Goal: Task Accomplishment & Management: Manage account settings

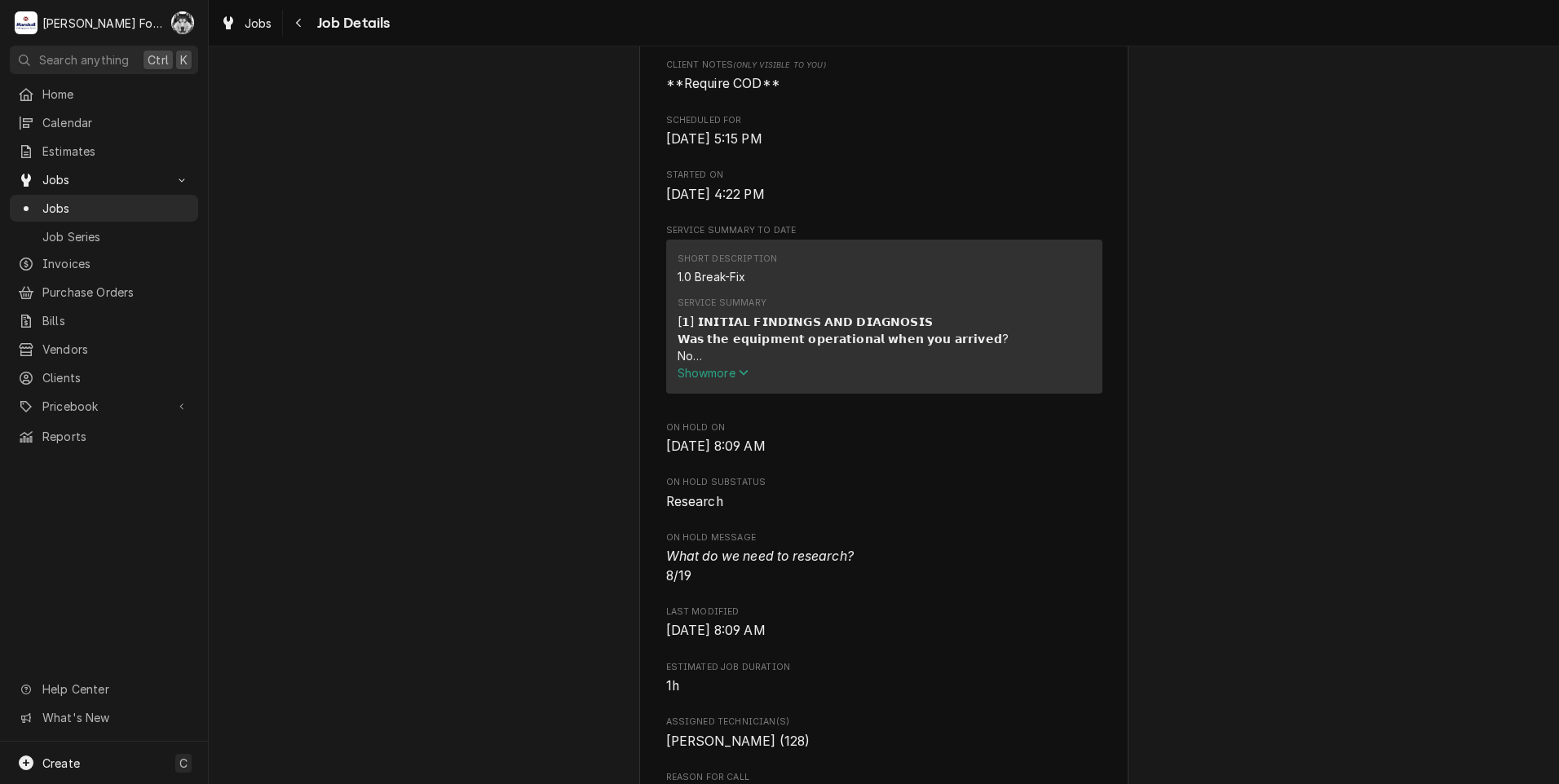
scroll to position [408, 0]
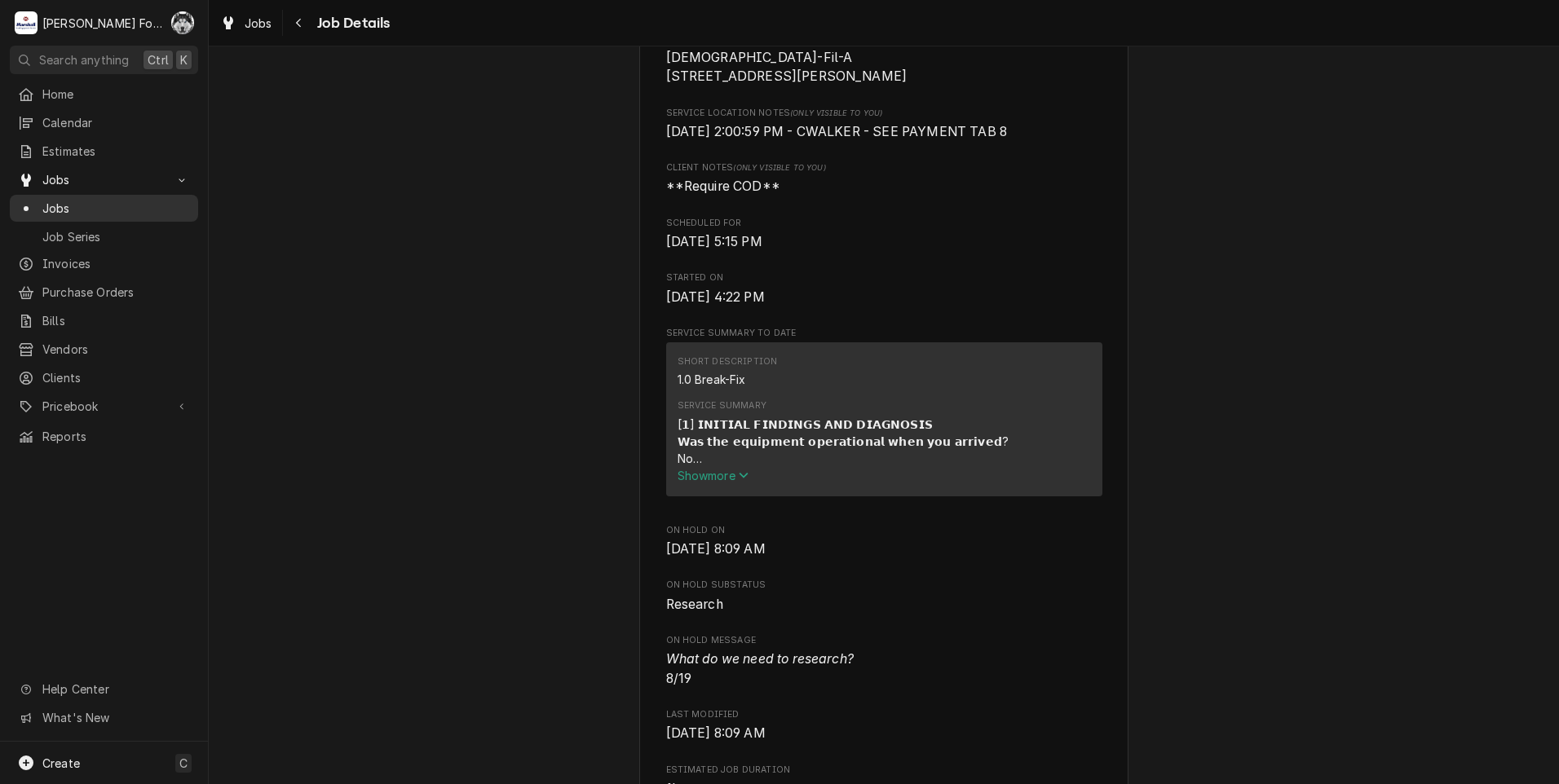
click at [52, 203] on span "Jobs" at bounding box center [116, 208] width 148 height 17
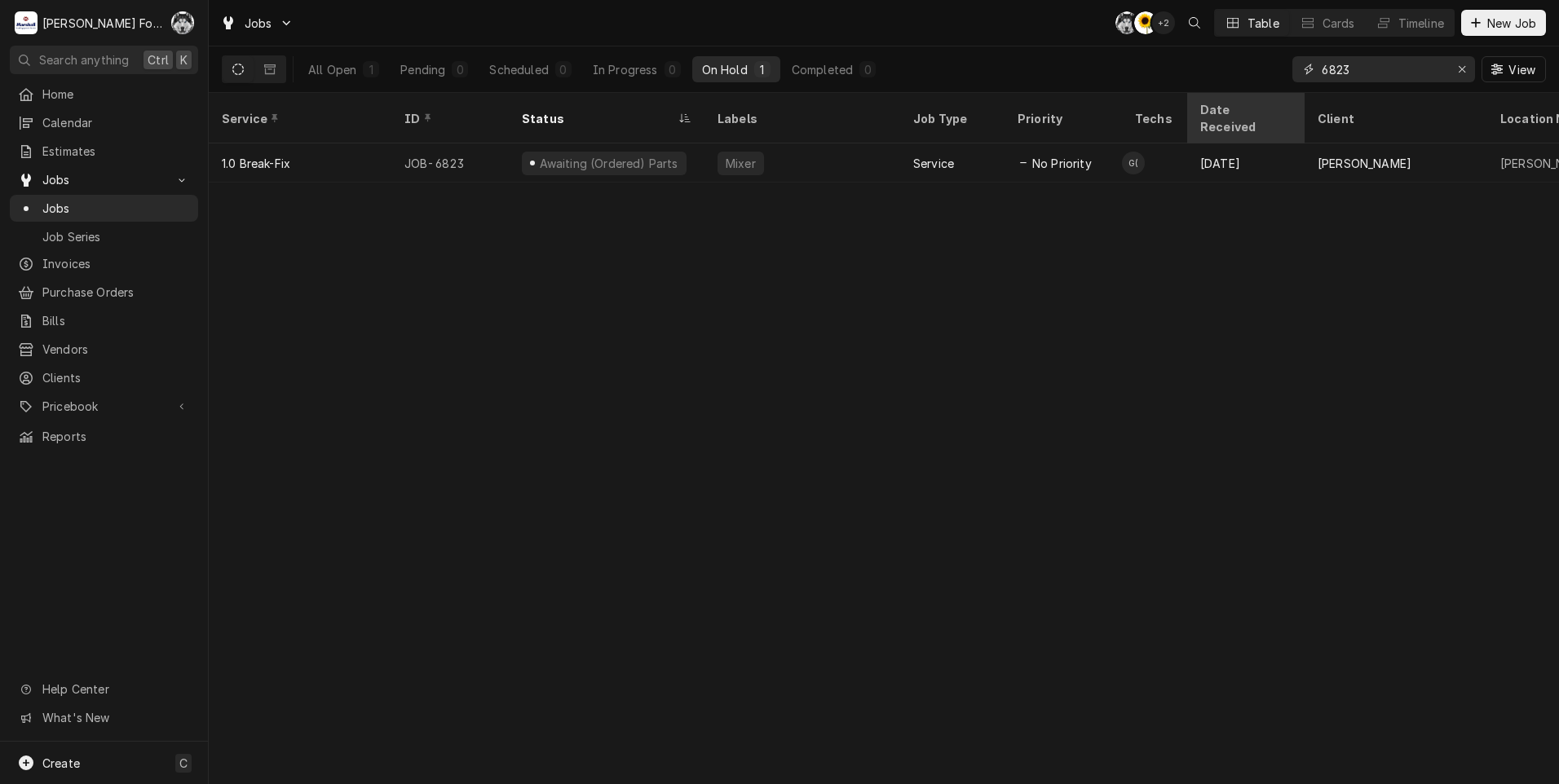
drag, startPoint x: 1376, startPoint y: 77, endPoint x: 1219, endPoint y: 123, distance: 163.6
click at [1219, 123] on div "Jobs C( C( + 2 Table Cards Timeline New Job All Open 1 Pending 0 Scheduled 0 In…" at bounding box center [884, 392] width 1350 height 784
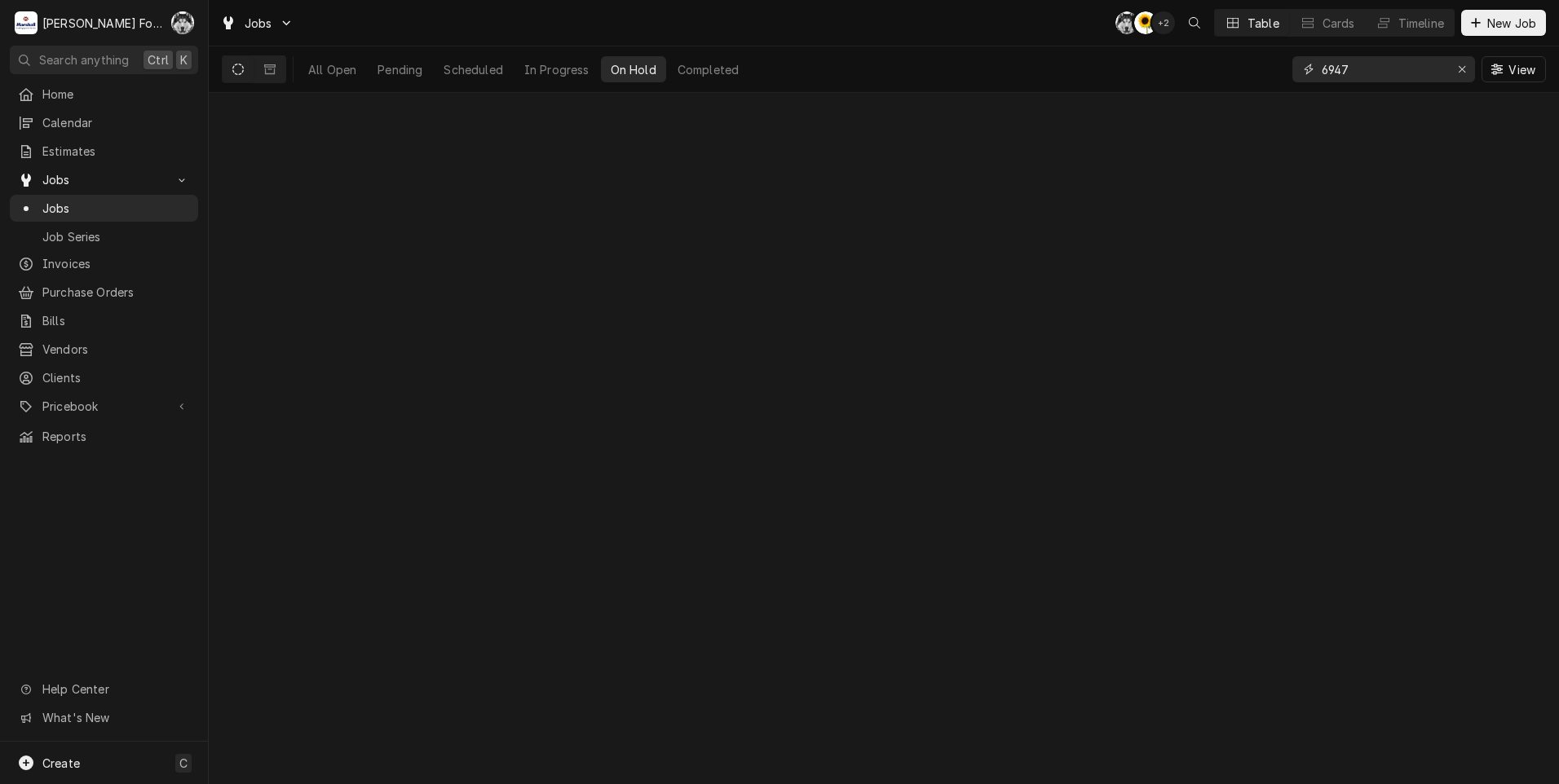
type input "6947"
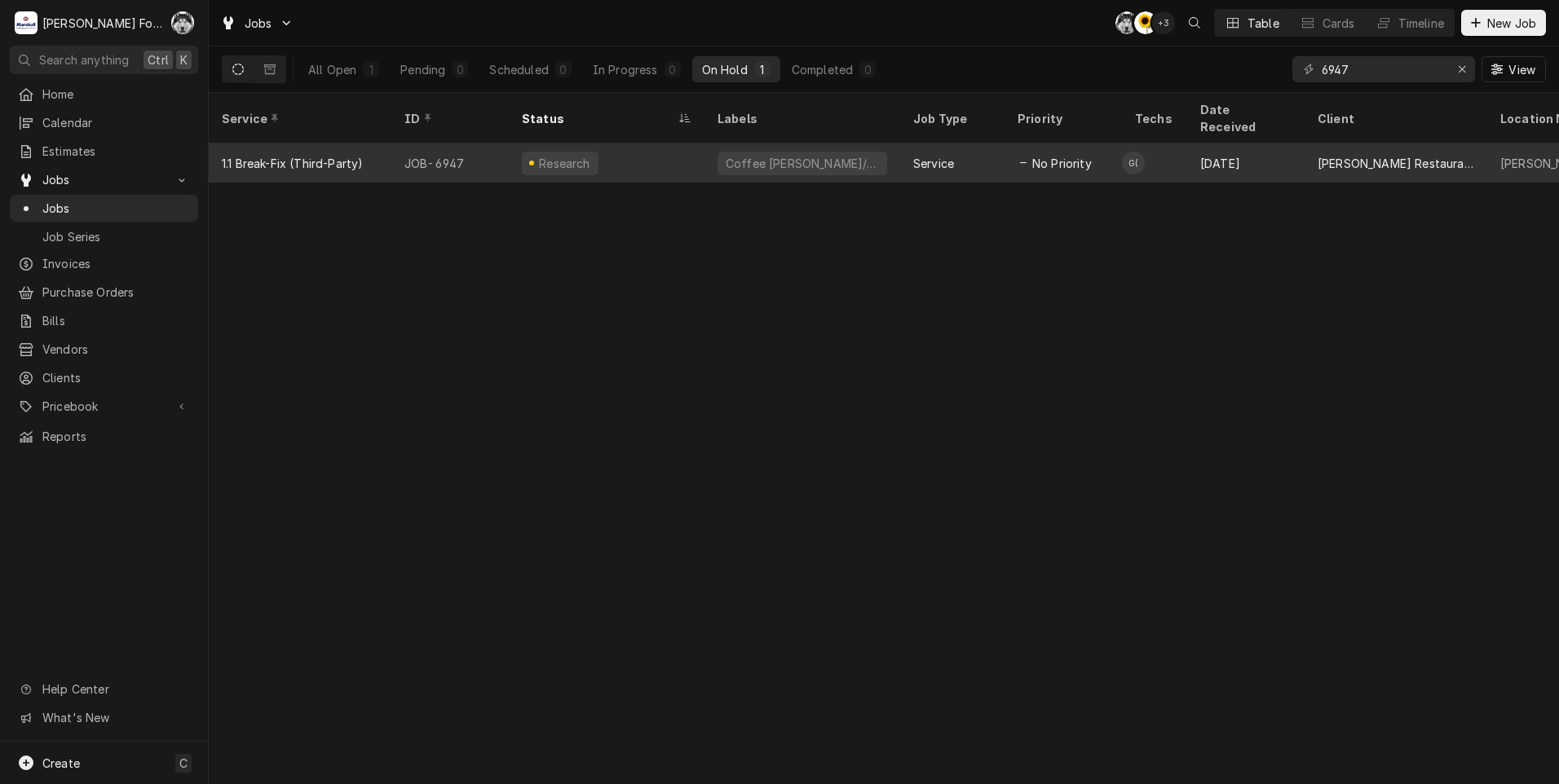
click at [857, 151] on div "Coffee [PERSON_NAME]/Hot" at bounding box center [802, 163] width 196 height 39
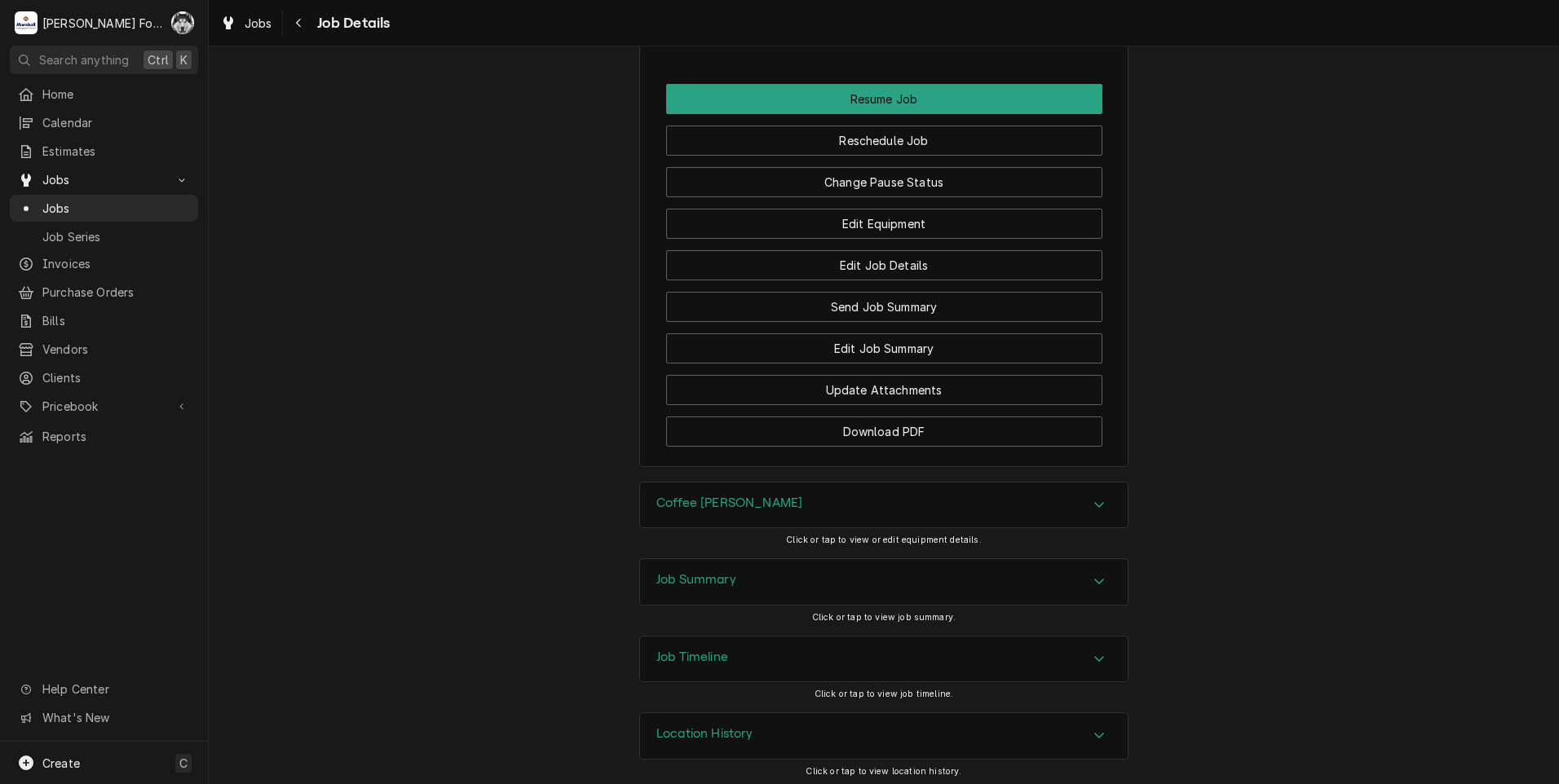
scroll to position [1991, 0]
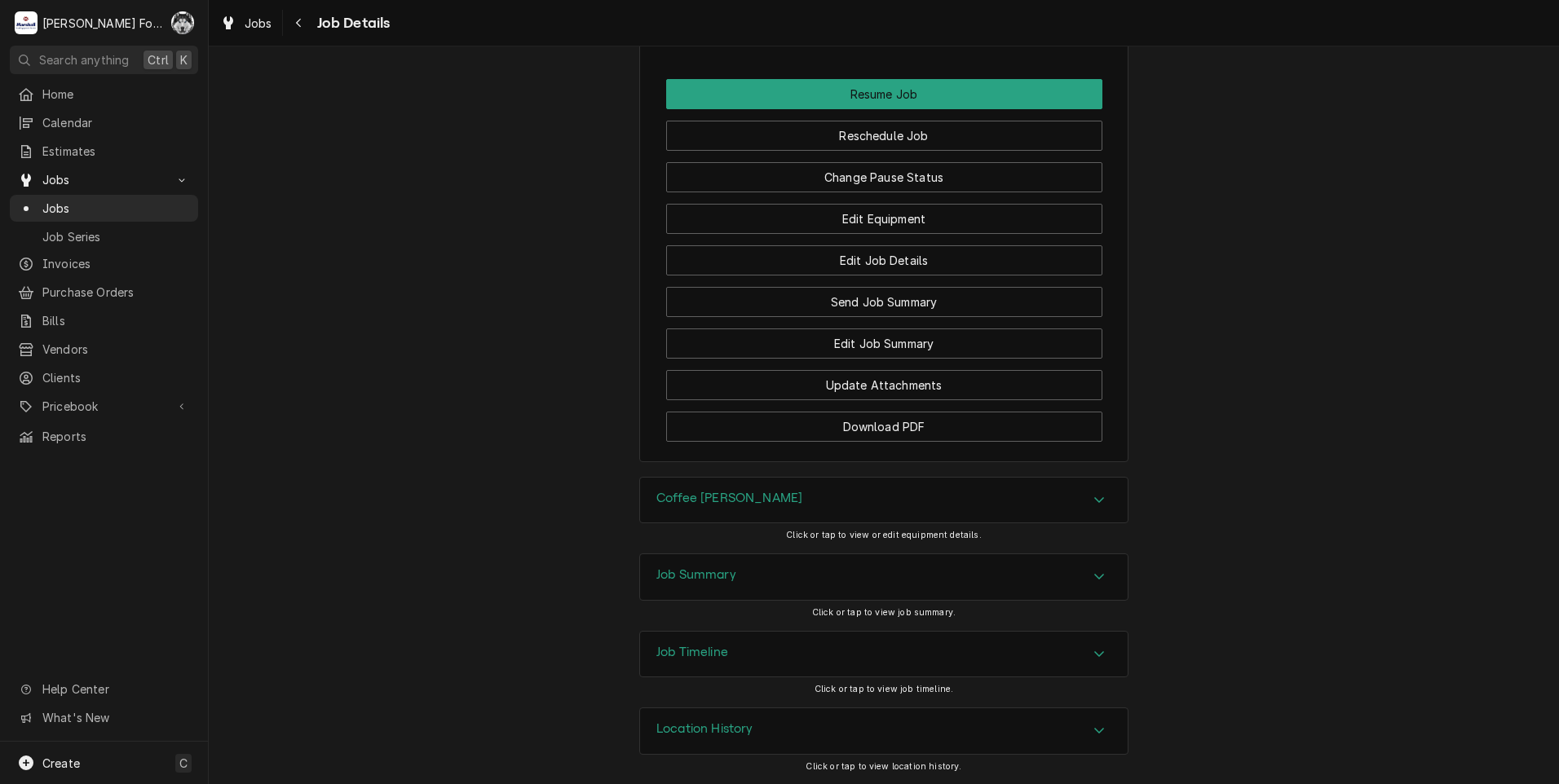
click at [740, 503] on div "Coffee Brewer" at bounding box center [884, 500] width 488 height 46
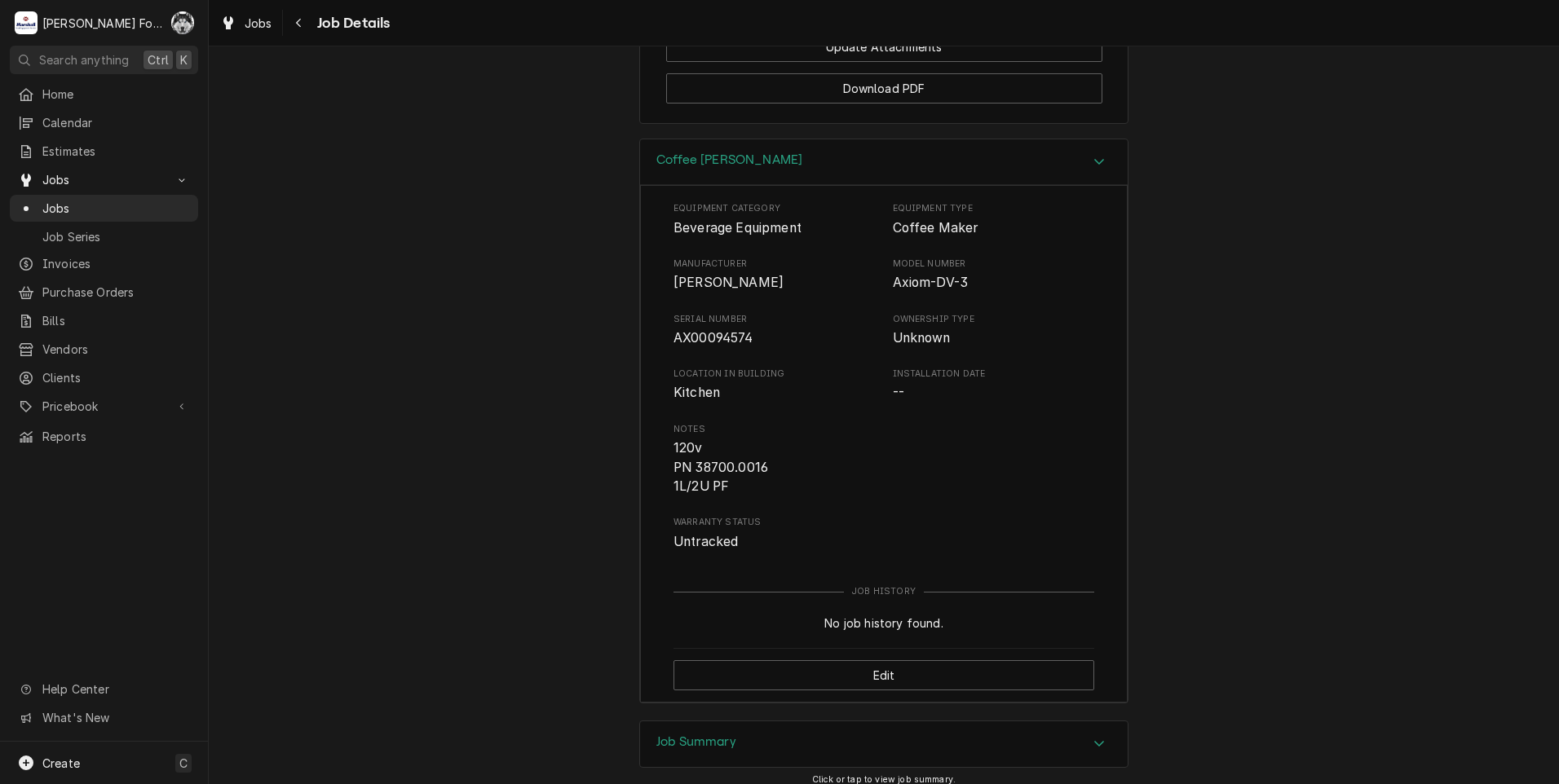
scroll to position [2496, 0]
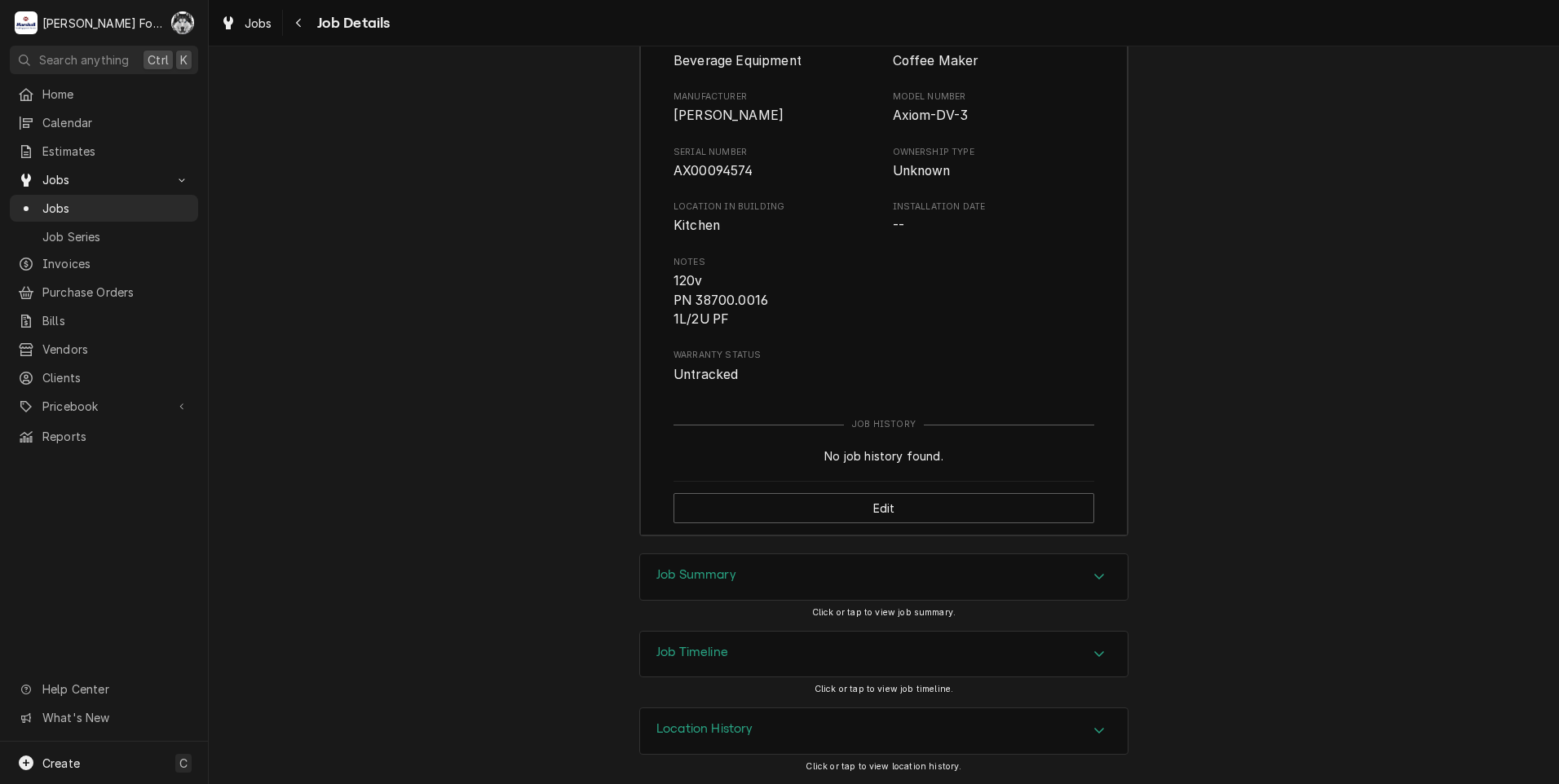
click at [705, 581] on h3 "Job Summary" at bounding box center [696, 575] width 80 height 16
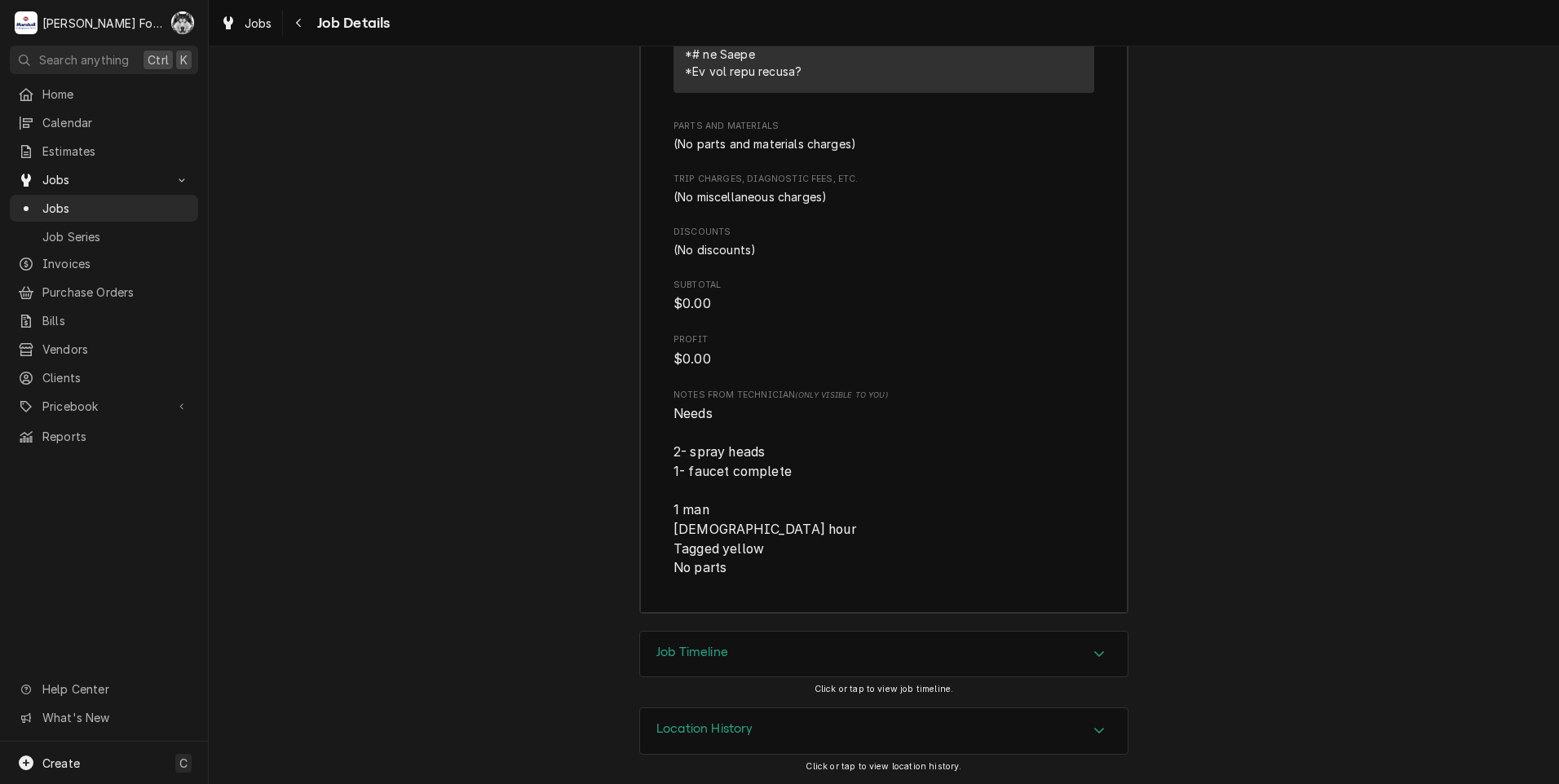
scroll to position [3861, 0]
click at [676, 659] on h3 "Job Timeline" at bounding box center [691, 651] width 72 height 16
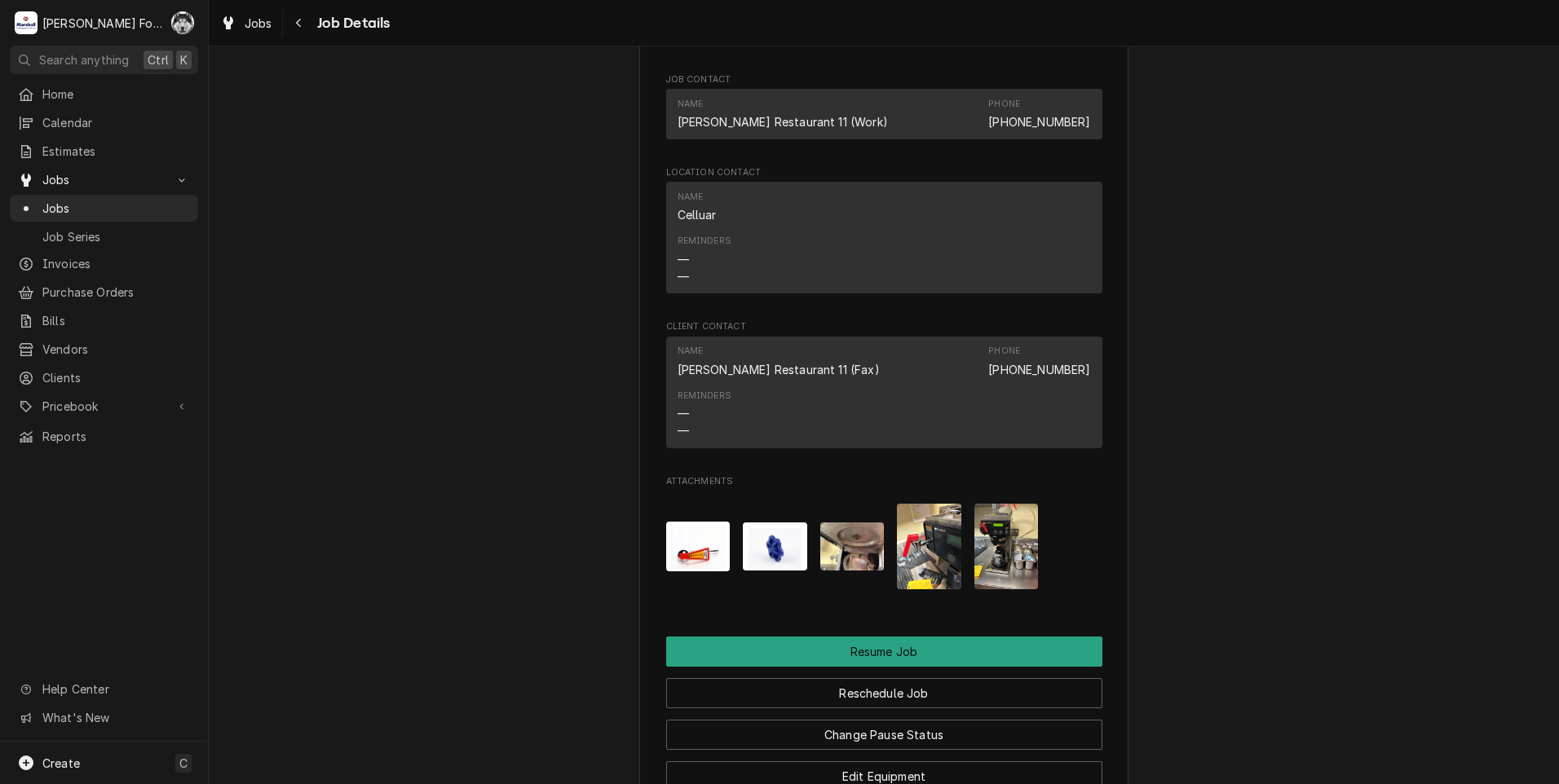
scroll to position [1389, 0]
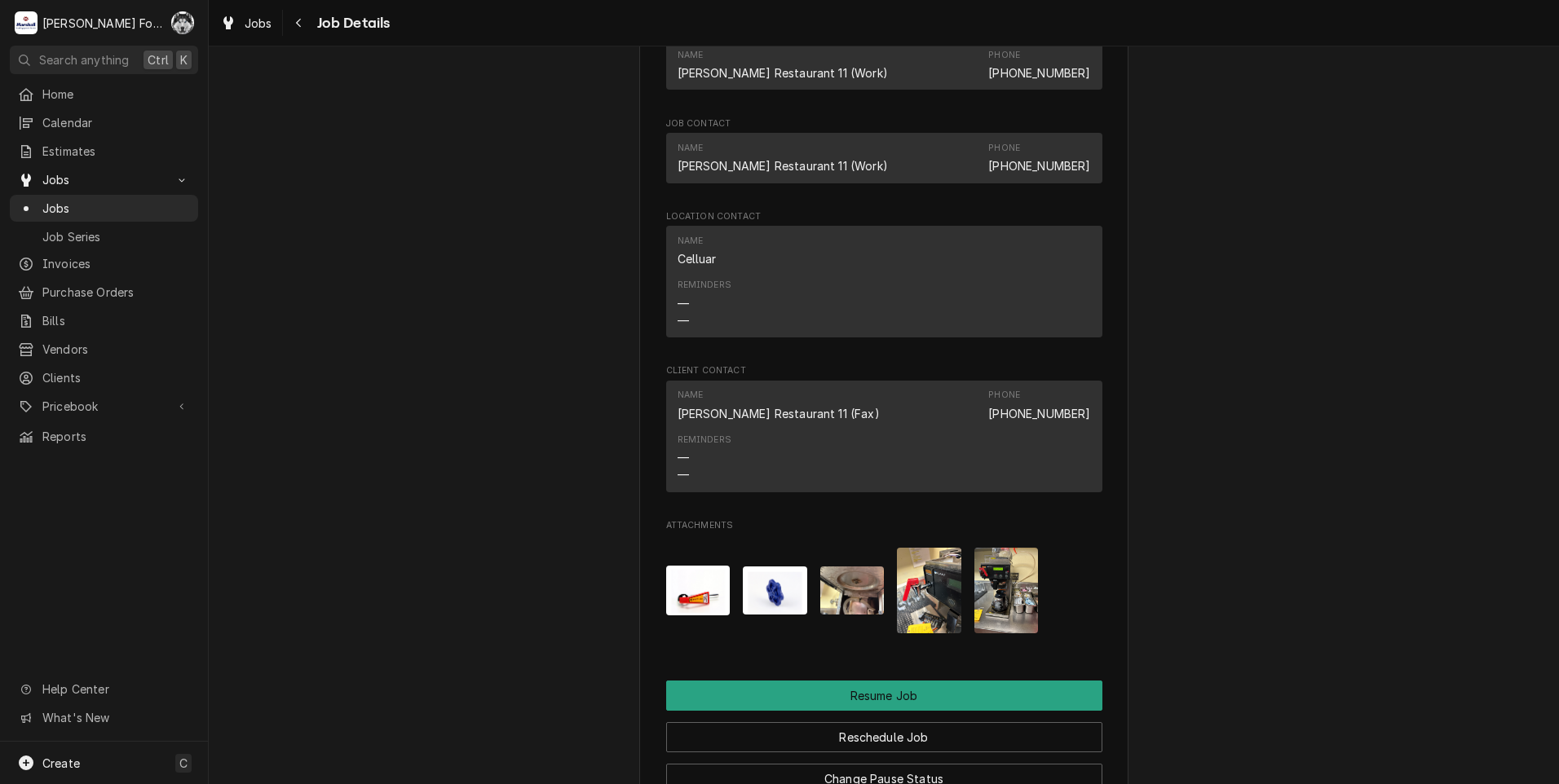
click at [690, 590] on img "Attachments" at bounding box center [698, 591] width 64 height 50
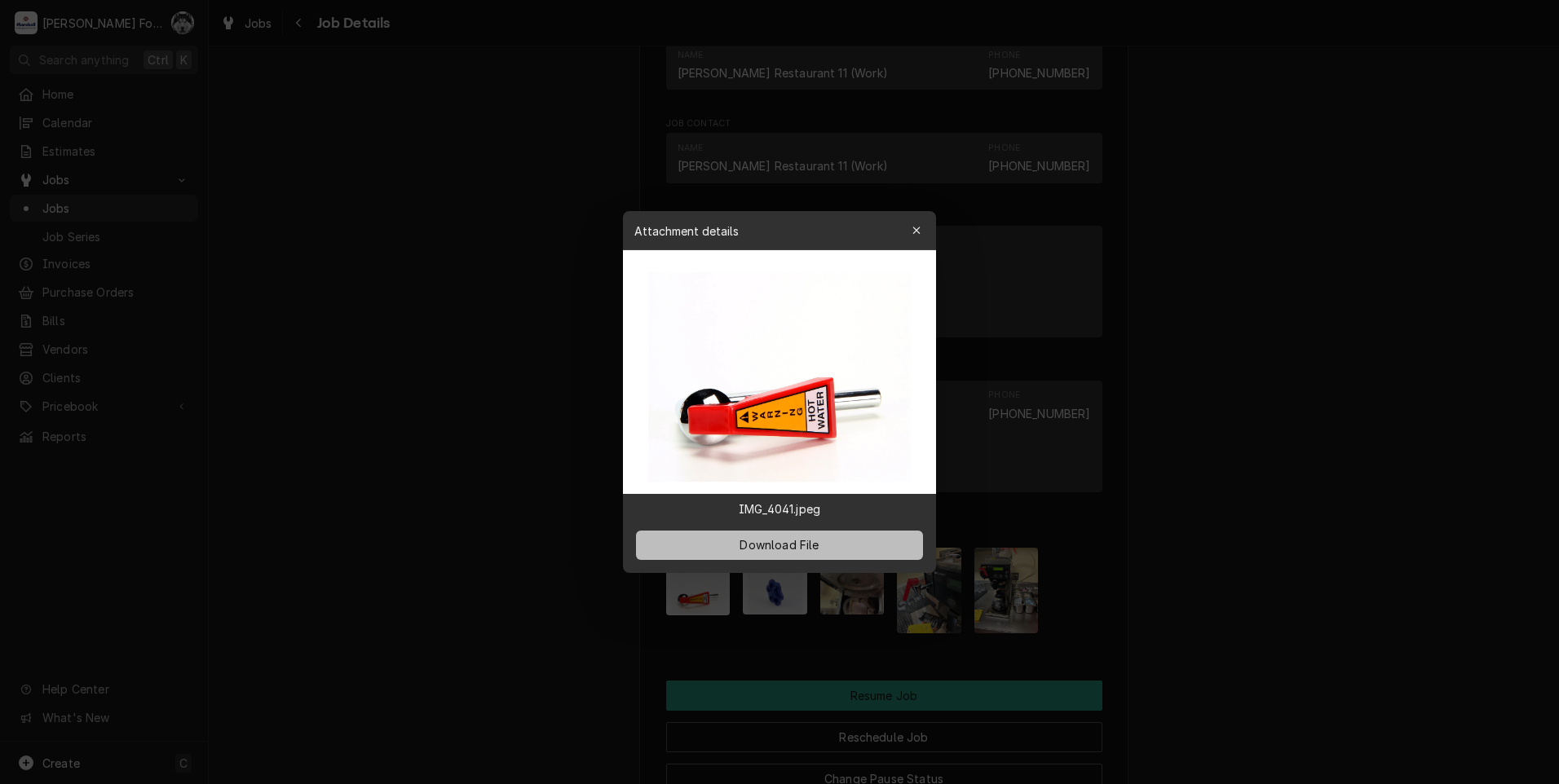
click at [780, 547] on span "Download File" at bounding box center [779, 544] width 85 height 17
click at [544, 297] on div at bounding box center [780, 392] width 1559 height 784
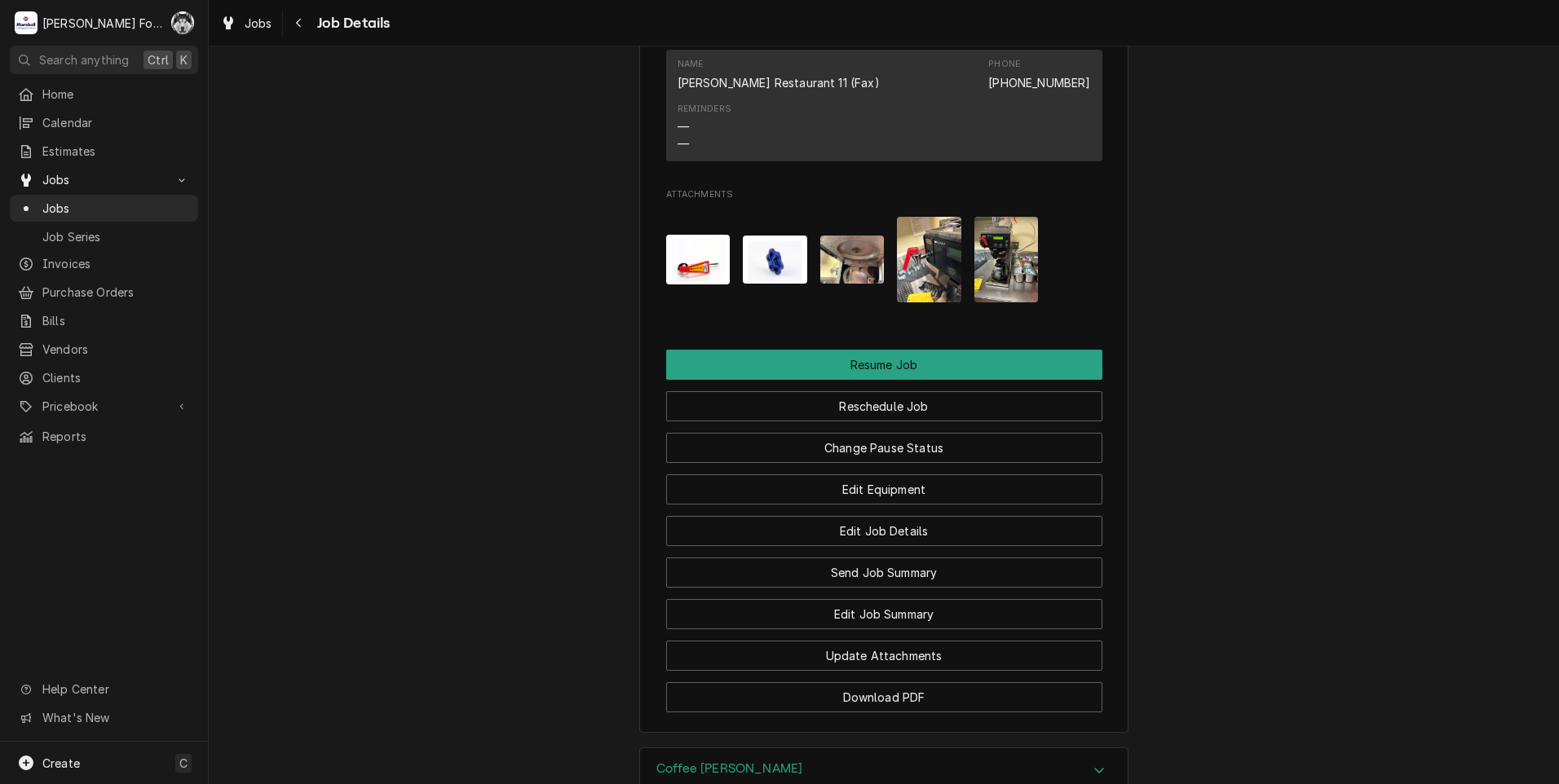
scroll to position [1797, 0]
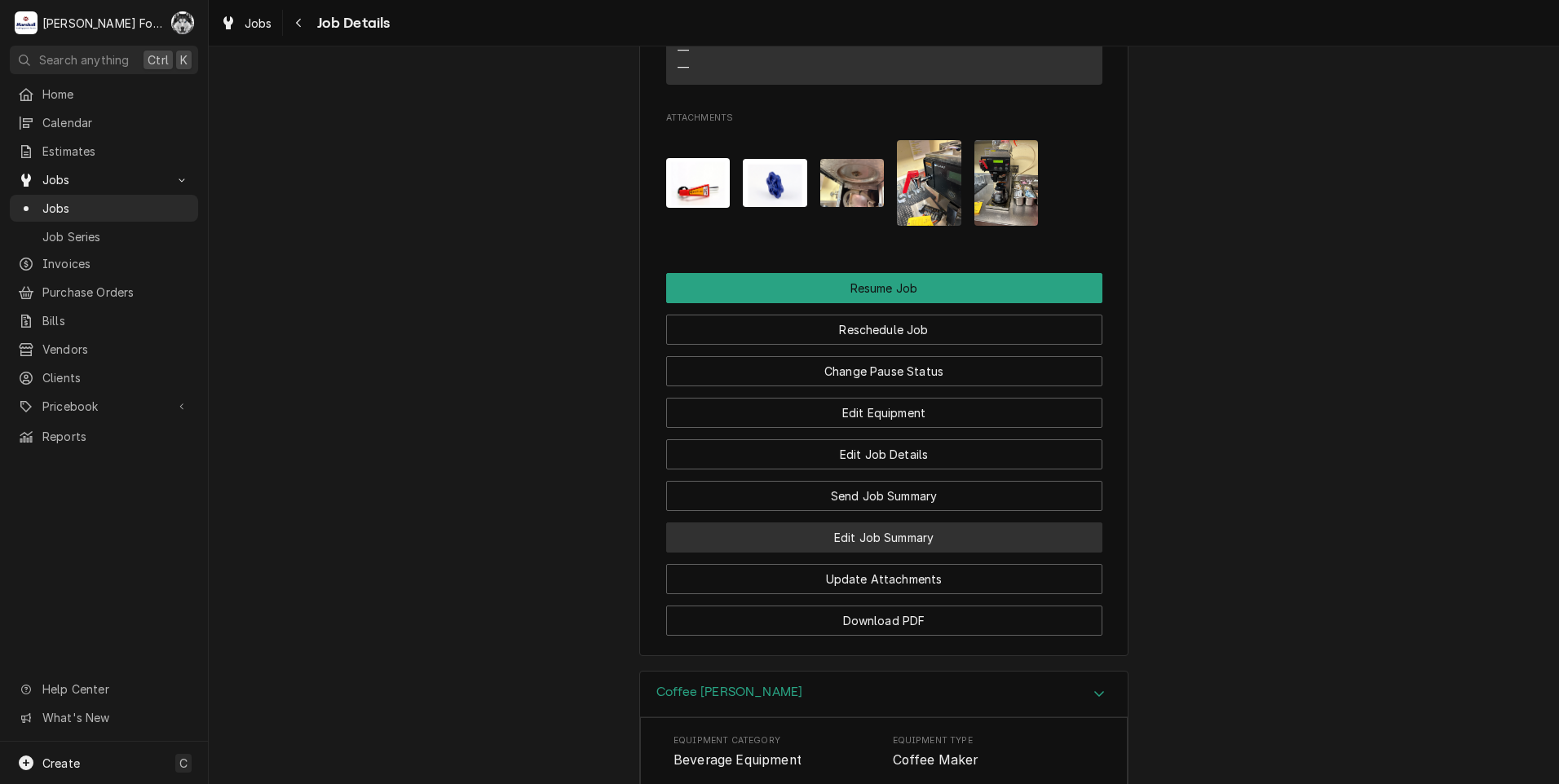
click at [842, 537] on button "Edit Job Summary" at bounding box center [884, 538] width 437 height 30
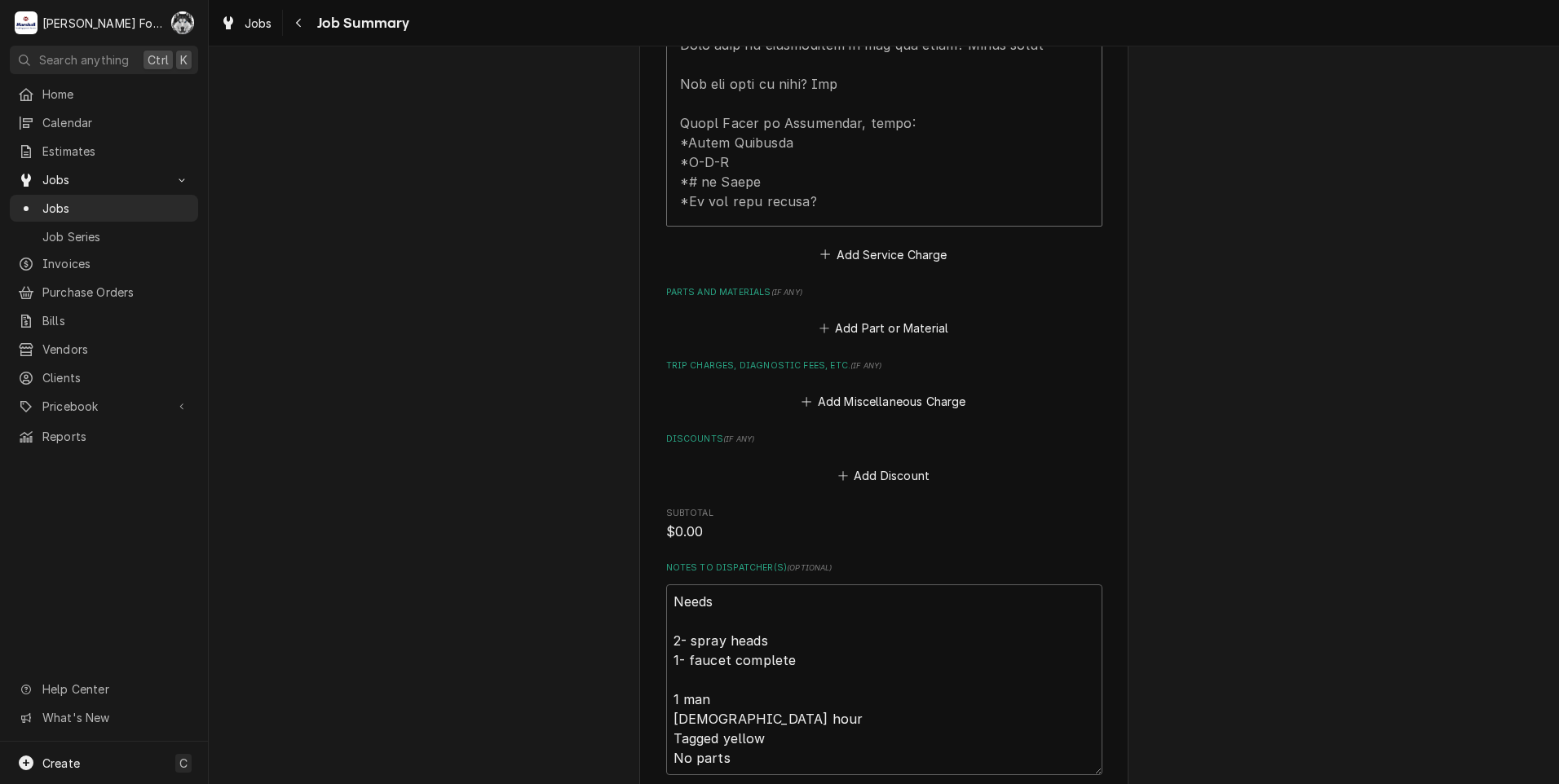
scroll to position [978, 0]
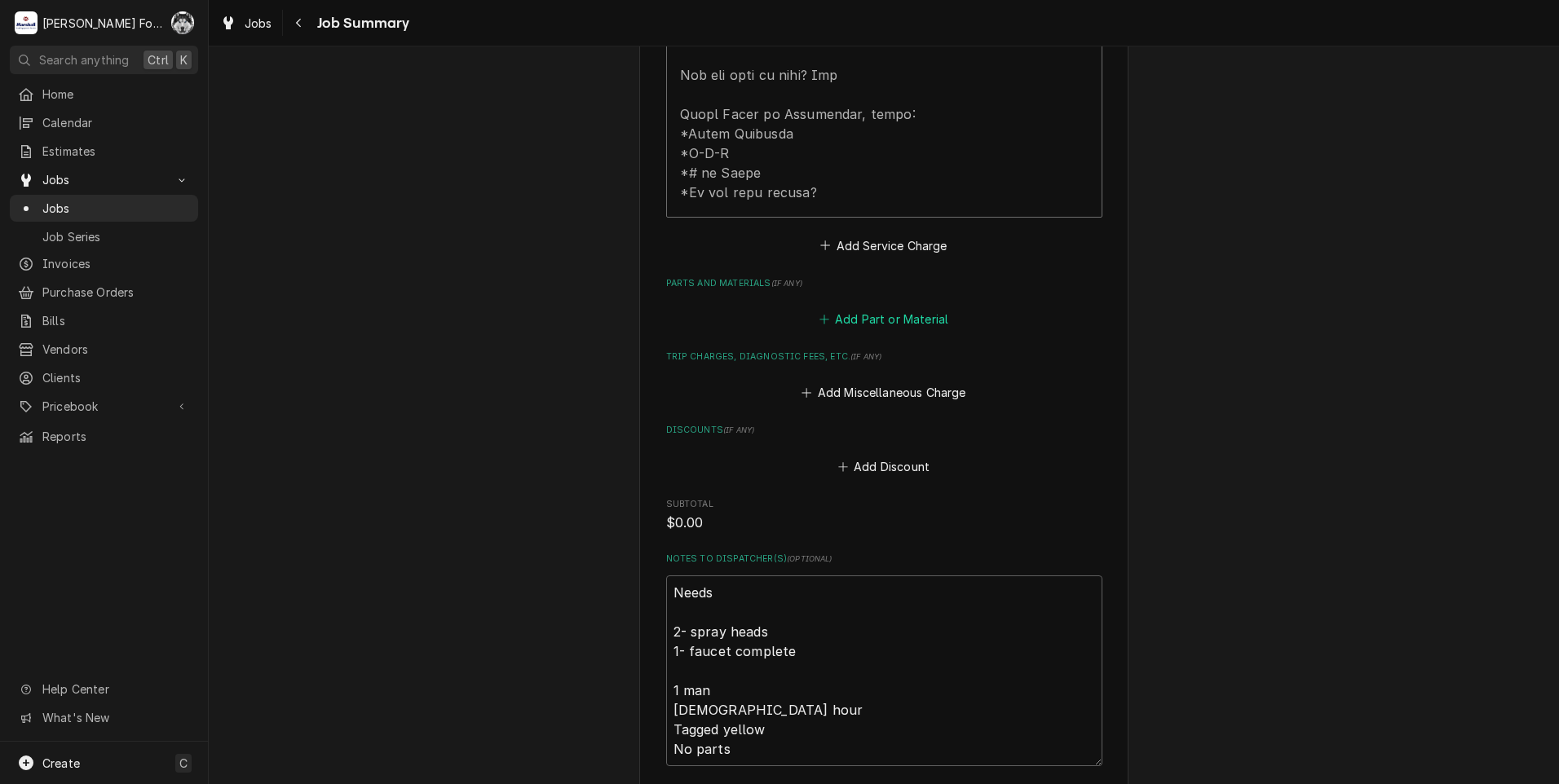
click at [884, 308] on button "Add Part or Material" at bounding box center [884, 320] width 135 height 23
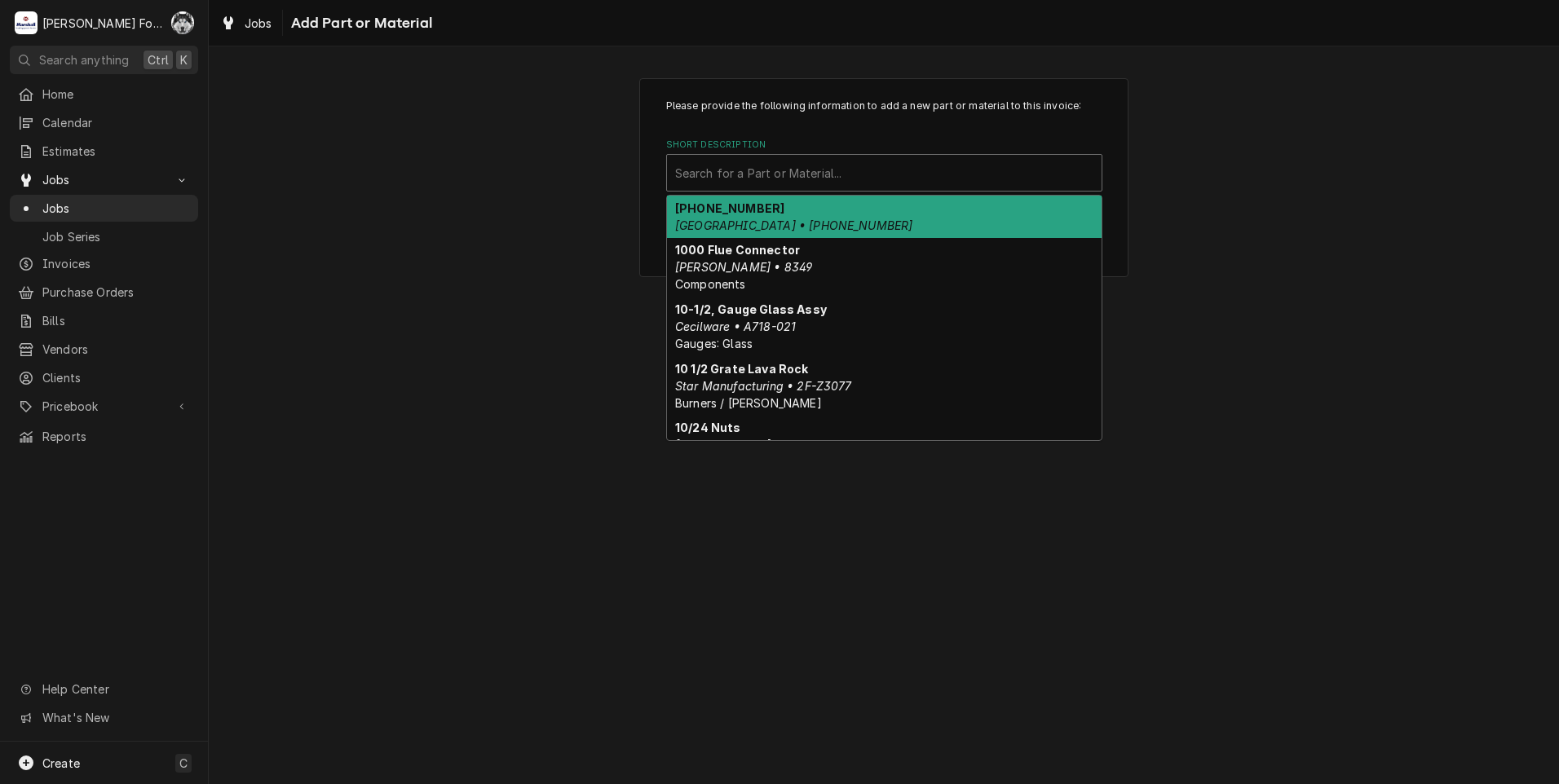
click at [830, 176] on div "Short Description" at bounding box center [884, 173] width 418 height 30
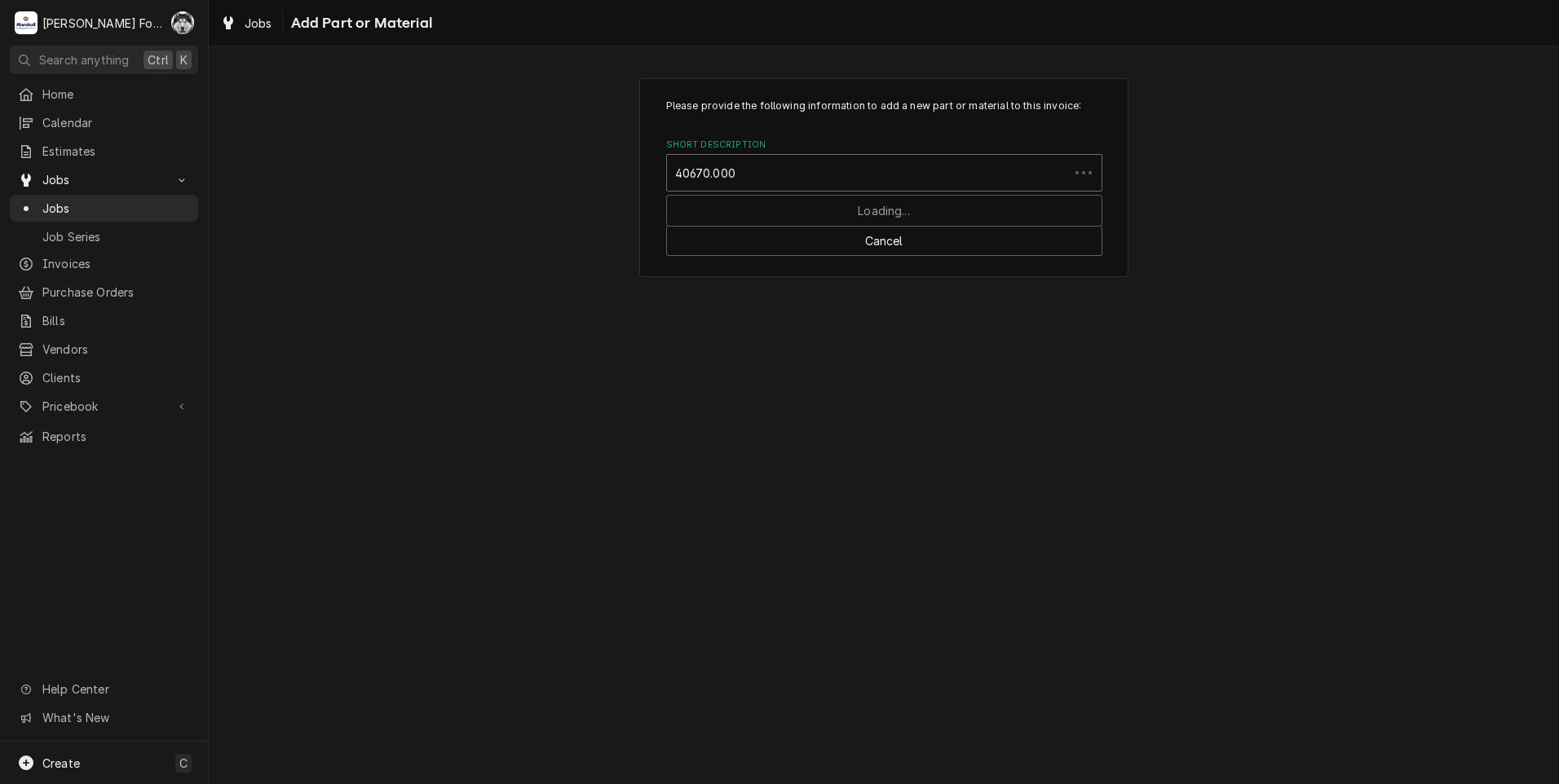
type input "40670.0005"
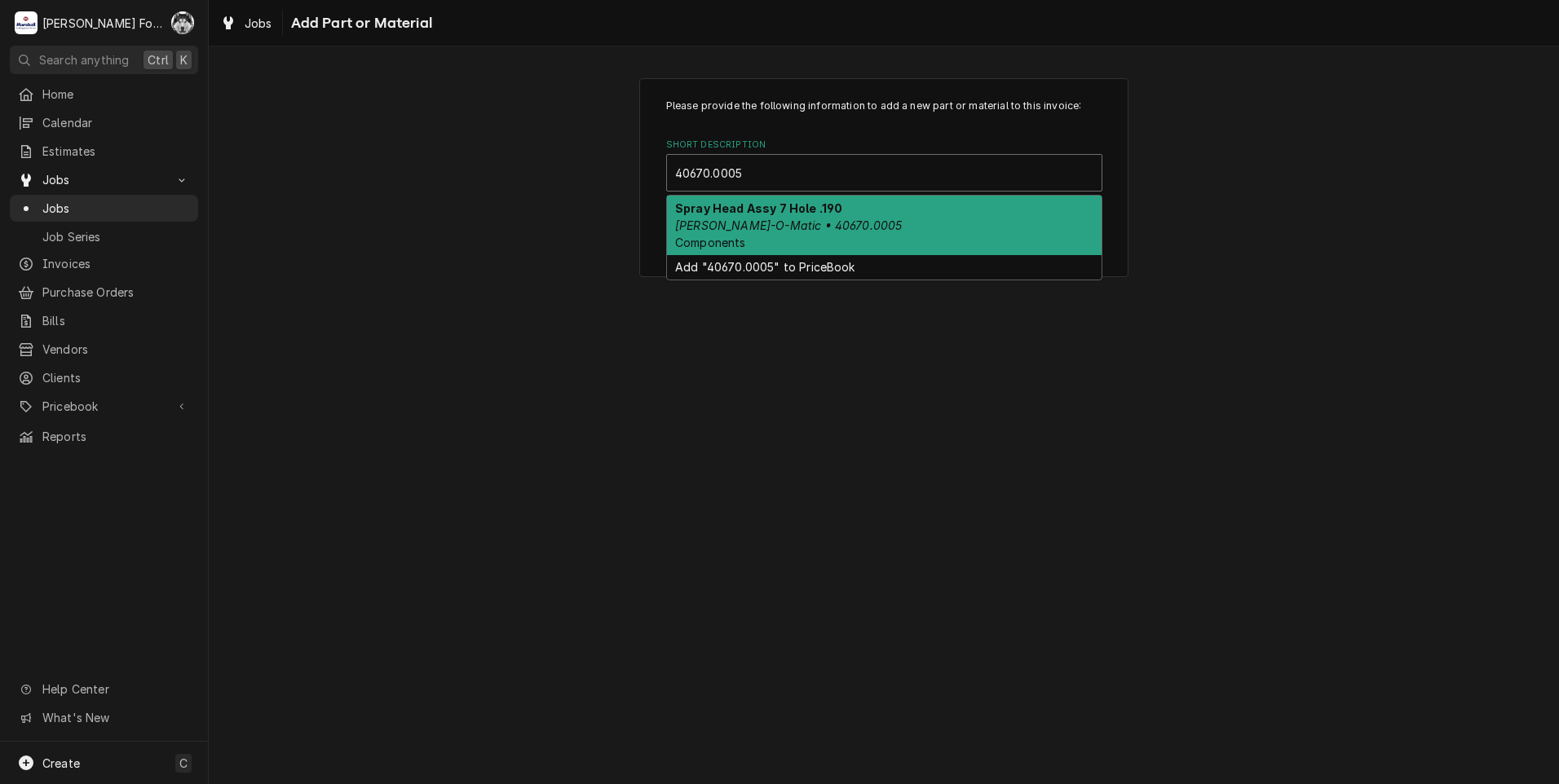
click at [793, 216] on div "Spray Head Assy 7 Hole .190 Bunn-O-Matic • 40670.0005 Components" at bounding box center [884, 226] width 435 height 59
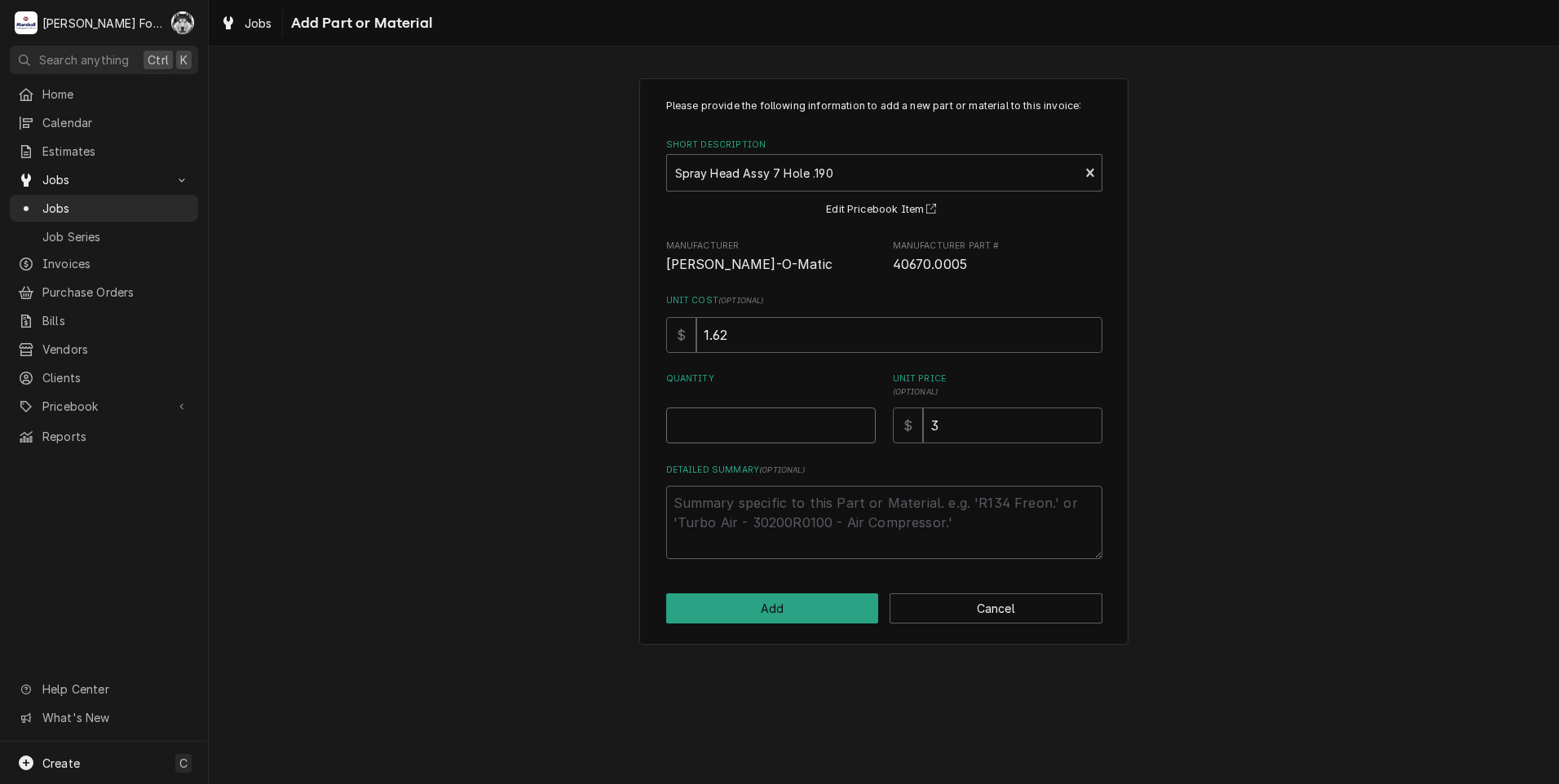
type textarea "x"
type input "0.5"
click at [863, 421] on input "0.5" at bounding box center [771, 425] width 210 height 36
type textarea "x"
type input "1"
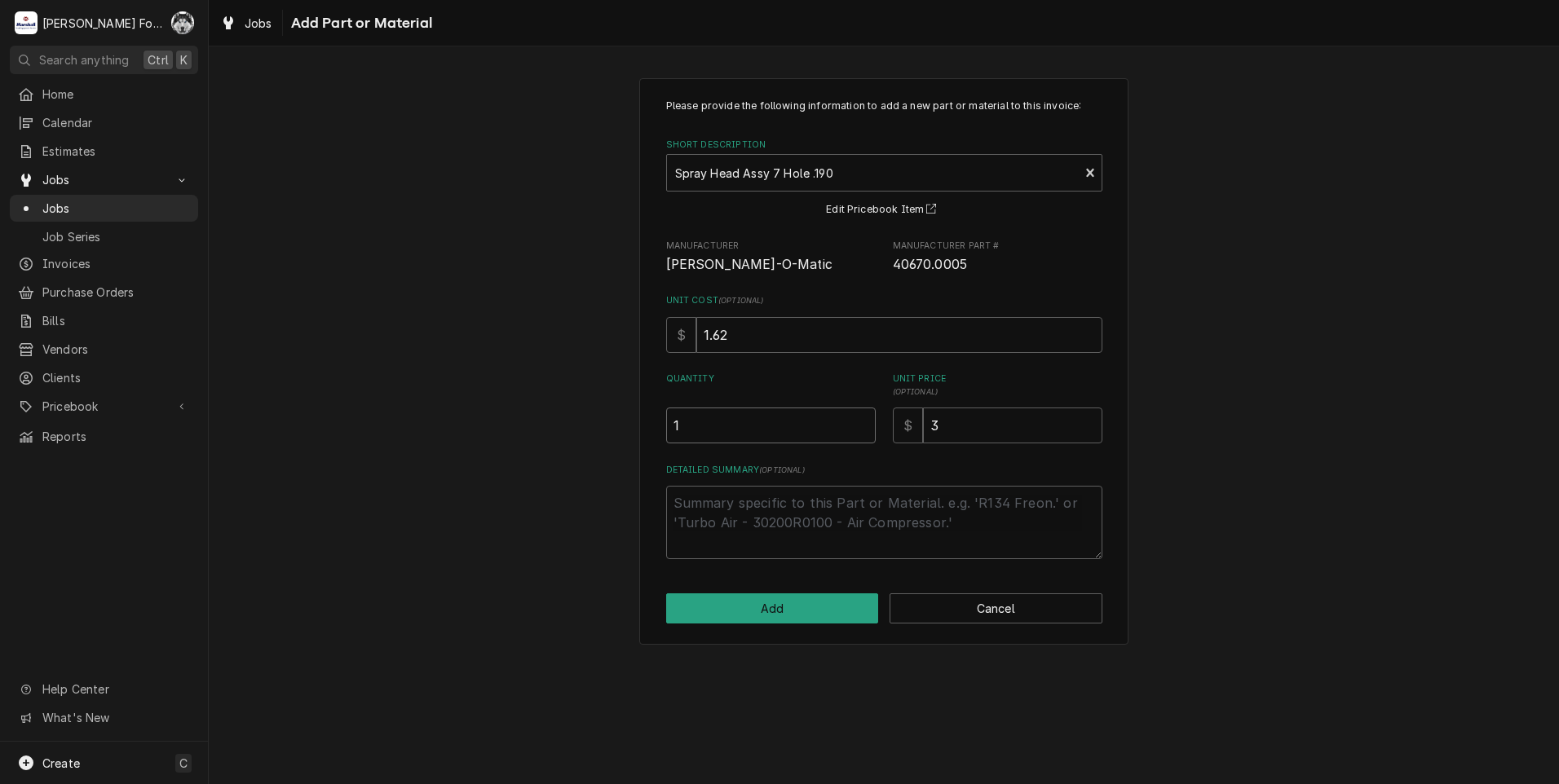
click at [863, 421] on input "1" at bounding box center [771, 425] width 210 height 36
type textarea "x"
type input "1.5"
click at [863, 421] on input "1.5" at bounding box center [771, 425] width 210 height 36
type textarea "x"
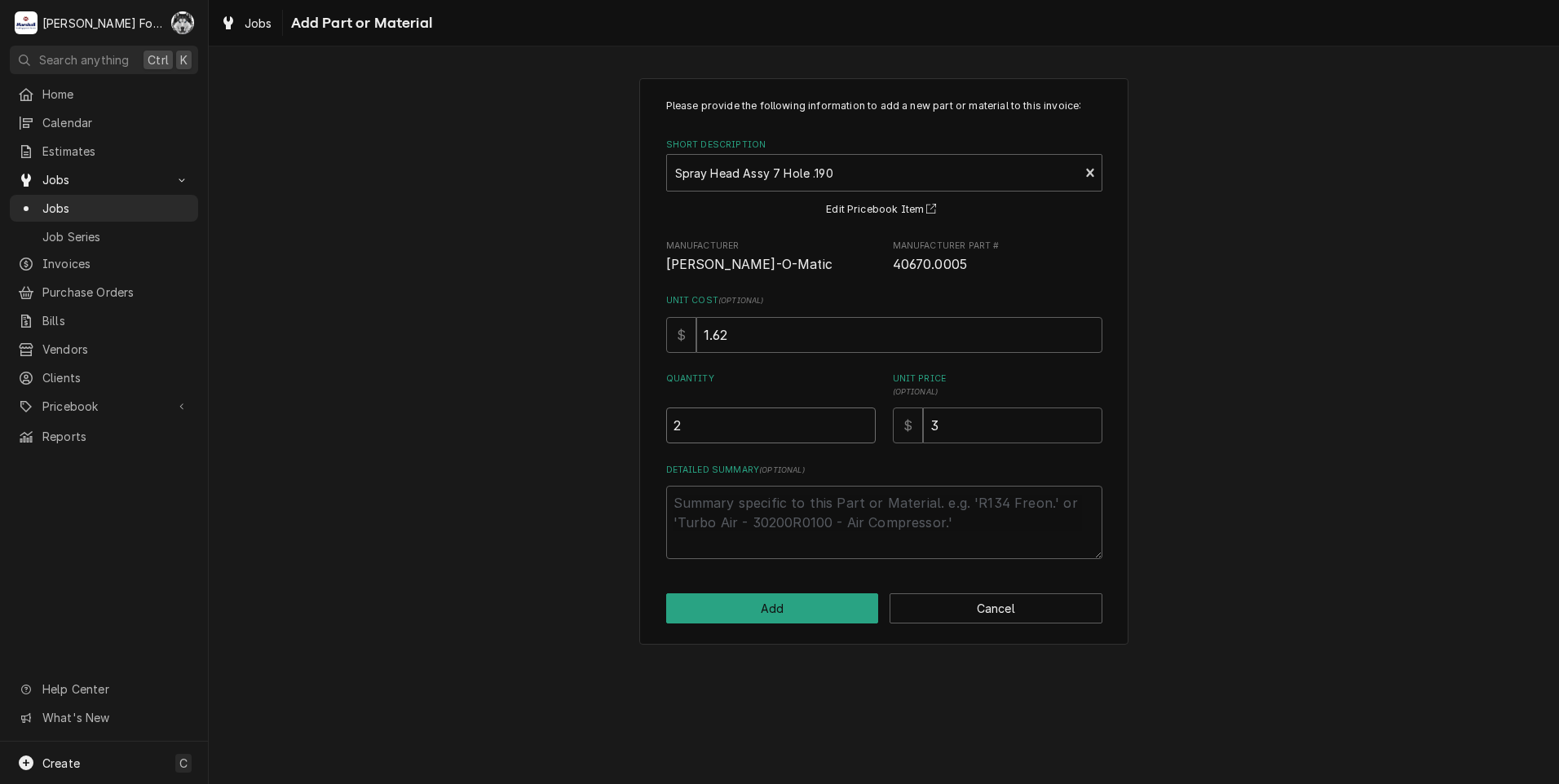
type input "2"
click at [863, 421] on input "2" at bounding box center [771, 425] width 210 height 36
drag, startPoint x: 938, startPoint y: 427, endPoint x: 863, endPoint y: 450, distance: 78.4
click at [863, 451] on div "Please provide the following information to add a new part or material to this …" at bounding box center [884, 329] width 437 height 461
type textarea "x"
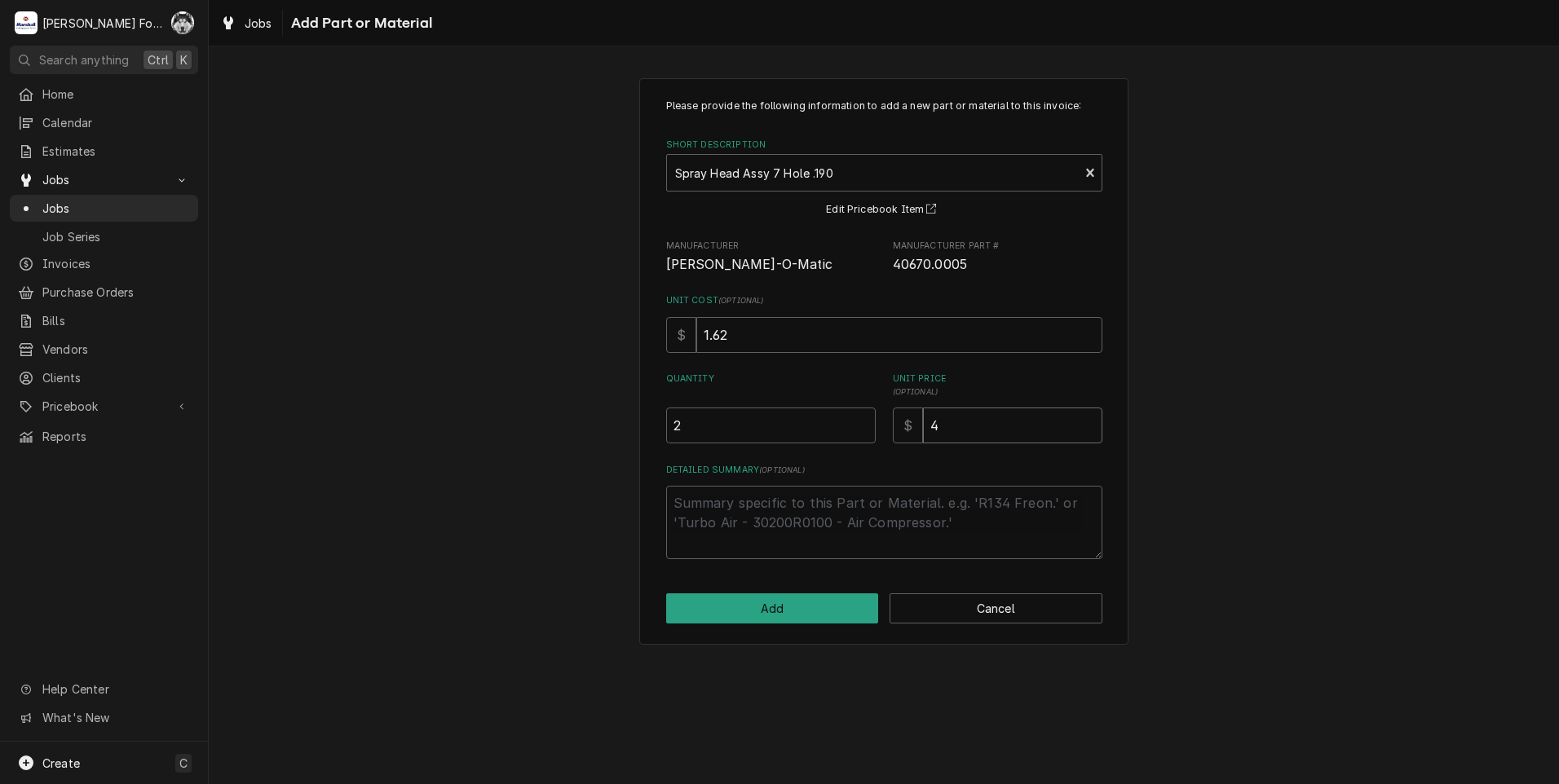
type input "4"
click at [757, 611] on button "Add" at bounding box center [772, 608] width 213 height 30
type textarea "x"
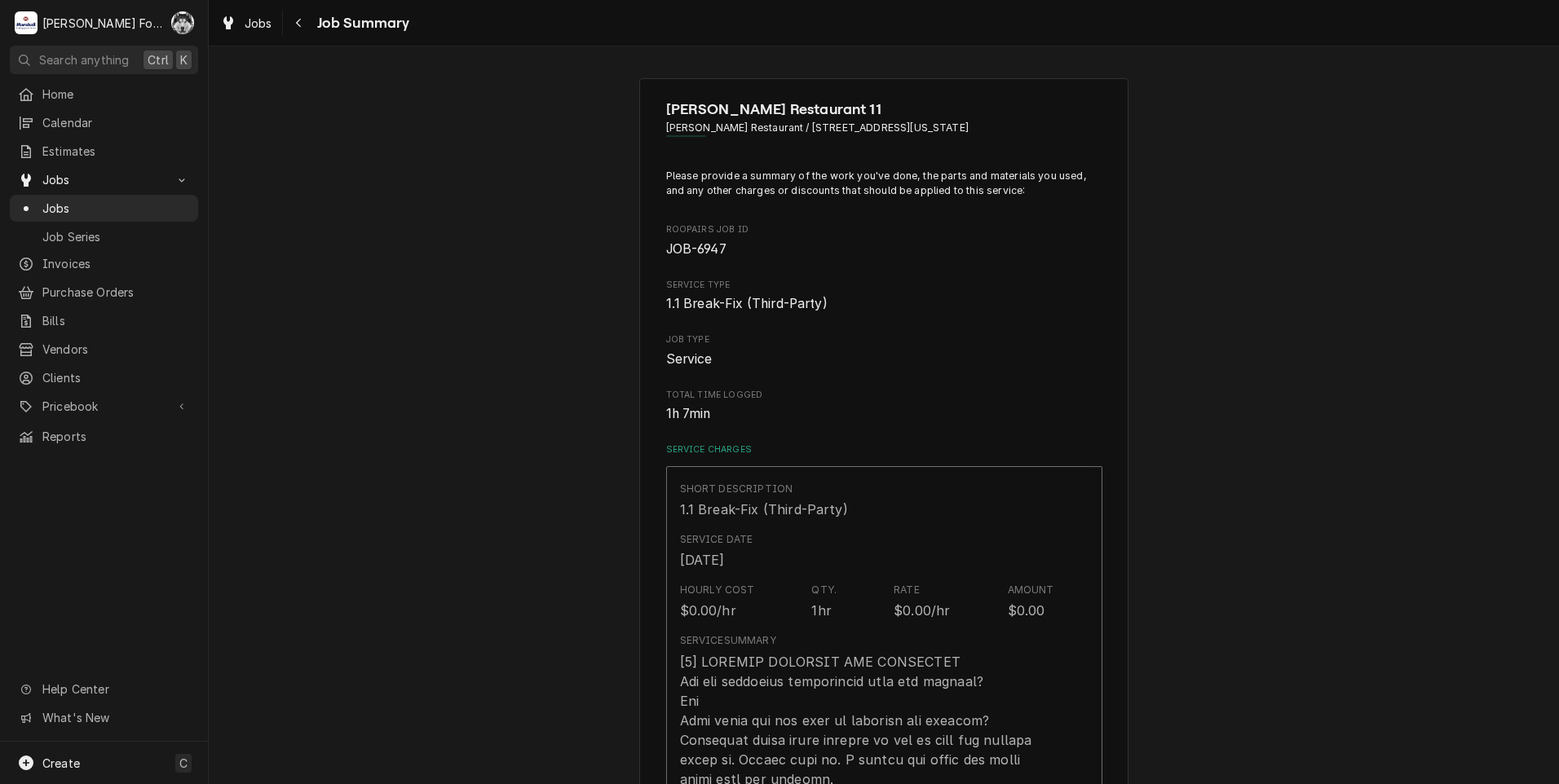
scroll to position [978, 0]
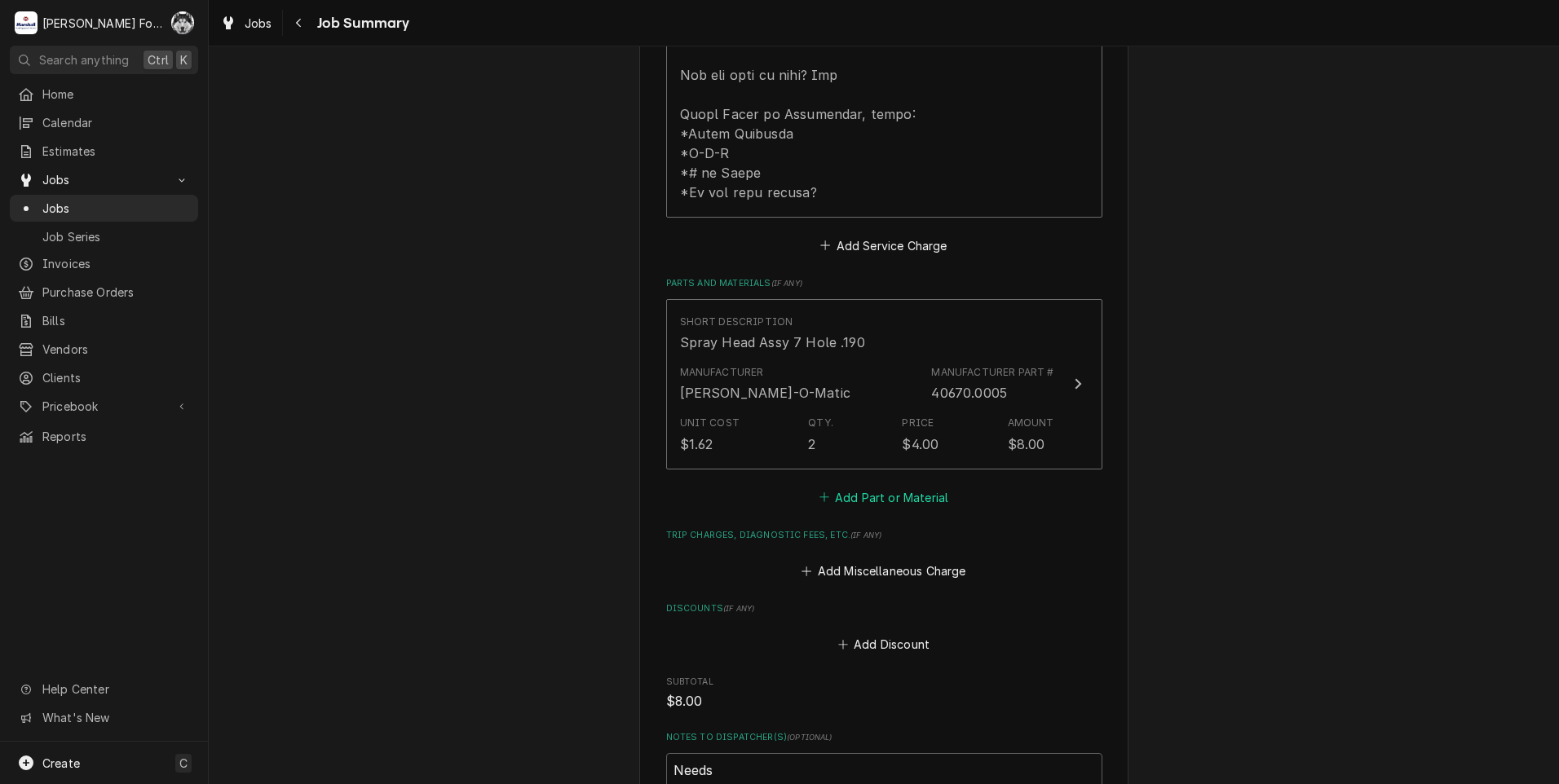
click at [876, 486] on button "Add Part or Material" at bounding box center [884, 497] width 135 height 23
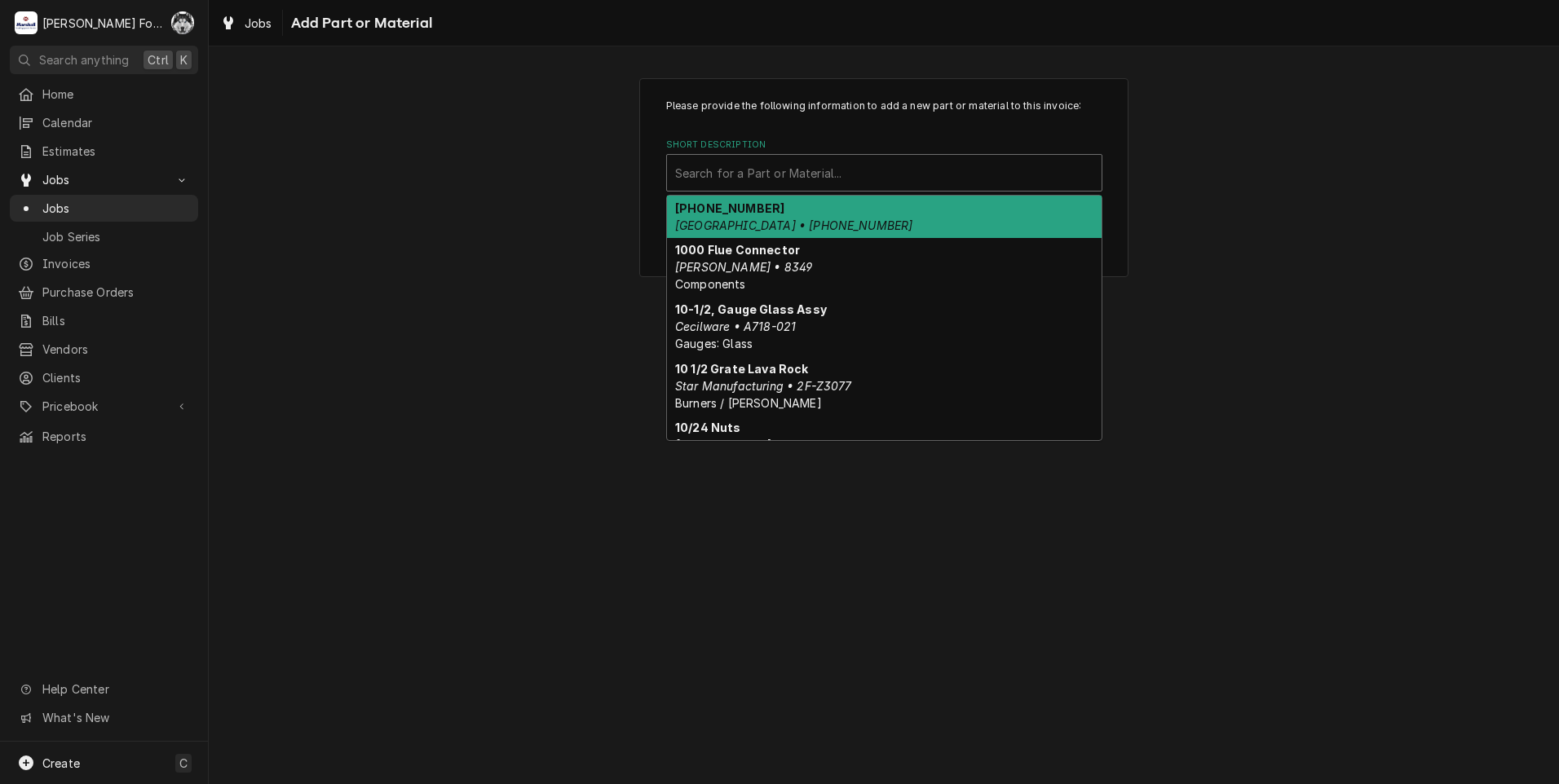
click at [858, 168] on div "Short Description" at bounding box center [884, 173] width 418 height 30
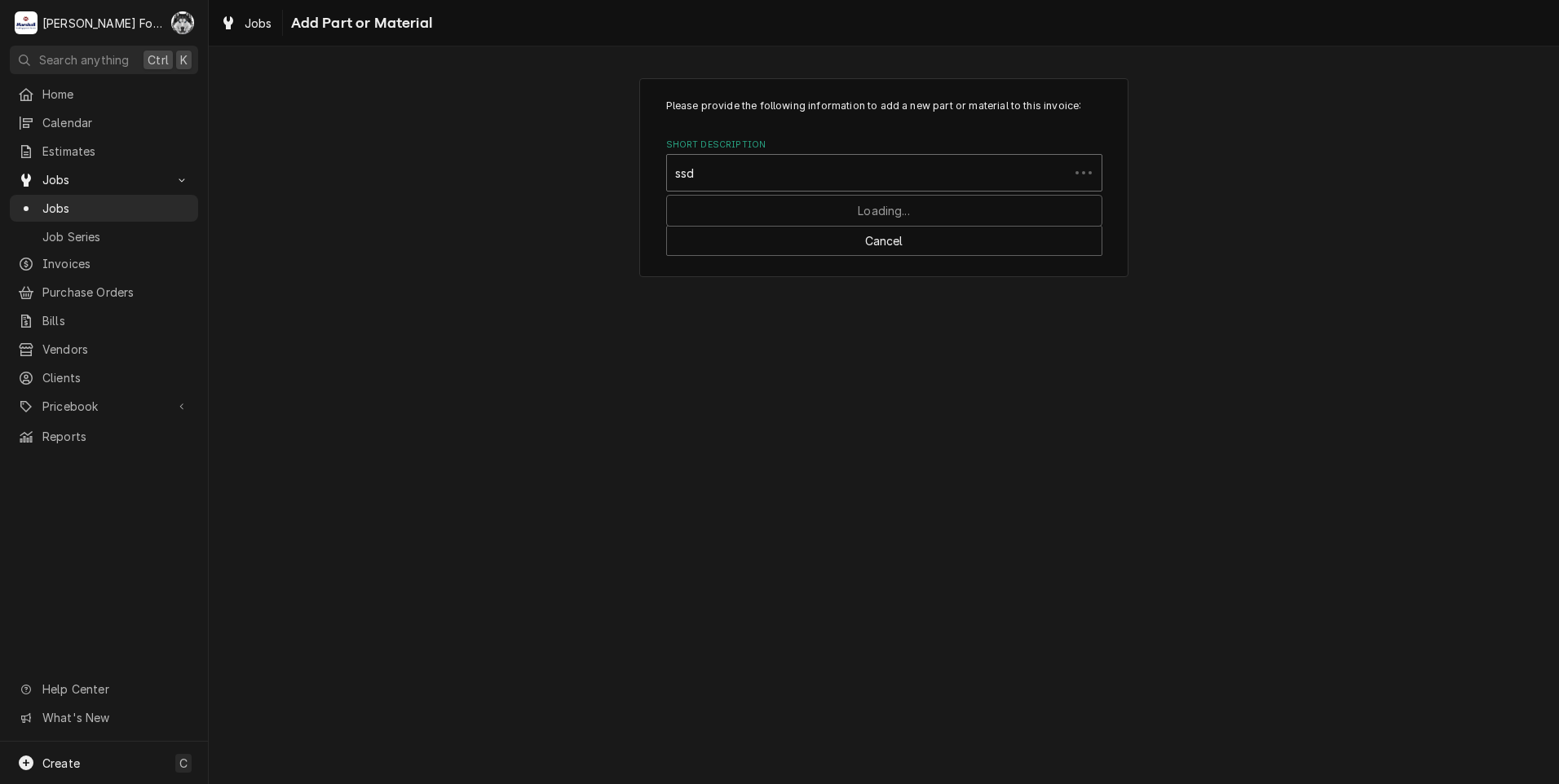
type input "ssdt"
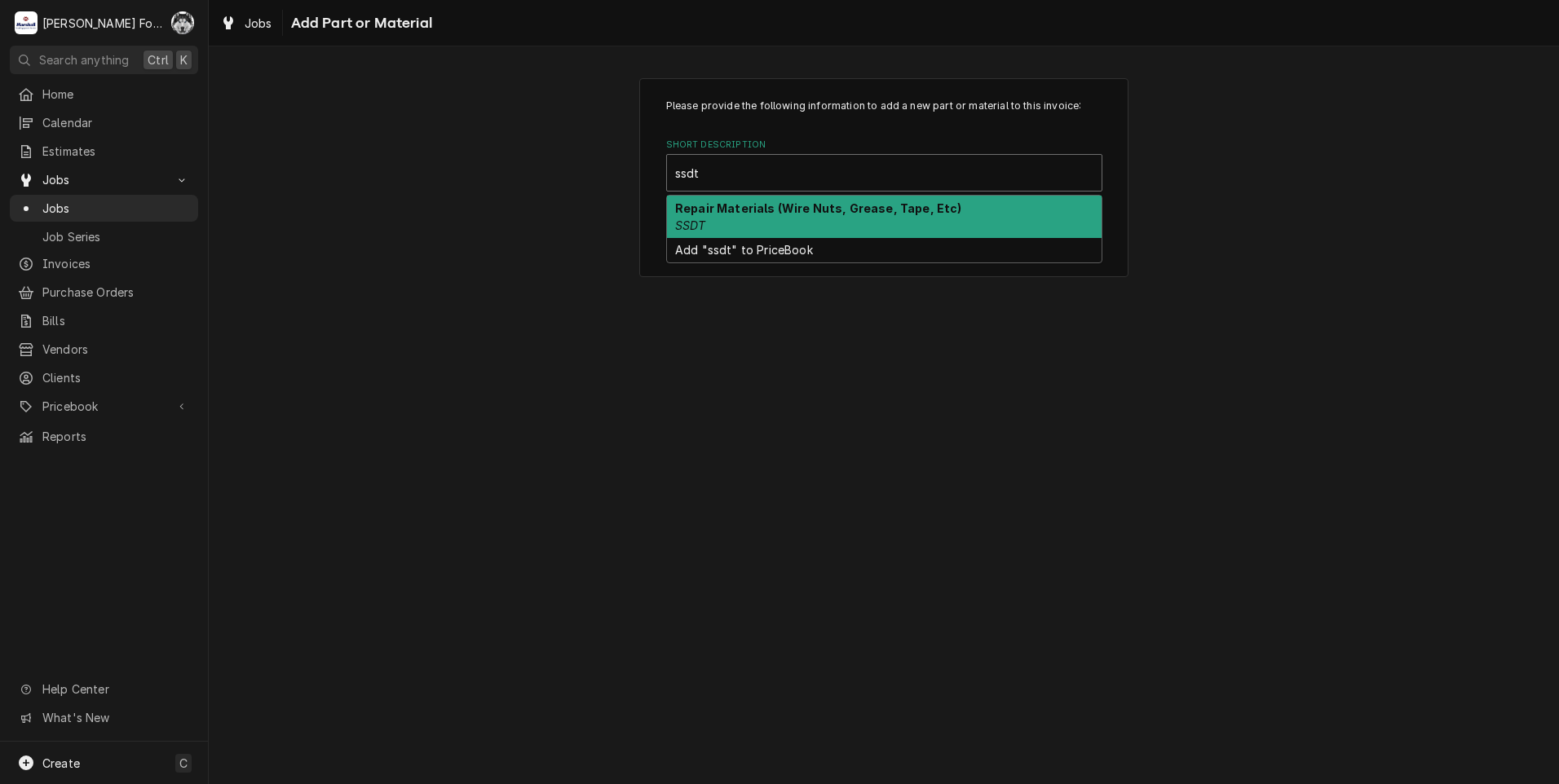
click at [772, 223] on div "Repair Materials (Wire Nuts, Grease, Tape, Etc) SSDT" at bounding box center [884, 217] width 435 height 43
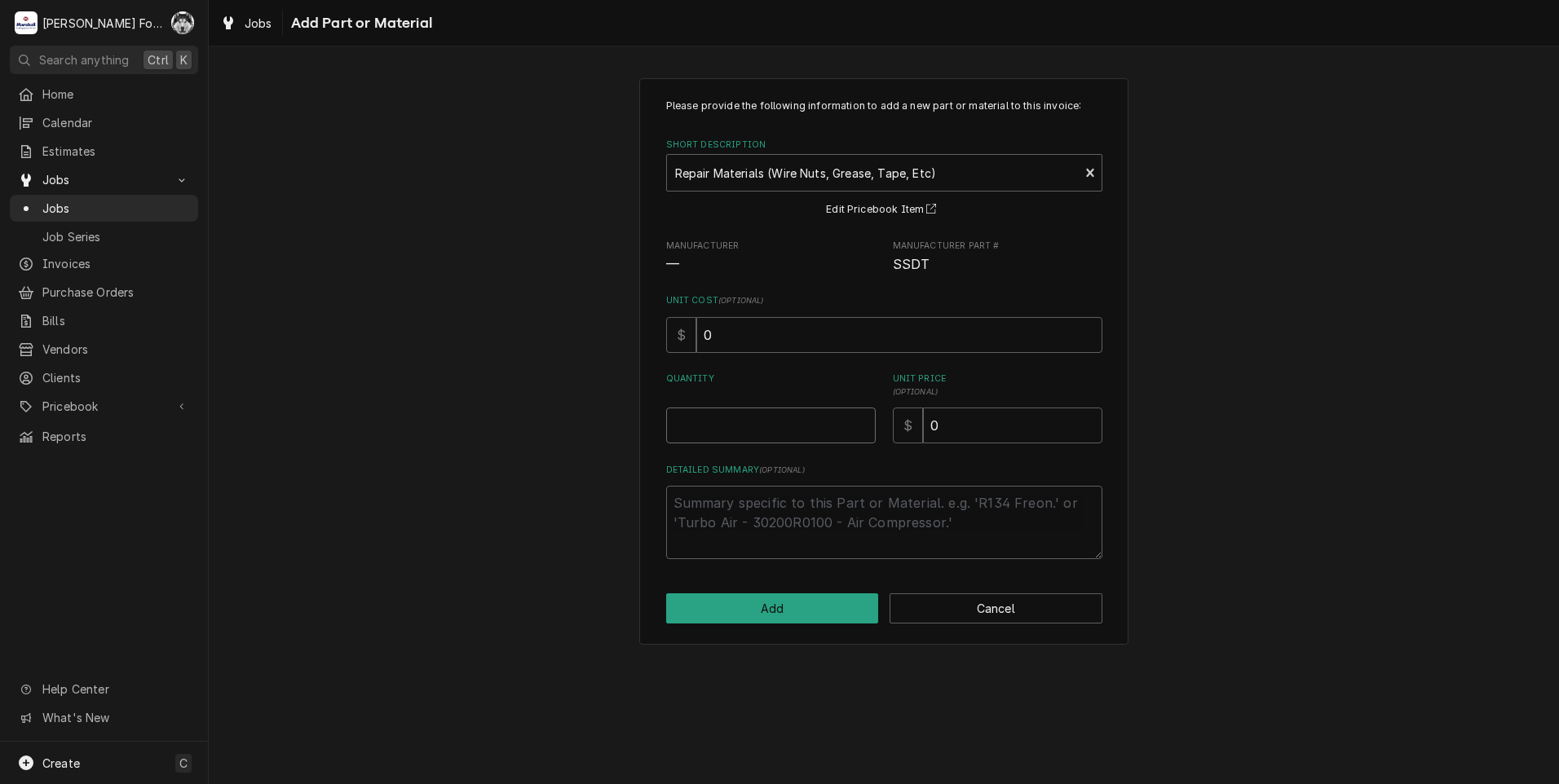
type textarea "x"
type input "0.5"
click at [861, 420] on input "0.5" at bounding box center [771, 425] width 210 height 36
type textarea "x"
type input "1"
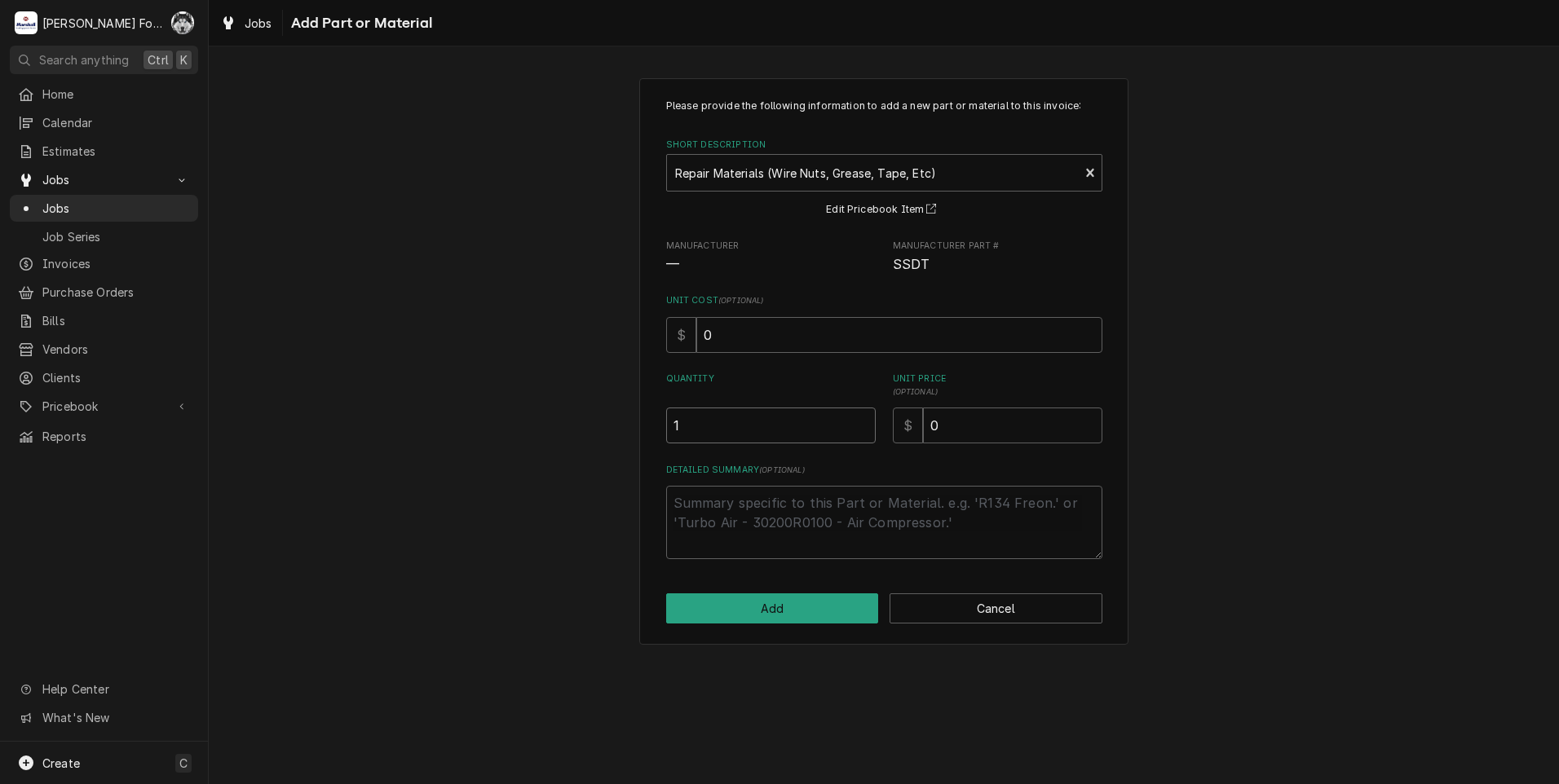
click at [861, 420] on input "1" at bounding box center [771, 425] width 210 height 36
drag, startPoint x: 958, startPoint y: 426, endPoint x: 947, endPoint y: 432, distance: 12.5
click at [942, 432] on input "0" at bounding box center [1012, 425] width 179 height 36
drag, startPoint x: 955, startPoint y: 432, endPoint x: 907, endPoint y: 442, distance: 49.0
click at [907, 442] on div "$ 0" at bounding box center [998, 425] width 210 height 36
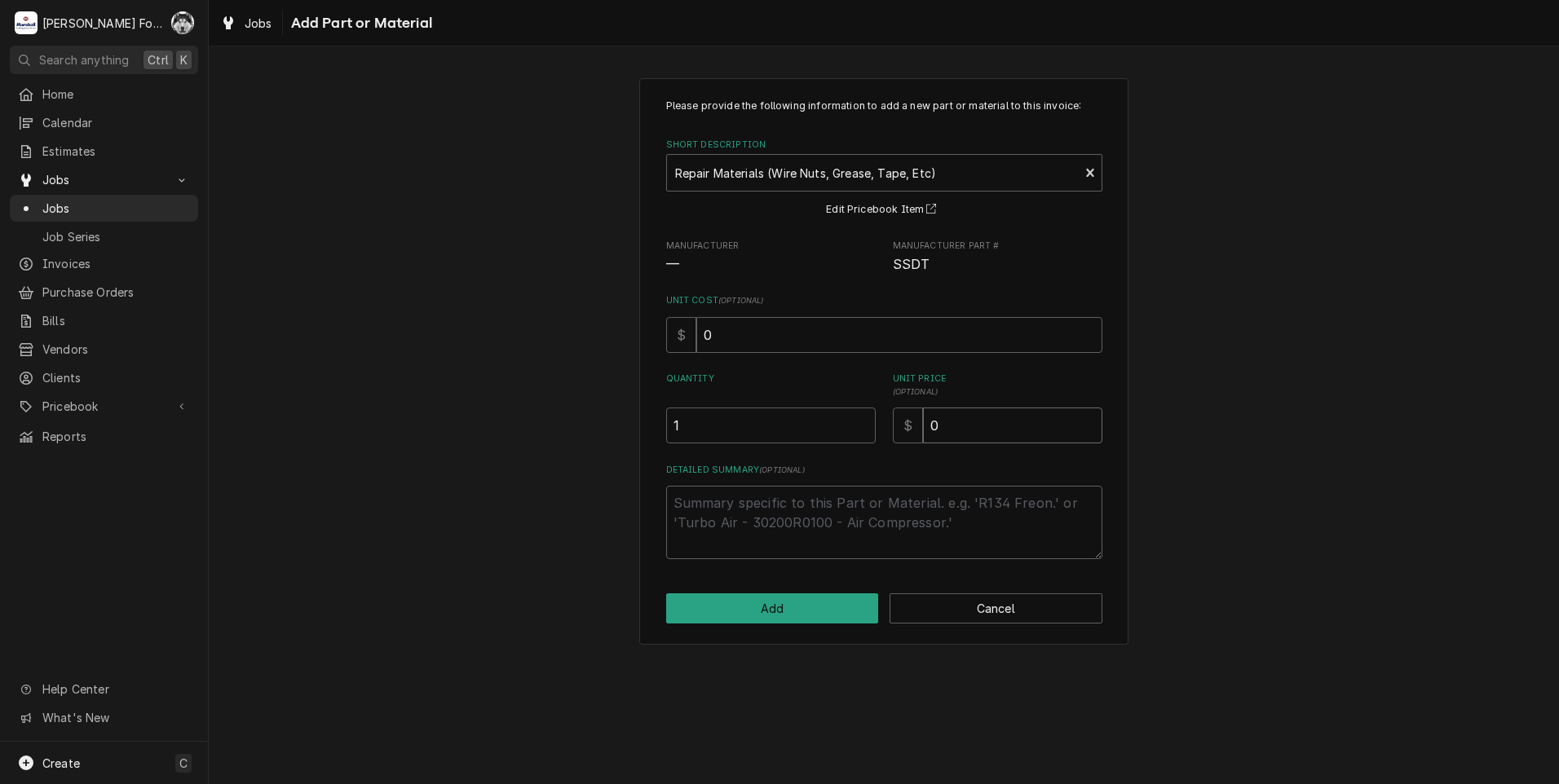
type textarea "x"
type input "2"
click at [771, 612] on button "Add" at bounding box center [772, 608] width 213 height 30
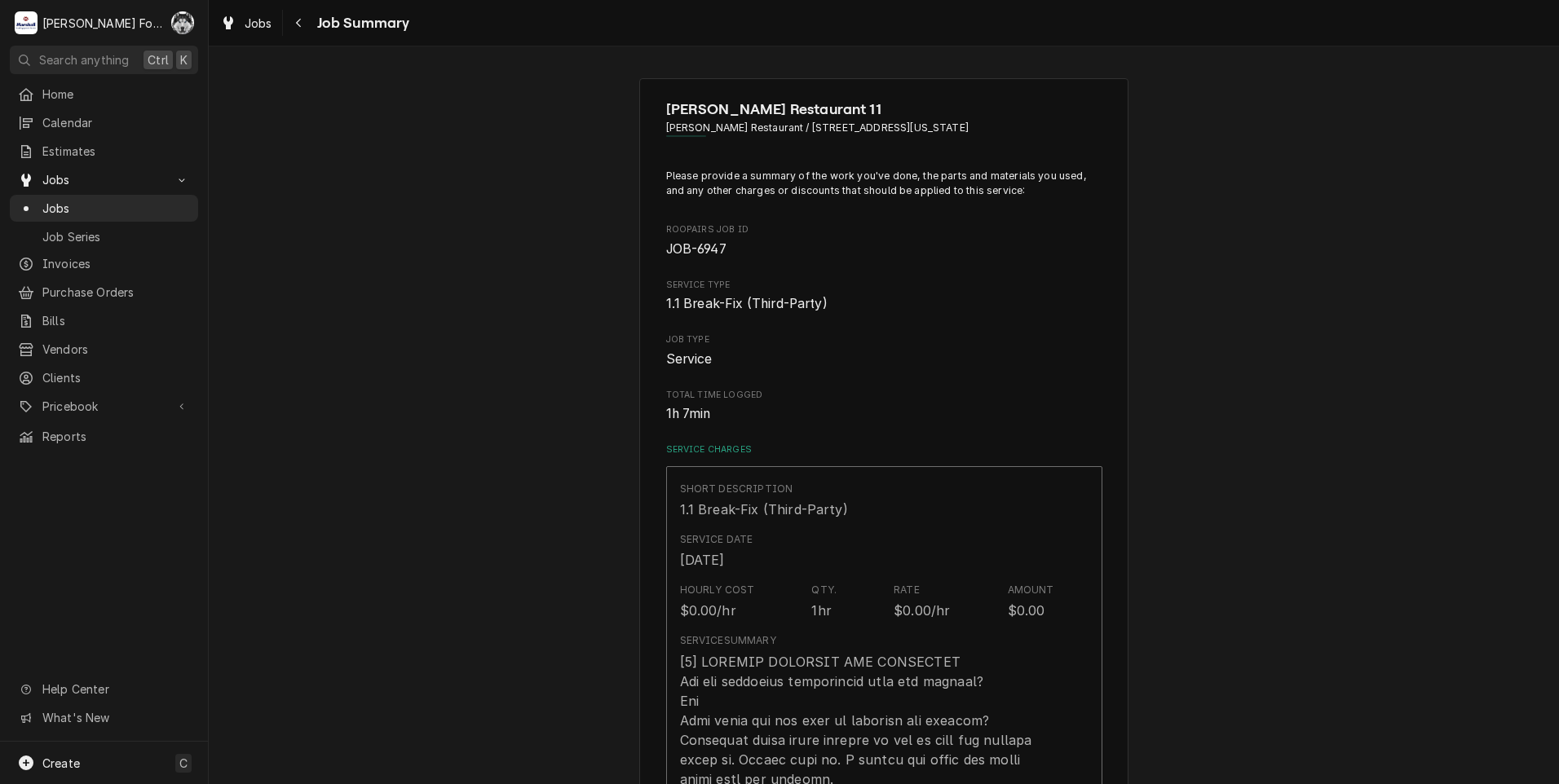
scroll to position [978, 0]
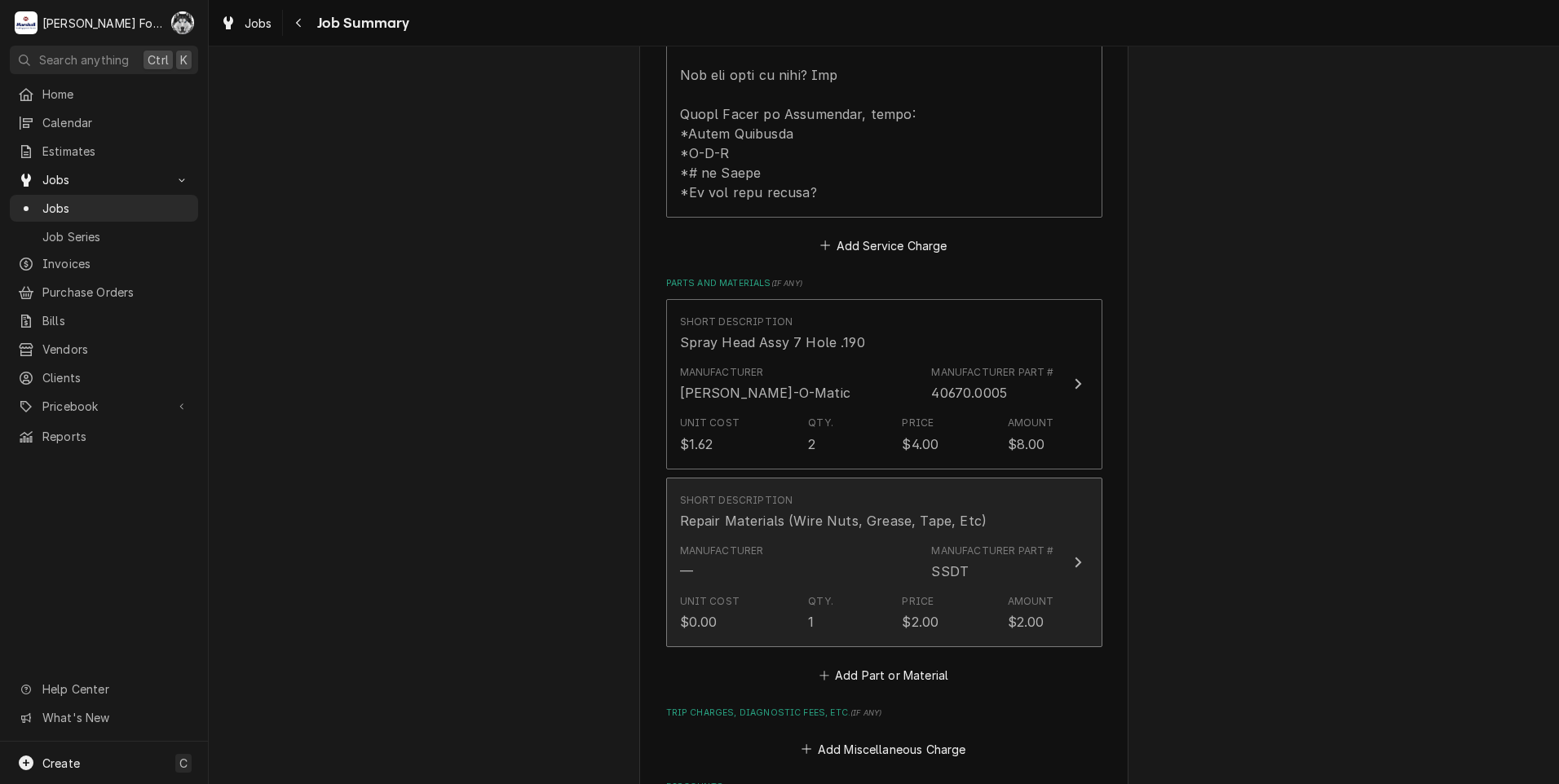
click at [893, 564] on div "Manufacturer — Manufacturer Part # SSDT" at bounding box center [867, 562] width 374 height 50
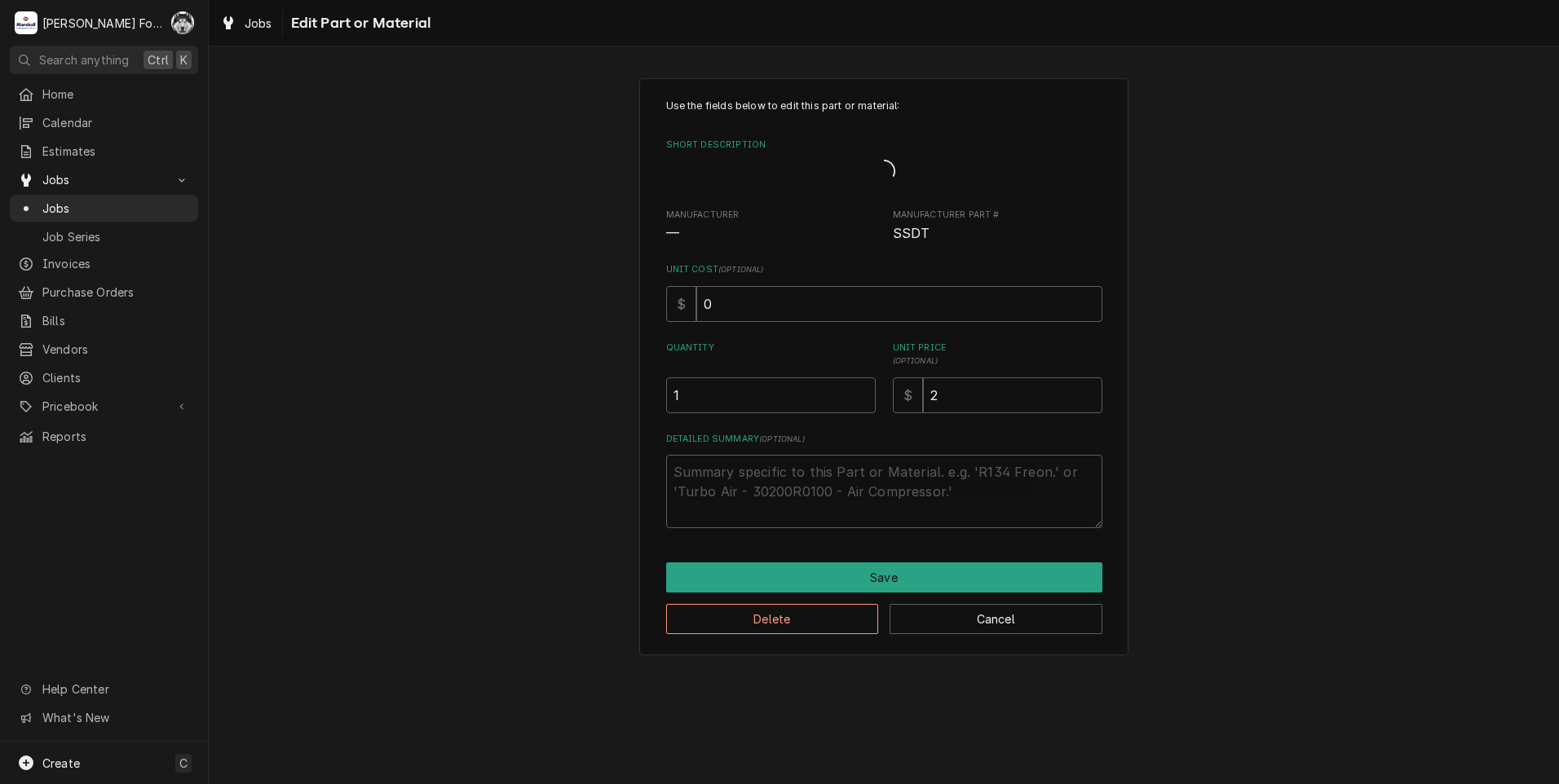
type textarea "x"
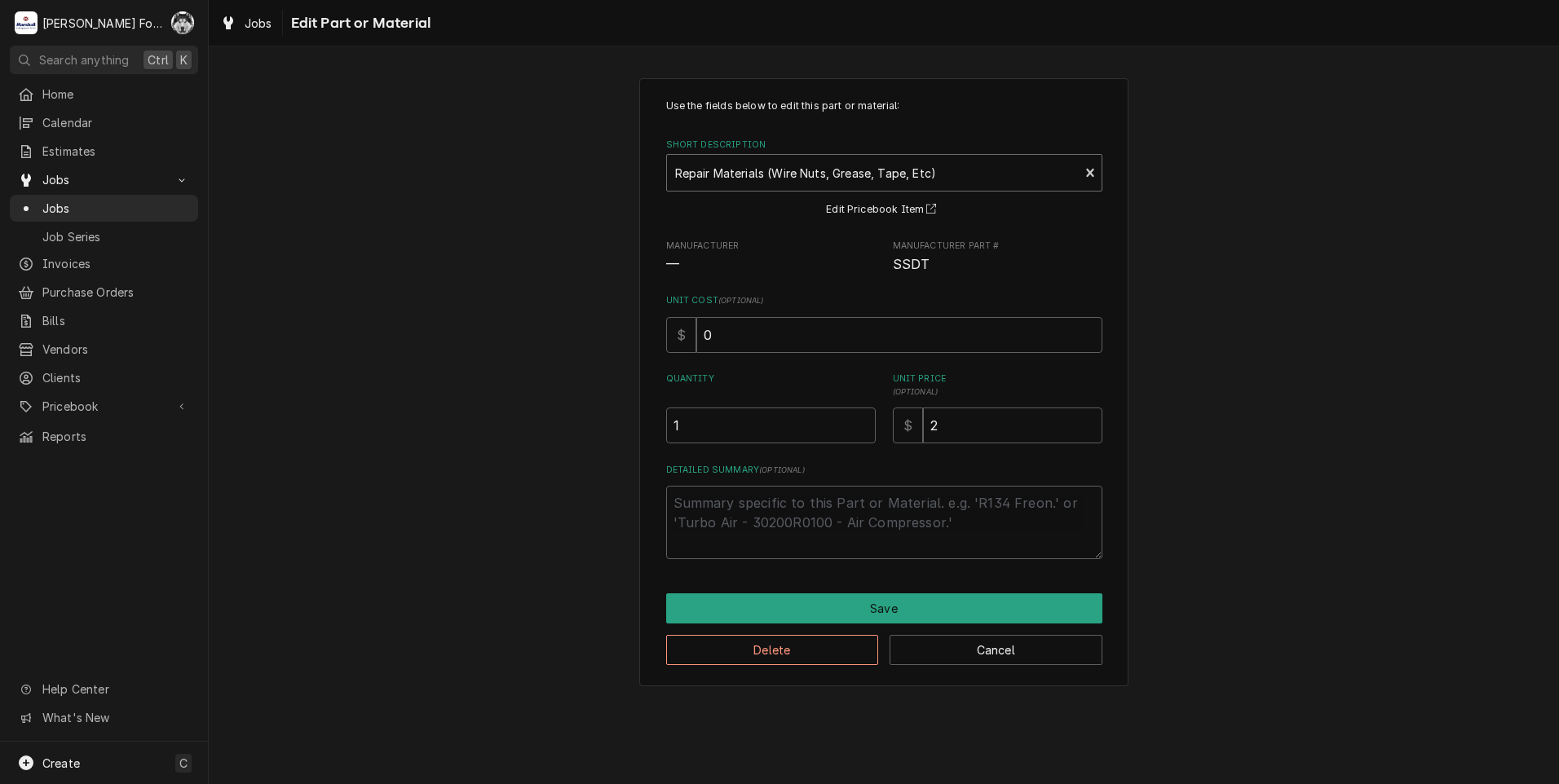
click at [854, 177] on div "Short Description" at bounding box center [873, 173] width 397 height 30
type input "29075"
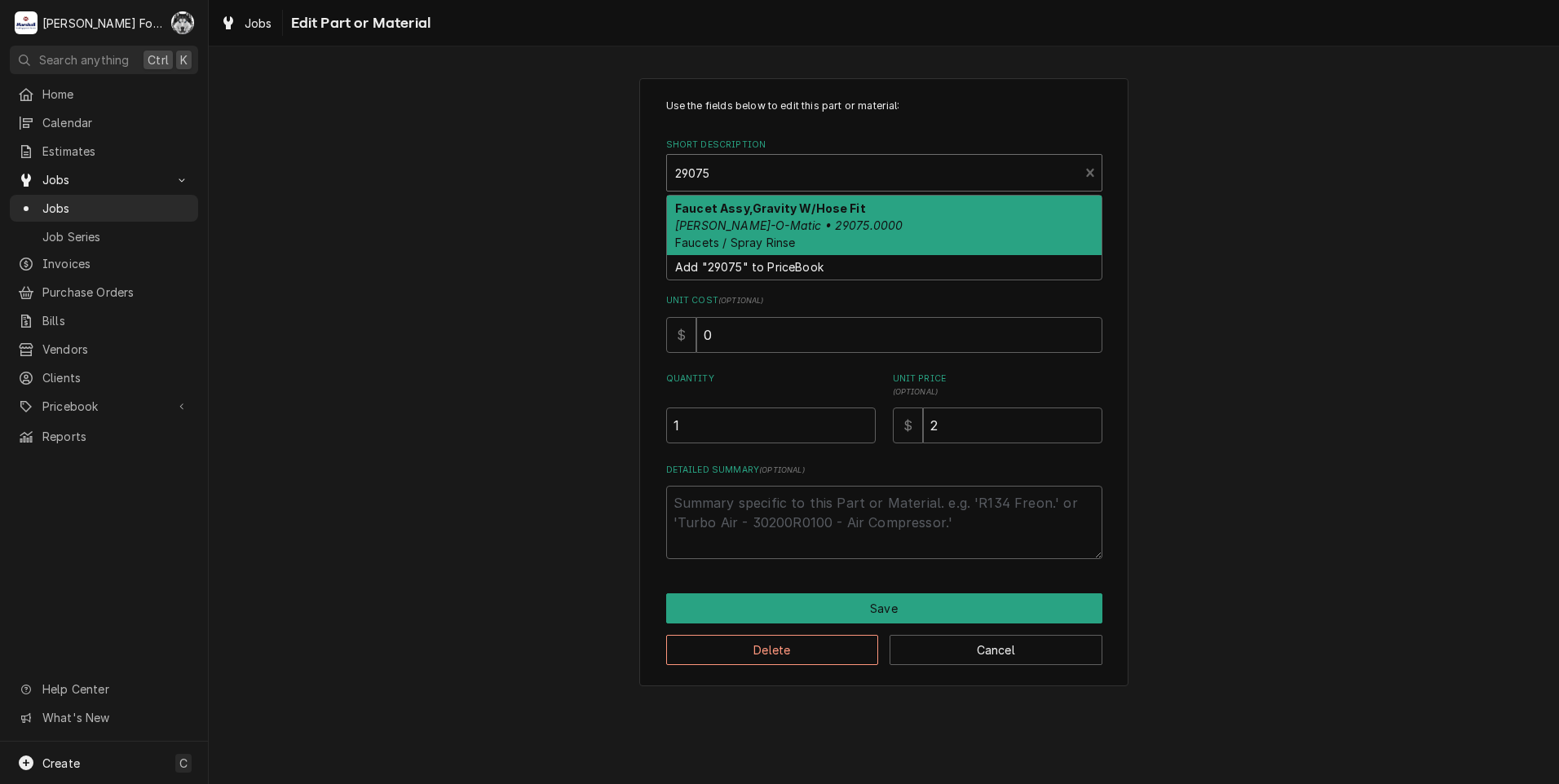
click at [805, 230] on em "Bunn-O-Matic • 29075.0000" at bounding box center [789, 225] width 228 height 14
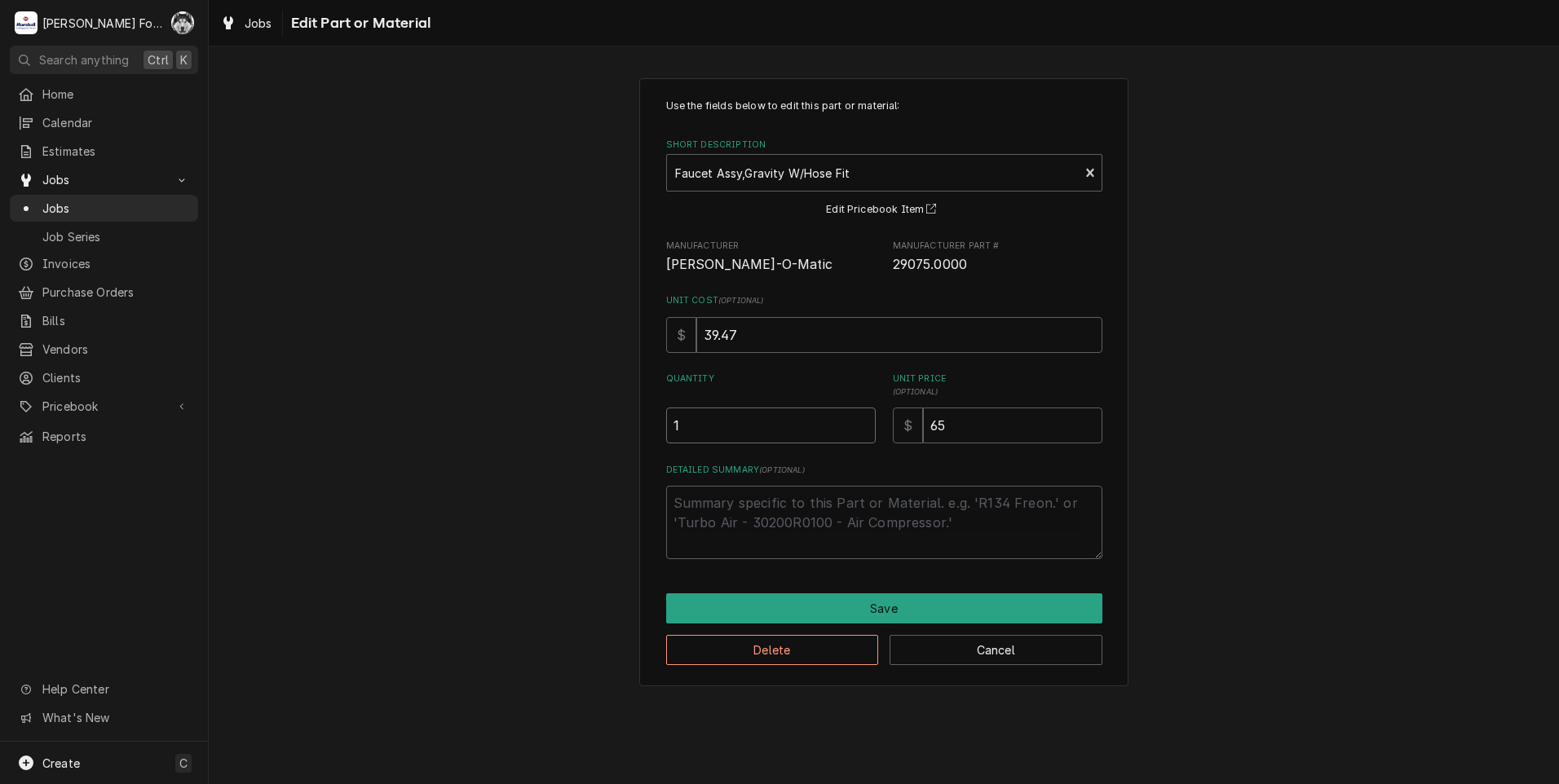
type textarea "x"
type input "1.5"
click at [863, 421] on input "1.5" at bounding box center [771, 425] width 210 height 36
type textarea "x"
type input "1"
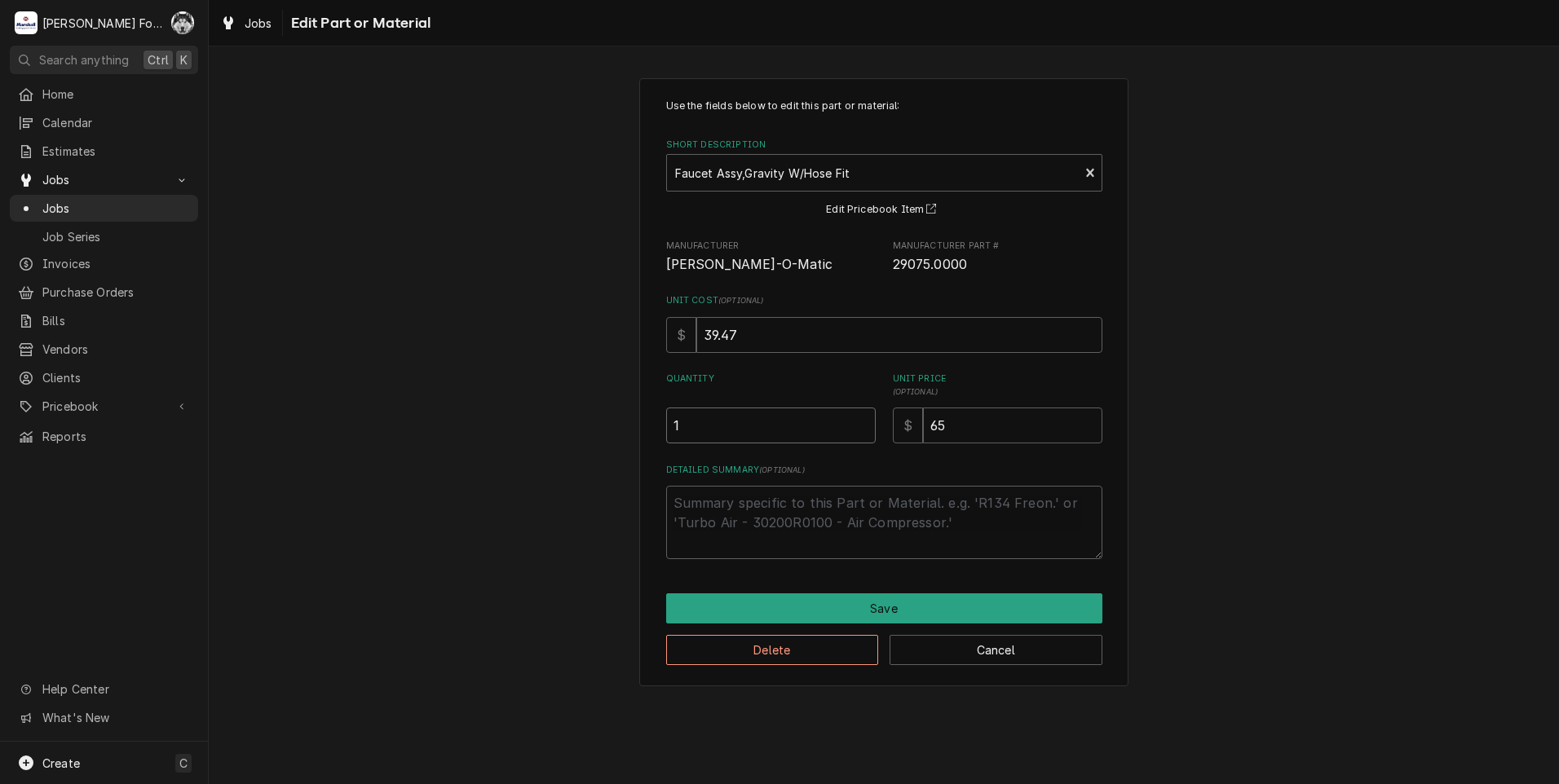
click at [859, 428] on input "1" at bounding box center [771, 425] width 210 height 36
drag, startPoint x: 934, startPoint y: 425, endPoint x: 843, endPoint y: 462, distance: 98.2
click at [853, 460] on div "Use the fields below to edit this part or material: Short Description Faucet As…" at bounding box center [884, 329] width 437 height 461
type textarea "x"
type input "6"
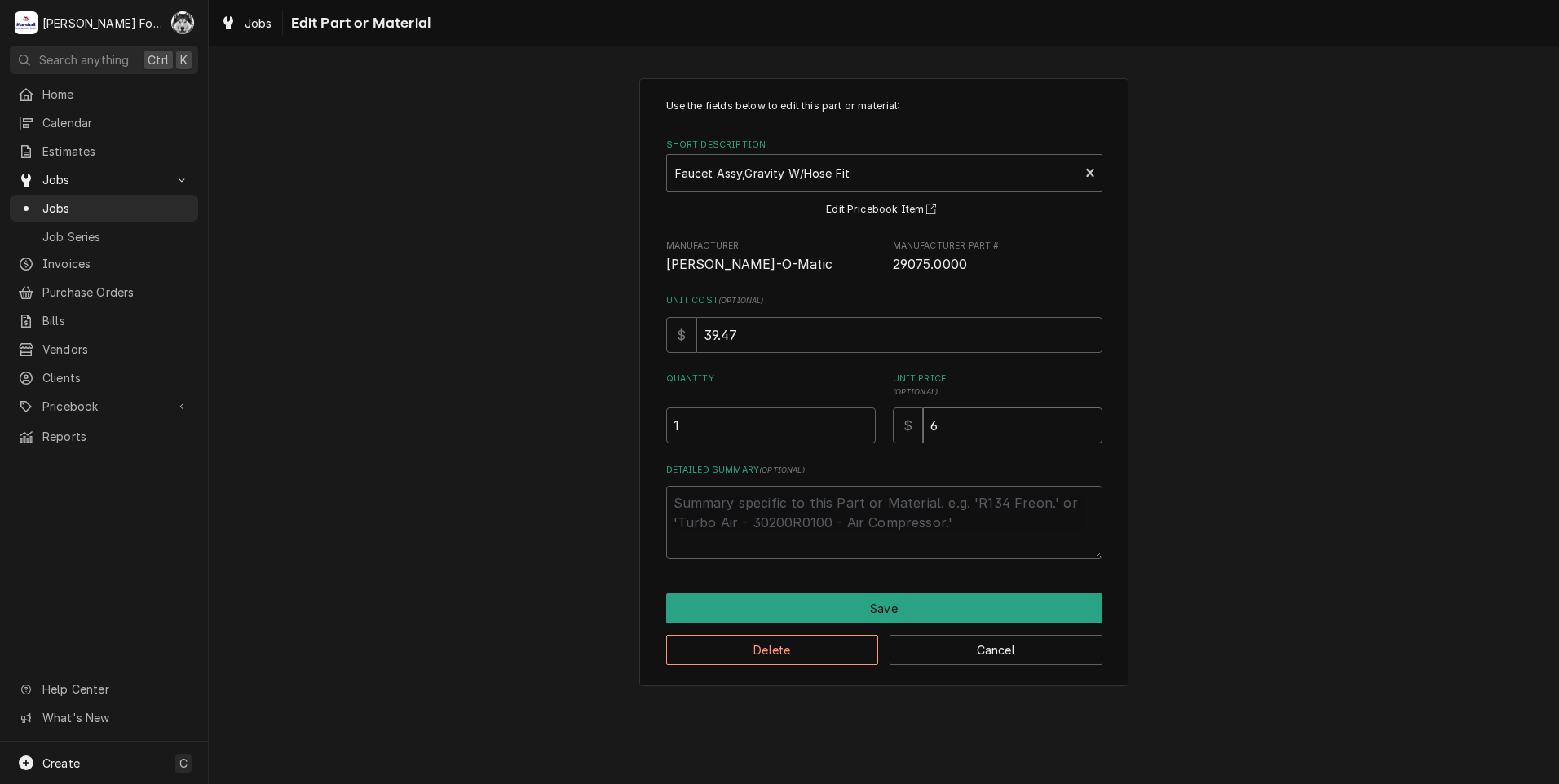
type textarea "x"
type input "68"
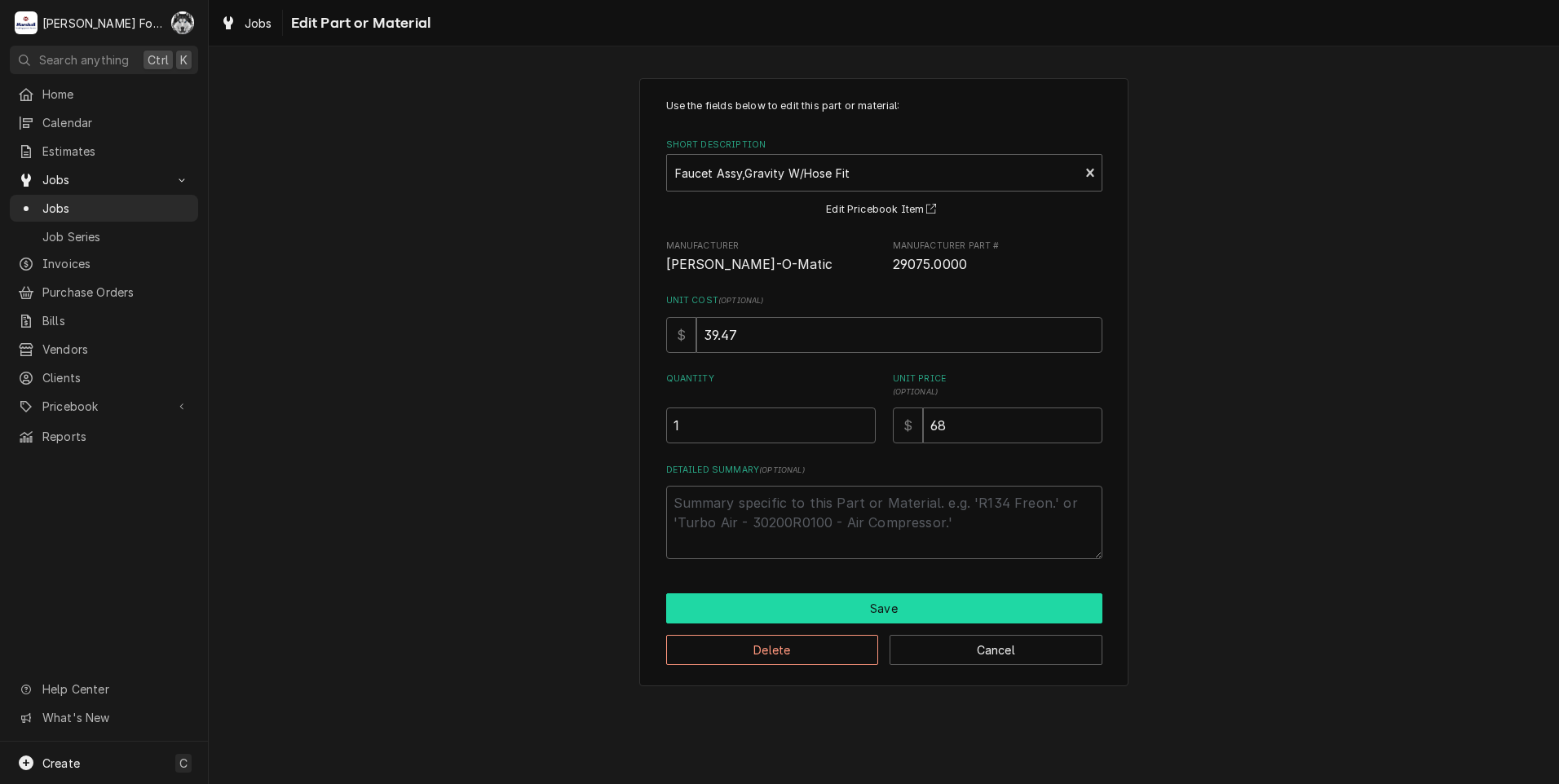
click at [792, 608] on button "Save" at bounding box center [884, 608] width 437 height 30
type textarea "x"
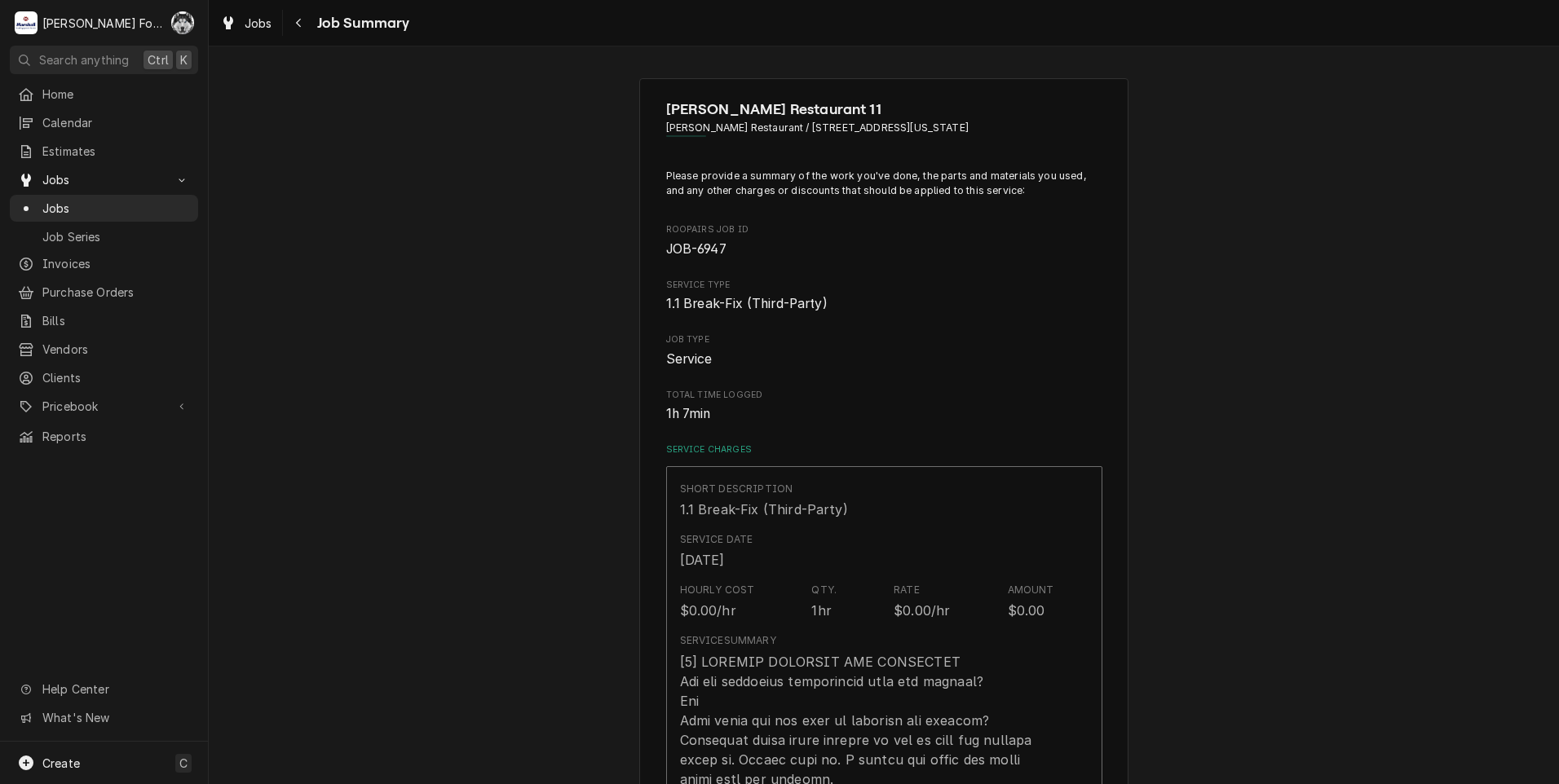
scroll to position [978, 0]
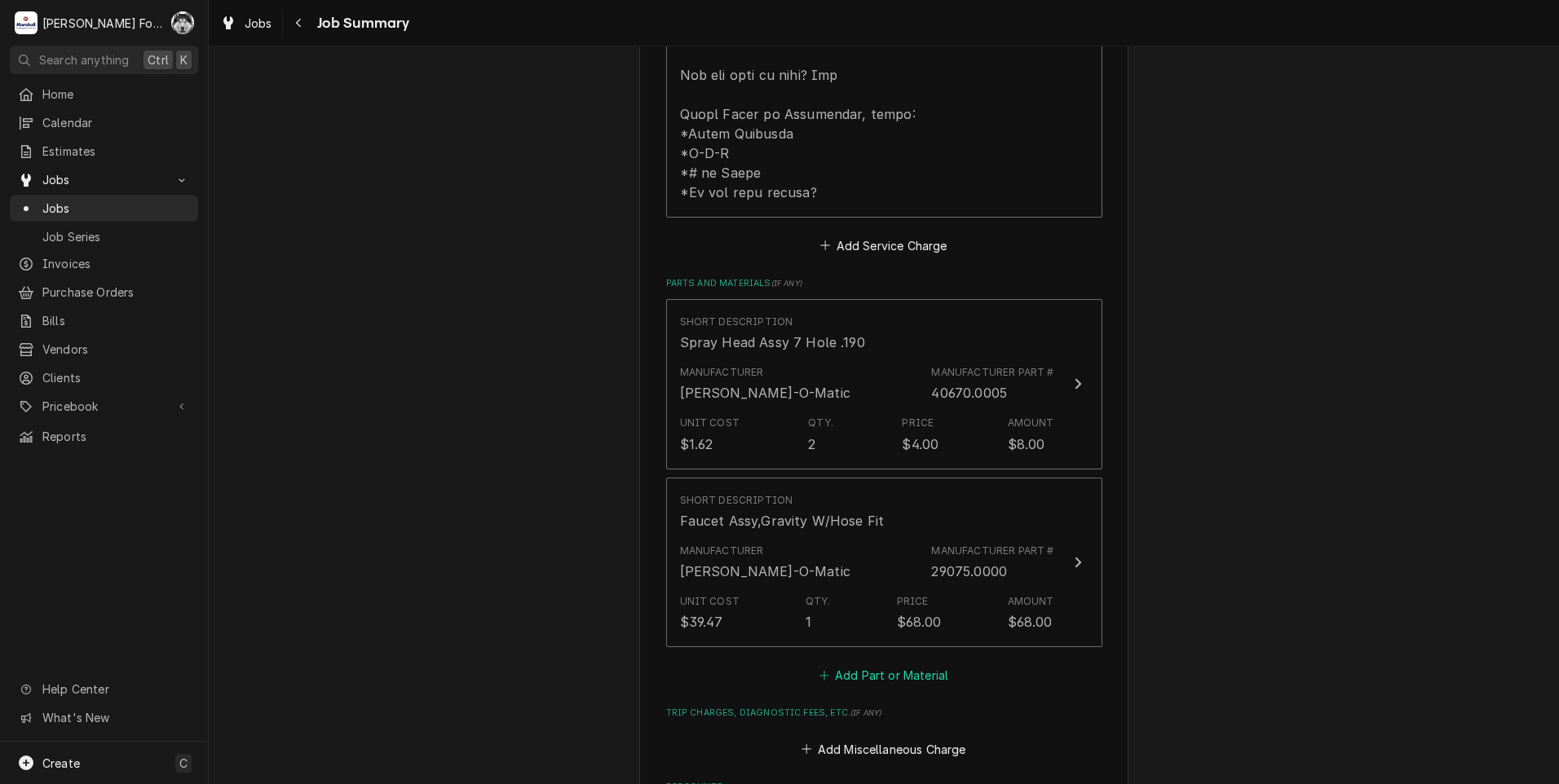
click at [872, 664] on button "Add Part or Material" at bounding box center [884, 675] width 135 height 23
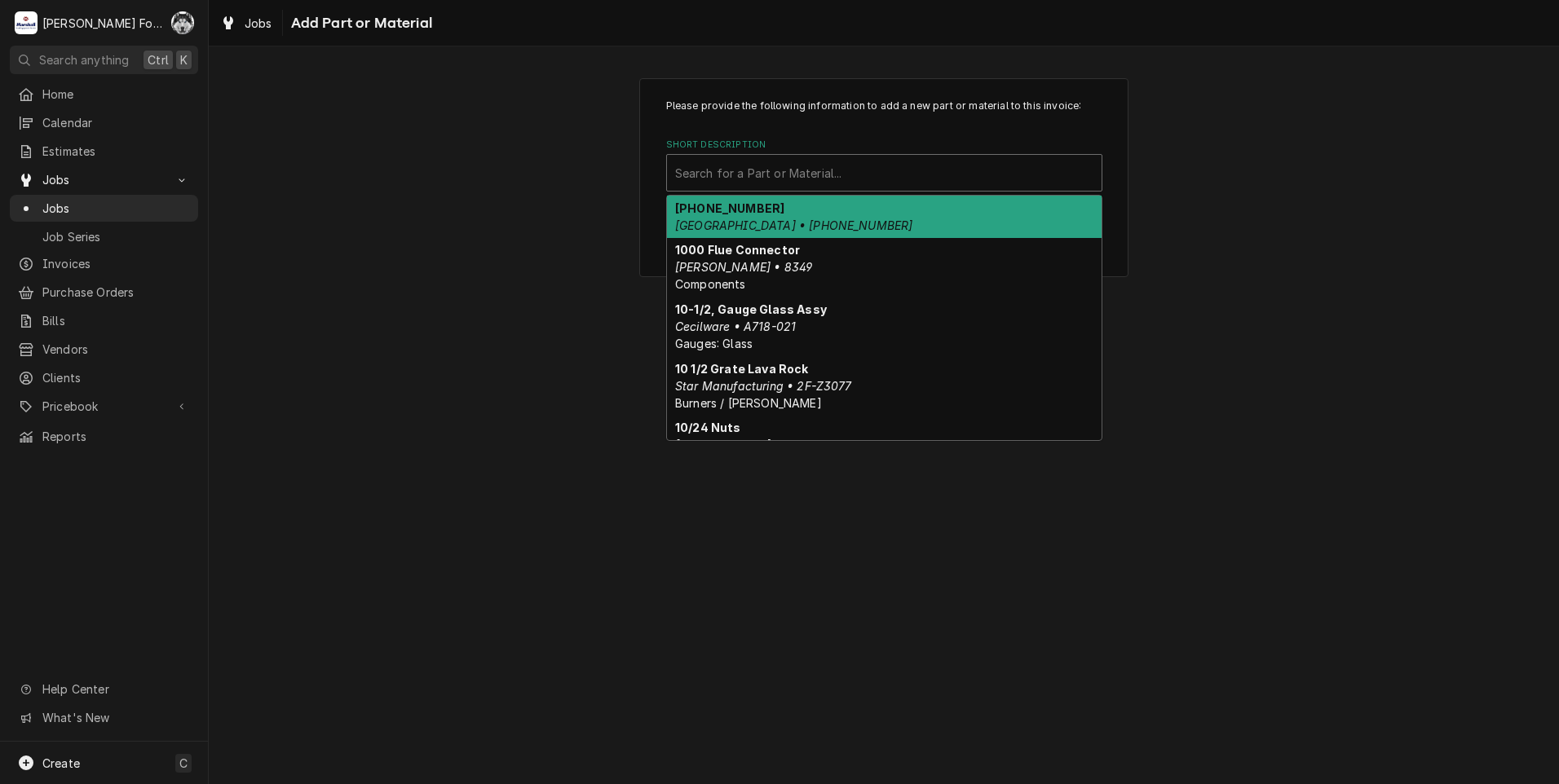
drag, startPoint x: 819, startPoint y: 171, endPoint x: 823, endPoint y: 153, distance: 18.4
click at [821, 164] on div "Short Description" at bounding box center [884, 173] width 418 height 30
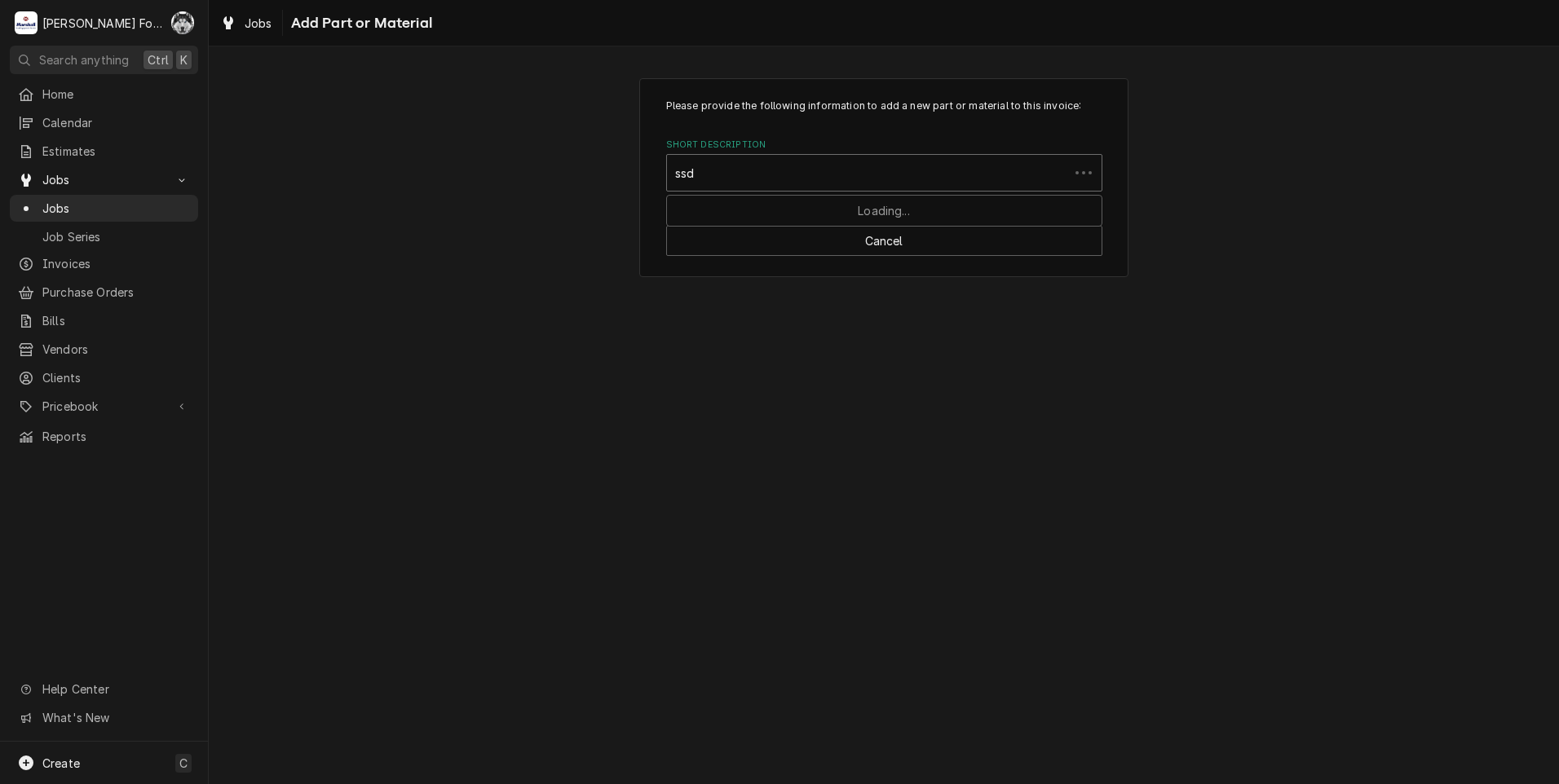
type input "ssdt"
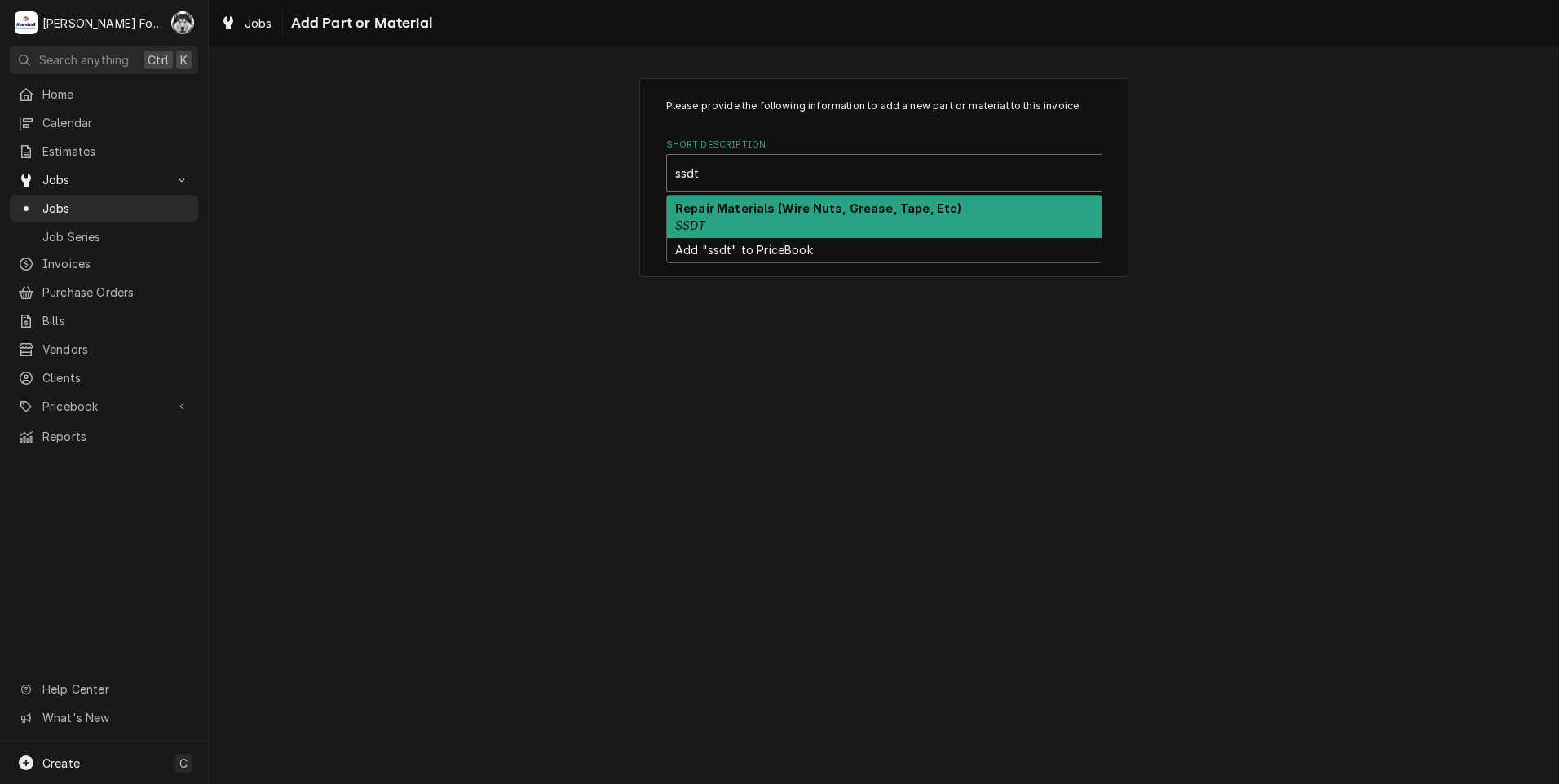
click at [729, 226] on div "Repair Materials (Wire Nuts, Grease, Tape, Etc) SSDT" at bounding box center [884, 217] width 435 height 43
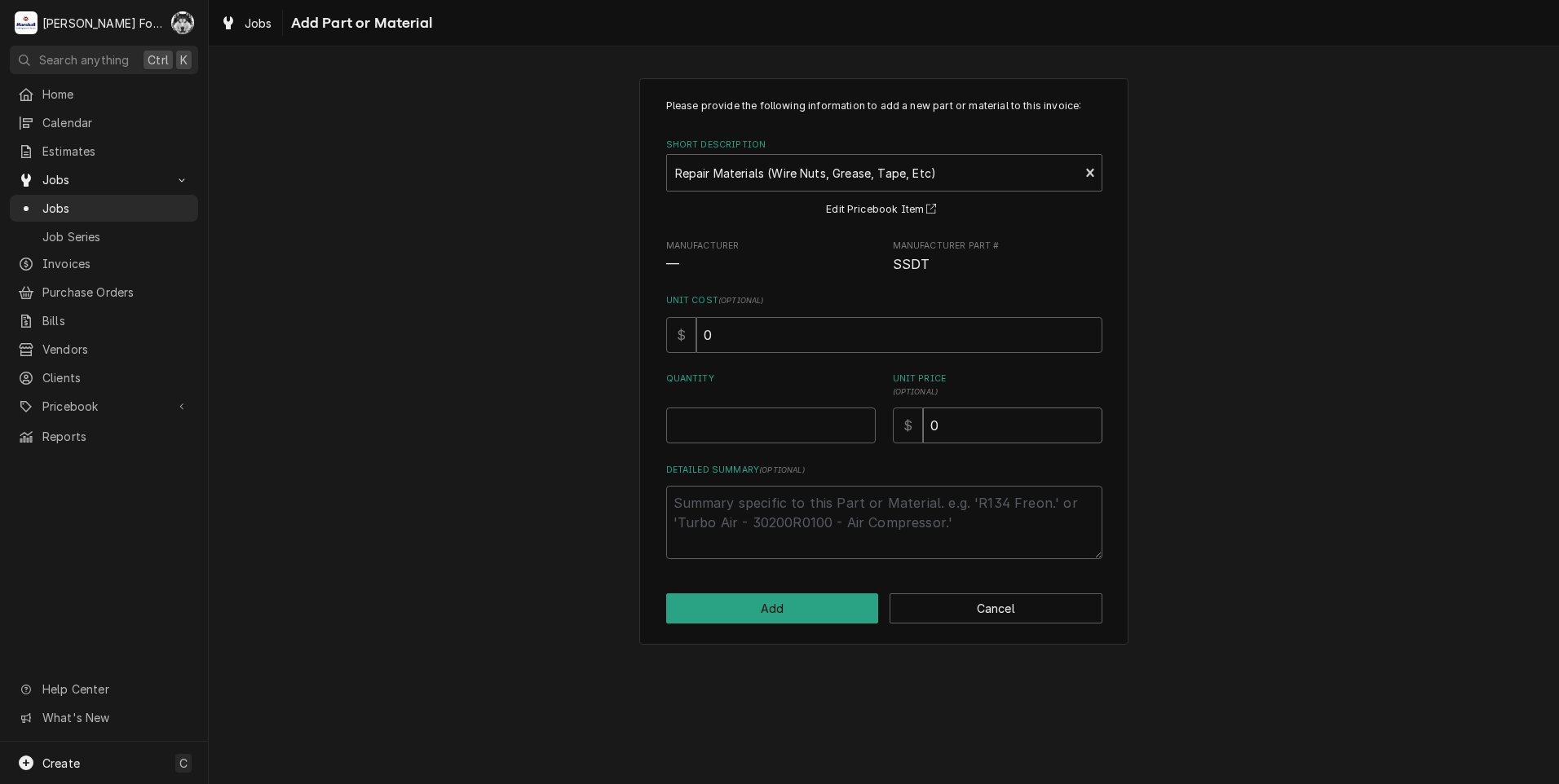
drag, startPoint x: 989, startPoint y: 438, endPoint x: 618, endPoint y: 430, distance: 371.1
click at [661, 475] on div "Please provide the following information to add a new part or material to this …" at bounding box center [884, 361] width 490 height 567
type textarea "x"
type input "2"
click at [769, 596] on button "Add" at bounding box center [772, 608] width 213 height 30
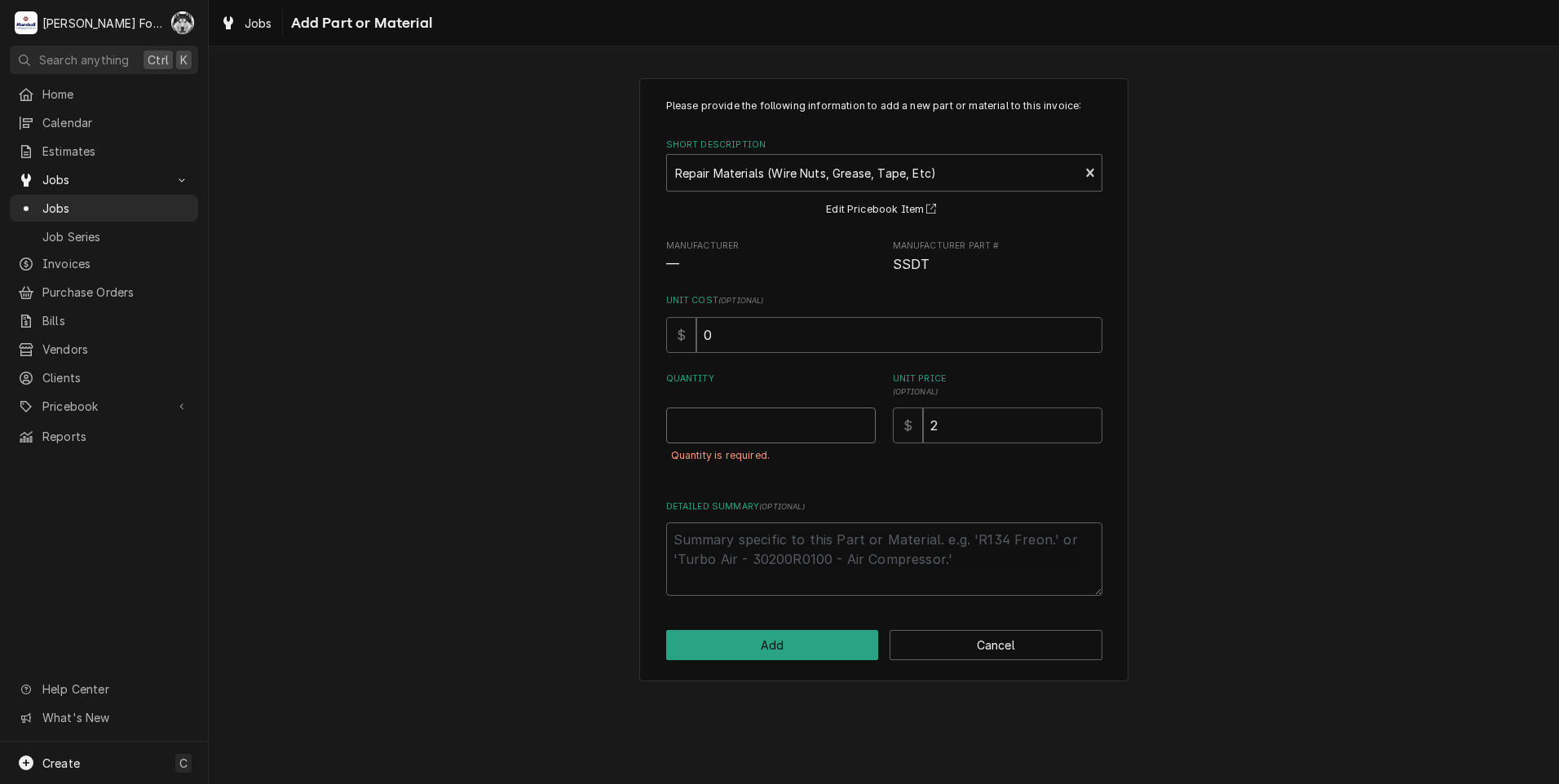
drag, startPoint x: 741, startPoint y: 435, endPoint x: 810, endPoint y: 426, distance: 69.6
click at [760, 433] on input "Quantity" at bounding box center [771, 425] width 210 height 36
type textarea "x"
type input "0.5"
click at [860, 418] on input "0.5" at bounding box center [771, 425] width 210 height 36
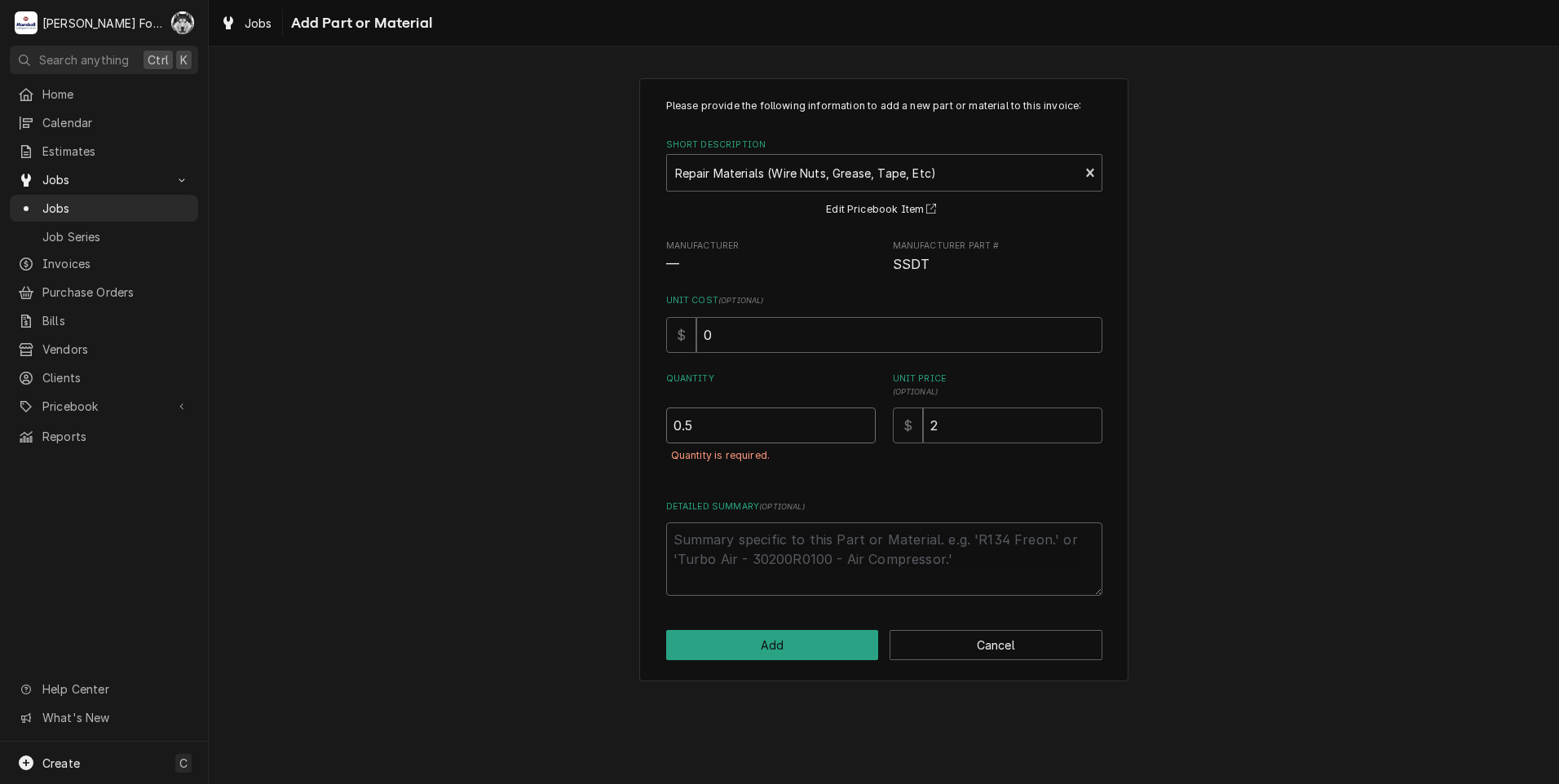
type textarea "x"
type input "1"
click at [860, 418] on input "1" at bounding box center [771, 425] width 210 height 36
click at [749, 656] on button "Add" at bounding box center [772, 645] width 213 height 30
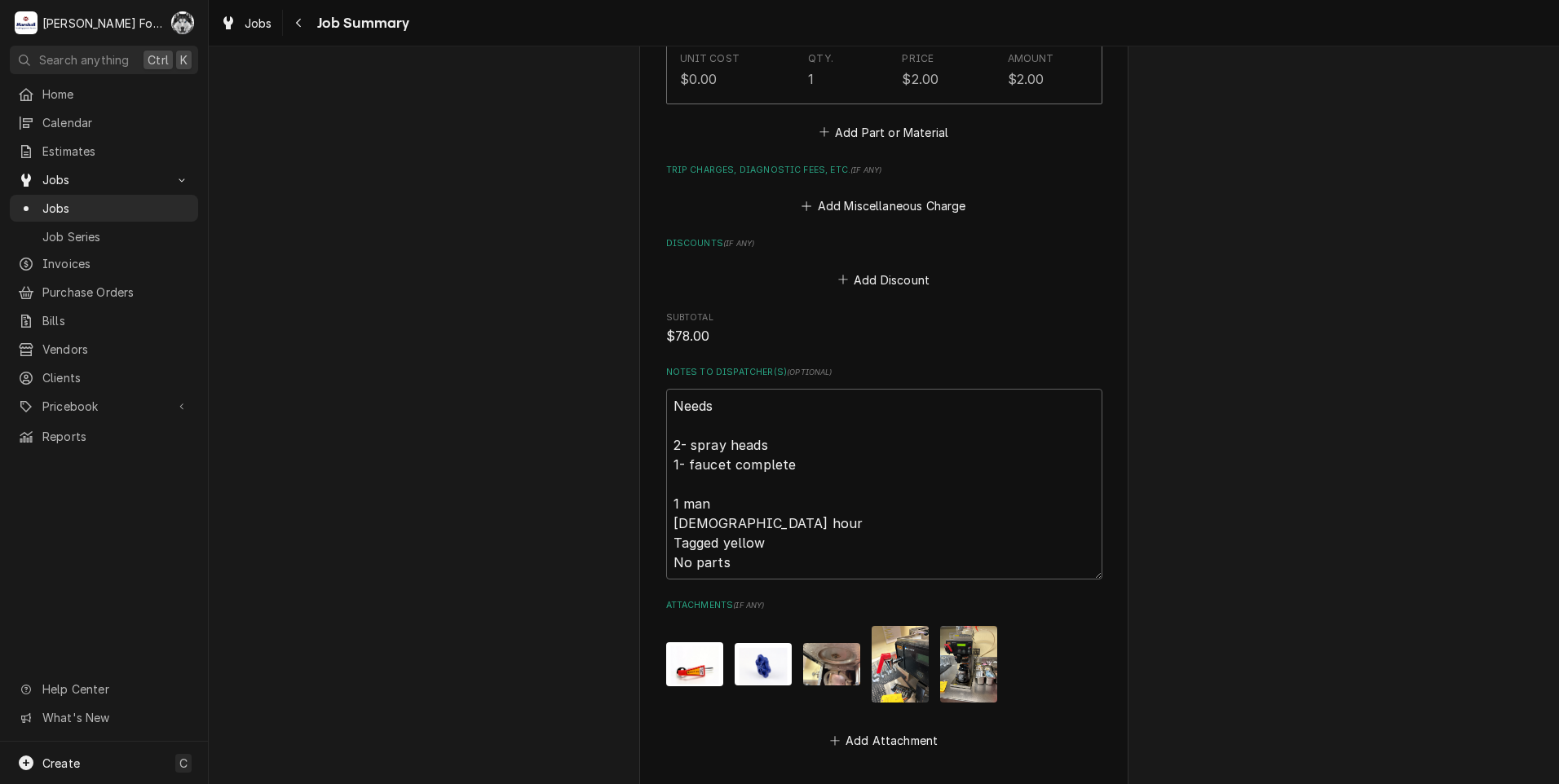
scroll to position [1901, 0]
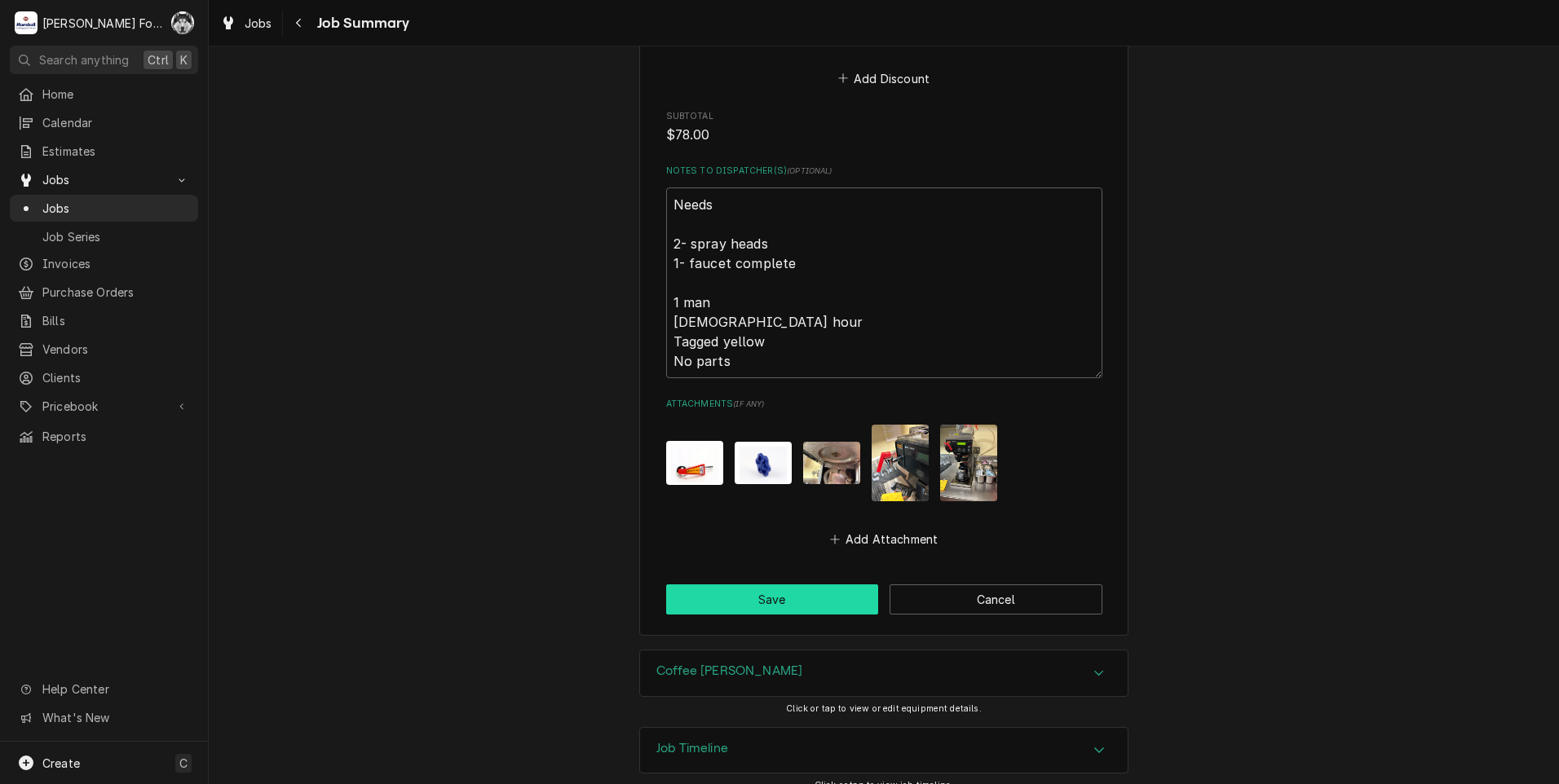
click at [754, 584] on button "Save" at bounding box center [772, 599] width 213 height 30
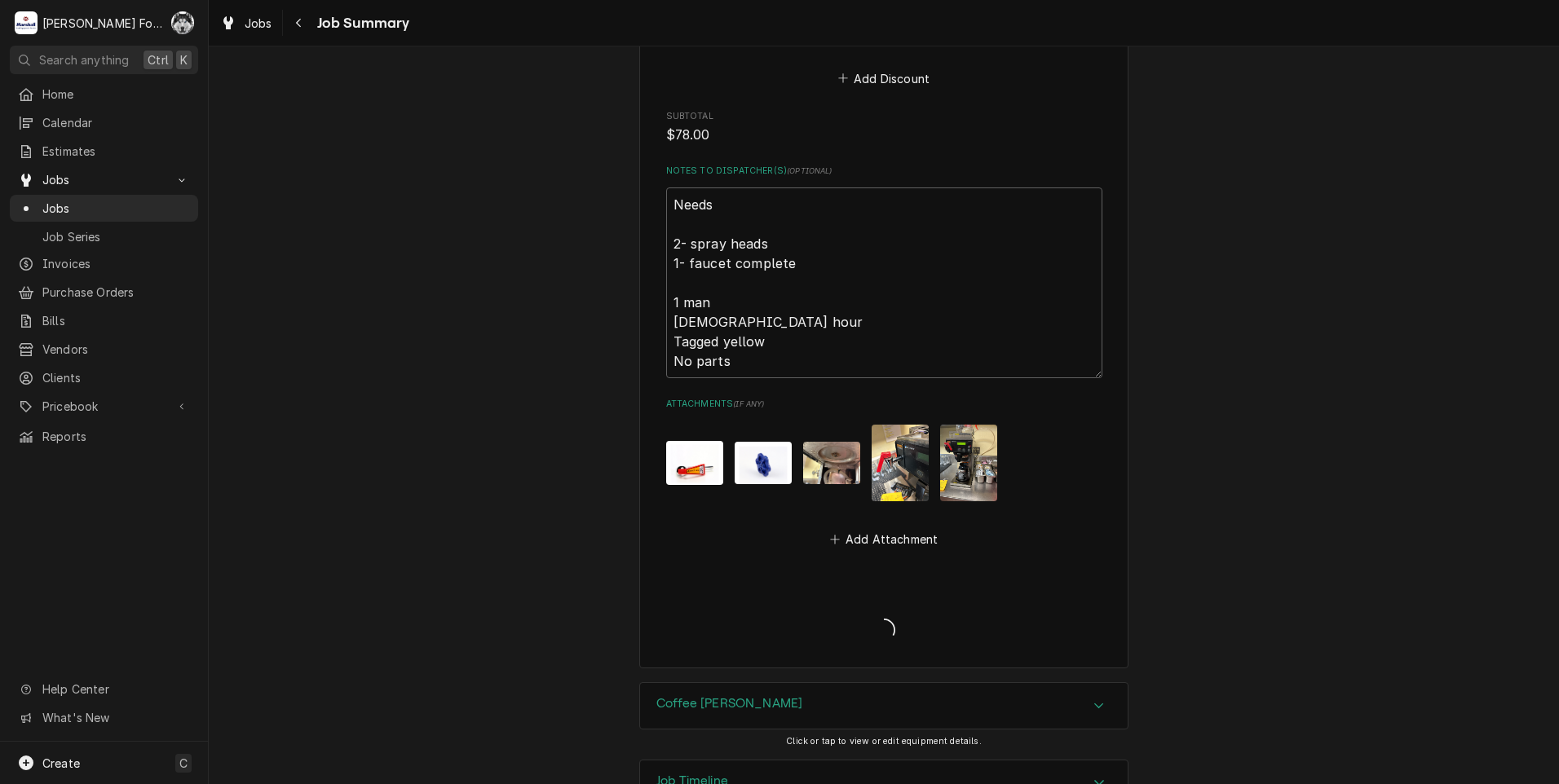
type textarea "x"
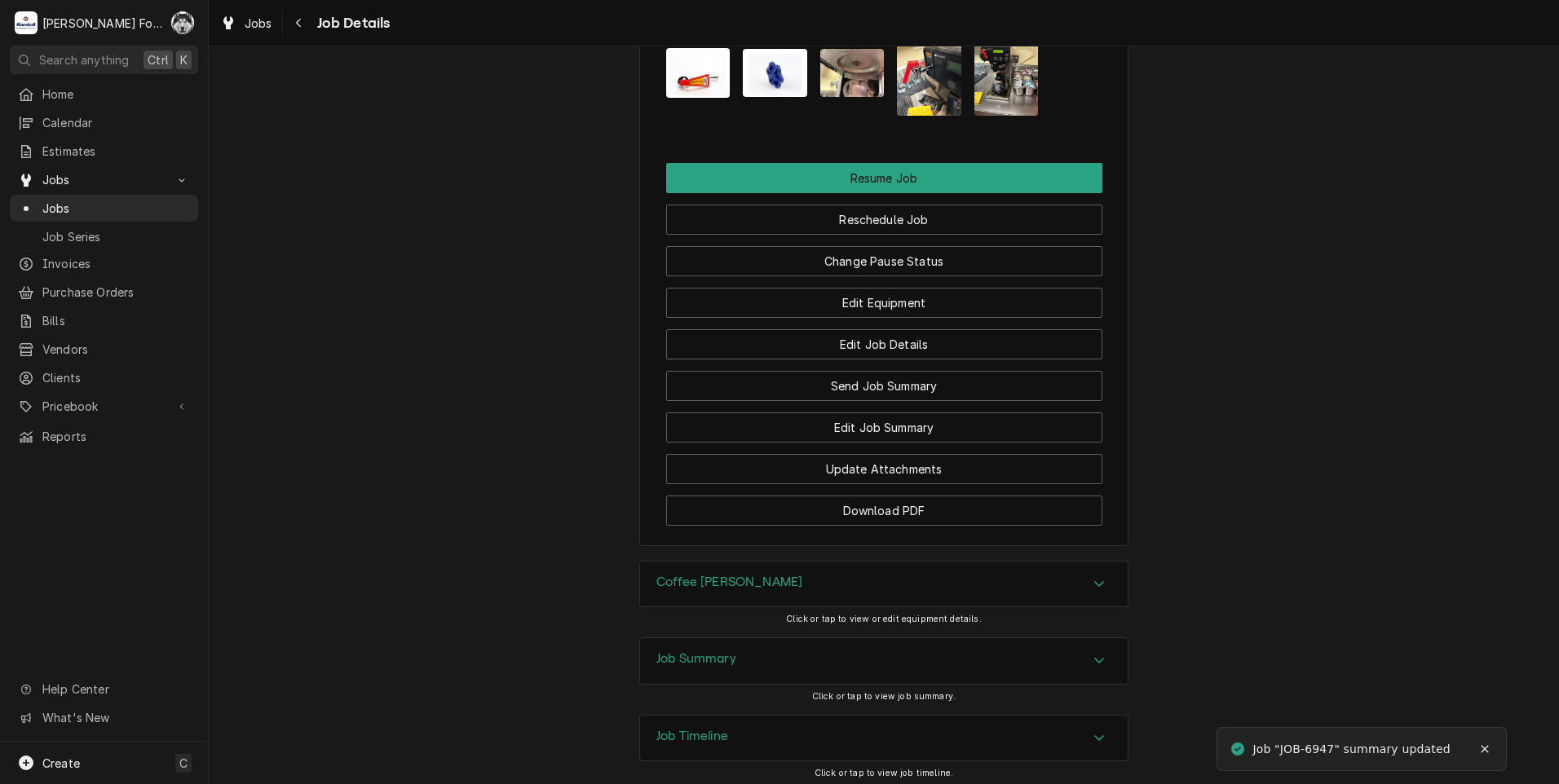
scroll to position [1956, 0]
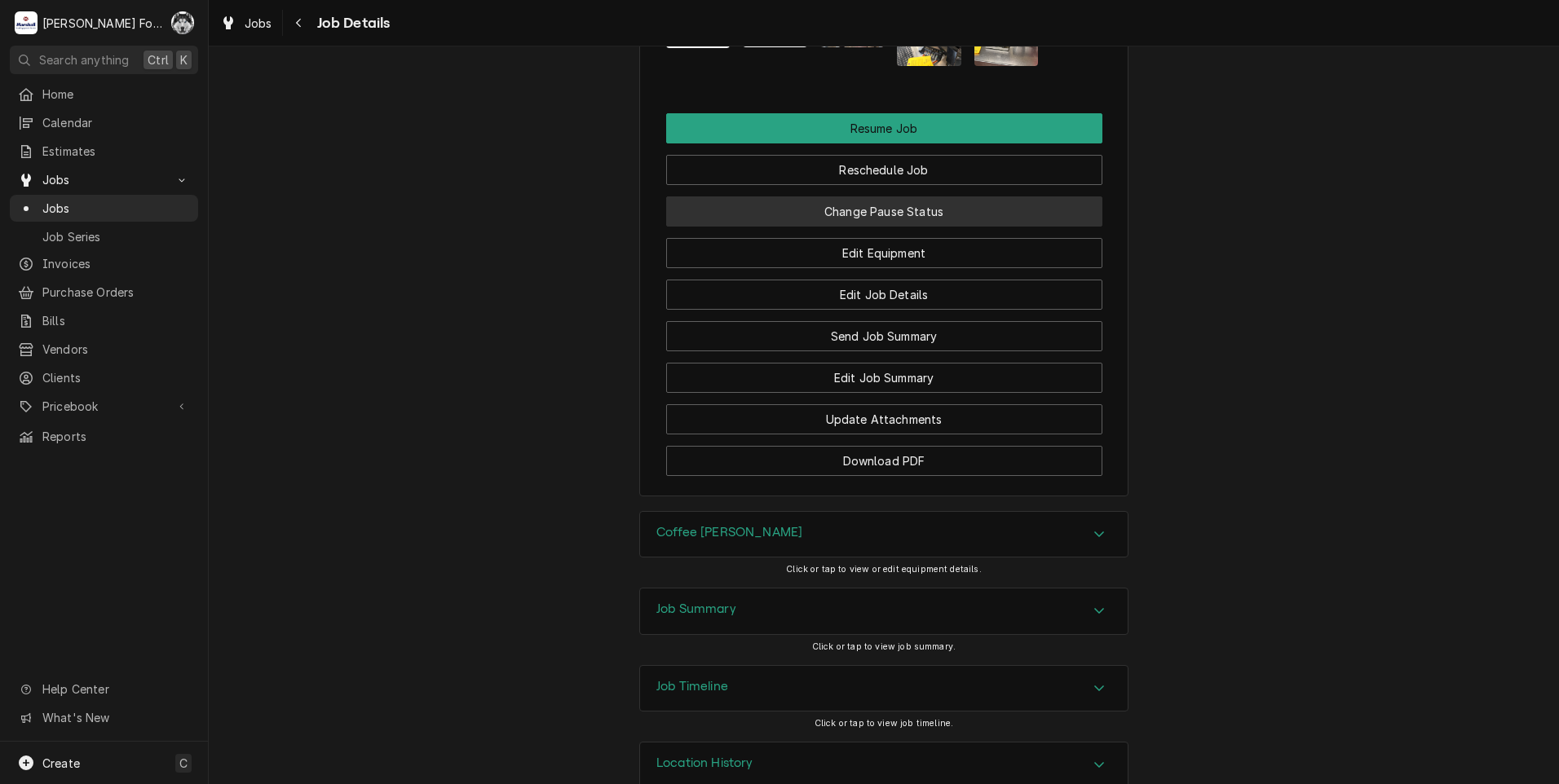
click at [840, 203] on button "Change Pause Status" at bounding box center [884, 212] width 437 height 30
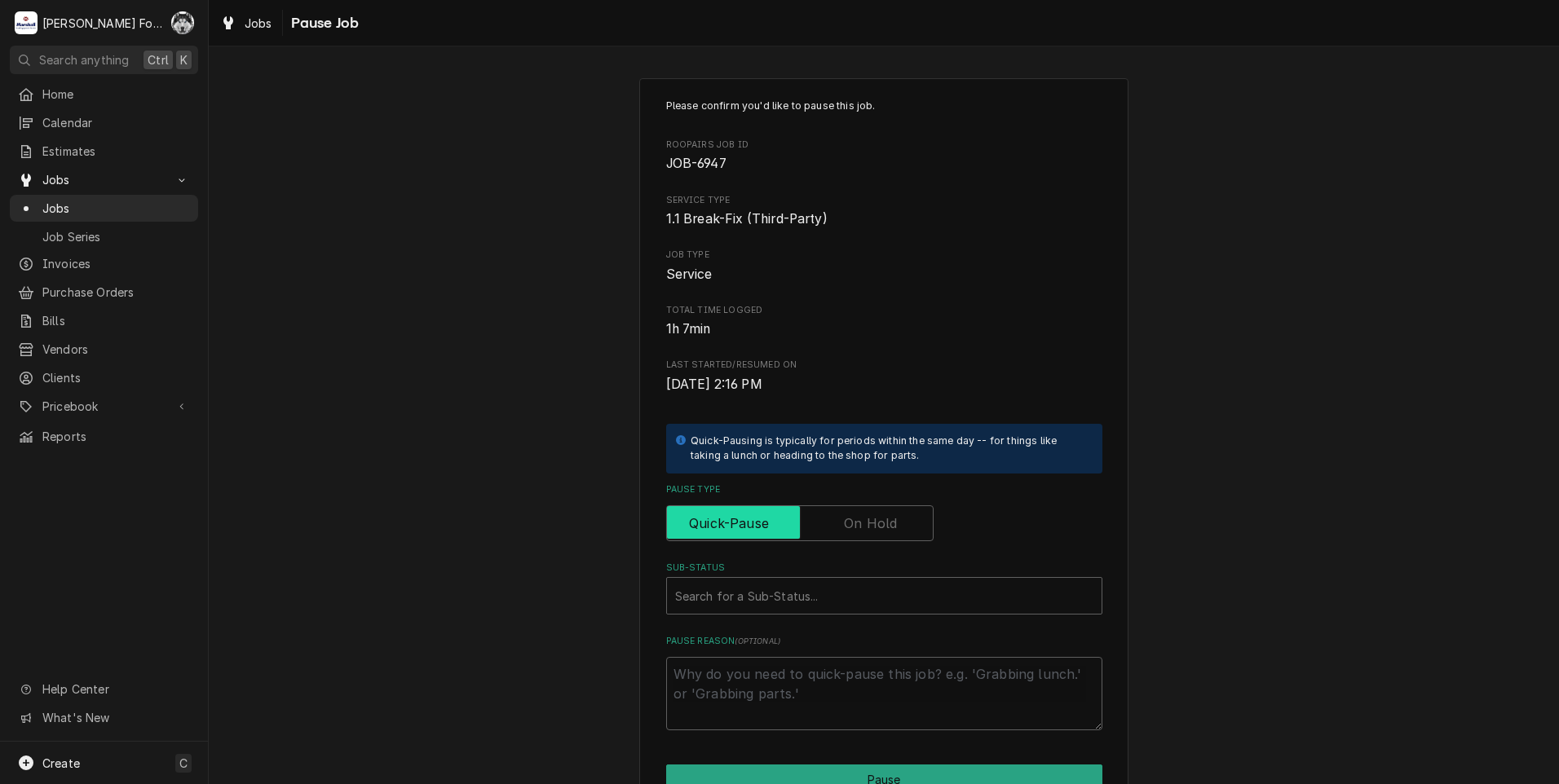
click at [833, 518] on input "Pause Type" at bounding box center [800, 523] width 253 height 36
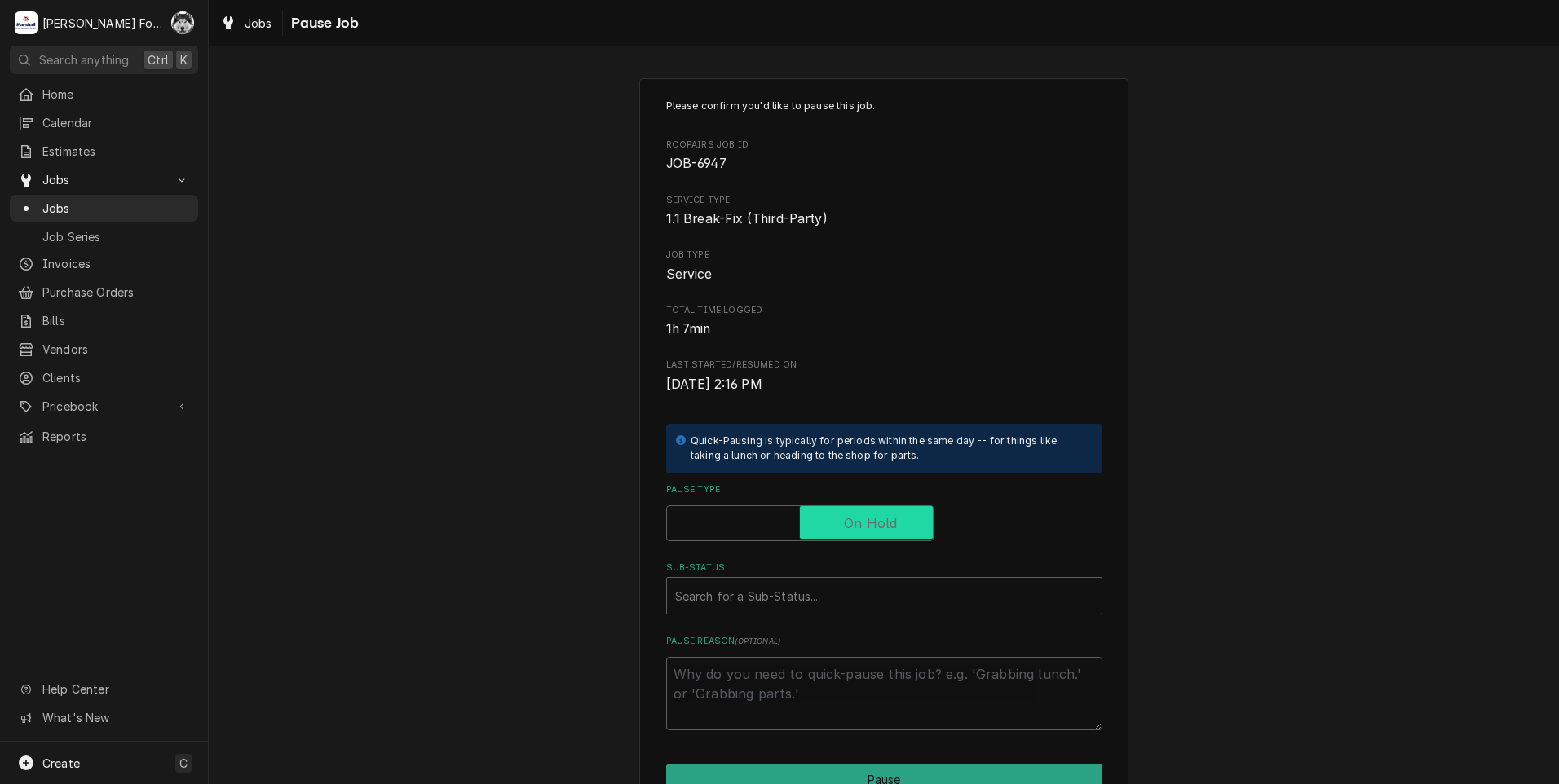
checkbox input "true"
drag, startPoint x: 793, startPoint y: 618, endPoint x: 796, endPoint y: 604, distance: 14.3
click at [793, 617] on div "Please confirm you'd like to pause this job. Roopairs Job ID JOB-6947 Service T…" at bounding box center [884, 414] width 437 height 632
click at [796, 603] on div "Sub-Status" at bounding box center [884, 596] width 418 height 30
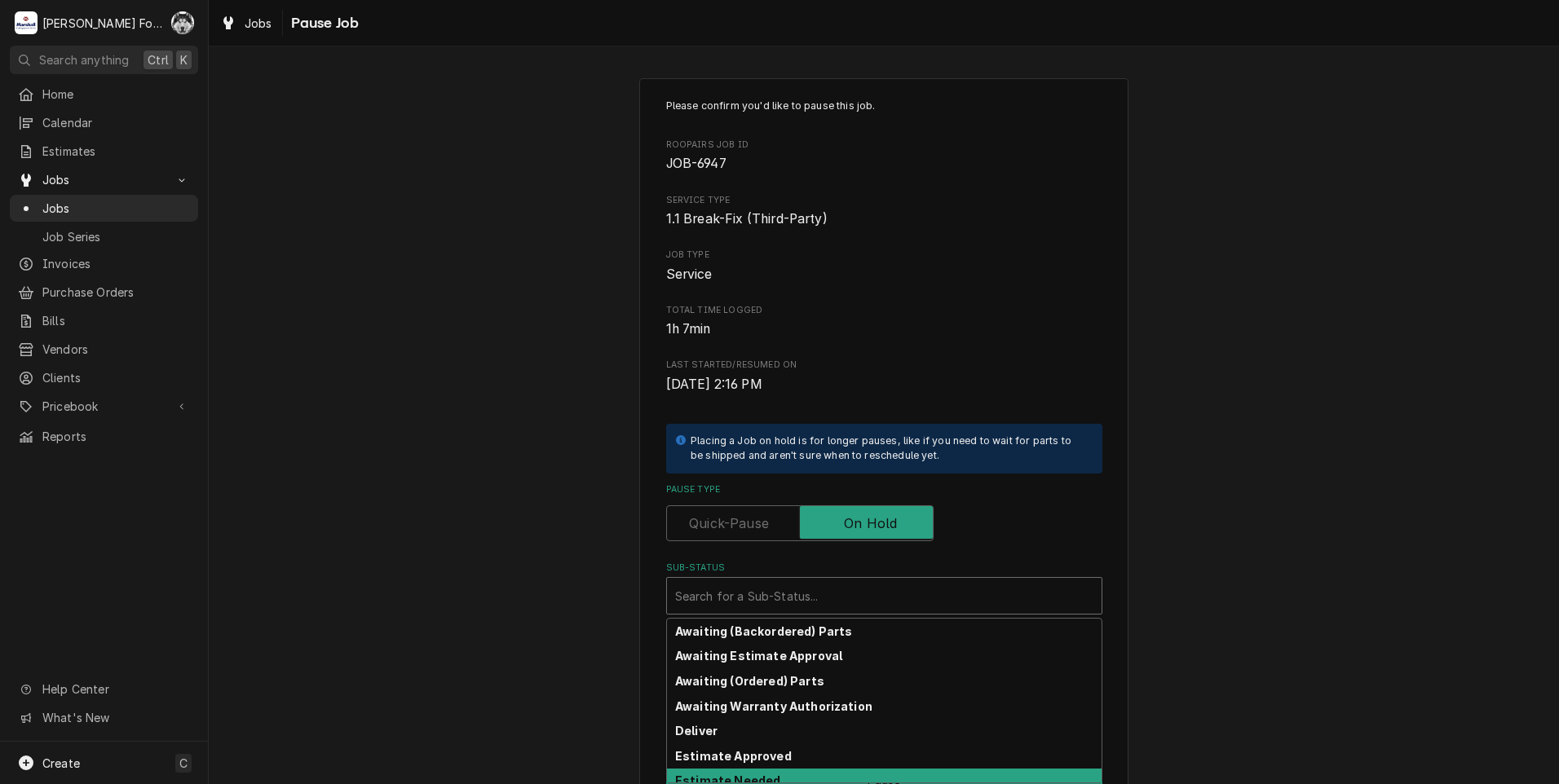
click at [763, 776] on strong "Estimate Needed" at bounding box center [727, 780] width 105 height 14
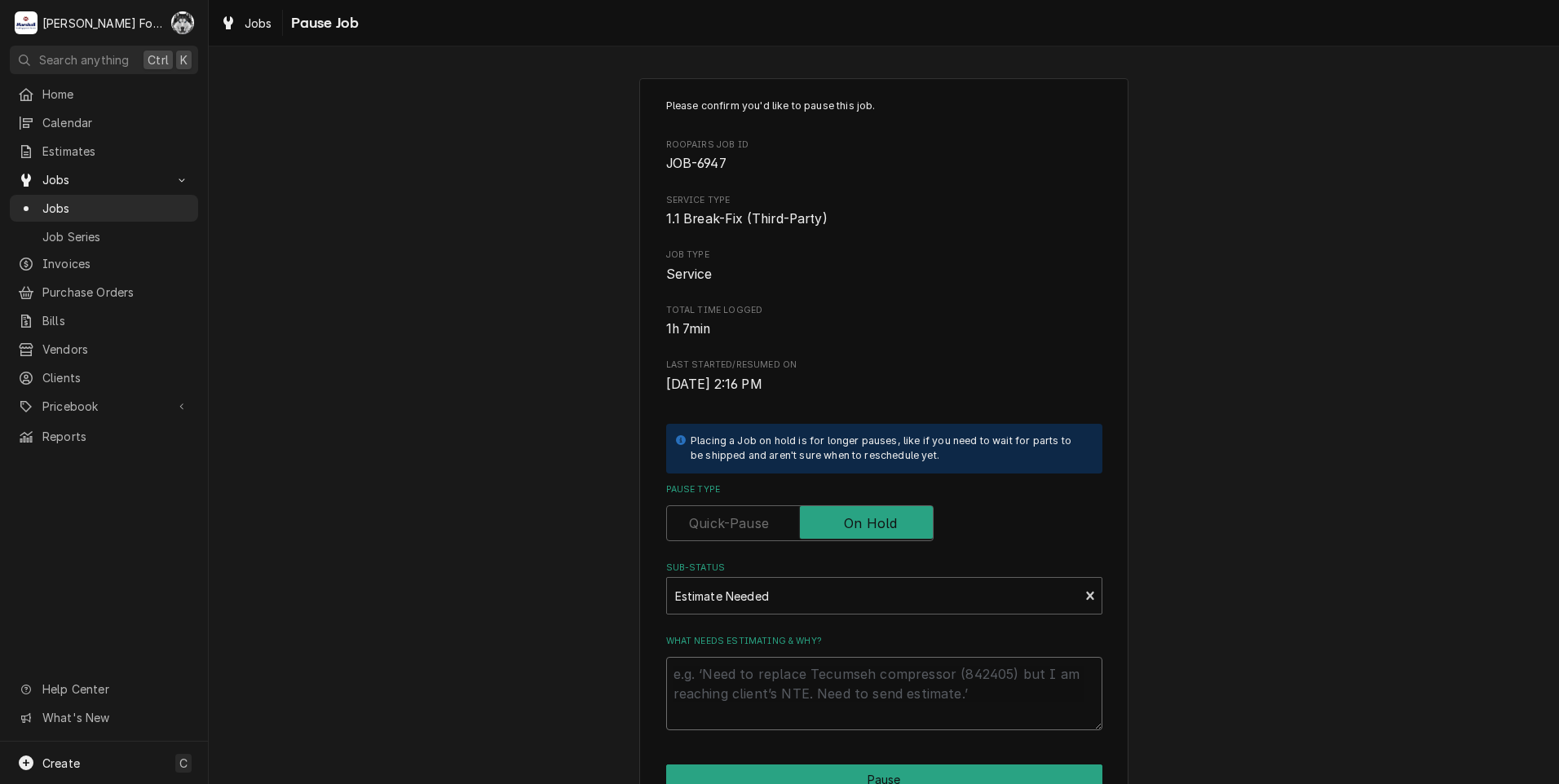
click at [767, 675] on textarea "What needs estimating & why?" at bounding box center [884, 693] width 437 height 73
type textarea "x"
type textarea "p"
type textarea "x"
type textarea "pa"
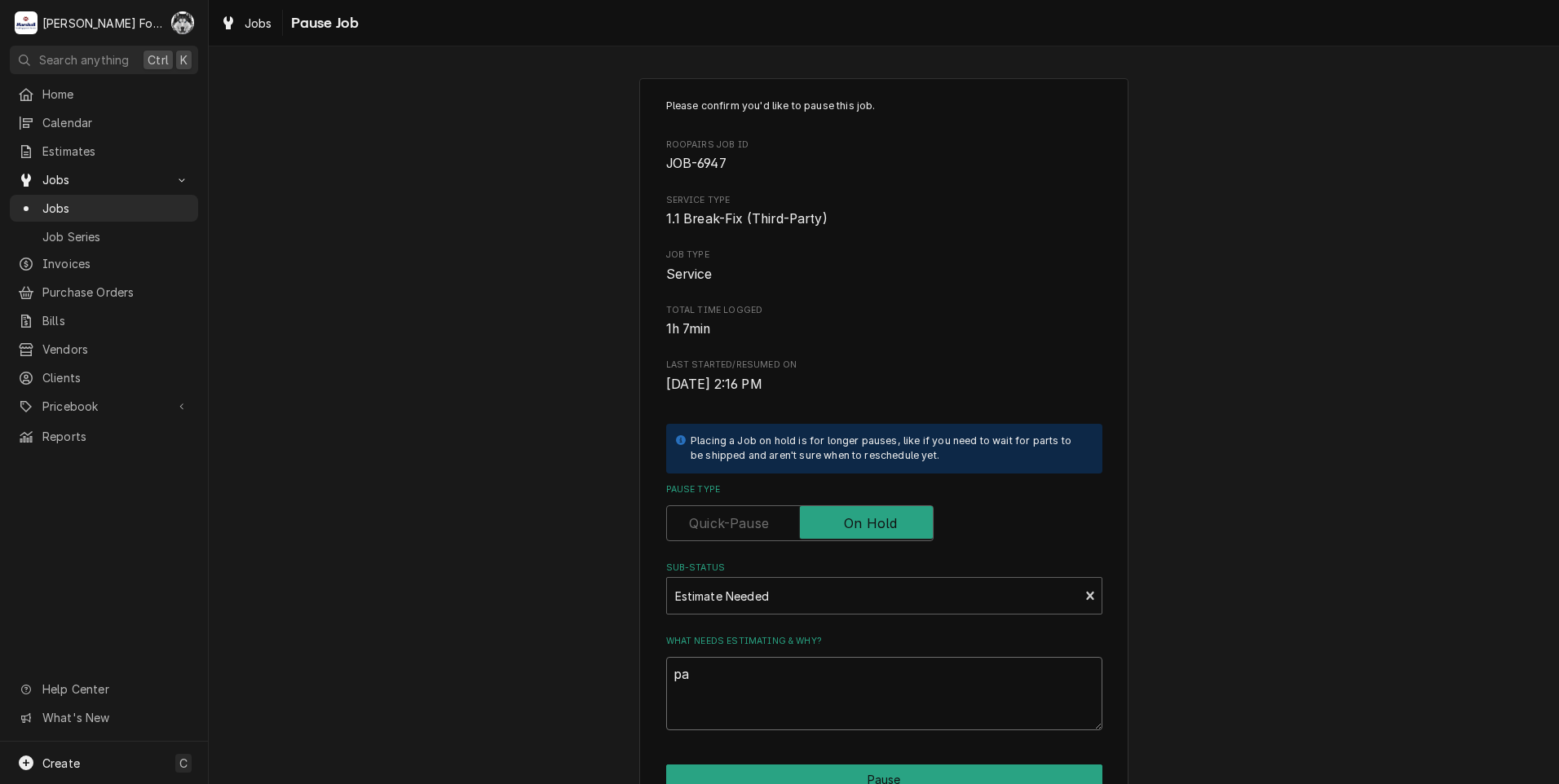
type textarea "x"
type textarea "par"
type textarea "x"
type textarea "part"
type textarea "x"
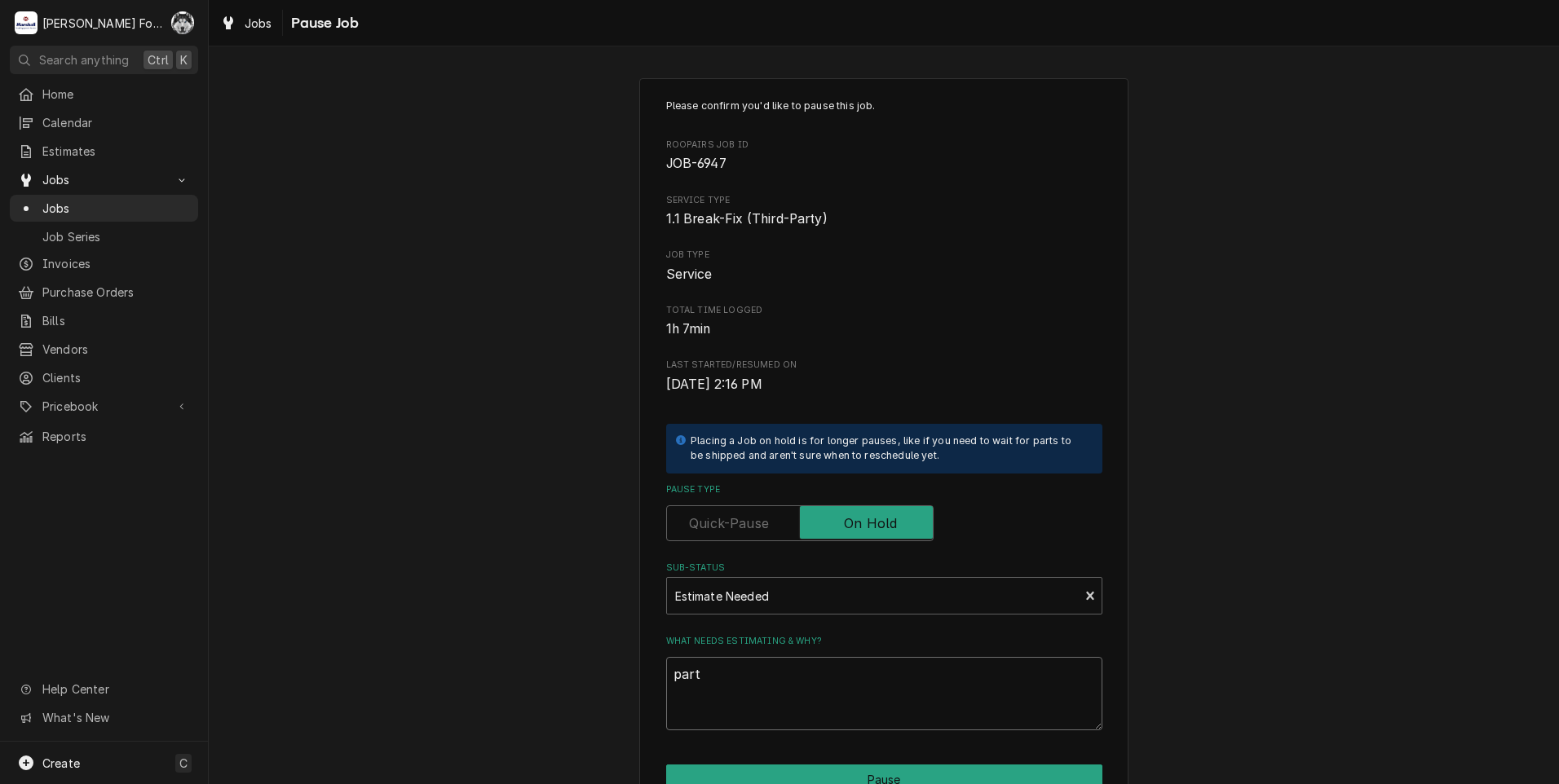
type textarea "parts"
type textarea "x"
type textarea "part"
type textarea "x"
type textarea "par"
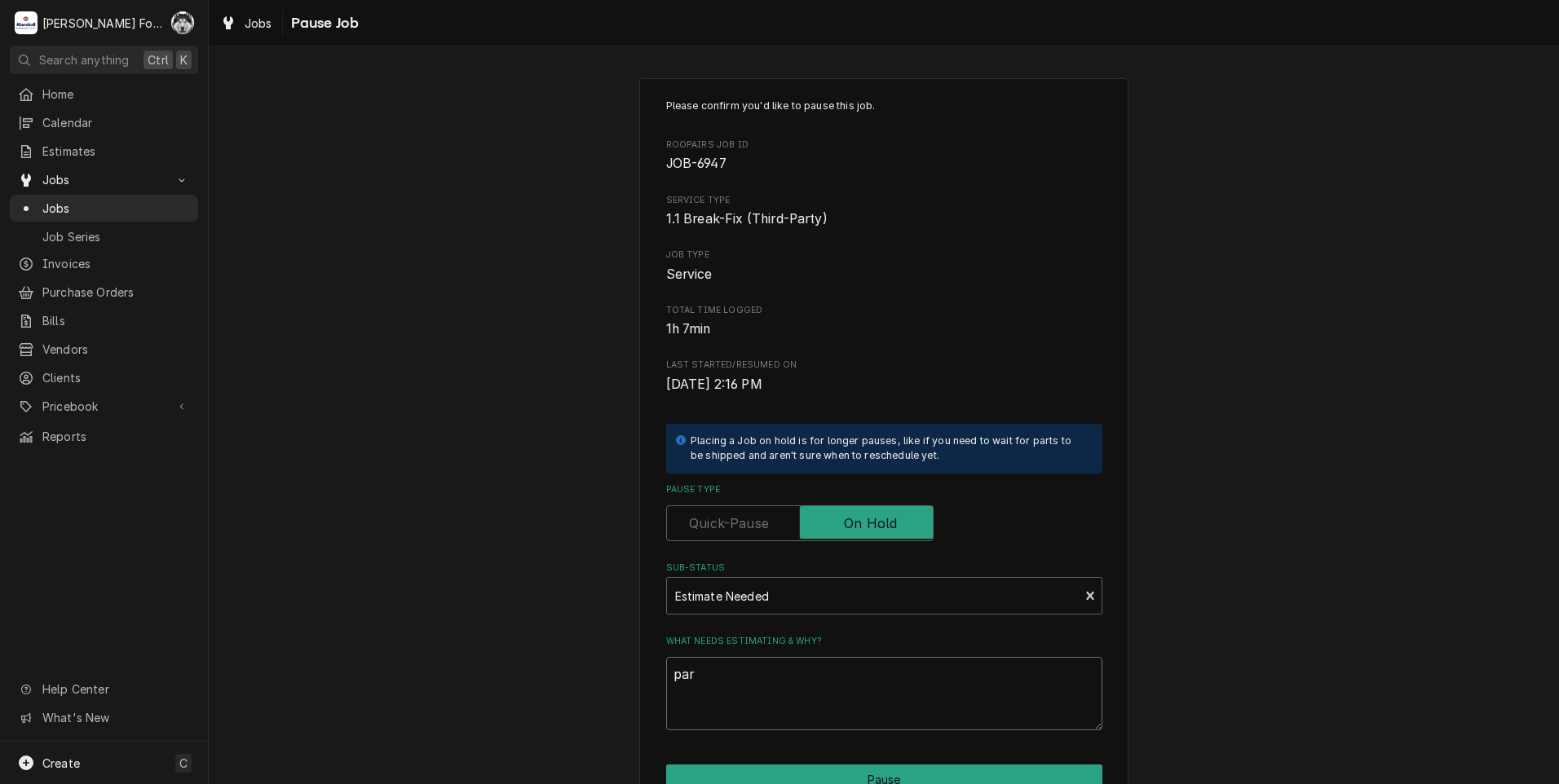
type textarea "x"
type textarea "pa"
type textarea "x"
type textarea "p"
type textarea "x"
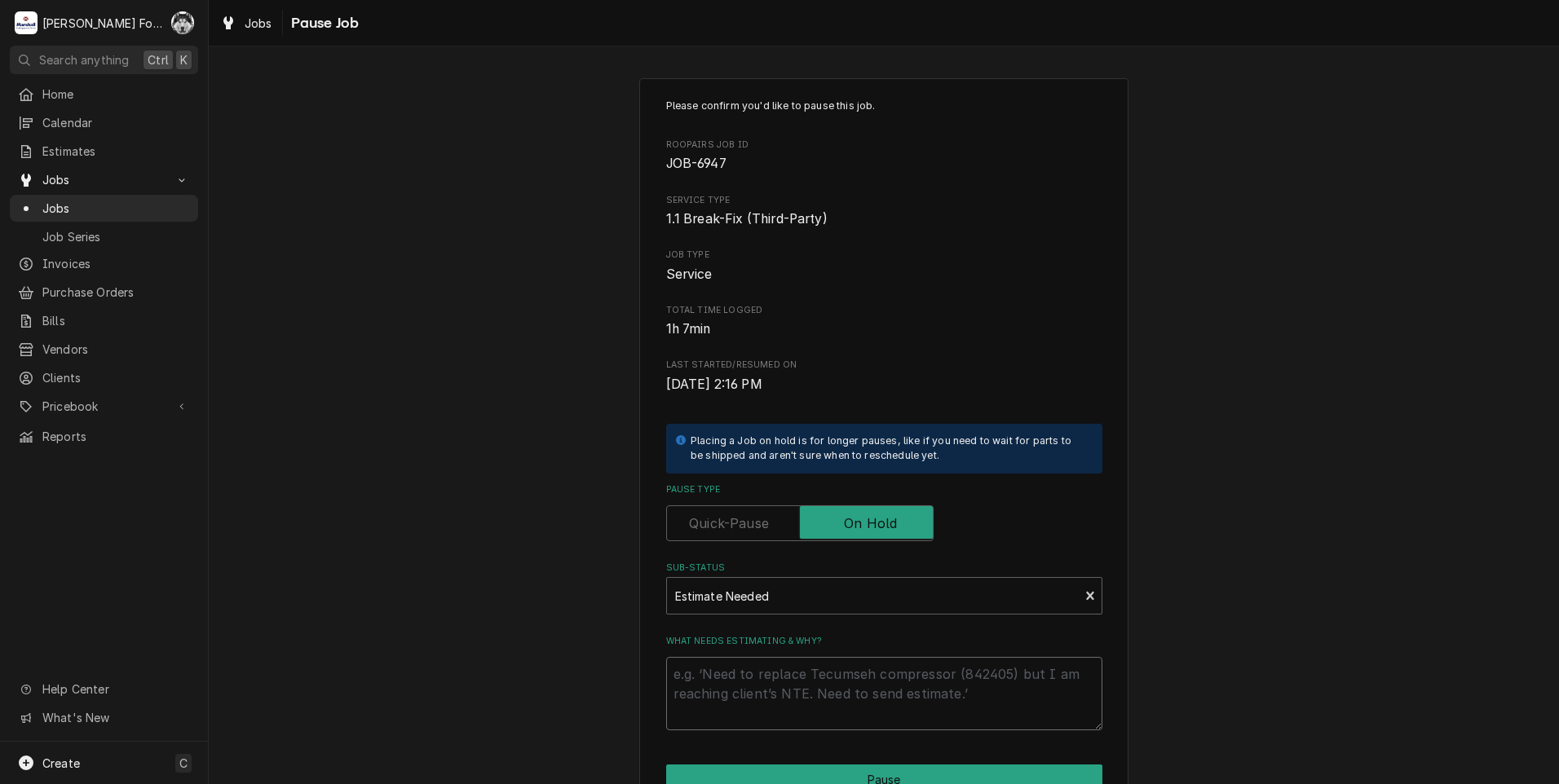
type textarea "x"
type textarea "P"
type textarea "x"
type textarea "PA"
type textarea "x"
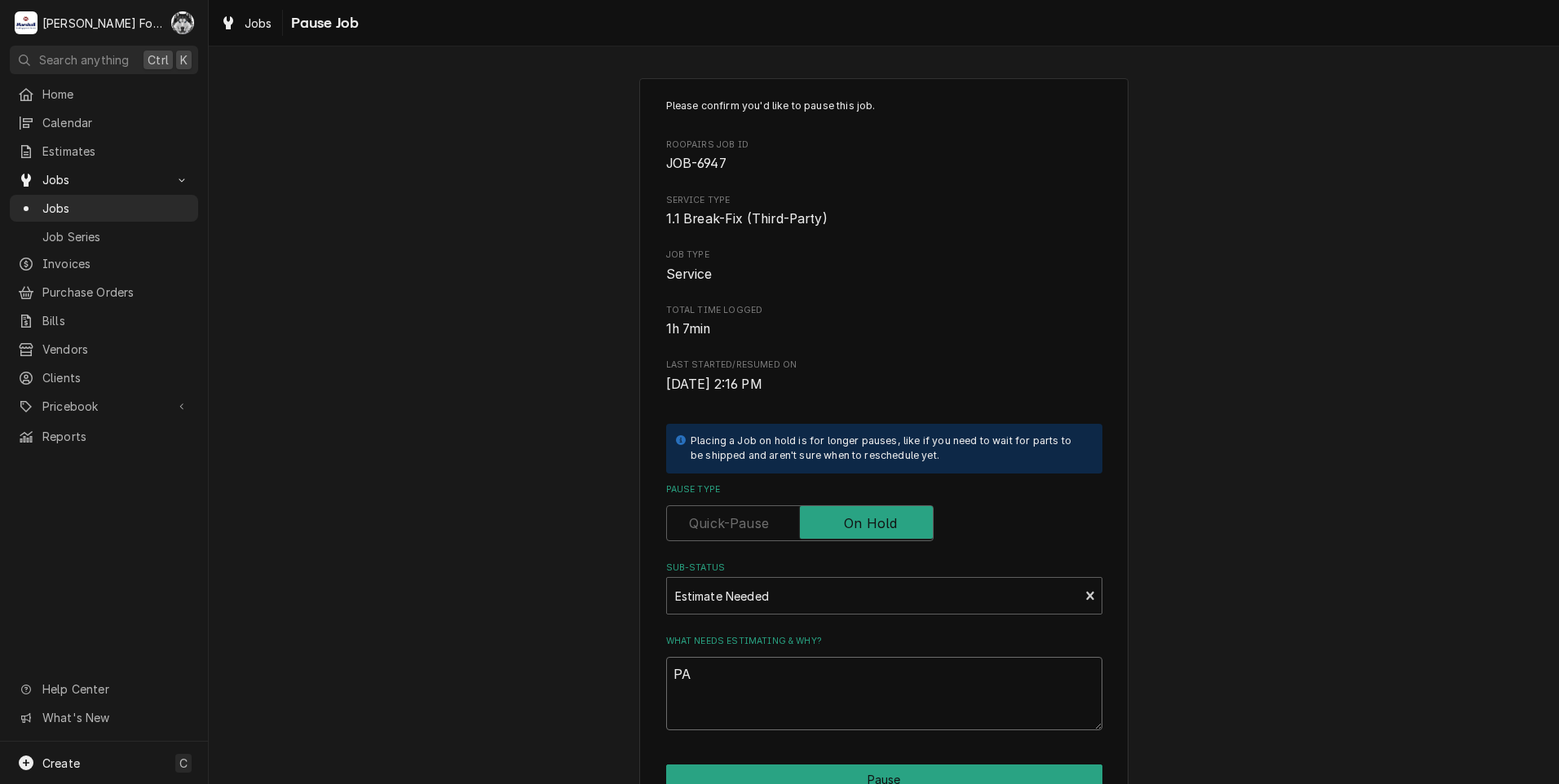
type textarea "PAR"
type textarea "x"
type textarea "PART"
type textarea "x"
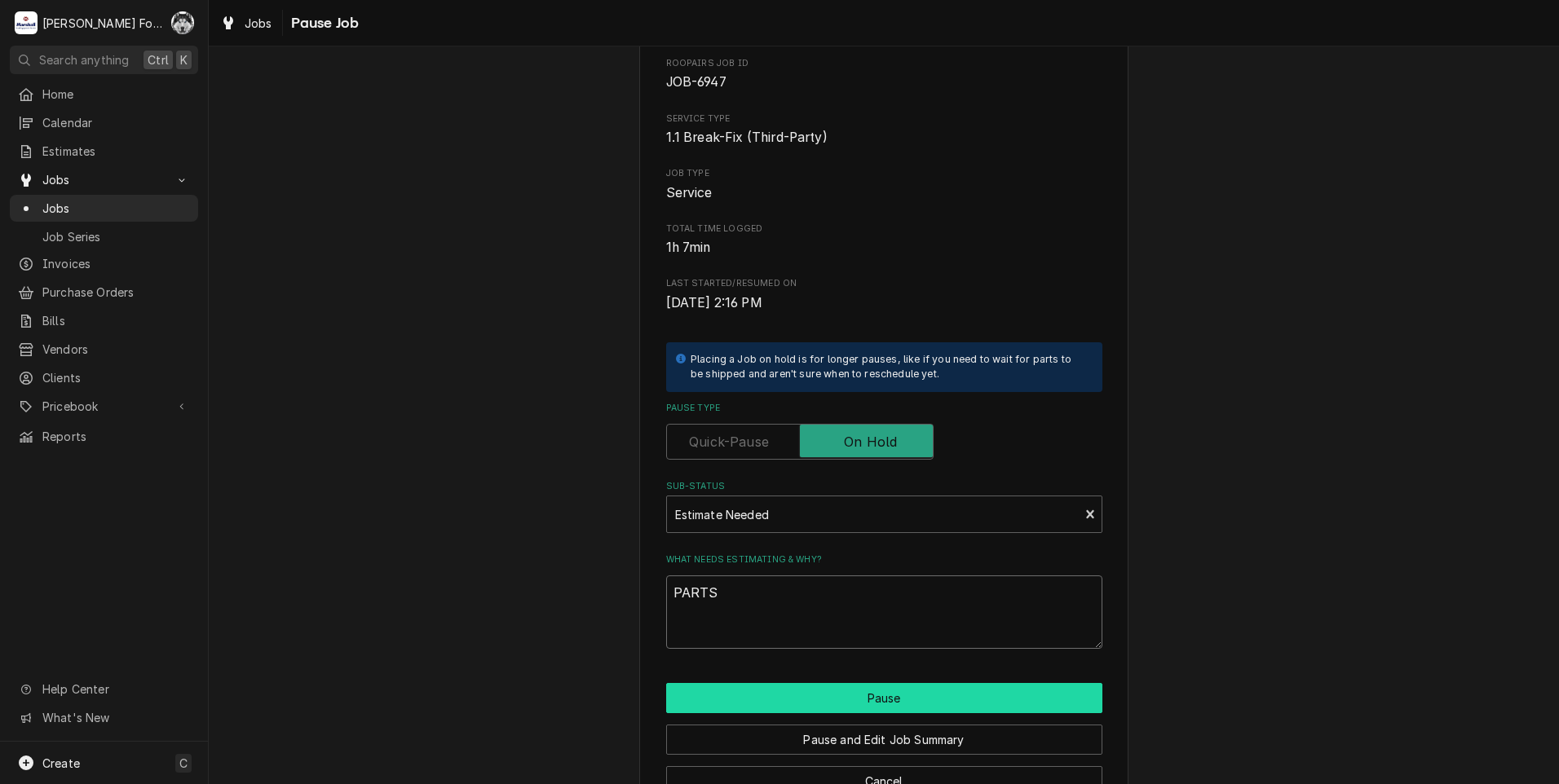
type textarea "PARTS"
click at [837, 693] on button "Pause" at bounding box center [884, 698] width 437 height 30
type textarea "x"
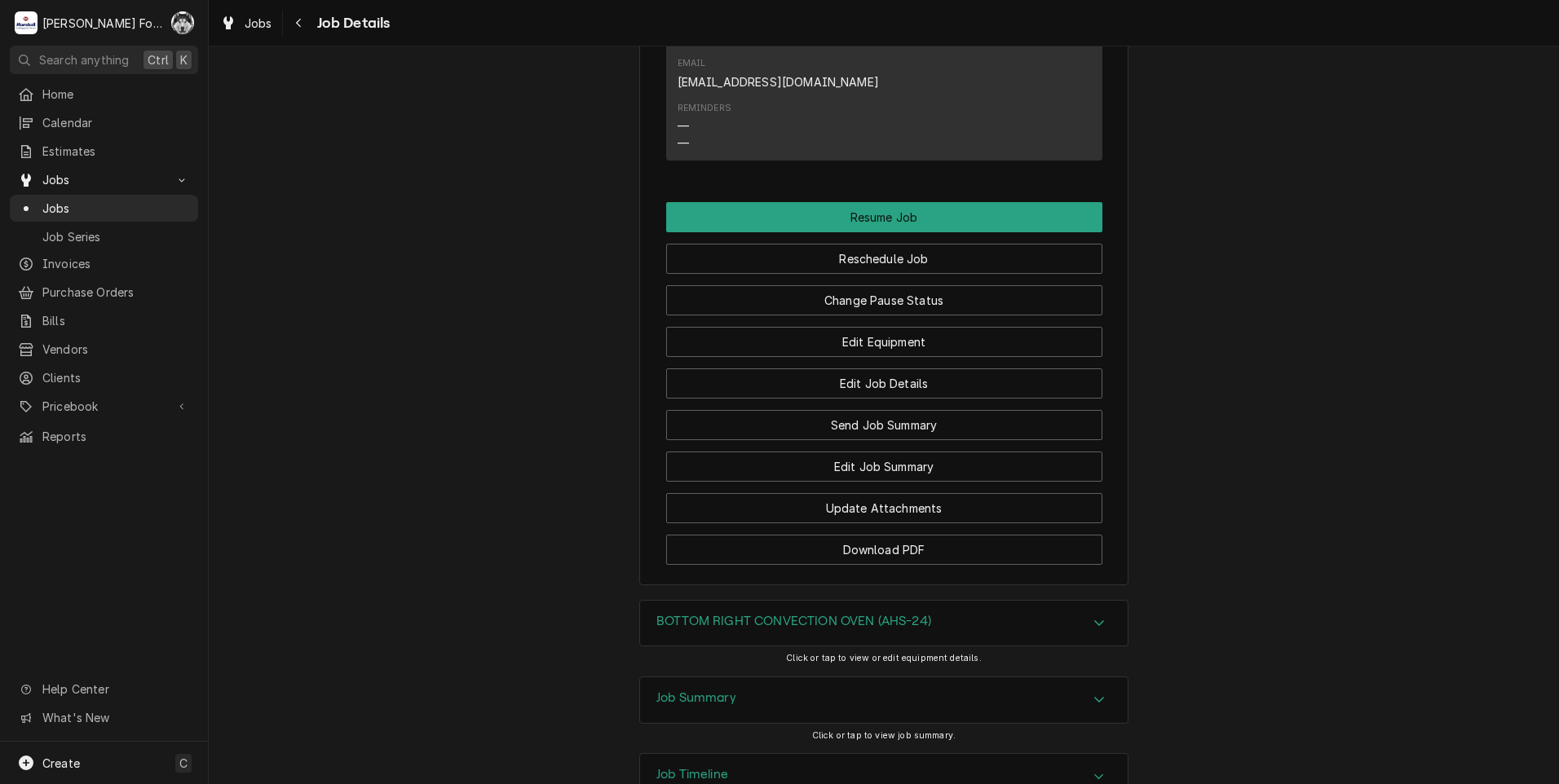
scroll to position [1518, 0]
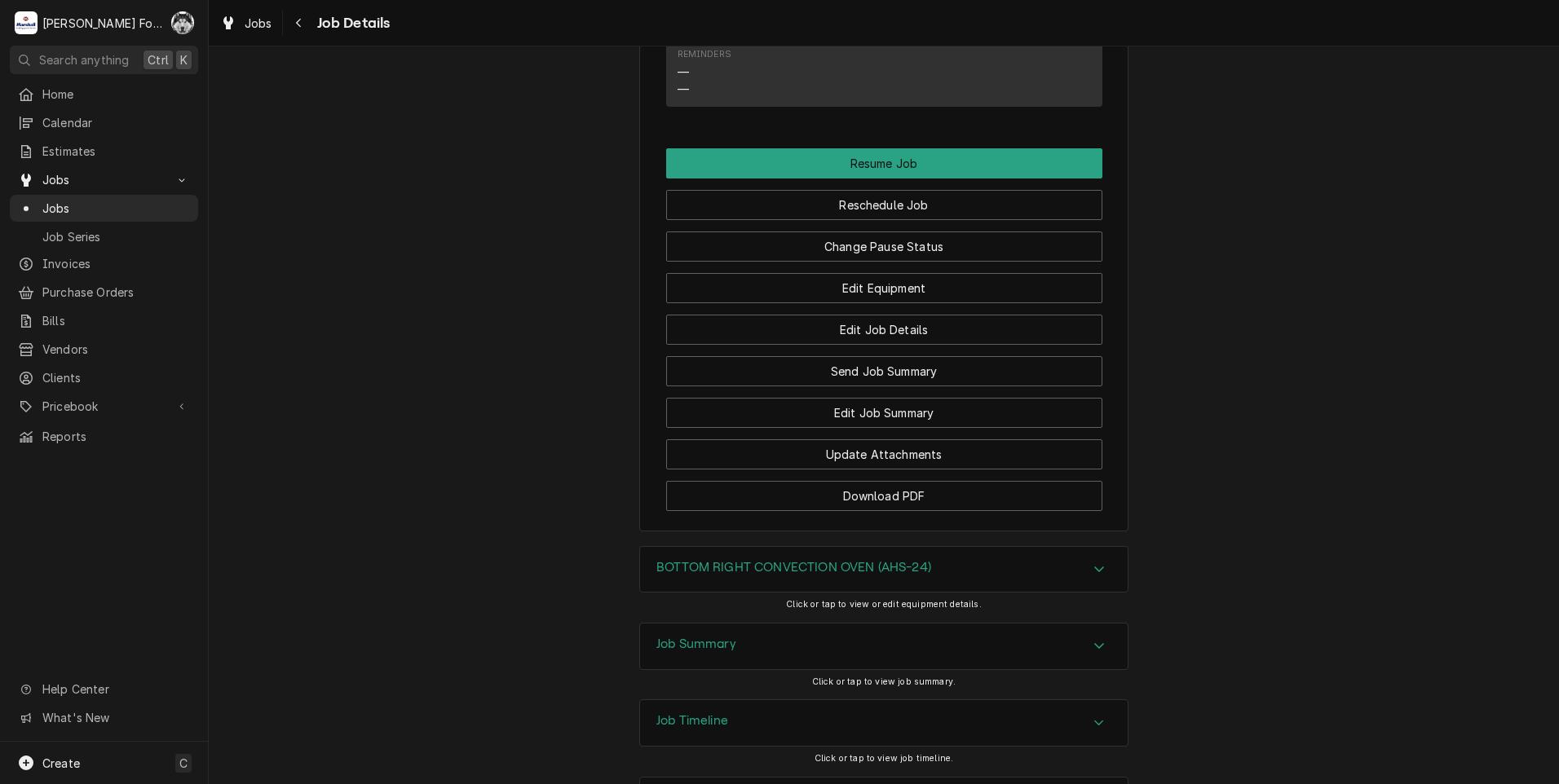
click at [731, 623] on div "Job Summary" at bounding box center [884, 646] width 488 height 46
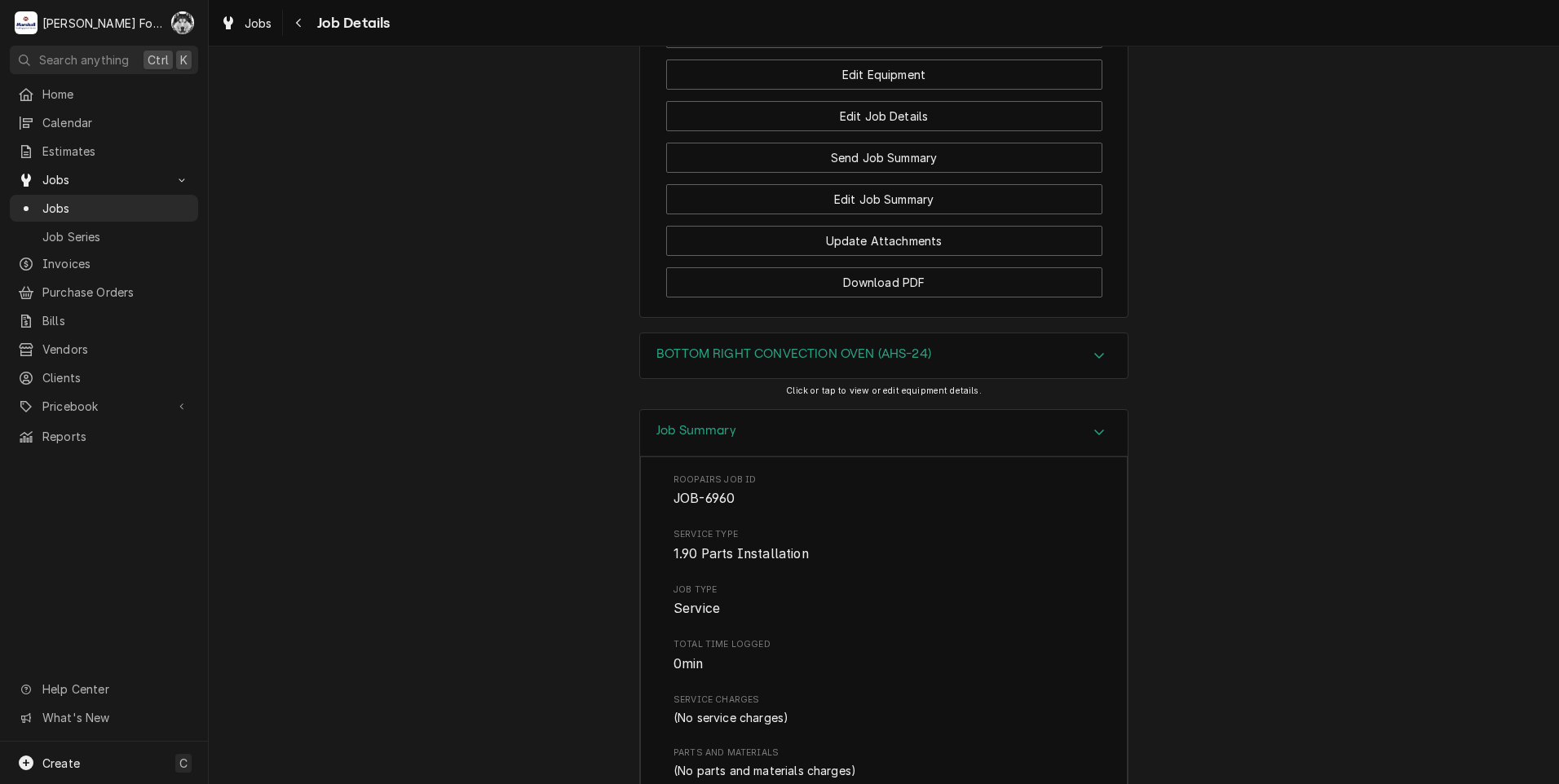
scroll to position [1794, 0]
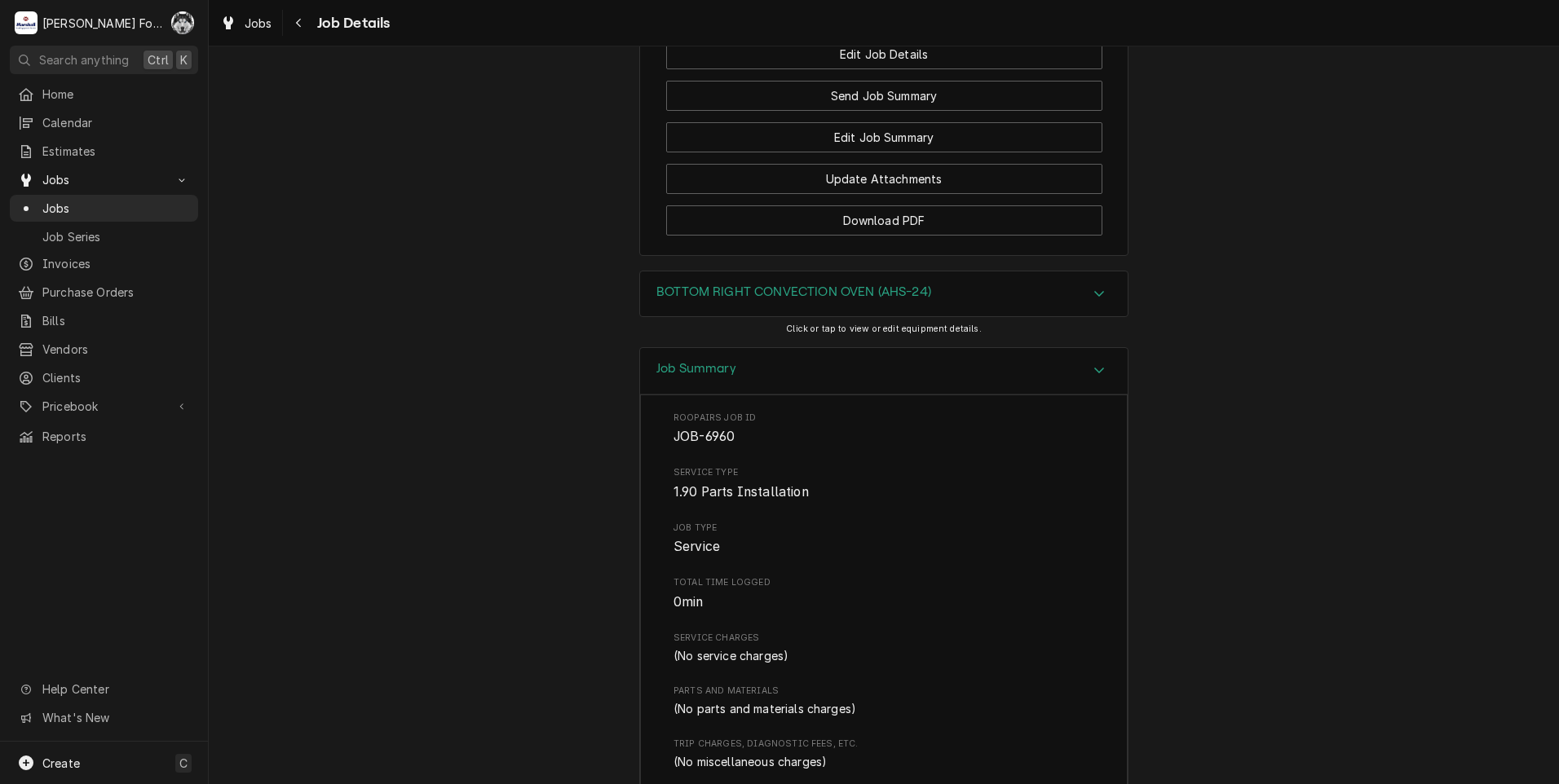
click at [738, 284] on h3 "BOTTOM RIGHT CONVECTION OVEN (AHS-24)" at bounding box center [793, 292] width 275 height 16
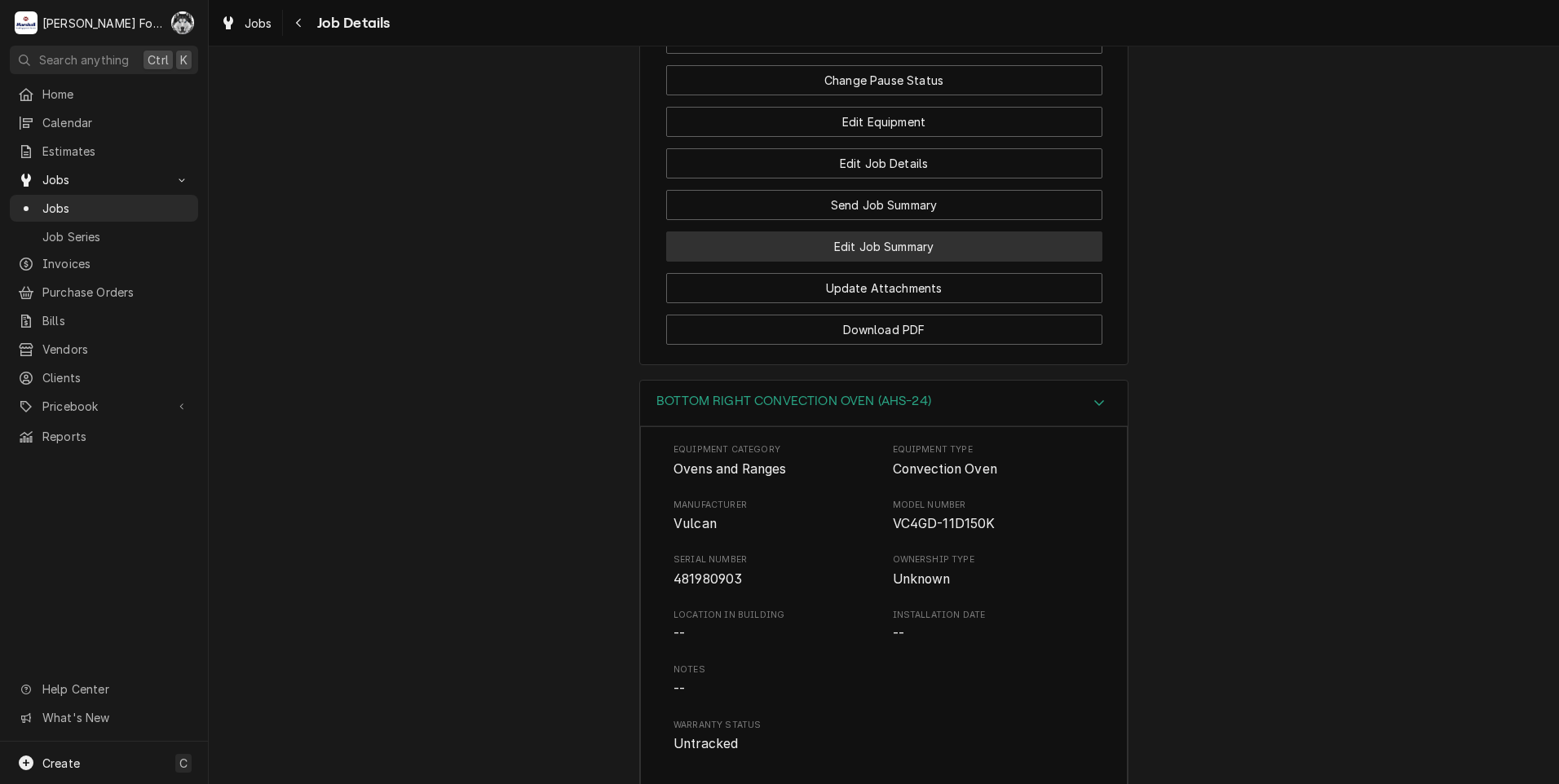
scroll to position [1548, 0]
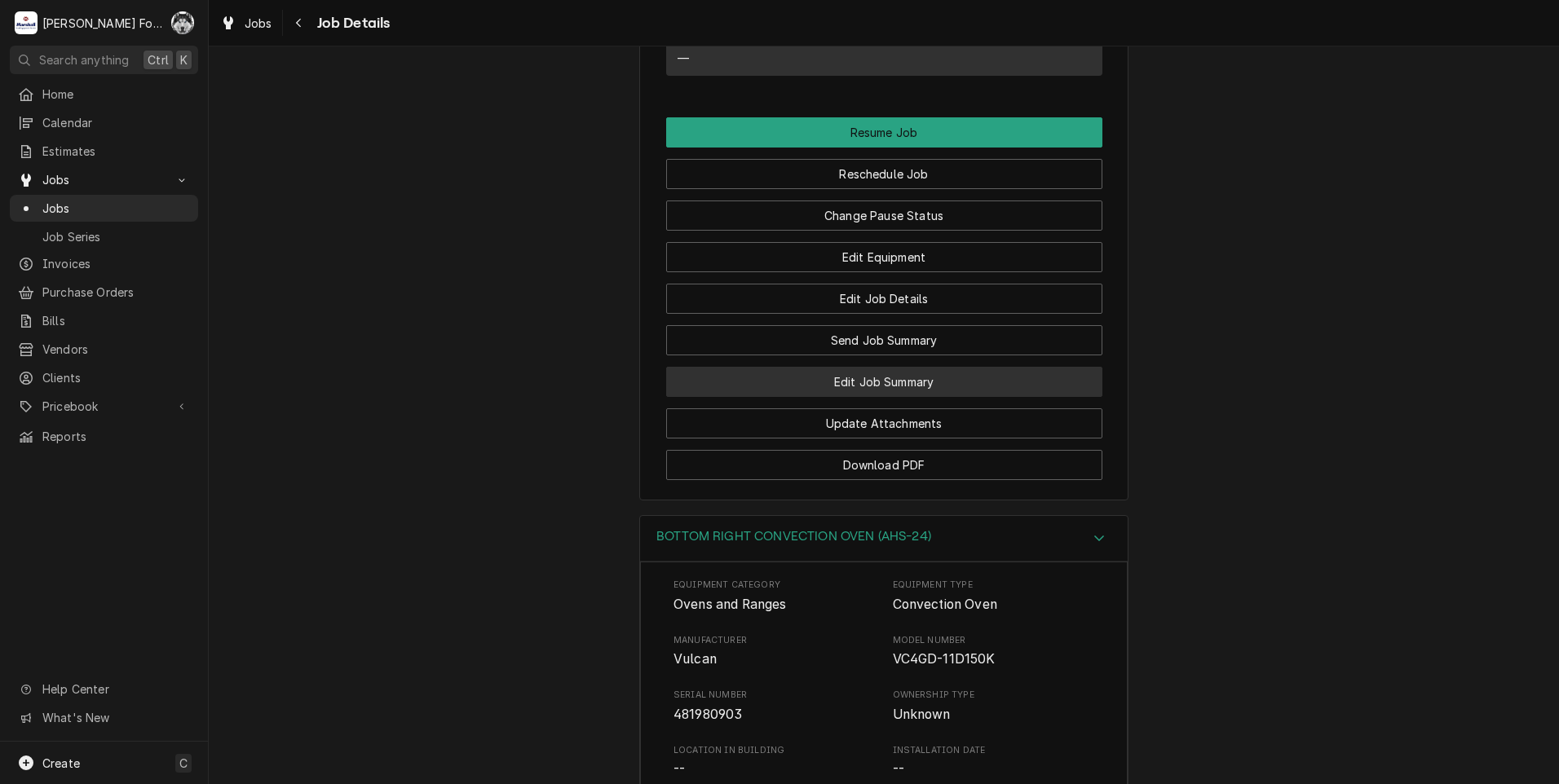
click at [851, 367] on button "Edit Job Summary" at bounding box center [884, 382] width 437 height 30
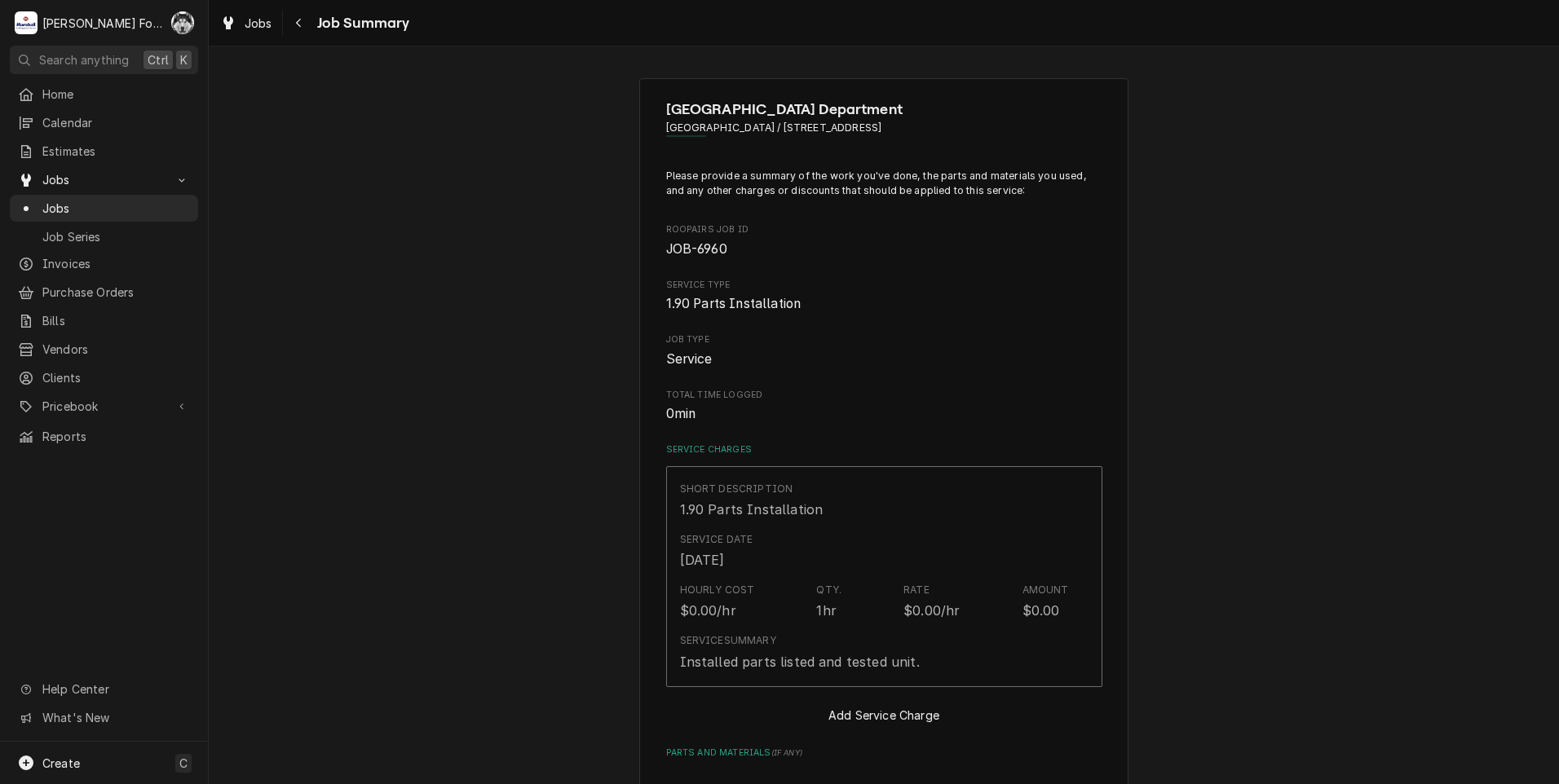
type textarea "x"
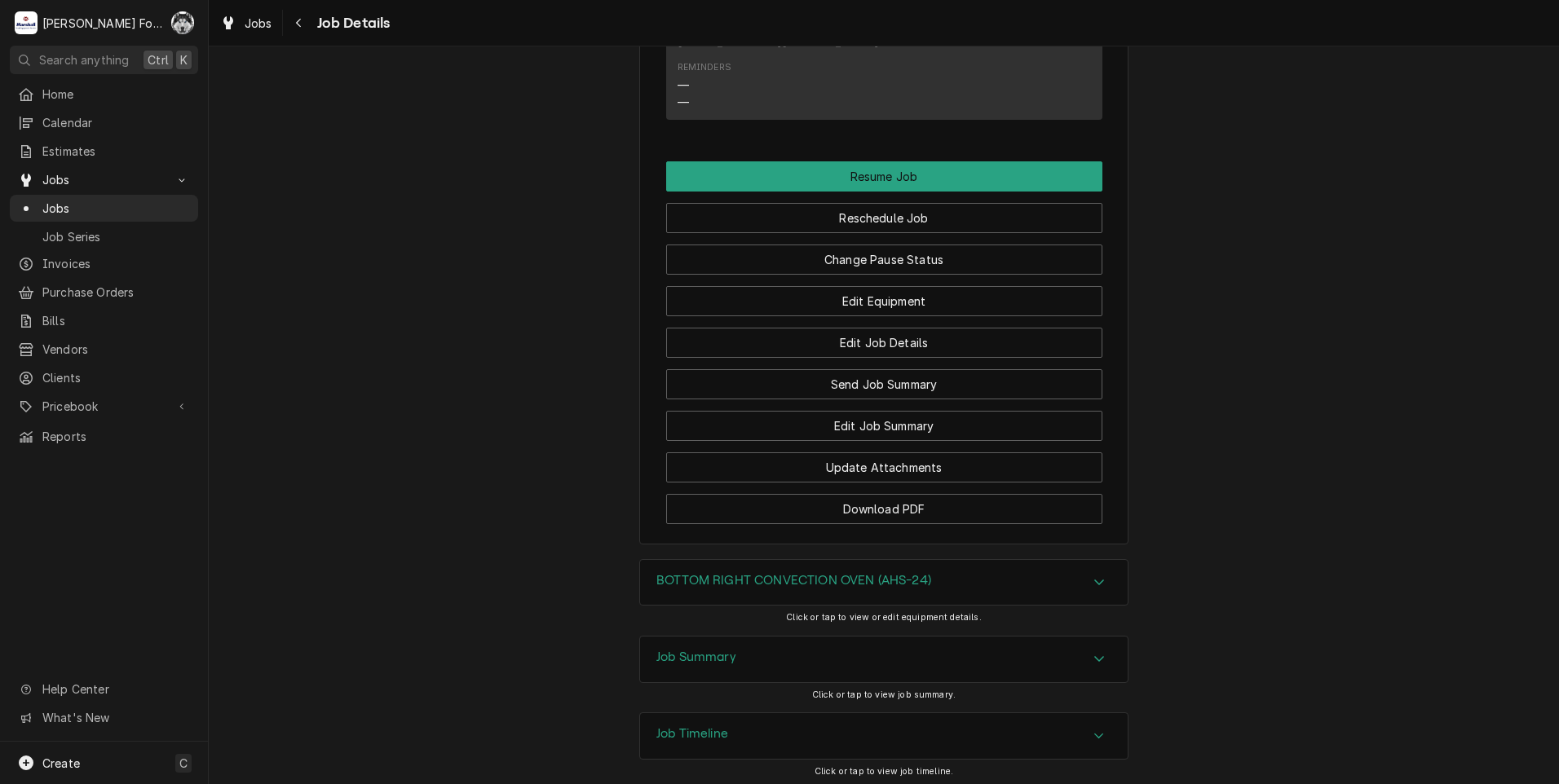
scroll to position [1518, 0]
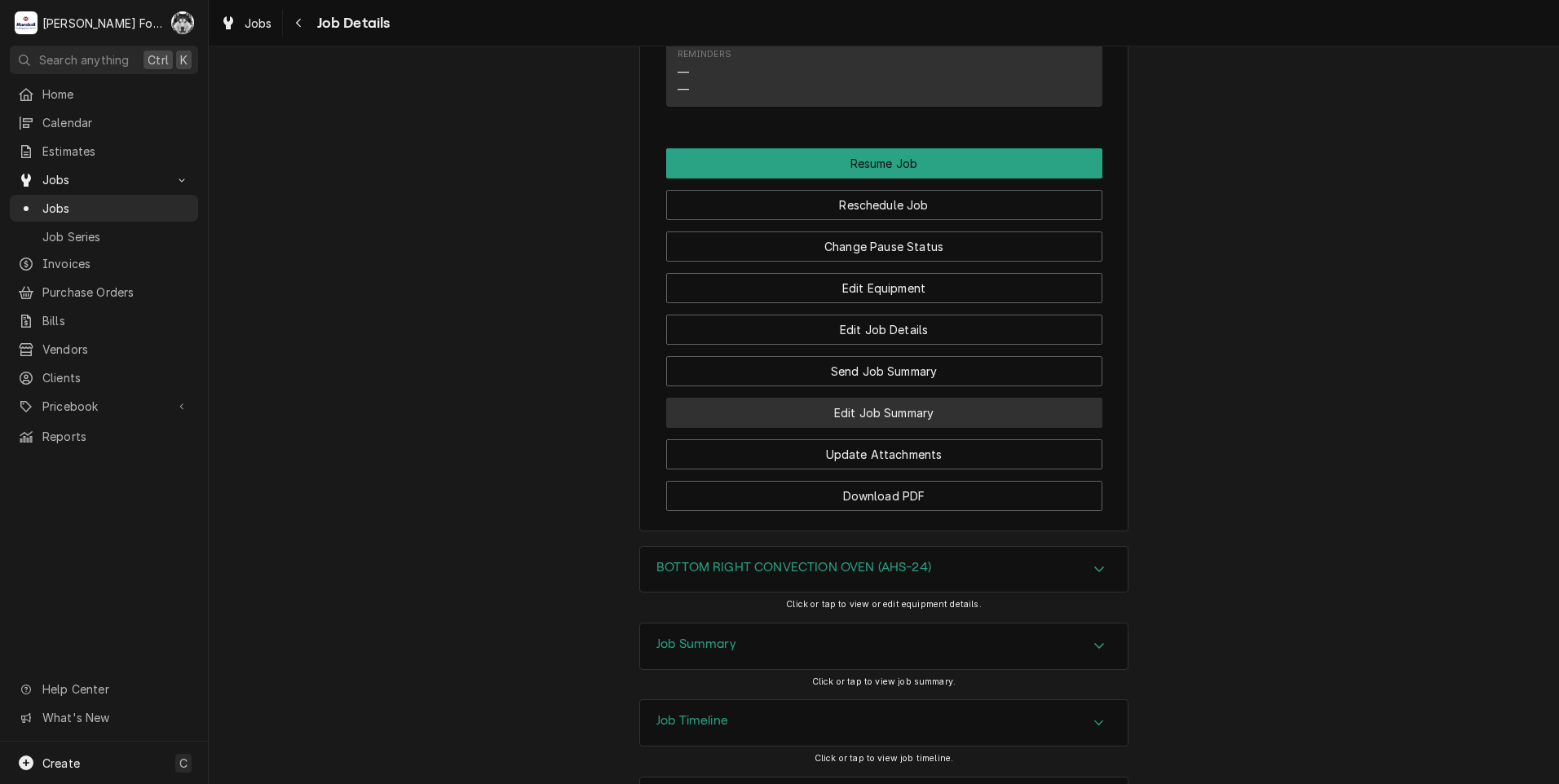
click at [823, 357] on div "Resume Job Reschedule Job Change Pause Status Edit Equipment Edit Job Details S…" at bounding box center [884, 330] width 437 height 363
click at [819, 398] on button "Edit Job Summary" at bounding box center [884, 412] width 437 height 30
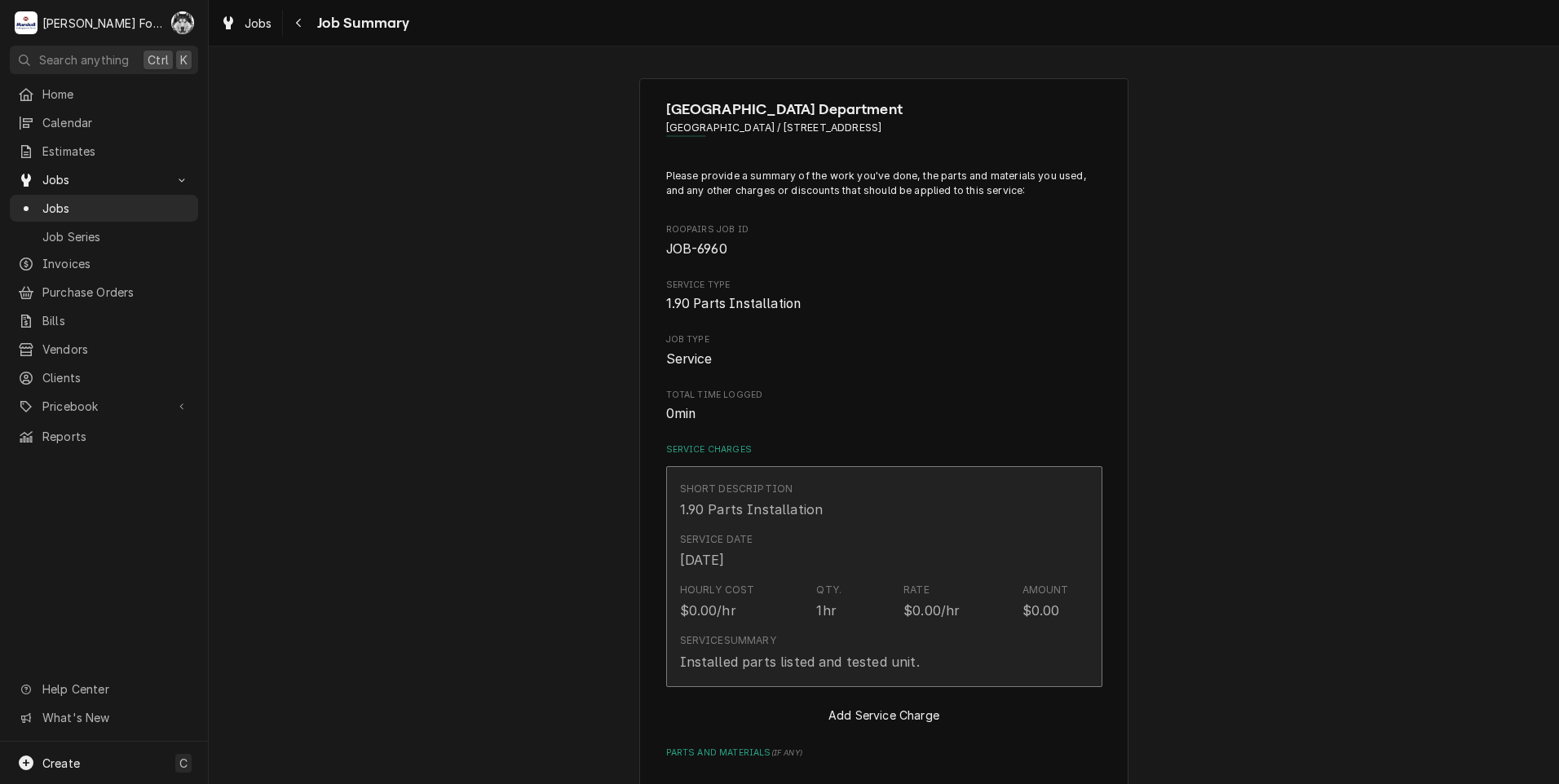
type textarea "x"
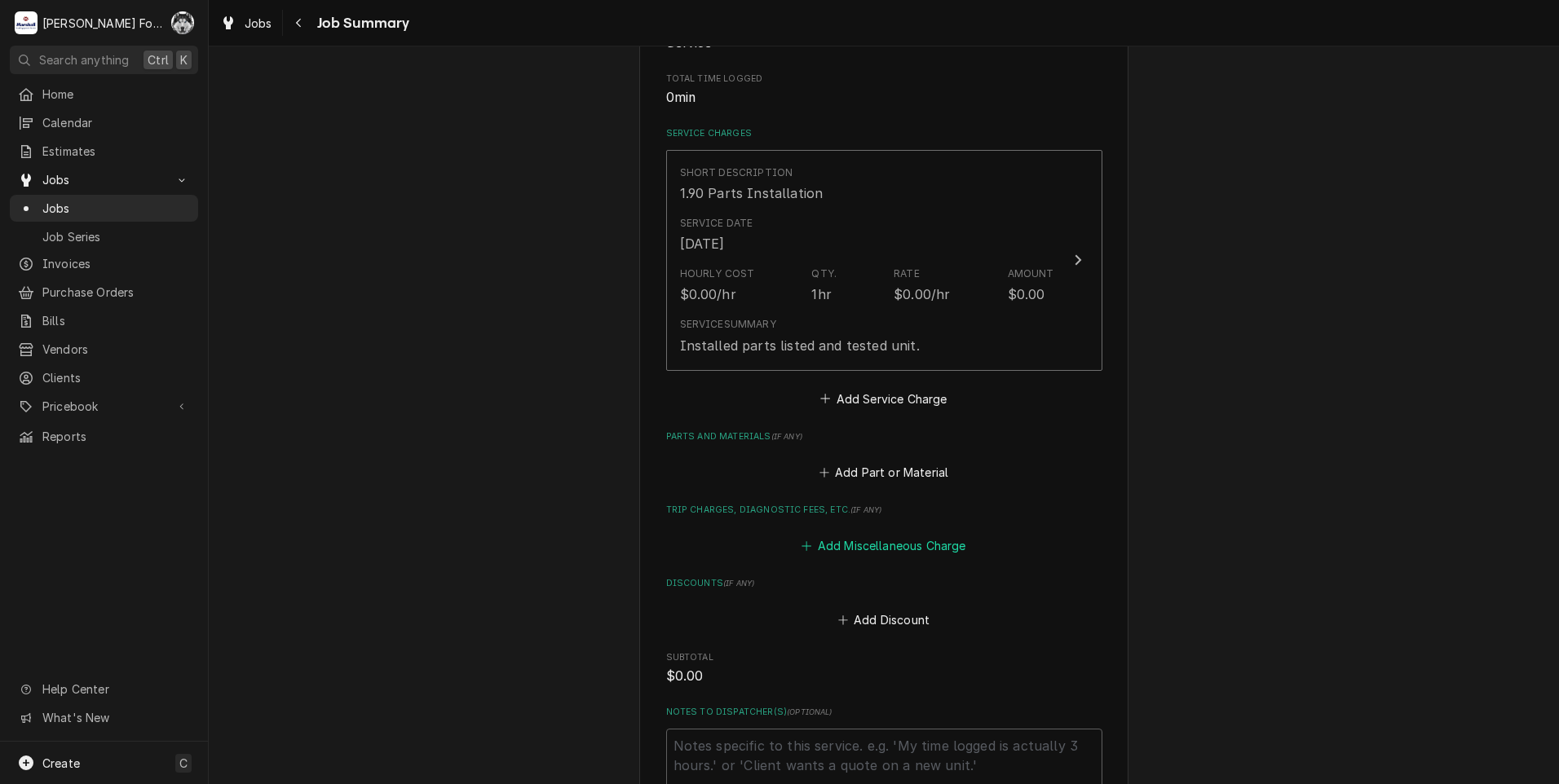
scroll to position [326, 0]
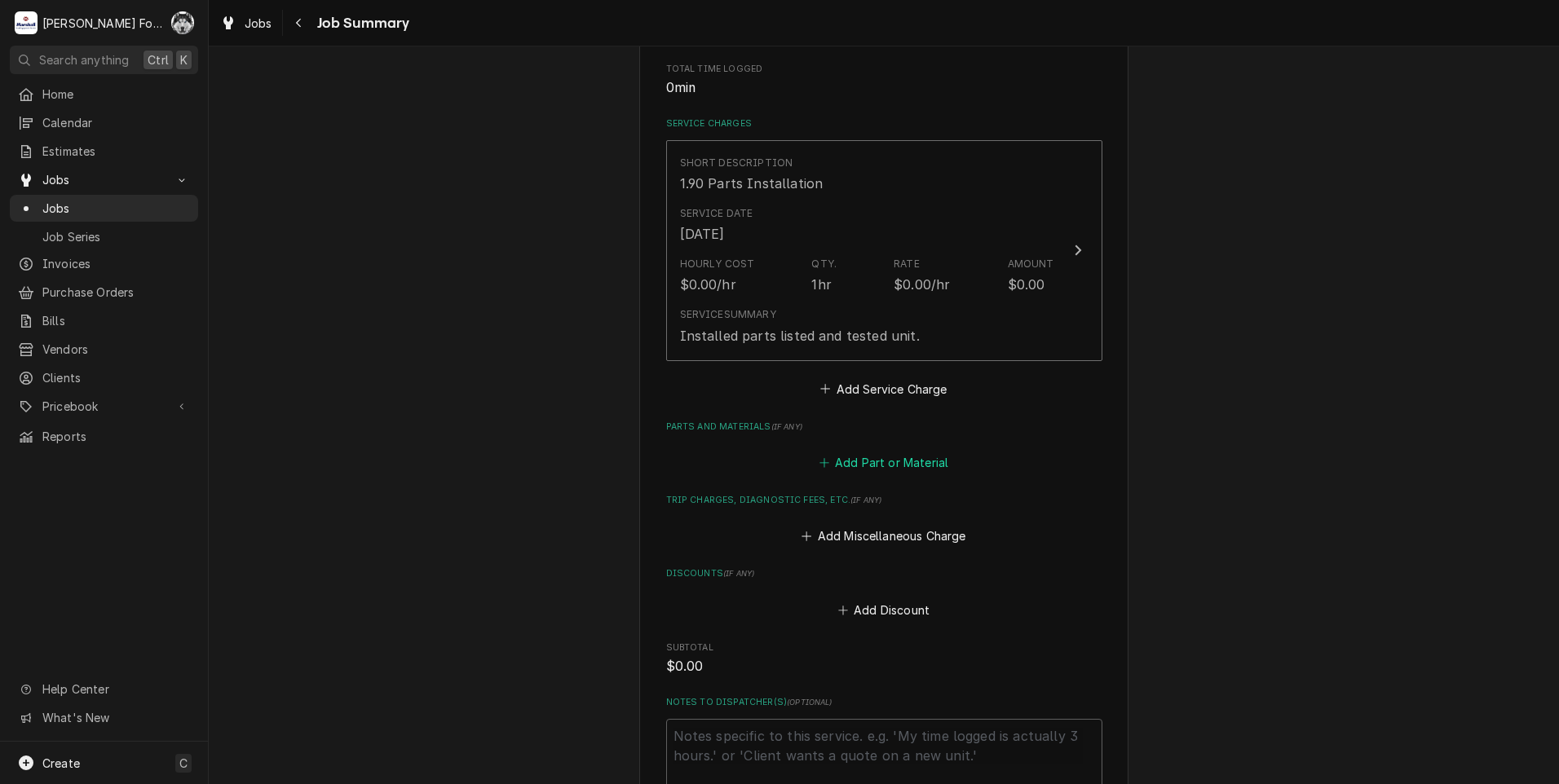
click at [845, 461] on button "Add Part or Material" at bounding box center [884, 463] width 135 height 23
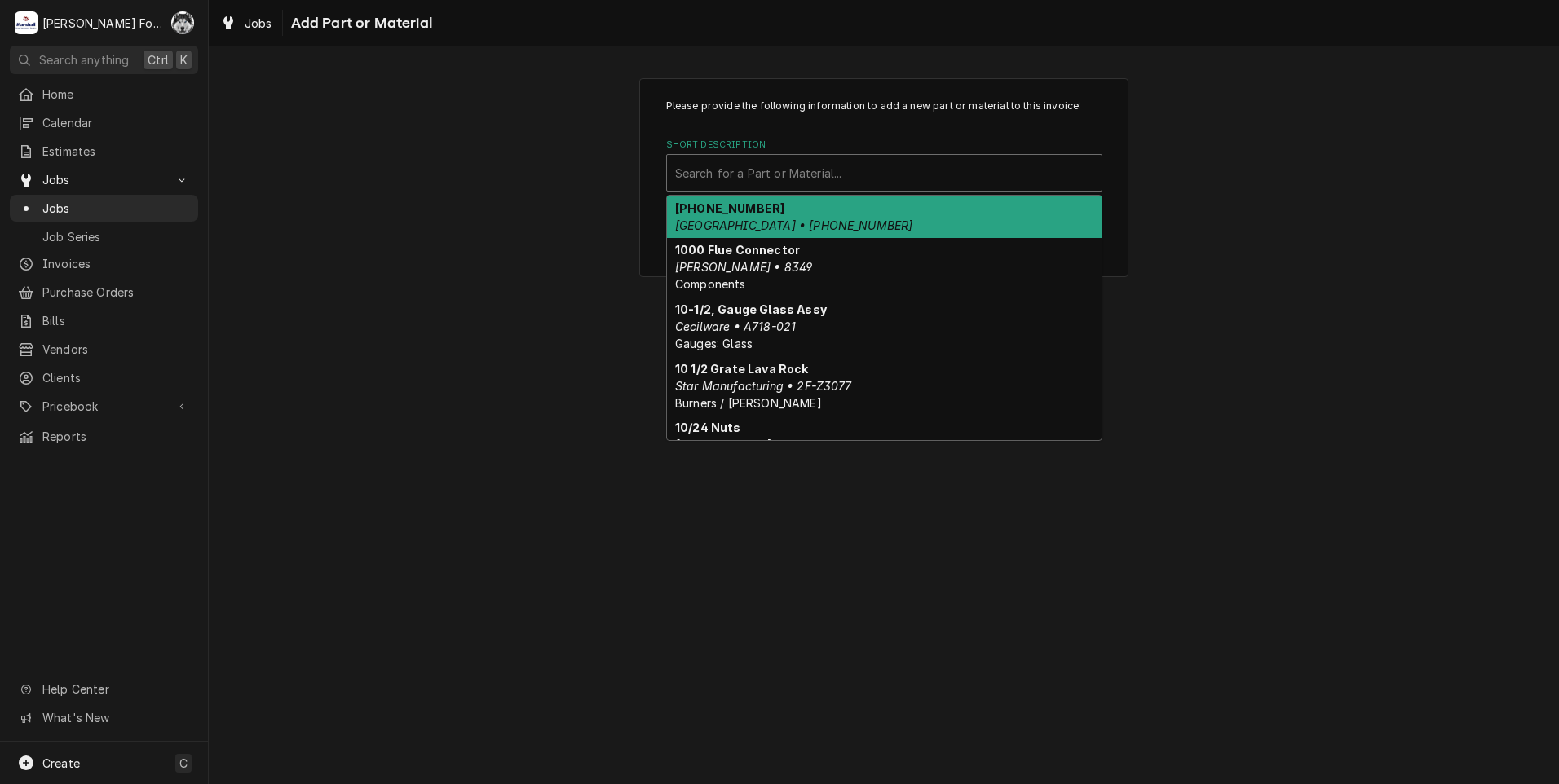
click at [819, 165] on div "Short Description" at bounding box center [884, 173] width 418 height 30
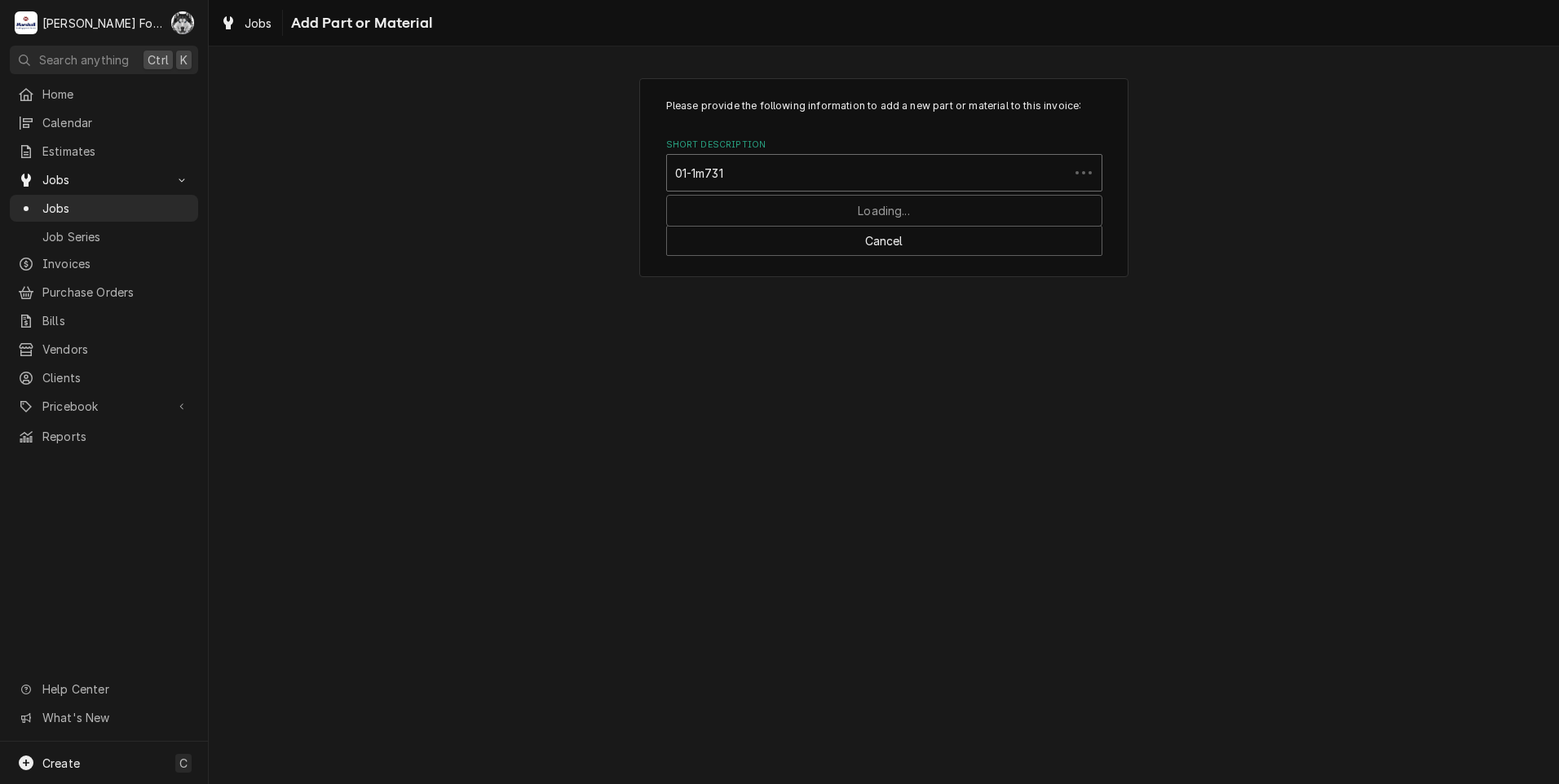
type input "01-1m7311"
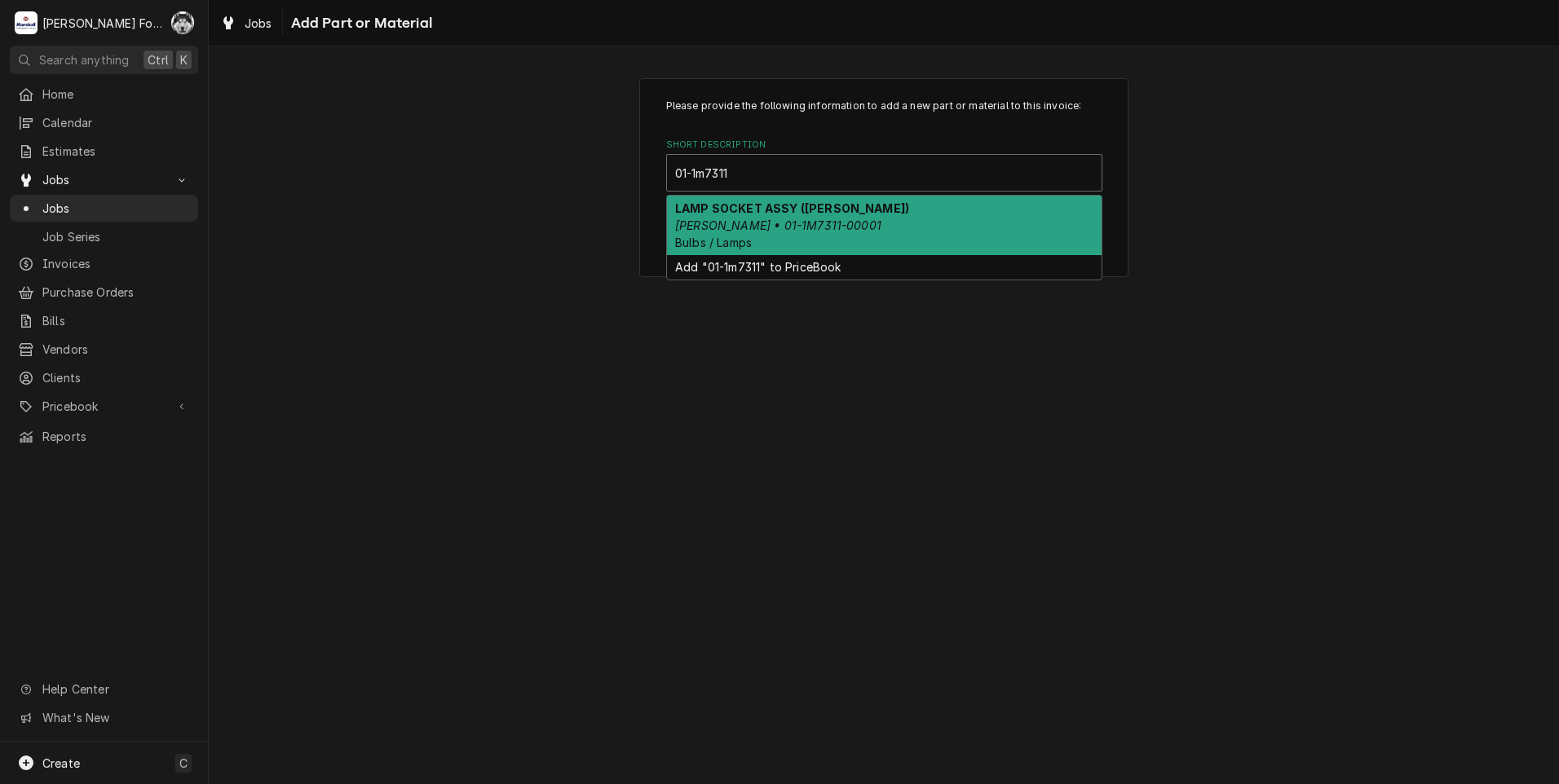
drag, startPoint x: 786, startPoint y: 221, endPoint x: 781, endPoint y: 208, distance: 13.9
click at [783, 211] on div "LAMP SOCKET ASSY ([PERSON_NAME]) [PERSON_NAME] • 01-1M7311-00001 Bulbs / Lamps" at bounding box center [884, 226] width 435 height 59
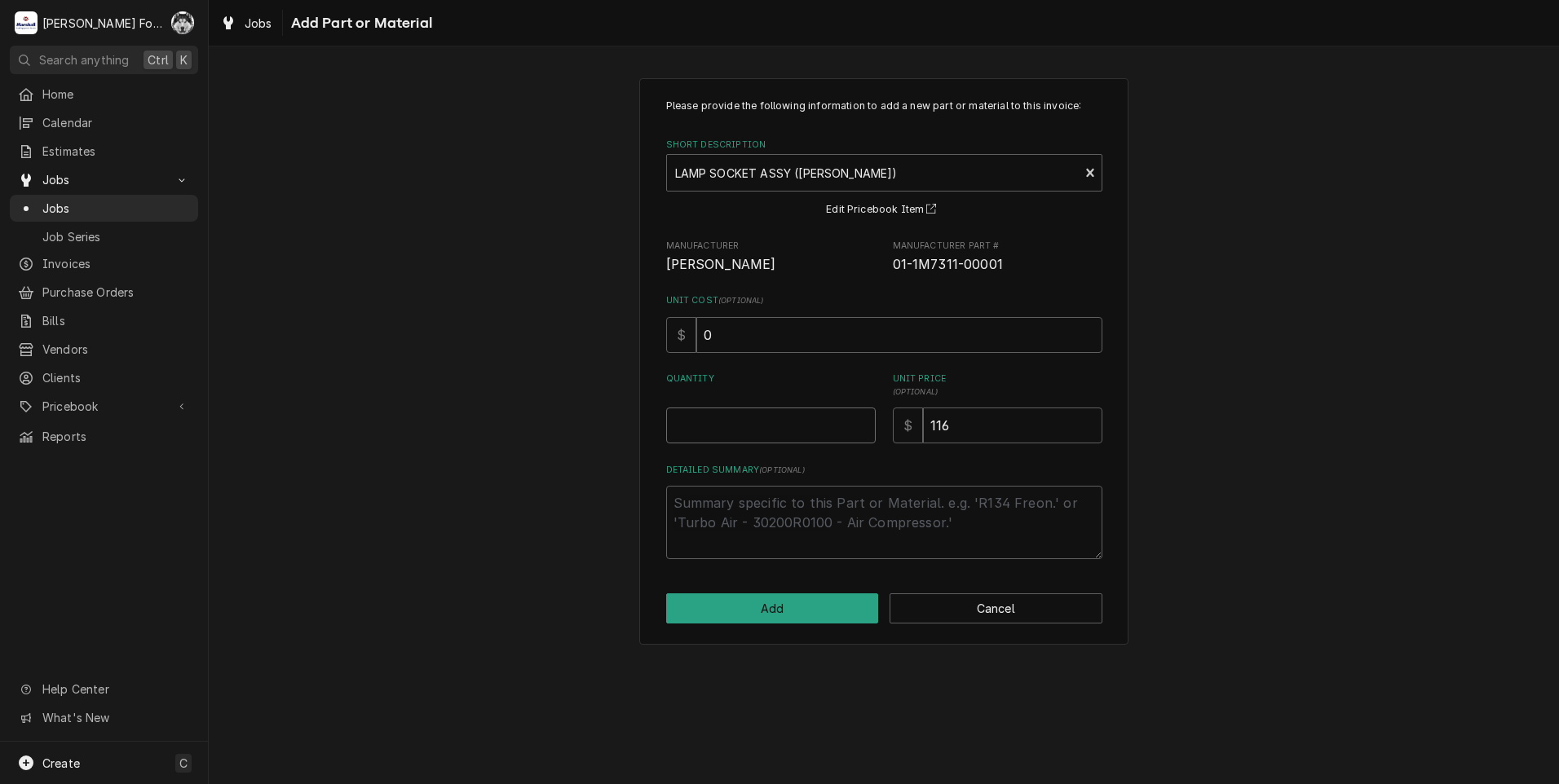
type textarea "x"
type input "0.5"
click at [863, 418] on input "0.5" at bounding box center [771, 425] width 210 height 36
type textarea "x"
type input "1"
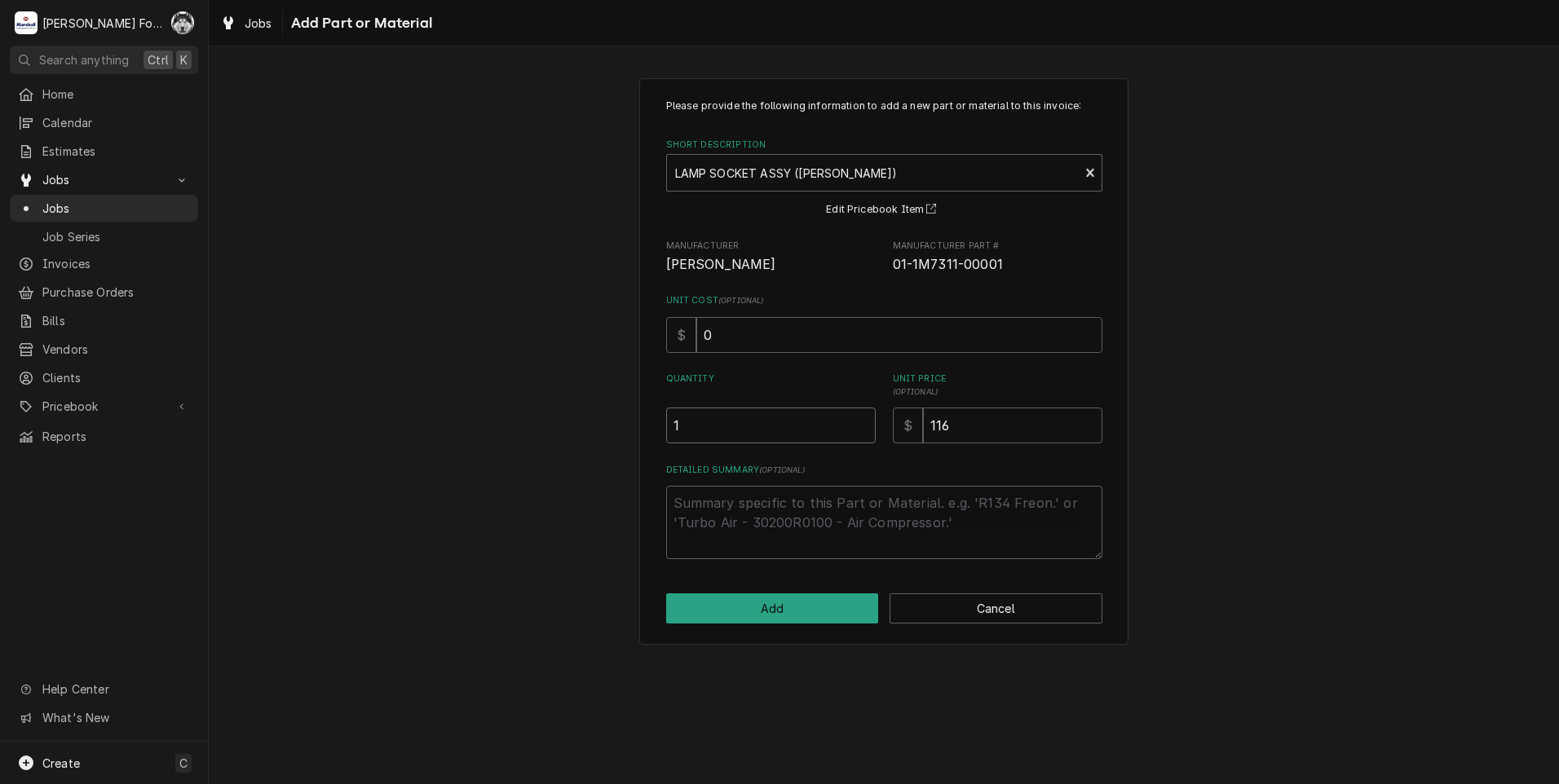
click at [863, 418] on input "1" at bounding box center [771, 425] width 210 height 36
type textarea "x"
type input "1.5"
click at [859, 422] on input "1.5" at bounding box center [771, 425] width 210 height 36
type textarea "x"
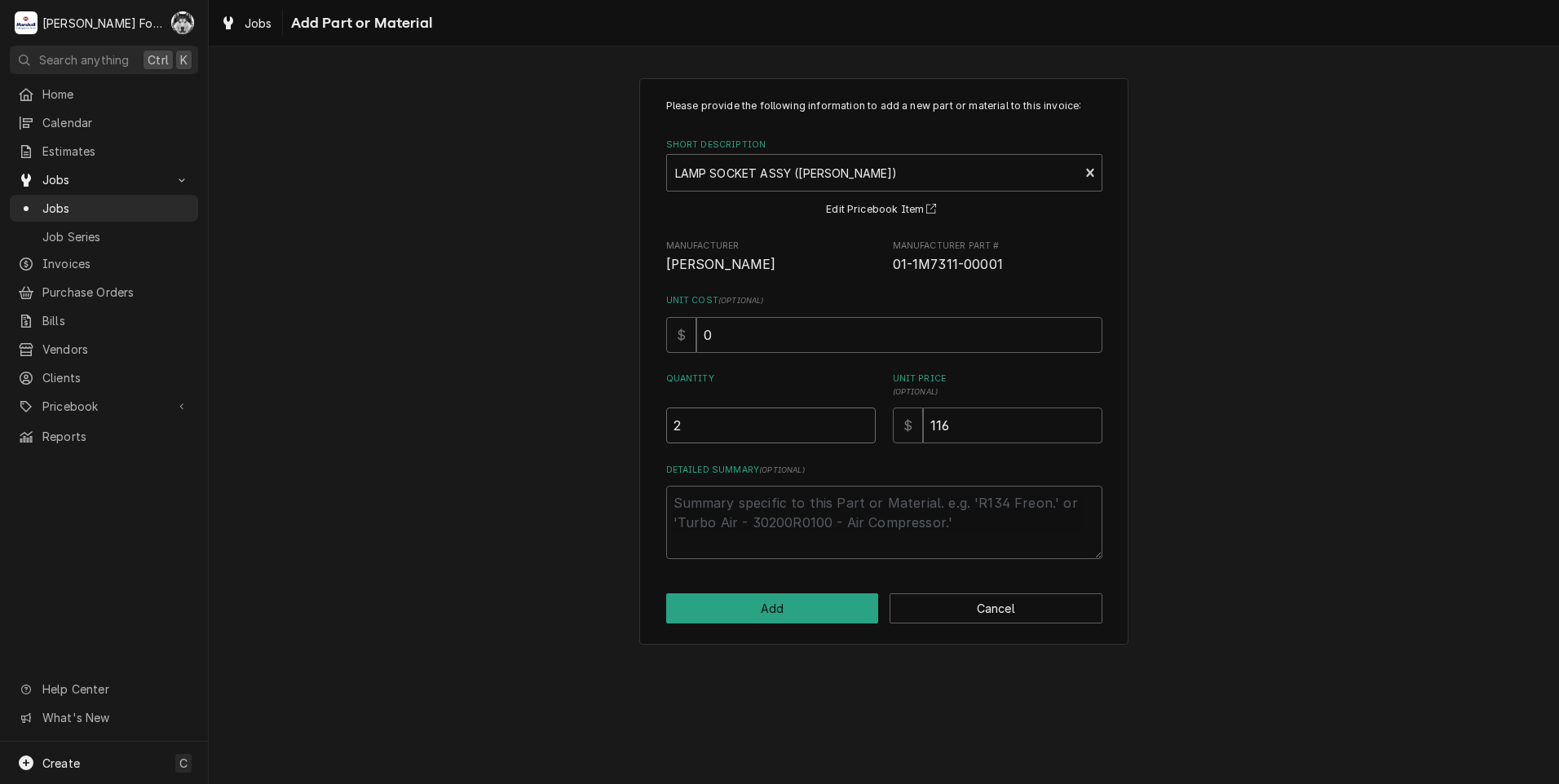
type input "2"
click at [861, 421] on input "2" at bounding box center [771, 425] width 210 height 36
click at [756, 611] on button "Add" at bounding box center [772, 608] width 213 height 30
type textarea "x"
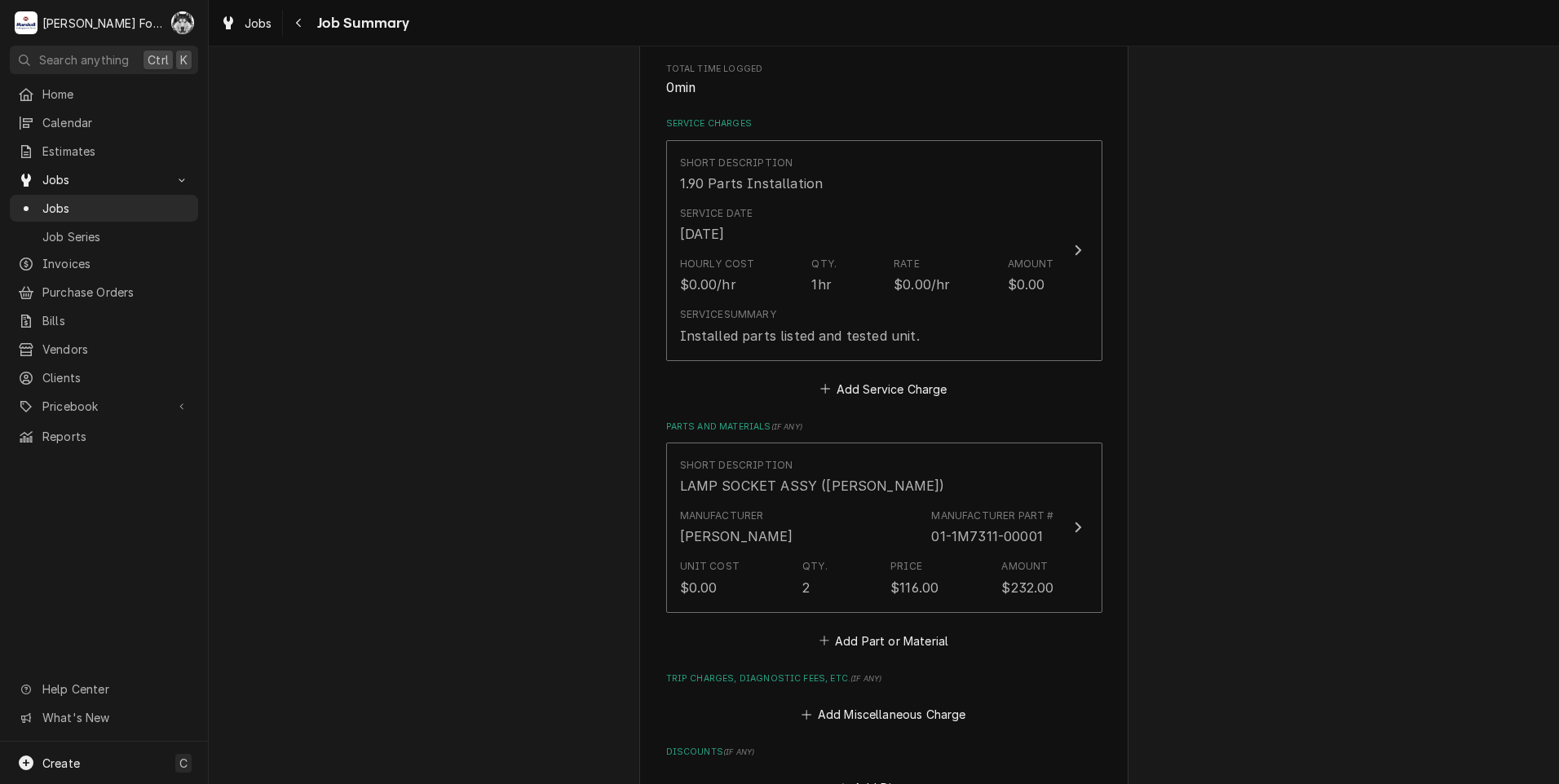
click at [854, 628] on div "Short Description LAMP SOCKET ASSY (BAXTER) Manufacturer BAXTER Manufacturer Pa…" at bounding box center [884, 548] width 437 height 210
click at [857, 635] on button "Add Part or Material" at bounding box center [884, 641] width 135 height 23
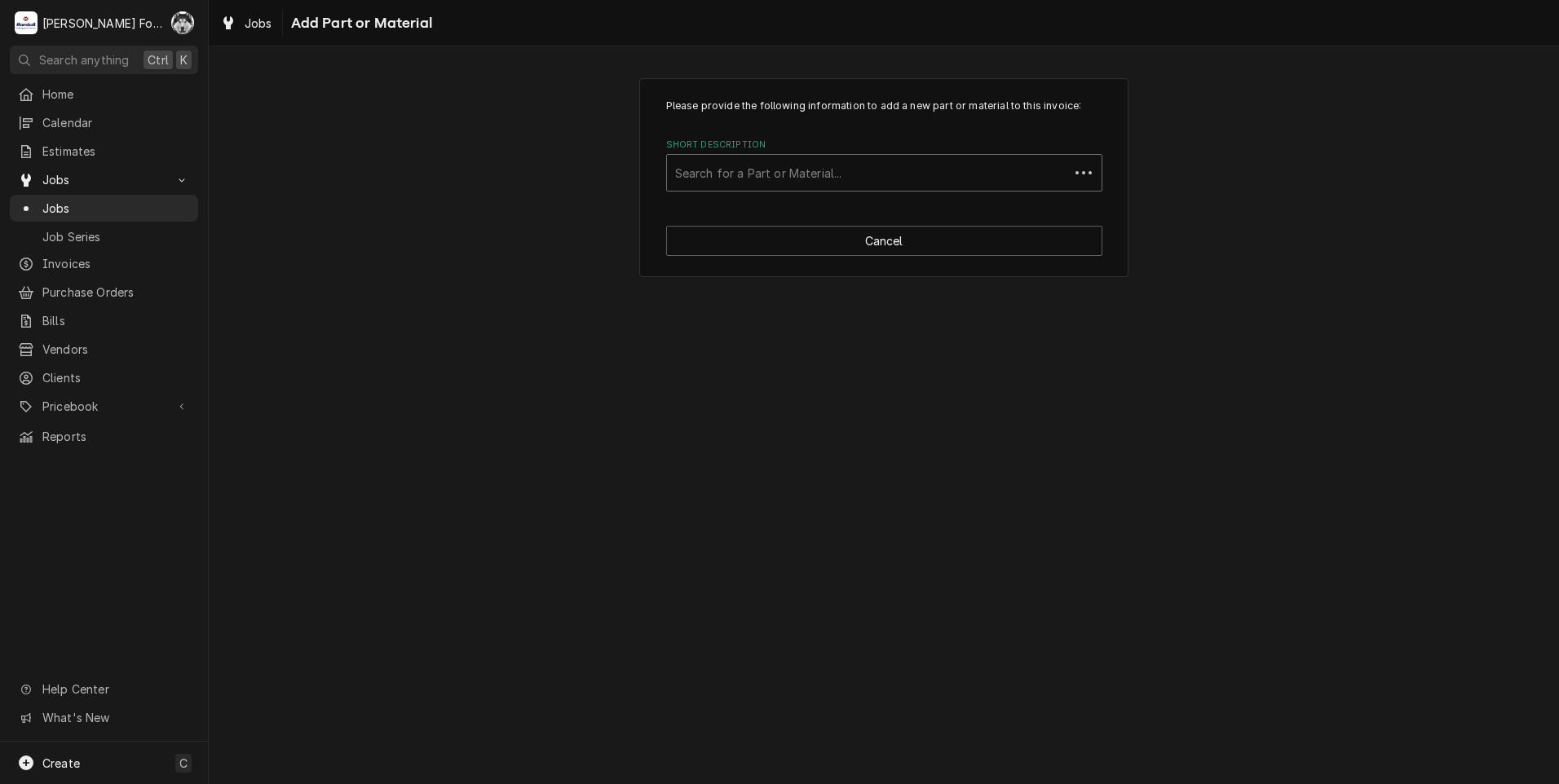
click at [863, 176] on div "Short Description" at bounding box center [868, 173] width 386 height 30
type input "ssdt"
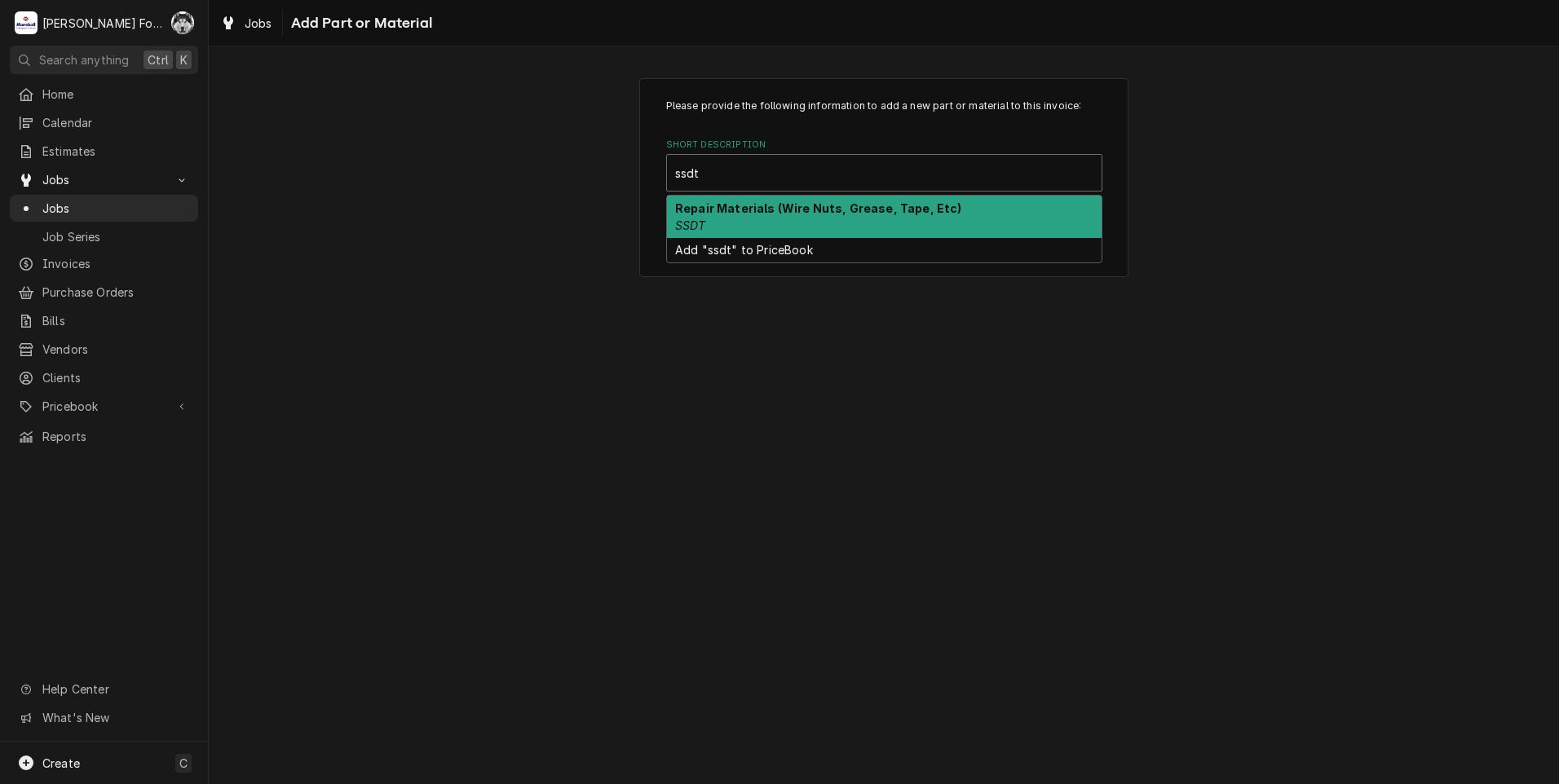
click at [729, 227] on div "Repair Materials (Wire Nuts, Grease, Tape, Etc) SSDT" at bounding box center [884, 217] width 435 height 43
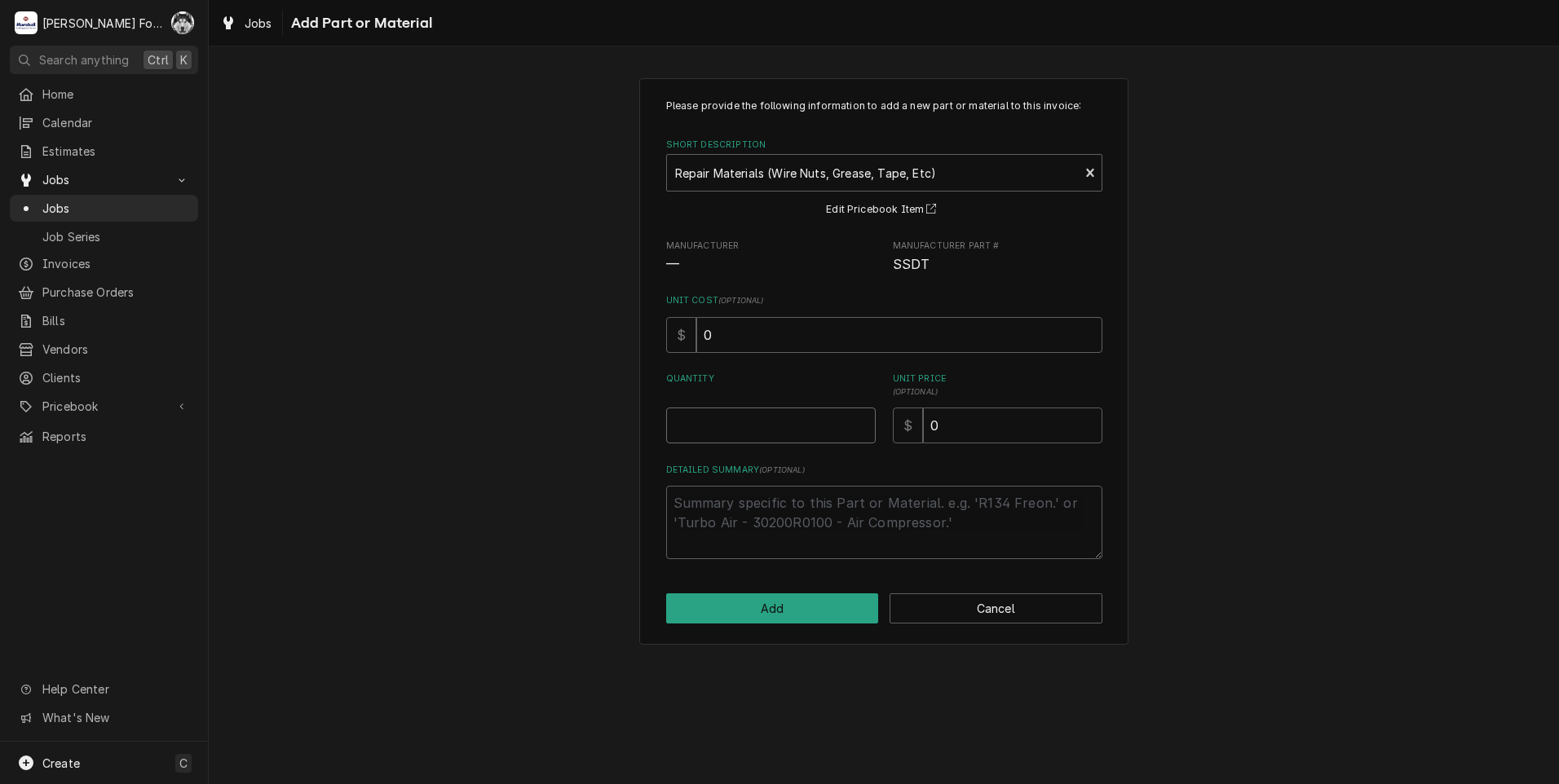
type textarea "x"
type input "0.5"
click at [861, 422] on input "0.5" at bounding box center [771, 425] width 210 height 36
type textarea "x"
type input "1"
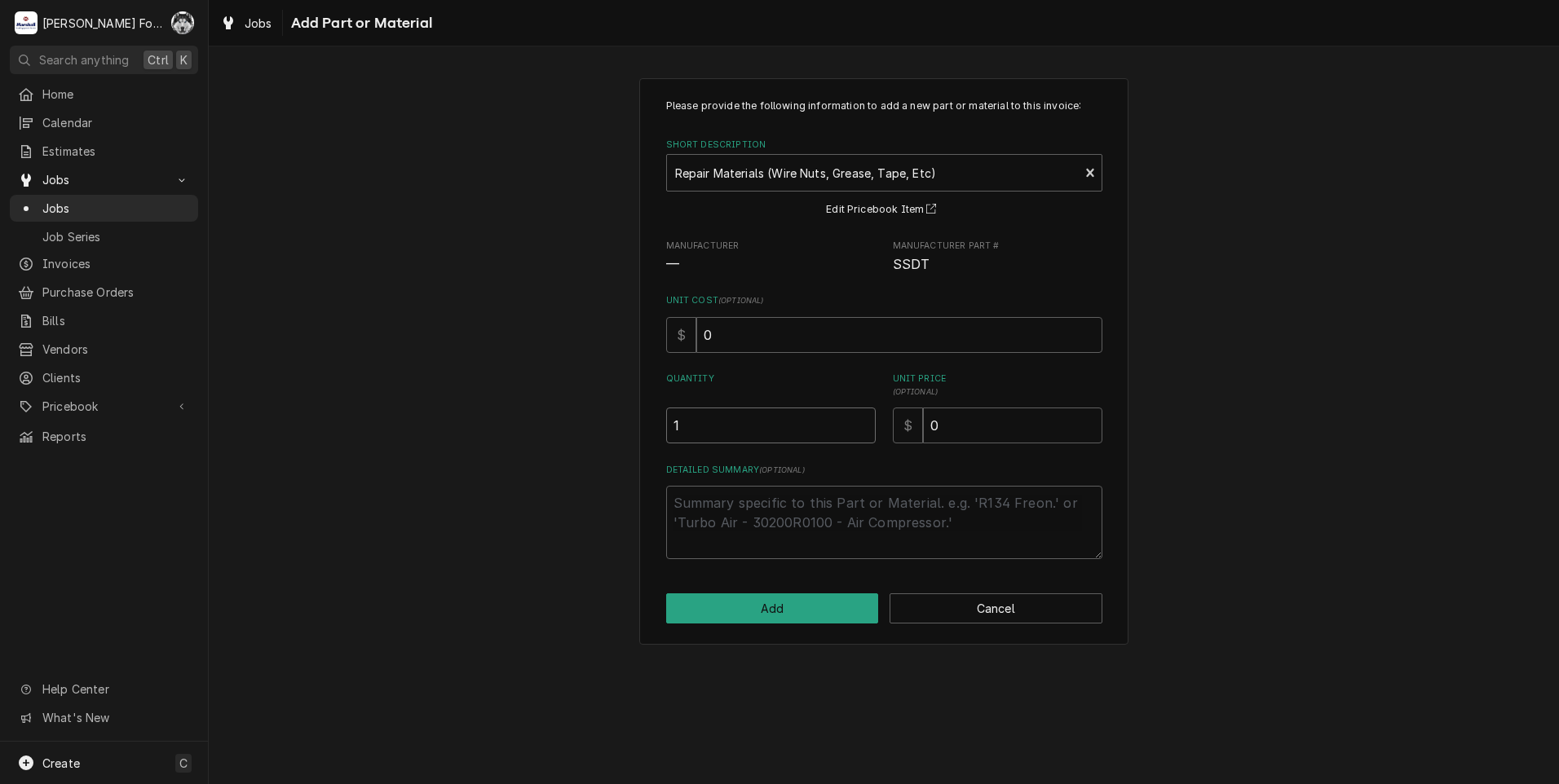
click at [861, 422] on input "1" at bounding box center [771, 425] width 210 height 36
drag, startPoint x: 966, startPoint y: 442, endPoint x: 872, endPoint y: 434, distance: 94.3
click at [880, 439] on div "Quantity 1 Unit Price ( optional ) $ 0" at bounding box center [884, 408] width 437 height 71
type textarea "x"
type input "6"
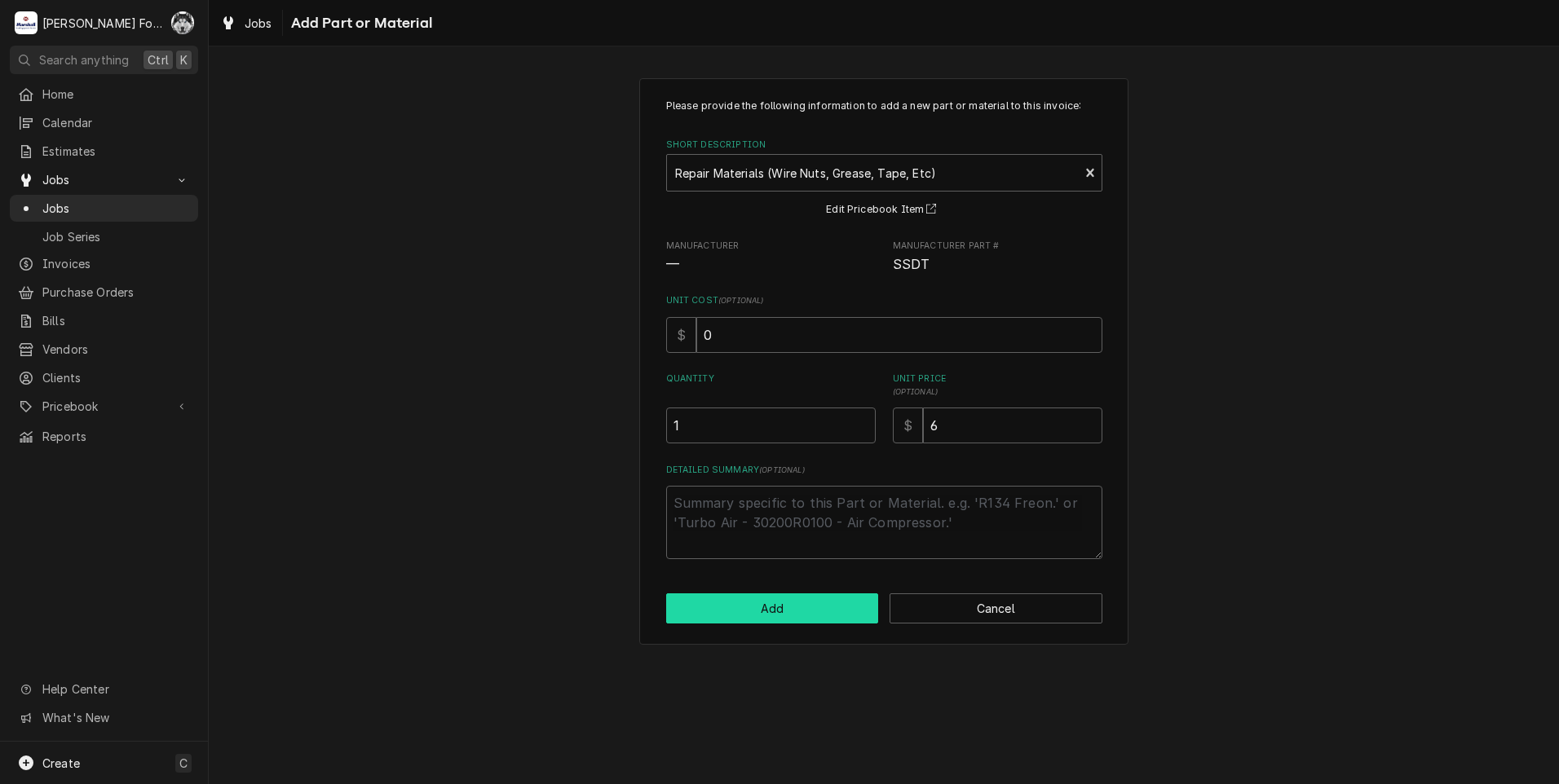
click at [787, 600] on button "Add" at bounding box center [772, 608] width 213 height 30
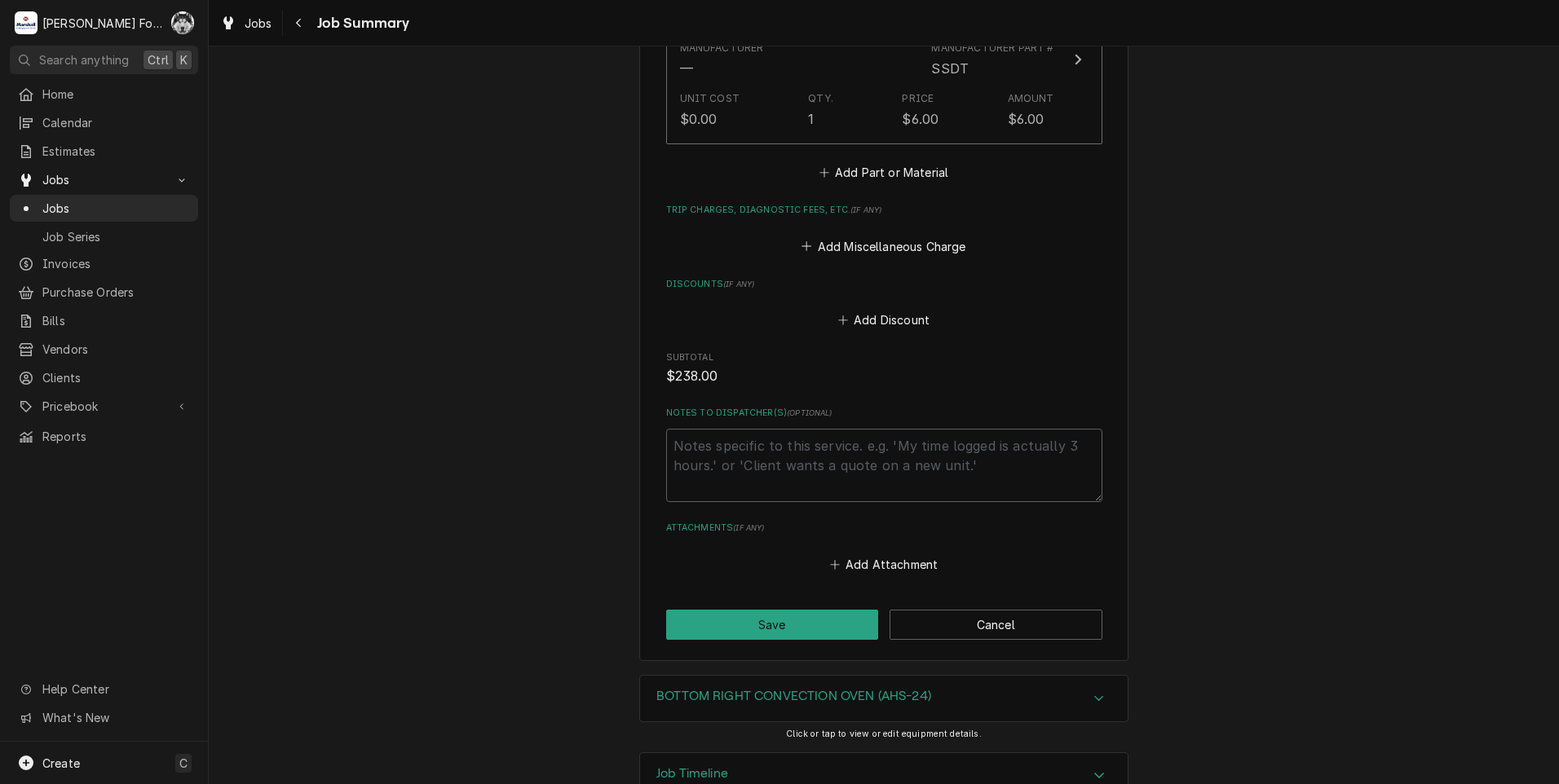
scroll to position [978, 0]
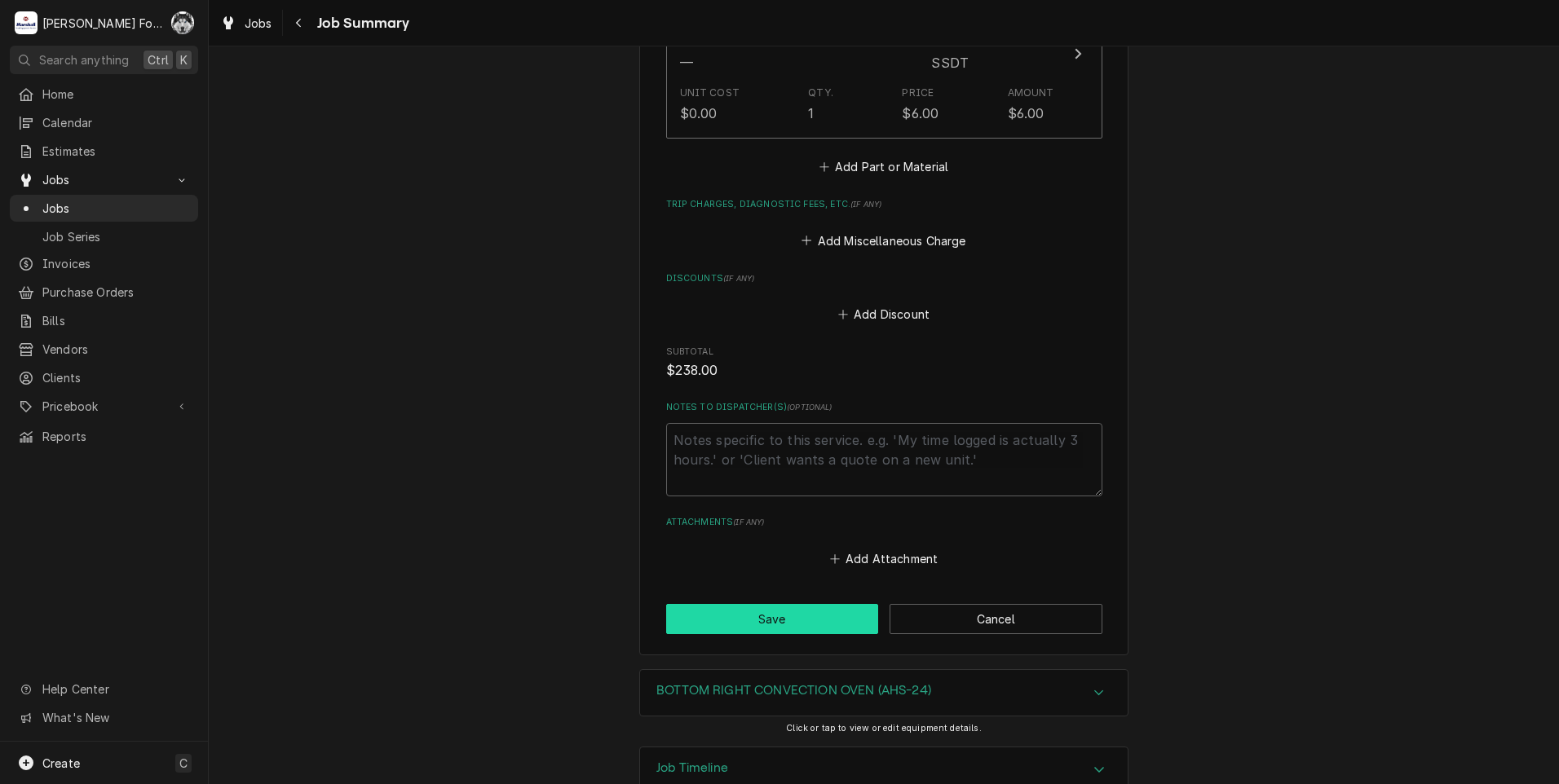
click at [756, 626] on button "Save" at bounding box center [772, 619] width 213 height 30
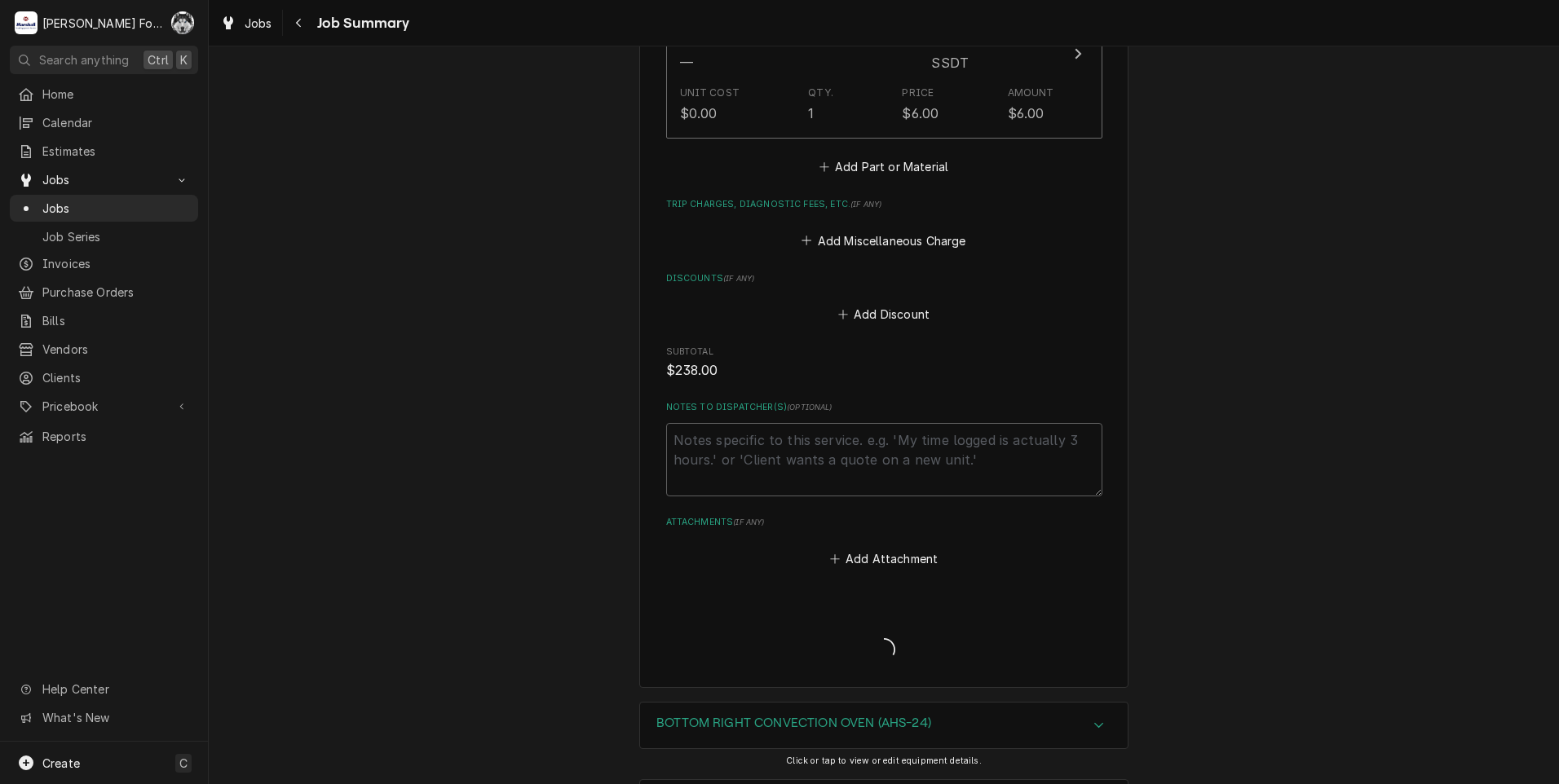
type textarea "x"
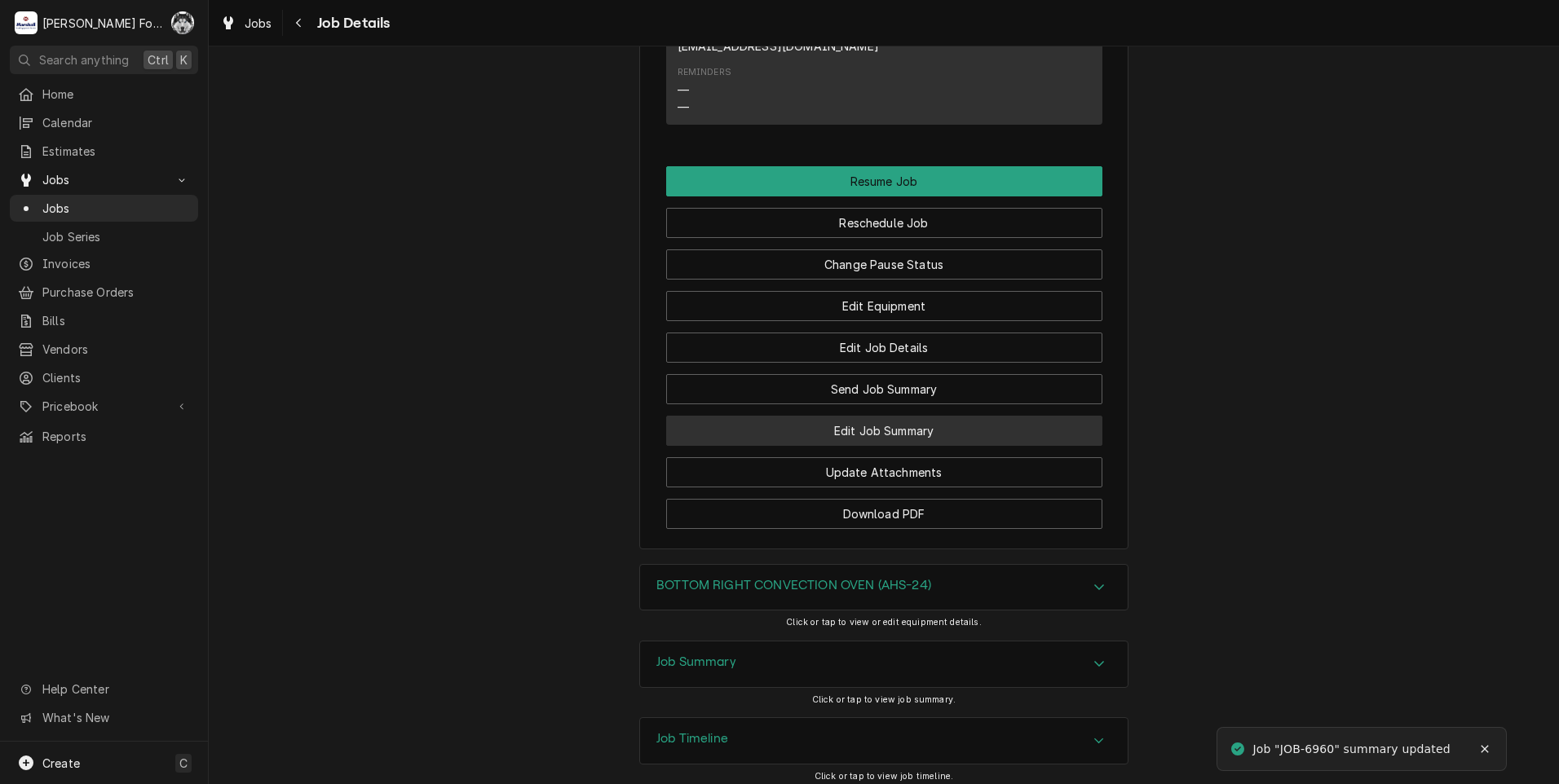
scroll to position [1664, 0]
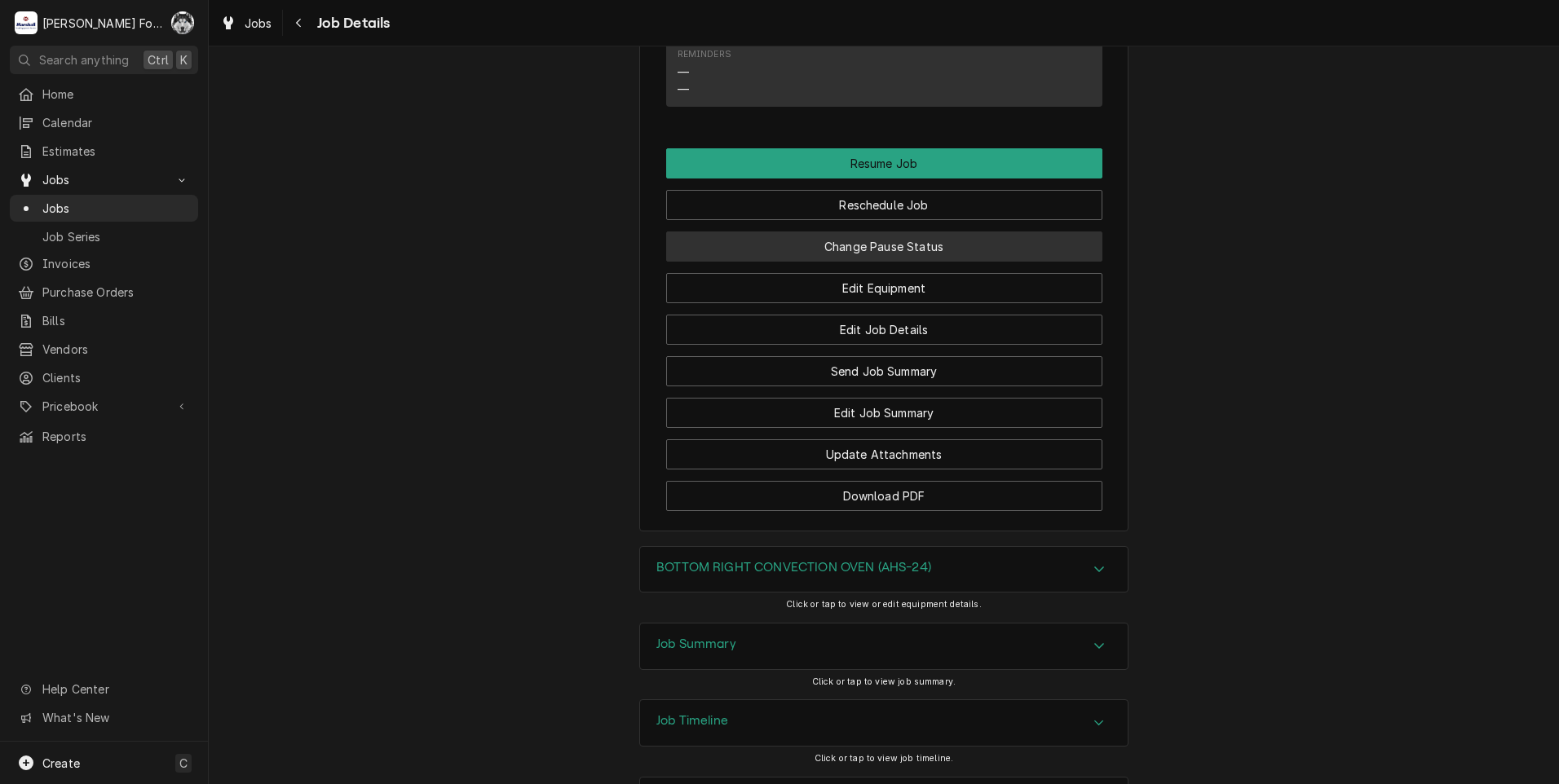
click at [845, 231] on button "Change Pause Status" at bounding box center [884, 246] width 437 height 30
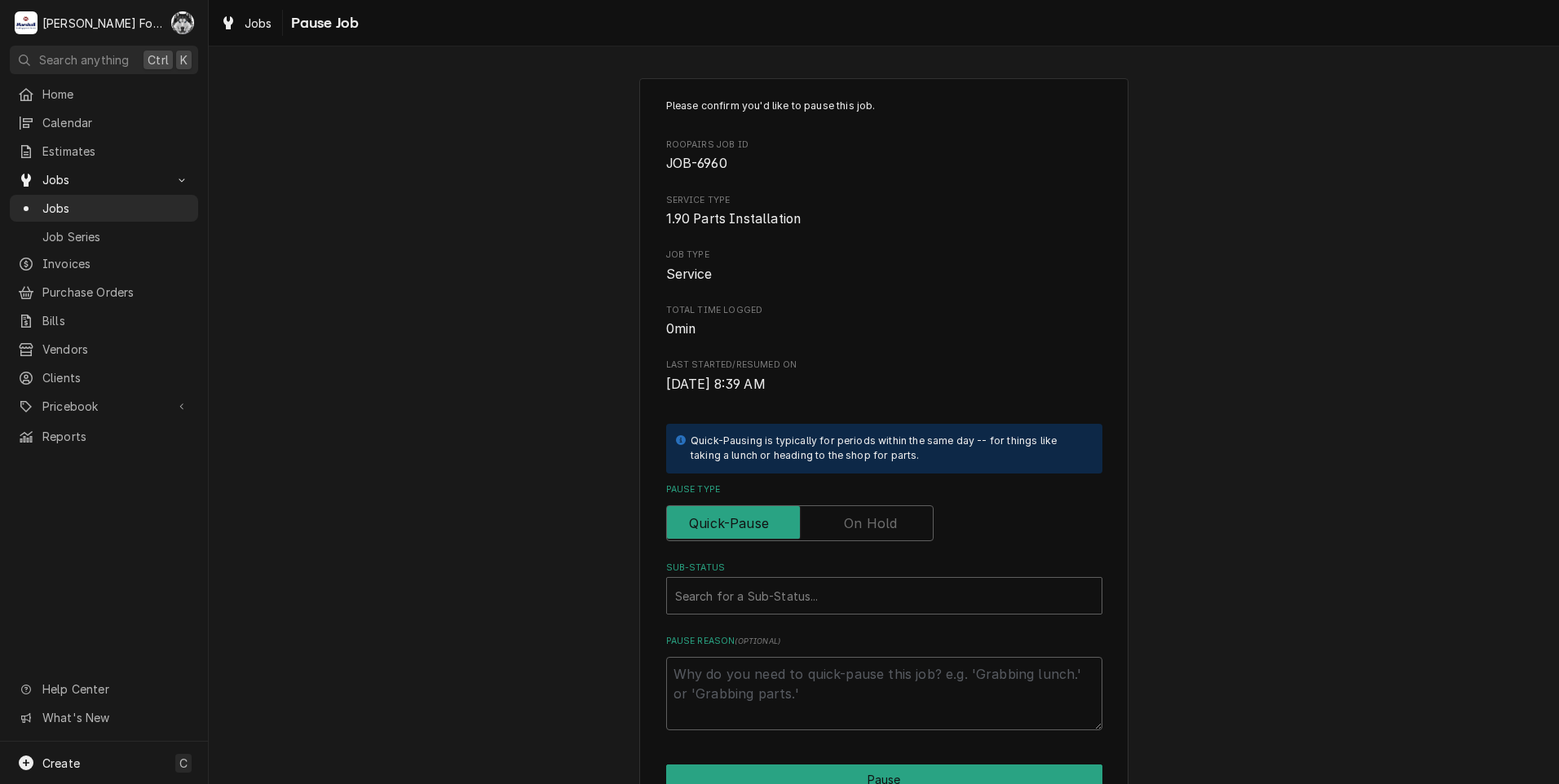
drag, startPoint x: 852, startPoint y: 519, endPoint x: 844, endPoint y: 528, distance: 12.0
click at [850, 519] on label "Pause Type" at bounding box center [800, 523] width 268 height 36
click at [850, 519] on input "Pause Type" at bounding box center [800, 523] width 253 height 36
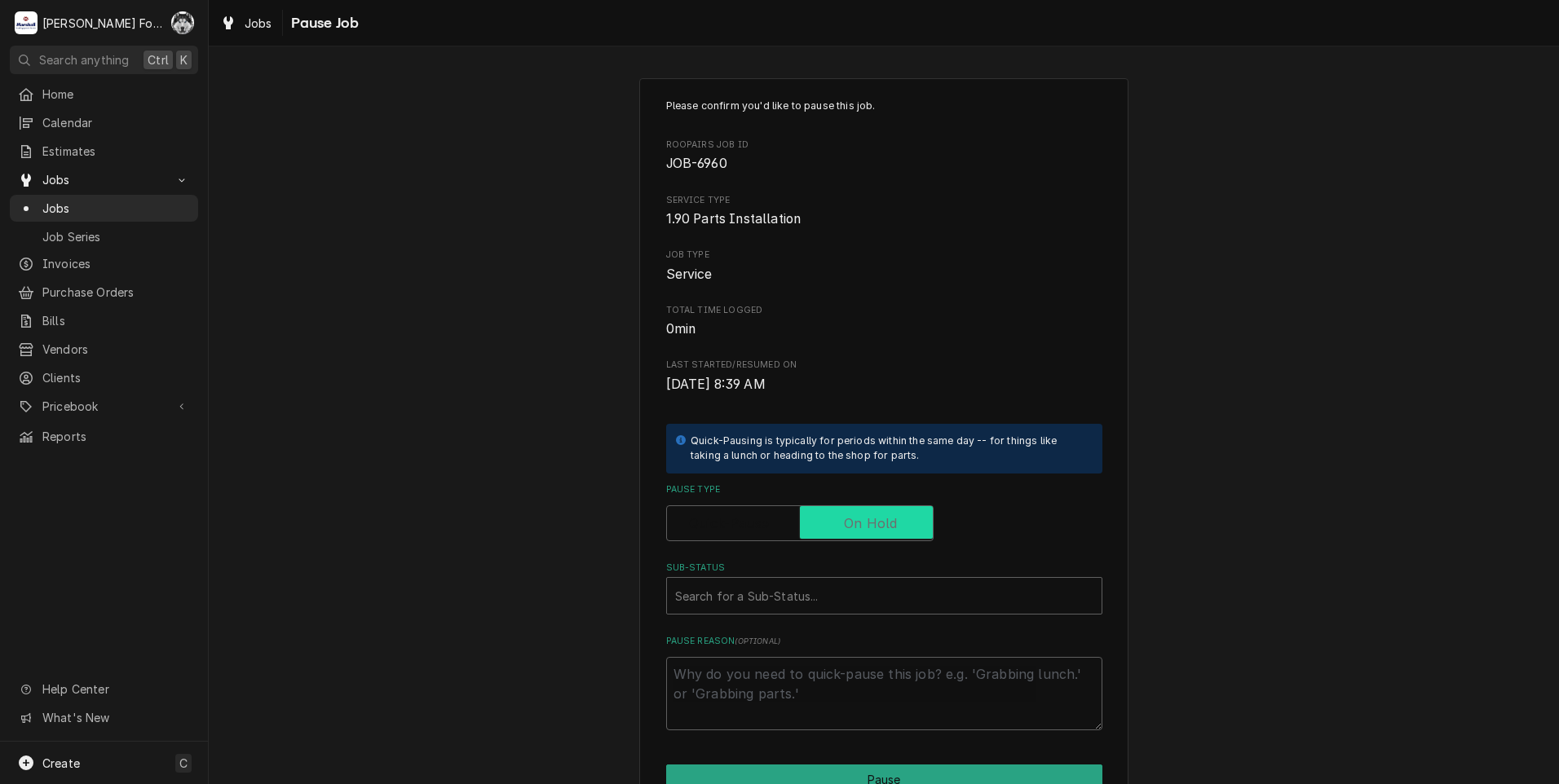
checkbox input "true"
drag, startPoint x: 825, startPoint y: 583, endPoint x: 811, endPoint y: 609, distance: 29.5
click at [823, 583] on div "Sub-Status" at bounding box center [884, 596] width 418 height 30
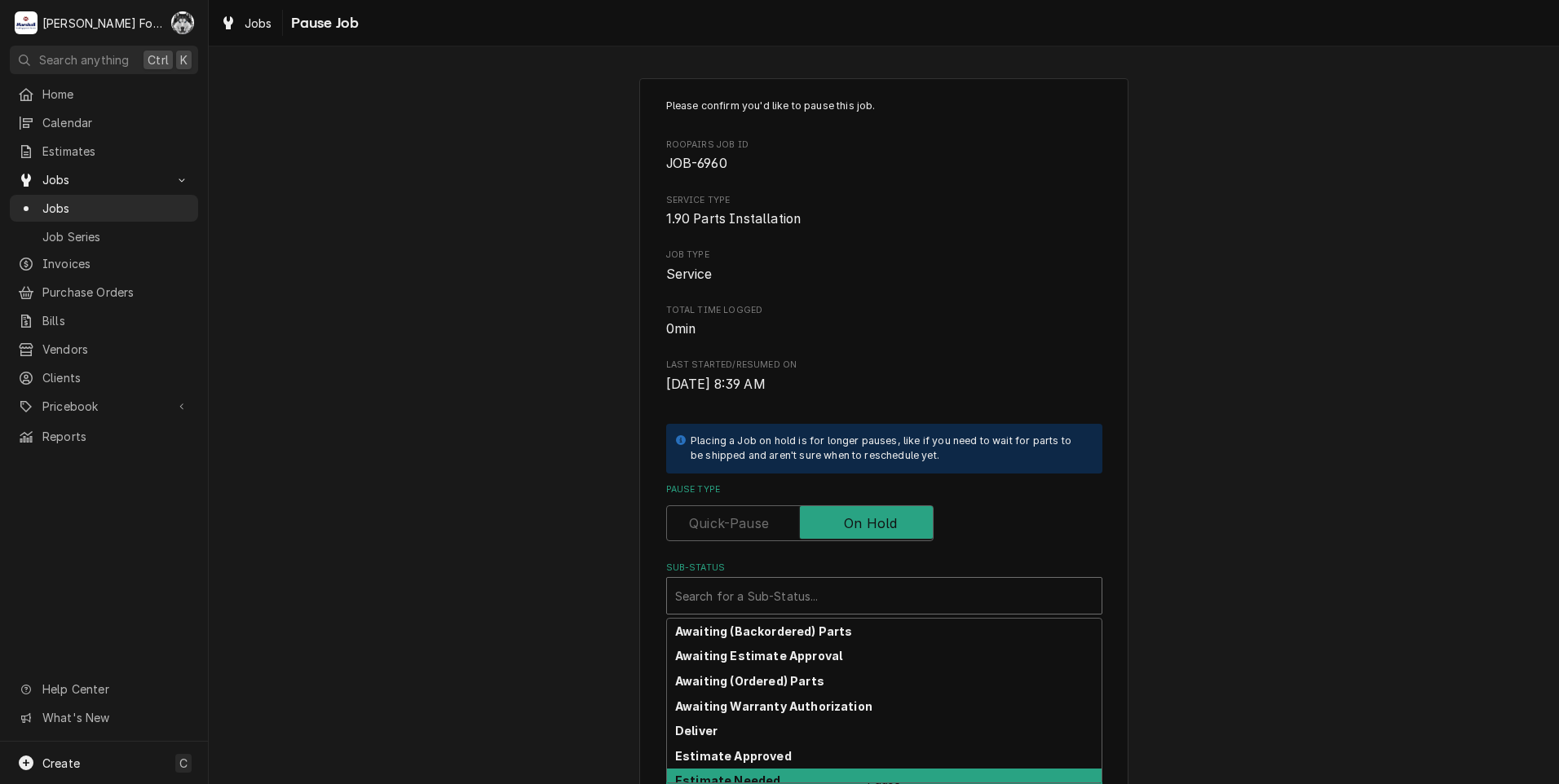
click at [766, 781] on div "Estimate Needed" at bounding box center [884, 781] width 435 height 25
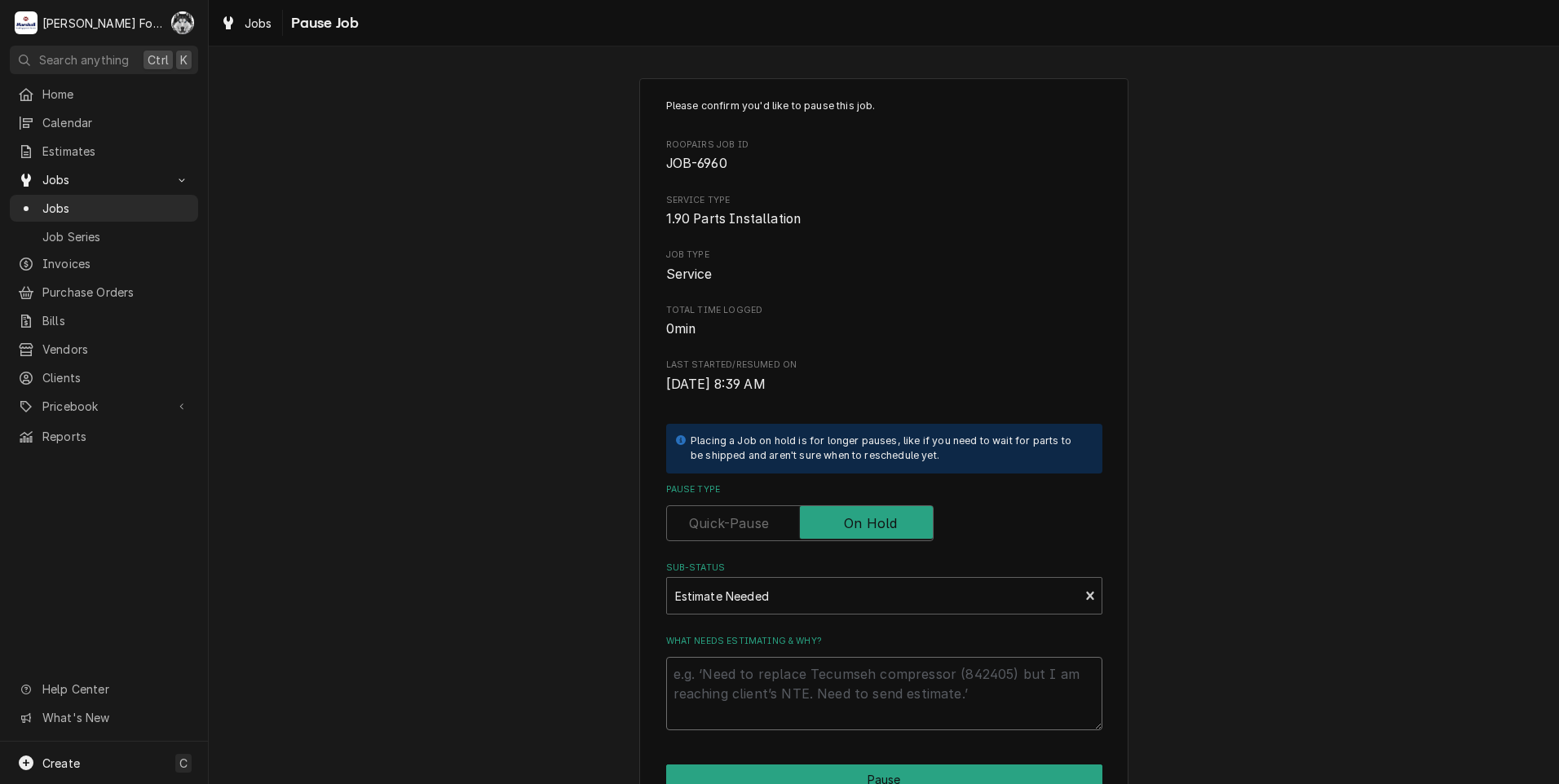
click at [765, 690] on textarea "What needs estimating & why?" at bounding box center [884, 693] width 437 height 73
type textarea "x"
type textarea "p"
type textarea "x"
type textarea "pa"
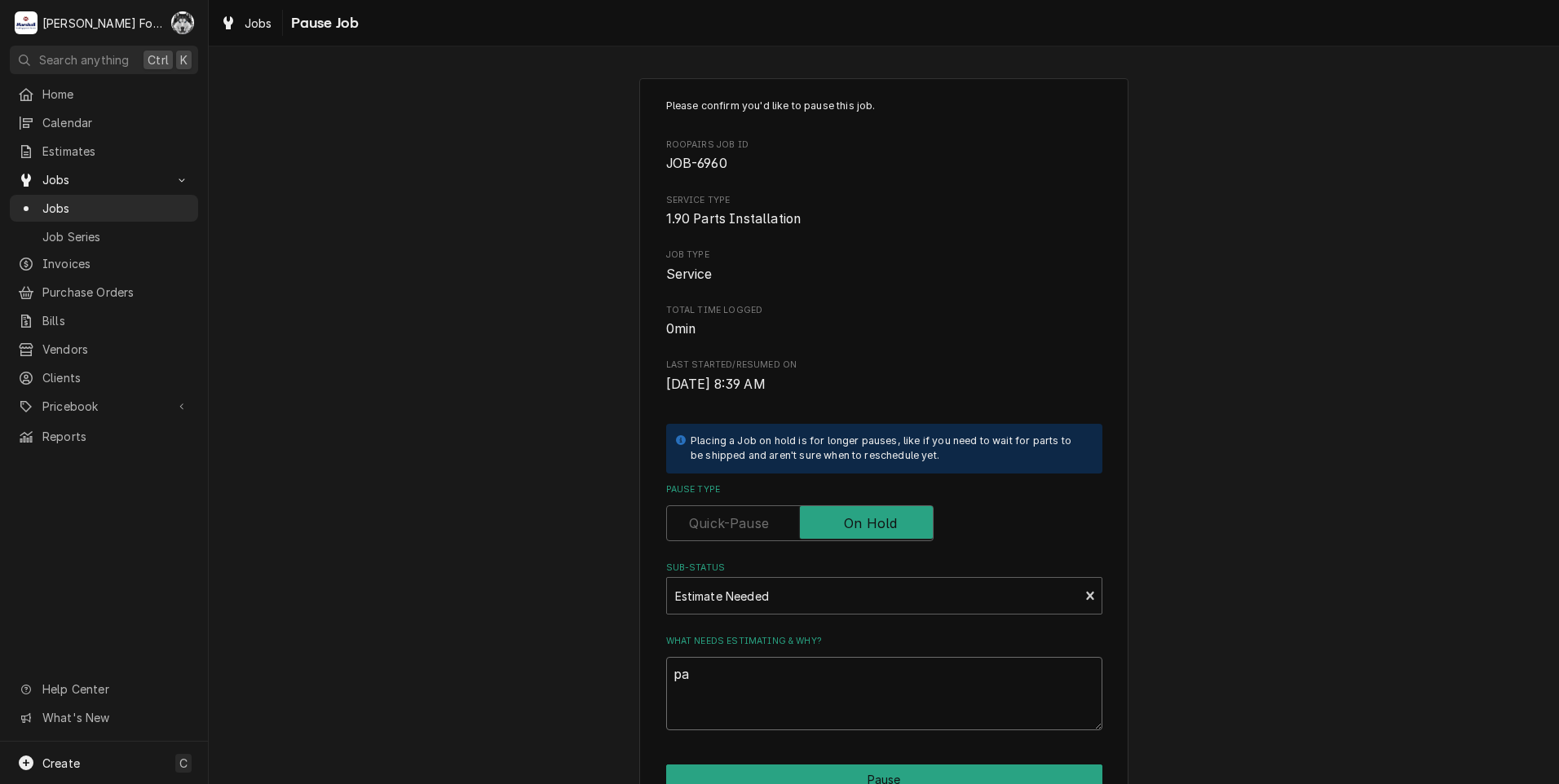
type textarea "x"
type textarea "par"
type textarea "x"
type textarea "part"
type textarea "x"
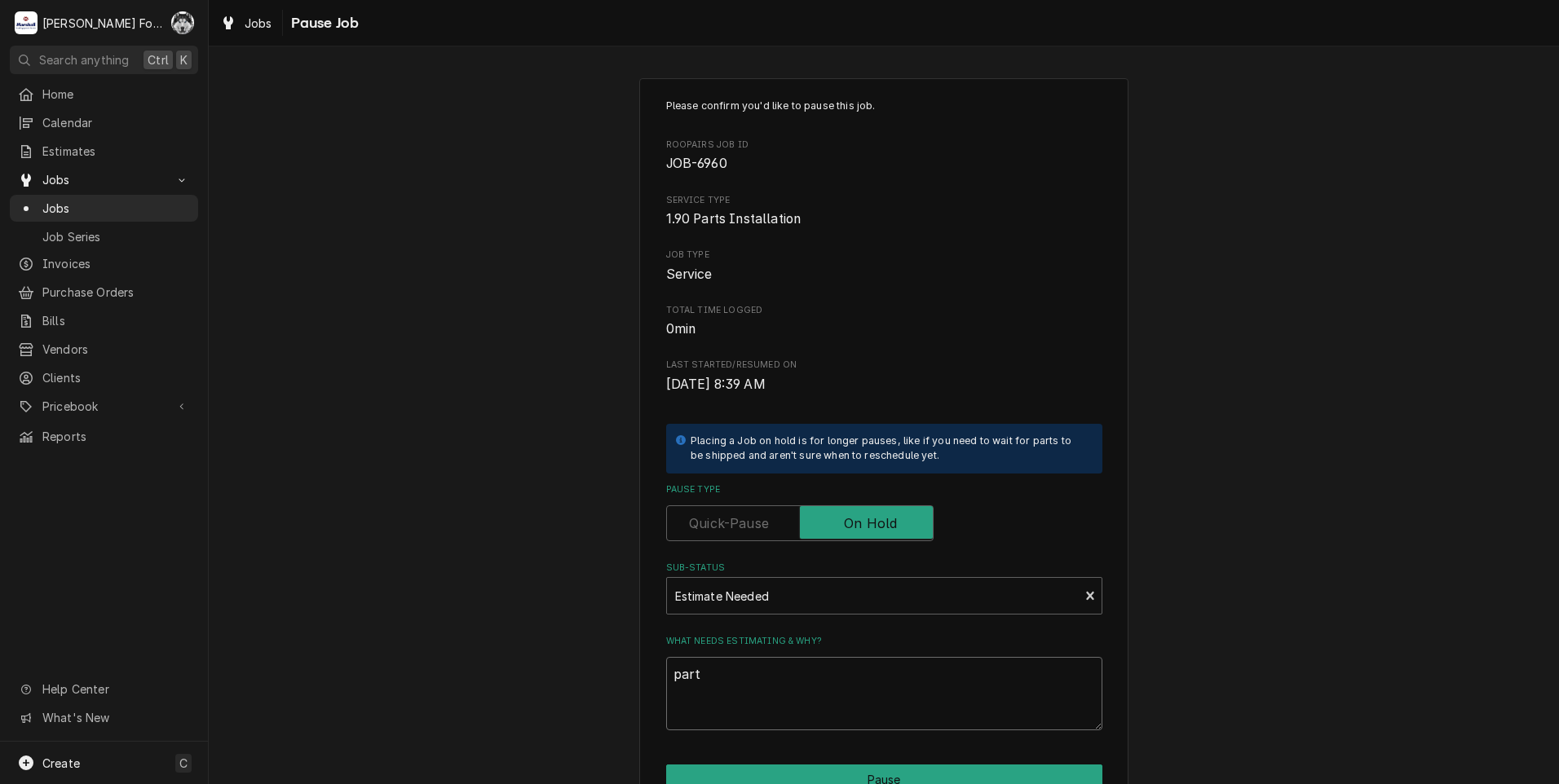
type textarea "parts"
type textarea "x"
type textarea "part"
type textarea "x"
type textarea "par"
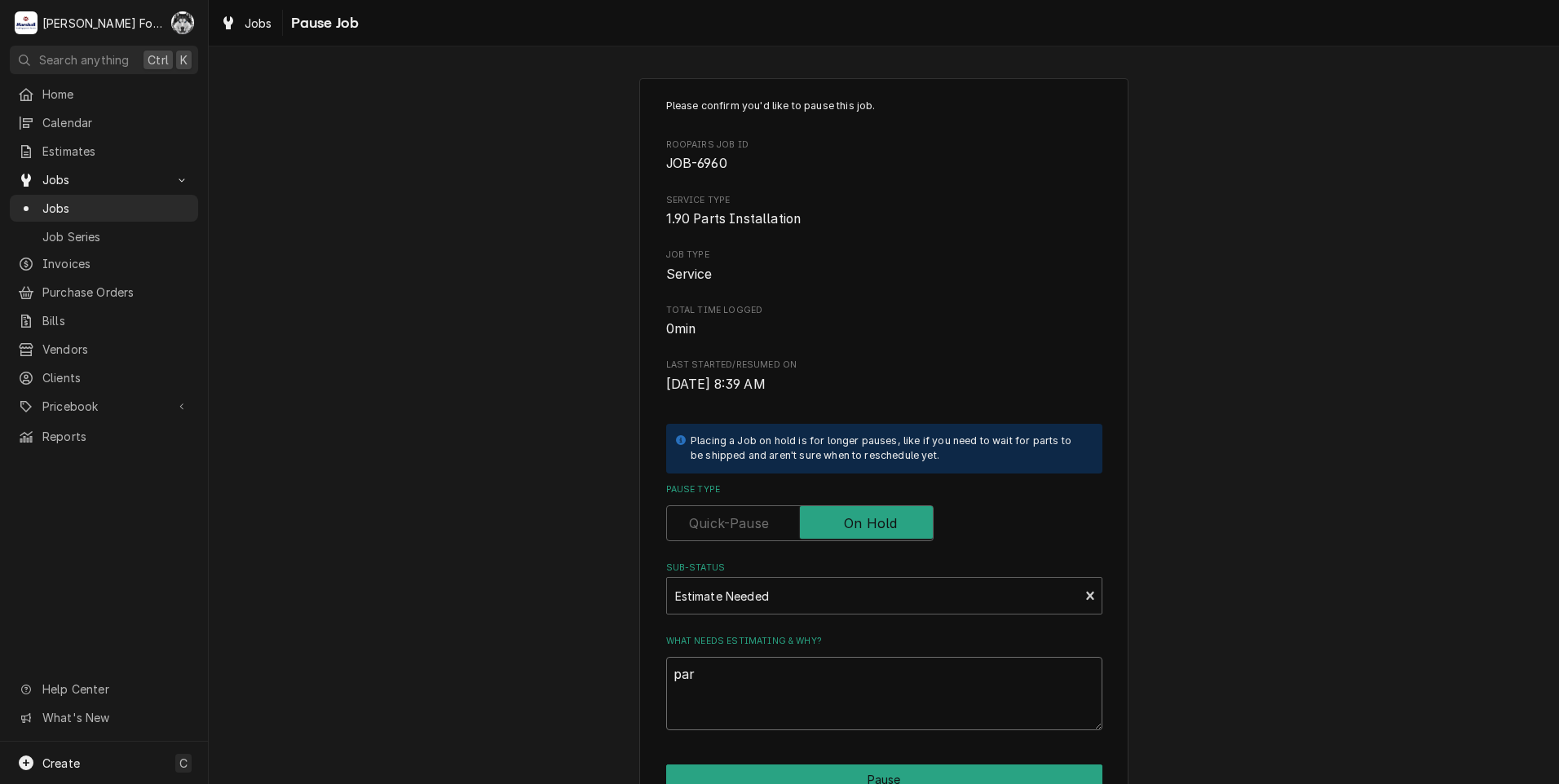
type textarea "x"
type textarea "pa"
type textarea "x"
type textarea "p"
type textarea "x"
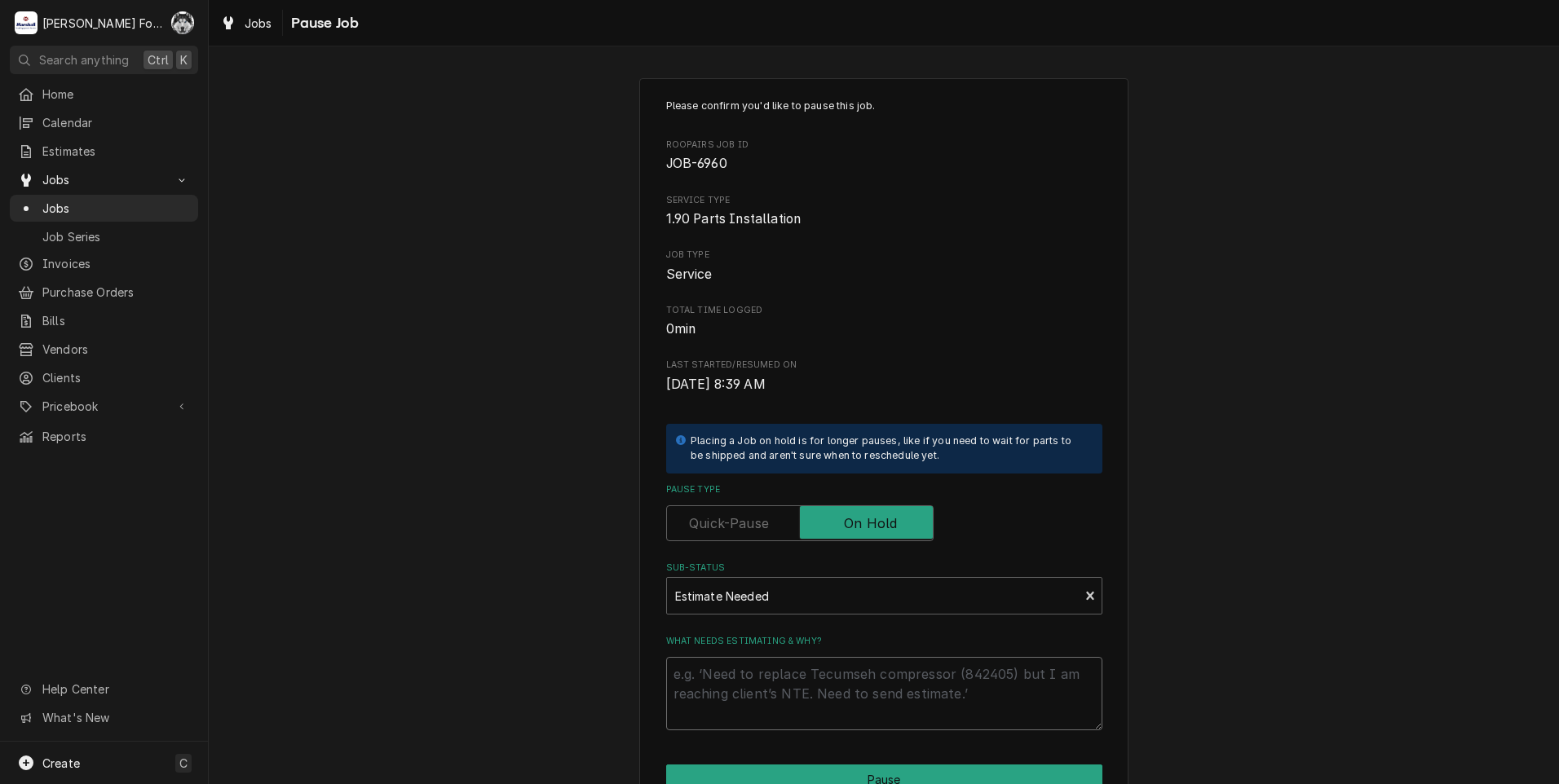
type textarea "x"
type textarea "P"
type textarea "x"
type textarea "PA"
type textarea "x"
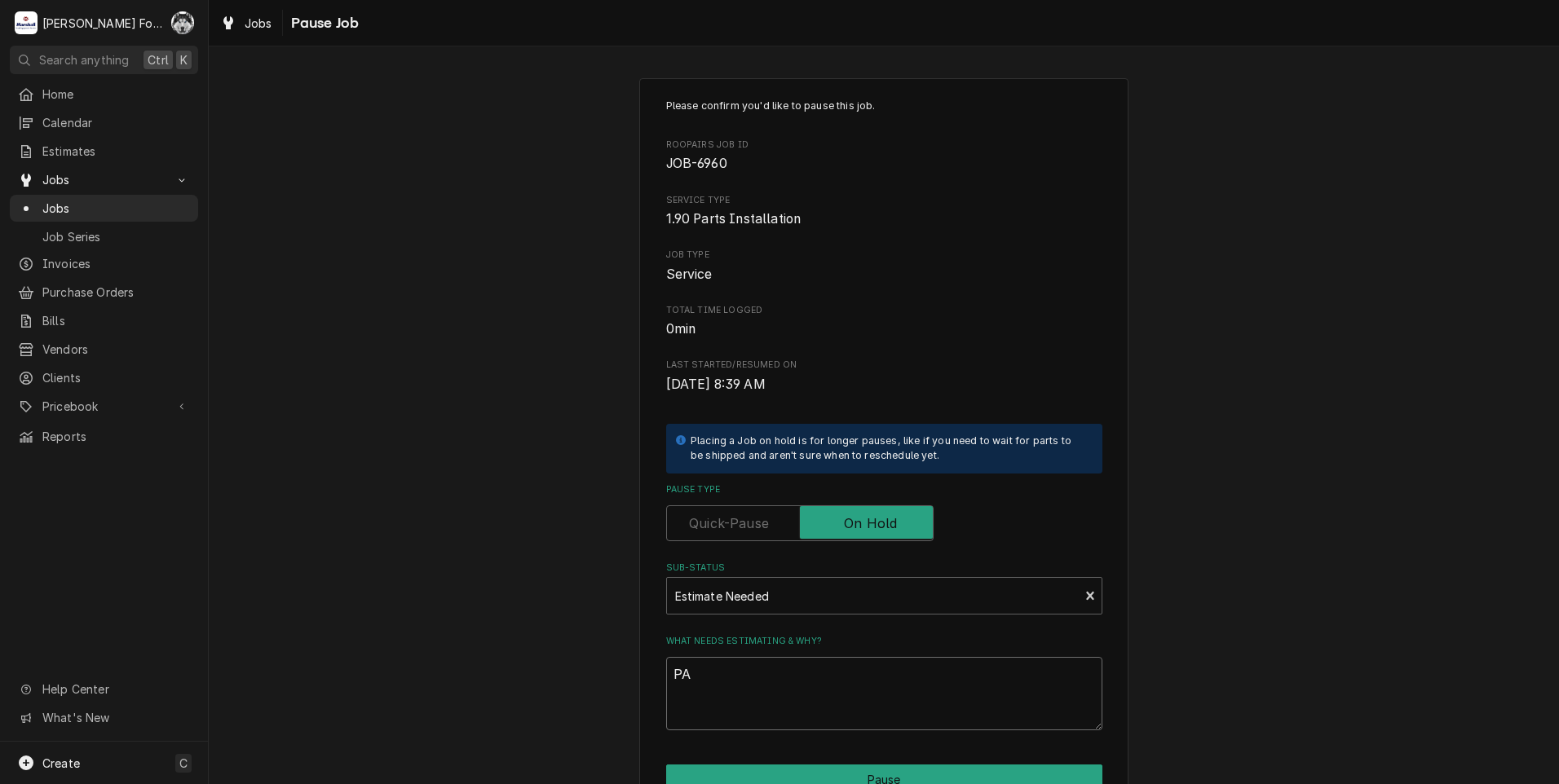
type textarea "PAR"
type textarea "x"
type textarea "PART"
type textarea "x"
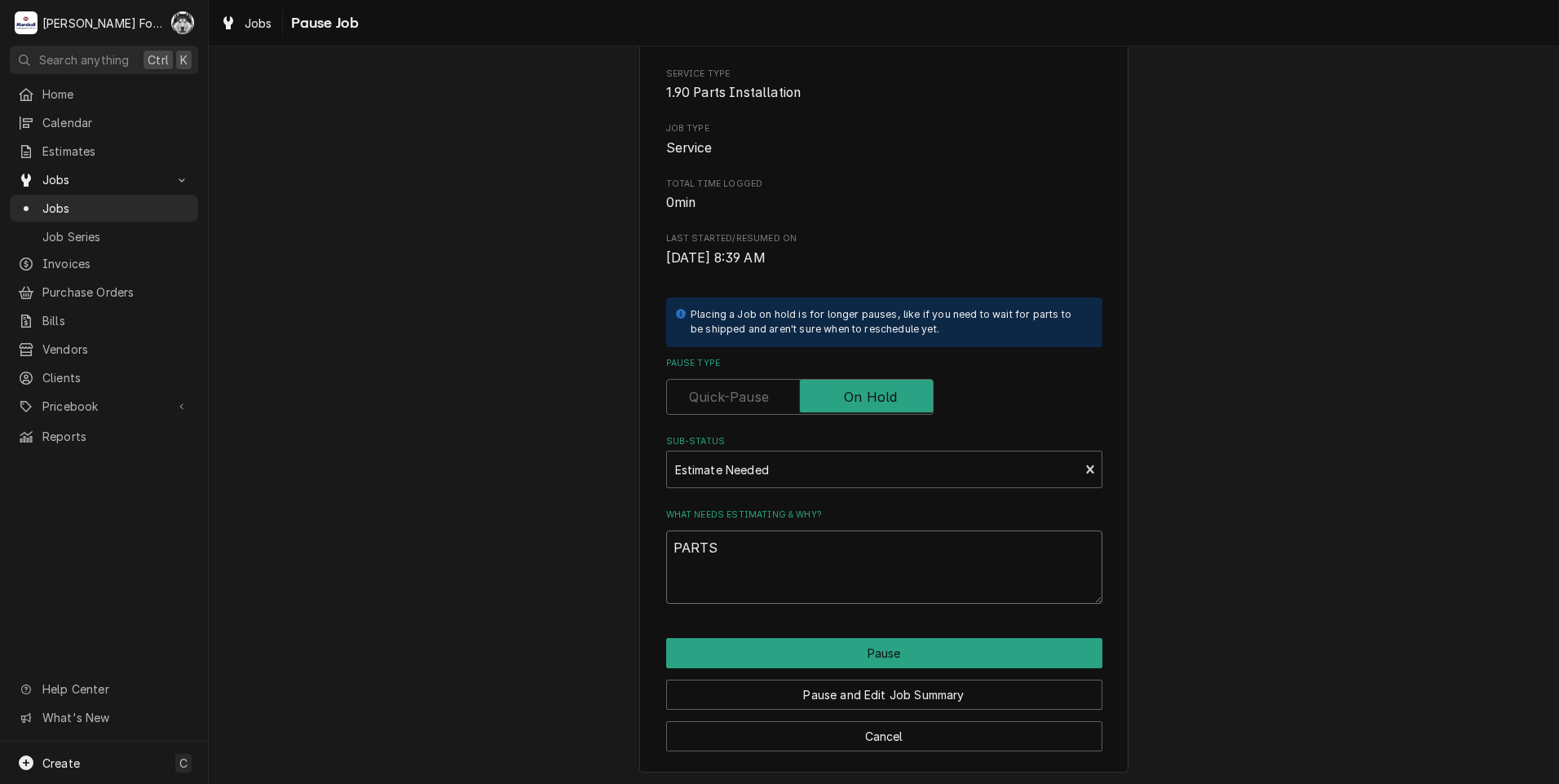
scroll to position [129, 0]
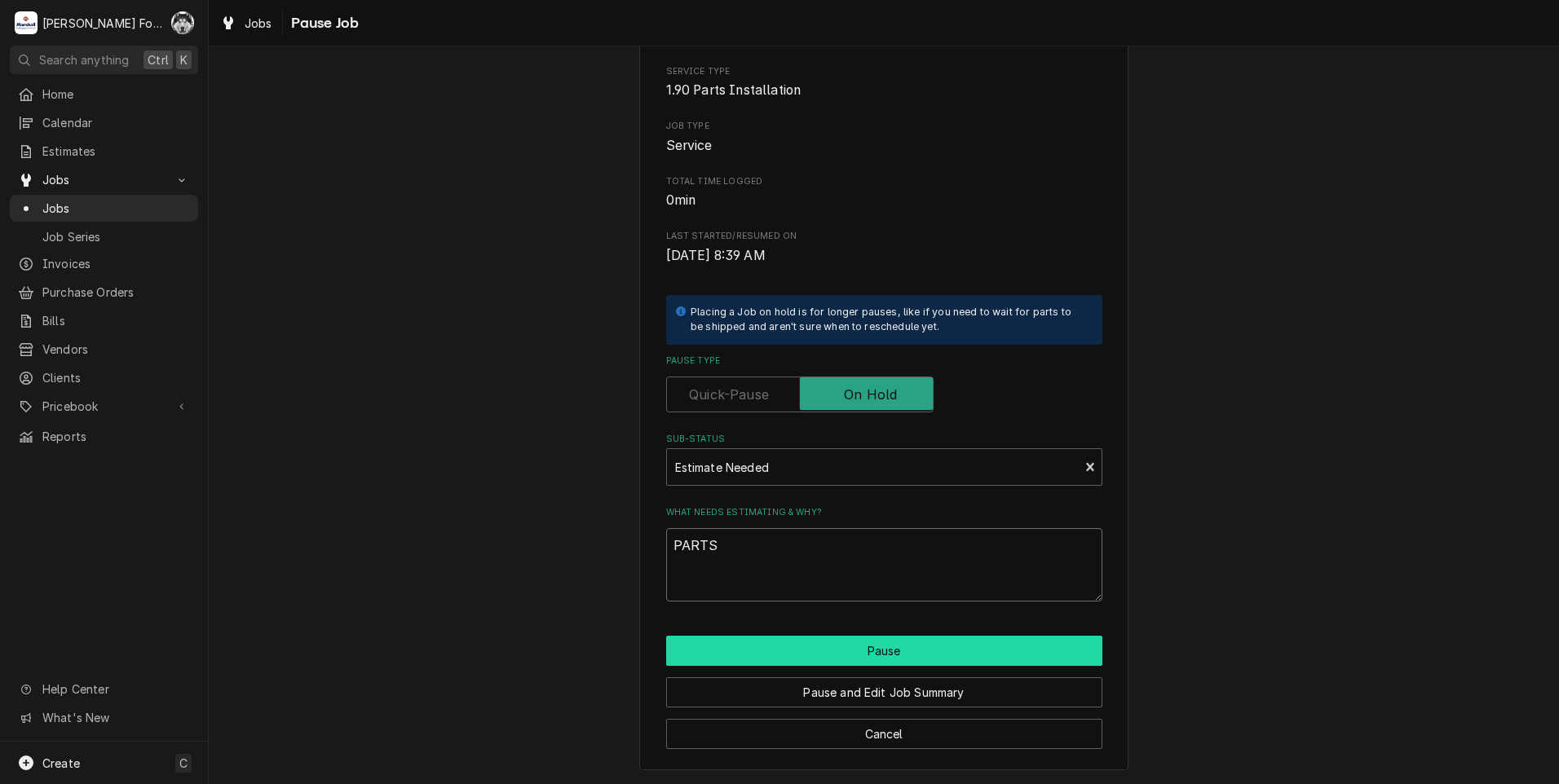
type textarea "PARTS"
click at [785, 643] on button "Pause" at bounding box center [884, 651] width 437 height 30
type textarea "x"
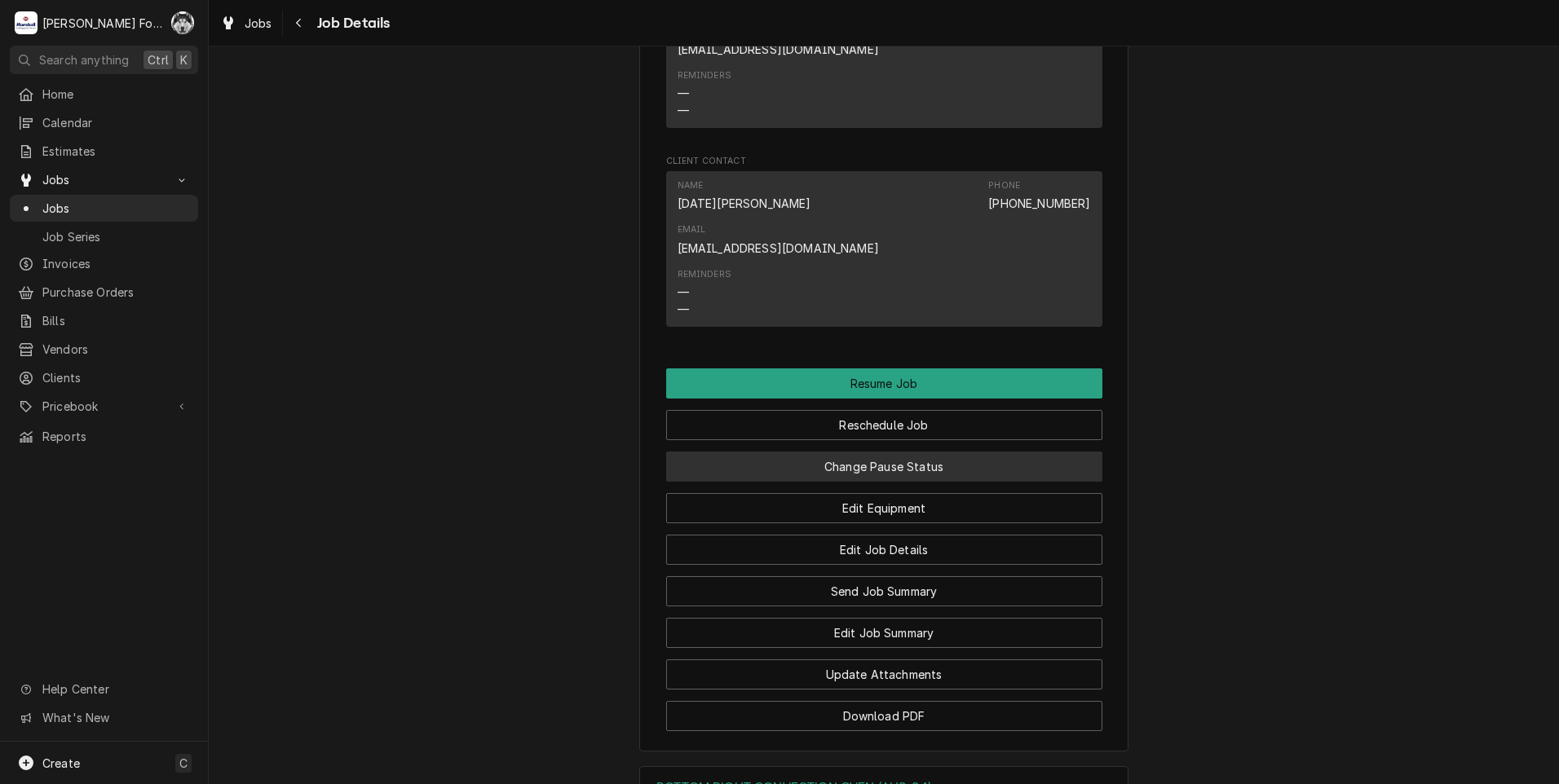
scroll to position [1664, 0]
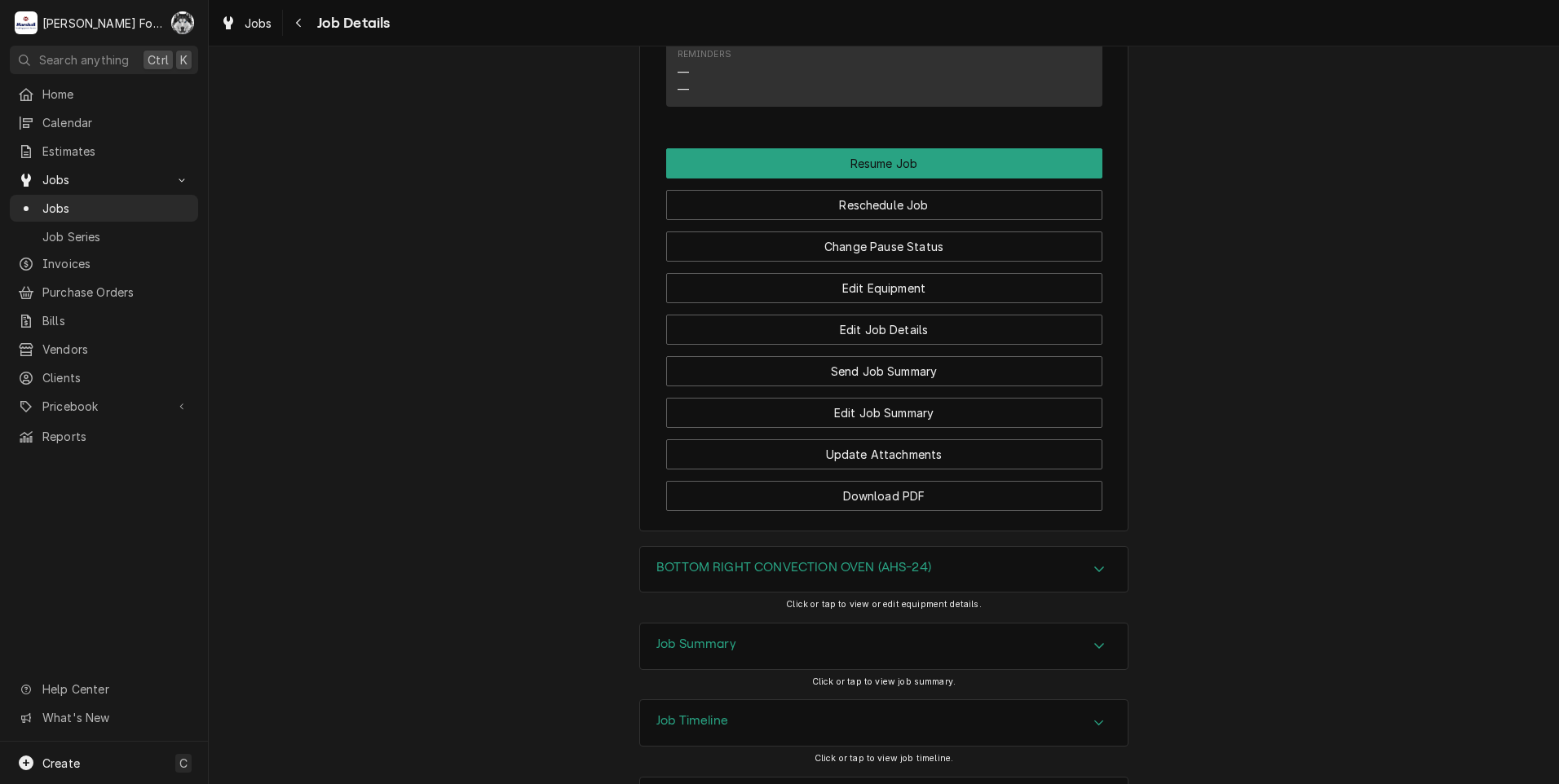
click at [770, 560] on h3 "BOTTOM RIGHT CONVECTION OVEN (AHS-24)" at bounding box center [793, 568] width 275 height 16
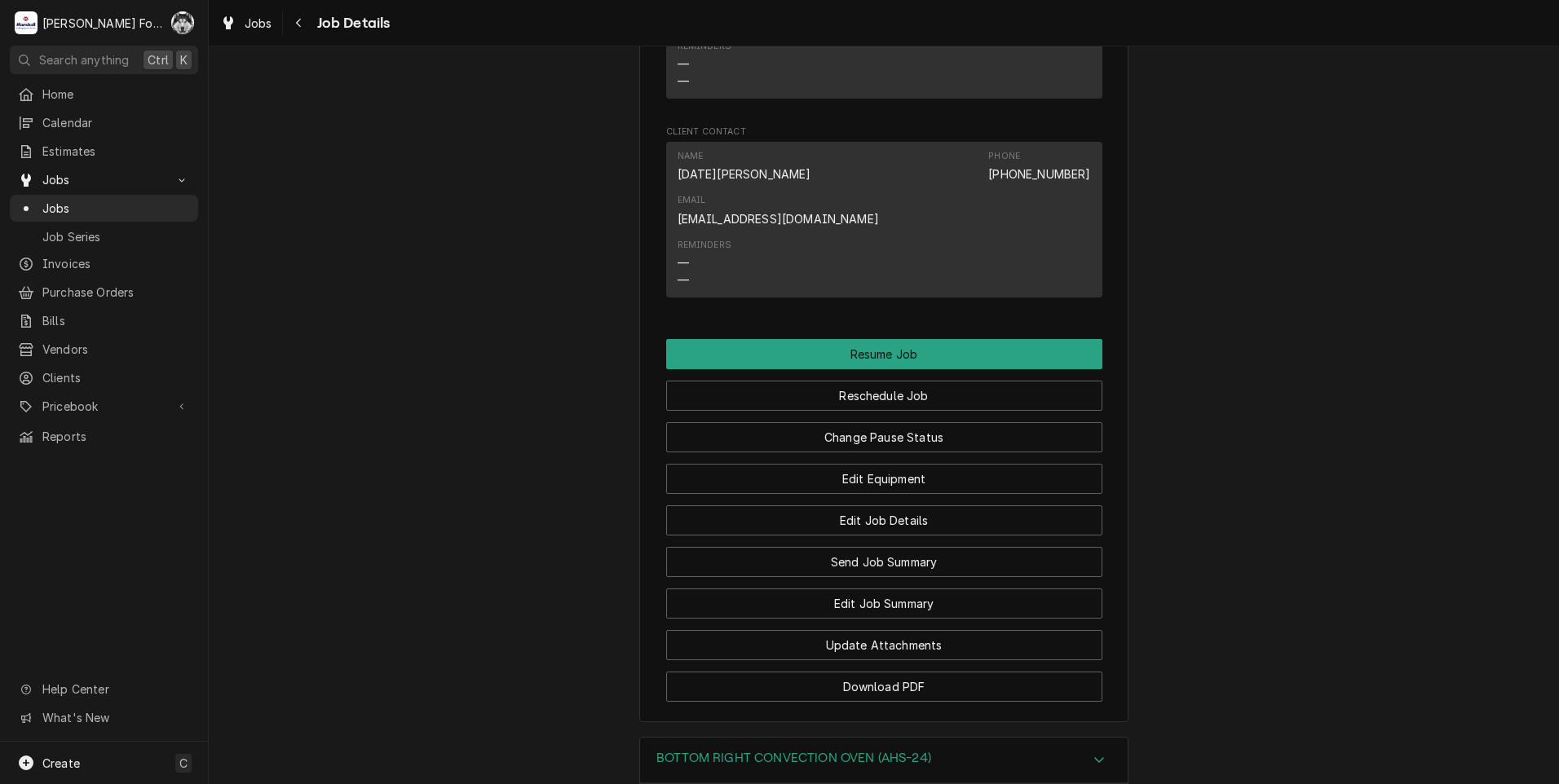
scroll to position [1501, 0]
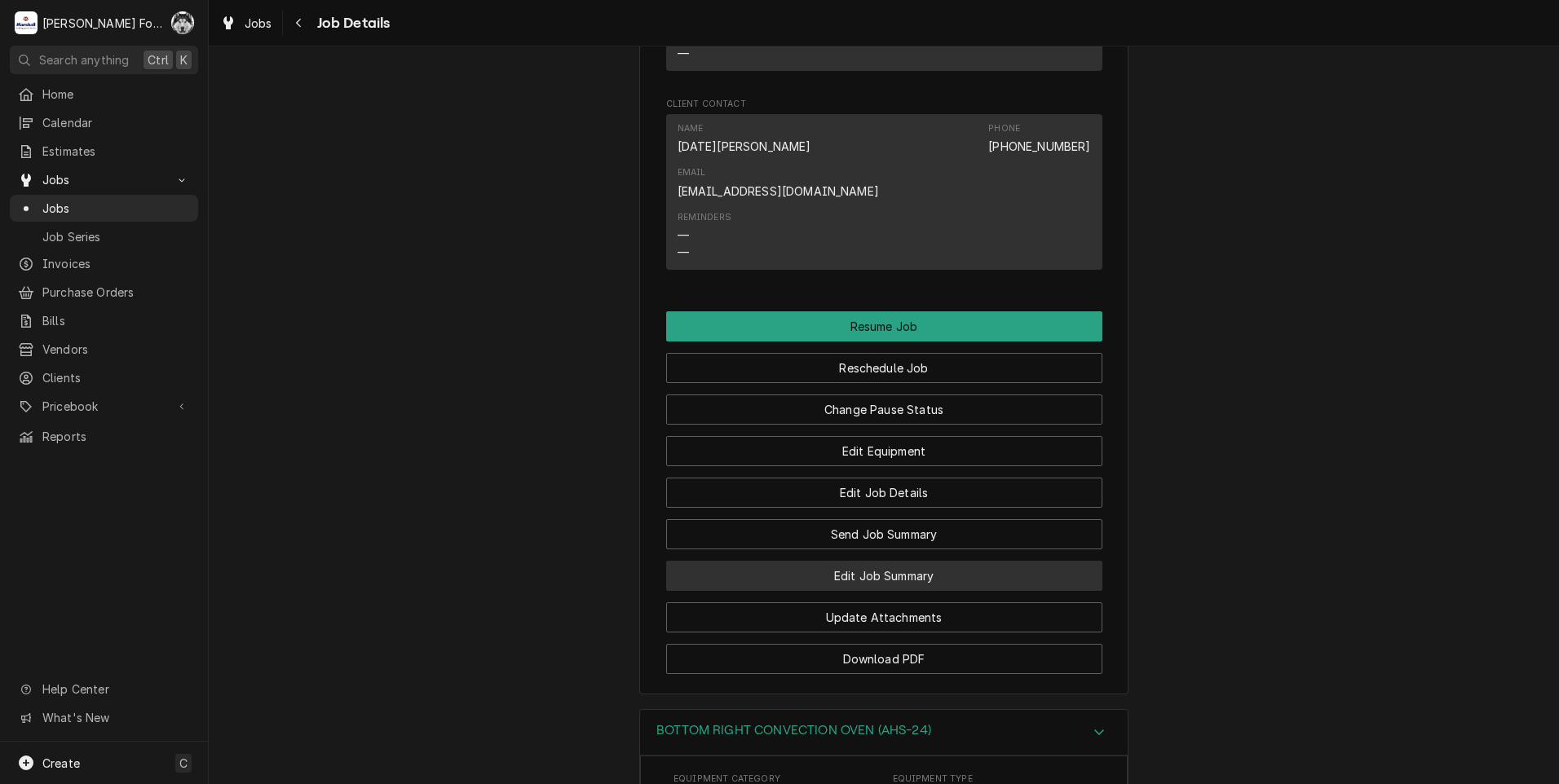
click at [872, 561] on button "Edit Job Summary" at bounding box center [884, 576] width 437 height 30
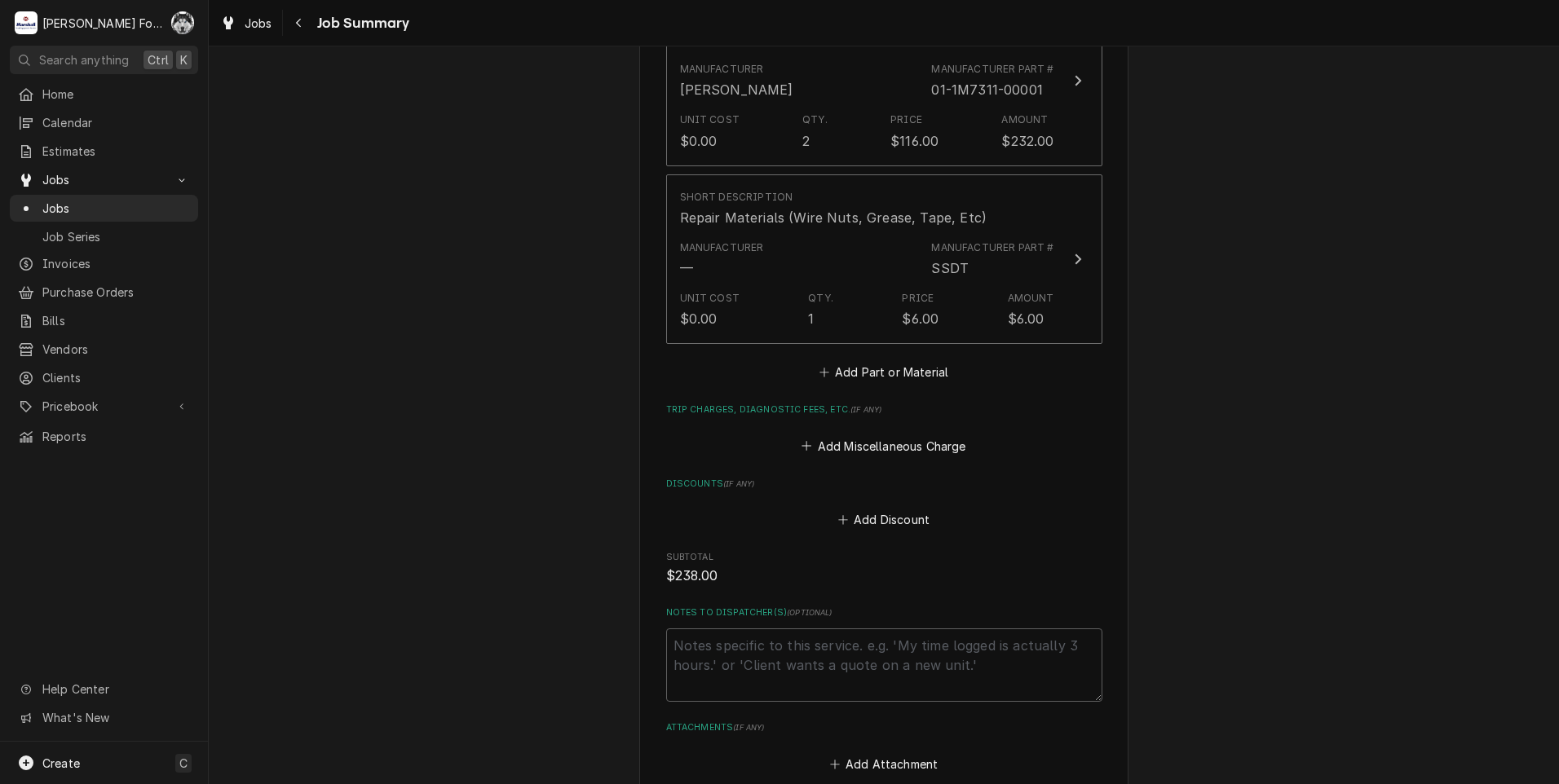
scroll to position [1017, 0]
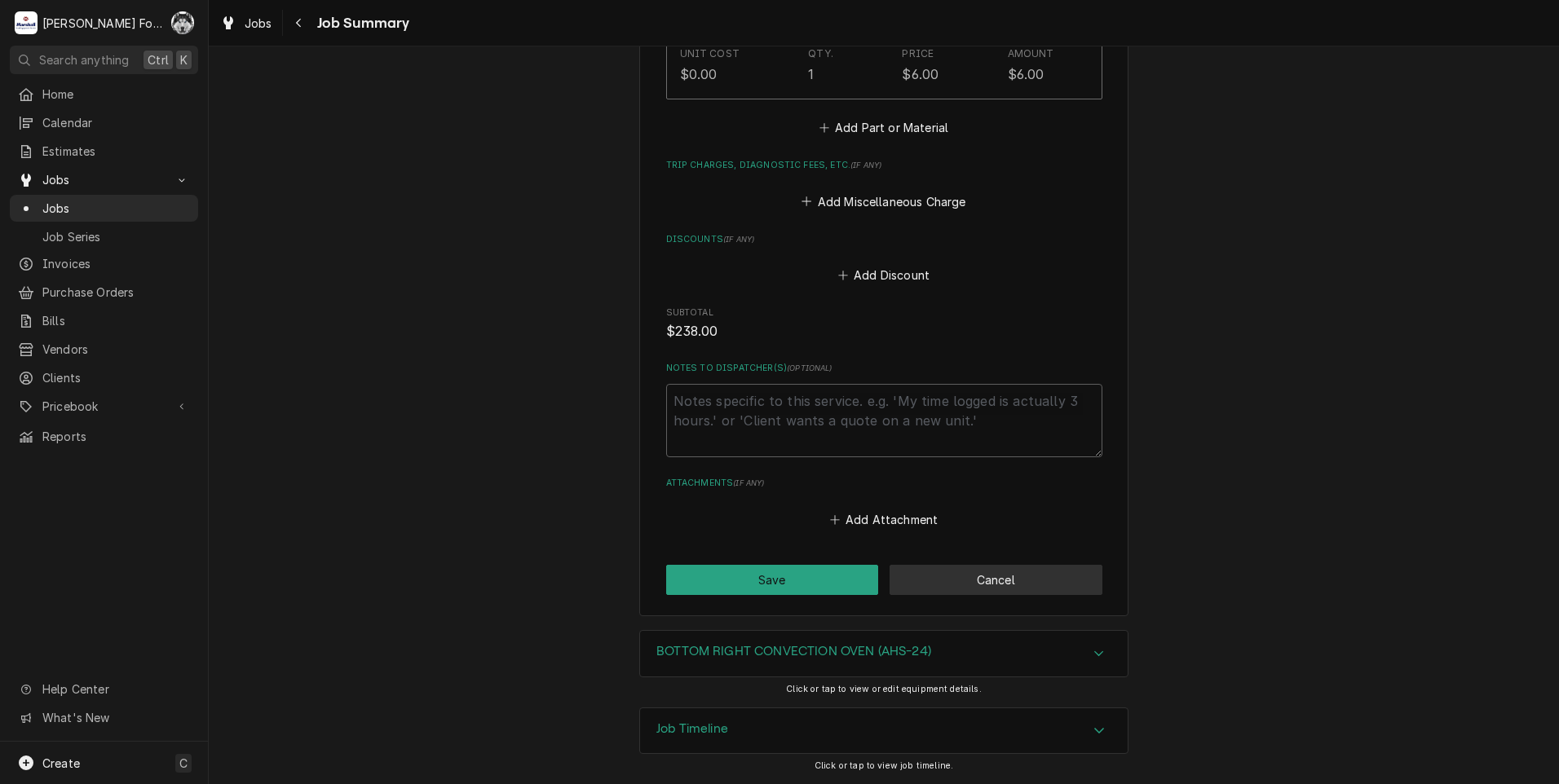
click at [957, 583] on button "Cancel" at bounding box center [995, 580] width 213 height 30
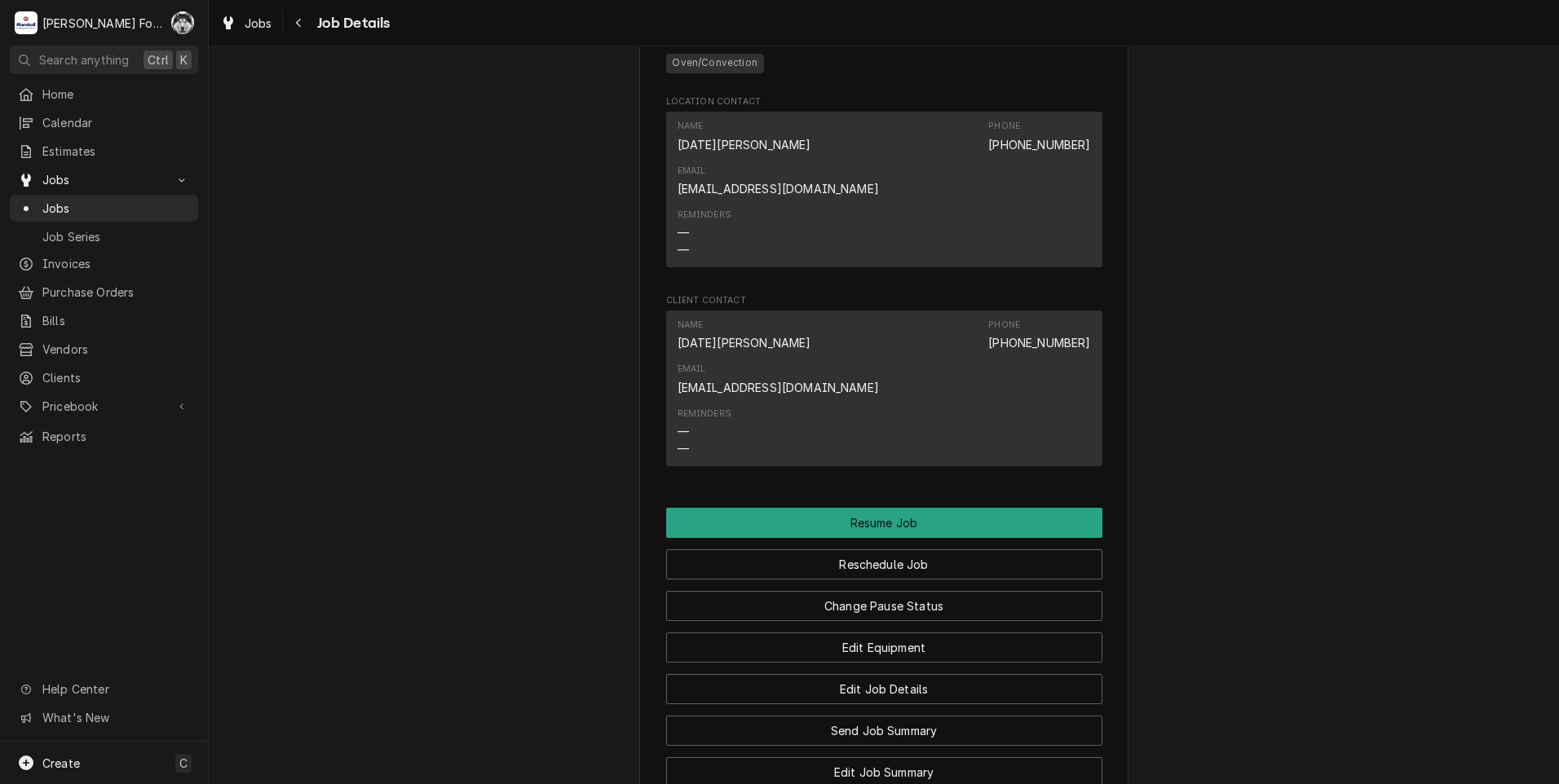
scroll to position [1386, 0]
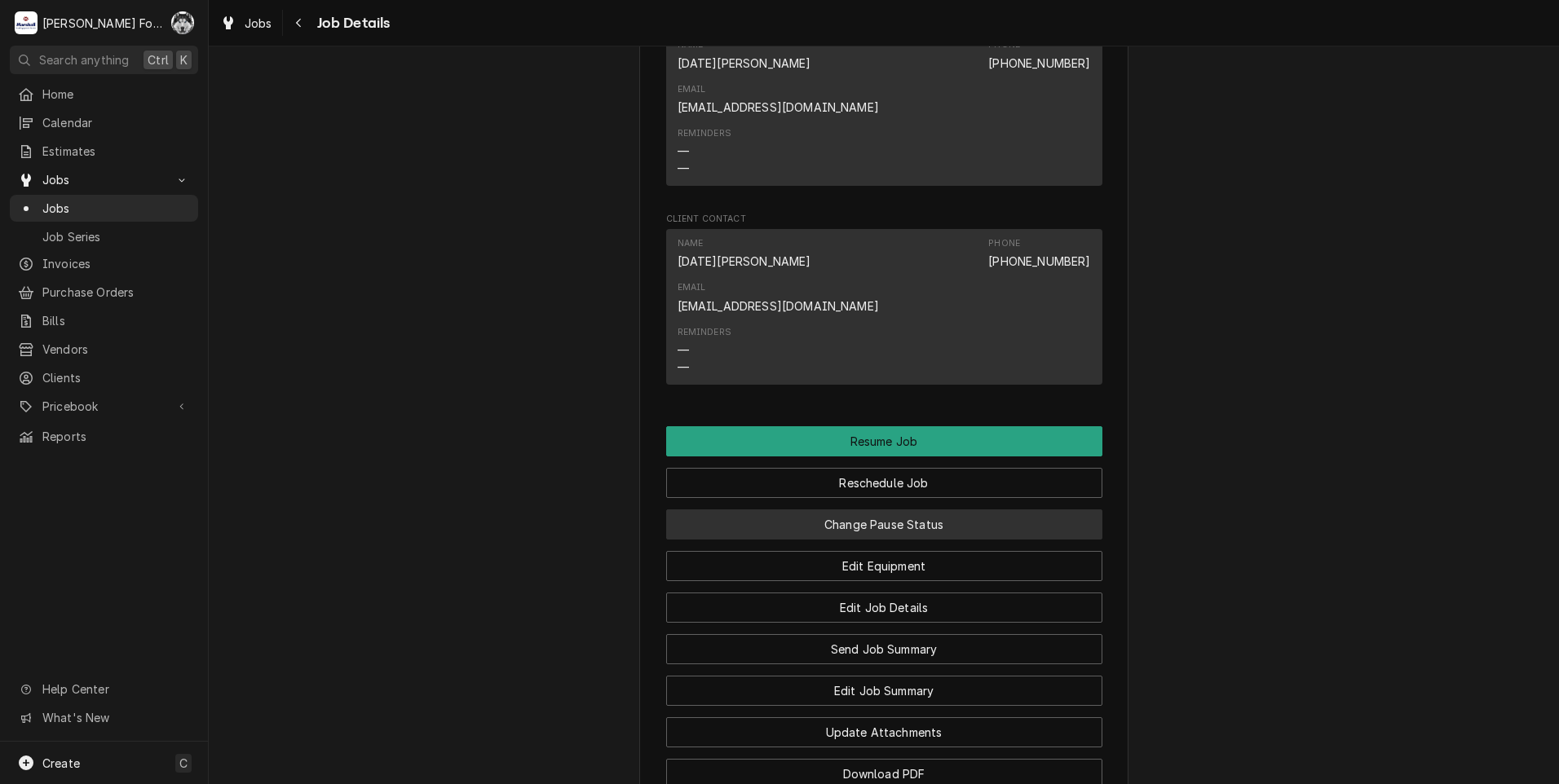
click at [840, 510] on button "Change Pause Status" at bounding box center [884, 525] width 437 height 30
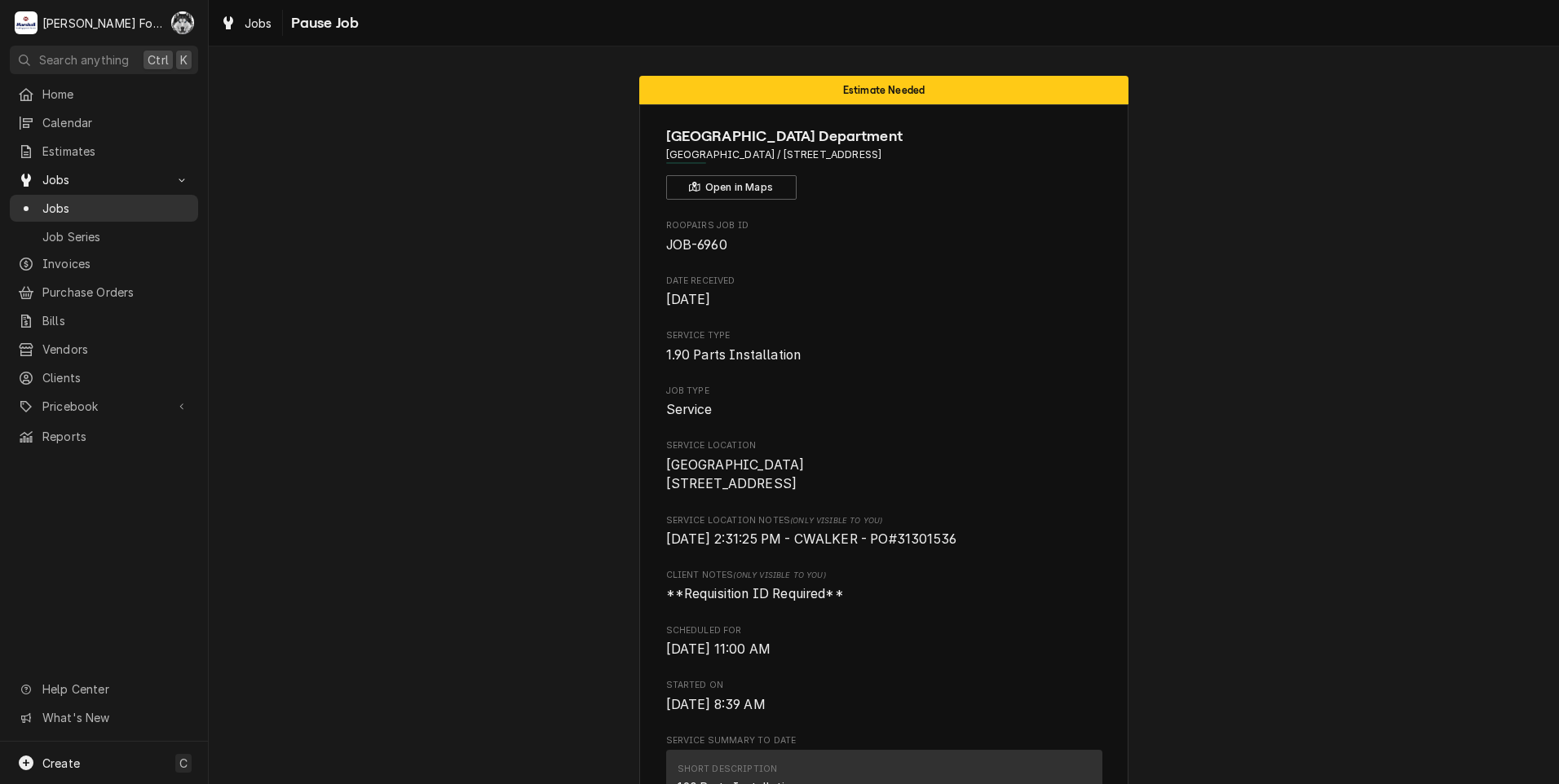
click at [54, 200] on span "Jobs" at bounding box center [116, 208] width 148 height 17
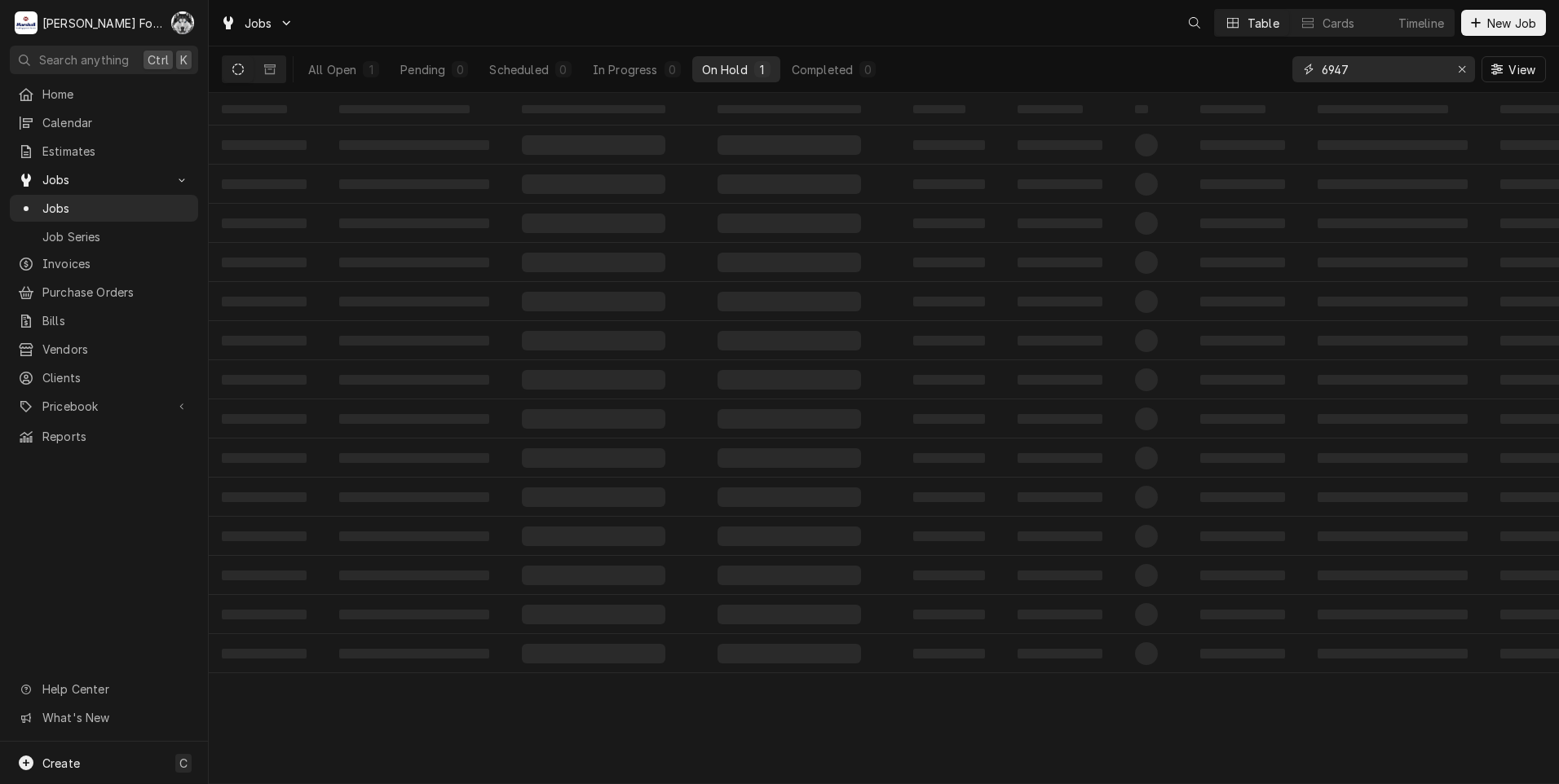
click at [1214, 96] on div "Jobs Table Cards Timeline New Job All Open 1 Pending 0 Scheduled 0 In Progress …" at bounding box center [884, 392] width 1350 height 784
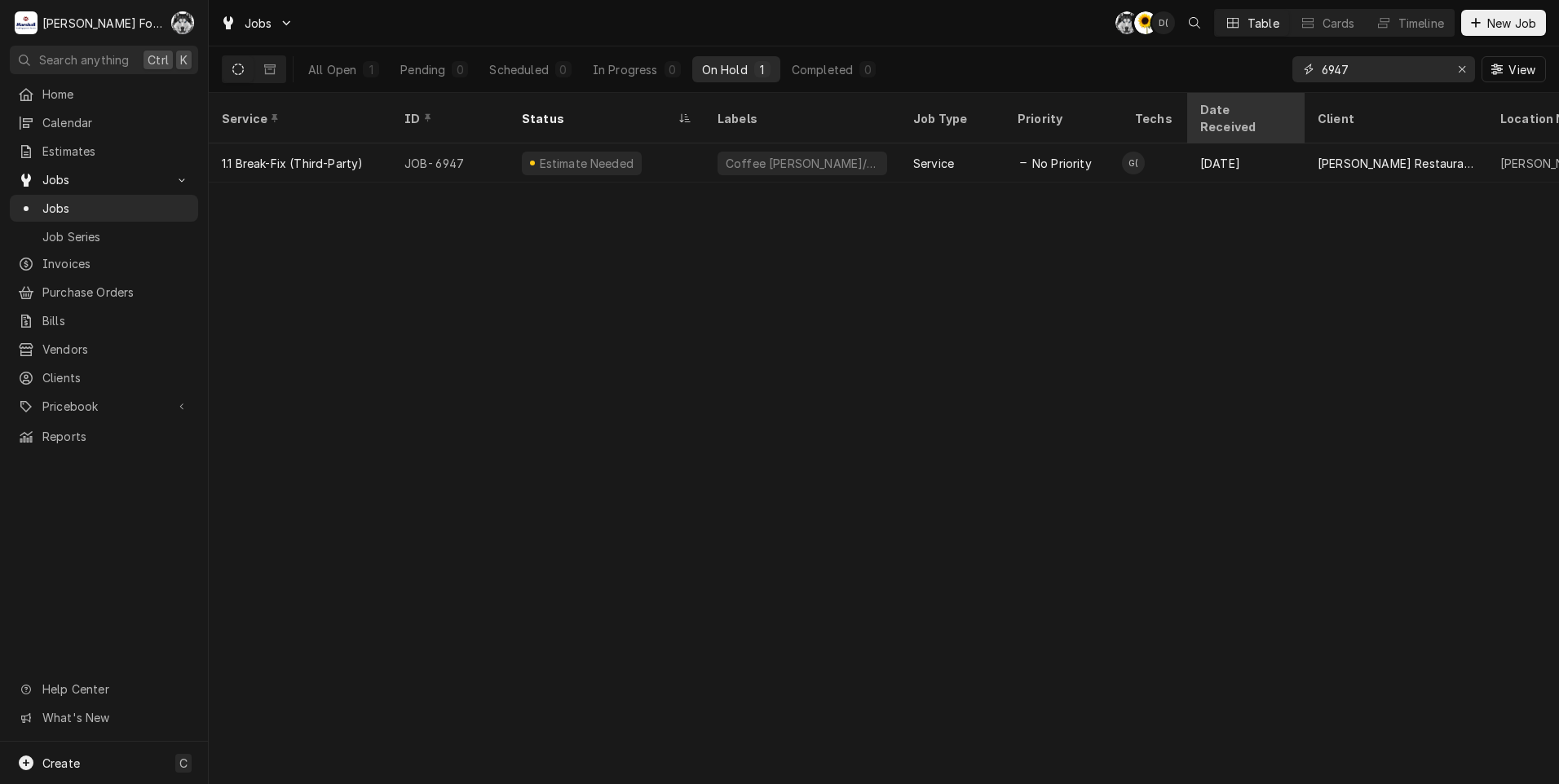
type input "6"
type input "959"
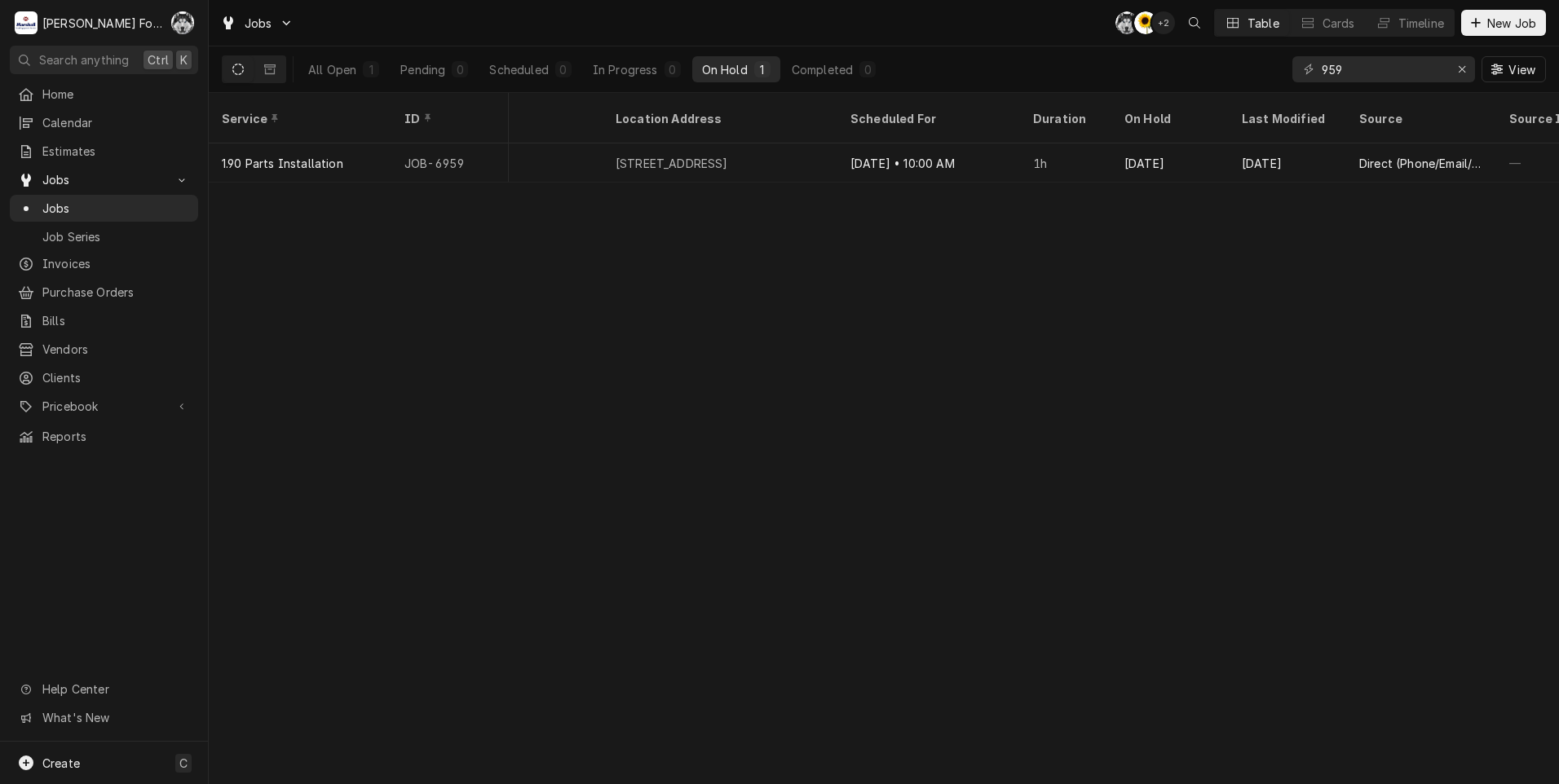
scroll to position [0, 1174]
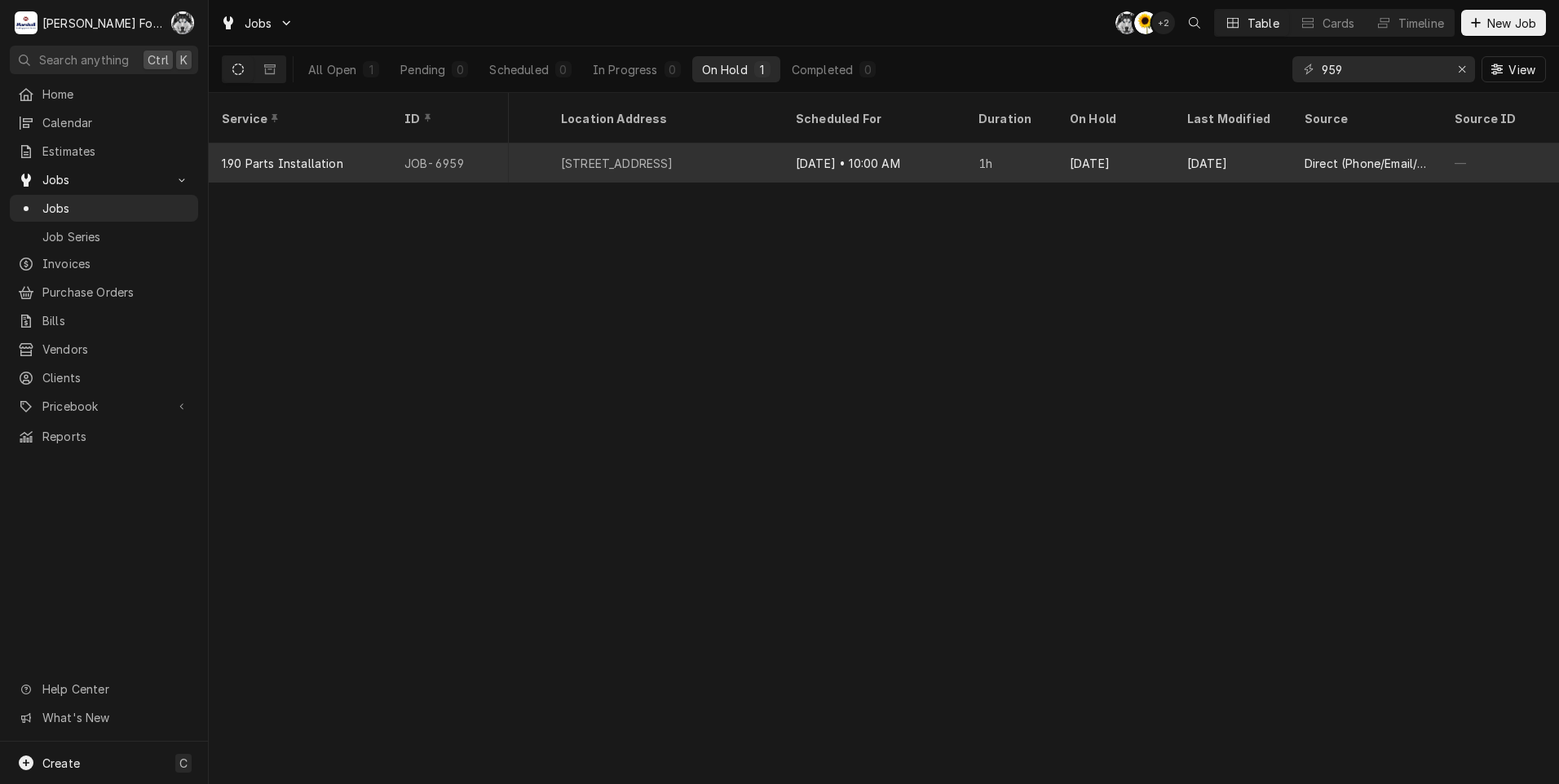
click at [924, 145] on div "[DATE] • 10:00 AM" at bounding box center [874, 163] width 183 height 39
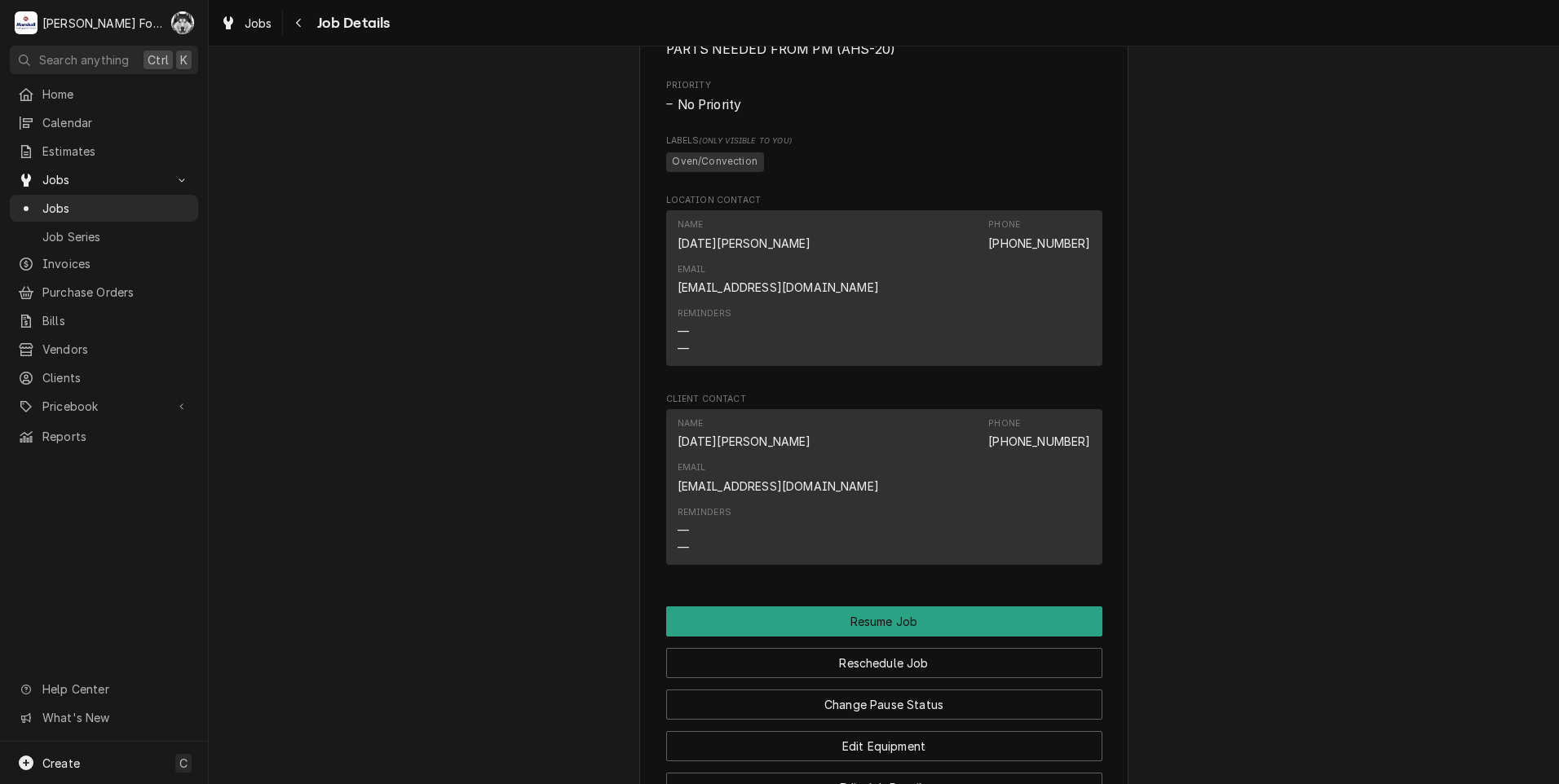
scroll to position [1518, 0]
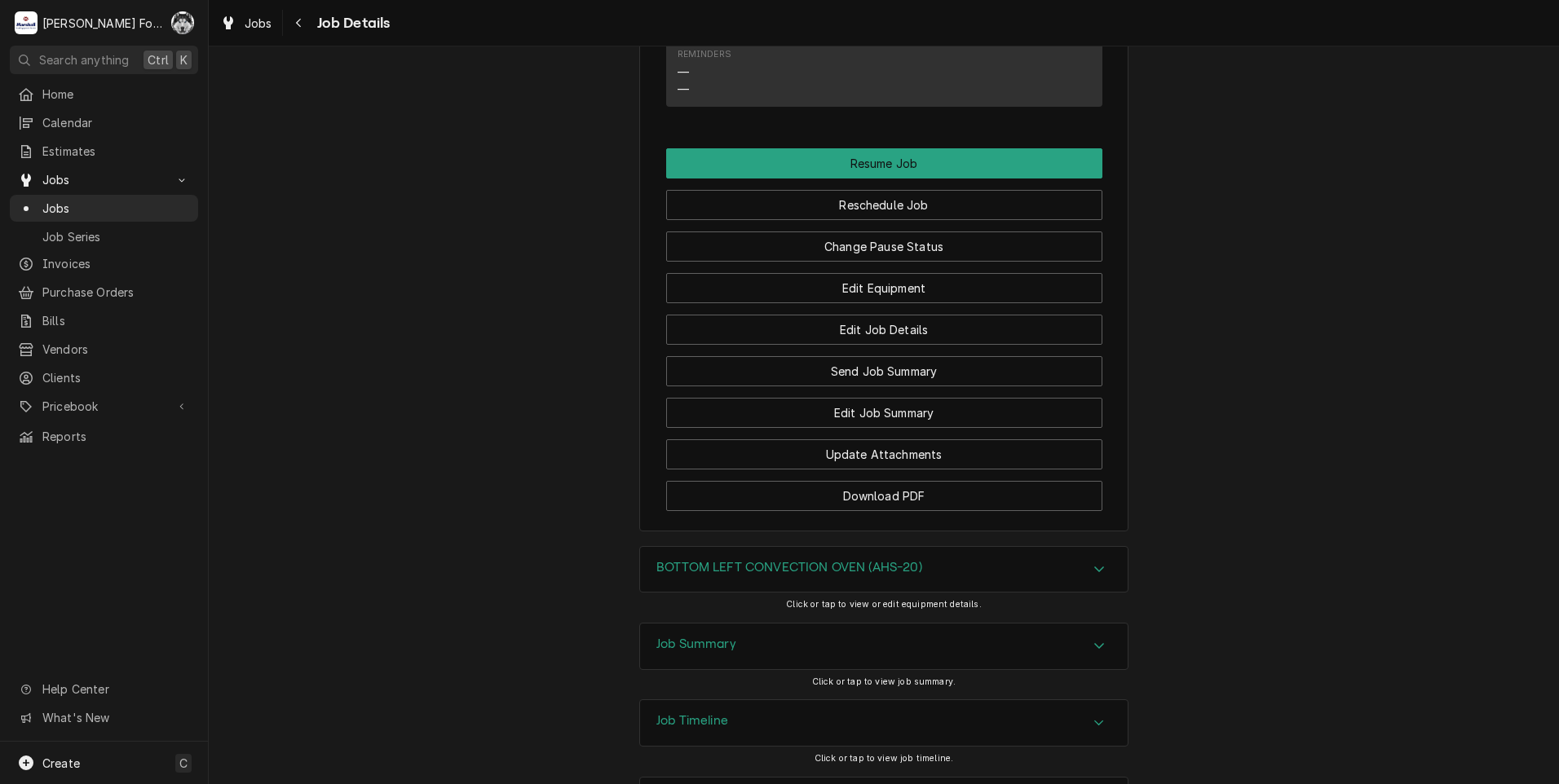
click at [721, 560] on h3 "BOTTOM LEFT CONVECTION OVEN (AHS-20)" at bounding box center [789, 568] width 266 height 16
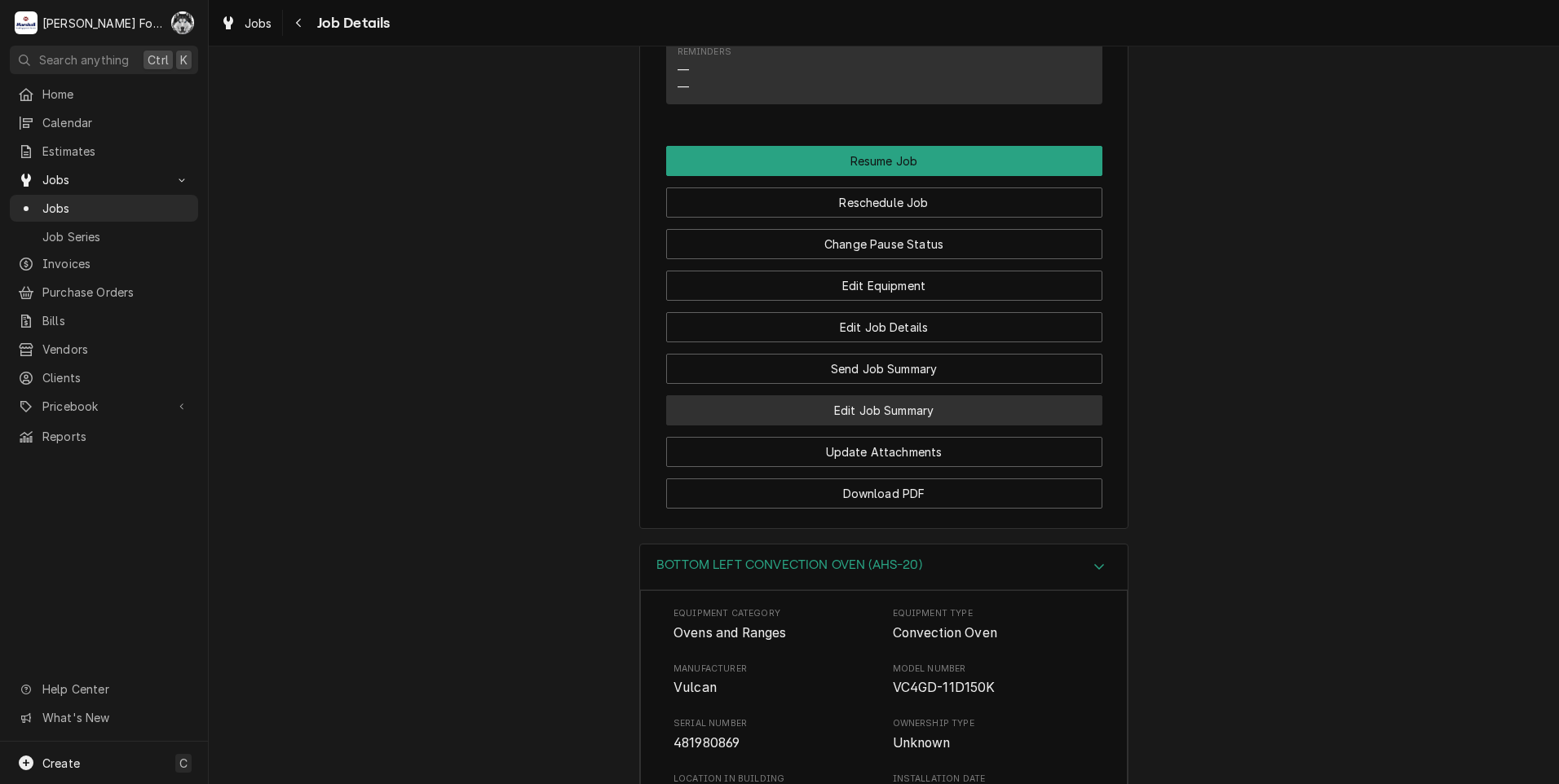
scroll to position [1548, 0]
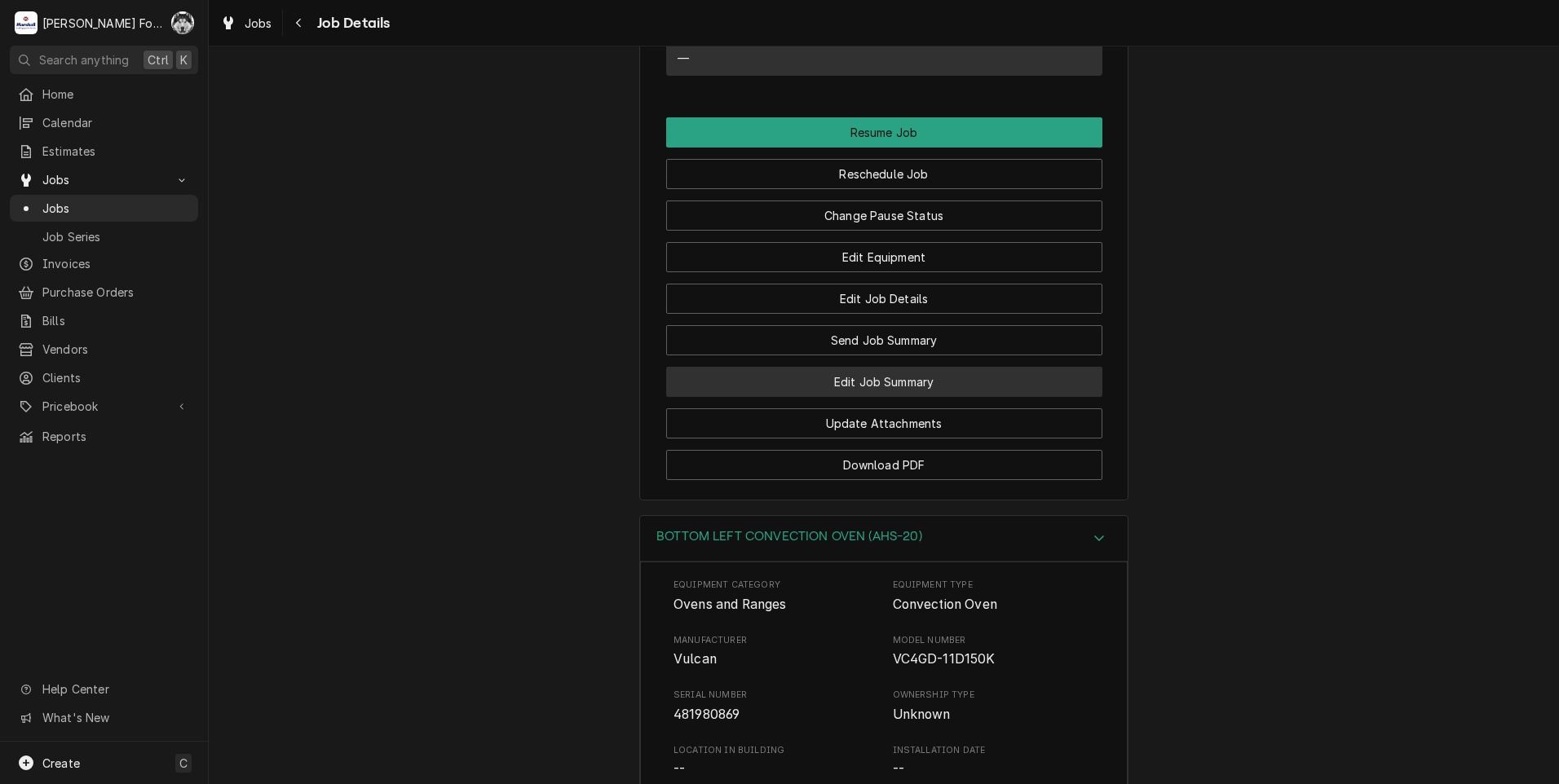
click at [858, 367] on button "Edit Job Summary" at bounding box center [884, 382] width 437 height 30
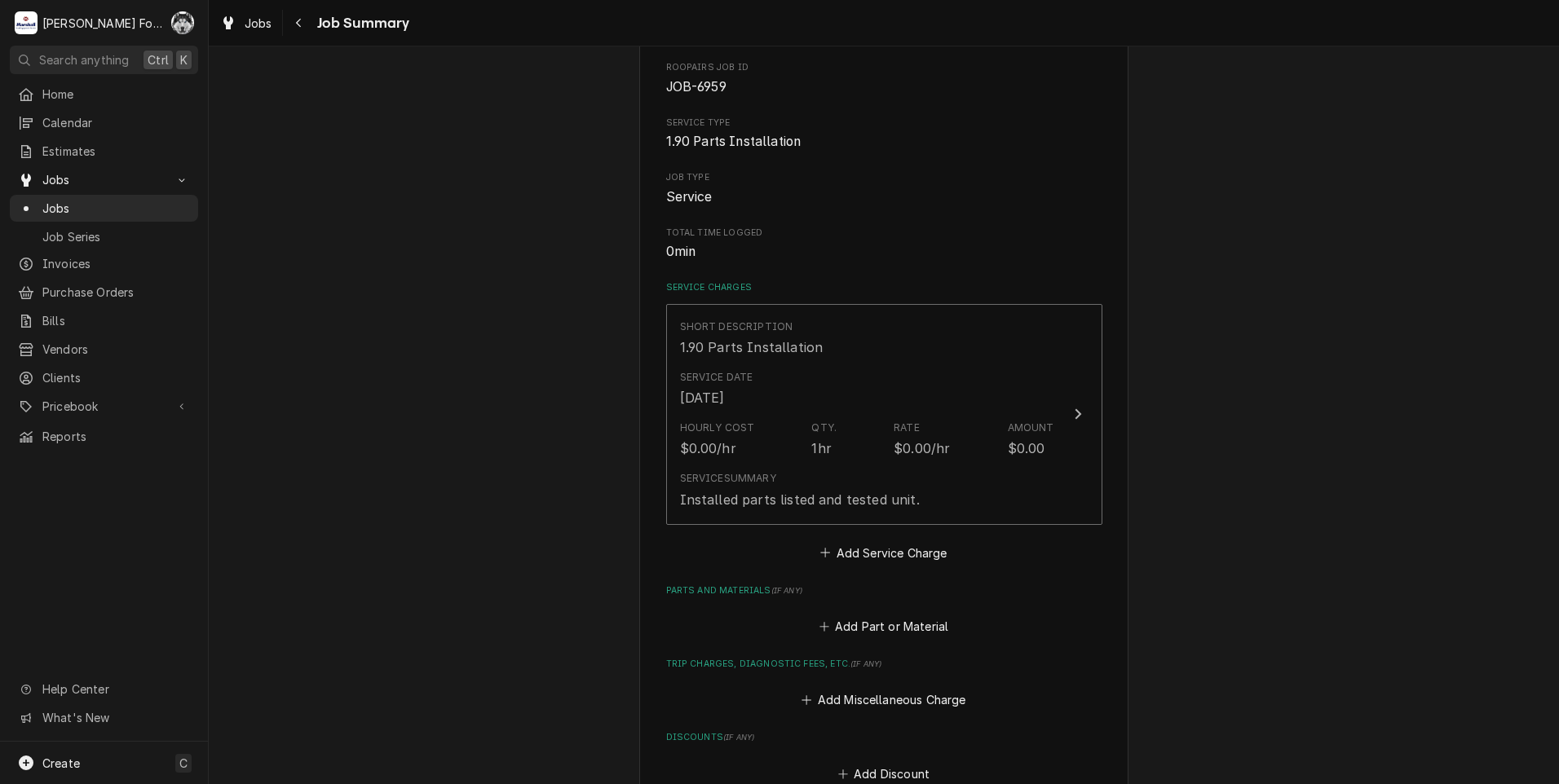
scroll to position [408, 0]
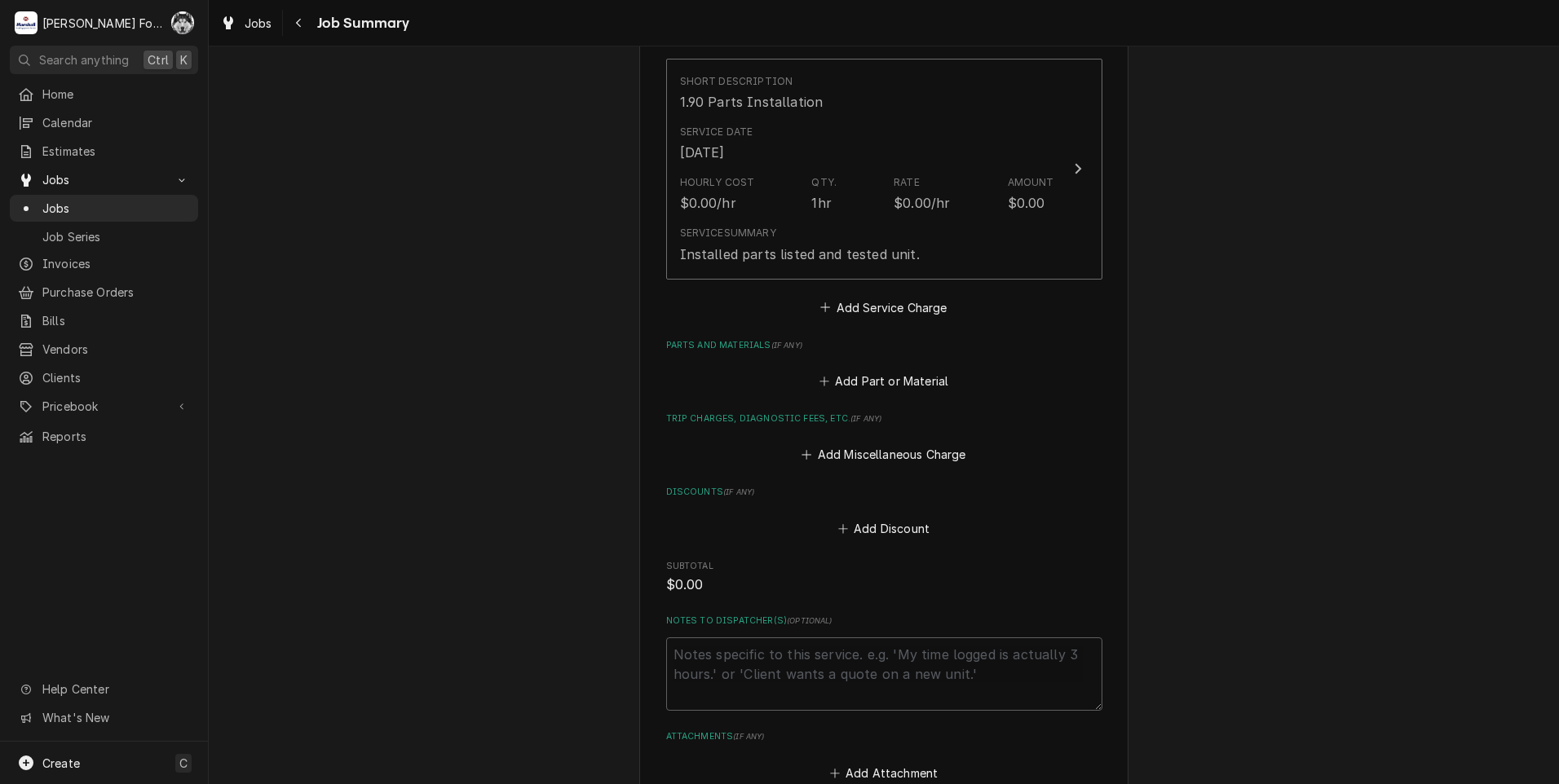
drag, startPoint x: 880, startPoint y: 365, endPoint x: 881, endPoint y: 373, distance: 8.1
click at [880, 366] on div "Add Part or Material" at bounding box center [884, 377] width 437 height 32
click at [882, 375] on button "Add Part or Material" at bounding box center [884, 381] width 135 height 23
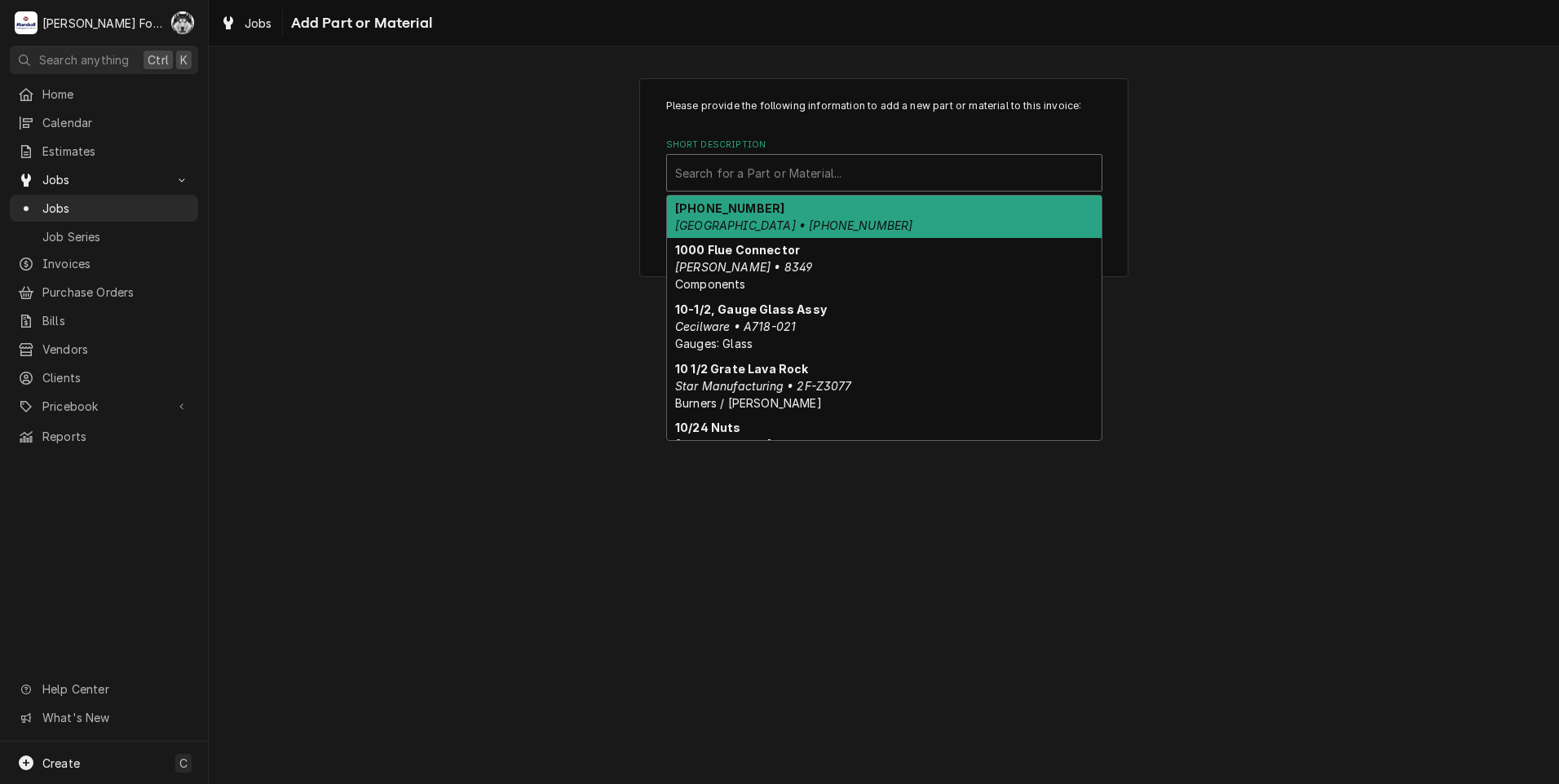
click at [871, 163] on div "Short Description" at bounding box center [884, 173] width 418 height 30
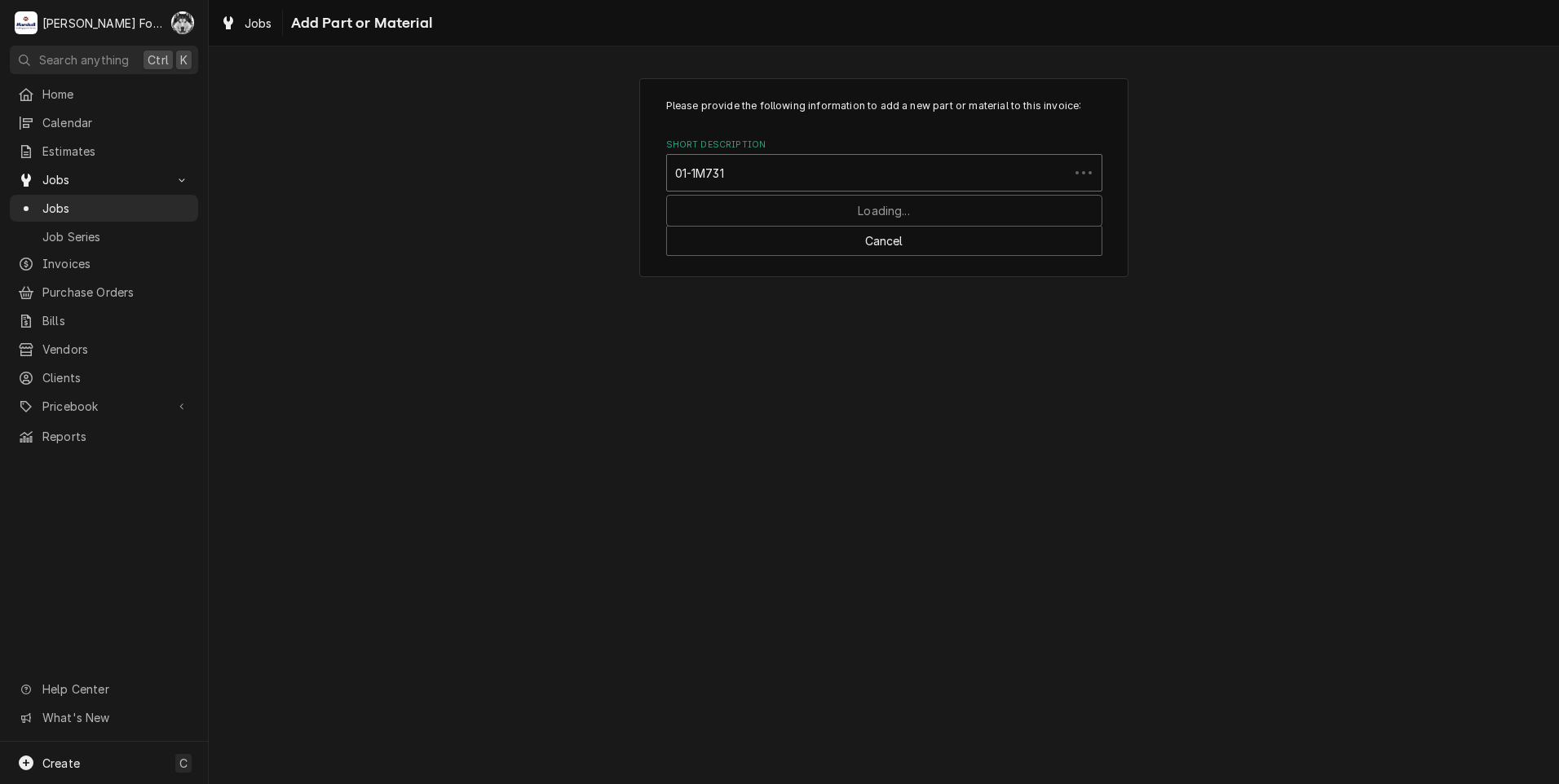
type input "01-1M7311"
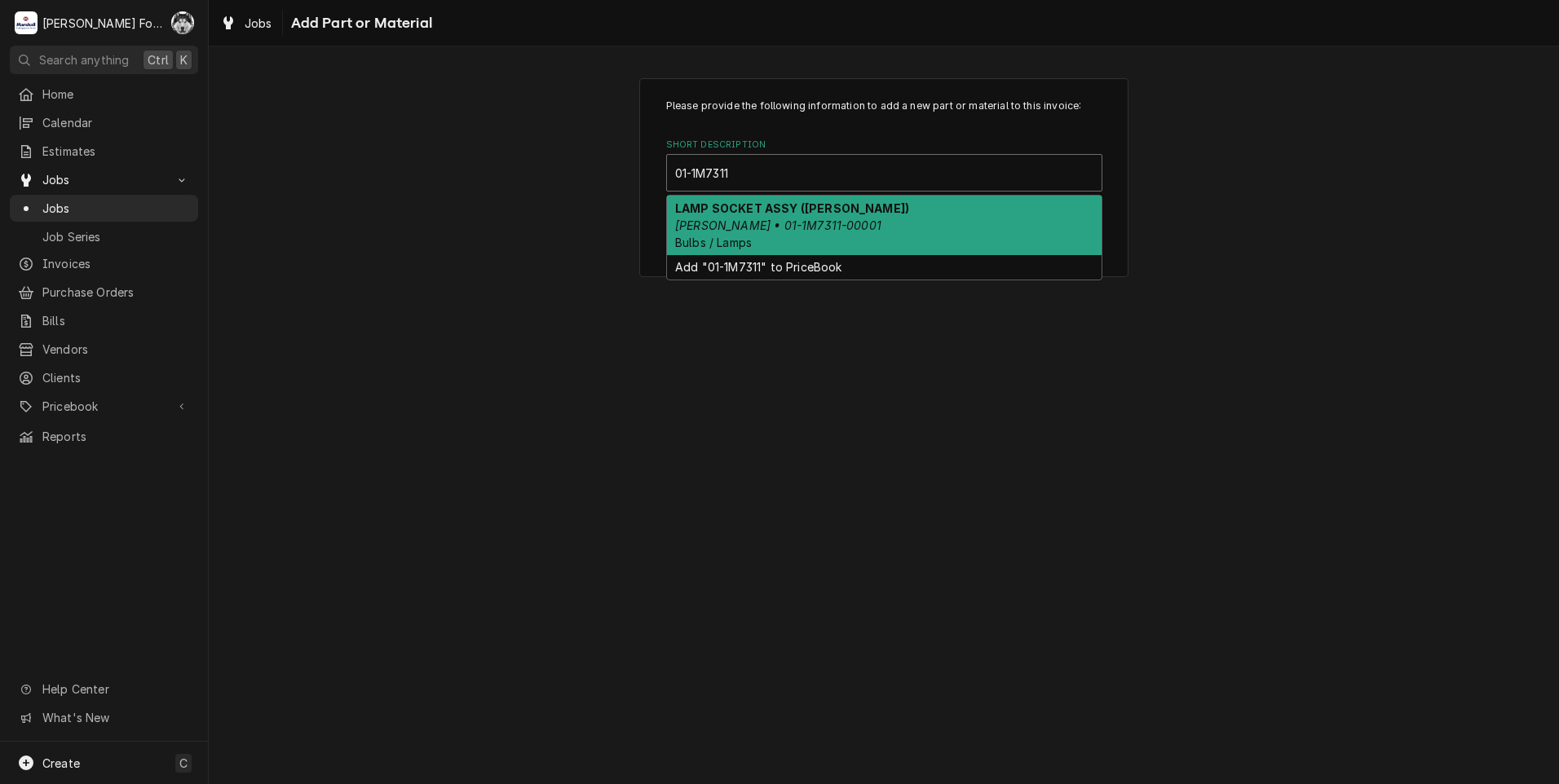
click at [805, 238] on div "LAMP SOCKET ASSY (BAXTER) BAXTER • 01-1M7311-00001 Bulbs / Lamps" at bounding box center [884, 226] width 435 height 59
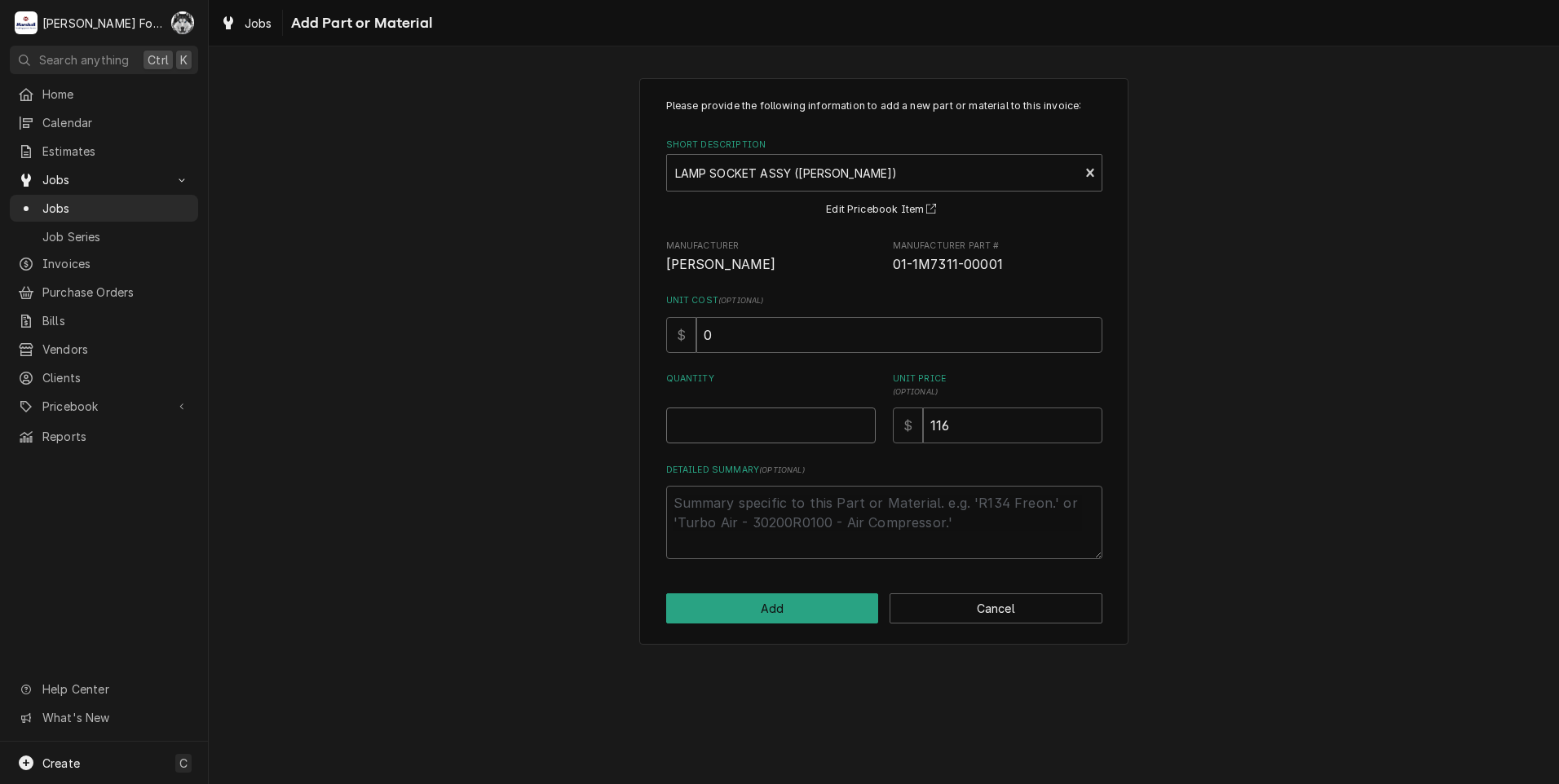
type textarea "x"
type input "0.5"
click at [863, 420] on input "0.5" at bounding box center [771, 425] width 210 height 36
type textarea "x"
type input "1"
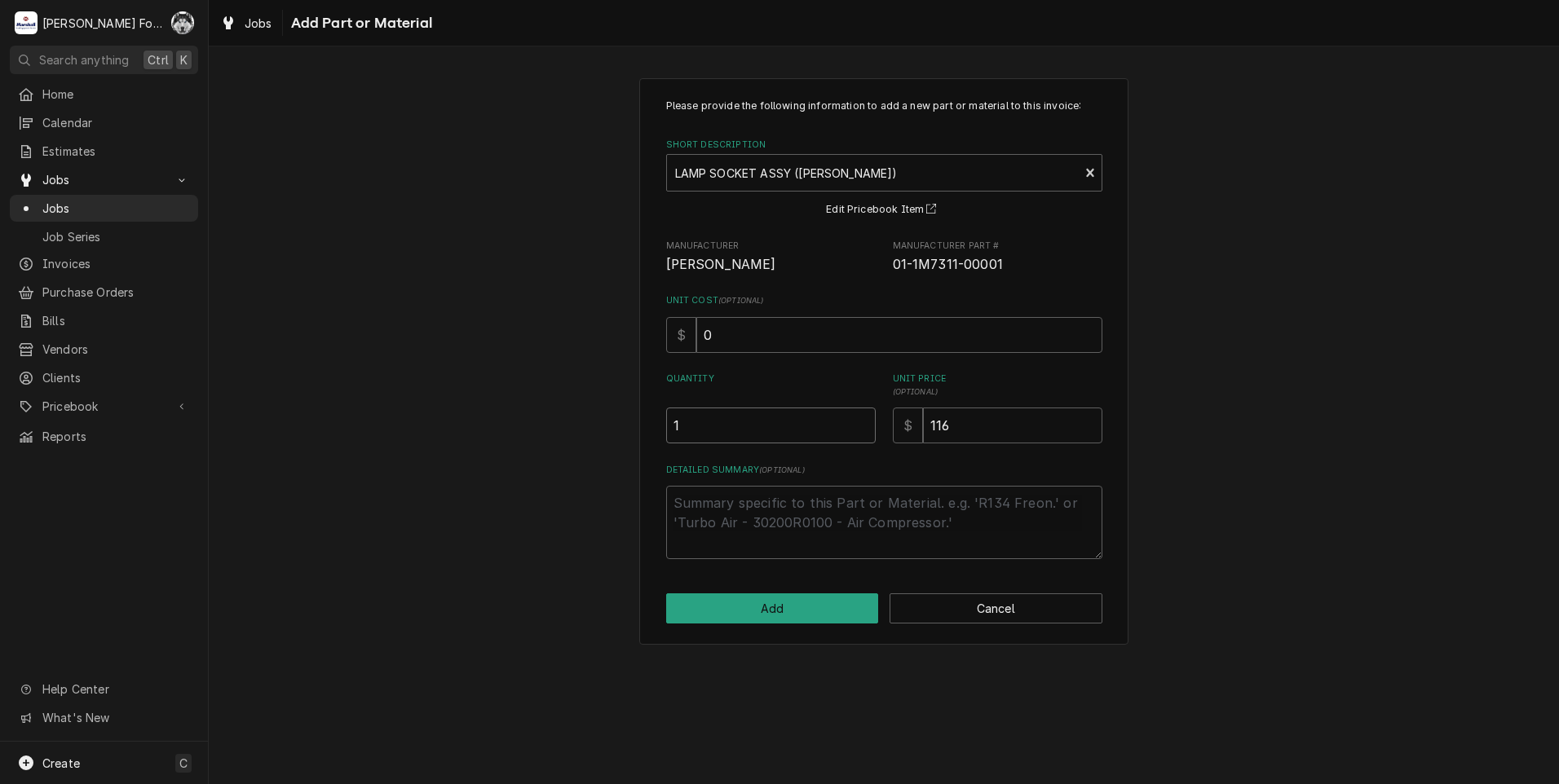
click at [863, 420] on input "1" at bounding box center [771, 425] width 210 height 36
click at [751, 608] on button "Add" at bounding box center [772, 608] width 213 height 30
type textarea "x"
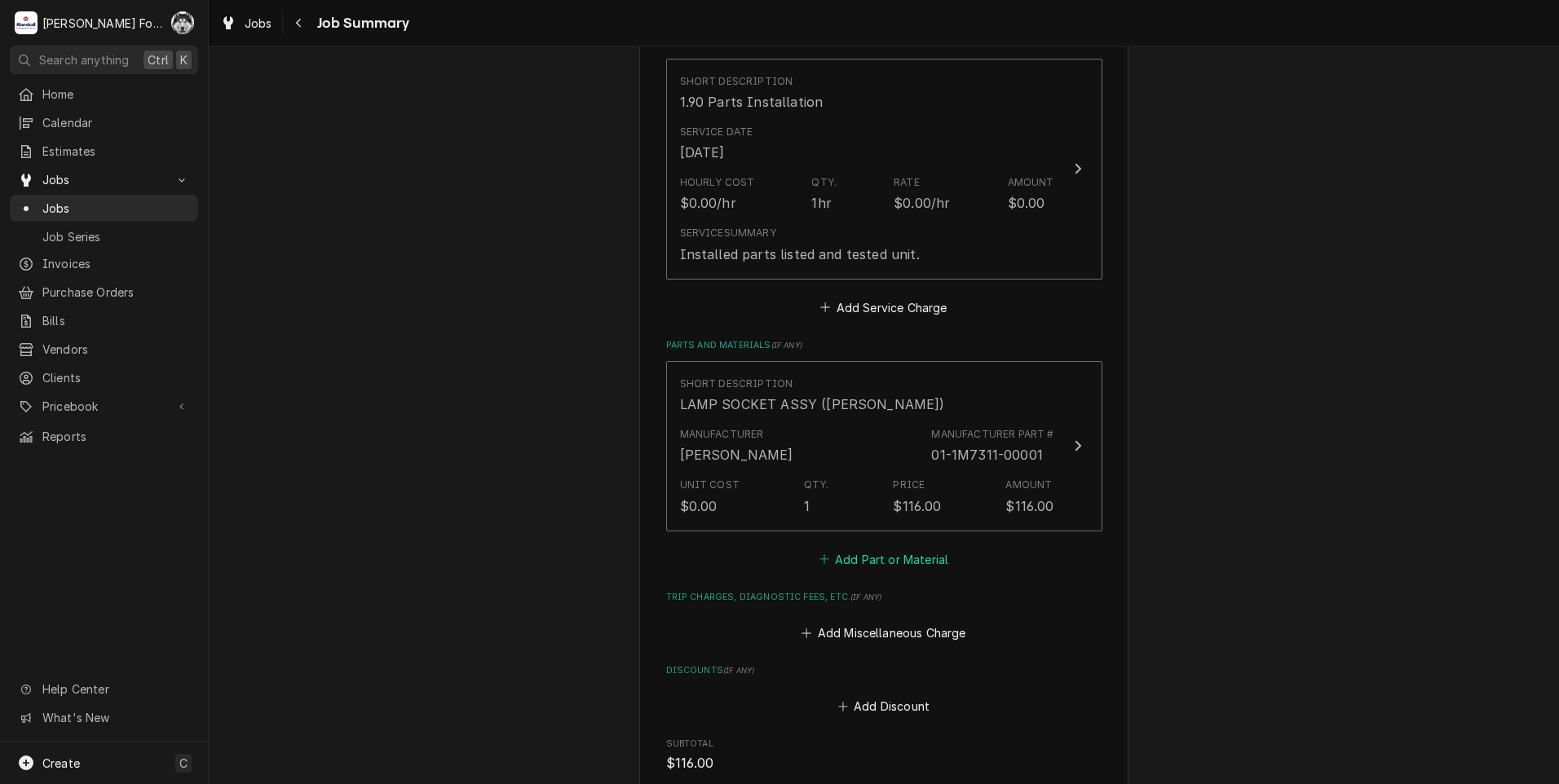
click at [891, 559] on button "Add Part or Material" at bounding box center [884, 559] width 135 height 23
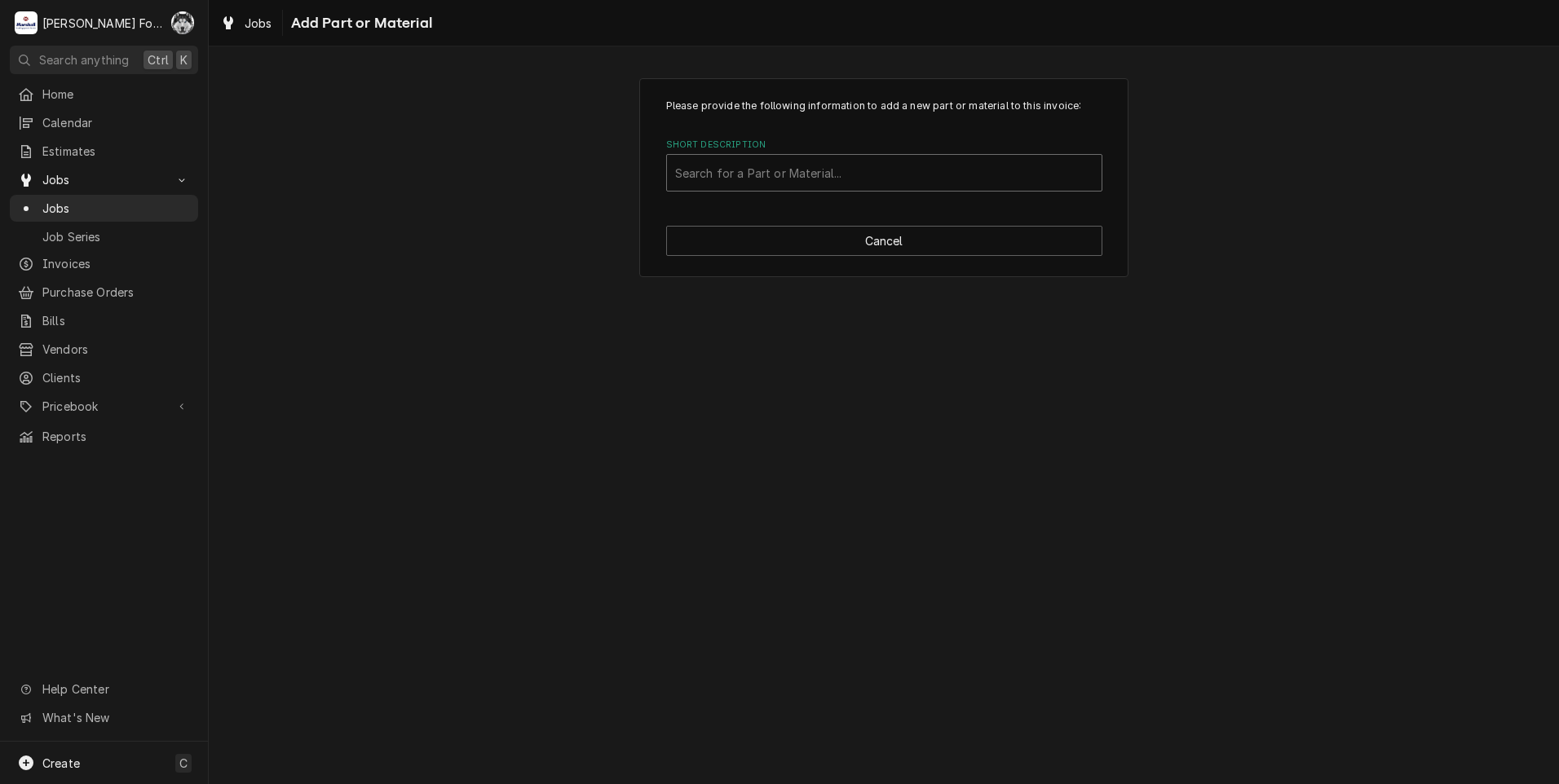
click at [882, 177] on div "Short Description" at bounding box center [884, 173] width 418 height 30
type input "SSDT"
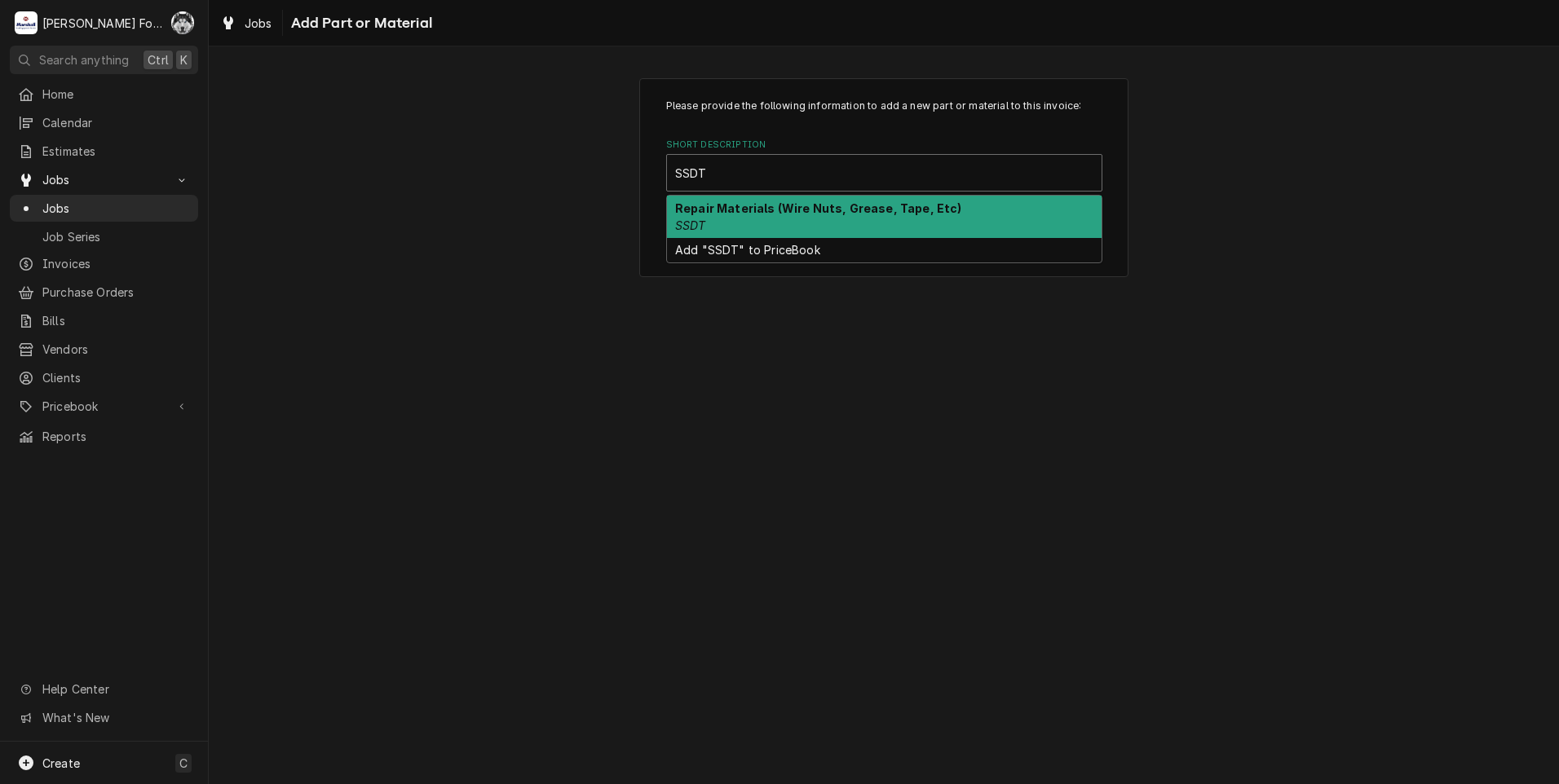
click at [827, 216] on div "Repair Materials (Wire Nuts, Grease, Tape, Etc) SSDT" at bounding box center [884, 217] width 435 height 43
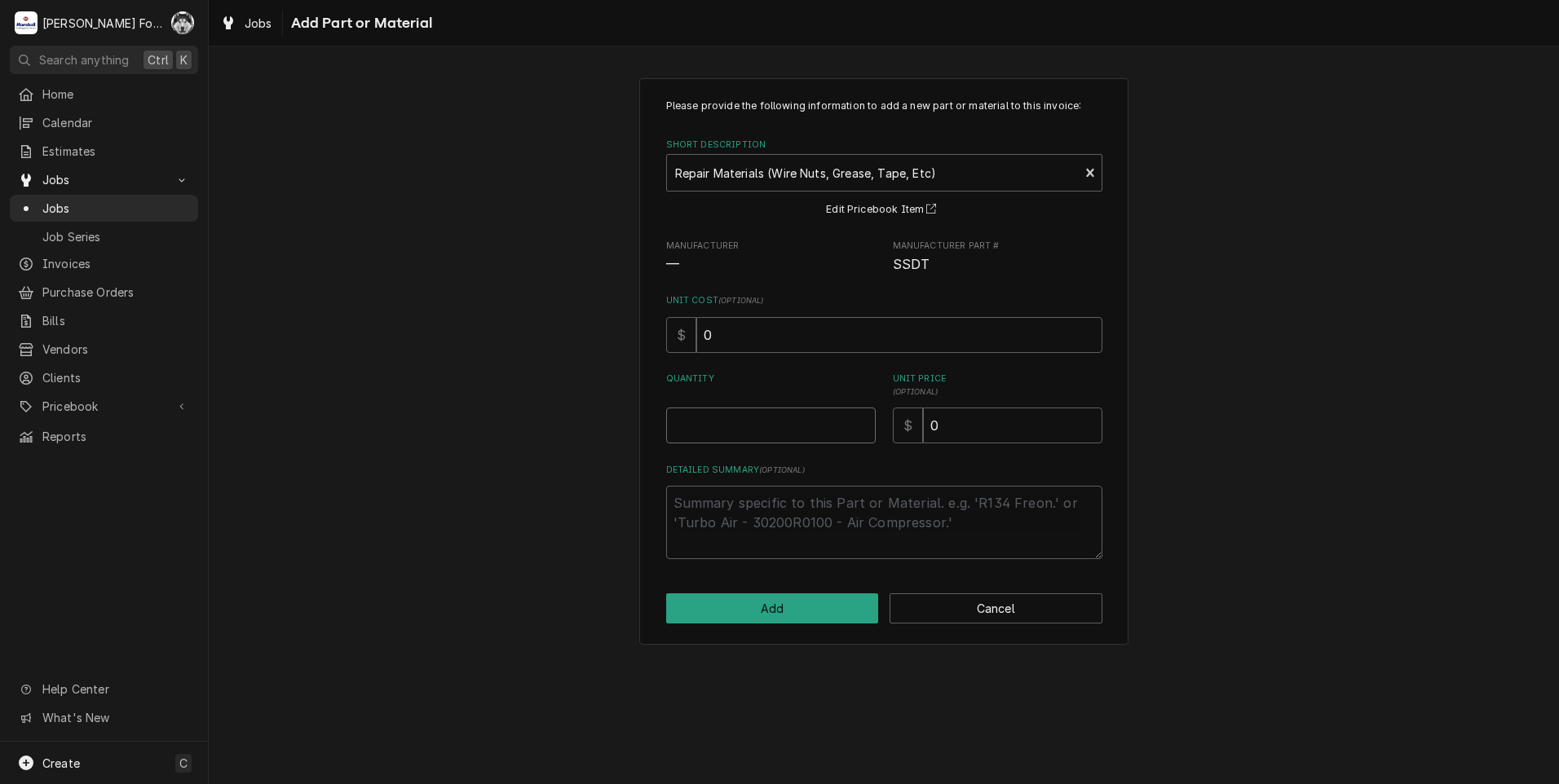
type textarea "x"
type input "0.5"
click at [862, 420] on input "0.5" at bounding box center [771, 425] width 210 height 36
type textarea "x"
type input "1"
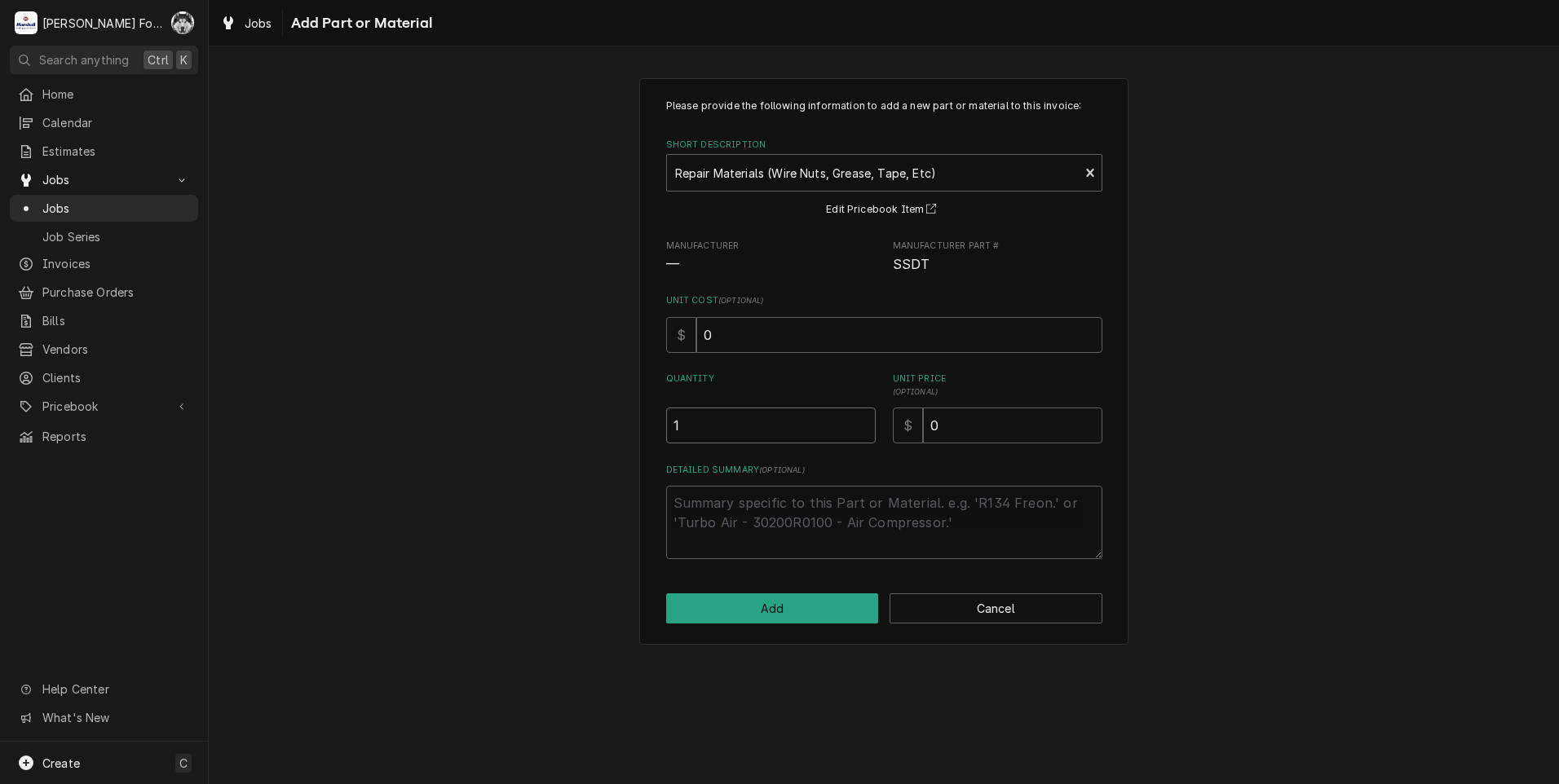
click at [862, 420] on input "1" at bounding box center [771, 425] width 210 height 36
click at [798, 605] on button "Add" at bounding box center [772, 608] width 213 height 30
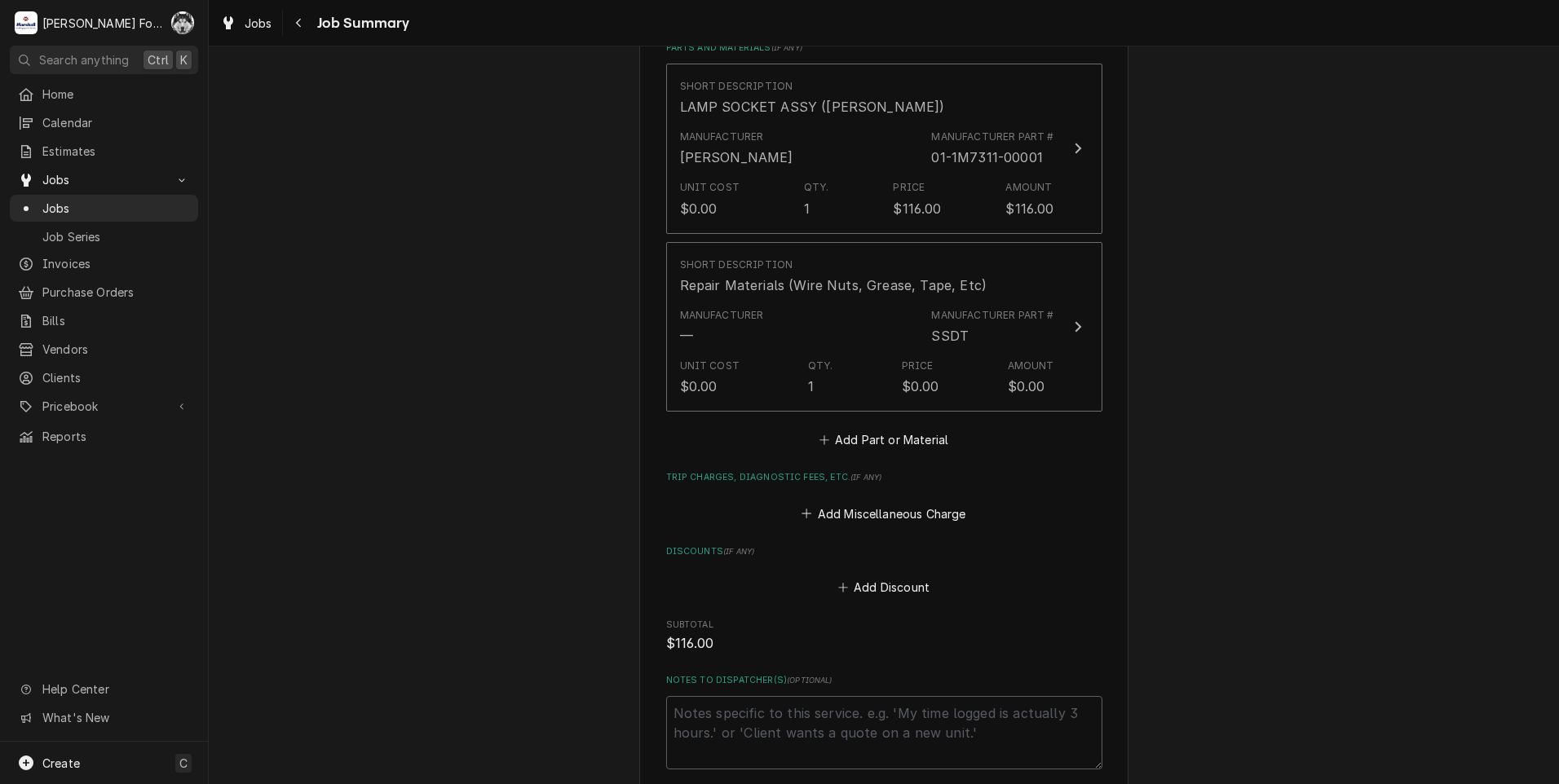
scroll to position [734, 0]
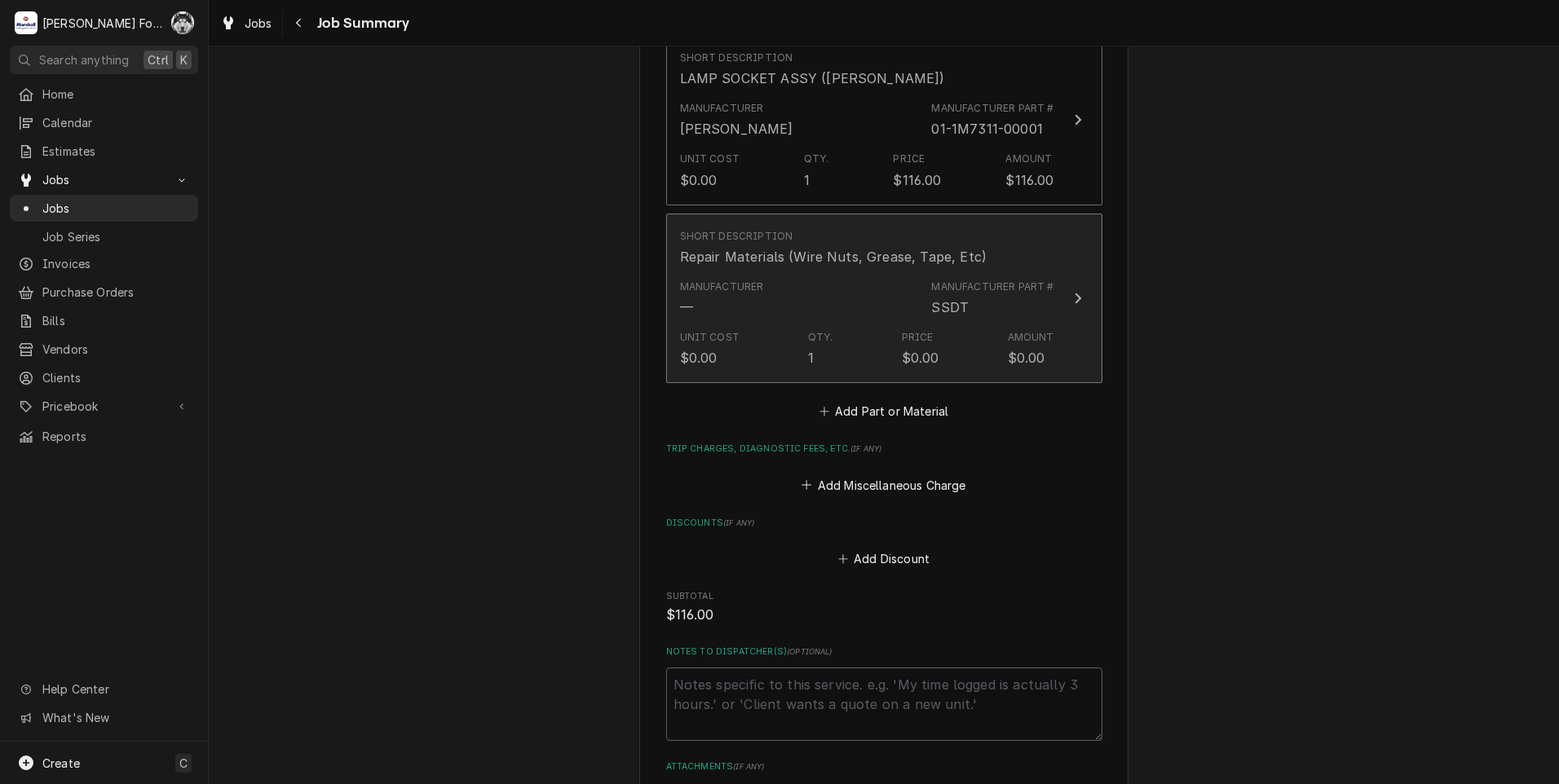
click at [973, 311] on div "Manufacturer Part # SSDT" at bounding box center [992, 298] width 123 height 37
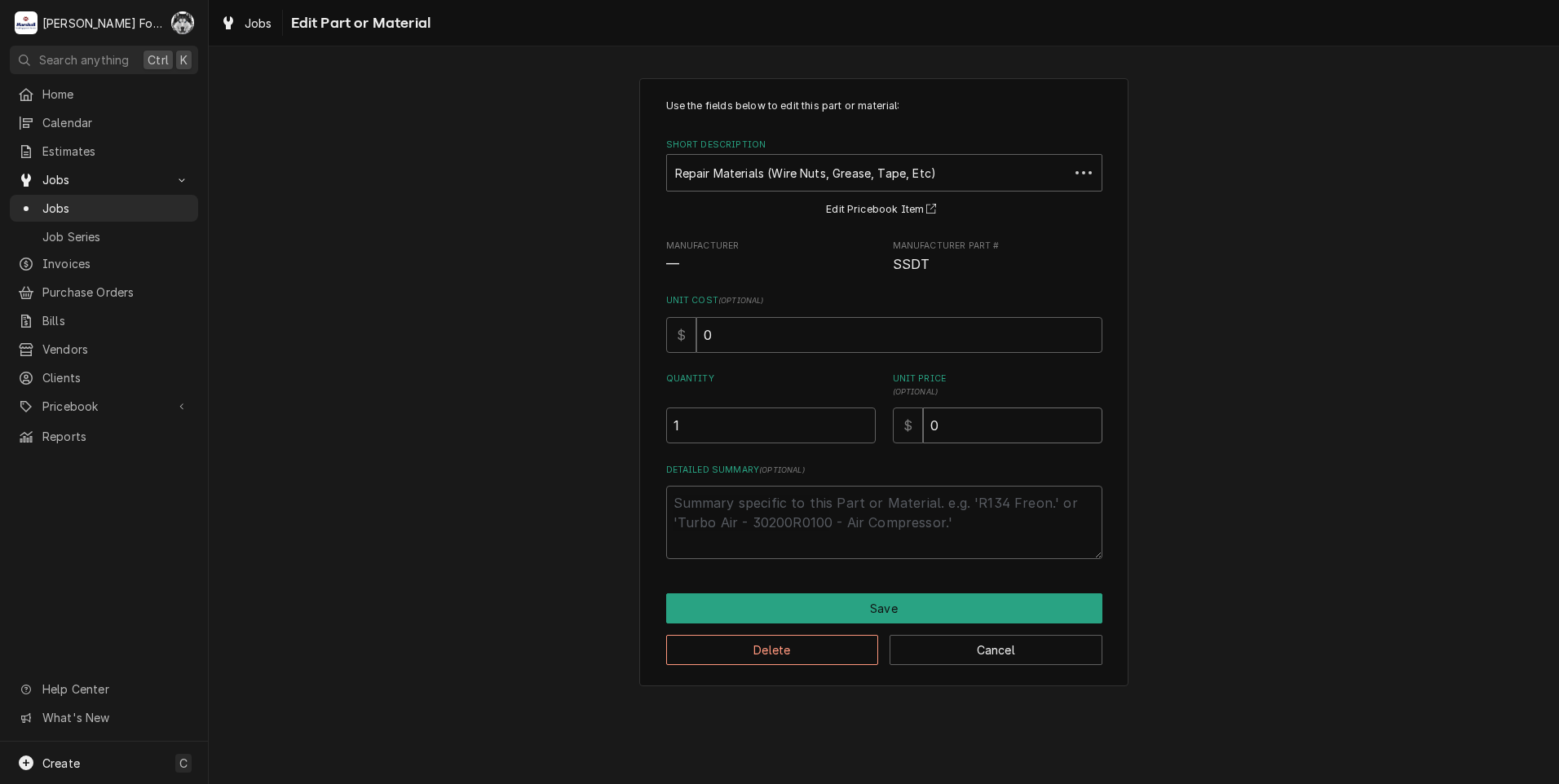
drag, startPoint x: 976, startPoint y: 421, endPoint x: 752, endPoint y: 455, distance: 226.6
click at [756, 459] on div "Use the fields below to edit this part or material: Short Description Repair Ma…" at bounding box center [884, 329] width 437 height 461
type textarea "x"
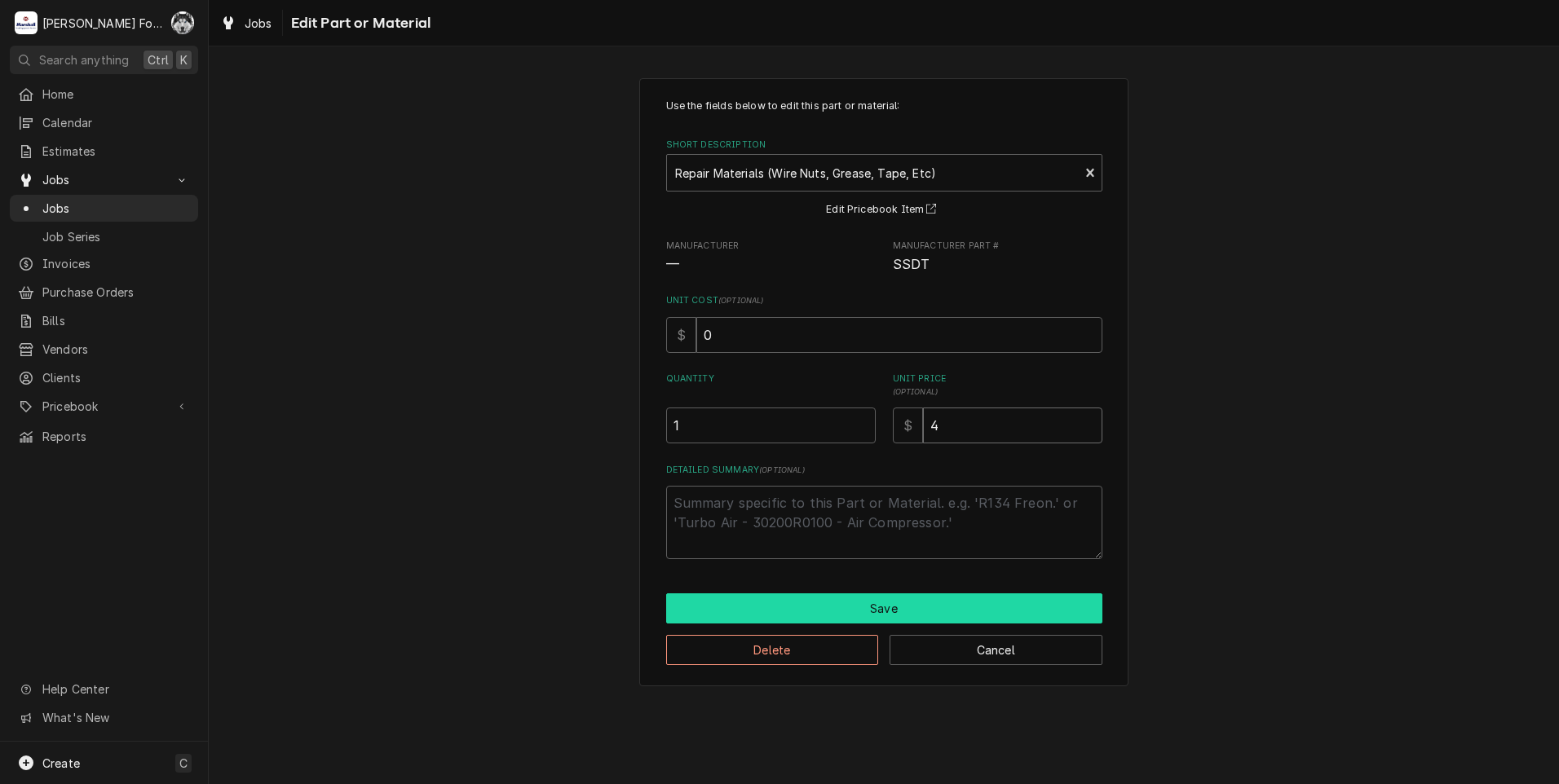
type input "4"
click at [850, 608] on button "Save" at bounding box center [884, 608] width 437 height 30
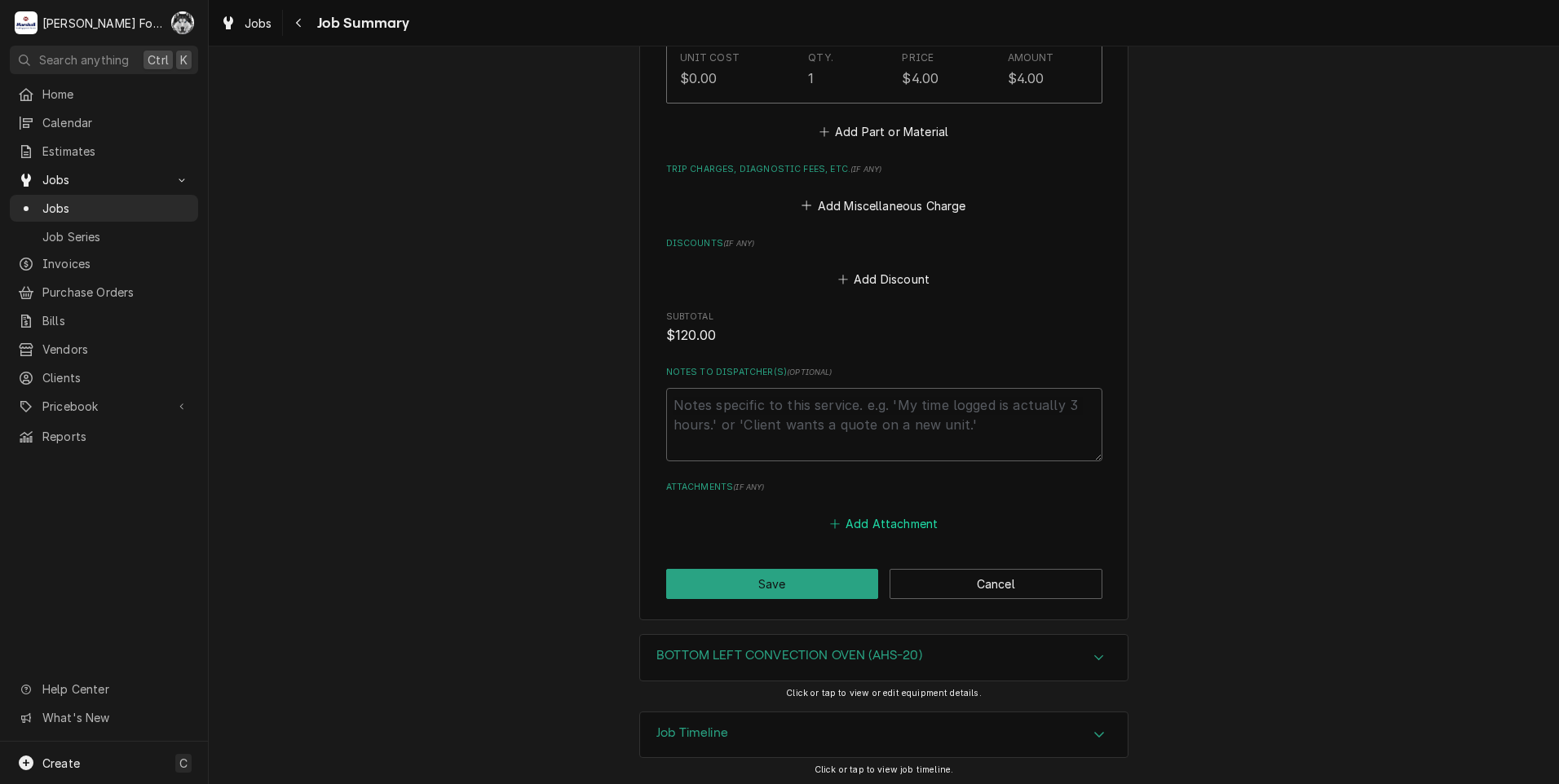
scroll to position [1017, 0]
click at [770, 577] on button "Save" at bounding box center [772, 580] width 213 height 30
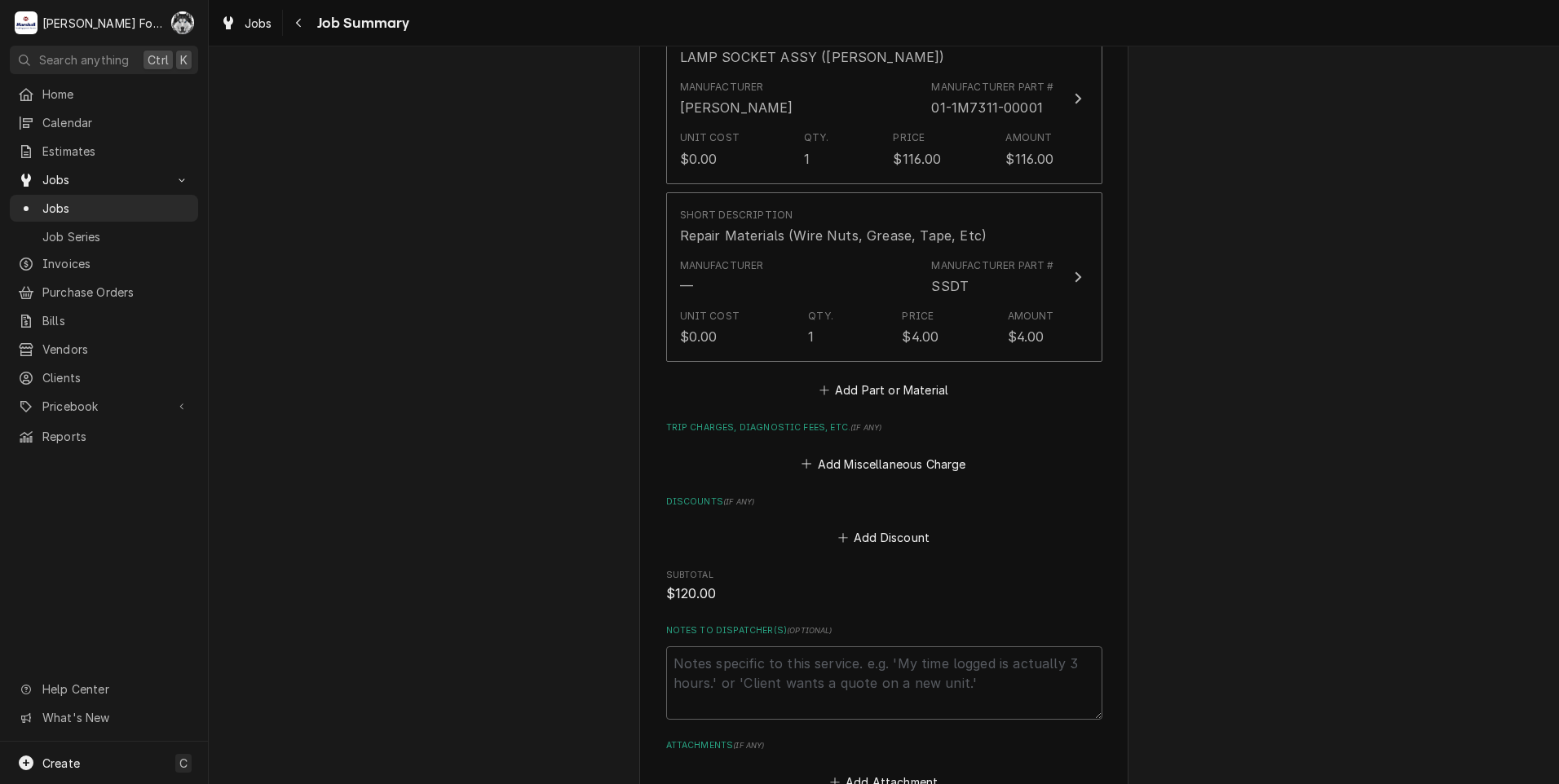
scroll to position [609, 0]
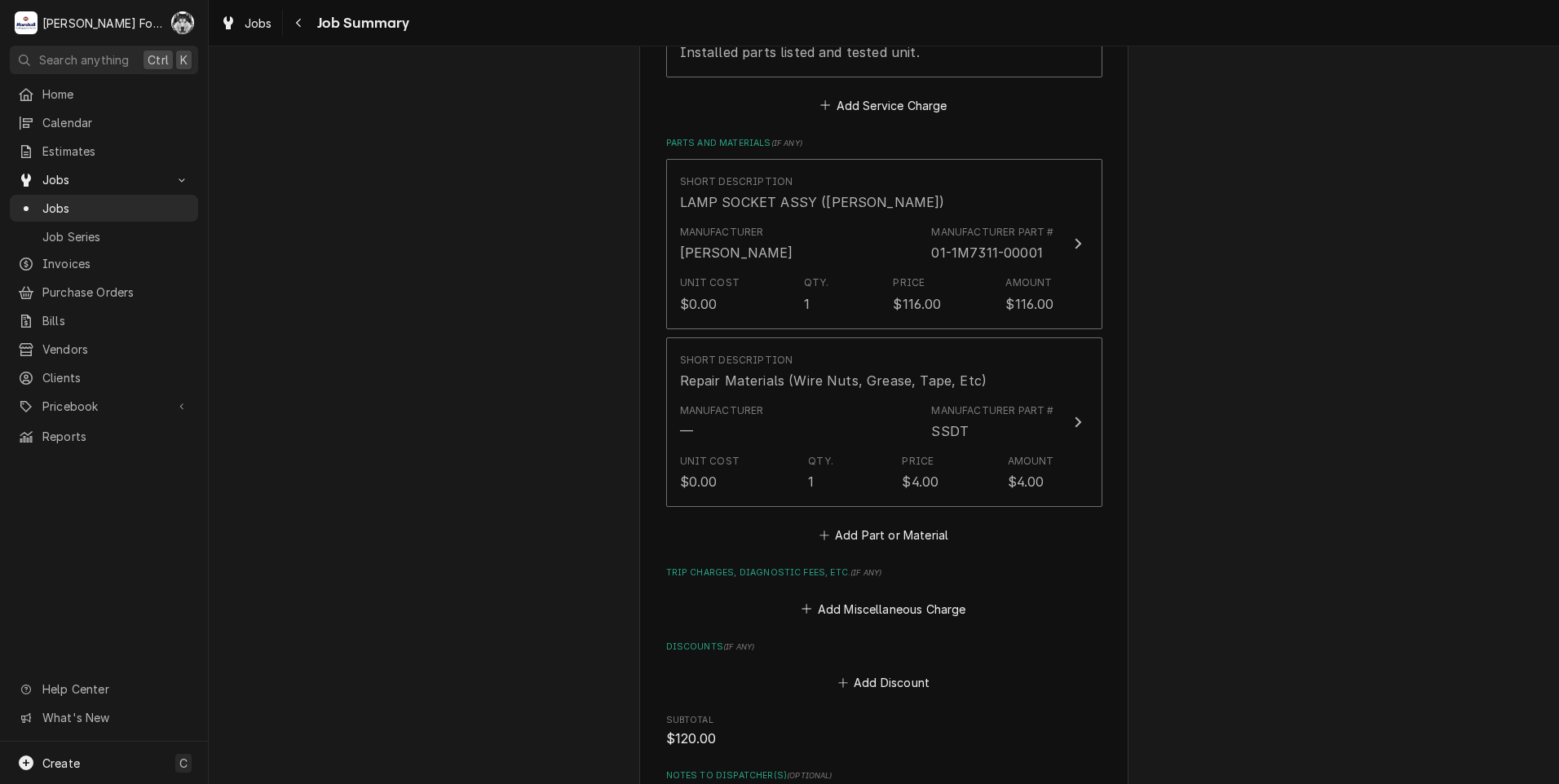
type textarea "x"
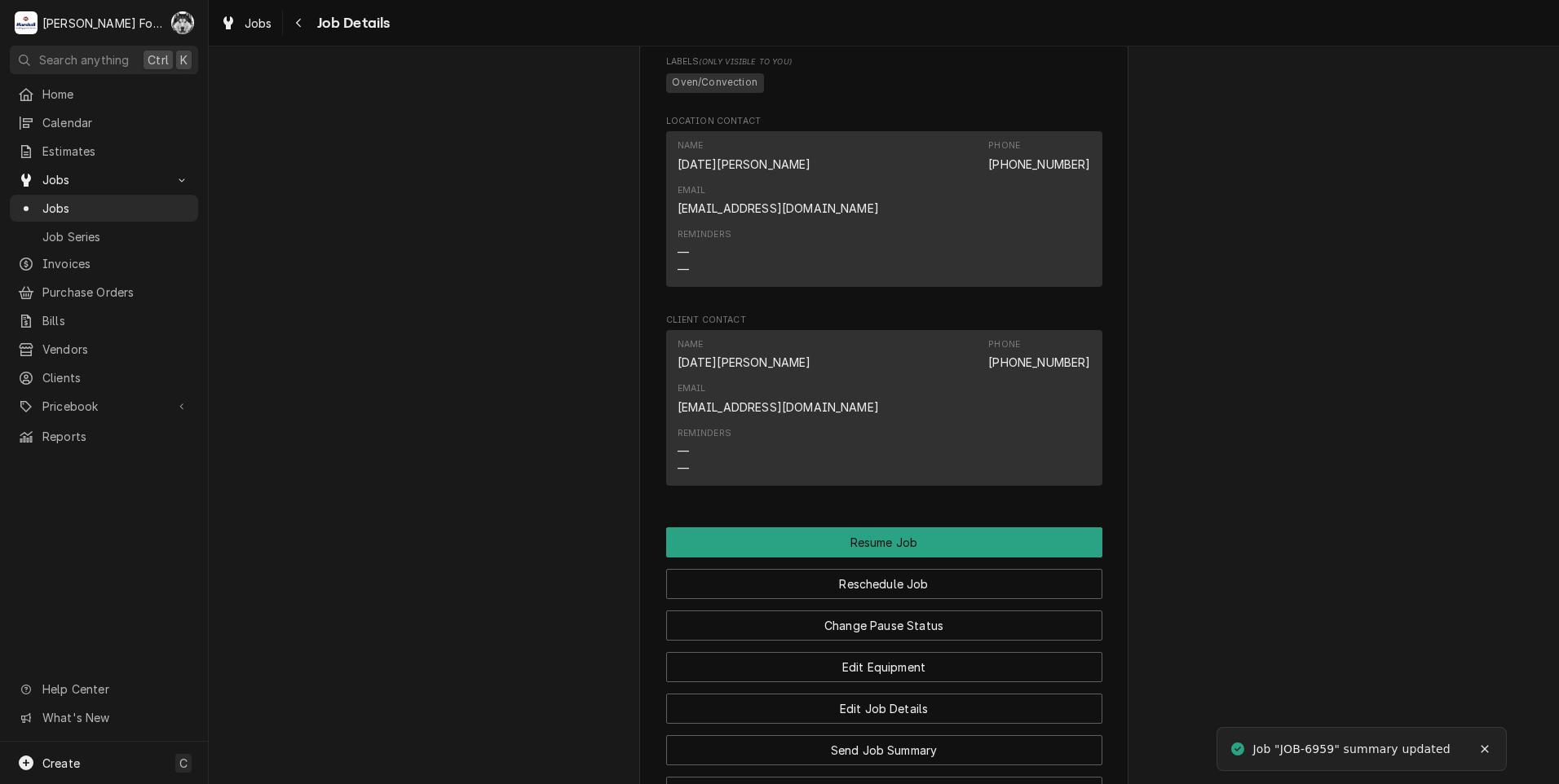
scroll to position [1548, 0]
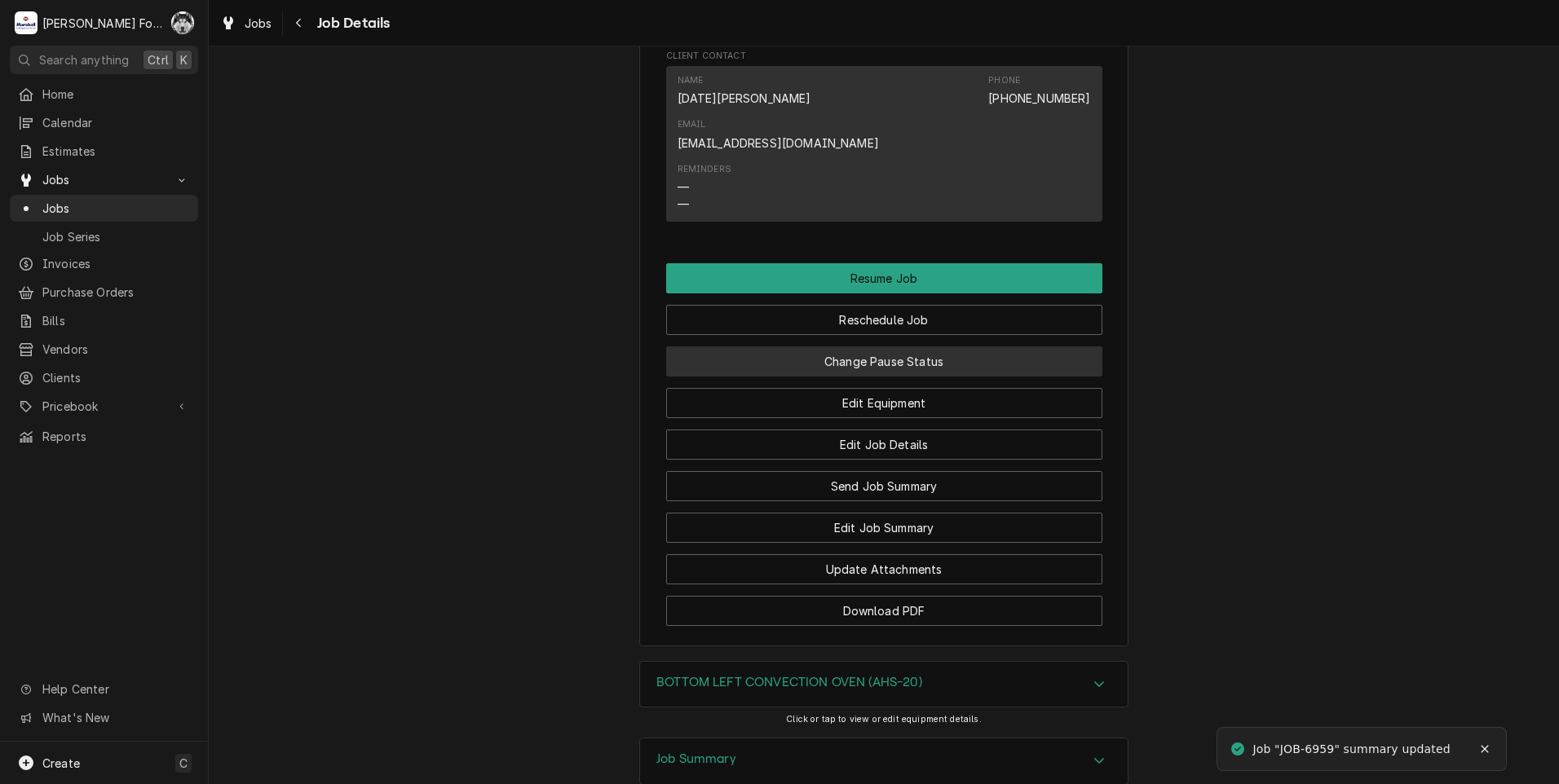
click at [864, 346] on button "Change Pause Status" at bounding box center [884, 361] width 437 height 30
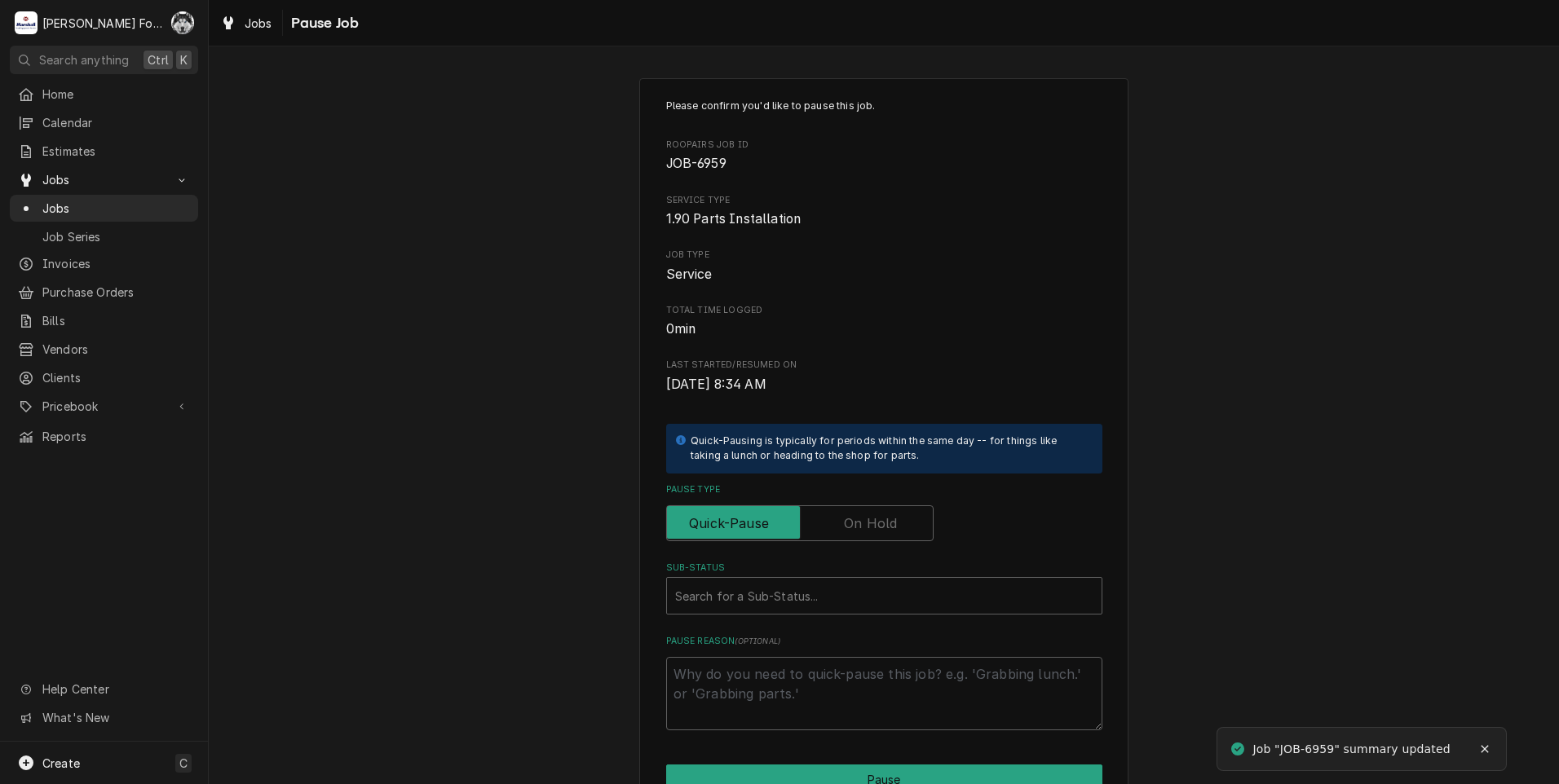
click at [855, 513] on label "Pause Type" at bounding box center [800, 523] width 268 height 36
type textarea "x"
drag, startPoint x: 855, startPoint y: 513, endPoint x: 805, endPoint y: 589, distance: 91.0
click at [806, 585] on div "Search for a Sub-Status..." at bounding box center [884, 595] width 435 height 36
drag, startPoint x: 778, startPoint y: 572, endPoint x: 793, endPoint y: 583, distance: 18.6
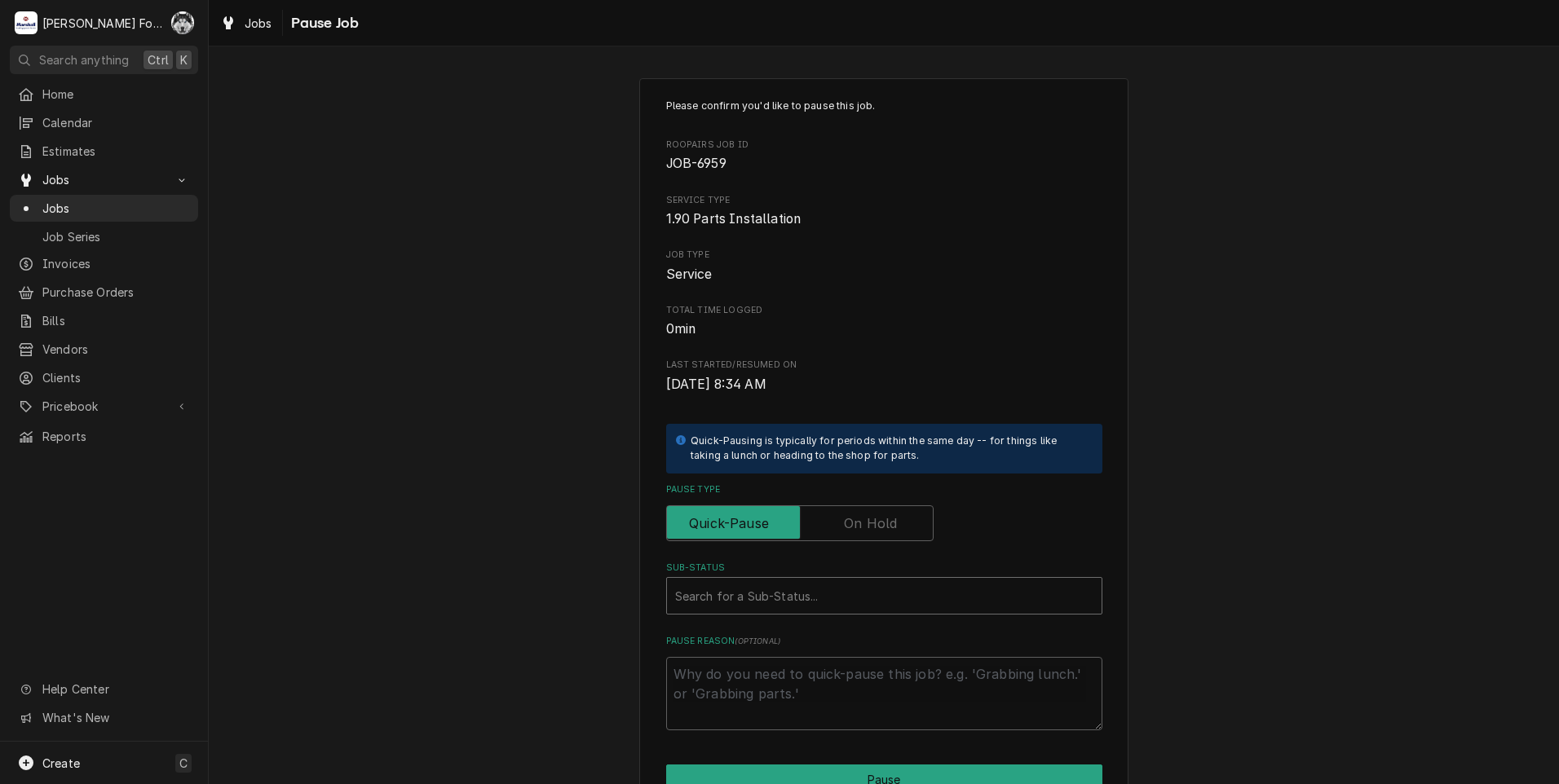
click at [778, 574] on label "Sub-Status" at bounding box center [884, 568] width 437 height 13
click at [871, 523] on label "Pause Type" at bounding box center [800, 523] width 268 height 36
click at [871, 523] on input "Pause Type" at bounding box center [800, 523] width 253 height 36
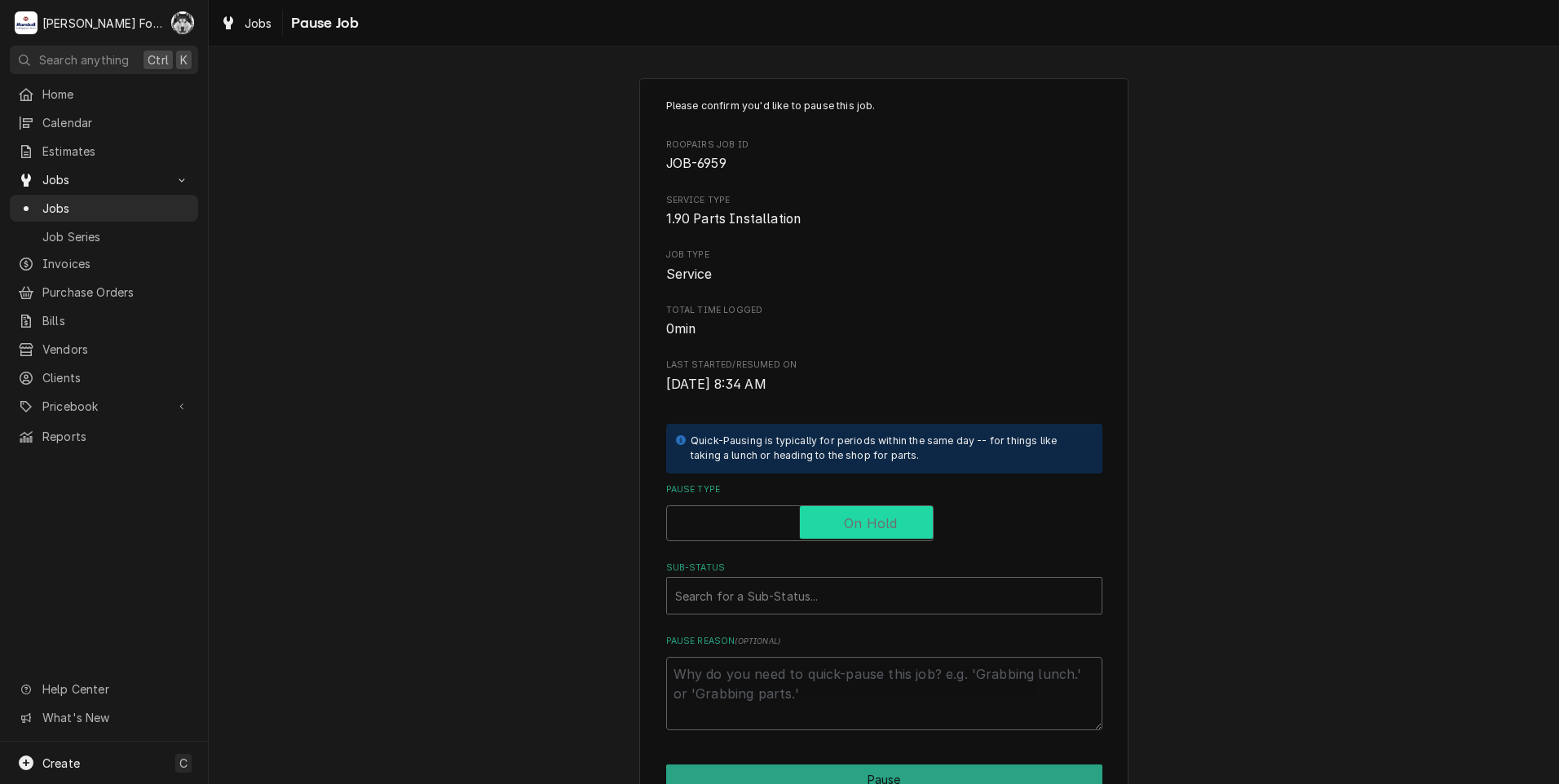
checkbox input "true"
click at [813, 590] on div "Sub-Status" at bounding box center [884, 596] width 418 height 30
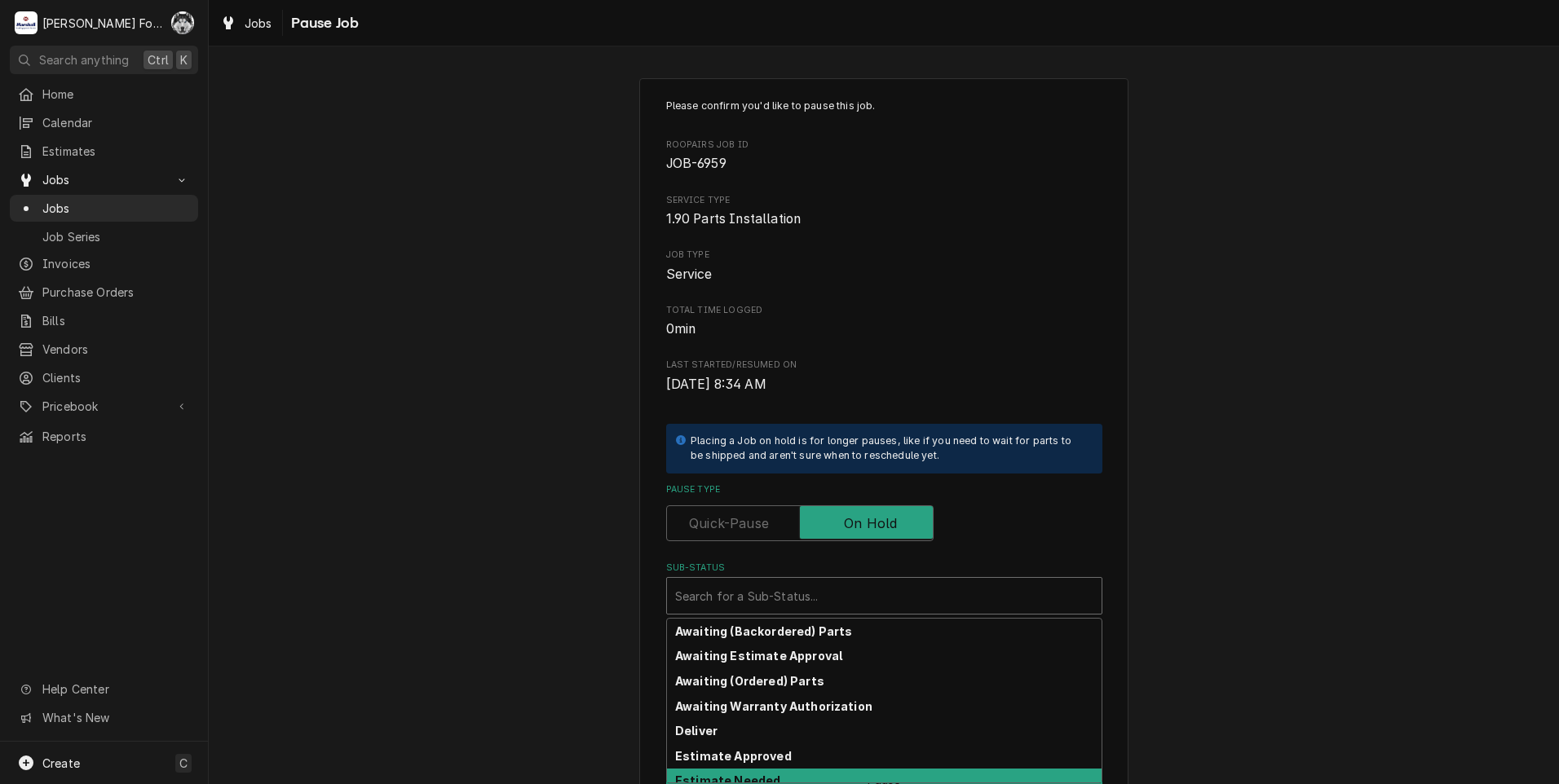
click at [764, 773] on div "Estimate Needed" at bounding box center [884, 781] width 435 height 25
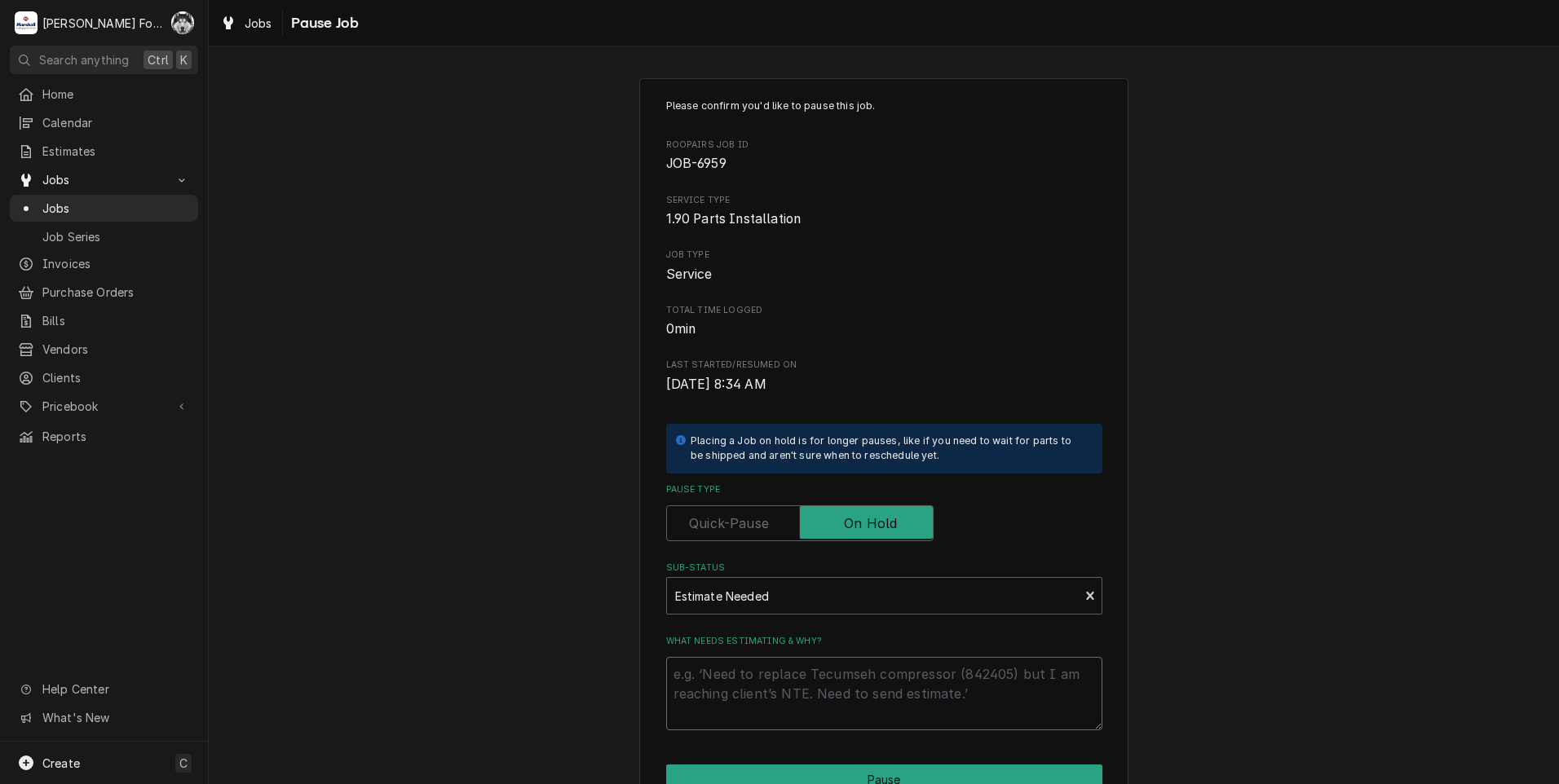
drag, startPoint x: 753, startPoint y: 691, endPoint x: 755, endPoint y: 616, distance: 75.0
click at [756, 691] on textarea "What needs estimating & why?" at bounding box center [884, 693] width 437 height 73
type textarea "x"
type textarea "P"
type textarea "x"
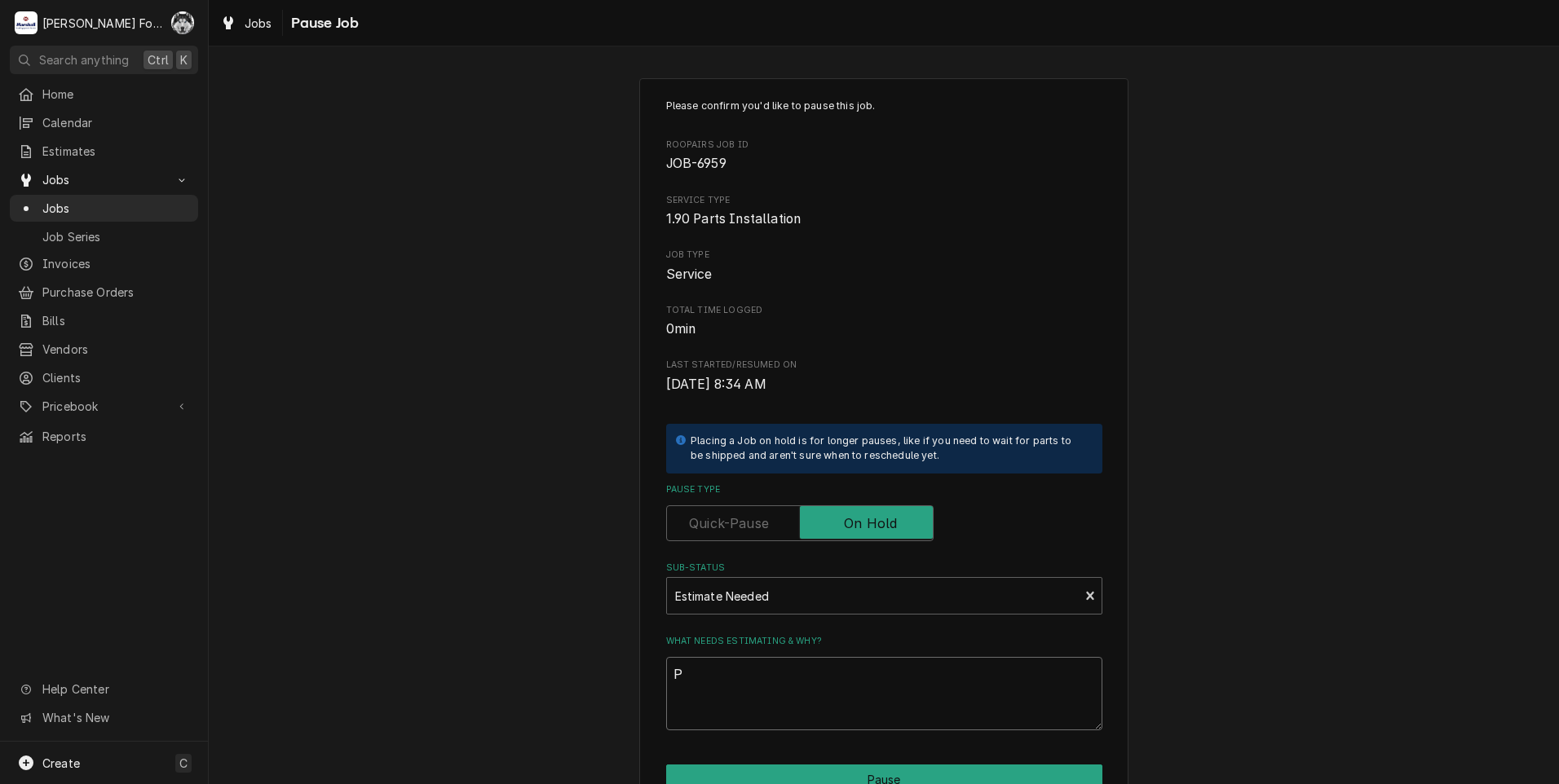
type textarea "PA"
type textarea "x"
type textarea "PAR"
type textarea "x"
type textarea "PART"
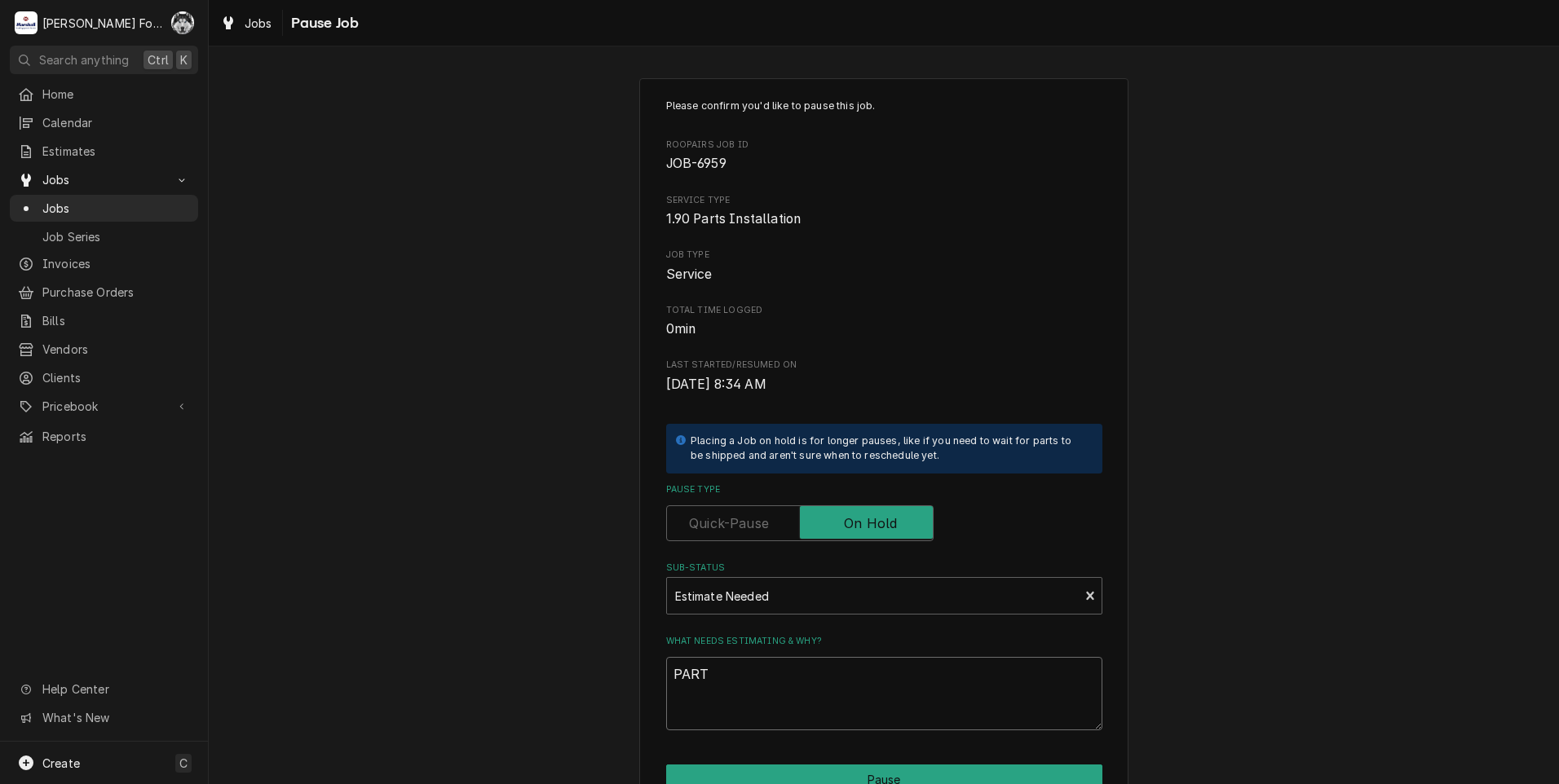
type textarea "x"
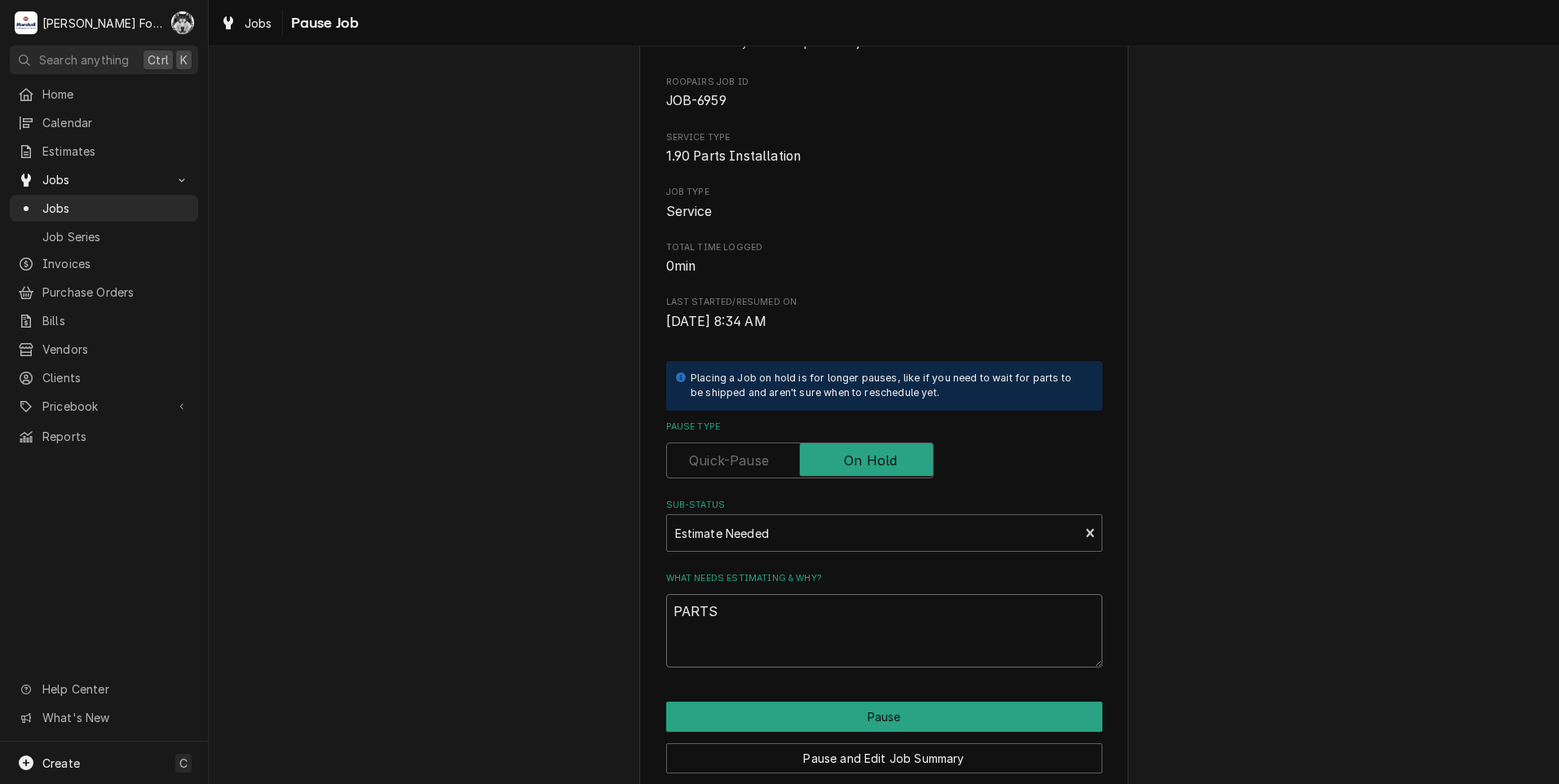
scroll to position [129, 0]
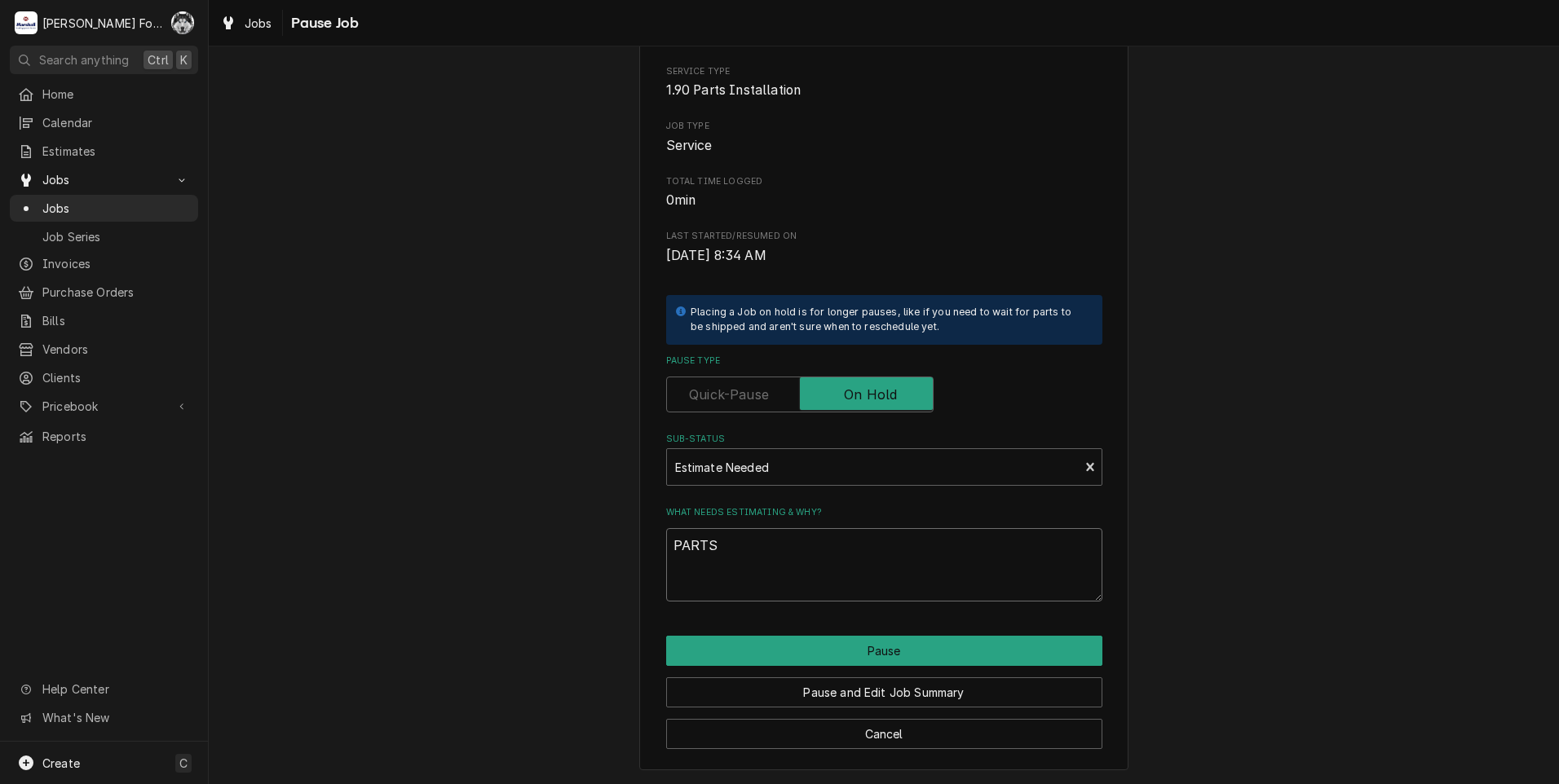
type textarea "PARTS"
drag, startPoint x: 757, startPoint y: 668, endPoint x: 755, endPoint y: 659, distance: 9.2
click at [757, 667] on div "Pause and Edit Job Summary" at bounding box center [884, 686] width 437 height 42
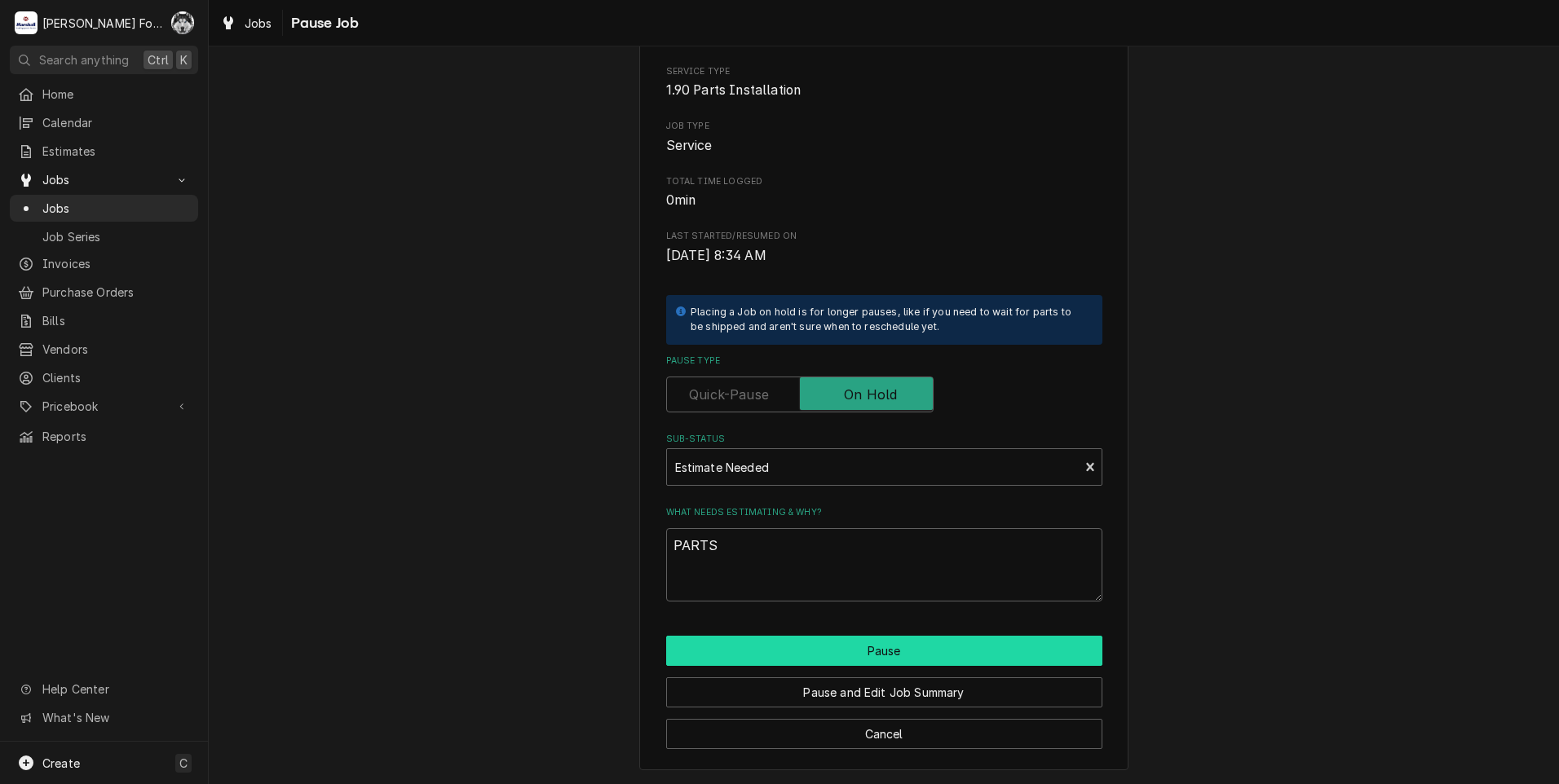
click at [754, 655] on button "Pause" at bounding box center [884, 651] width 437 height 30
type textarea "x"
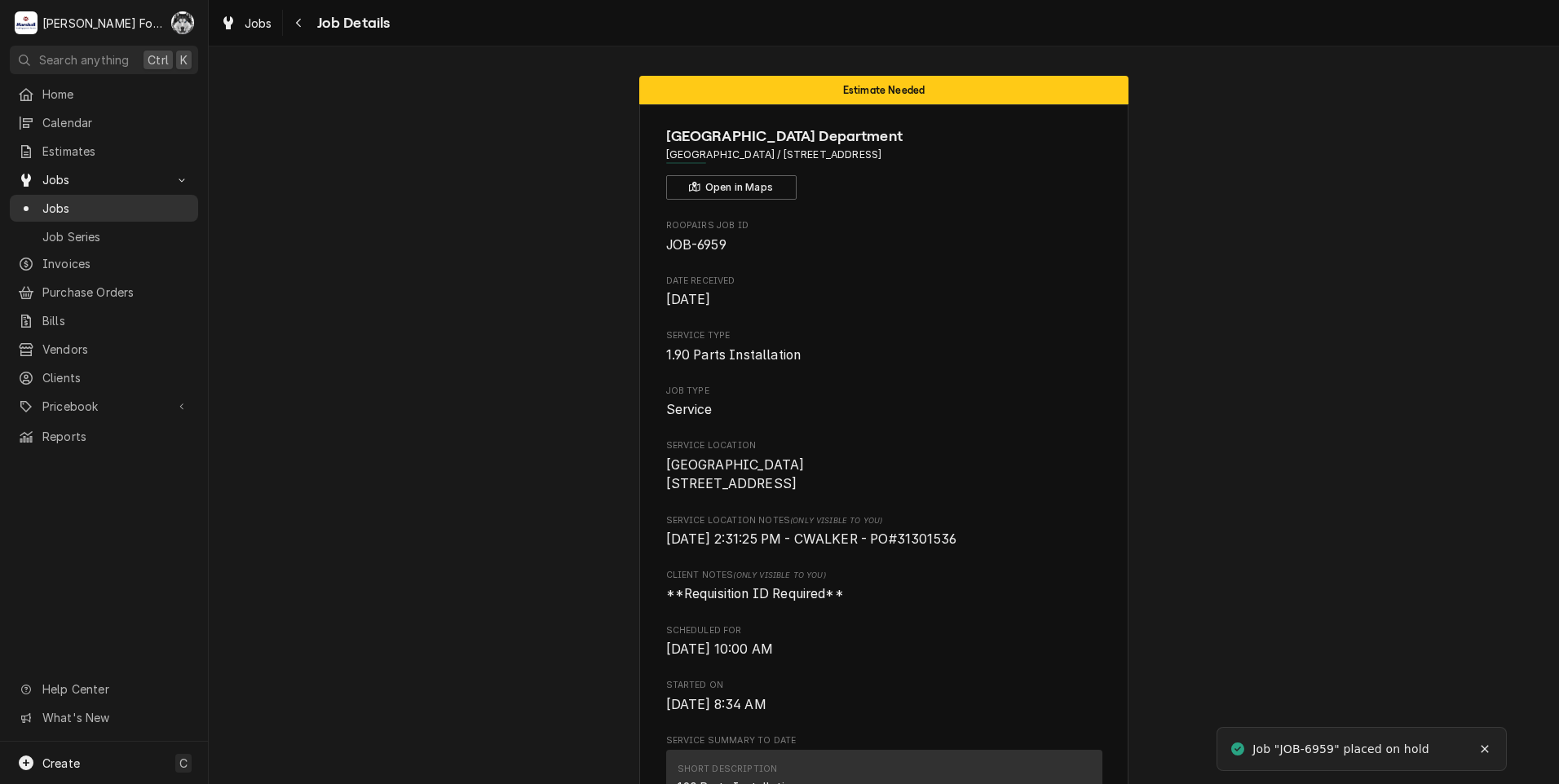
click at [41, 200] on div "Jobs" at bounding box center [103, 208] width 172 height 17
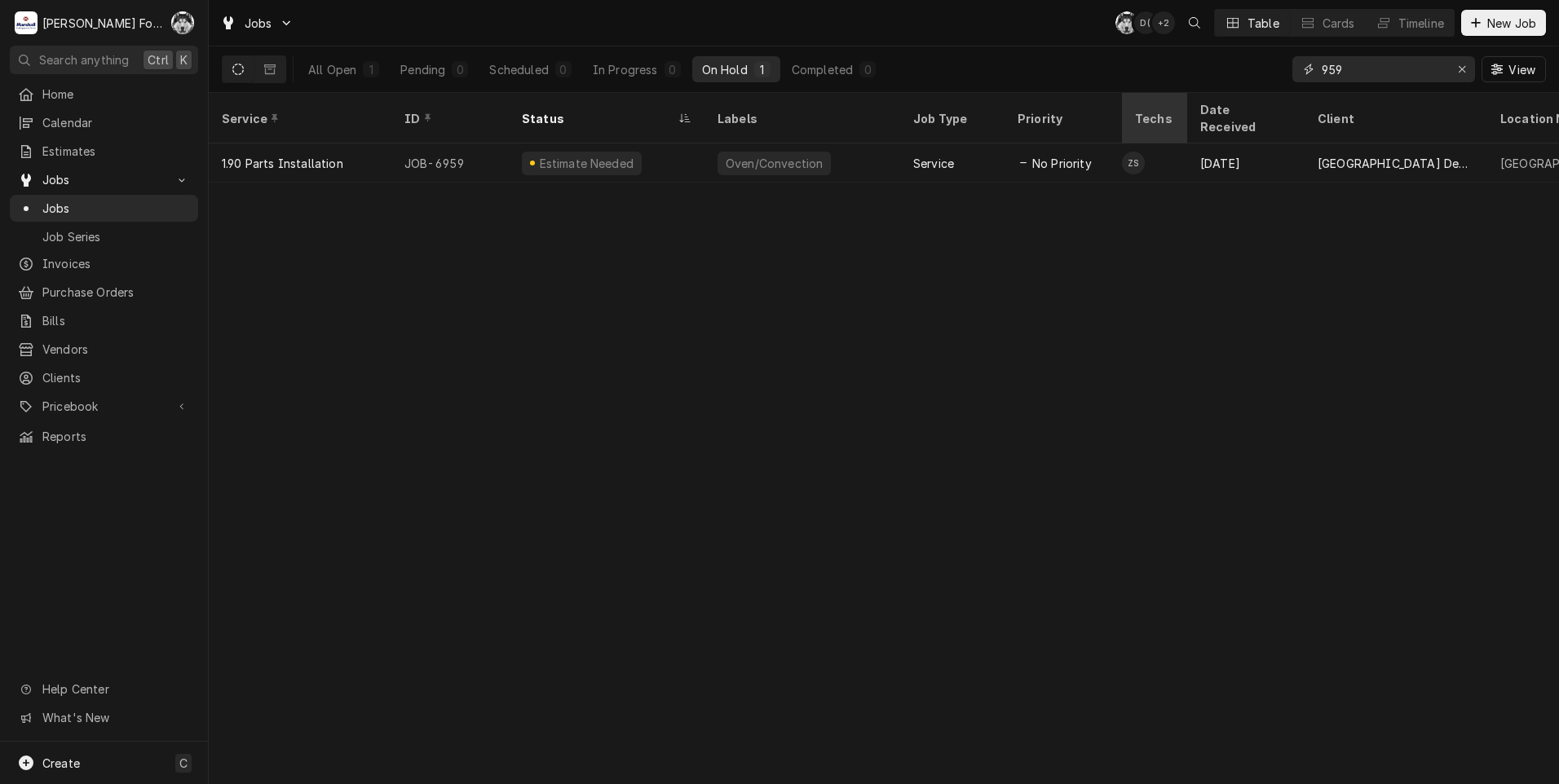
drag, startPoint x: 1358, startPoint y: 76, endPoint x: 1186, endPoint y: 97, distance: 173.3
click at [1186, 97] on div "Jobs C( D( + 2 Table Cards Timeline New Job All Open 1 Pending 0 Scheduled 0 In…" at bounding box center [884, 392] width 1350 height 784
type input "6958"
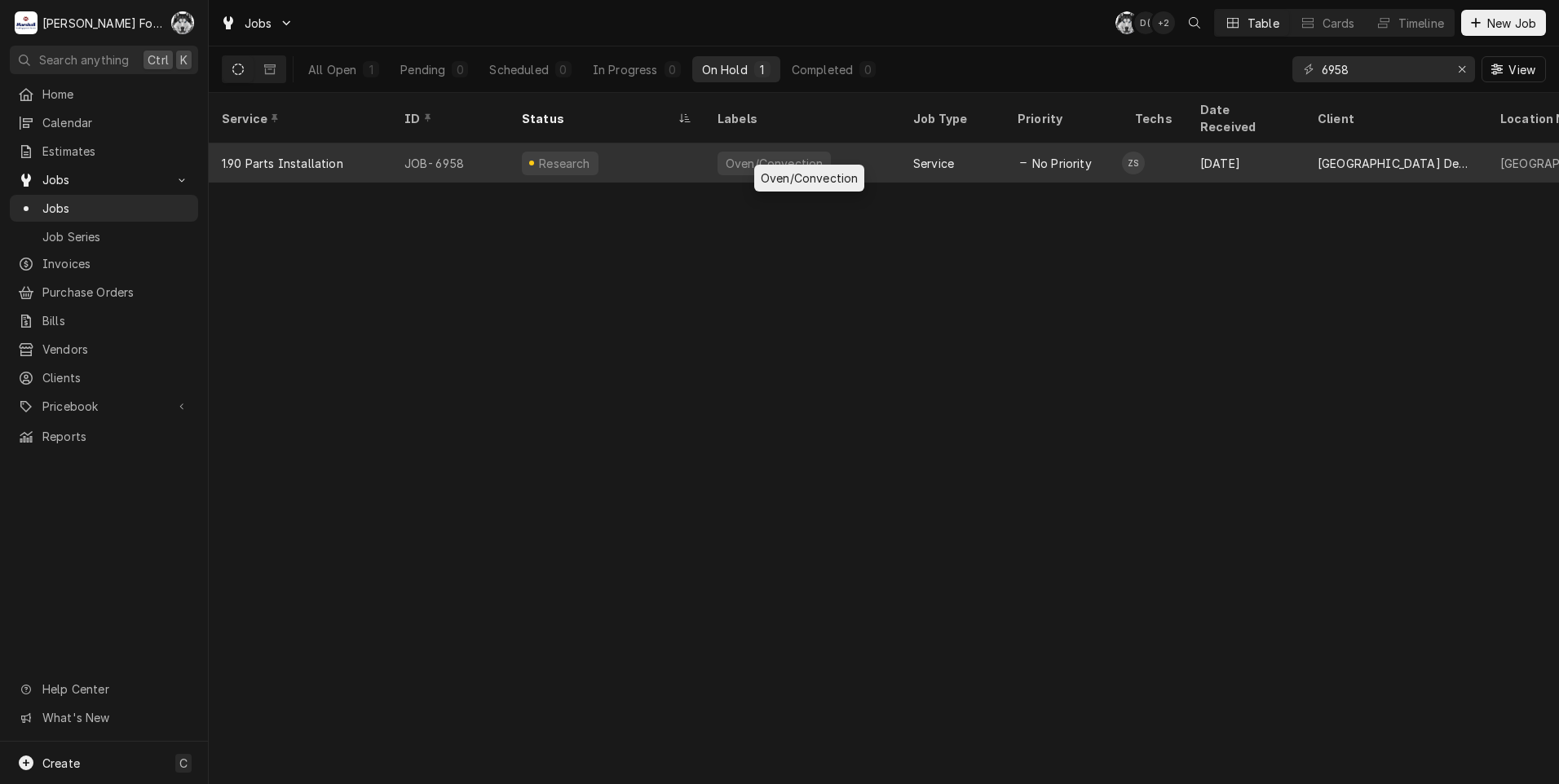
click at [768, 151] on div "Oven/Convection" at bounding box center [774, 163] width 113 height 23
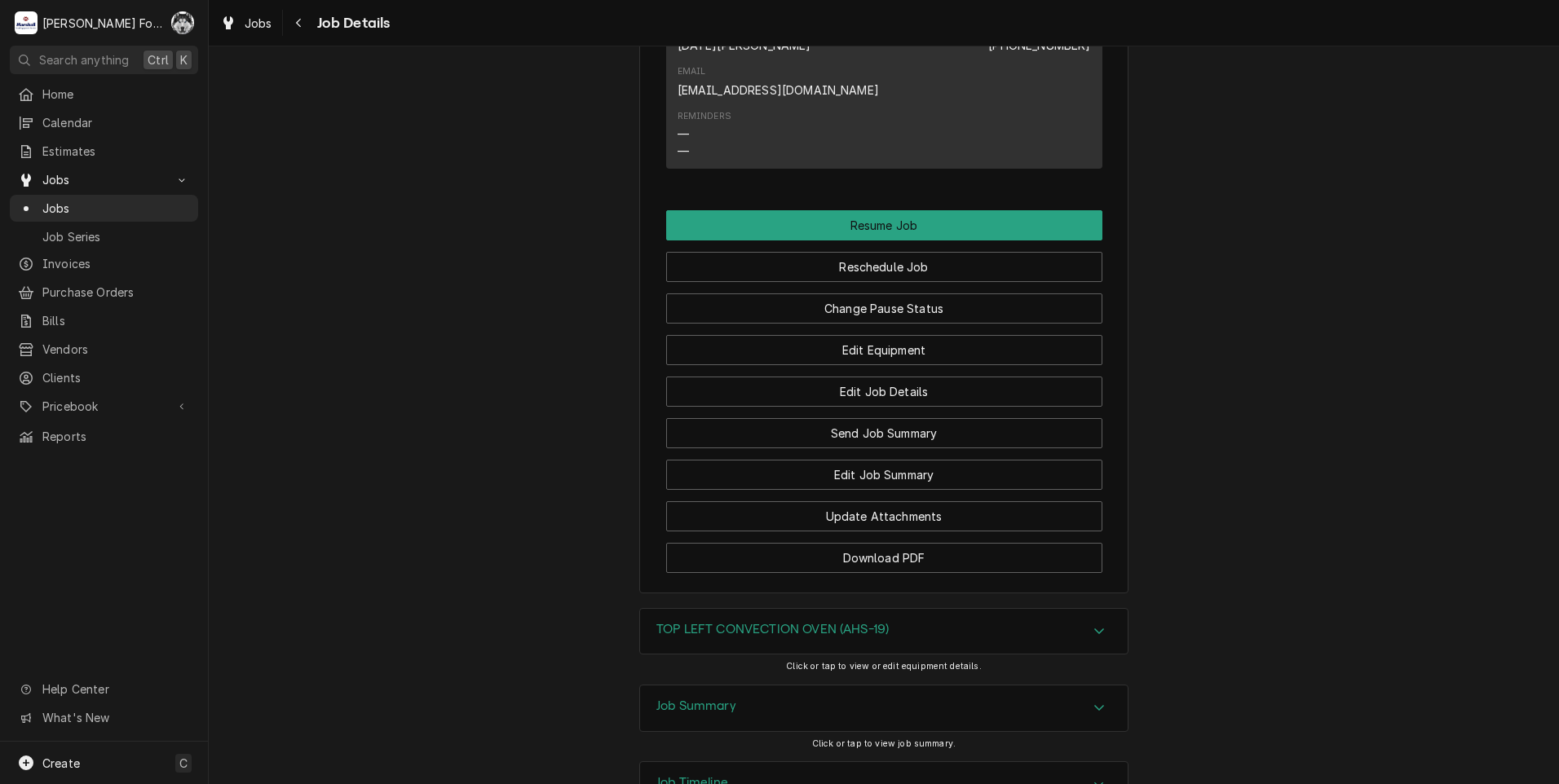
scroll to position [1518, 0]
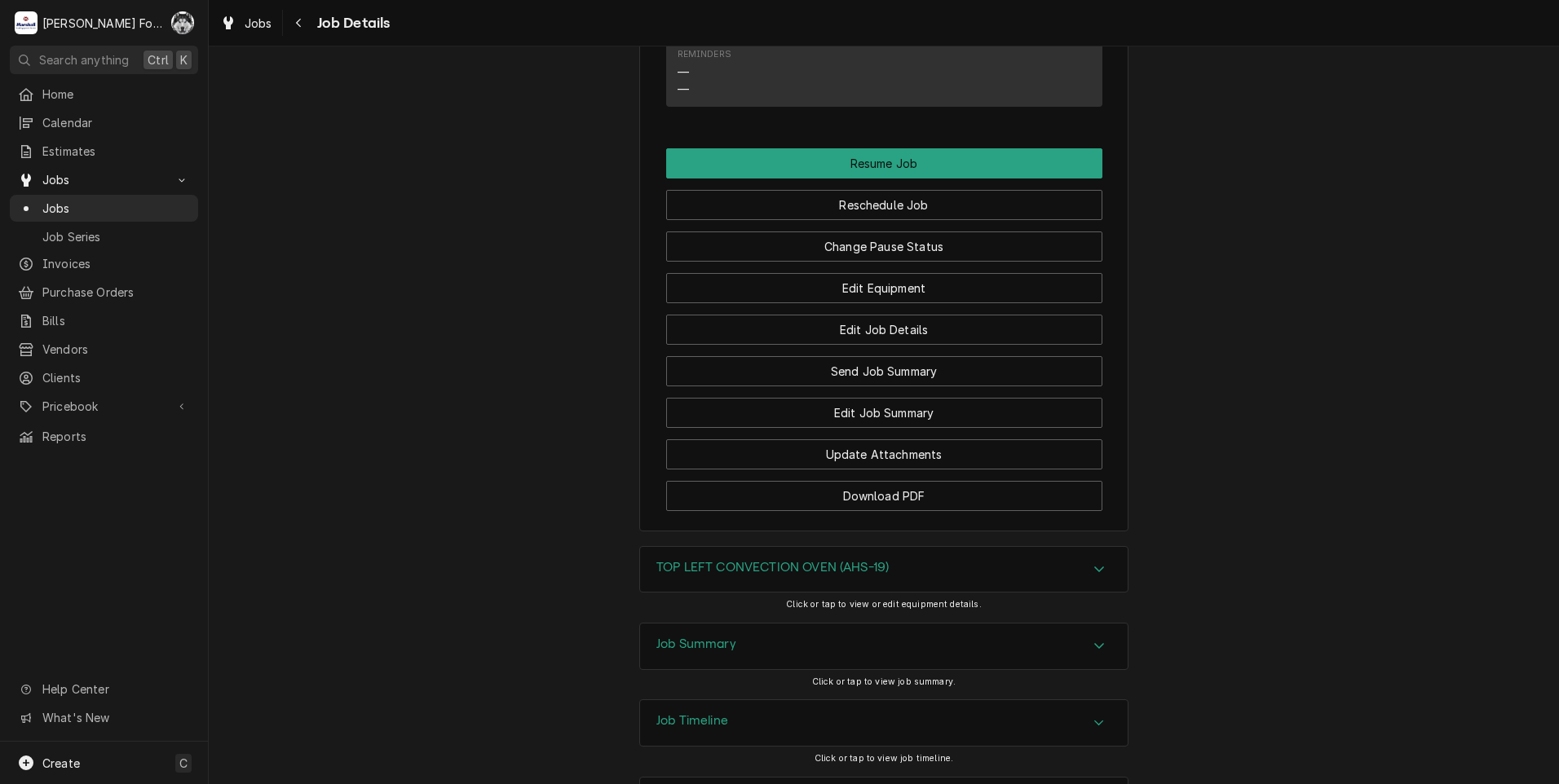
click at [701, 560] on h3 "TOP LEFT CONVECTION OVEN (AHS-19)" at bounding box center [772, 568] width 232 height 16
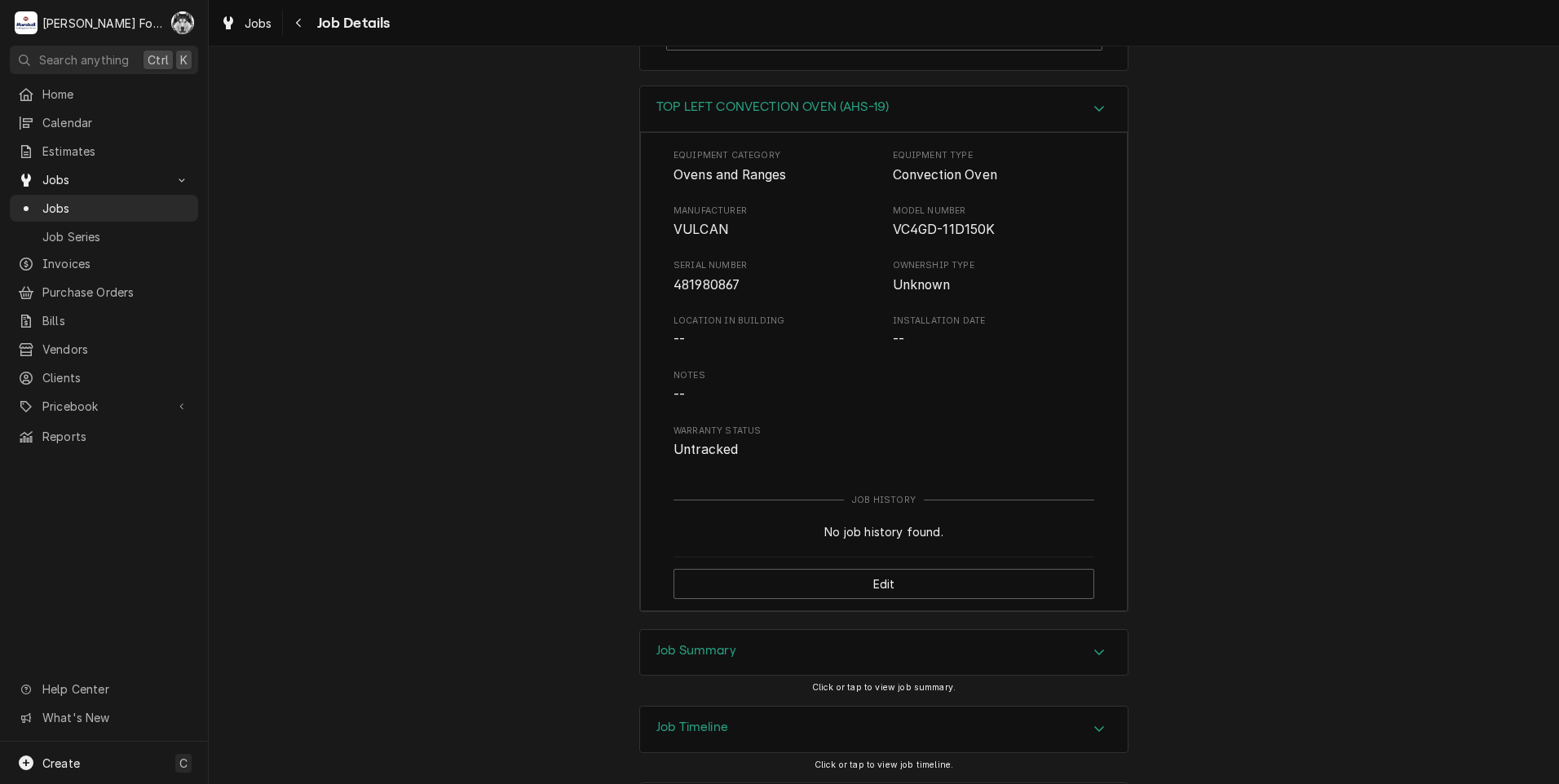
scroll to position [1985, 0]
click at [706, 623] on div "Job Summary" at bounding box center [884, 646] width 488 height 46
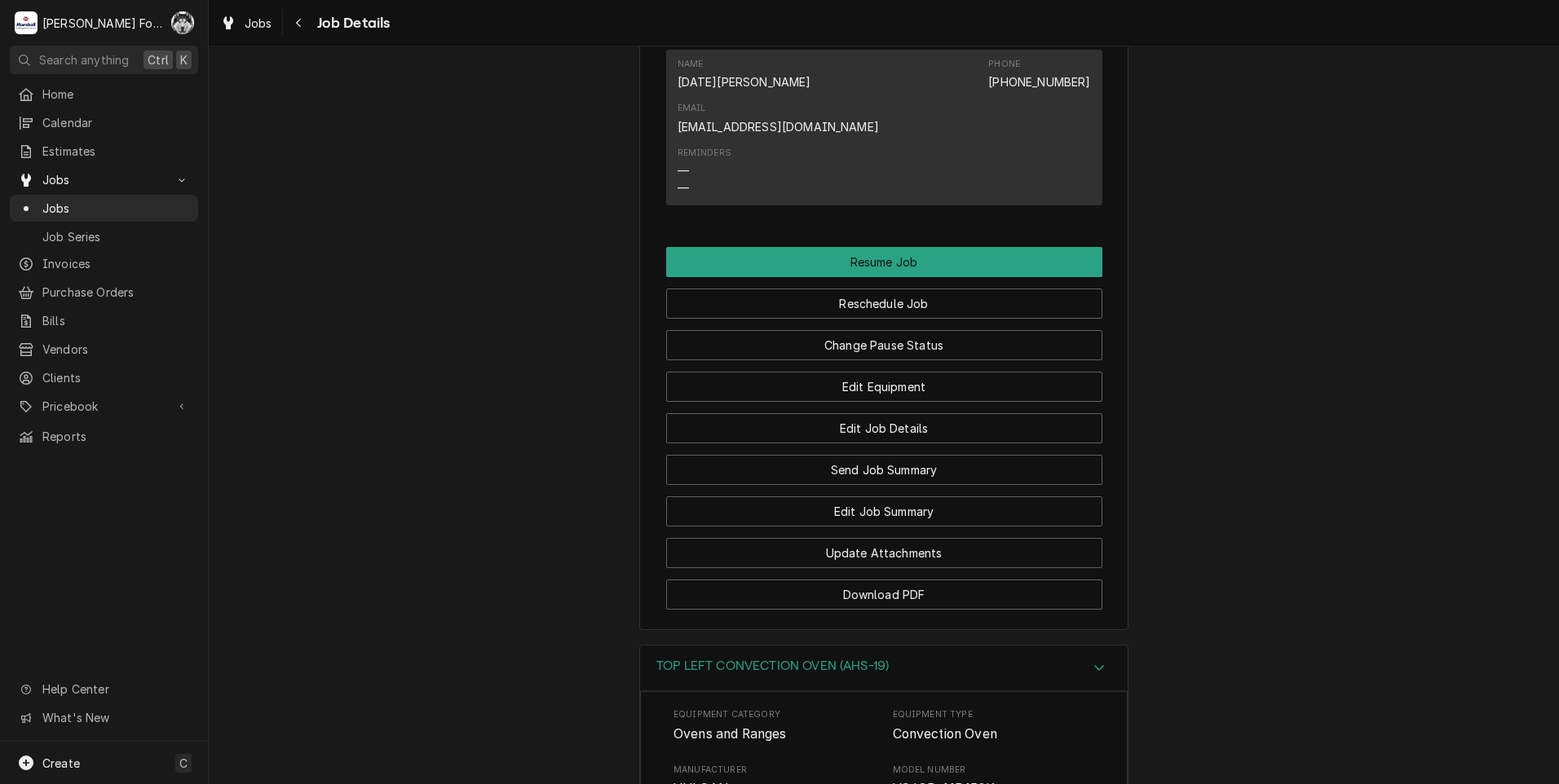
scroll to position [1405, 0]
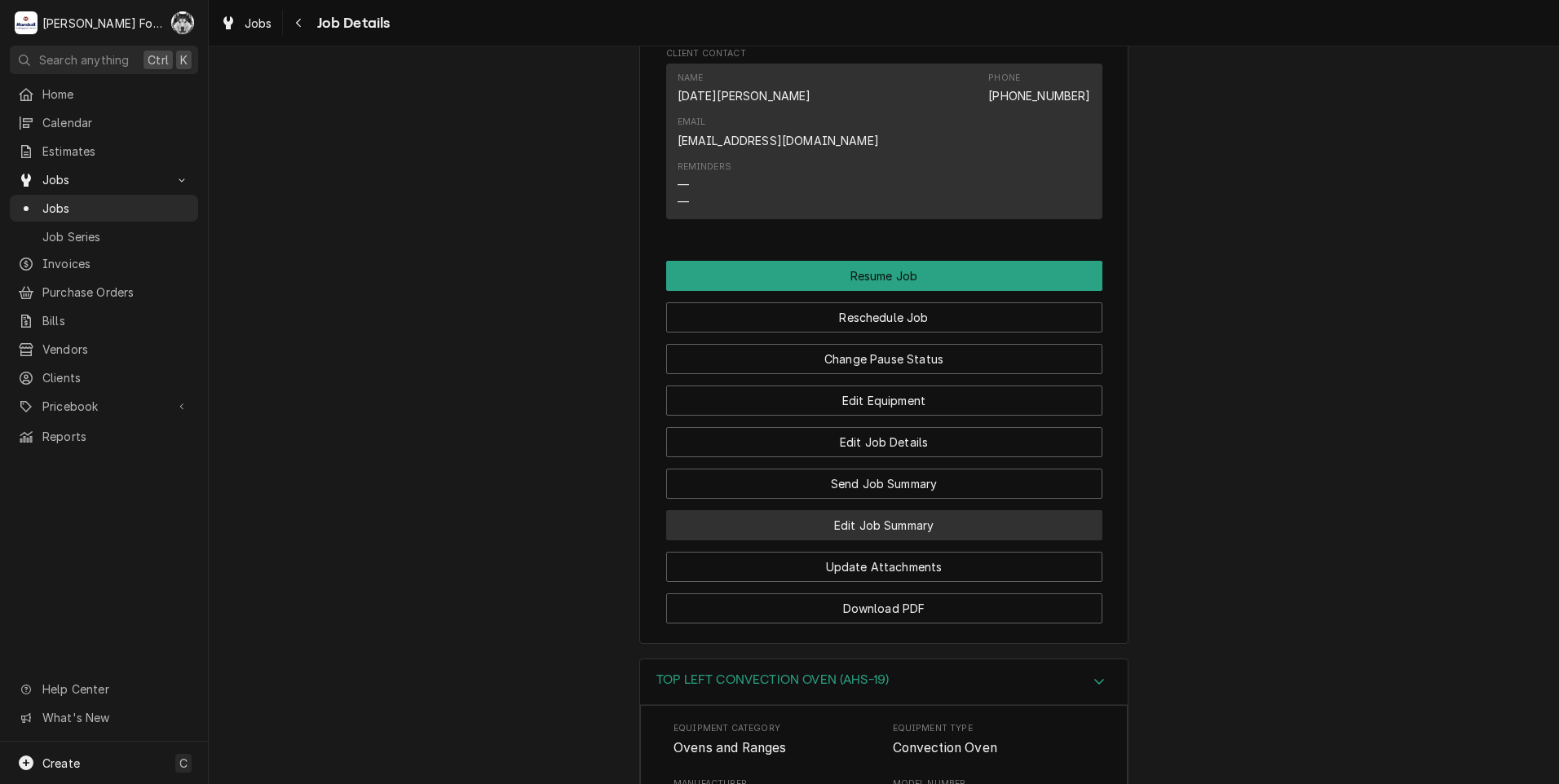
click at [849, 510] on button "Edit Job Summary" at bounding box center [884, 525] width 437 height 30
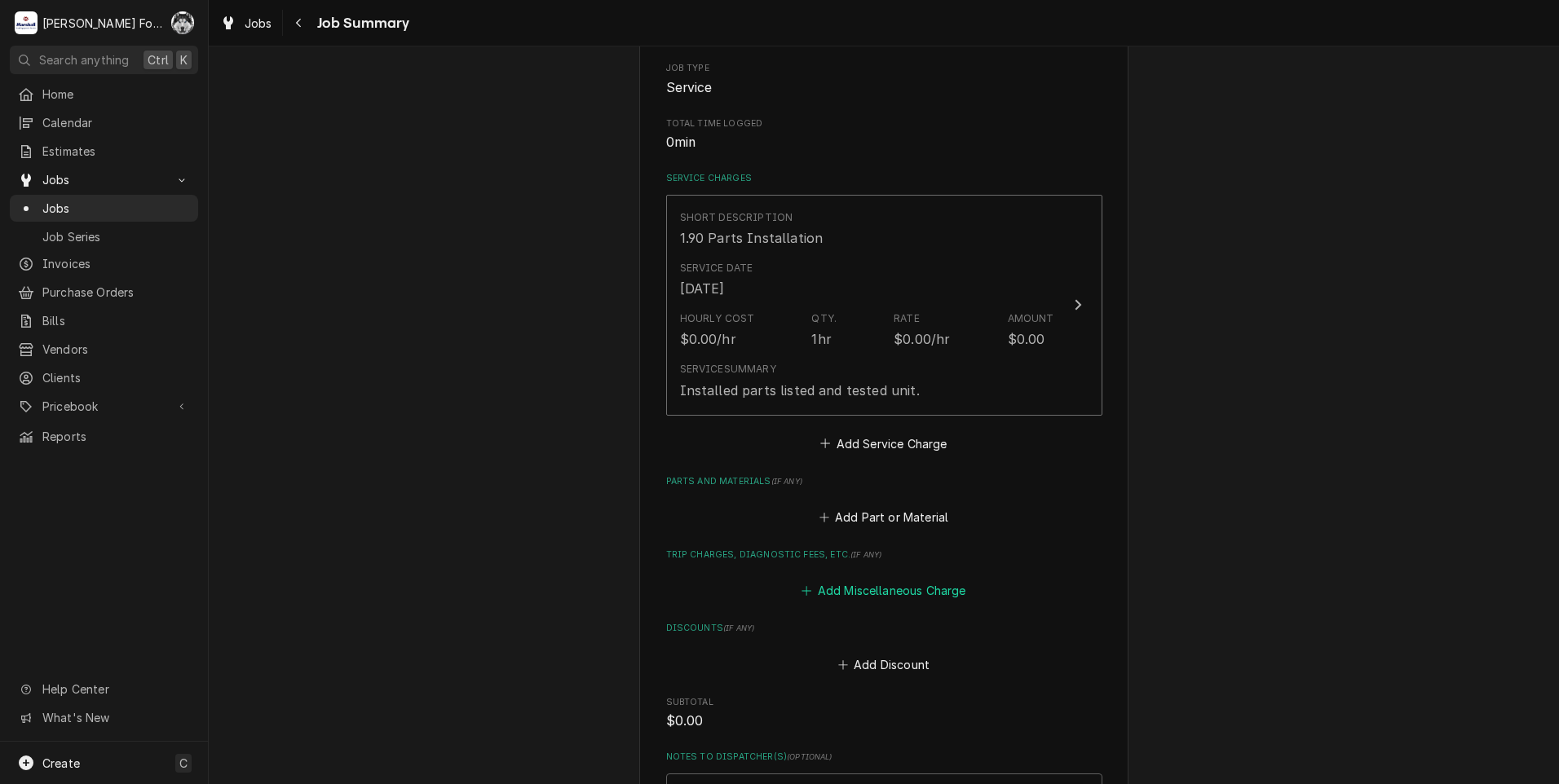
scroll to position [326, 0]
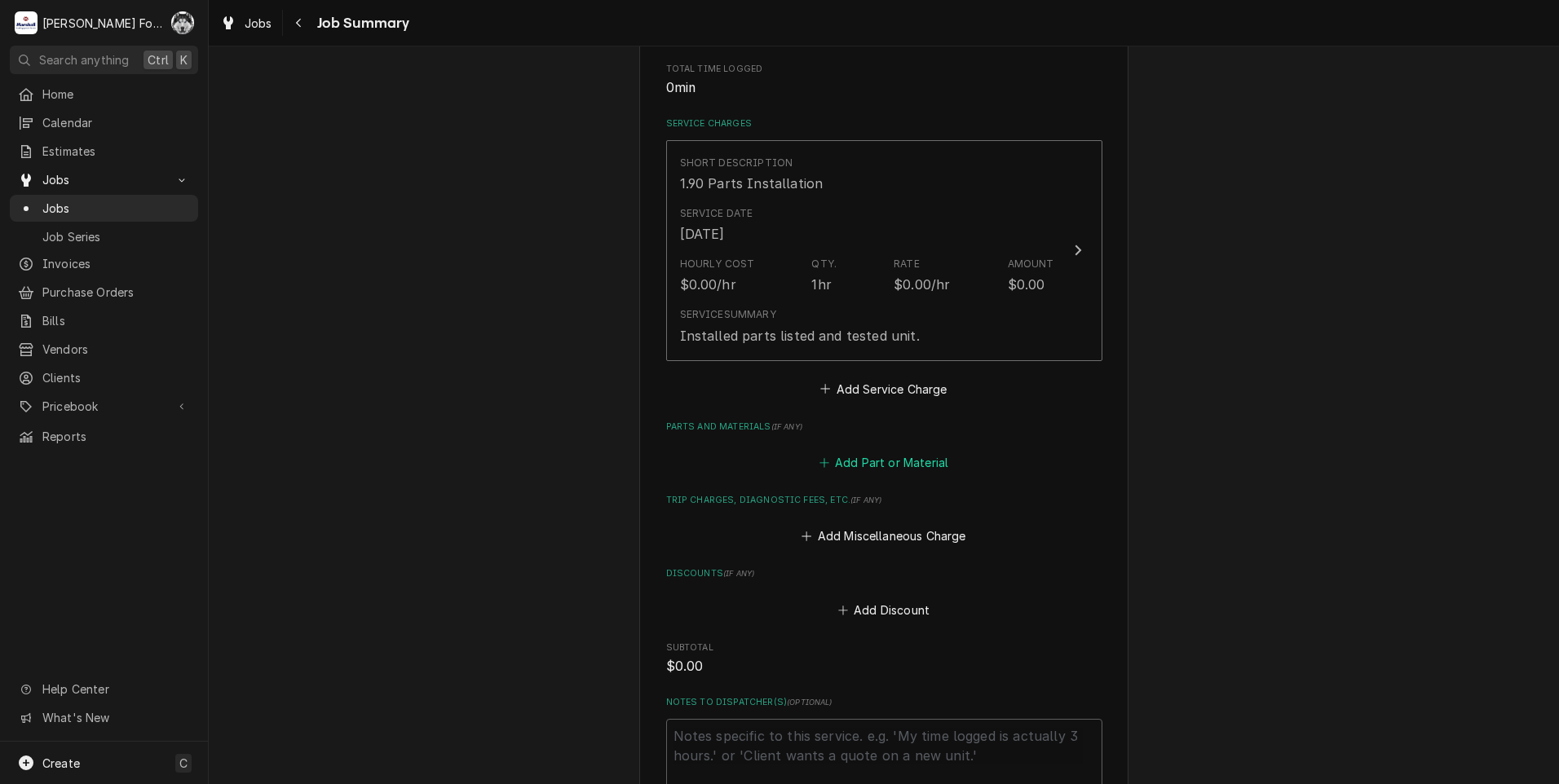
click at [863, 455] on button "Add Part or Material" at bounding box center [884, 463] width 135 height 23
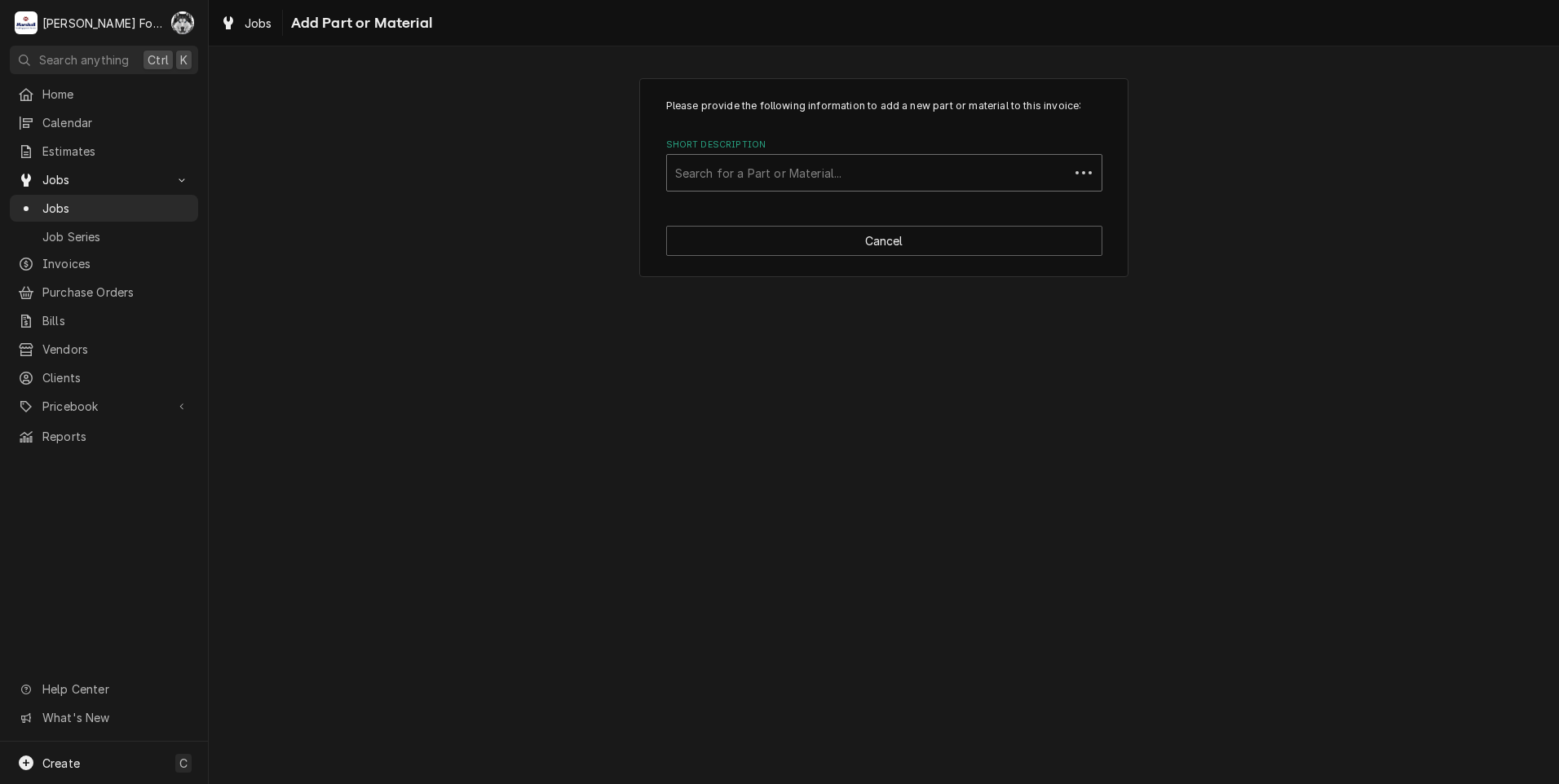
click at [781, 162] on div "Short Description" at bounding box center [868, 173] width 386 height 30
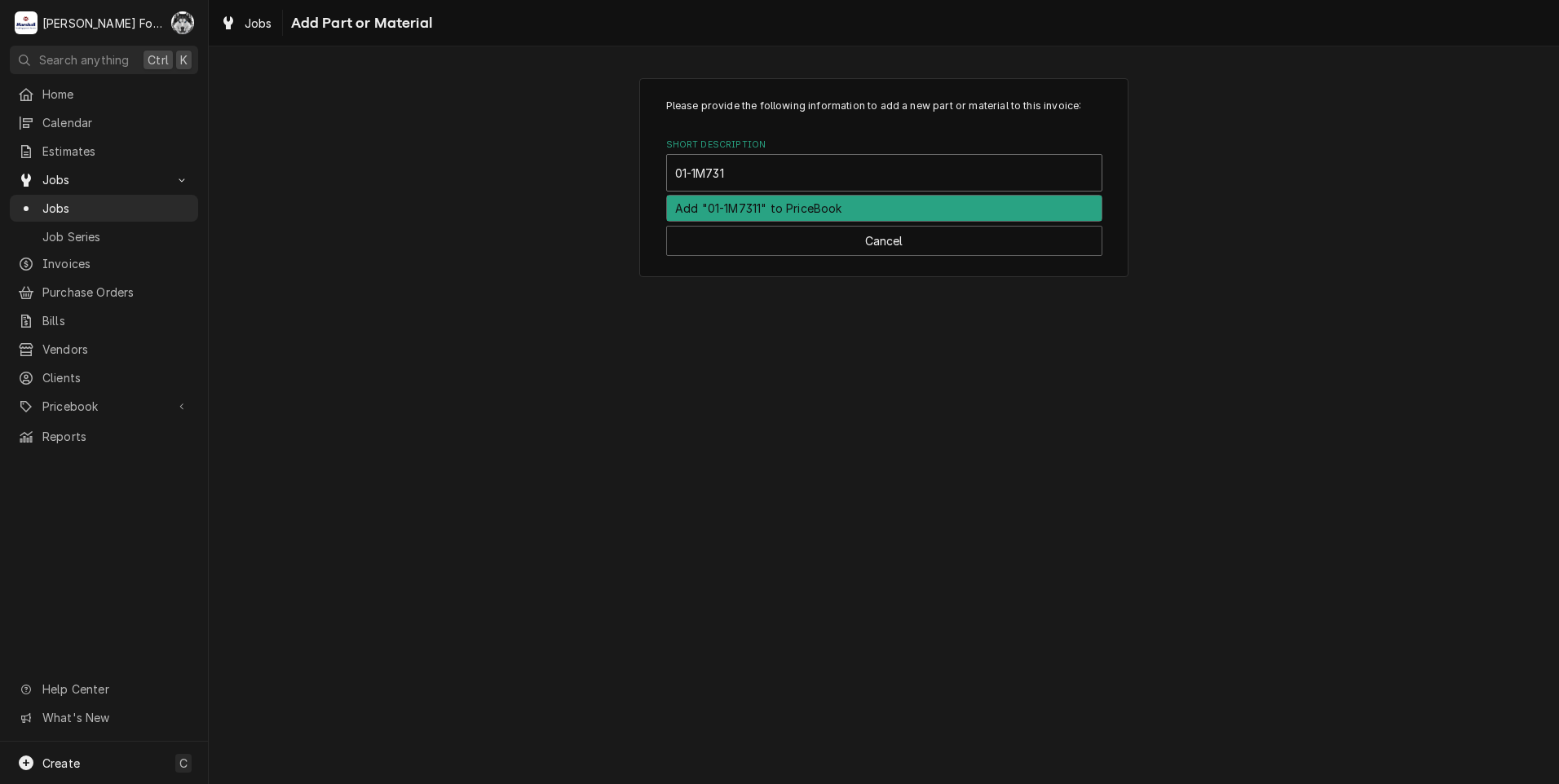
type input "01-1M7311"
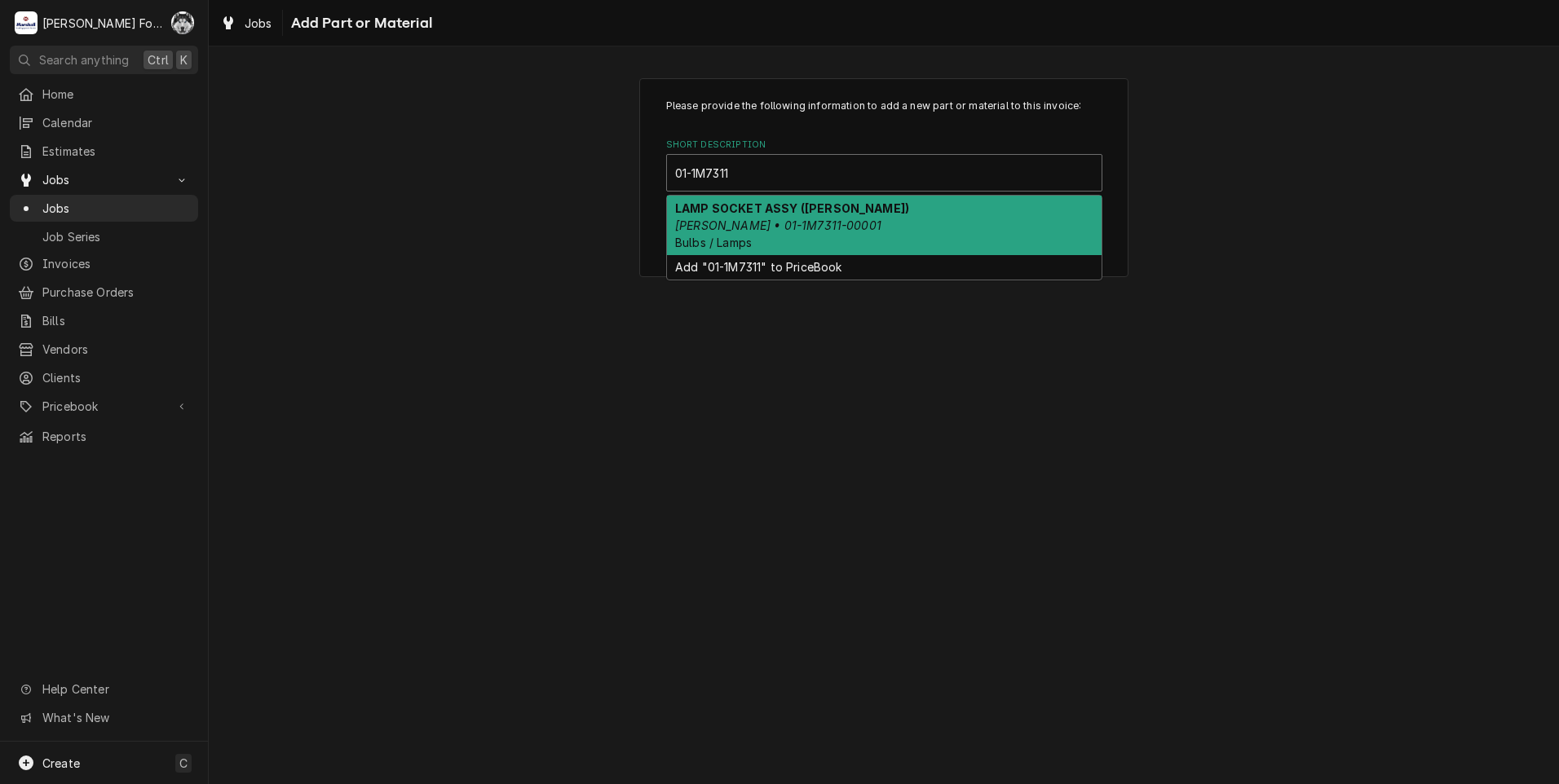
click at [773, 220] on em "[PERSON_NAME] • 01-1M7311-00001" at bounding box center [779, 225] width 206 height 14
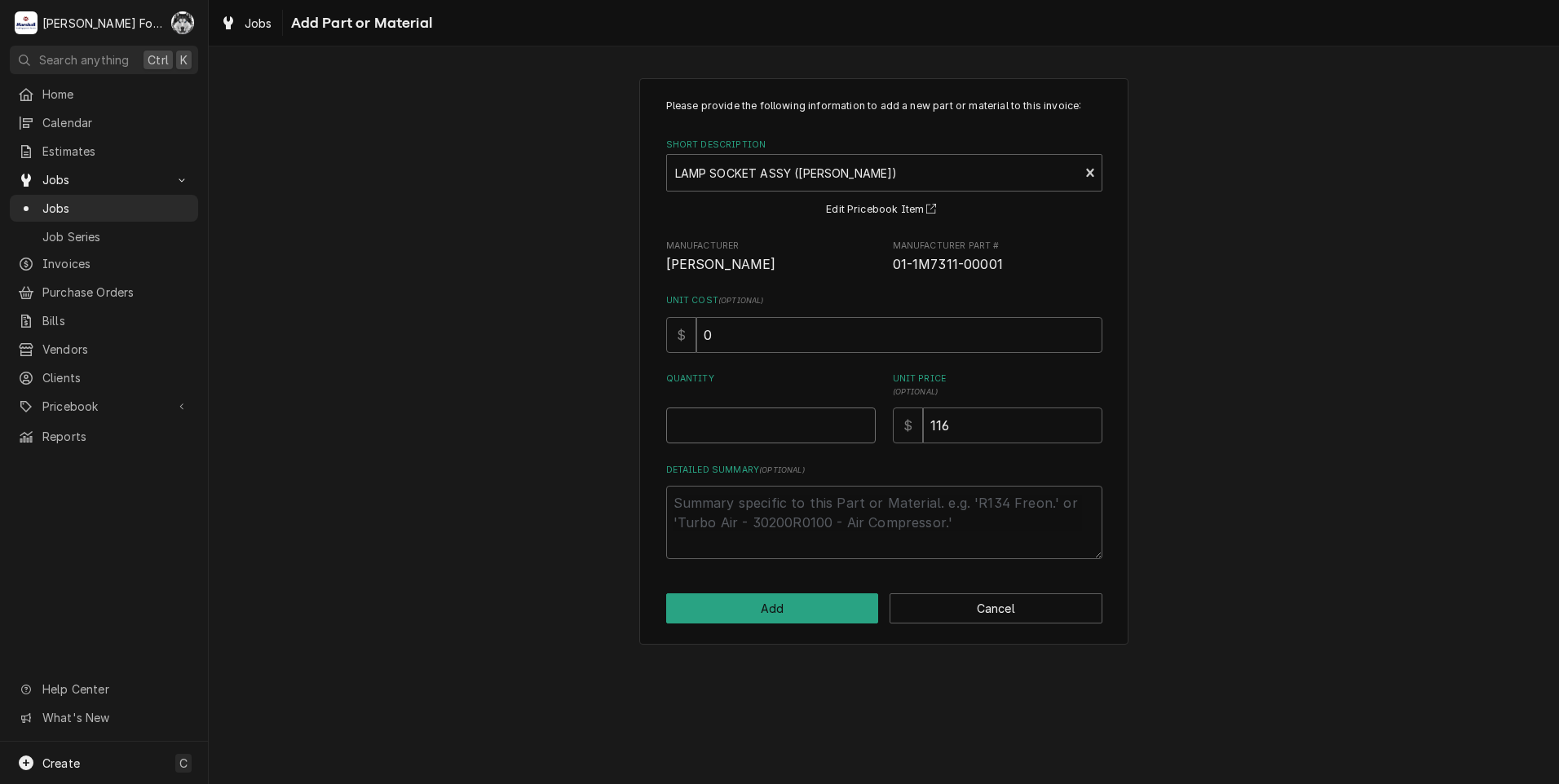
type textarea "x"
type input "0.5"
click at [858, 422] on input "0.5" at bounding box center [771, 425] width 210 height 36
type textarea "x"
drag, startPoint x: 858, startPoint y: 422, endPoint x: 797, endPoint y: 523, distance: 118.0
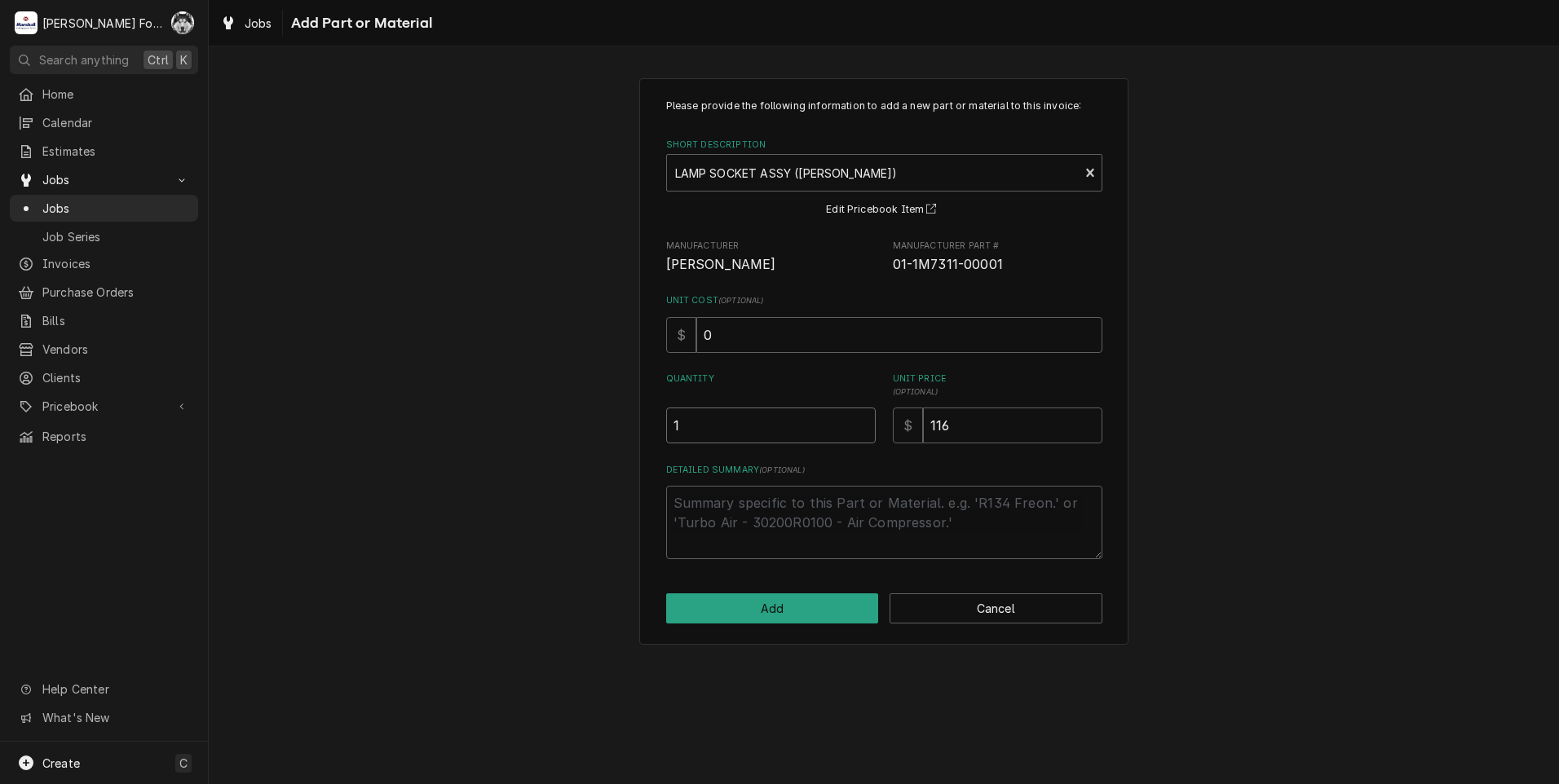
type input "1"
click at [857, 423] on input "1" at bounding box center [771, 425] width 210 height 36
click at [790, 606] on button "Add" at bounding box center [772, 608] width 213 height 30
type textarea "x"
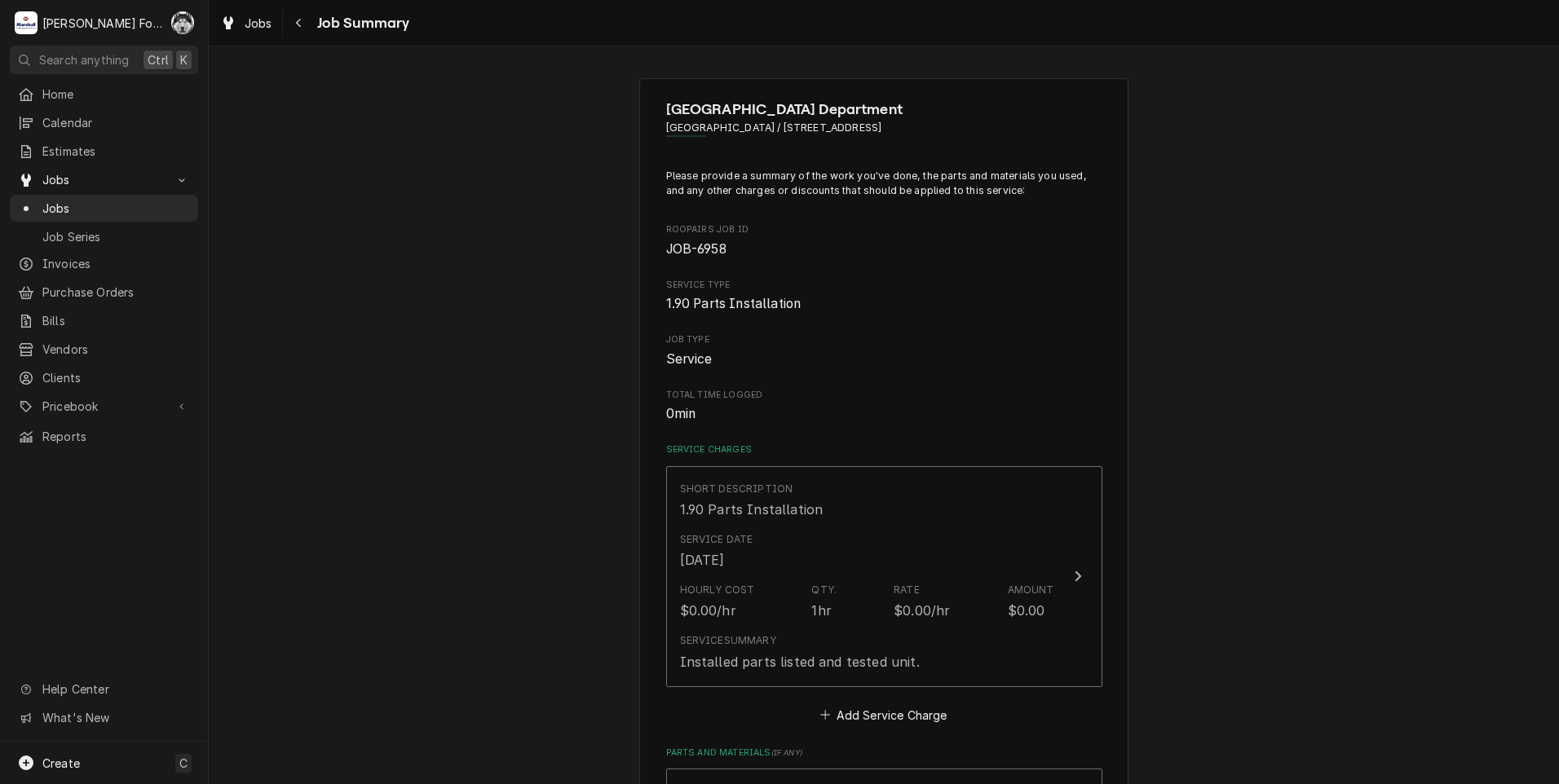
scroll to position [326, 0]
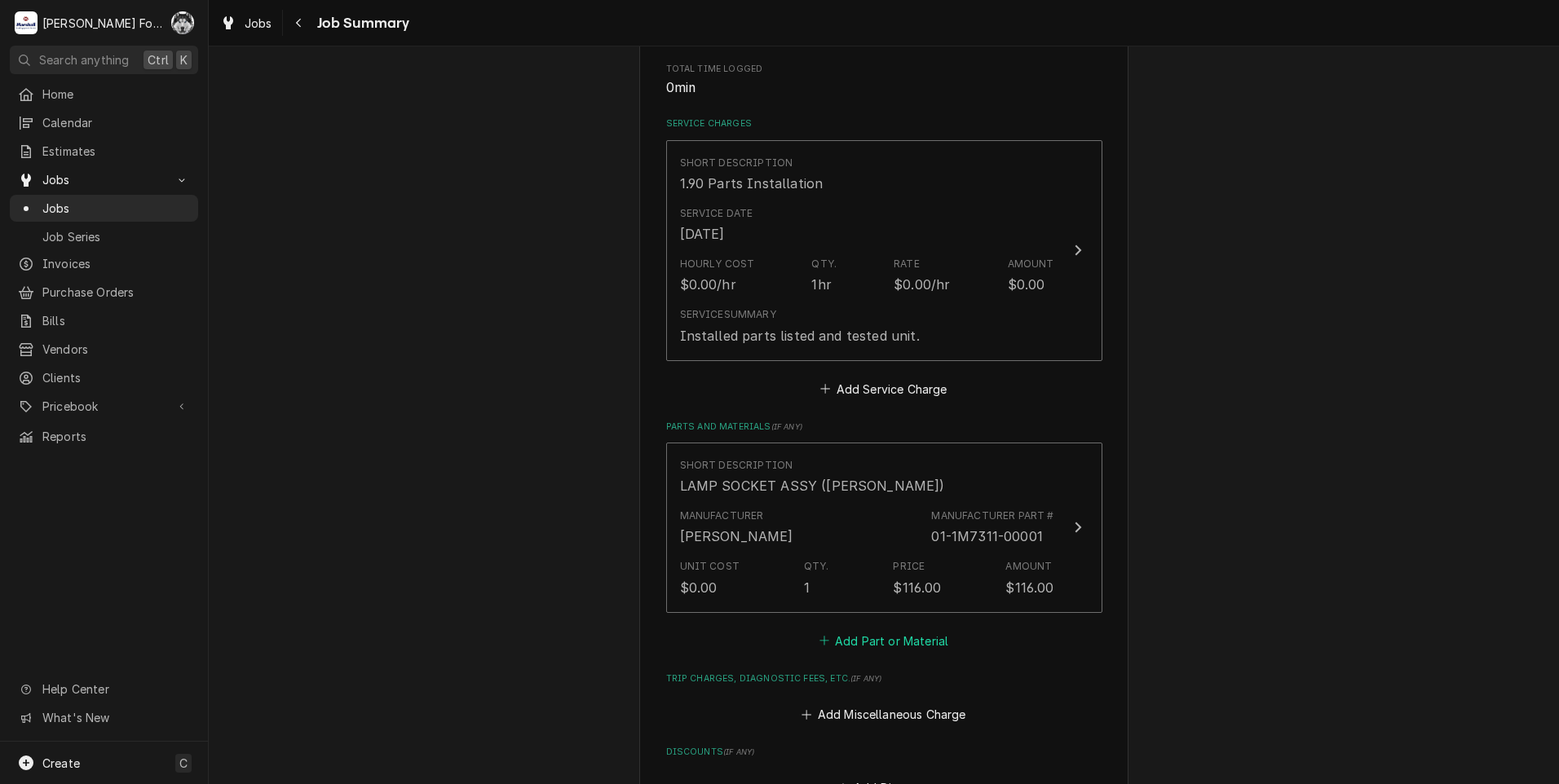
click at [843, 643] on button "Add Part or Material" at bounding box center [884, 641] width 135 height 23
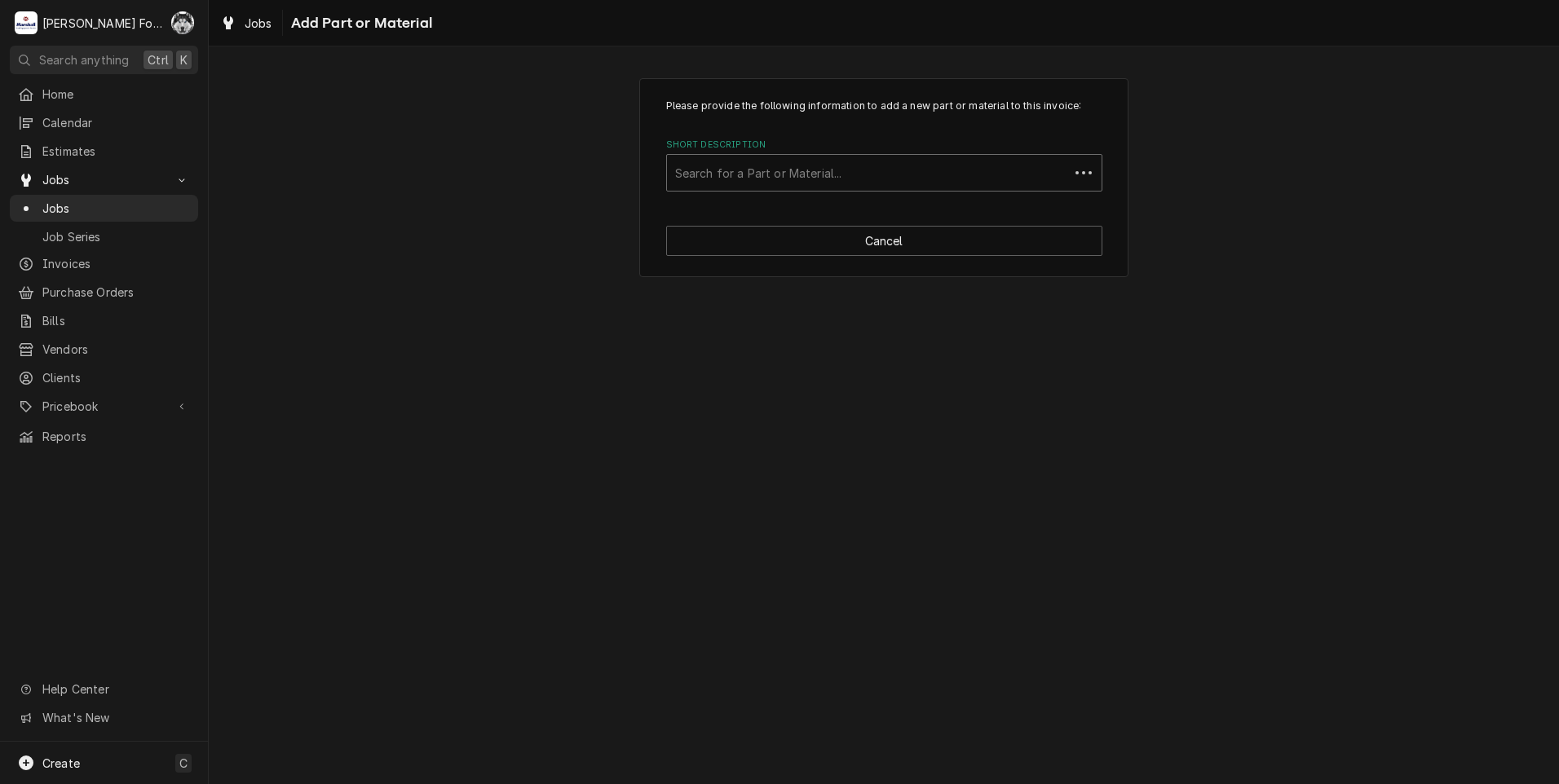
click at [817, 167] on div "Short Description" at bounding box center [868, 173] width 386 height 30
type input "SSDT"
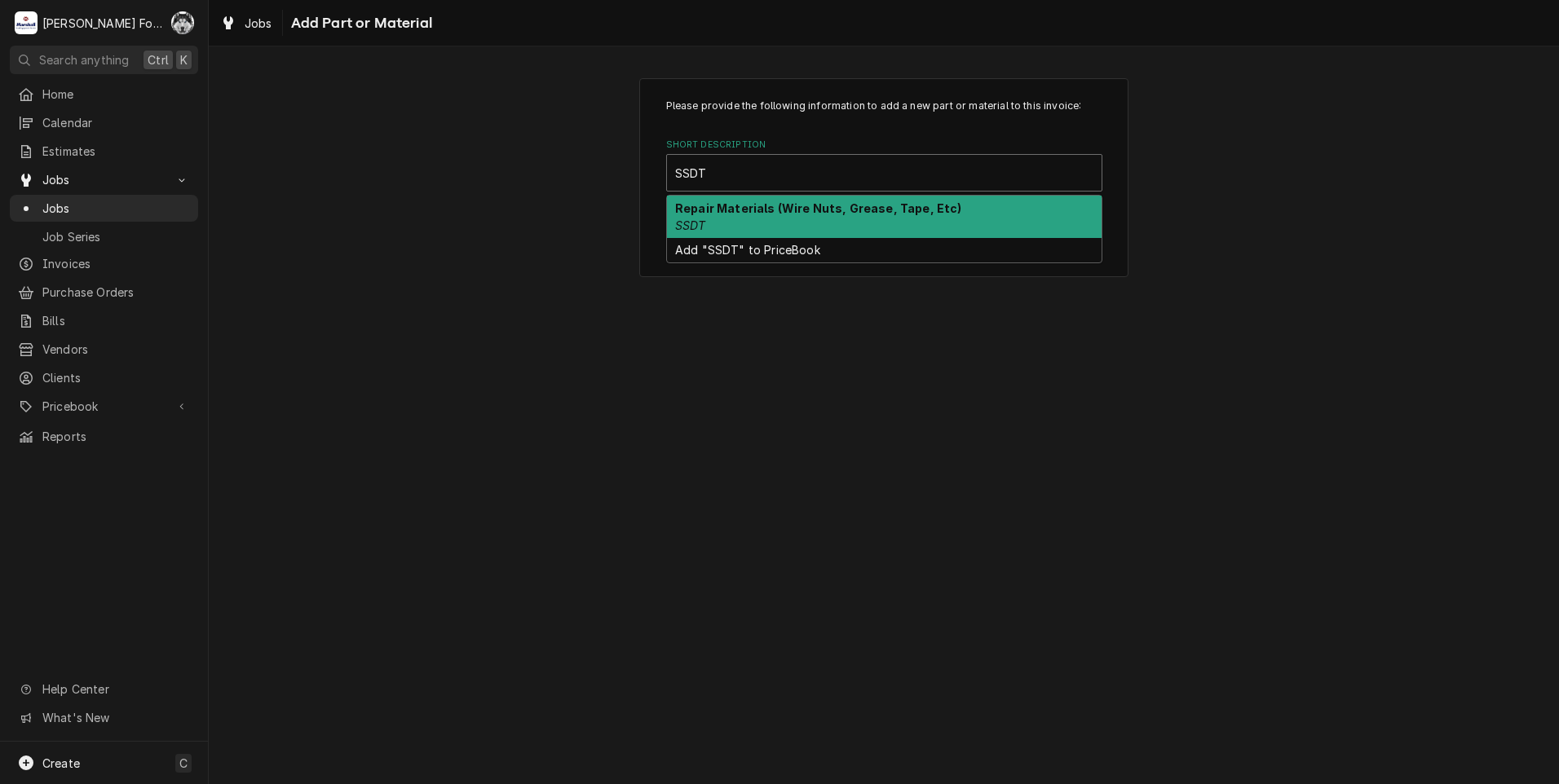
click at [793, 220] on div "Repair Materials (Wire Nuts, Grease, Tape, Etc) SSDT" at bounding box center [884, 217] width 435 height 43
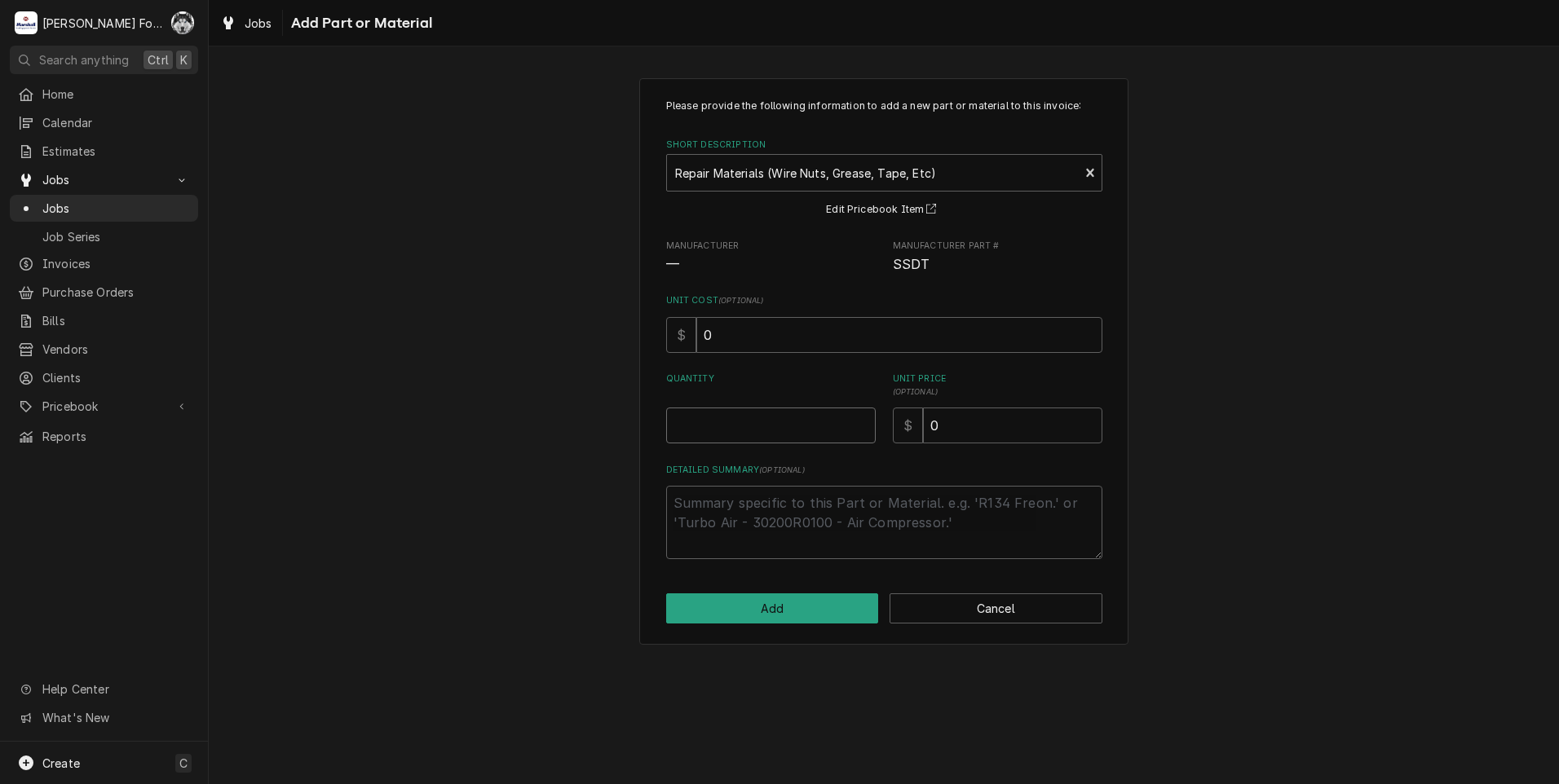
type textarea "x"
type input "0.5"
click at [863, 420] on input "0.5" at bounding box center [771, 425] width 210 height 36
type textarea "x"
type input "1"
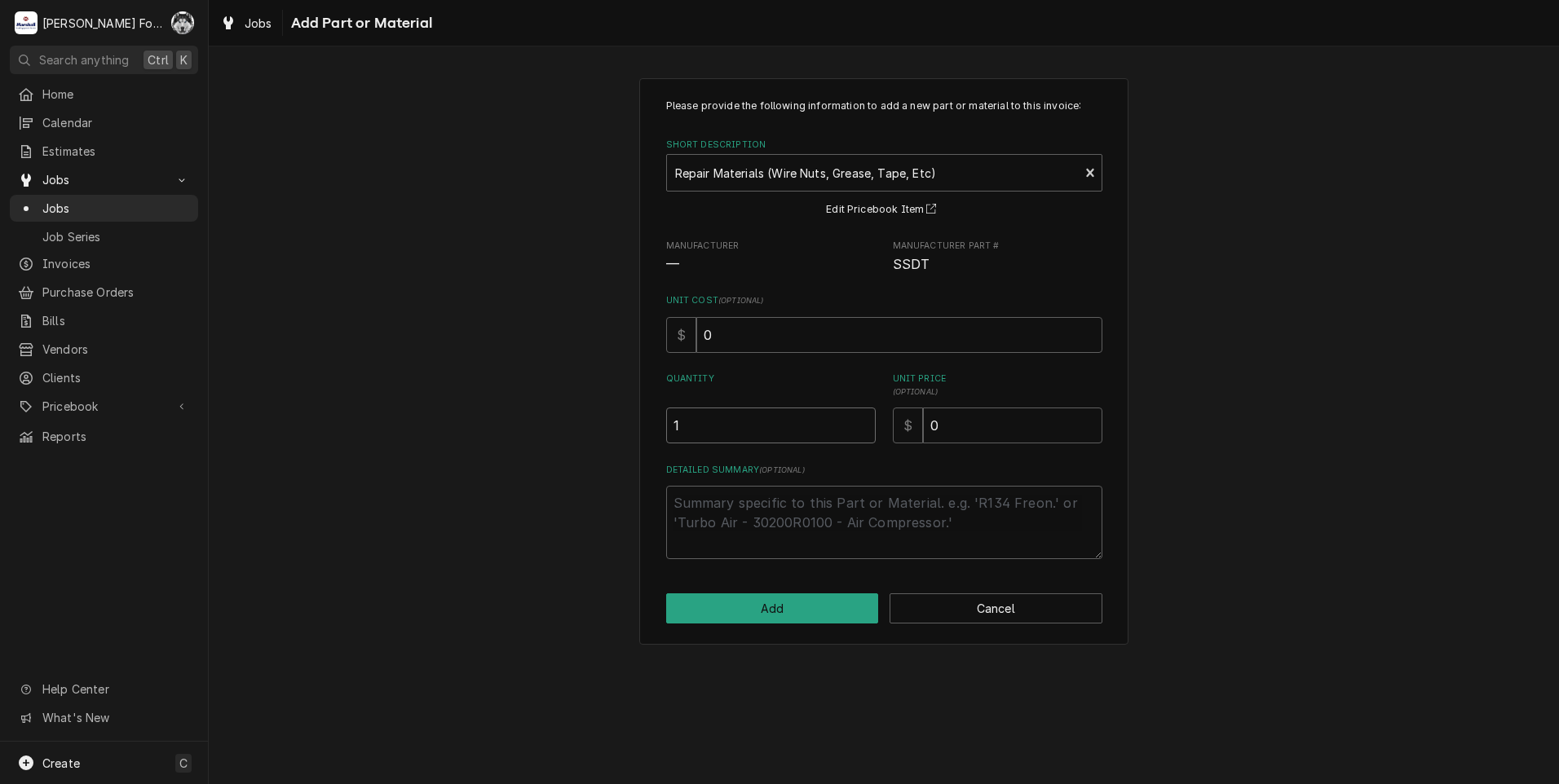
click at [863, 420] on input "1" at bounding box center [771, 425] width 210 height 36
drag, startPoint x: 902, startPoint y: 451, endPoint x: 736, endPoint y: 451, distance: 166.0
click at [764, 467] on div "Please provide the following information to add a new part or material to this …" at bounding box center [884, 329] width 437 height 461
type textarea "x"
type input "4"
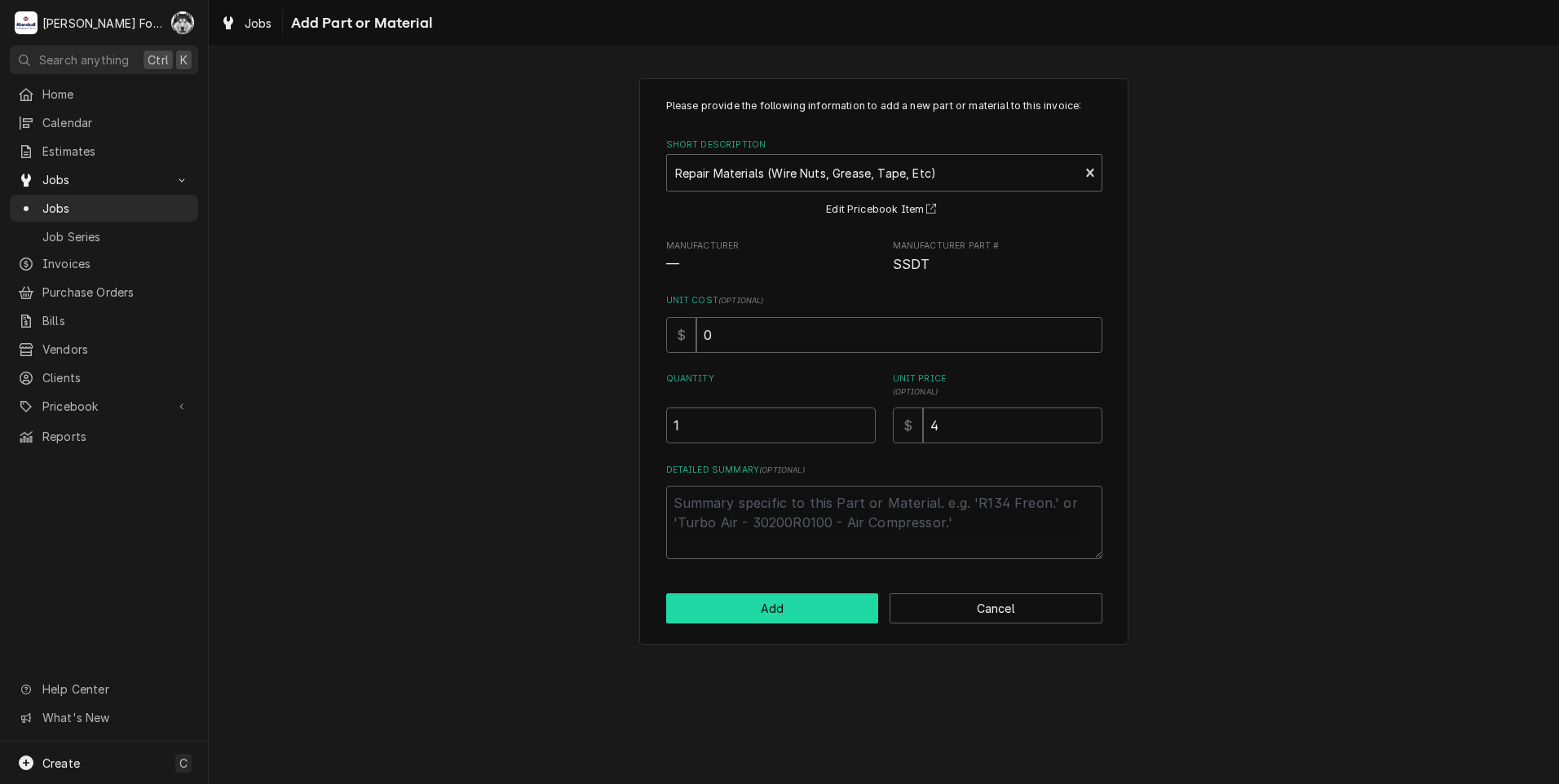
click at [732, 622] on button "Add" at bounding box center [772, 608] width 213 height 30
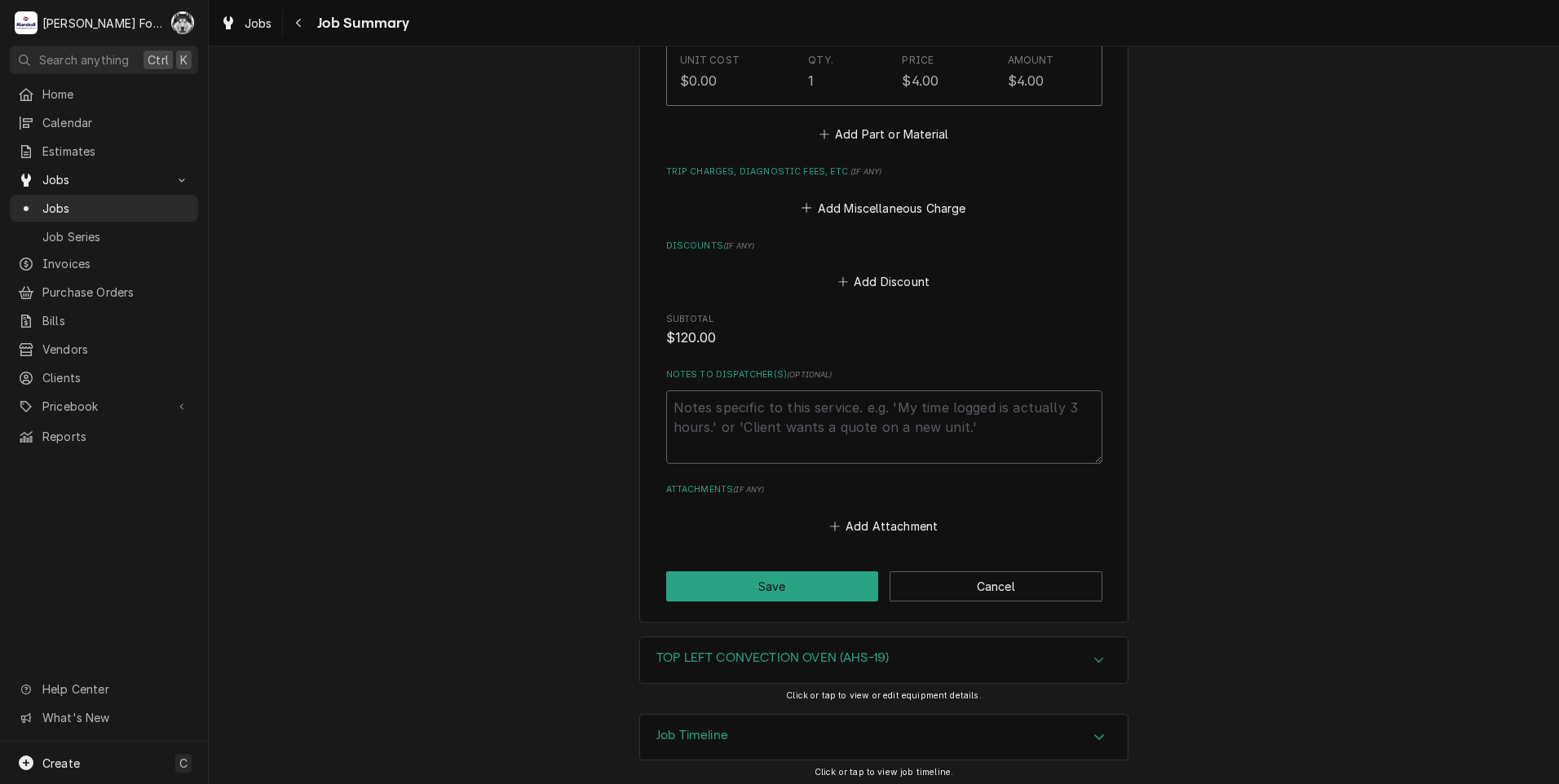
scroll to position [1017, 0]
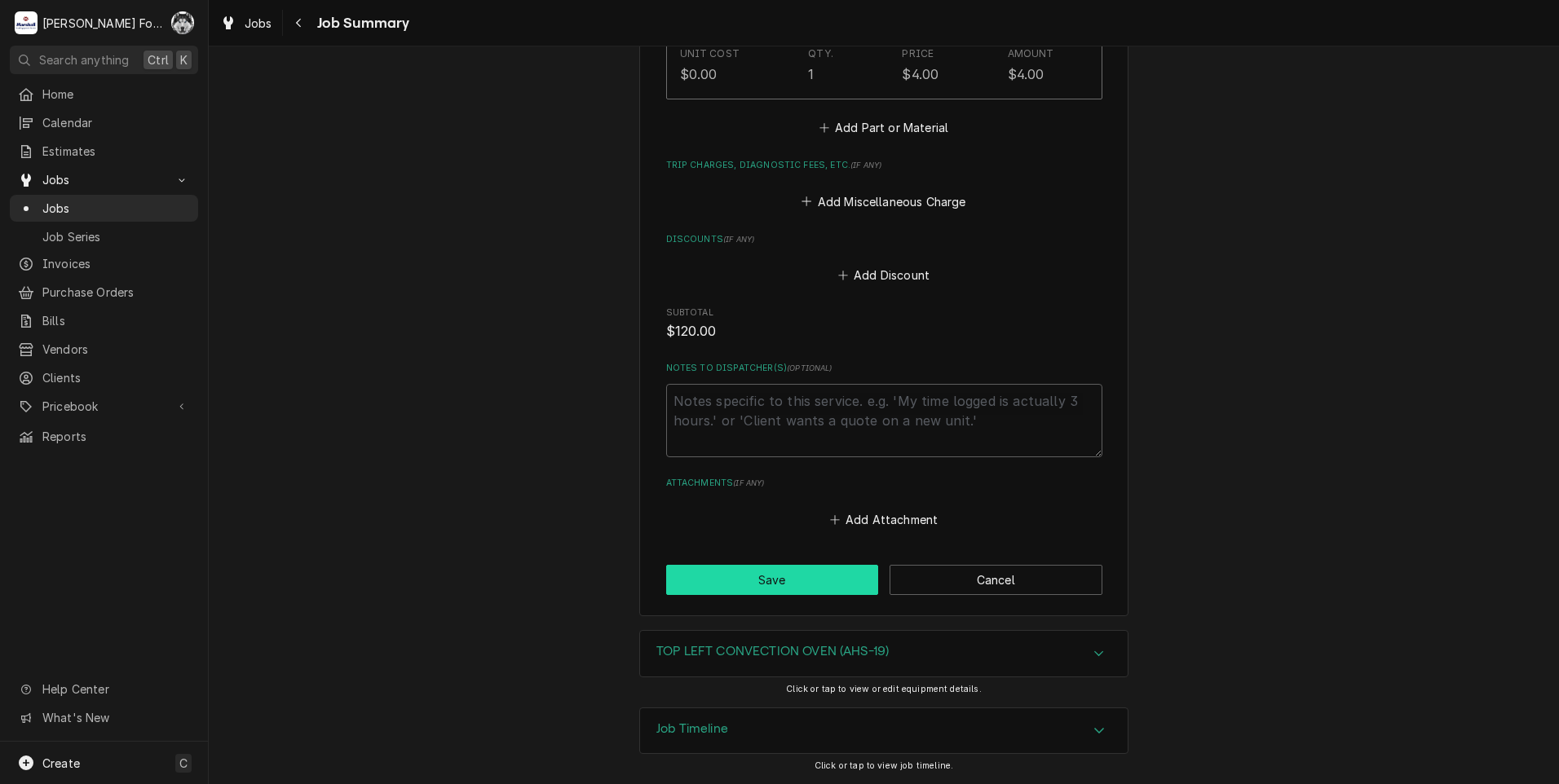
click at [718, 591] on button "Save" at bounding box center [772, 580] width 213 height 30
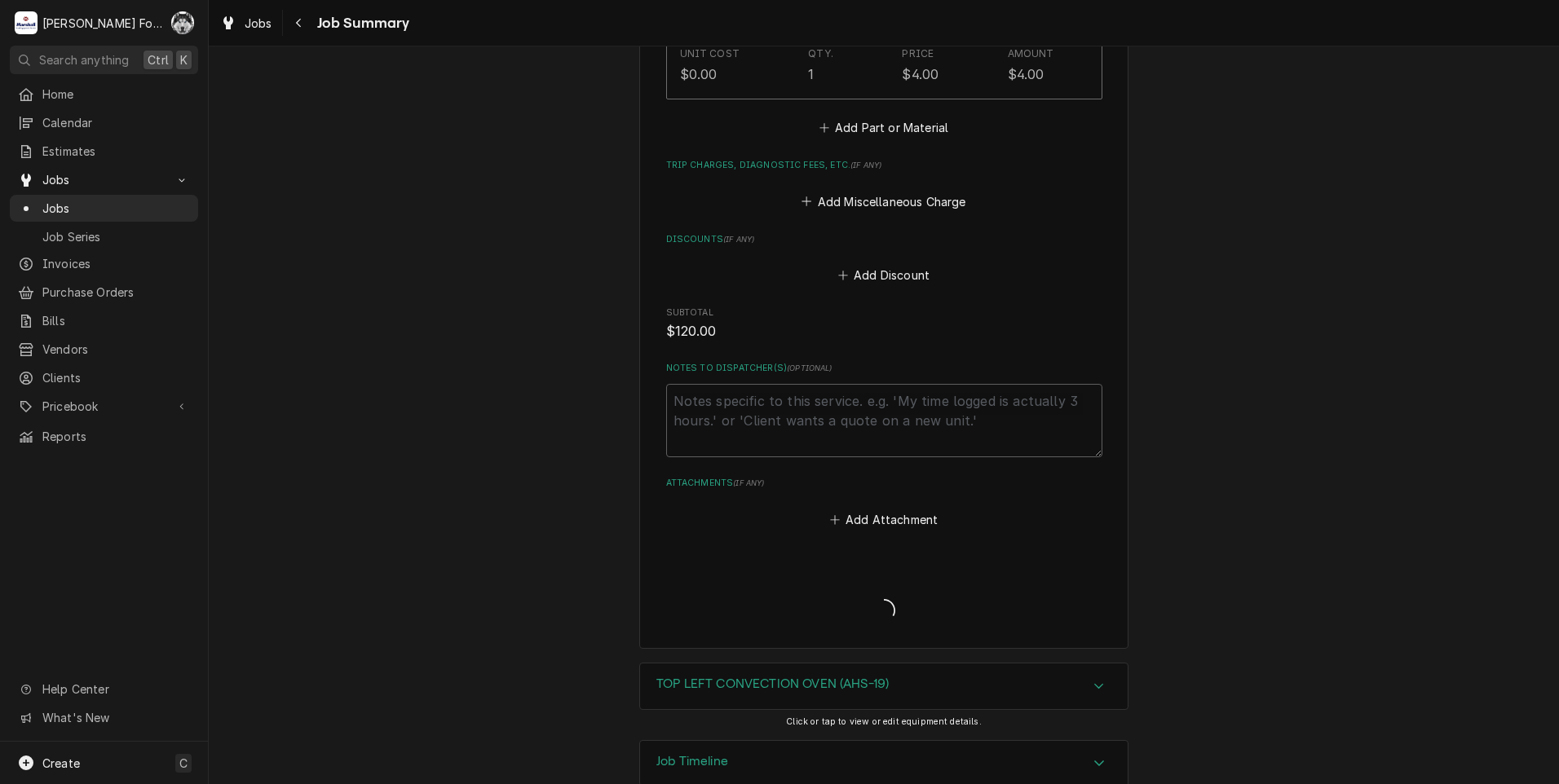
type textarea "x"
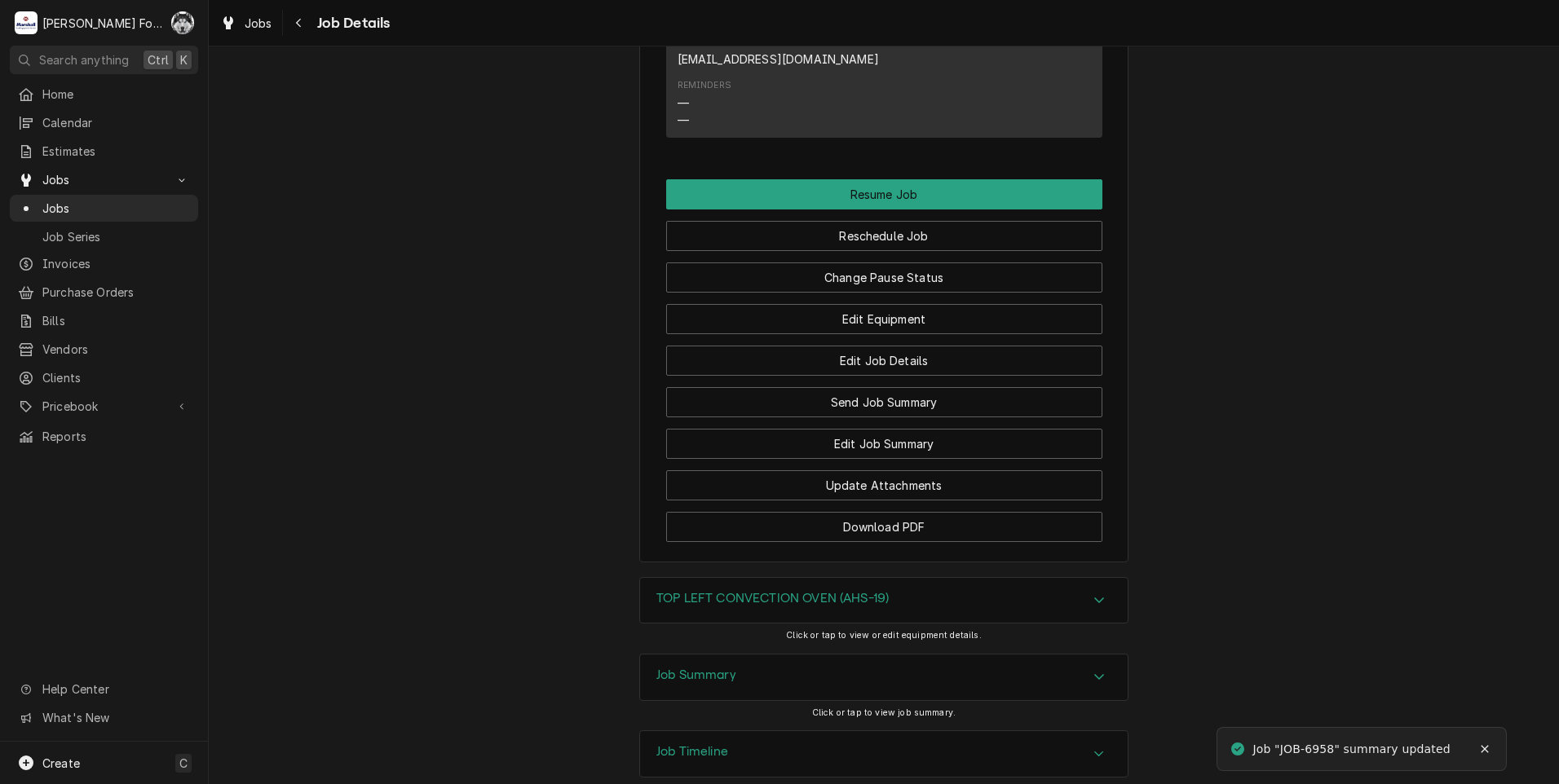
scroll to position [1664, 0]
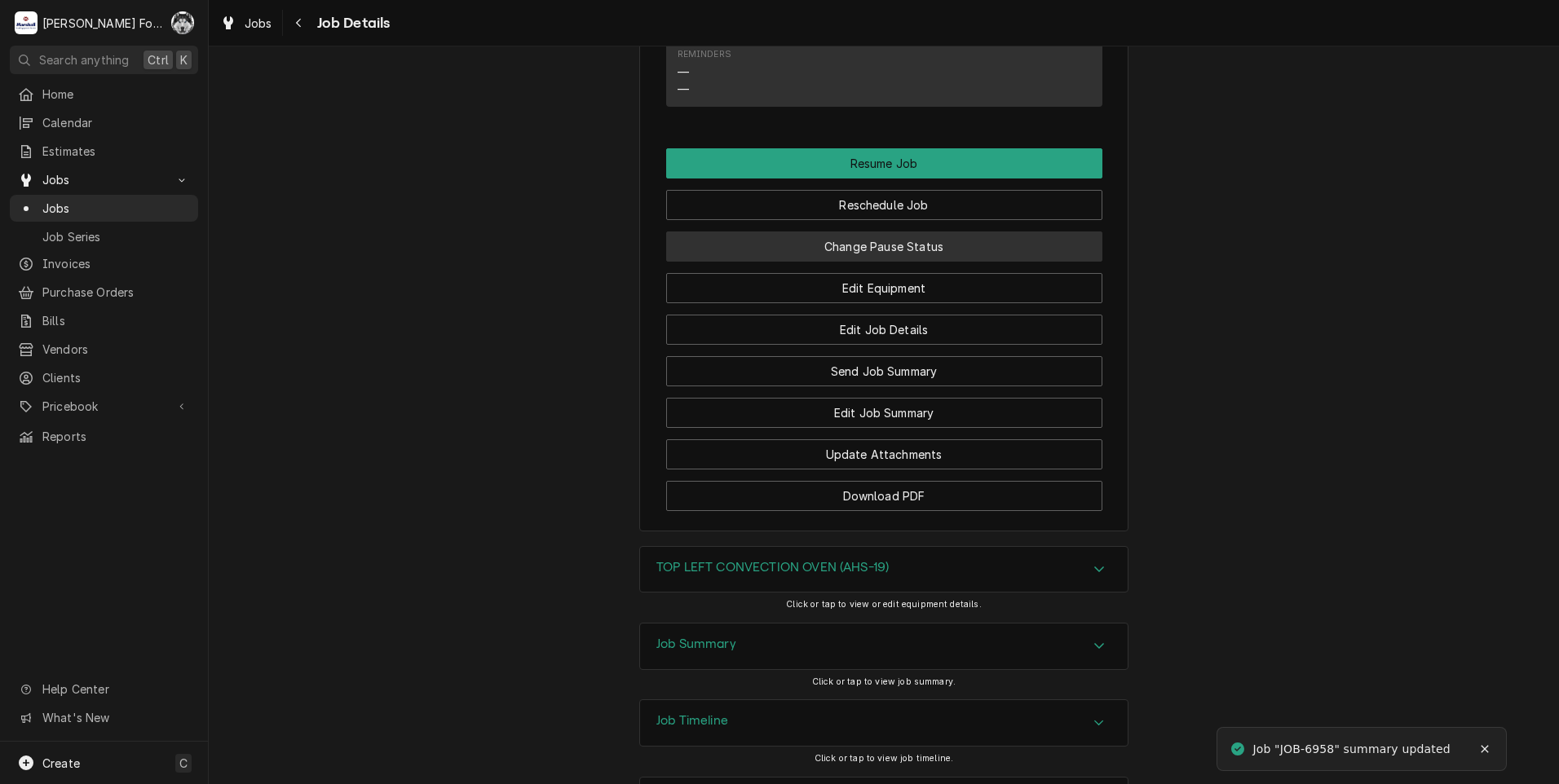
click at [903, 231] on button "Change Pause Status" at bounding box center [884, 246] width 437 height 30
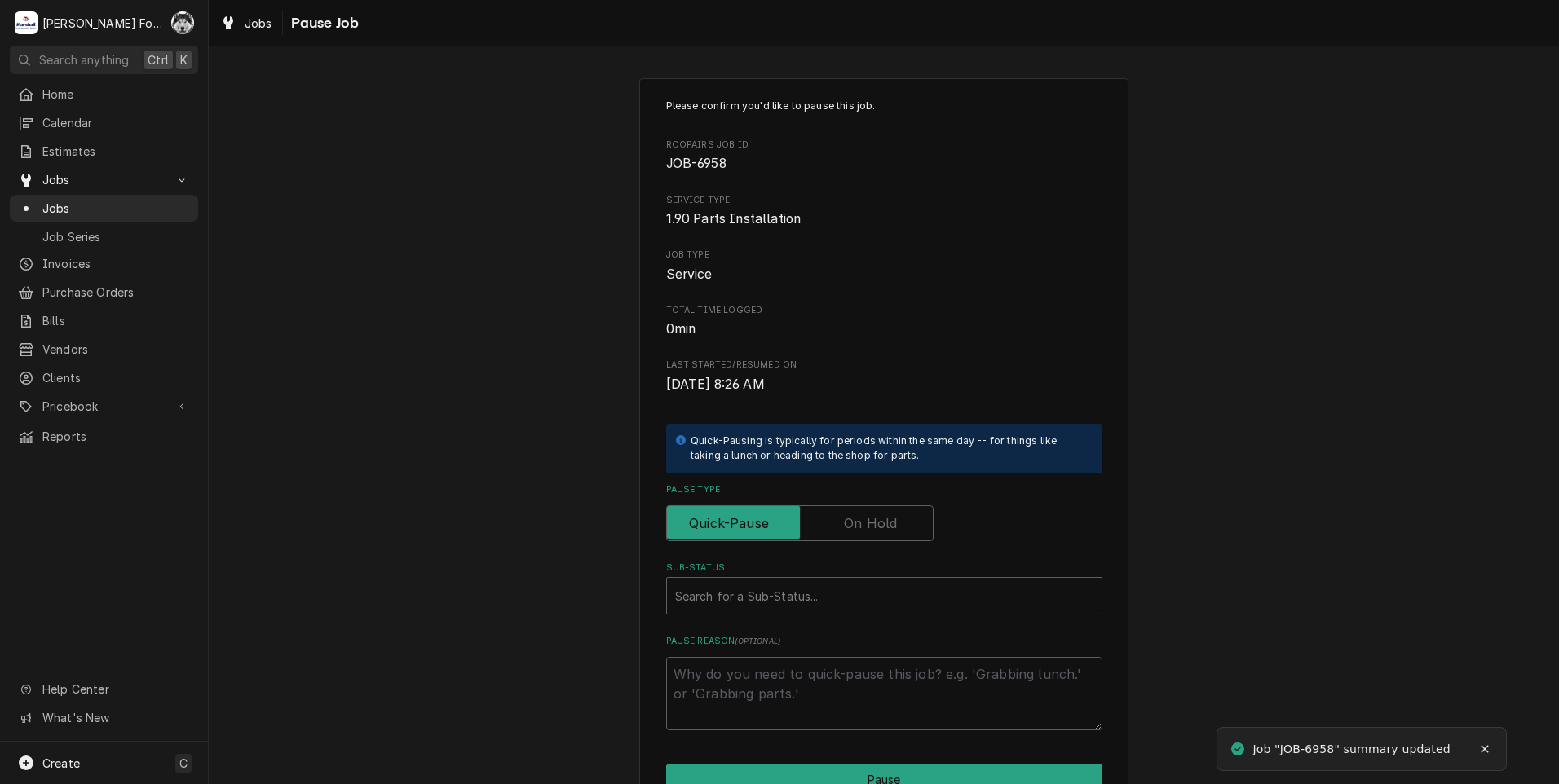
click at [849, 521] on label "Pause Type" at bounding box center [800, 523] width 268 height 36
click at [849, 521] on input "Pause Type" at bounding box center [800, 523] width 253 height 36
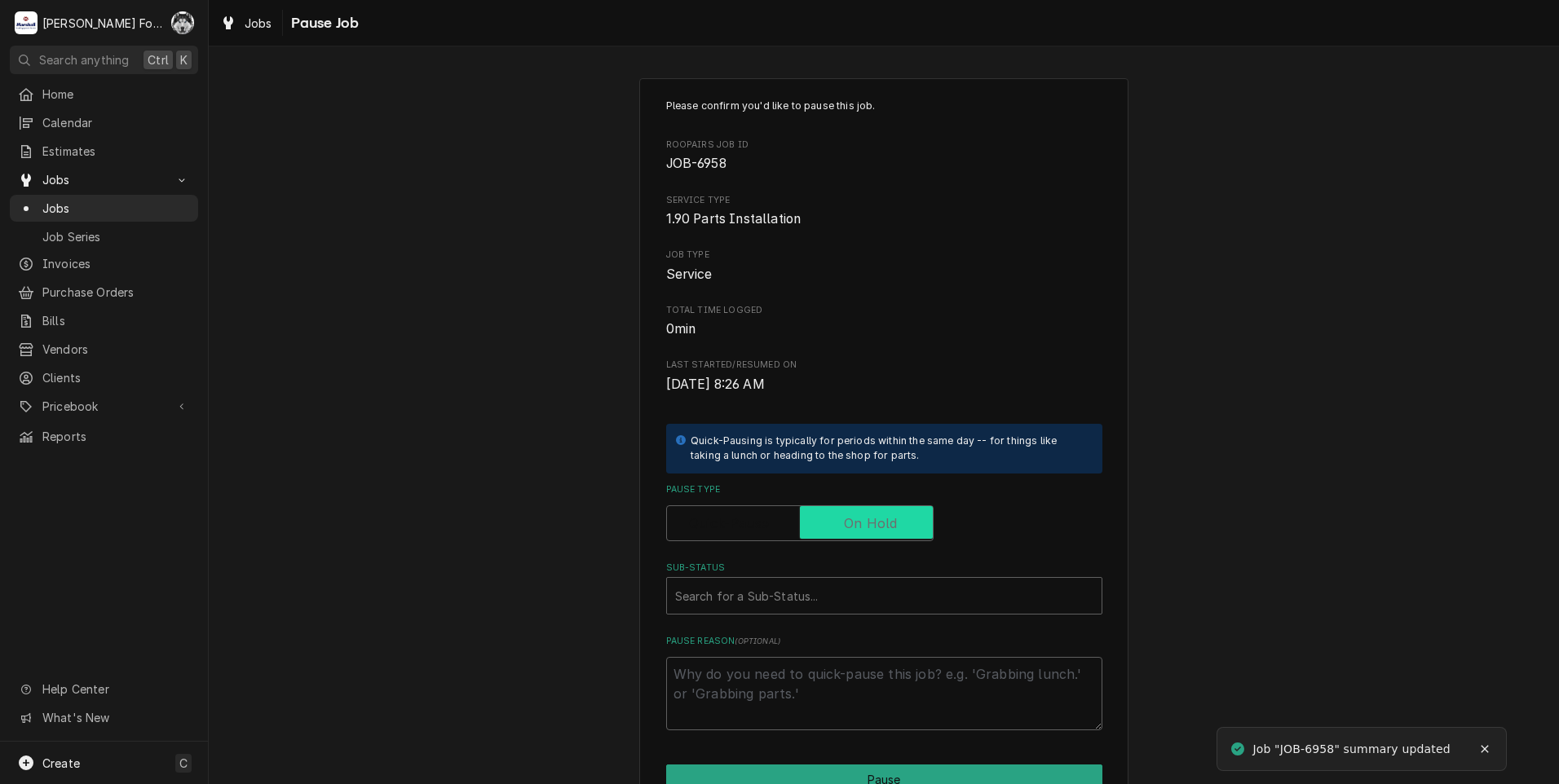
checkbox input "true"
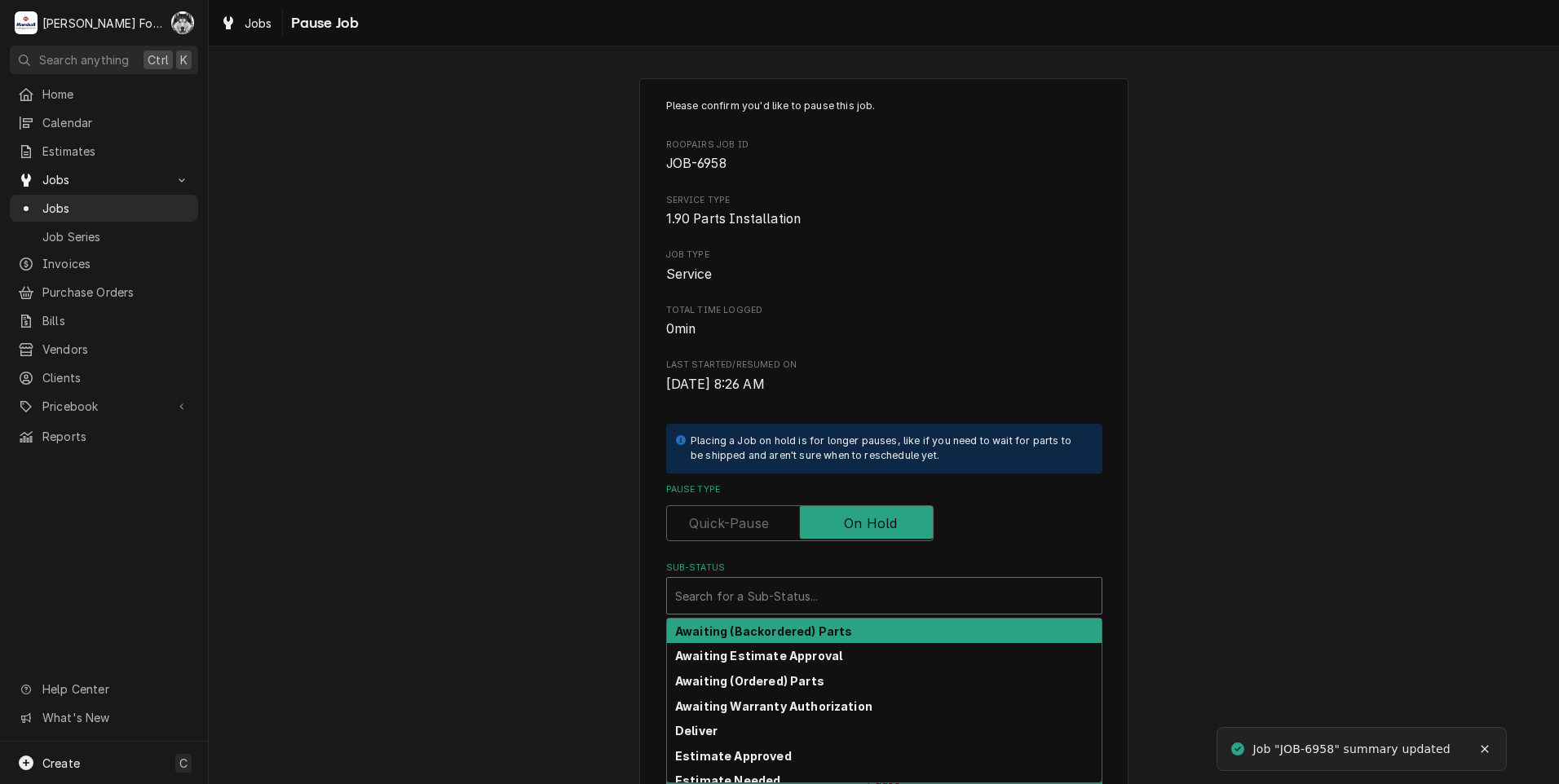
drag, startPoint x: 802, startPoint y: 596, endPoint x: 761, endPoint y: 664, distance: 79.4
click at [801, 597] on div "Sub-Status" at bounding box center [884, 596] width 418 height 30
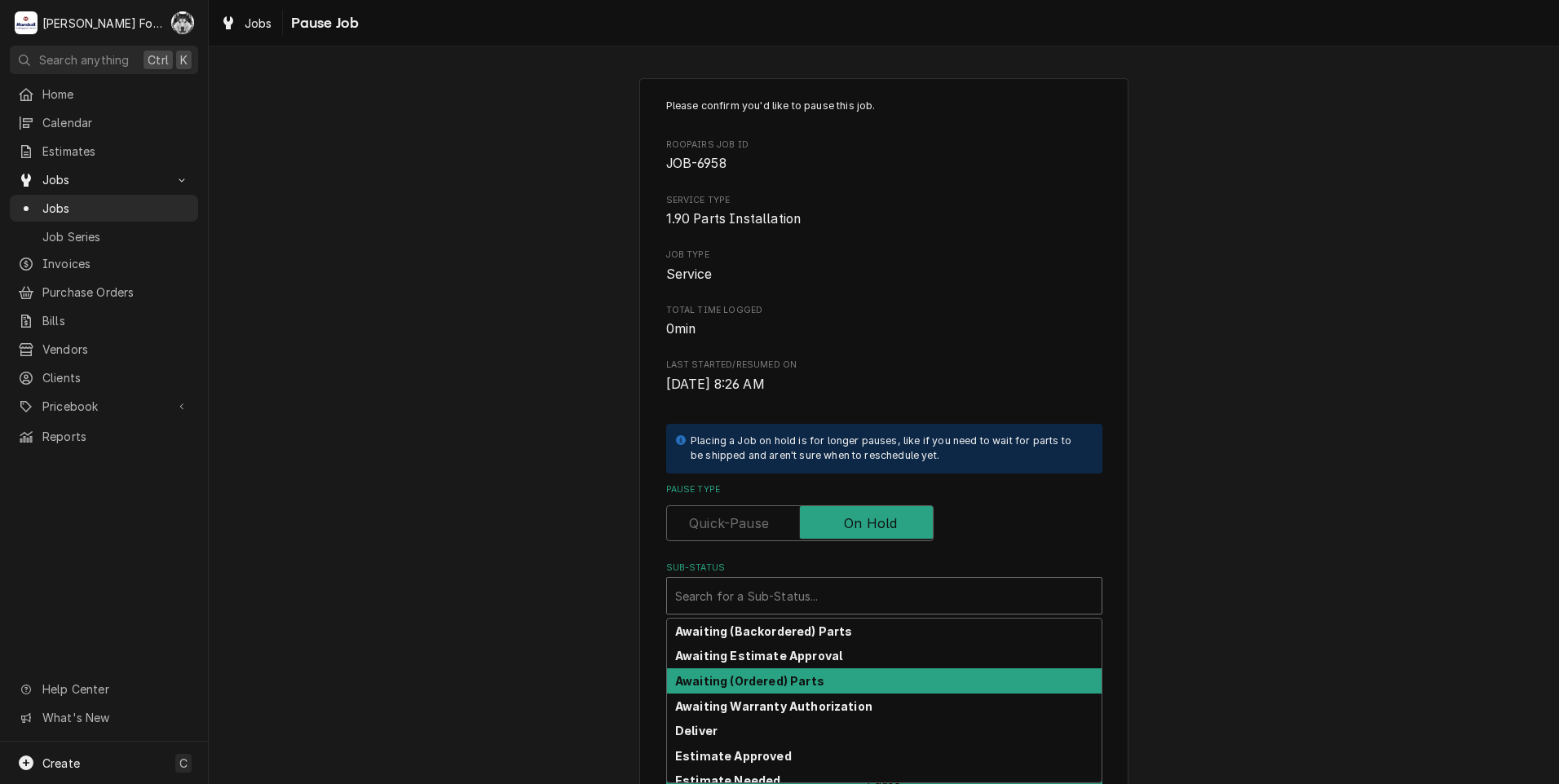
click at [771, 685] on strong "Awaiting (Ordered) Parts" at bounding box center [750, 681] width 150 height 14
click at [774, 594] on div "Sub-Status" at bounding box center [873, 596] width 397 height 30
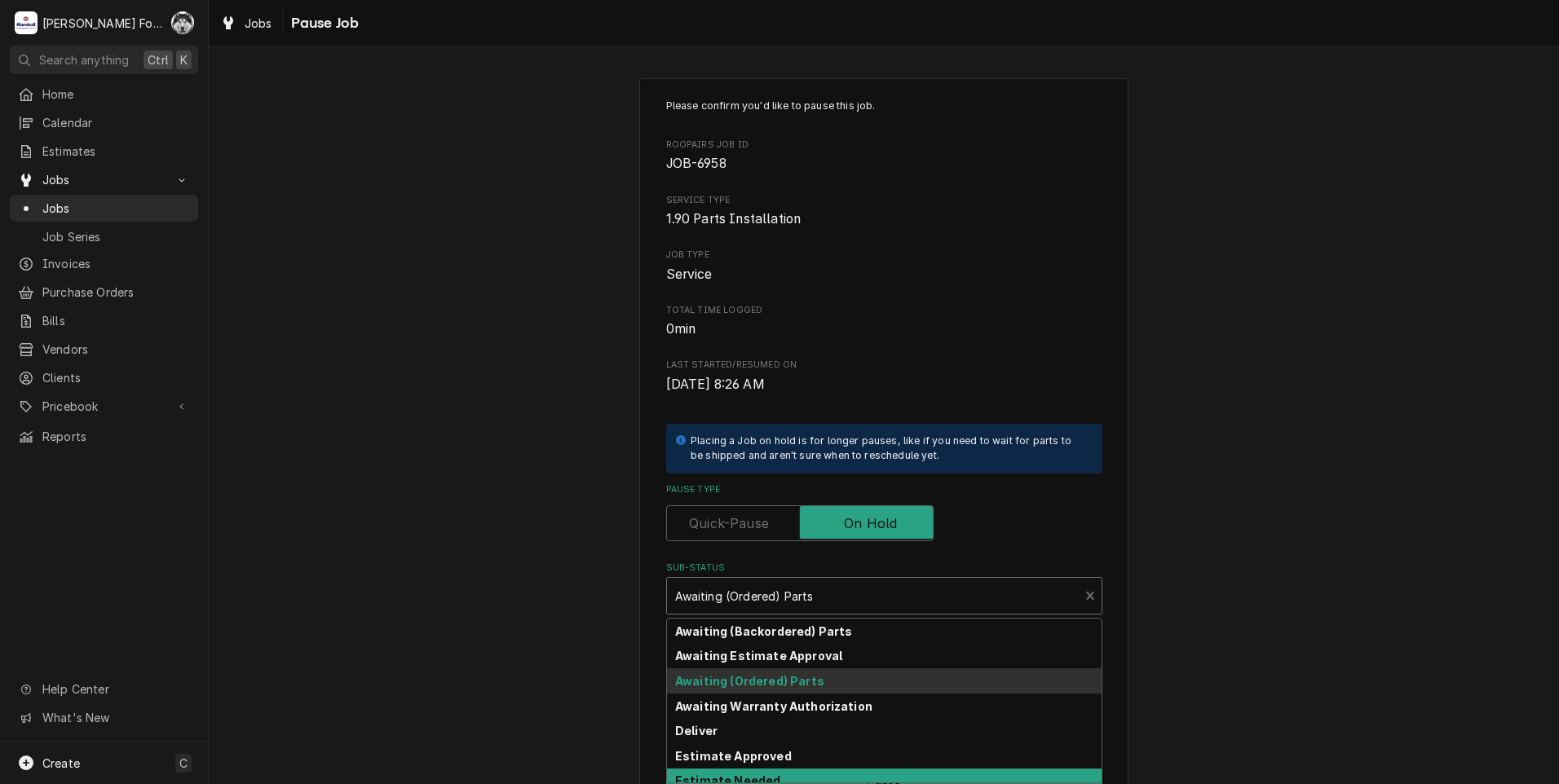
drag, startPoint x: 760, startPoint y: 767, endPoint x: 763, endPoint y: 776, distance: 9.5
click at [763, 776] on div "Awaiting (Backordered) Parts Awaiting Estimate Approval Awaiting (Ordered) Part…" at bounding box center [884, 700] width 435 height 163
click at [760, 775] on strong "Estimate Needed" at bounding box center [727, 780] width 105 height 14
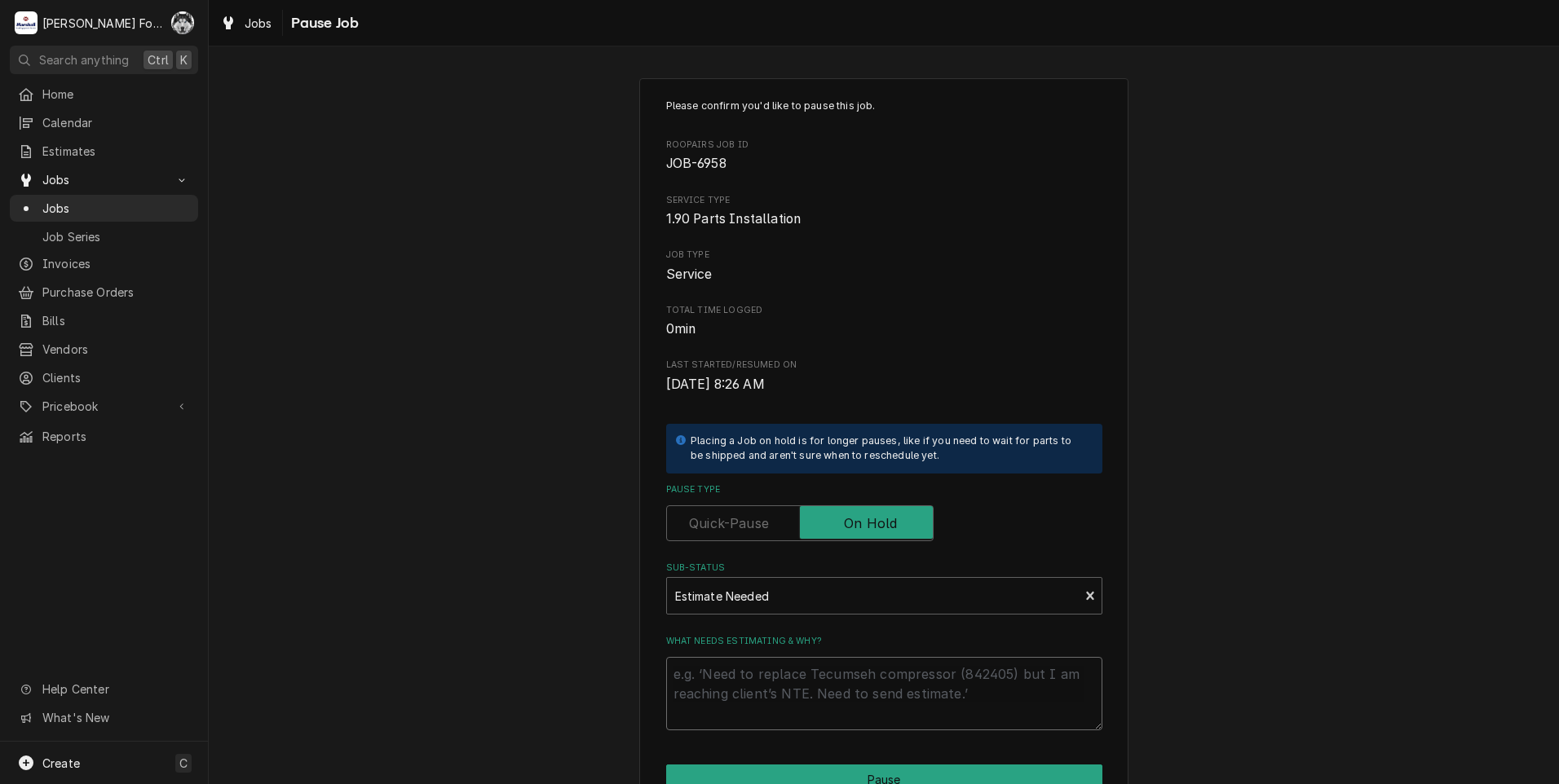
click at [763, 695] on textarea "What needs estimating & why?" at bounding box center [884, 693] width 437 height 73
type textarea "x"
type textarea "P"
type textarea "x"
type textarea "PA"
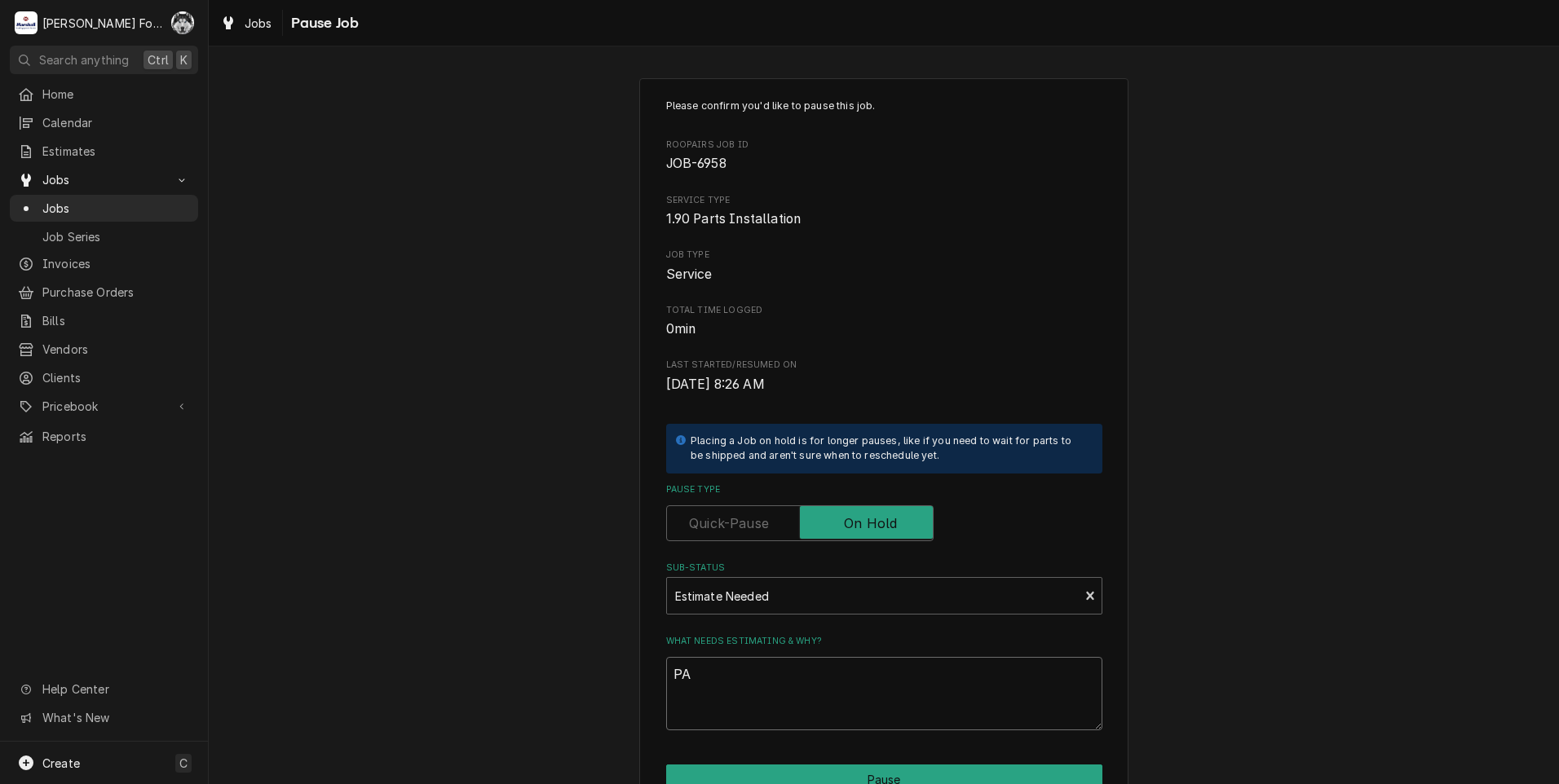
type textarea "x"
type textarea "PAR"
type textarea "x"
type textarea "PART"
type textarea "x"
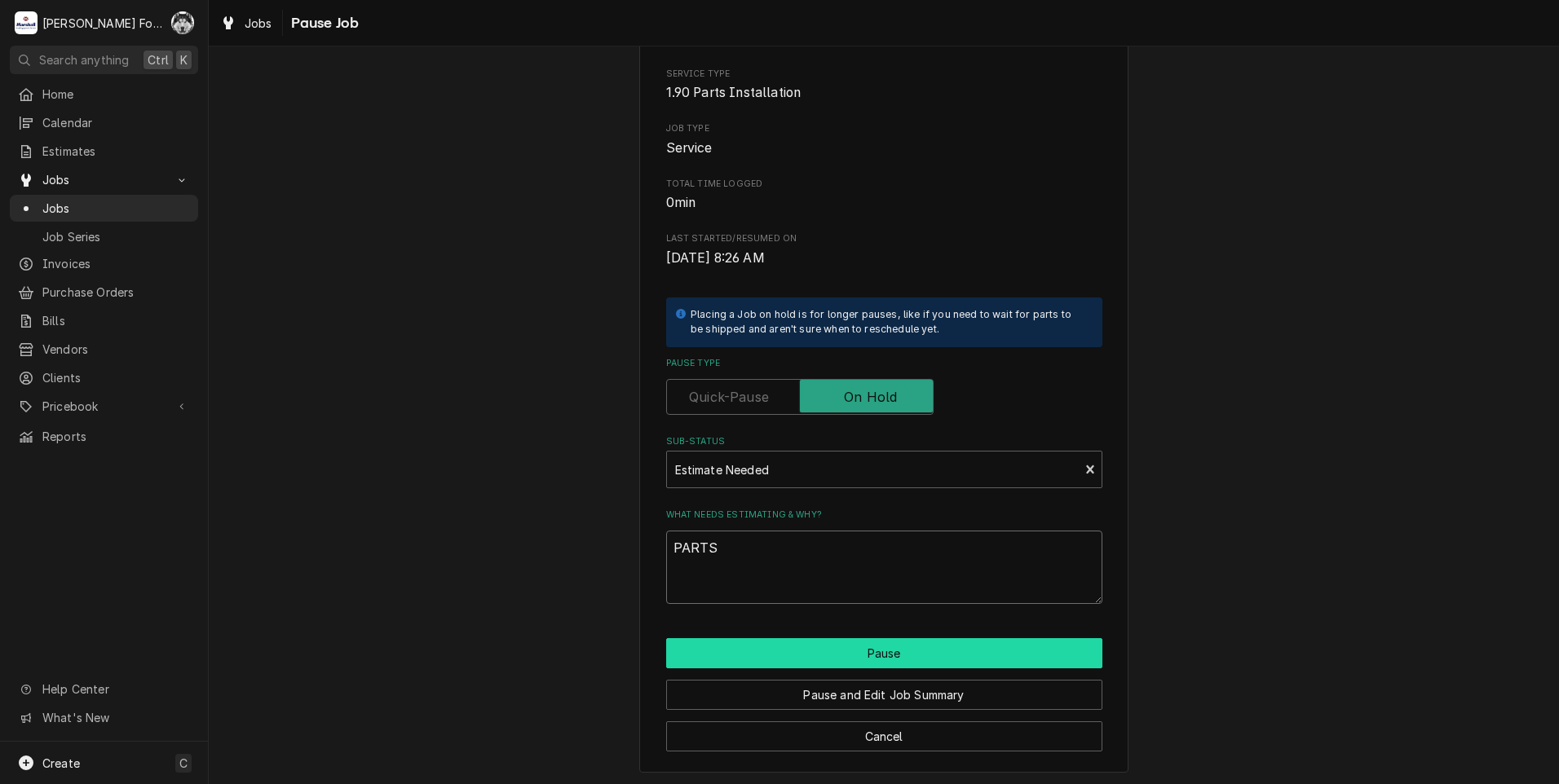
scroll to position [129, 0]
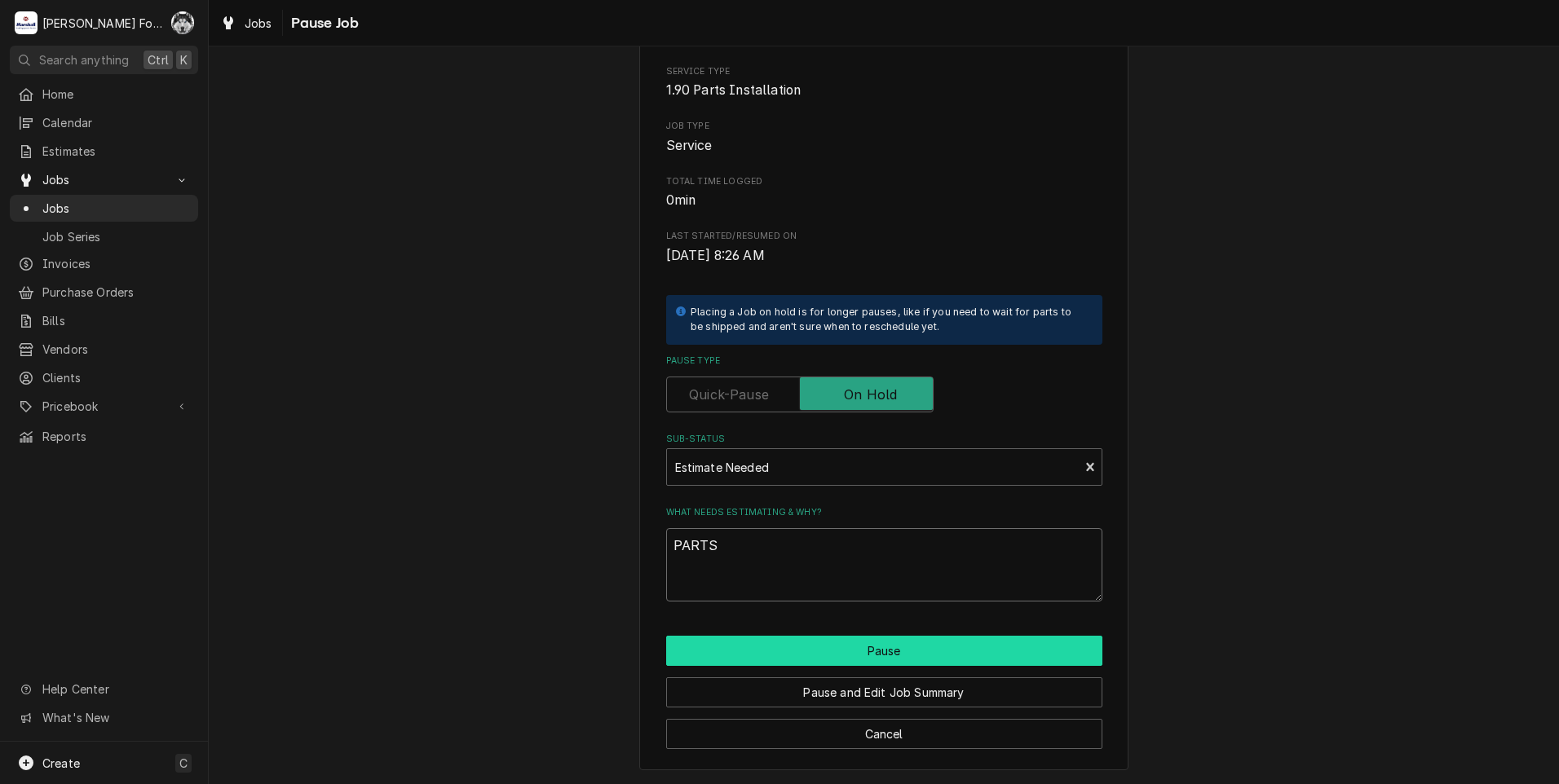
type textarea "PARTS"
click at [774, 641] on button "Pause" at bounding box center [884, 651] width 437 height 30
type textarea "x"
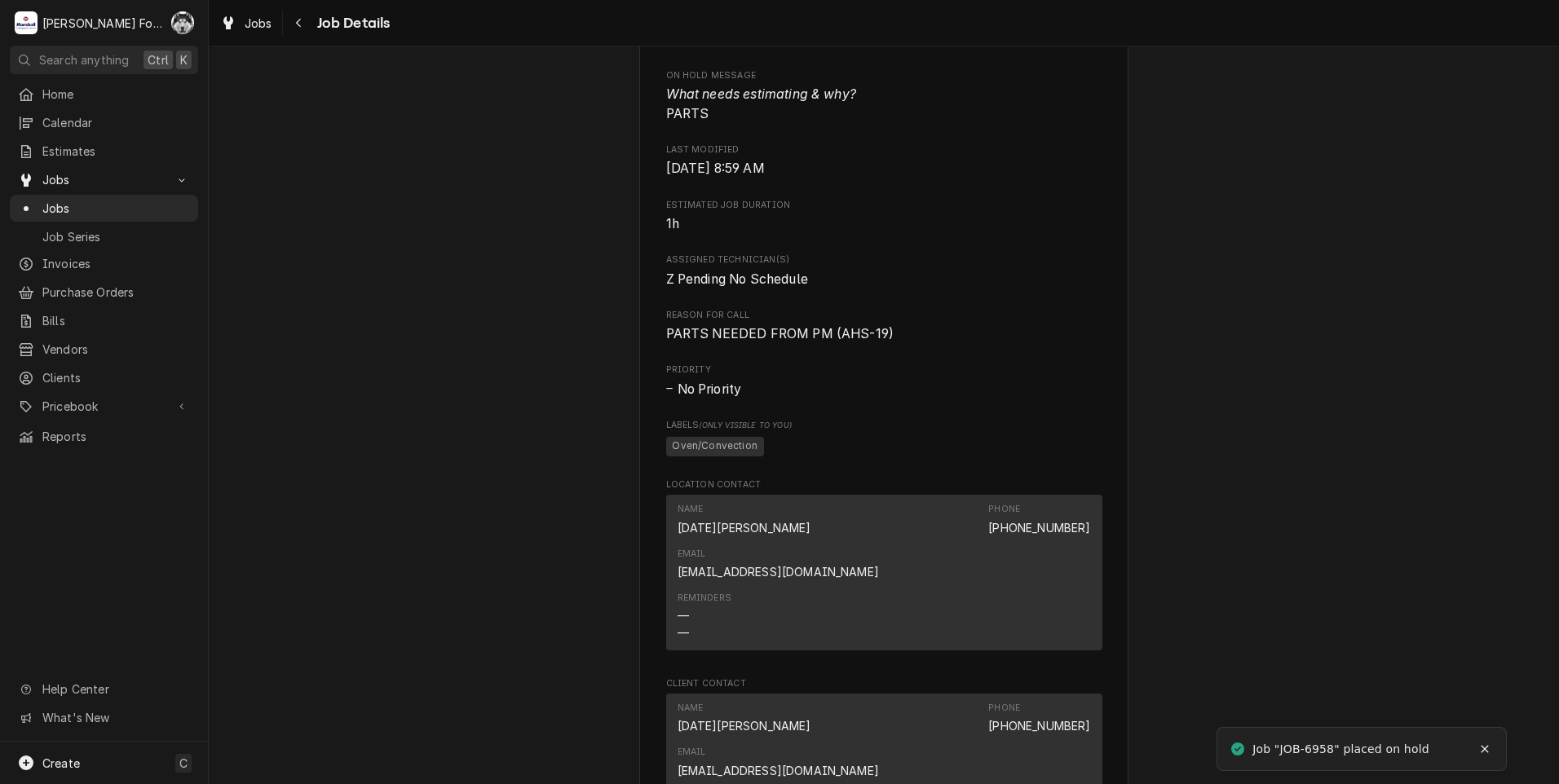
scroll to position [1386, 0]
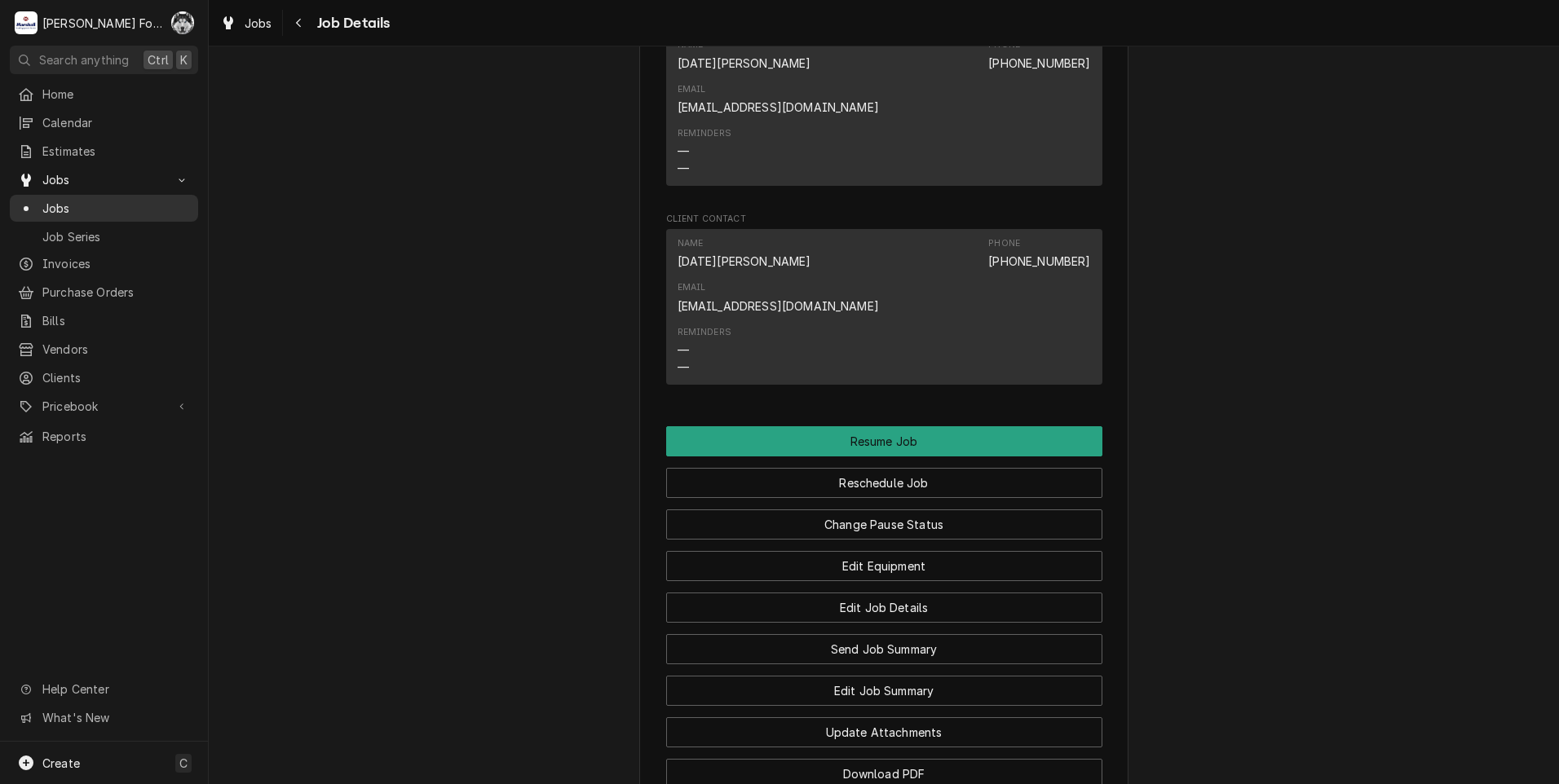
click at [44, 205] on span "Jobs" at bounding box center [116, 208] width 148 height 17
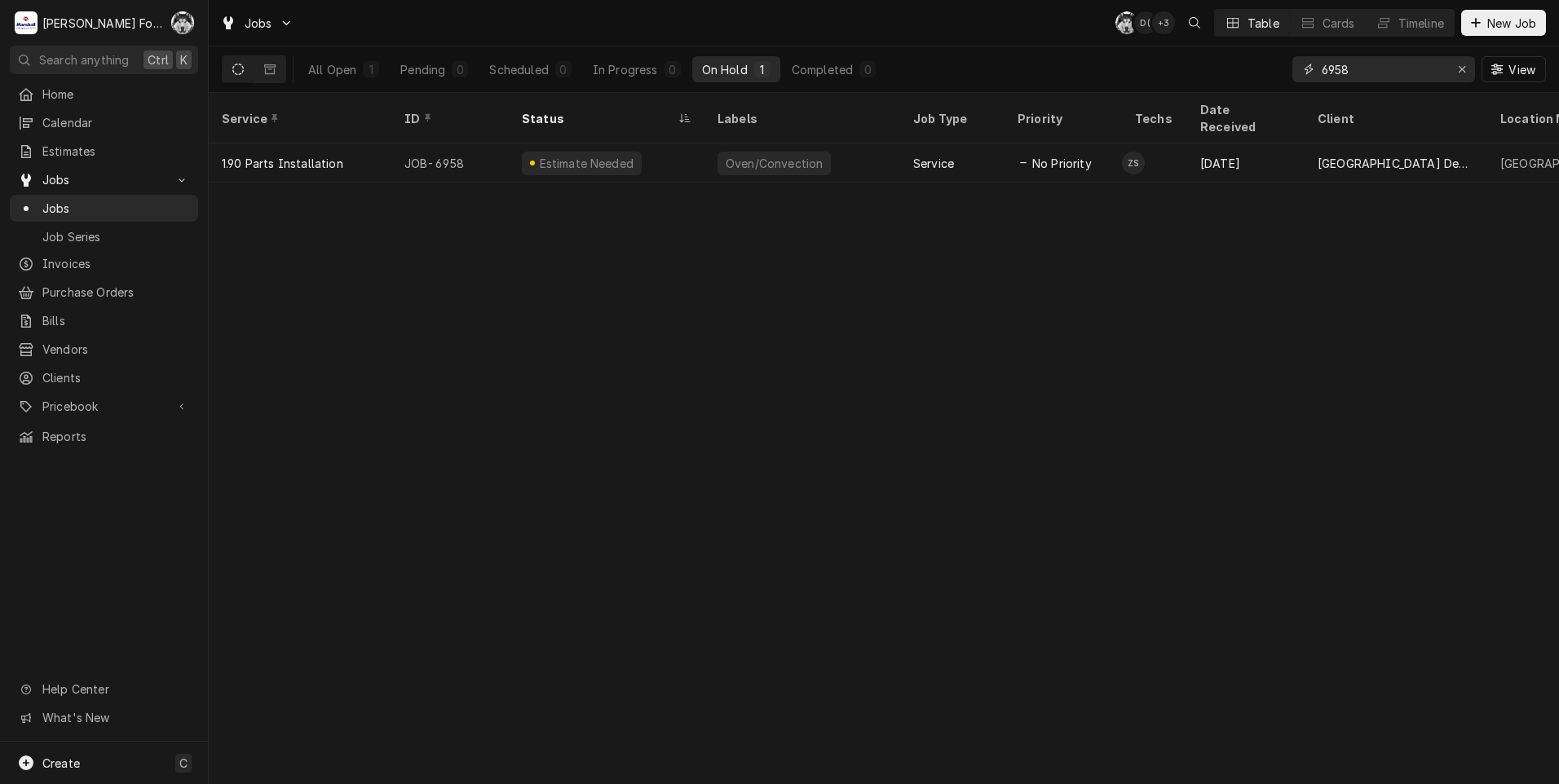
drag, startPoint x: 1369, startPoint y: 72, endPoint x: 1186, endPoint y: 82, distance: 183.3
click at [1188, 82] on div "All Open 1 Pending 0 Scheduled 0 In Progress 0 On Hold 1 Completed 0 6958 View" at bounding box center [884, 69] width 1324 height 46
type input "6957"
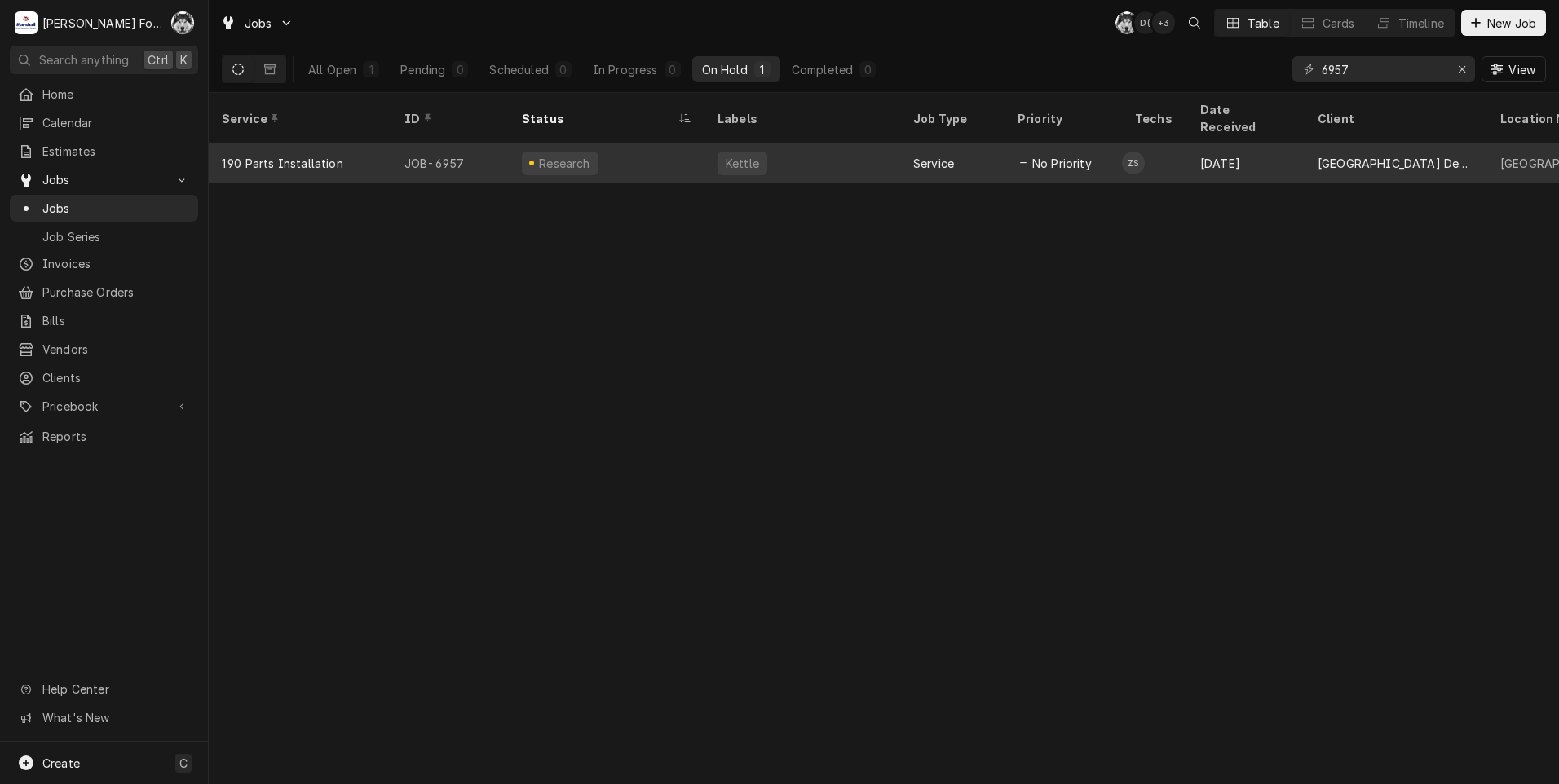
click at [709, 153] on div "Kettle" at bounding box center [802, 163] width 196 height 39
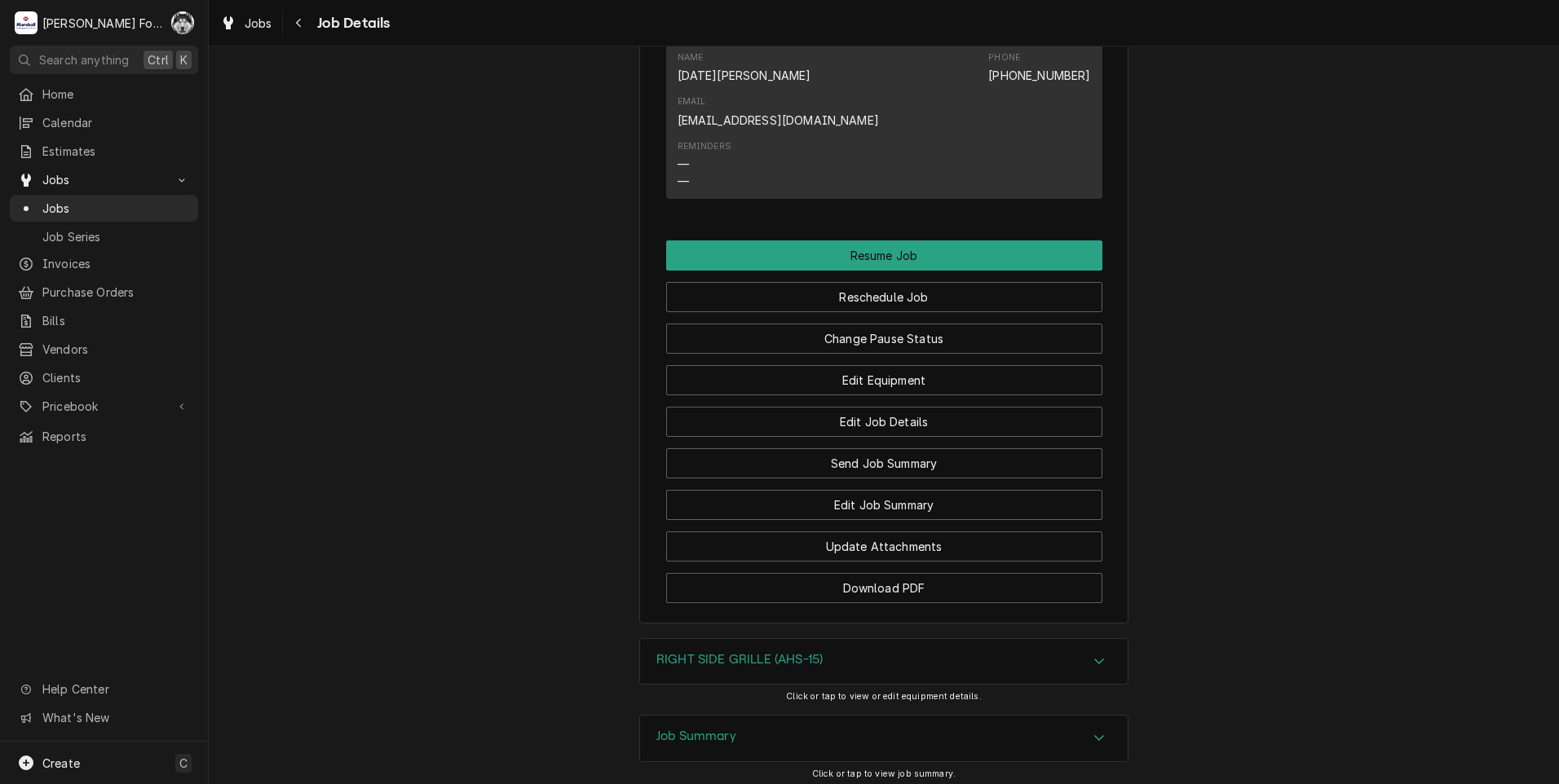
scroll to position [1518, 0]
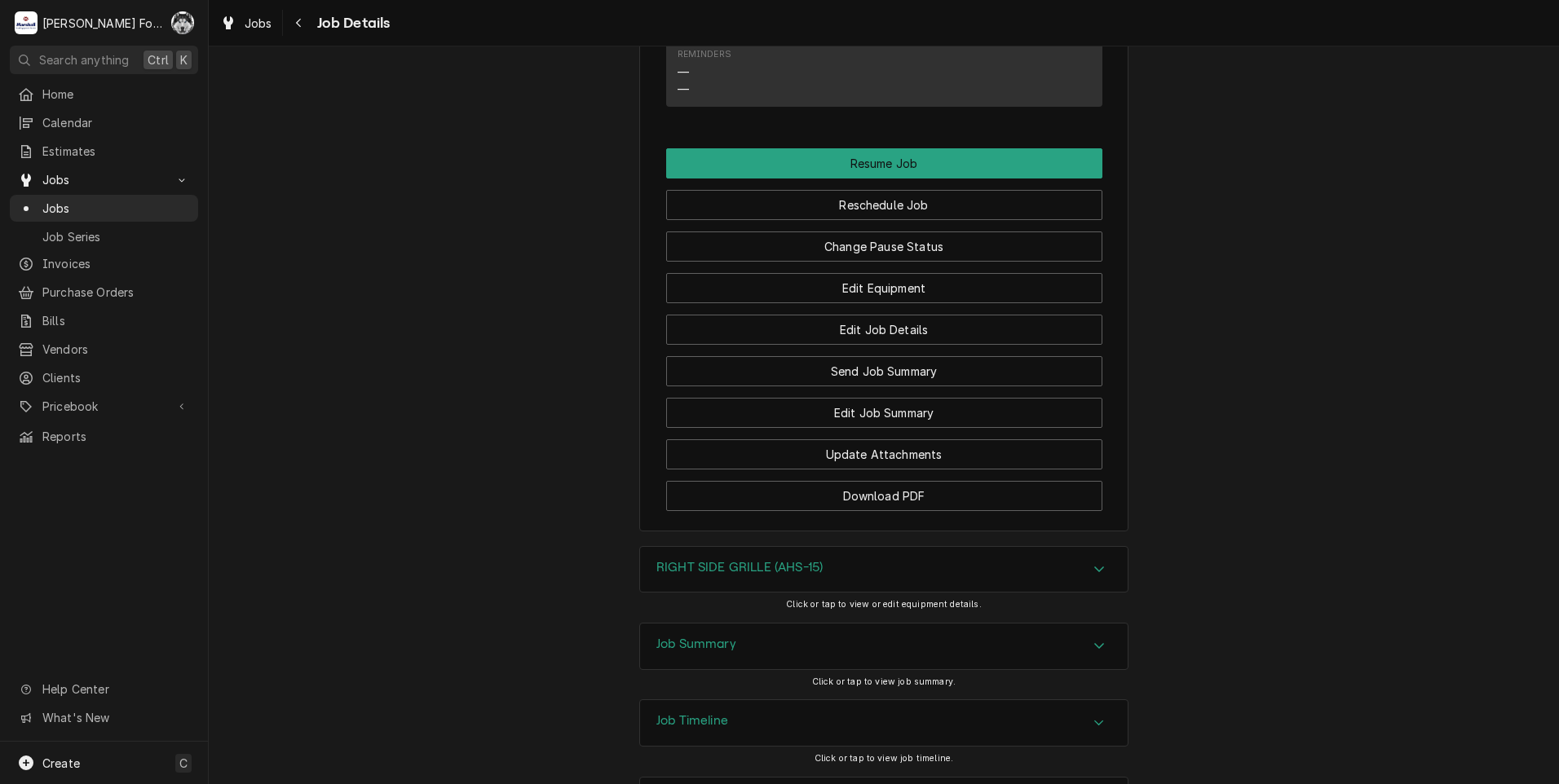
click at [746, 560] on div "RIGHT SIDE GRILLE (AHS-15)" at bounding box center [739, 569] width 166 height 20
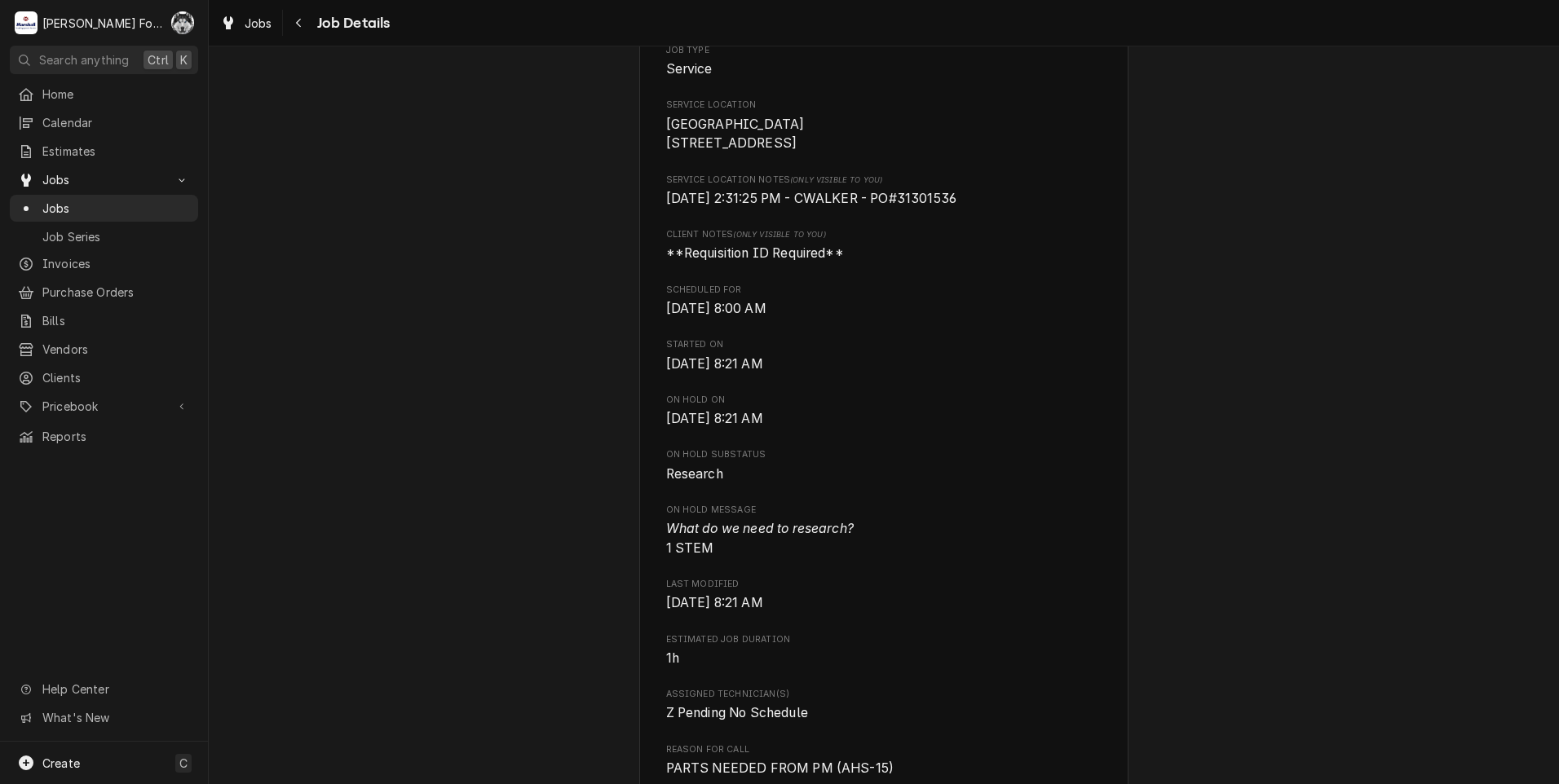
scroll to position [191, 0]
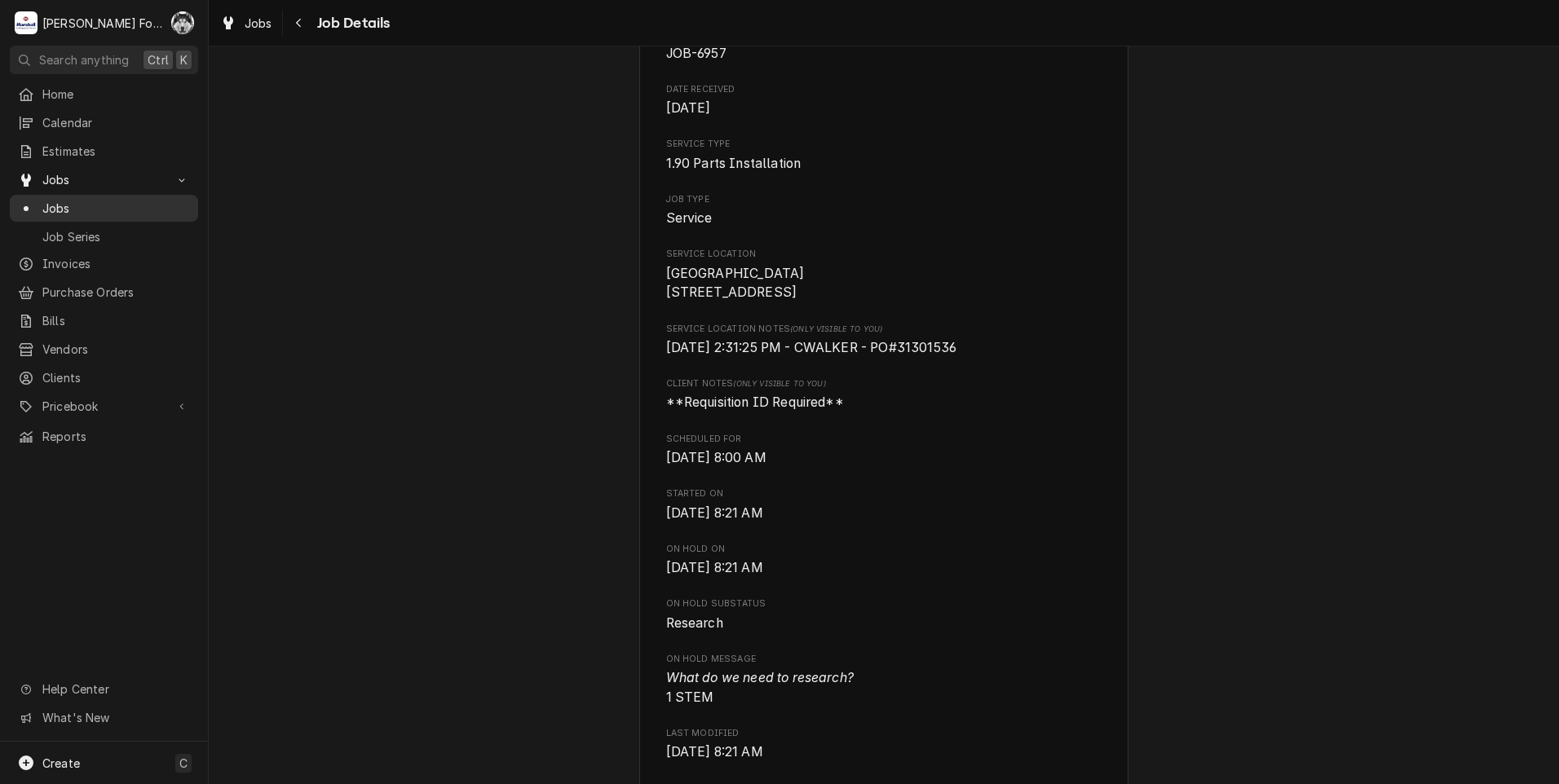
click at [50, 203] on span "Jobs" at bounding box center [116, 208] width 148 height 17
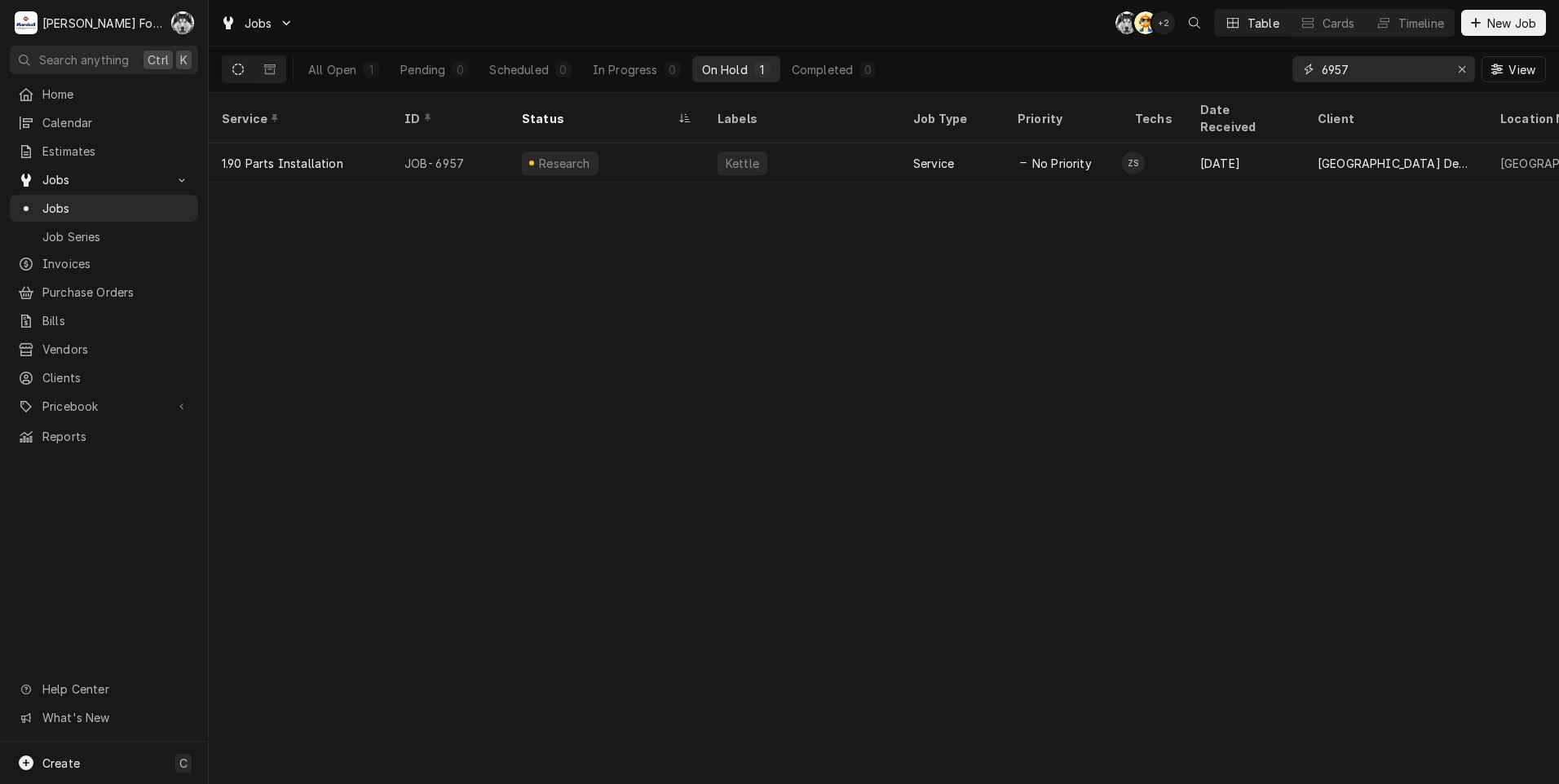
click at [1462, 70] on icon "Erase input" at bounding box center [1462, 69] width 9 height 11
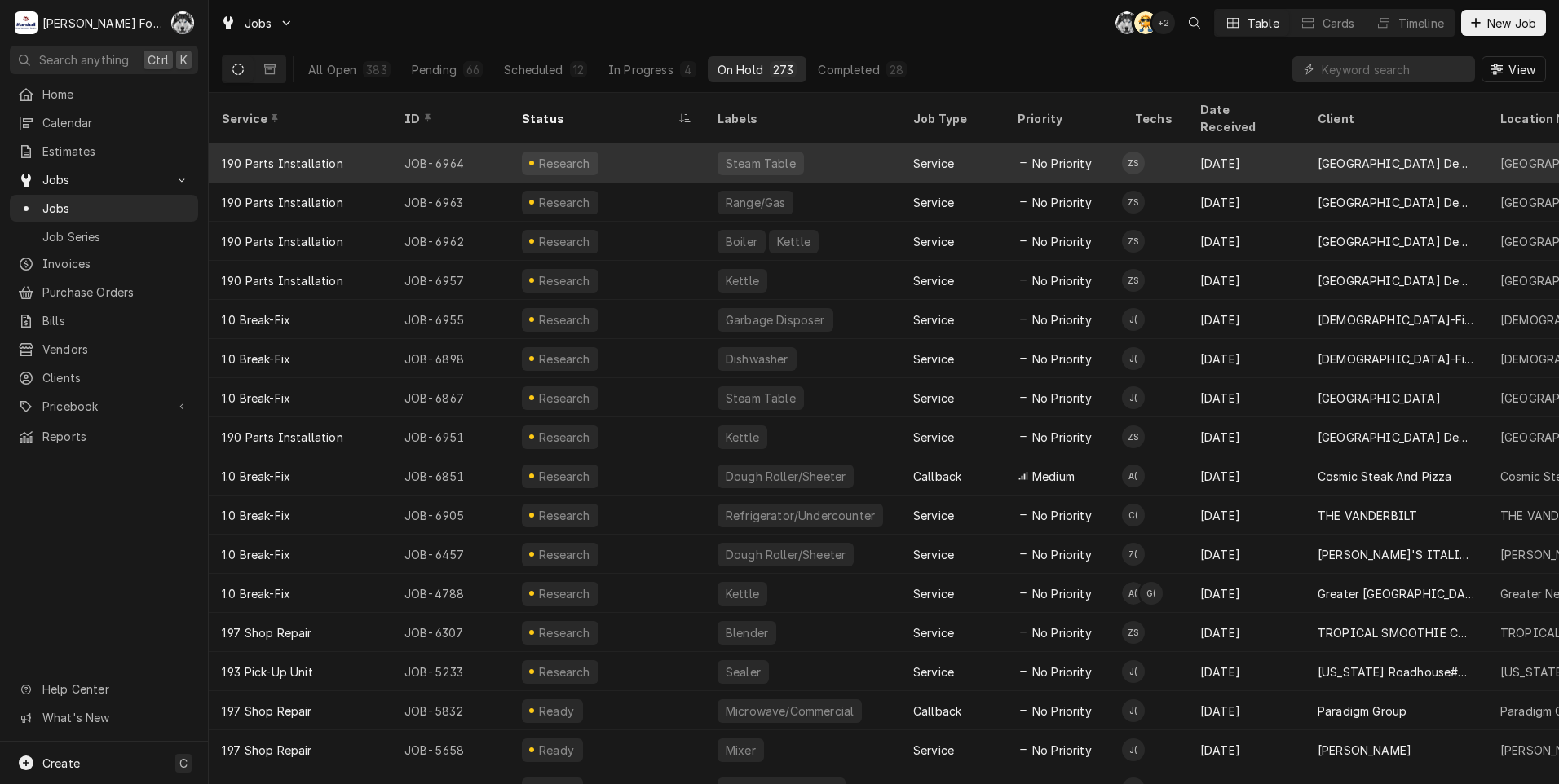
click at [651, 147] on div "Research" at bounding box center [607, 163] width 196 height 39
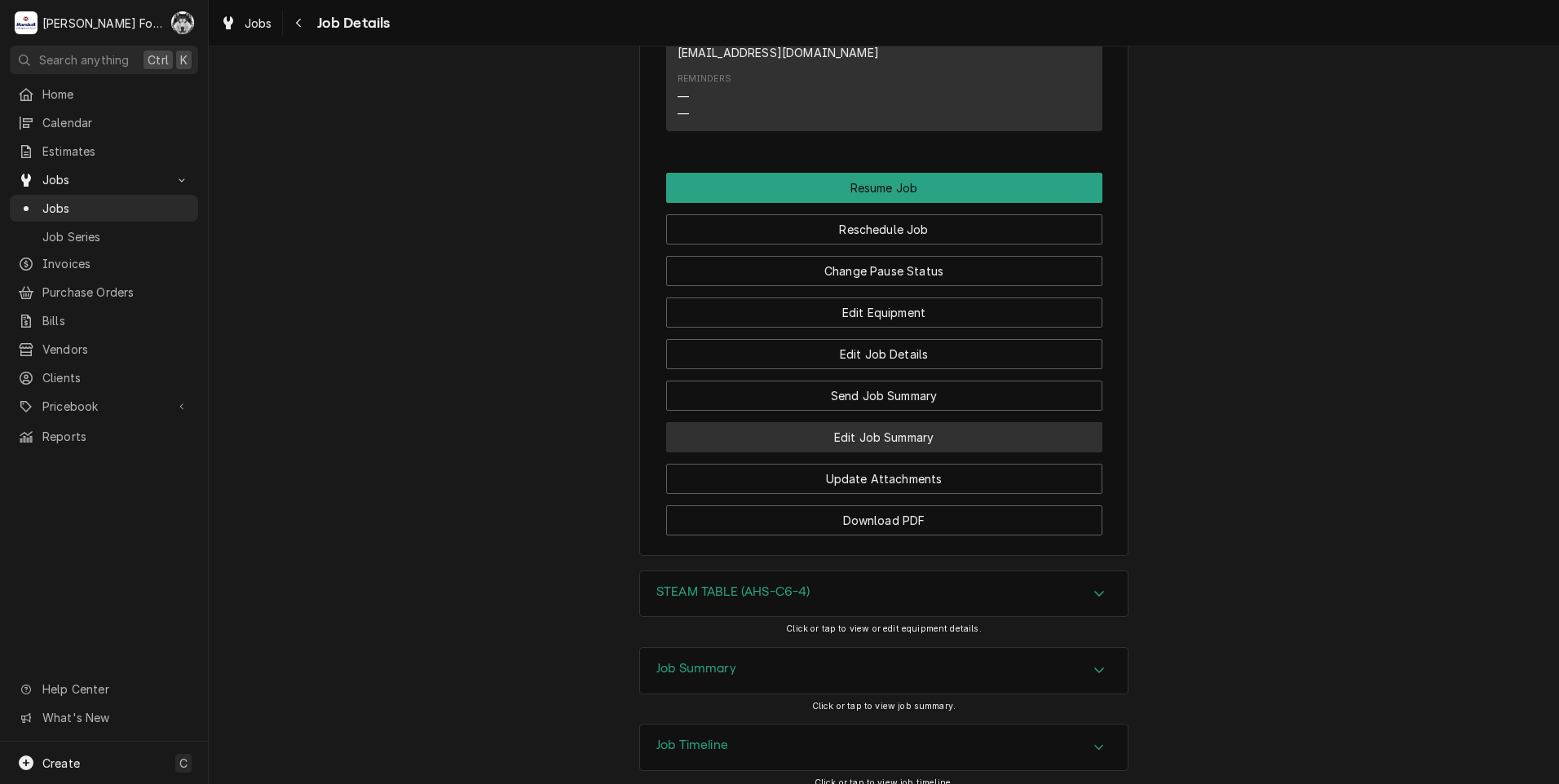
scroll to position [1518, 0]
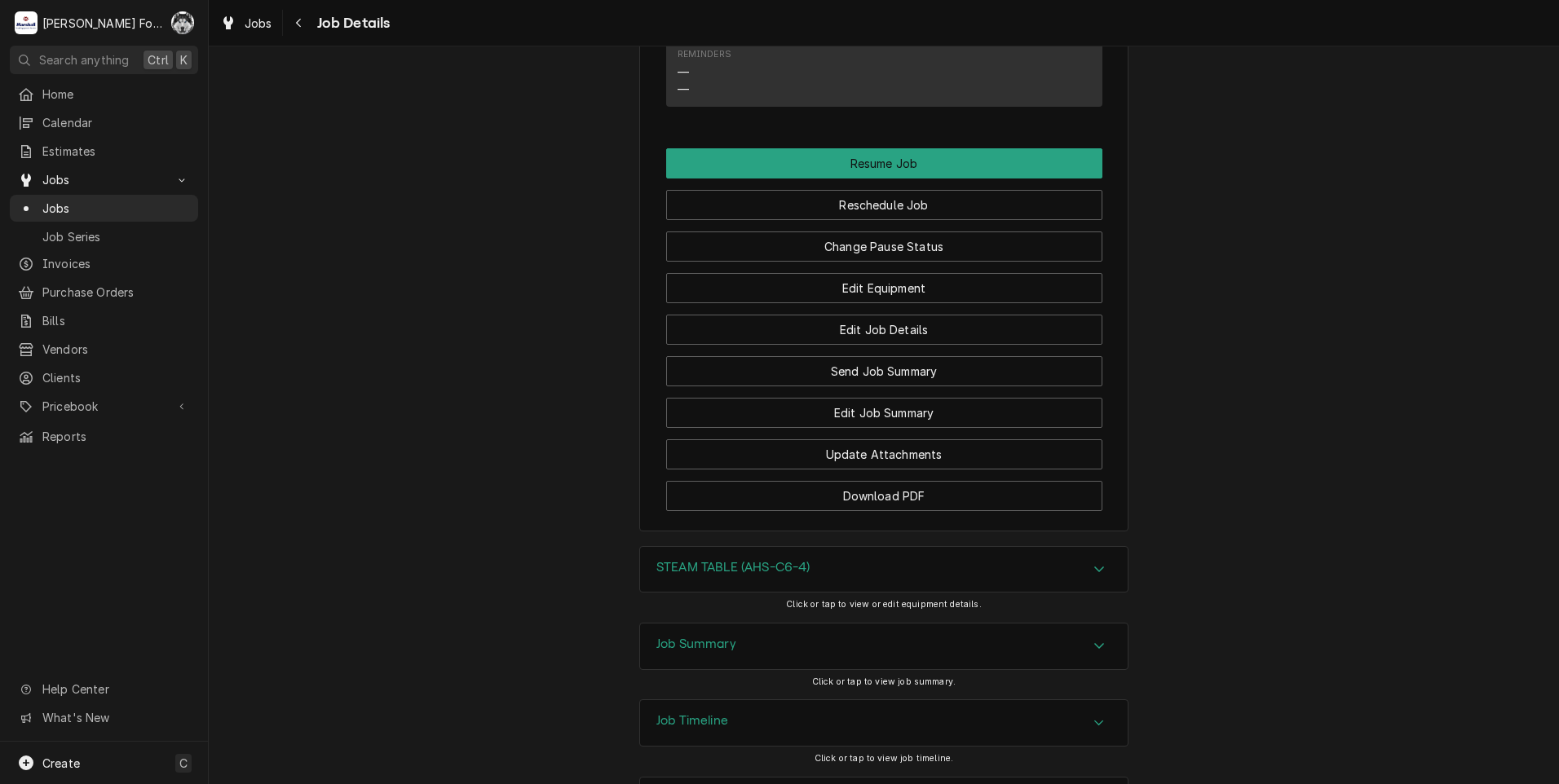
click at [742, 560] on h3 "STEAM TABLE (AHS-C6-4)" at bounding box center [733, 568] width 154 height 16
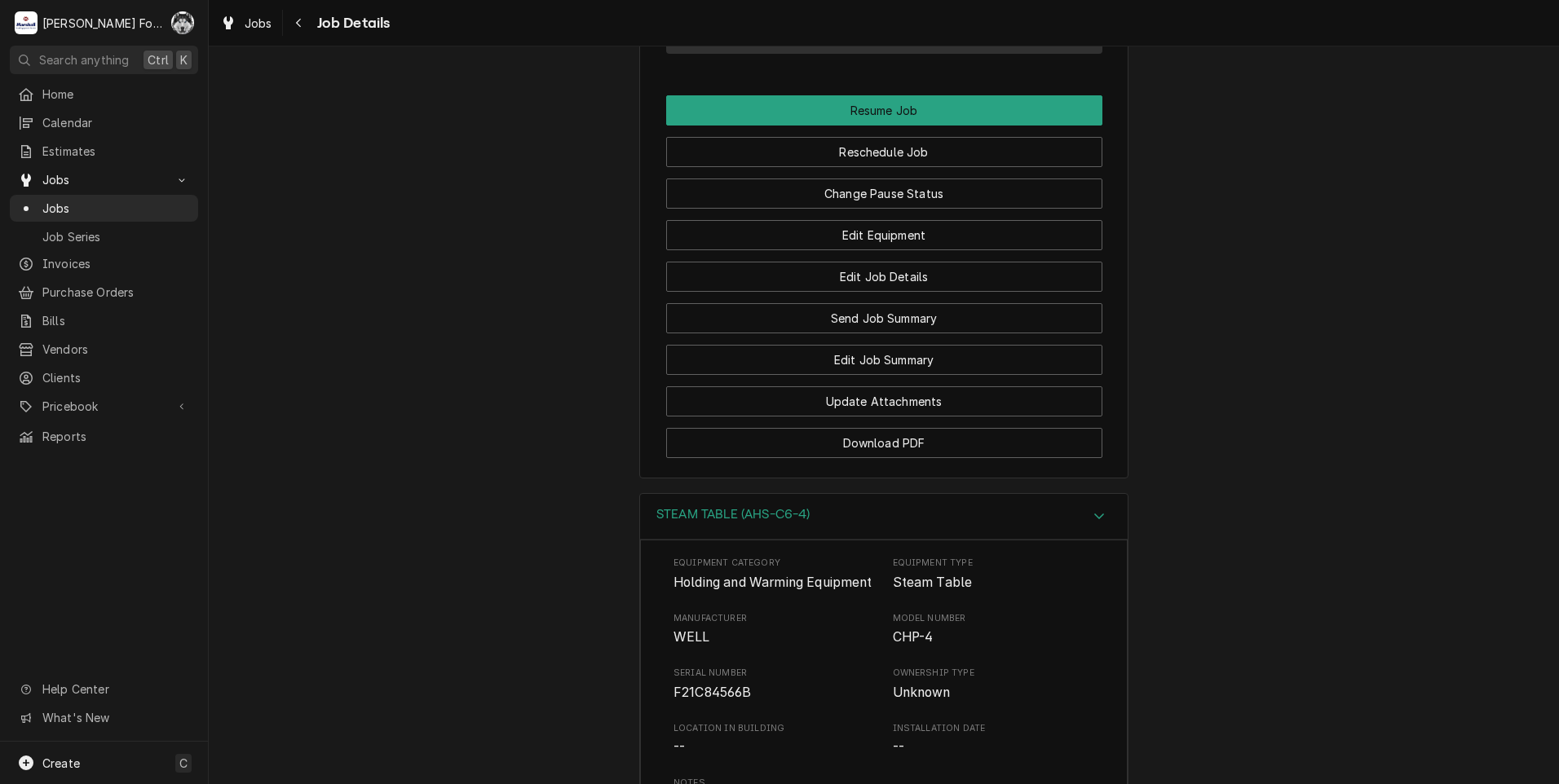
scroll to position [1600, 0]
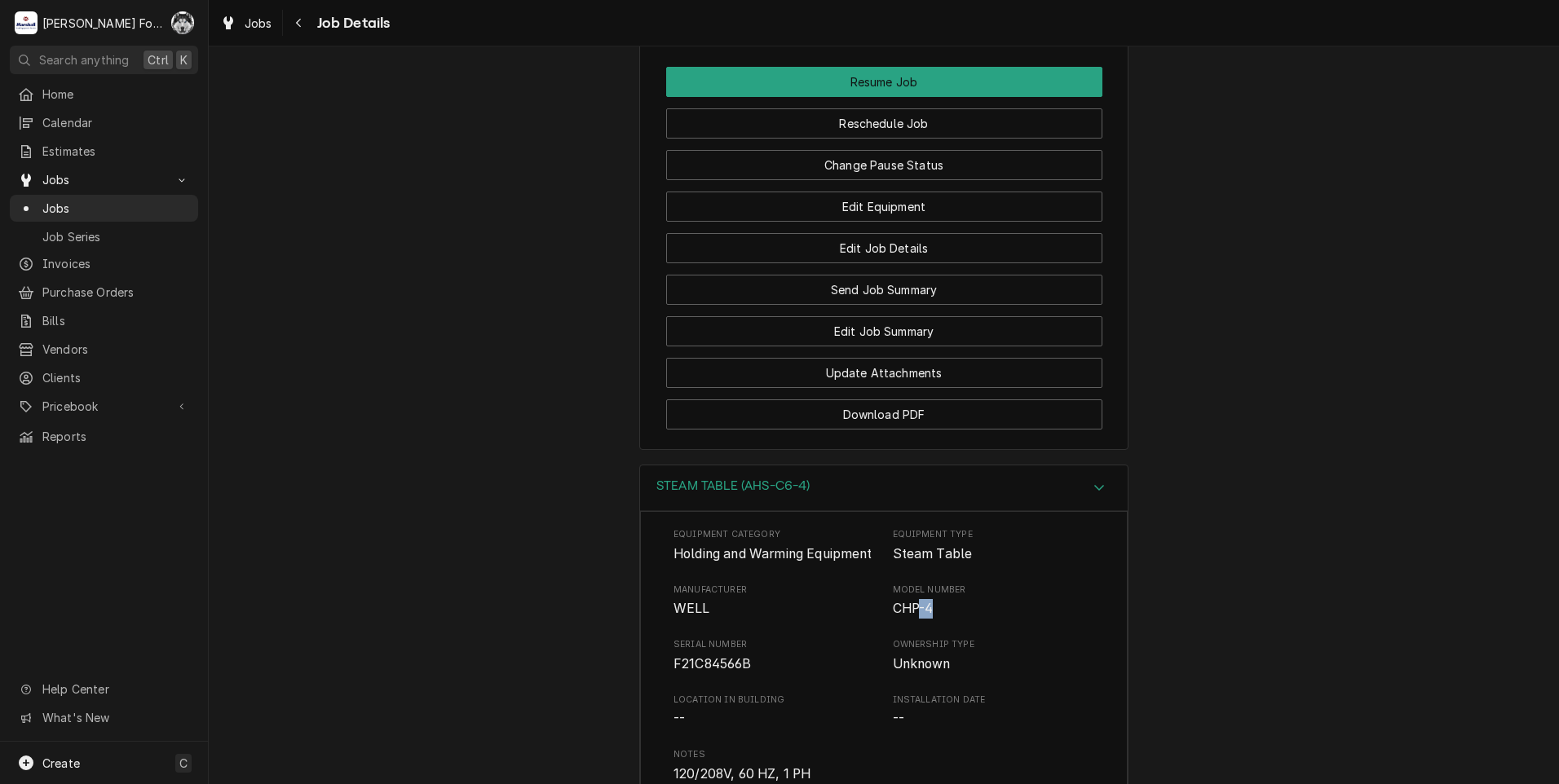
drag, startPoint x: 916, startPoint y: 560, endPoint x: 938, endPoint y: 553, distance: 23.1
click at [938, 599] on span "CHP-4" at bounding box center [994, 608] width 203 height 20
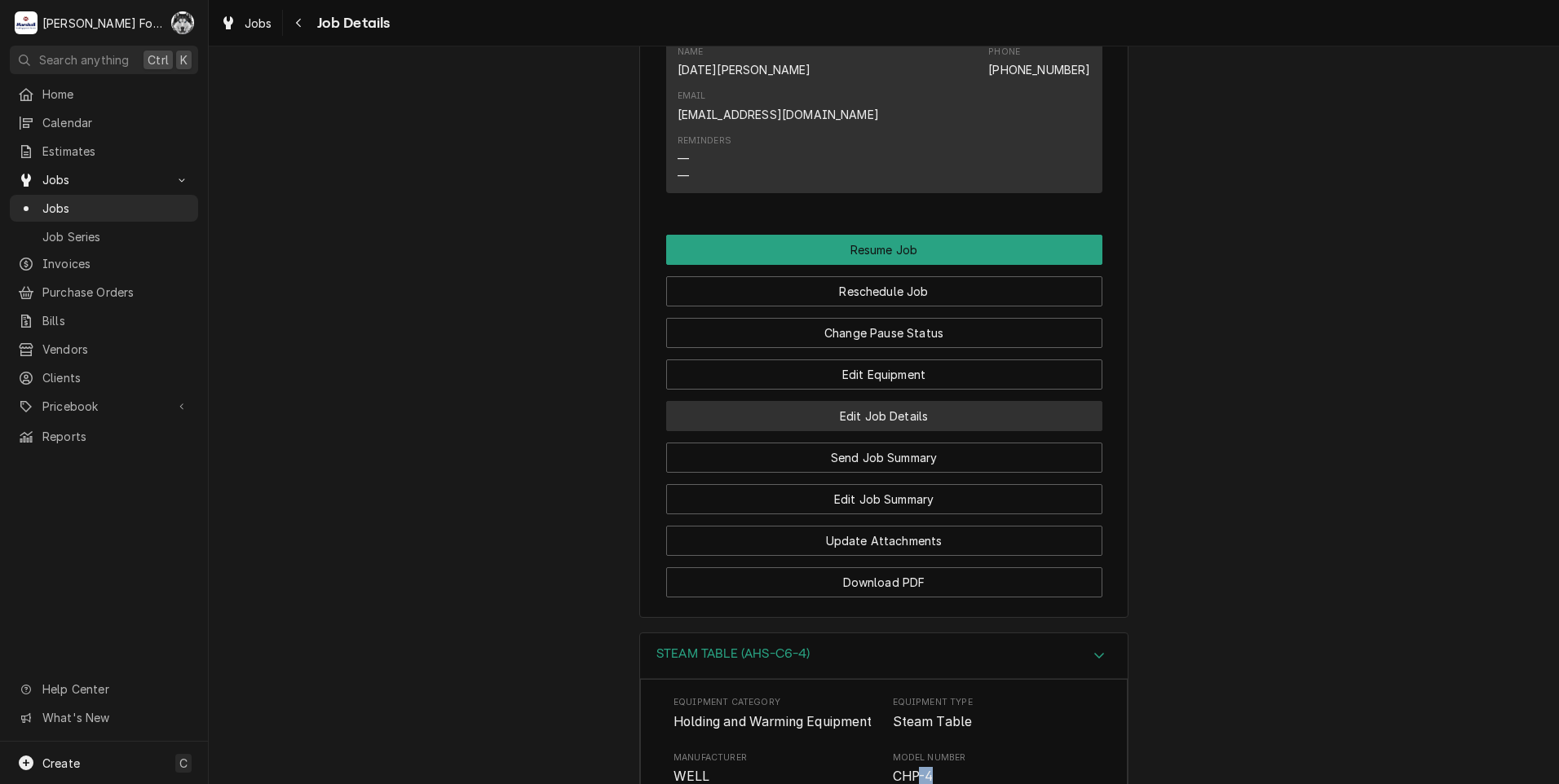
scroll to position [1433, 0]
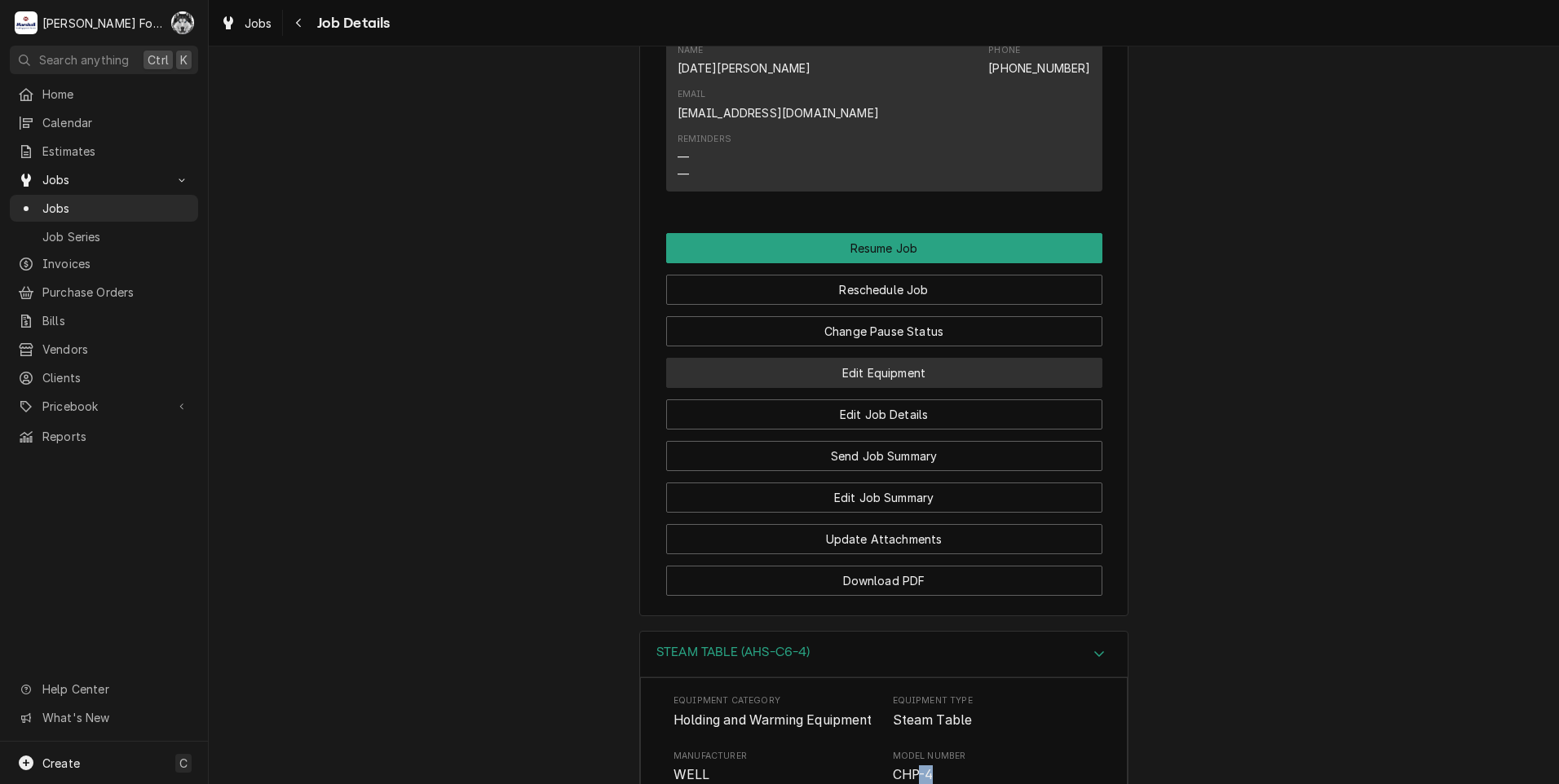
click at [857, 358] on button "Edit Equipment" at bounding box center [884, 372] width 437 height 30
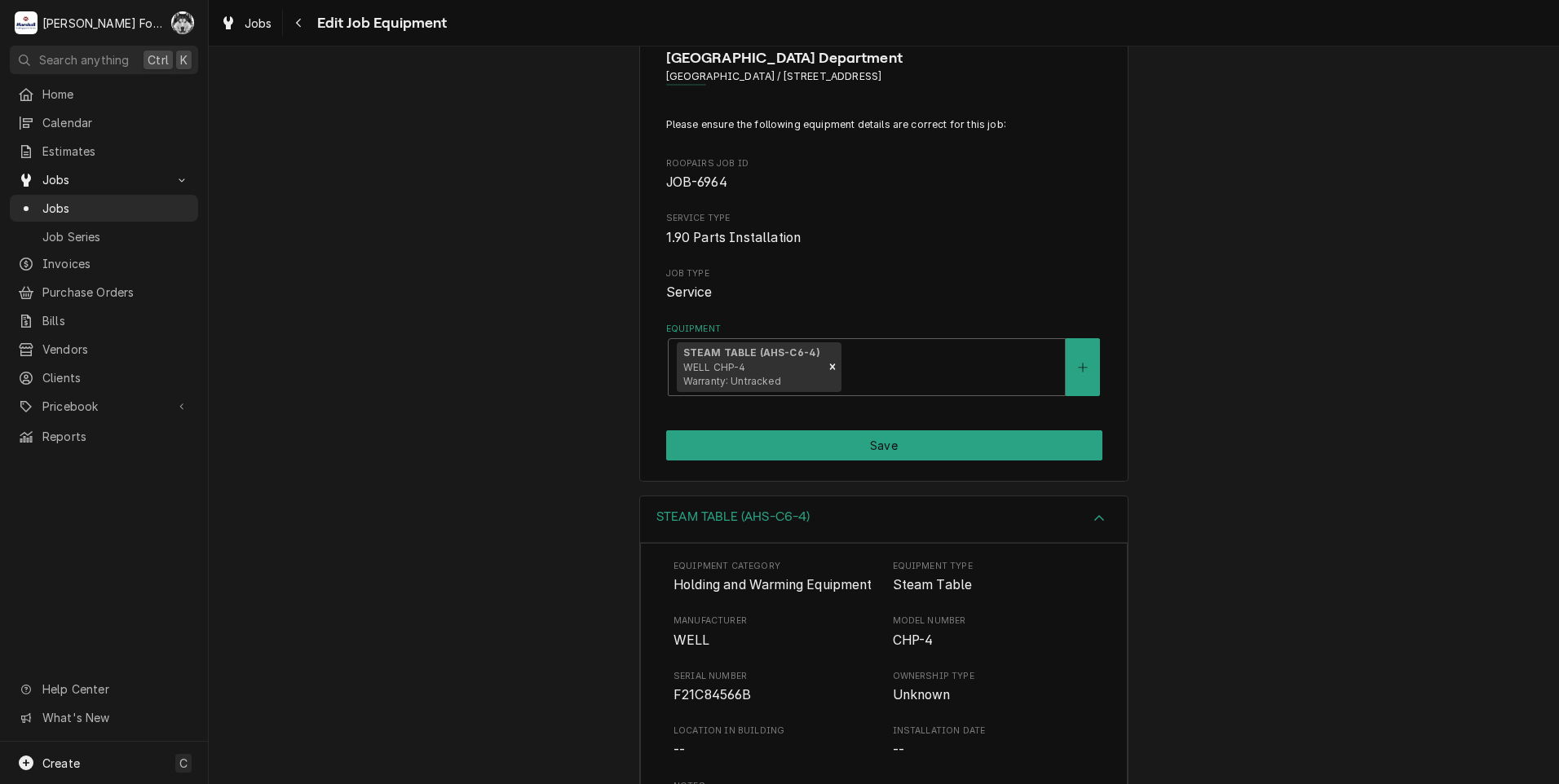
scroll to position [263, 0]
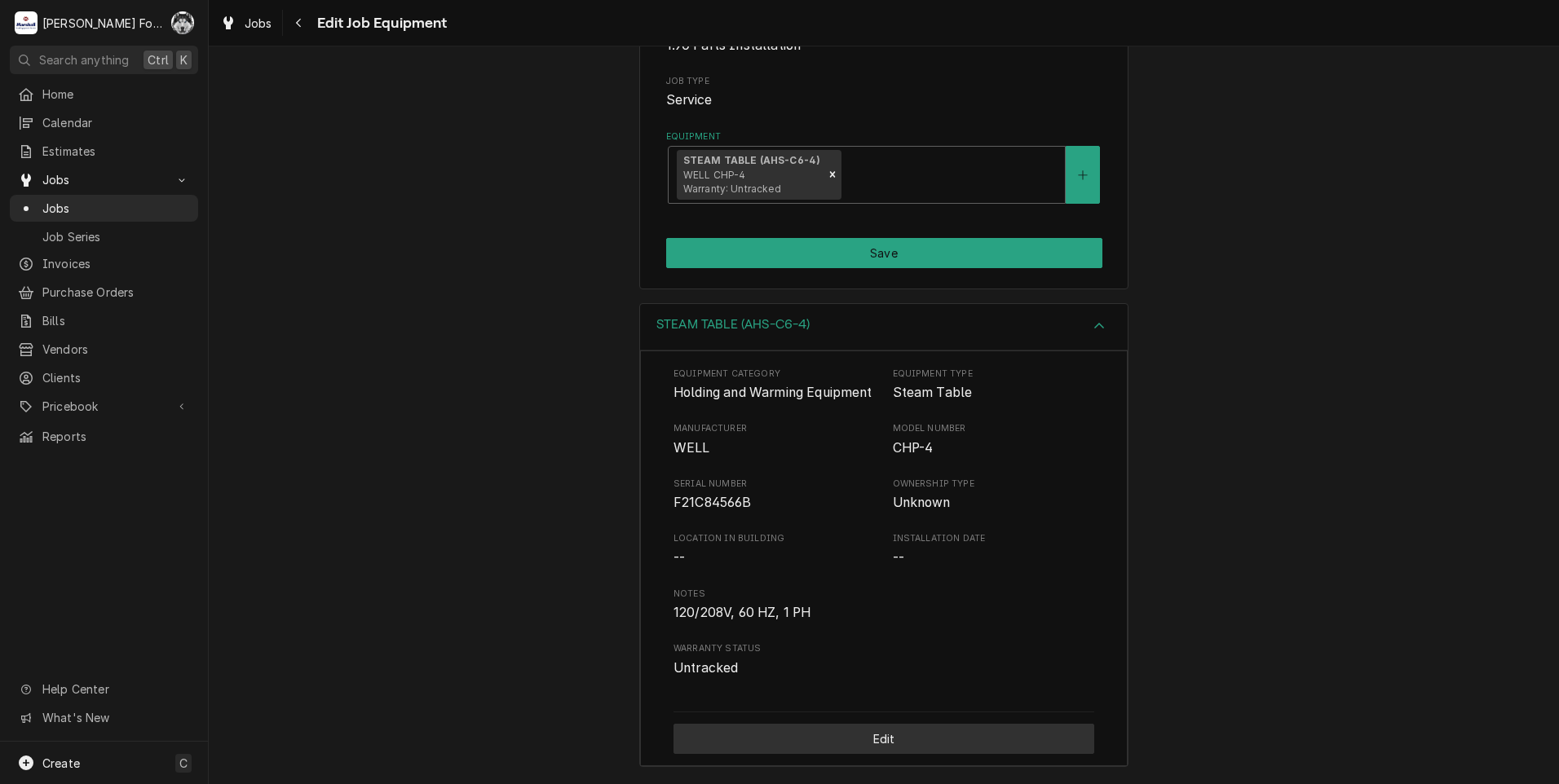
click at [830, 744] on button "Edit" at bounding box center [884, 738] width 421 height 30
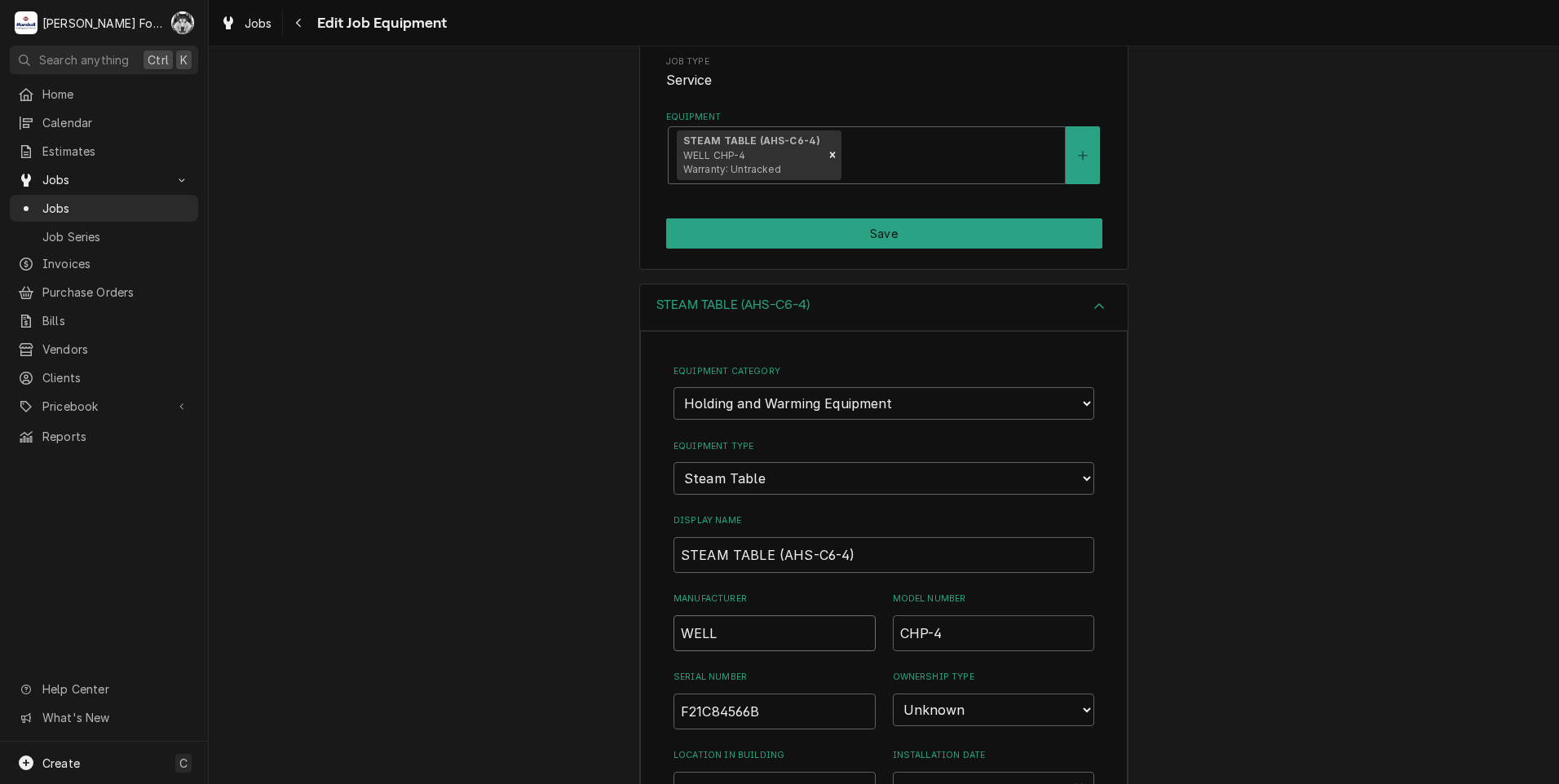
drag, startPoint x: 734, startPoint y: 634, endPoint x: 637, endPoint y: 641, distance: 97.3
click at [640, 641] on div "Equipment Category Choose equipment category... Cooking Equipment Fryers Ice Ma…" at bounding box center [884, 708] width 488 height 755
type textarea "x"
type input "L"
type textarea "x"
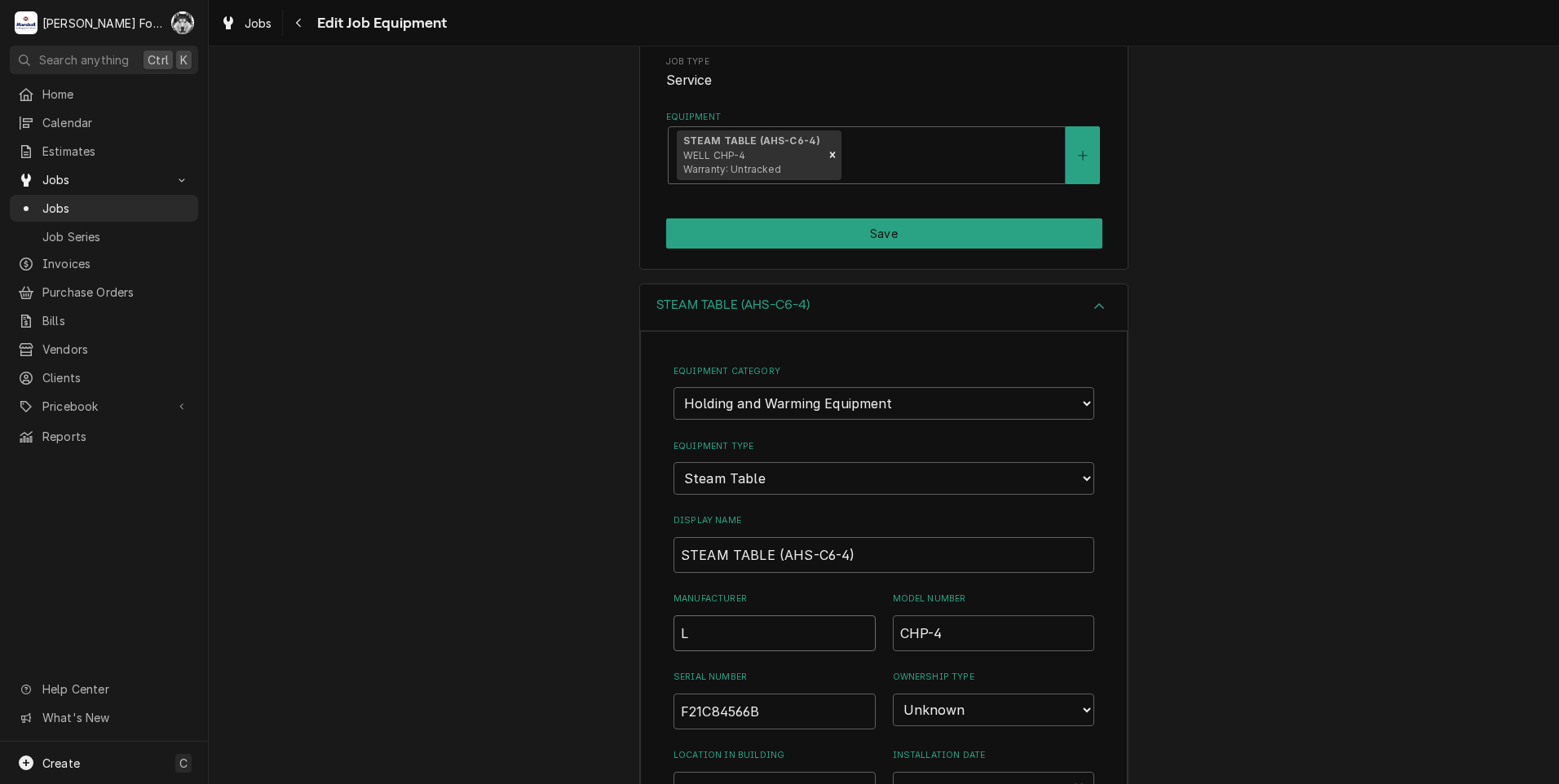
type input "LT"
type textarea "x"
type input "LTI"
type textarea "x"
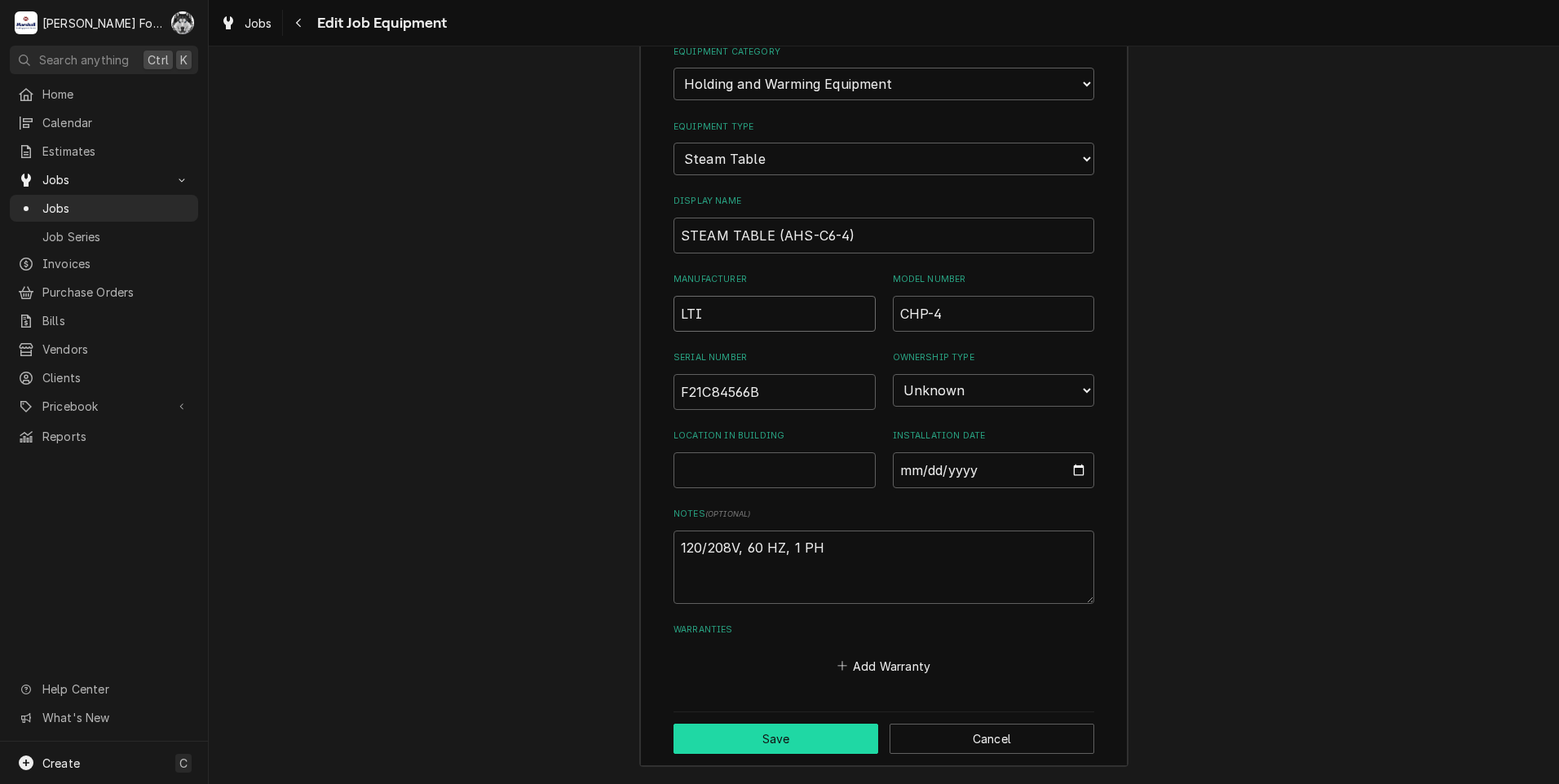
type input "LTI"
click at [757, 743] on button "Save" at bounding box center [776, 738] width 204 height 30
type textarea "x"
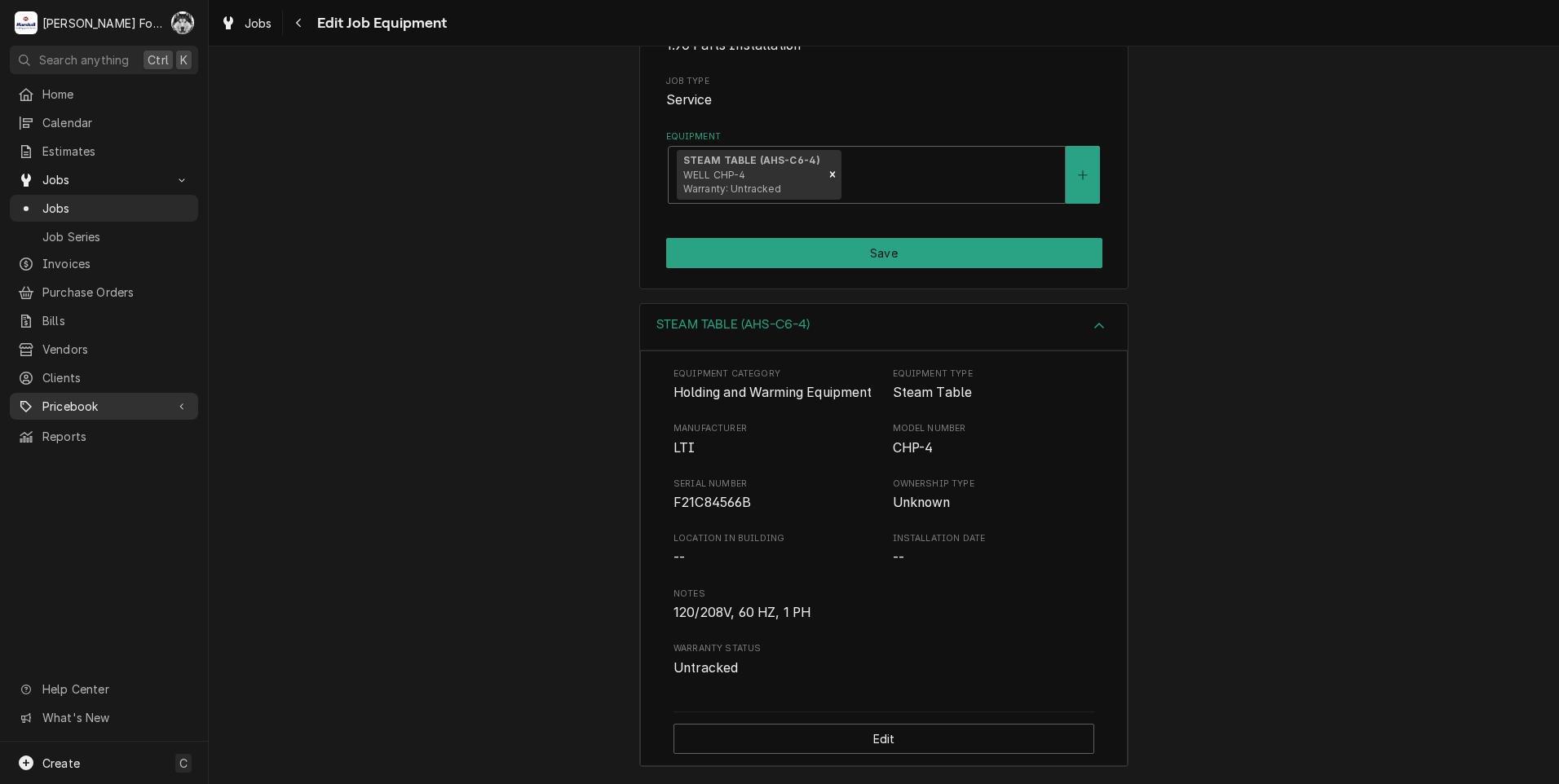
click at [82, 400] on span "Pricebook" at bounding box center [104, 406] width 124 height 17
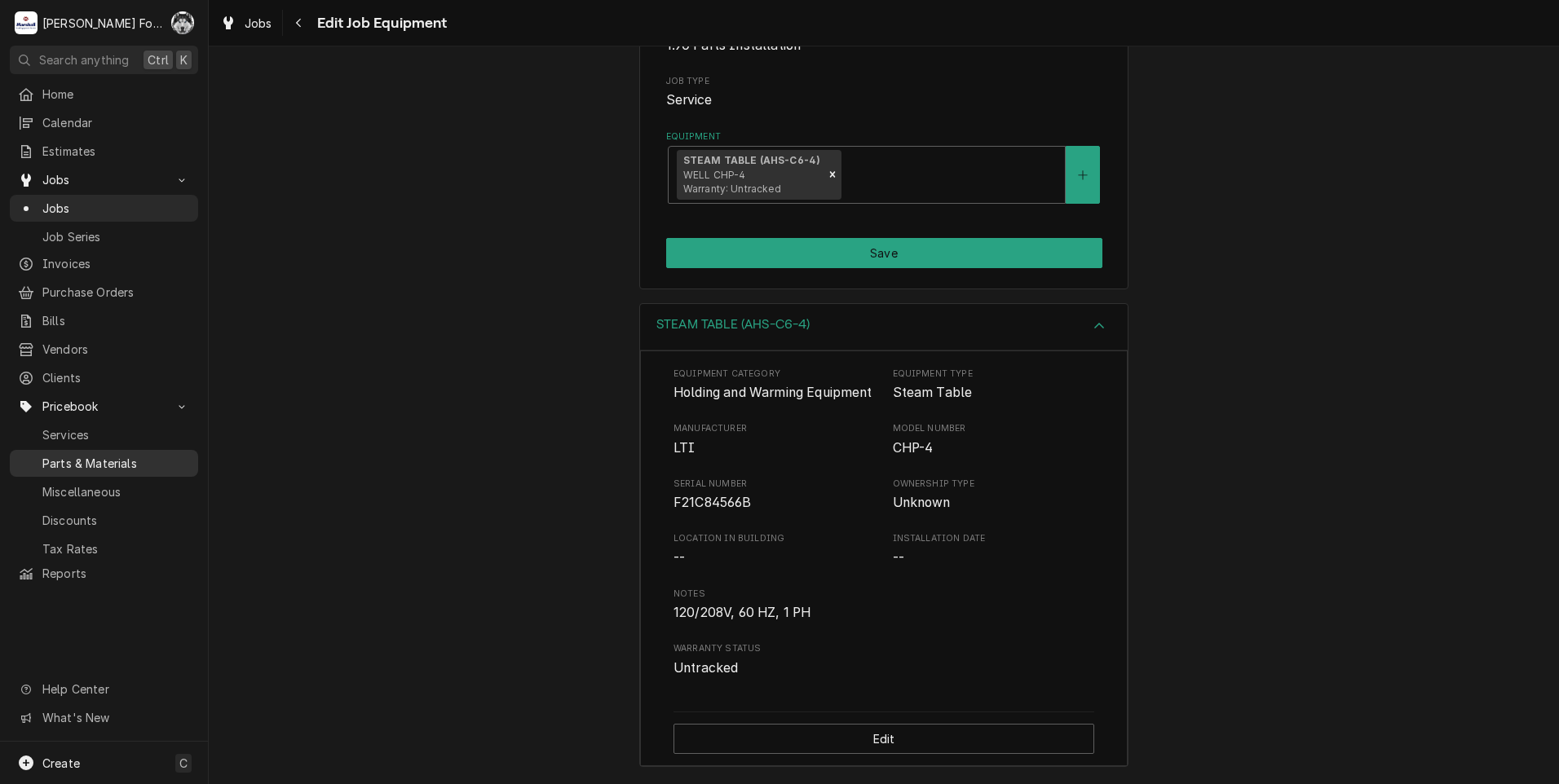
click at [89, 455] on span "Parts & Materials" at bounding box center [116, 464] width 148 height 17
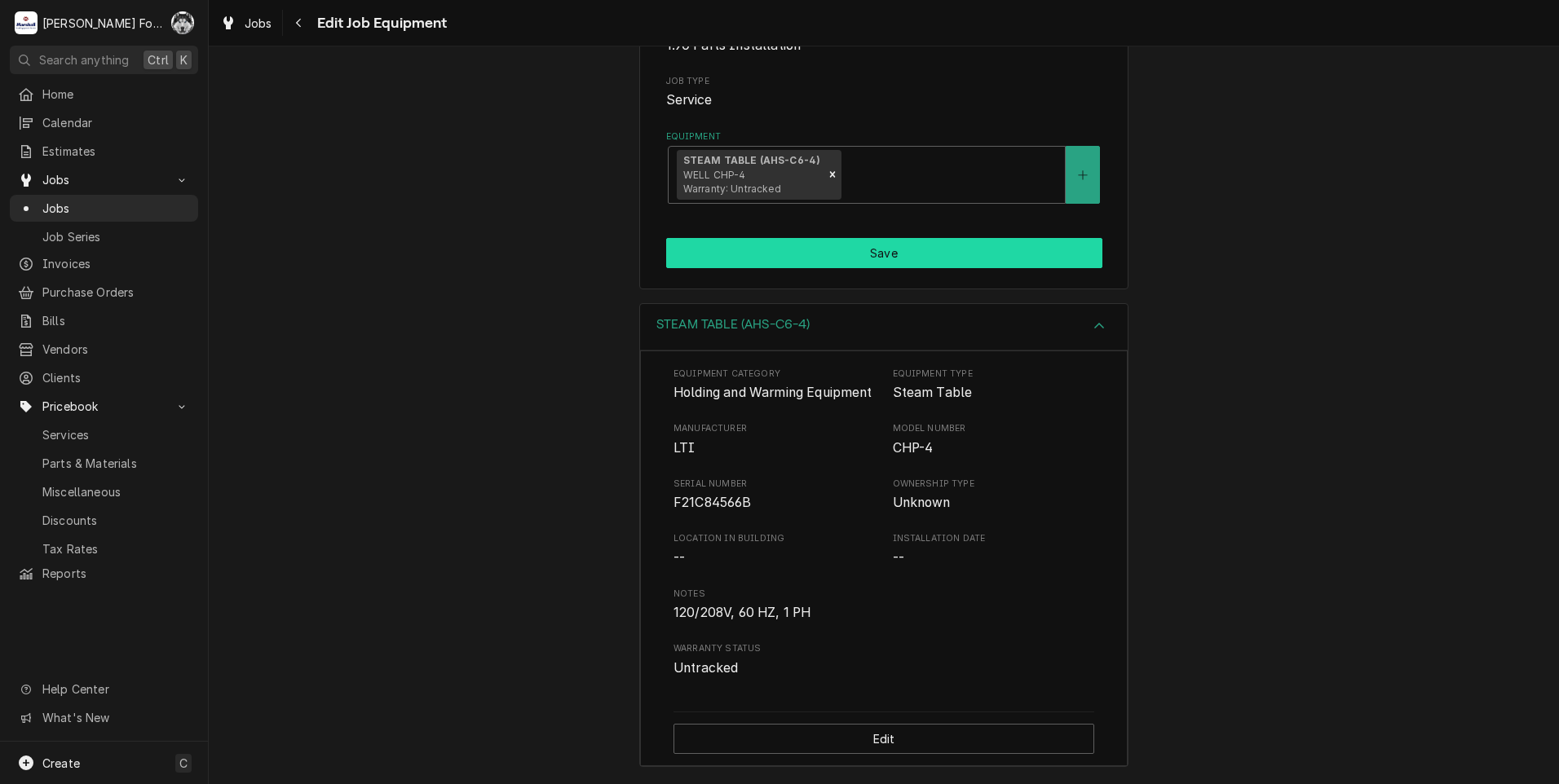
click at [851, 239] on button "Save" at bounding box center [884, 253] width 437 height 30
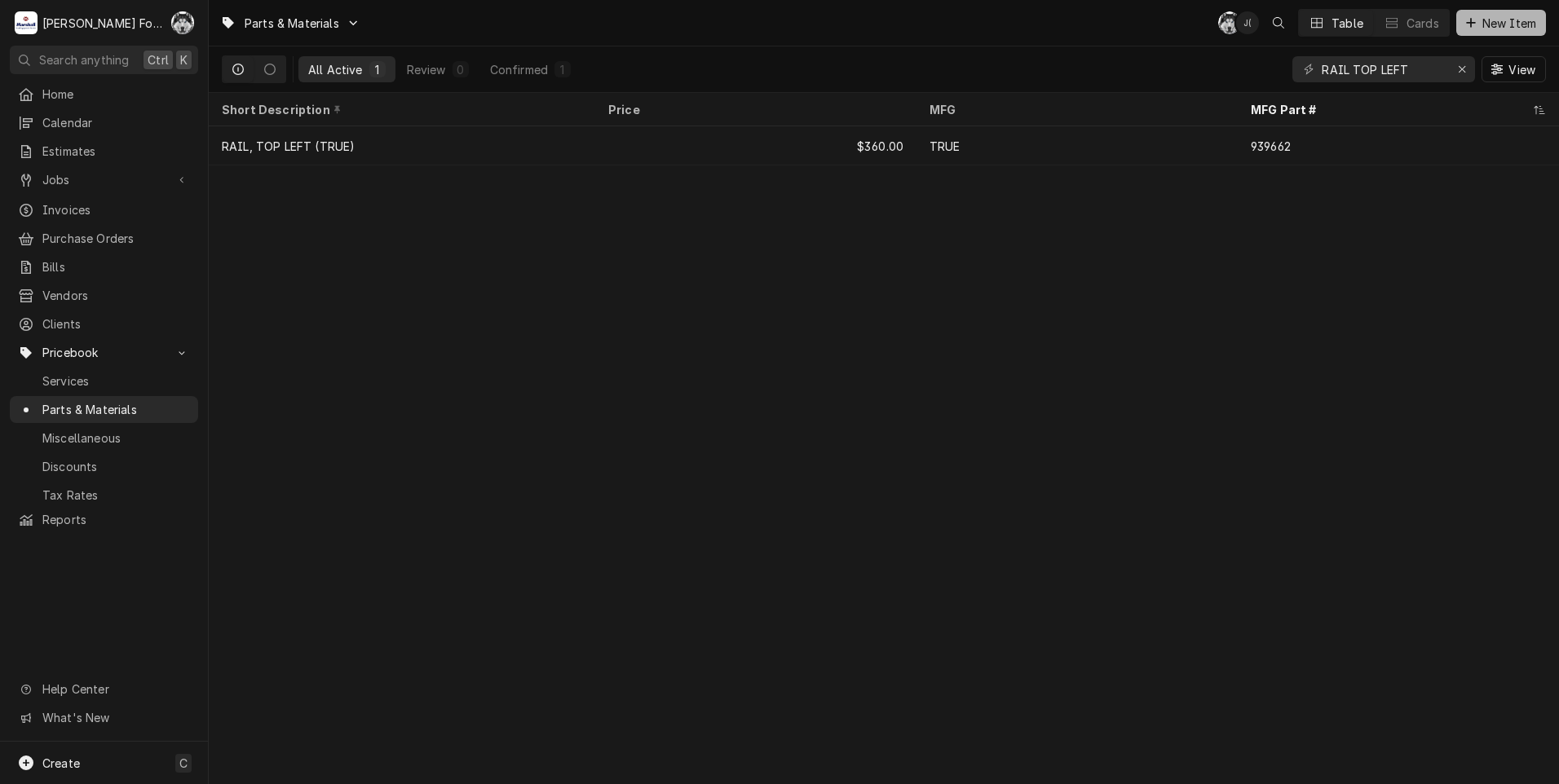
click at [1487, 24] on span "New Item" at bounding box center [1509, 23] width 60 height 17
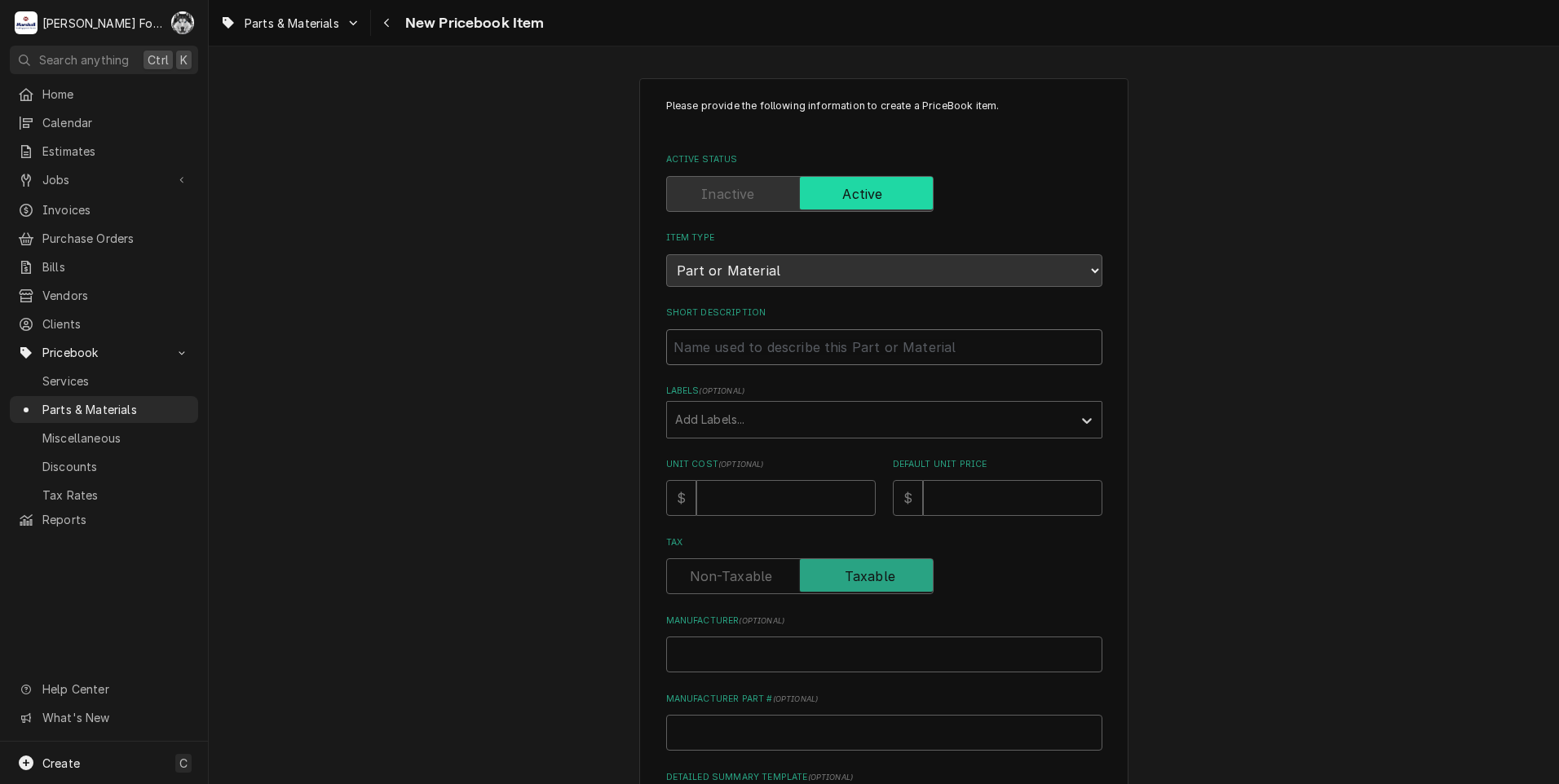
click at [796, 354] on input "Short Description" at bounding box center [884, 347] width 437 height 36
type textarea "x"
type input "C"
type textarea "x"
type input "CO"
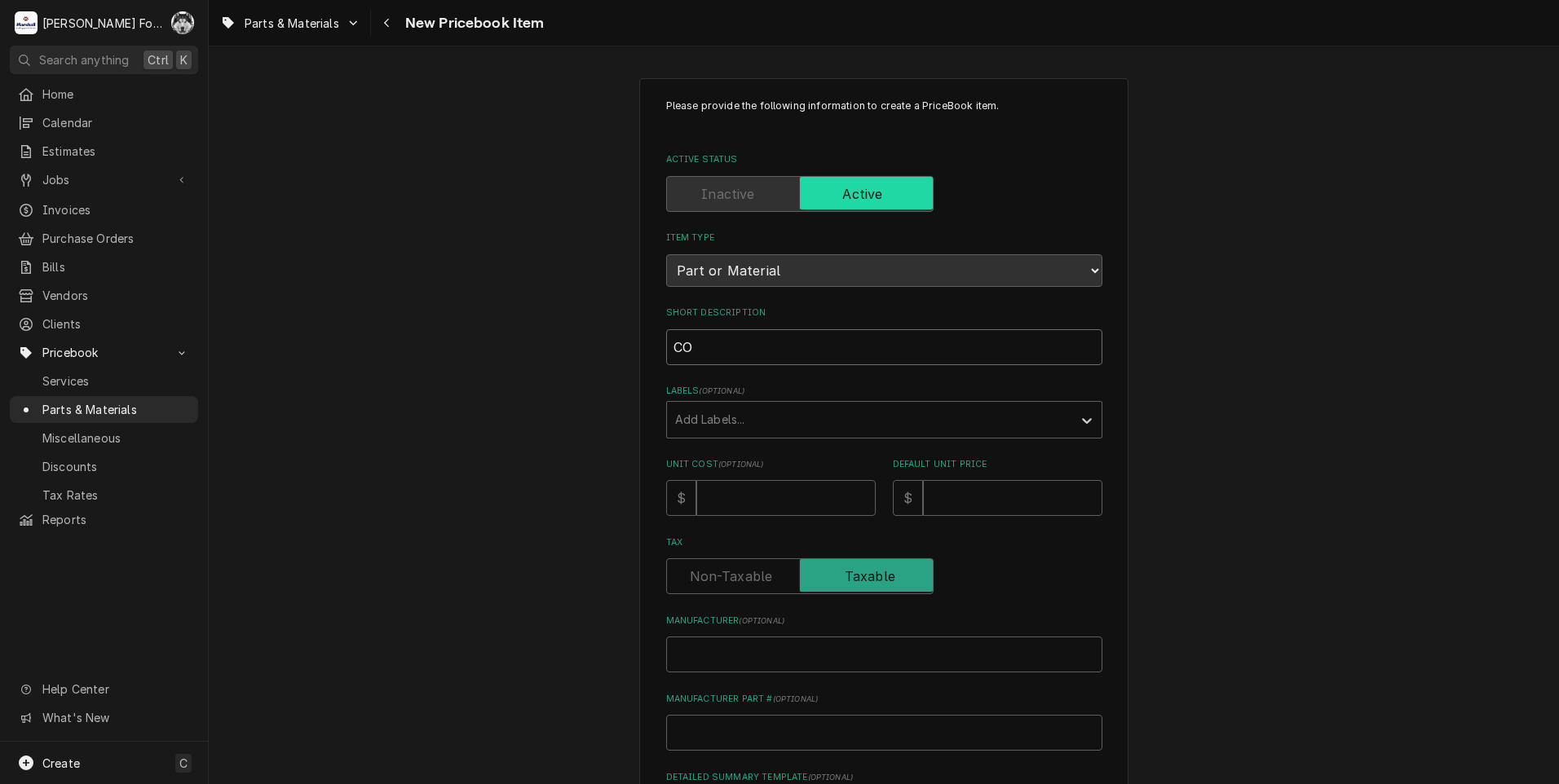
type textarea "x"
type input "CON"
type textarea "x"
type input "CONT"
type textarea "x"
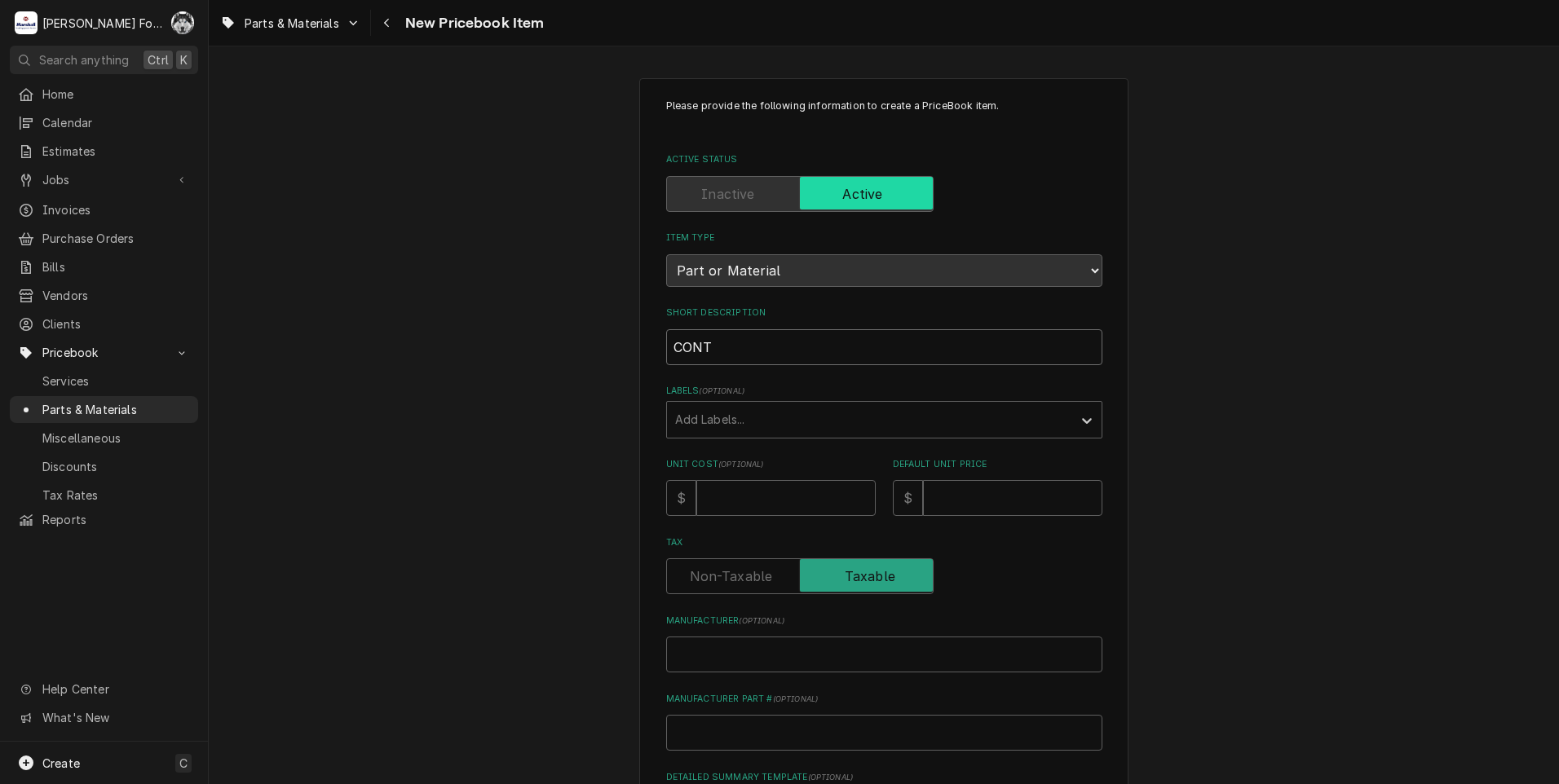
type input "CONTR"
type textarea "x"
type input "CONTRO"
type textarea "x"
type input "CONTROL"
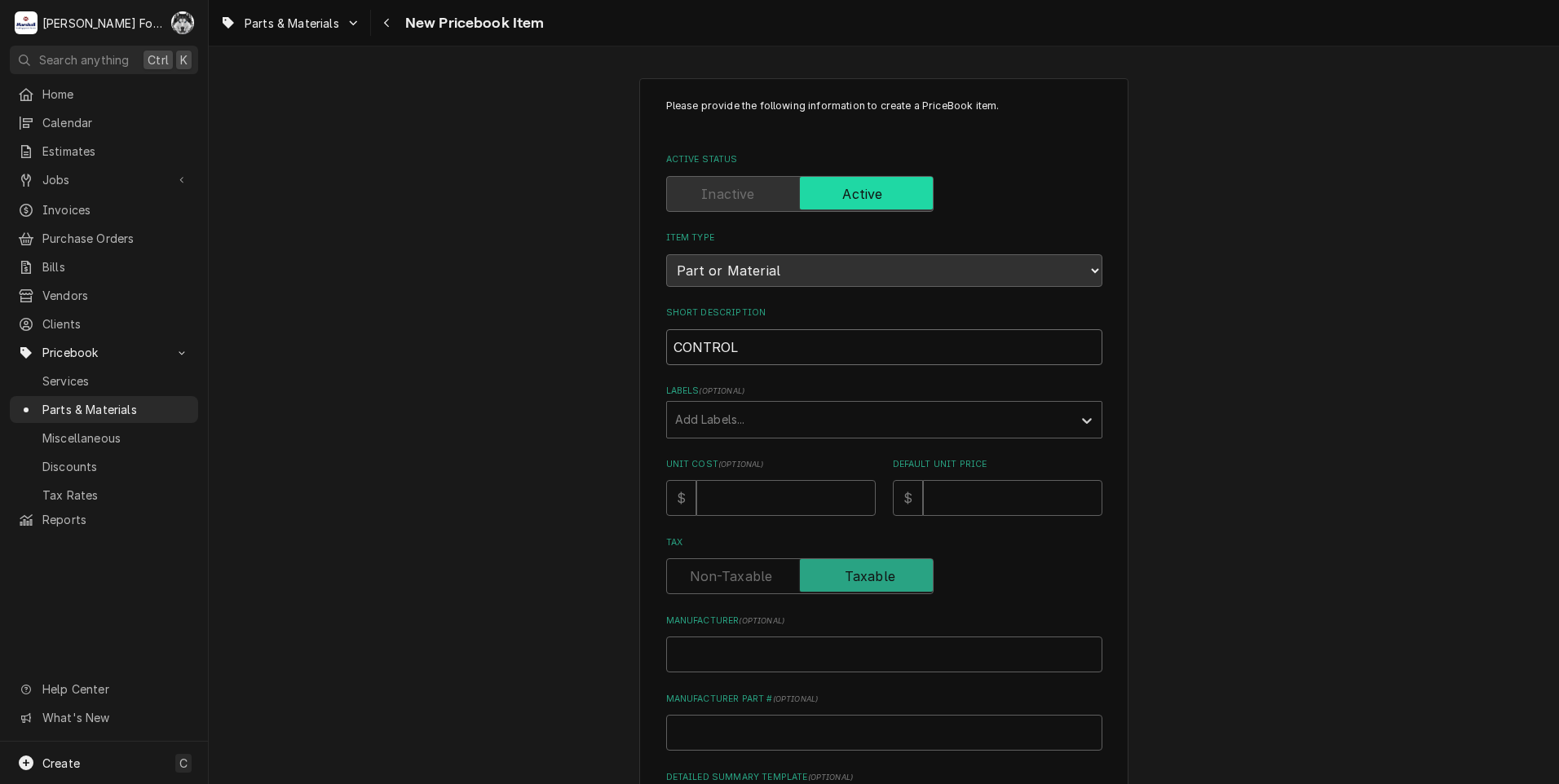
type textarea "x"
type input "CONTROLL"
type textarea "x"
type input "CONTROLLE"
type textarea "x"
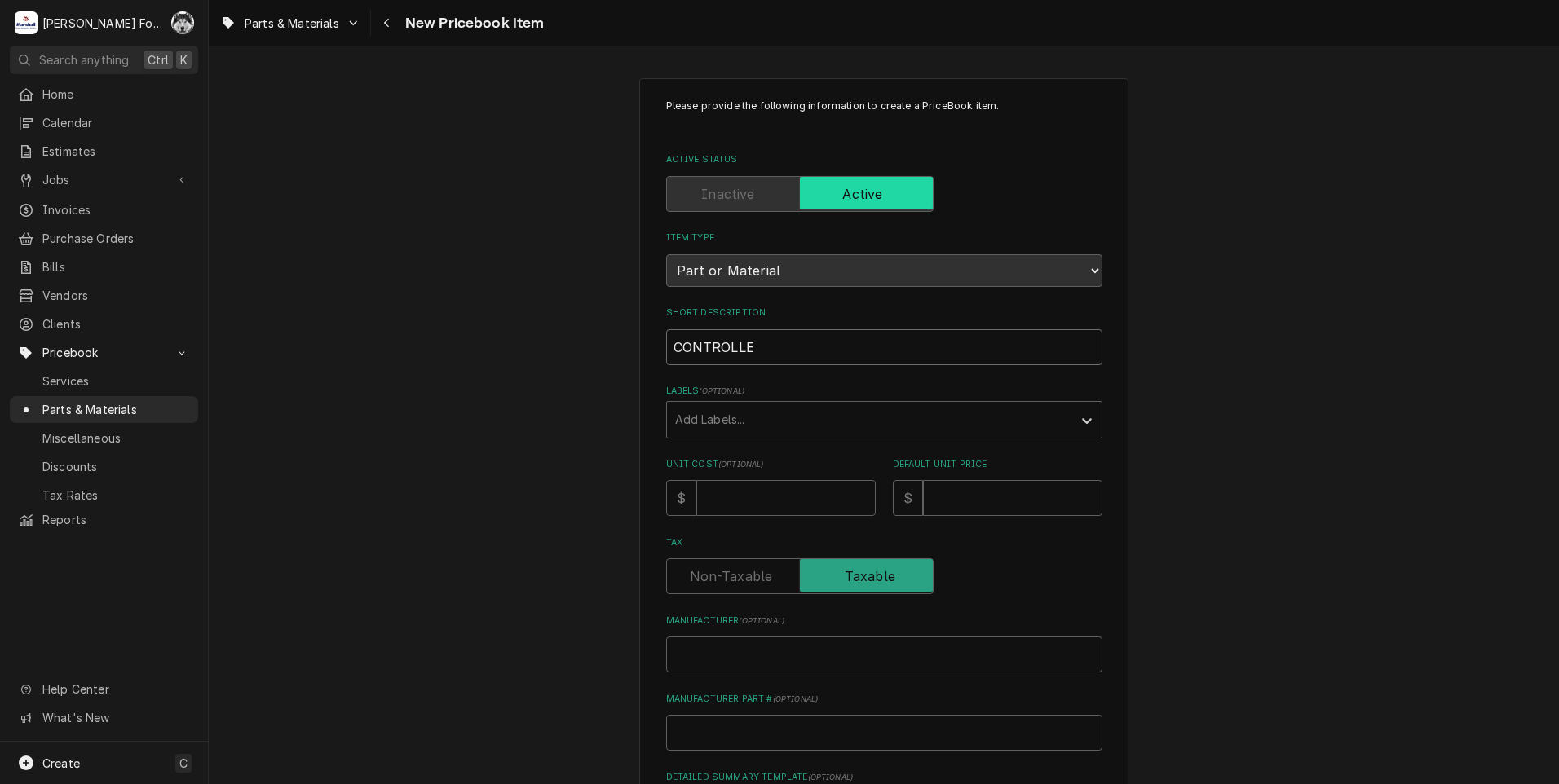
type input "CONTROLLER"
type textarea "x"
type input "CONTROLLER"
type textarea "x"
type input "CONTROLLER ("
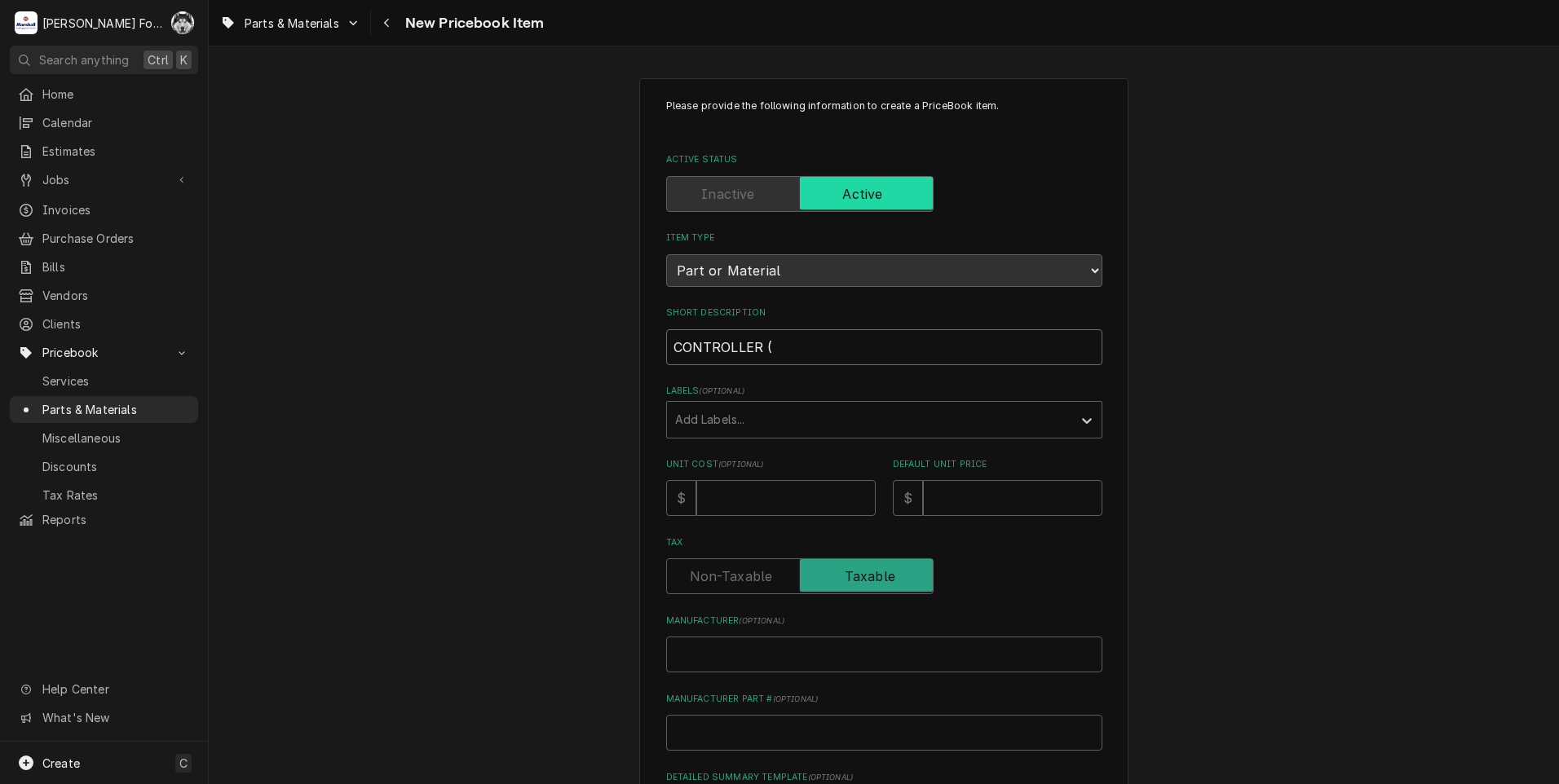
type textarea "x"
type input "CONTROLLER (L"
type textarea "x"
type input "CONTROLLER (LT"
type textarea "x"
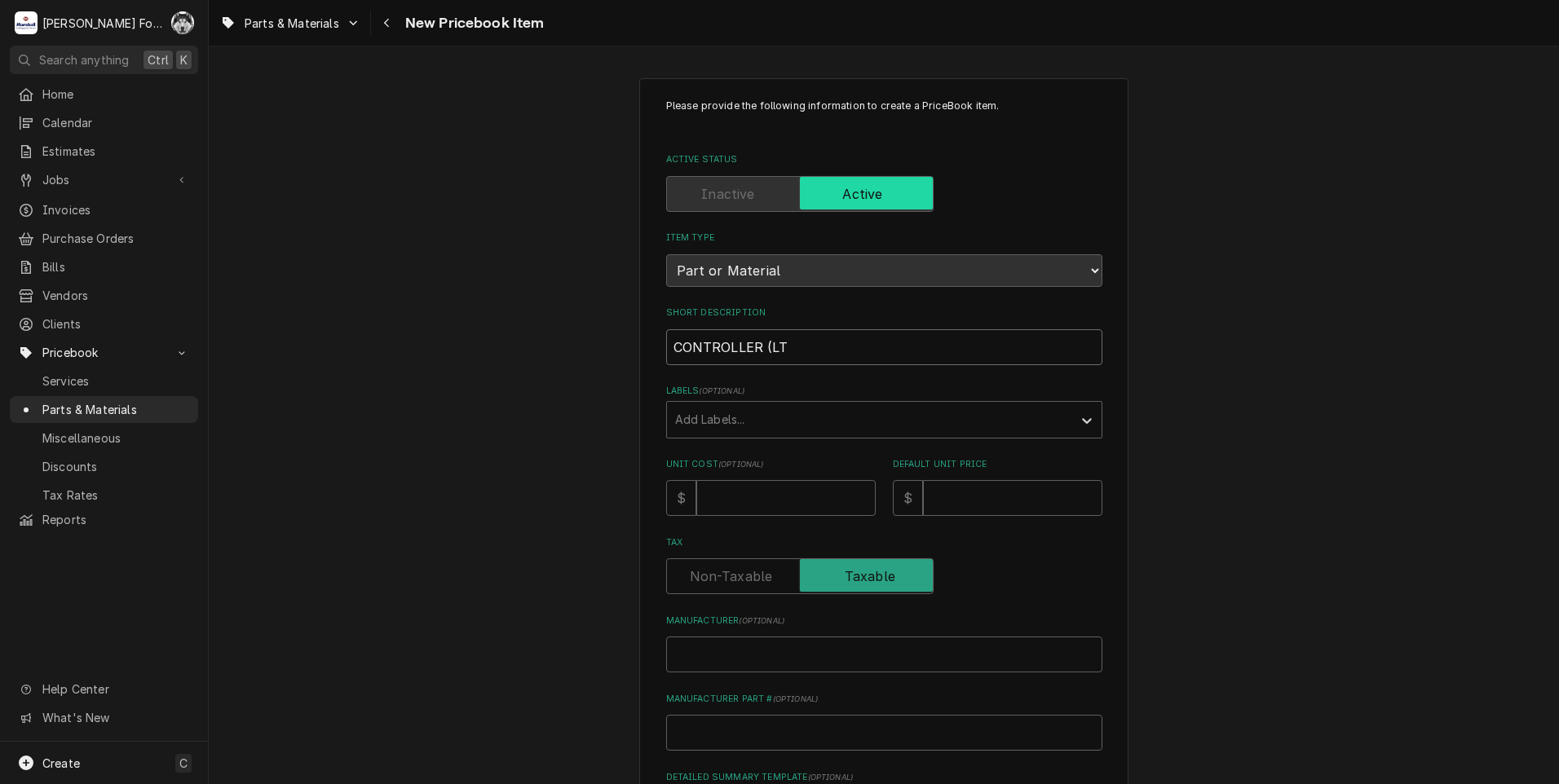
type input "CONTROLLER (LTI"
type textarea "x"
type input "CONTROLLER (LTI0"
type textarea "x"
type input "CONTROLLER (LTI"
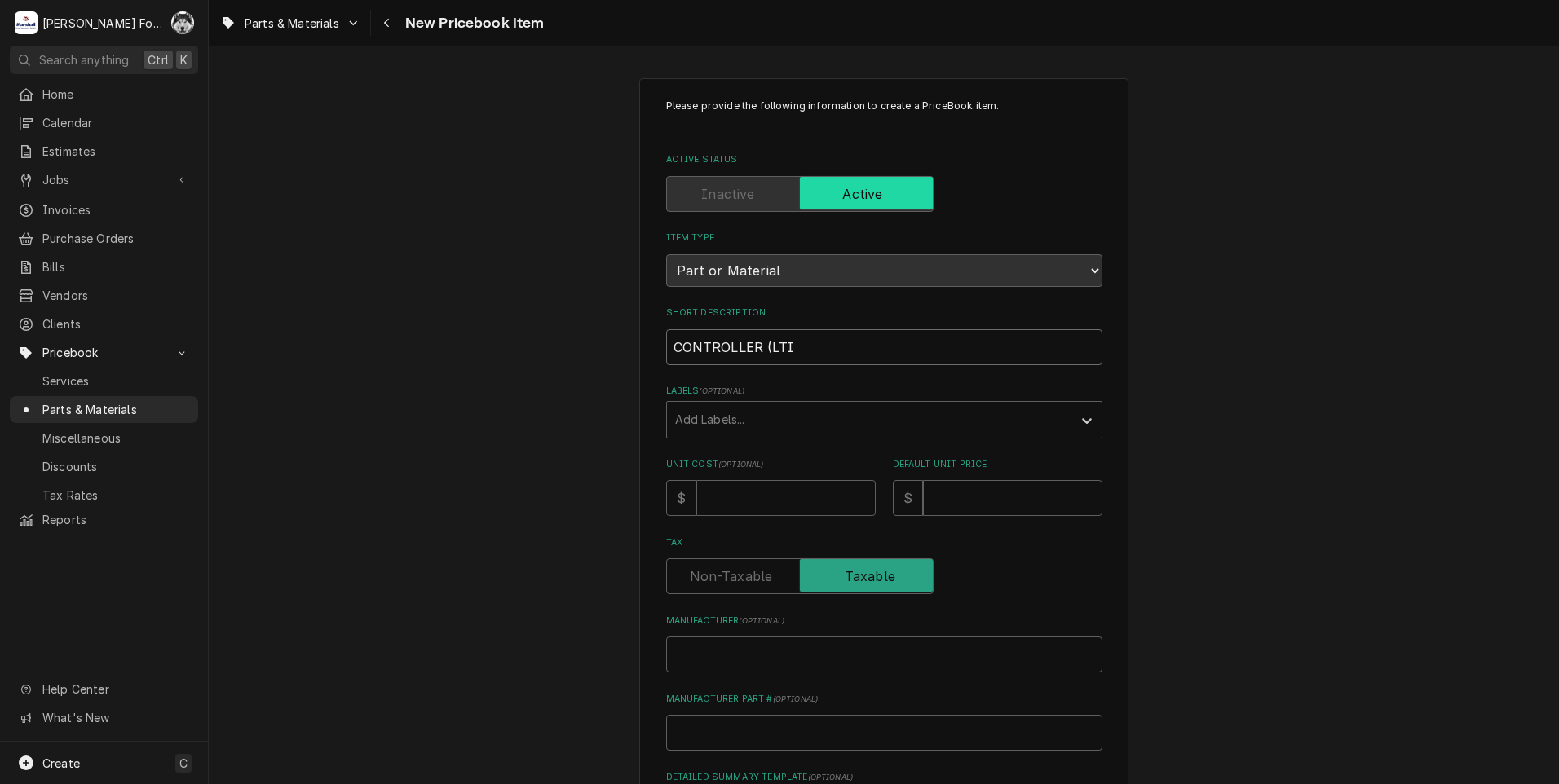
type textarea "x"
type input "CONTROLLER (LTI)"
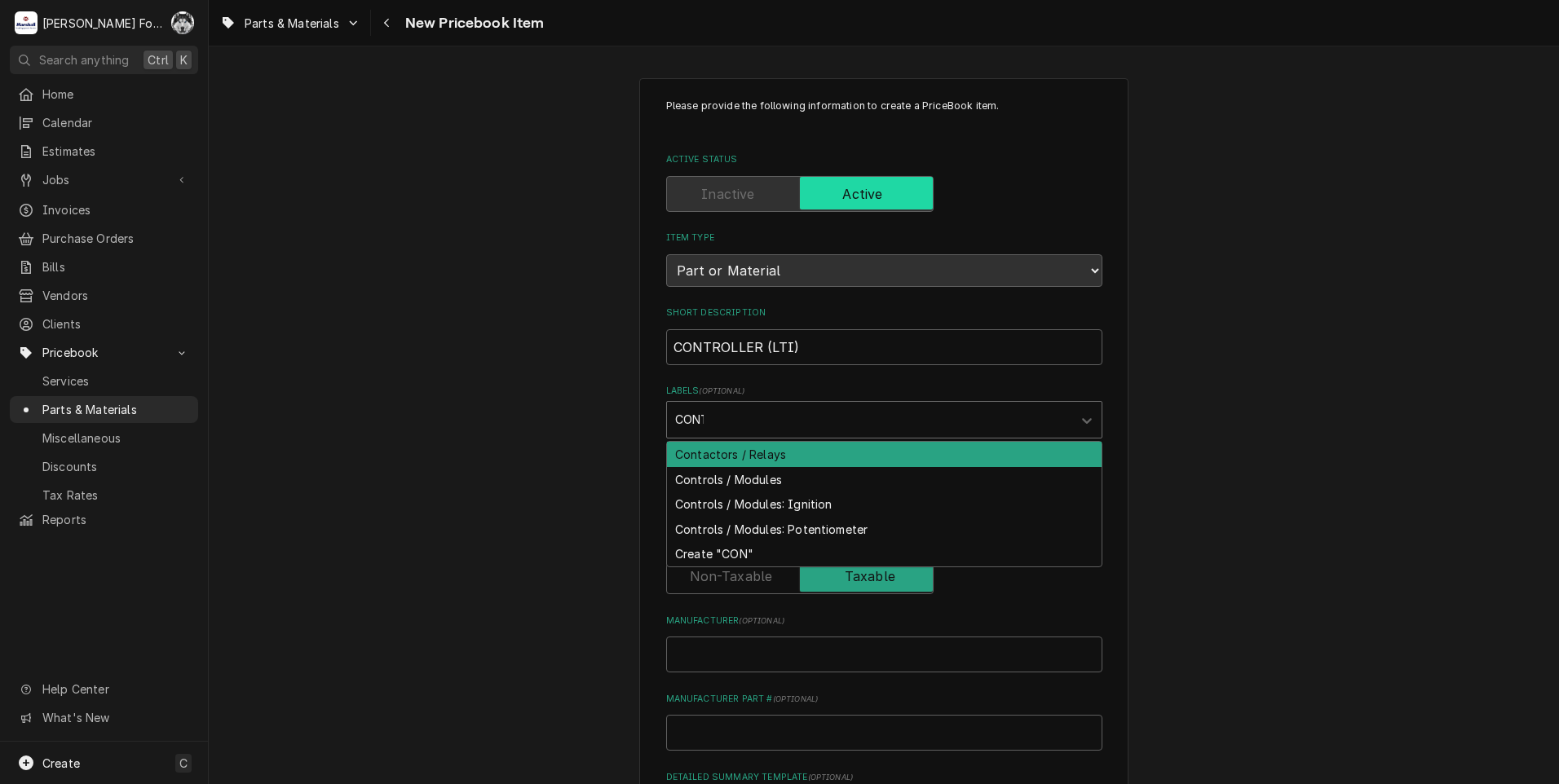
type input "CONTR"
type textarea "x"
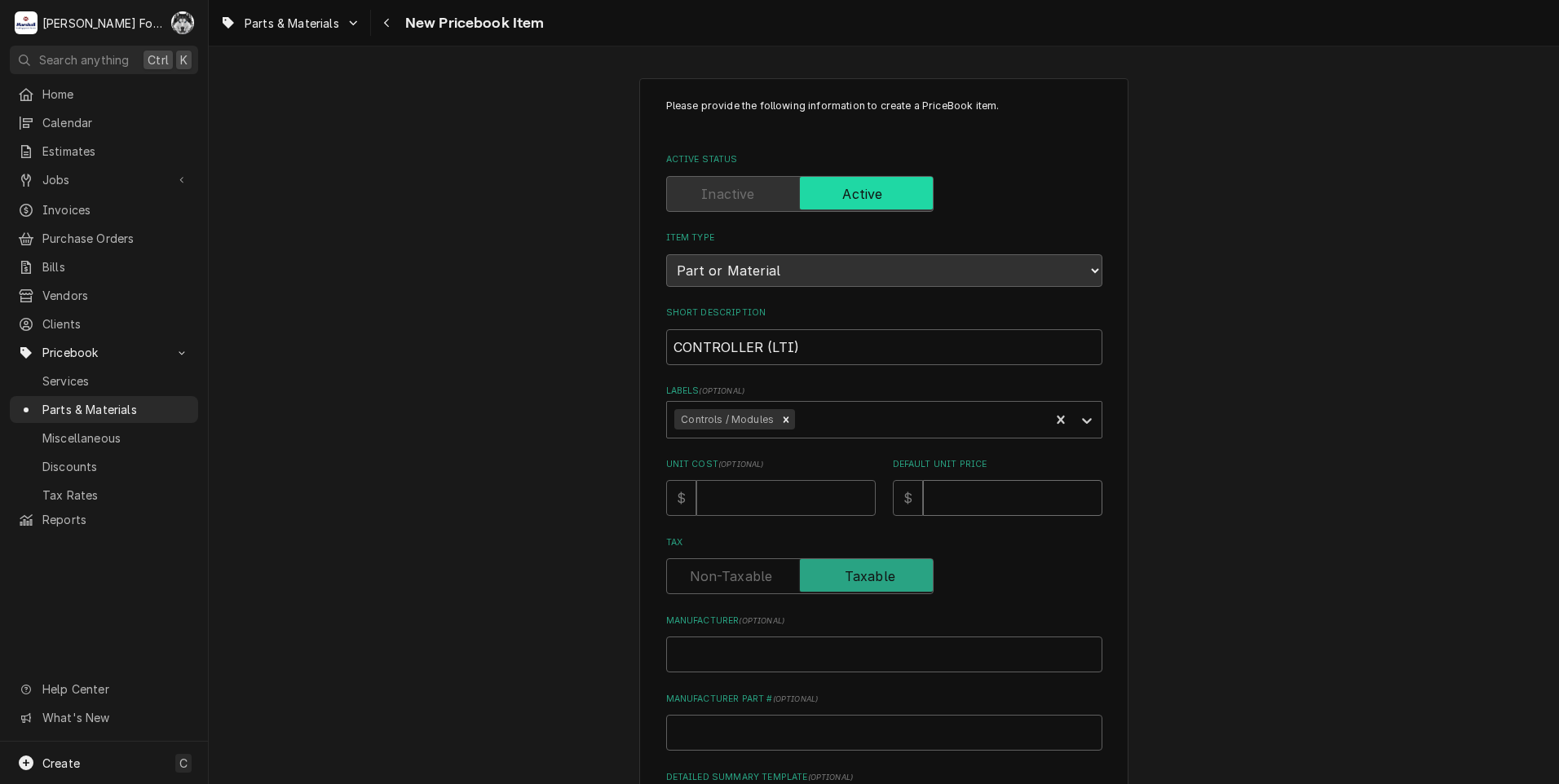
type textarea "x"
type input "3"
type textarea "x"
type input "34"
type textarea "x"
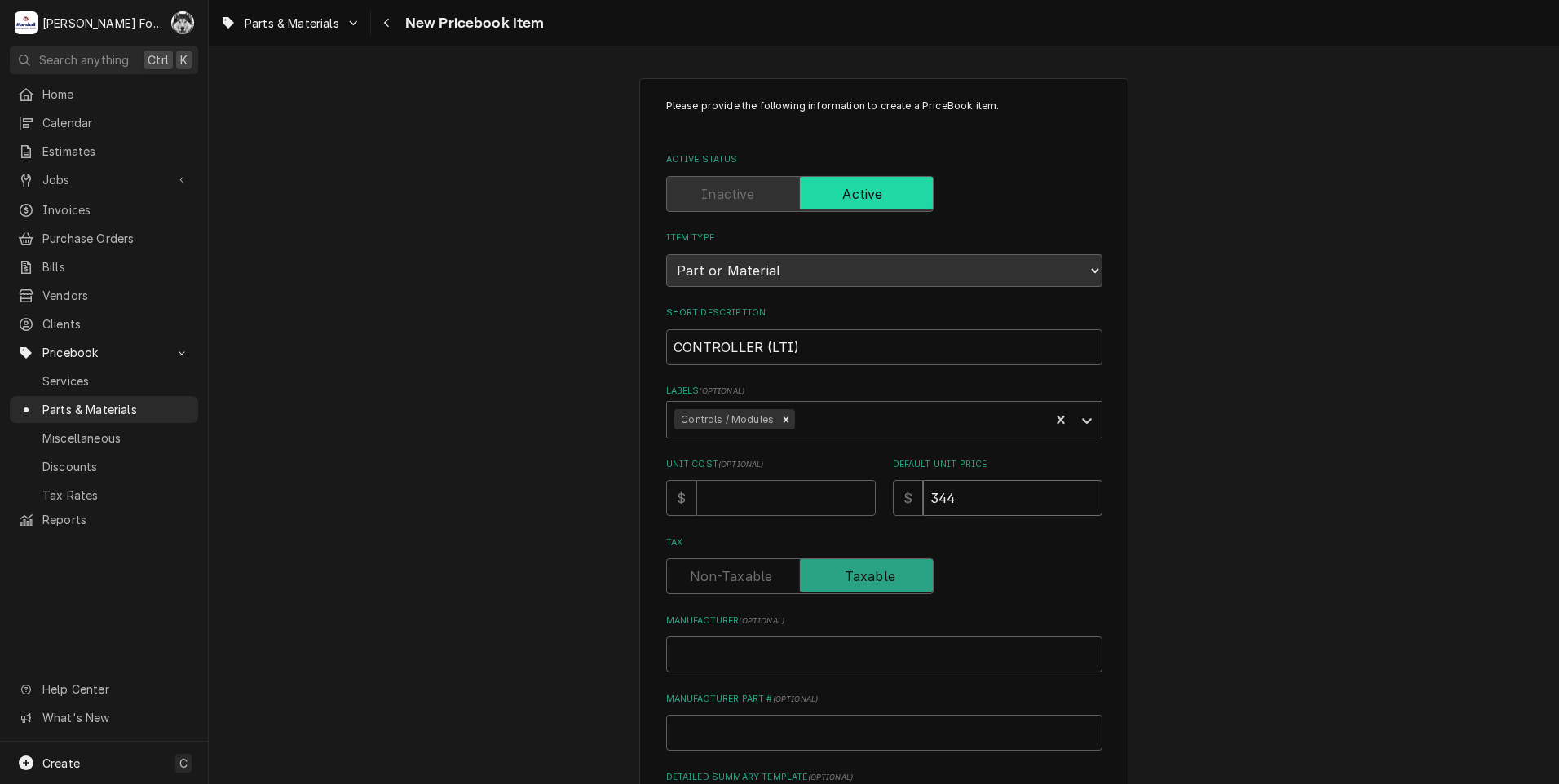
type input "344"
type textarea "x"
type input "L"
type textarea "x"
type input "LT"
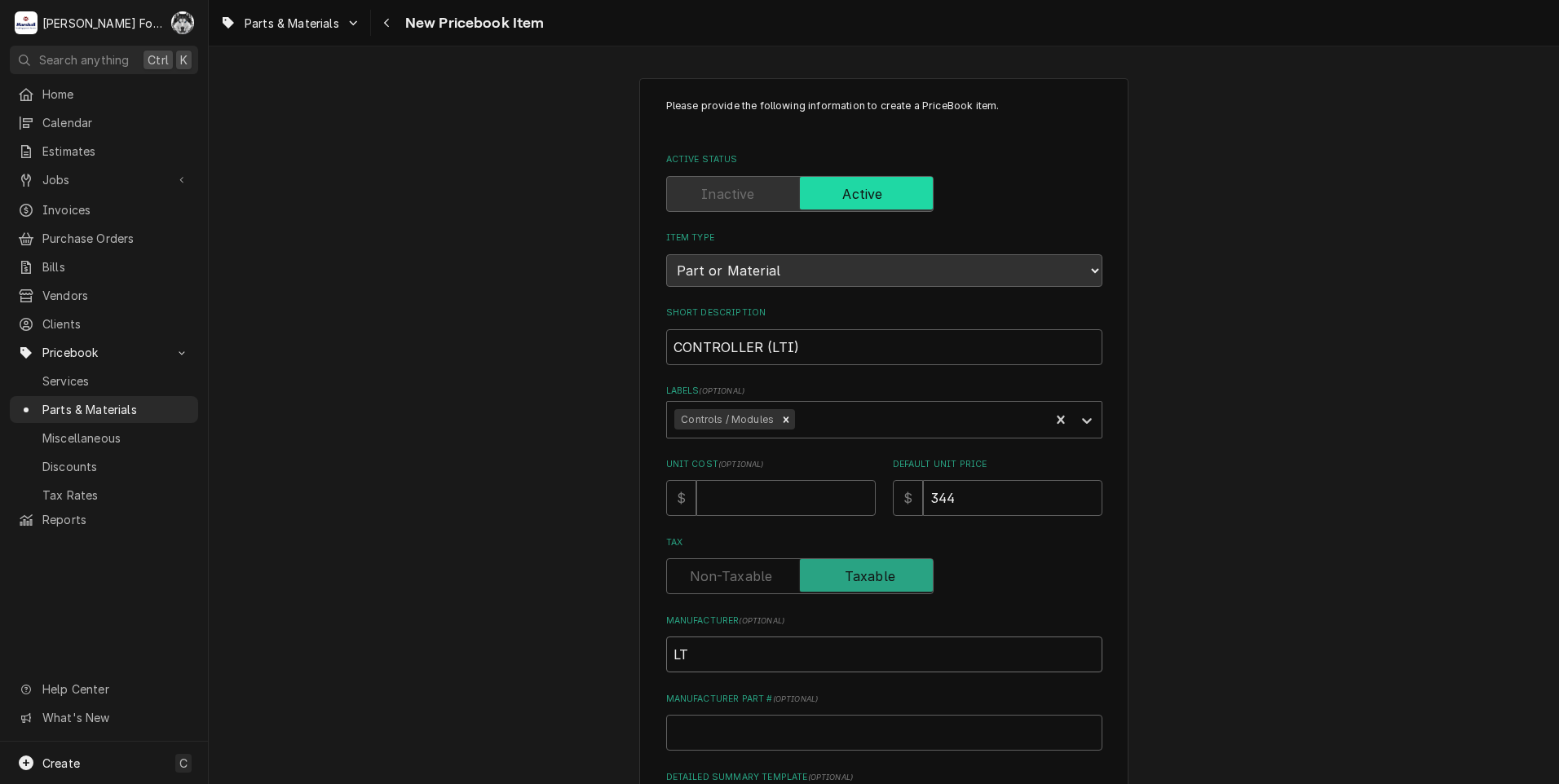
type textarea "x"
type input "LTA"
type textarea "x"
type input "LT"
type textarea "x"
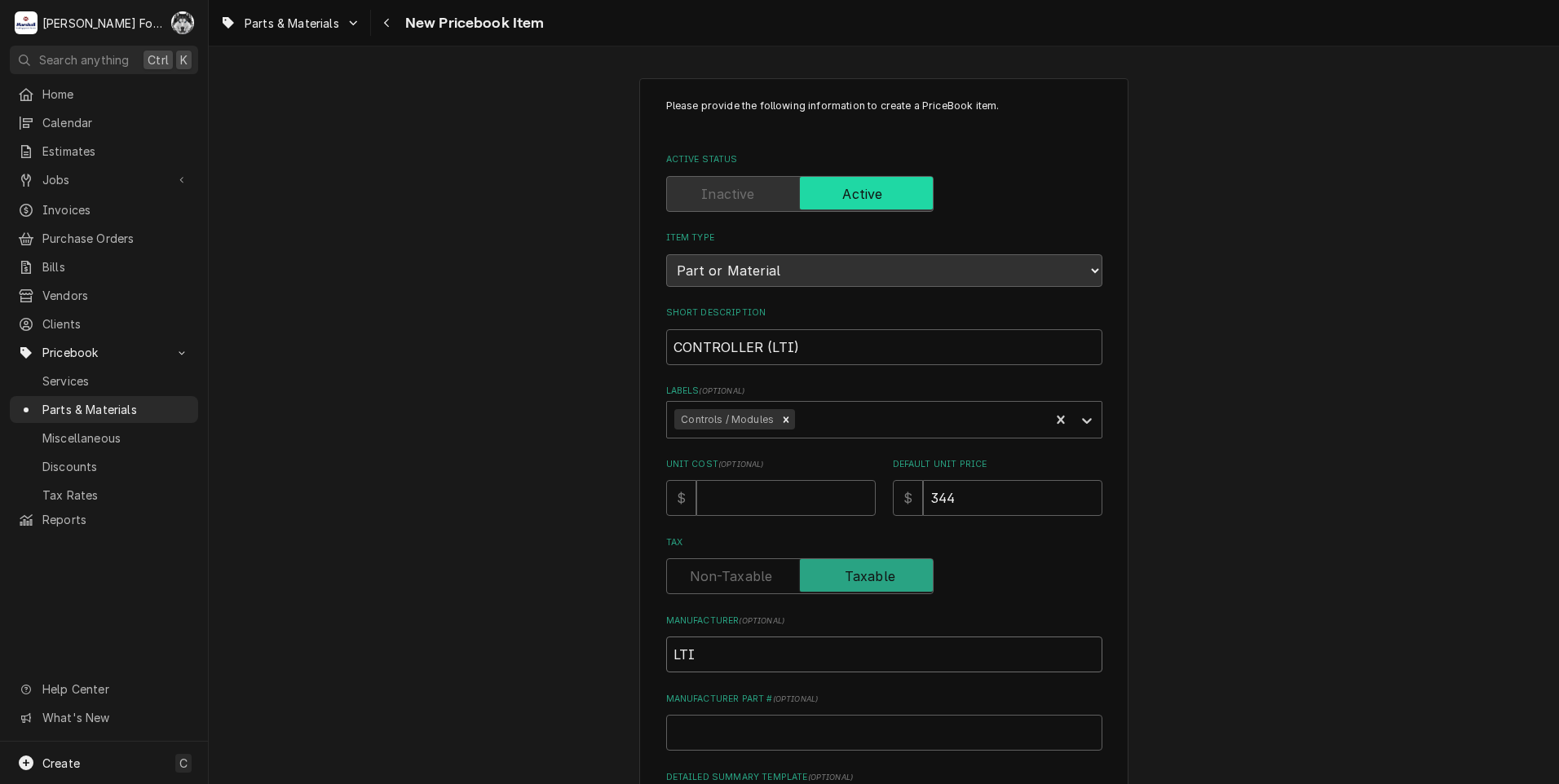
type input "LTI"
type textarea "x"
type input "1"
type textarea "x"
type input "19"
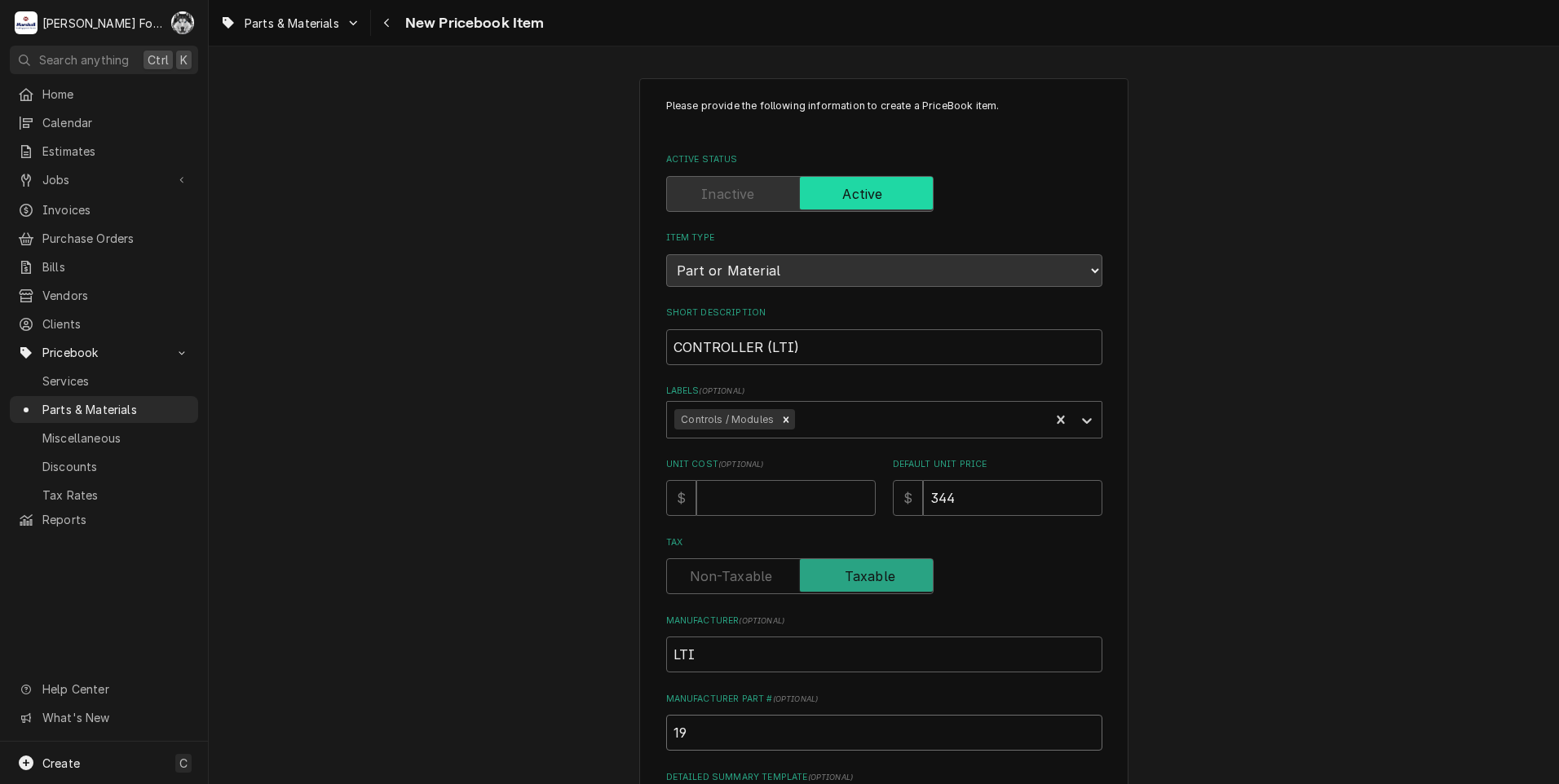
type textarea "x"
type input "195"
type textarea "x"
type input "1954"
type textarea "x"
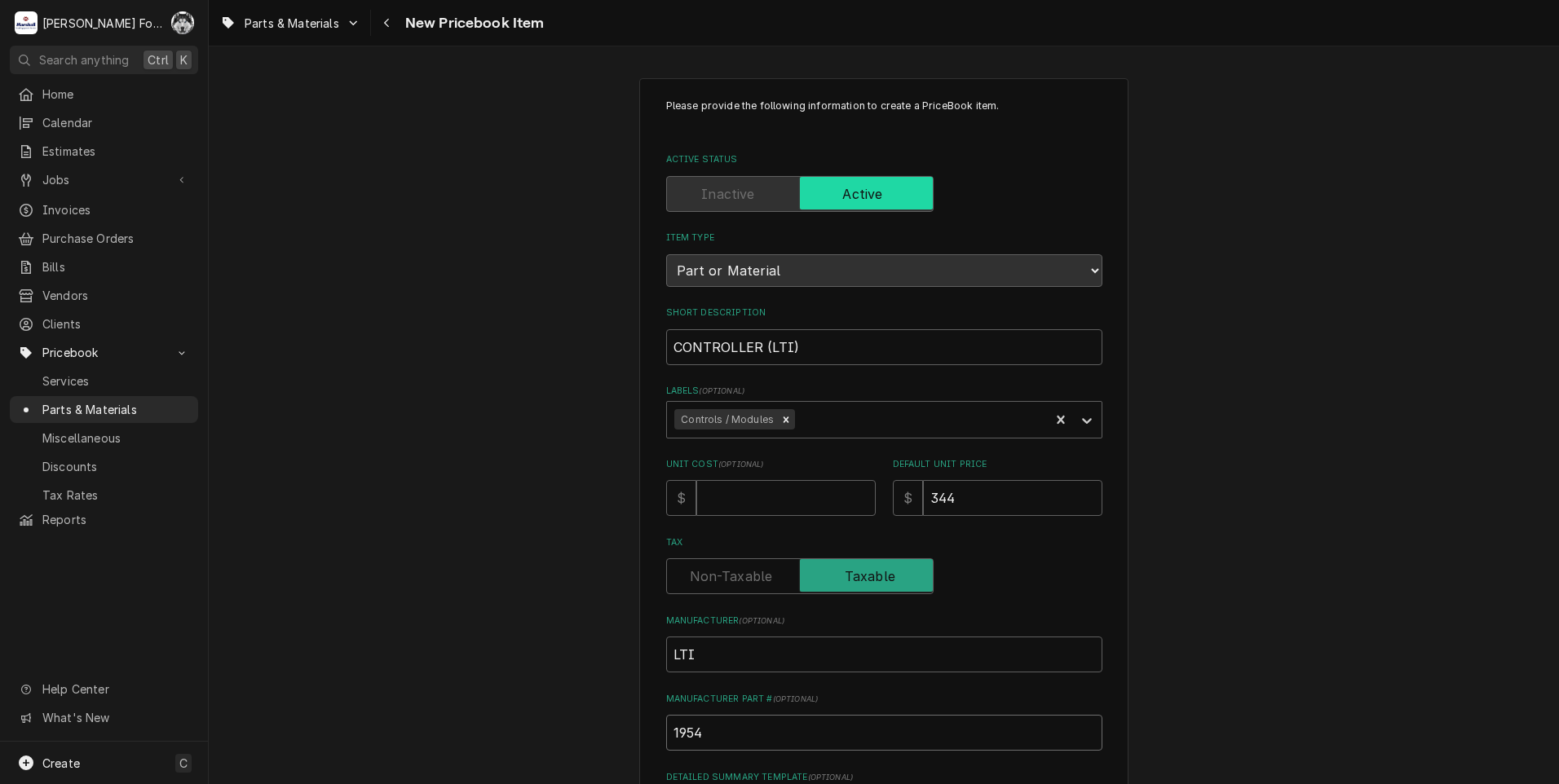
type input "19544"
type textarea "x"
type input "195446"
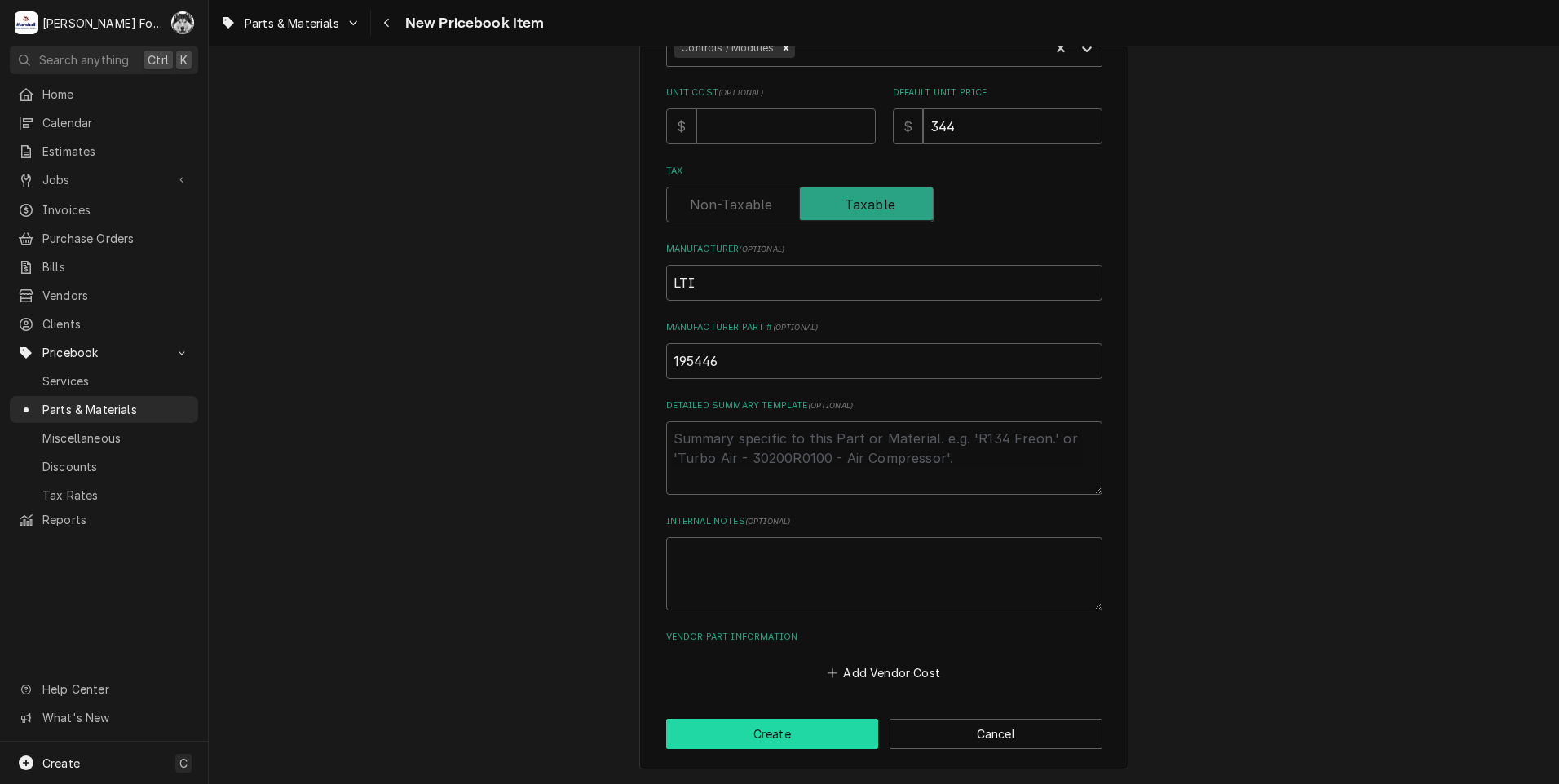
click at [761, 728] on button "Create" at bounding box center [772, 734] width 213 height 30
type textarea "x"
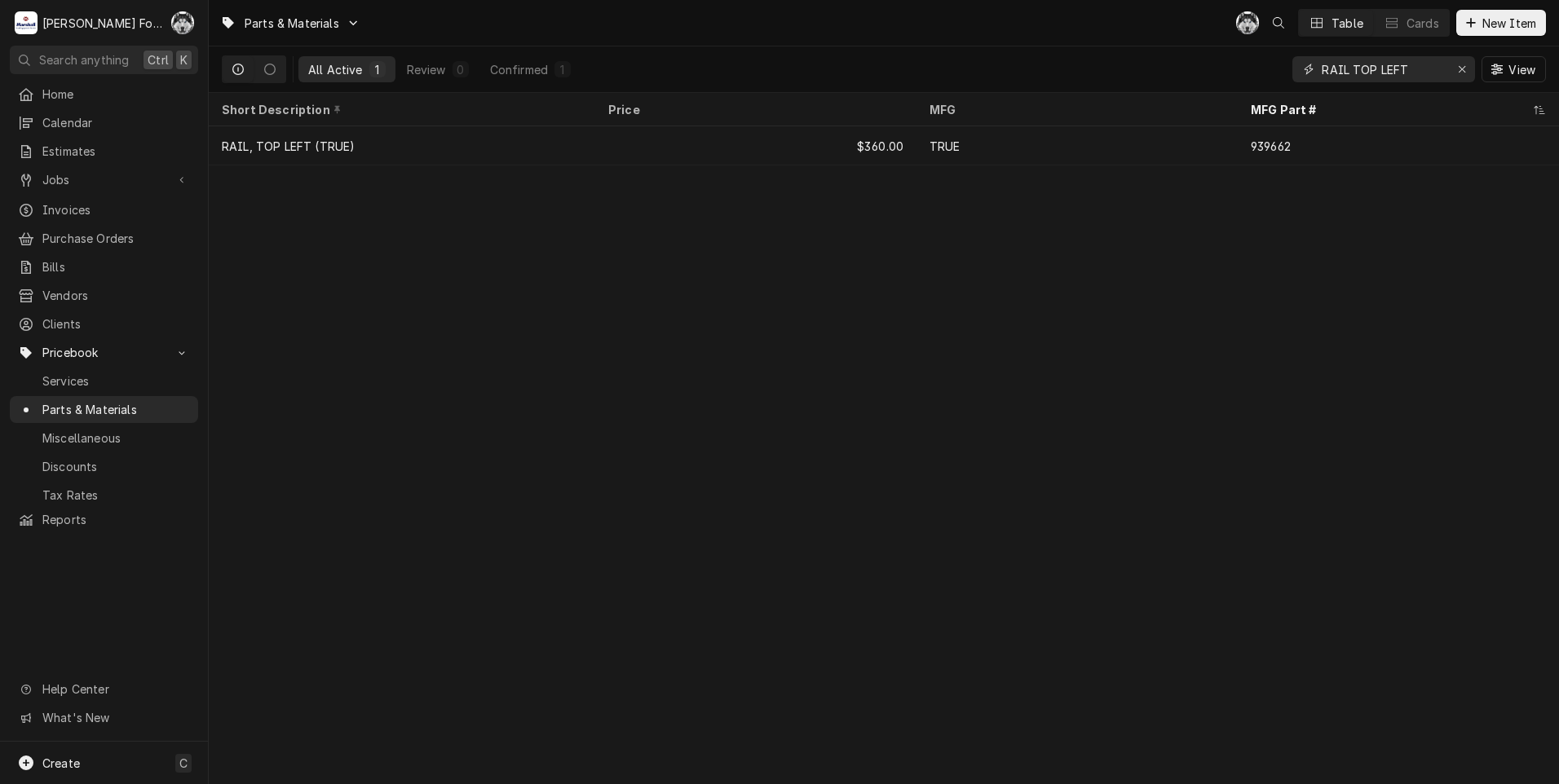
drag, startPoint x: 1408, startPoint y: 70, endPoint x: 1005, endPoint y: 166, distance: 414.3
click at [1013, 168] on div "Parts & Materials C( Table Cards New Item All Active 1 Review 0 Confirmed 1 RAI…" at bounding box center [884, 392] width 1350 height 784
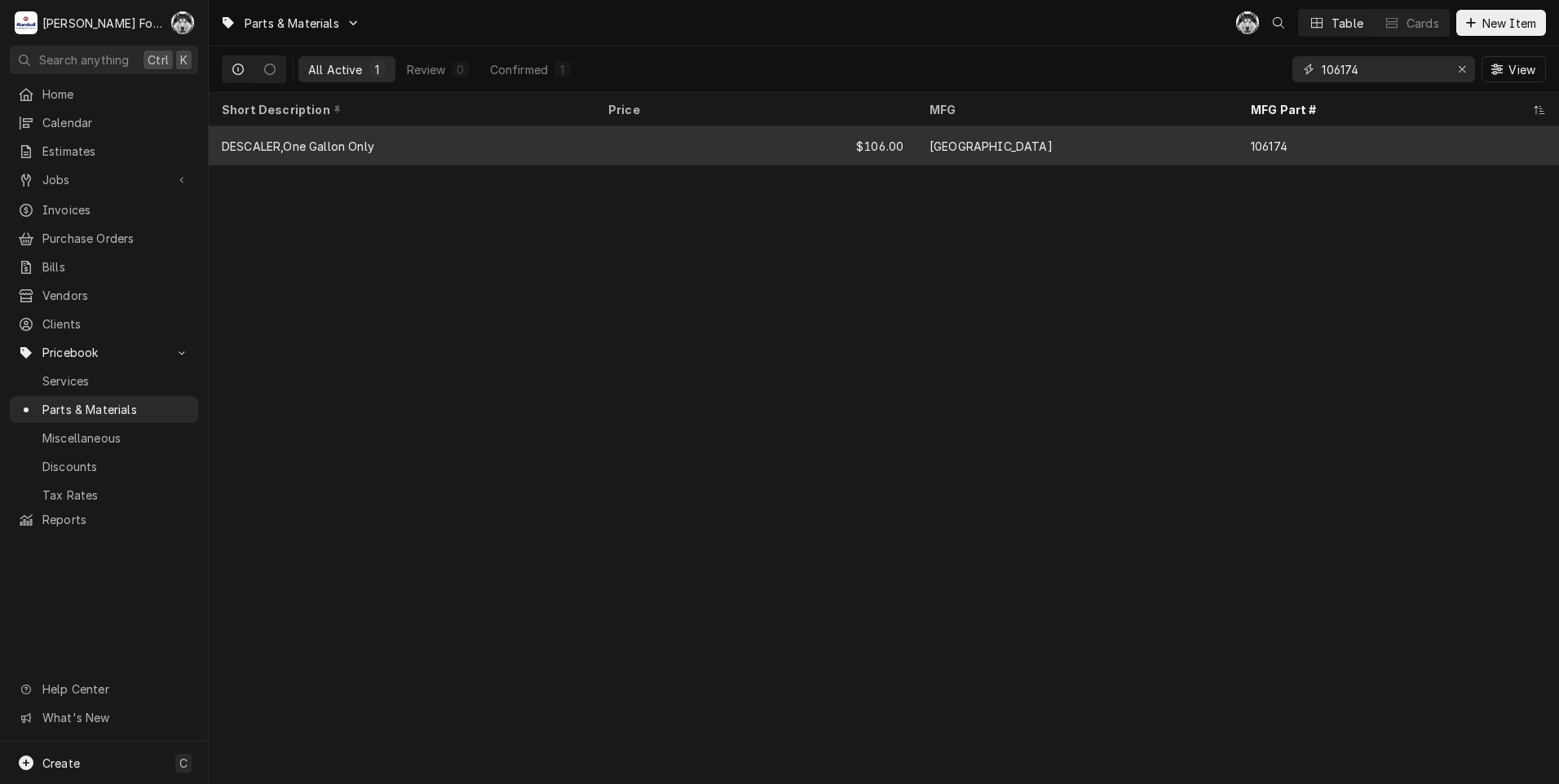
type input "106174"
click at [537, 148] on div "DESCALER,One Gallon Only" at bounding box center [402, 146] width 386 height 39
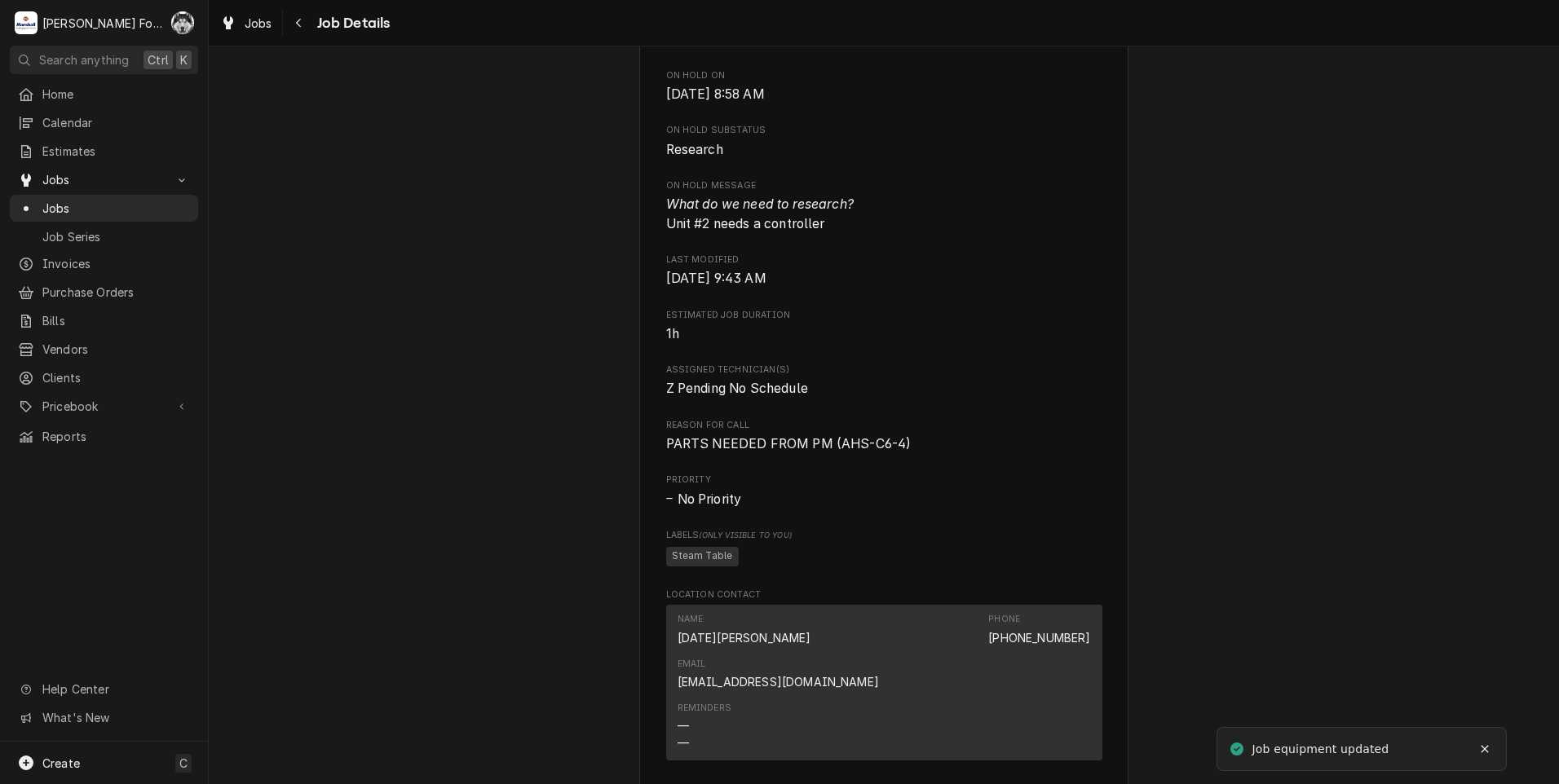
scroll to position [1518, 0]
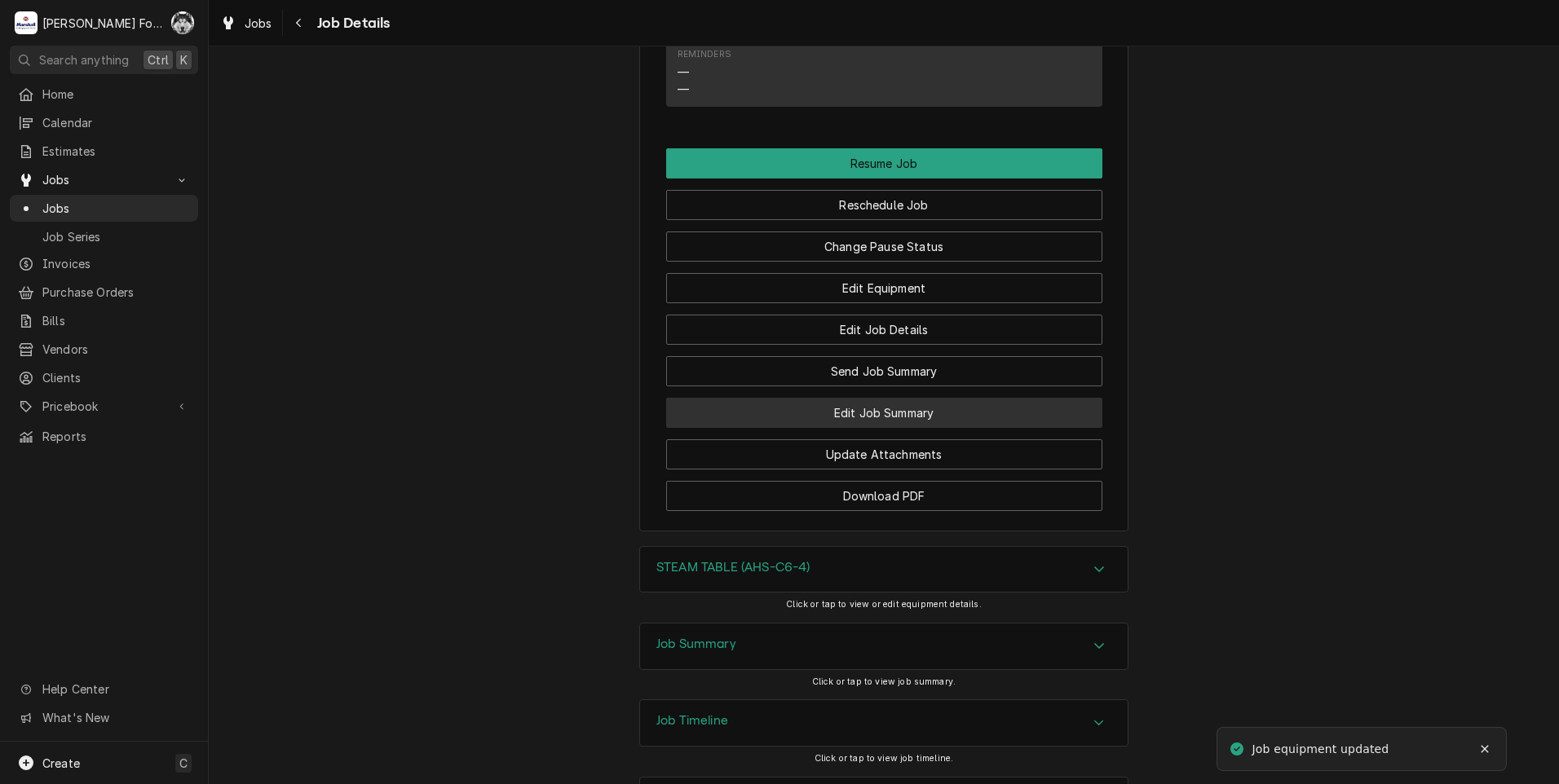
click at [863, 398] on button "Edit Job Summary" at bounding box center [884, 412] width 437 height 30
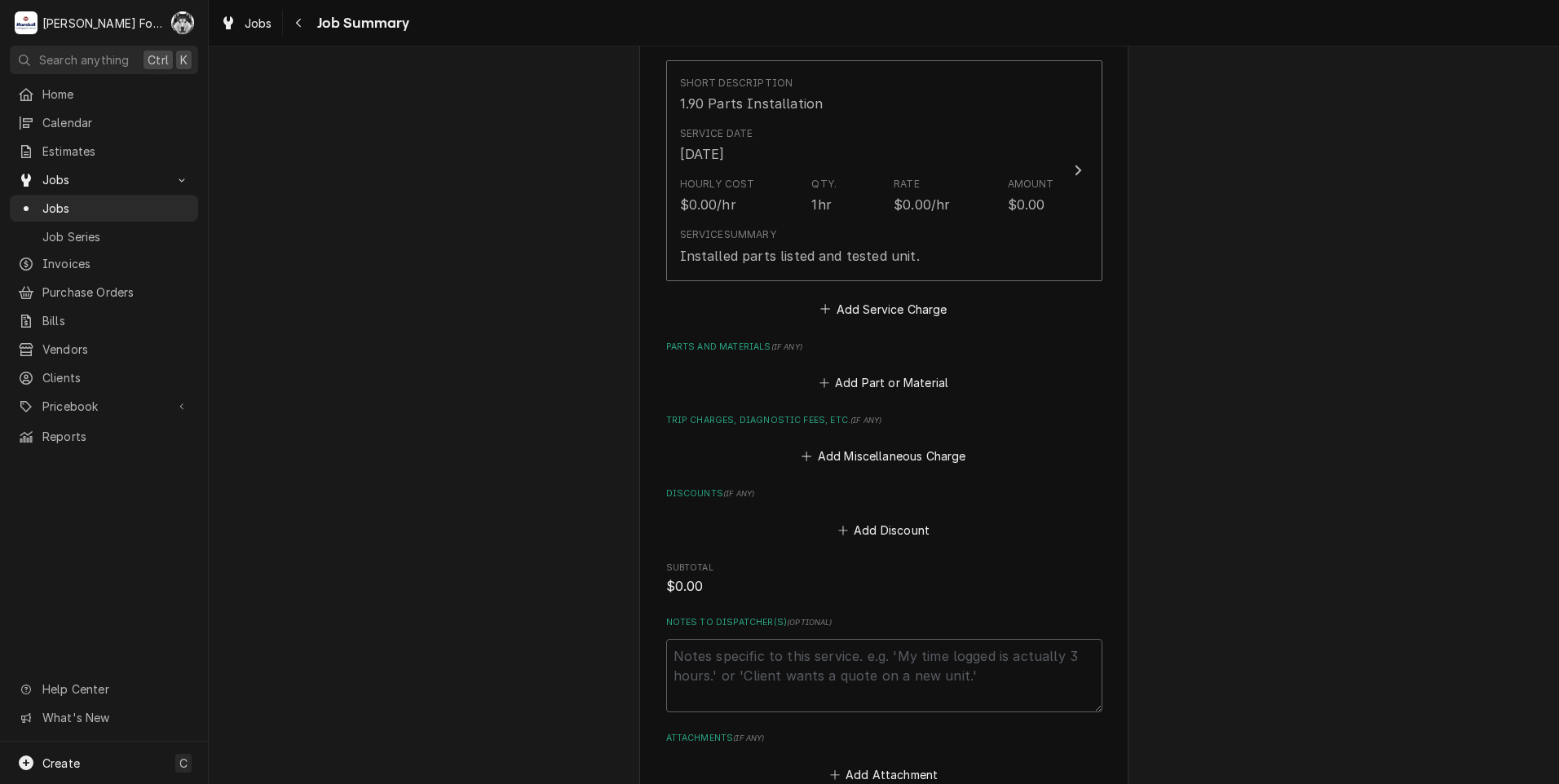
scroll to position [408, 0]
drag, startPoint x: 844, startPoint y: 396, endPoint x: 862, endPoint y: 365, distance: 35.8
click at [846, 395] on div "Please provide a summary of the work you've done, the parts and materials you u…" at bounding box center [884, 272] width 437 height 1023
click at [863, 368] on div "Add Part or Material" at bounding box center [884, 377] width 437 height 32
click at [862, 377] on button "Add Part or Material" at bounding box center [884, 381] width 135 height 23
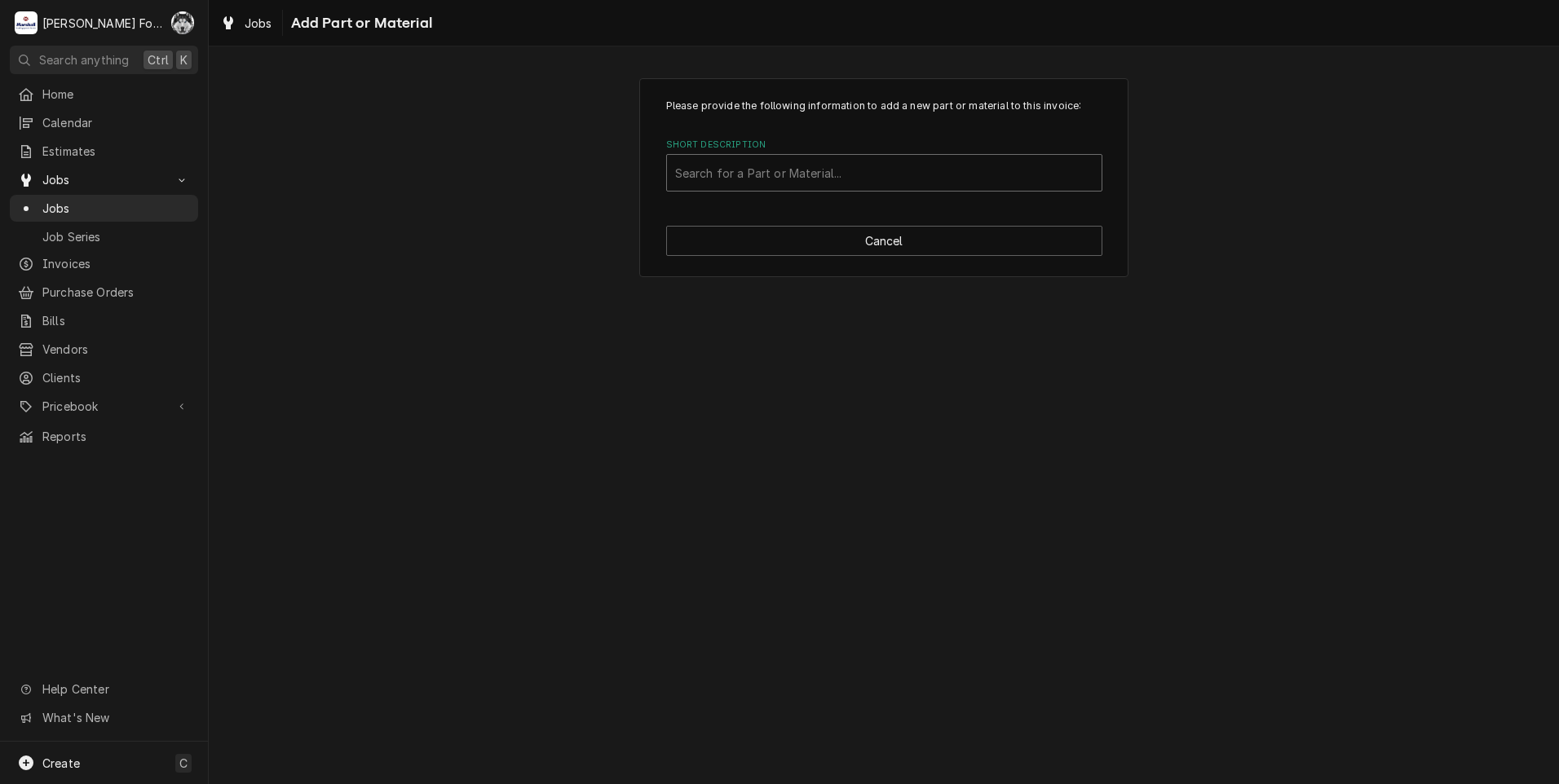
click at [844, 187] on div "Short Description" at bounding box center [884, 173] width 418 height 30
type input "195446"
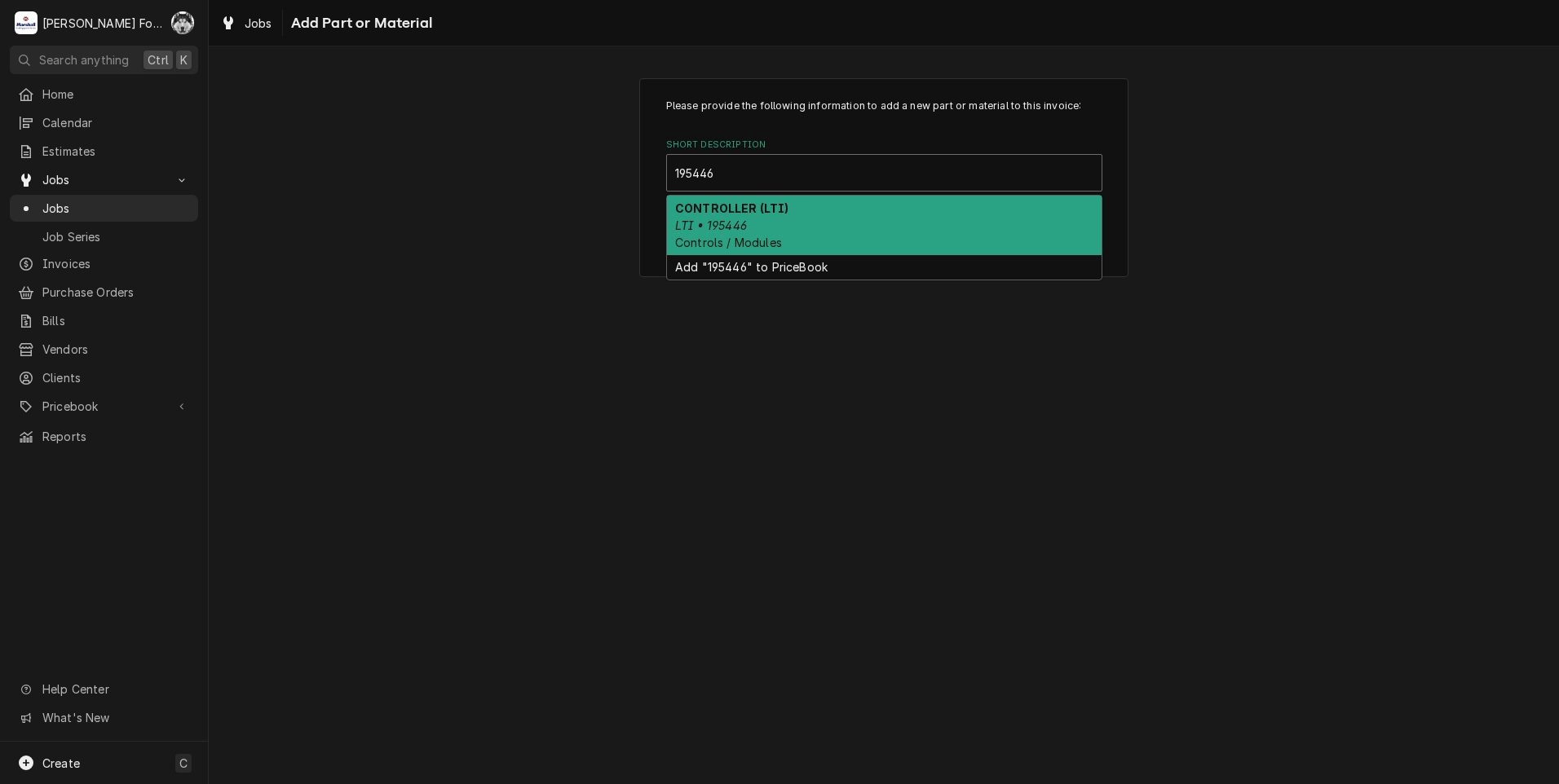
click at [850, 228] on div "CONTROLLER (LTI) LTI • 195446 Controls / Modules" at bounding box center [884, 226] width 435 height 59
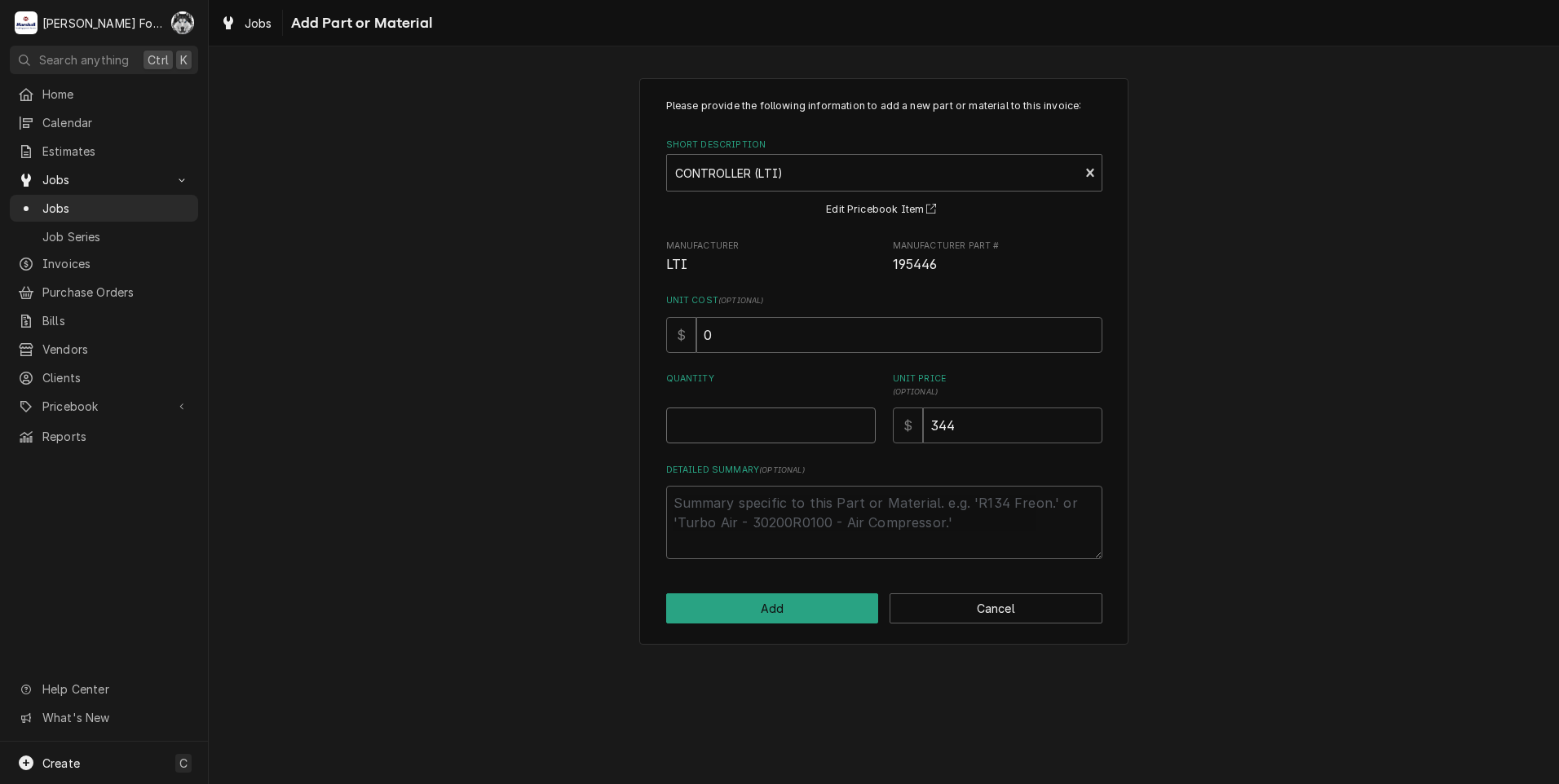
type textarea "x"
type input "0.5"
click at [863, 423] on input "0.5" at bounding box center [771, 425] width 210 height 36
type textarea "x"
type input "1"
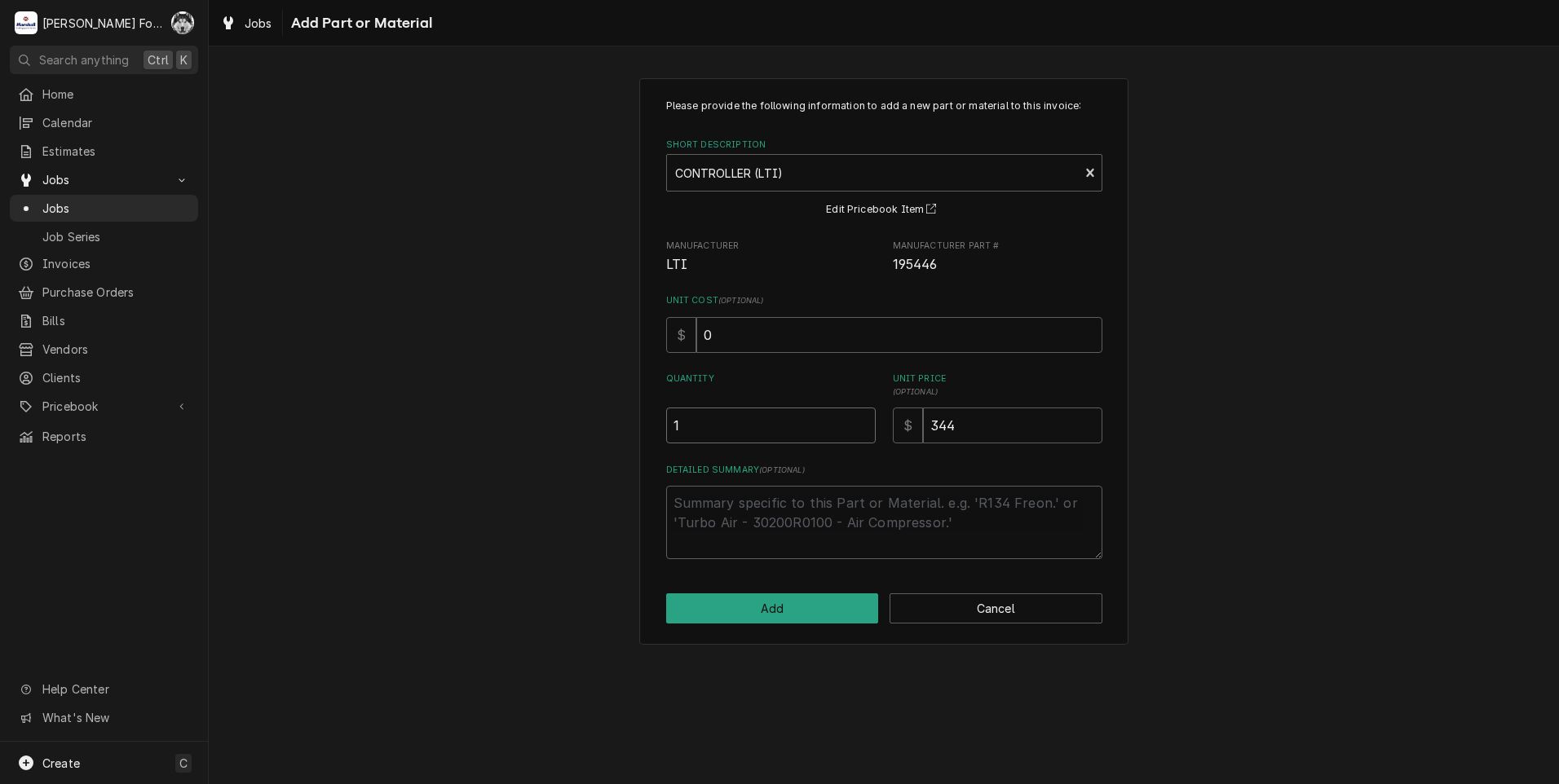
click at [863, 423] on input "1" at bounding box center [771, 425] width 210 height 36
click at [765, 618] on button "Add" at bounding box center [772, 608] width 213 height 30
type textarea "x"
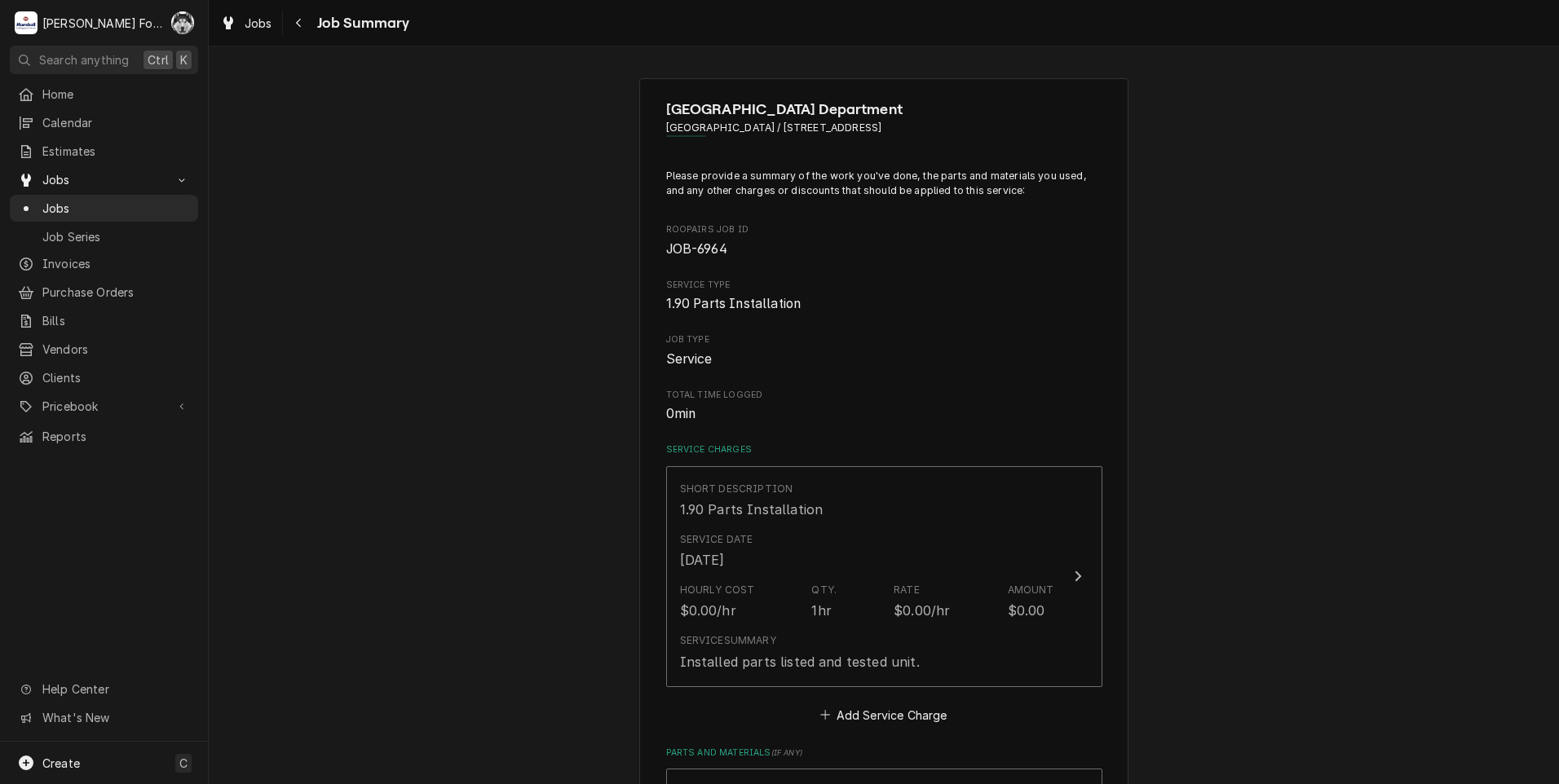
scroll to position [408, 0]
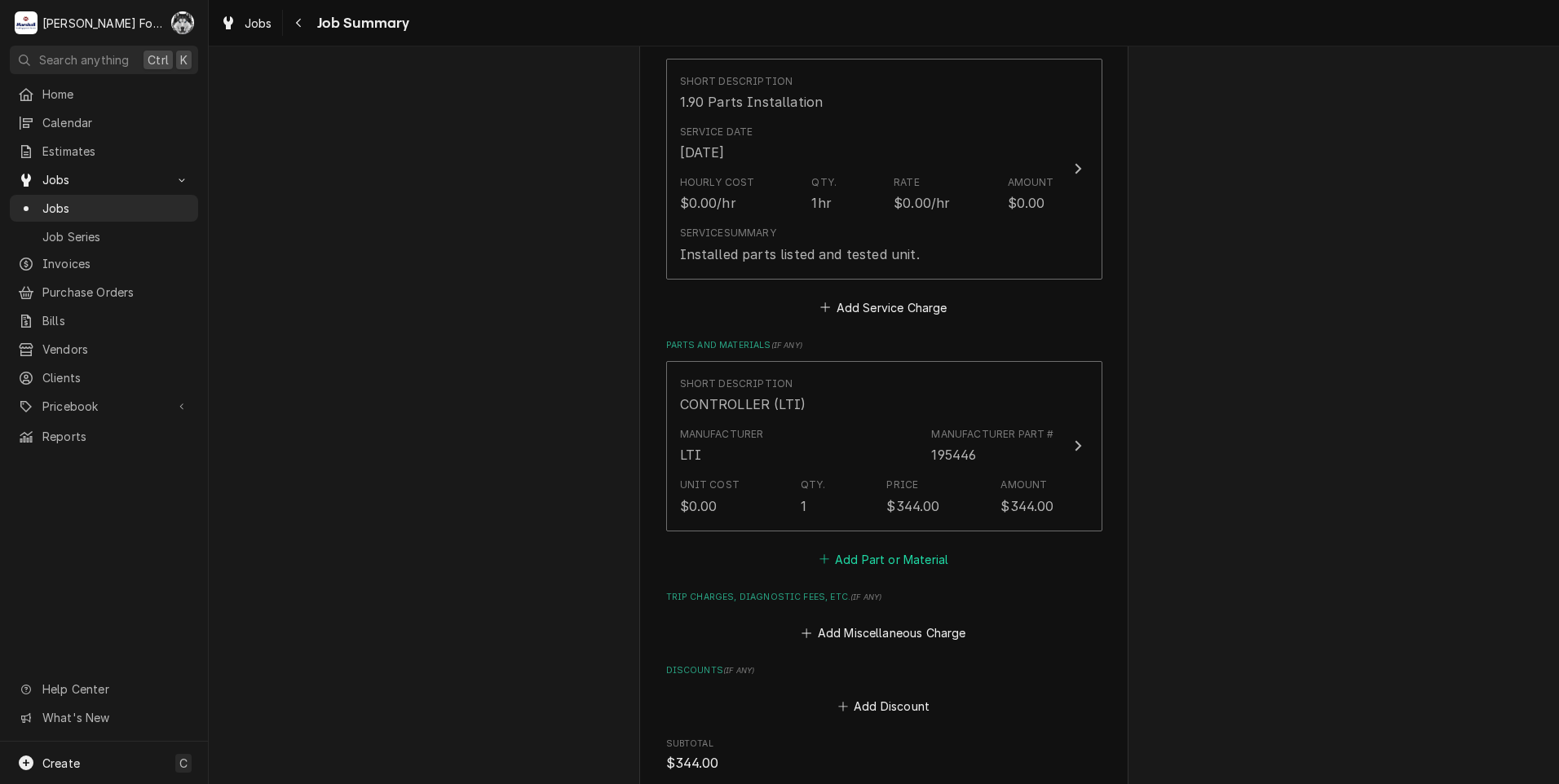
click at [856, 556] on button "Add Part or Material" at bounding box center [884, 559] width 135 height 23
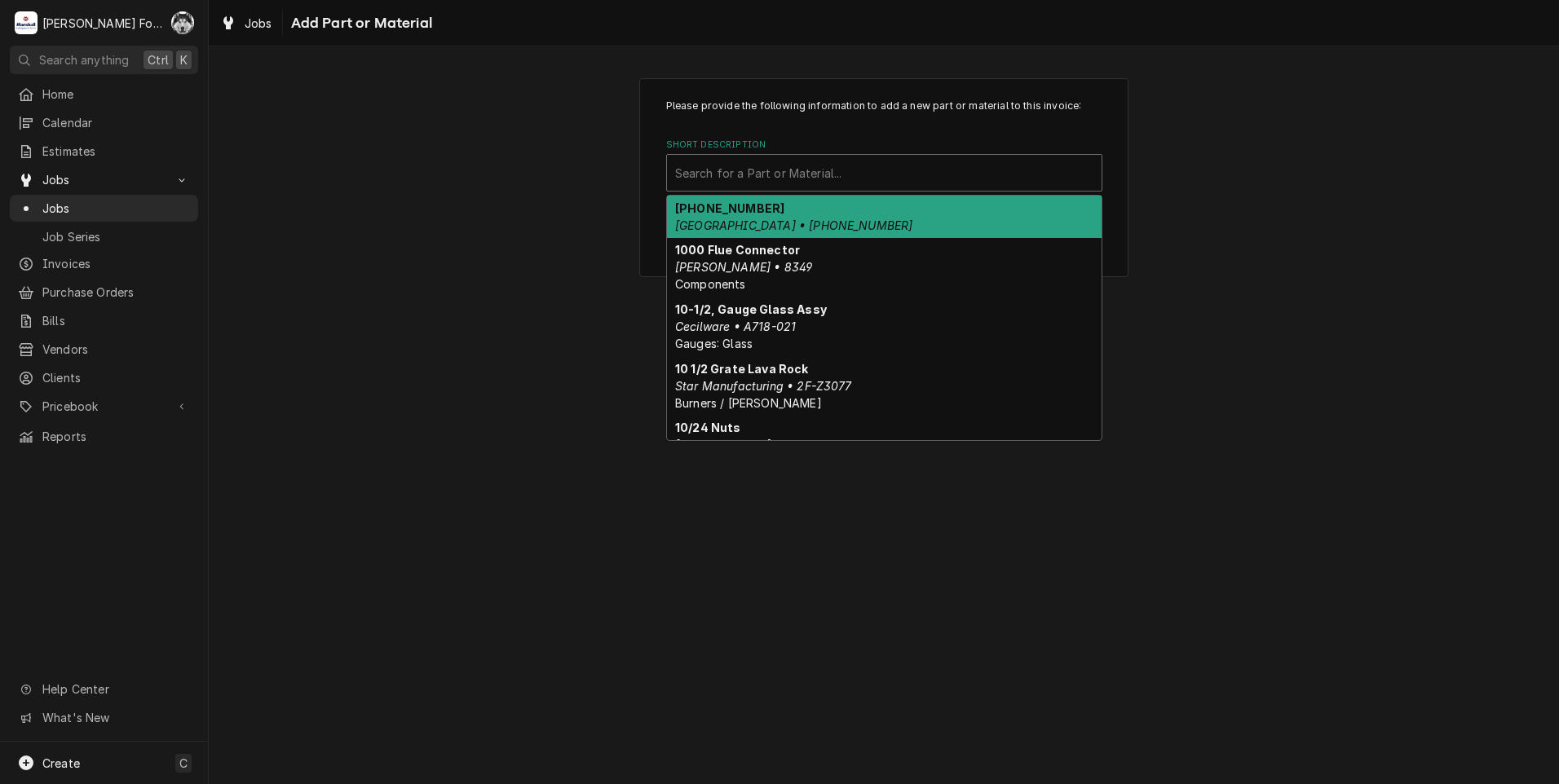
click at [850, 174] on div "Short Description" at bounding box center [884, 173] width 418 height 30
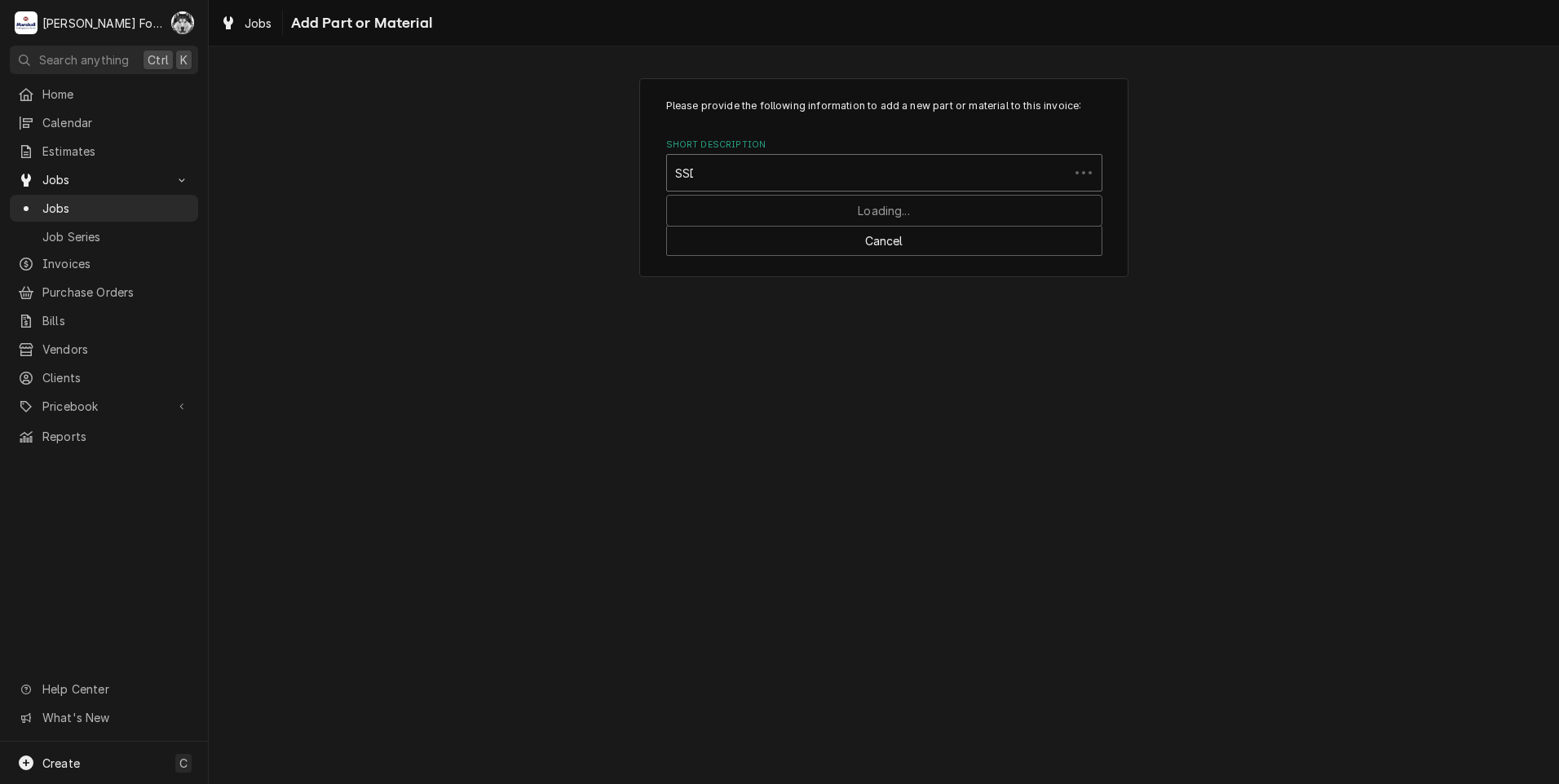
type input "SSDT"
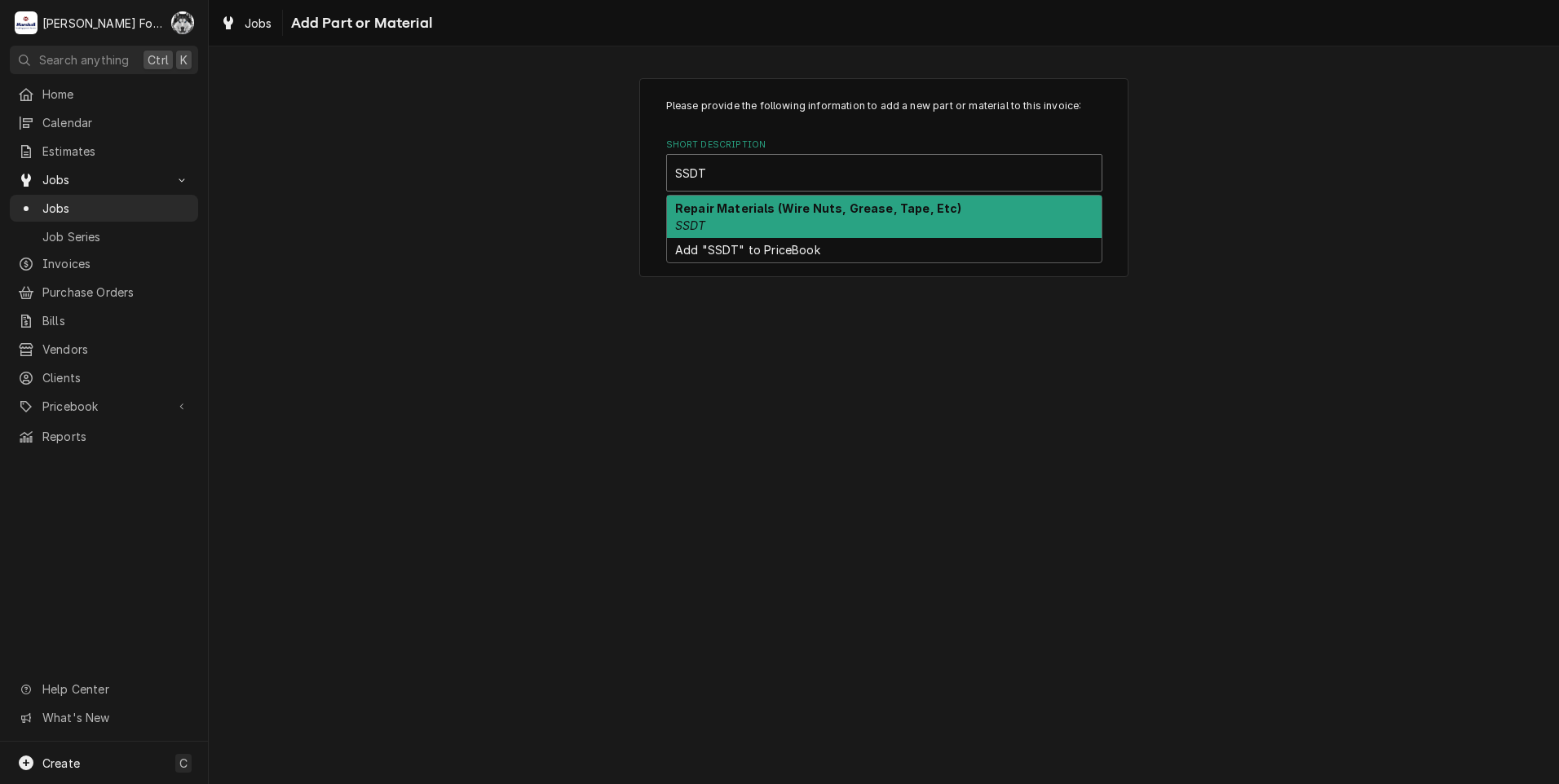
click at [842, 208] on strong "Repair Materials (Wire Nuts, Grease, Tape, Etc)" at bounding box center [819, 208] width 287 height 14
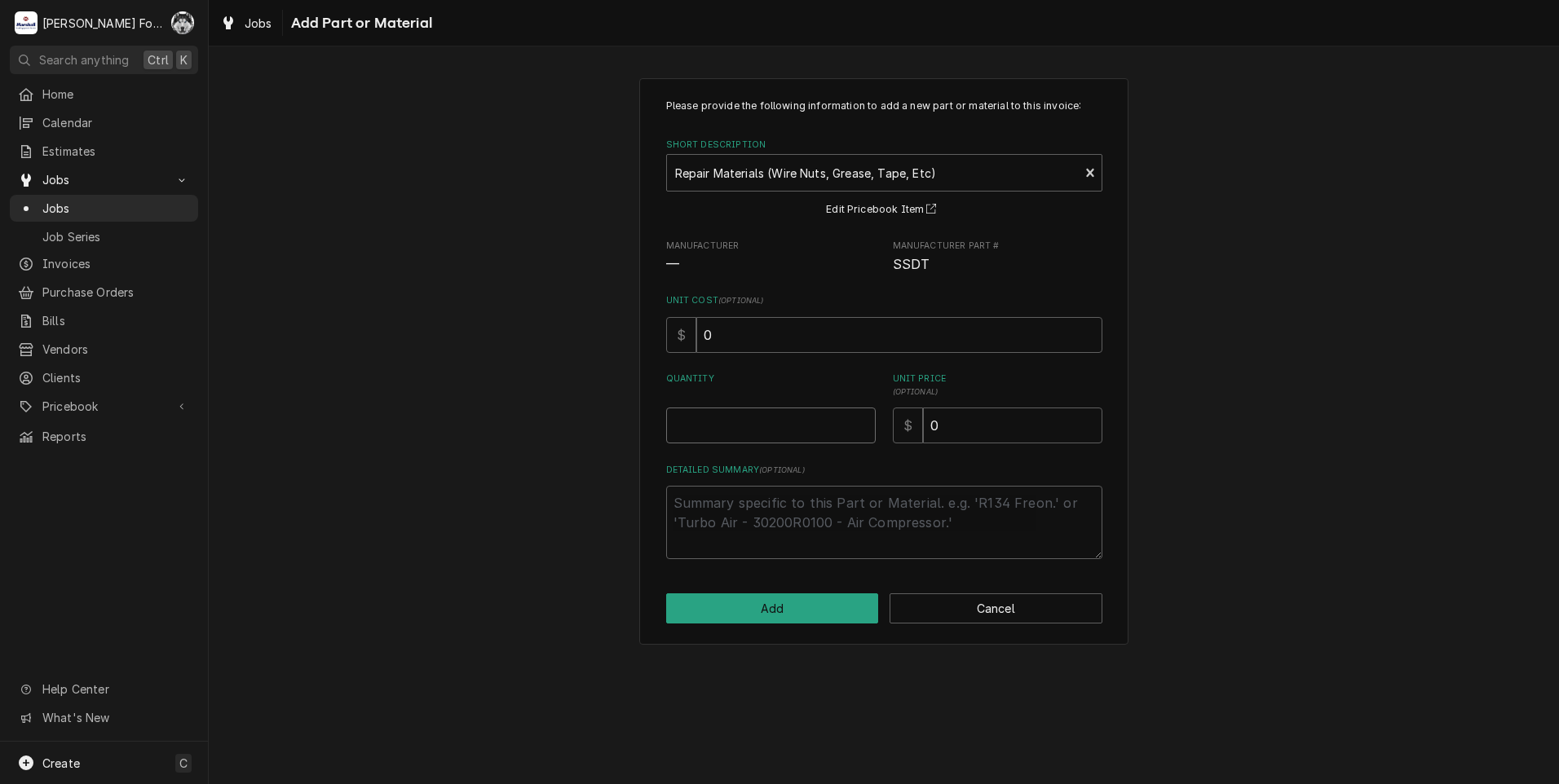
type textarea "x"
type input "0.5"
click at [863, 420] on input "0.5" at bounding box center [771, 425] width 210 height 36
type textarea "x"
type input "1"
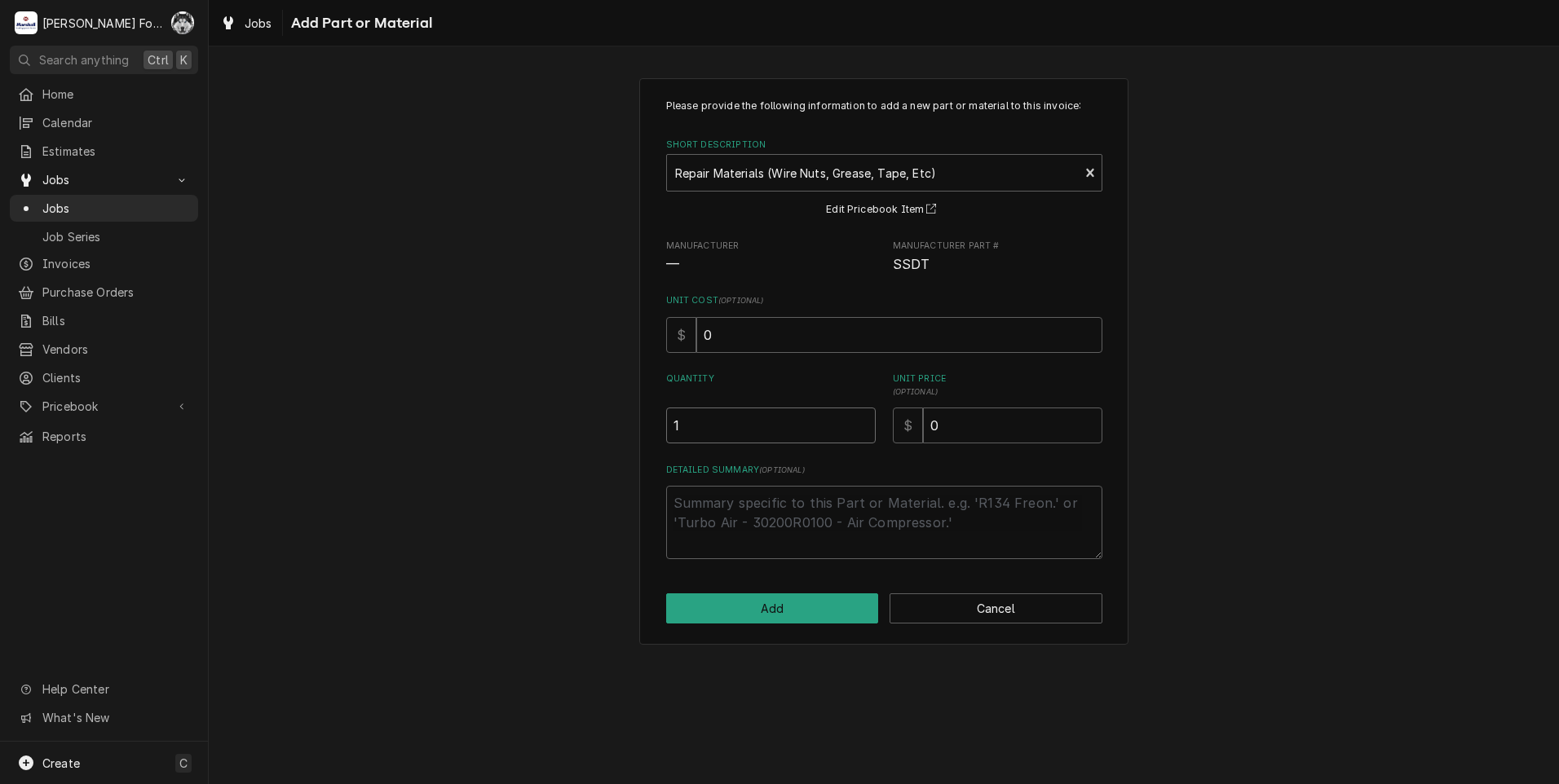
click at [863, 420] on input "1" at bounding box center [771, 425] width 210 height 36
drag, startPoint x: 976, startPoint y: 410, endPoint x: 911, endPoint y: 438, distance: 70.8
click at [911, 438] on div "$ 0" at bounding box center [998, 425] width 210 height 36
type textarea "x"
type input "8"
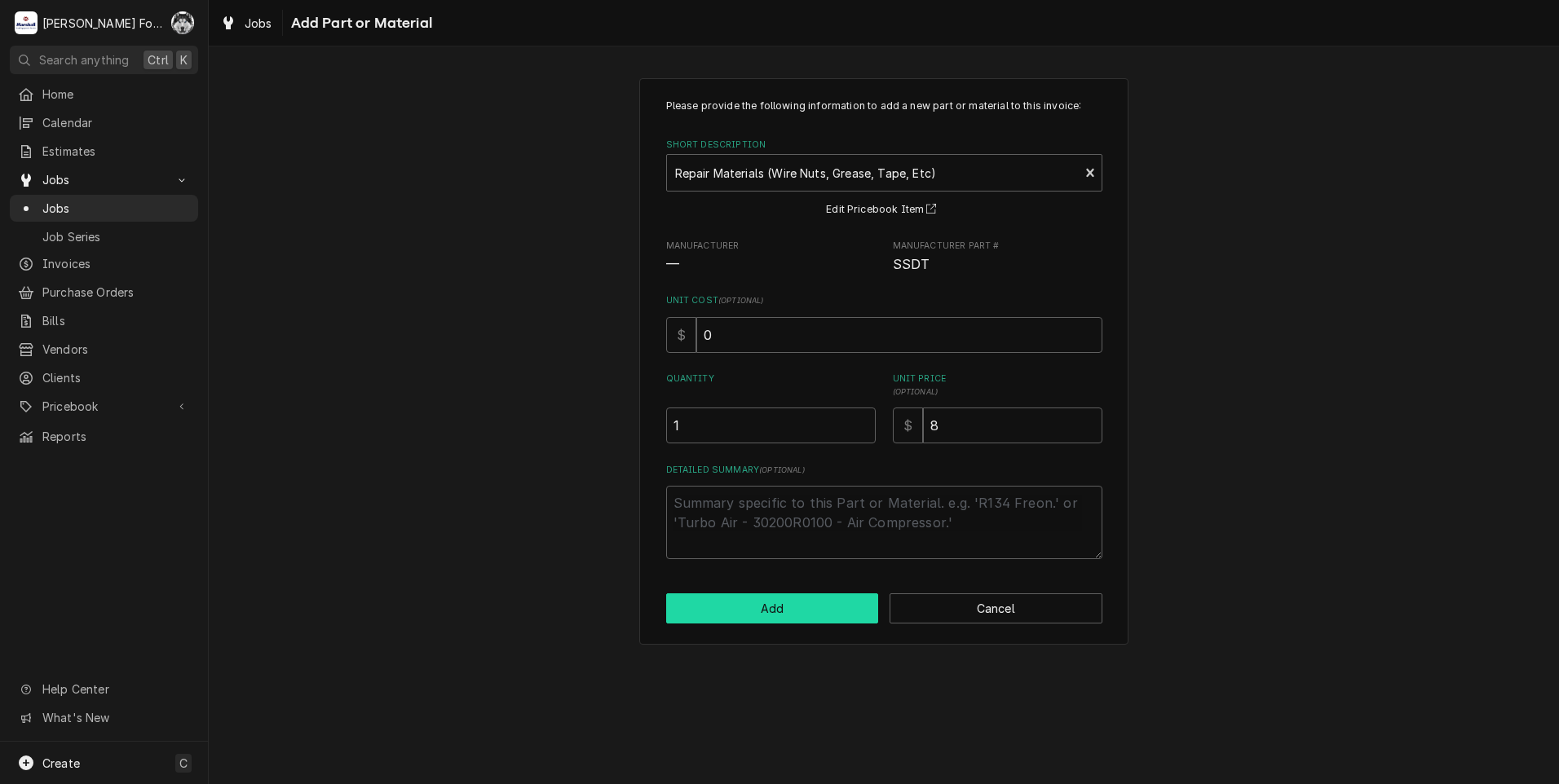
click at [824, 611] on button "Add" at bounding box center [772, 608] width 213 height 30
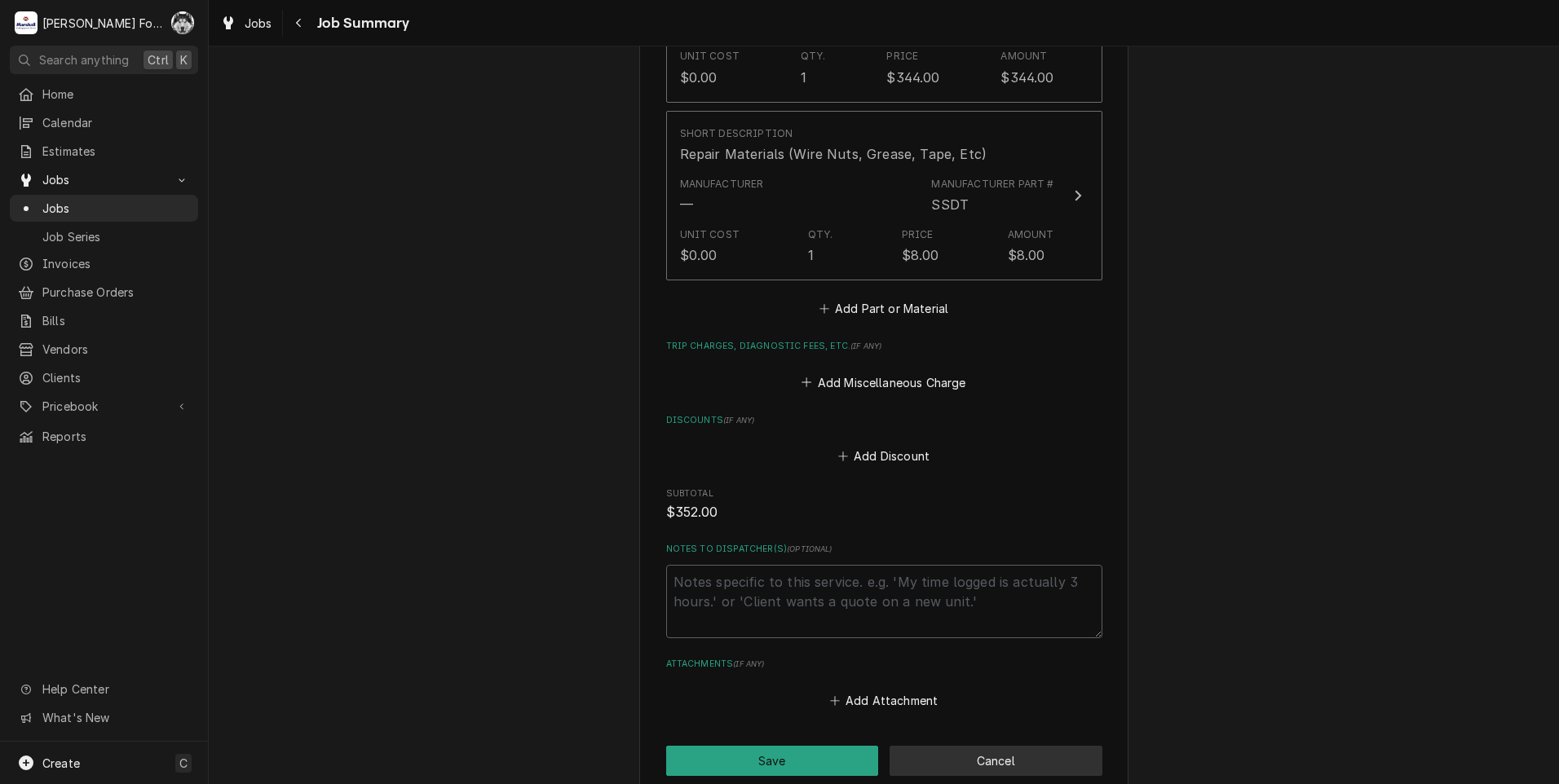
scroll to position [1017, 0]
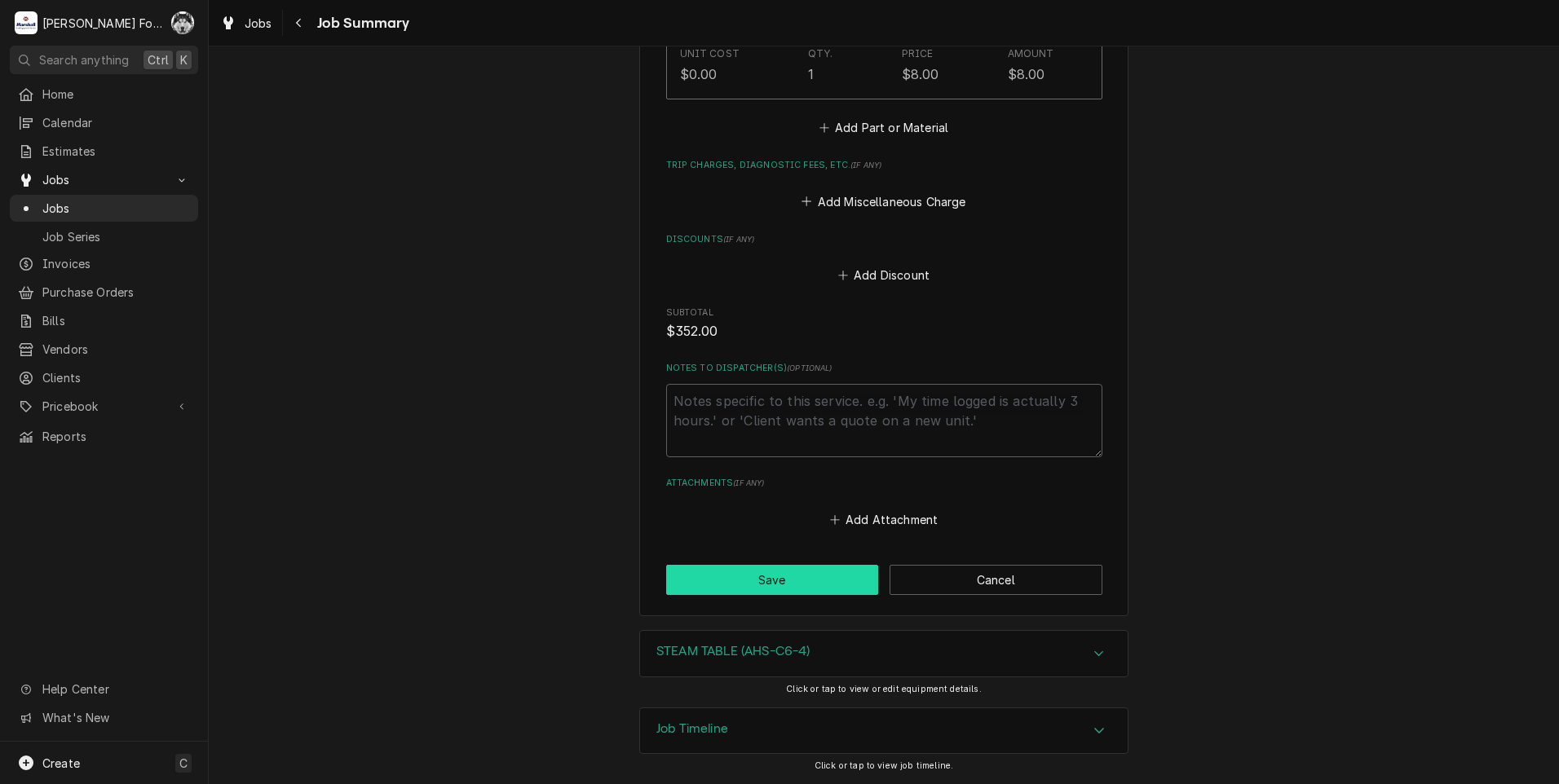
click at [818, 577] on button "Save" at bounding box center [772, 580] width 213 height 30
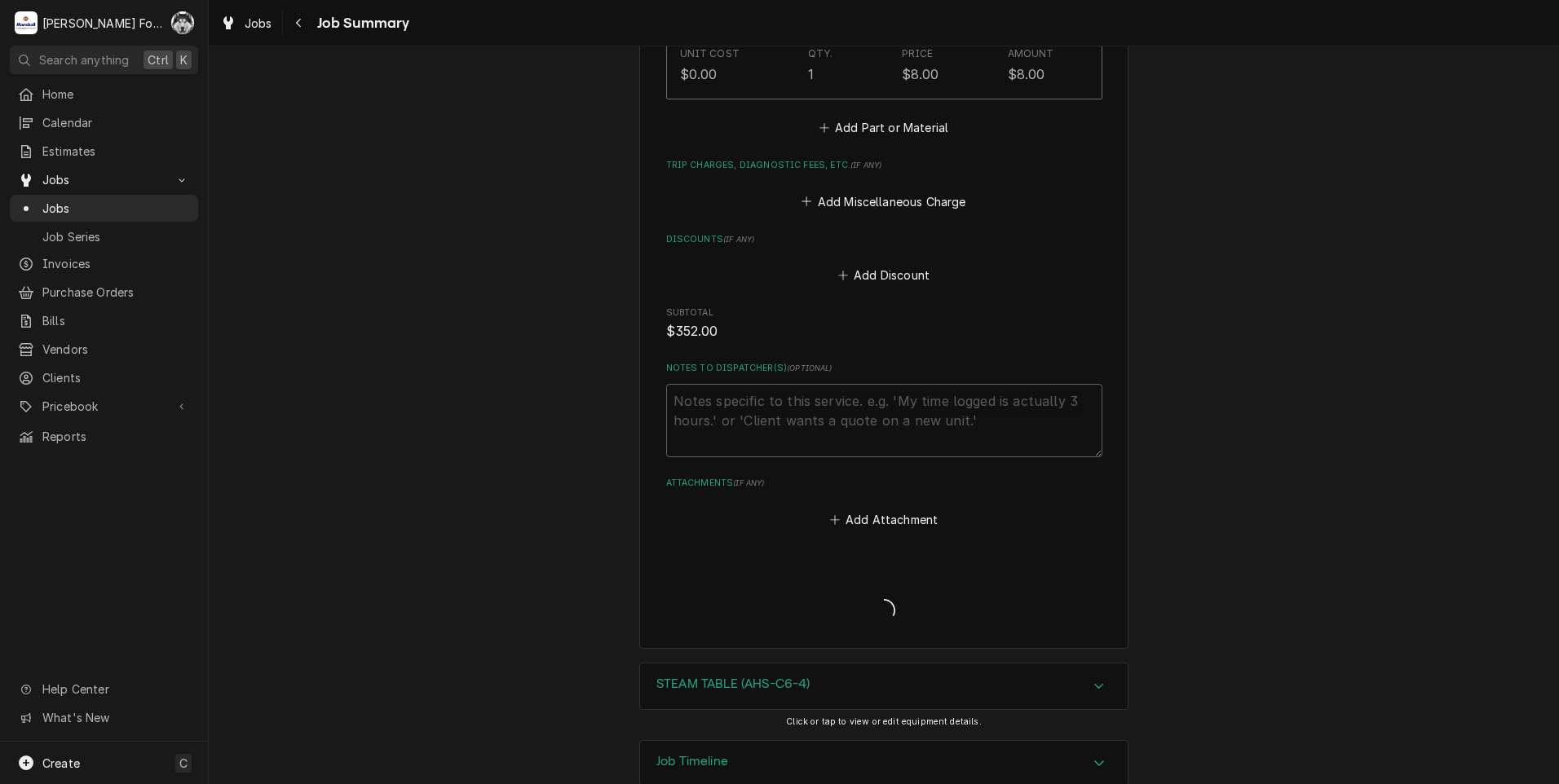
type textarea "x"
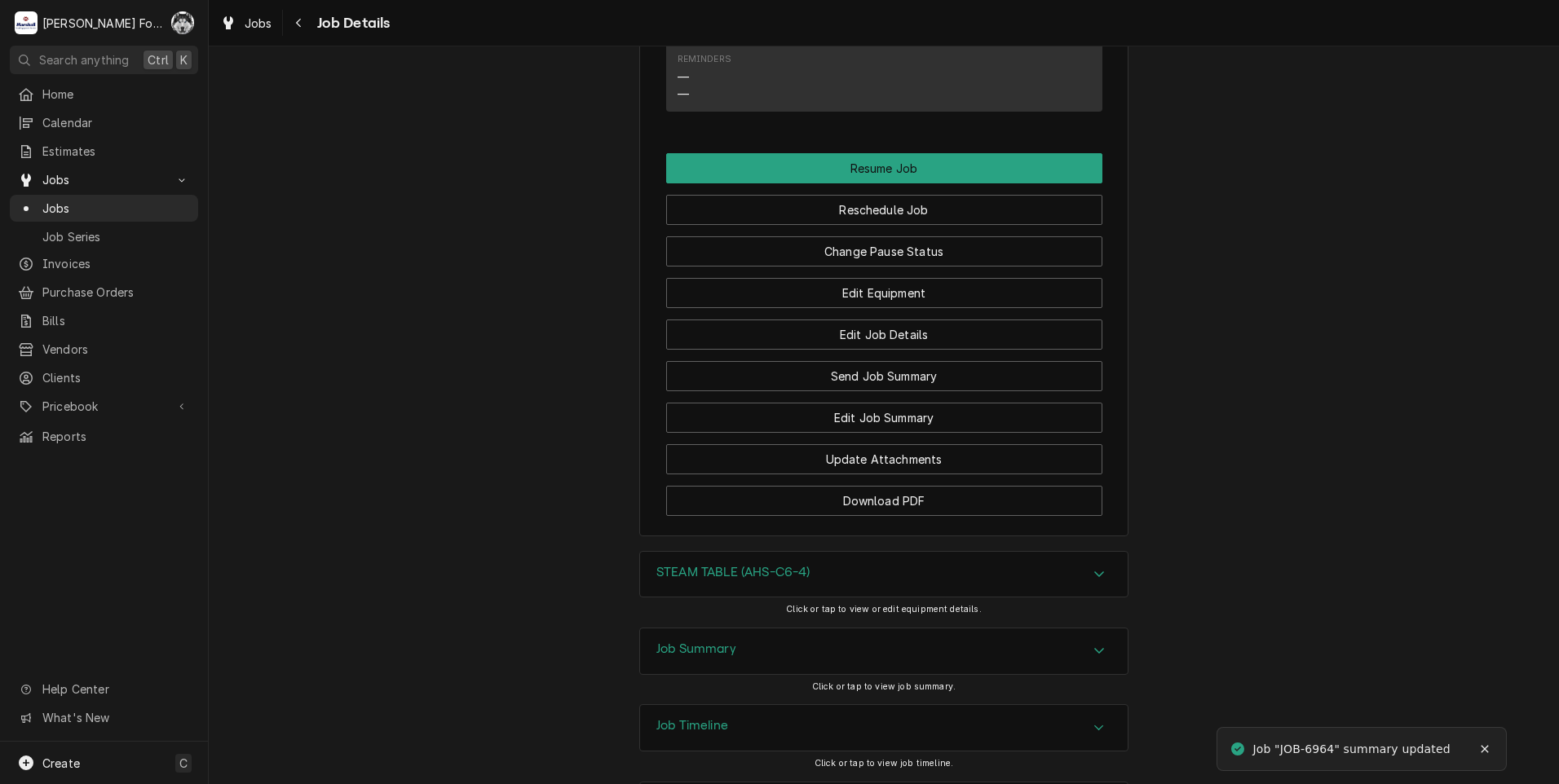
scroll to position [1664, 0]
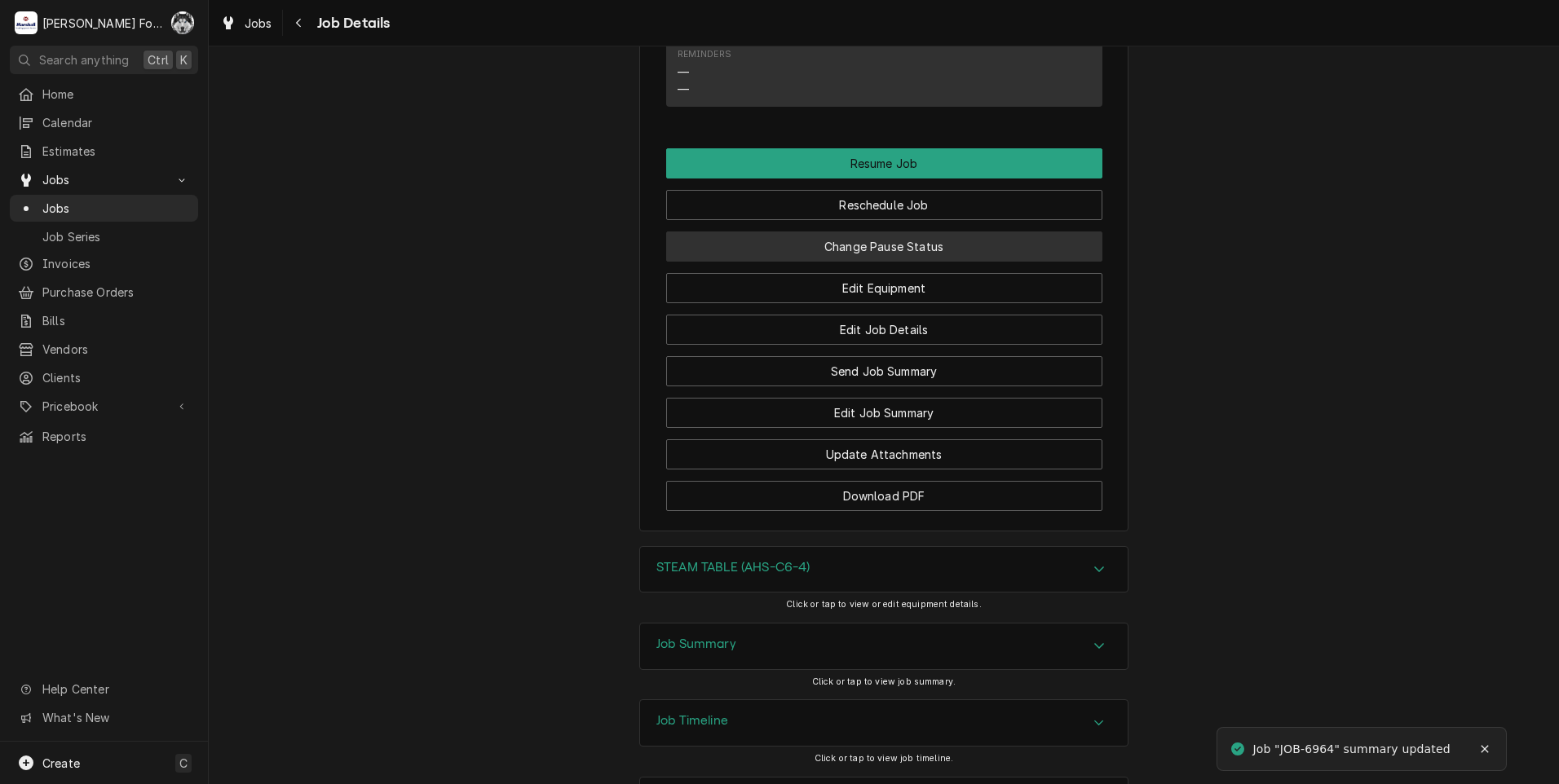
click at [822, 231] on button "Change Pause Status" at bounding box center [884, 246] width 437 height 30
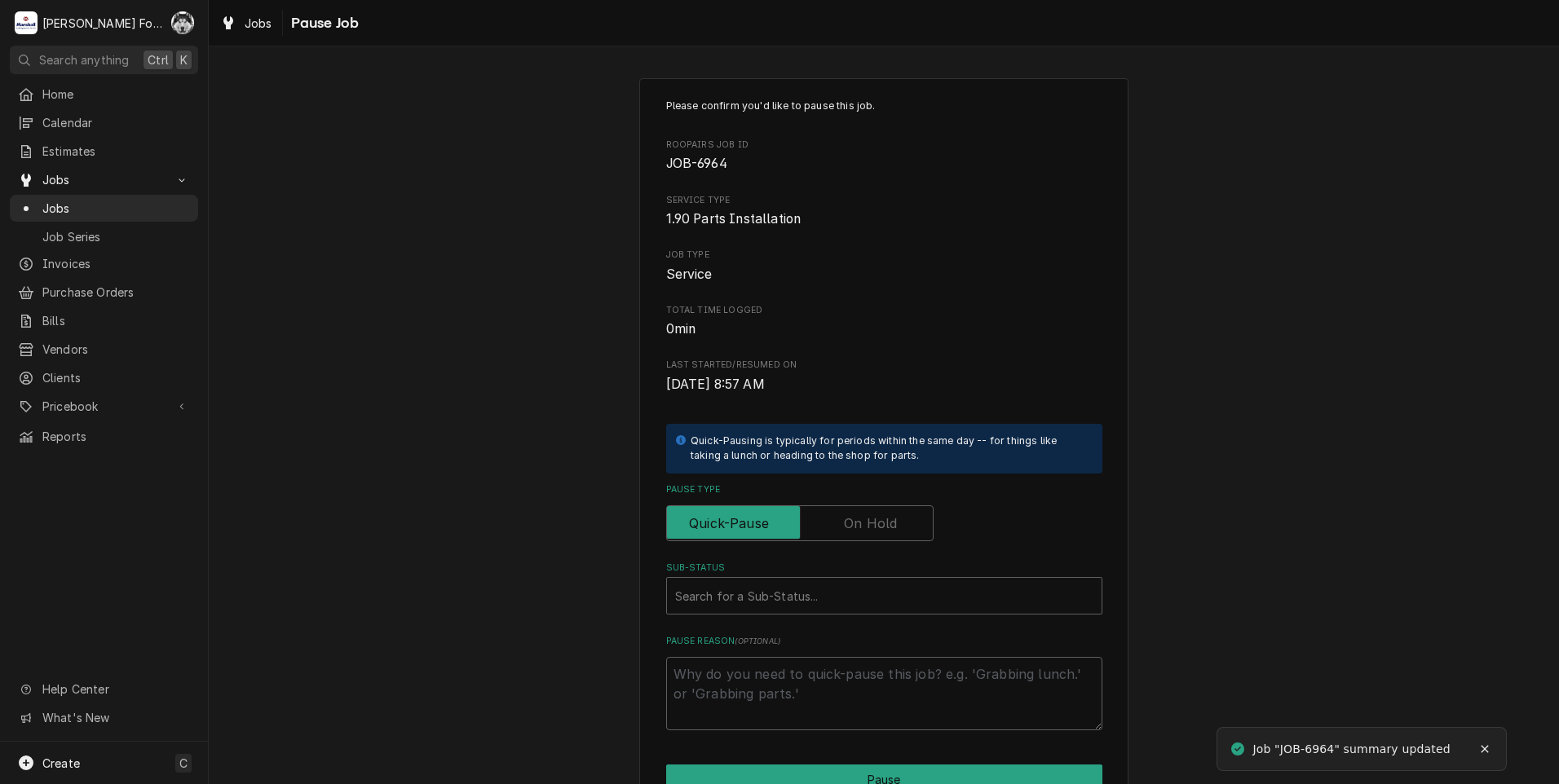
click at [853, 522] on label "Pause Type" at bounding box center [800, 523] width 268 height 36
click at [853, 522] on input "Pause Type" at bounding box center [800, 523] width 253 height 36
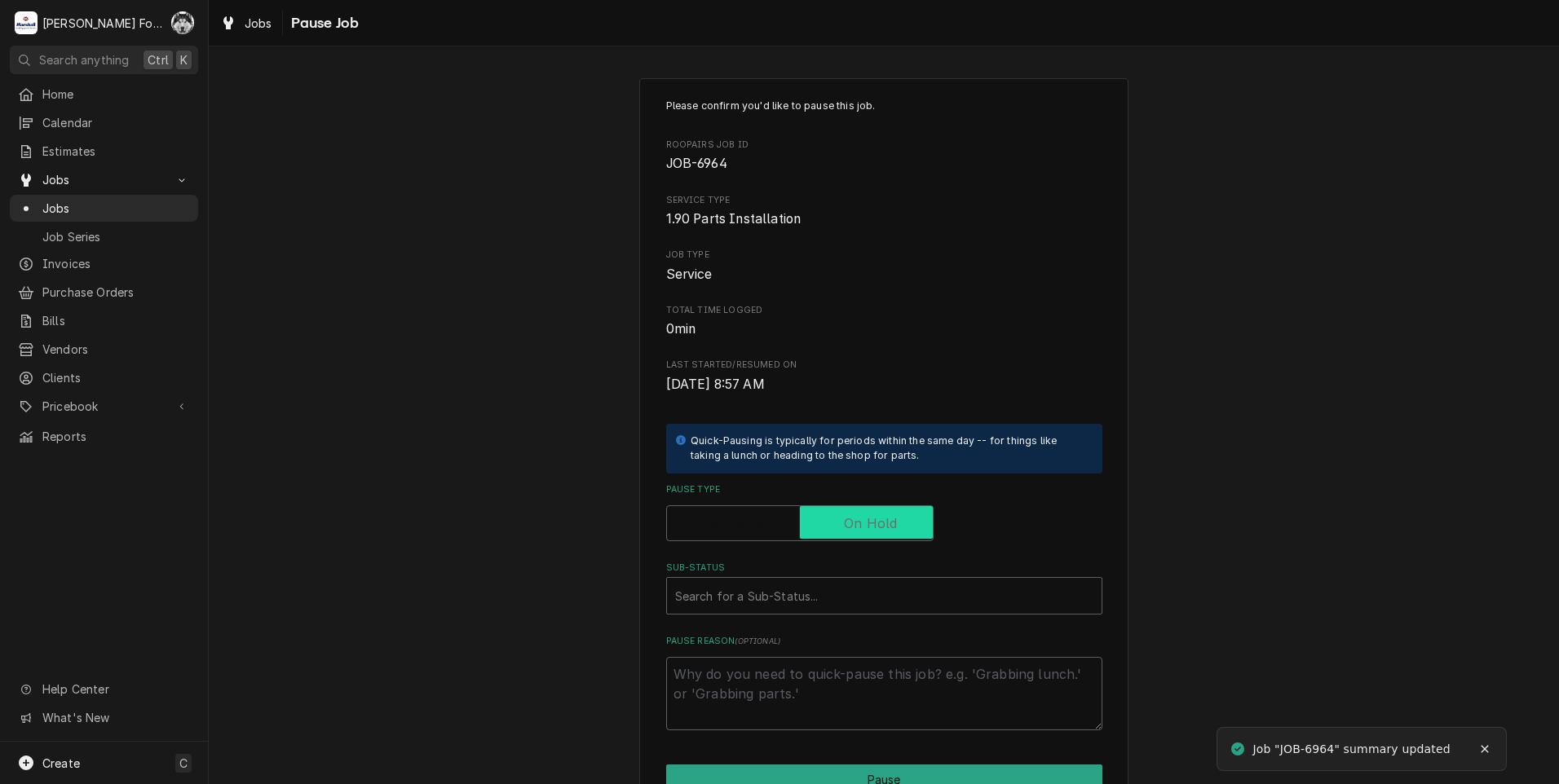
checkbox input "true"
drag, startPoint x: 837, startPoint y: 569, endPoint x: 828, endPoint y: 607, distance: 39.1
click at [828, 590] on div "Sub-Status" at bounding box center [884, 596] width 418 height 30
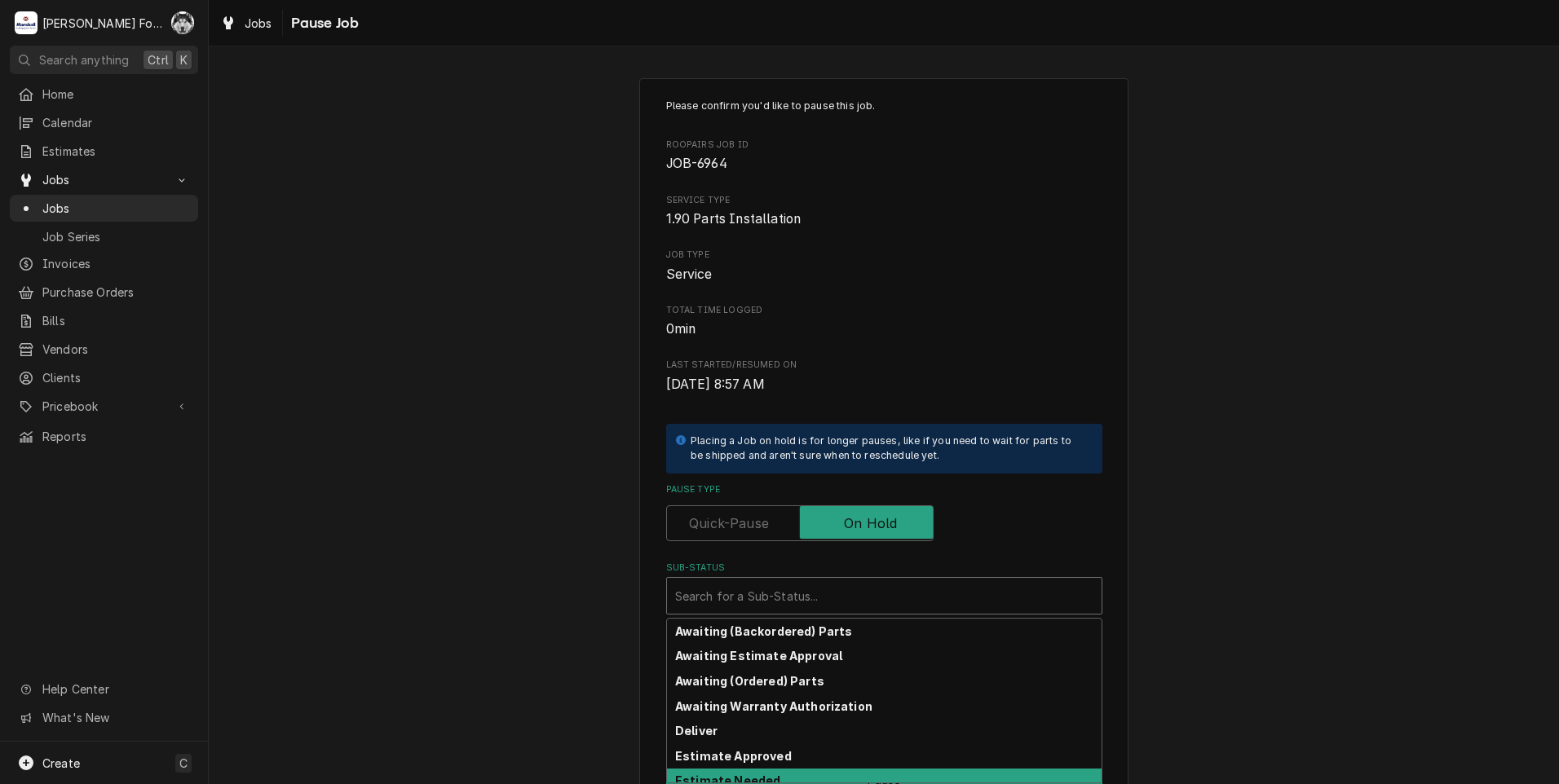
click at [776, 781] on div "Estimate Needed" at bounding box center [884, 781] width 435 height 25
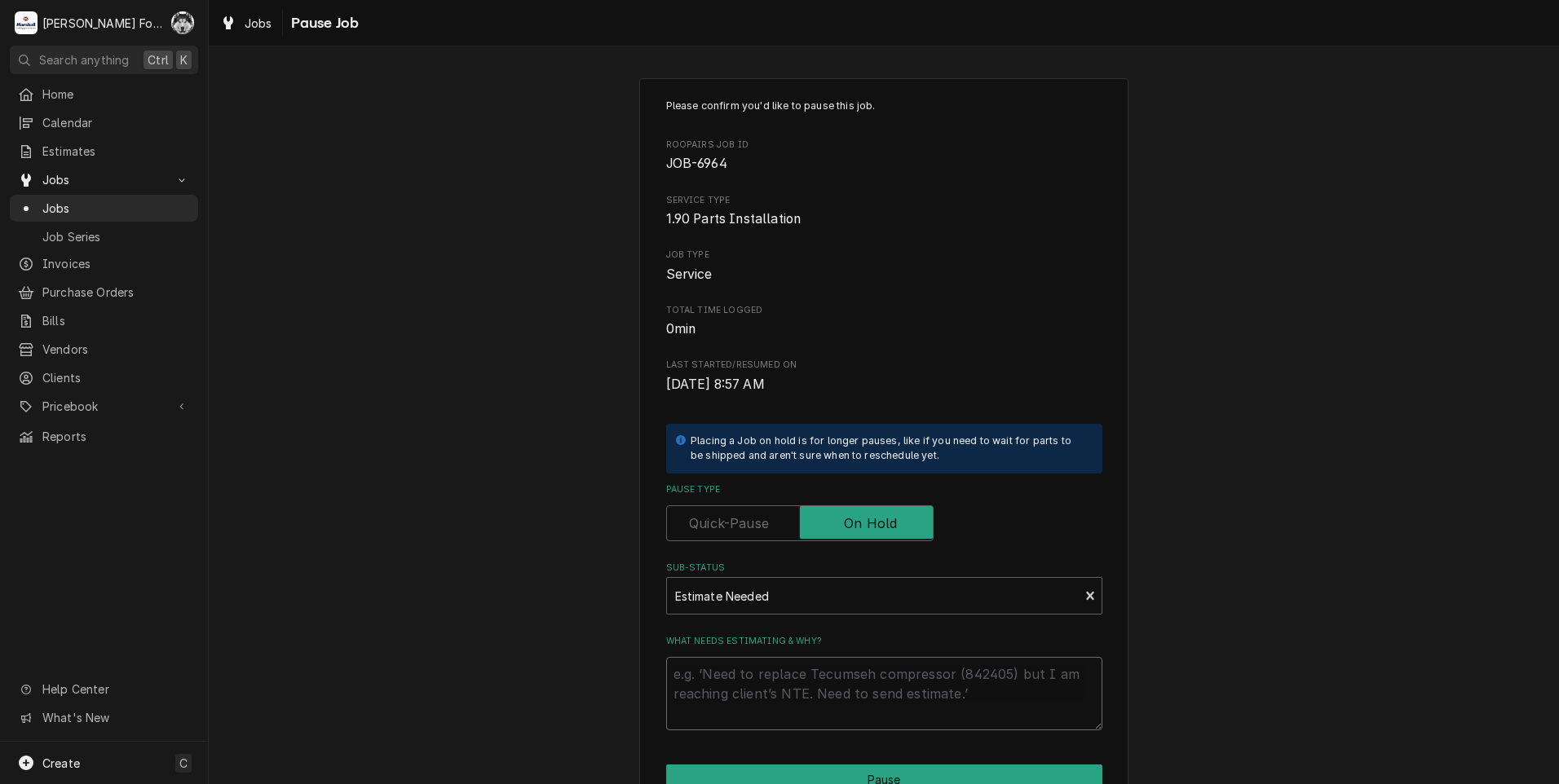
click at [726, 696] on textarea "What needs estimating & why?" at bounding box center [884, 693] width 437 height 73
type textarea "x"
type textarea "P"
type textarea "x"
type textarea "PA"
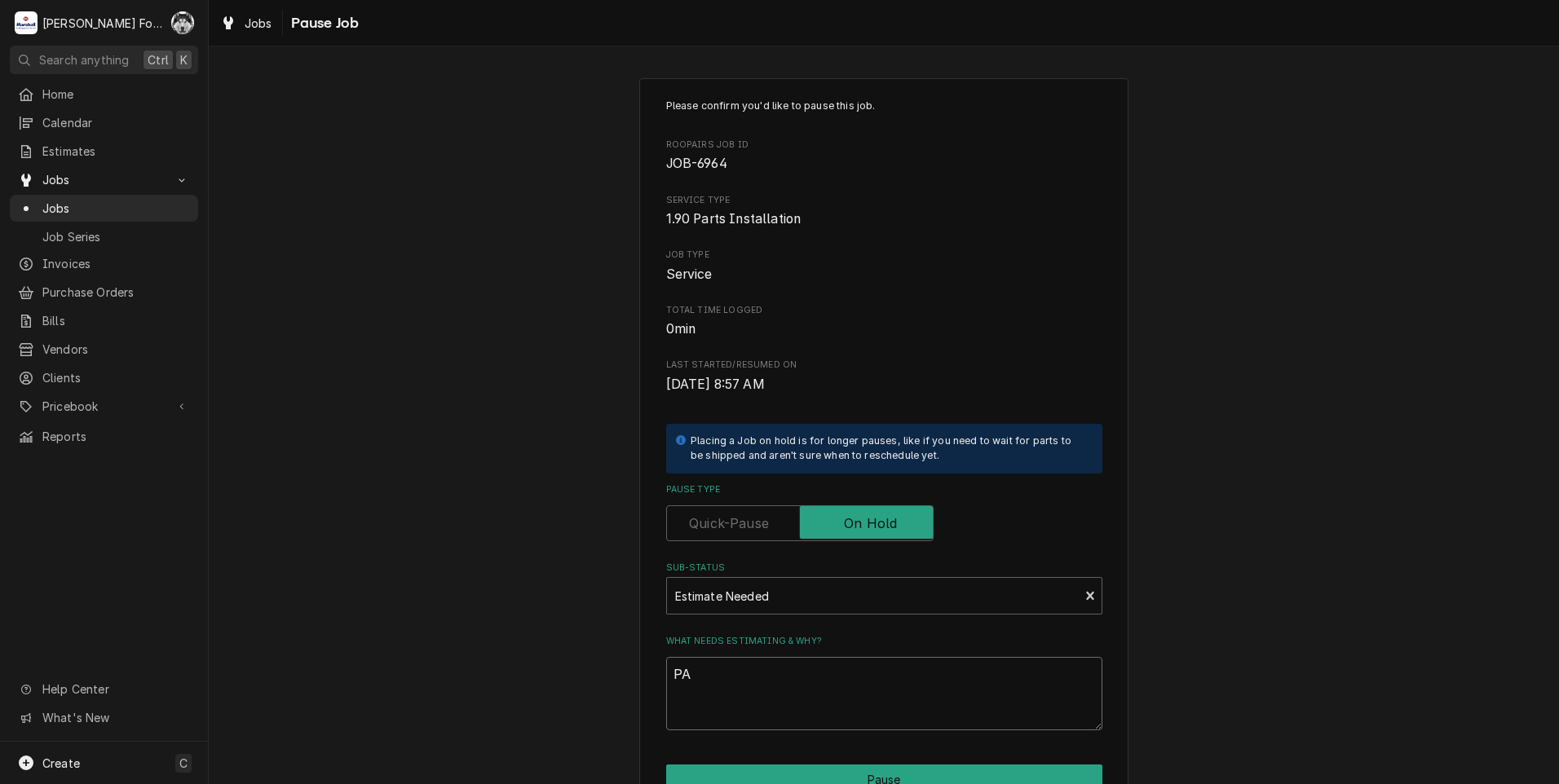
type textarea "x"
type textarea "PAR"
type textarea "x"
type textarea "PART"
type textarea "x"
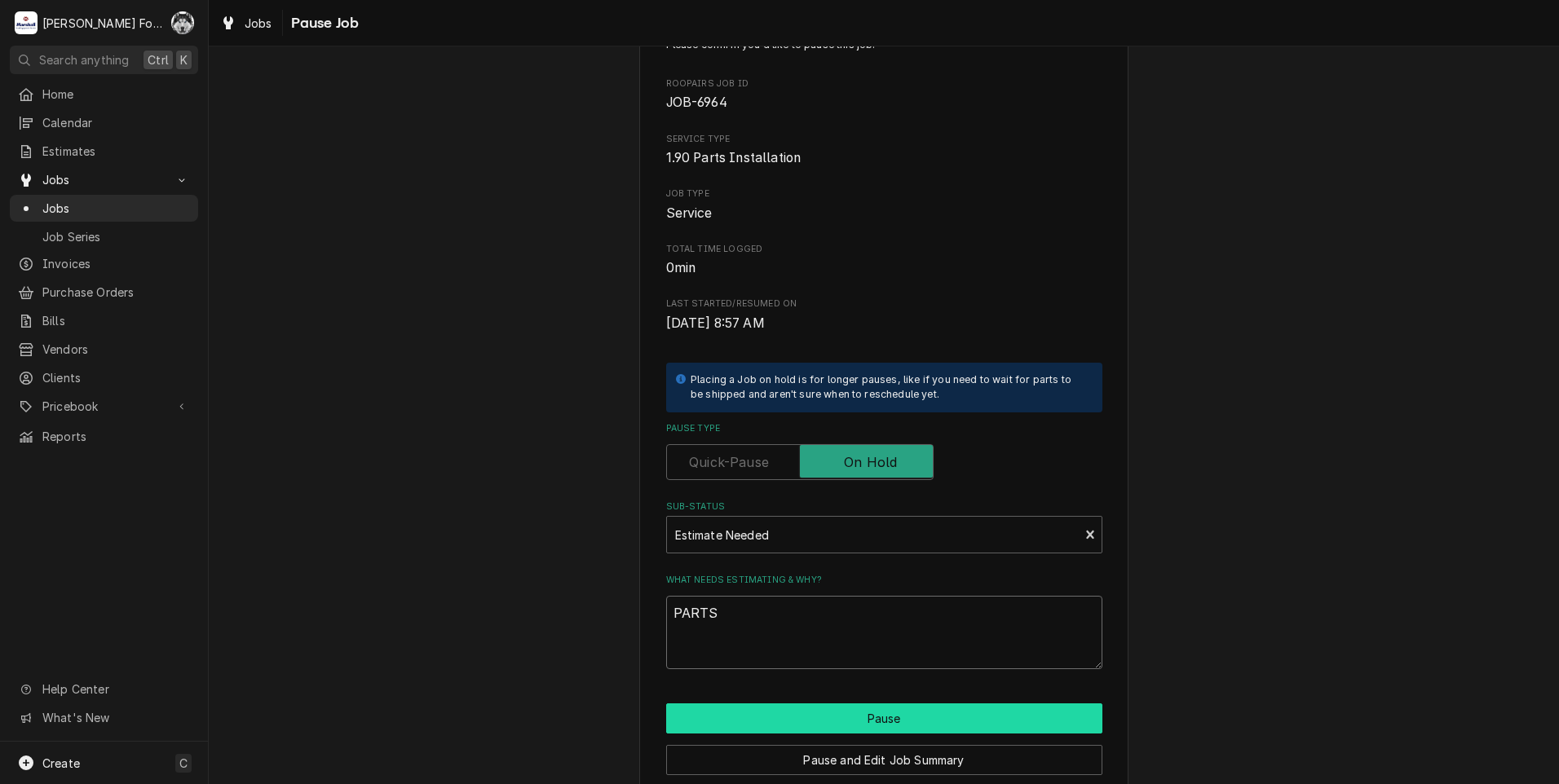
scroll to position [129, 0]
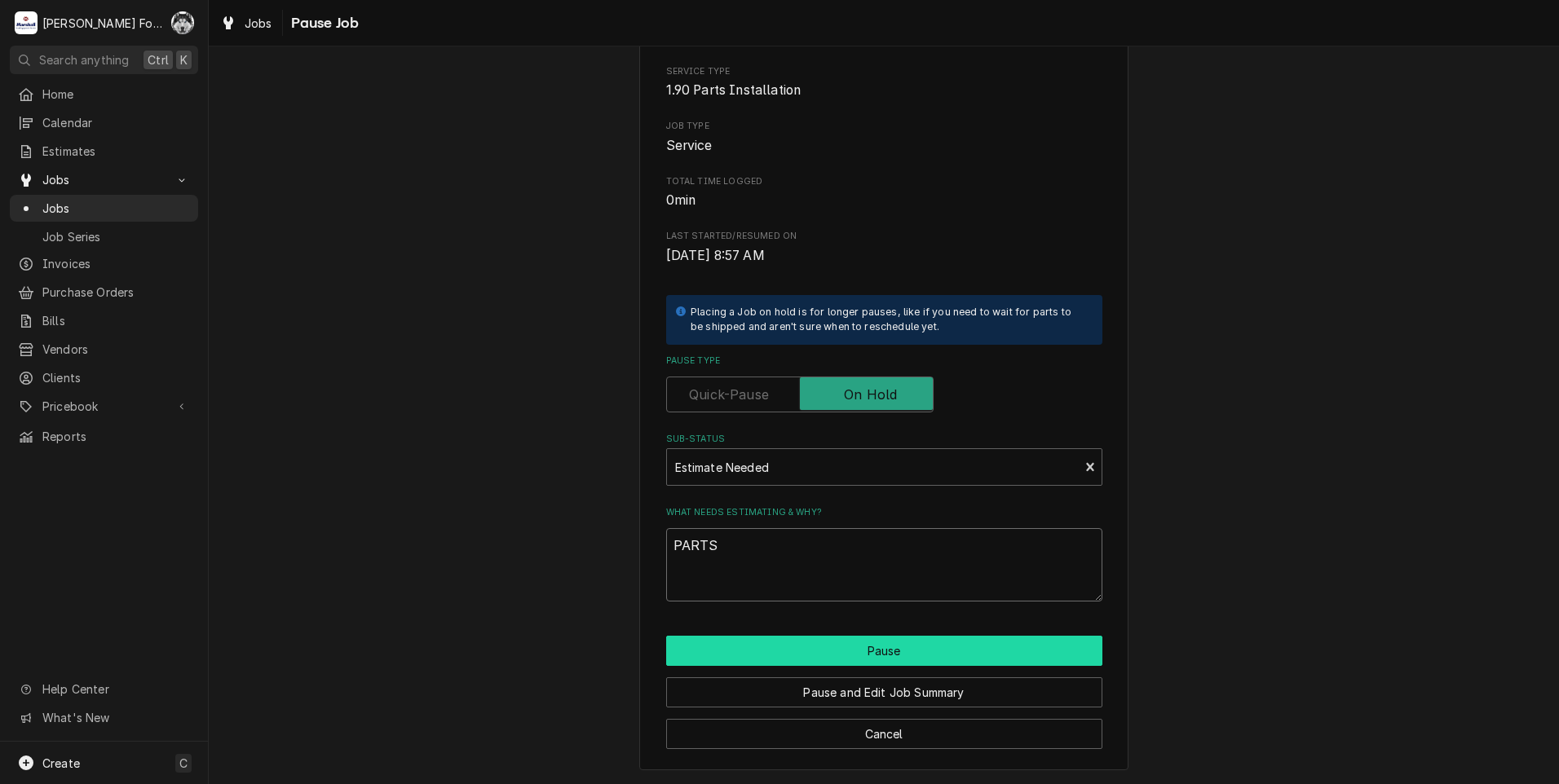
type textarea "PARTS"
click at [815, 652] on button "Pause" at bounding box center [884, 651] width 437 height 30
type textarea "x"
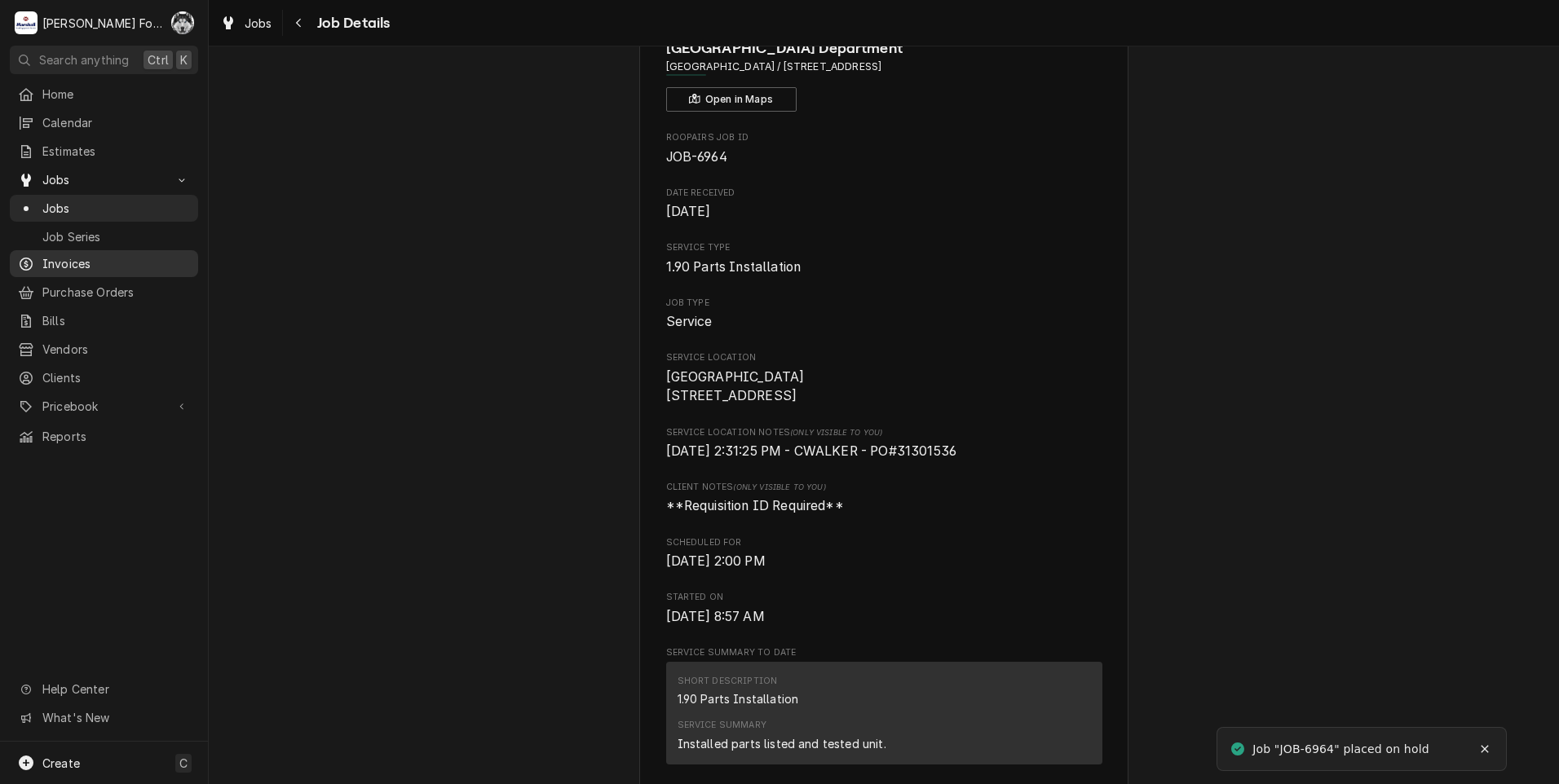
scroll to position [163, 0]
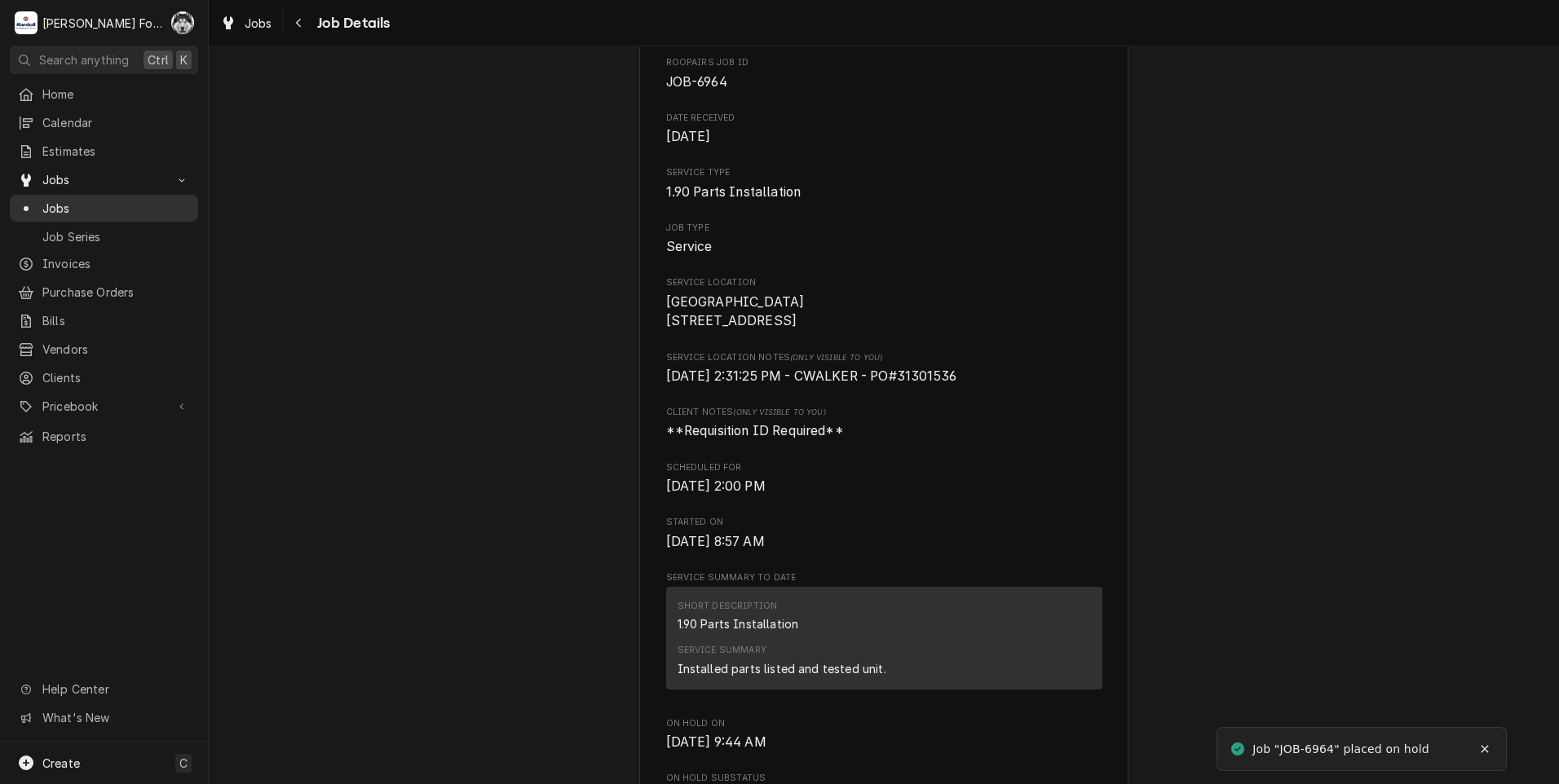
click at [54, 200] on span "Jobs" at bounding box center [116, 208] width 148 height 17
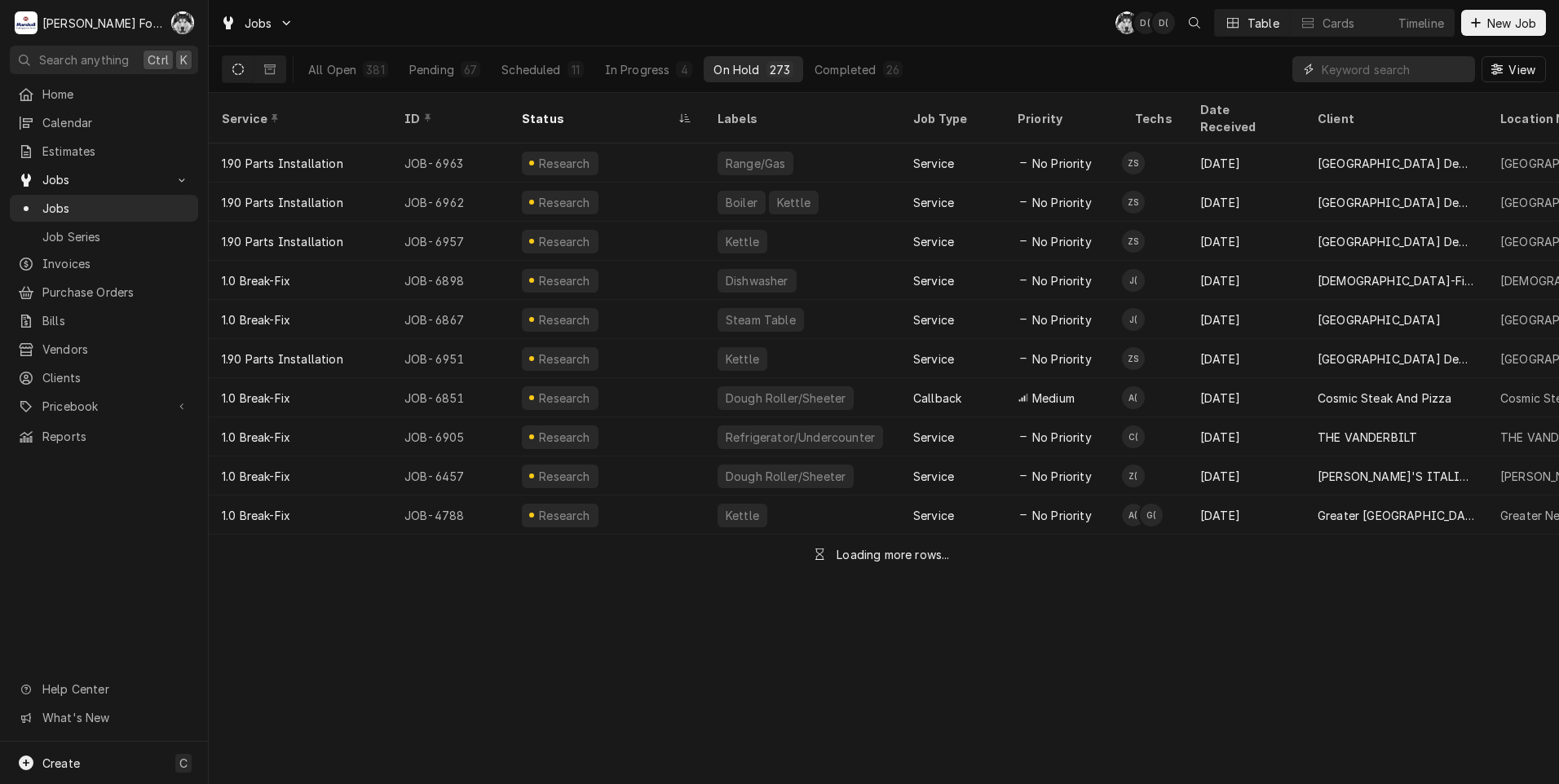
click at [1351, 69] on input "Dynamic Content Wrapper" at bounding box center [1395, 70] width 145 height 26
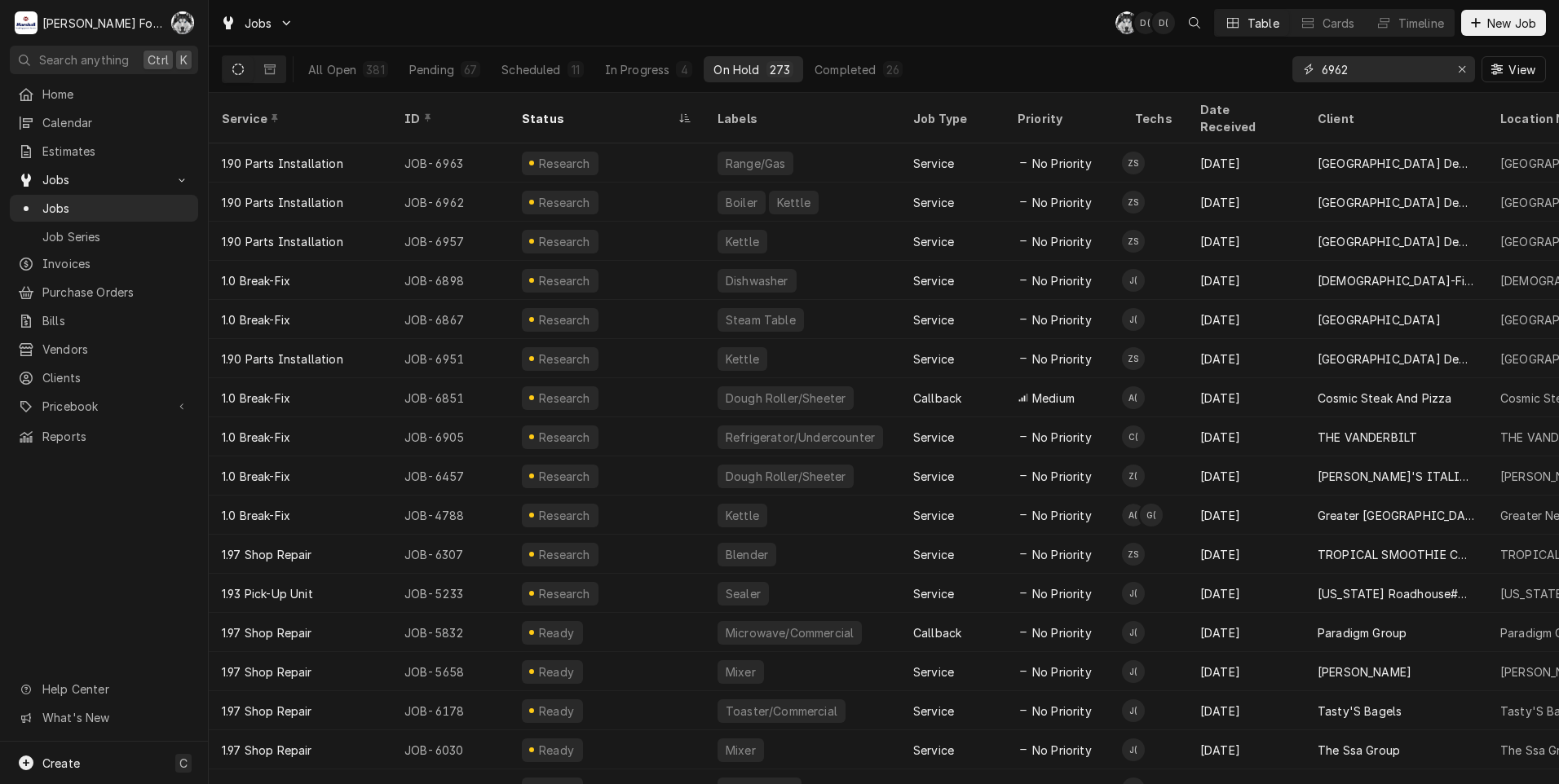
type input "6962"
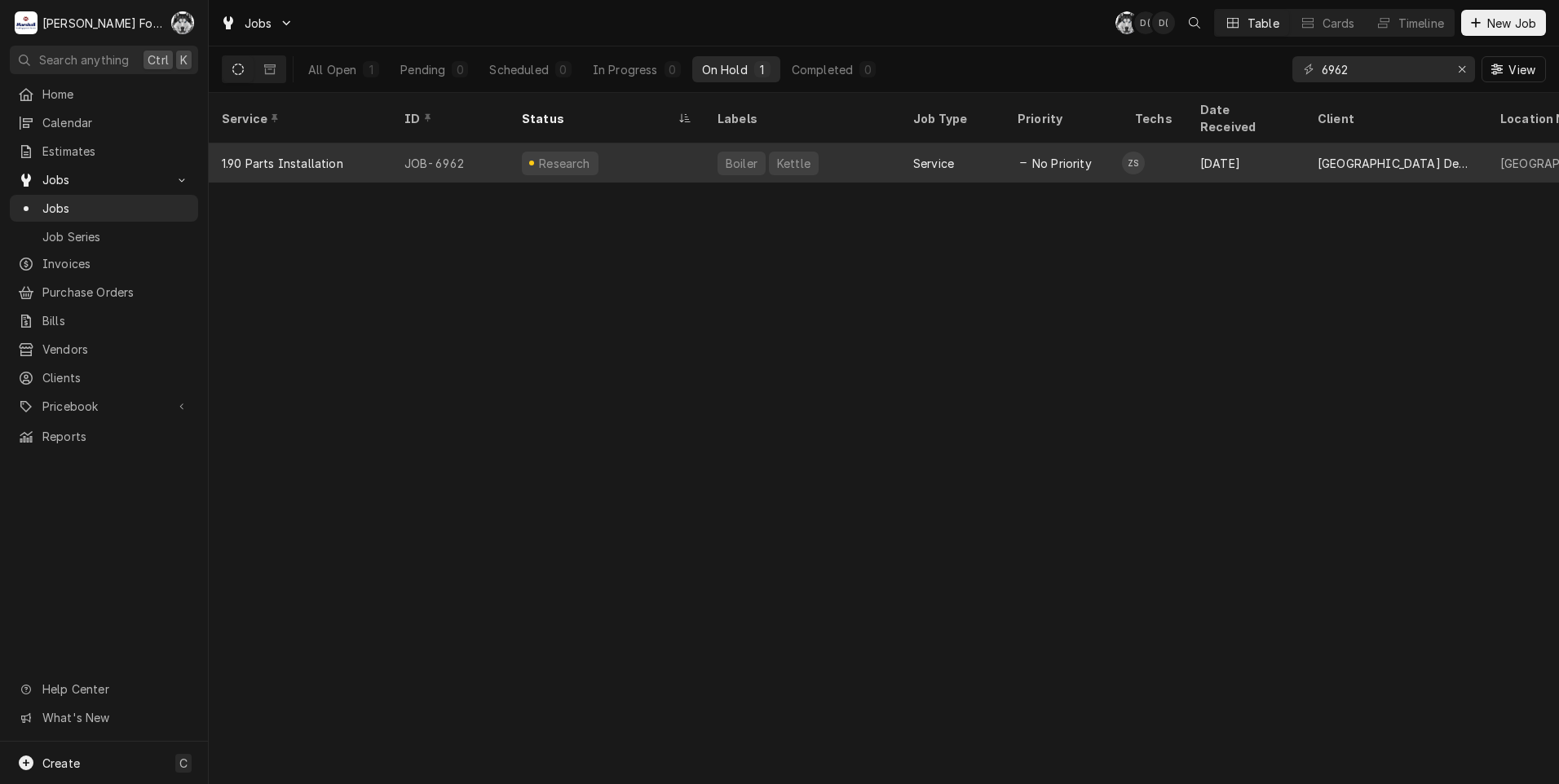
click at [630, 163] on tr "1.90 Parts Installation JOB-6962 Research Boiler Kettle Service No Priority ZS …" at bounding box center [1471, 163] width 2524 height 39
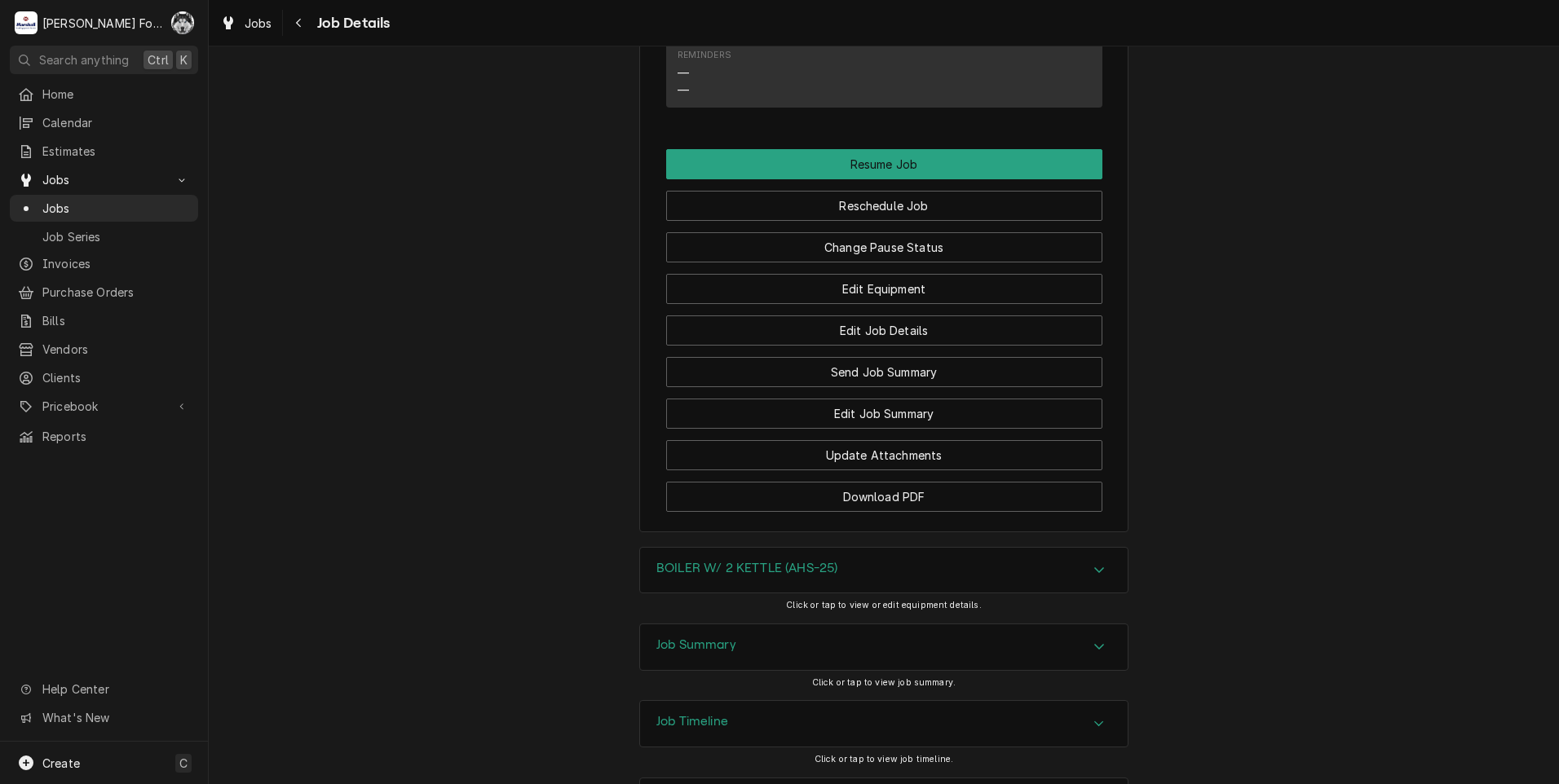
scroll to position [1518, 0]
click at [838, 231] on button "Change Pause Status" at bounding box center [884, 246] width 437 height 30
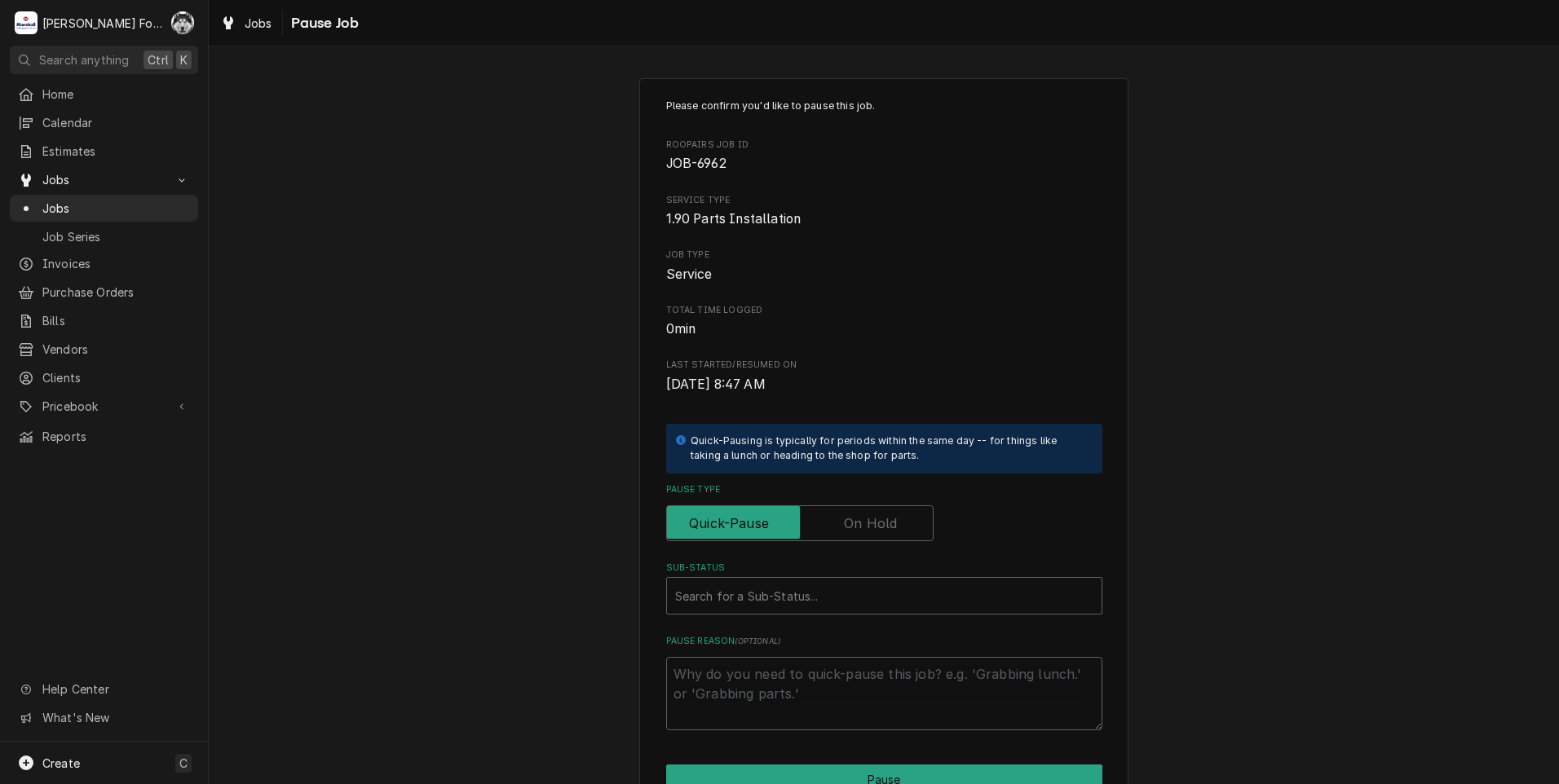
click at [858, 523] on label "Pause Type" at bounding box center [800, 523] width 268 height 36
click at [858, 523] on input "Pause Type" at bounding box center [800, 523] width 253 height 36
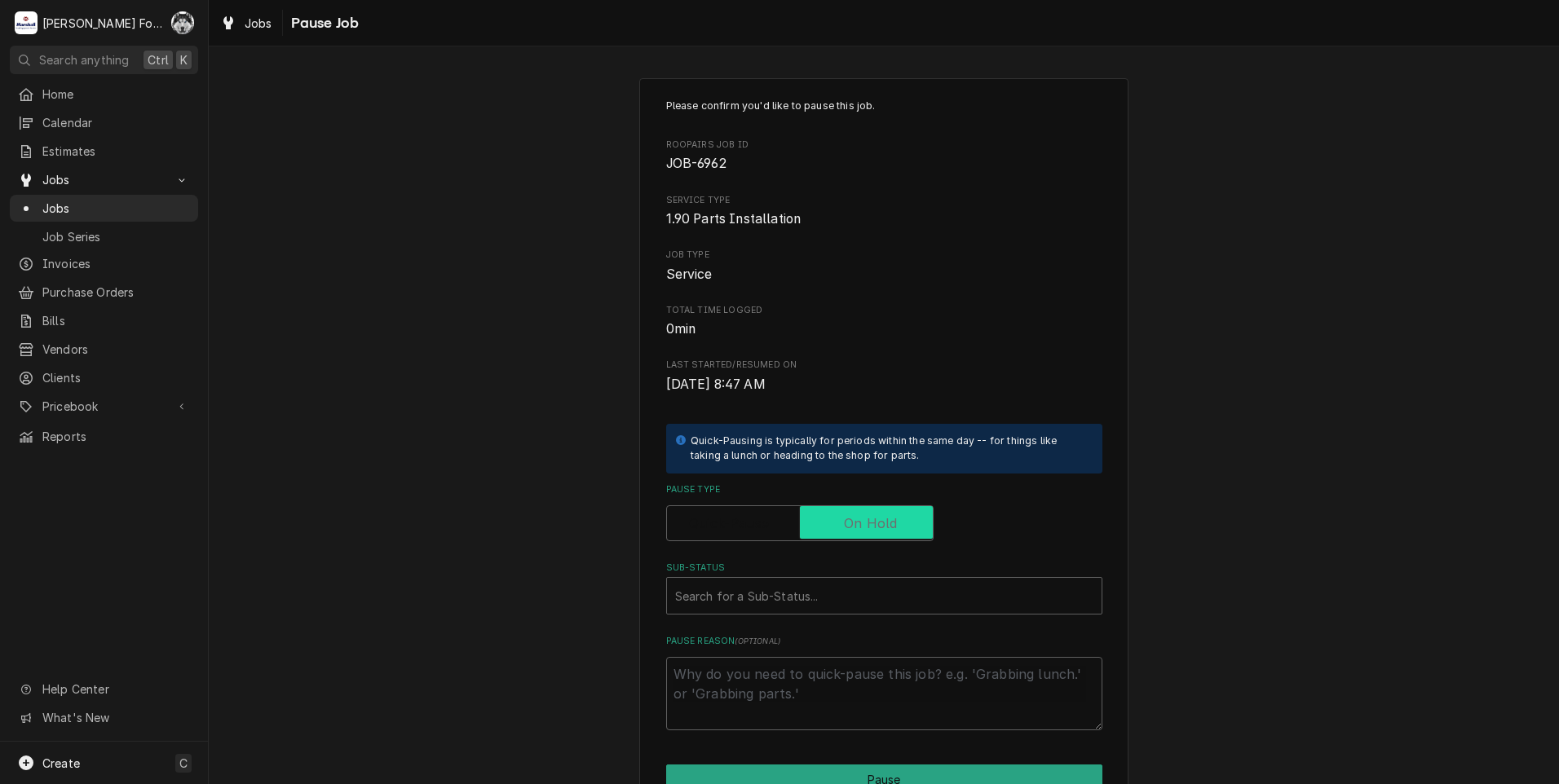
checkbox input "true"
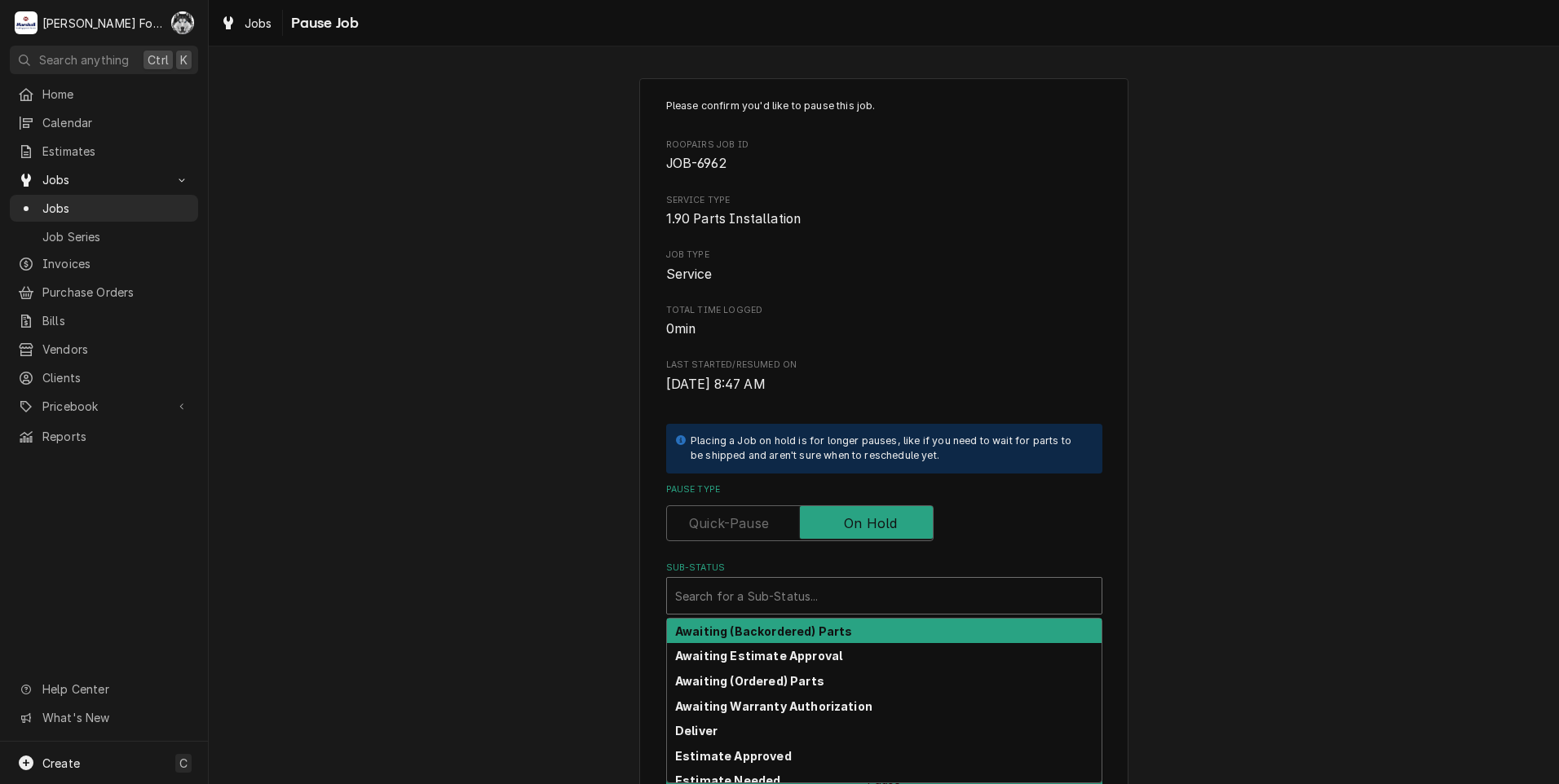
drag, startPoint x: 839, startPoint y: 590, endPoint x: 811, endPoint y: 689, distance: 102.9
click at [836, 595] on div "Sub-Status" at bounding box center [884, 596] width 418 height 30
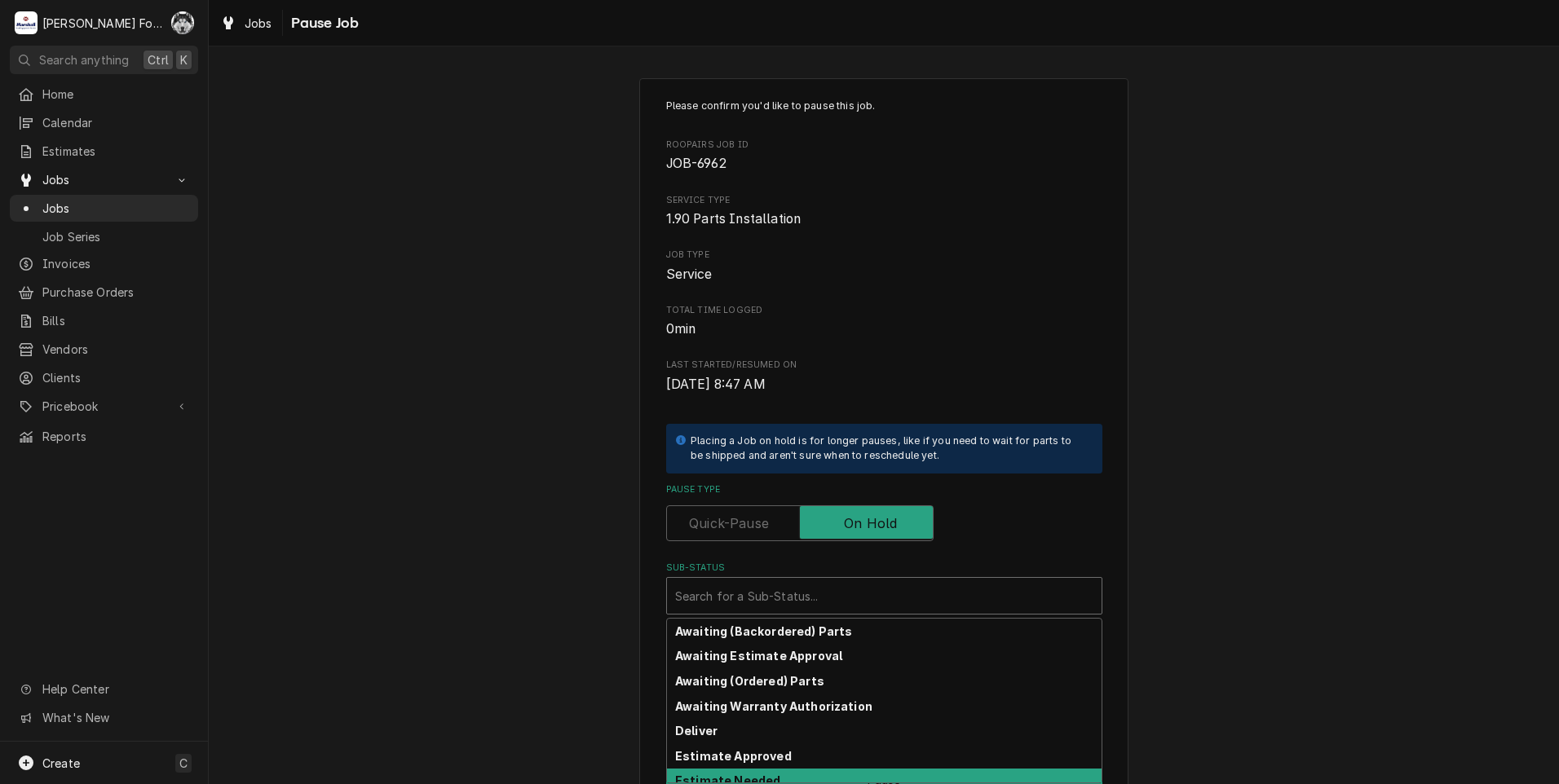
click at [780, 776] on div "Estimate Needed" at bounding box center [884, 781] width 435 height 25
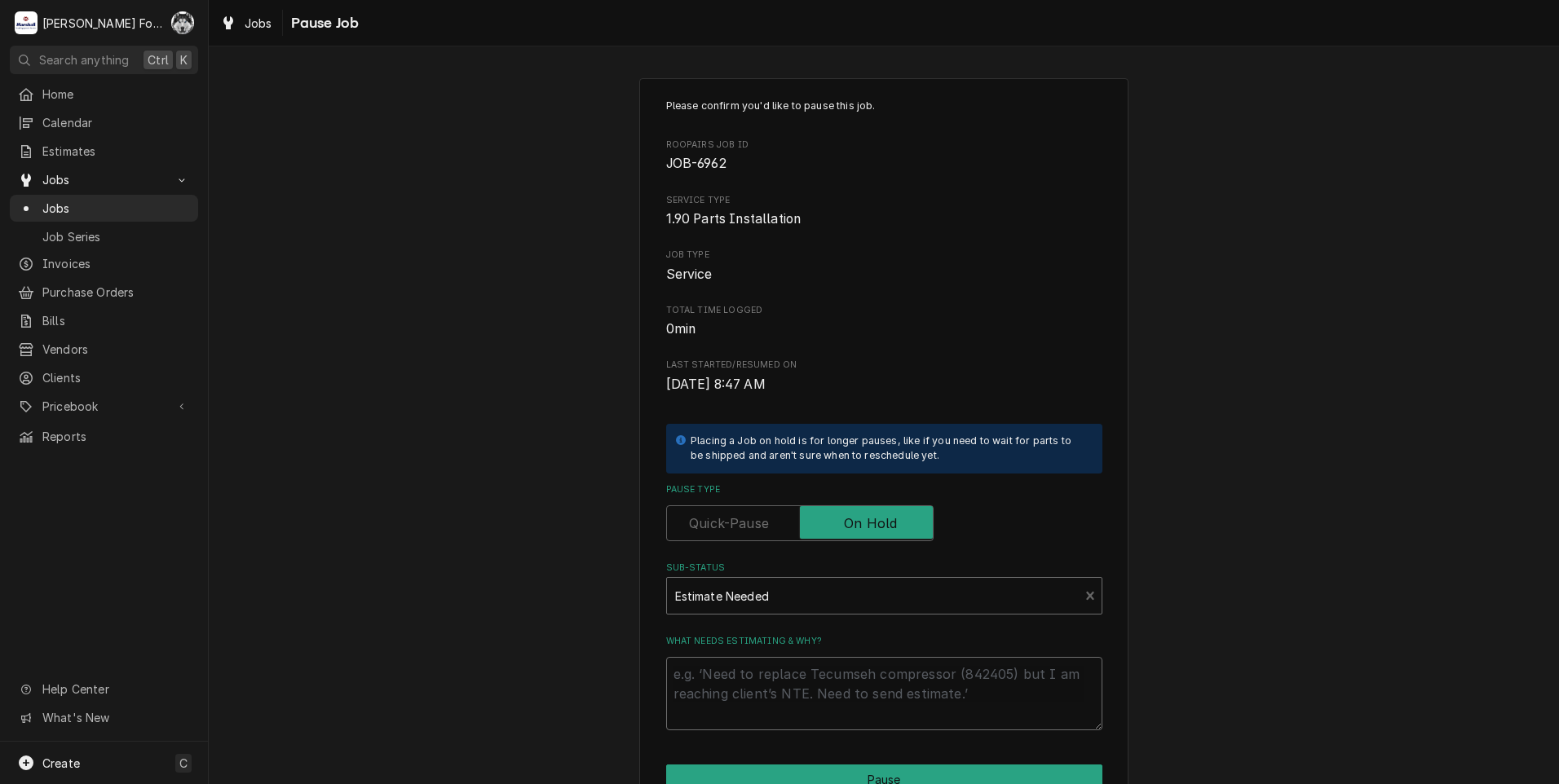
click at [763, 696] on textarea "What needs estimating & why?" at bounding box center [884, 693] width 437 height 73
type textarea "x"
type textarea "P"
type textarea "x"
type textarea "PA"
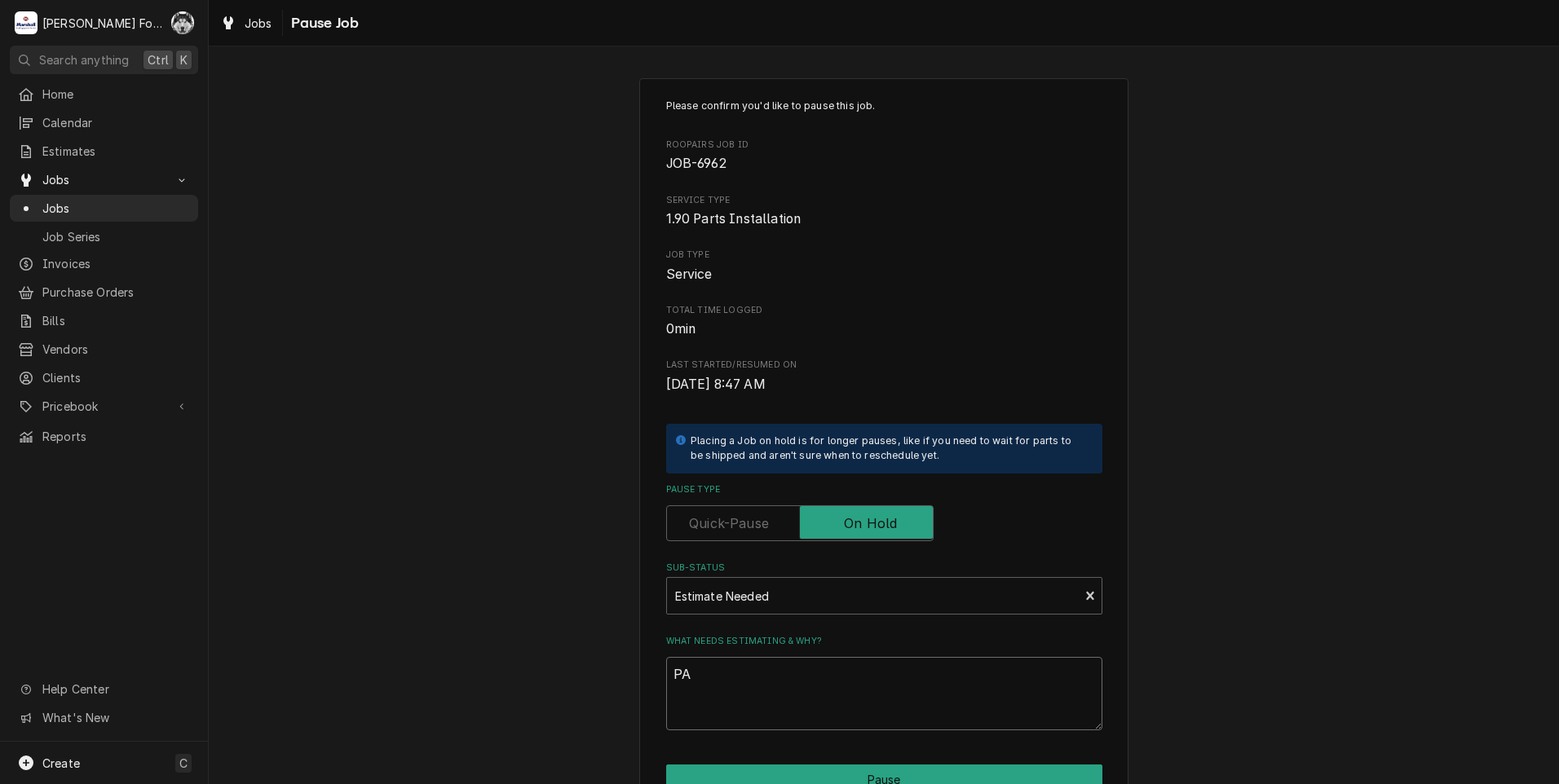
type textarea "x"
type textarea "PAR"
type textarea "x"
type textarea "PART"
type textarea "x"
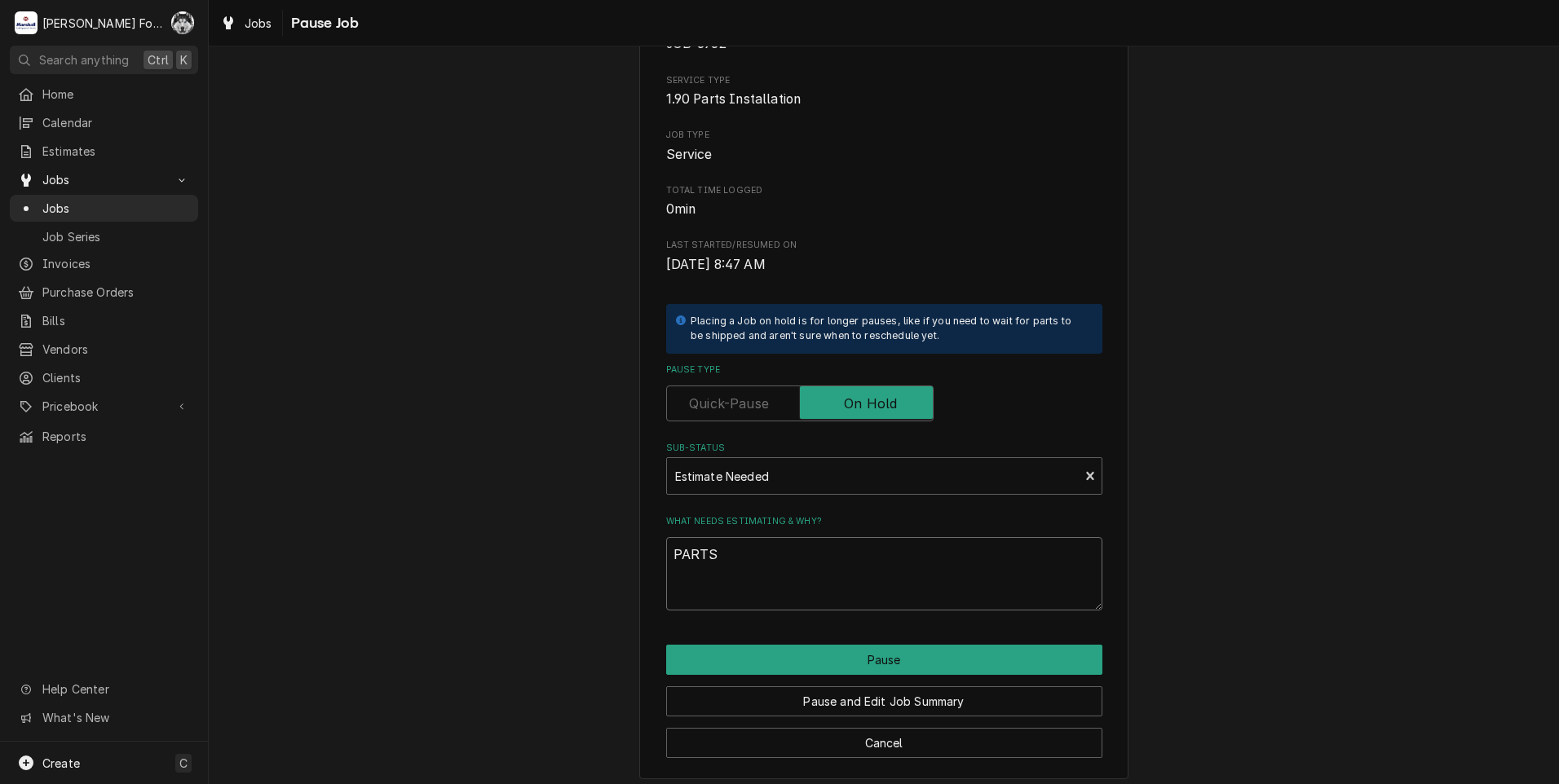
scroll to position [129, 0]
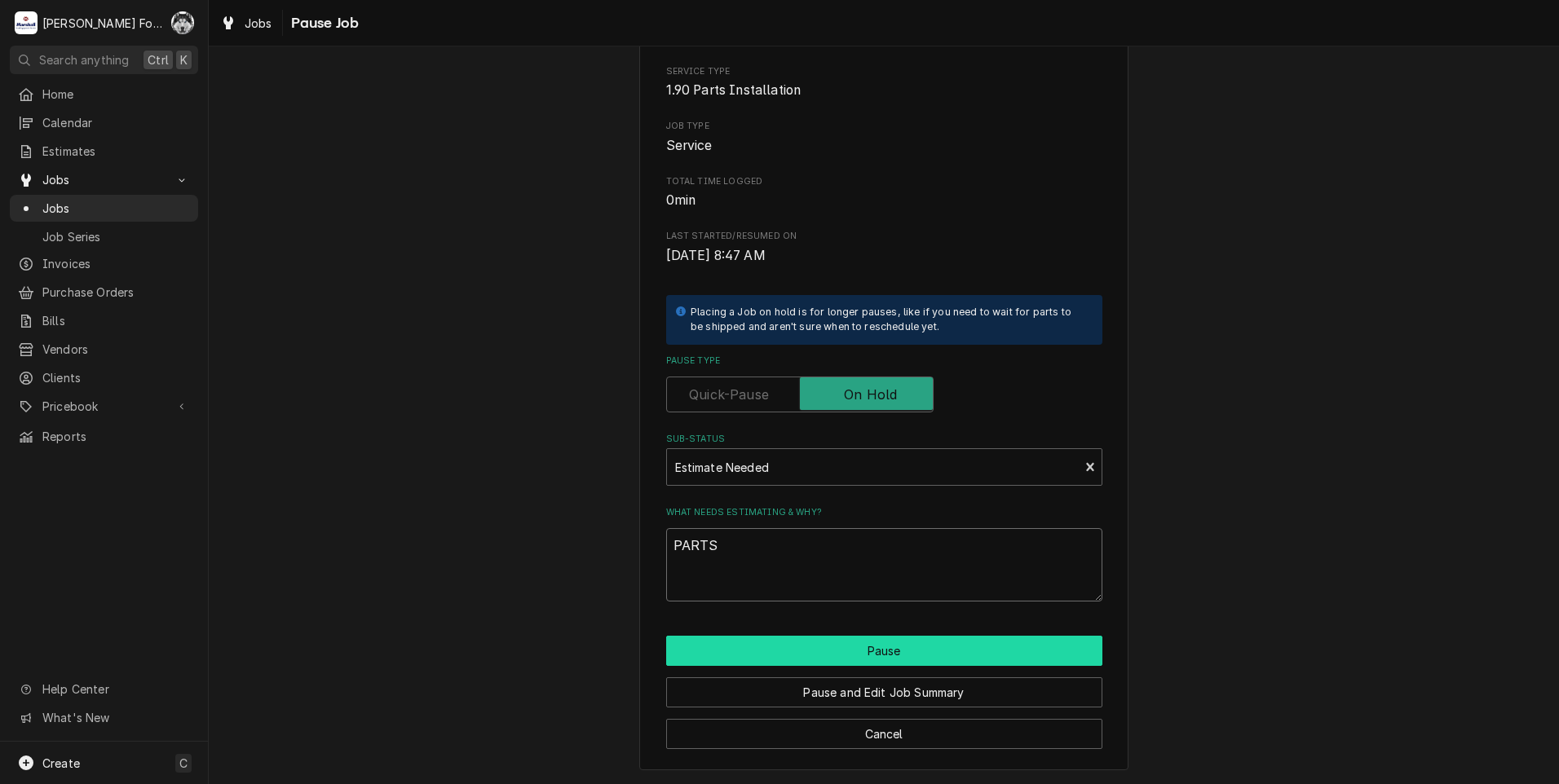
type textarea "PARTS"
click at [733, 647] on button "Pause" at bounding box center [884, 651] width 437 height 30
type textarea "x"
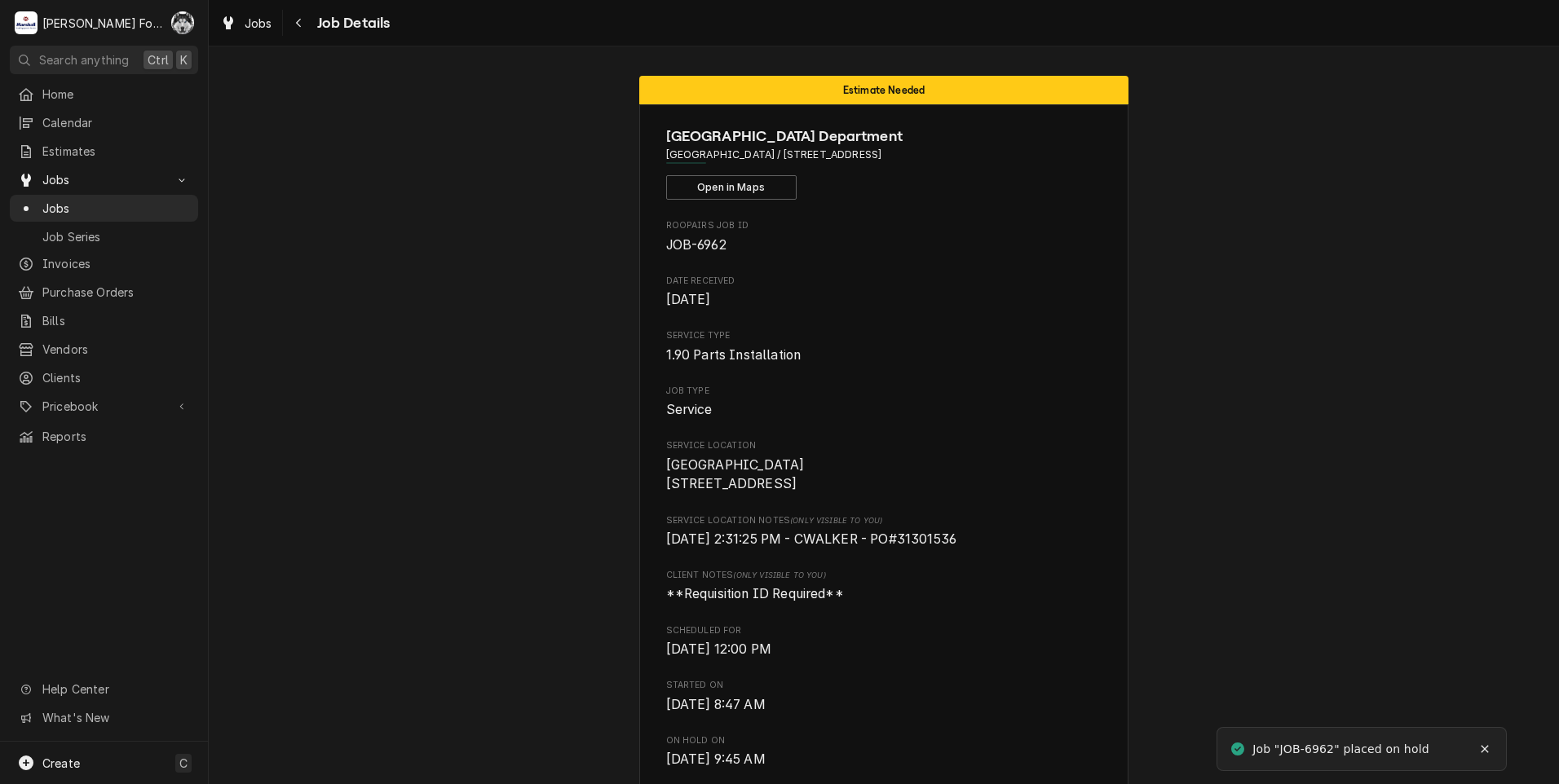
scroll to position [1222, 0]
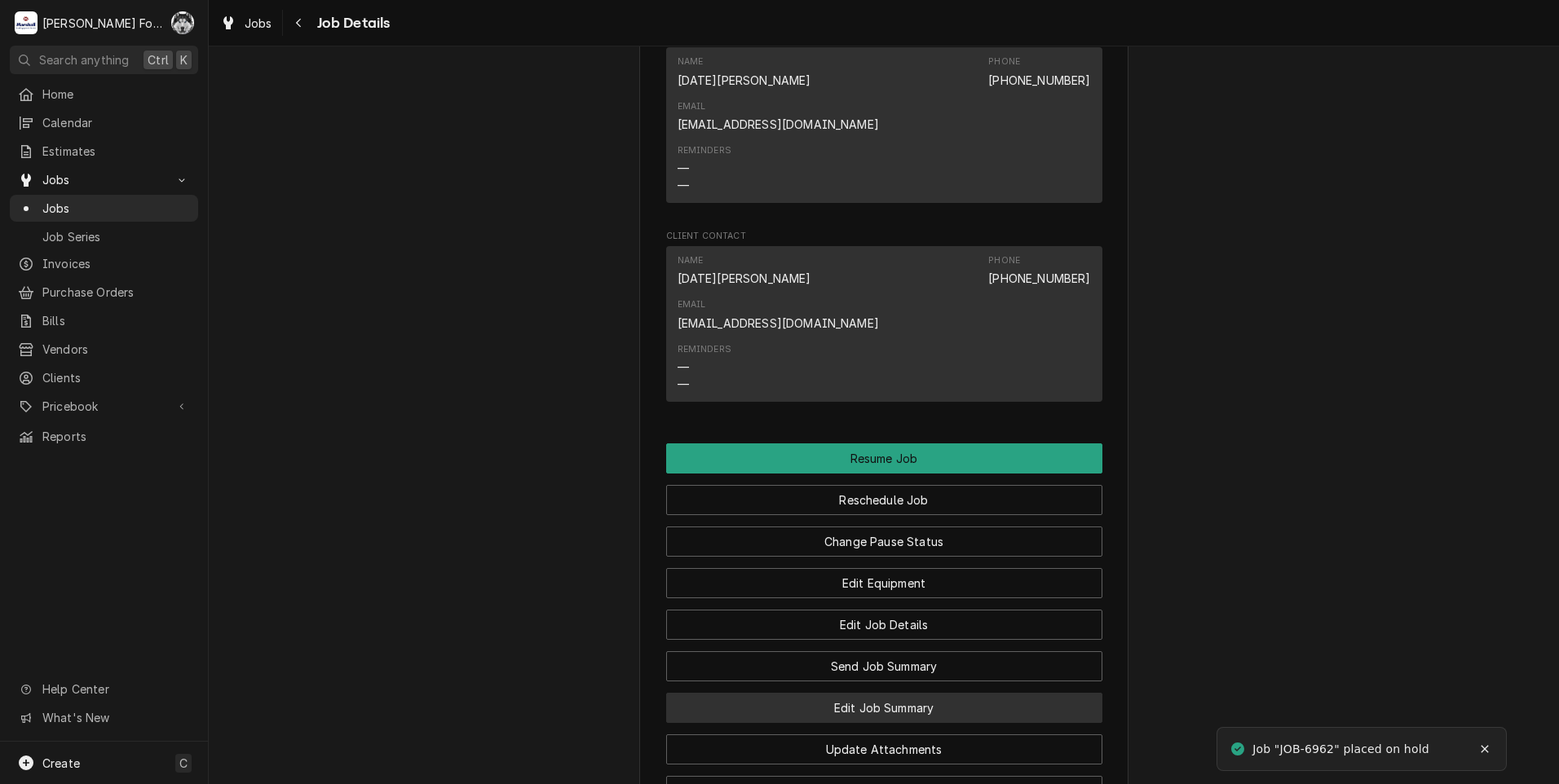
click at [870, 693] on button "Edit Job Summary" at bounding box center [884, 708] width 437 height 30
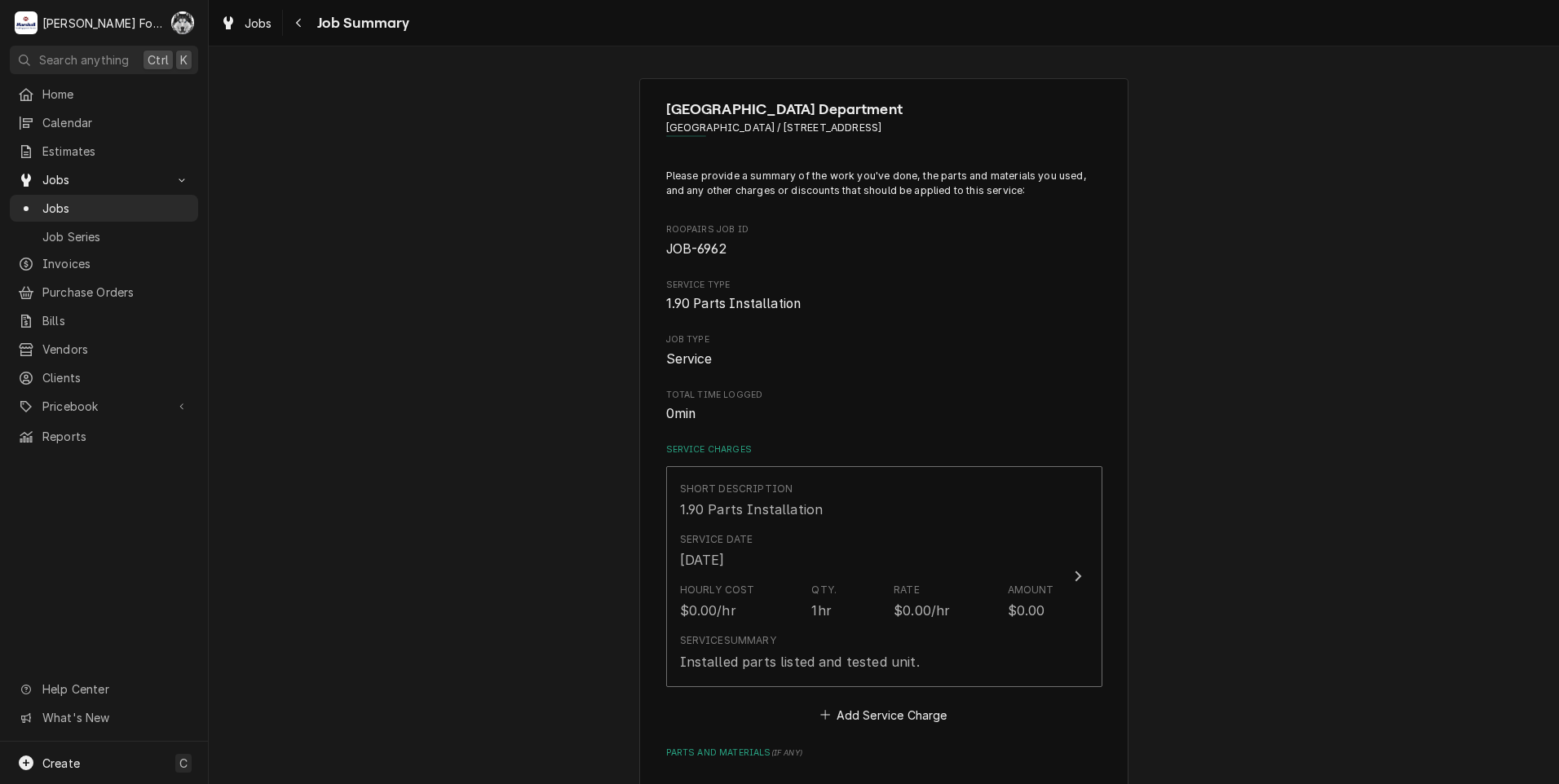
type textarea "x"
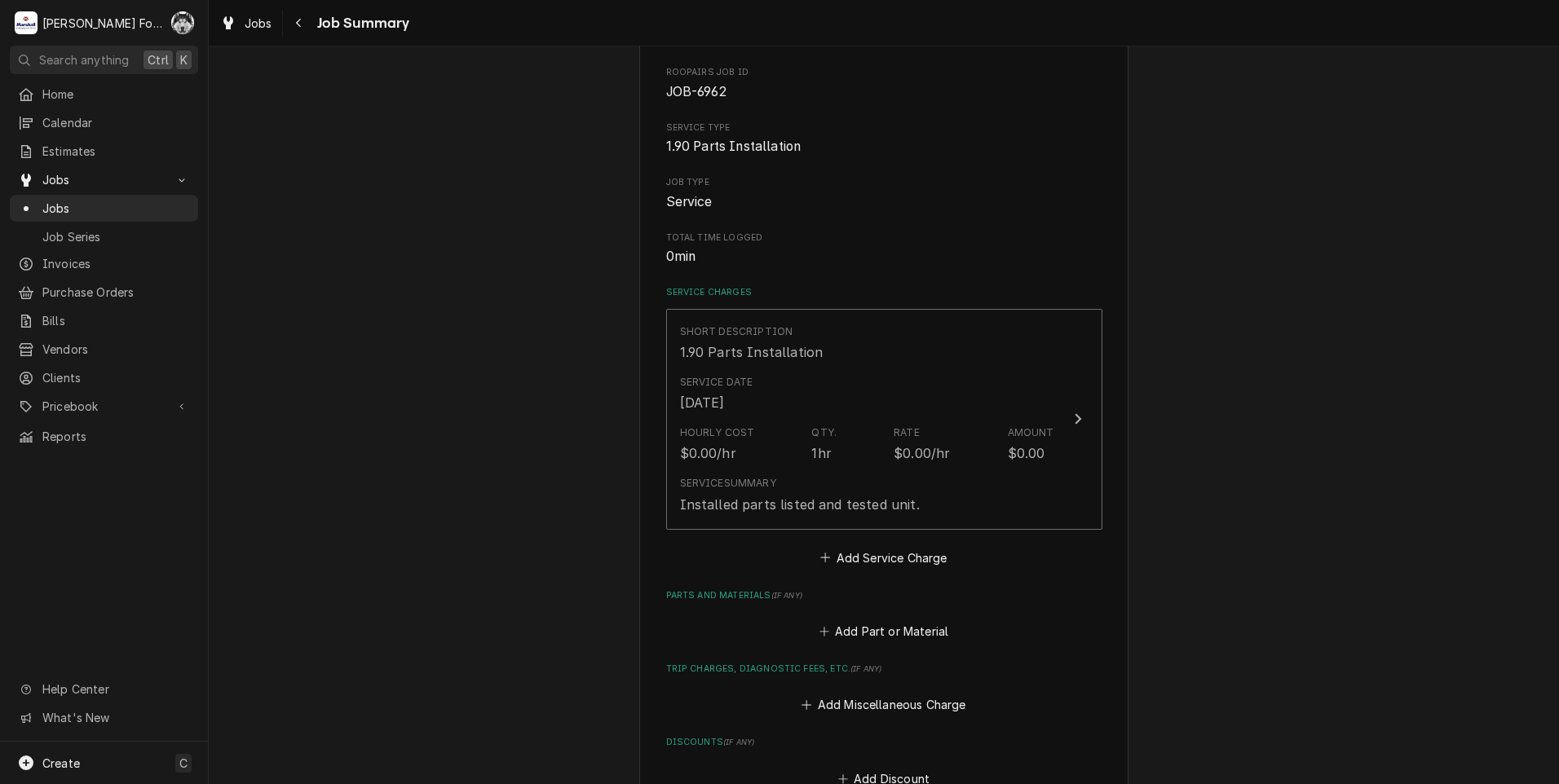
scroll to position [163, 0]
click at [893, 612] on div "Add Part or Material" at bounding box center [884, 621] width 437 height 32
click at [890, 621] on button "Add Part or Material" at bounding box center [884, 626] width 135 height 23
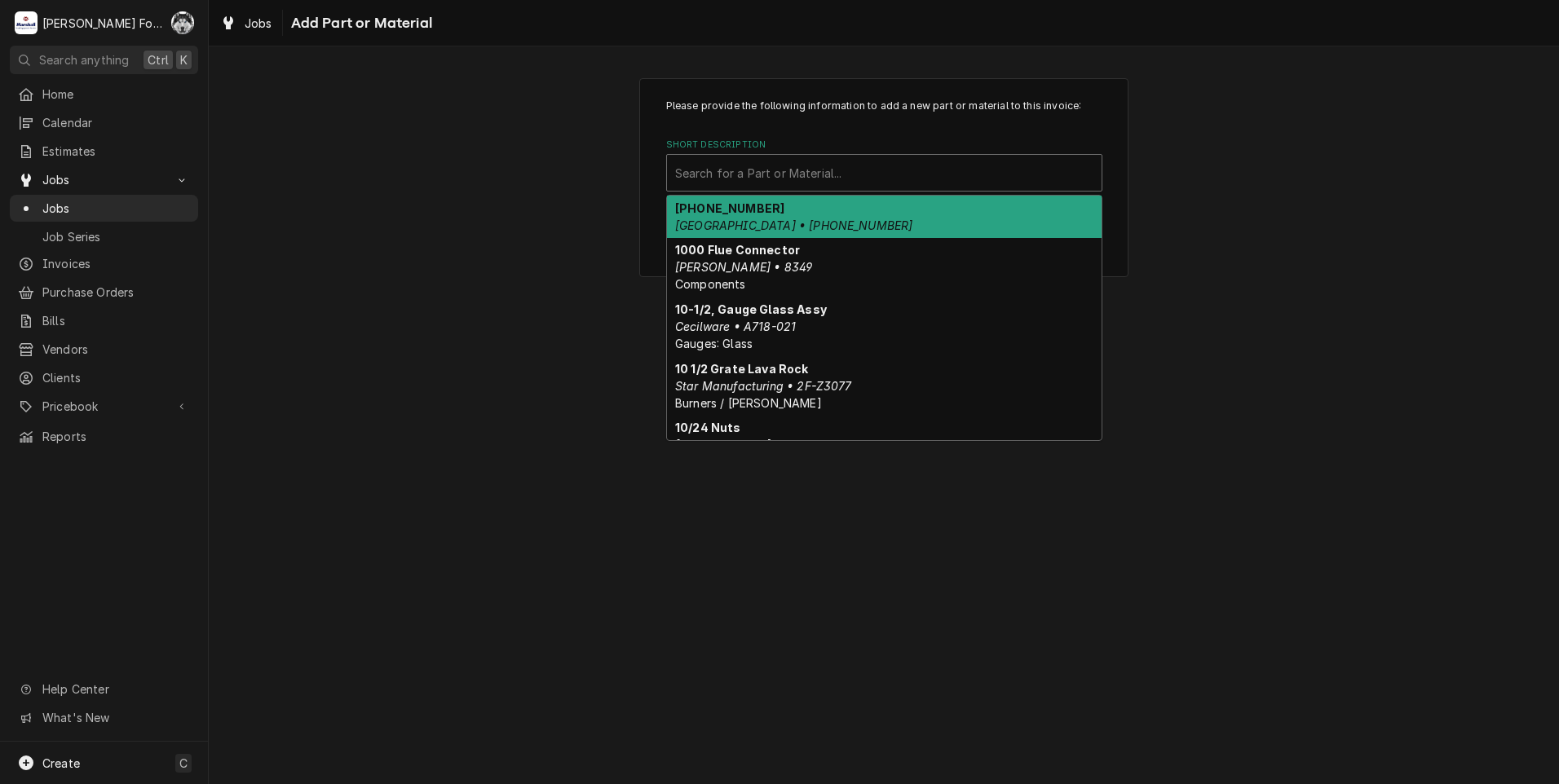
click at [842, 183] on div "Short Description" at bounding box center [884, 173] width 418 height 30
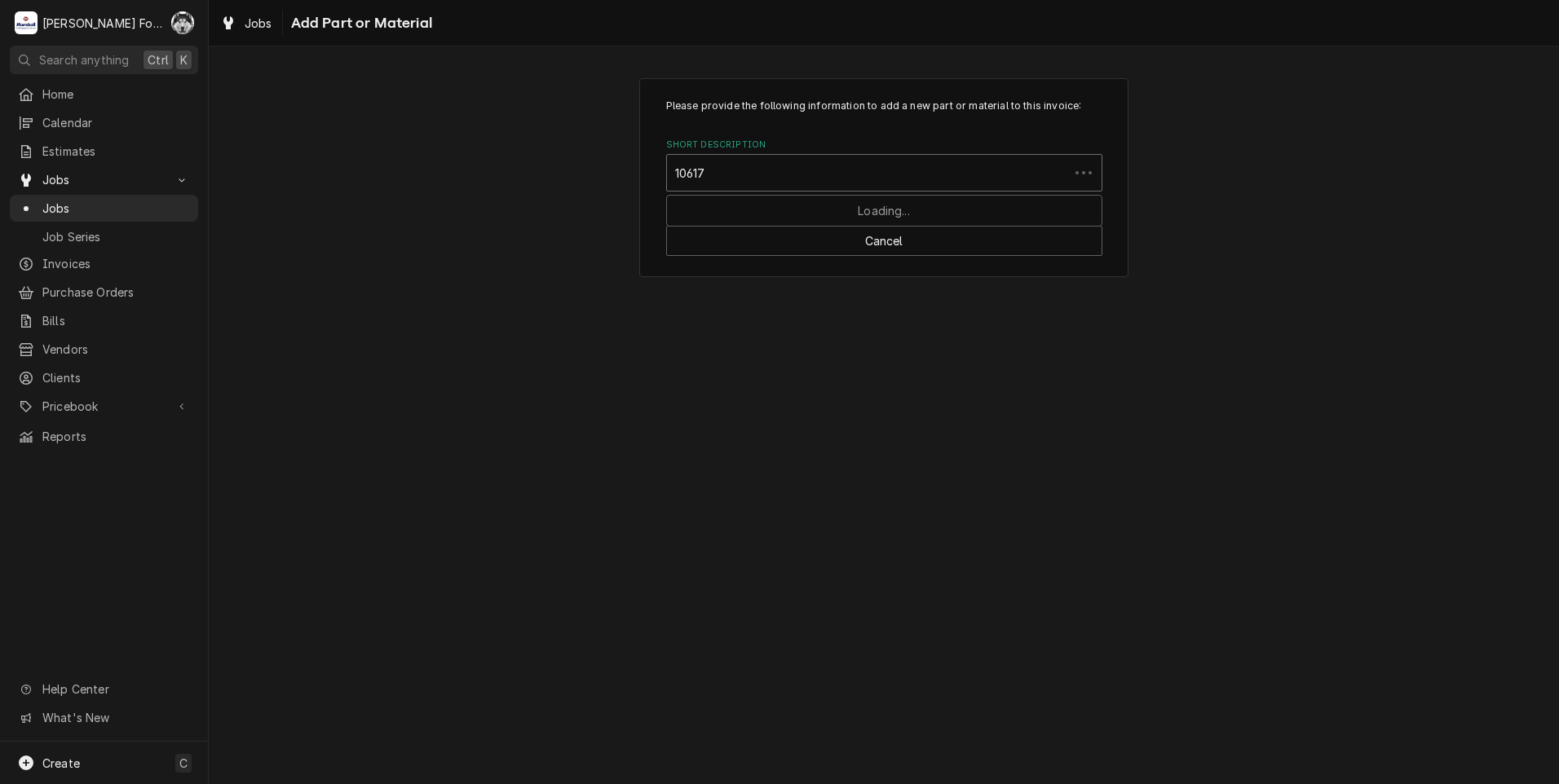
type input "106174"
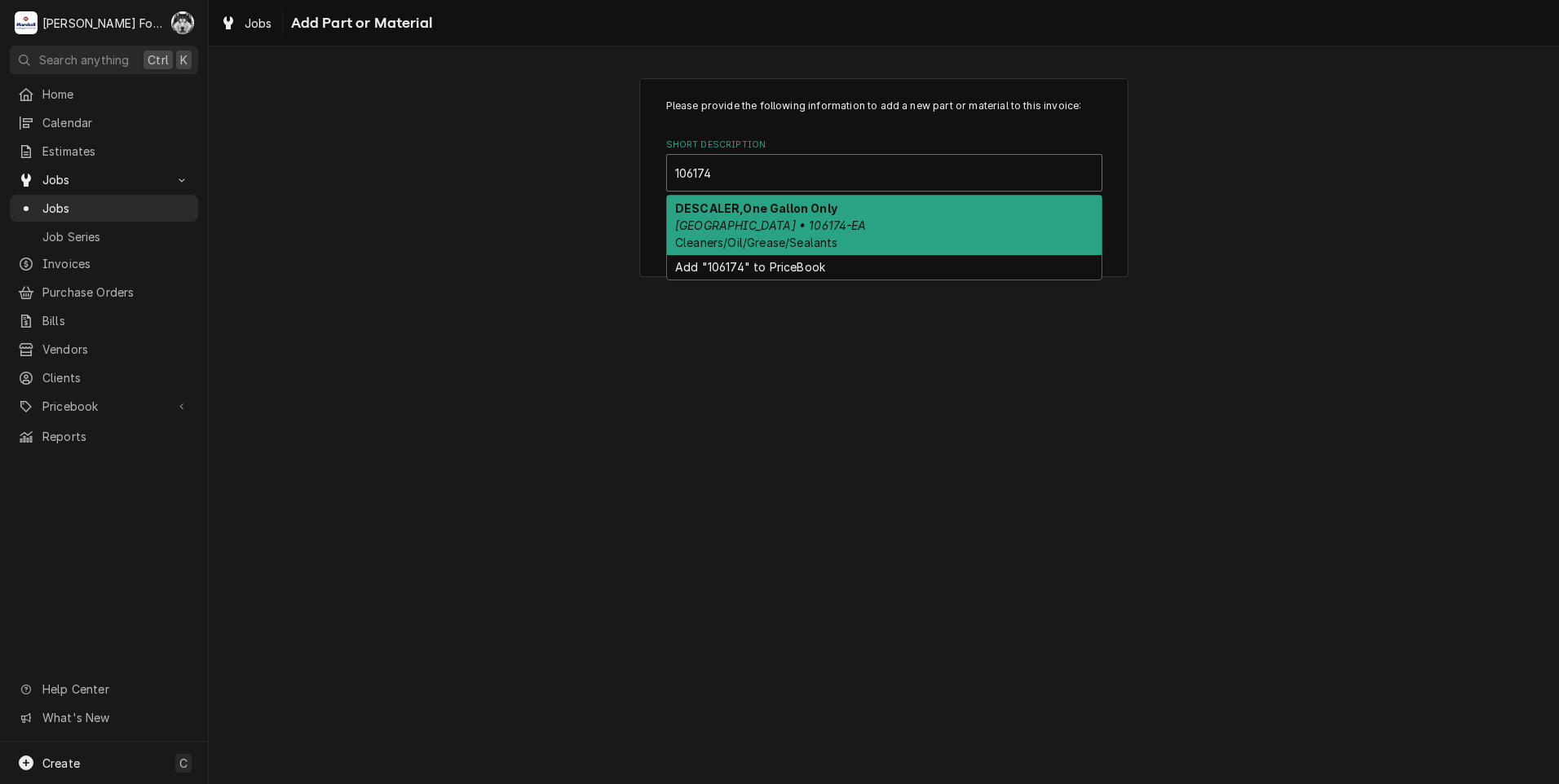
drag, startPoint x: 812, startPoint y: 223, endPoint x: 832, endPoint y: 292, distance: 71.8
click at [811, 223] on div "DESCALER,One Gallon Only Cleveland • 106174-EA Cleaners/Oil/Grease/Sealants" at bounding box center [884, 226] width 435 height 59
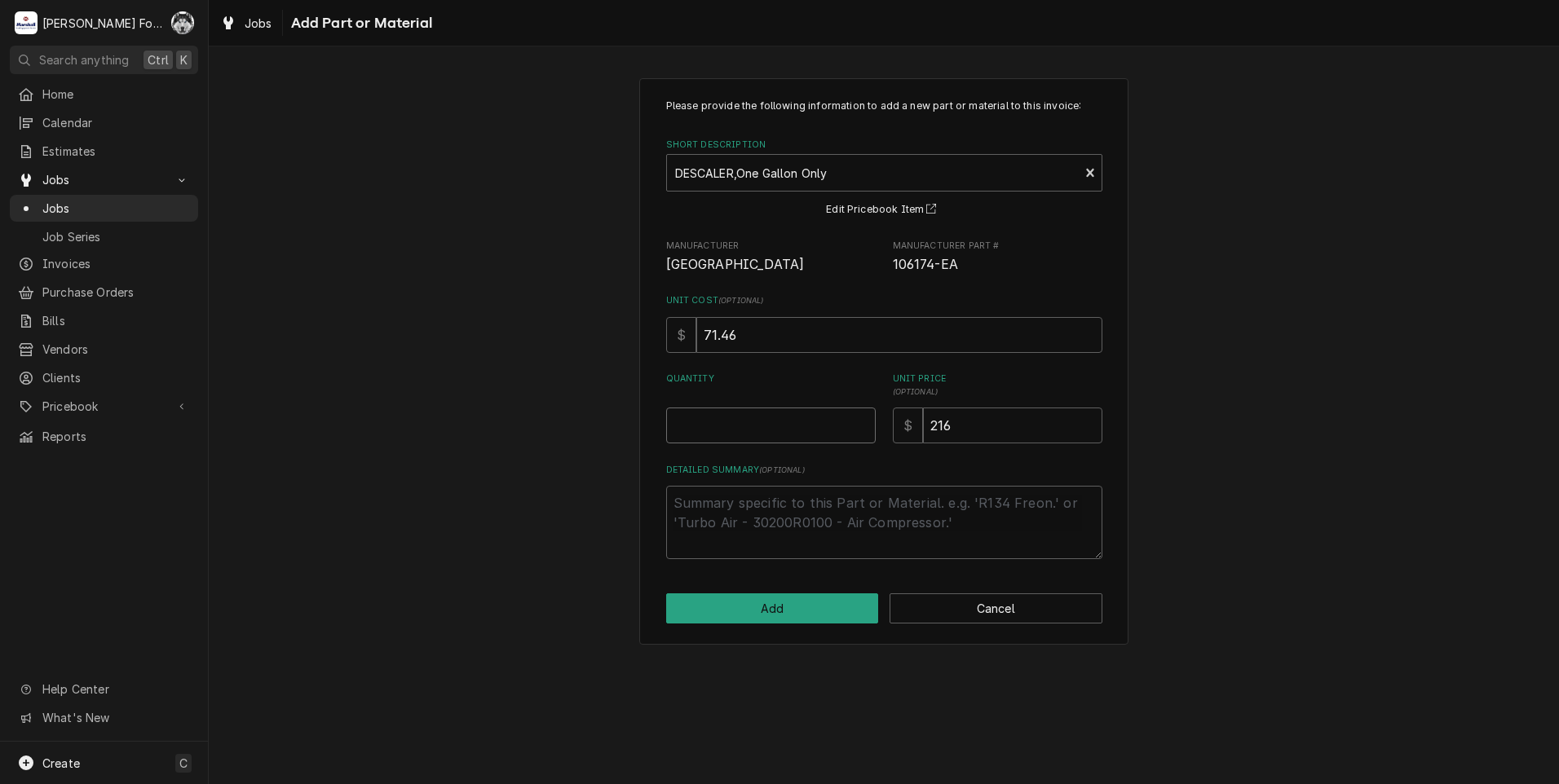
type textarea "x"
type input "0.5"
click at [861, 422] on input "0.5" at bounding box center [771, 425] width 210 height 36
type textarea "x"
type input "1"
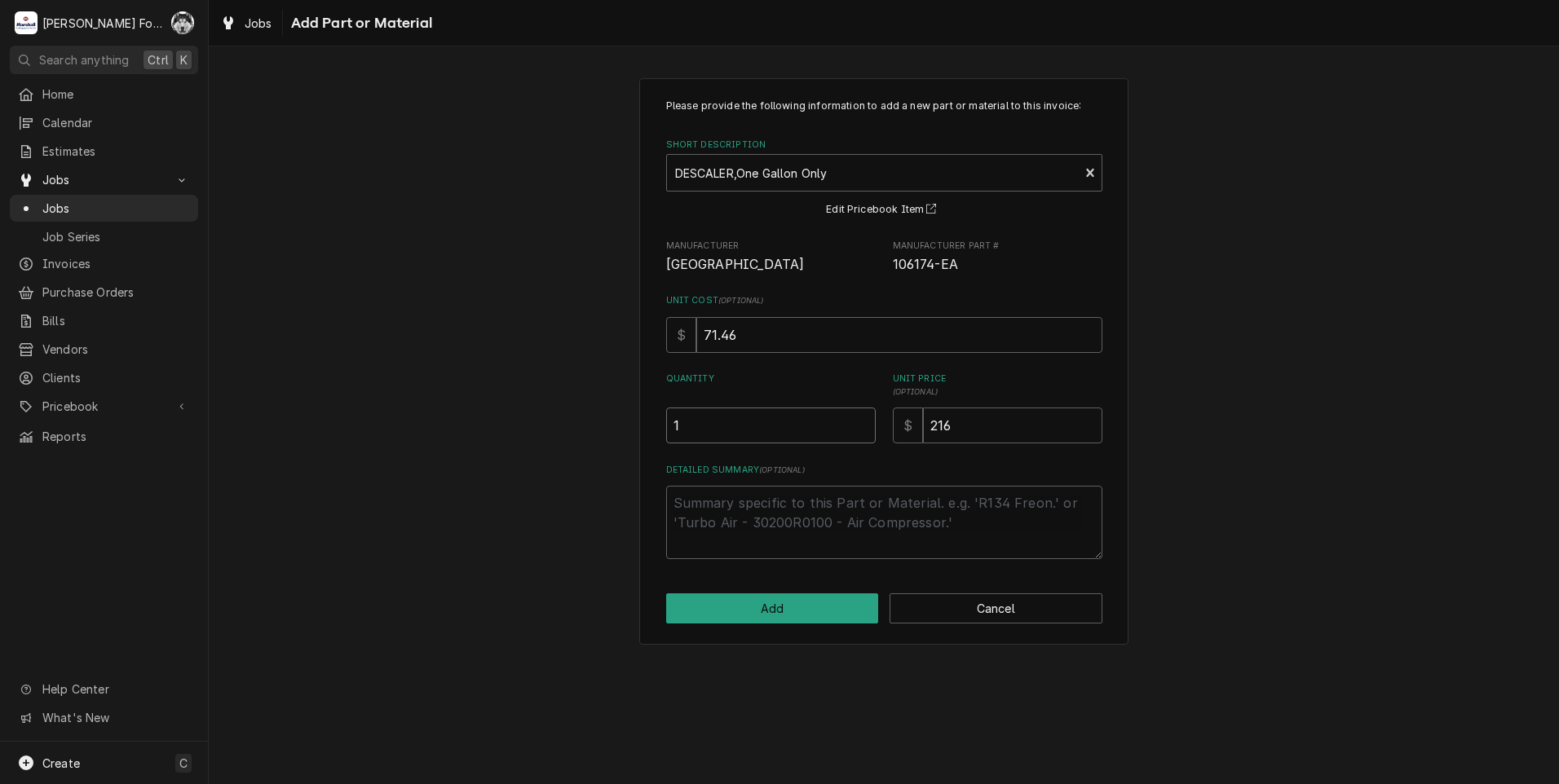
click at [861, 422] on input "1" at bounding box center [771, 425] width 210 height 36
click at [771, 612] on button "Add" at bounding box center [772, 608] width 213 height 30
type textarea "x"
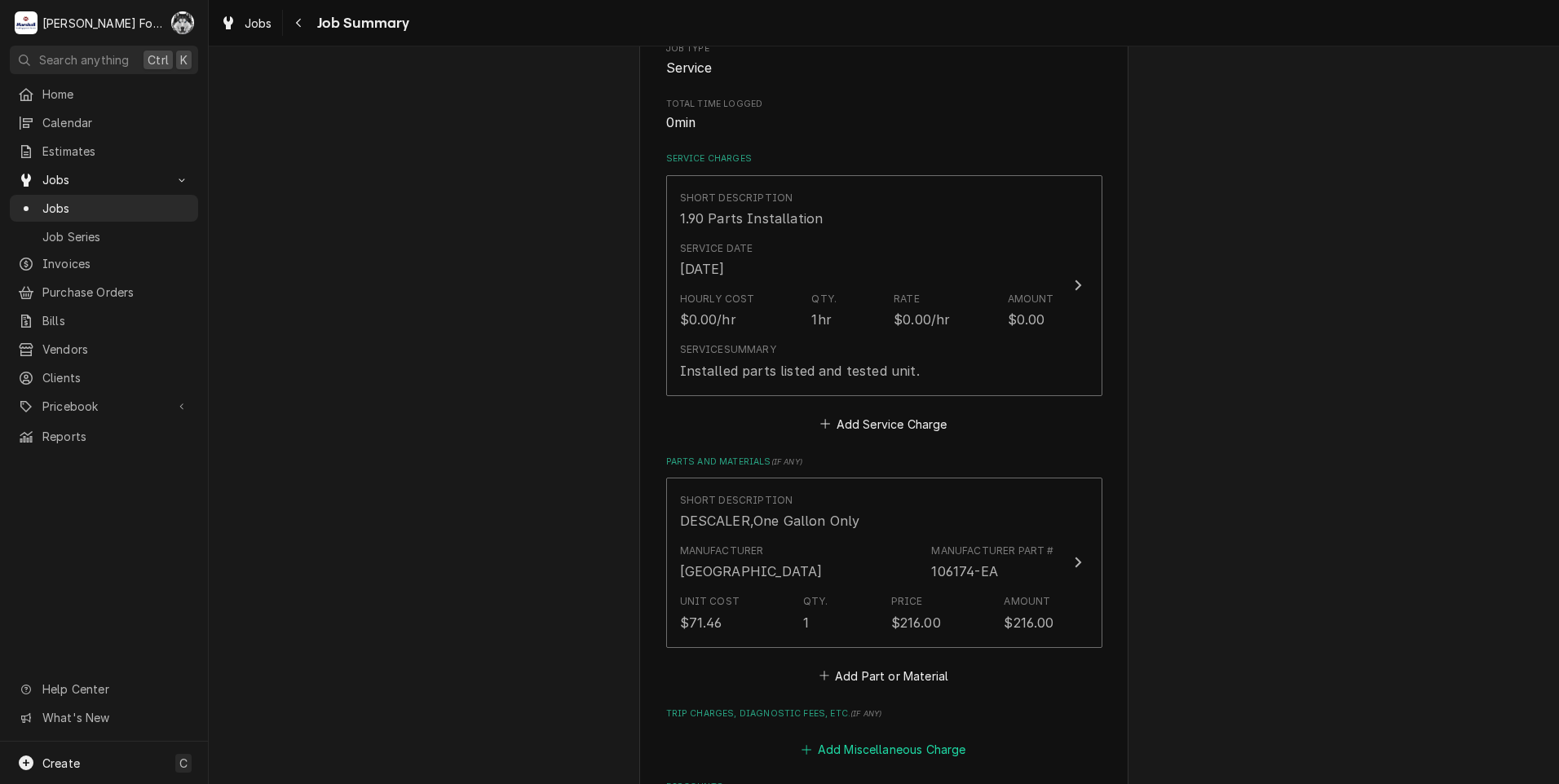
scroll to position [490, 0]
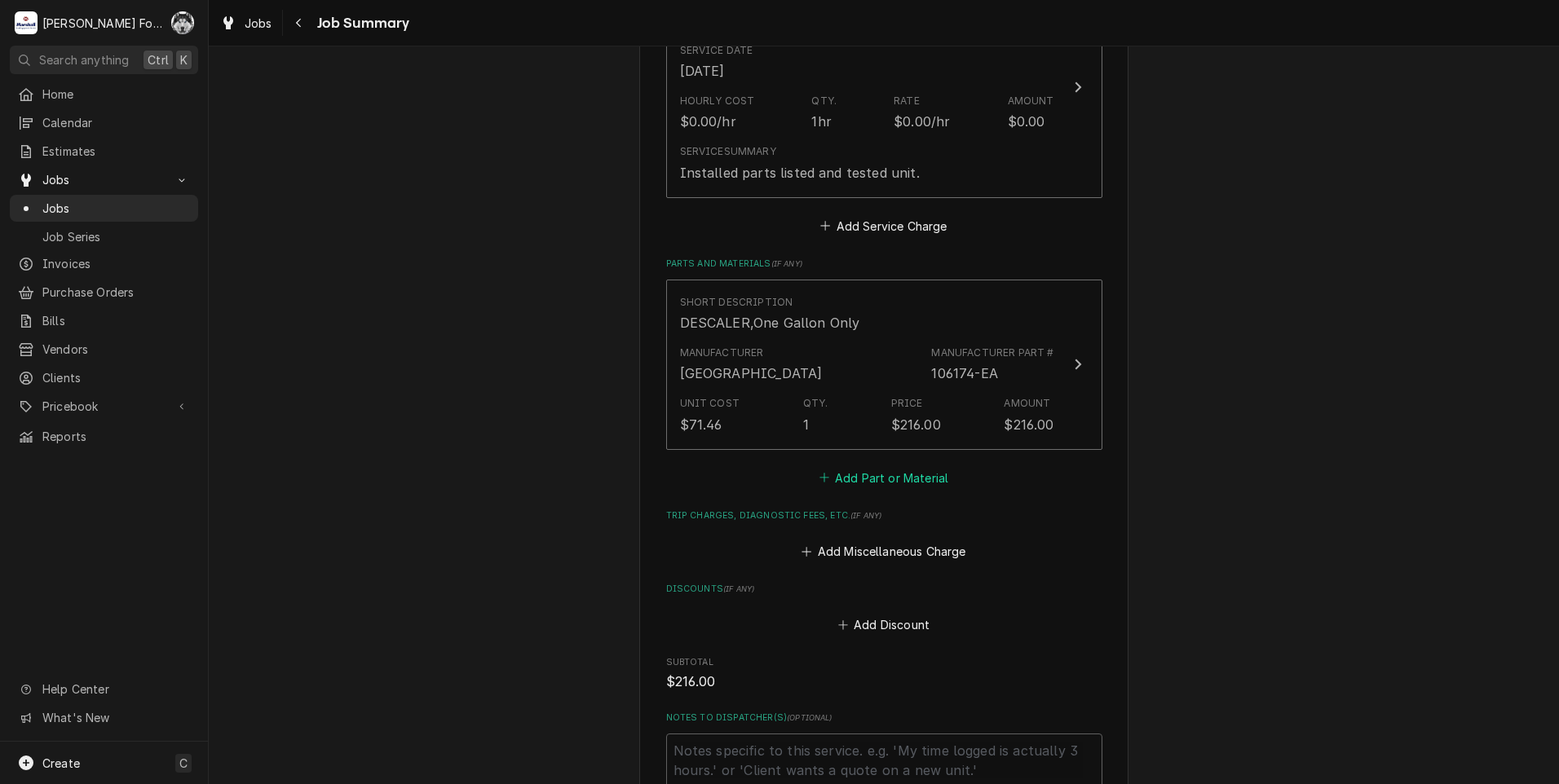
click at [880, 482] on button "Add Part or Material" at bounding box center [884, 477] width 135 height 23
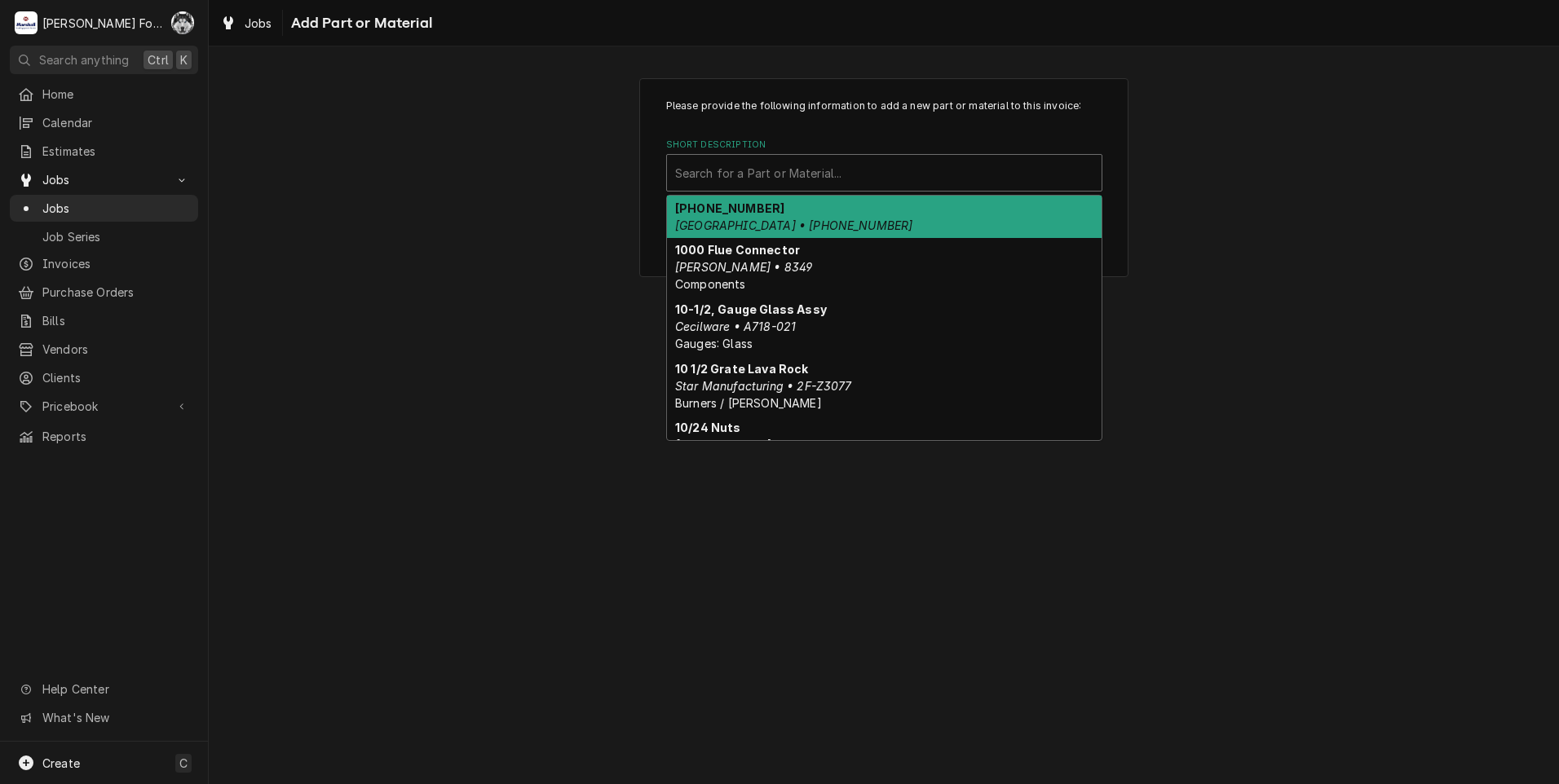
click at [812, 175] on div "Short Description" at bounding box center [884, 173] width 418 height 30
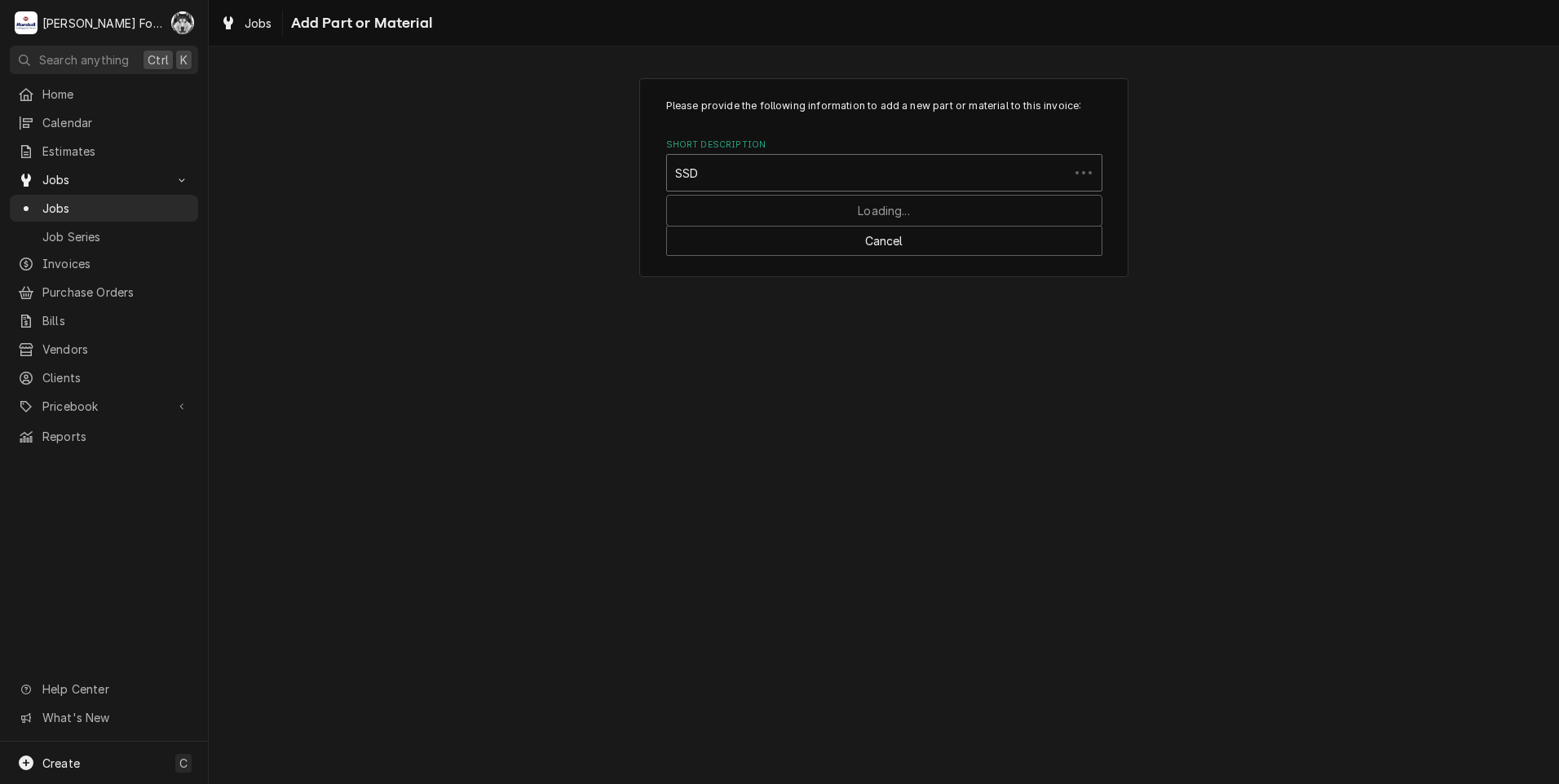
type input "SSDT"
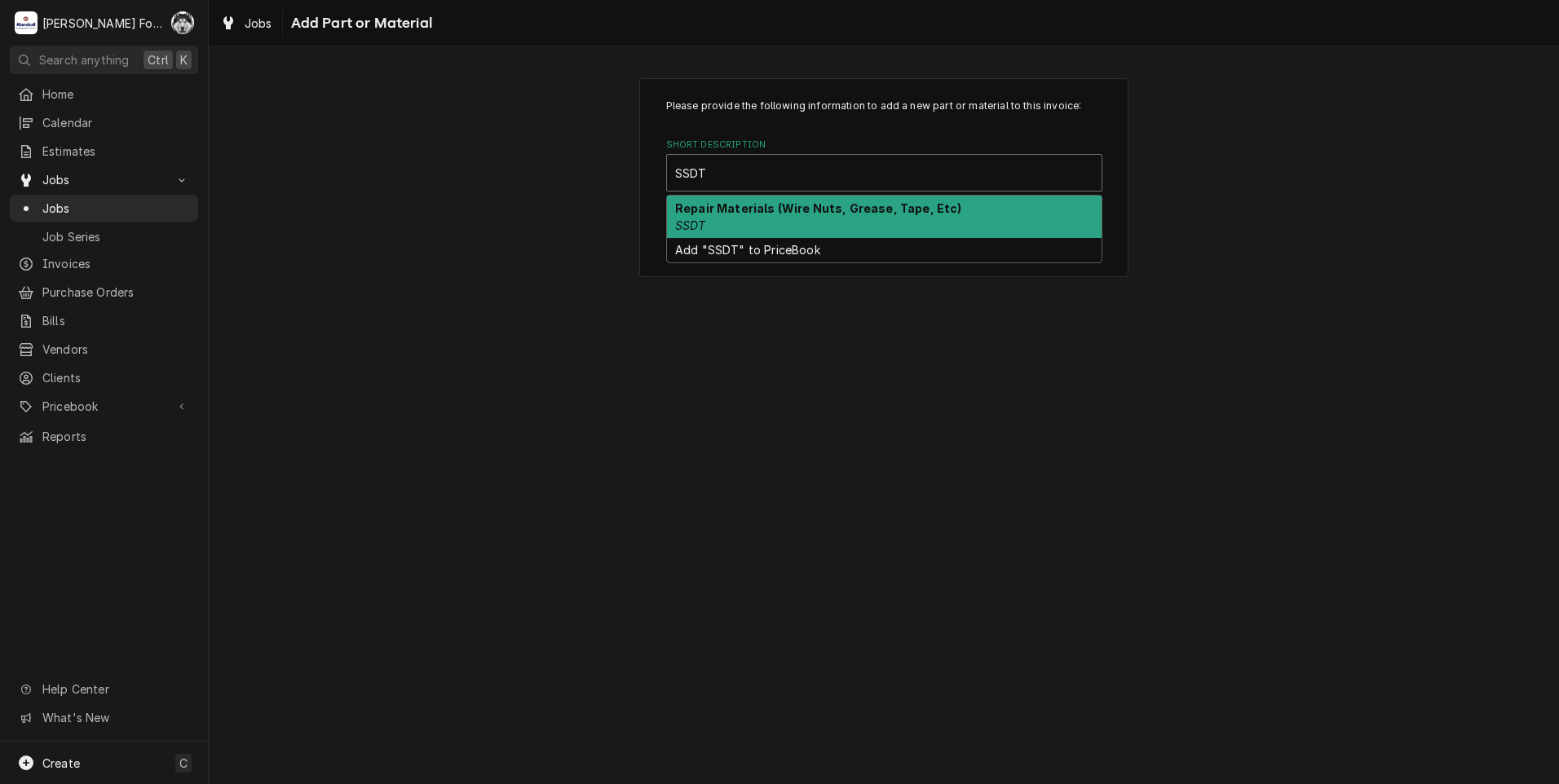
click at [786, 221] on div "Repair Materials (Wire Nuts, Grease, Tape, Etc) SSDT" at bounding box center [884, 217] width 435 height 43
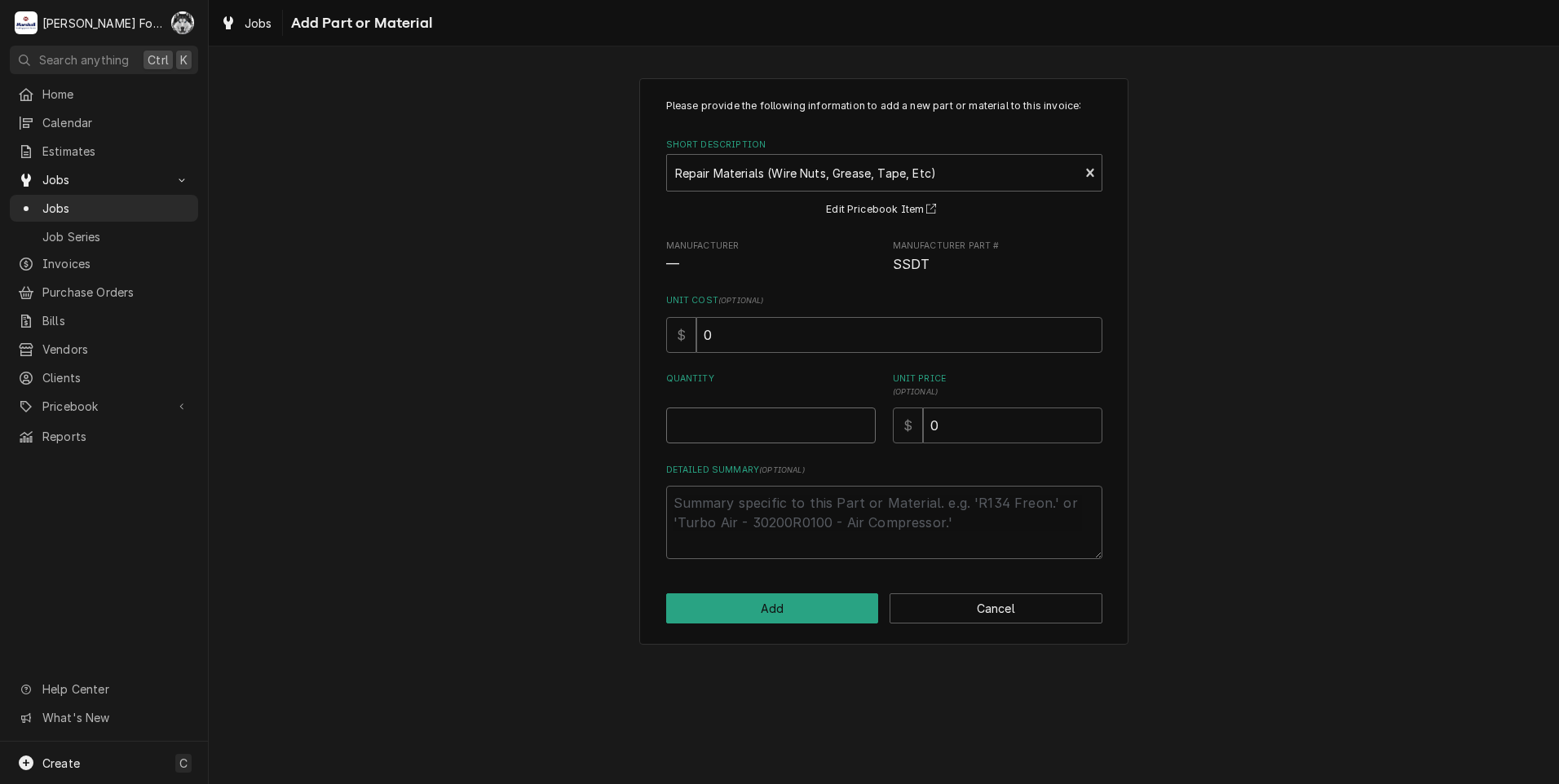
type textarea "x"
type input "0.5"
click at [862, 423] on input "0.5" at bounding box center [771, 425] width 210 height 36
type textarea "x"
type input "1"
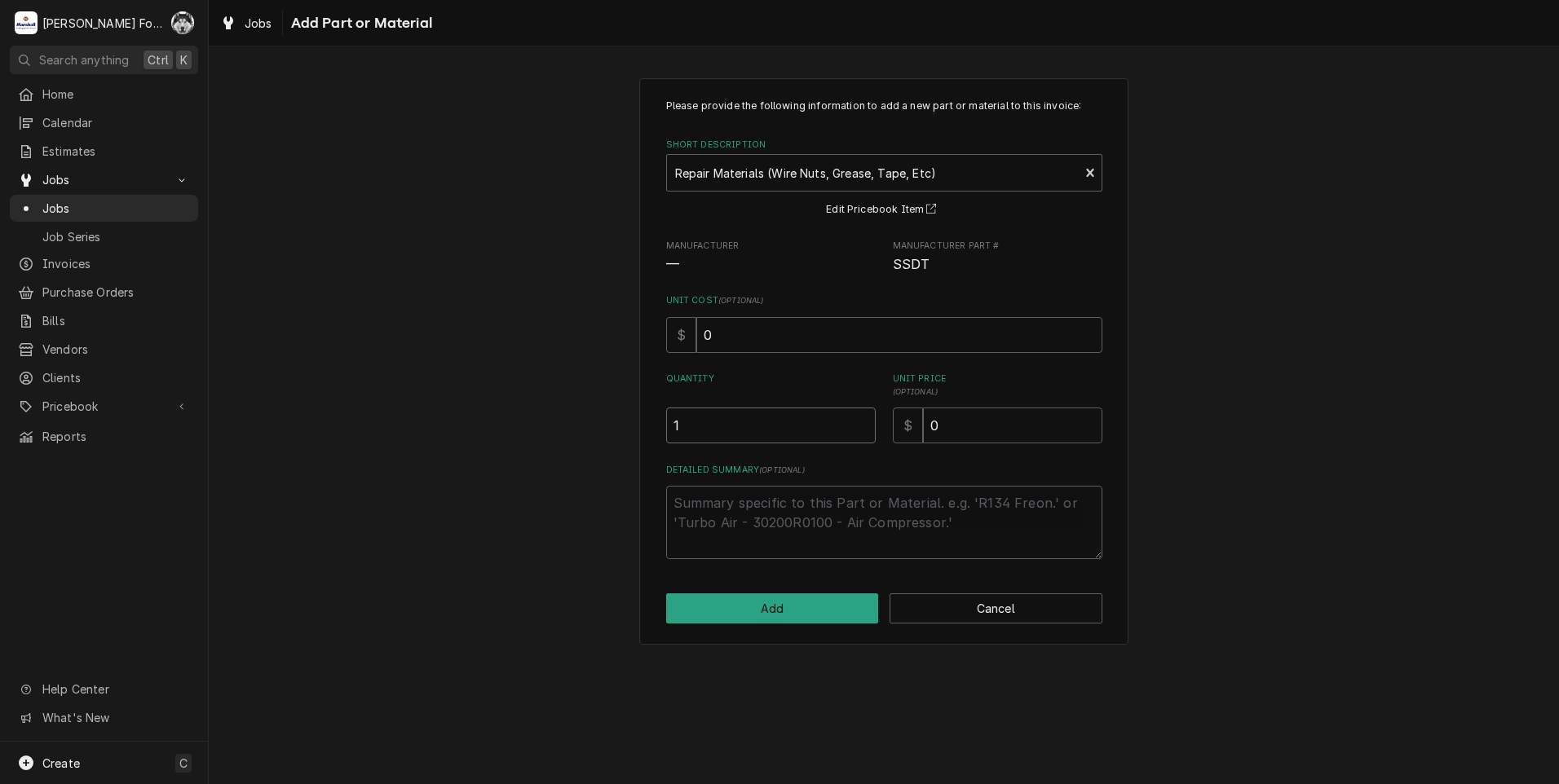
click at [862, 423] on input "1" at bounding box center [771, 425] width 210 height 36
drag, startPoint x: 952, startPoint y: 439, endPoint x: 850, endPoint y: 454, distance: 103.1
click at [855, 455] on div "Please provide the following information to add a new part or material to this …" at bounding box center [884, 329] width 437 height 461
type textarea "x"
type input "6"
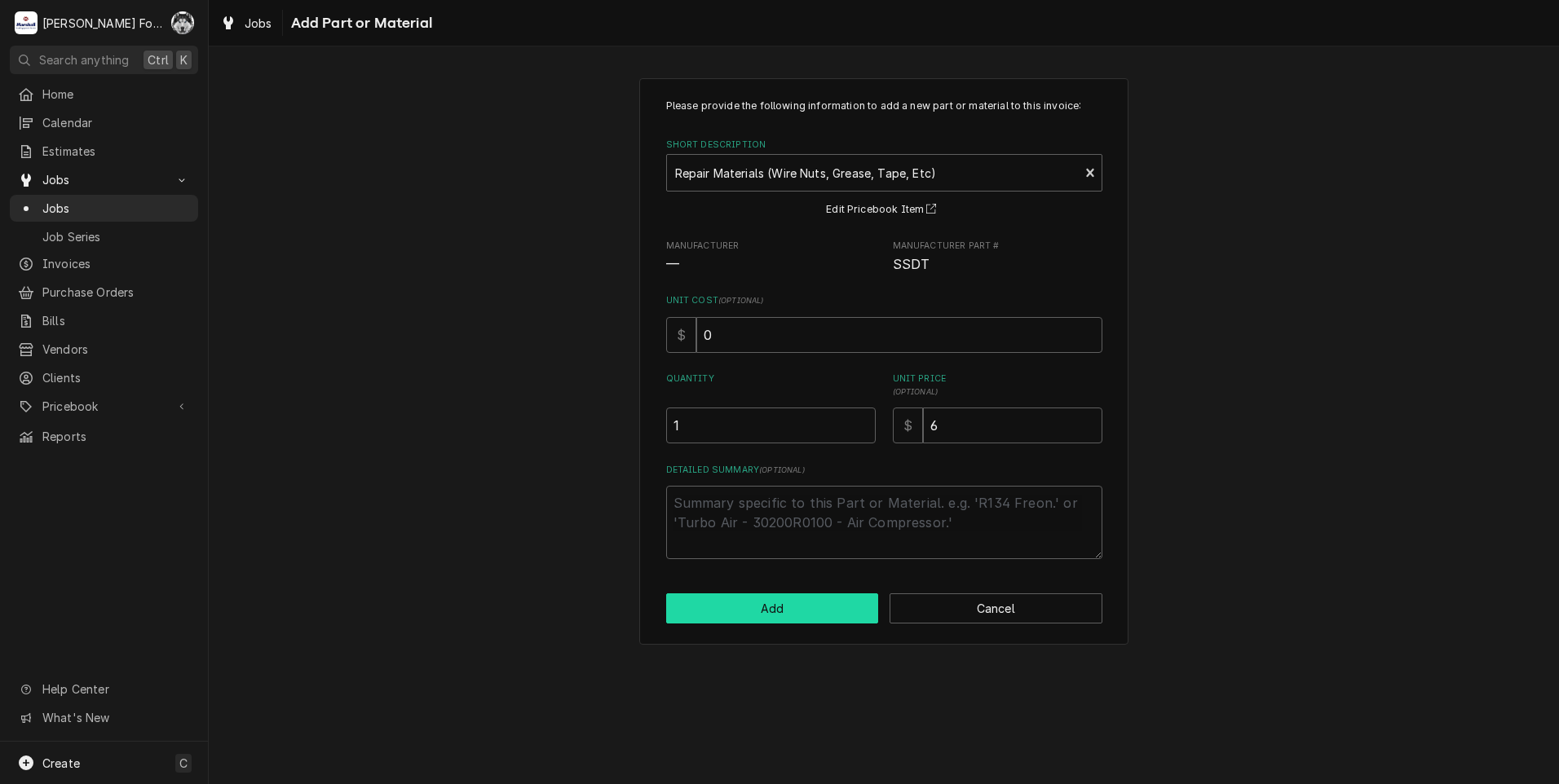
click at [810, 601] on button "Add" at bounding box center [772, 608] width 213 height 30
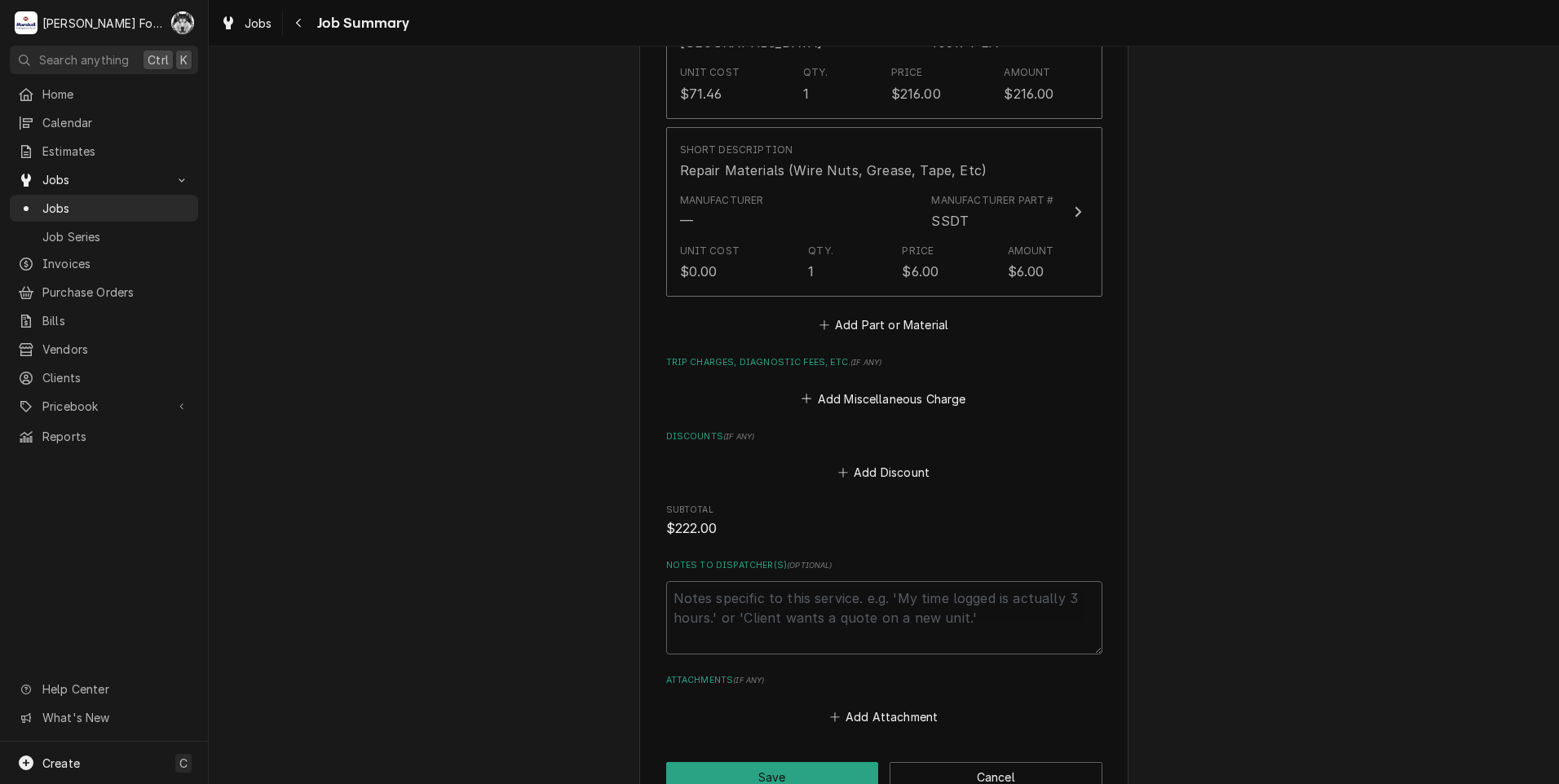
scroll to position [896, 0]
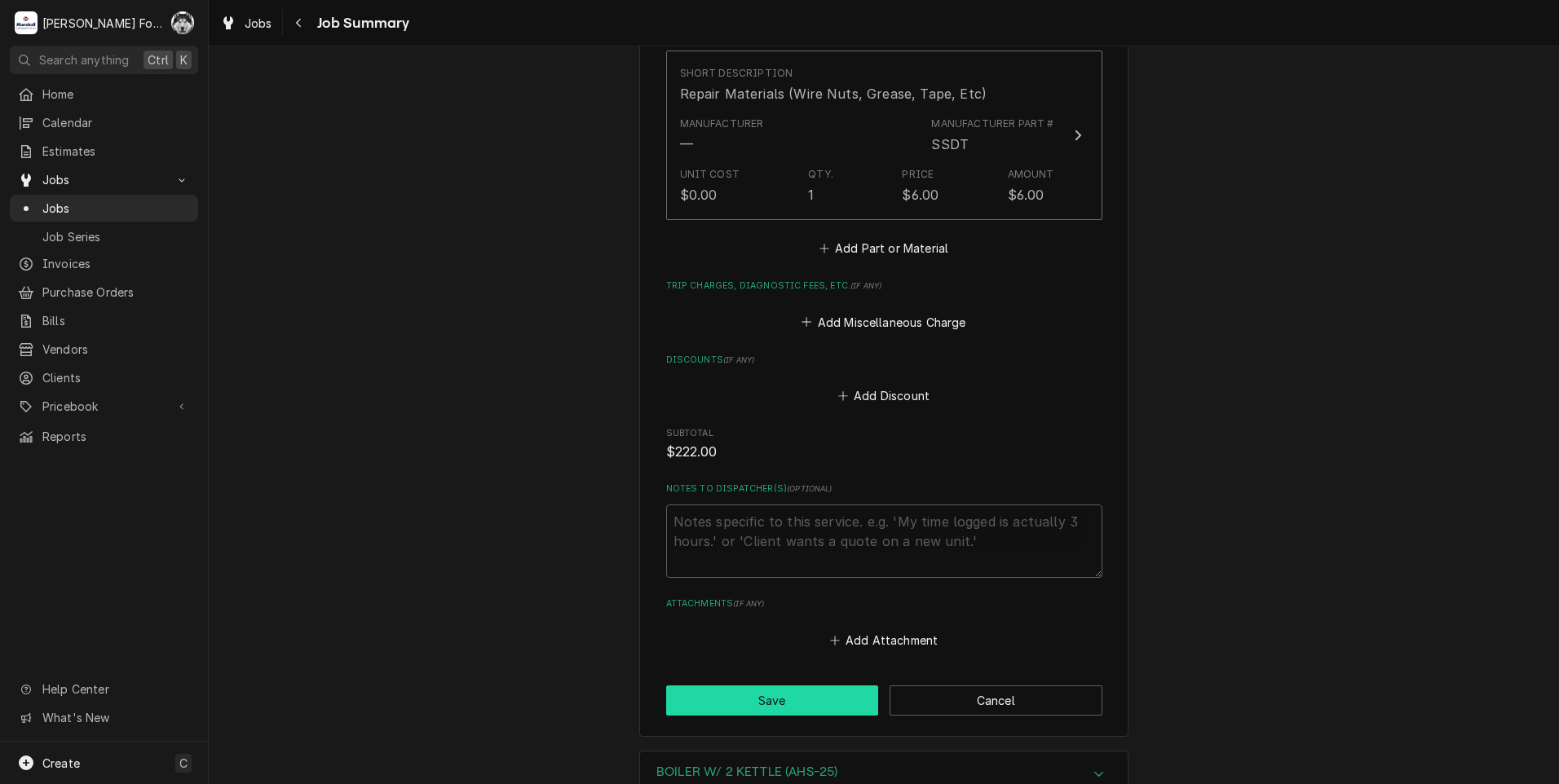
click at [788, 711] on button "Save" at bounding box center [772, 700] width 213 height 30
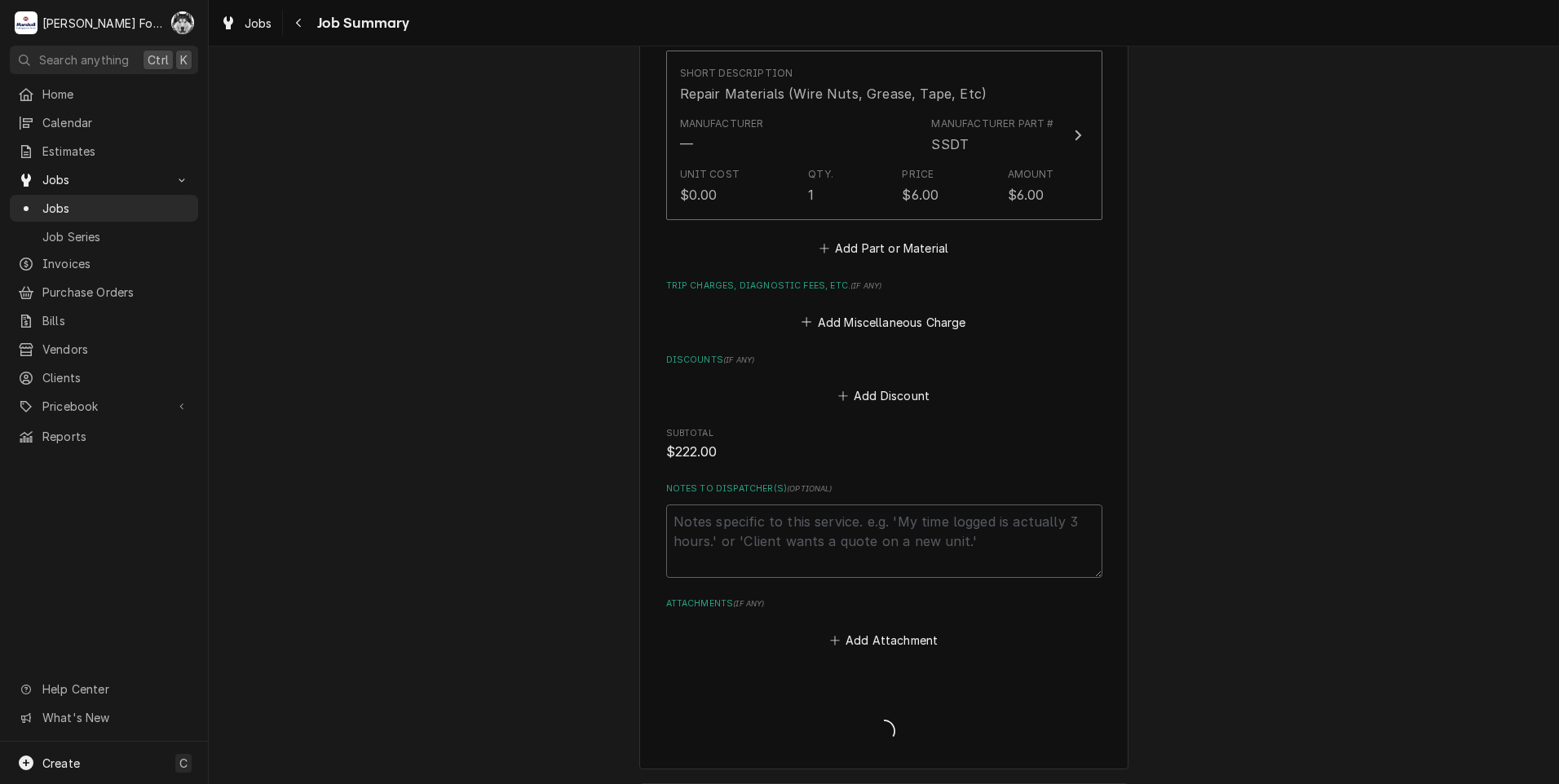
type textarea "x"
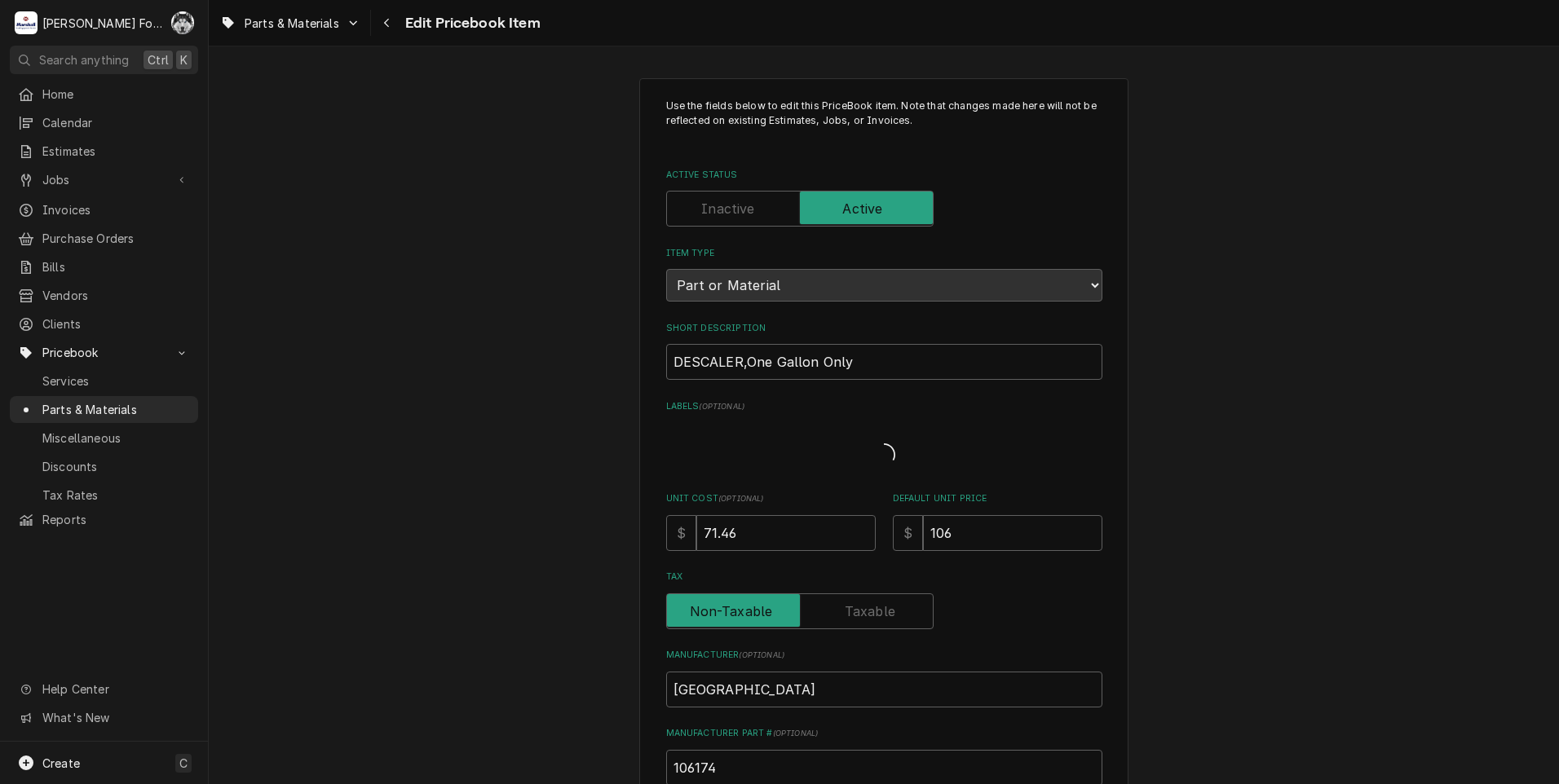
type textarea "x"
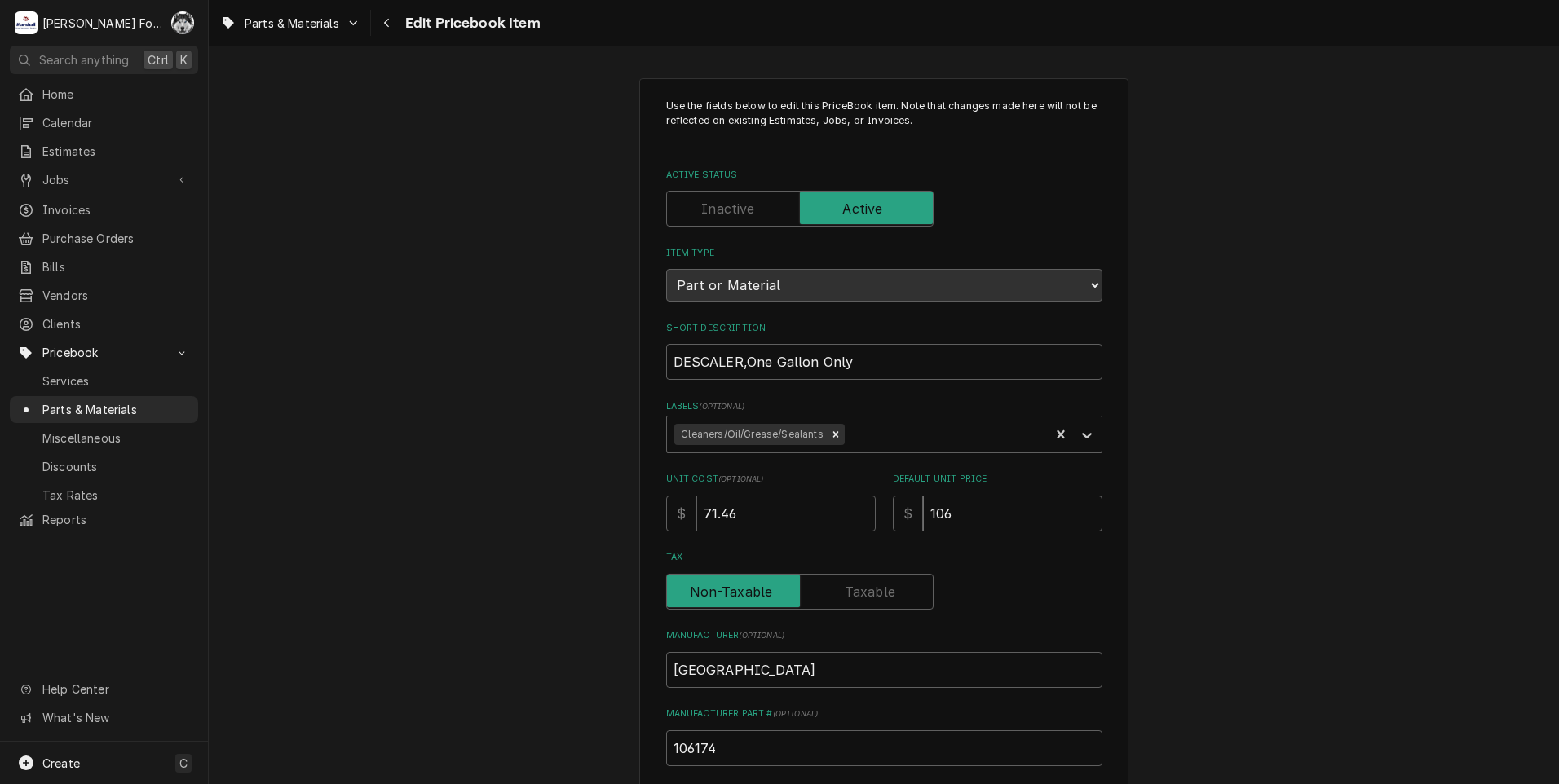
drag, startPoint x: 958, startPoint y: 517, endPoint x: 810, endPoint y: 529, distance: 148.5
click at [810, 529] on div "Unit Cost ( optional ) $ 71.46 Default Unit Price $ 106" at bounding box center [884, 502] width 437 height 58
type input "2"
type textarea "x"
type input "21"
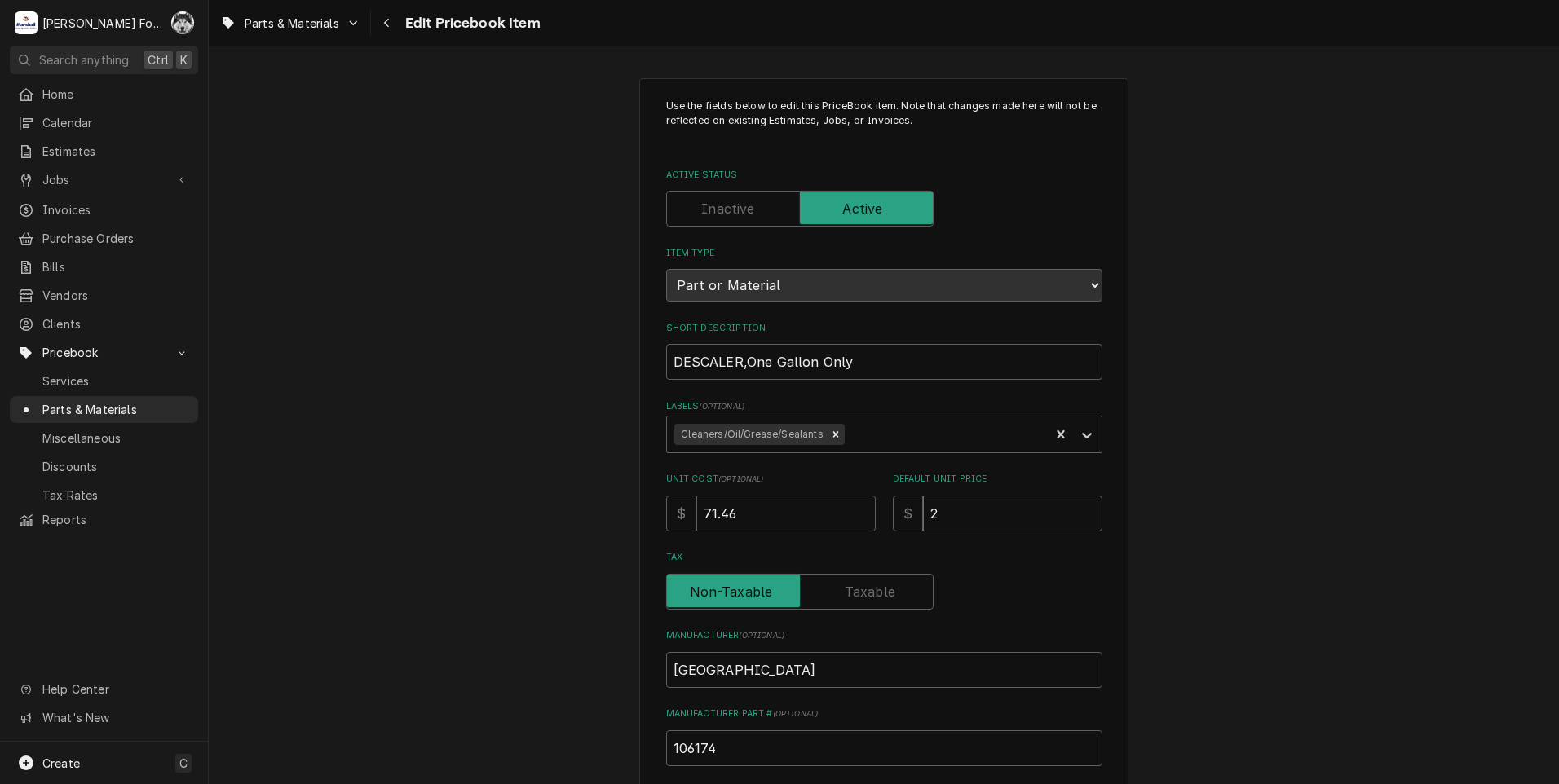
type textarea "x"
type input "216"
type textarea "x"
type input "216"
click at [860, 595] on label "Tax" at bounding box center [800, 592] width 268 height 36
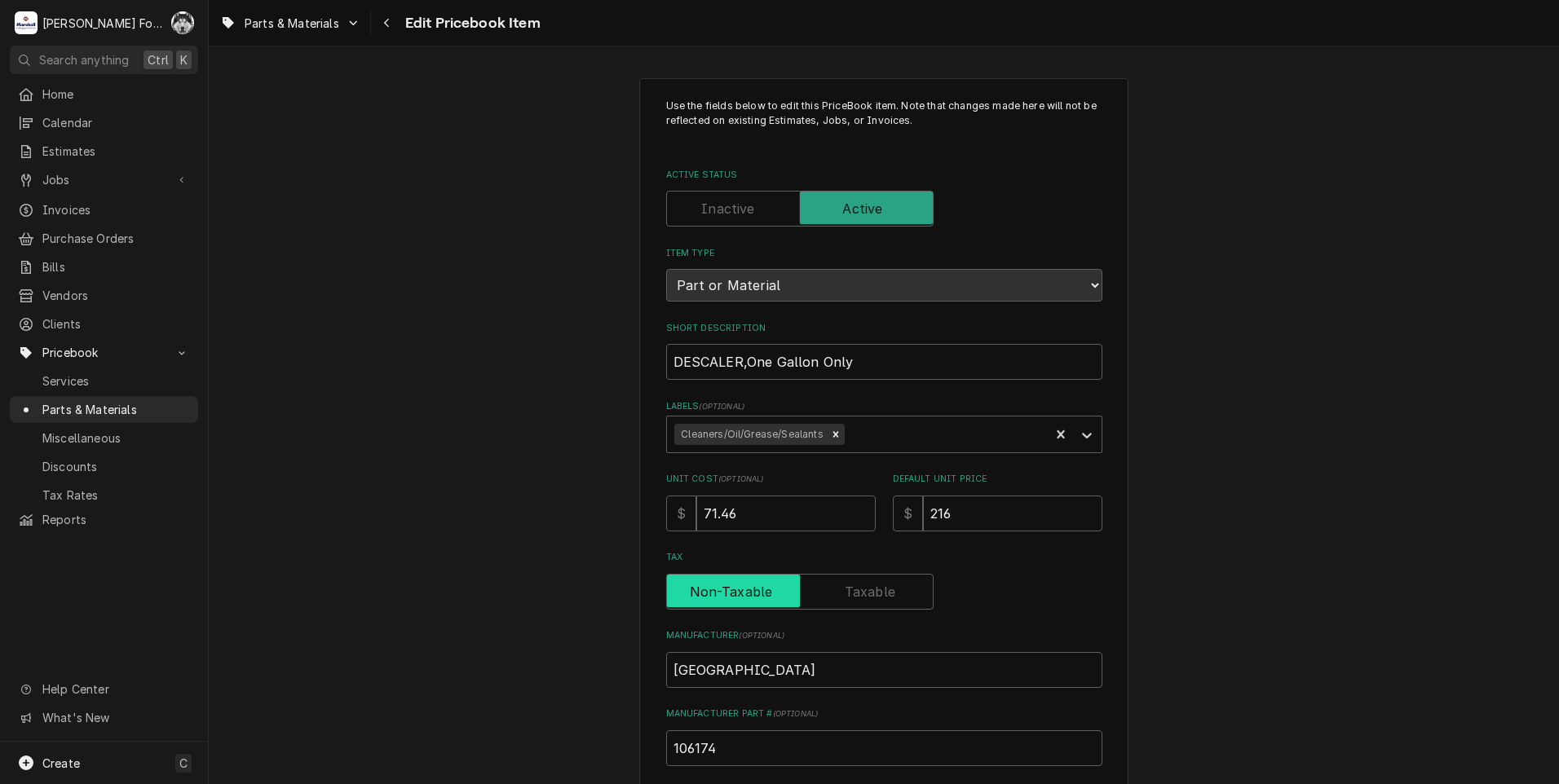
click at [860, 595] on input "Tax" at bounding box center [800, 592] width 253 height 36
checkbox input "true"
type textarea "x"
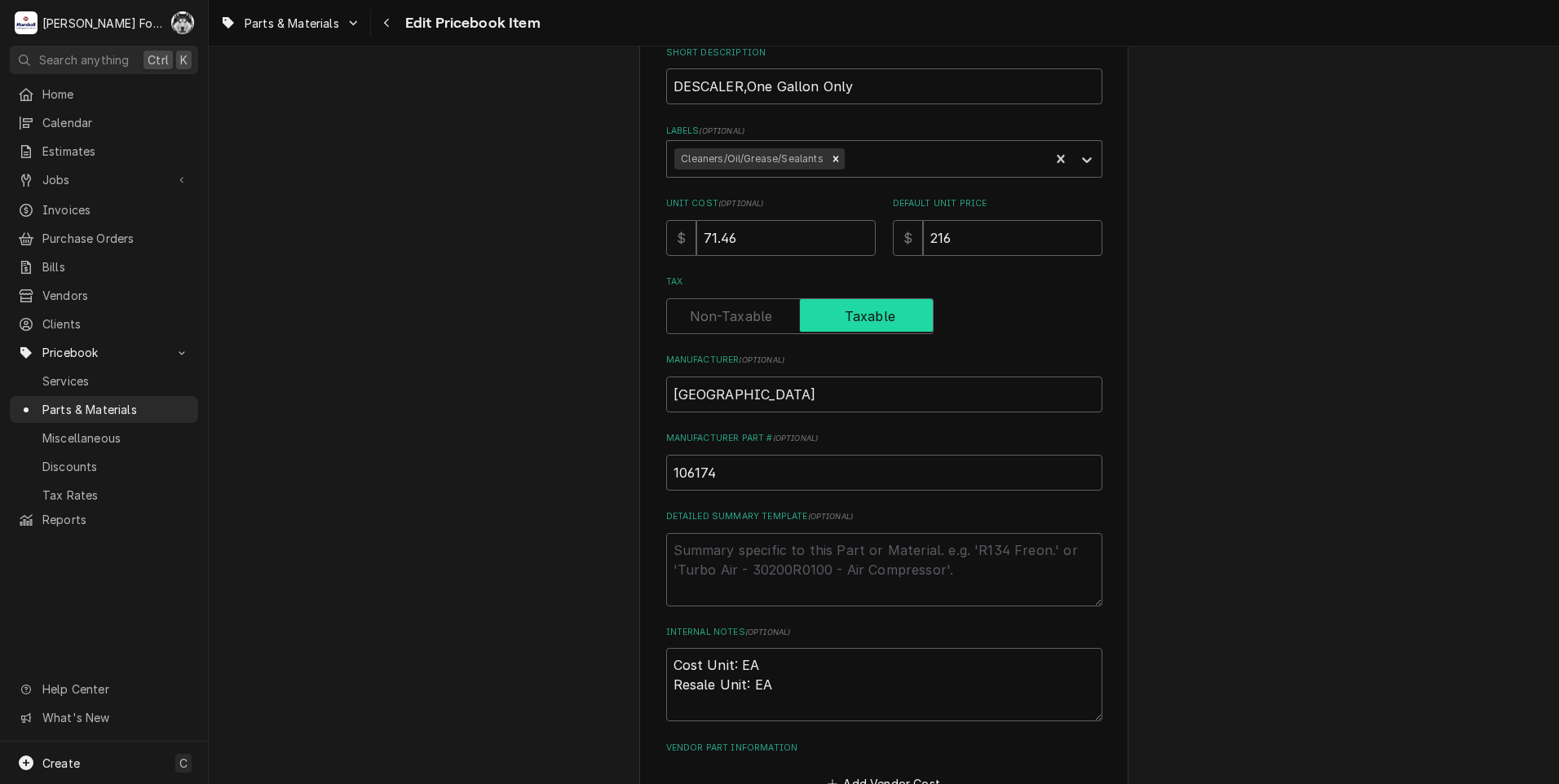
scroll to position [504, 0]
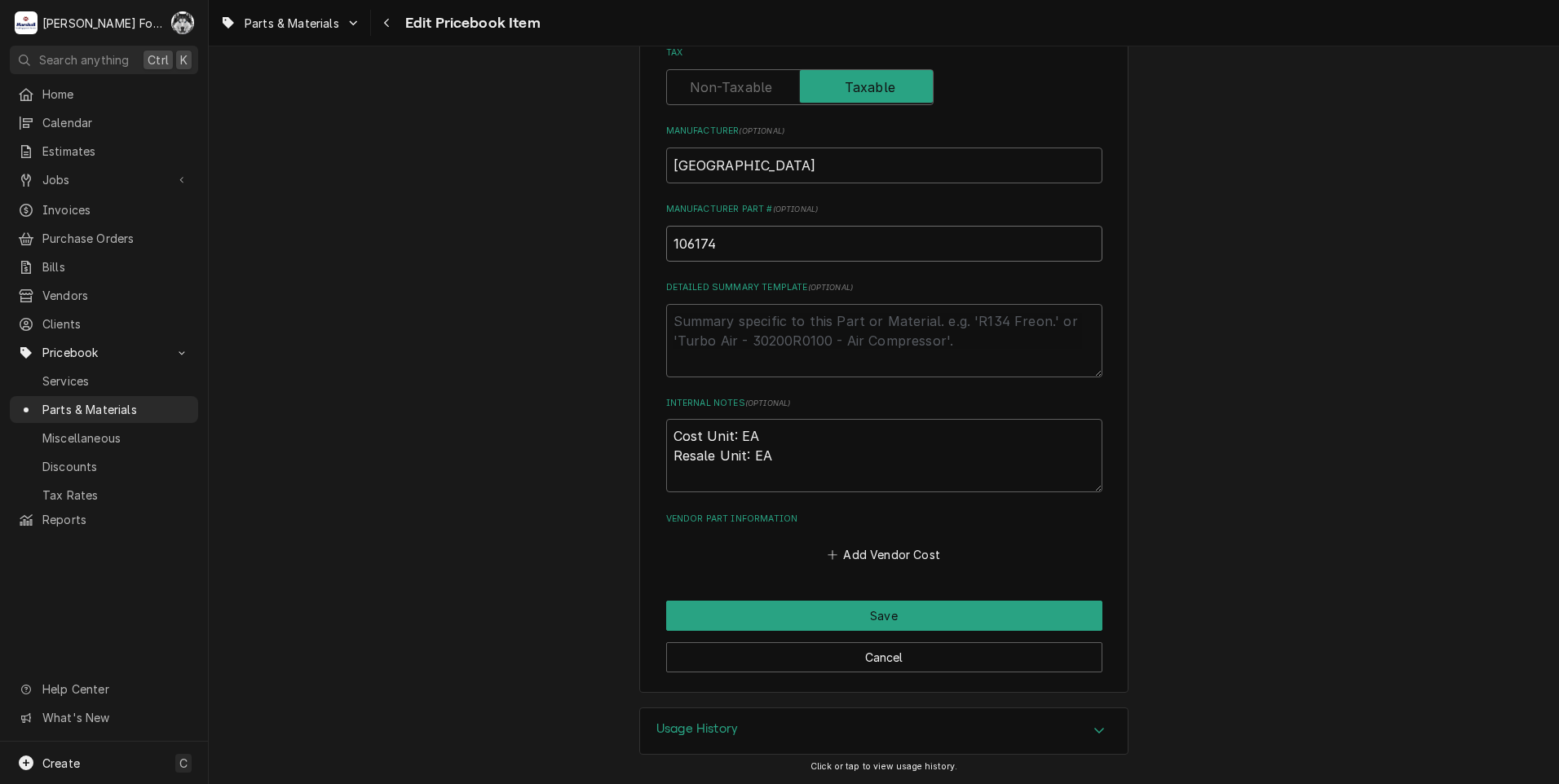
click at [749, 248] on input "106174" at bounding box center [884, 243] width 437 height 36
type input "106174-"
type textarea "x"
type input "106174-E"
type textarea "x"
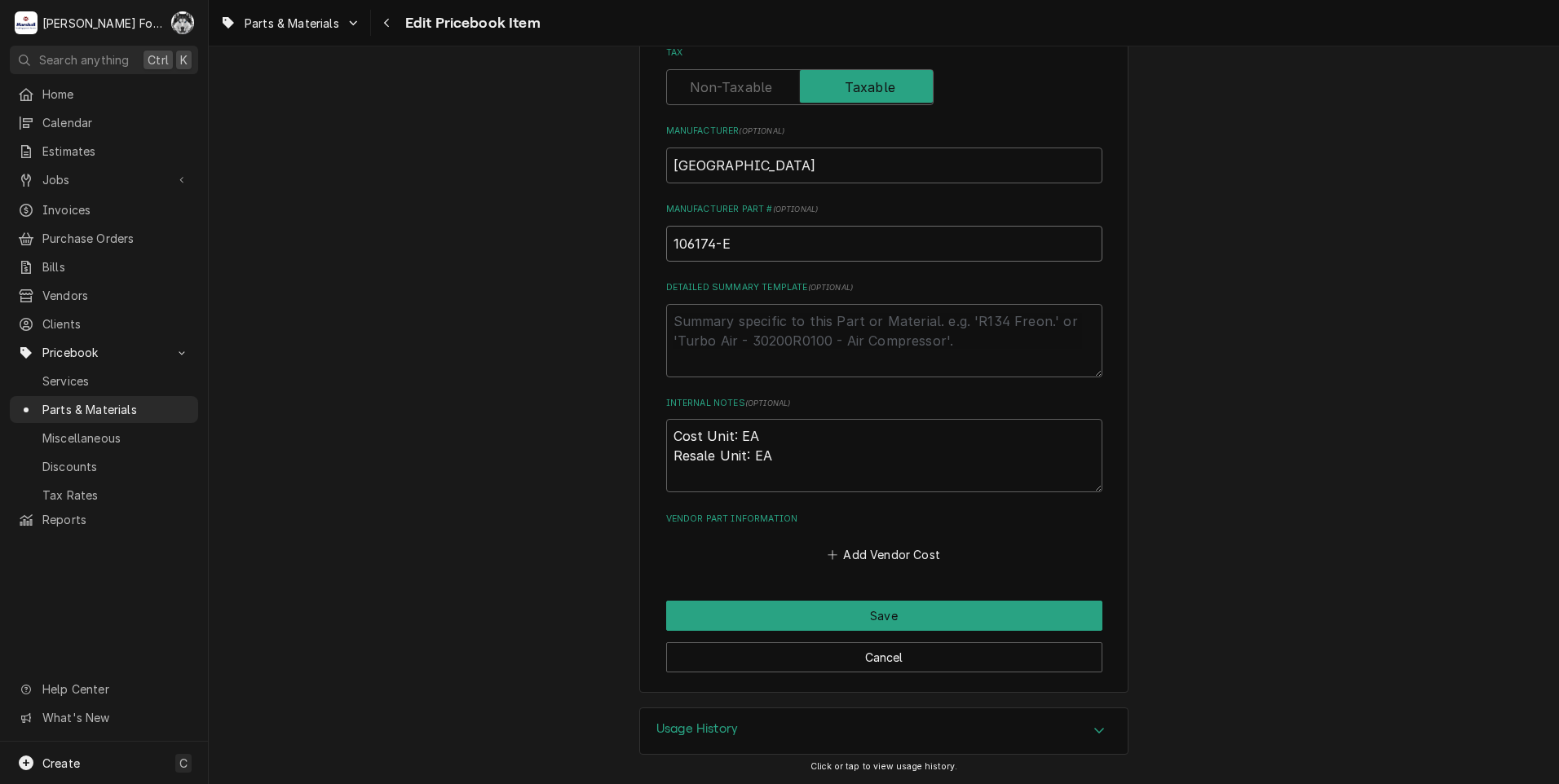
type input "106174-EA"
type textarea "x"
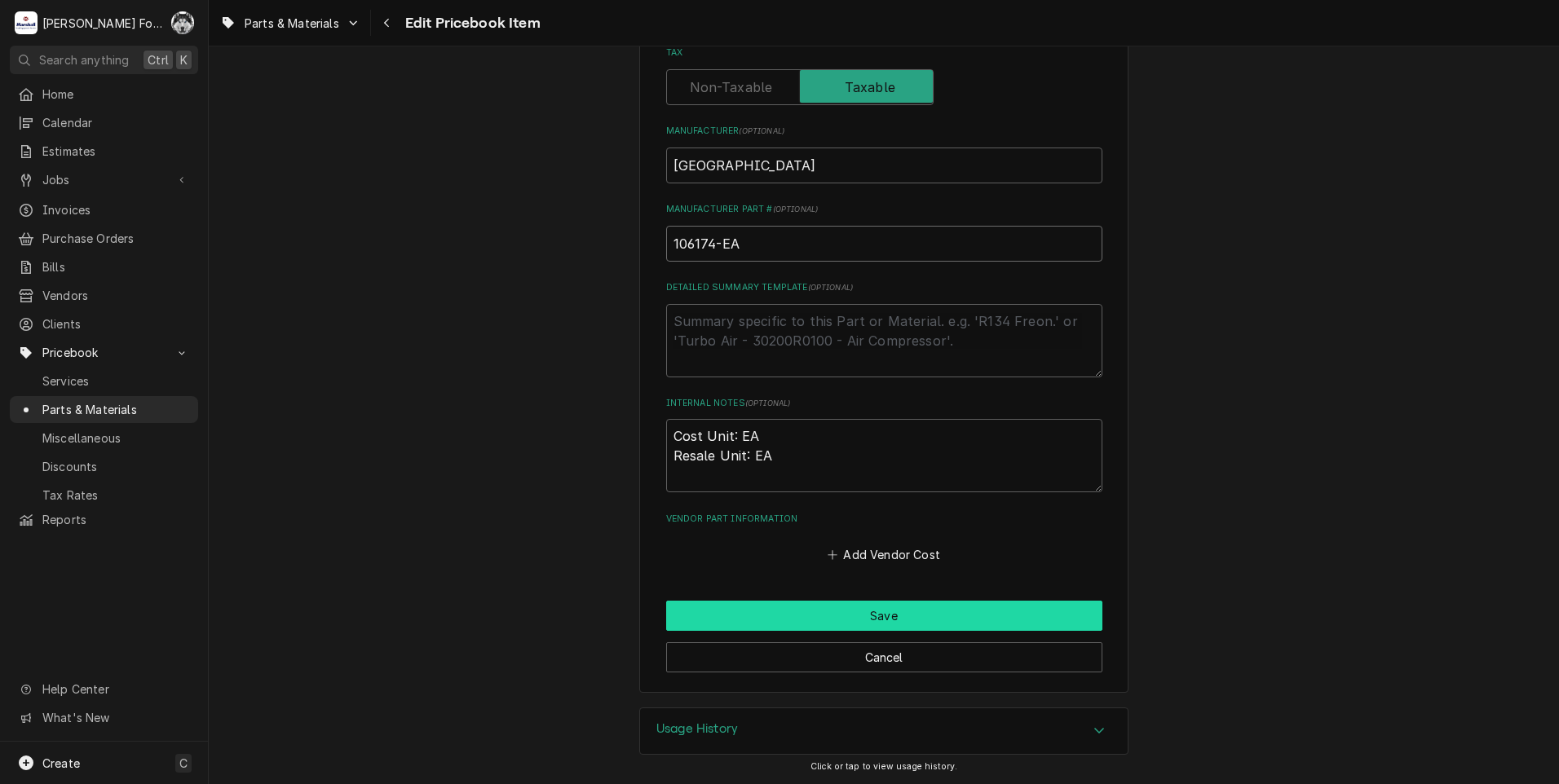
type input "106174-EA"
click at [869, 613] on button "Save" at bounding box center [884, 616] width 437 height 30
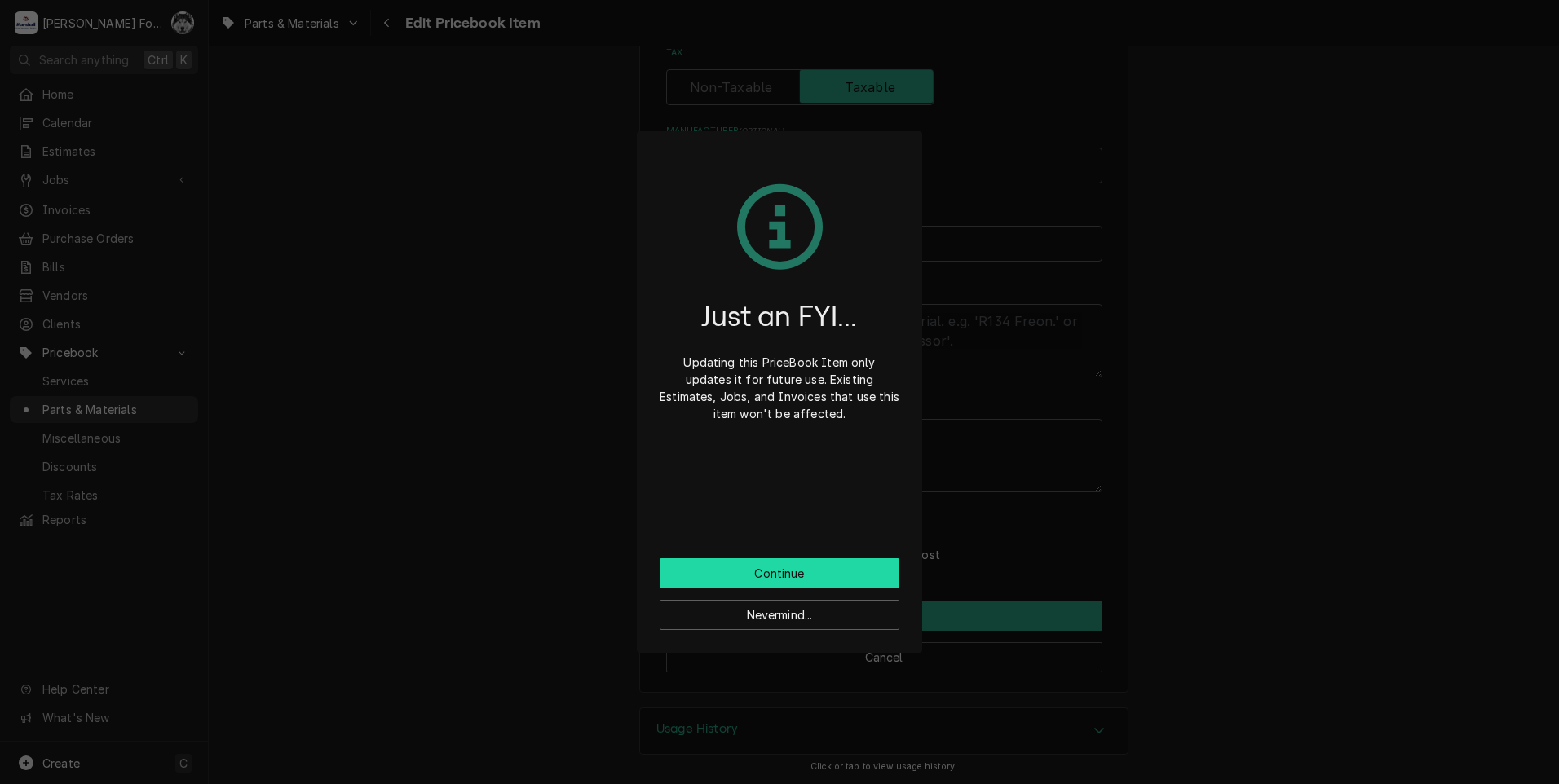
click at [779, 574] on button "Continue" at bounding box center [780, 573] width 240 height 30
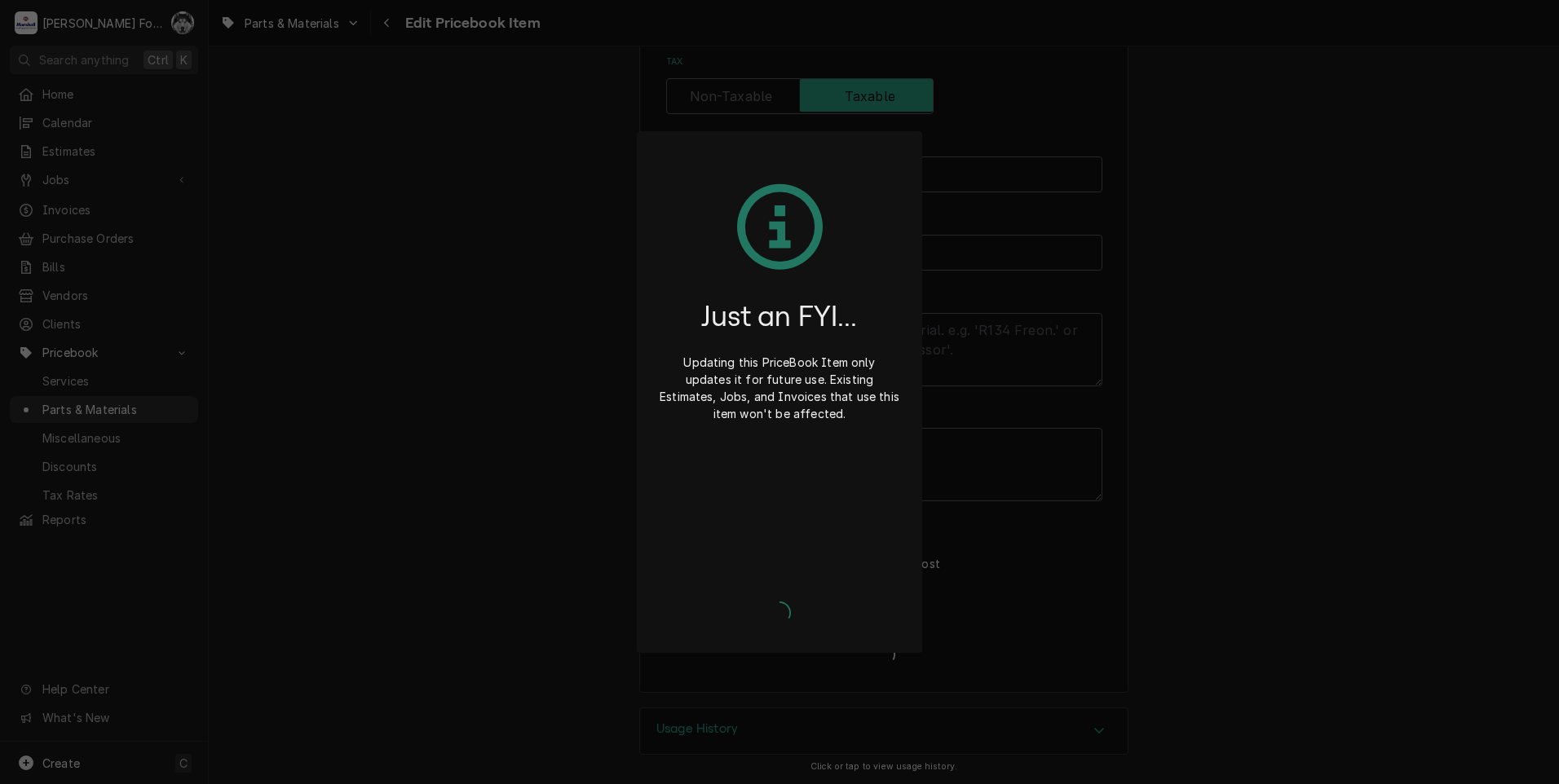
scroll to position [496, 0]
type textarea "x"
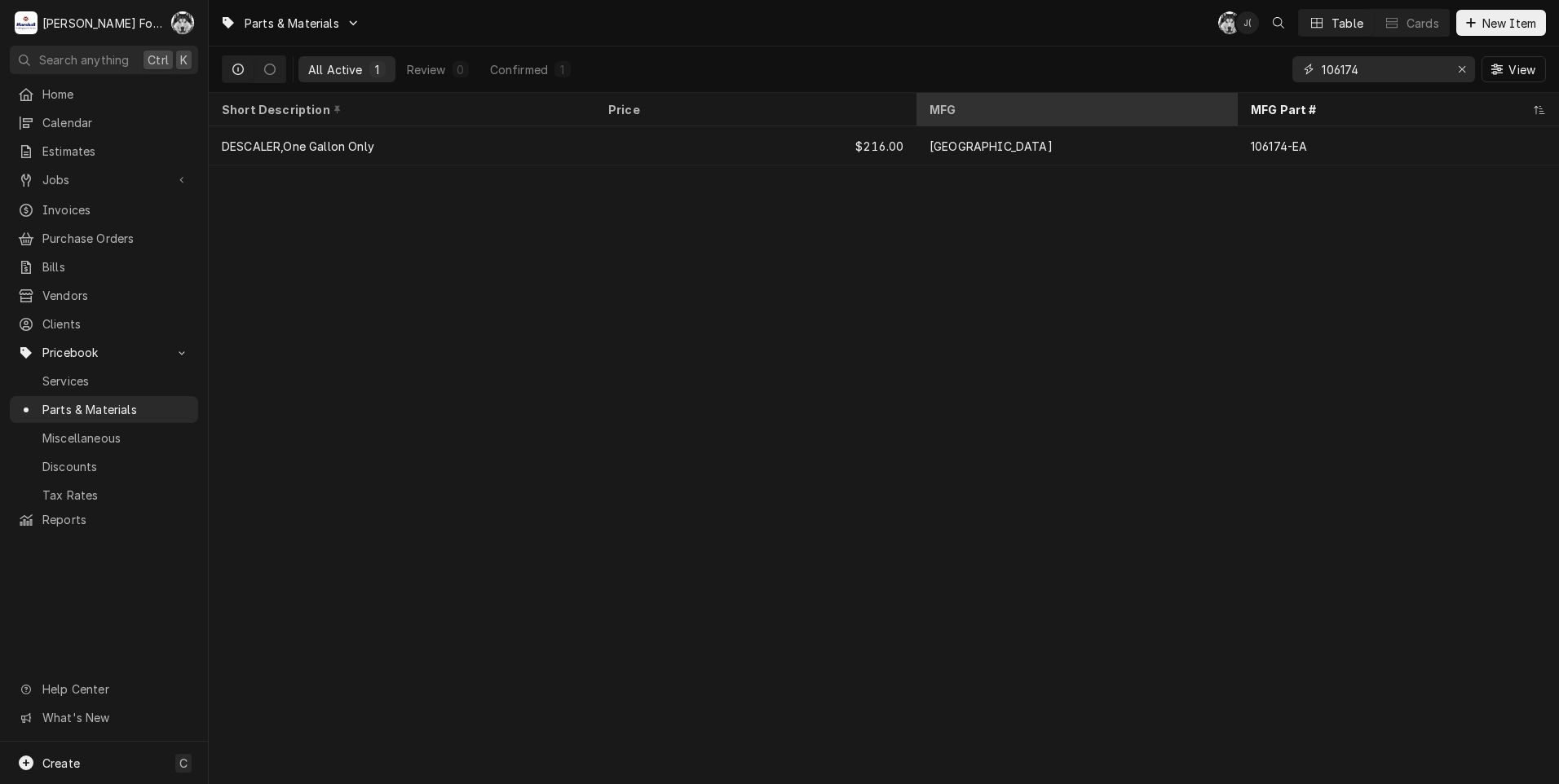
drag, startPoint x: 1382, startPoint y: 64, endPoint x: 1122, endPoint y: 111, distance: 264.2
click at [1126, 114] on div "Parts & Materials C( J( Table Cards New Item All Active 1 Review 0 Confirmed 1 …" at bounding box center [884, 392] width 1350 height 784
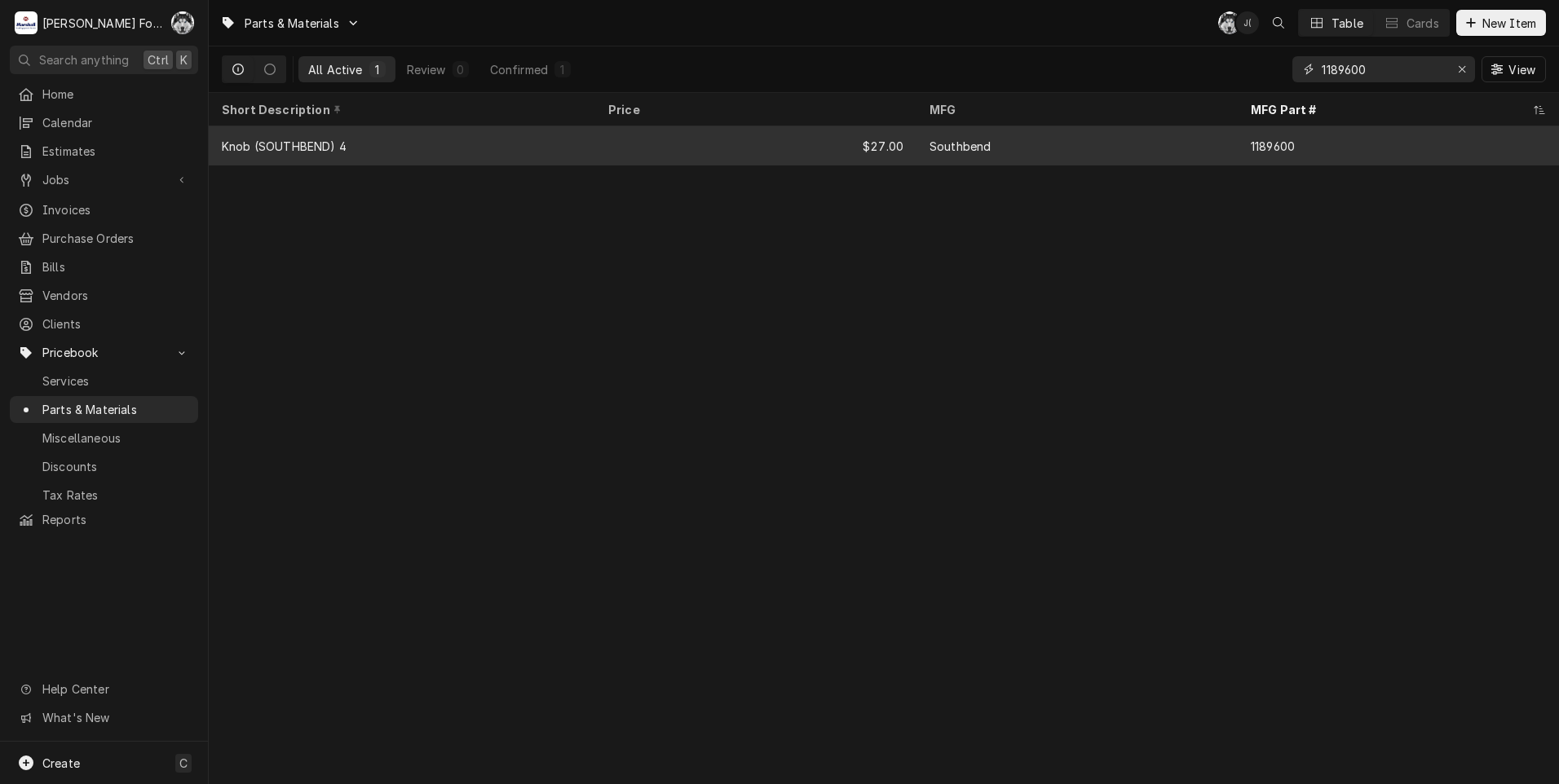
type input "1189600"
click at [787, 137] on div "$27.00" at bounding box center [756, 146] width 321 height 39
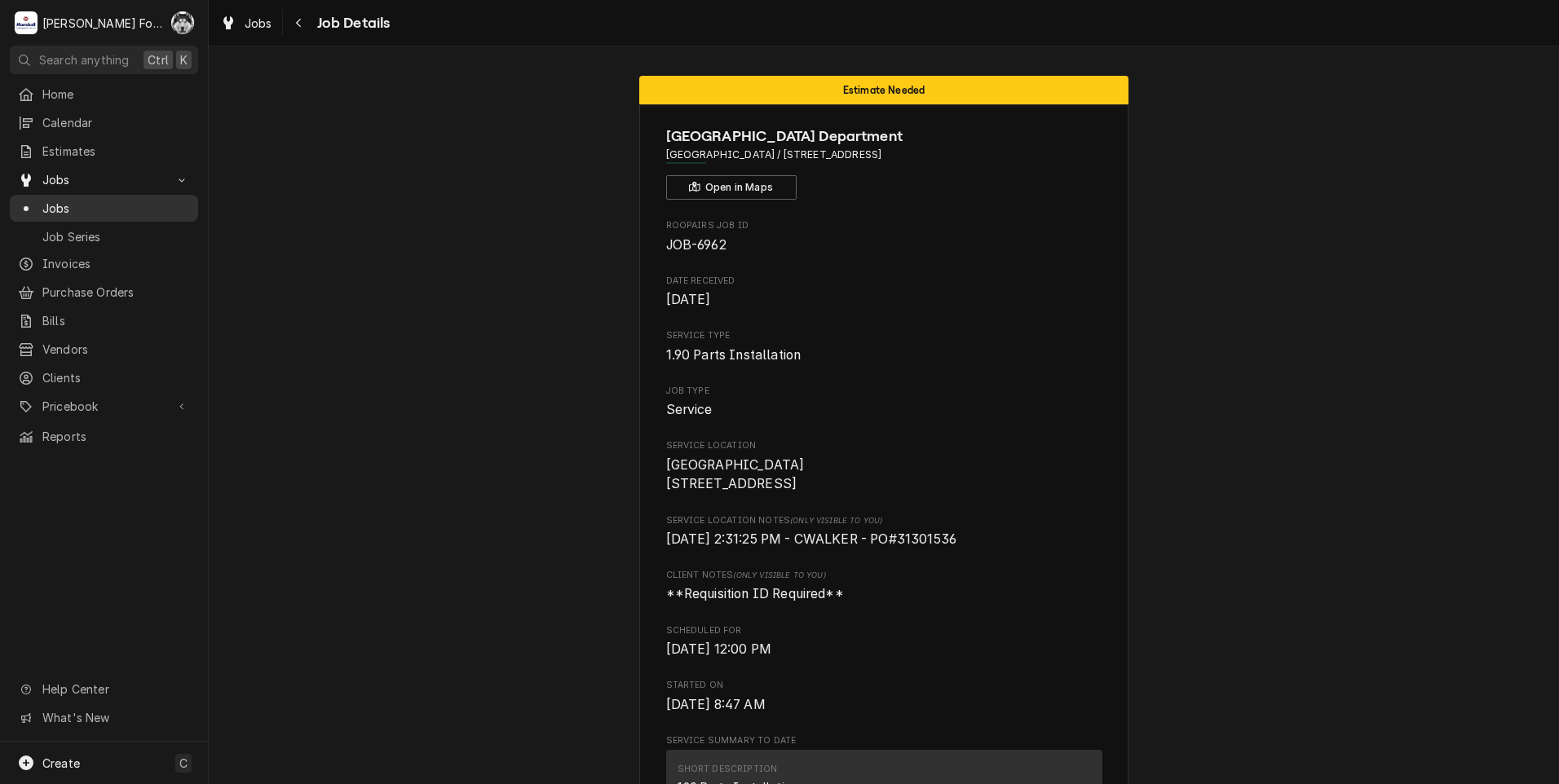
click at [46, 204] on span "Jobs" at bounding box center [116, 208] width 148 height 17
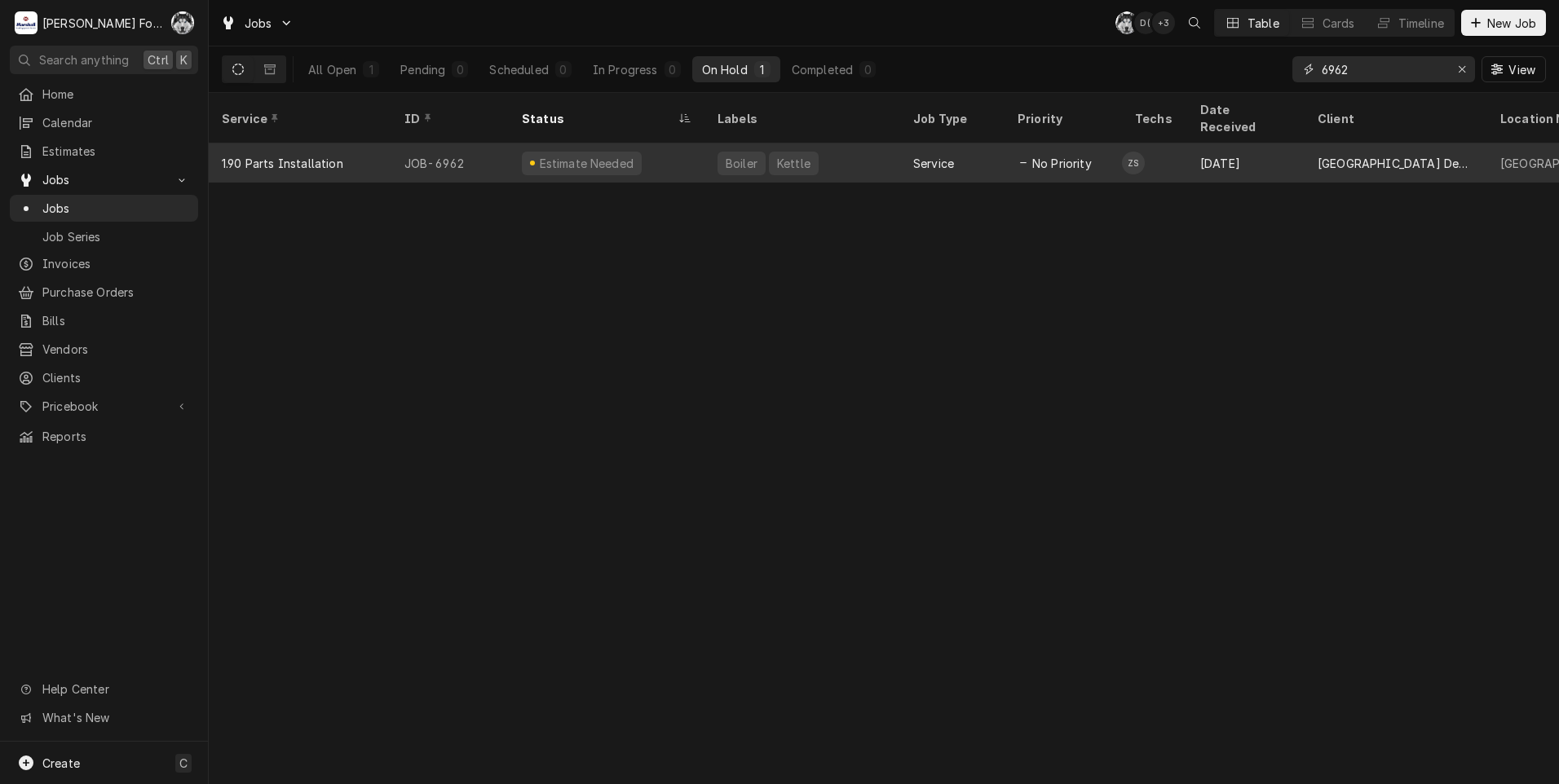
drag, startPoint x: 1363, startPoint y: 71, endPoint x: 1031, endPoint y: 137, distance: 338.5
click at [1031, 137] on div "Jobs C( D( + 3 Table Cards Timeline New Job All Open 1 Pending 0 Scheduled 0 In…" at bounding box center [884, 392] width 1350 height 784
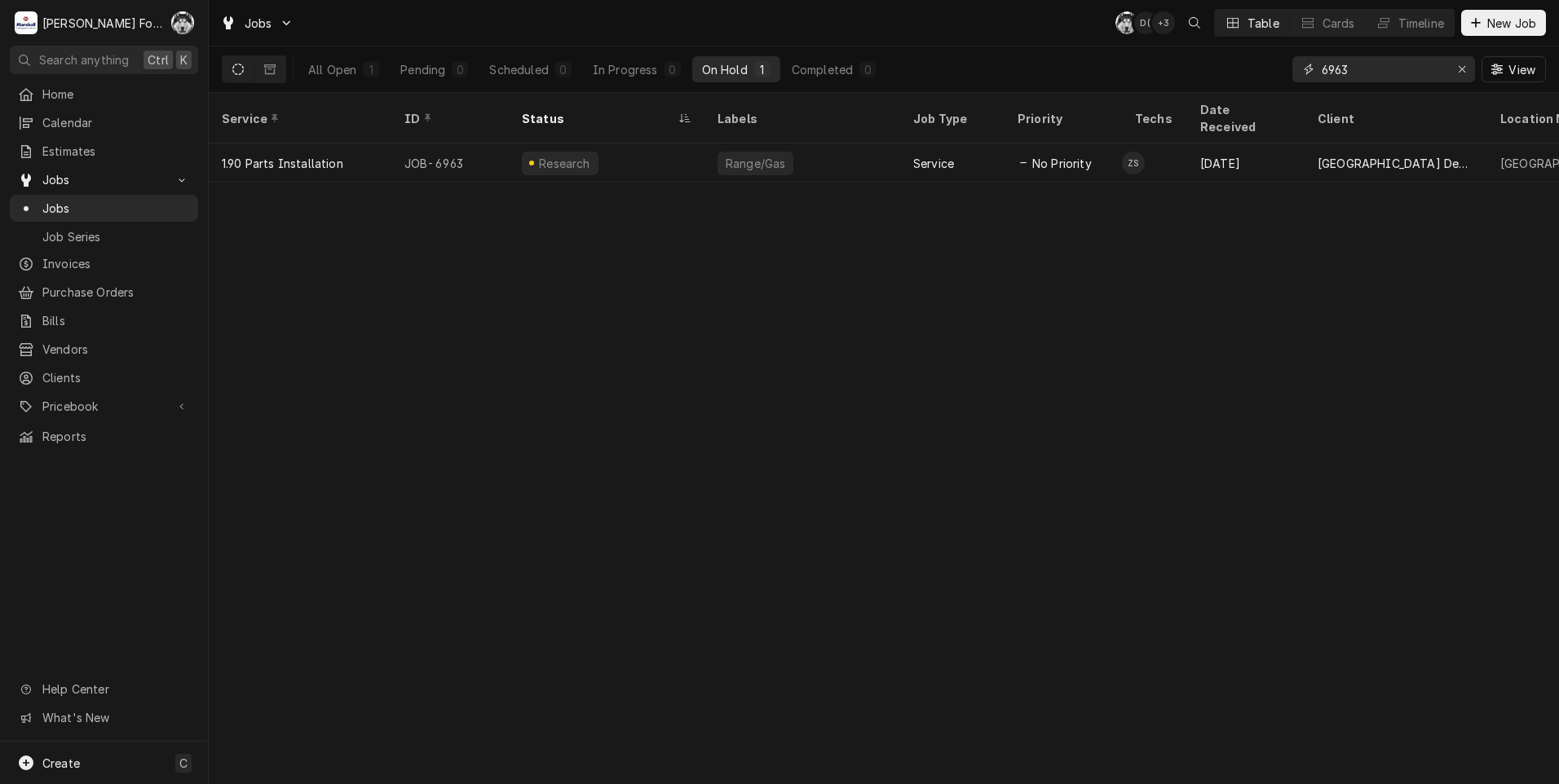
drag, startPoint x: 1386, startPoint y: 70, endPoint x: 956, endPoint y: 189, distance: 446.2
click at [956, 189] on div "Jobs C( D( + 3 Table Cards Timeline New Job All Open 1 Pending 0 Scheduled 0 In…" at bounding box center [884, 392] width 1350 height 784
type input "6"
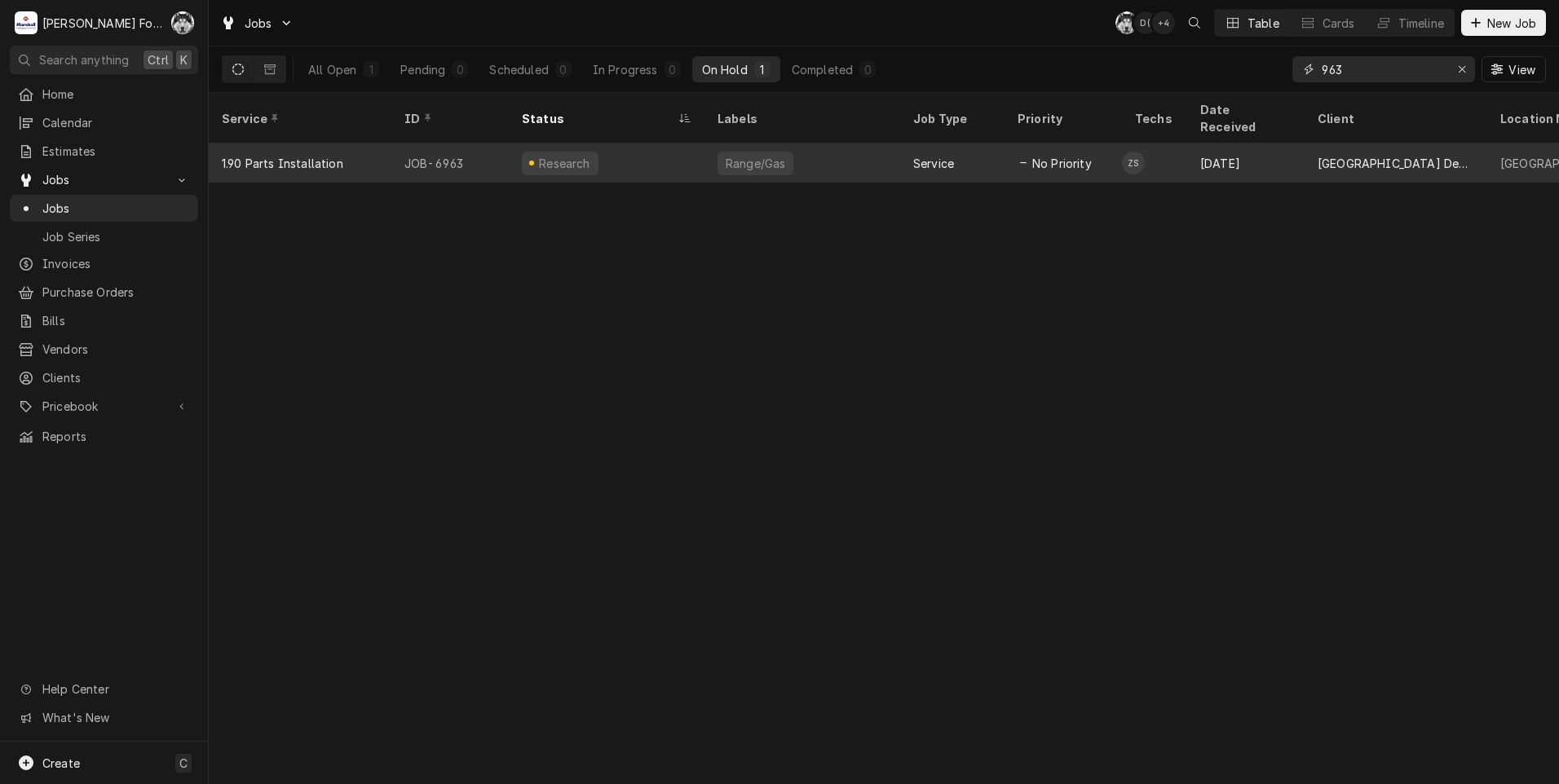
type input "963"
click at [740, 155] on div "Range/Gas" at bounding box center [755, 163] width 63 height 17
click at [743, 155] on div "Range/Gas" at bounding box center [755, 163] width 63 height 17
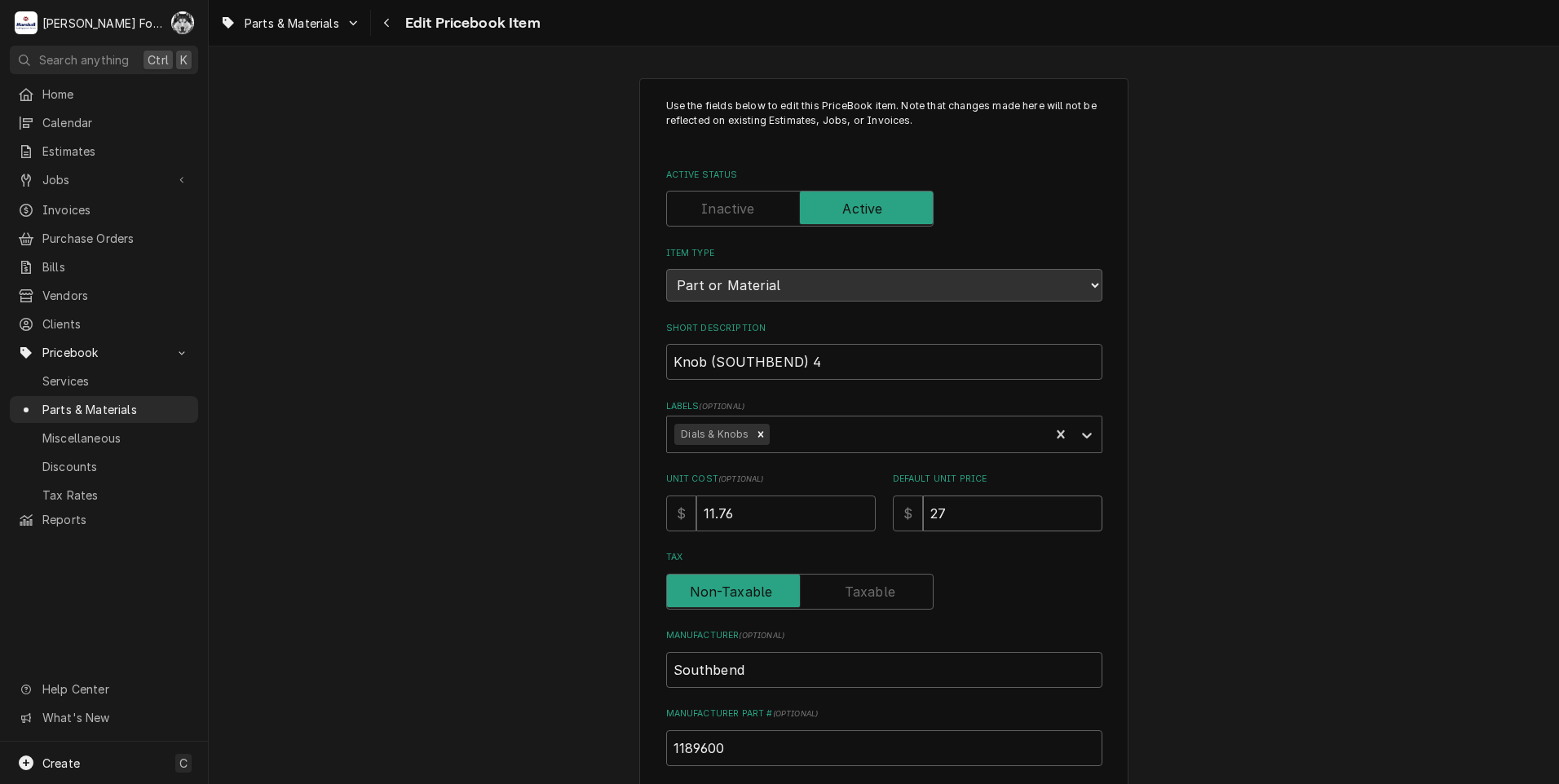
drag, startPoint x: 944, startPoint y: 528, endPoint x: 916, endPoint y: 535, distance: 28.9
click at [916, 535] on div "Use the fields below to edit this PriceBook item. Note that changes made here w…" at bounding box center [884, 584] width 437 height 973
type textarea "x"
type input "2"
type textarea "x"
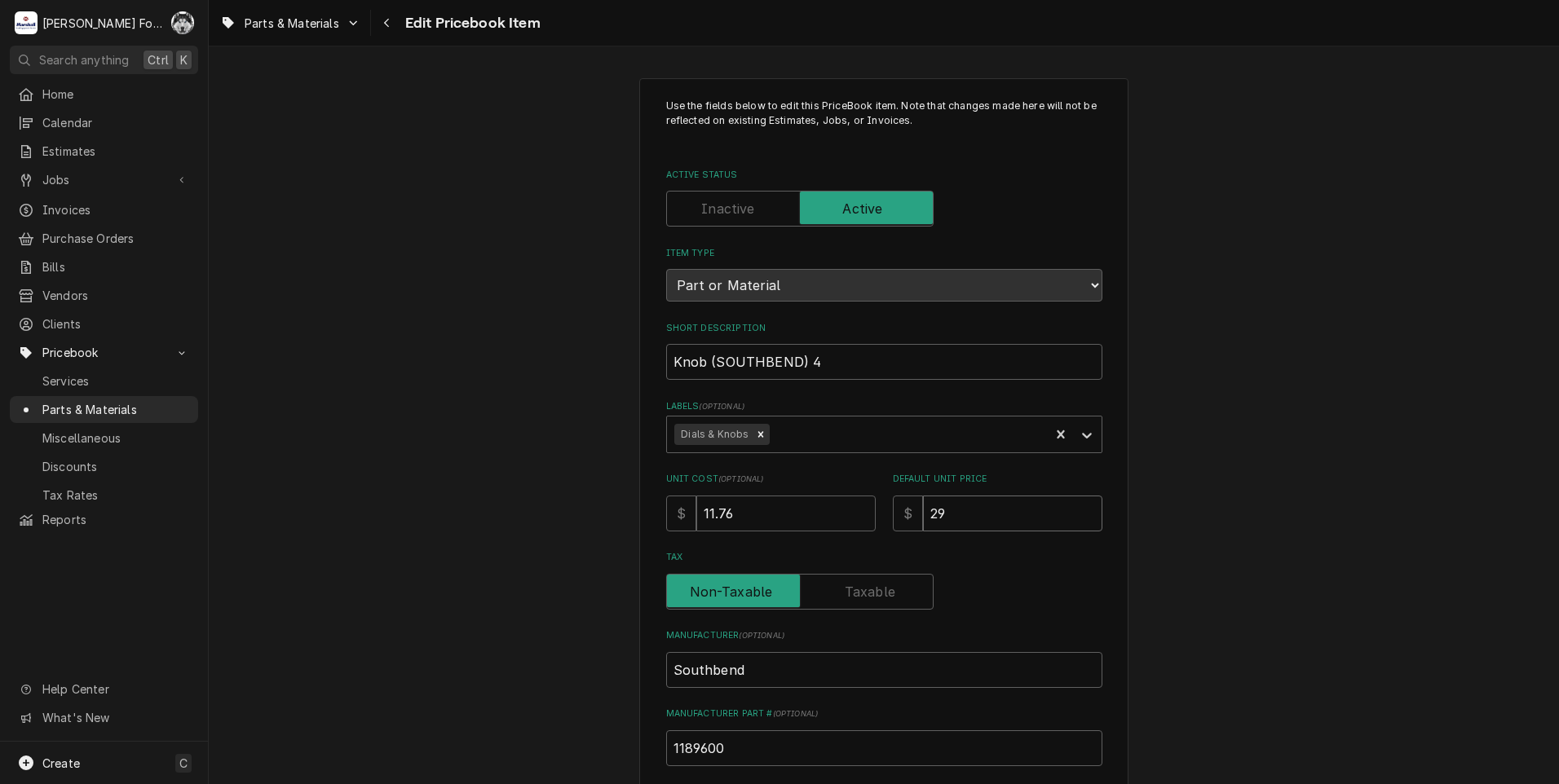
type input "29"
click at [878, 588] on label "Tax" at bounding box center [800, 592] width 268 height 36
click at [878, 588] on input "Tax" at bounding box center [800, 592] width 253 height 36
checkbox input "true"
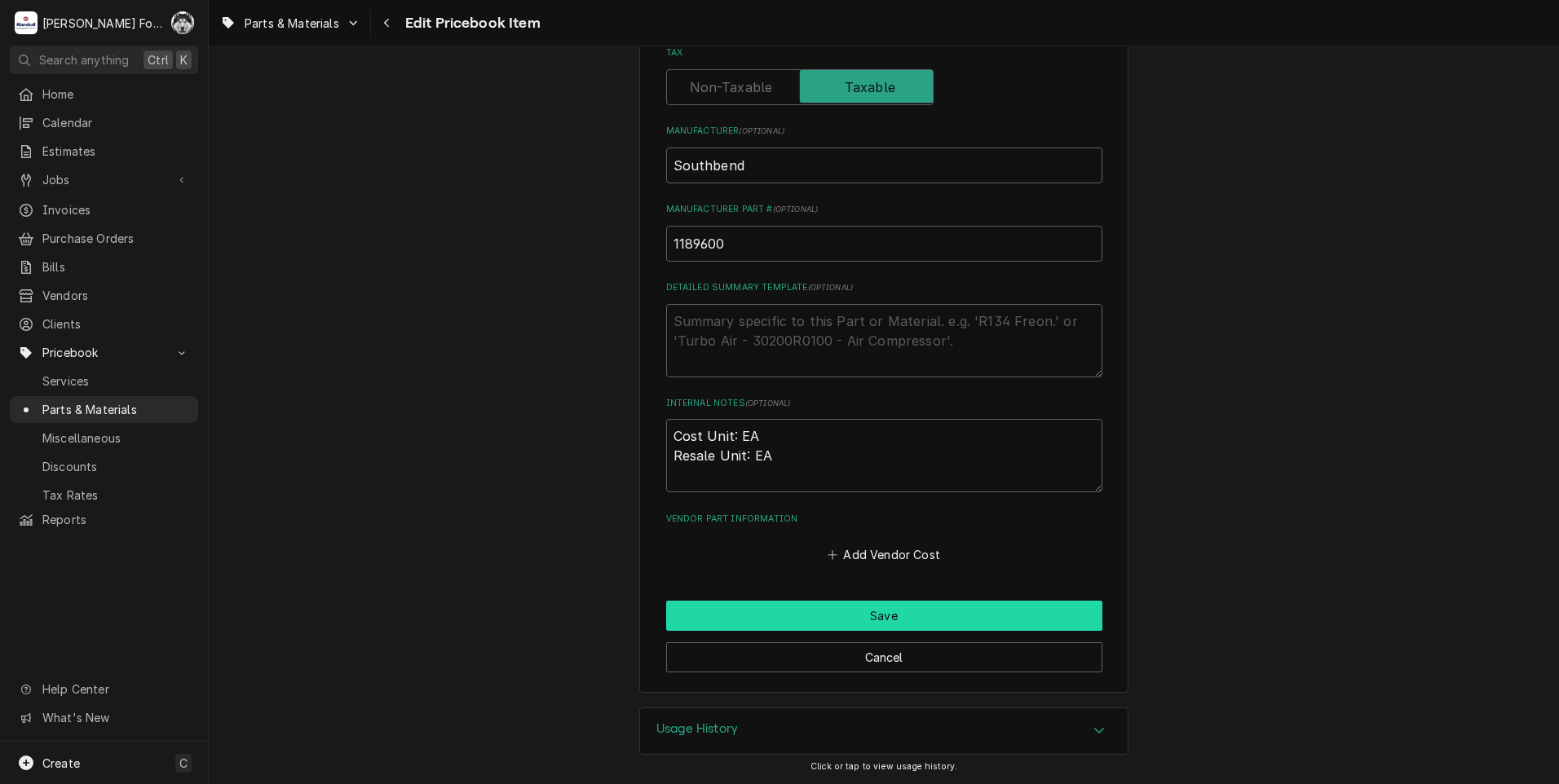
click at [801, 606] on button "Save" at bounding box center [884, 616] width 437 height 30
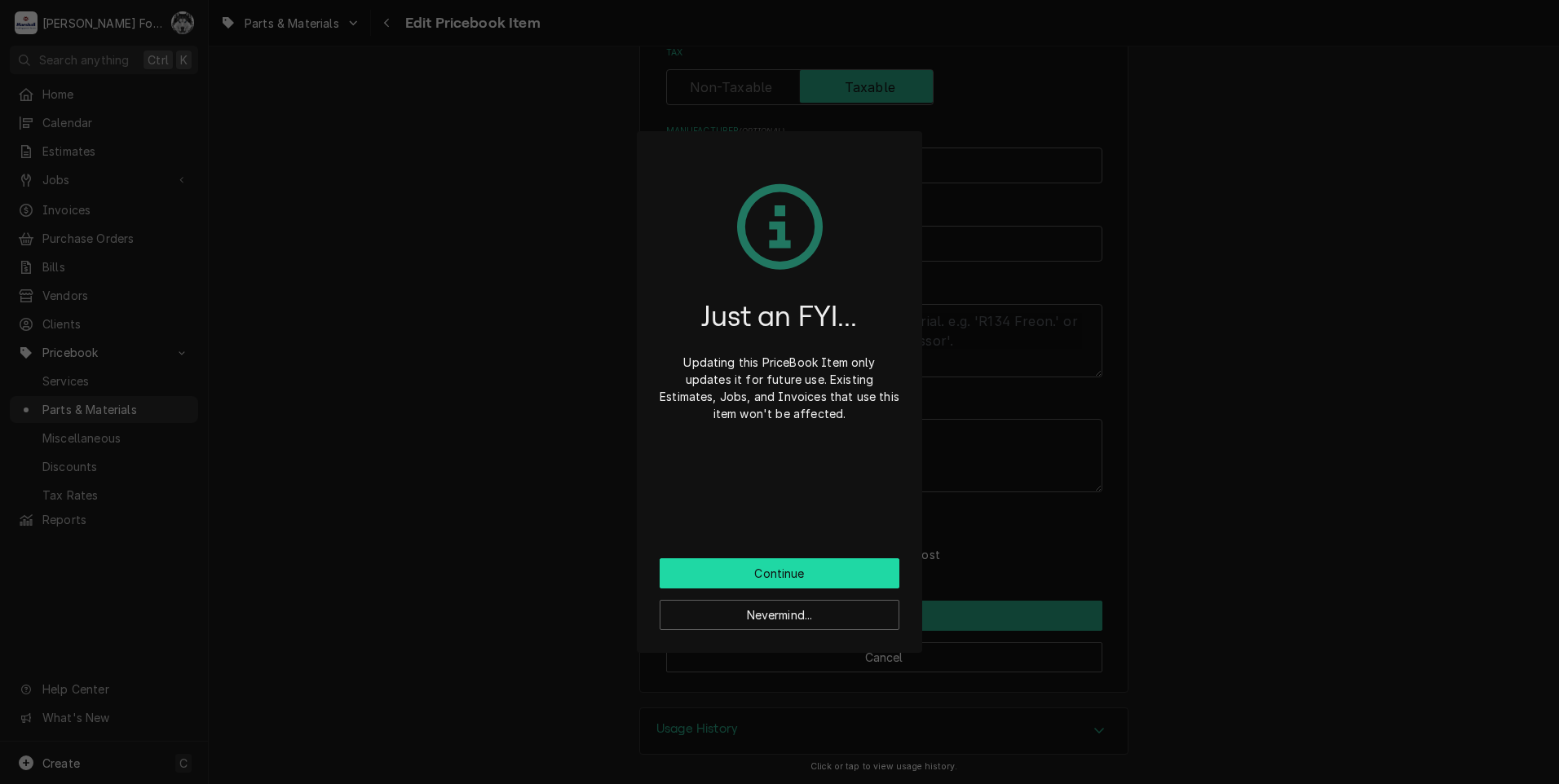
click at [784, 580] on button "Continue" at bounding box center [780, 573] width 240 height 30
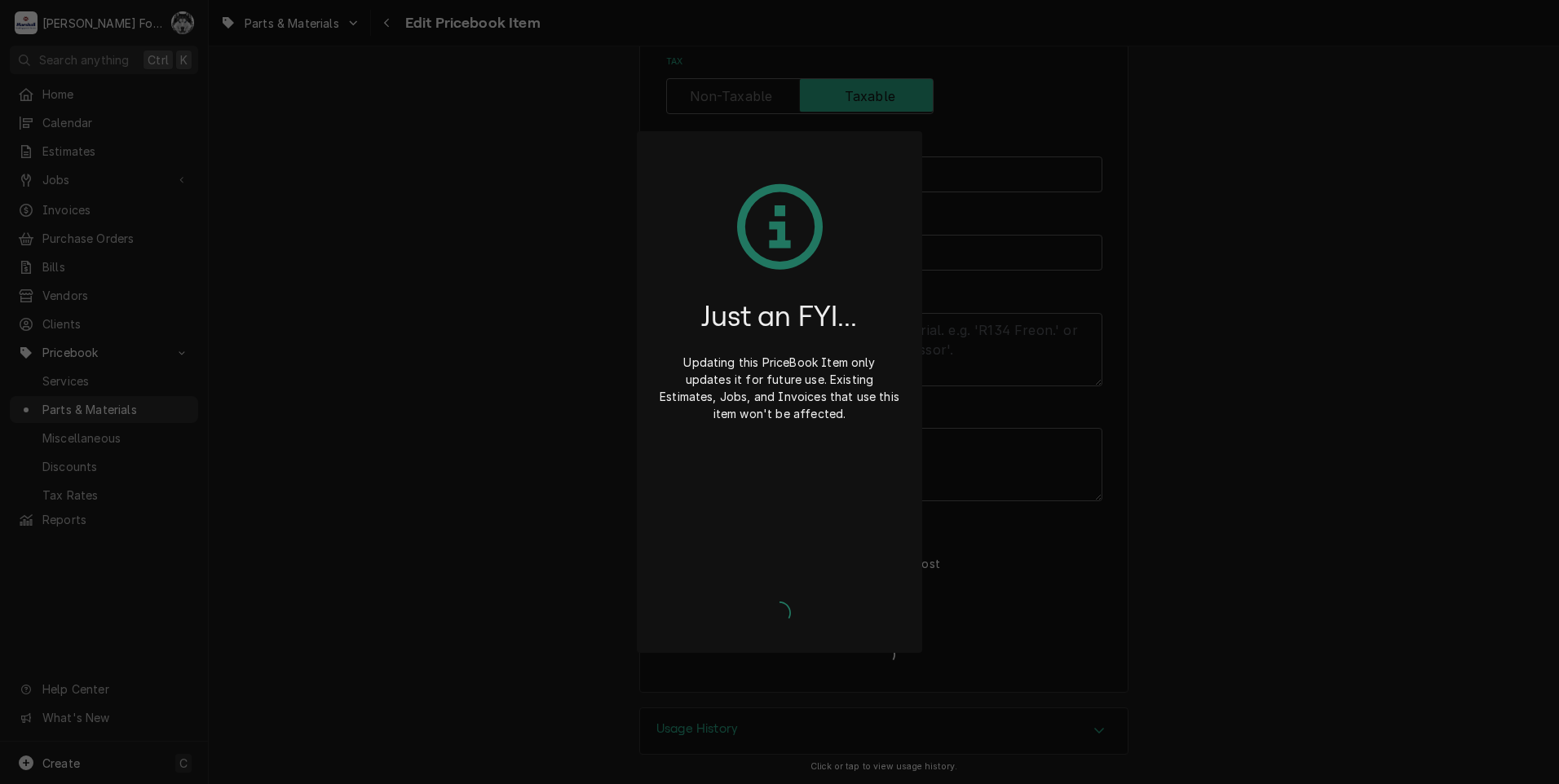
scroll to position [496, 0]
type textarea "x"
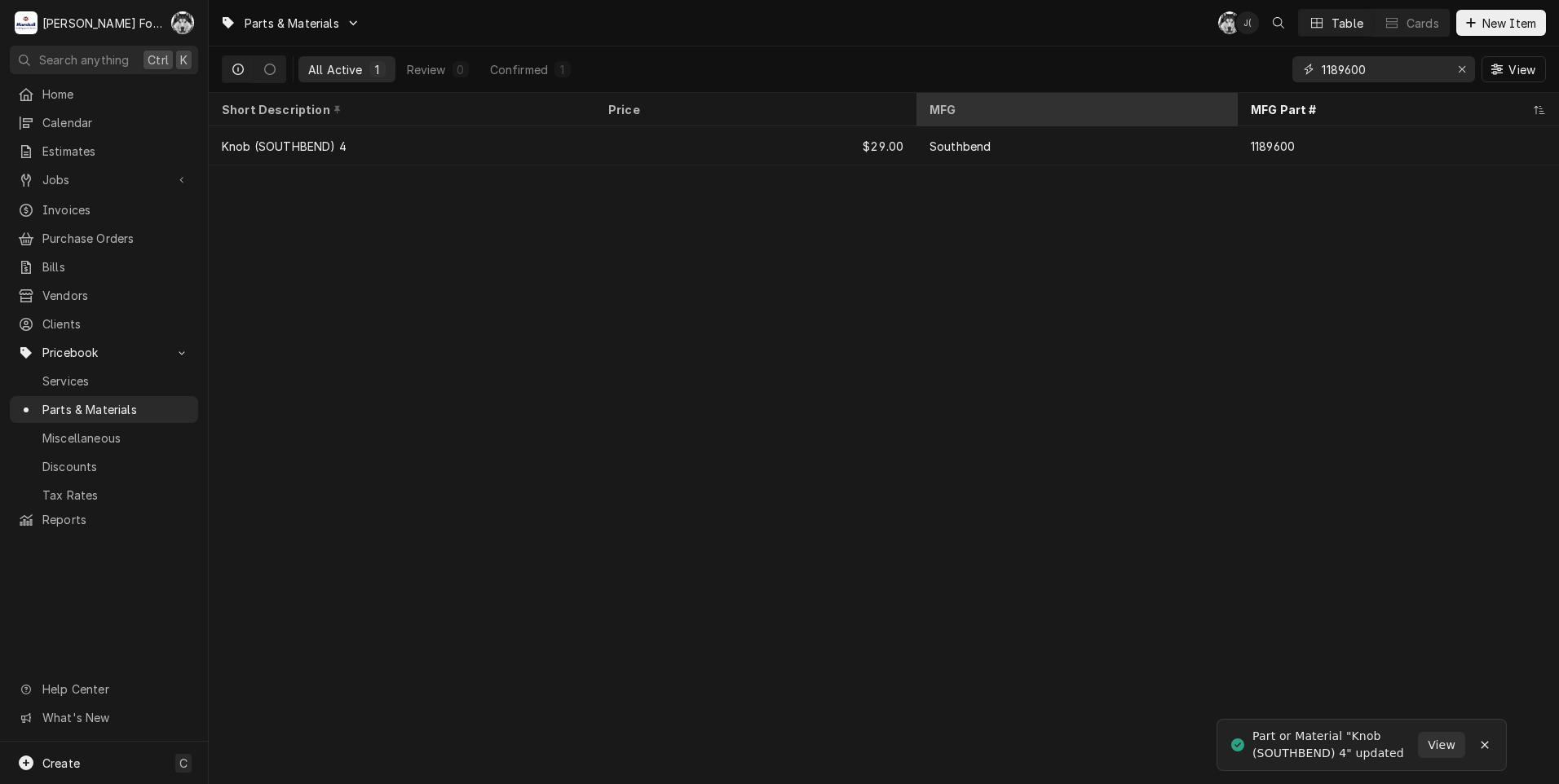
drag, startPoint x: 1379, startPoint y: 64, endPoint x: 1131, endPoint y: 103, distance: 251.0
click at [1133, 103] on div "Parts & Materials C( J( Table Cards New Item All Active 1 Review 0 Confirmed 1 …" at bounding box center [884, 392] width 1350 height 784
type input "1164807"
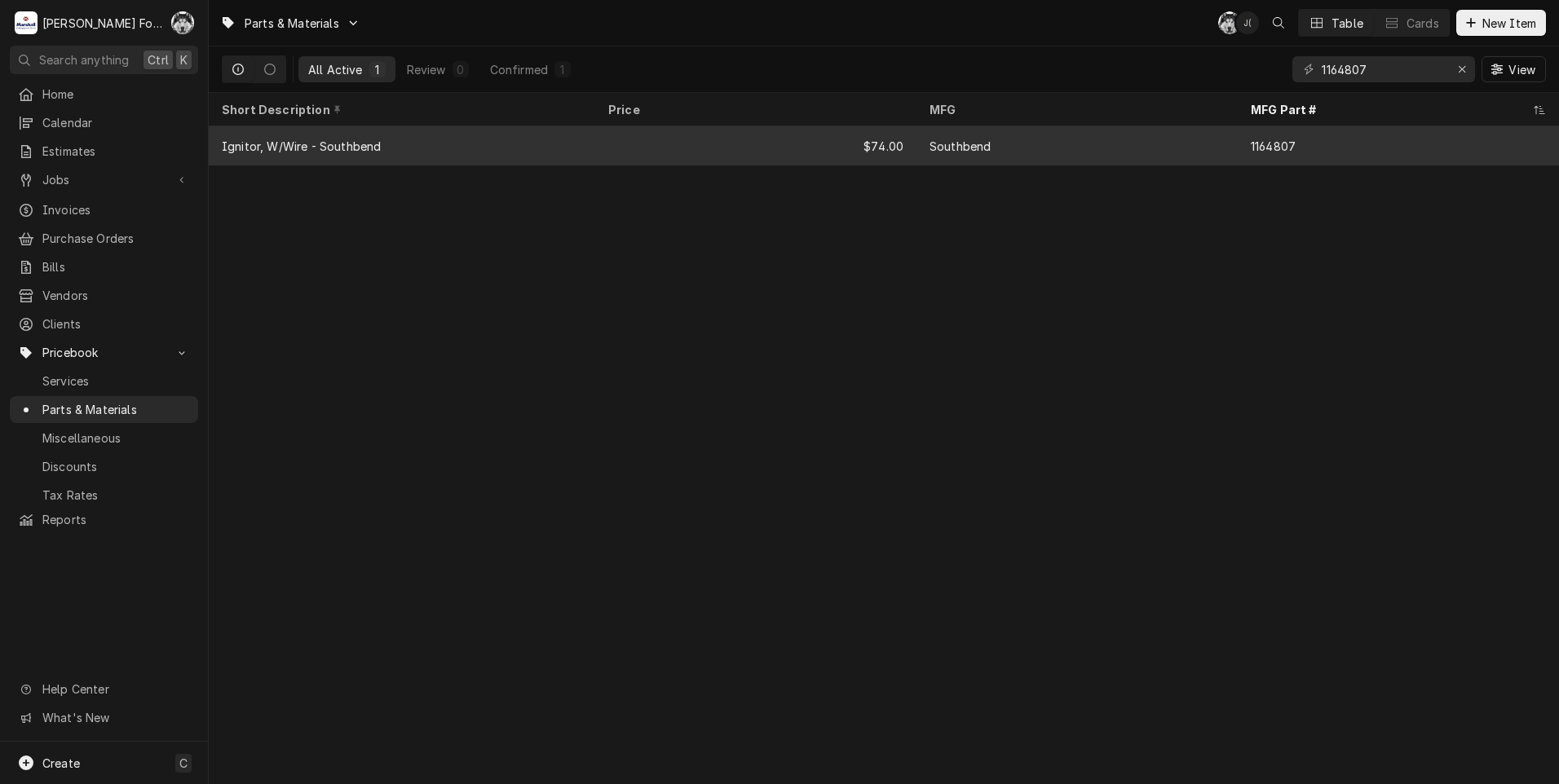
click at [1069, 139] on div "Southbend" at bounding box center [1077, 146] width 321 height 39
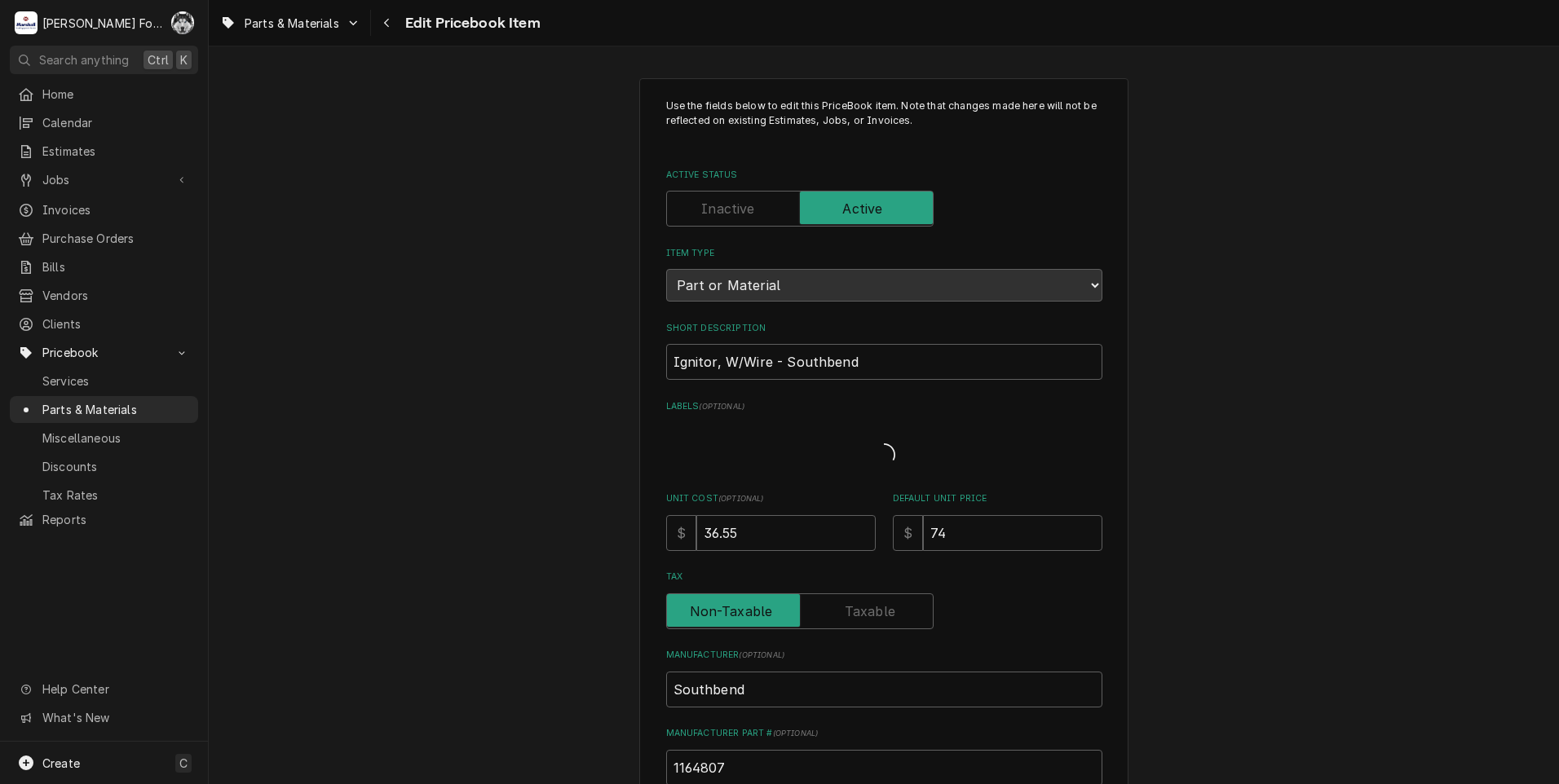
type textarea "x"
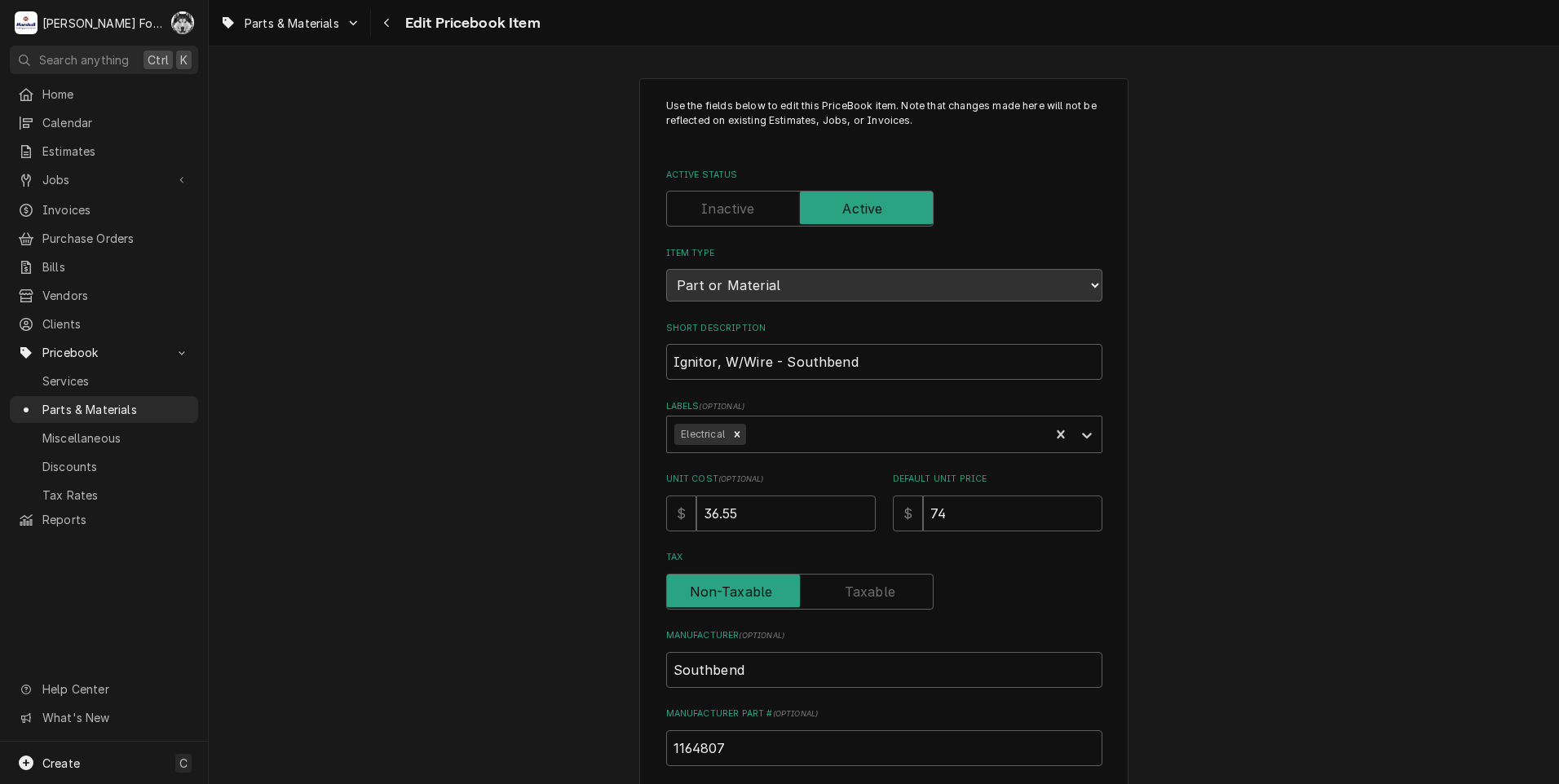
scroll to position [82, 0]
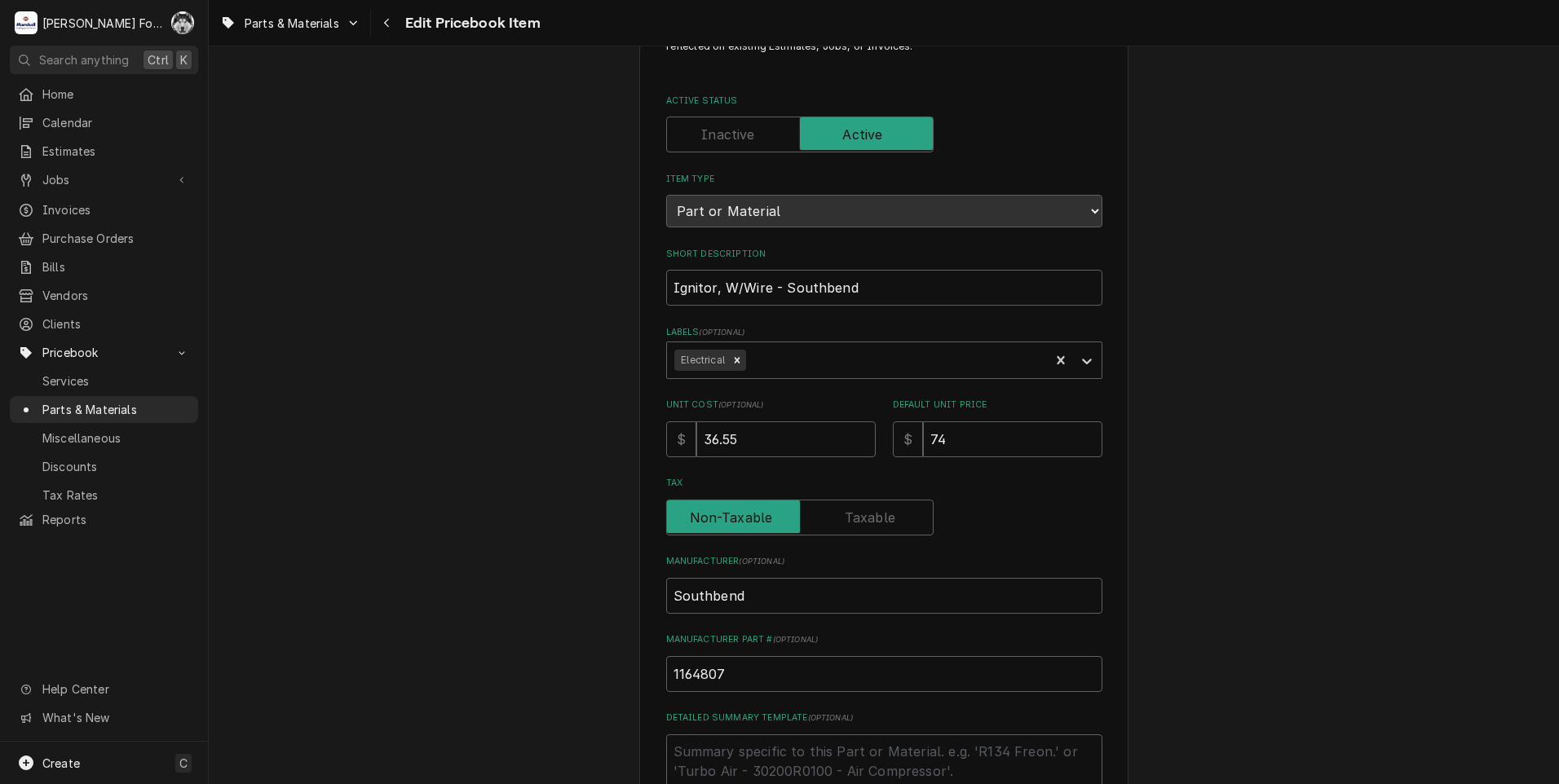
click at [857, 569] on div "Use the fields below to edit this PriceBook item. Note that changes made here w…" at bounding box center [884, 510] width 437 height 973
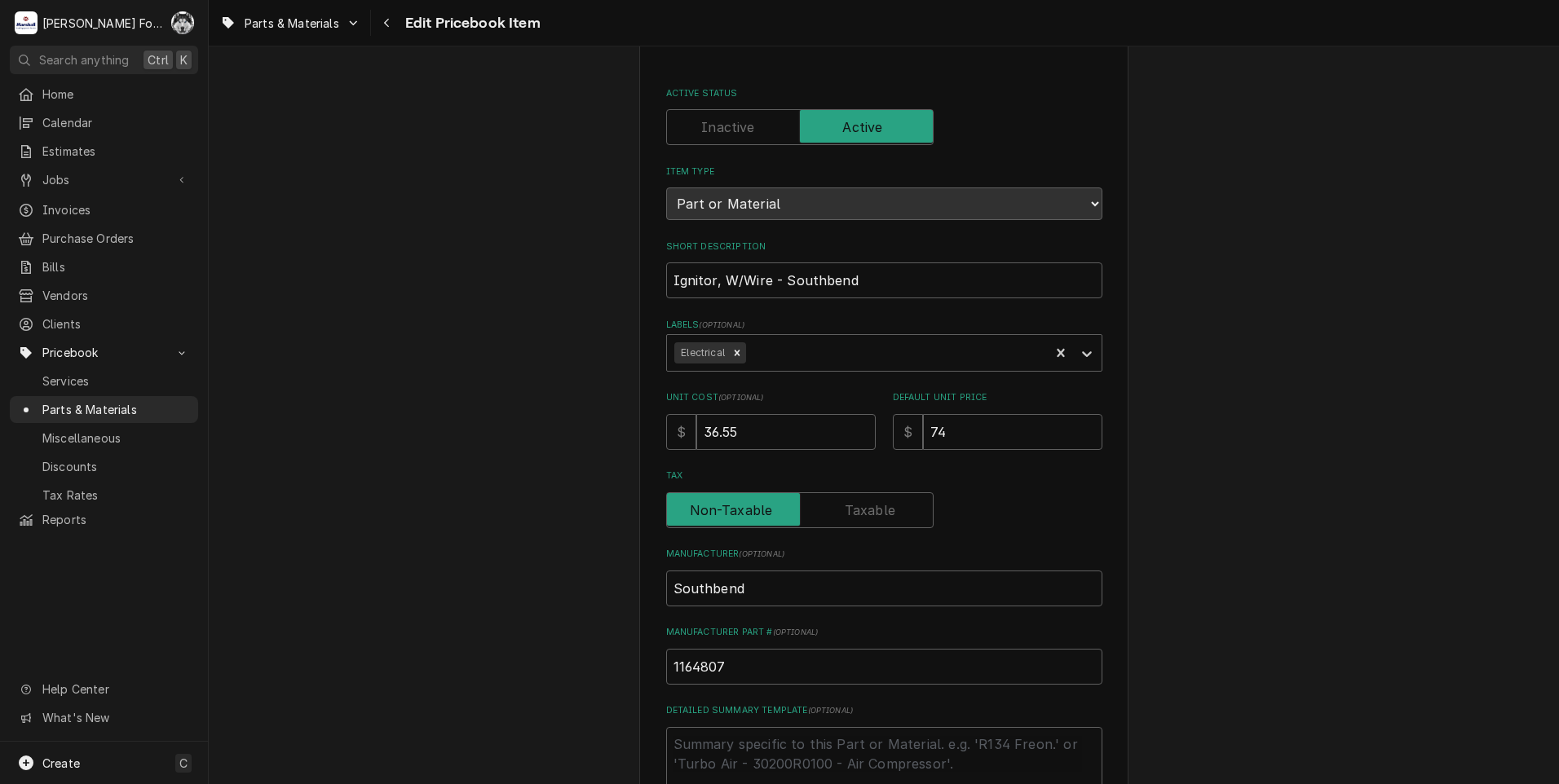
click at [860, 518] on label "Tax" at bounding box center [800, 510] width 268 height 36
click at [860, 518] on input "Tax" at bounding box center [800, 510] width 253 height 36
checkbox input "true"
drag, startPoint x: 976, startPoint y: 420, endPoint x: 803, endPoint y: 464, distance: 178.5
click at [806, 465] on div "Use the fields below to edit this PriceBook item. Note that changes made here w…" at bounding box center [884, 503] width 437 height 973
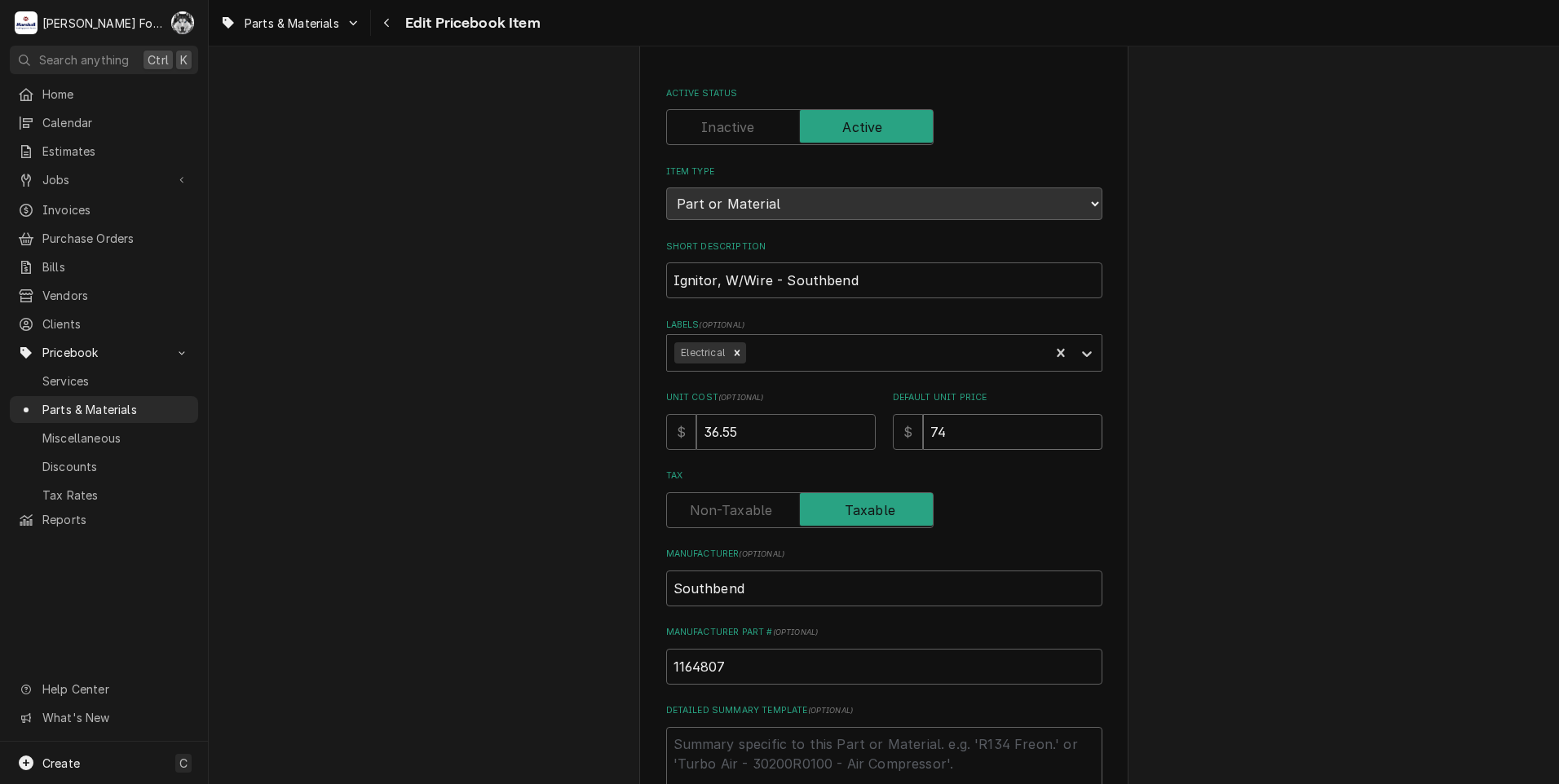
type textarea "x"
type input "9"
type textarea "x"
type input "98"
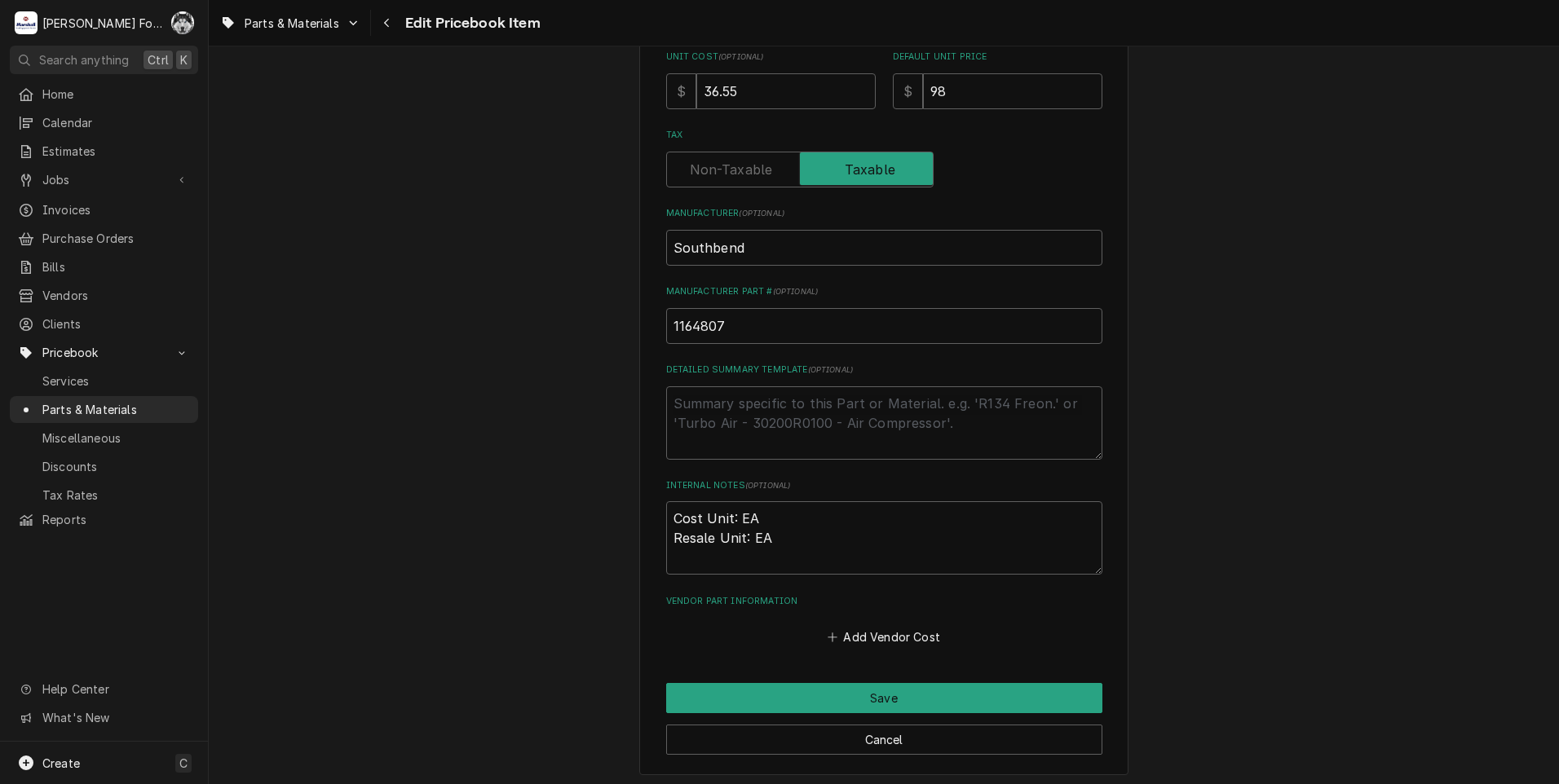
scroll to position [504, 0]
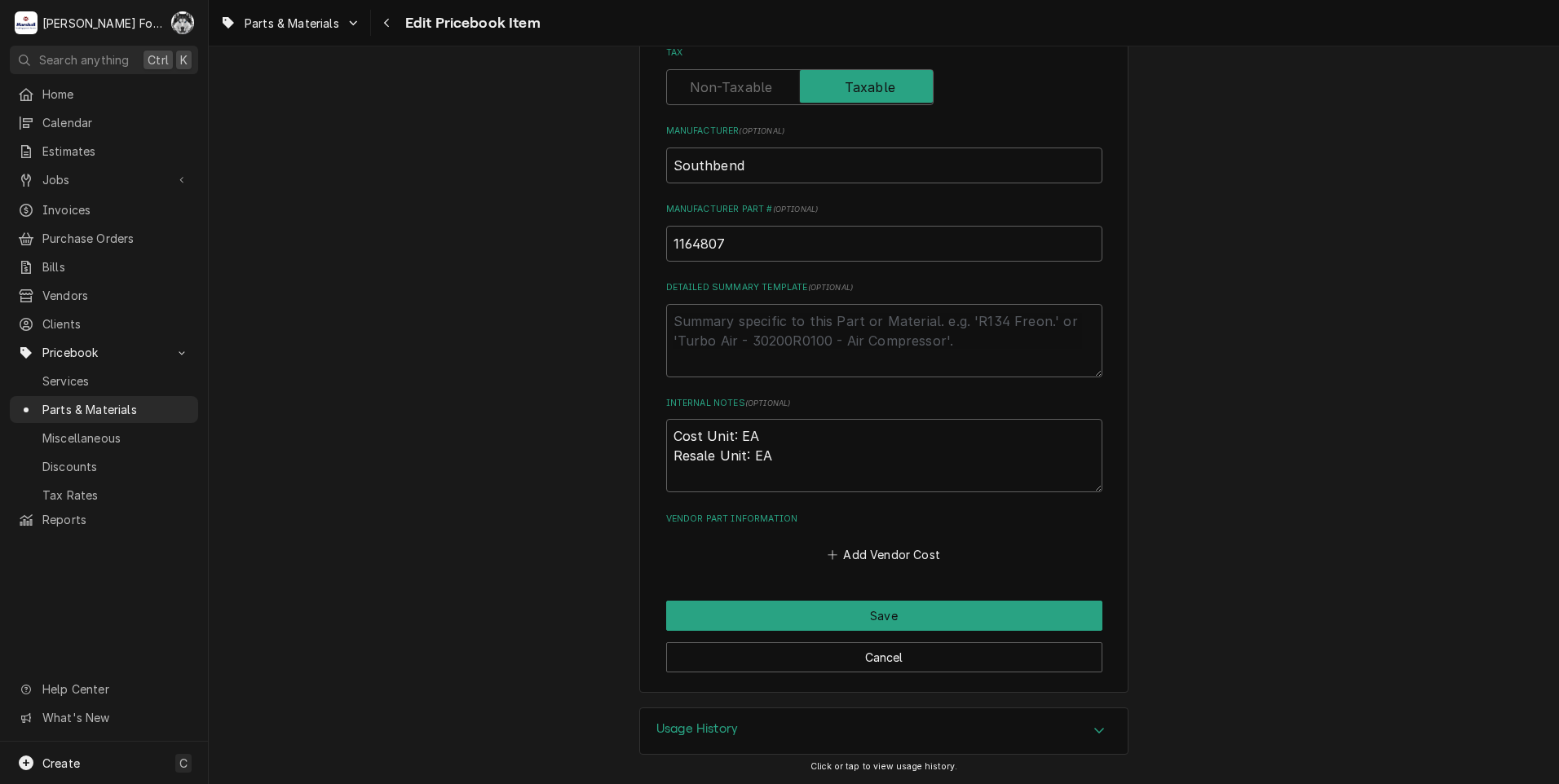
click at [818, 599] on div "Use the fields below to edit this PriceBook item. Note that changes made here w…" at bounding box center [884, 134] width 490 height 1120
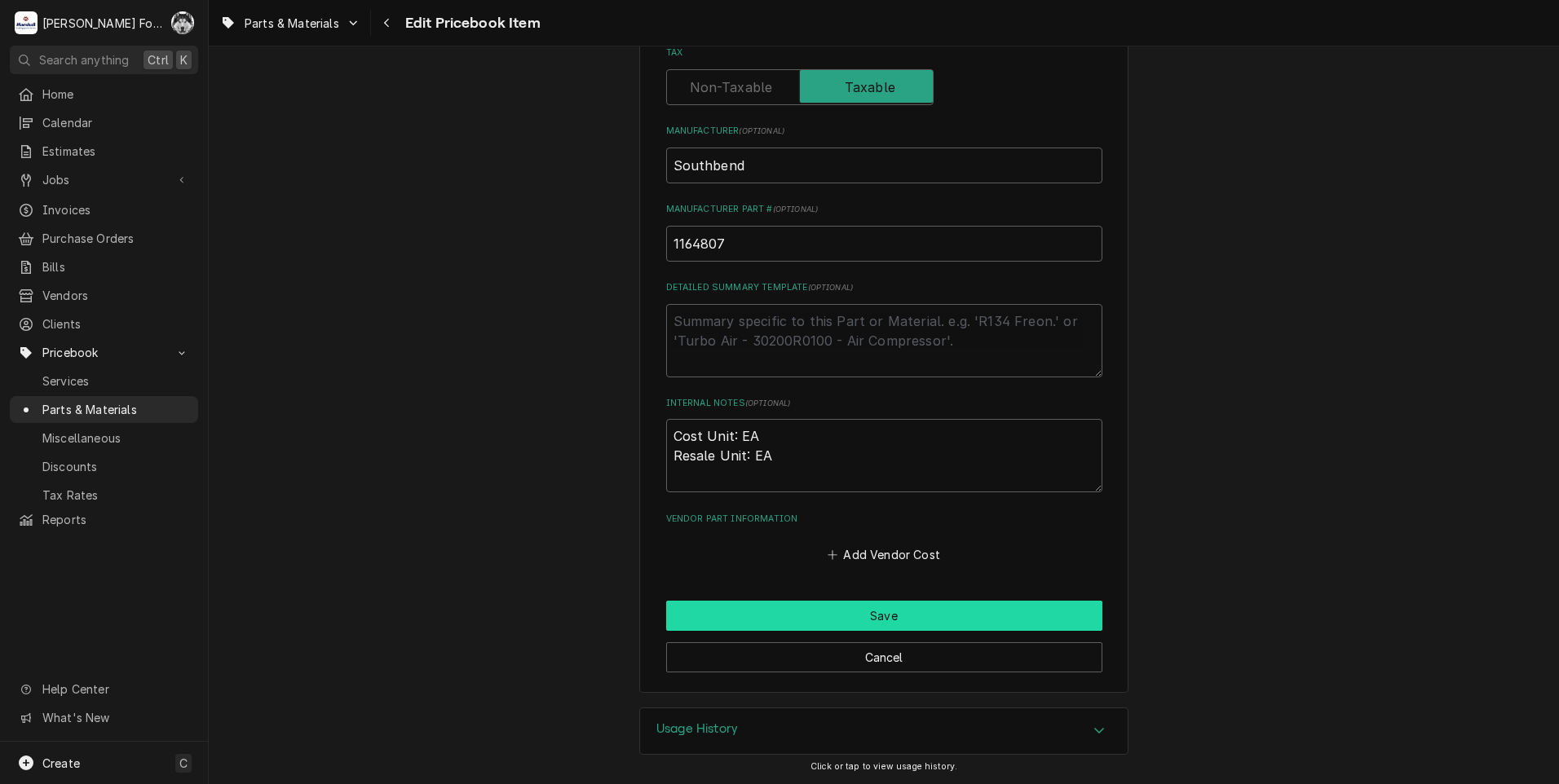
click at [819, 606] on button "Save" at bounding box center [884, 616] width 437 height 30
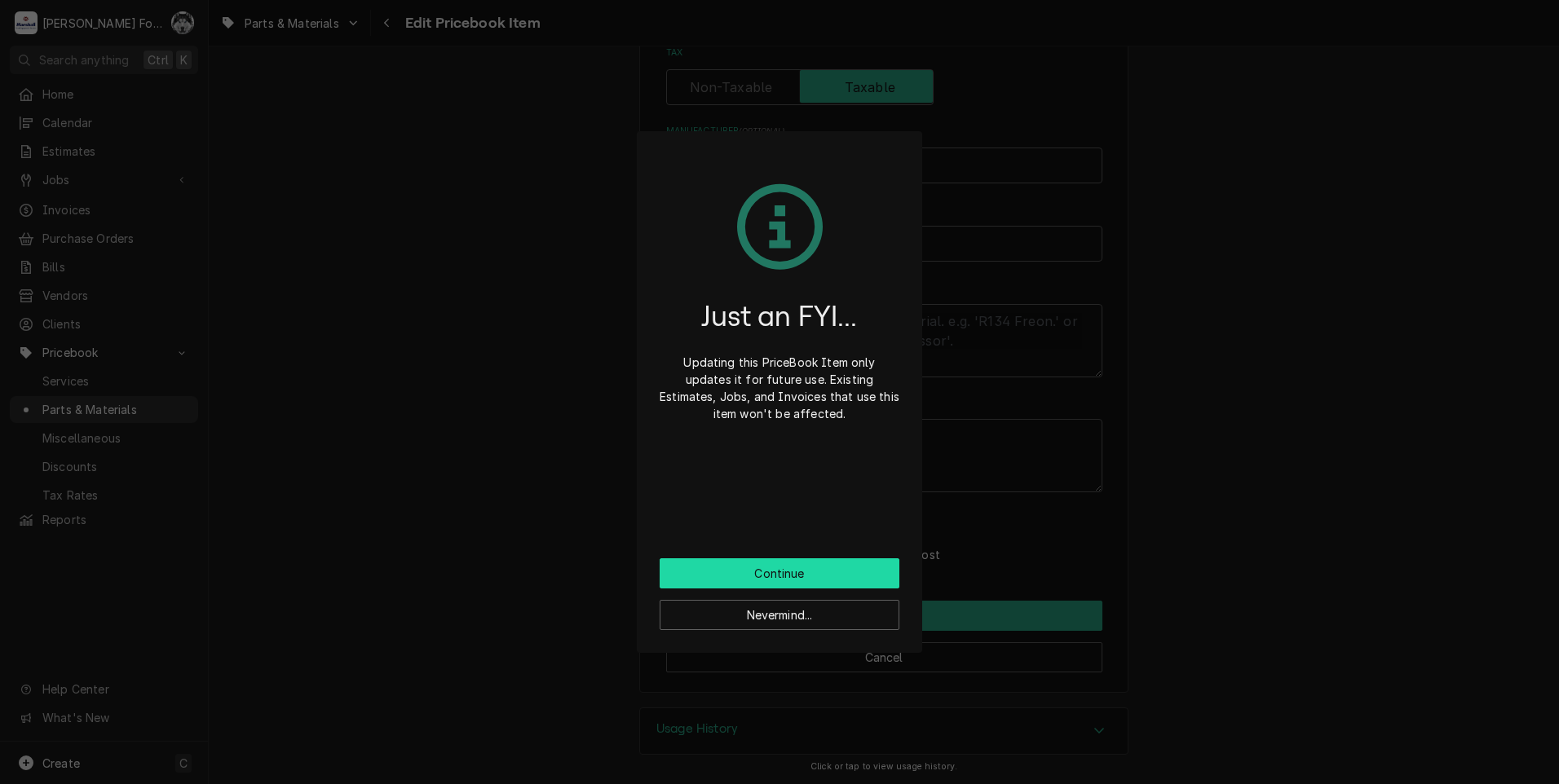
click at [786, 579] on button "Continue" at bounding box center [780, 573] width 240 height 30
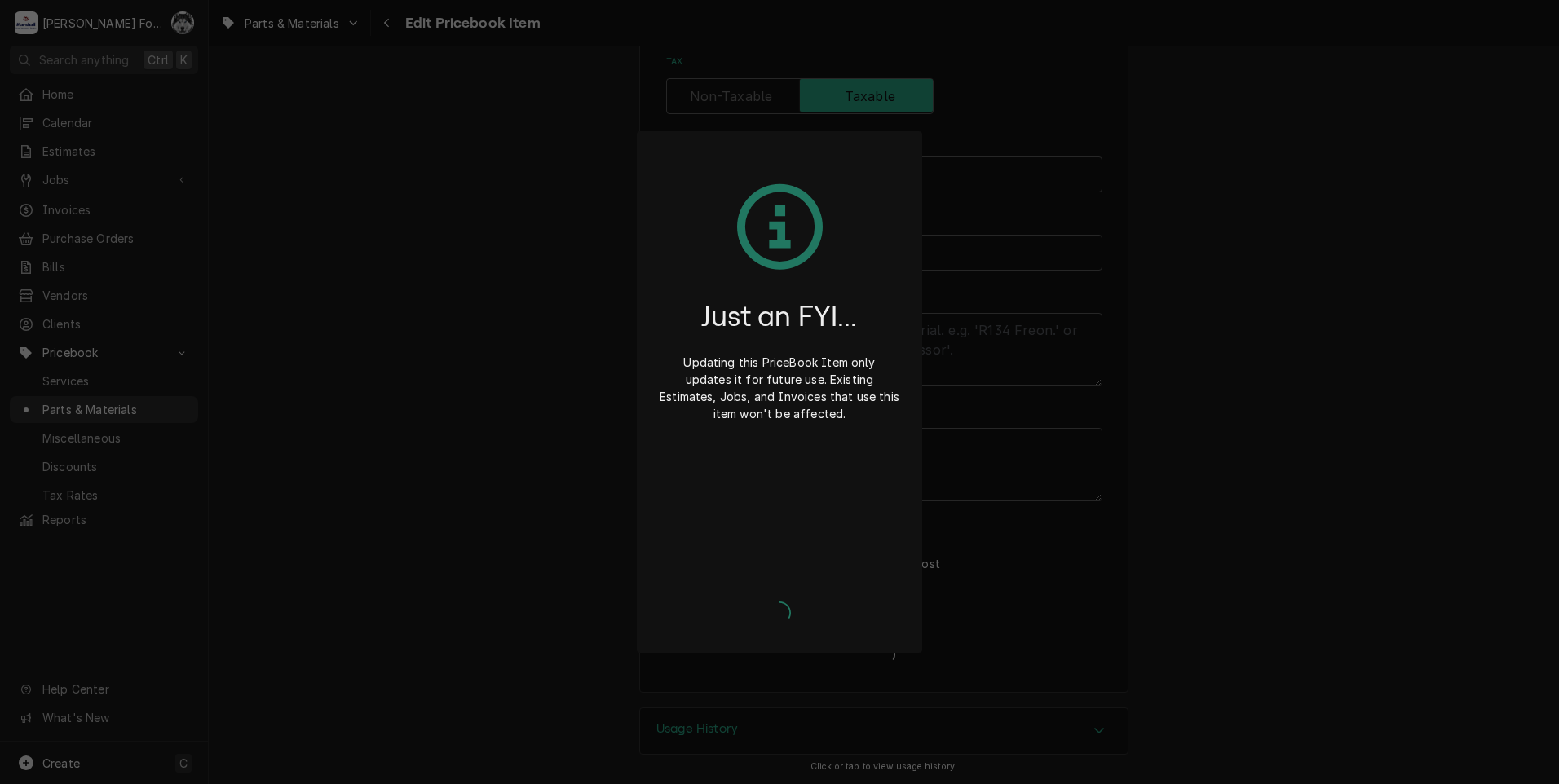
type textarea "x"
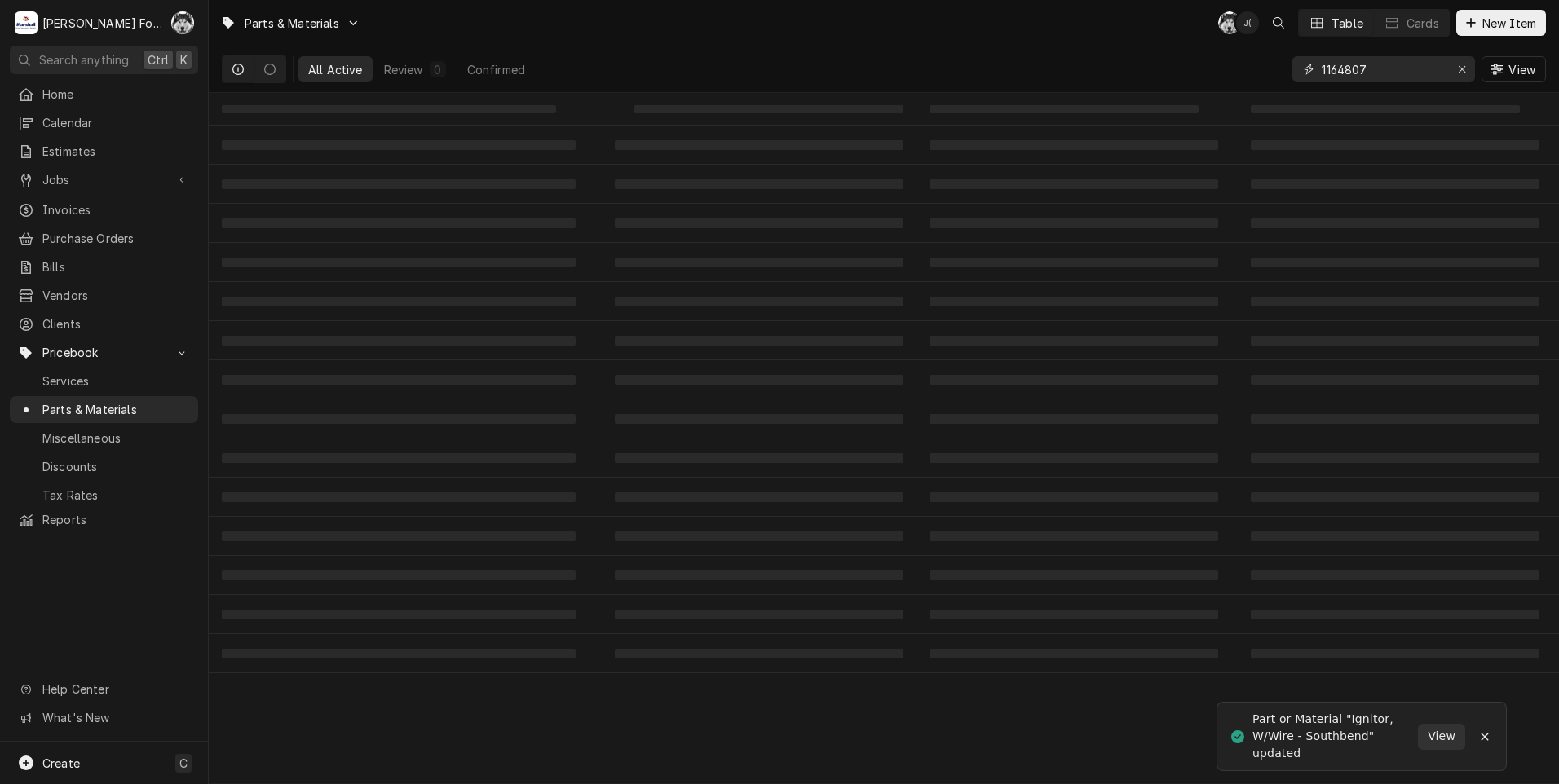
drag, startPoint x: 1290, startPoint y: 101, endPoint x: 1243, endPoint y: 112, distance: 48.3
click at [1244, 112] on div "Parts & Materials C( J( Table Cards New Item All Active Review 0 Confirmed 1164…" at bounding box center [884, 392] width 1350 height 784
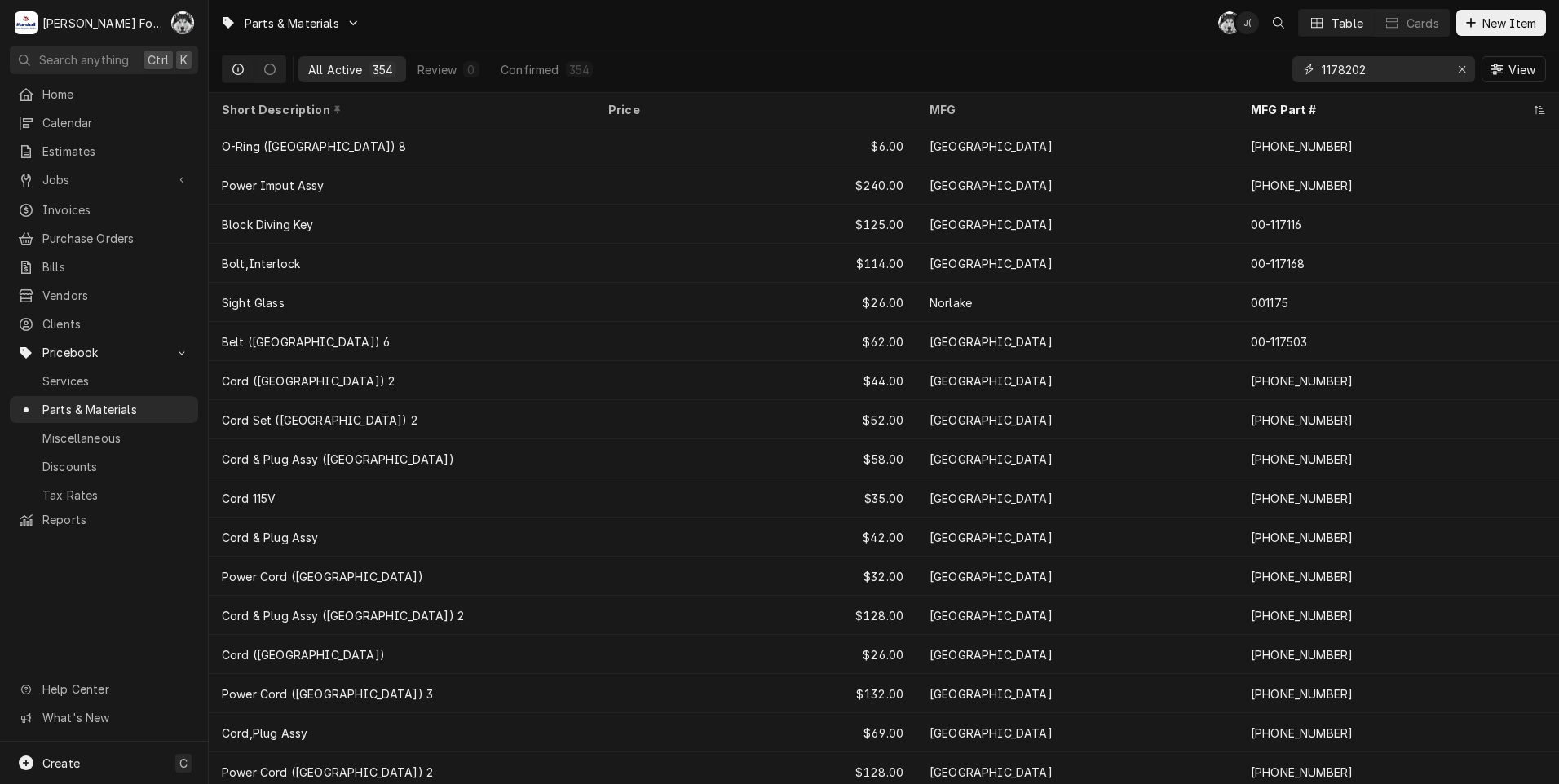
type input "1178202"
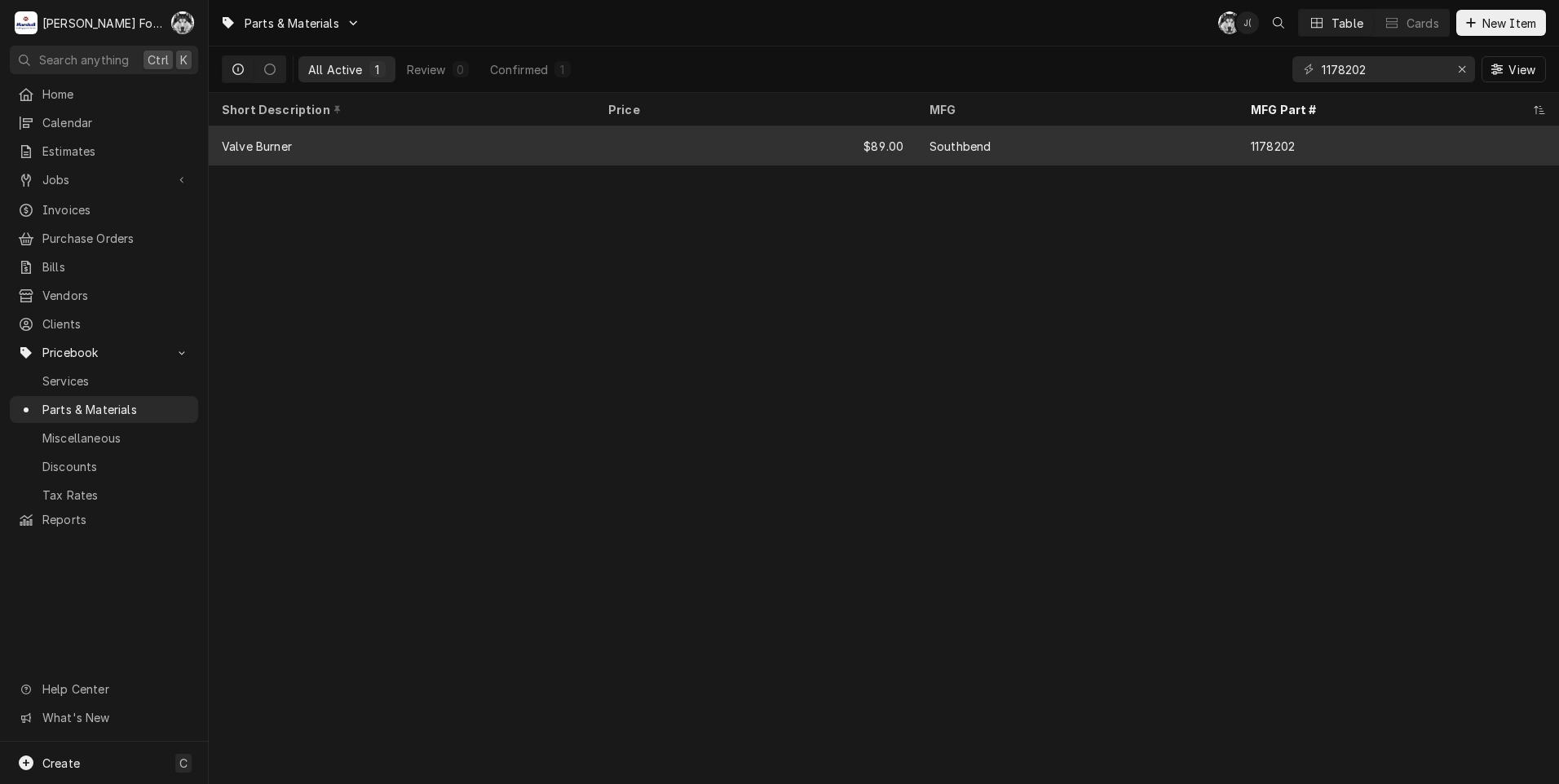
click at [910, 137] on div "$89.00" at bounding box center [756, 146] width 321 height 39
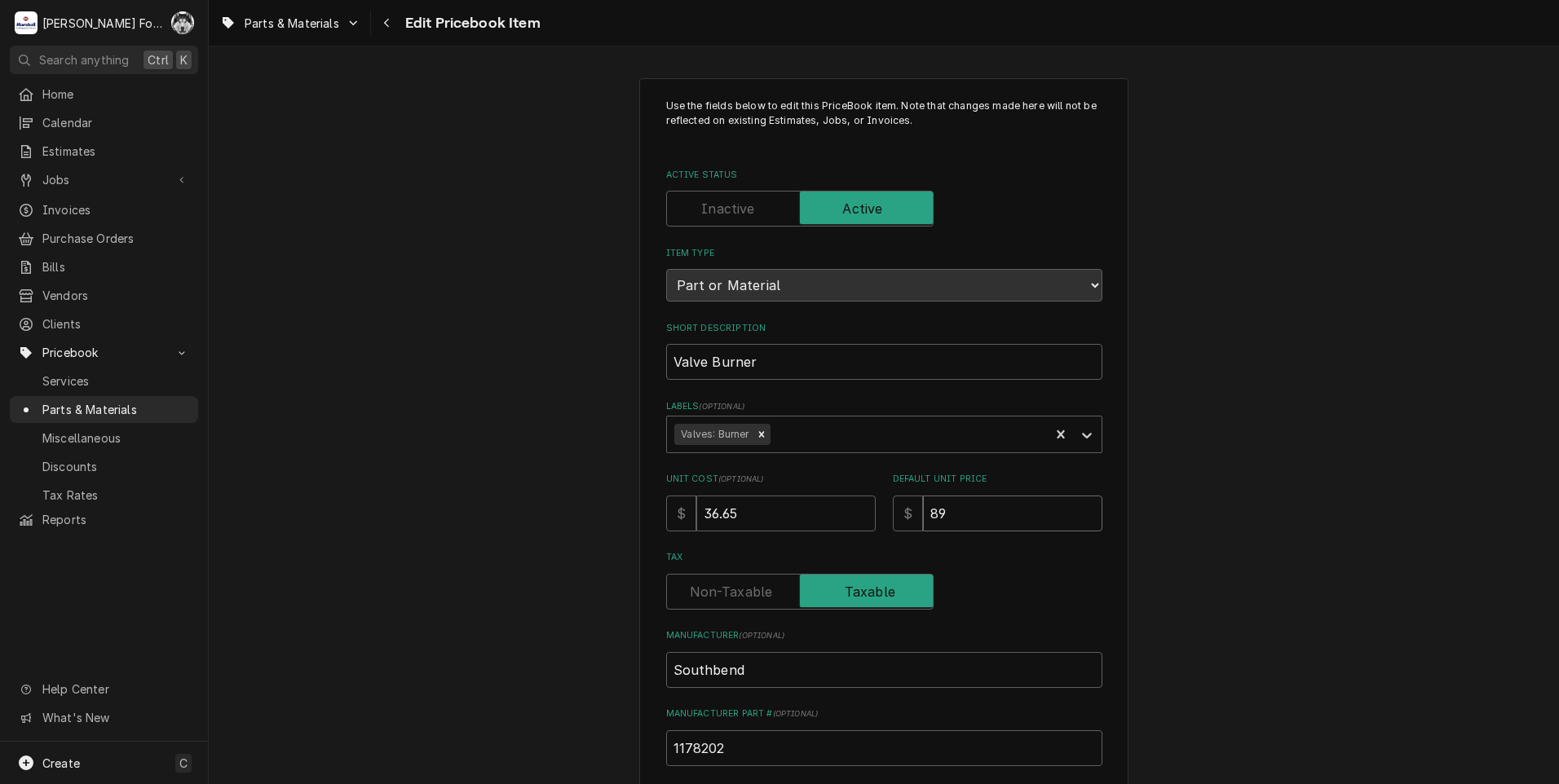
drag, startPoint x: 979, startPoint y: 510, endPoint x: 809, endPoint y: 536, distance: 172.0
click at [811, 536] on div "Use the fields below to edit this PriceBook item. Note that changes made here w…" at bounding box center [884, 584] width 437 height 973
type textarea "x"
type input "9"
type textarea "x"
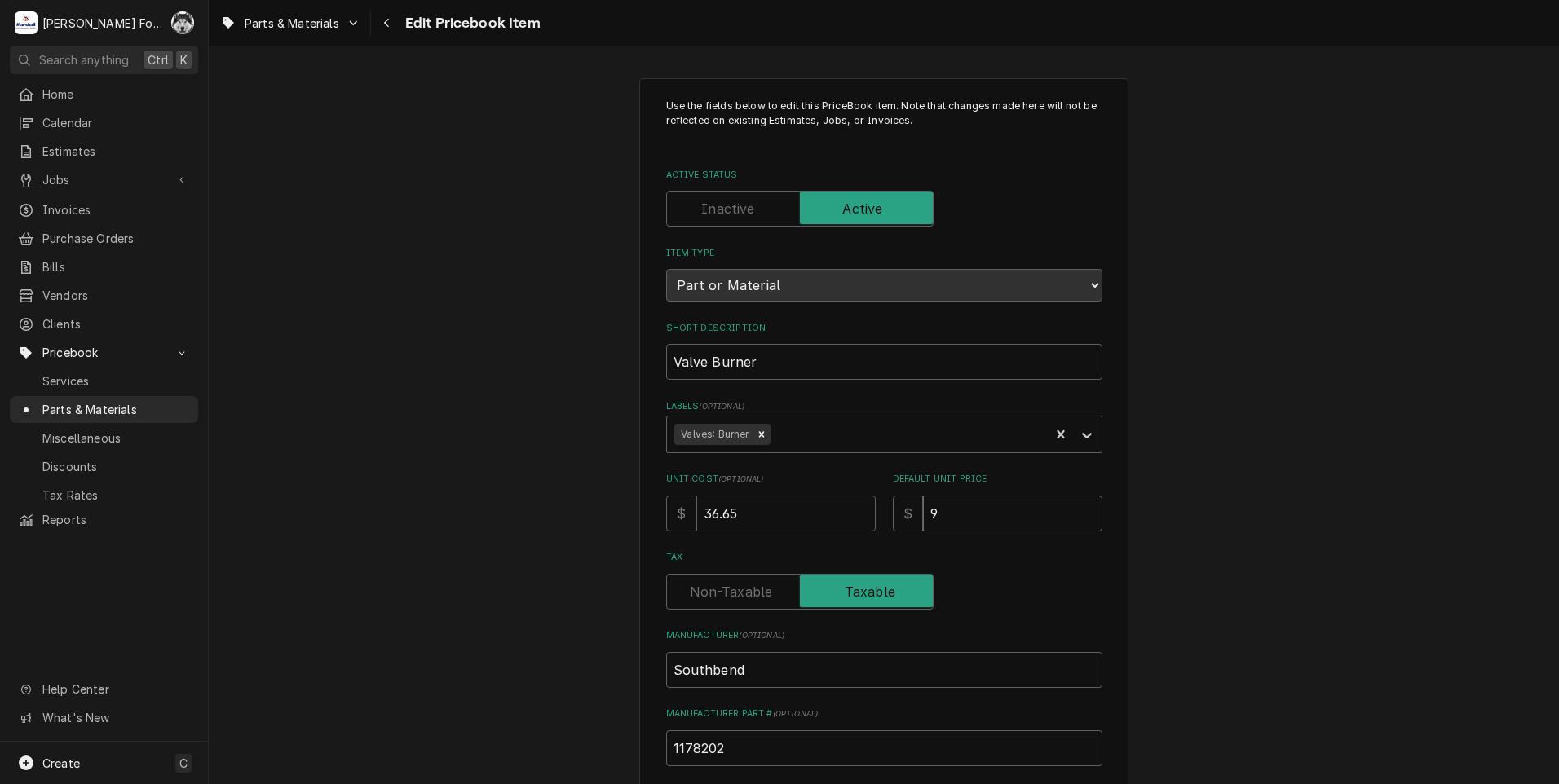
type input "98"
type textarea "x"
type input "9"
type textarea "x"
type input "93"
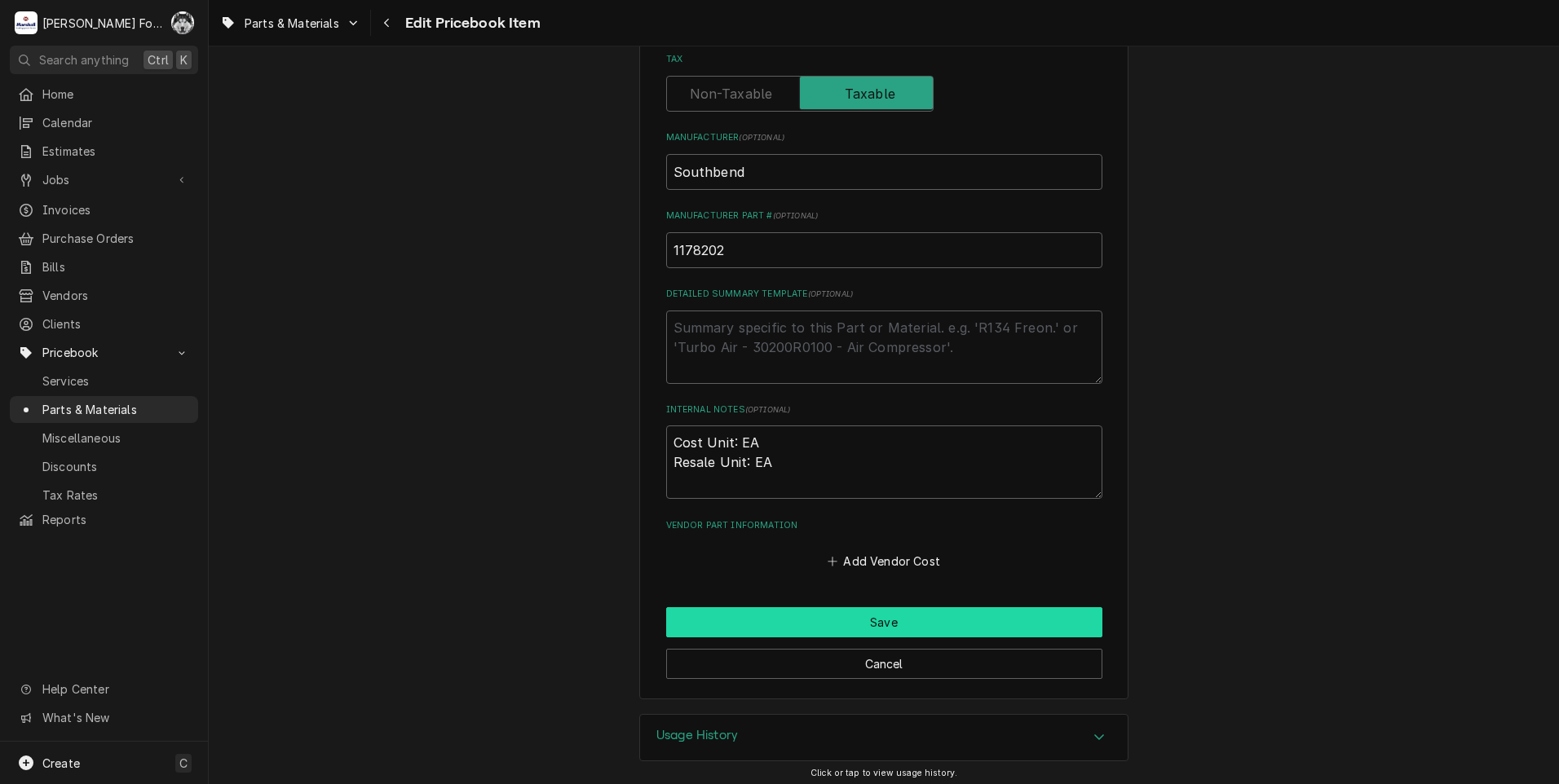
scroll to position [504, 0]
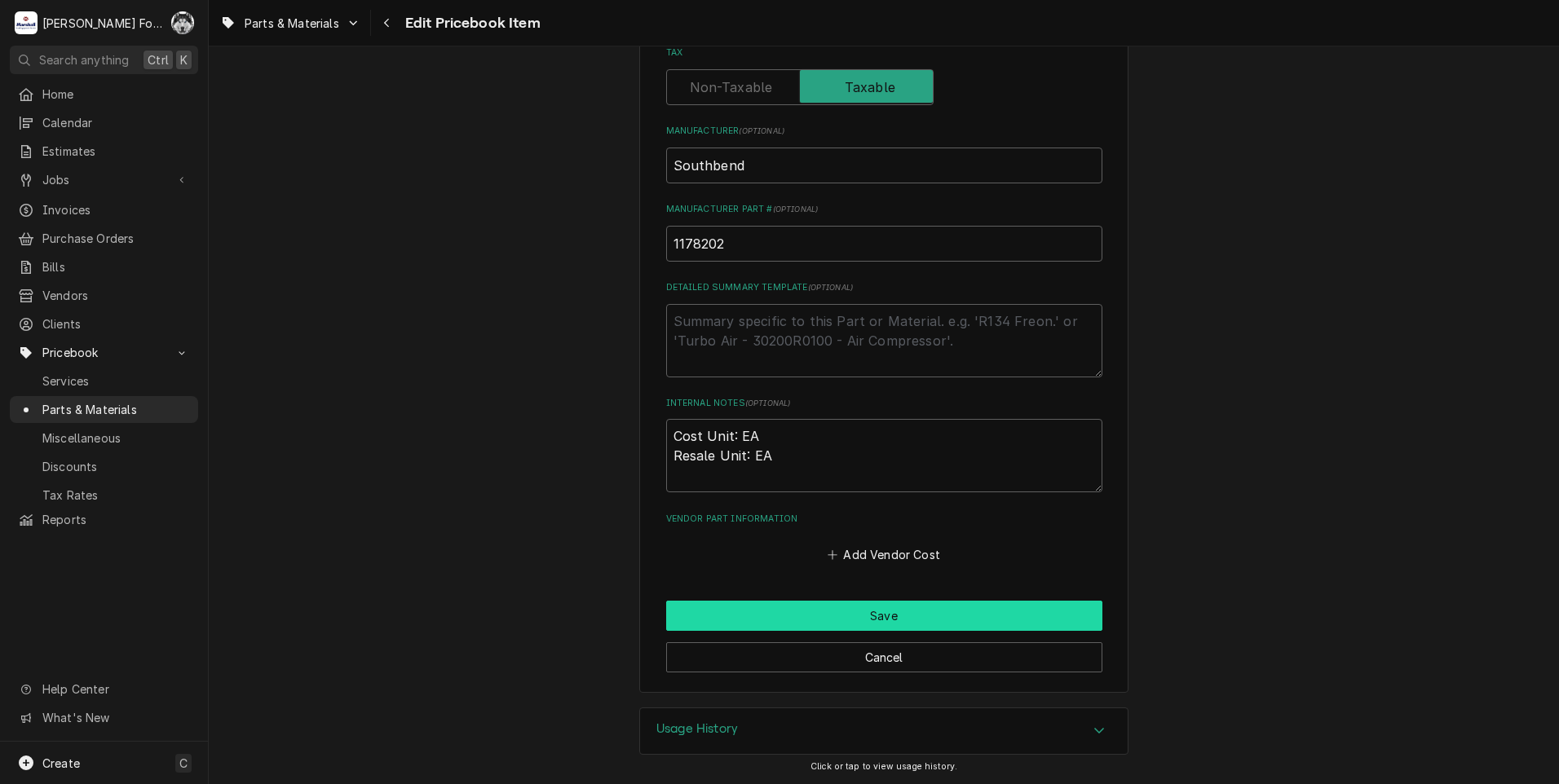
click at [775, 613] on button "Save" at bounding box center [884, 616] width 437 height 30
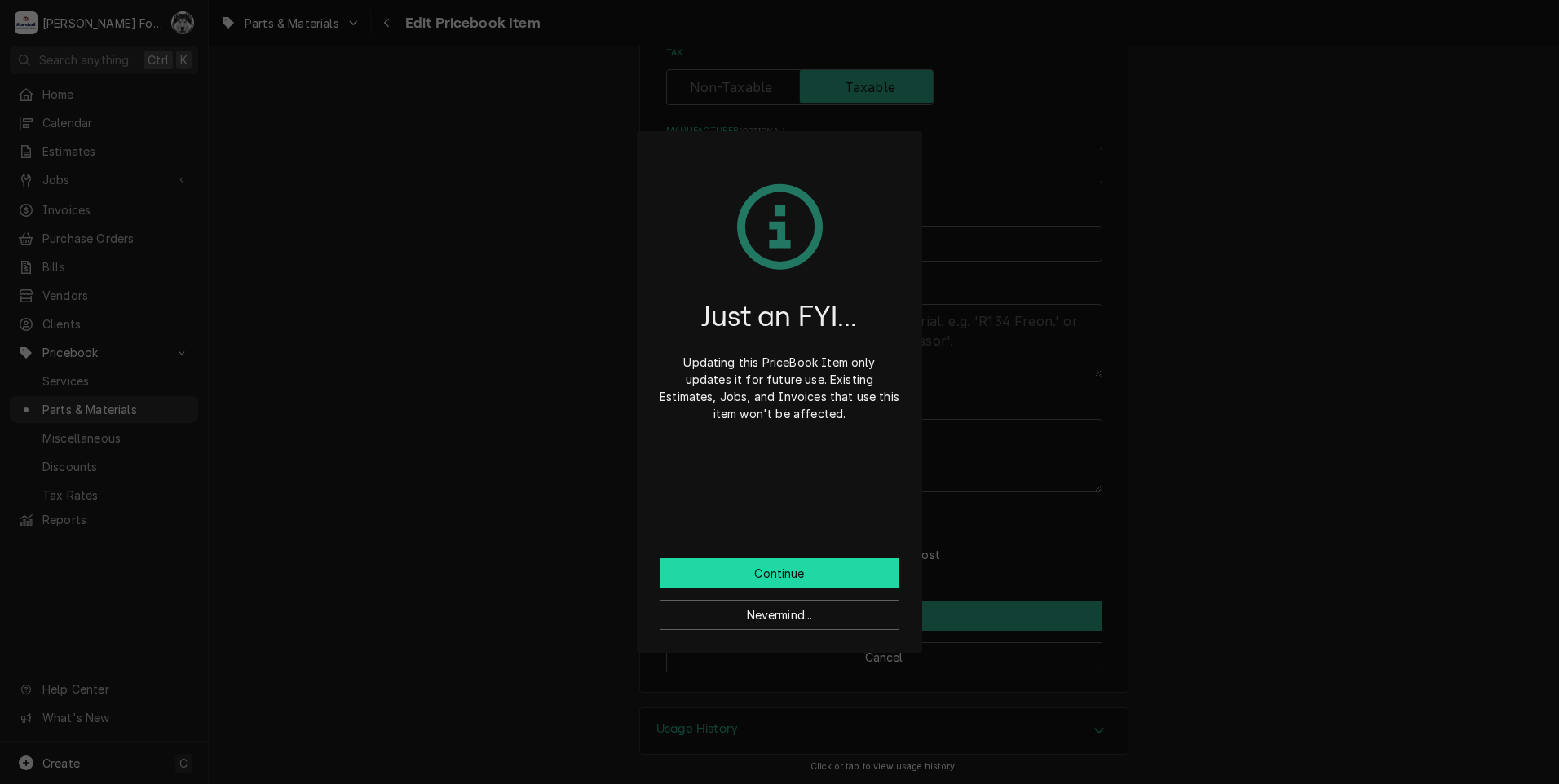
click at [741, 570] on button "Continue" at bounding box center [780, 573] width 240 height 30
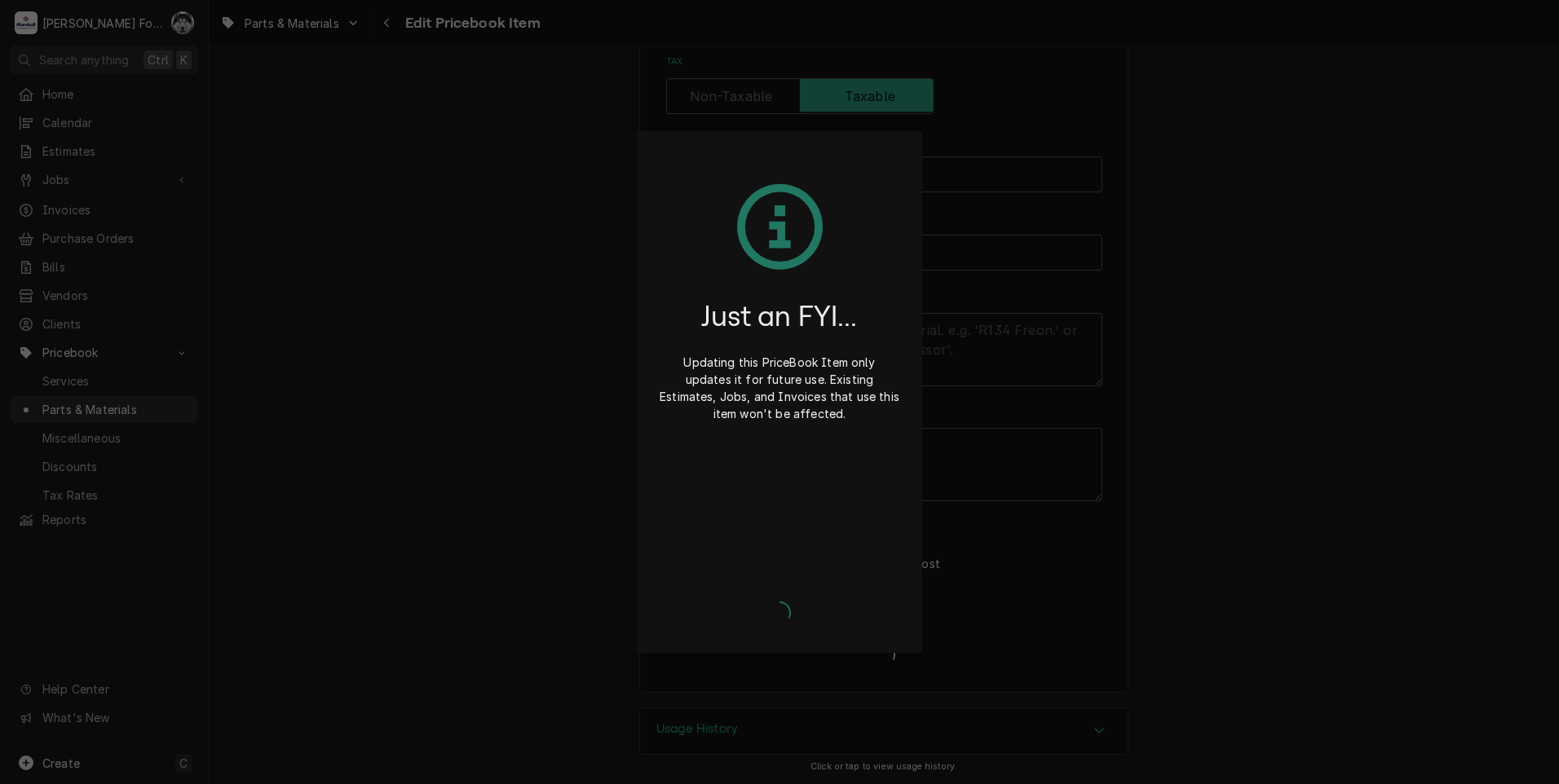
type textarea "x"
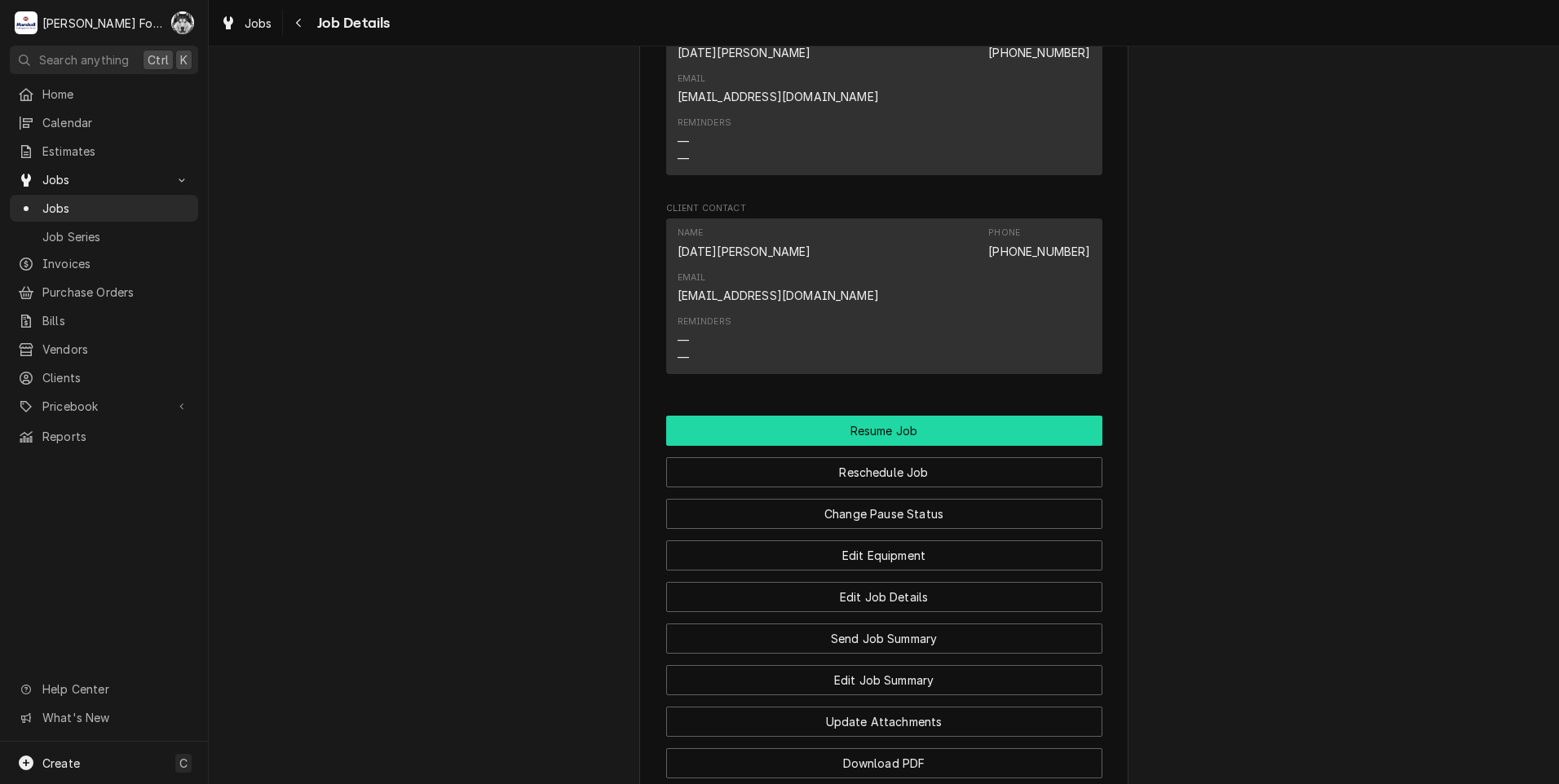
scroll to position [1304, 0]
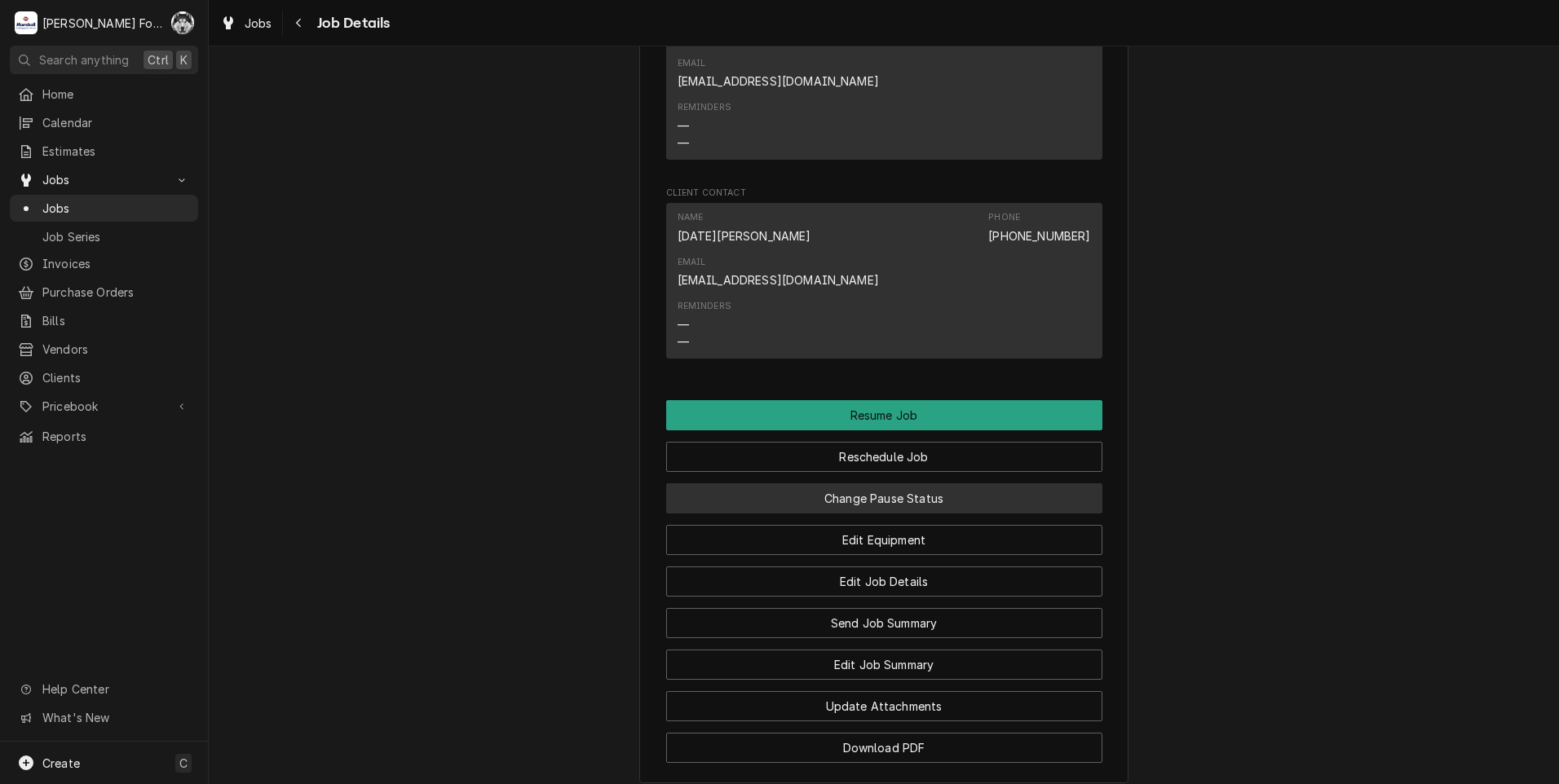
click at [857, 483] on button "Change Pause Status" at bounding box center [884, 498] width 437 height 30
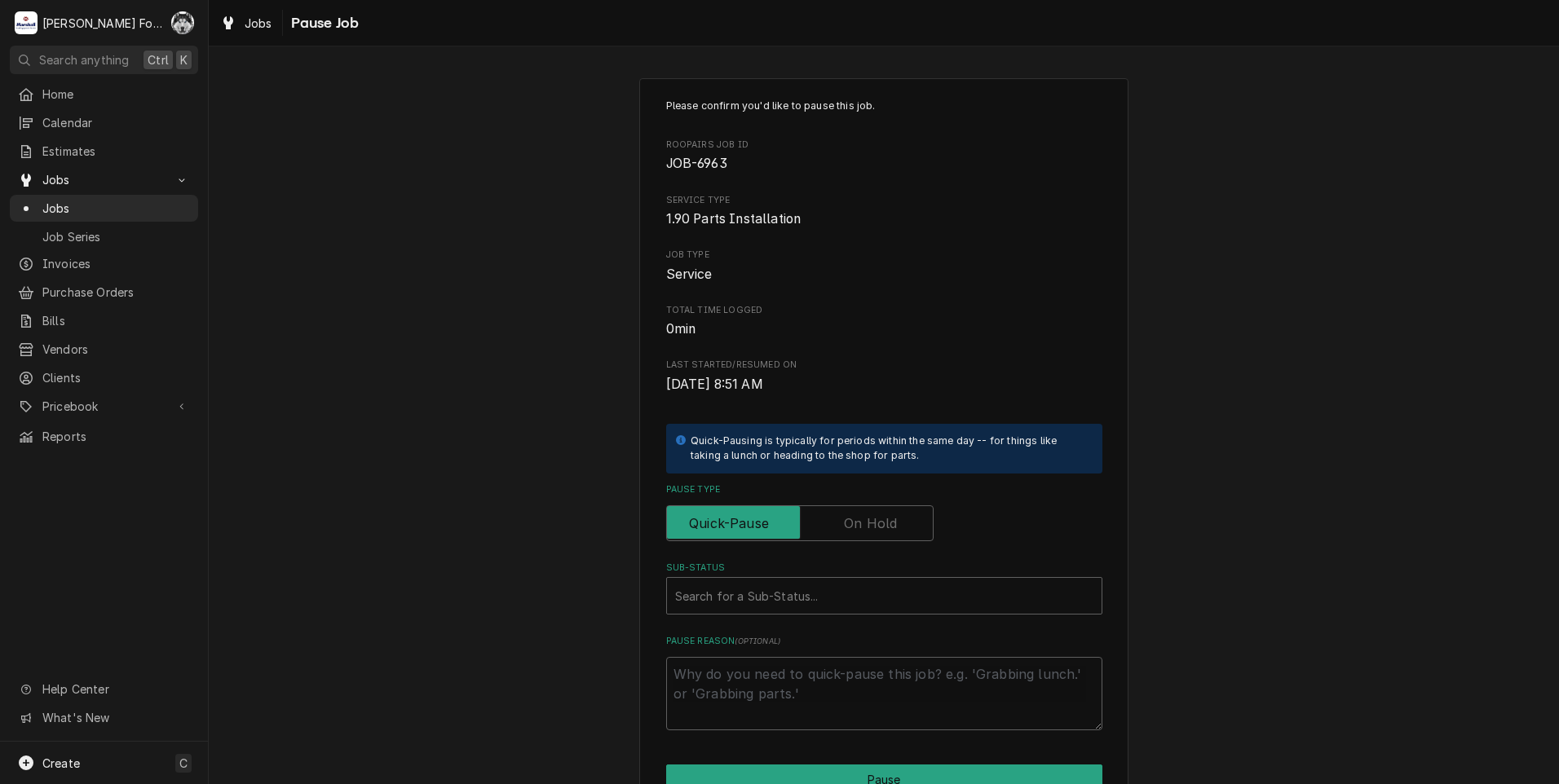
click at [849, 516] on label "Pause Type" at bounding box center [800, 523] width 268 height 36
click at [849, 516] on input "Pause Type" at bounding box center [800, 523] width 253 height 36
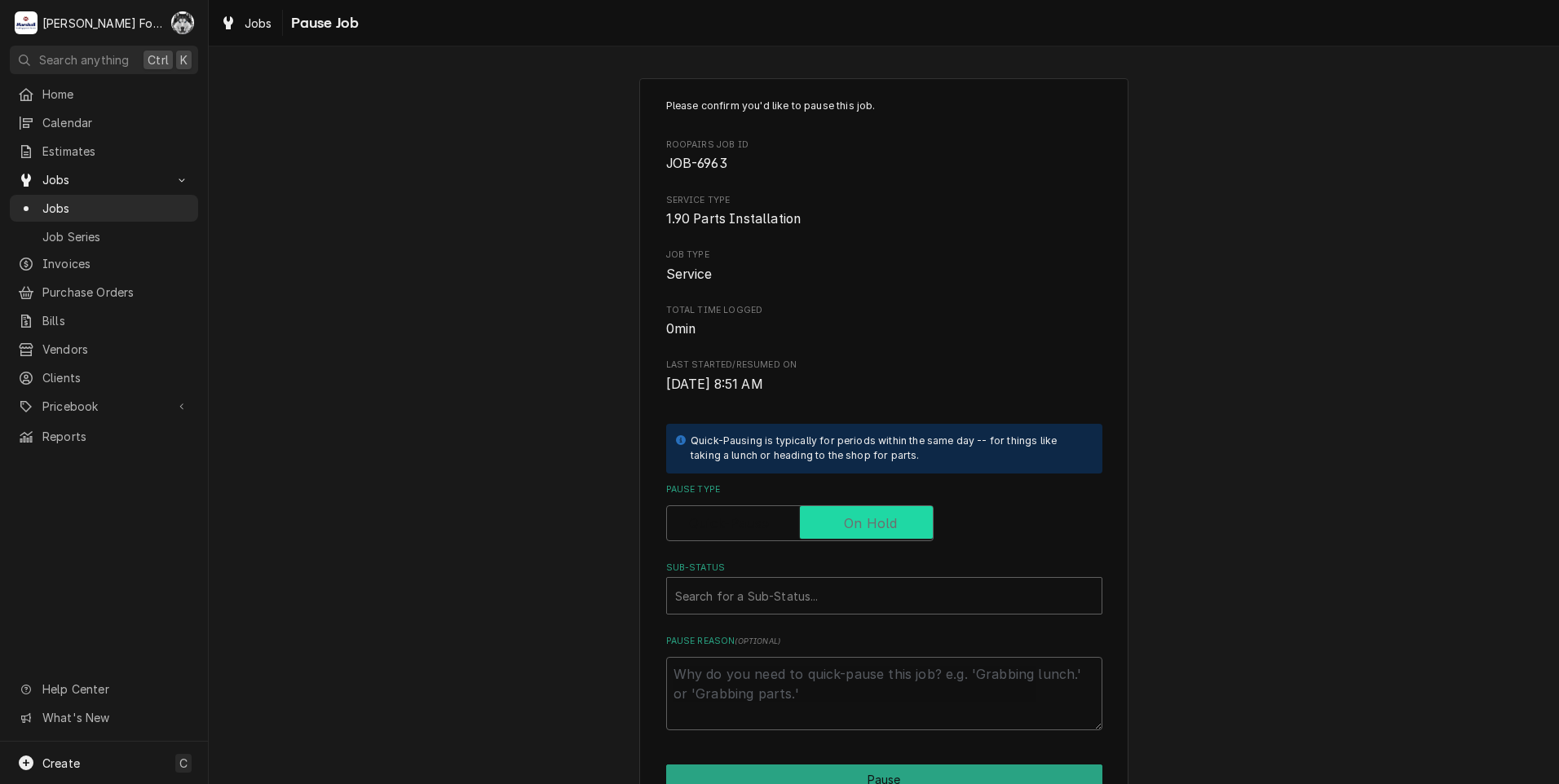
checkbox input "true"
drag, startPoint x: 811, startPoint y: 622, endPoint x: 811, endPoint y: 608, distance: 14.0
click at [811, 608] on div "Please confirm you'd like to pause this job. Roopairs Job ID JOB-6963 Service T…" at bounding box center [884, 414] width 437 height 632
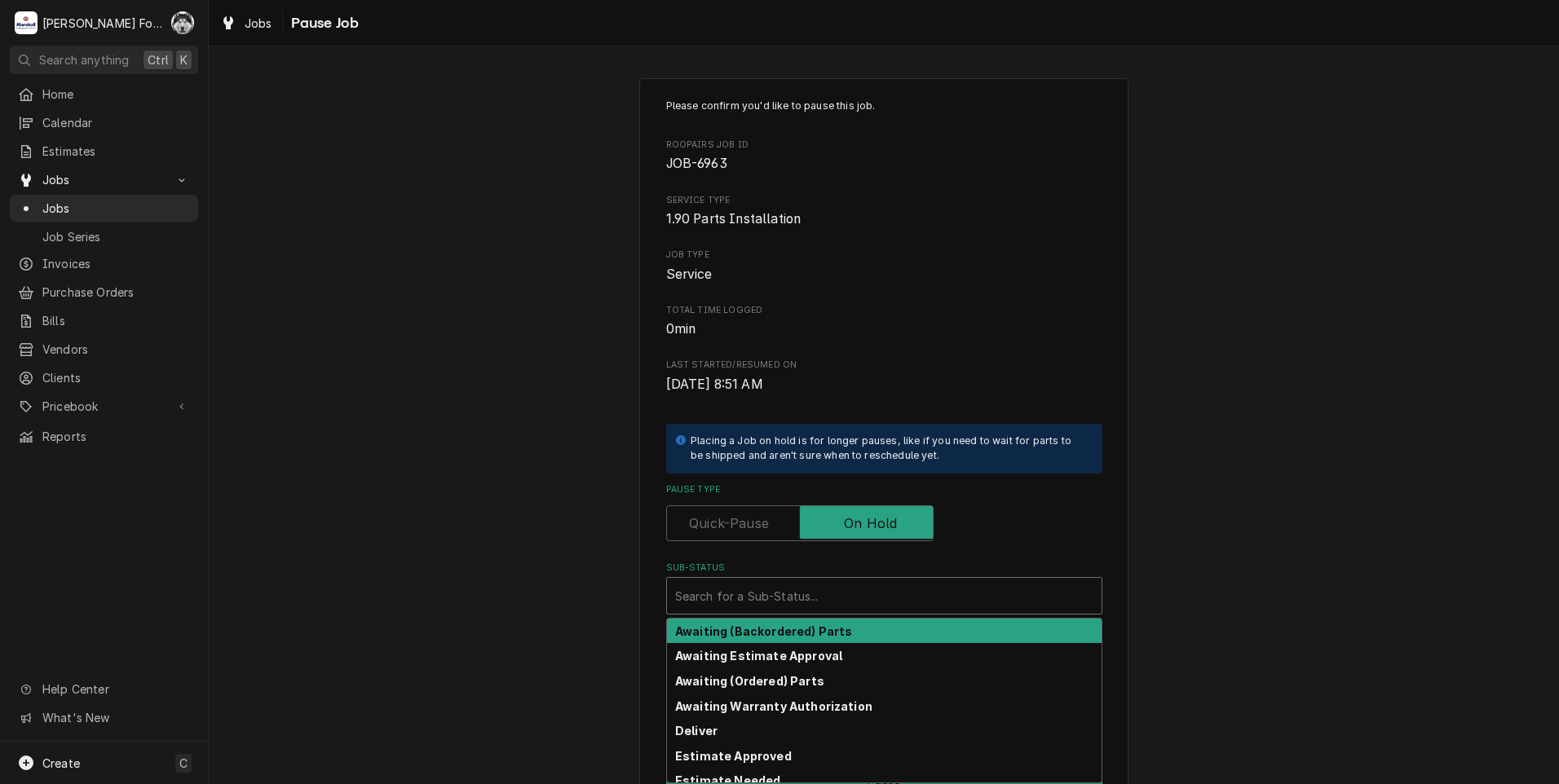
click at [811, 608] on div "Sub-Status" at bounding box center [884, 596] width 418 height 30
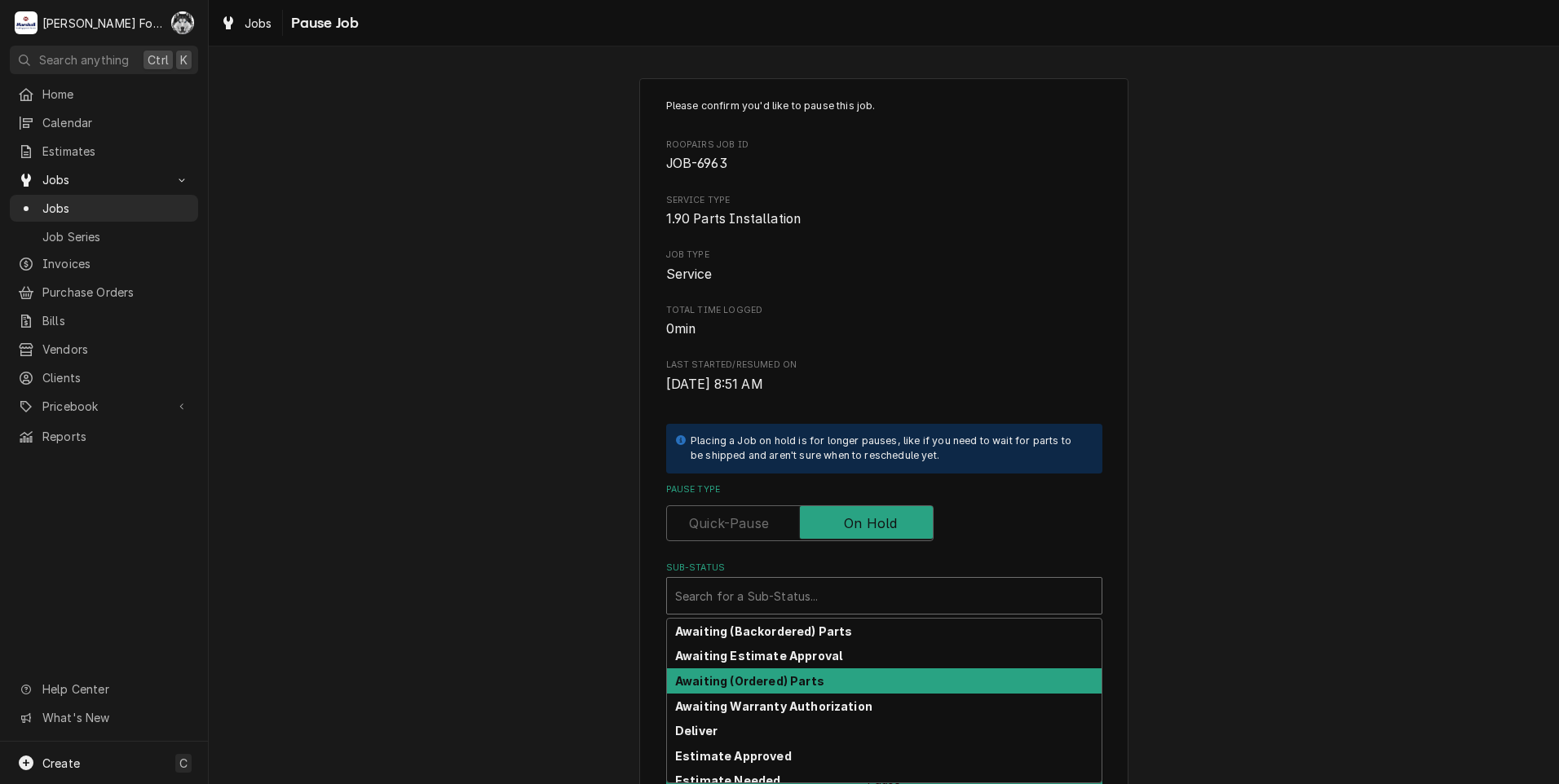
click at [798, 676] on strong "Awaiting (Ordered) Parts" at bounding box center [750, 681] width 150 height 14
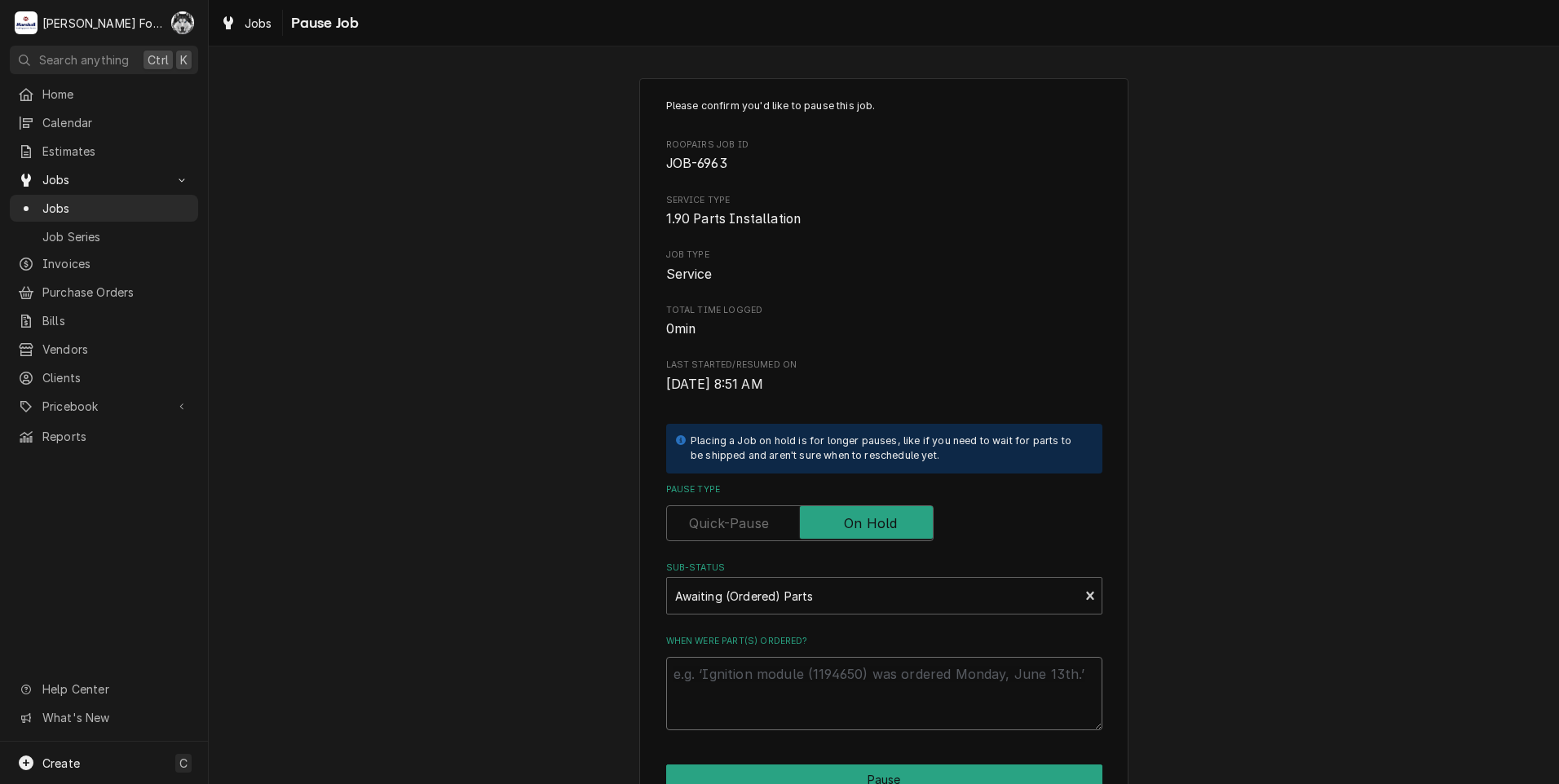
click at [780, 689] on textarea "When were part(s) ordered?" at bounding box center [884, 693] width 437 height 73
click at [806, 587] on div "Sub-Status" at bounding box center [873, 596] width 397 height 30
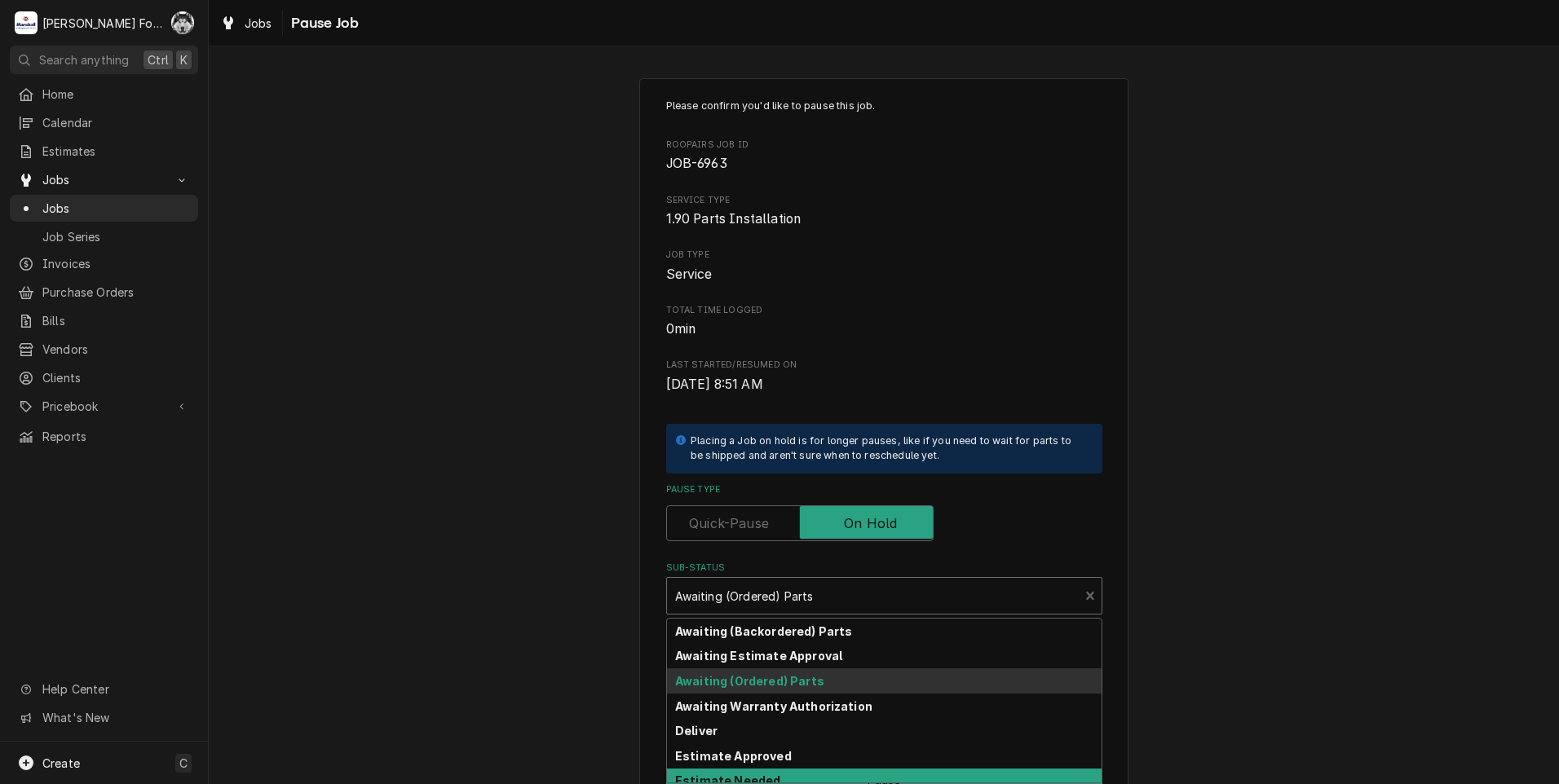
click at [771, 770] on div "Estimate Needed" at bounding box center [884, 781] width 435 height 25
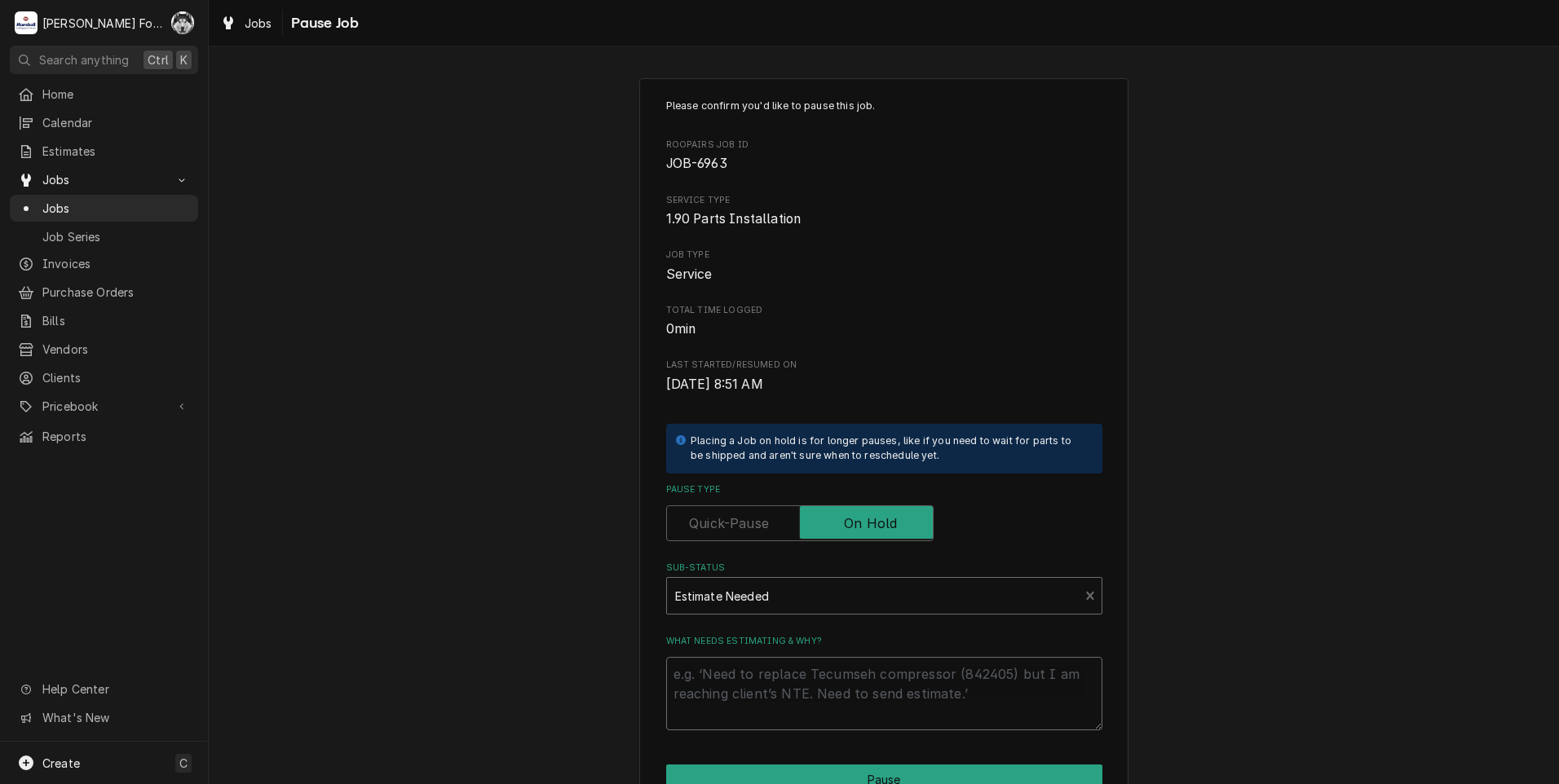
click at [753, 692] on textarea "What needs estimating & why?" at bounding box center [884, 693] width 437 height 73
type textarea "x"
type textarea "P"
type textarea "x"
type textarea "PA"
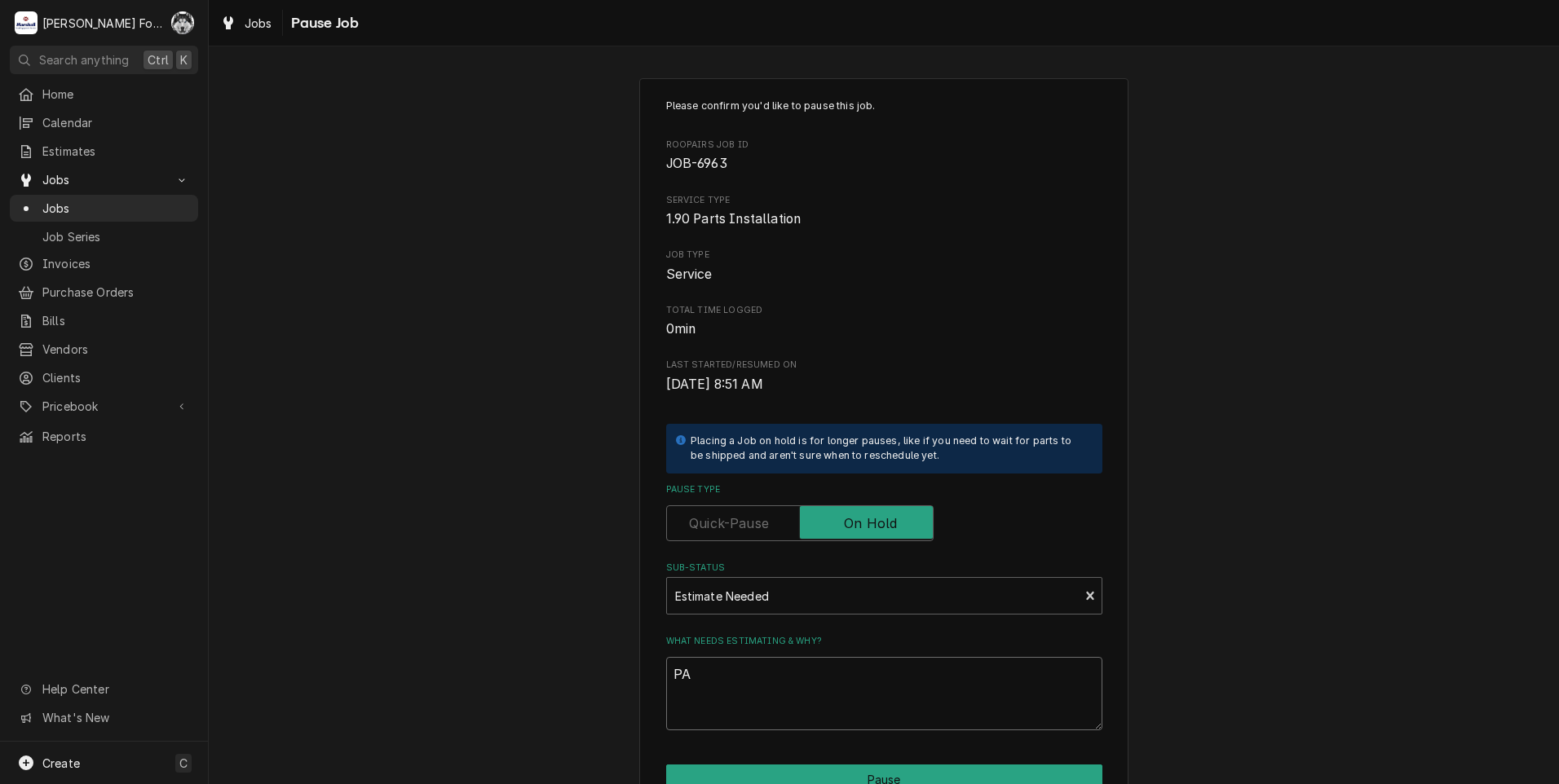
type textarea "x"
type textarea "PAR"
type textarea "x"
type textarea "PART"
type textarea "x"
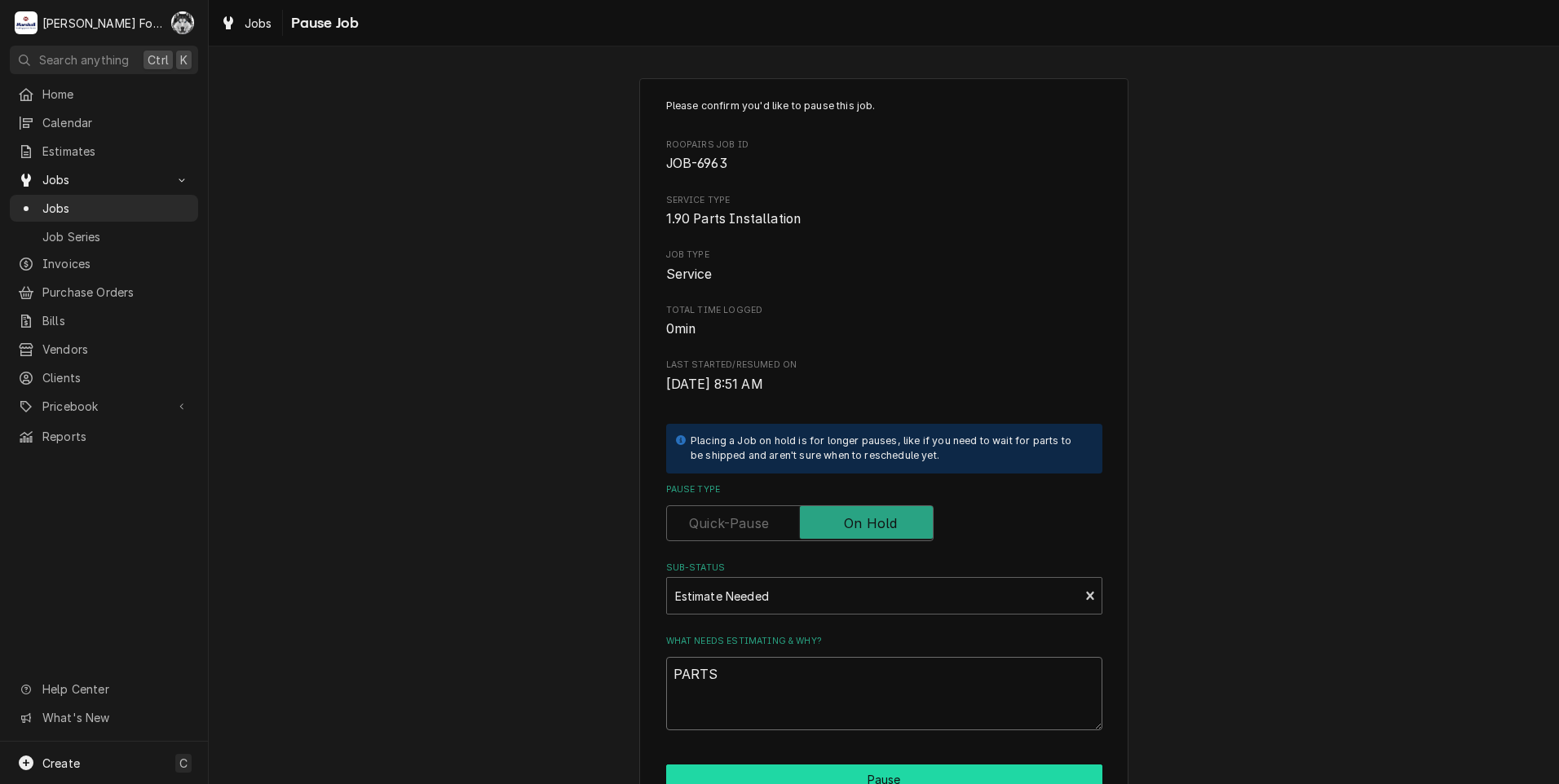
type textarea "PARTS"
click at [859, 771] on button "Pause" at bounding box center [884, 779] width 437 height 30
type textarea "x"
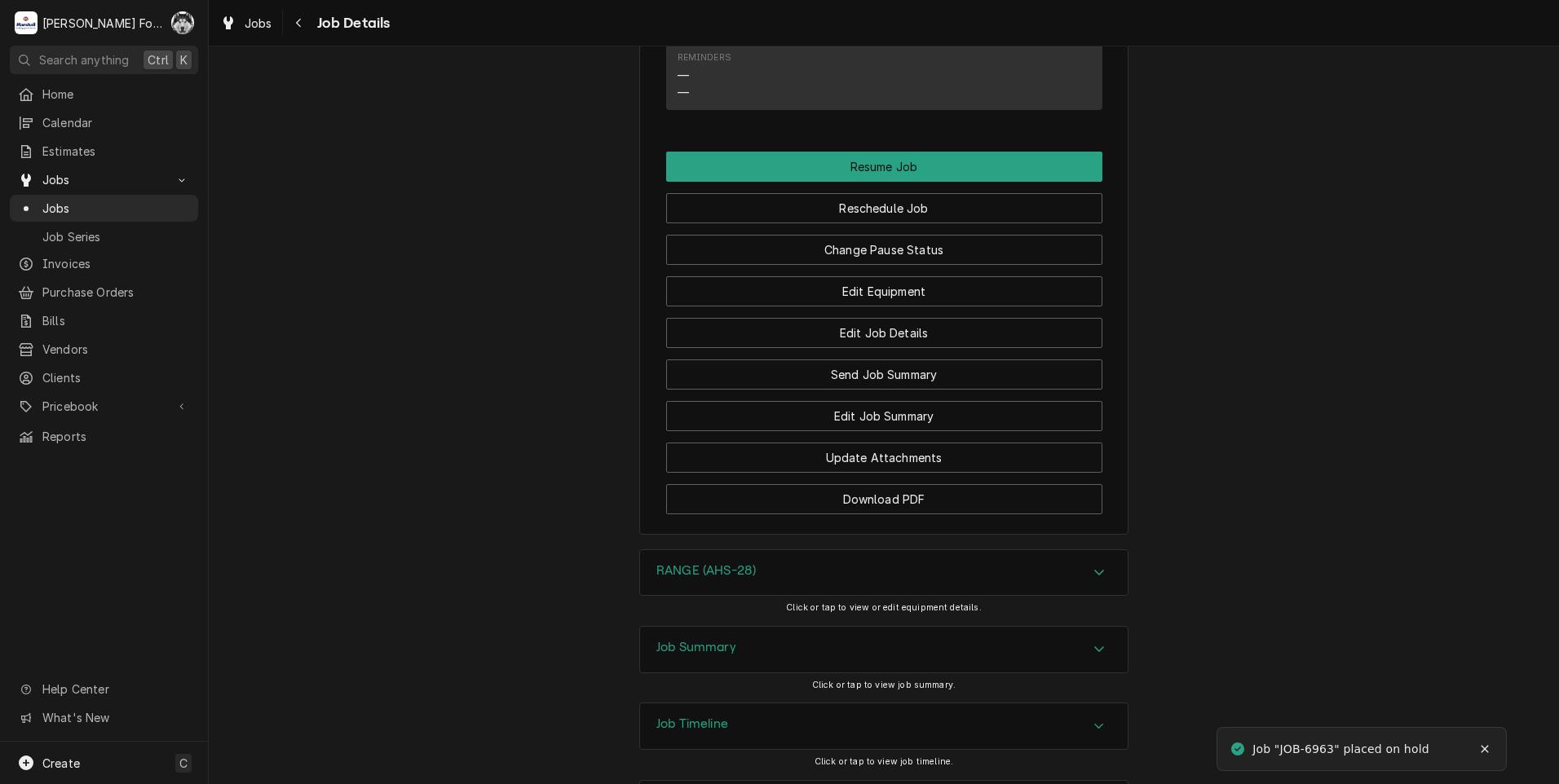
scroll to position [1518, 0]
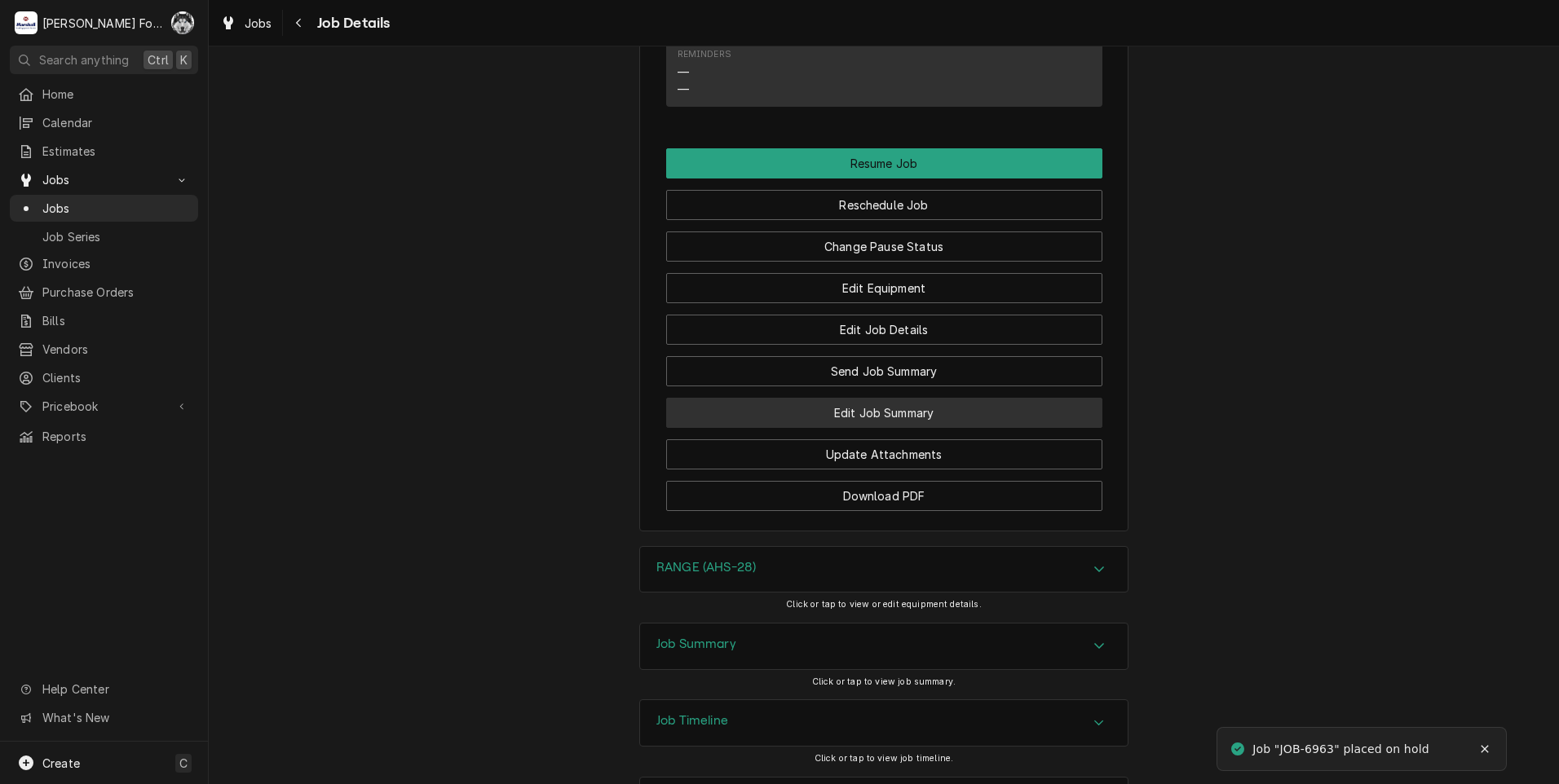
click at [841, 398] on button "Edit Job Summary" at bounding box center [884, 412] width 437 height 30
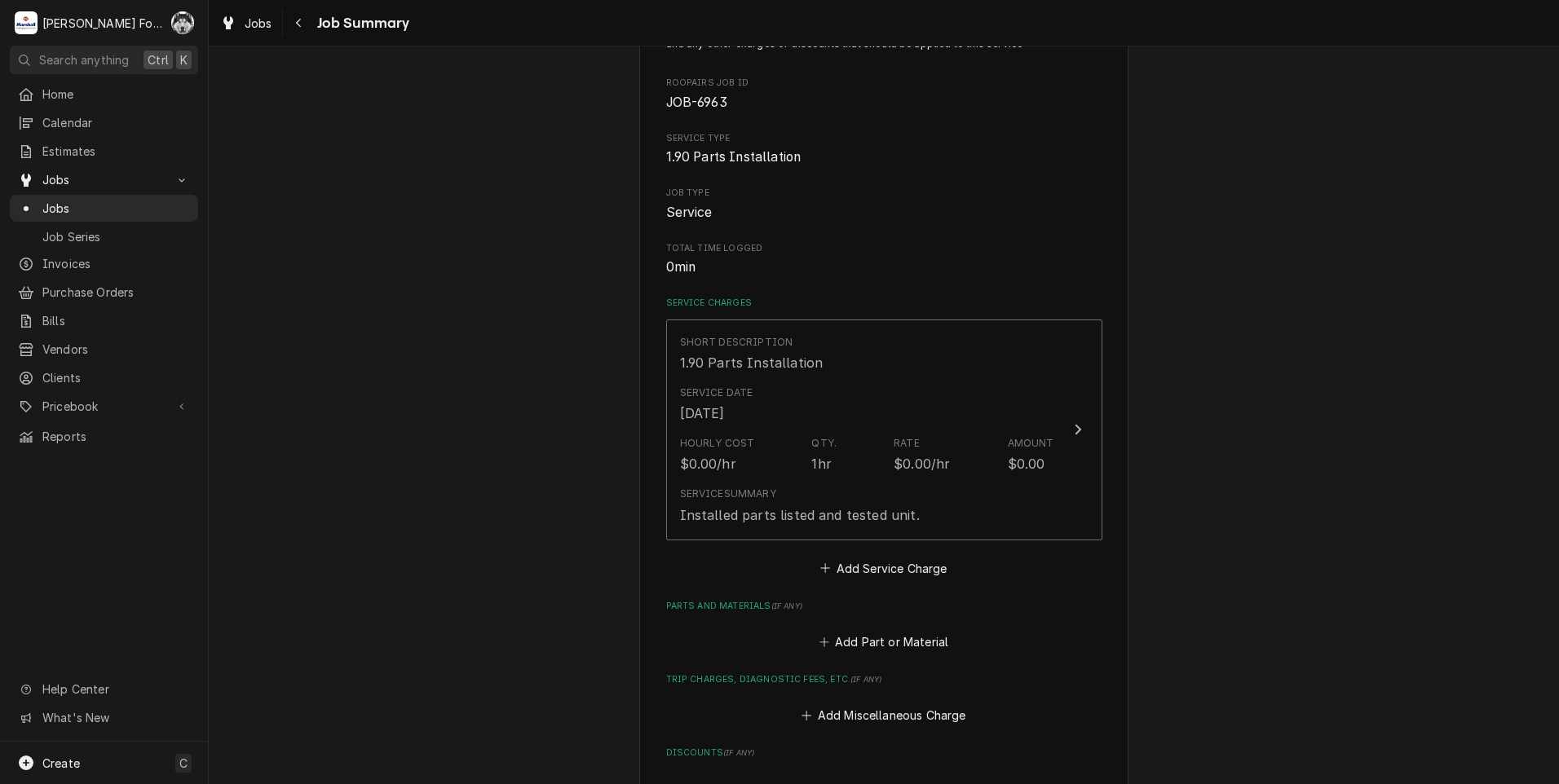
scroll to position [326, 0]
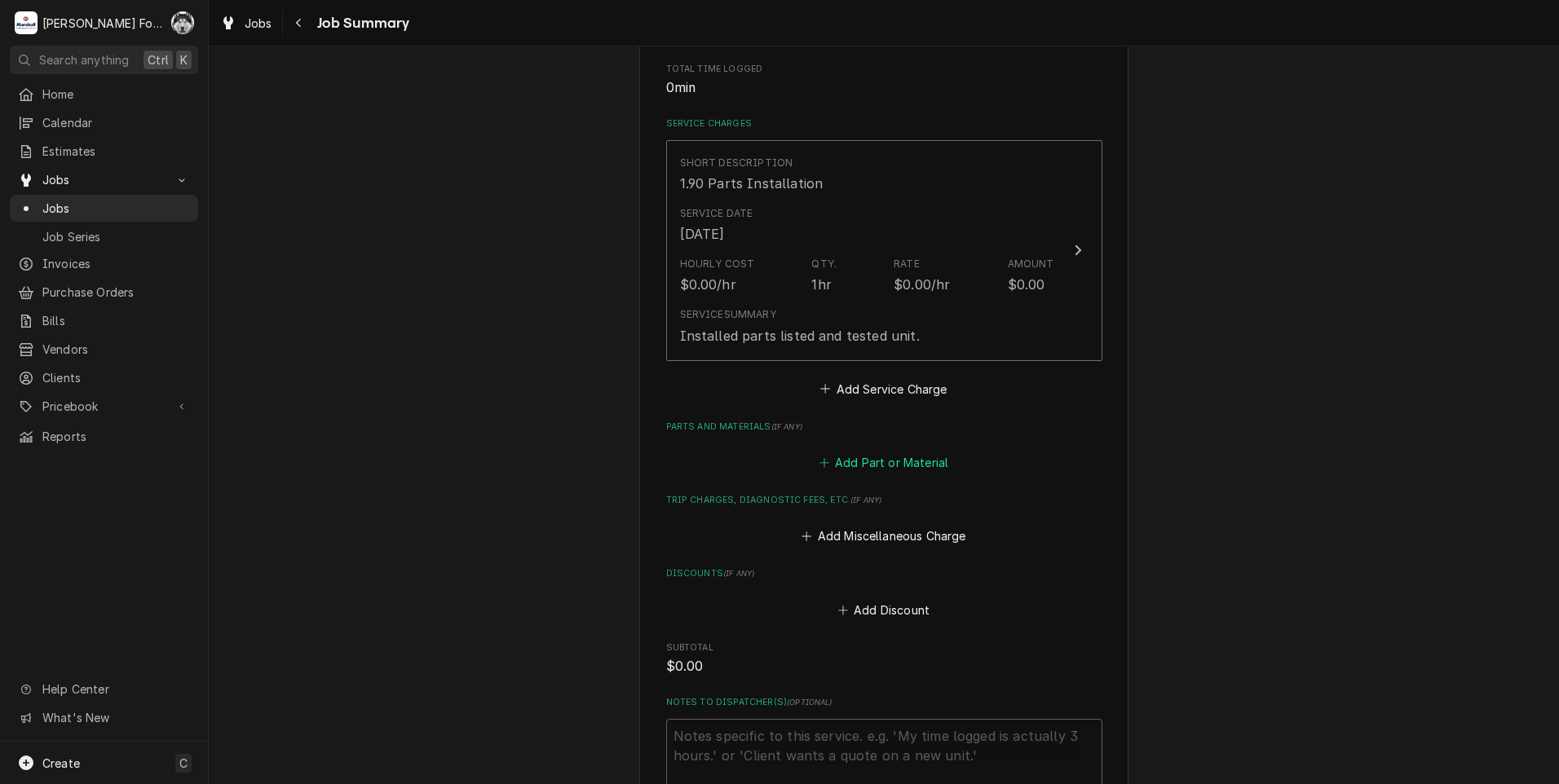
click at [875, 462] on button "Add Part or Material" at bounding box center [884, 463] width 135 height 23
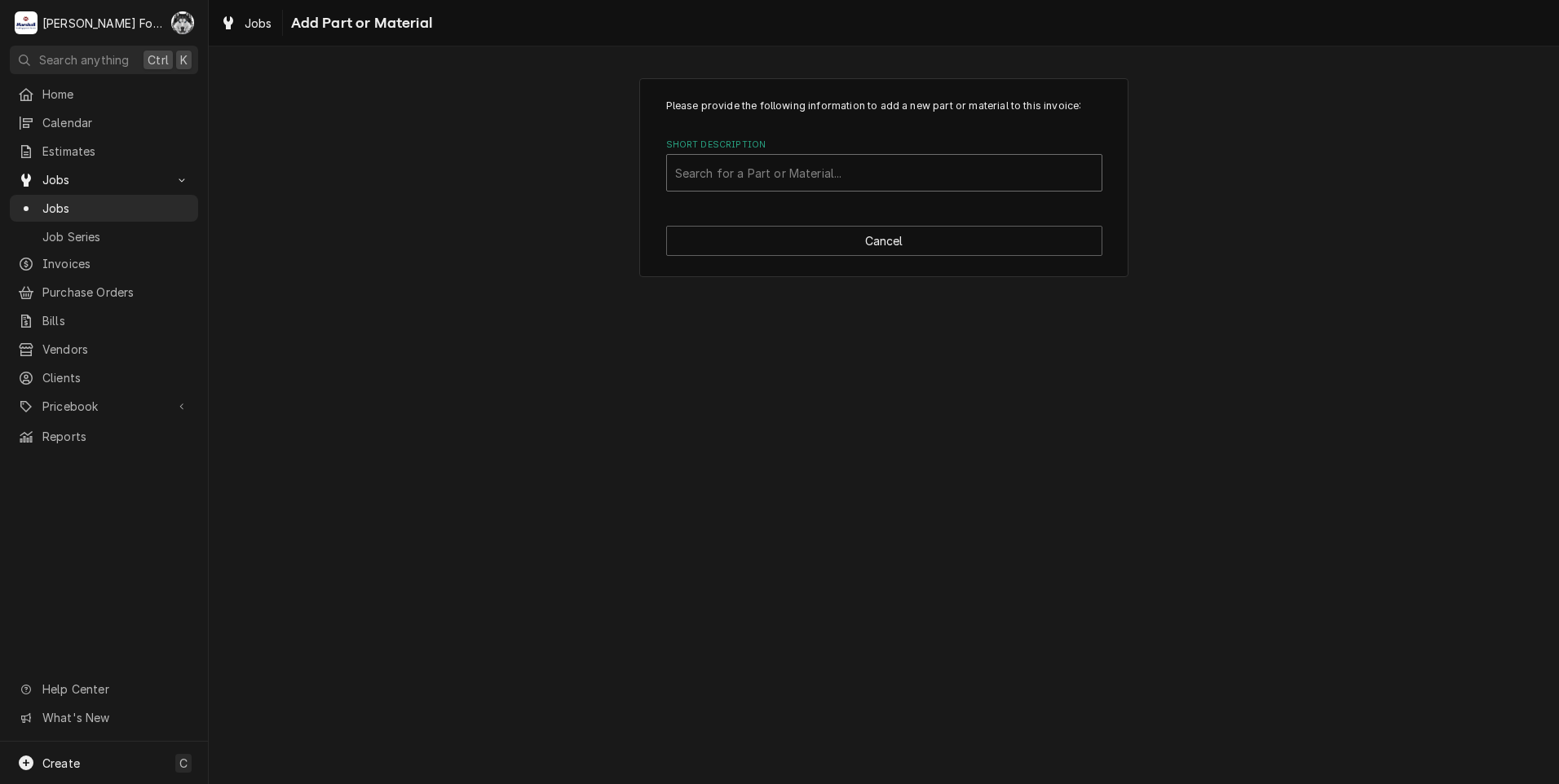
click at [823, 175] on div "Short Description" at bounding box center [884, 173] width 418 height 30
type input "1189600"
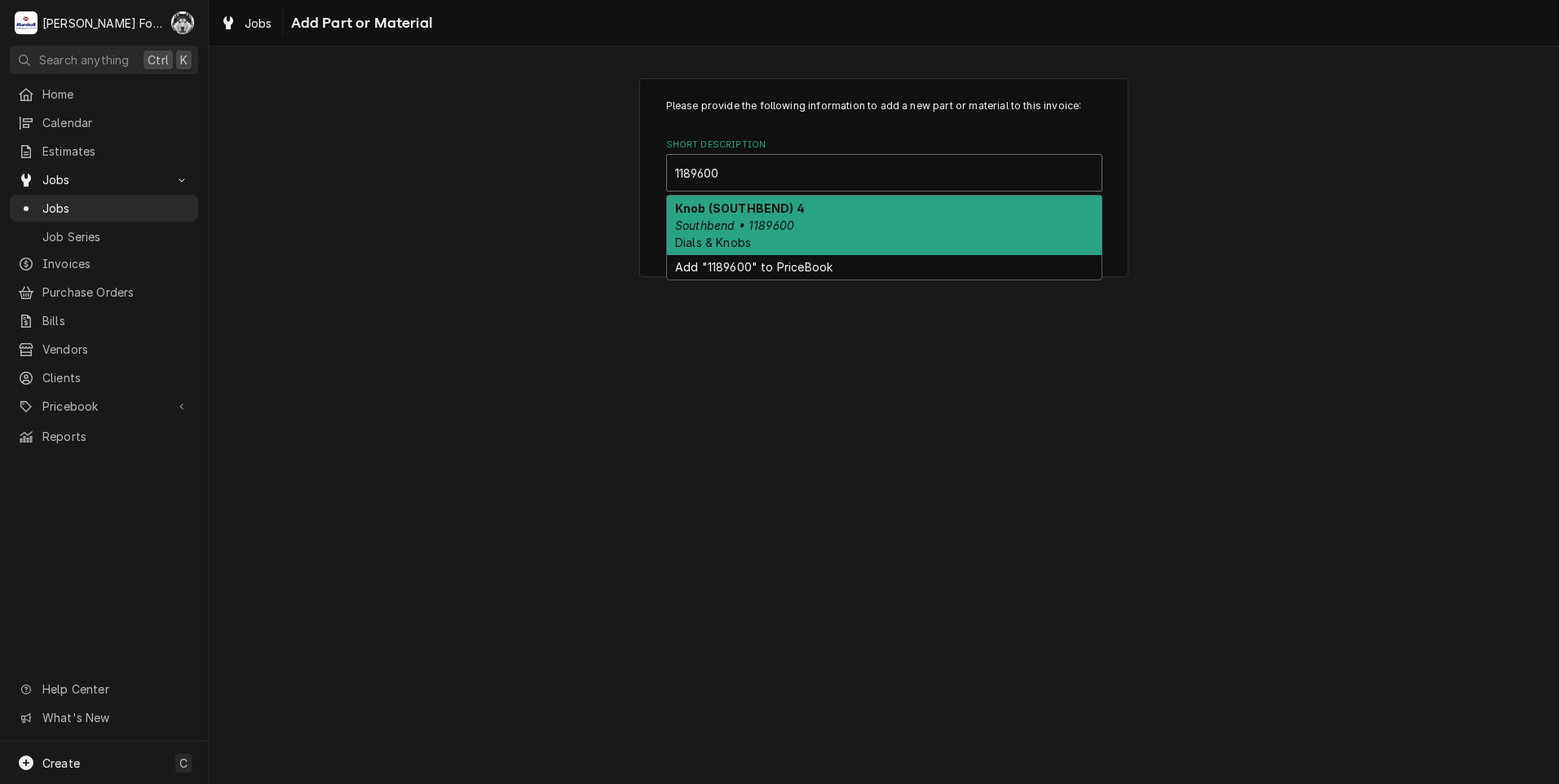
click at [864, 228] on div "Knob (SOUTHBEND) 4 Southbend • 1189600 Dials & Knobs" at bounding box center [884, 226] width 435 height 59
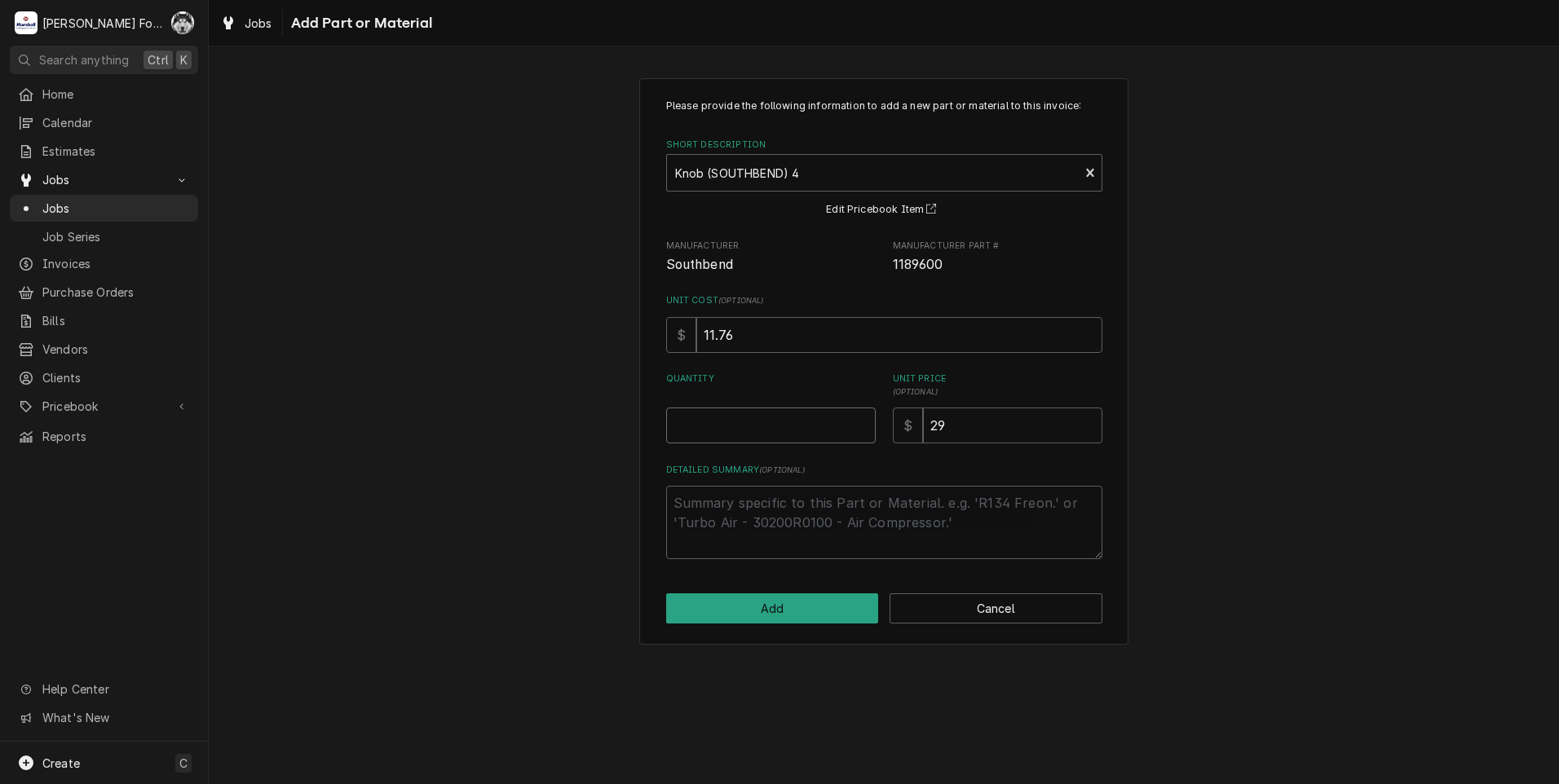
type textarea "x"
type input "0.5"
click at [860, 421] on input "0.5" at bounding box center [771, 425] width 210 height 36
type textarea "x"
type input "1"
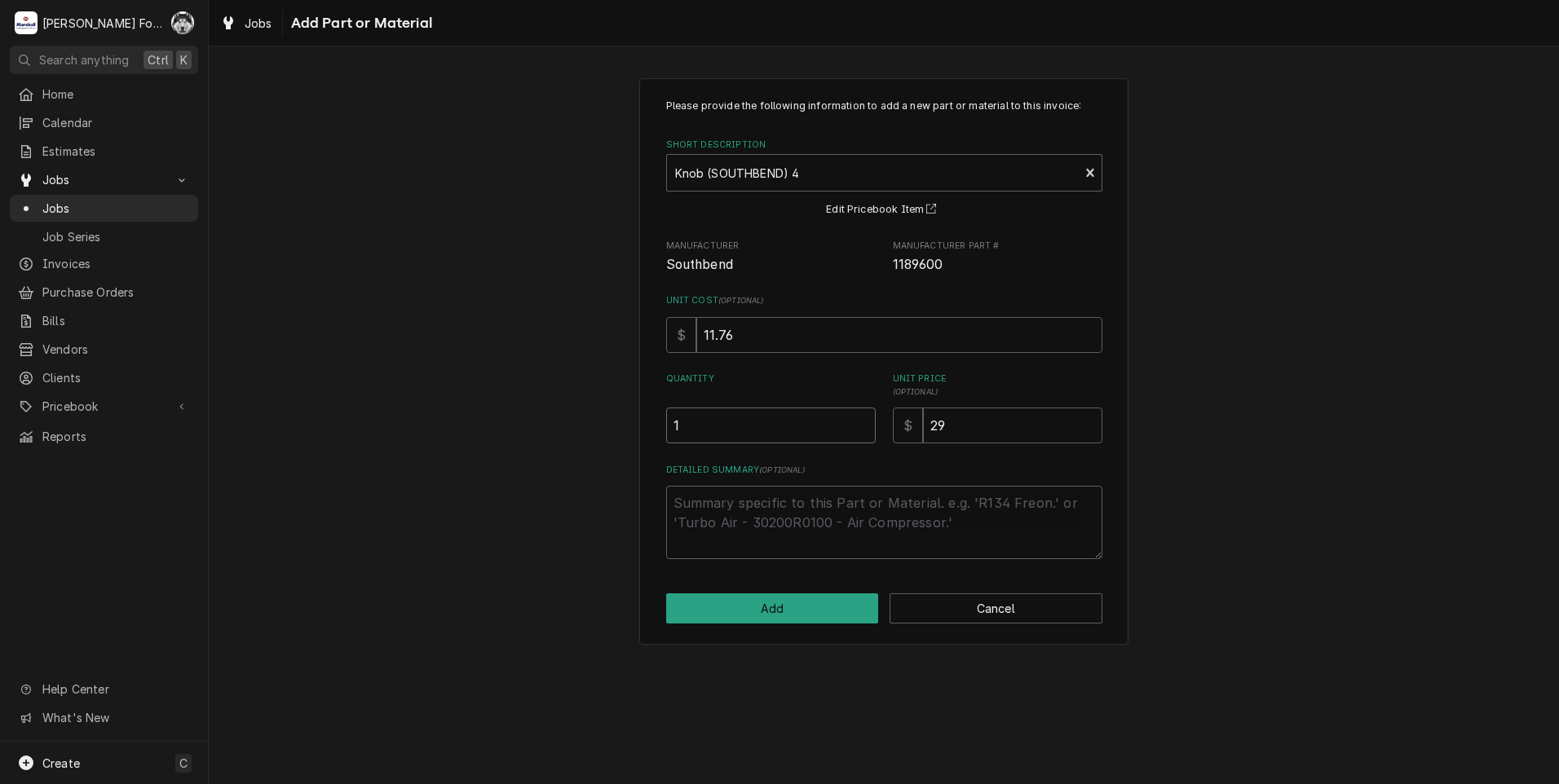
click at [860, 421] on input "1" at bounding box center [771, 425] width 210 height 36
click at [754, 596] on button "Add" at bounding box center [772, 608] width 213 height 30
type textarea "x"
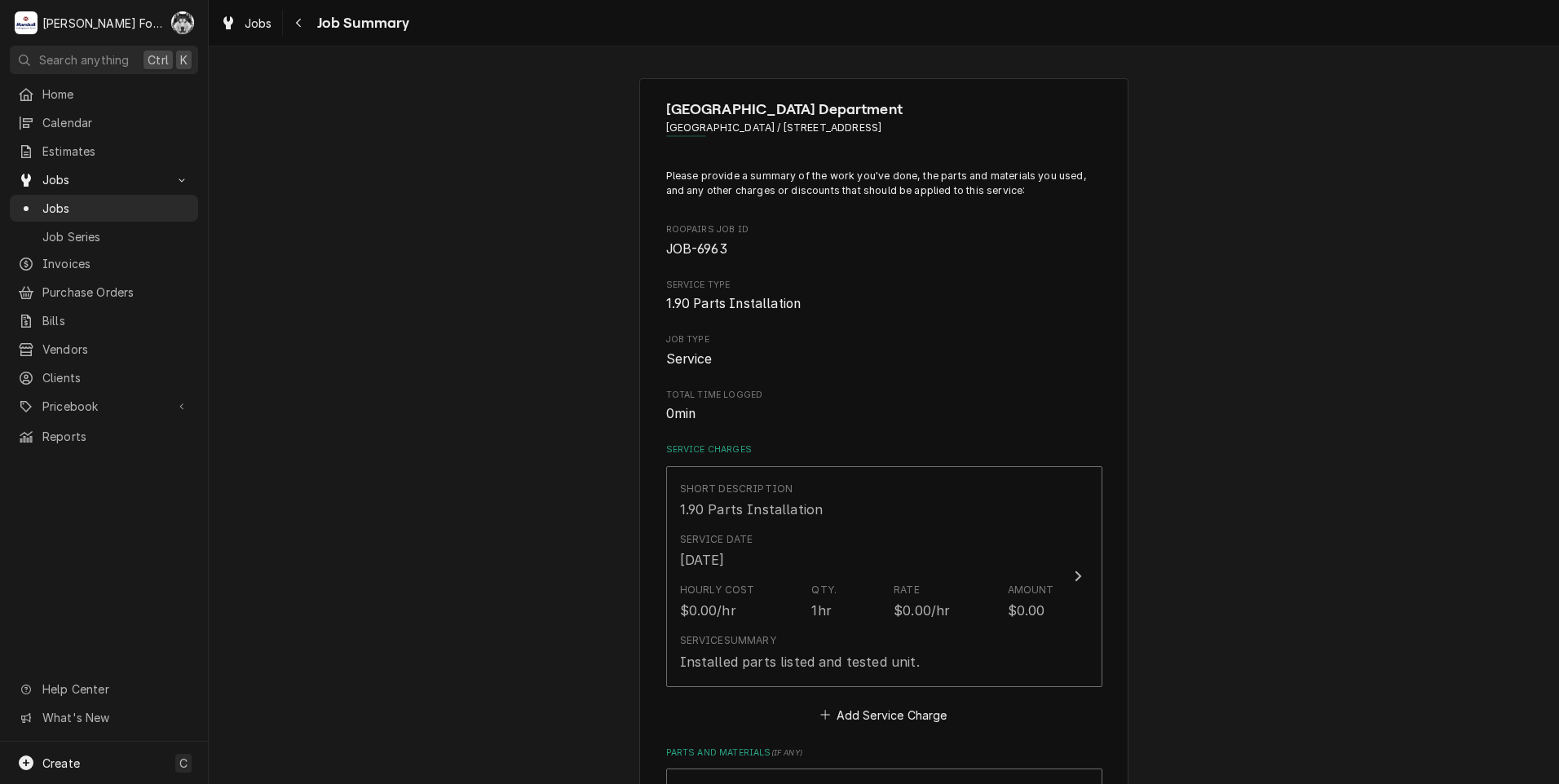
scroll to position [326, 0]
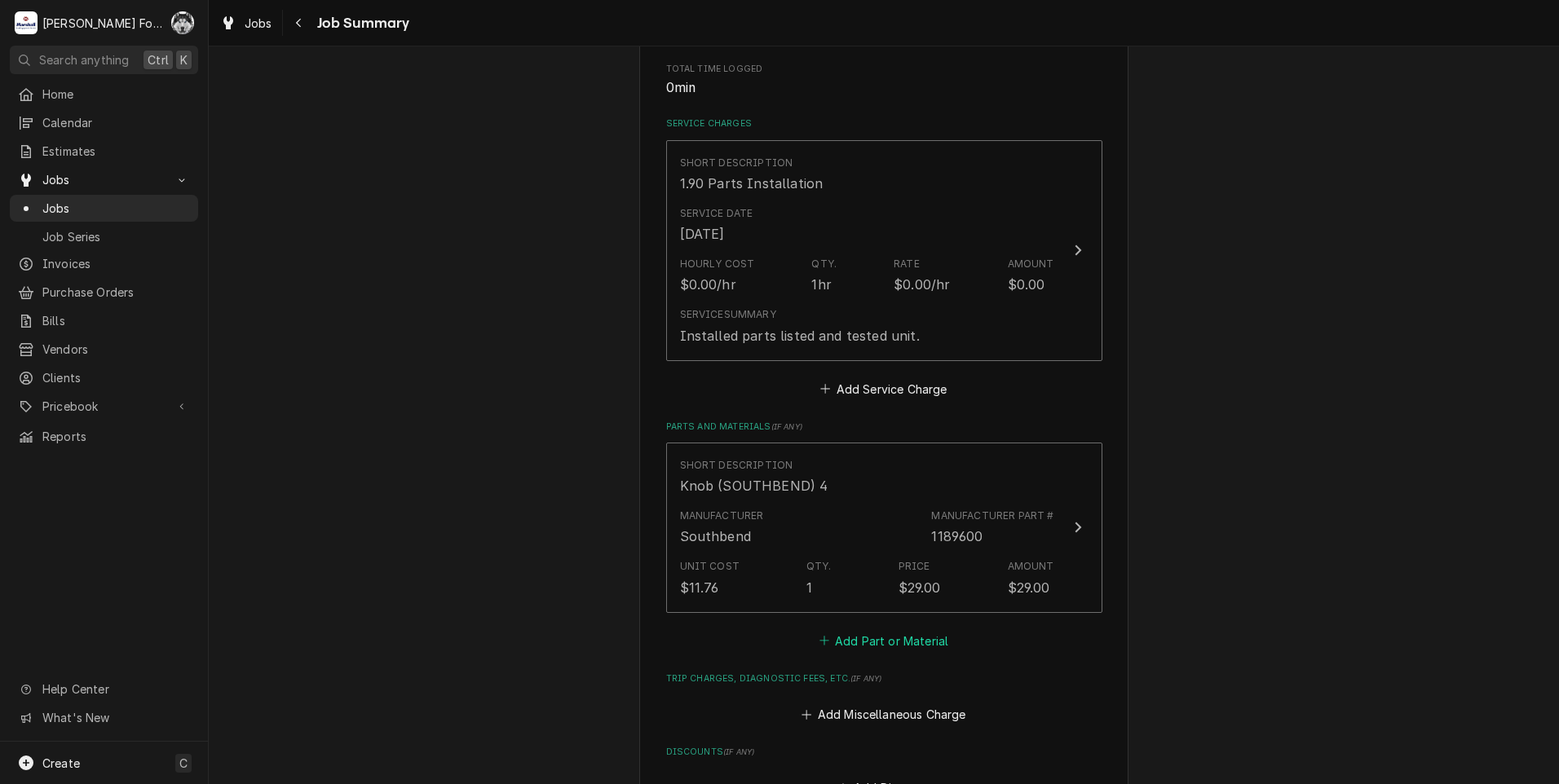
click at [877, 636] on button "Add Part or Material" at bounding box center [884, 641] width 135 height 23
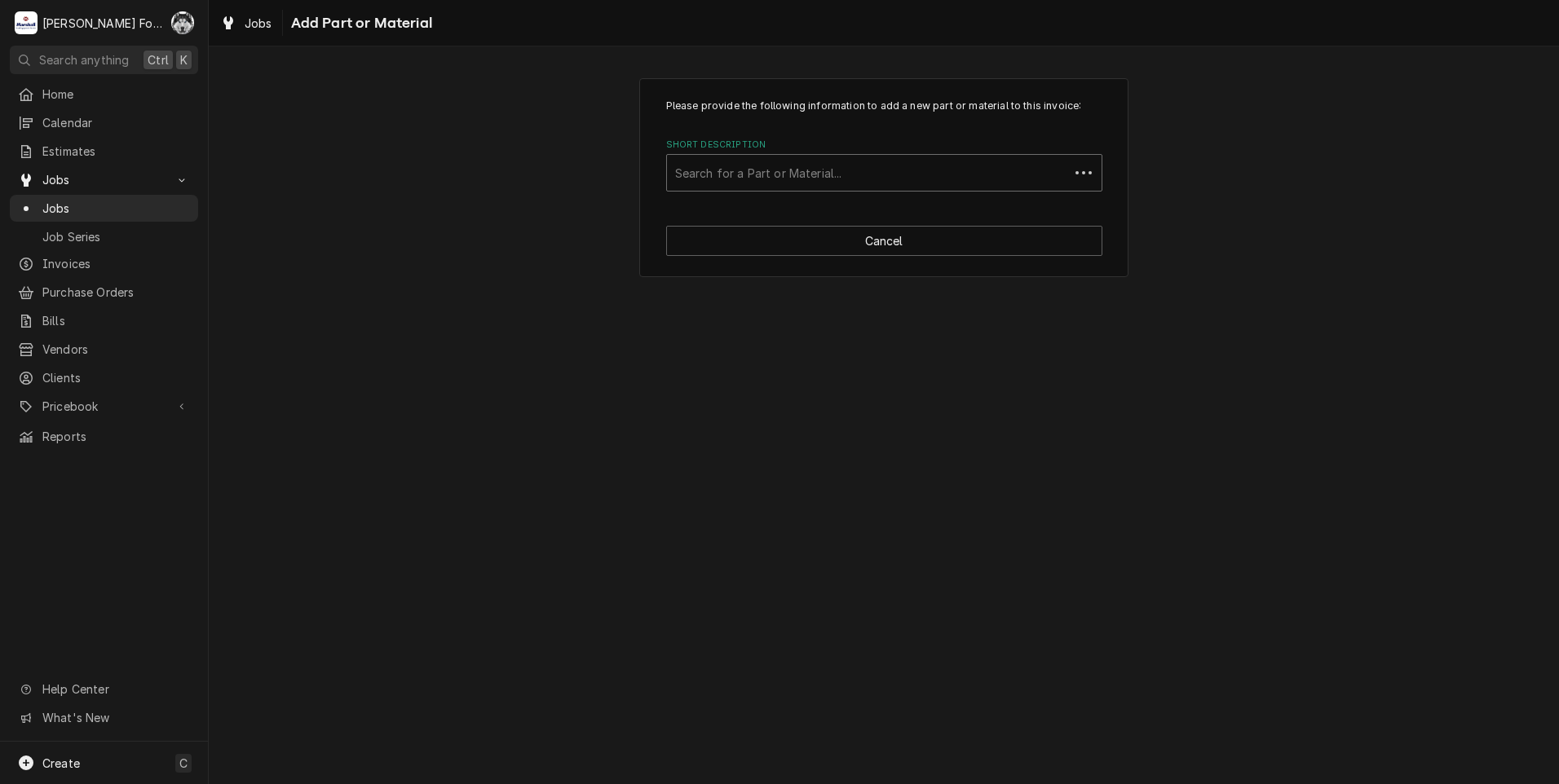
click at [863, 171] on div "Short Description" at bounding box center [868, 173] width 386 height 30
type input "1164807"
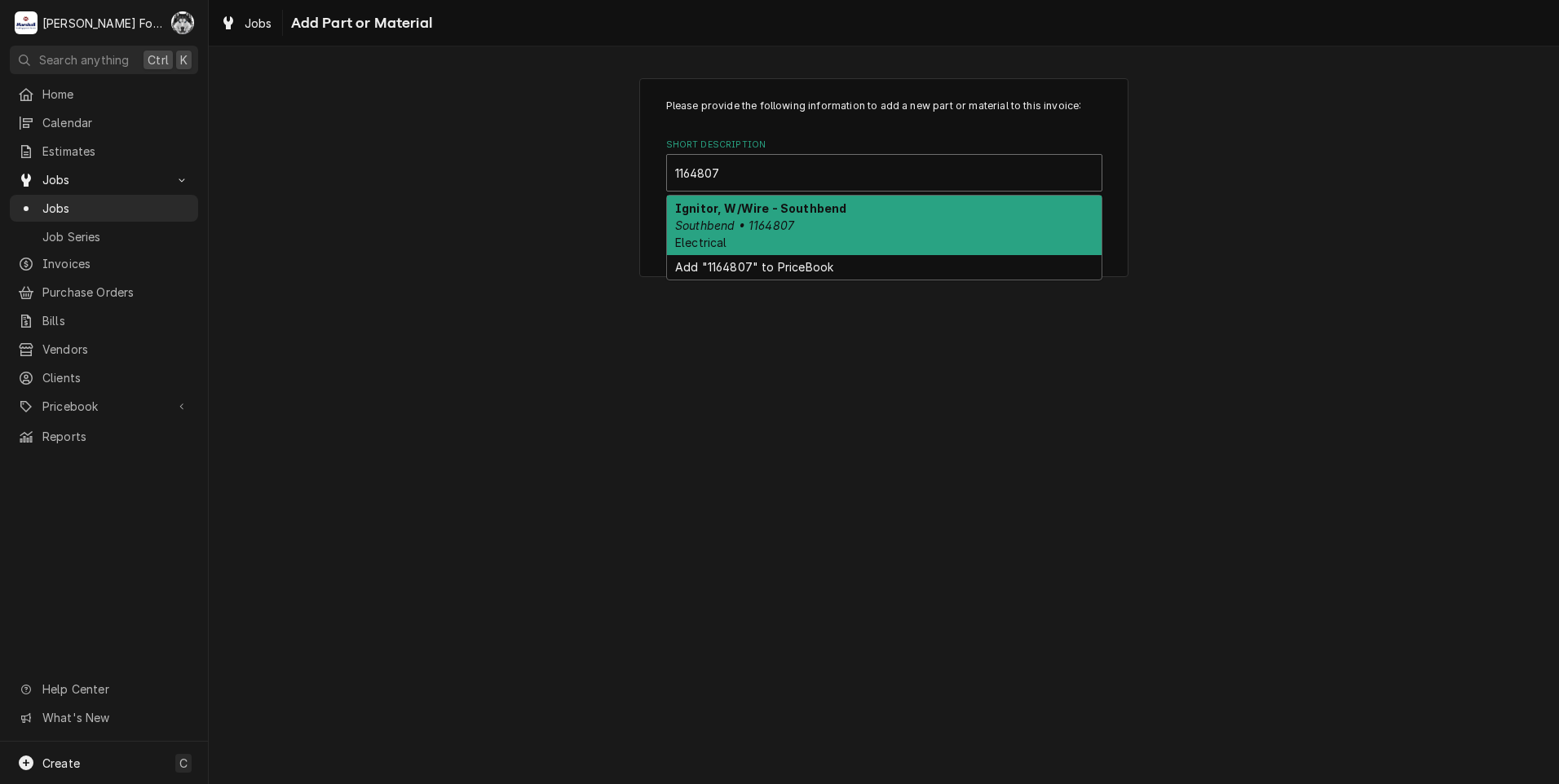
click at [827, 206] on strong "Ignitor, W/Wire - Southbend" at bounding box center [761, 208] width 171 height 14
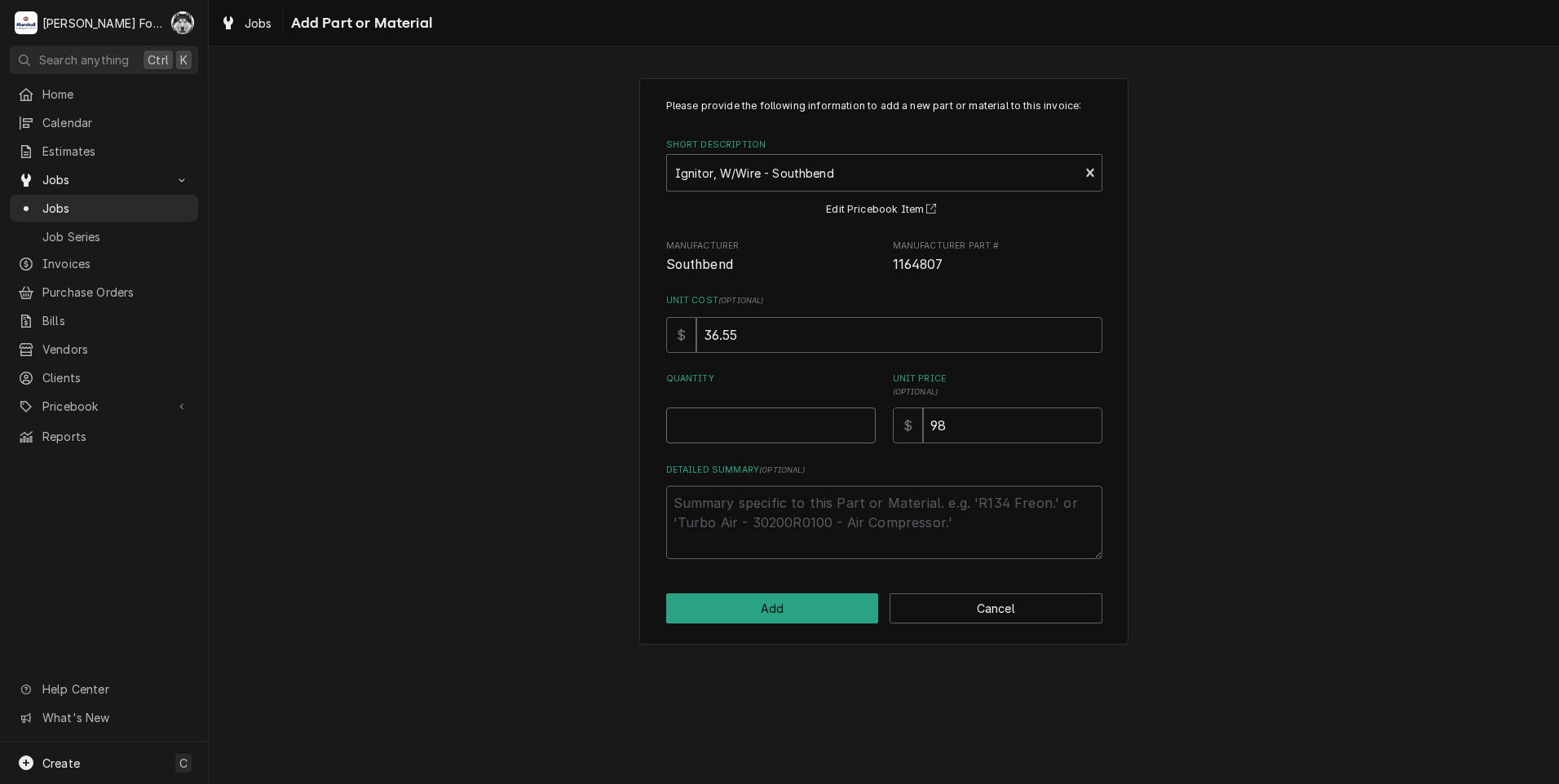
type textarea "x"
type input "0.5"
click at [859, 424] on input "0.5" at bounding box center [771, 425] width 210 height 36
type textarea "x"
type input "1"
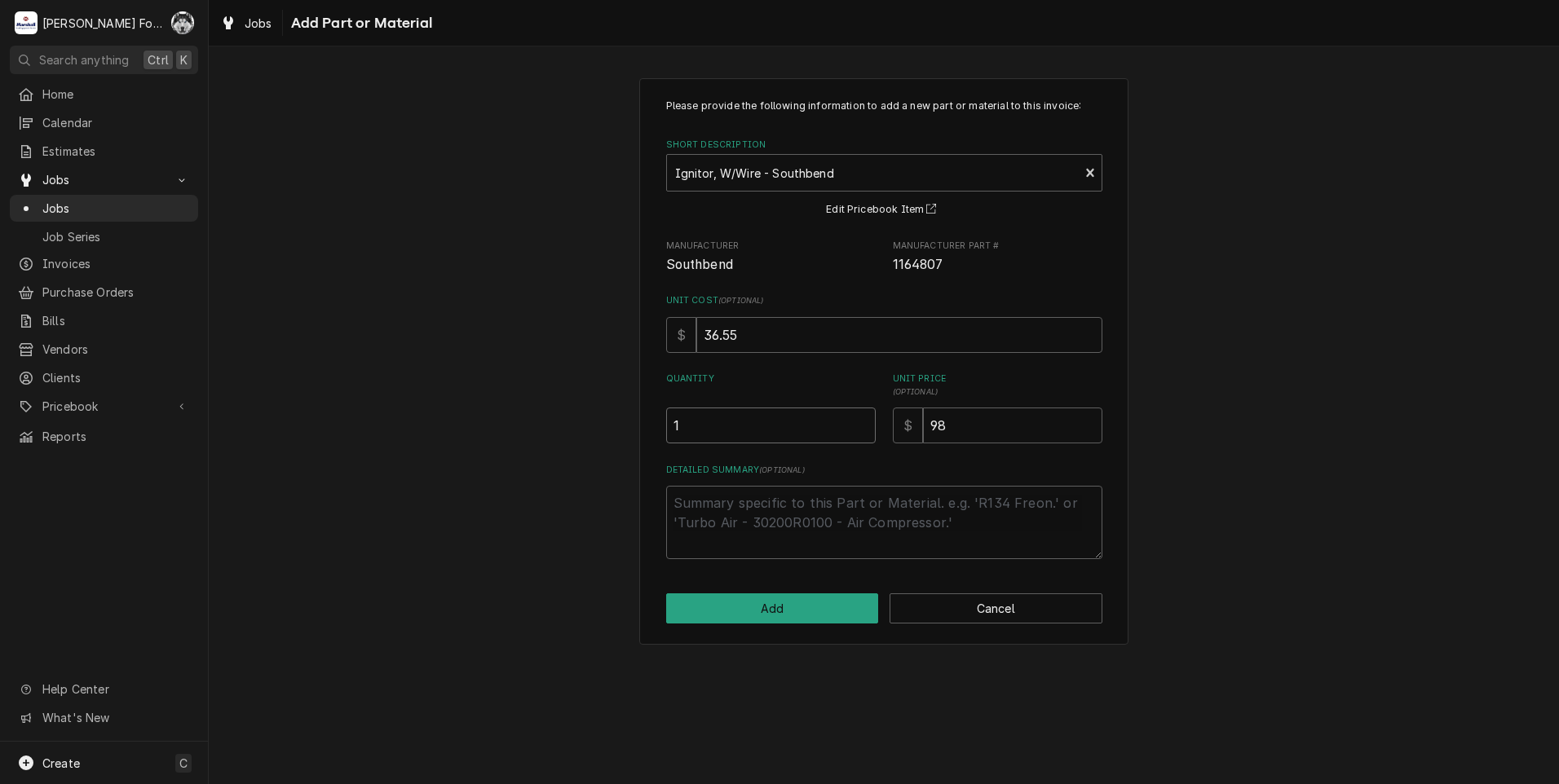
click at [859, 424] on input "1" at bounding box center [771, 425] width 210 height 36
drag, startPoint x: 807, startPoint y: 610, endPoint x: 802, endPoint y: 598, distance: 13.0
click at [802, 598] on button "Add" at bounding box center [772, 608] width 213 height 30
type textarea "x"
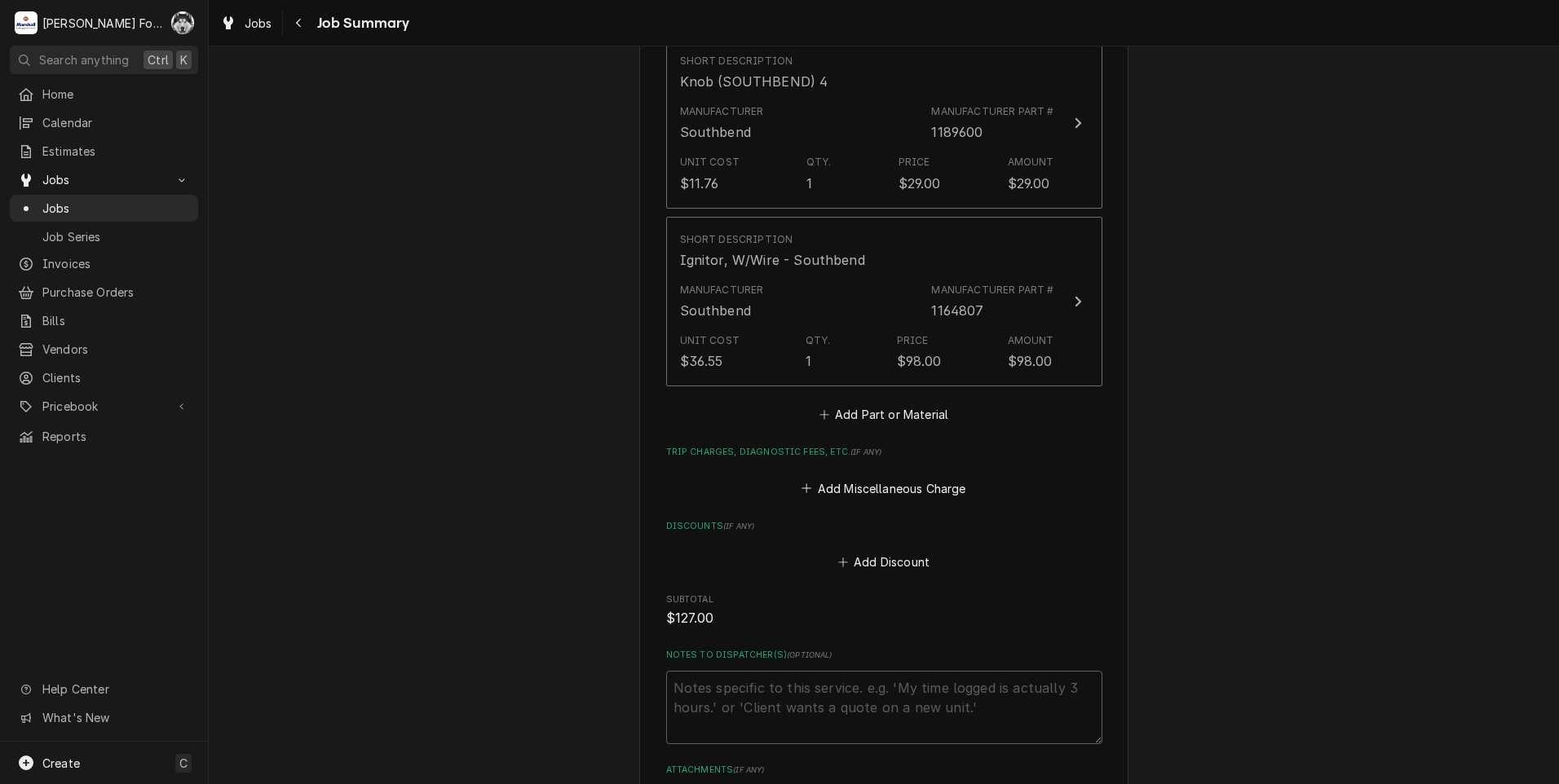
scroll to position [734, 0]
click at [881, 416] on button "Add Part or Material" at bounding box center [884, 412] width 135 height 23
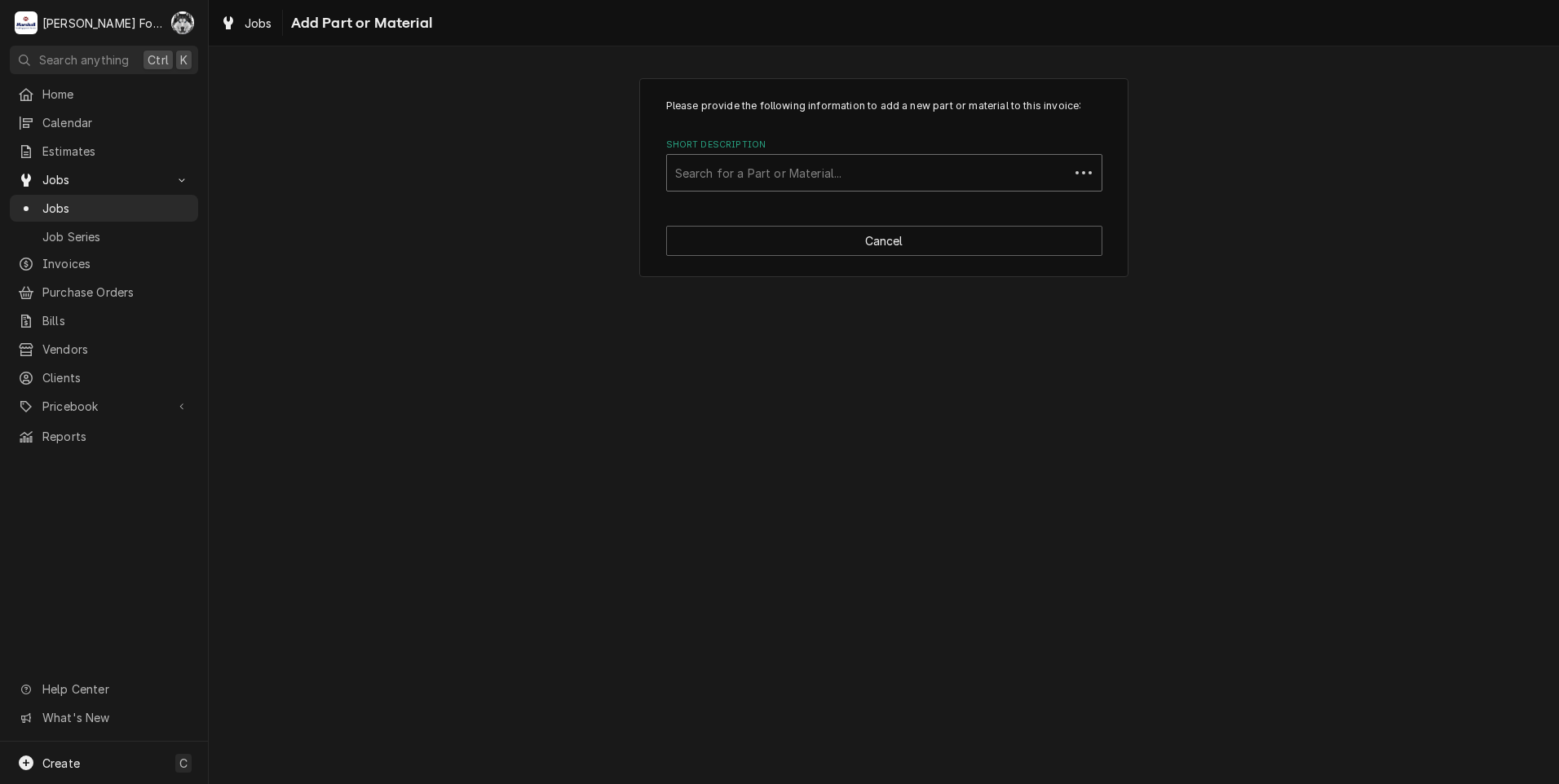
click at [819, 170] on div "Short Description" at bounding box center [868, 173] width 386 height 30
type input "1178202"
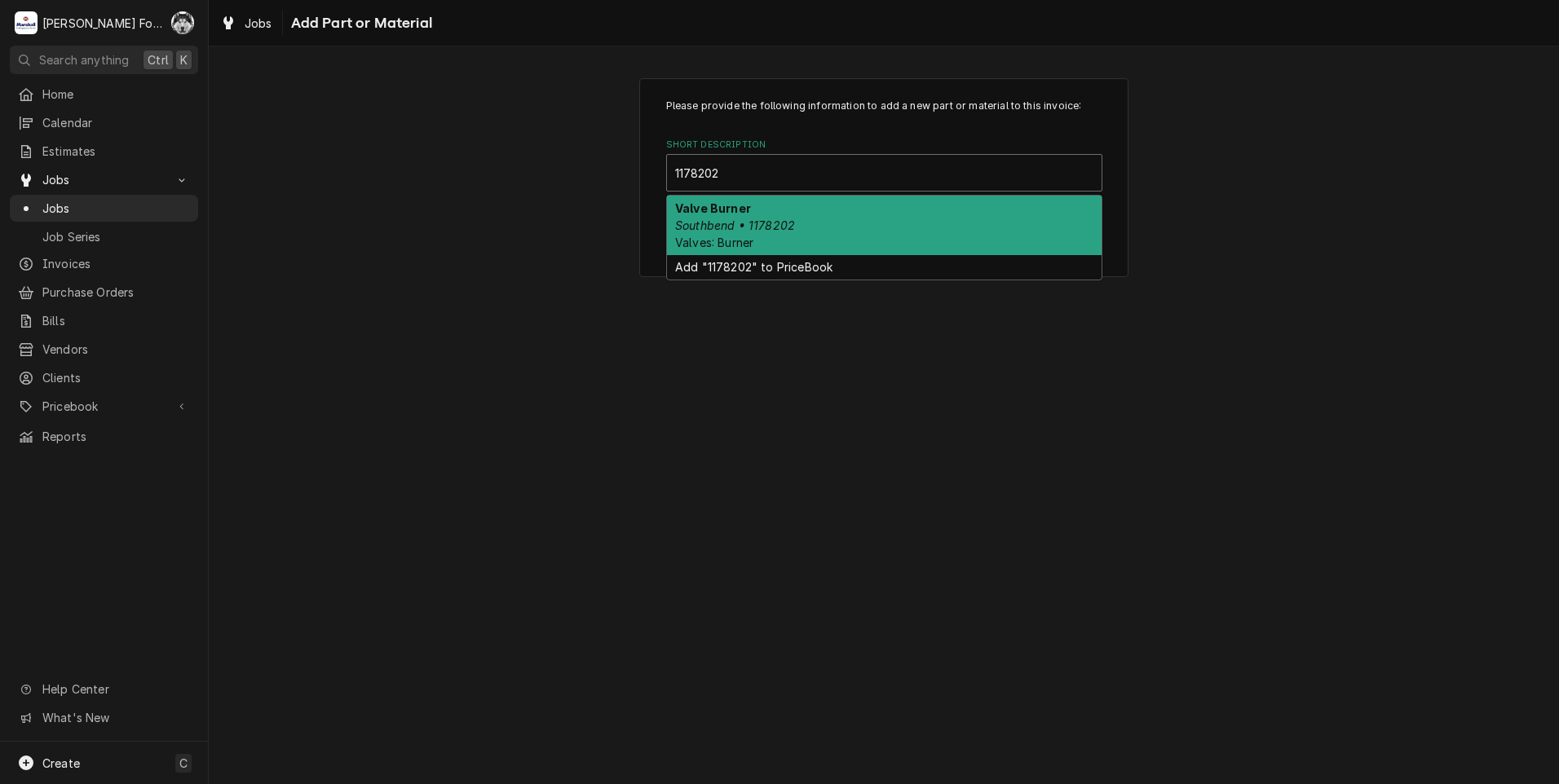
click at [787, 230] on em "Southbend • 1178202" at bounding box center [735, 225] width 120 height 14
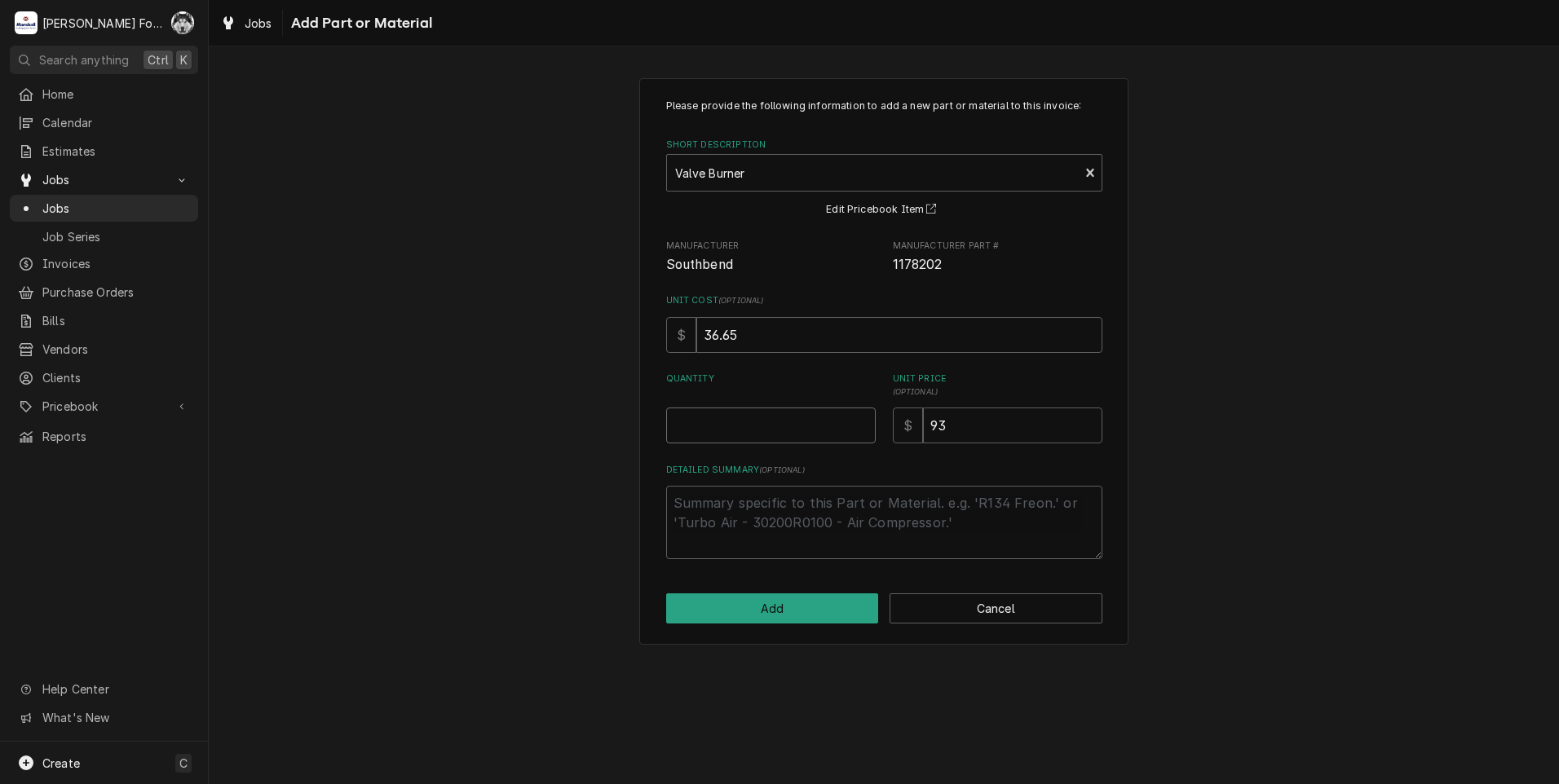
type textarea "x"
type input "0.5"
click at [859, 422] on input "0.5" at bounding box center [771, 425] width 210 height 36
type textarea "x"
type input "1"
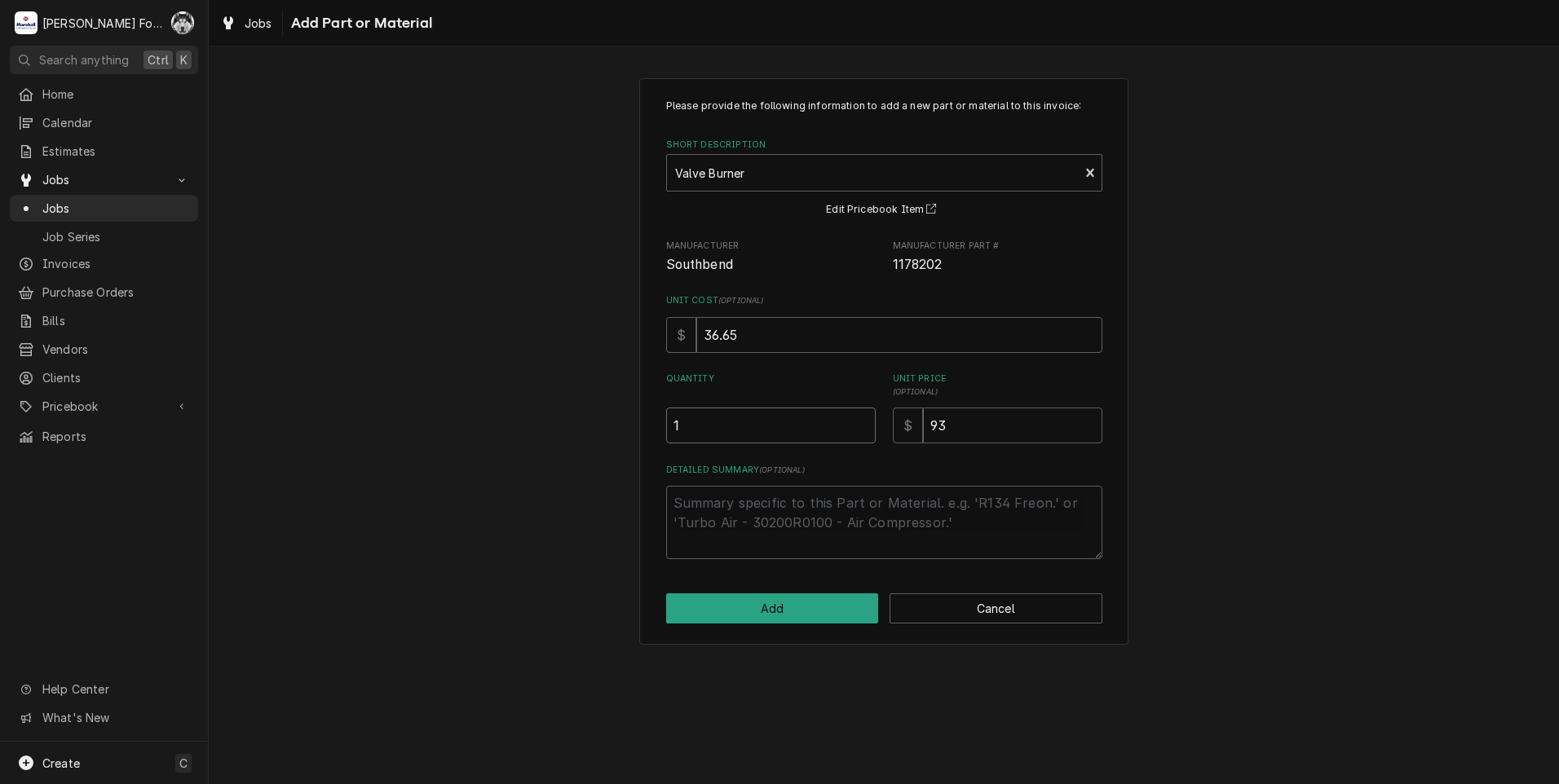
click at [859, 422] on input "1" at bounding box center [771, 425] width 210 height 36
click at [796, 608] on button "Add" at bounding box center [772, 608] width 213 height 30
type textarea "x"
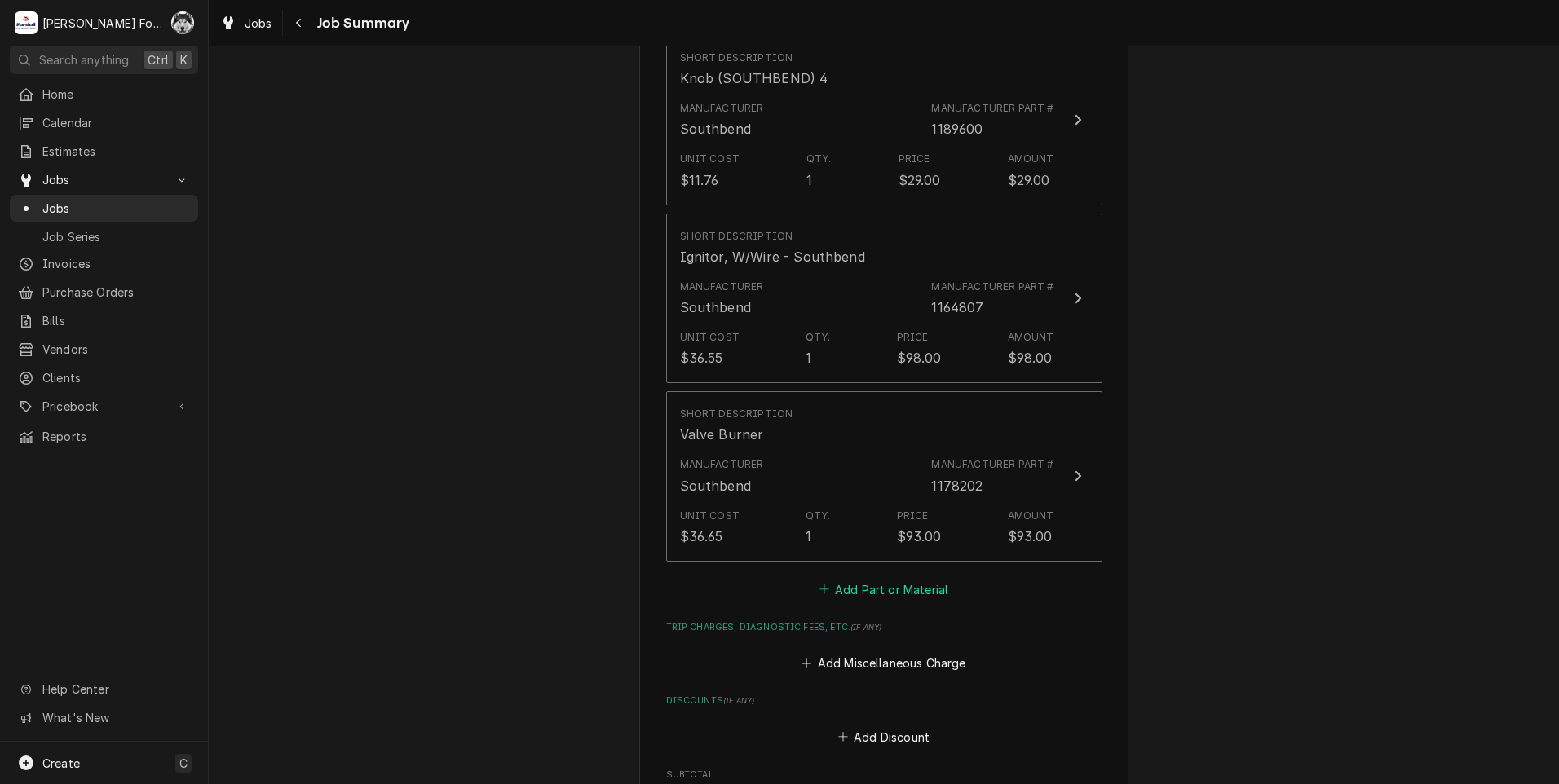
click at [888, 592] on button "Add Part or Material" at bounding box center [884, 589] width 135 height 23
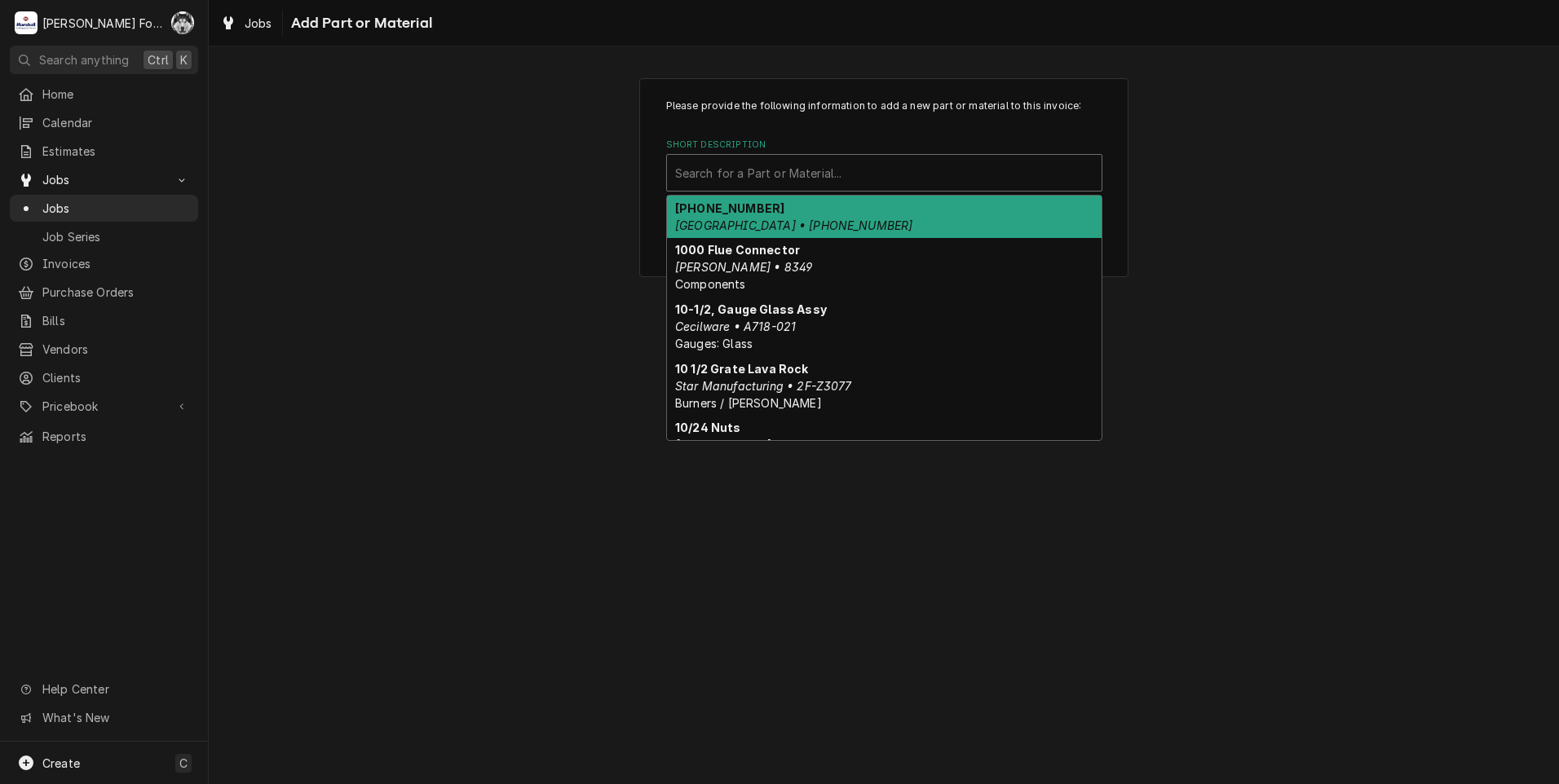
click at [912, 168] on div "Short Description" at bounding box center [884, 173] width 418 height 30
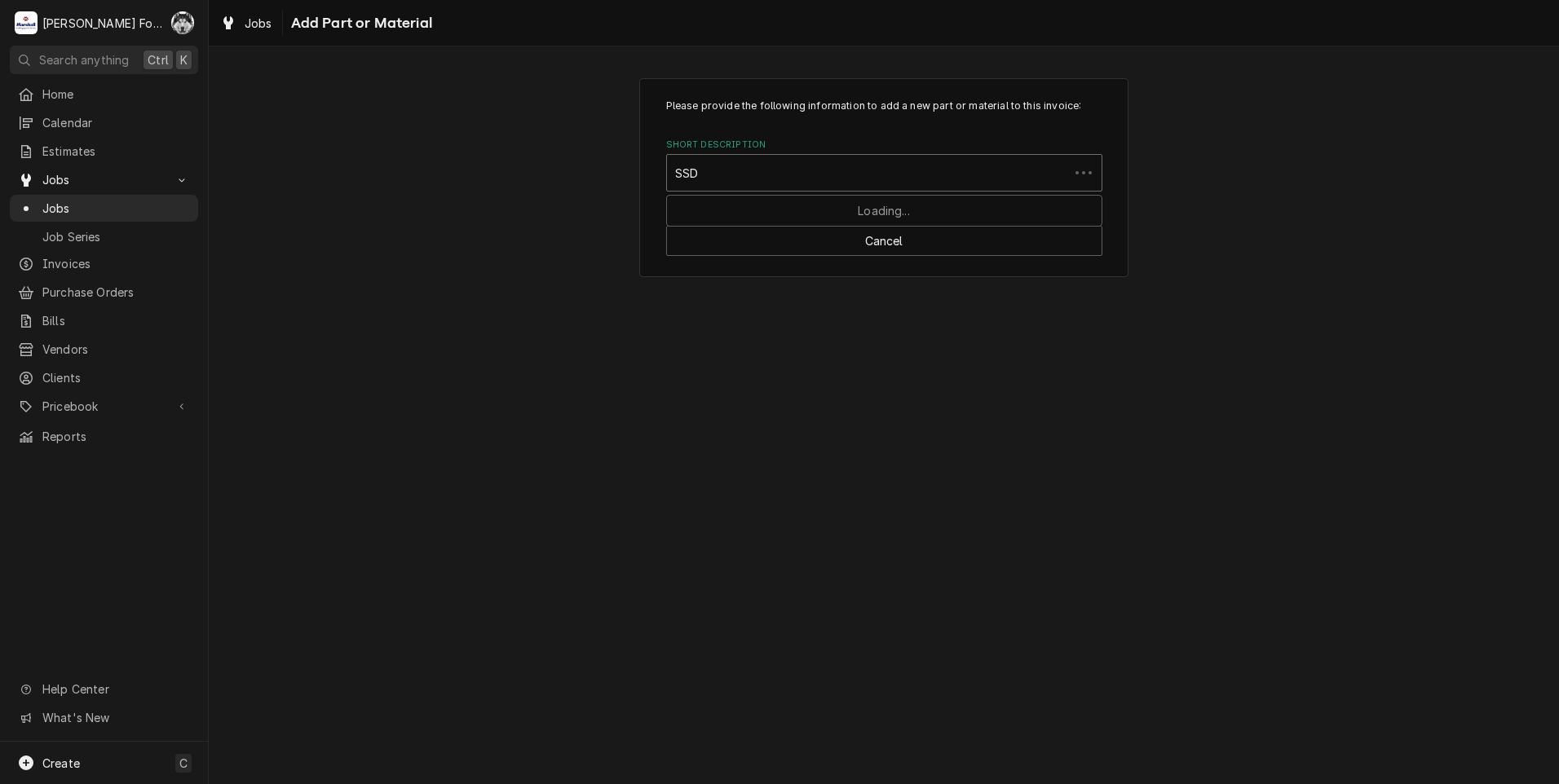
type input "SSDT"
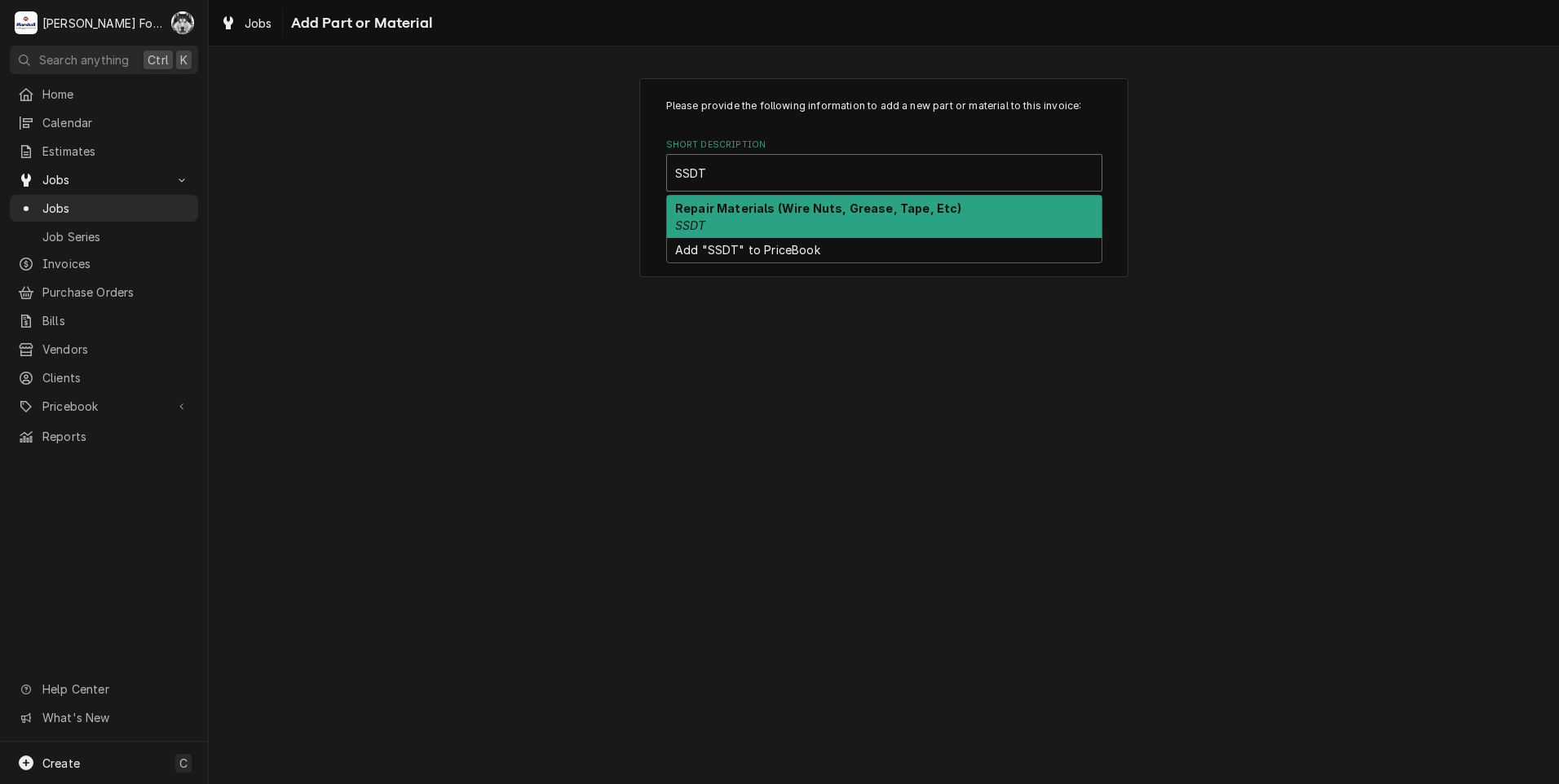
click at [867, 218] on div "Repair Materials (Wire Nuts, Grease, Tape, Etc) SSDT" at bounding box center [884, 217] width 435 height 43
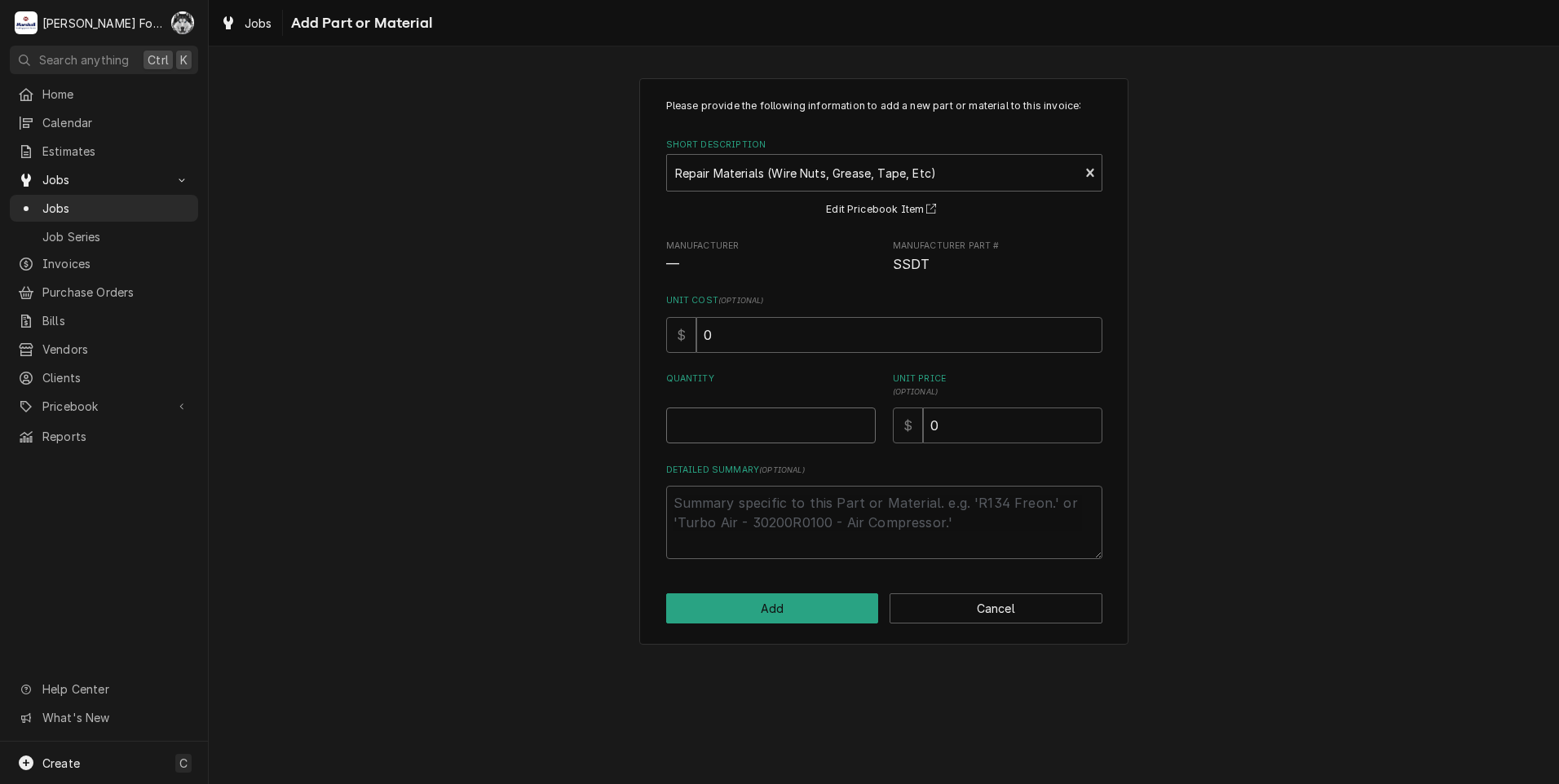
type textarea "x"
type input "0.5"
click at [858, 421] on input "0.5" at bounding box center [771, 425] width 210 height 36
type textarea "x"
type input "1"
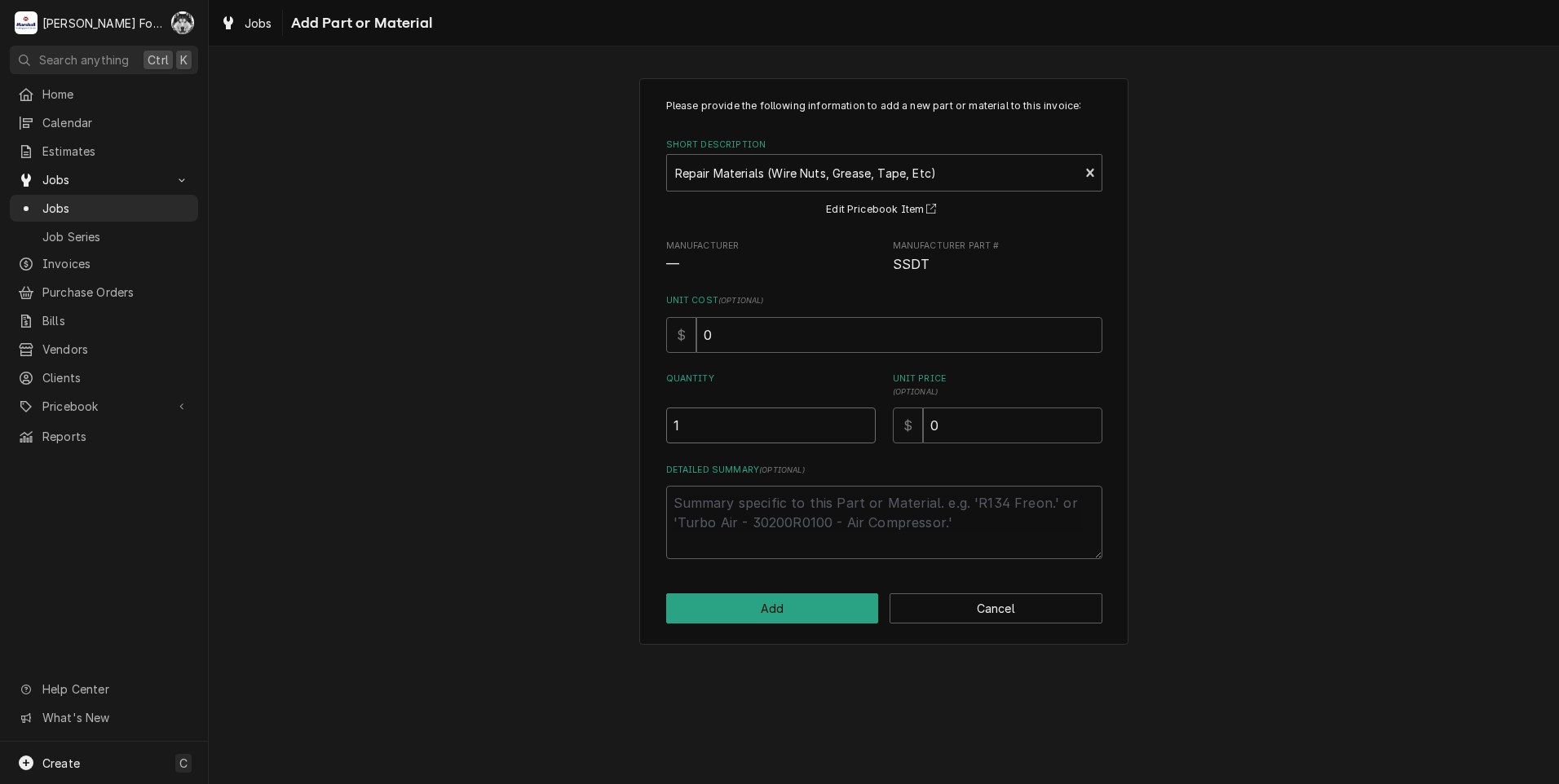
click at [858, 421] on input "1" at bounding box center [771, 425] width 210 height 36
drag, startPoint x: 971, startPoint y: 426, endPoint x: 823, endPoint y: 426, distance: 148.0
click at [833, 438] on div "Quantity 1 Unit Price ( optional ) $ 0" at bounding box center [884, 408] width 437 height 71
type textarea "x"
type input "6"
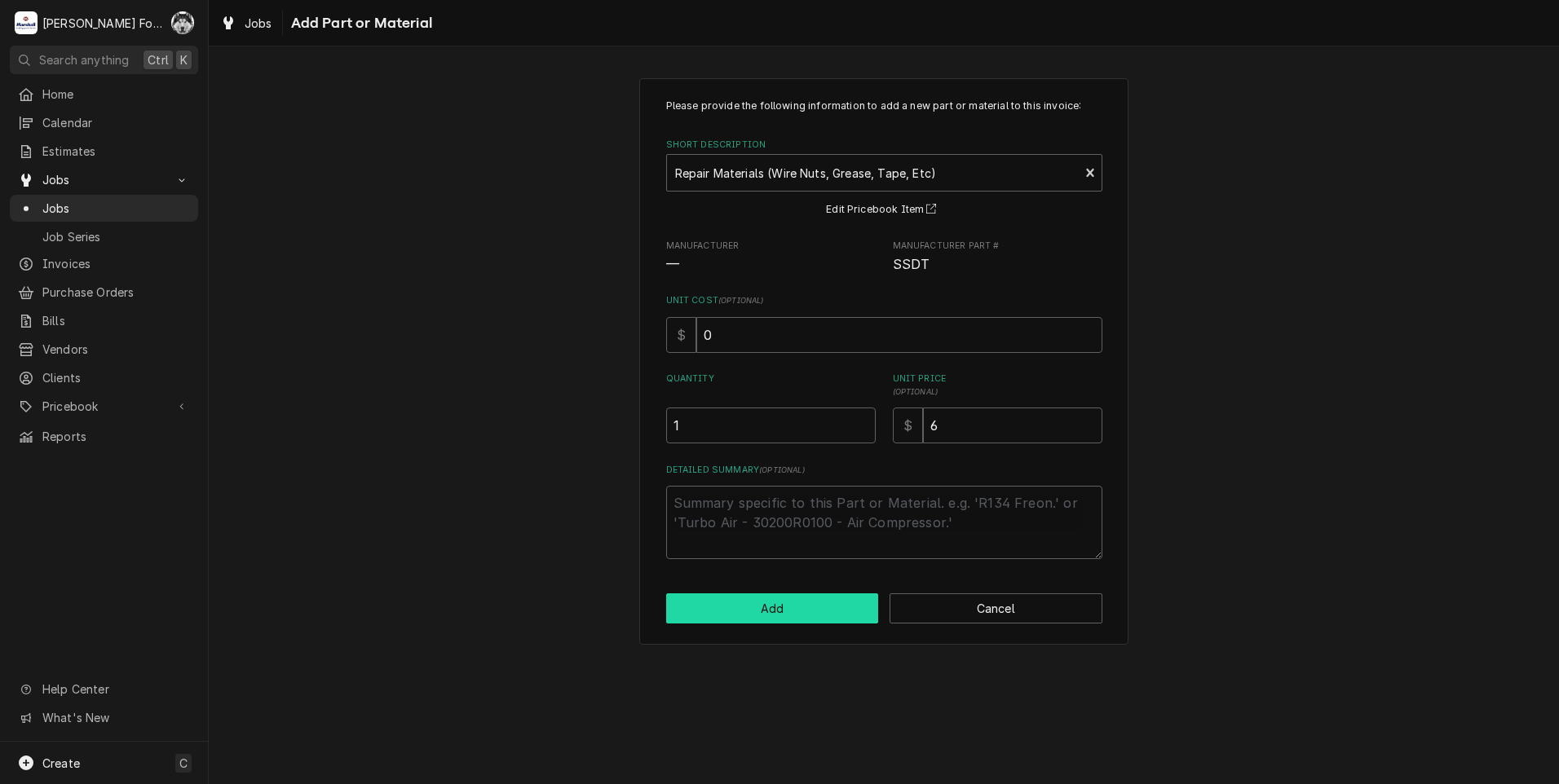
click at [830, 606] on button "Add" at bounding box center [772, 608] width 213 height 30
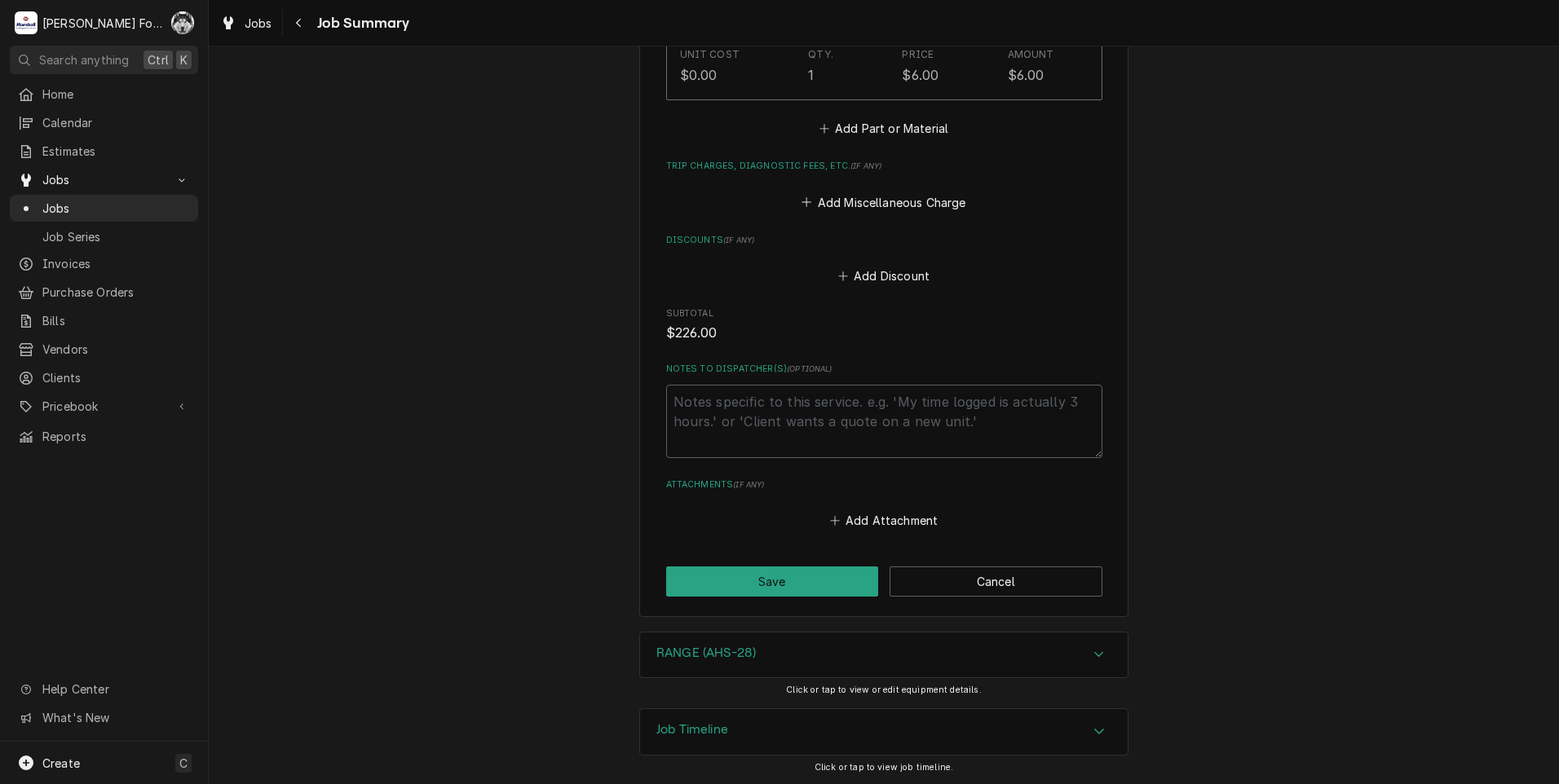
scroll to position [1374, 0]
click at [757, 587] on button "Save" at bounding box center [772, 581] width 213 height 30
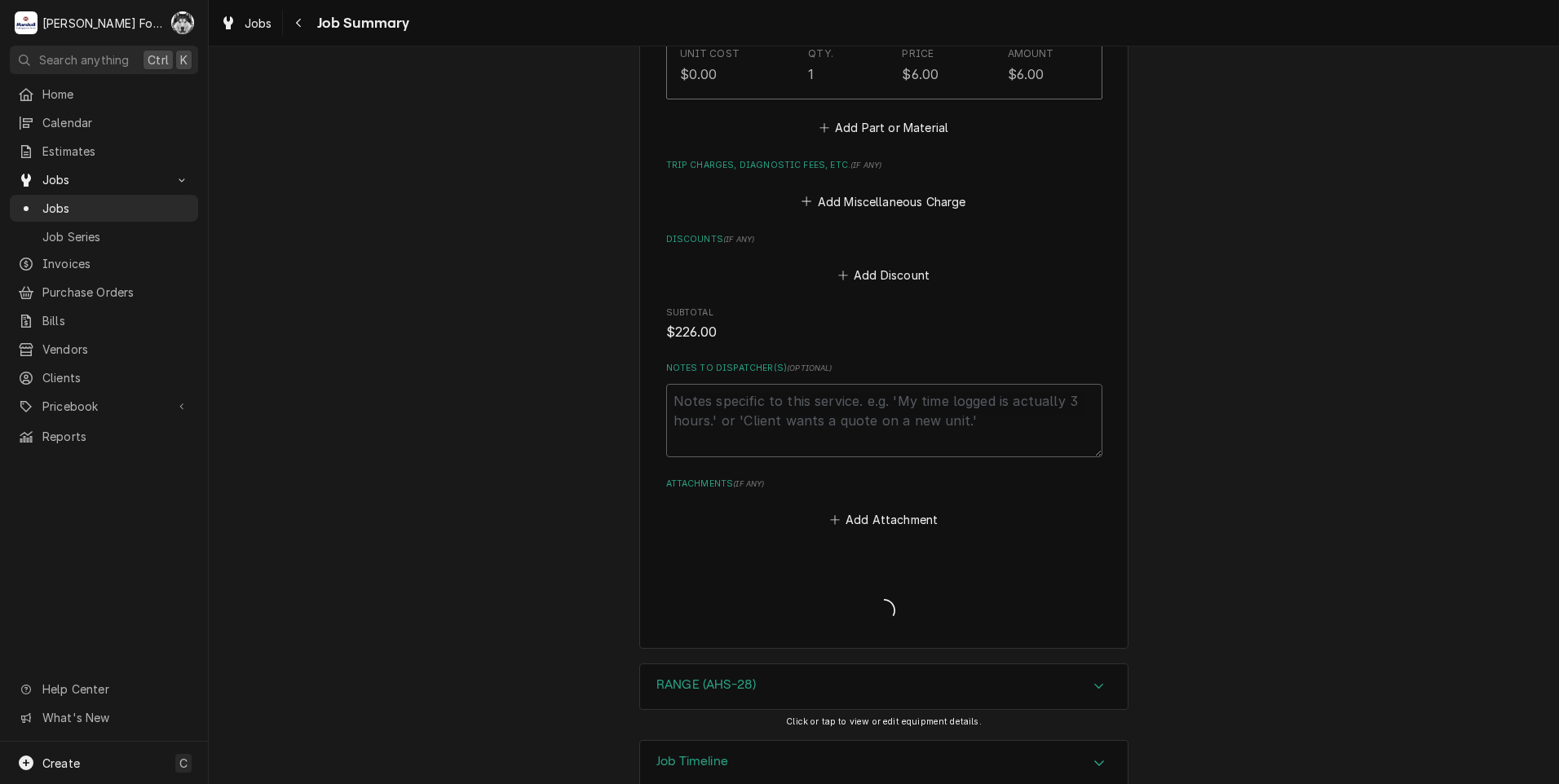
type textarea "x"
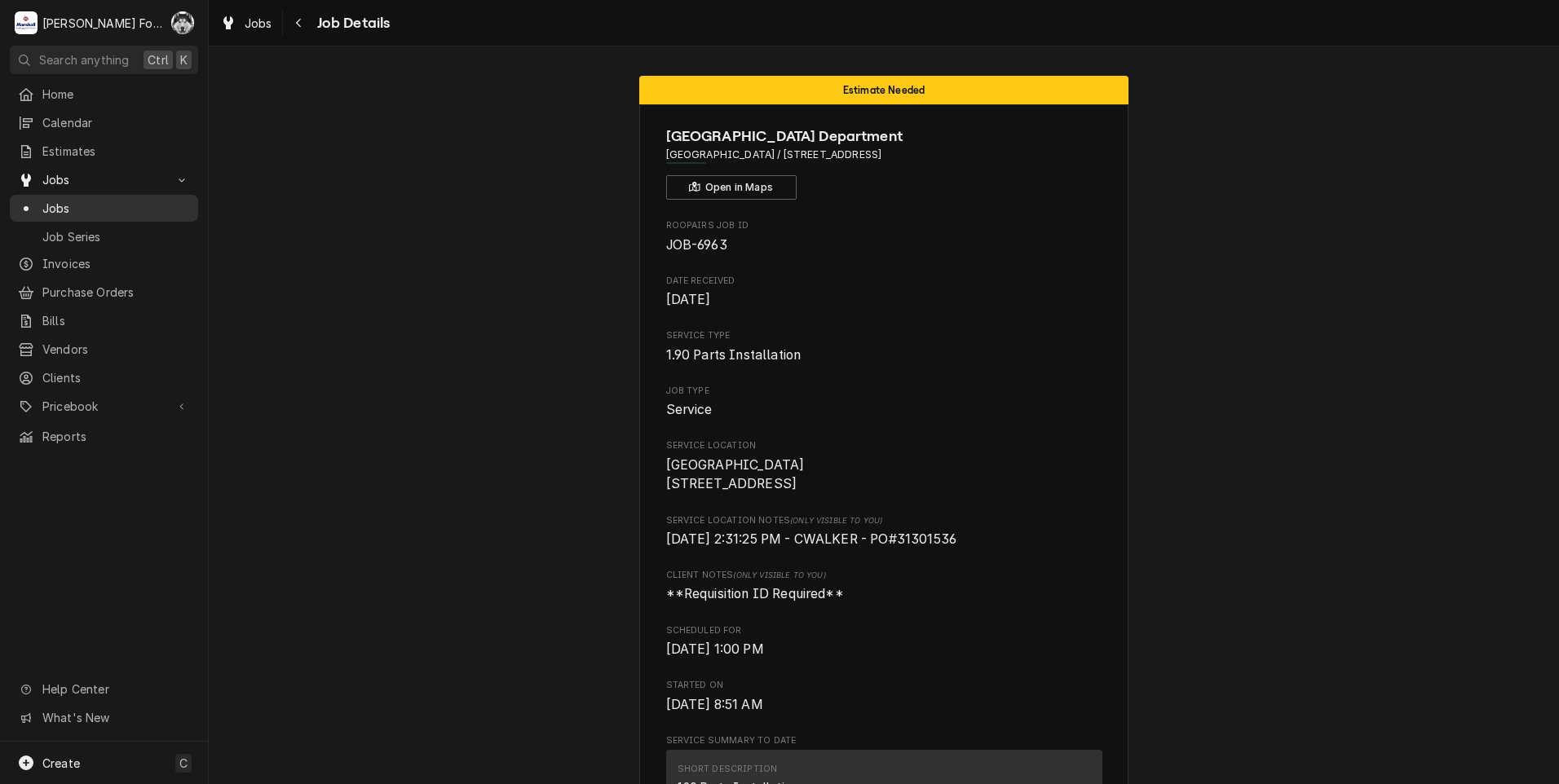
click at [44, 203] on span "Jobs" at bounding box center [116, 208] width 148 height 17
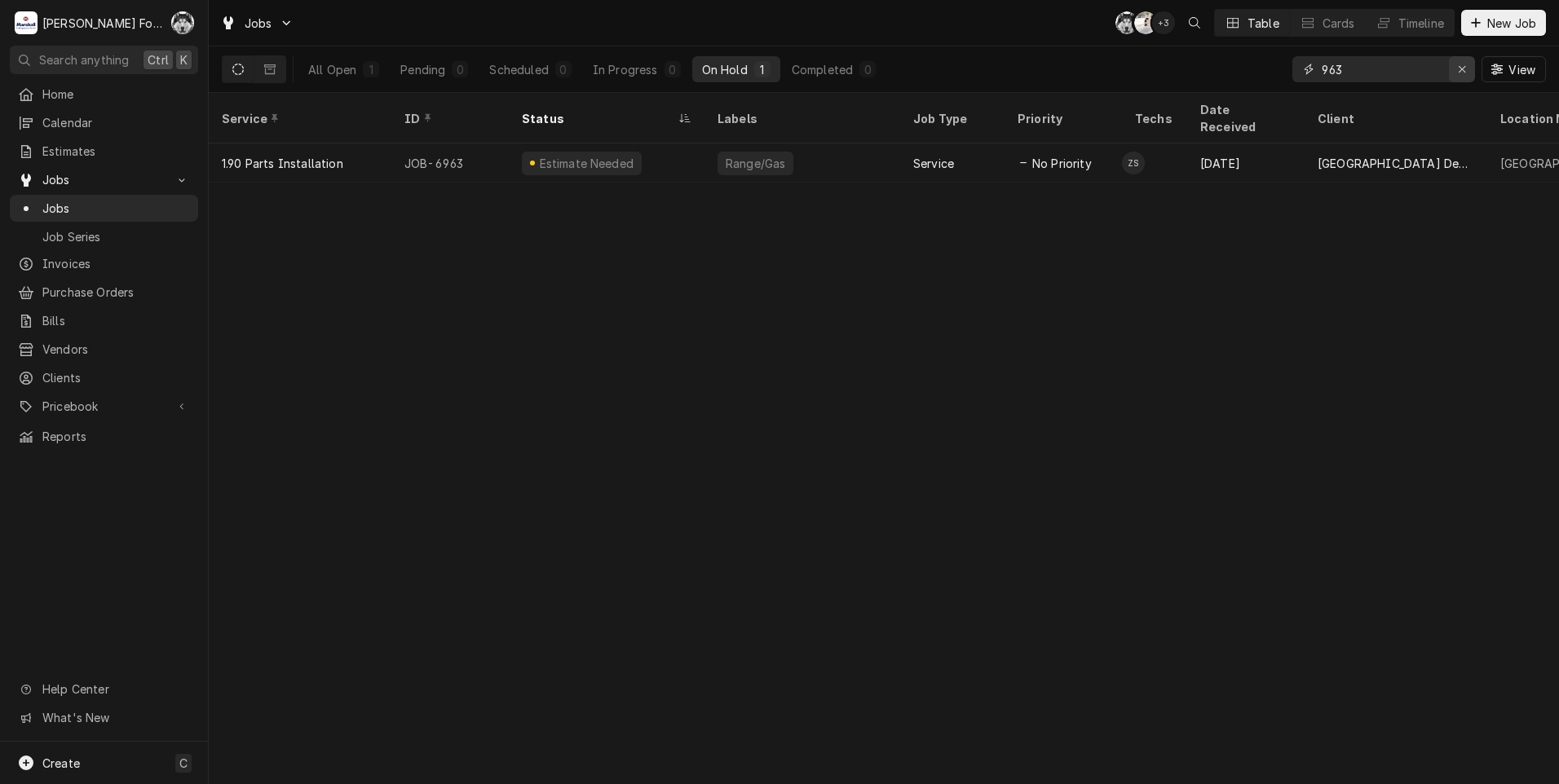
click at [1459, 72] on icon "Erase input" at bounding box center [1462, 69] width 9 height 11
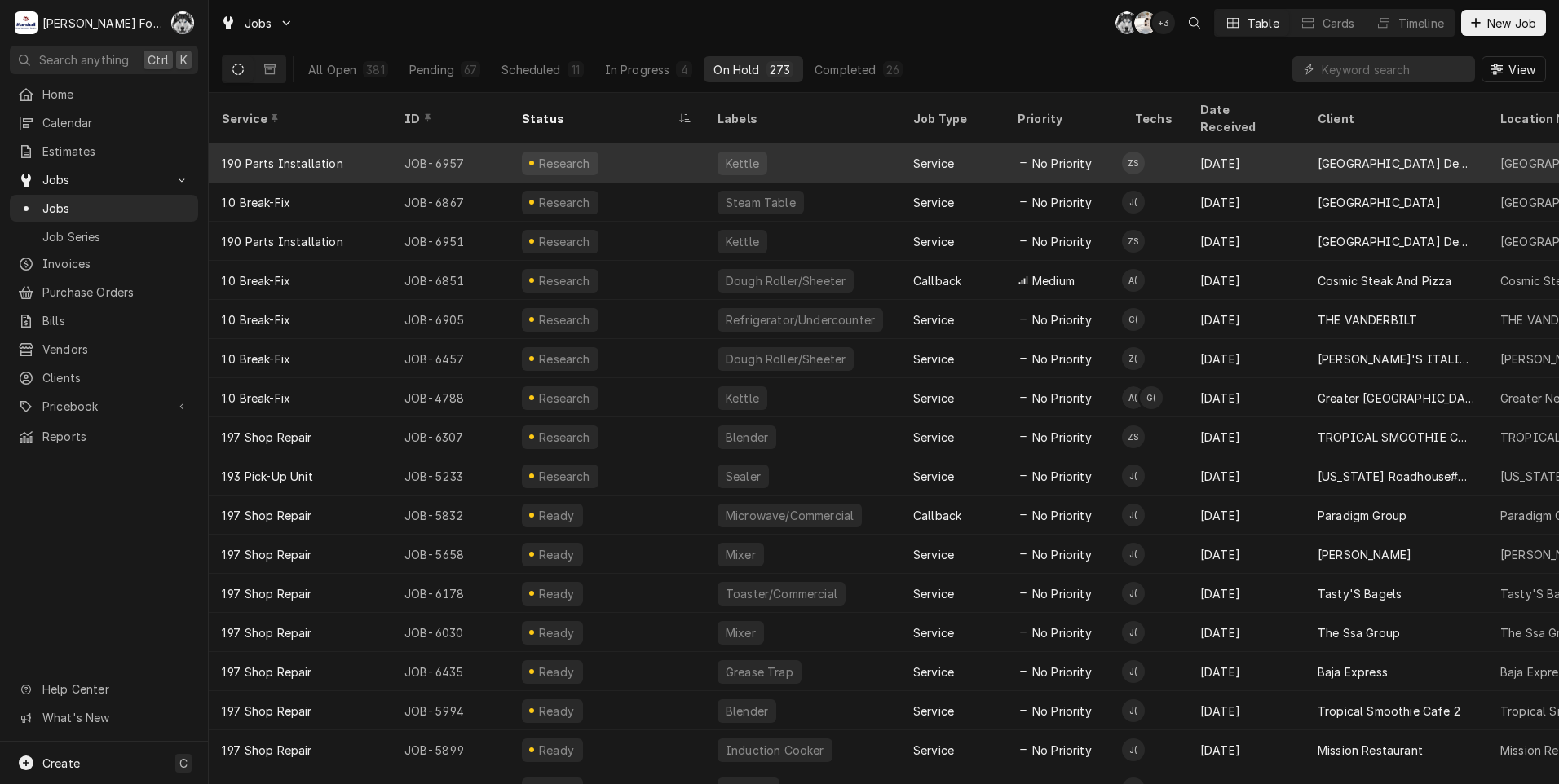
click at [650, 149] on div "Research" at bounding box center [607, 163] width 196 height 39
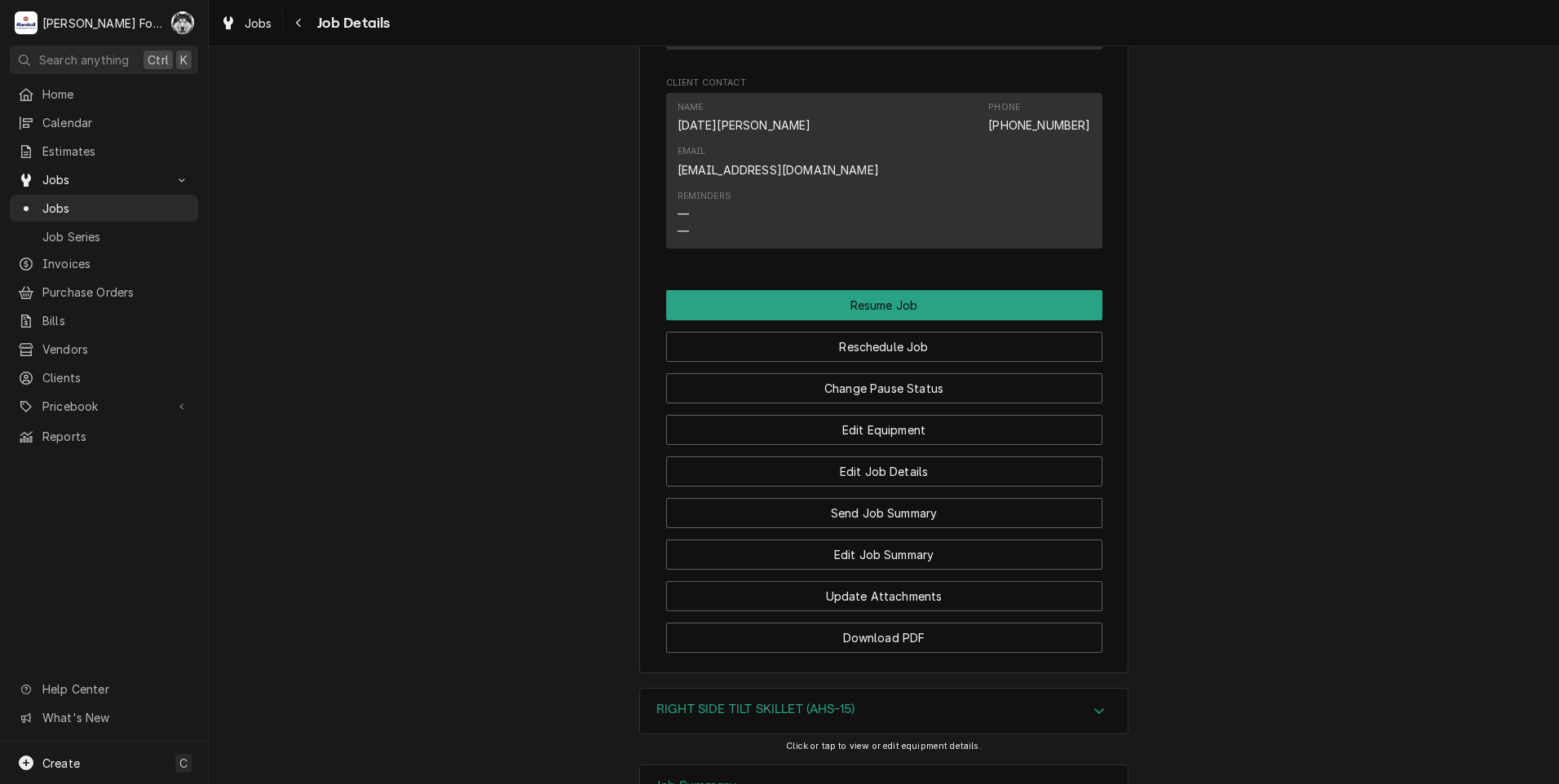
scroll to position [1386, 0]
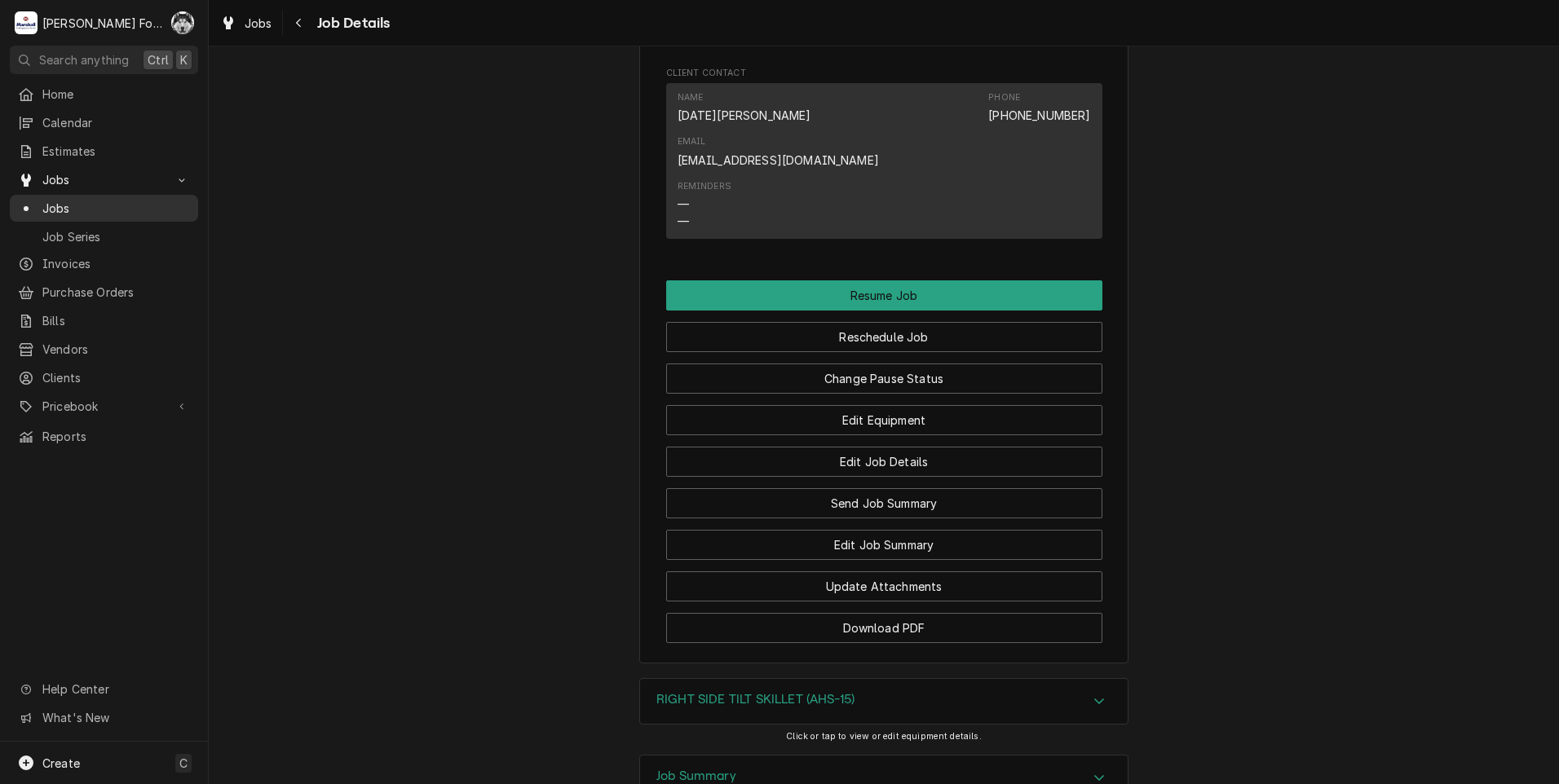
click at [55, 200] on span "Jobs" at bounding box center [116, 208] width 148 height 17
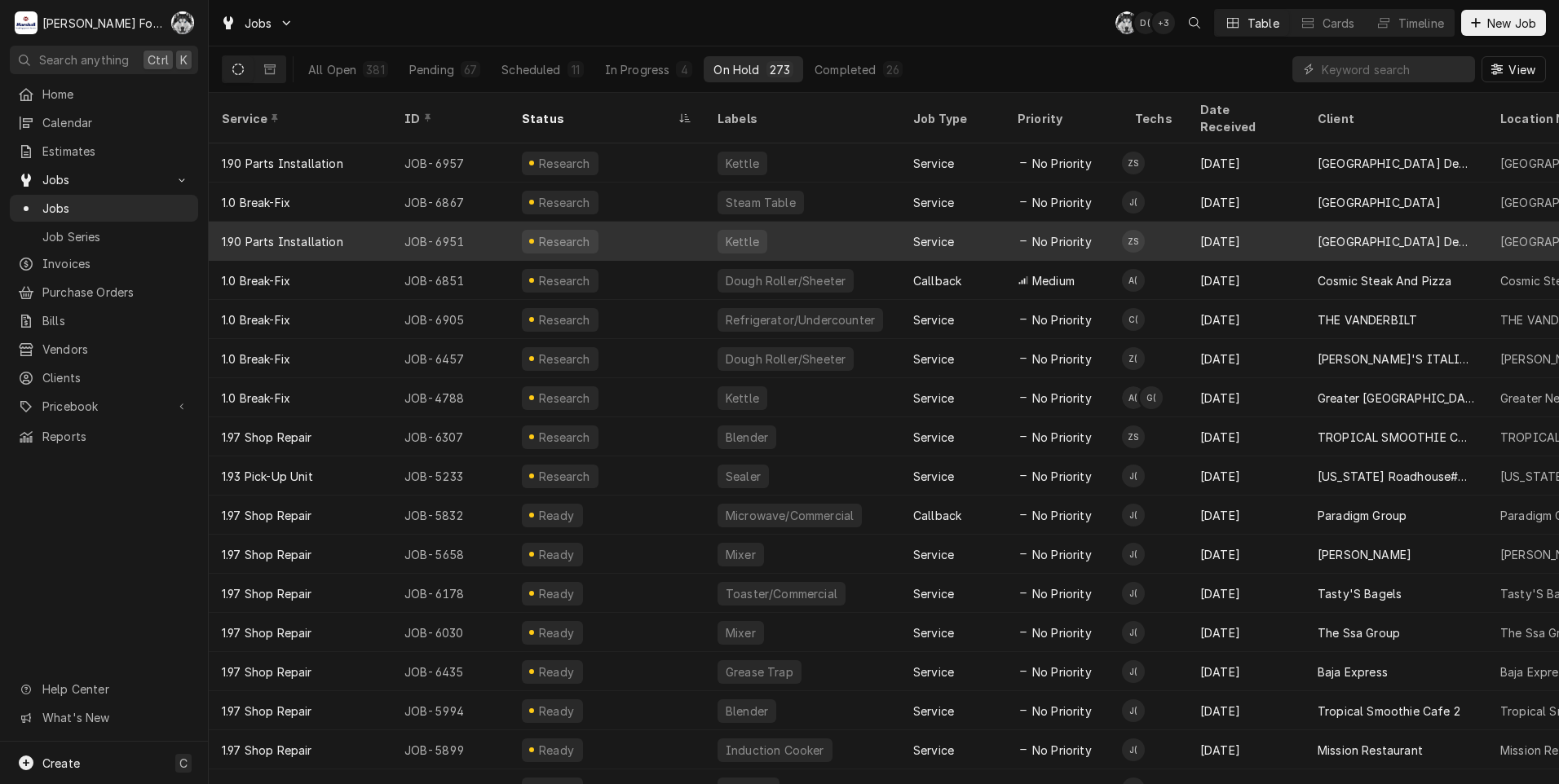
click at [1138, 229] on div "Z Pending No Schedule's Avatar" at bounding box center [1133, 241] width 23 height 23
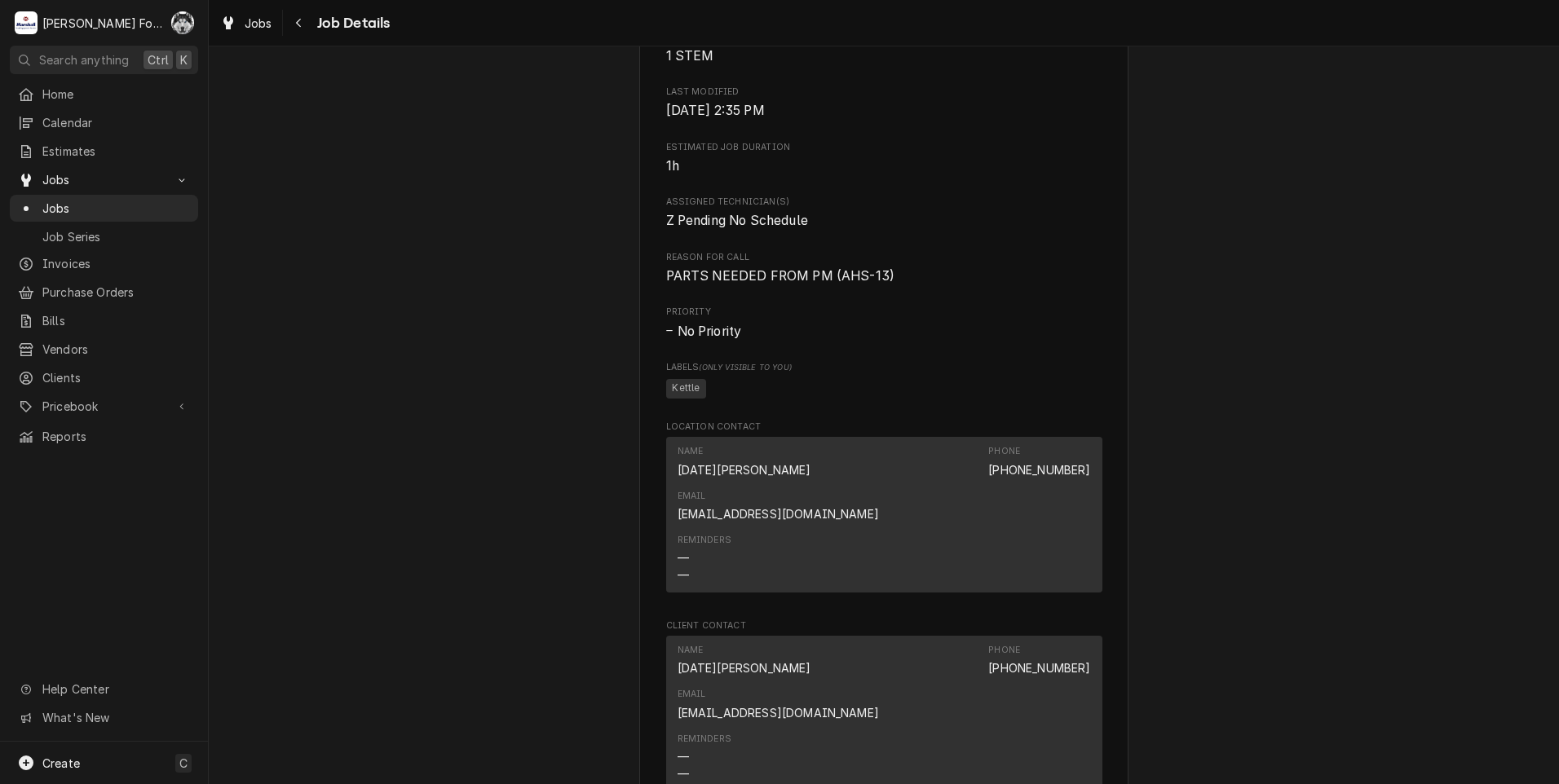
scroll to position [652, 0]
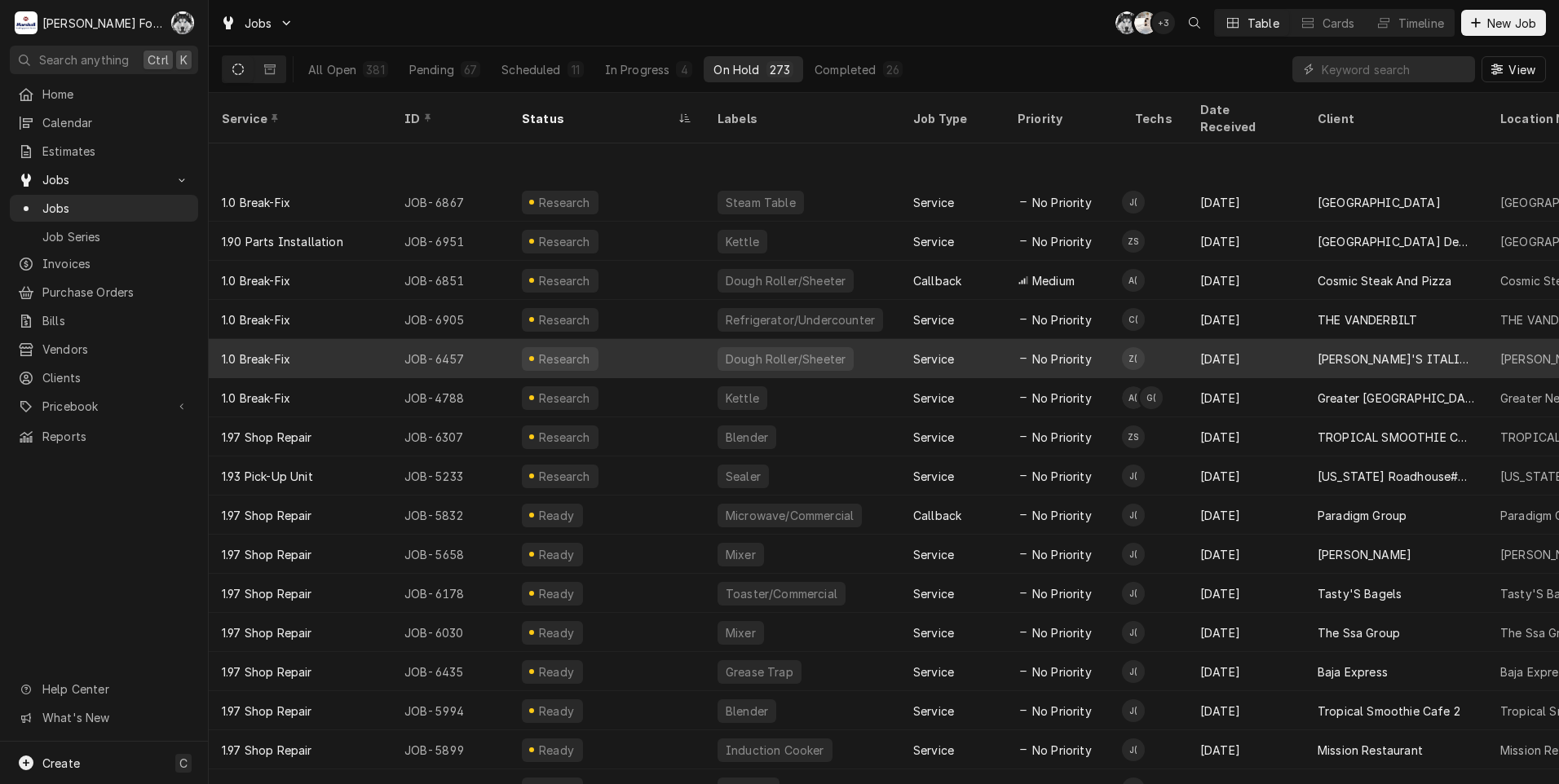
scroll to position [82, 0]
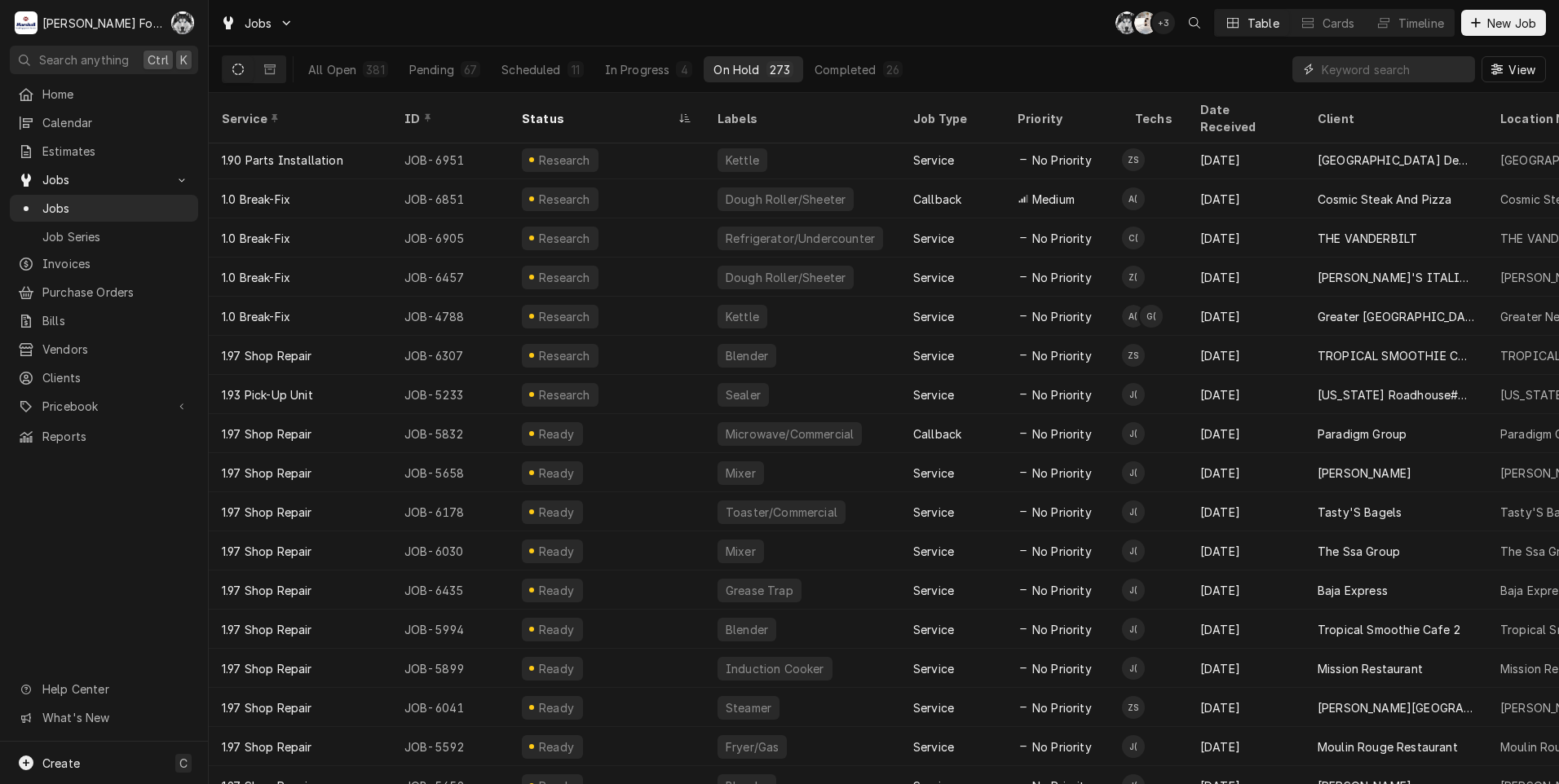
click at [1378, 63] on input "Dynamic Content Wrapper" at bounding box center [1395, 70] width 145 height 26
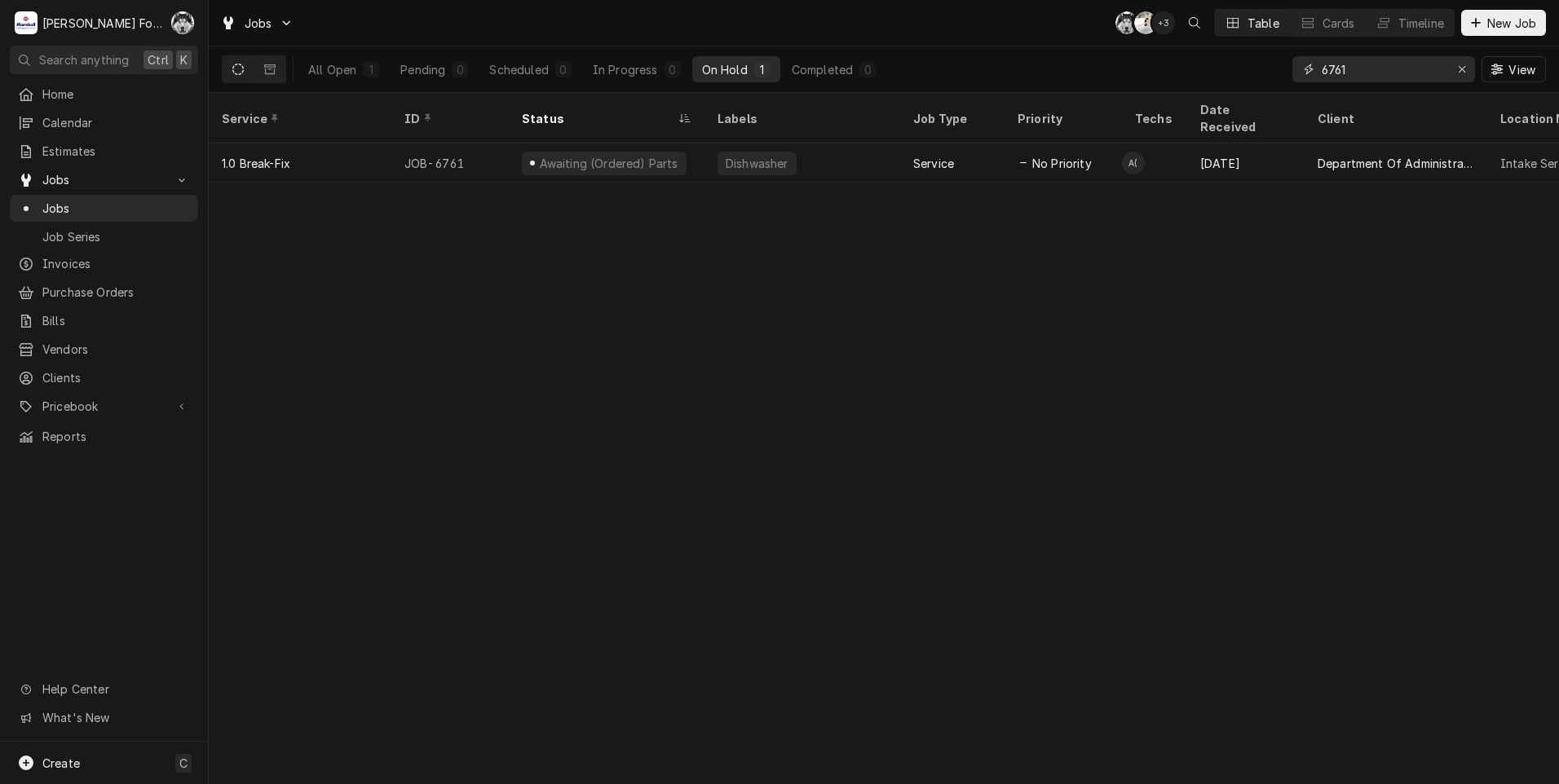
click at [1354, 71] on input "6761" at bounding box center [1383, 70] width 123 height 26
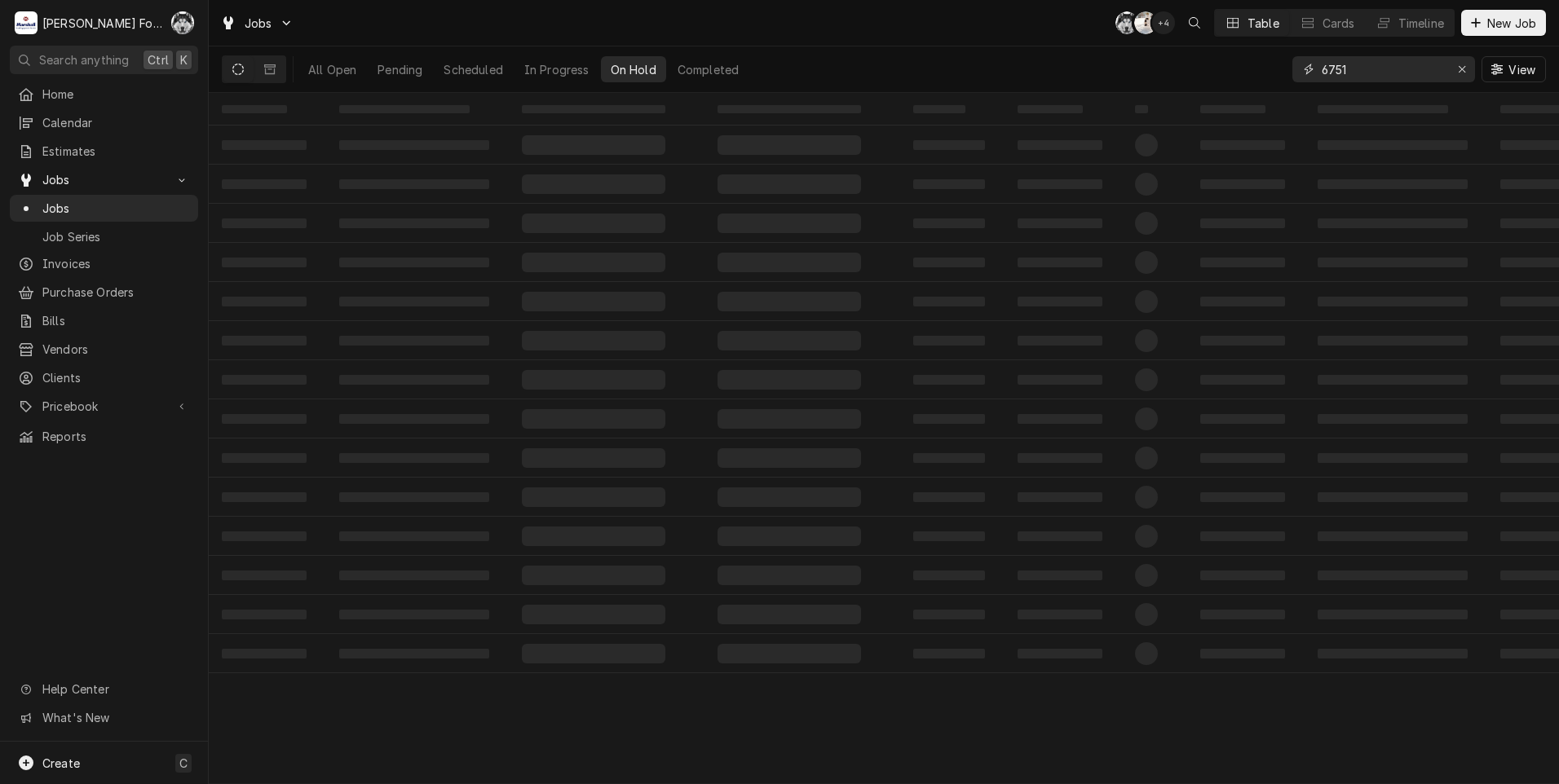
type input "6751"
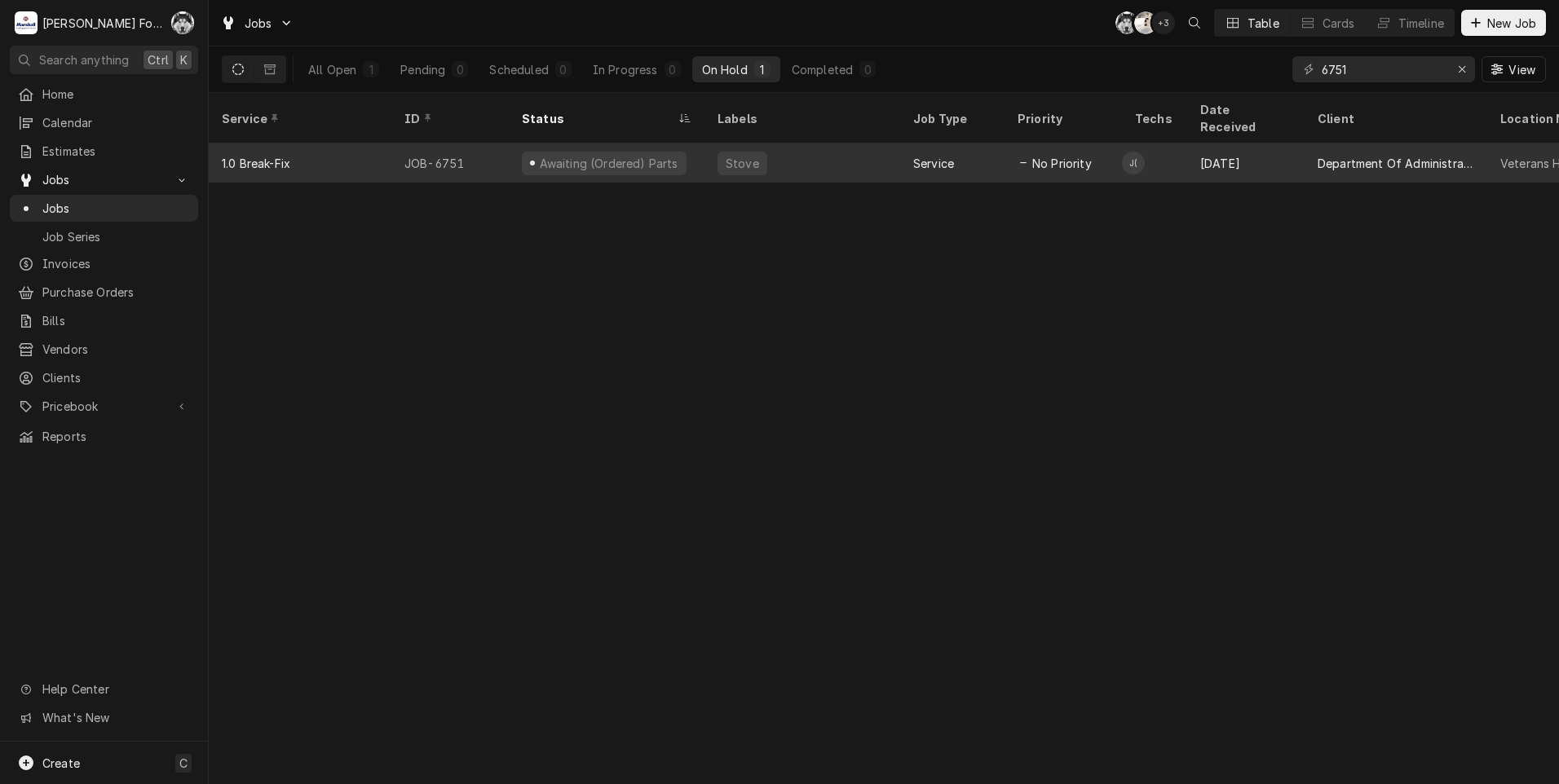
click at [900, 143] on div "Service" at bounding box center [952, 163] width 104 height 39
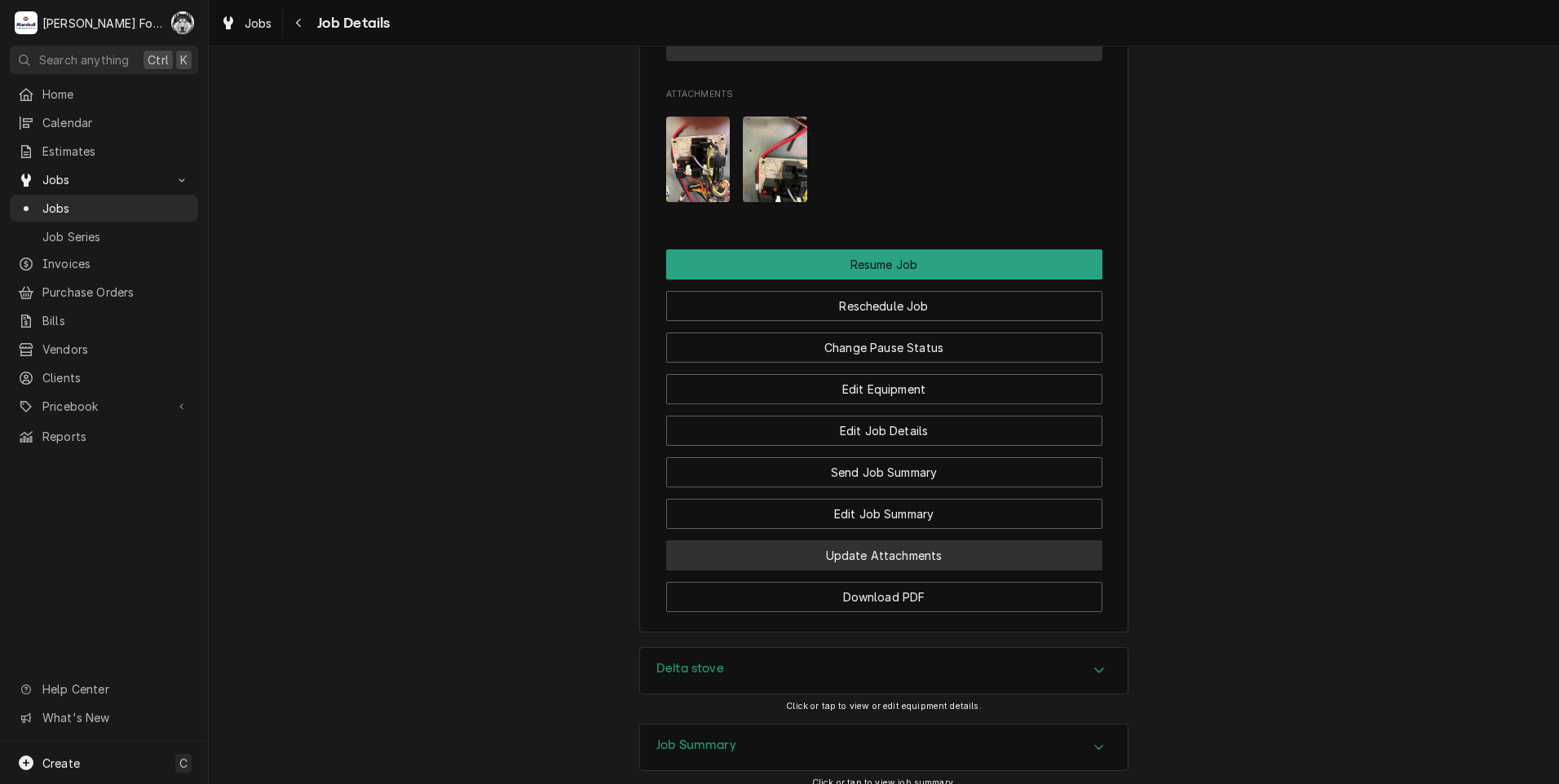
scroll to position [2491, 0]
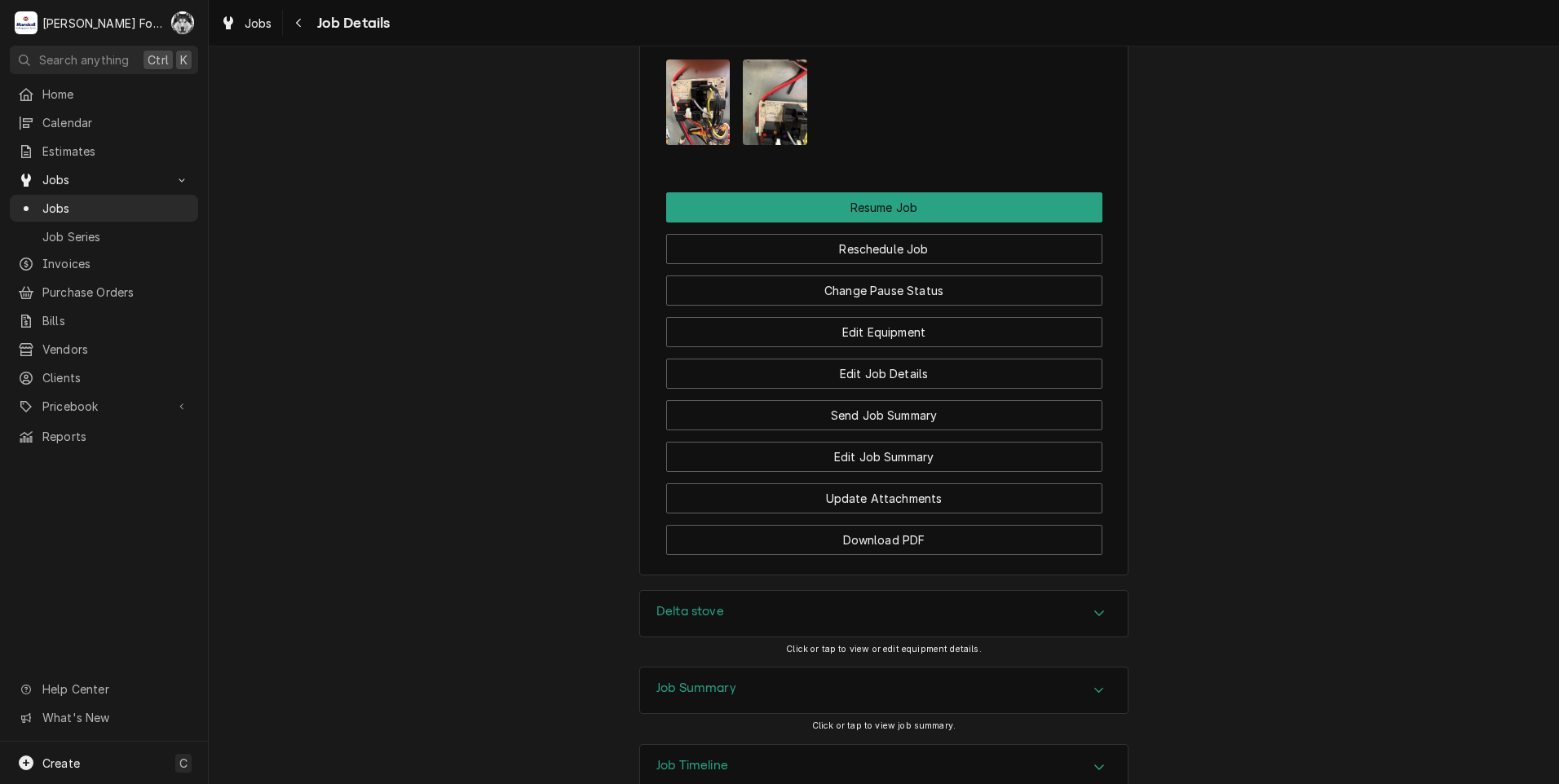
click at [747, 591] on div "Delta stove" at bounding box center [884, 613] width 488 height 46
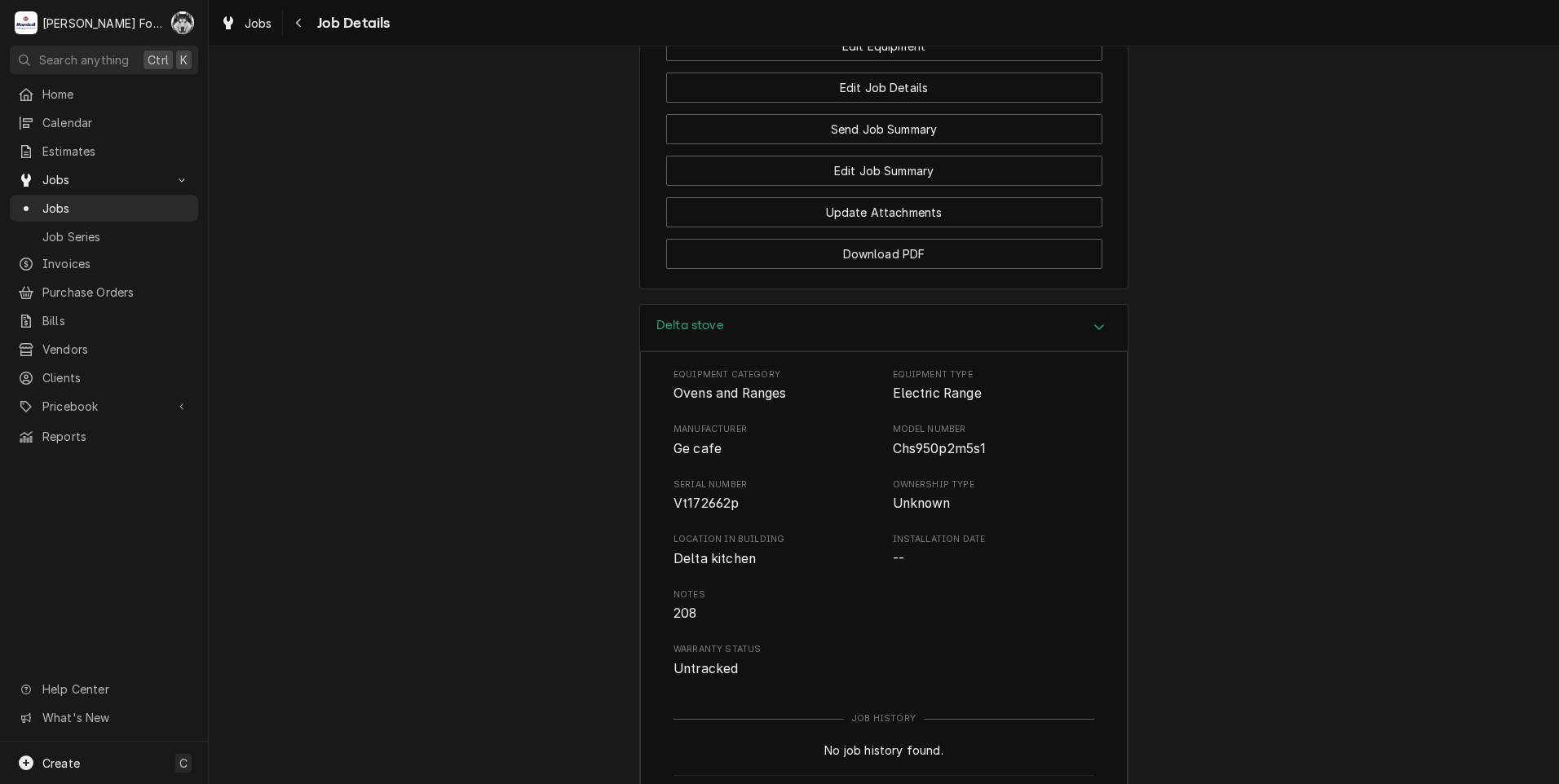
scroll to position [2959, 0]
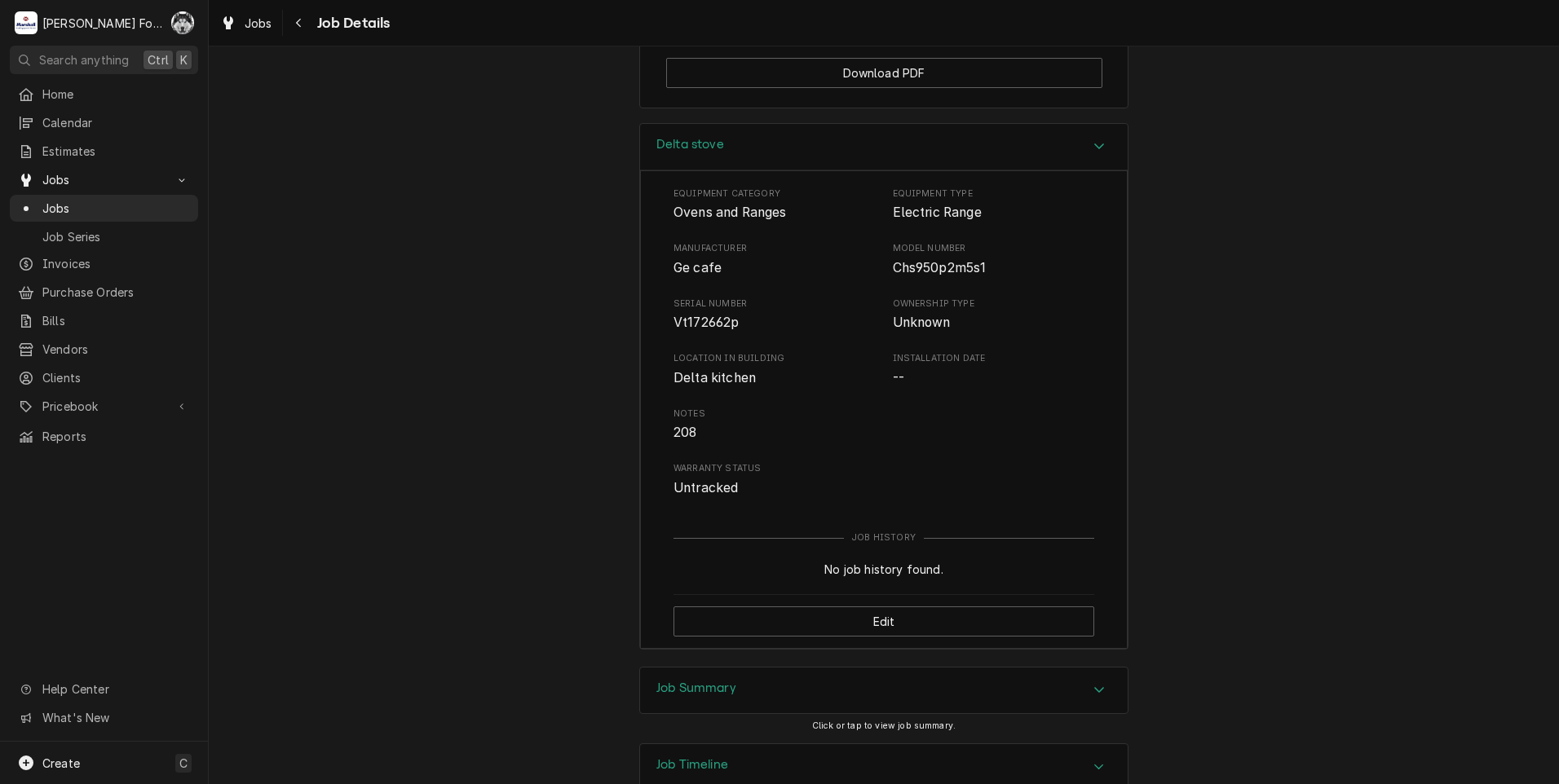
click at [738, 668] on div "Job Summary" at bounding box center [884, 690] width 488 height 46
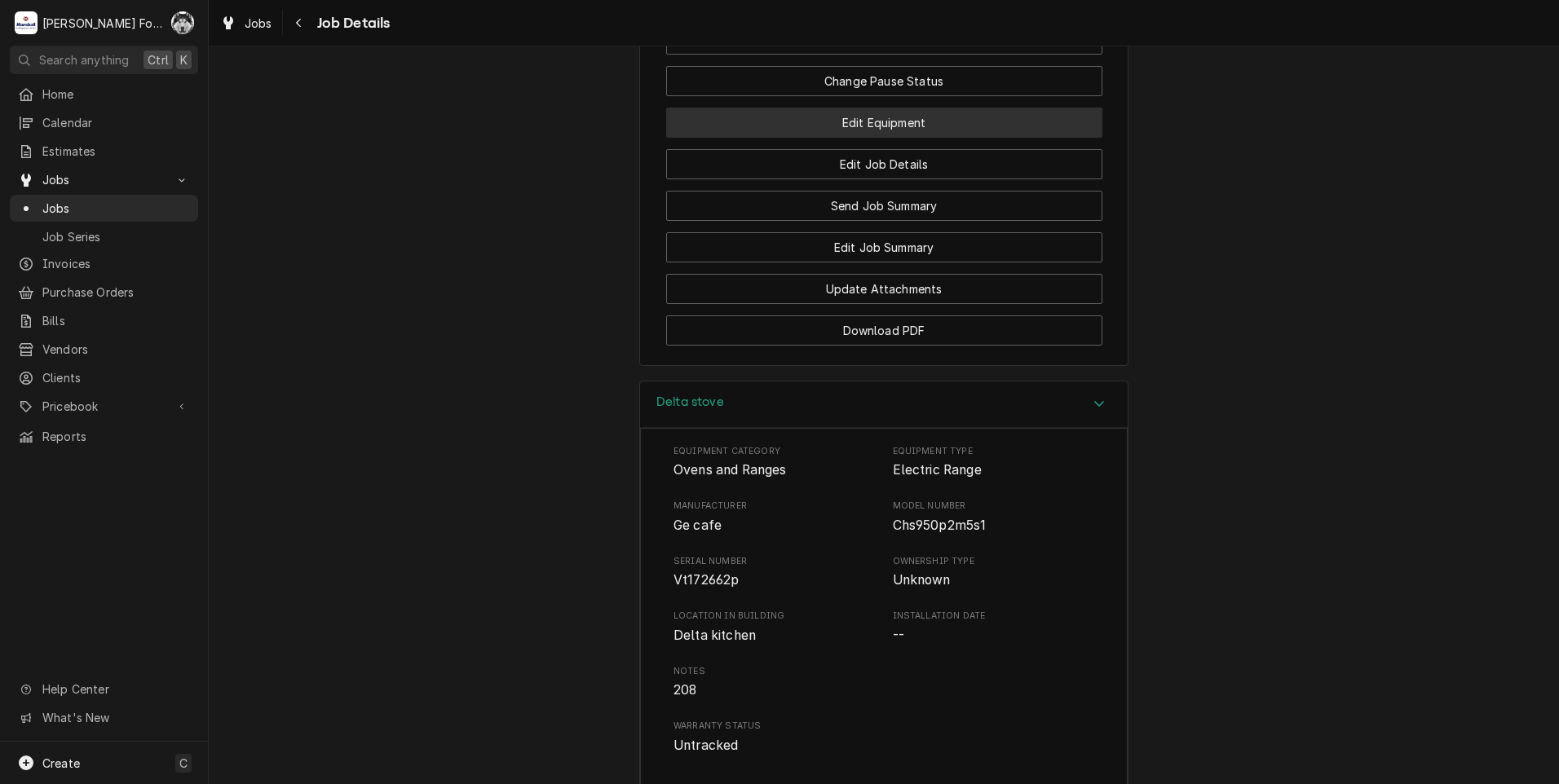
scroll to position [2714, 0]
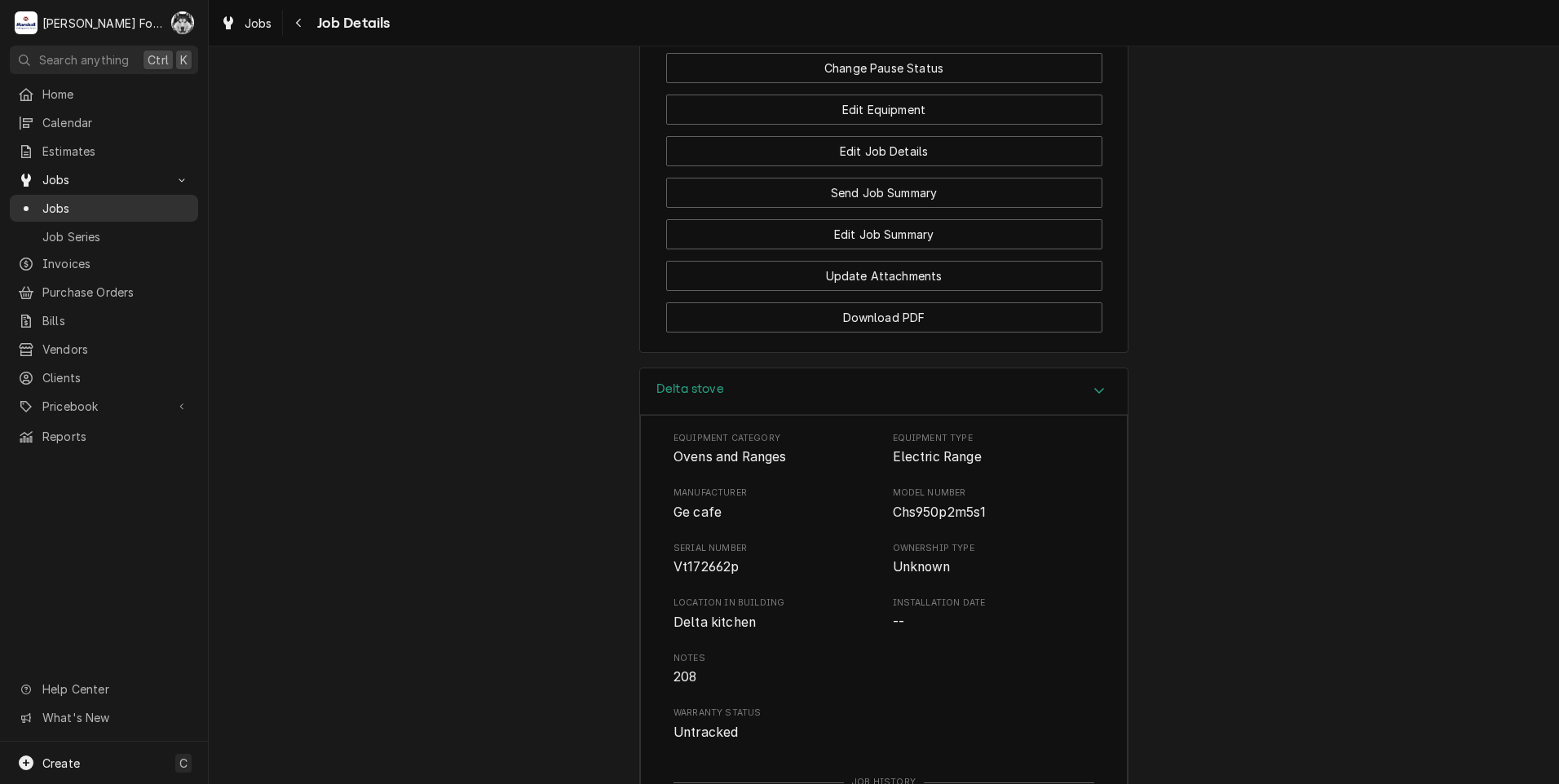
click at [44, 204] on span "Jobs" at bounding box center [116, 208] width 148 height 17
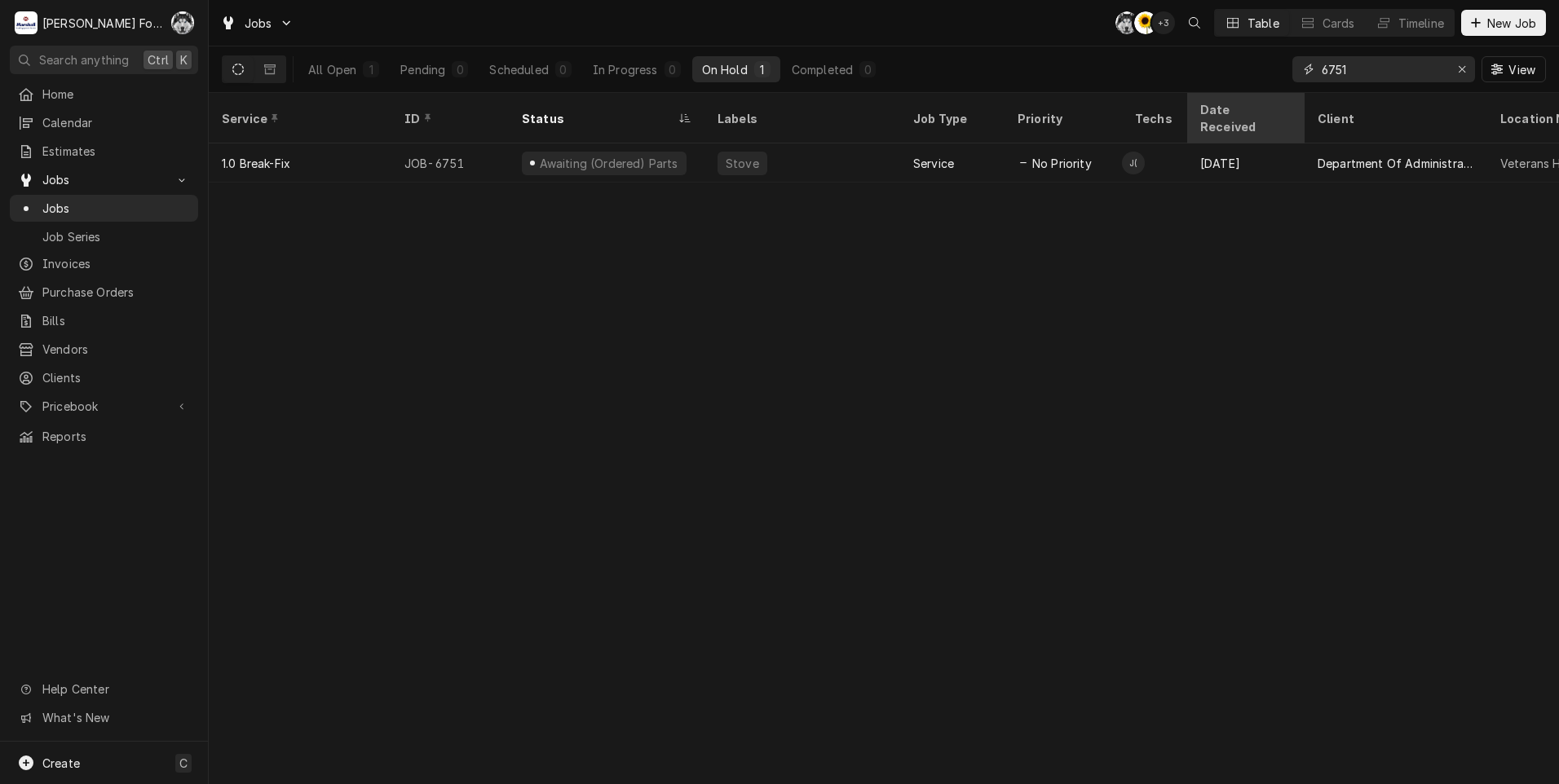
drag, startPoint x: 1366, startPoint y: 71, endPoint x: 1205, endPoint y: 102, distance: 164.0
click at [1205, 102] on div "Jobs C( C( + 3 Table Cards Timeline New Job All Open 1 Pending 0 Scheduled 0 In…" at bounding box center [884, 392] width 1350 height 784
type input "6761"
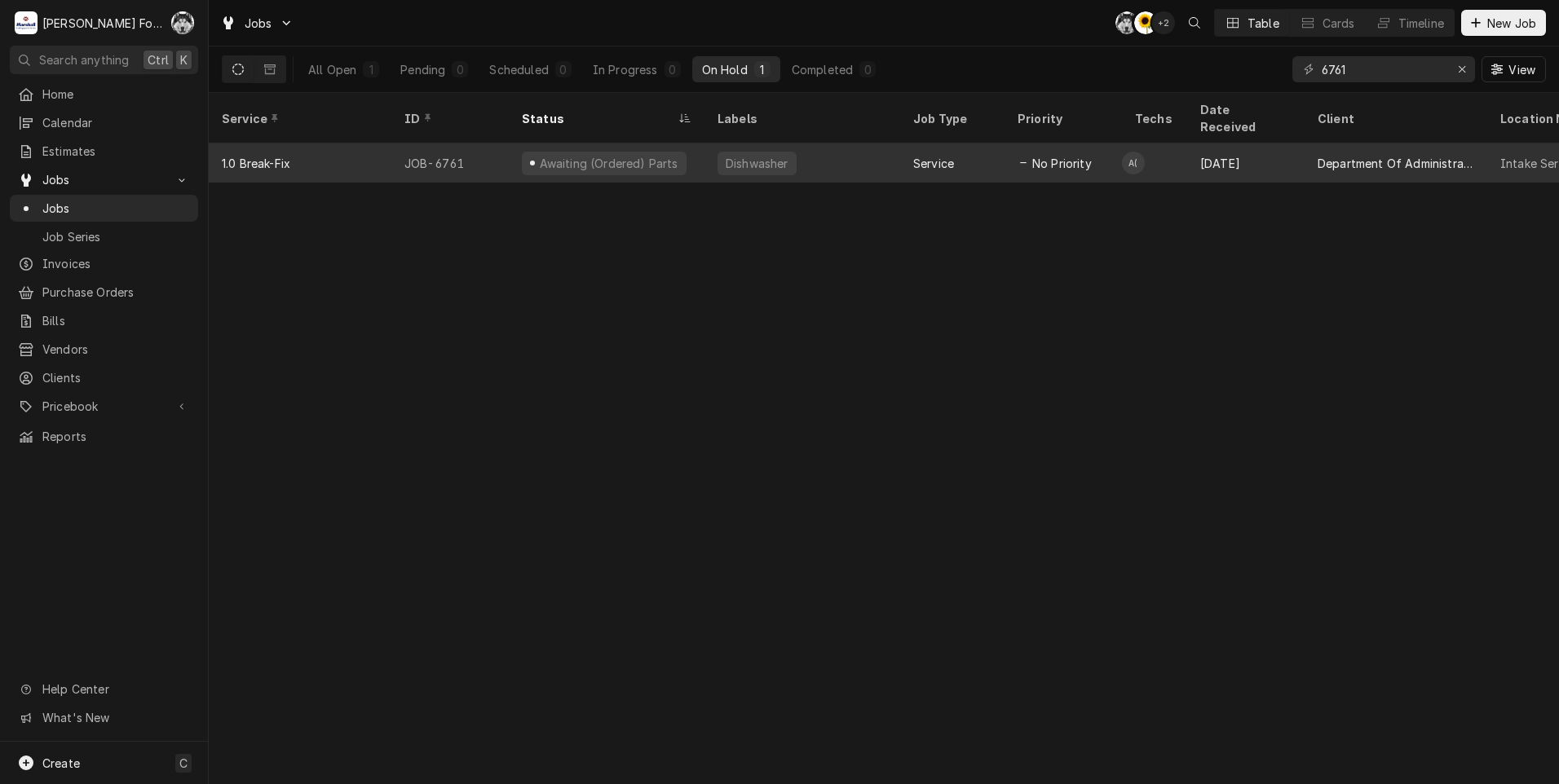
click at [765, 155] on div "Dishwasher" at bounding box center [756, 163] width 66 height 17
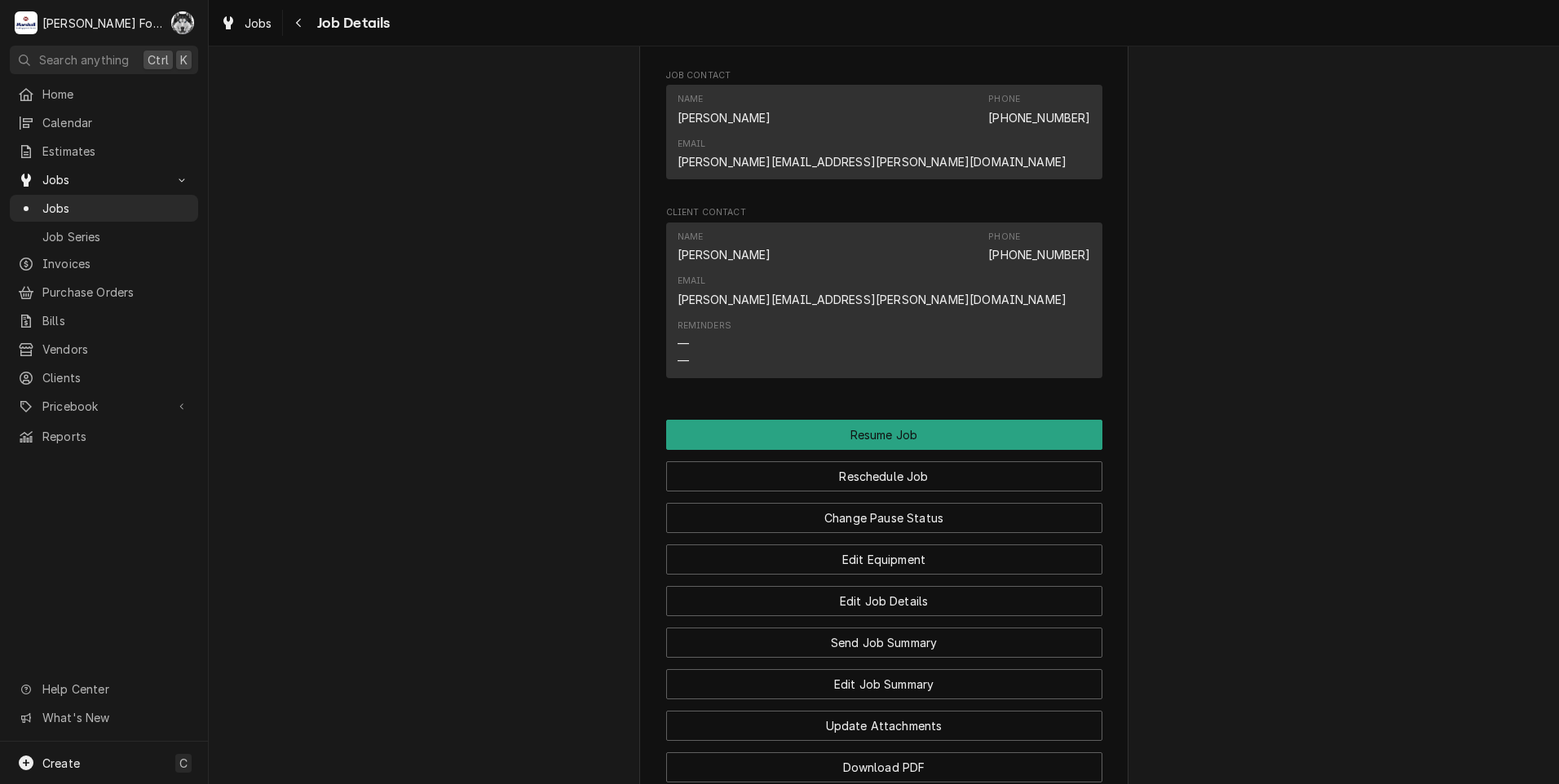
scroll to position [1956, 0]
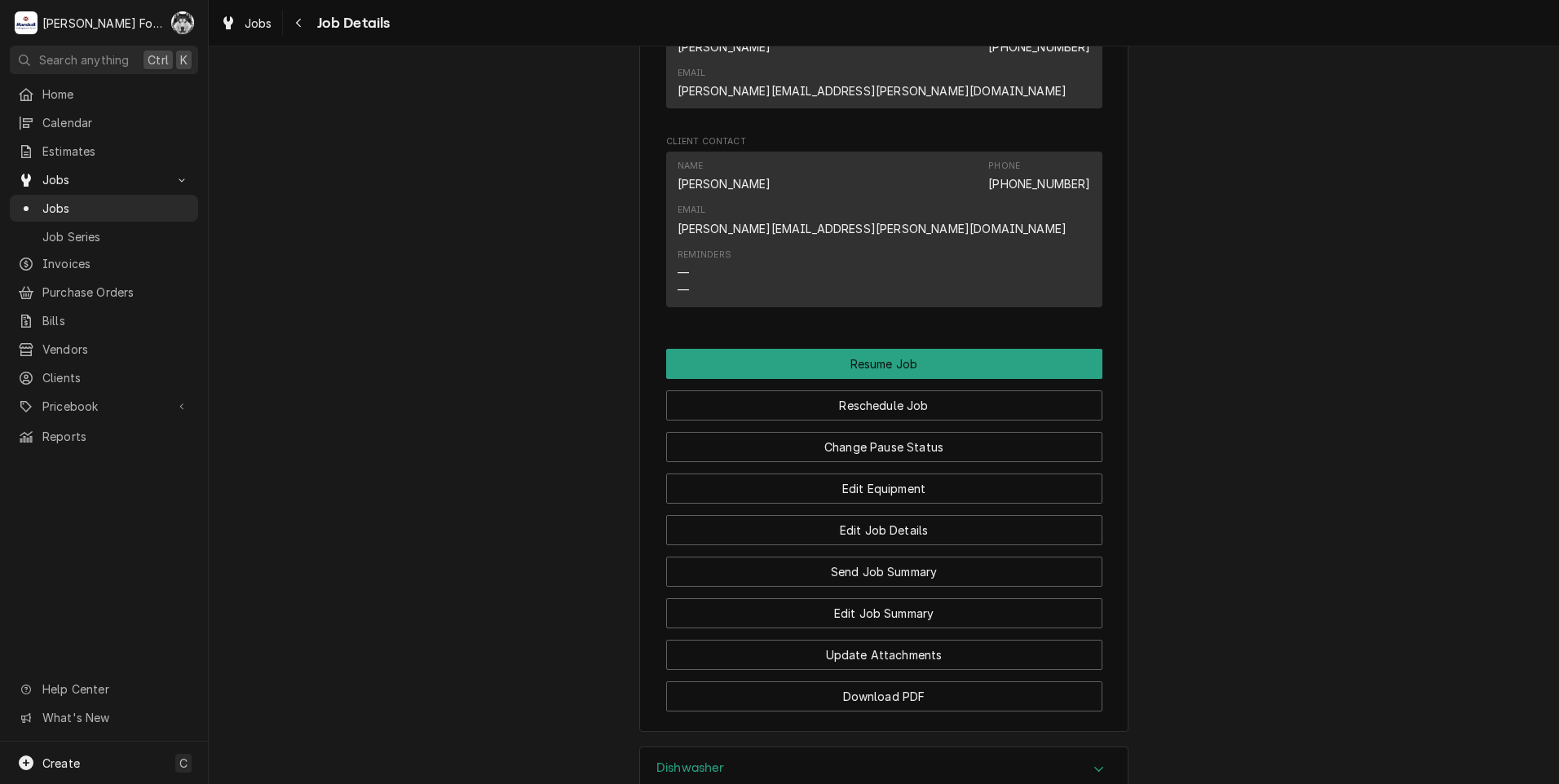
click at [817, 748] on div "Dishwasher" at bounding box center [884, 770] width 488 height 46
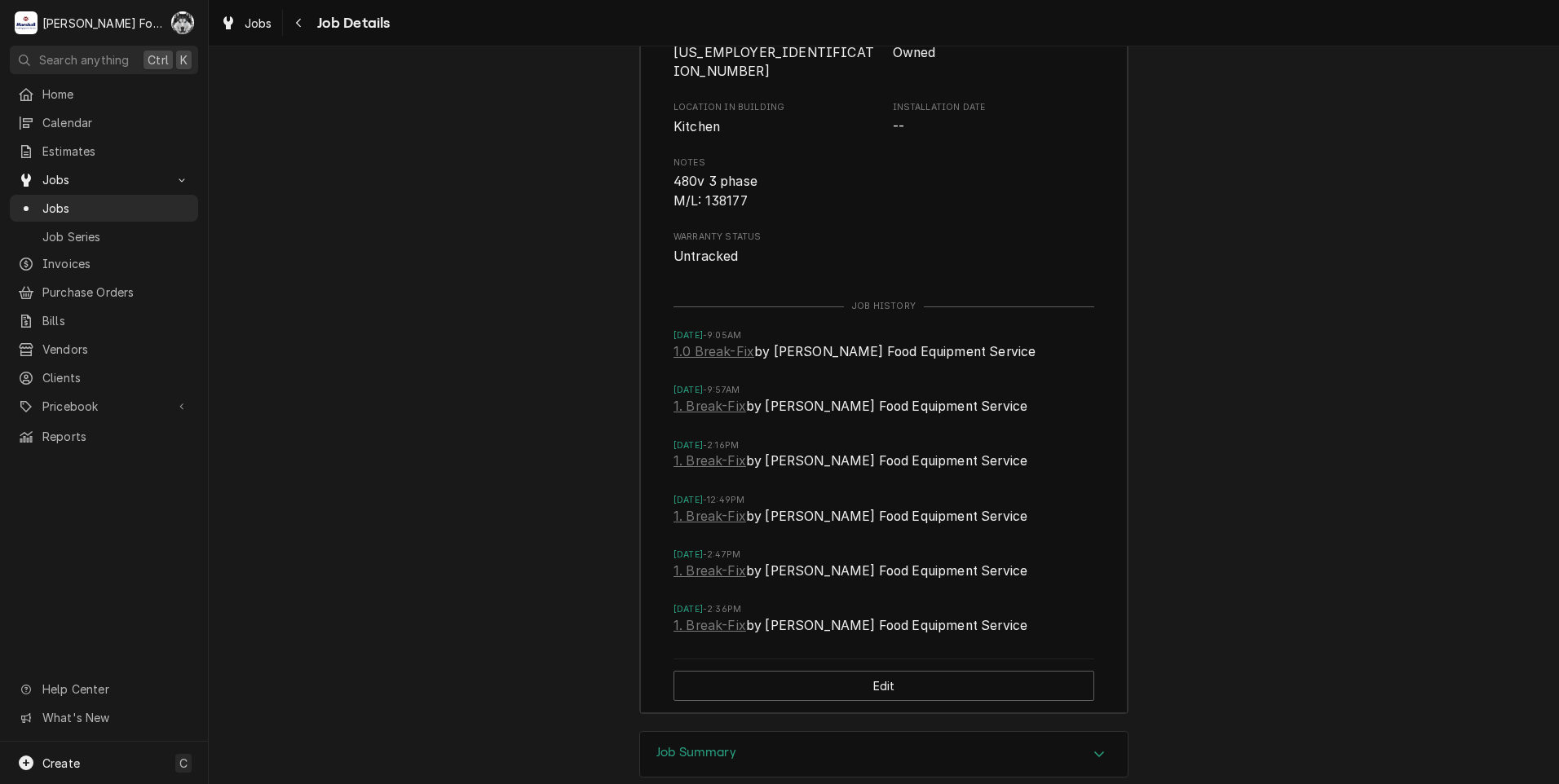
scroll to position [2854, 0]
click at [810, 574] on div "Dishwasher Equipment Category Dishwashing Equipment Equipment Type Dishwasher M…" at bounding box center [884, 289] width 490 height 878
click at [809, 729] on div "Job Summary" at bounding box center [884, 751] width 488 height 46
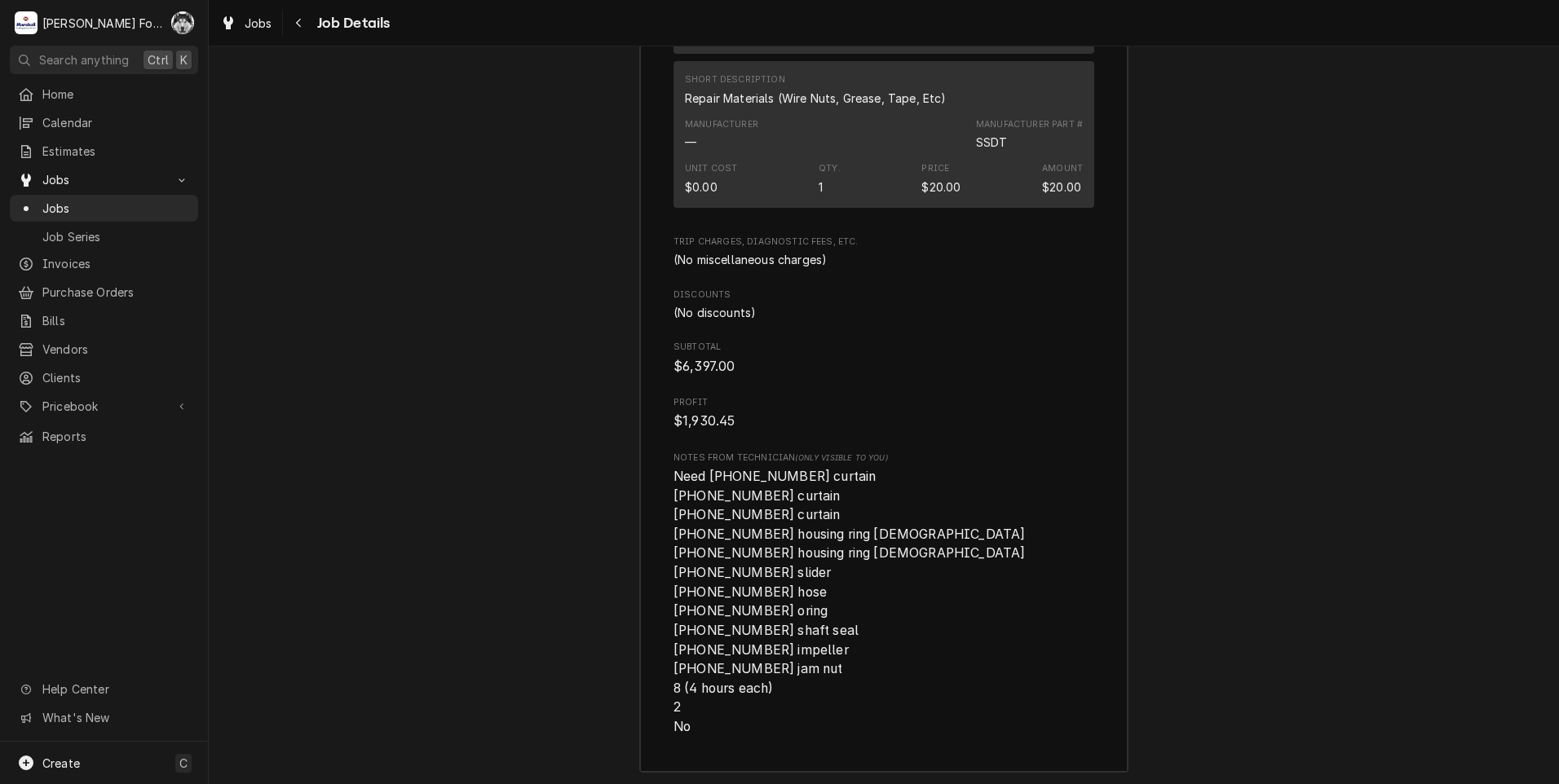
scroll to position [6173, 0]
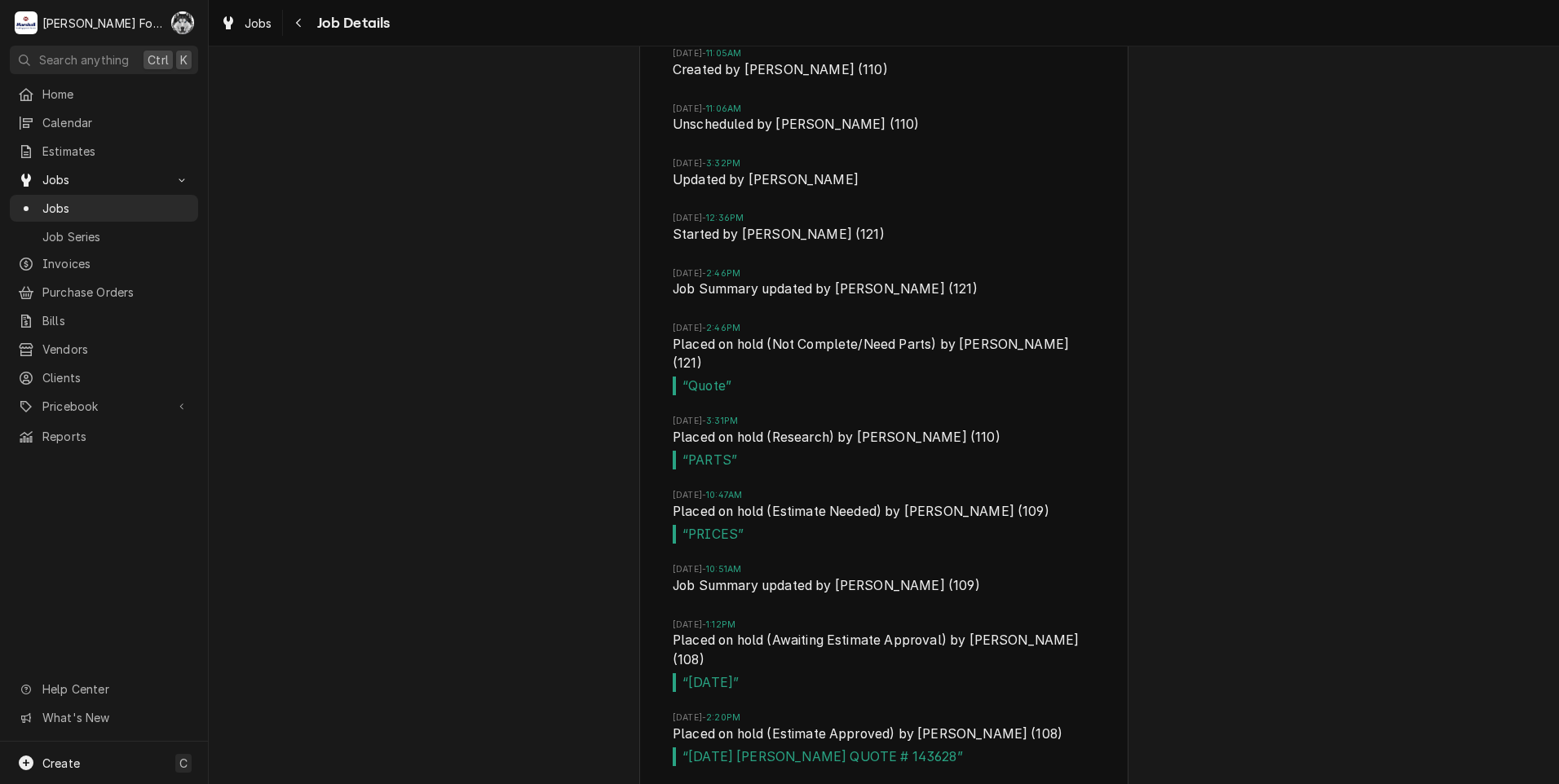
scroll to position [7007, 0]
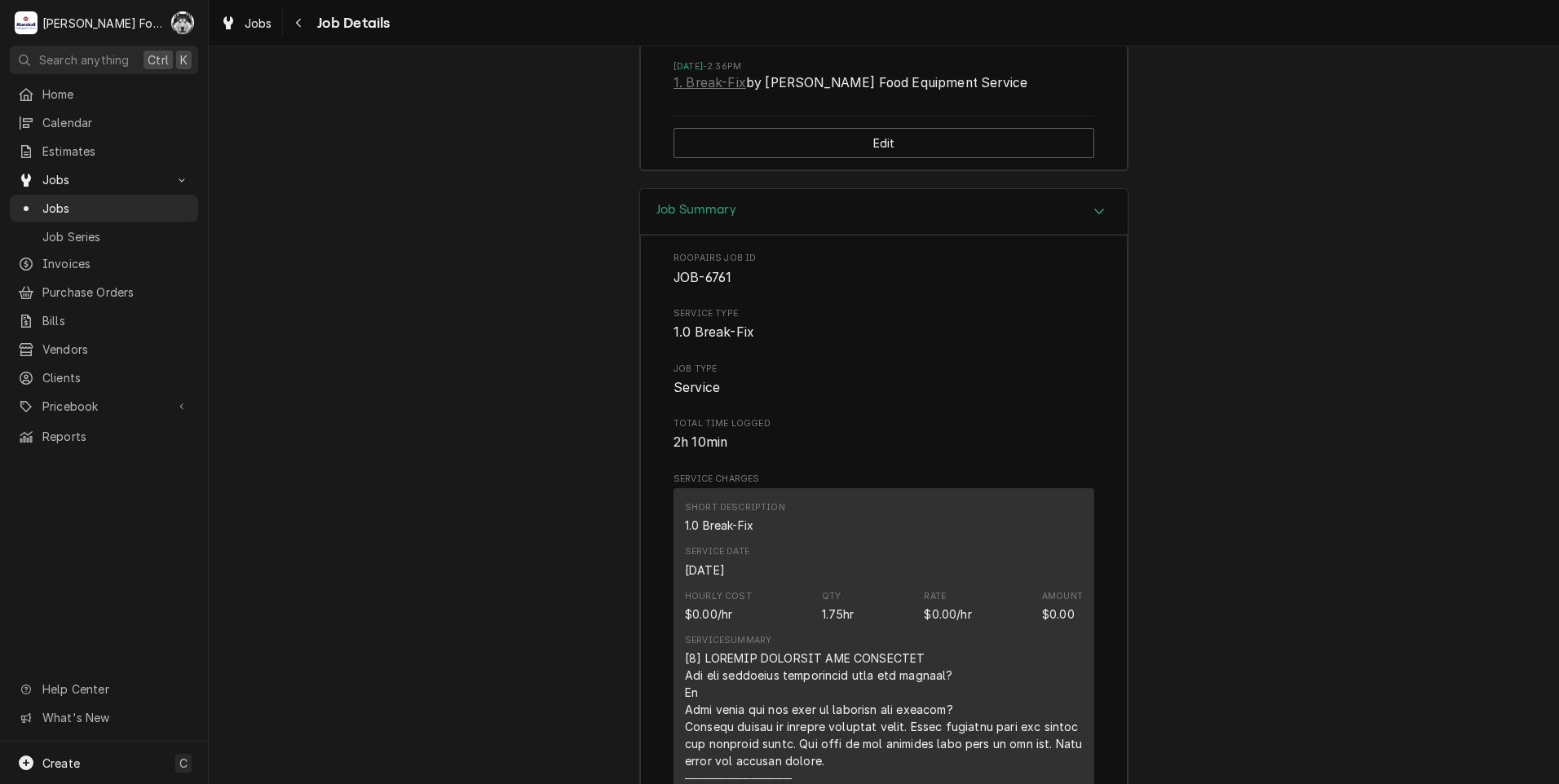
scroll to position [2931, 0]
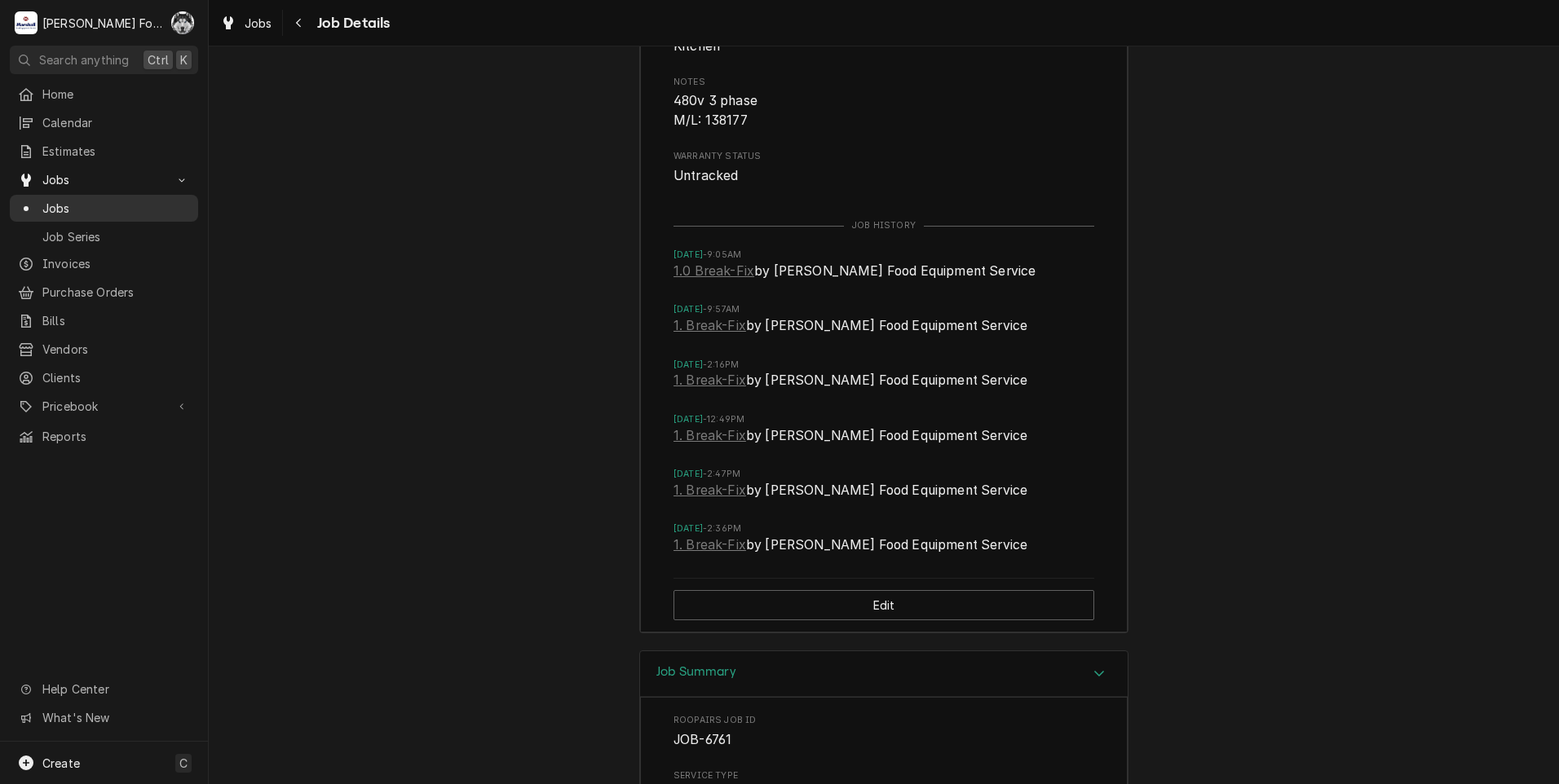
click at [53, 201] on span "Jobs" at bounding box center [116, 208] width 148 height 17
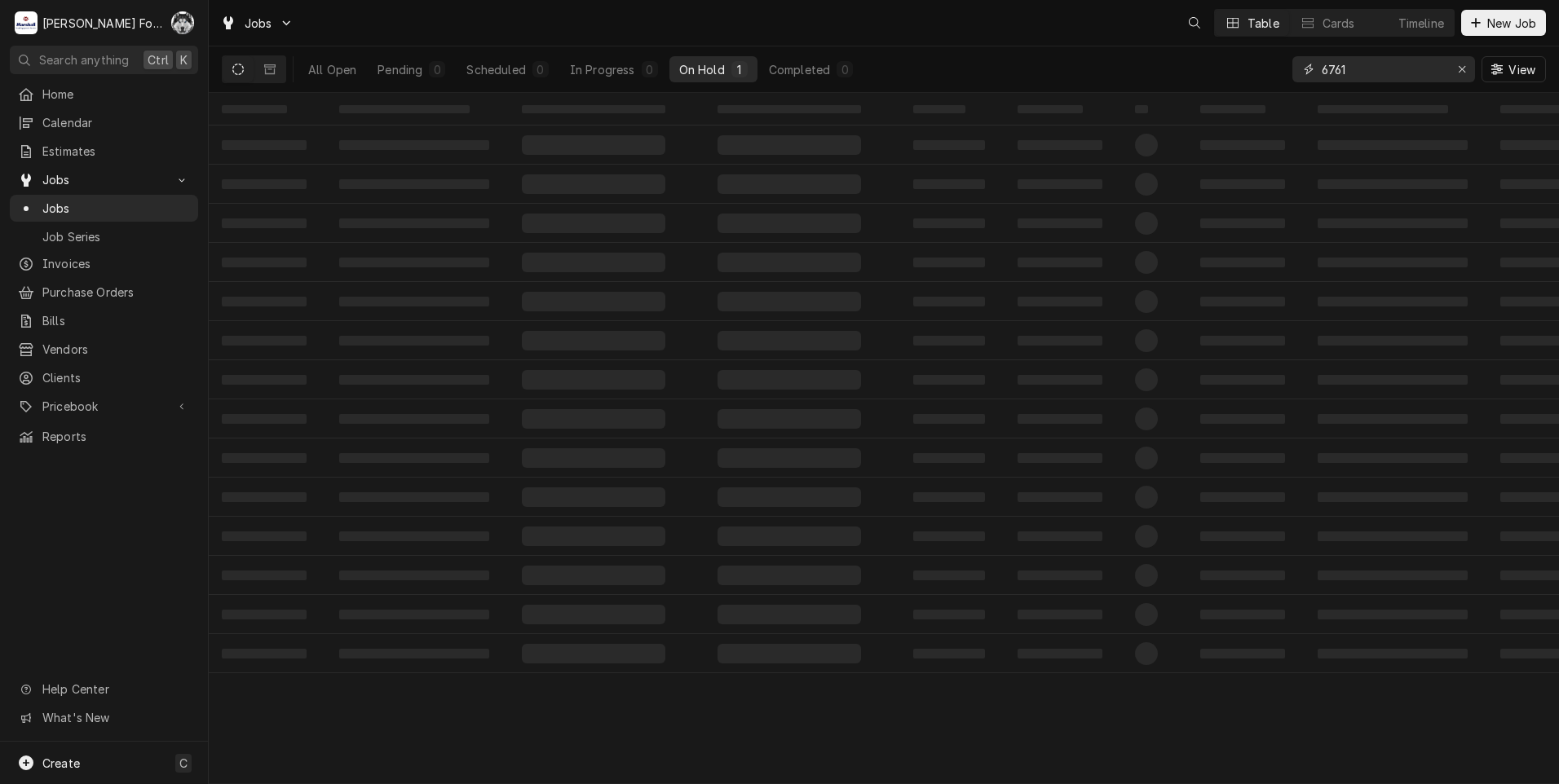
click at [1283, 98] on div "Jobs Table Cards Timeline New Job All Open Pending 0 Scheduled 0 In Progress 0 …" at bounding box center [884, 392] width 1350 height 784
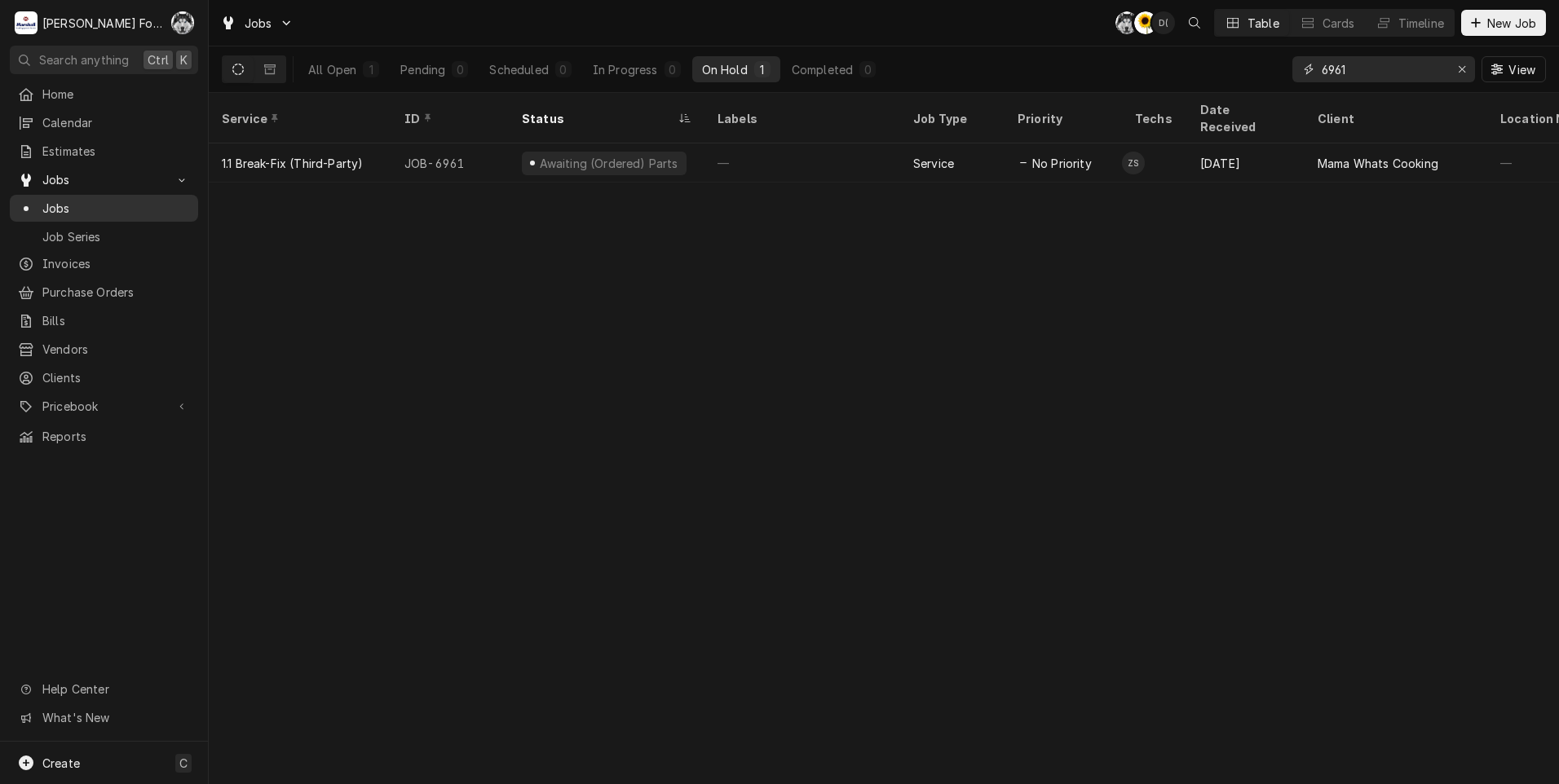
type input "6961"
click at [46, 200] on span "Jobs" at bounding box center [116, 208] width 148 height 17
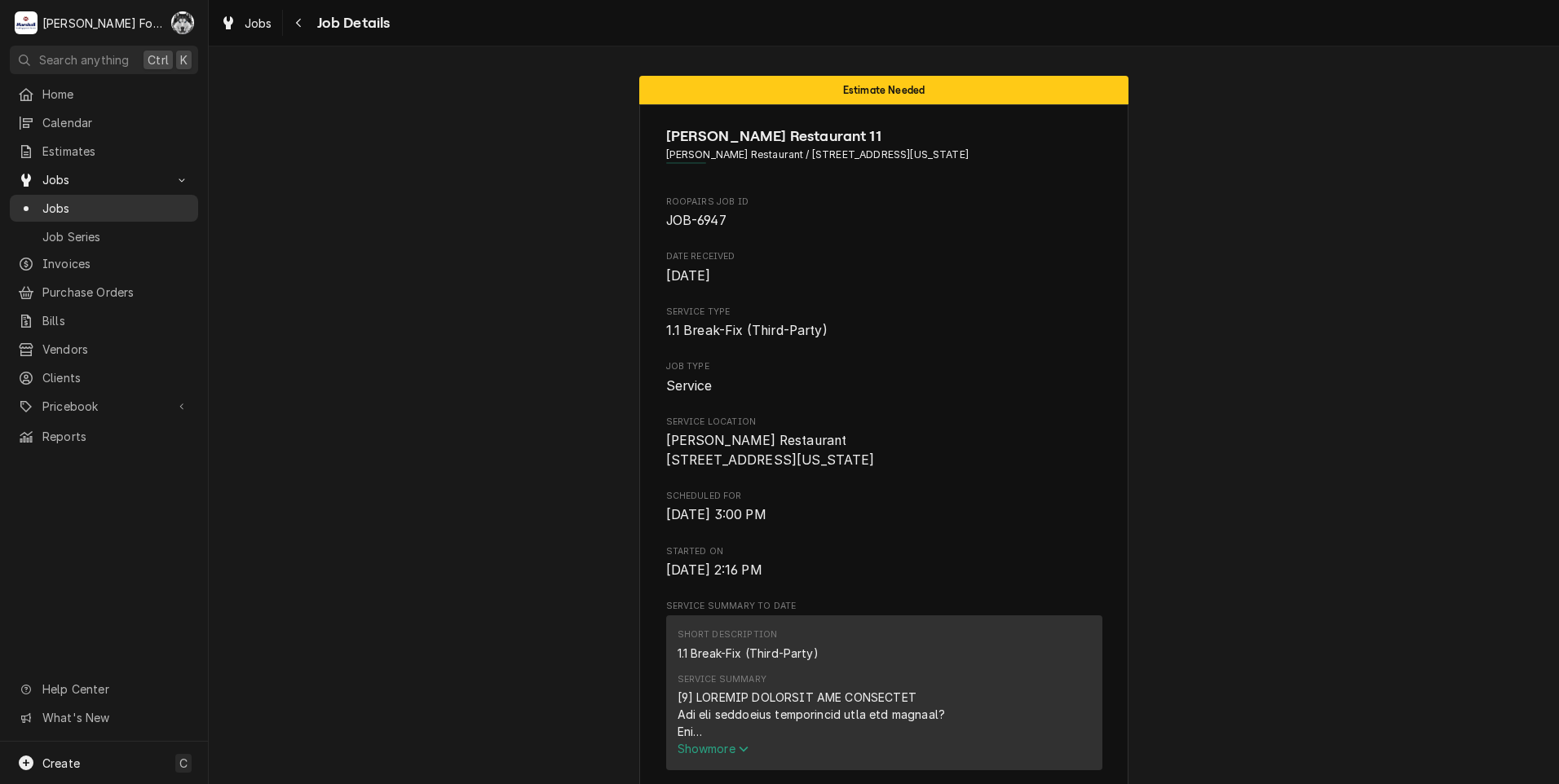
click at [63, 209] on span "Jobs" at bounding box center [116, 208] width 148 height 17
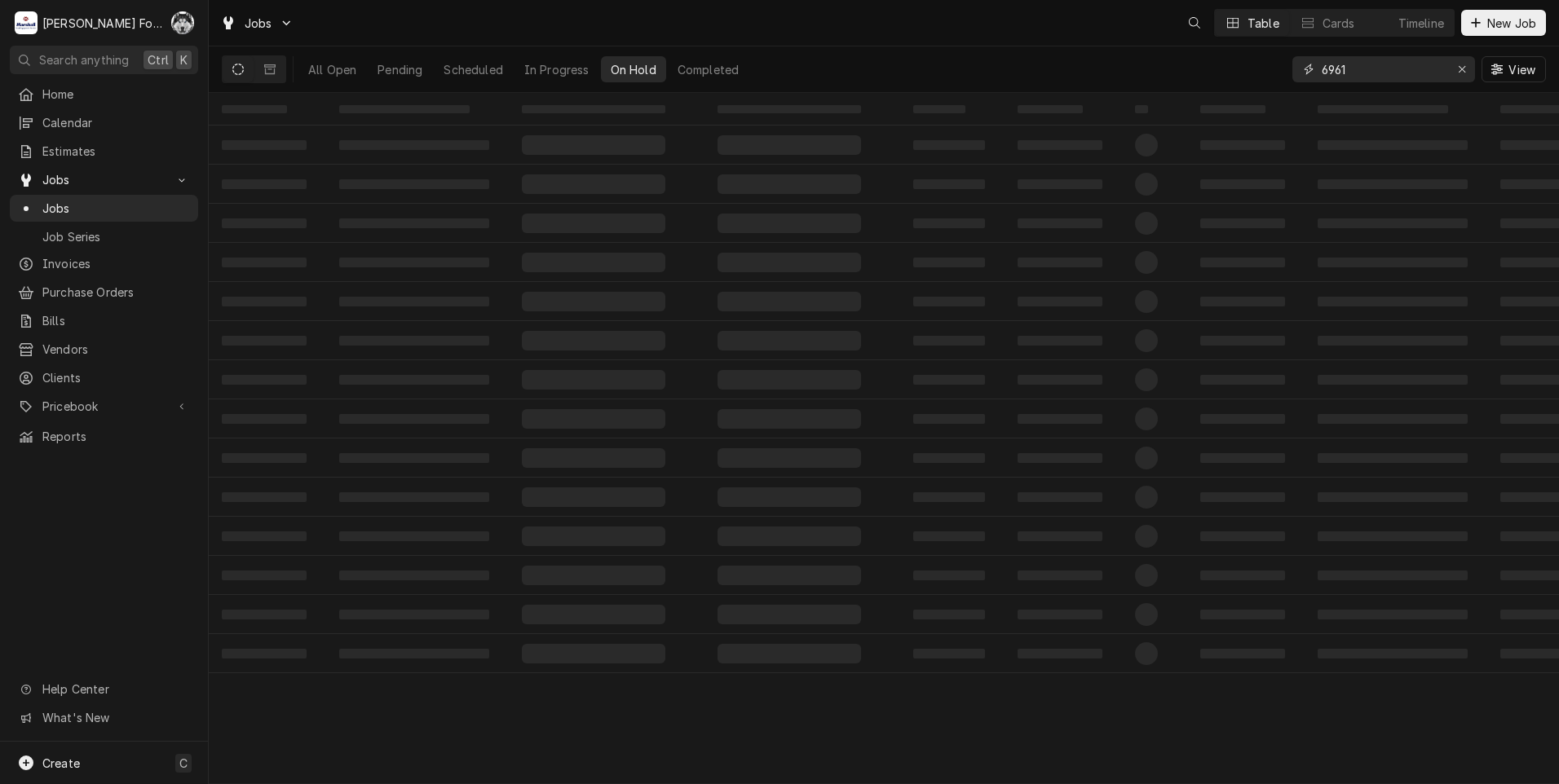
click at [1207, 109] on div "Jobs Table Cards Timeline New Job All Open Pending Scheduled In Progress On Hol…" at bounding box center [884, 392] width 1350 height 784
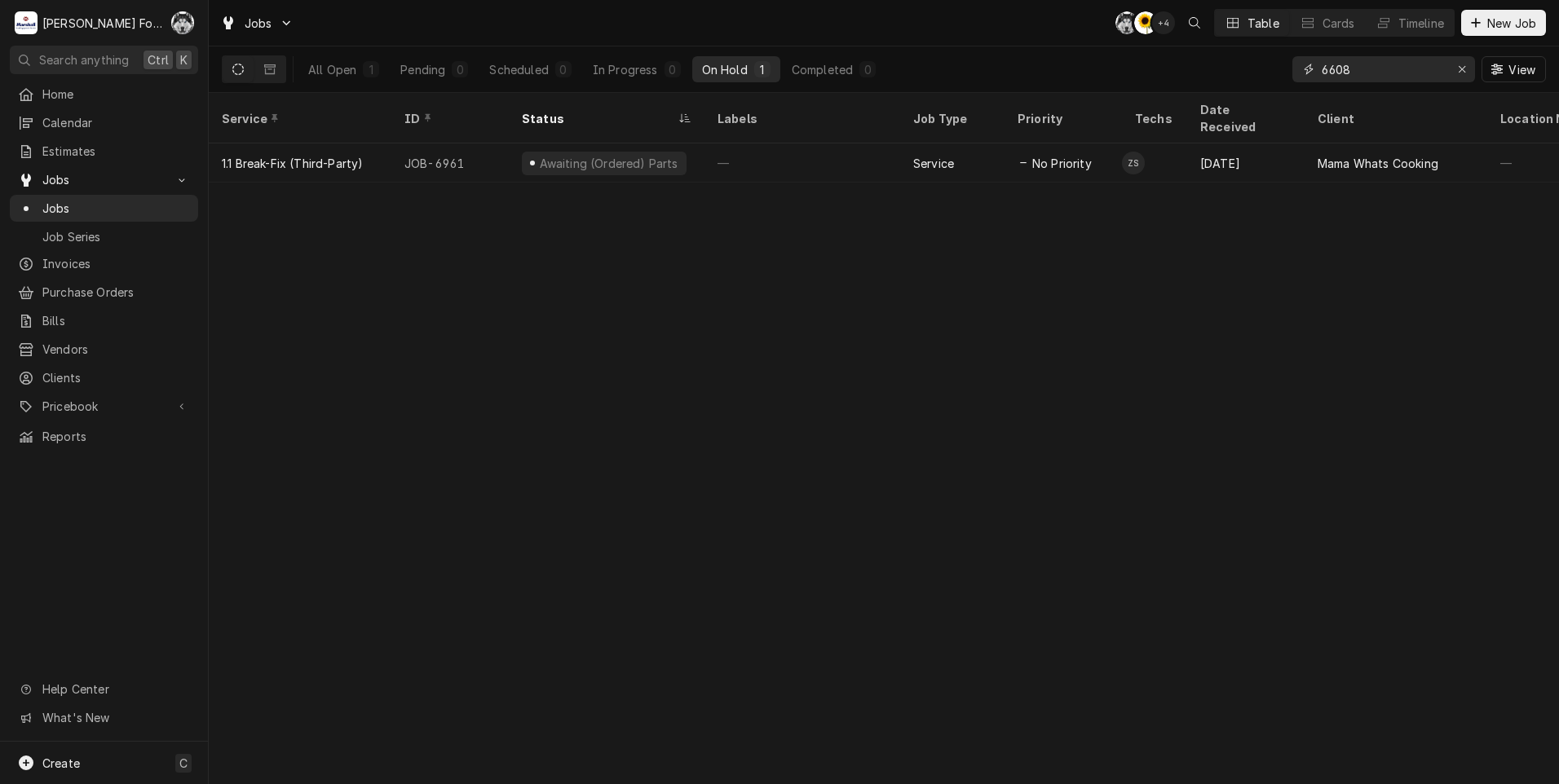
type input "6608"
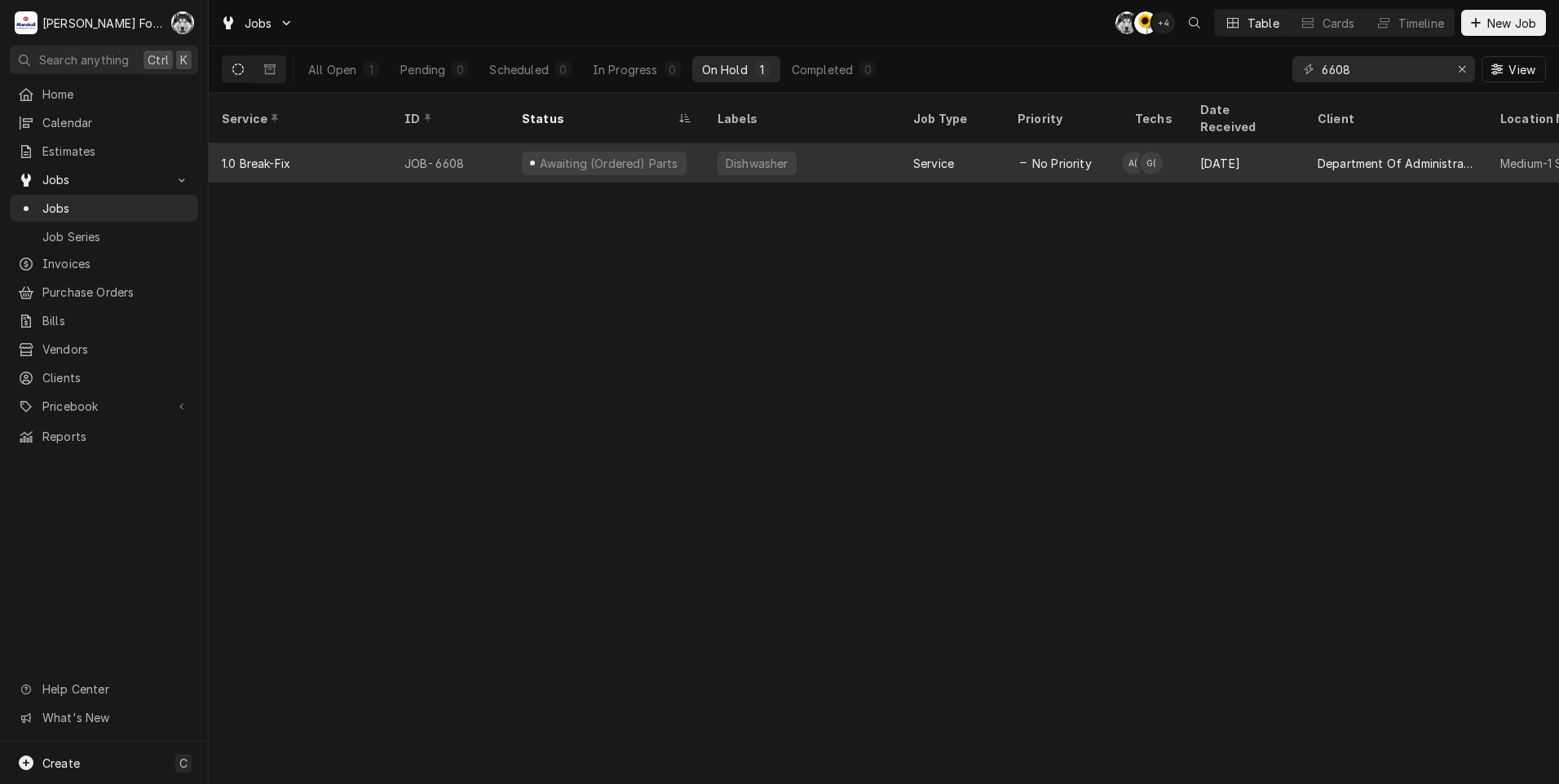
click at [755, 155] on div "Dishwasher" at bounding box center [756, 163] width 66 height 17
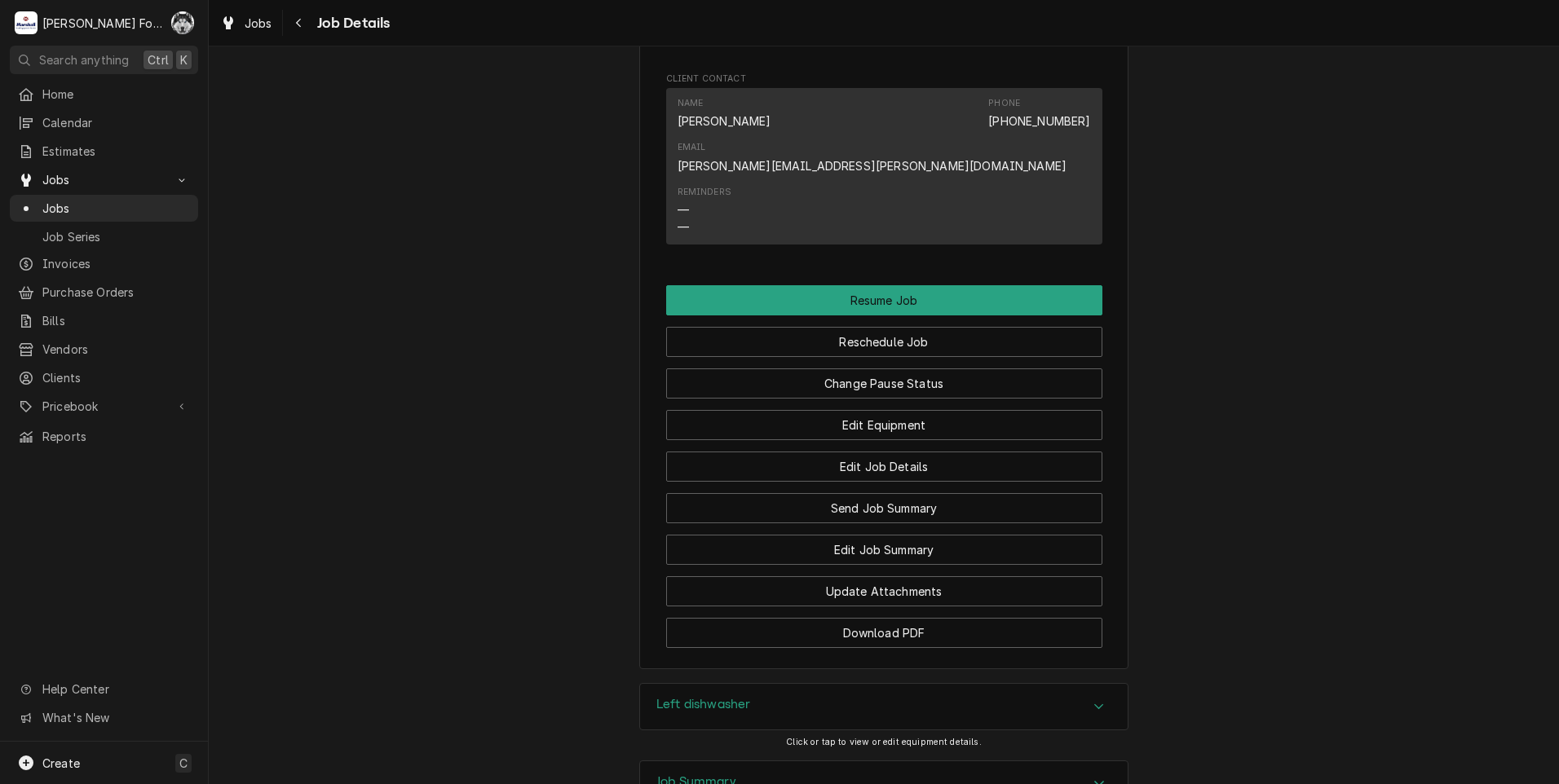
scroll to position [2089, 0]
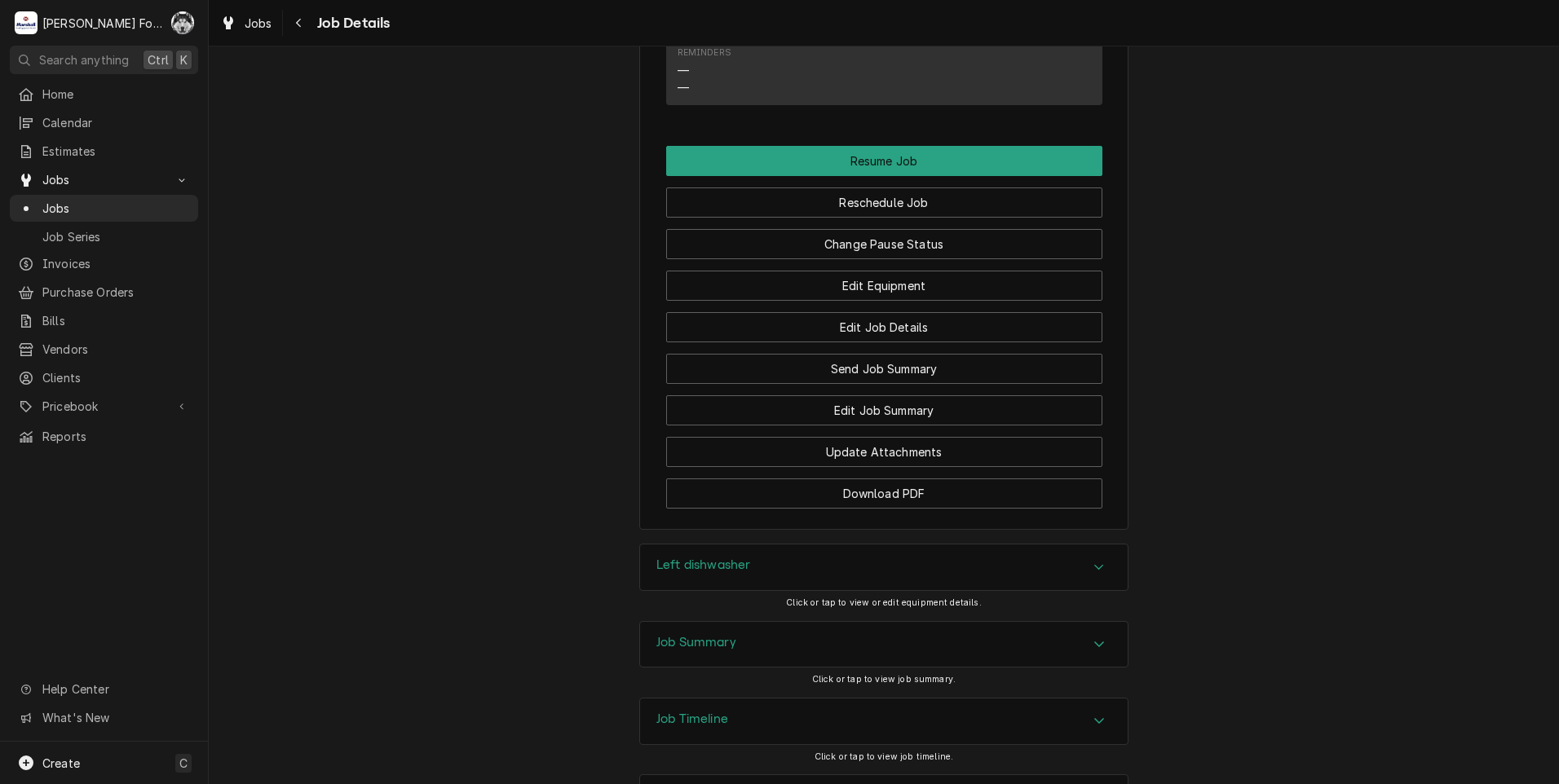
click at [726, 557] on div "Left dishwasher" at bounding box center [702, 567] width 94 height 20
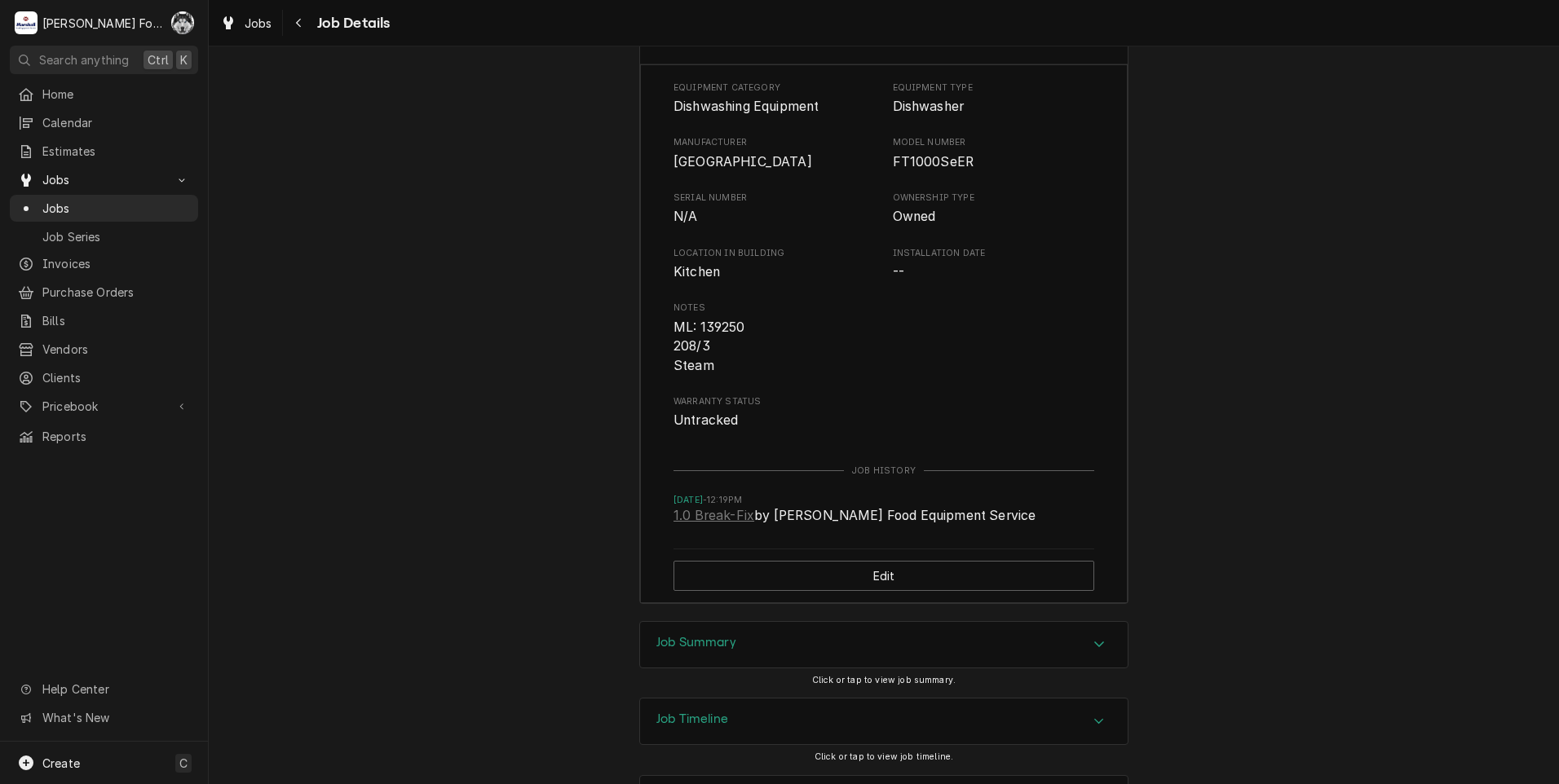
click at [711, 635] on div "Job Summary" at bounding box center [696, 645] width 80 height 20
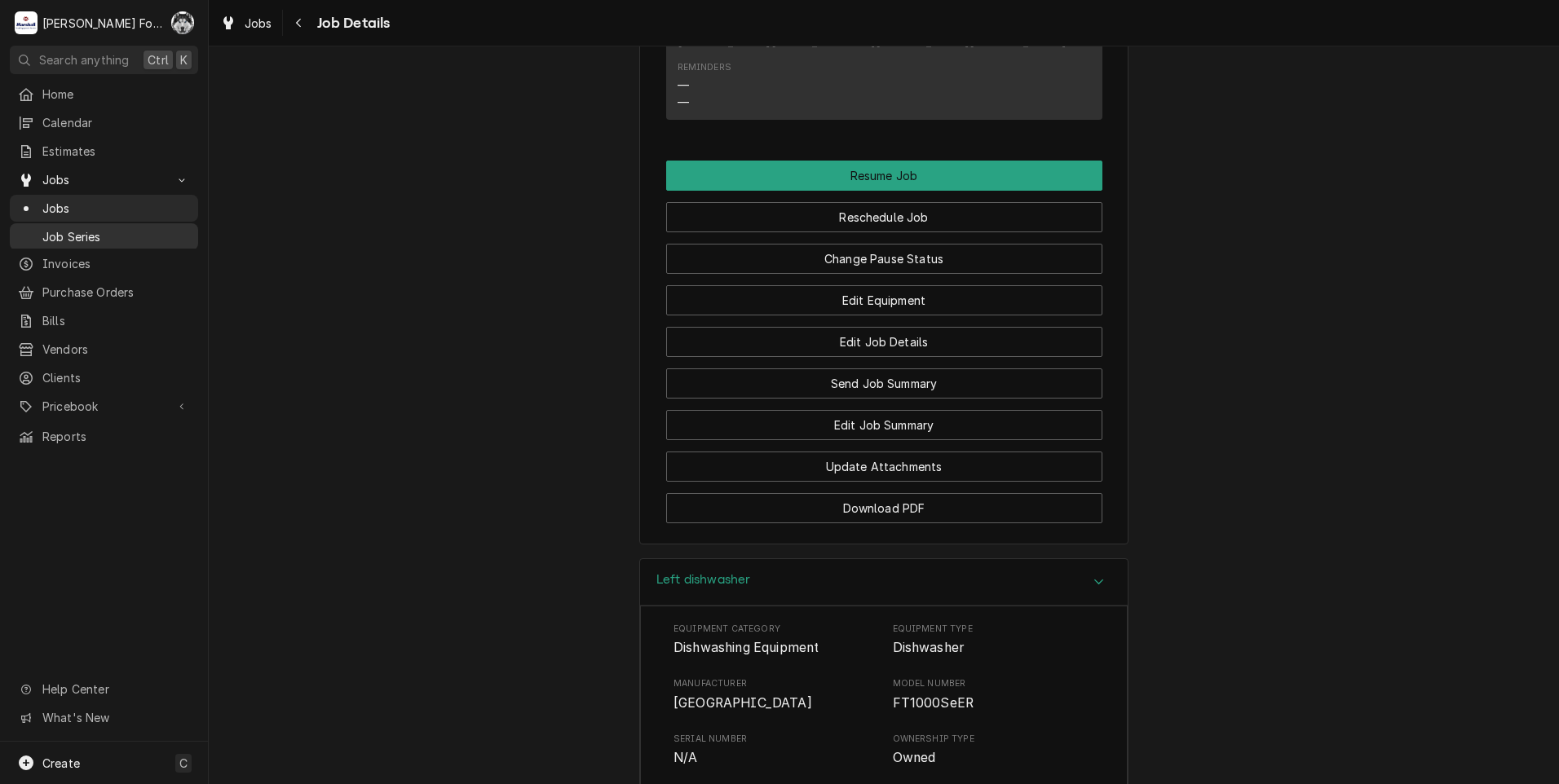
scroll to position [1630, 0]
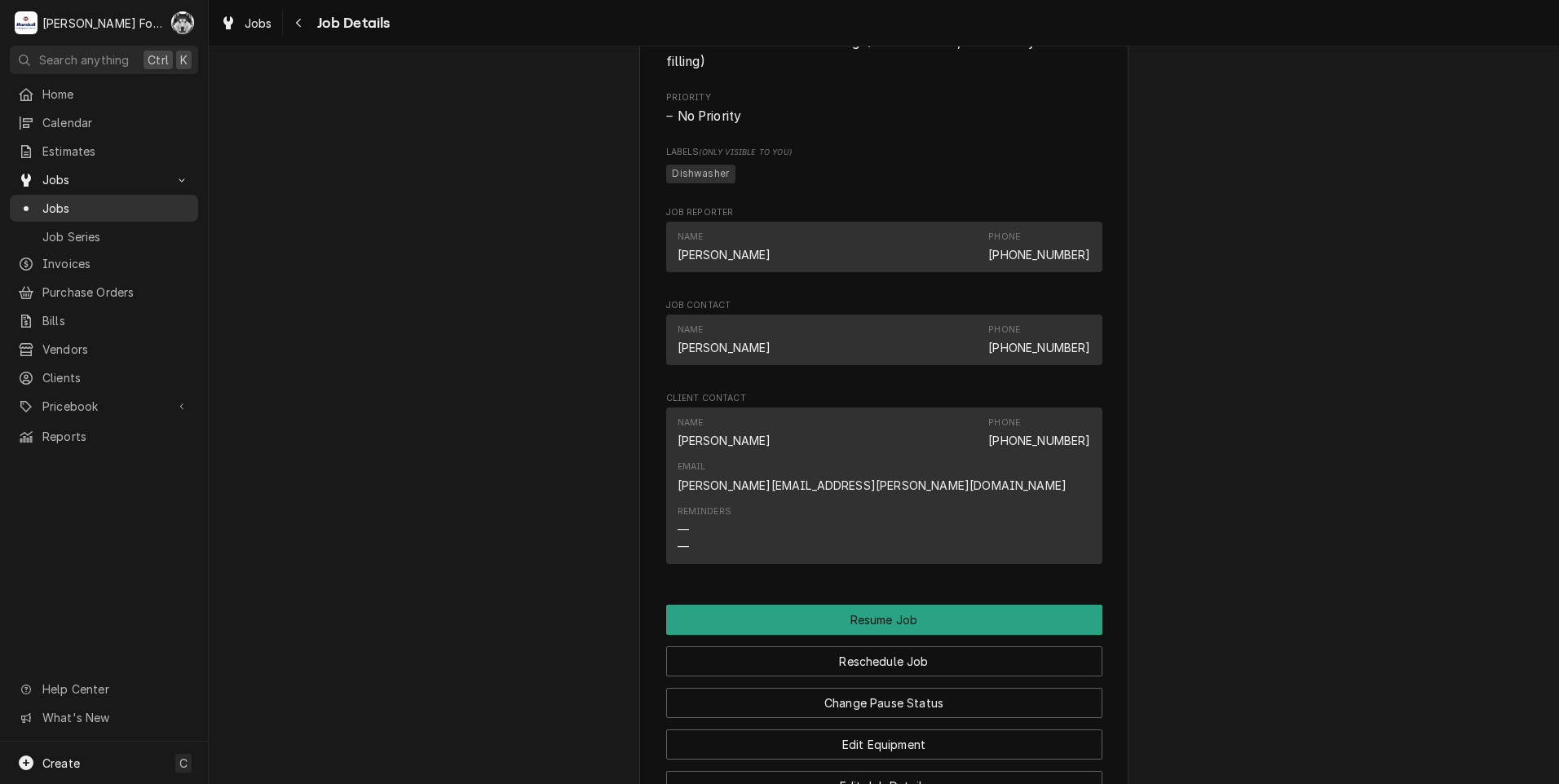
click at [59, 198] on div "Jobs" at bounding box center [104, 208] width 182 height 20
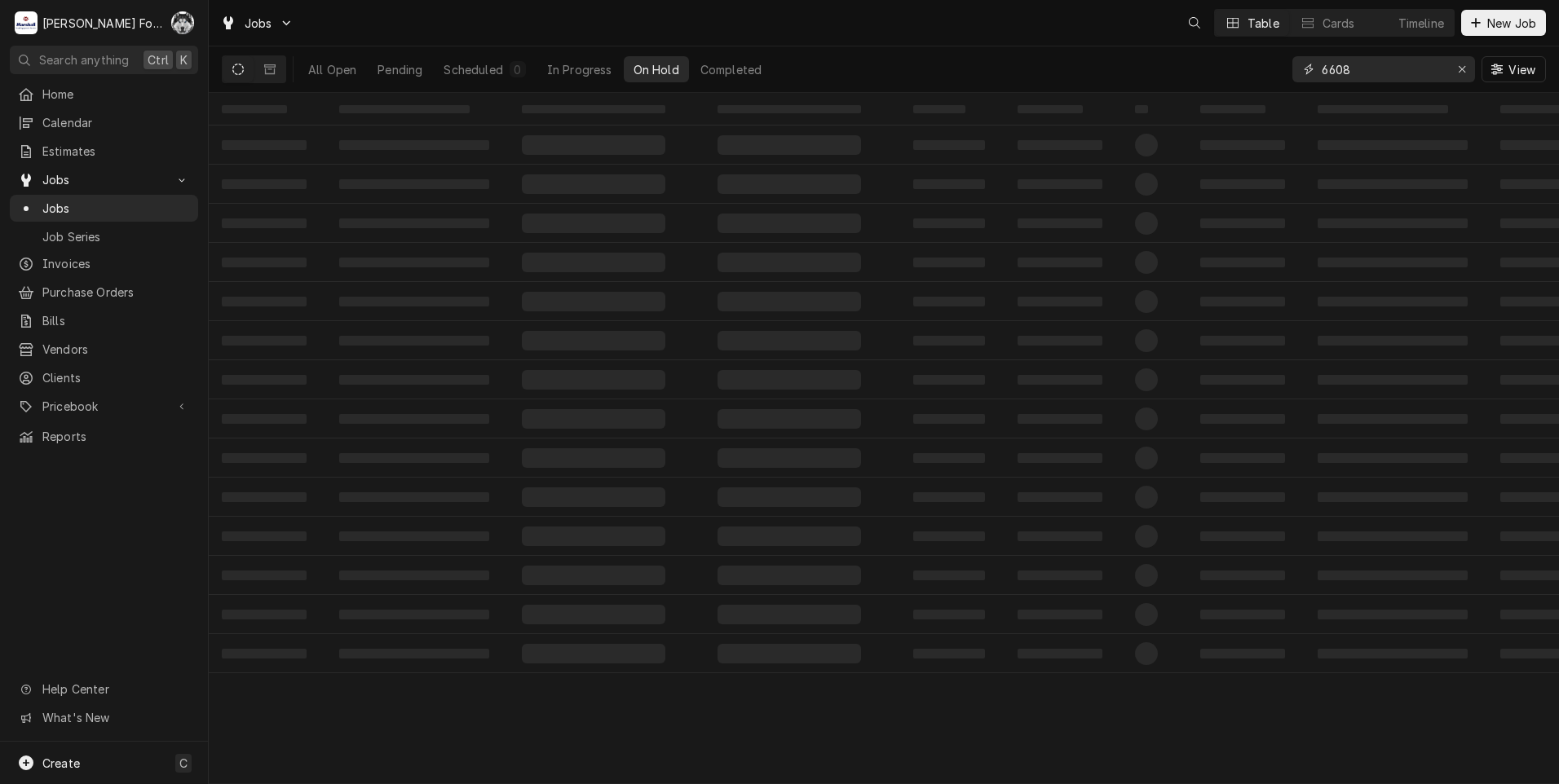
click at [1234, 113] on div "Jobs Table Cards Timeline New Job All Open Pending Scheduled 0 In Progress On H…" at bounding box center [884, 392] width 1350 height 784
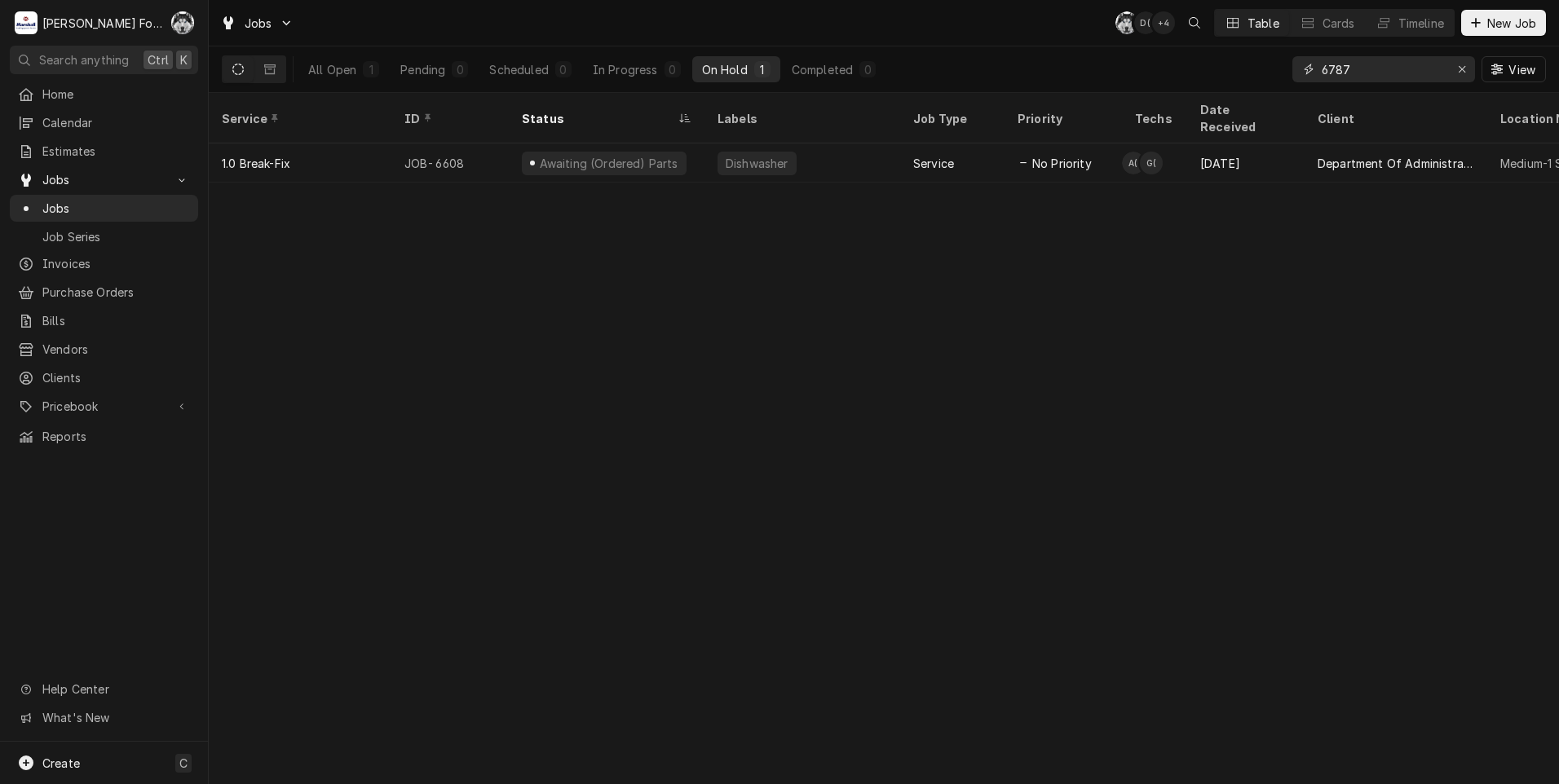
type input "6787"
drag, startPoint x: 1311, startPoint y: 78, endPoint x: 1116, endPoint y: 114, distance: 198.3
click at [1118, 115] on div "Jobs C( AT + 3 Table Cards Timeline New Job All Open 1 Pending 0 Scheduled 0 In…" at bounding box center [884, 392] width 1350 height 784
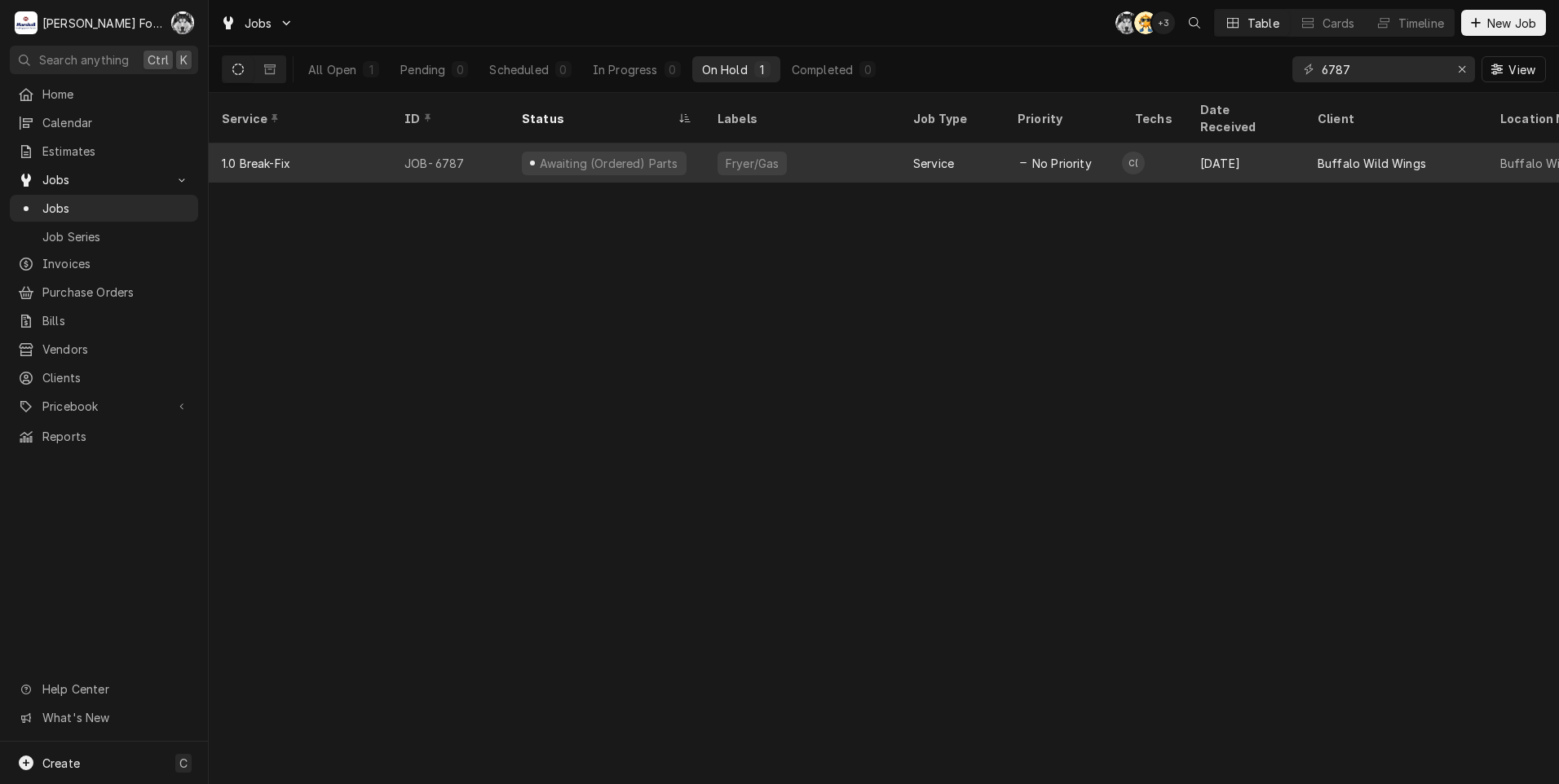
click at [828, 158] on div "Fryer/Gas" at bounding box center [802, 163] width 196 height 39
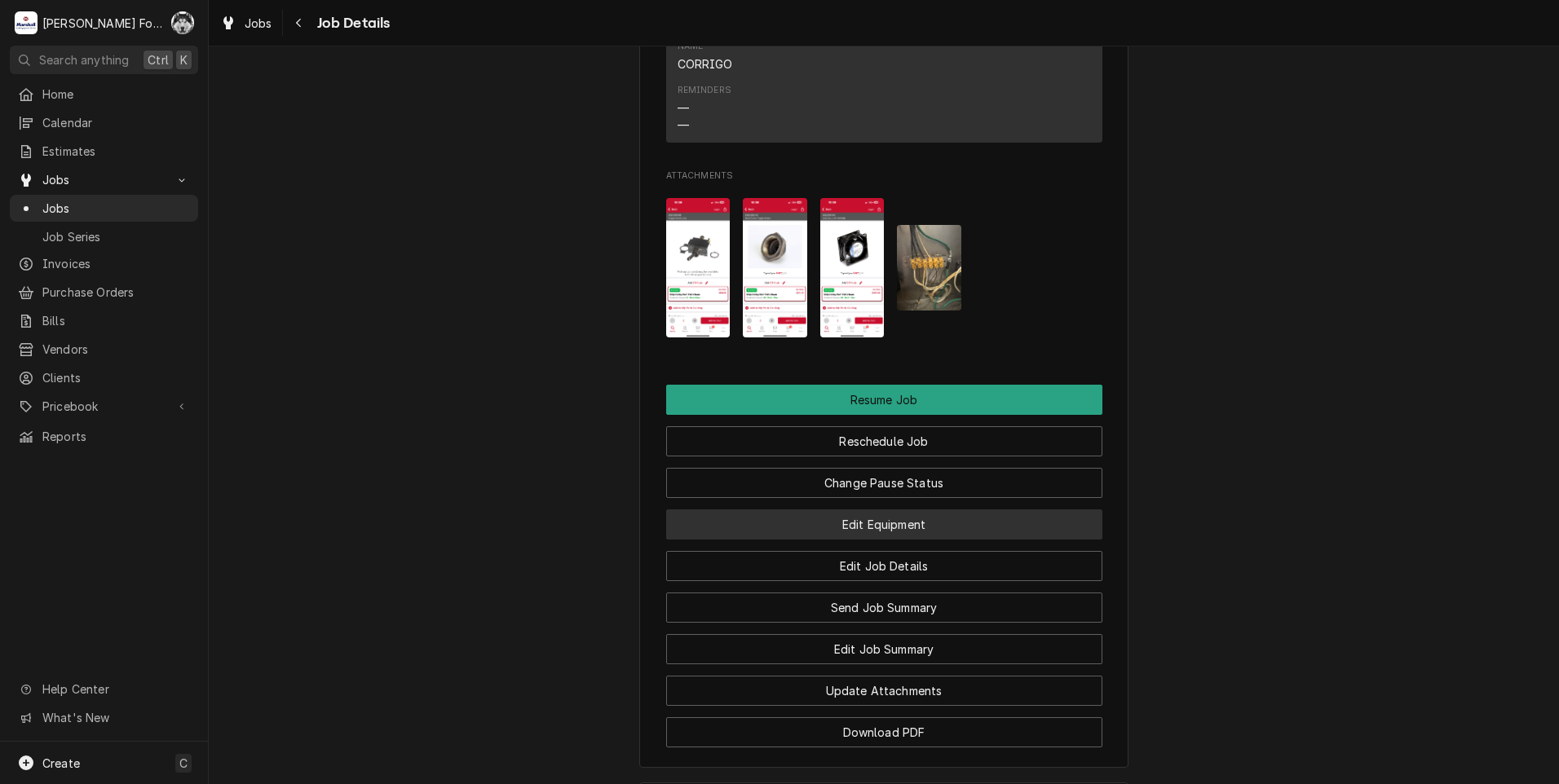
scroll to position [1794, 0]
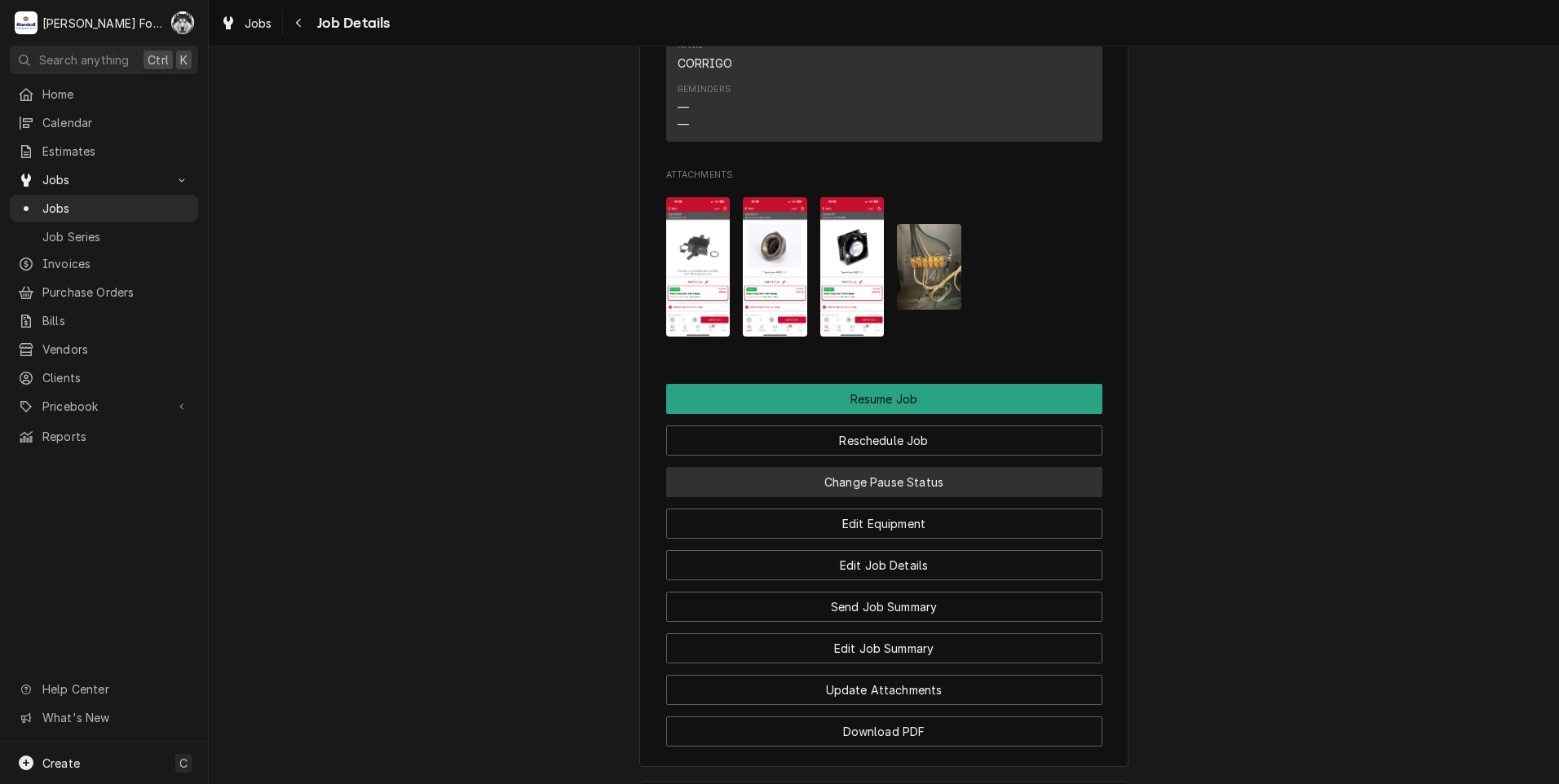
click at [837, 497] on button "Change Pause Status" at bounding box center [884, 482] width 437 height 30
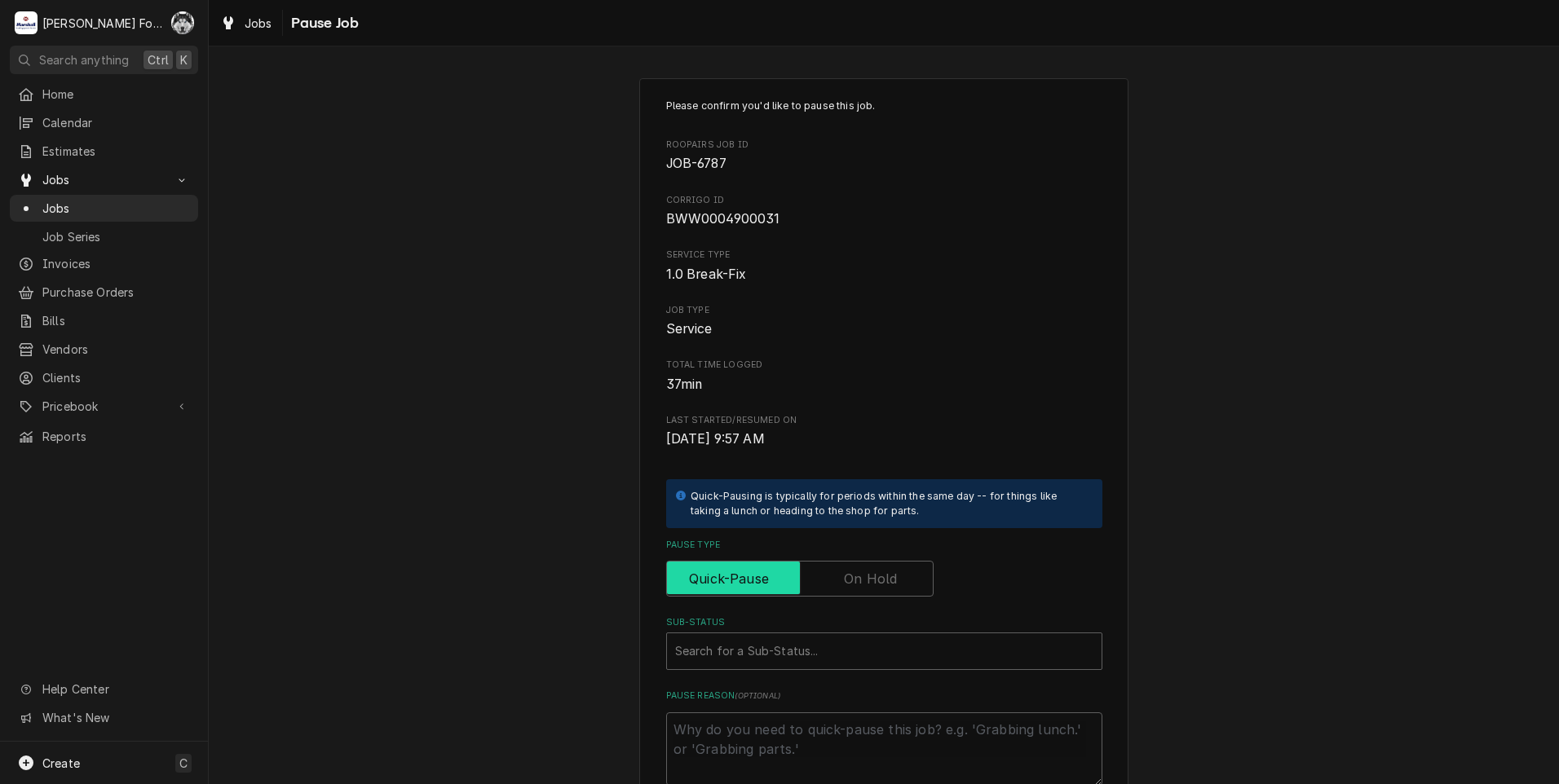
click at [830, 570] on input "Pause Type" at bounding box center [800, 579] width 253 height 36
checkbox input "true"
click at [799, 658] on div "Sub-Status" at bounding box center [868, 651] width 386 height 30
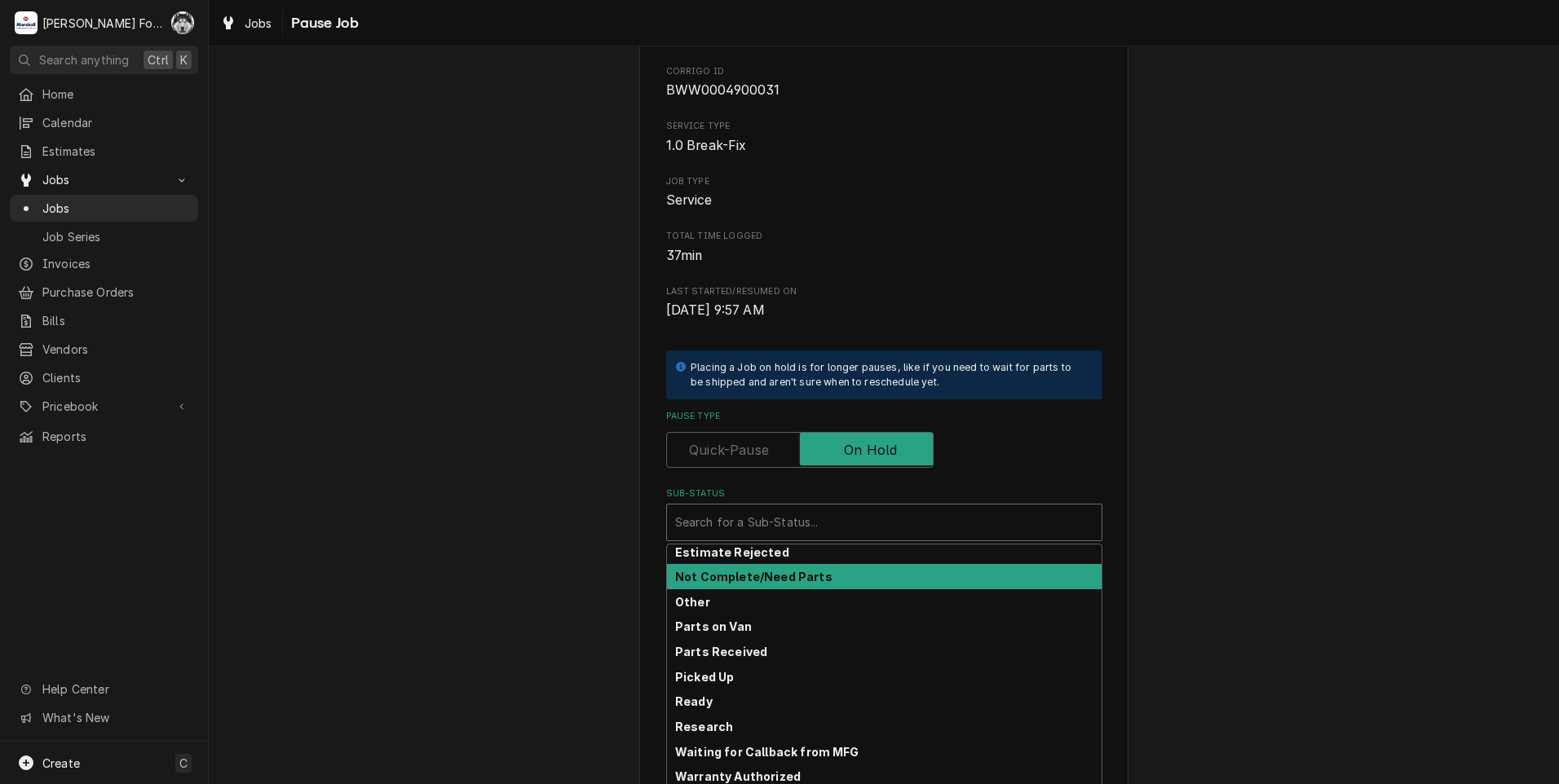
scroll to position [184, 0]
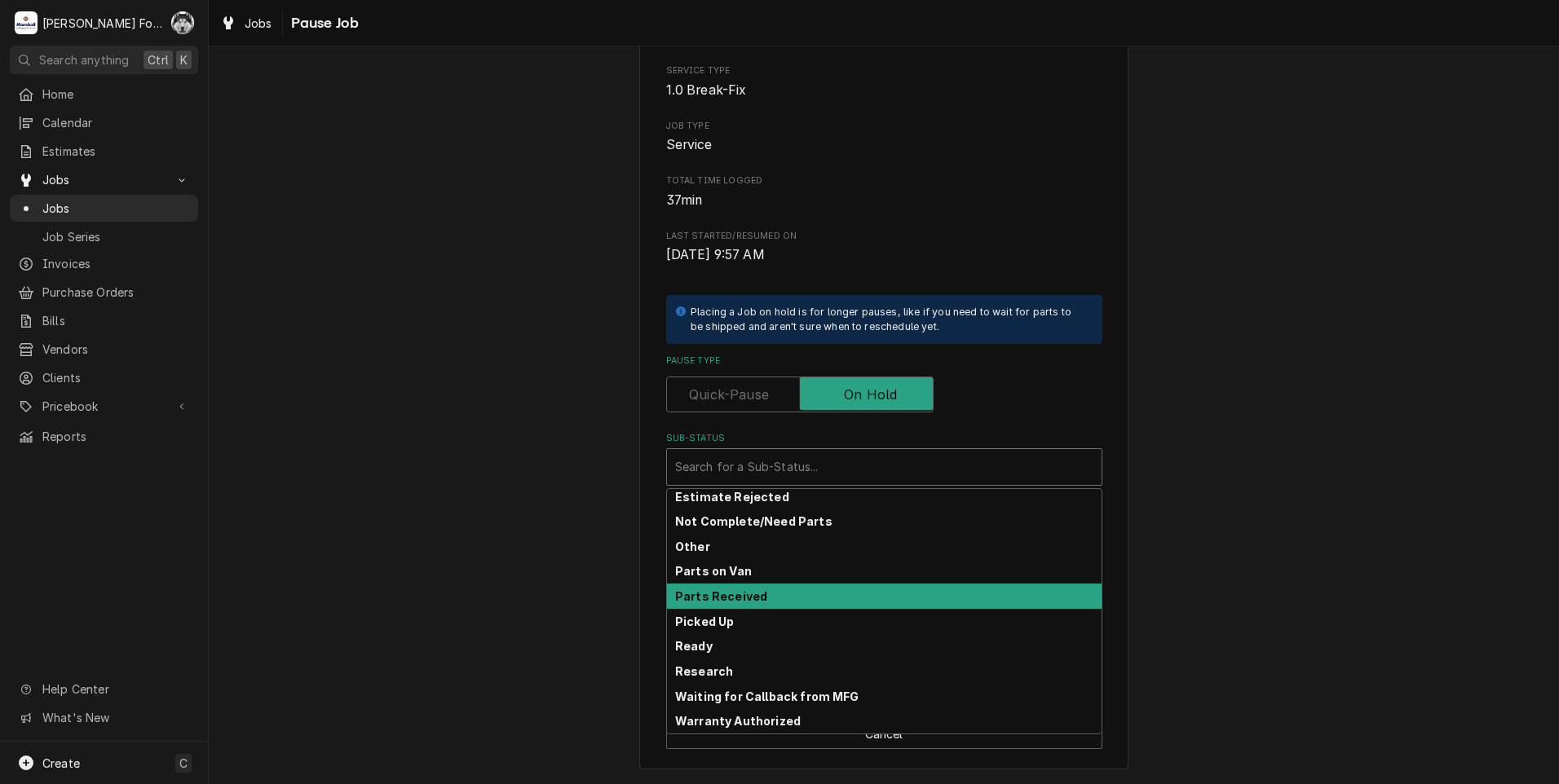
click at [716, 596] on strong "Parts Received" at bounding box center [721, 596] width 92 height 14
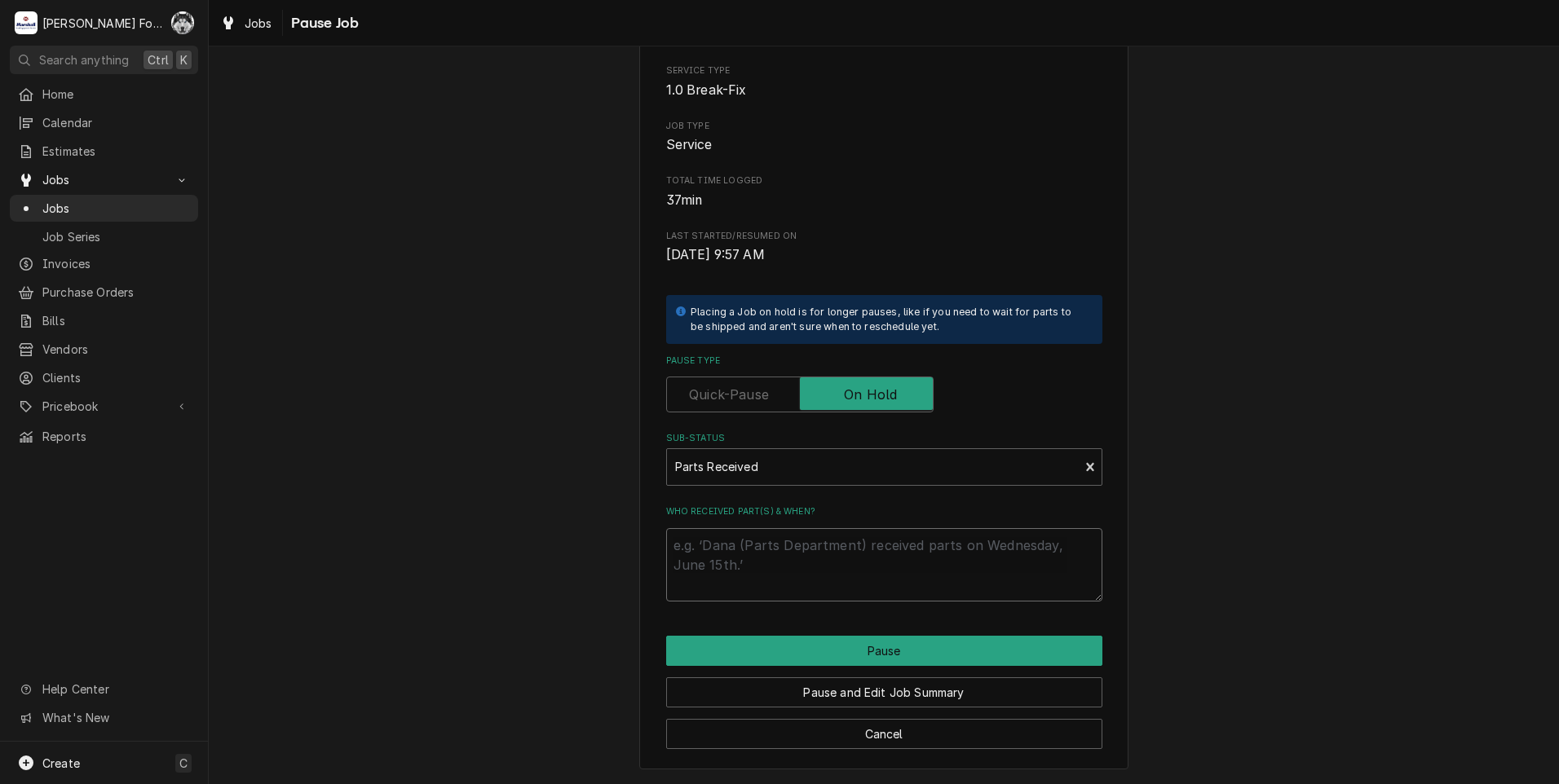
click at [733, 551] on textarea "Who received part(s) & when?" at bounding box center [884, 565] width 437 height 73
type textarea "x"
type textarea "8"
type textarea "x"
type textarea "8/"
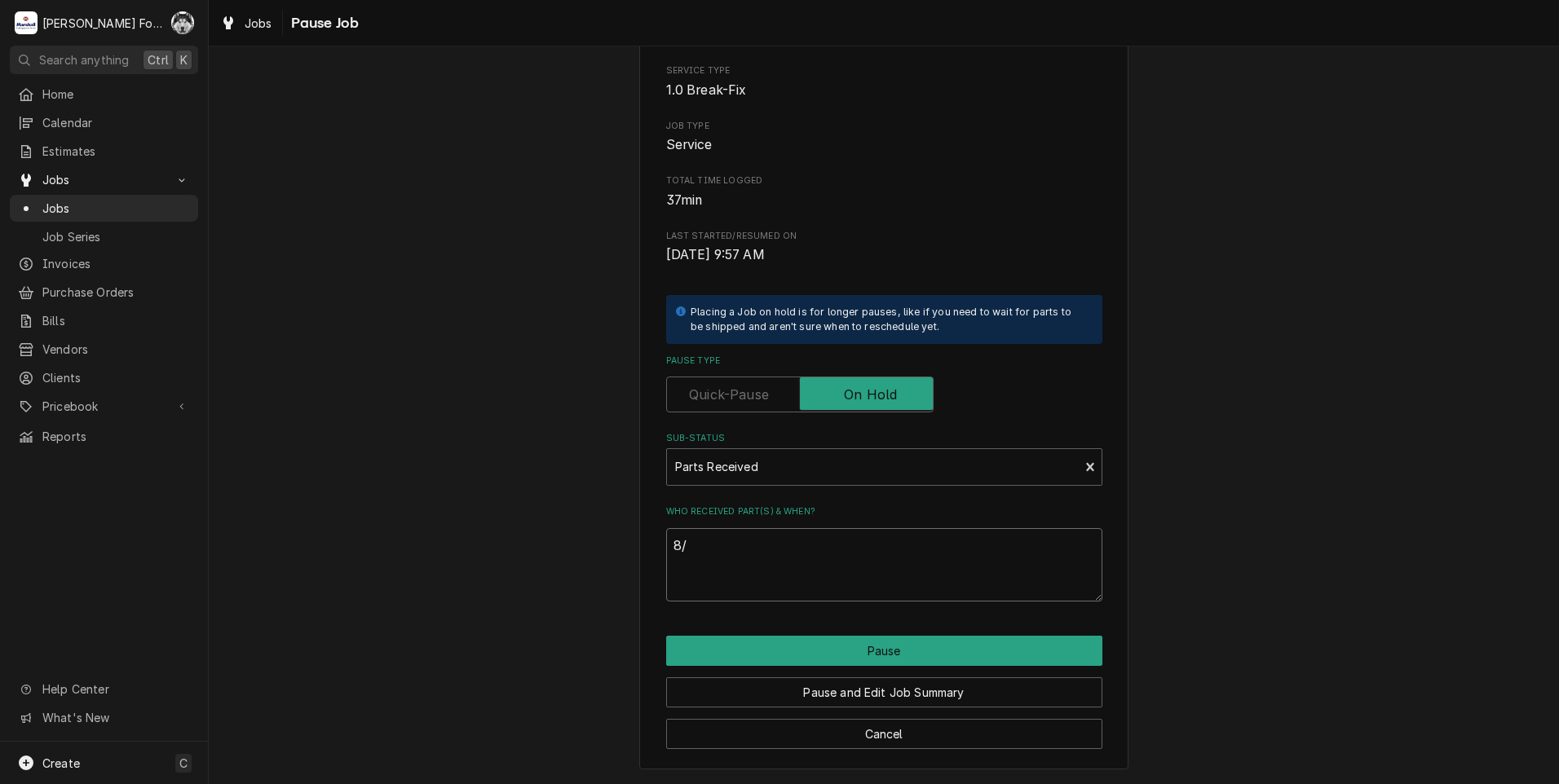
type textarea "x"
type textarea "8/1"
type textarea "x"
type textarea "8/19"
type textarea "x"
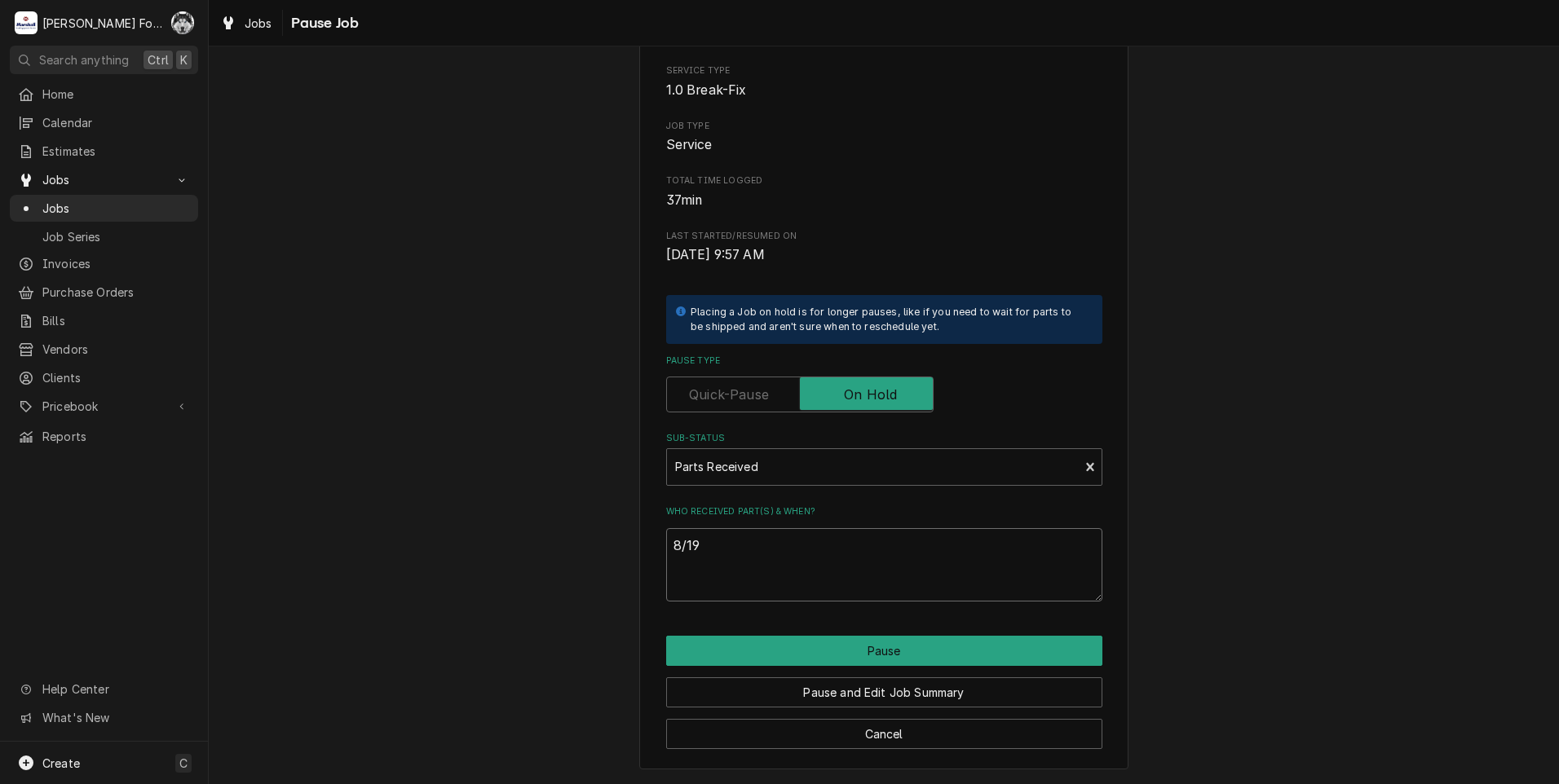
type textarea "8/19/"
type textarea "x"
type textarea "8/19/2"
type textarea "x"
type textarea "8/19/20"
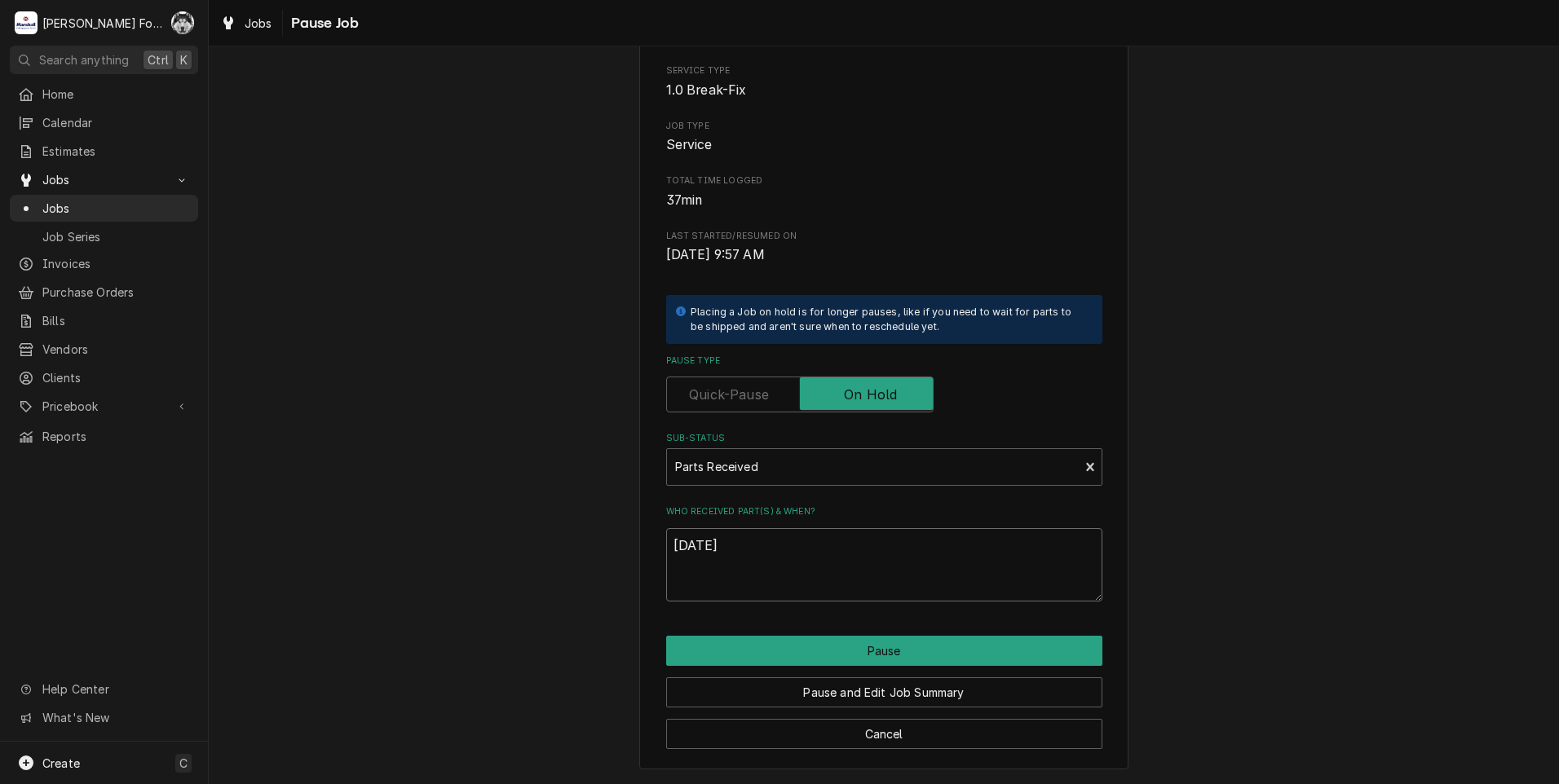
type textarea "x"
type textarea "8/19/202"
type textarea "x"
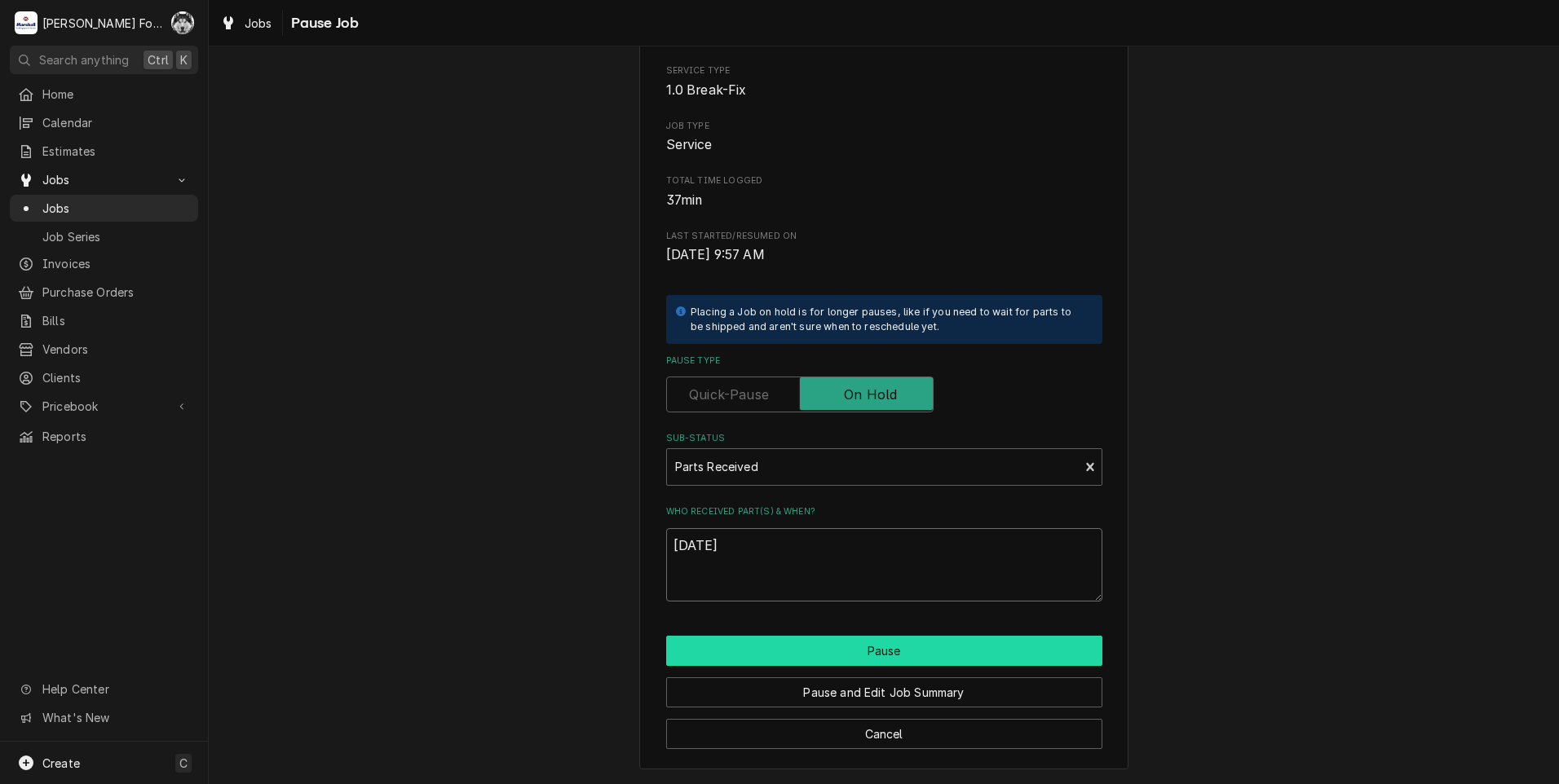
type textarea "[DATE]"
click at [852, 649] on button "Pause" at bounding box center [884, 651] width 437 height 30
type textarea "x"
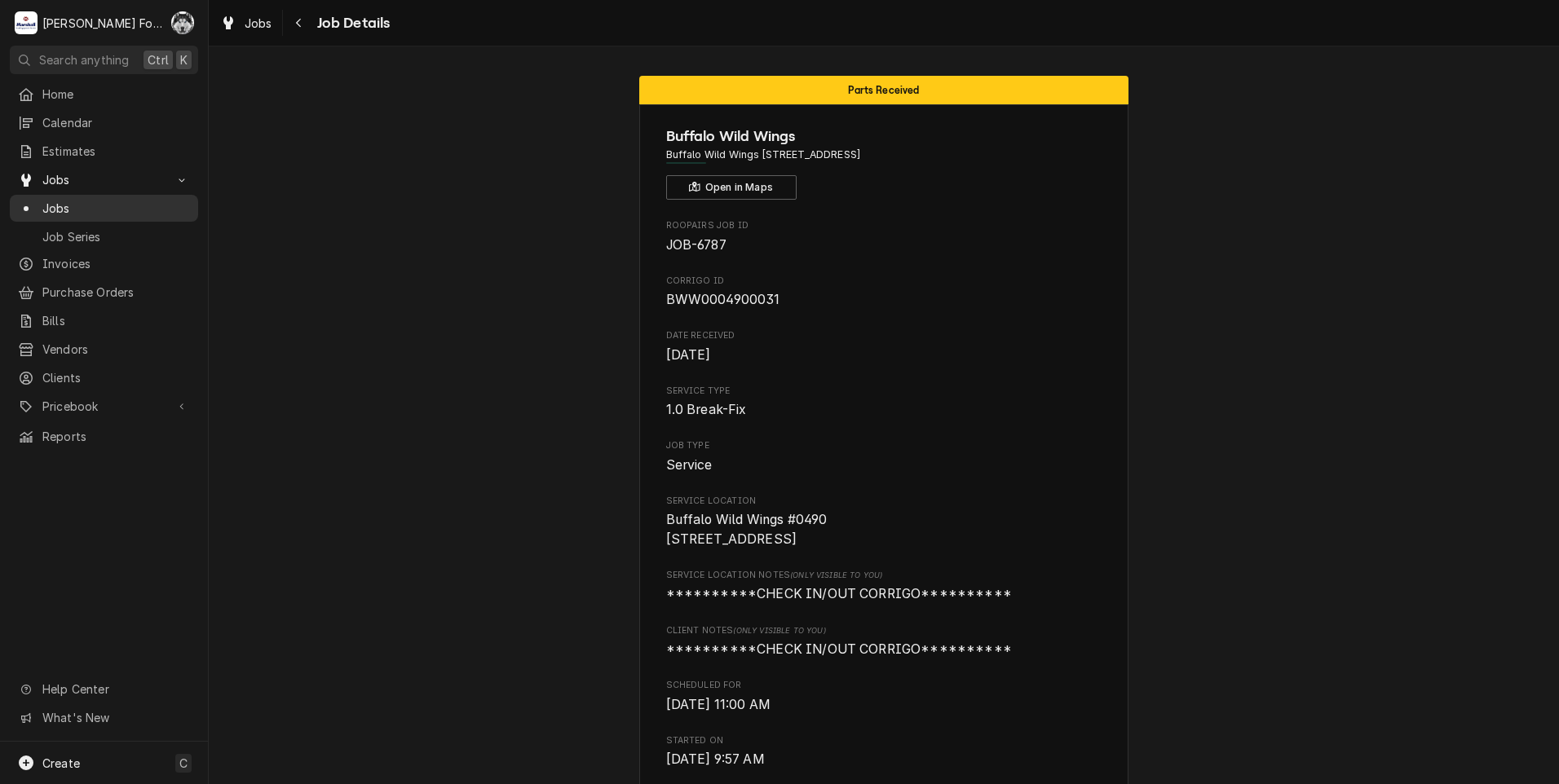
click at [63, 195] on link "Jobs" at bounding box center [104, 208] width 189 height 27
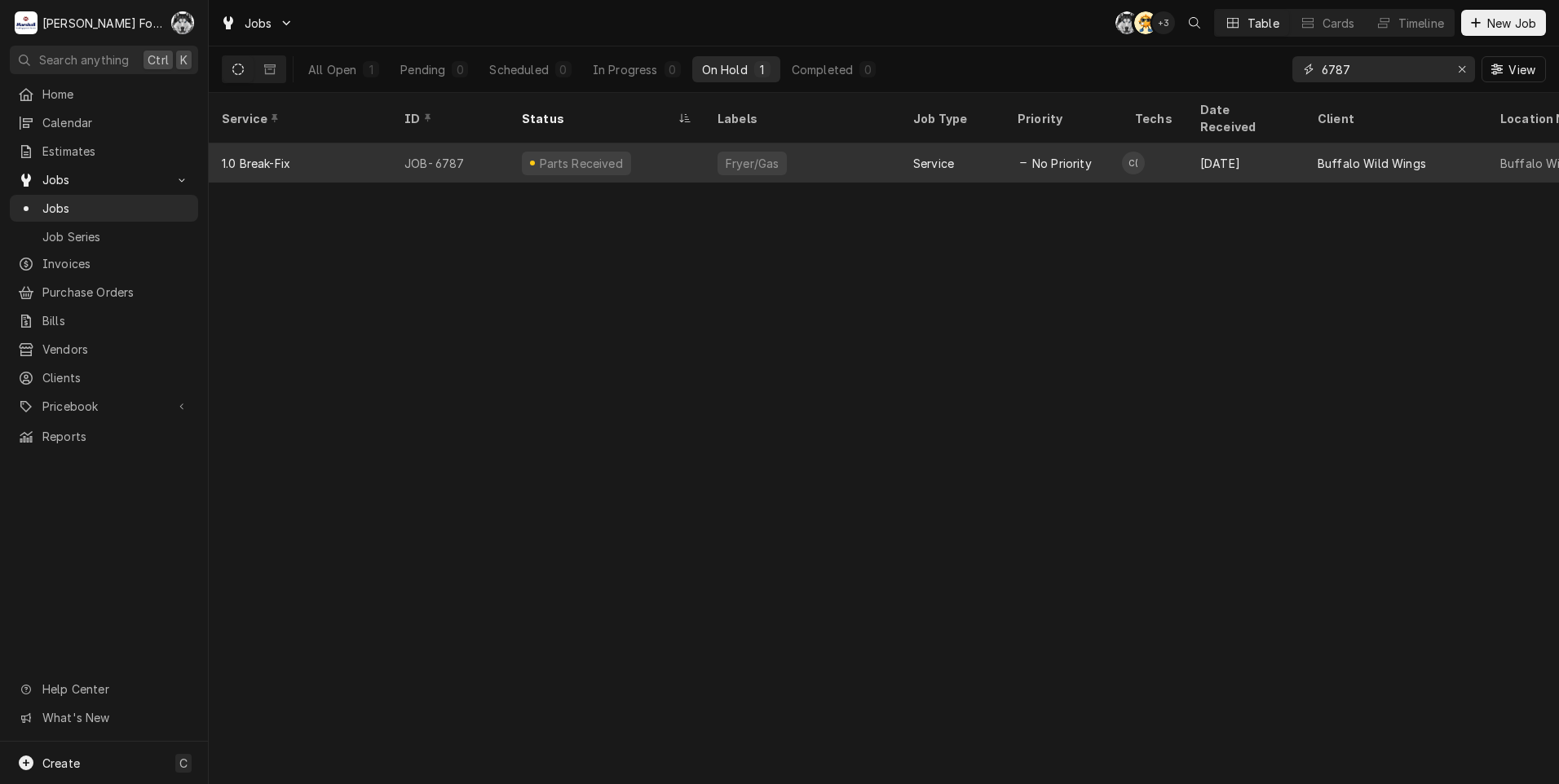
drag, startPoint x: 1363, startPoint y: 66, endPoint x: 1135, endPoint y: 125, distance: 235.5
click at [1149, 131] on div "Jobs C( AT + 3 Table Cards Timeline New Job All Open 1 Pending 0 Scheduled 0 In…" at bounding box center [884, 392] width 1350 height 784
type input "6670"
click at [688, 150] on div "Awaiting (Ordered) Parts" at bounding box center [607, 163] width 196 height 39
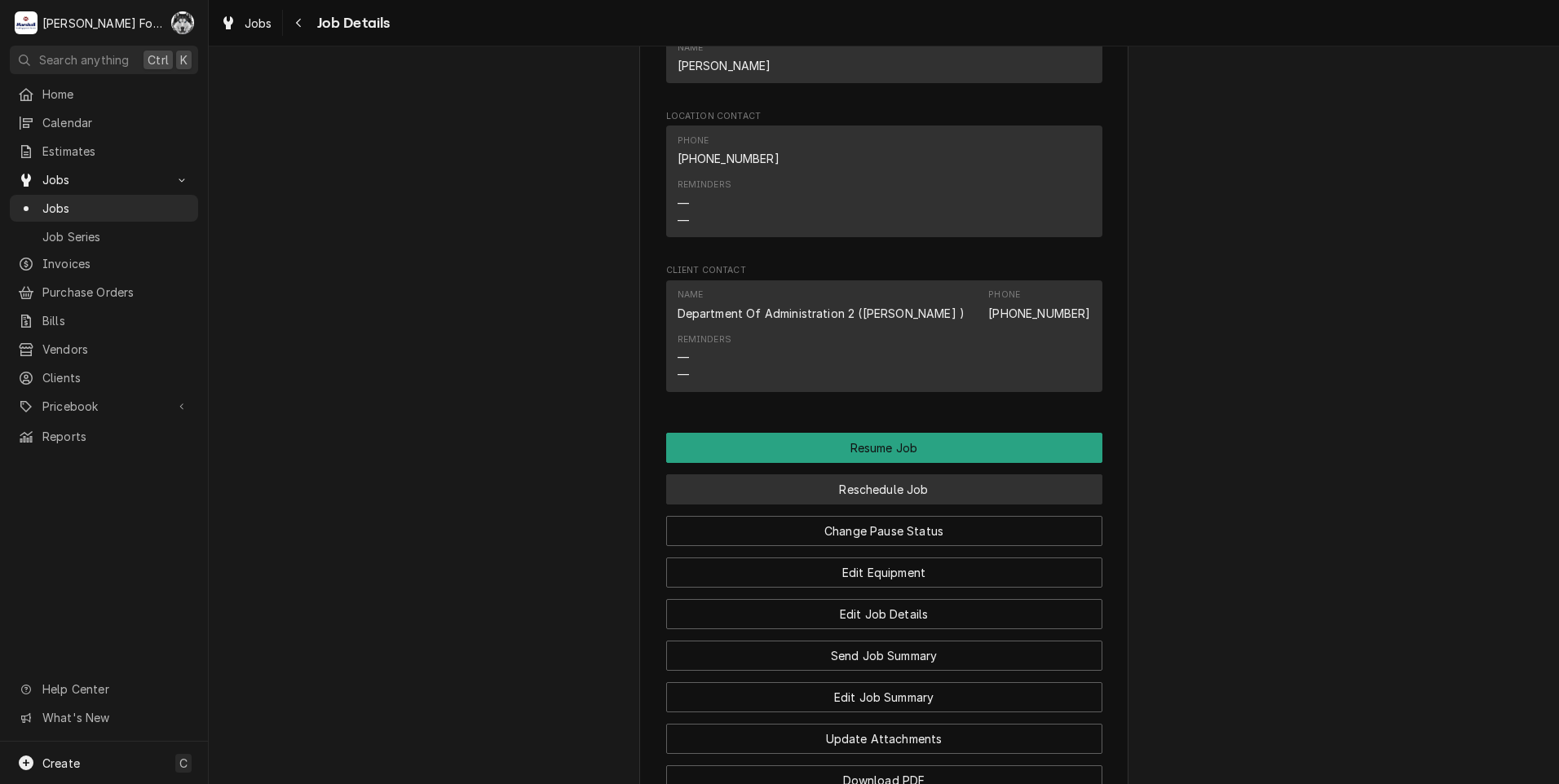
scroll to position [1794, 0]
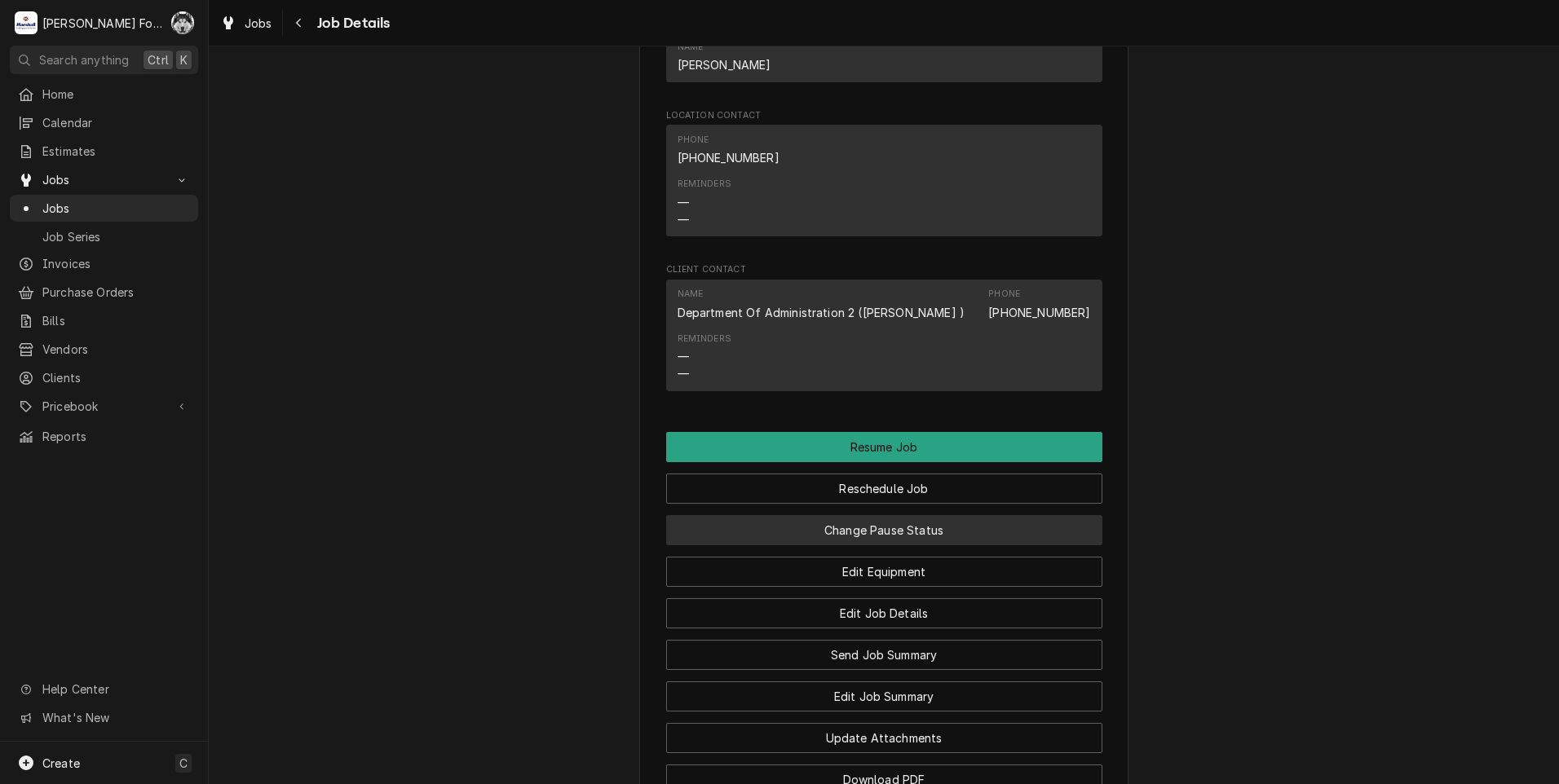
click at [848, 516] on button "Change Pause Status" at bounding box center [884, 530] width 437 height 30
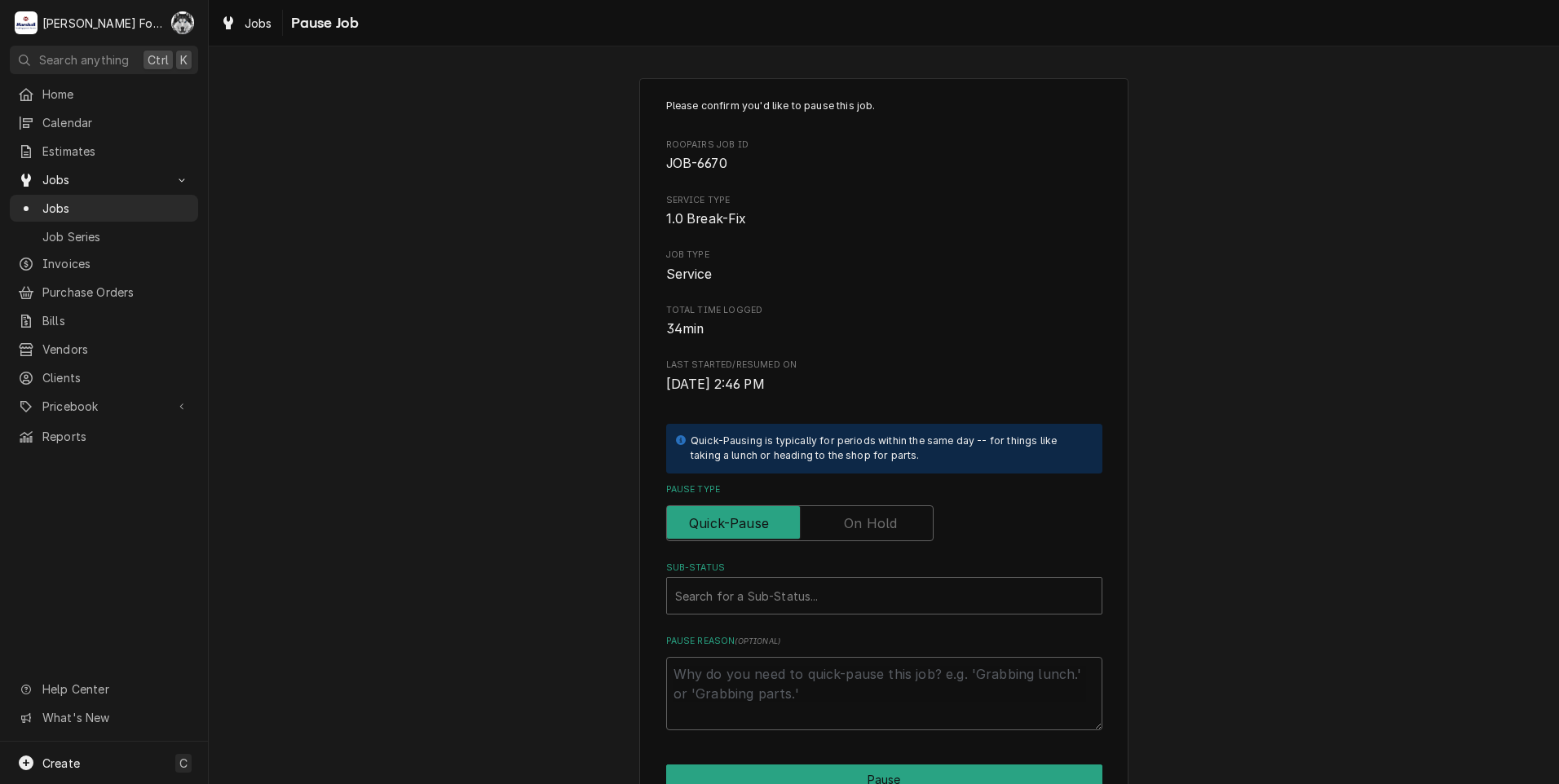
click at [861, 526] on label "Pause Type" at bounding box center [800, 523] width 268 height 36
click at [861, 526] on input "Pause Type" at bounding box center [800, 523] width 253 height 36
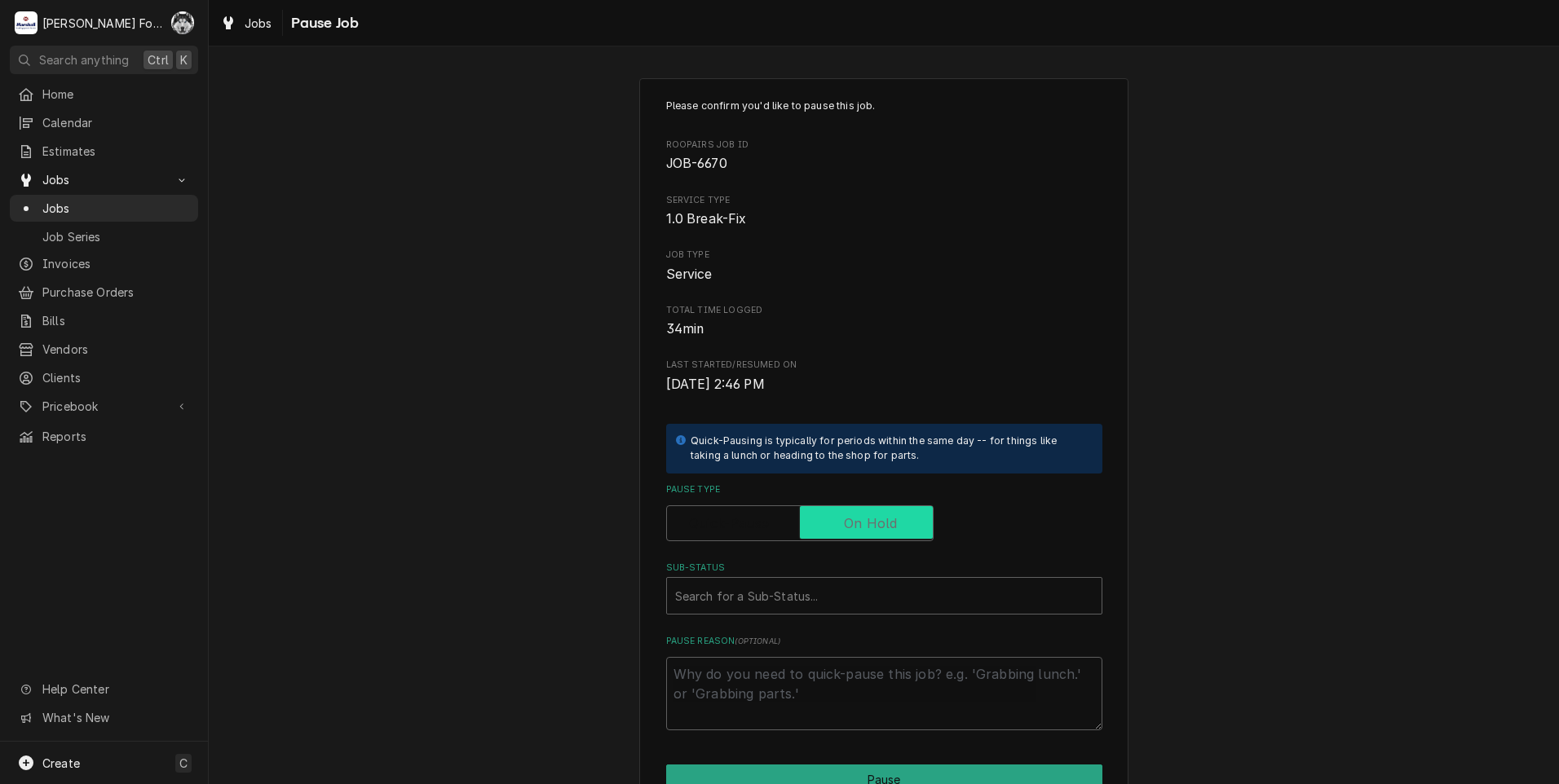
checkbox input "true"
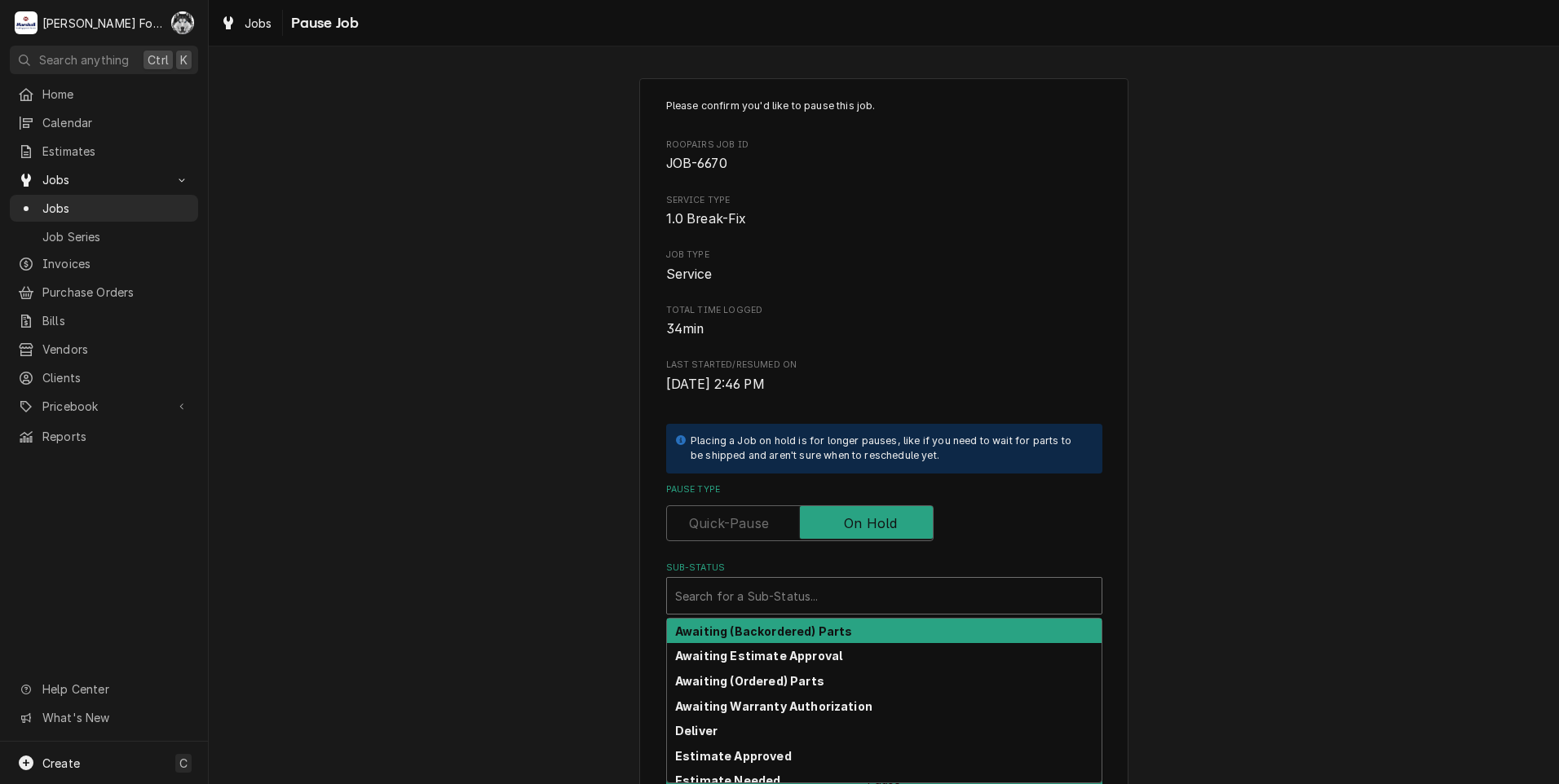
click at [800, 607] on div "Sub-Status" at bounding box center [884, 596] width 418 height 30
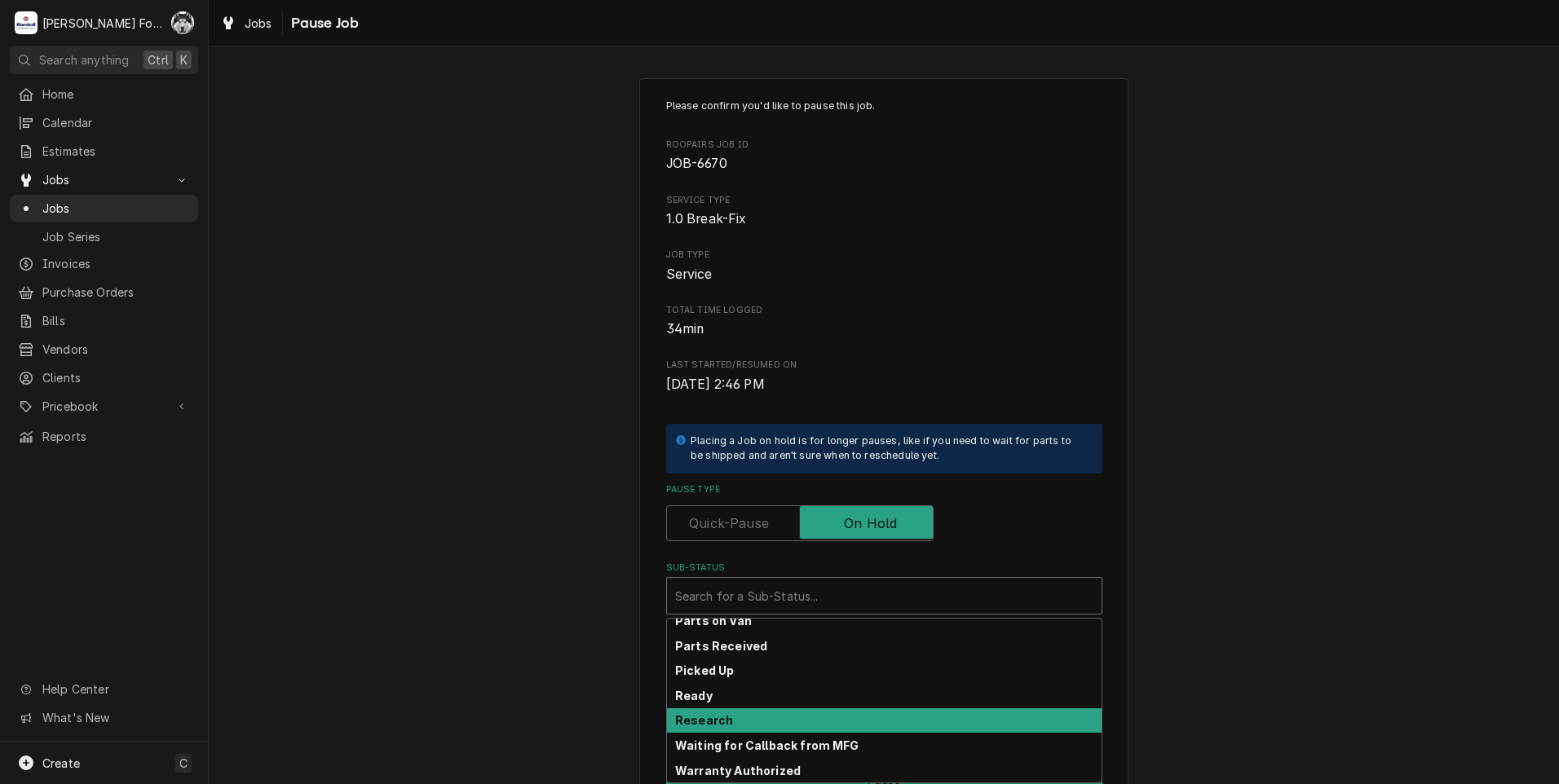
scroll to position [261, 0]
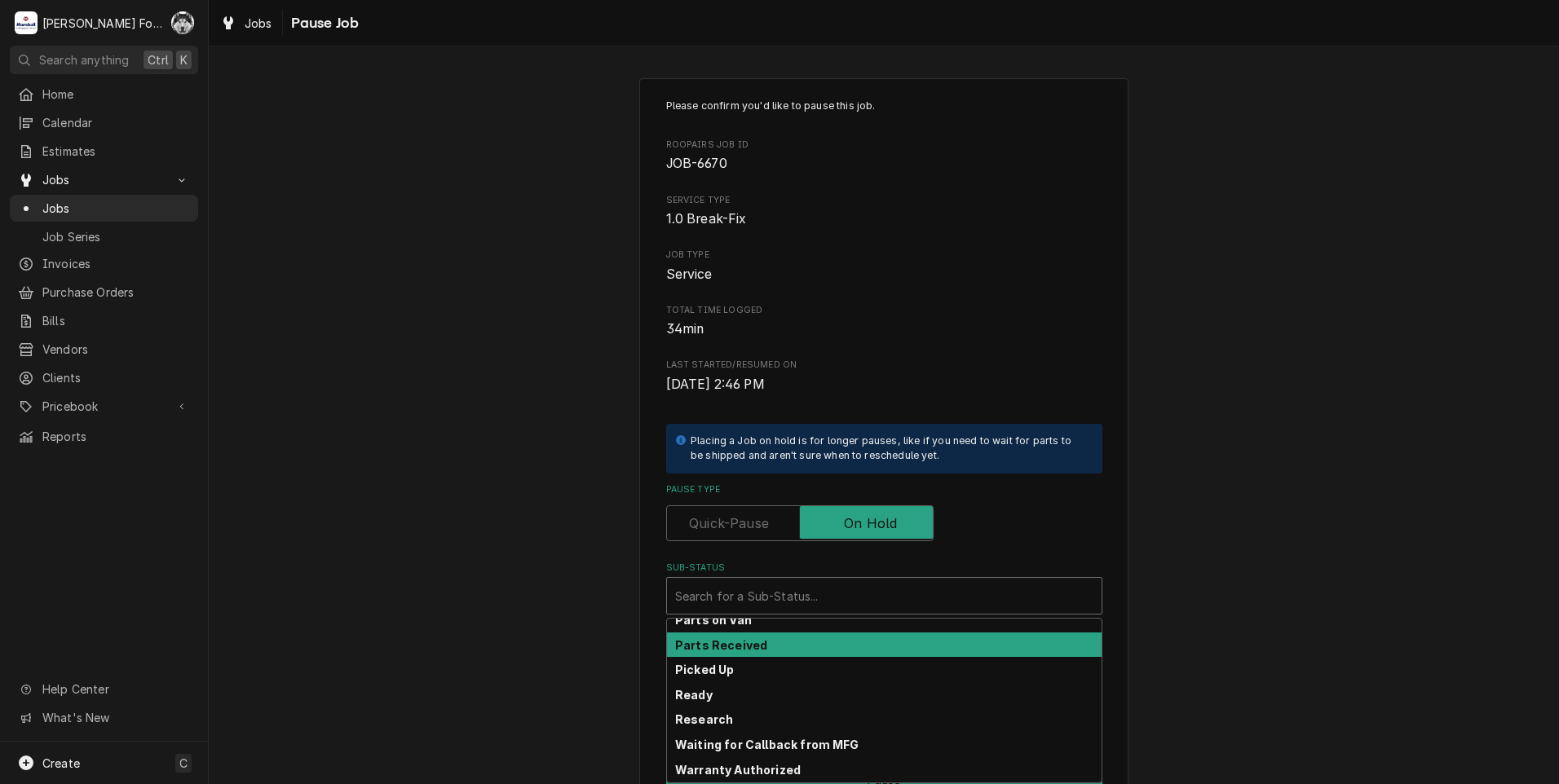
click at [756, 649] on div "Parts Received" at bounding box center [884, 645] width 435 height 25
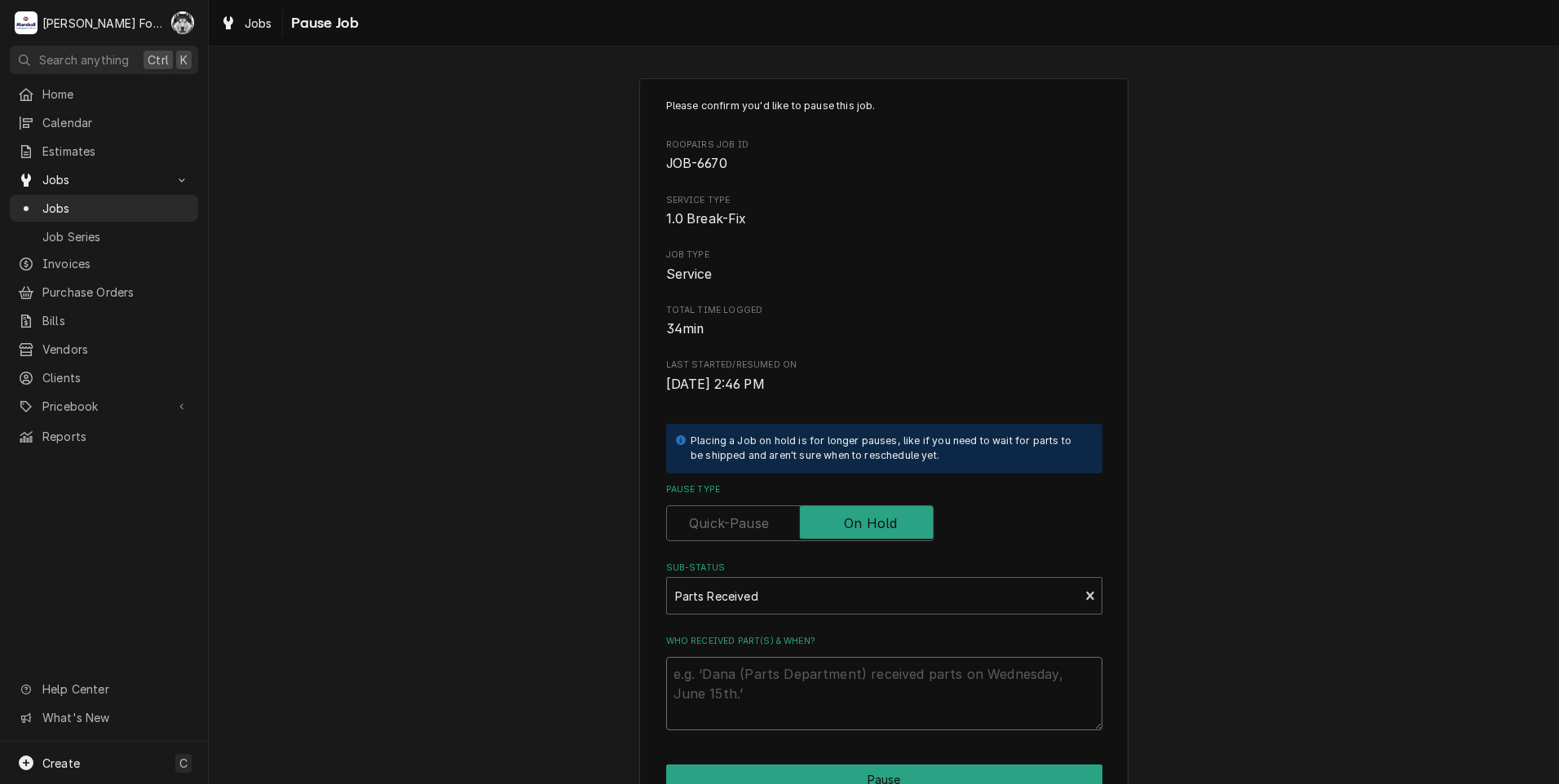
click at [748, 672] on textarea "Who received part(s) & when?" at bounding box center [884, 693] width 437 height 73
type textarea "x"
type textarea "8"
type textarea "x"
type textarea "8/"
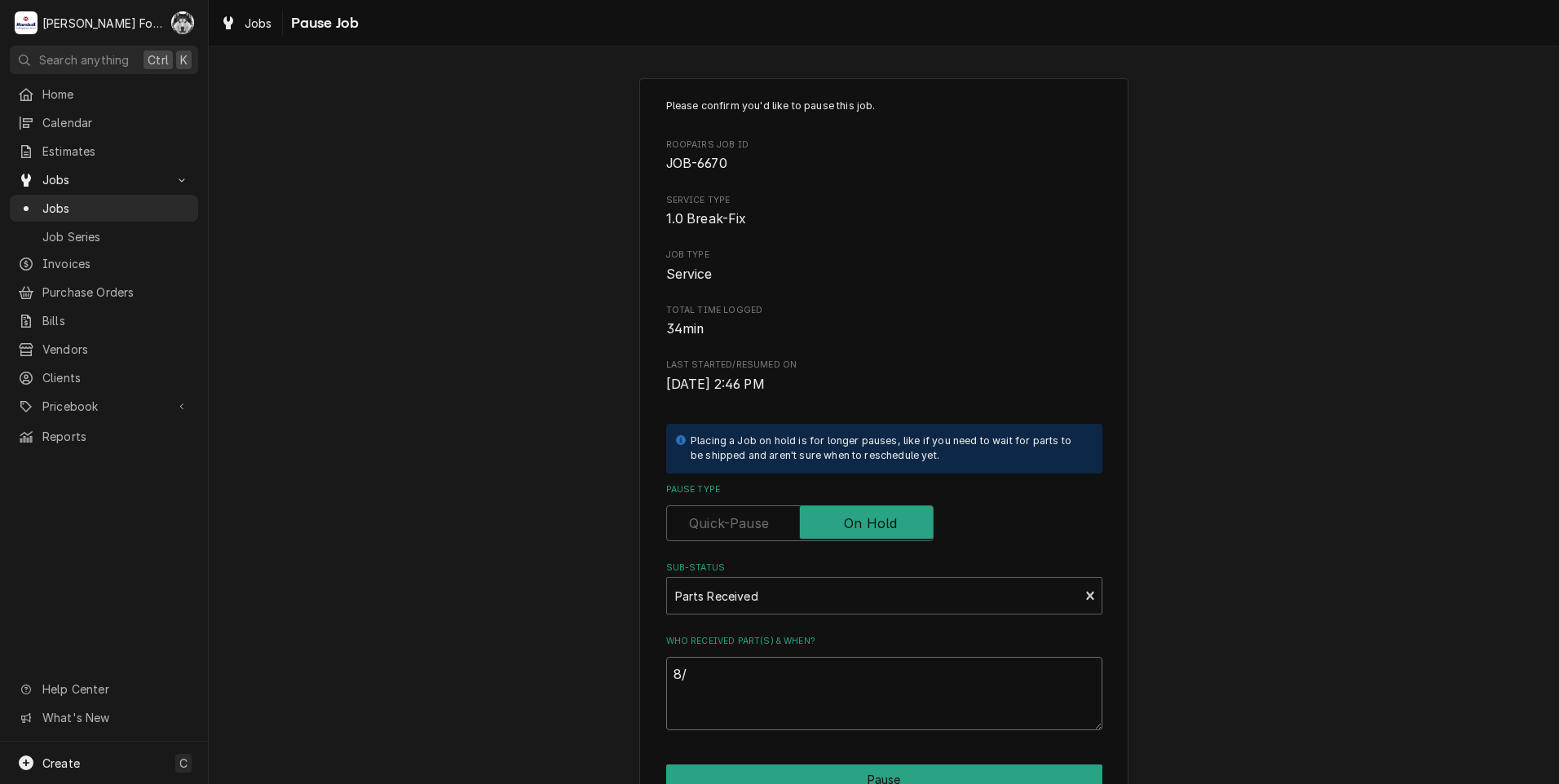
type textarea "x"
type textarea "8/1"
type textarea "x"
type textarea "8/19"
type textarea "x"
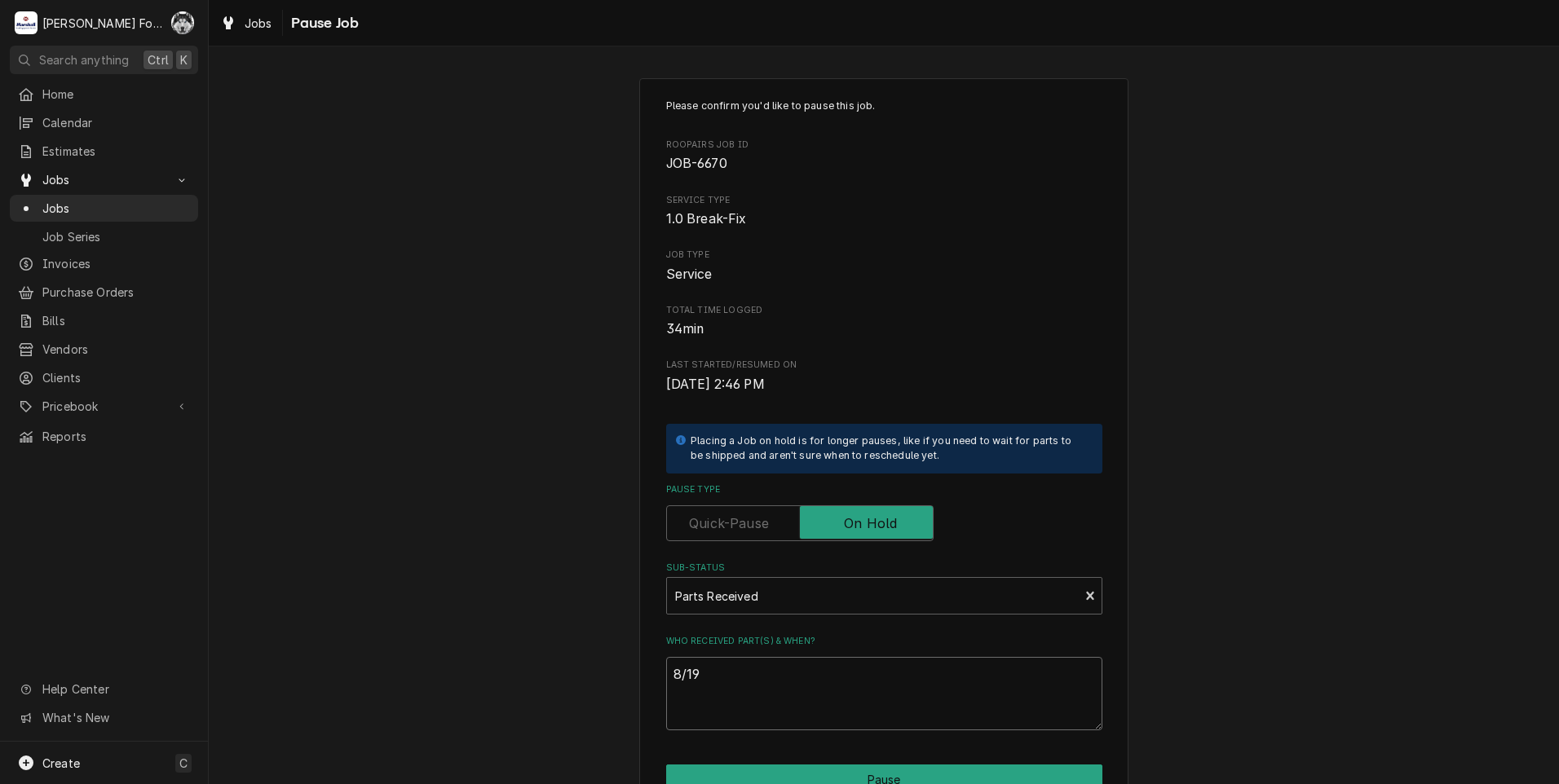
type textarea "8/19/"
type textarea "x"
type textarea "8/19/2"
type textarea "x"
type textarea "[DATE]"
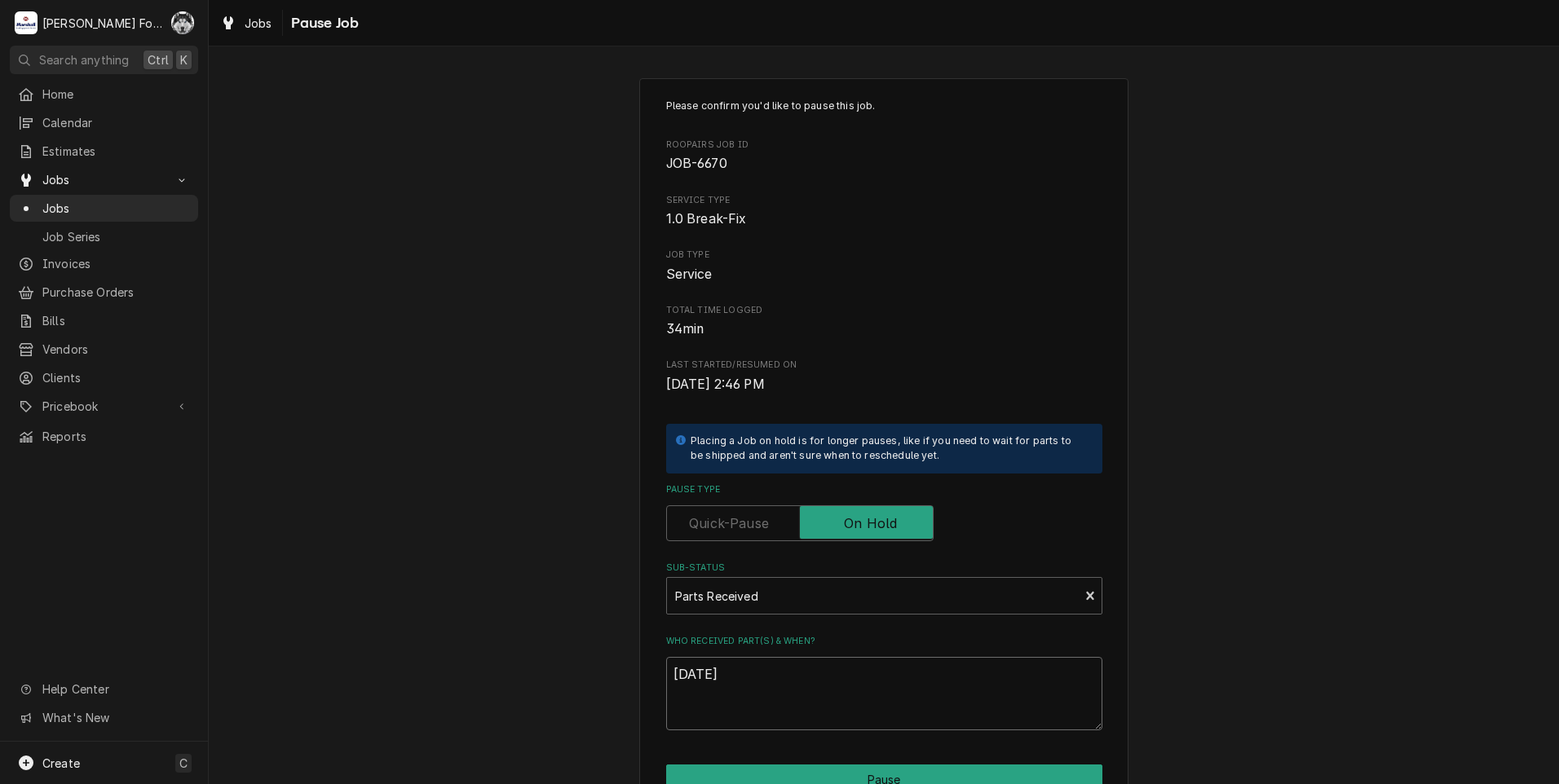
type textarea "x"
type textarea "8/19/202"
type textarea "x"
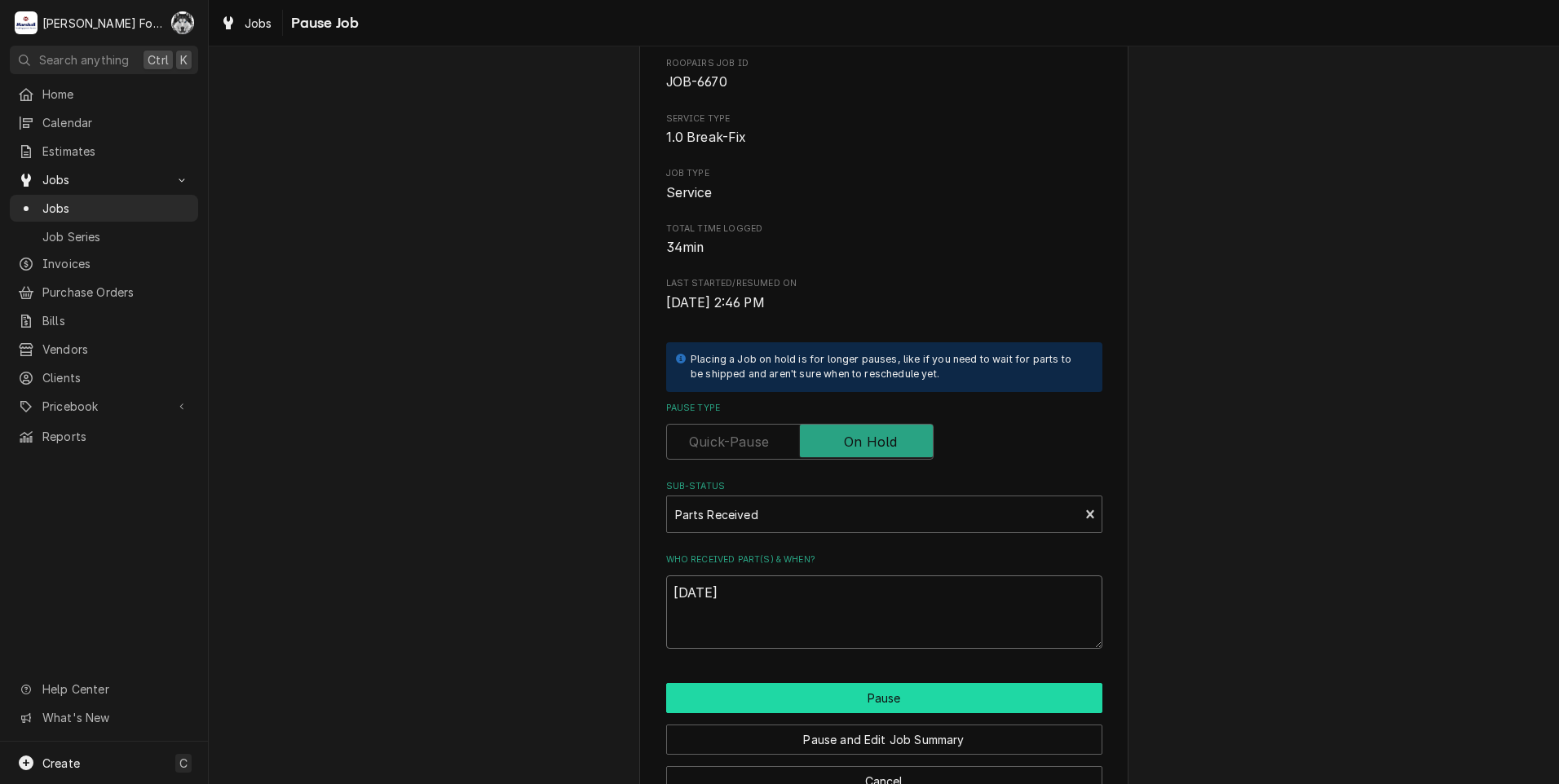
type textarea "[DATE]"
click at [770, 692] on button "Pause" at bounding box center [884, 698] width 437 height 30
type textarea "x"
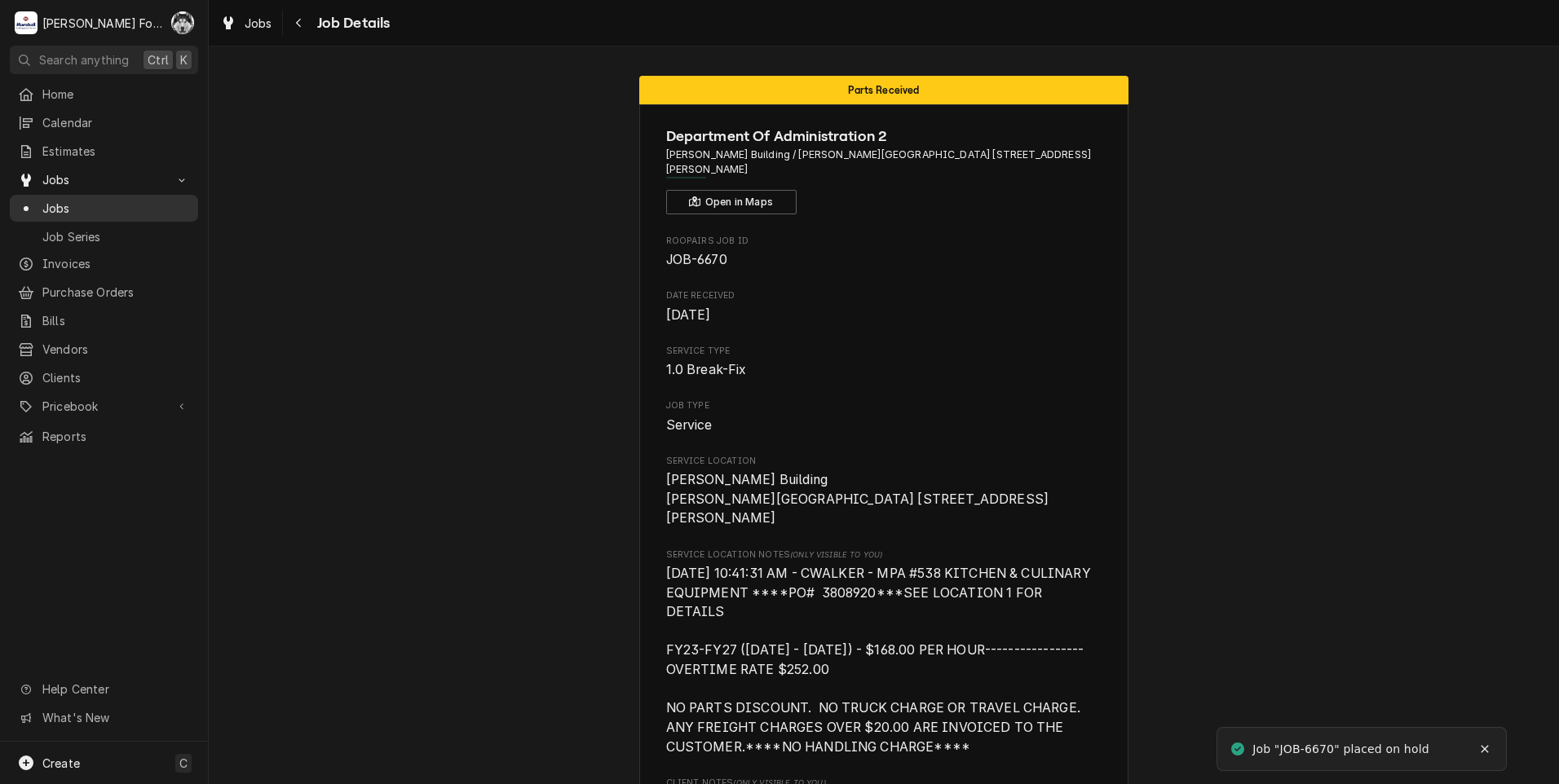
click at [56, 201] on span "Jobs" at bounding box center [116, 208] width 148 height 17
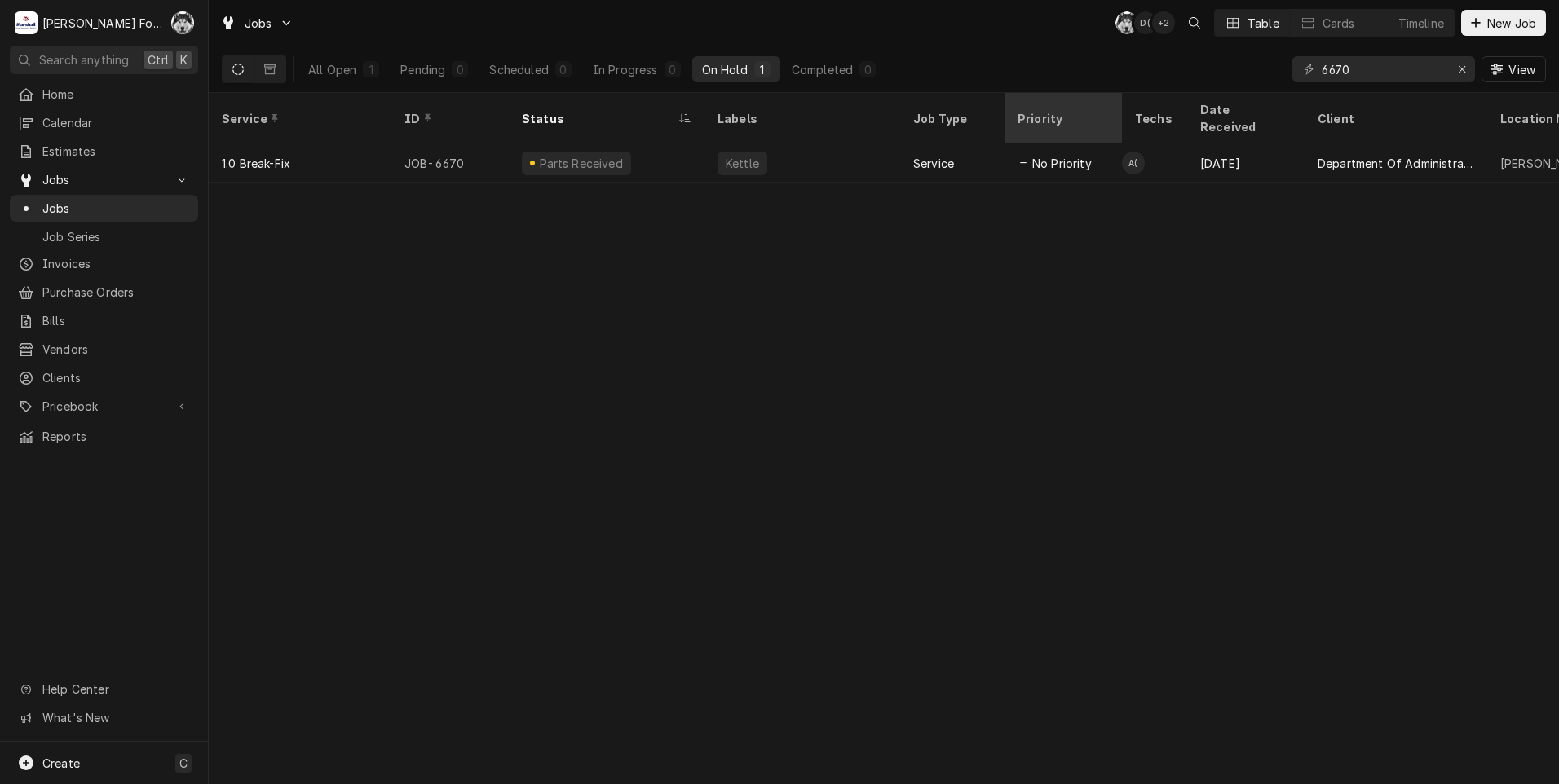
click at [1084, 119] on div "Jobs C( D( + 2 Table Cards Timeline New Job All Open 1 Pending 0 Scheduled 0 In…" at bounding box center [884, 392] width 1350 height 784
type input "6775"
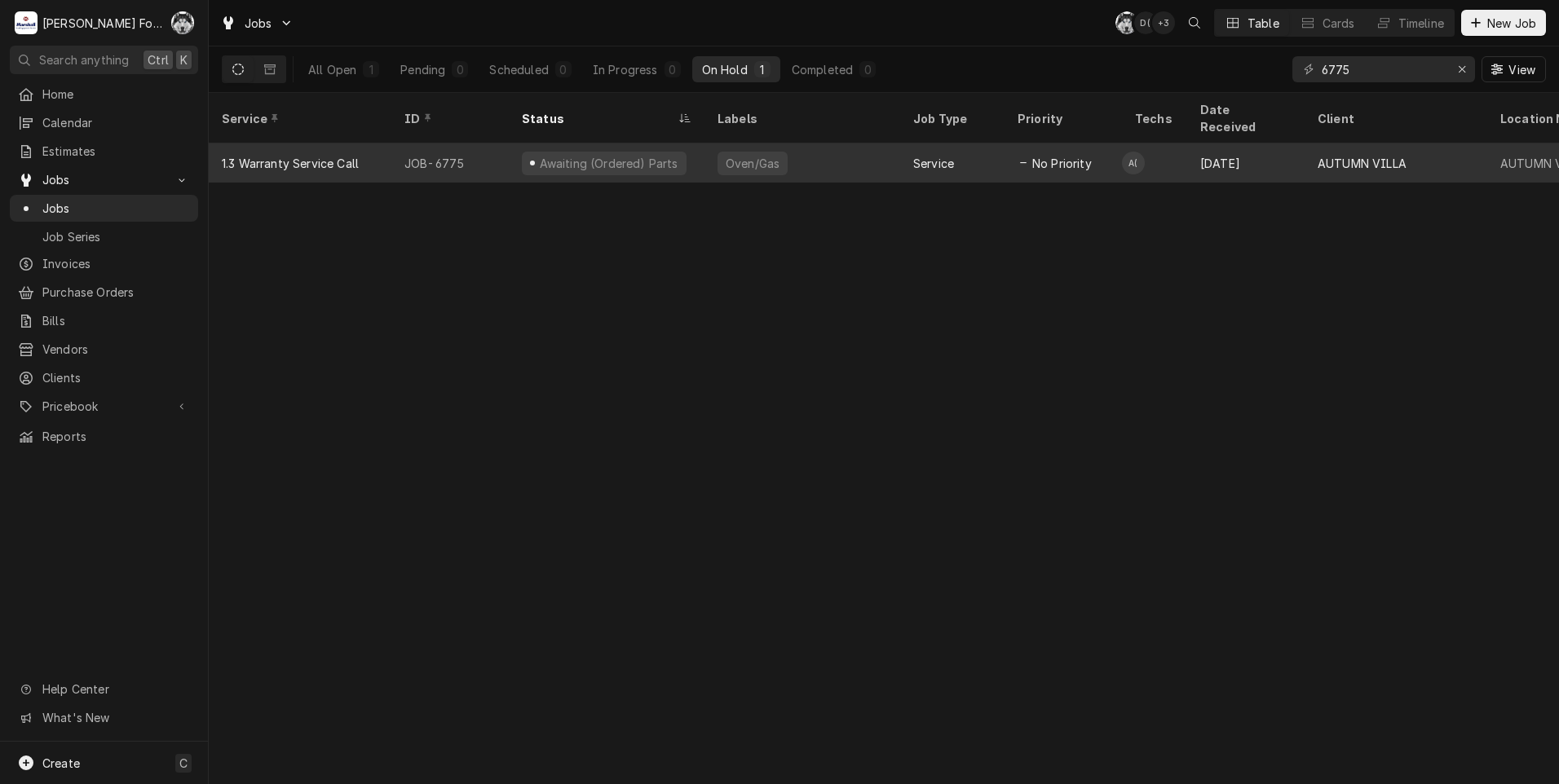
click at [727, 155] on div "Oven/Gas" at bounding box center [752, 163] width 57 height 17
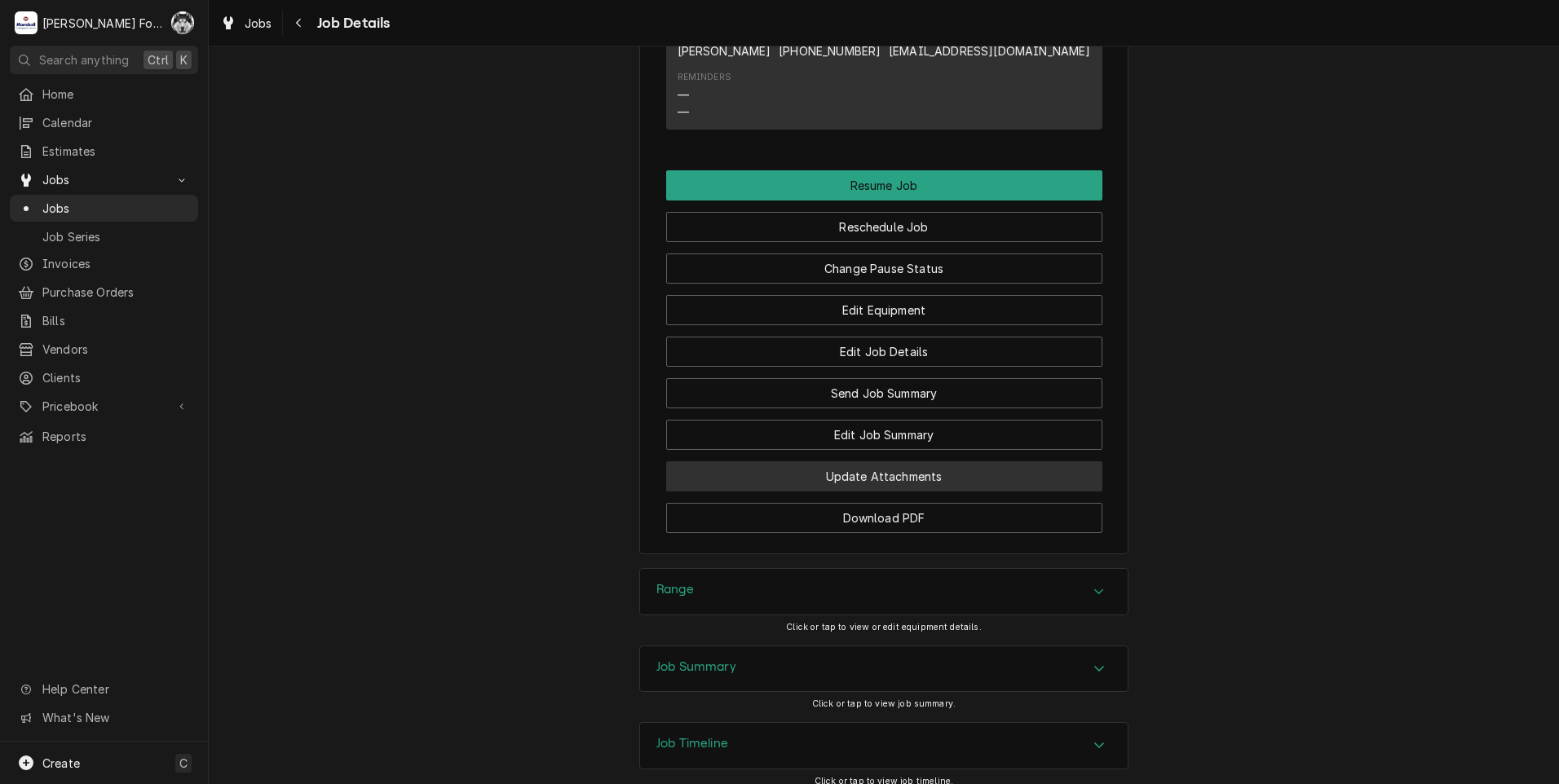
scroll to position [1794, 0]
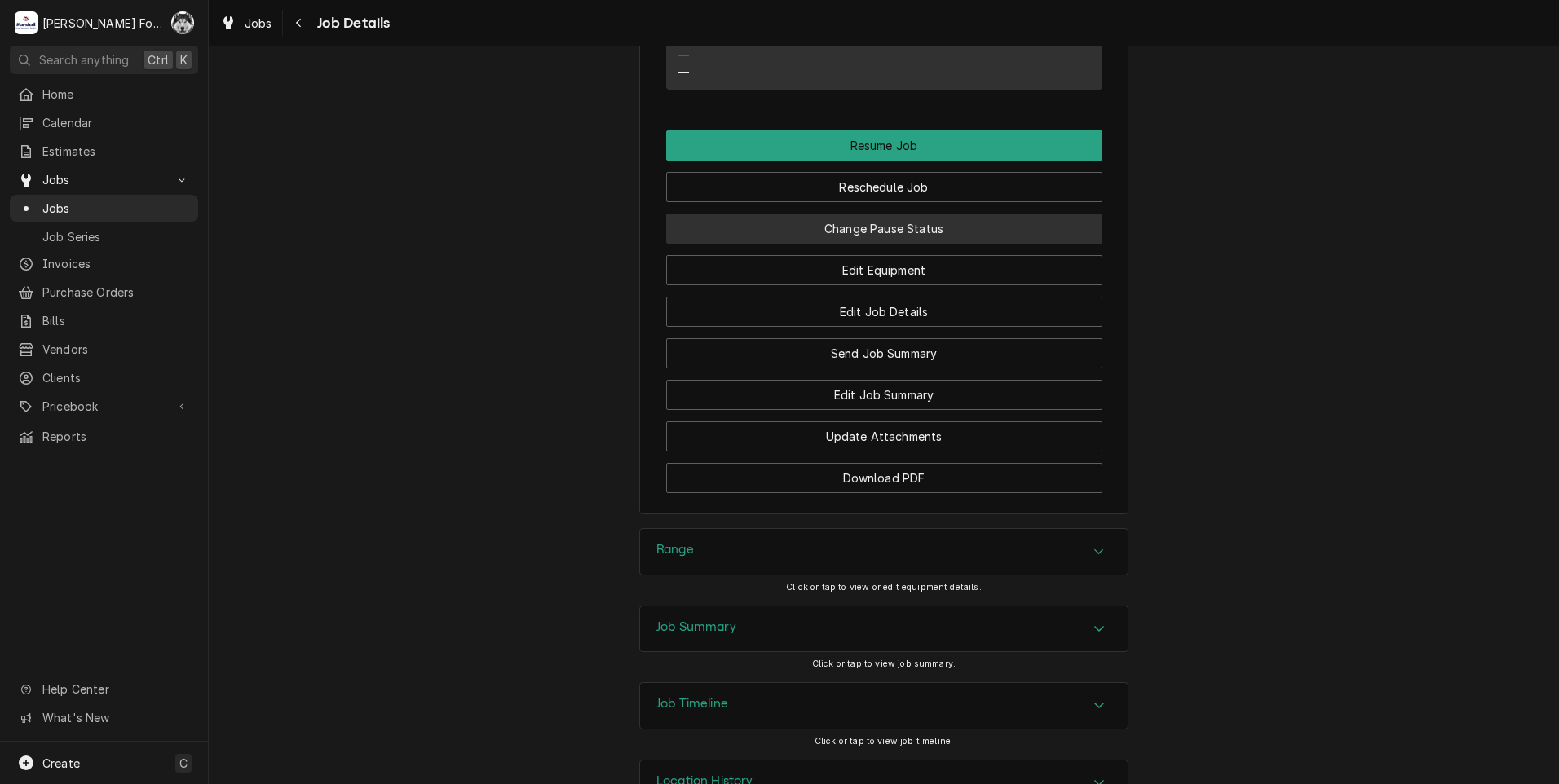
click at [871, 223] on button "Change Pause Status" at bounding box center [884, 229] width 437 height 30
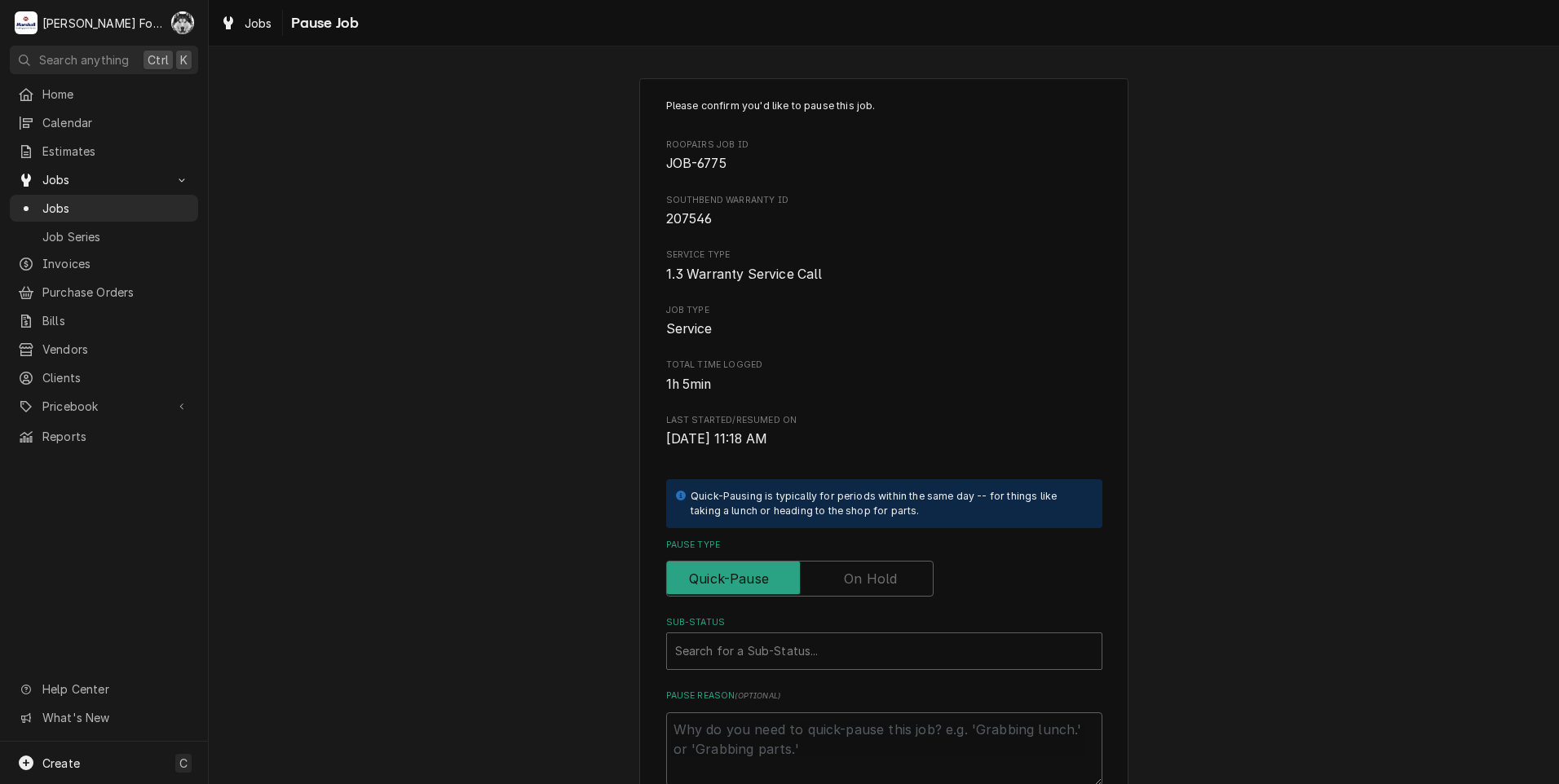
click at [876, 570] on label "Pause Type" at bounding box center [800, 579] width 268 height 36
click at [876, 570] on input "Pause Type" at bounding box center [800, 579] width 253 height 36
checkbox input "true"
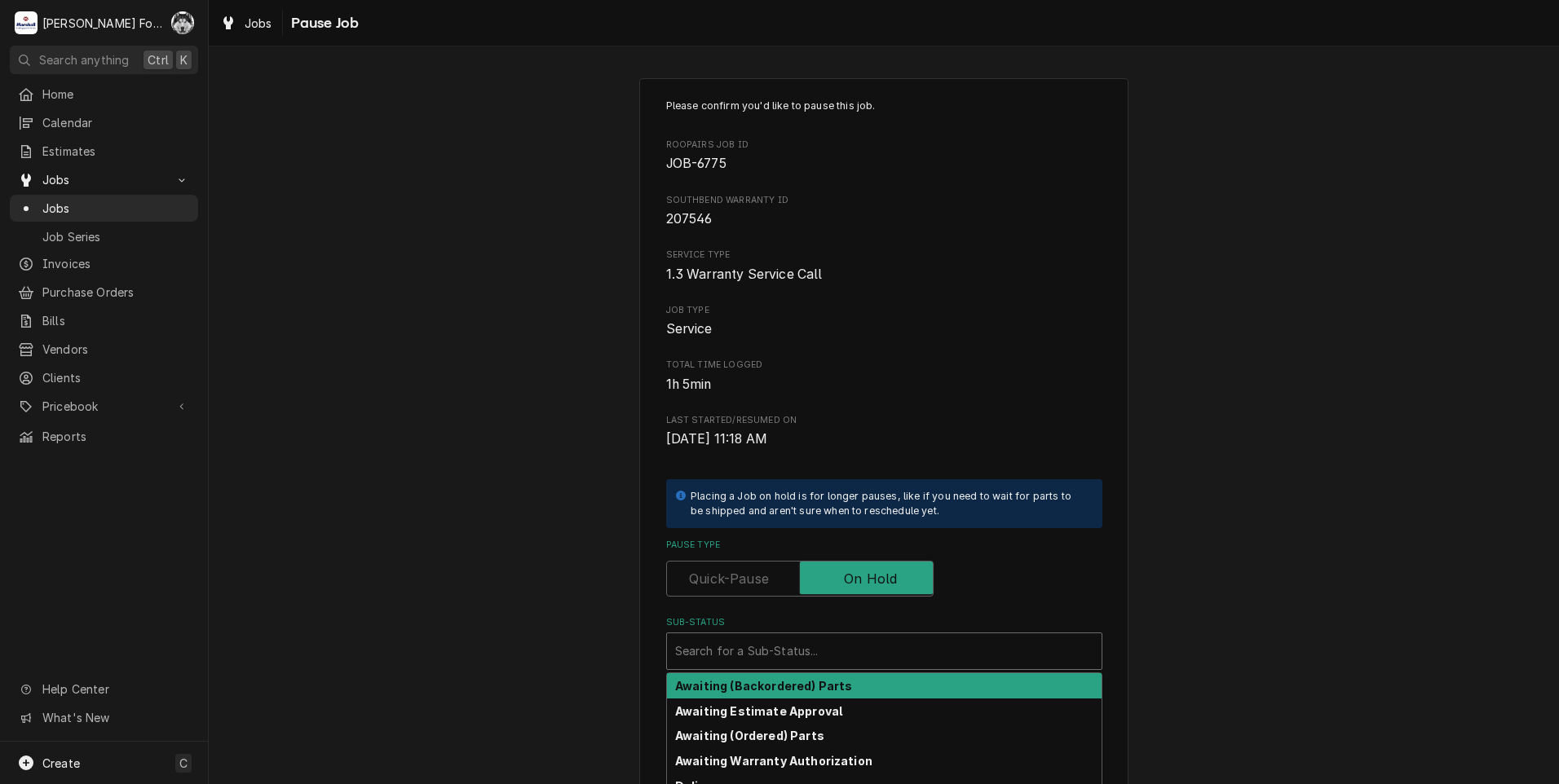
drag, startPoint x: 827, startPoint y: 649, endPoint x: 823, endPoint y: 689, distance: 40.2
click at [826, 650] on div "Sub-Status" at bounding box center [884, 651] width 418 height 30
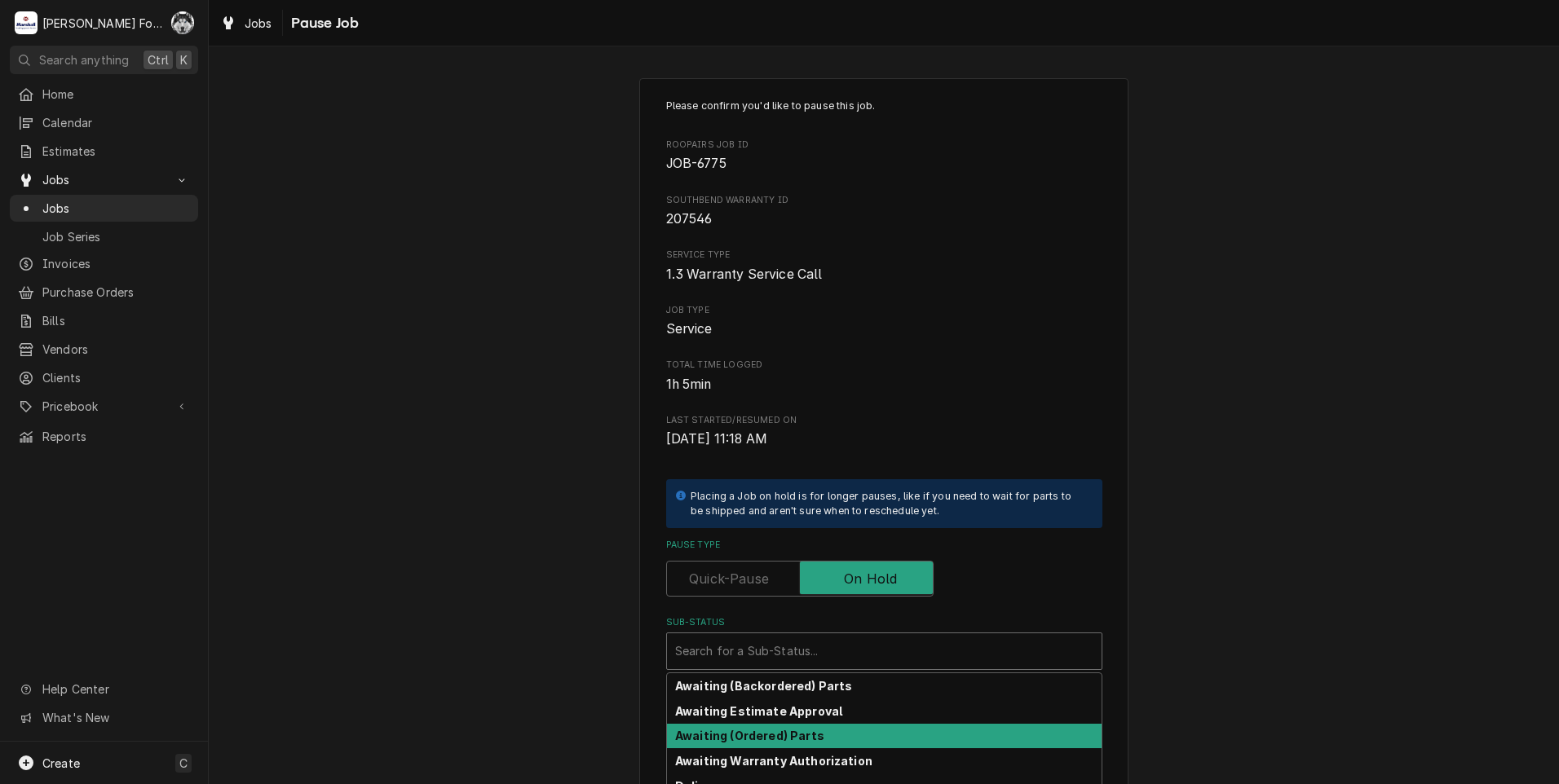
click at [762, 738] on strong "Awaiting (Ordered) Parts" at bounding box center [750, 736] width 150 height 14
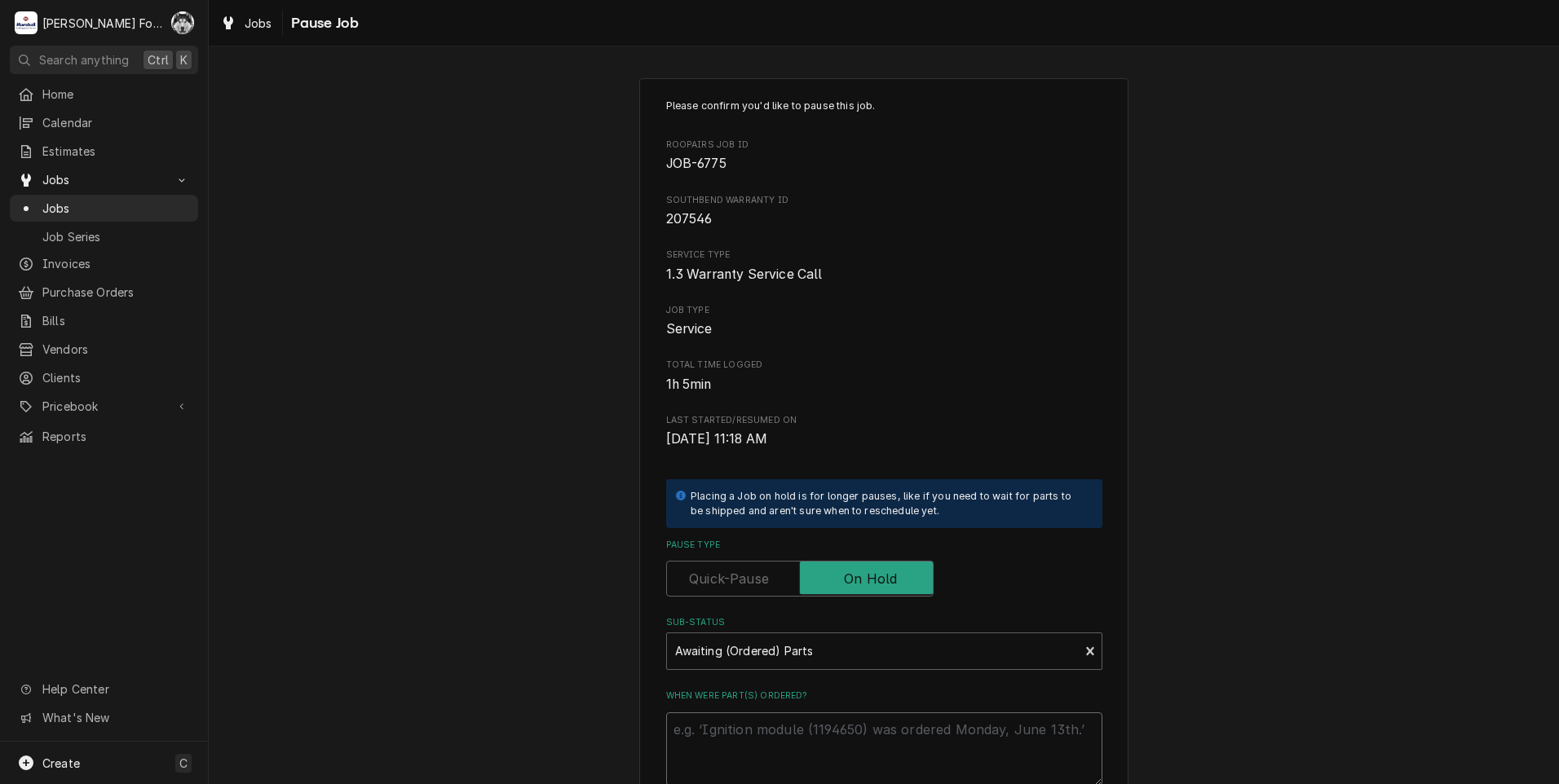
click at [754, 729] on textarea "When were part(s) ordered?" at bounding box center [884, 749] width 437 height 73
type textarea "x"
type textarea "8"
type textarea "x"
type textarea "8/"
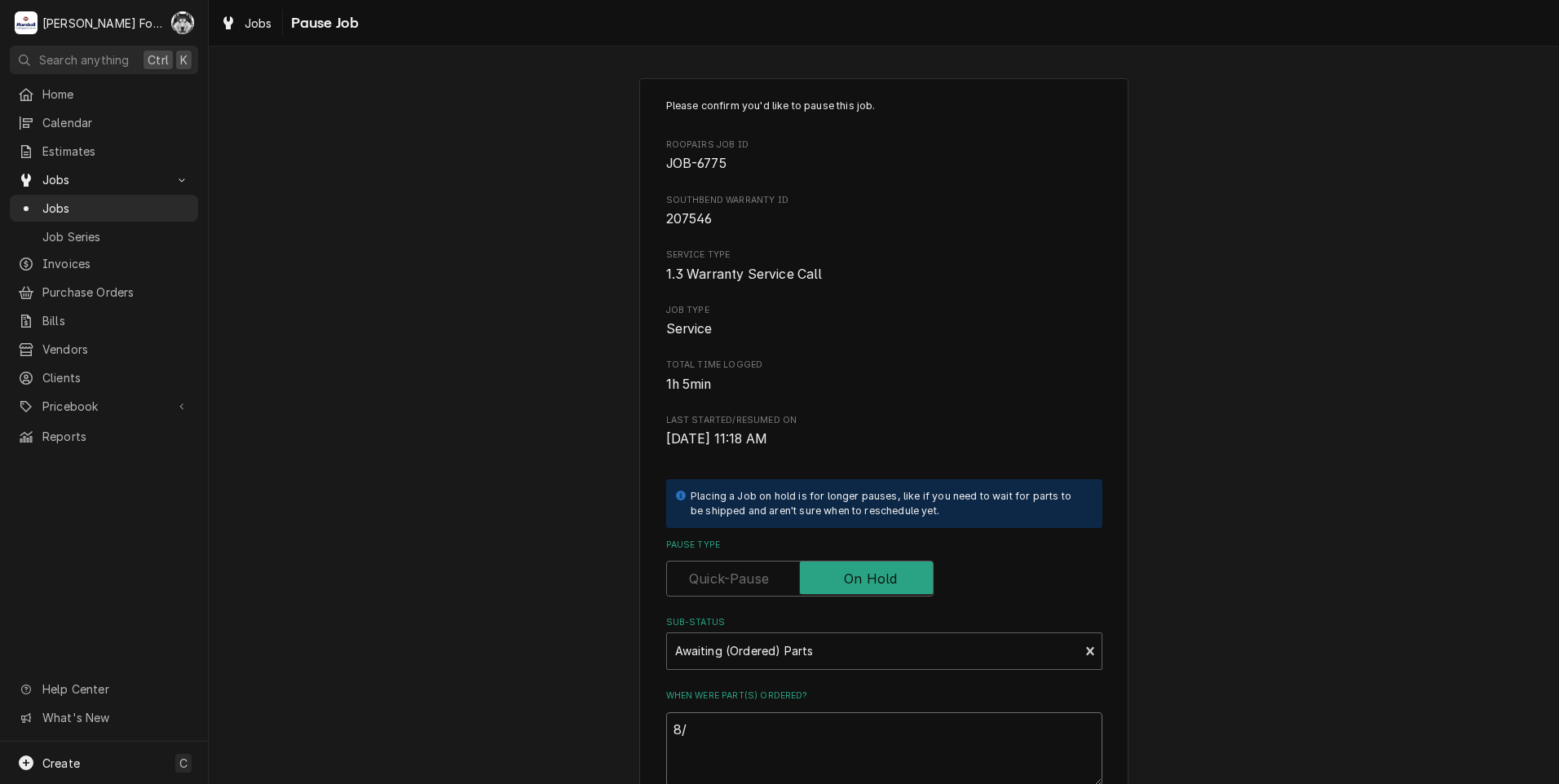
type textarea "x"
type textarea "8/1"
type textarea "x"
type textarea "8/19"
type textarea "x"
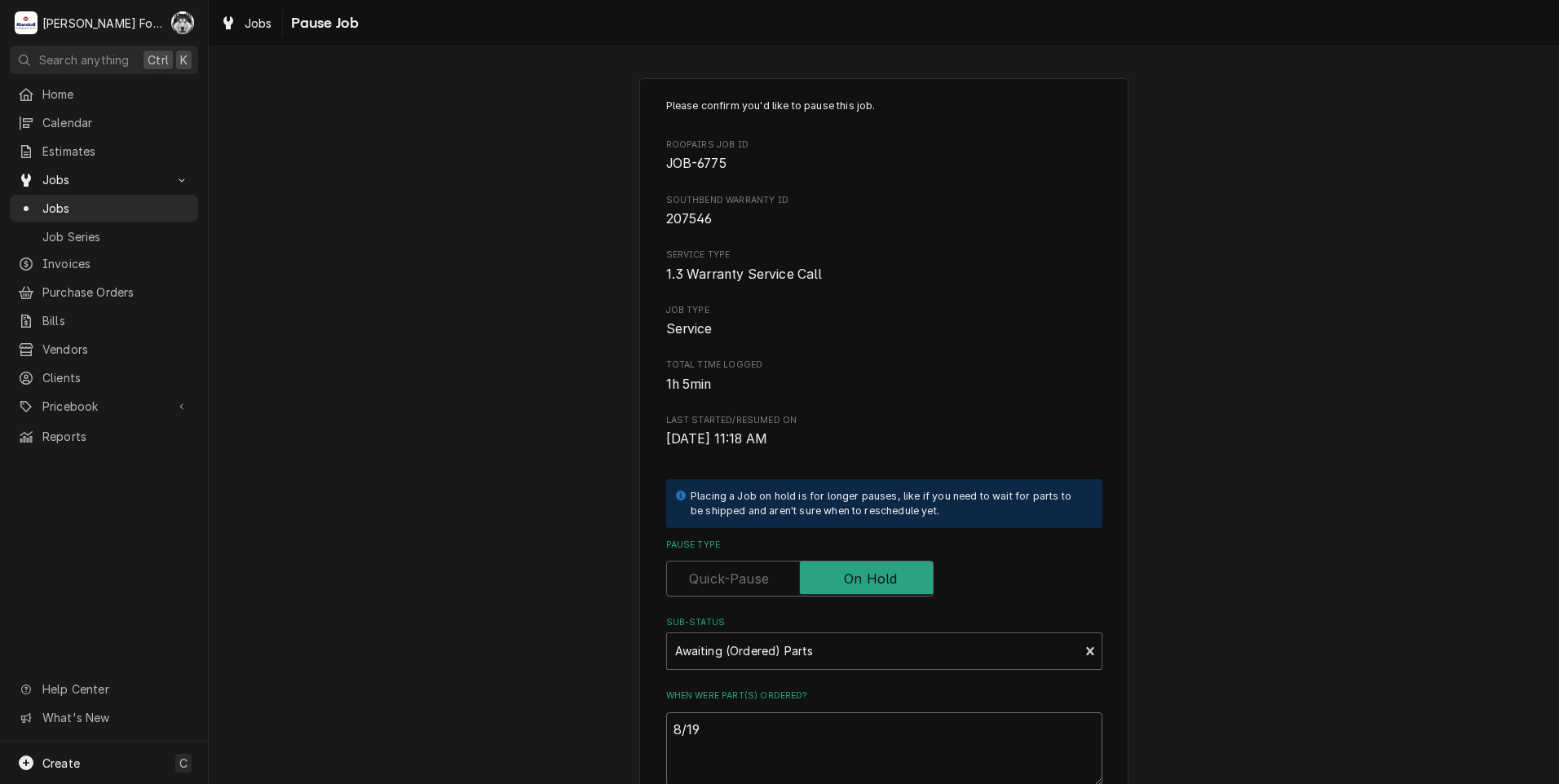
type textarea "8/19/"
type textarea "x"
type textarea "8/19/2"
type textarea "x"
type textarea "8/19/20"
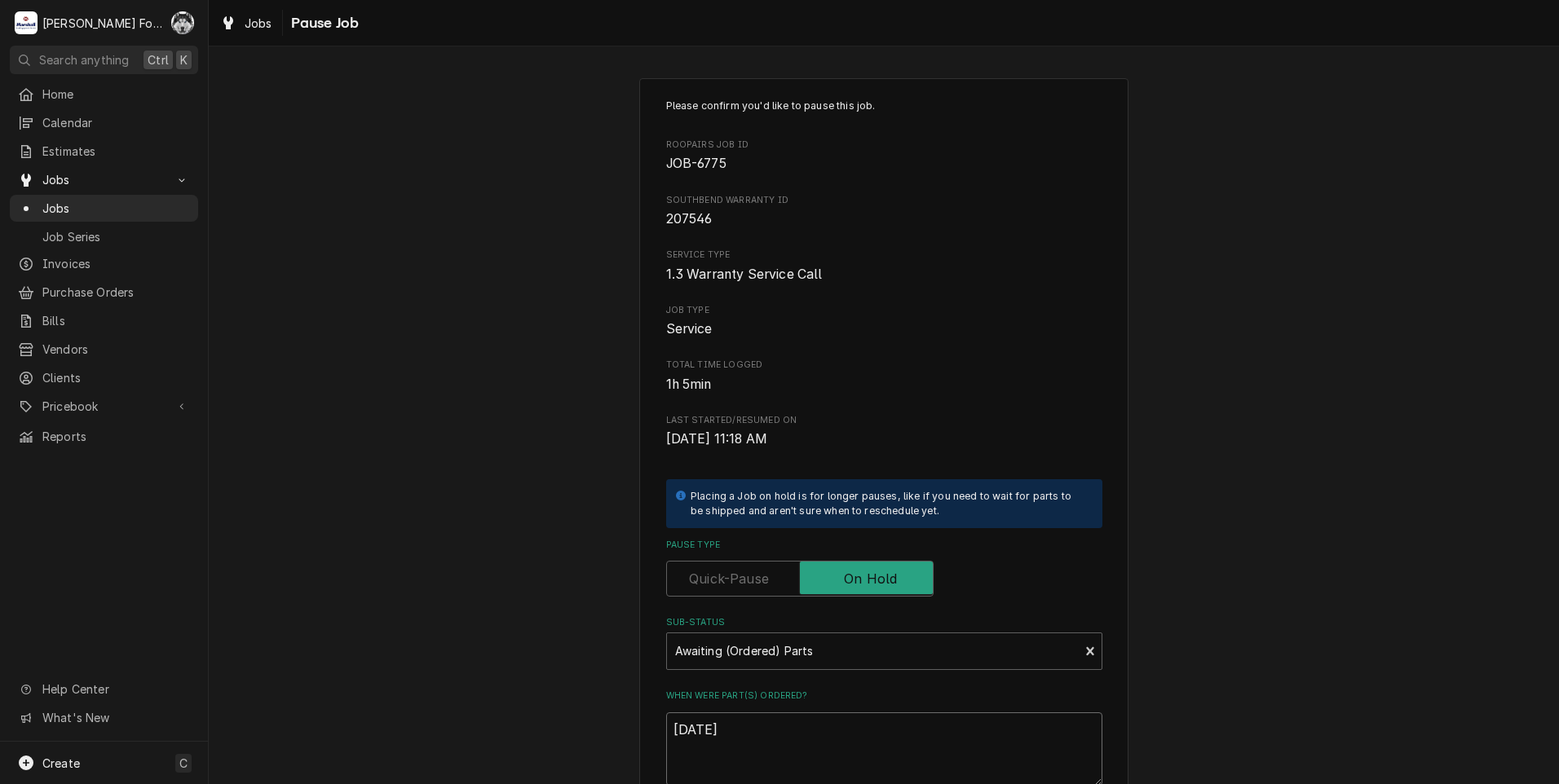
type textarea "x"
type textarea "8/19/202"
type textarea "x"
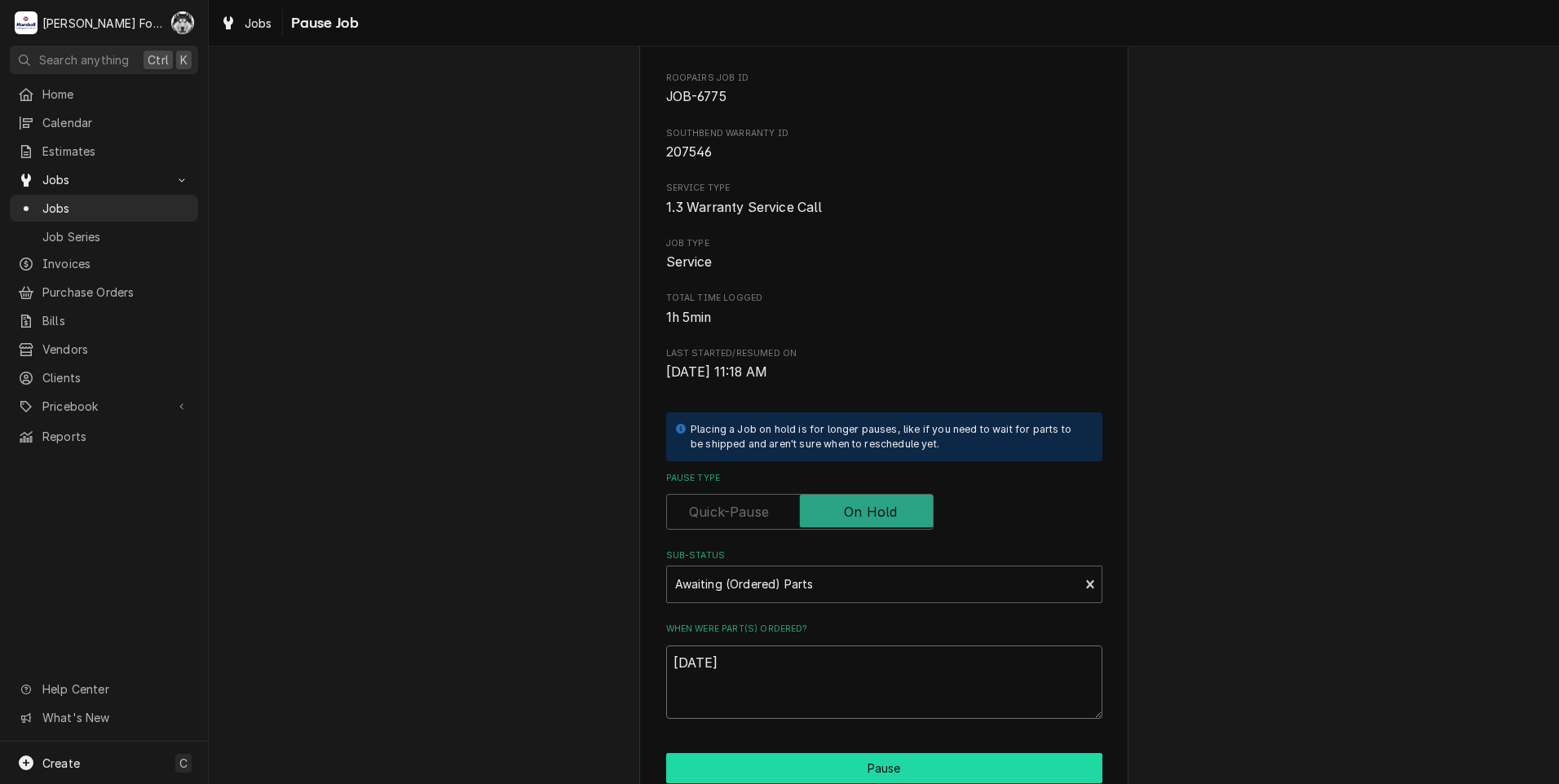
scroll to position [184, 0]
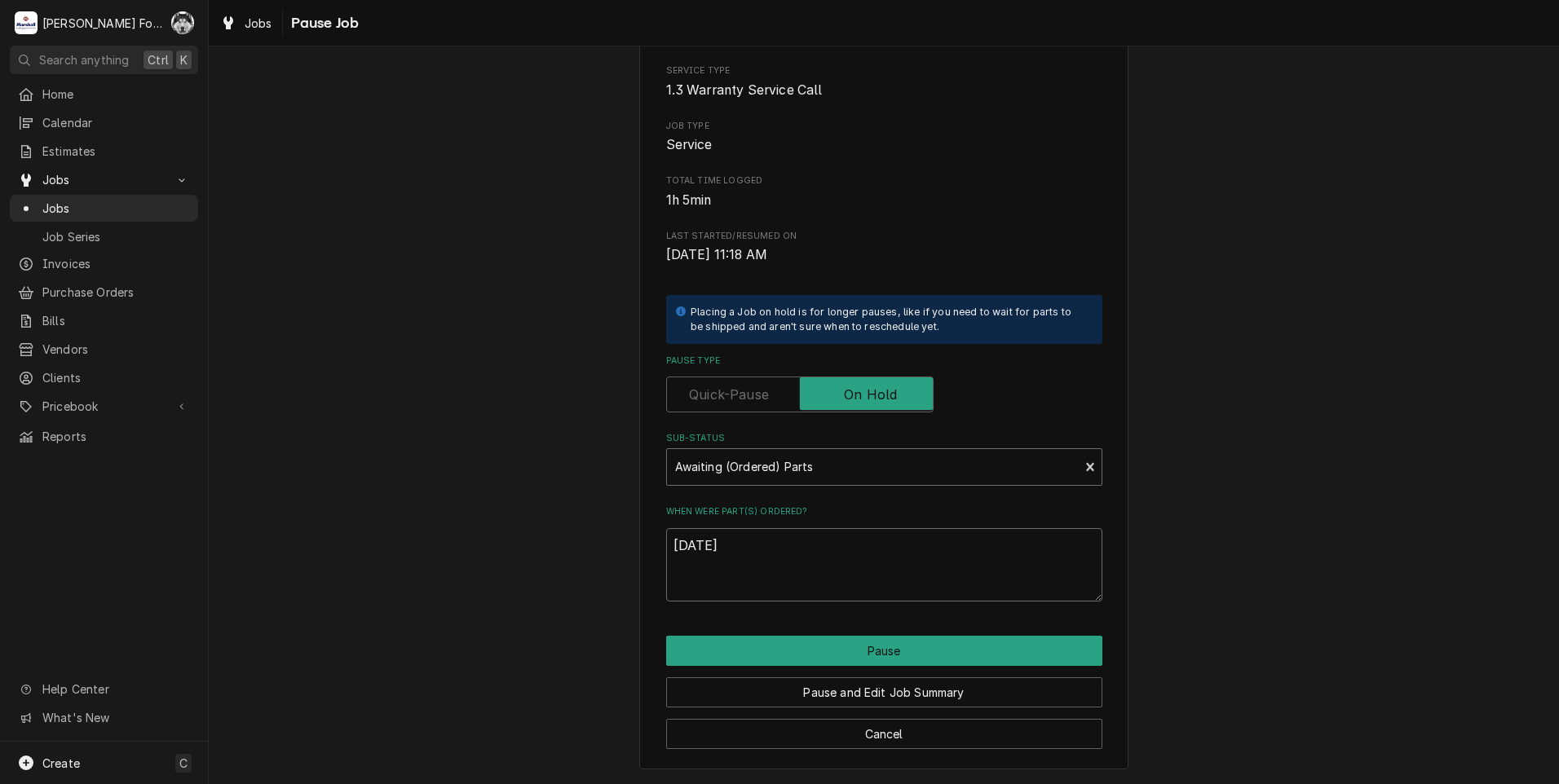
type textarea "8/19/2025"
click at [786, 464] on div "Sub-Status" at bounding box center [873, 467] width 397 height 30
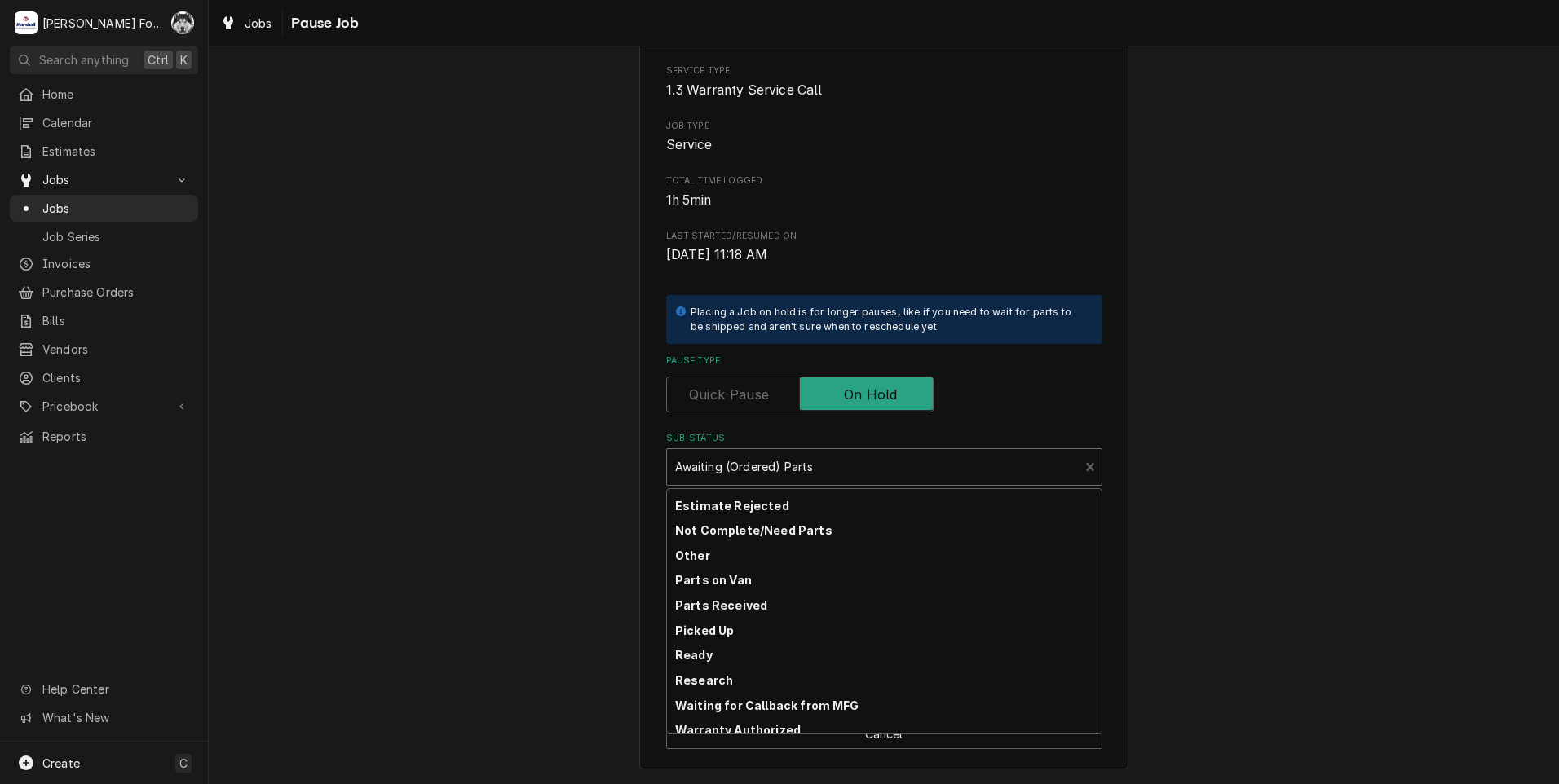
scroll to position [180, 0]
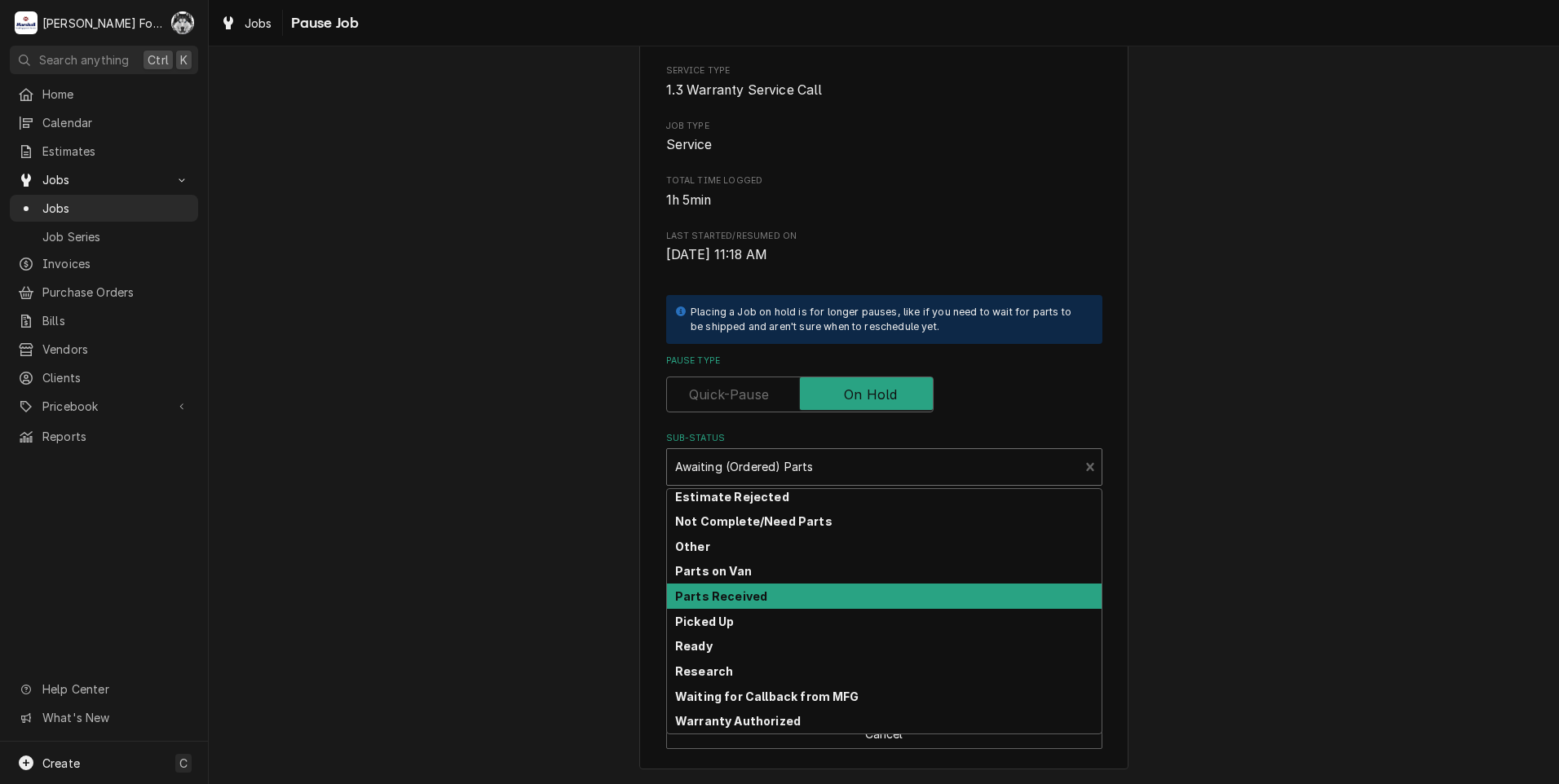
click at [747, 599] on strong "Parts Received" at bounding box center [721, 596] width 92 height 14
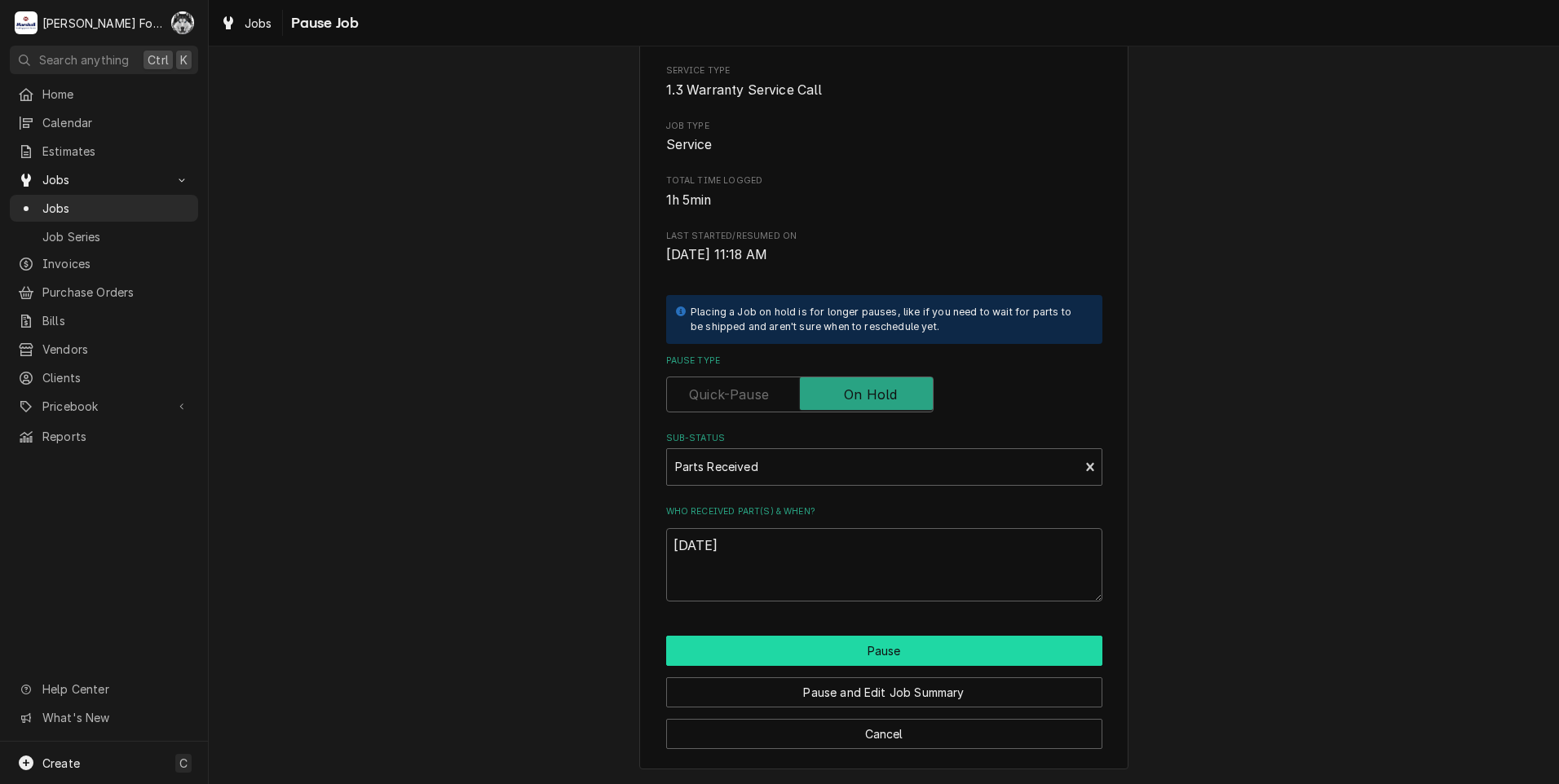
click at [753, 647] on button "Pause" at bounding box center [884, 651] width 437 height 30
type textarea "x"
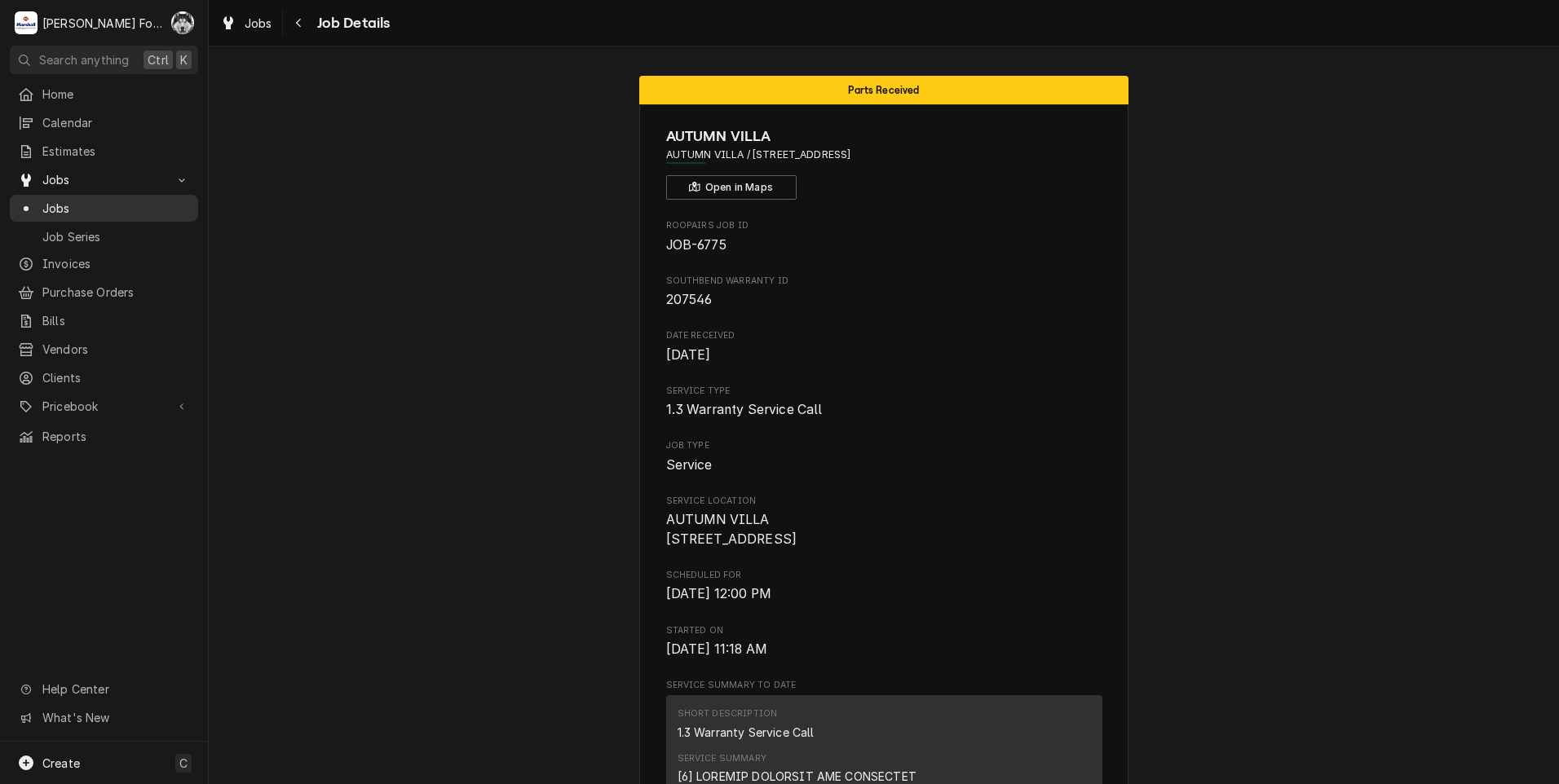
click at [38, 204] on div "Jobs" at bounding box center [103, 208] width 172 height 17
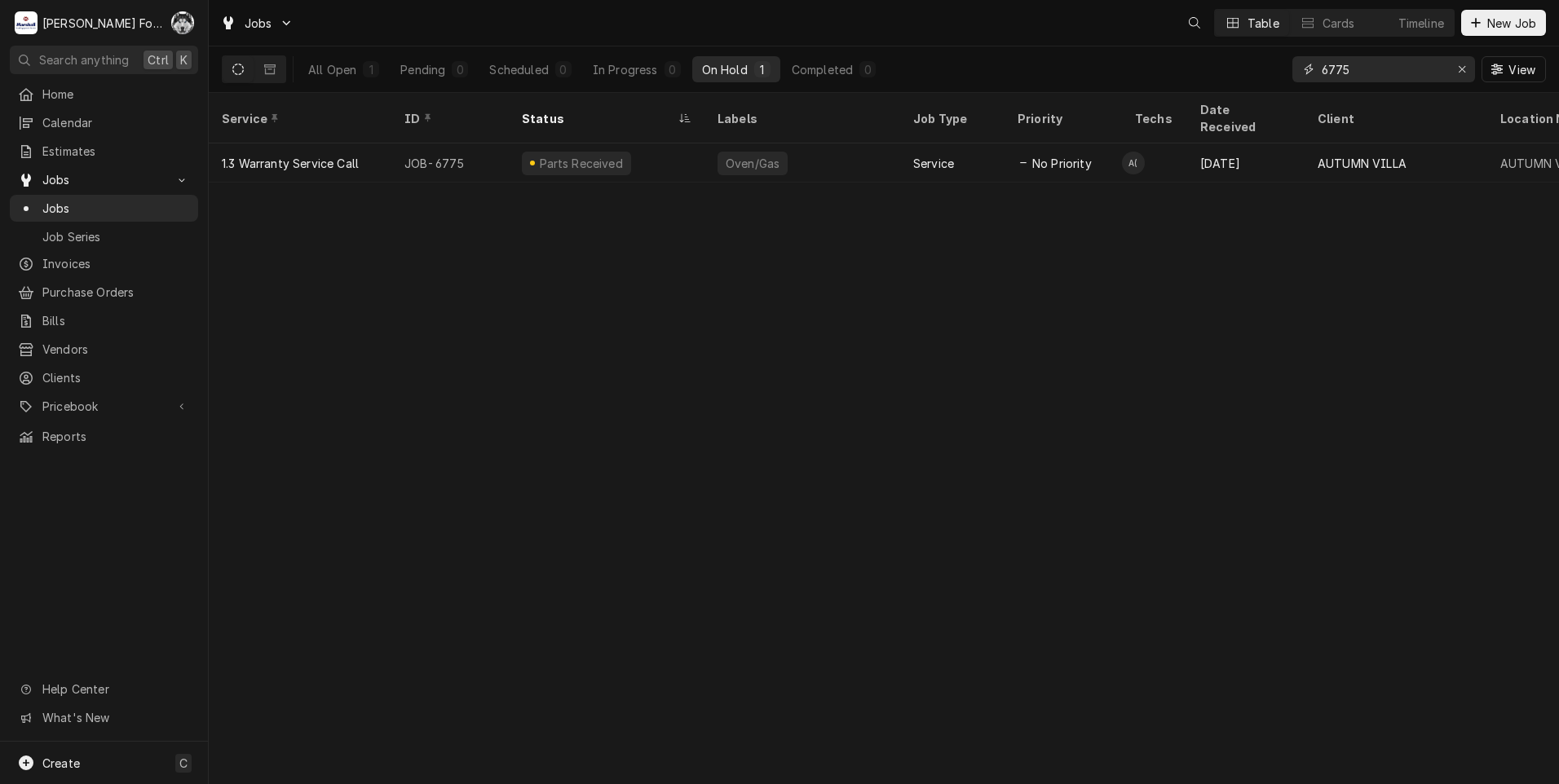
drag, startPoint x: 0, startPoint y: 0, endPoint x: 994, endPoint y: 174, distance: 1009.1
click at [996, 174] on div "Jobs Table Cards Timeline New Job All Open 1 Pending 0 Scheduled 0 In Progress …" at bounding box center [884, 392] width 1350 height 784
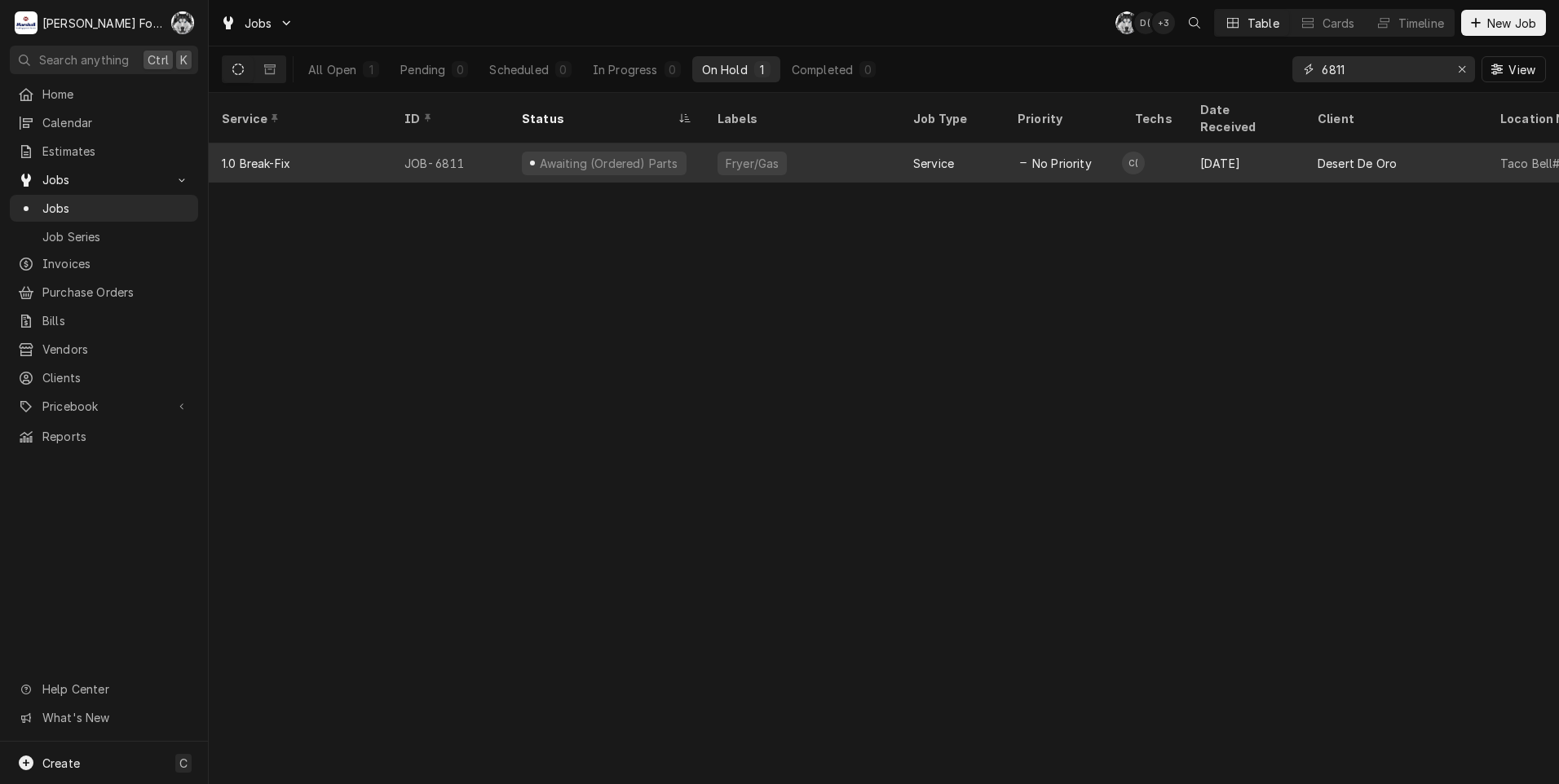
type input "6811"
click at [732, 155] on div "Fryer/Gas" at bounding box center [752, 163] width 57 height 17
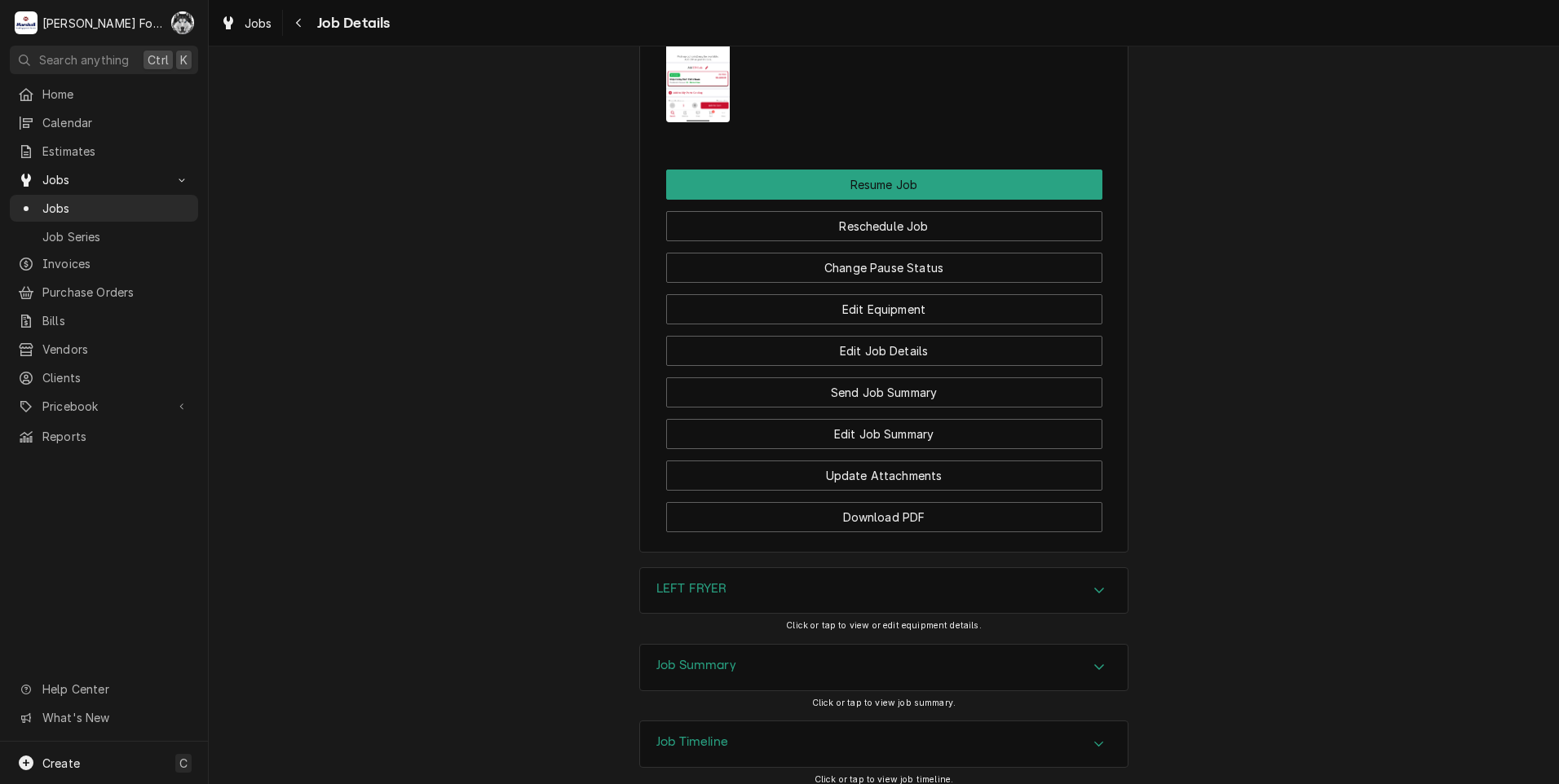
scroll to position [2120, 0]
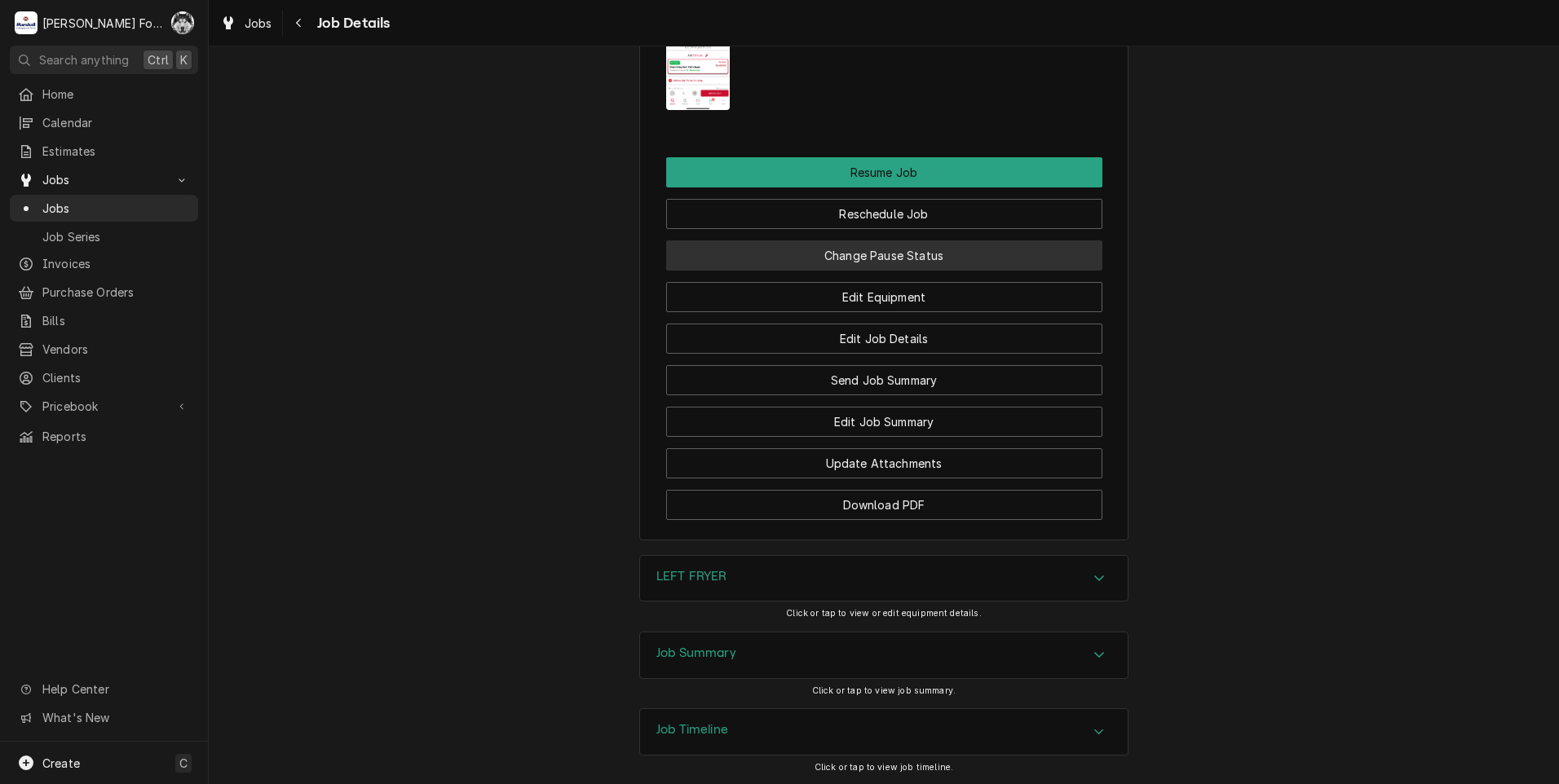
click at [875, 270] on button "Change Pause Status" at bounding box center [884, 255] width 437 height 30
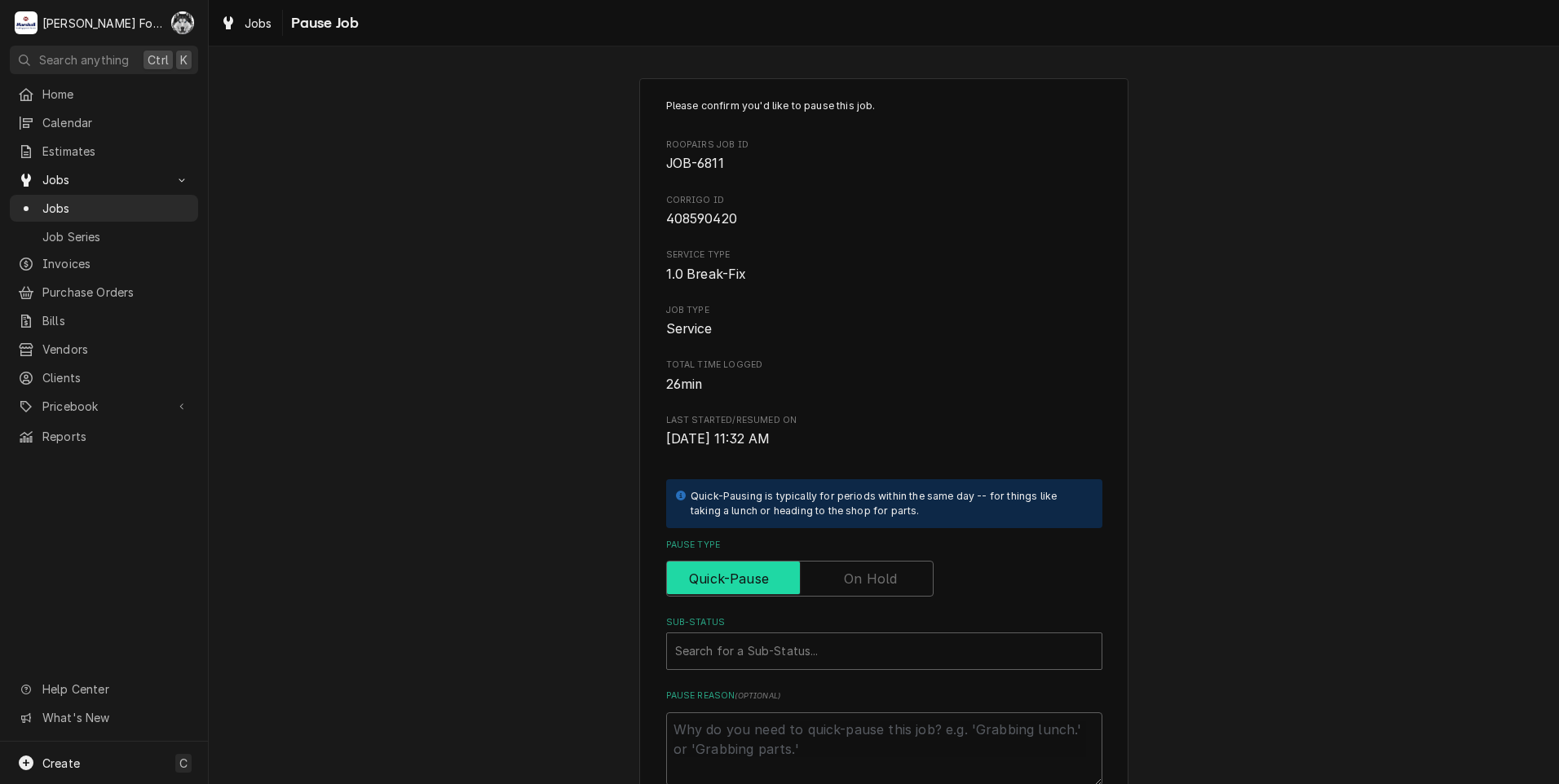
click at [868, 561] on input "Pause Type" at bounding box center [800, 579] width 253 height 36
checkbox input "true"
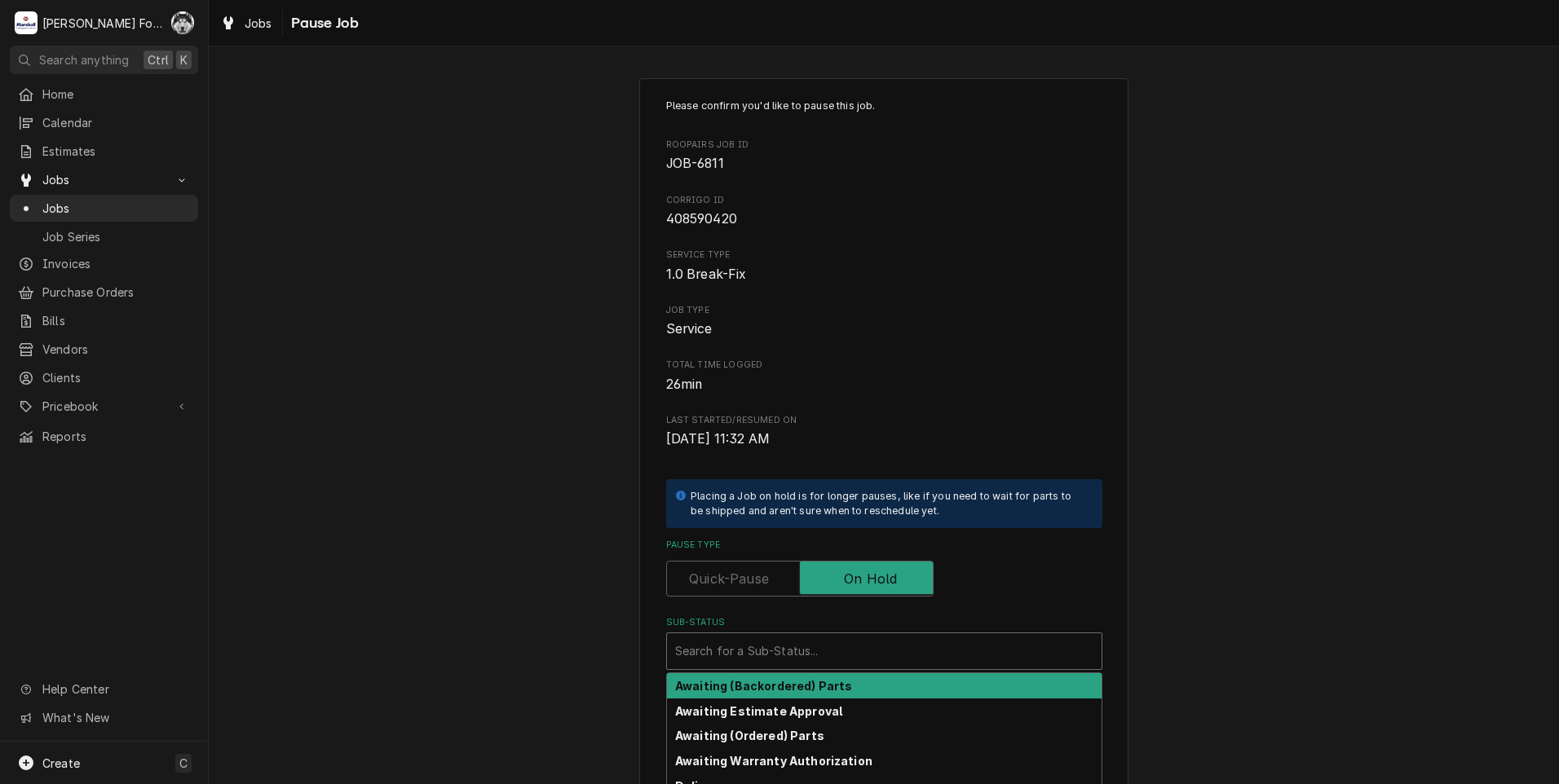
click at [808, 660] on div "Sub-Status" at bounding box center [884, 651] width 418 height 30
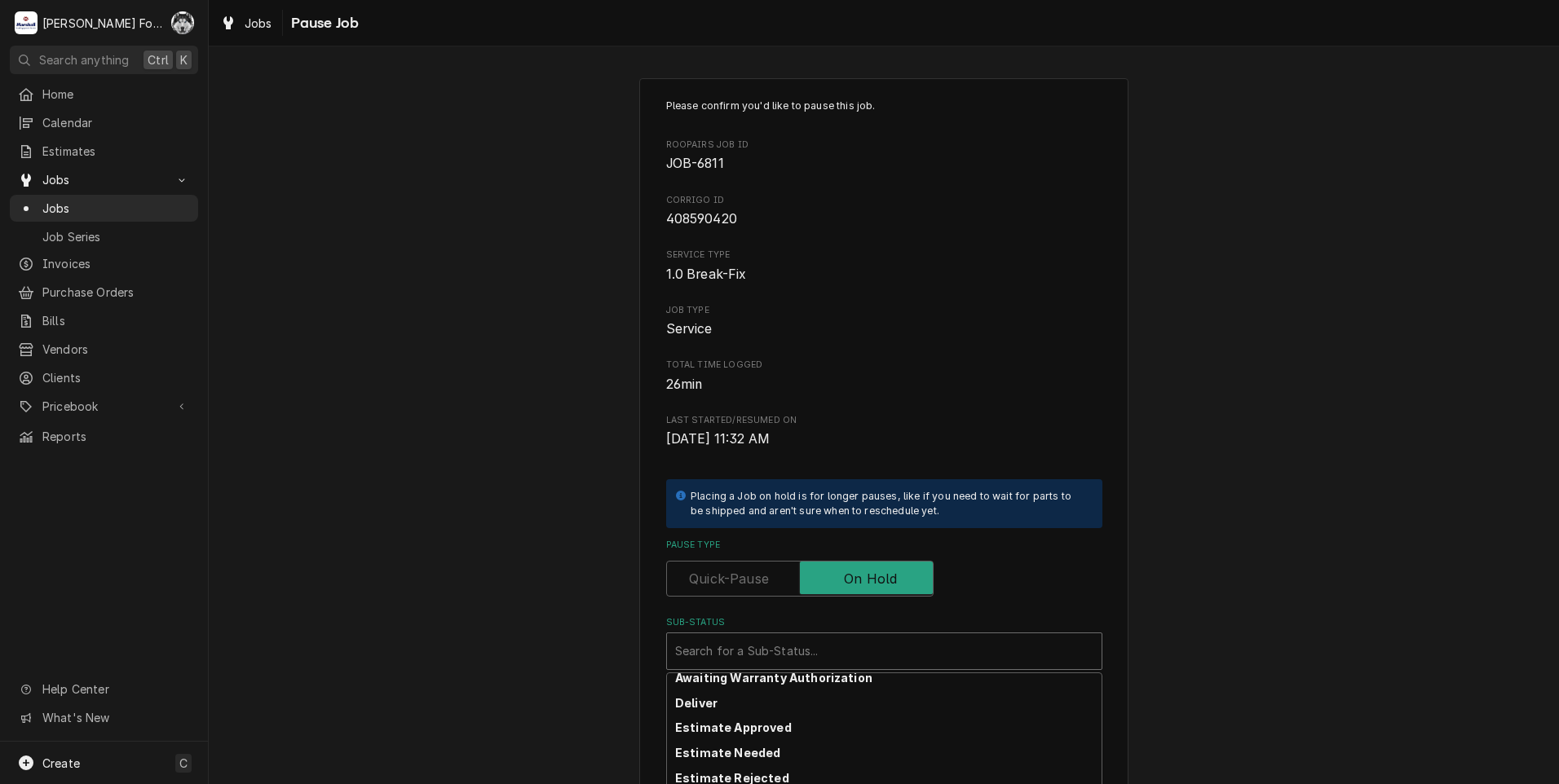
scroll to position [180, 0]
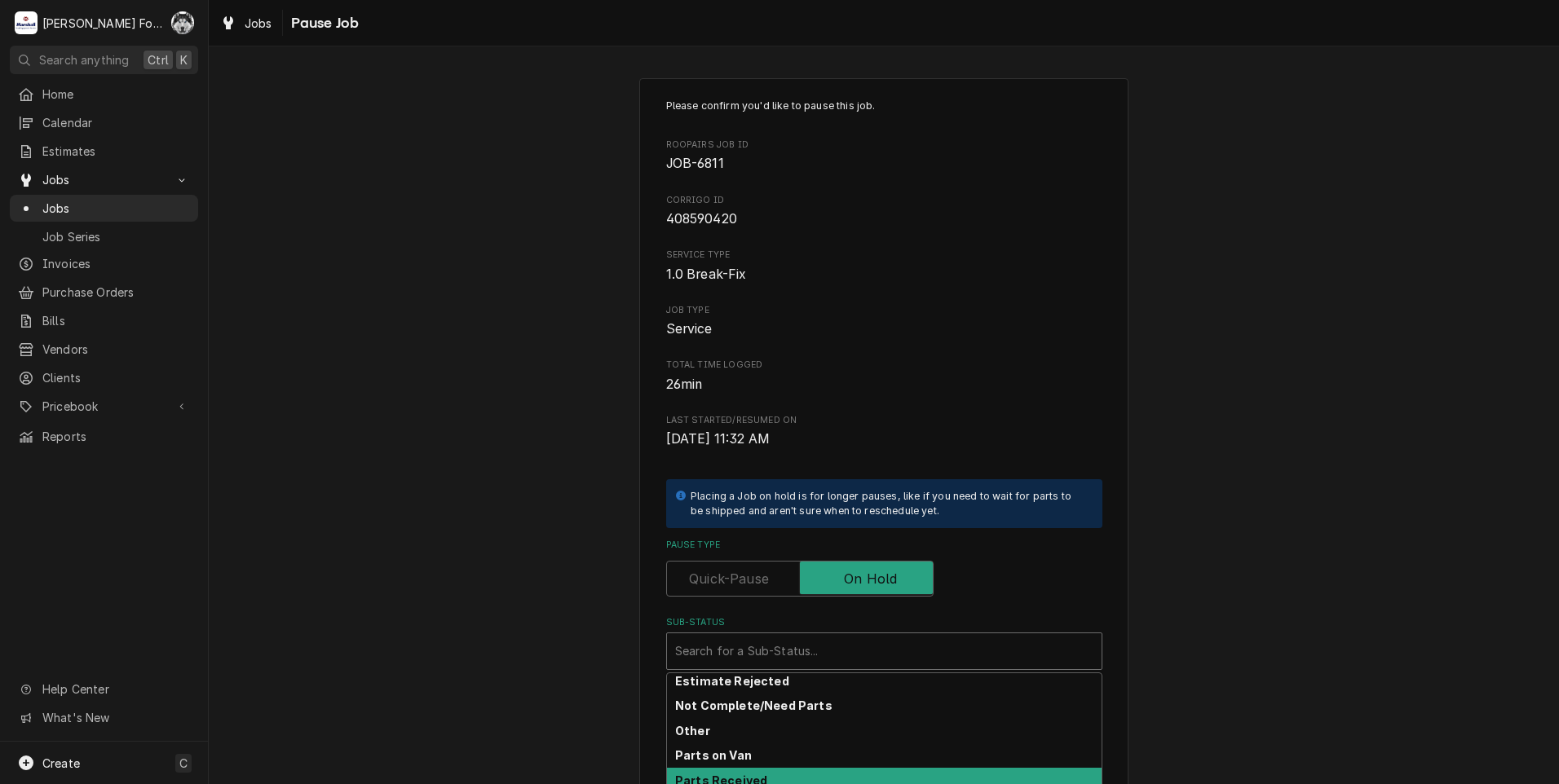
click at [763, 773] on div "Parts Received" at bounding box center [884, 780] width 435 height 25
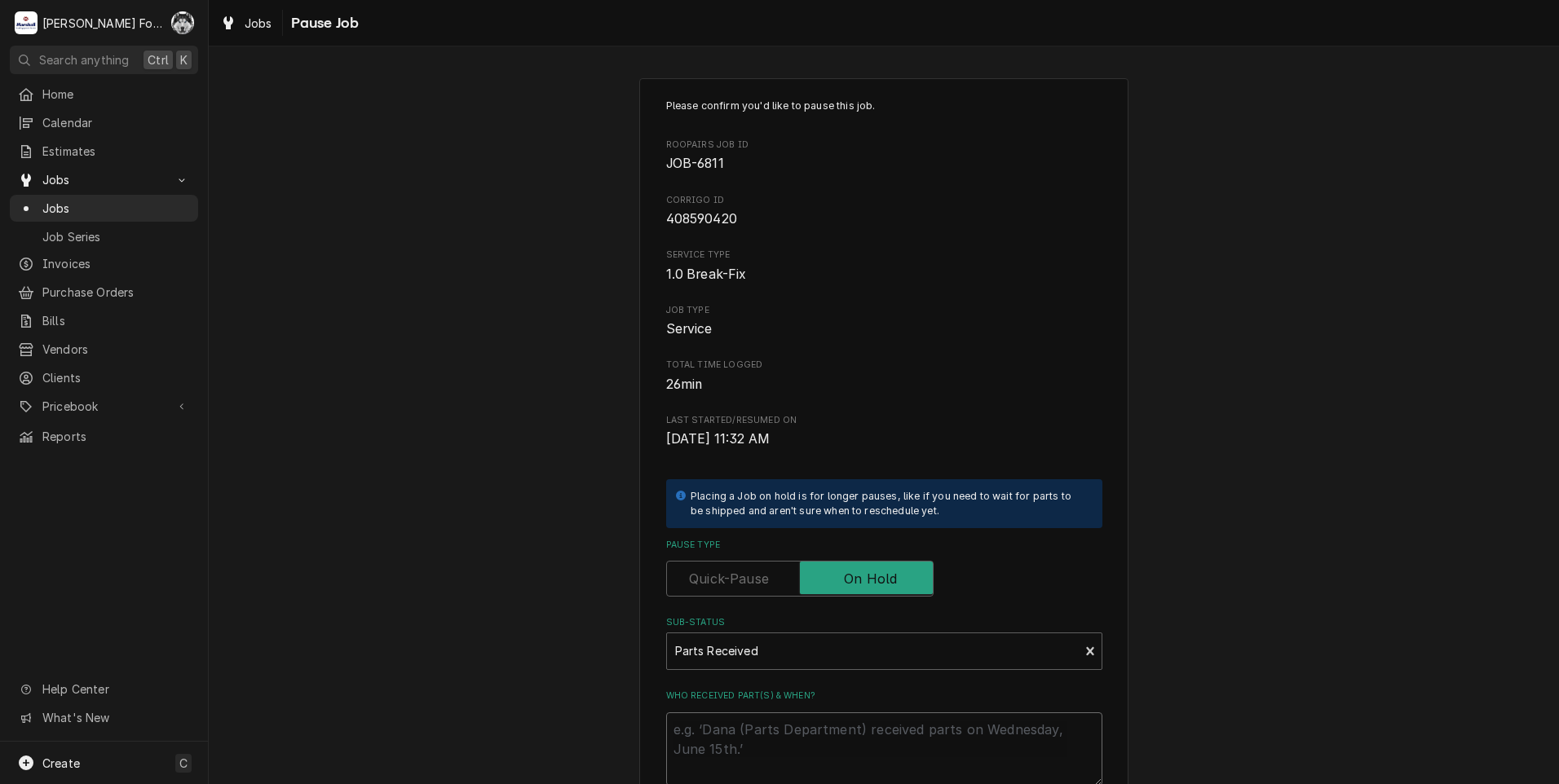
click at [766, 743] on textarea "Who received part(s) & when?" at bounding box center [884, 749] width 437 height 73
type textarea "x"
type textarea "8"
type textarea "x"
type textarea "8/"
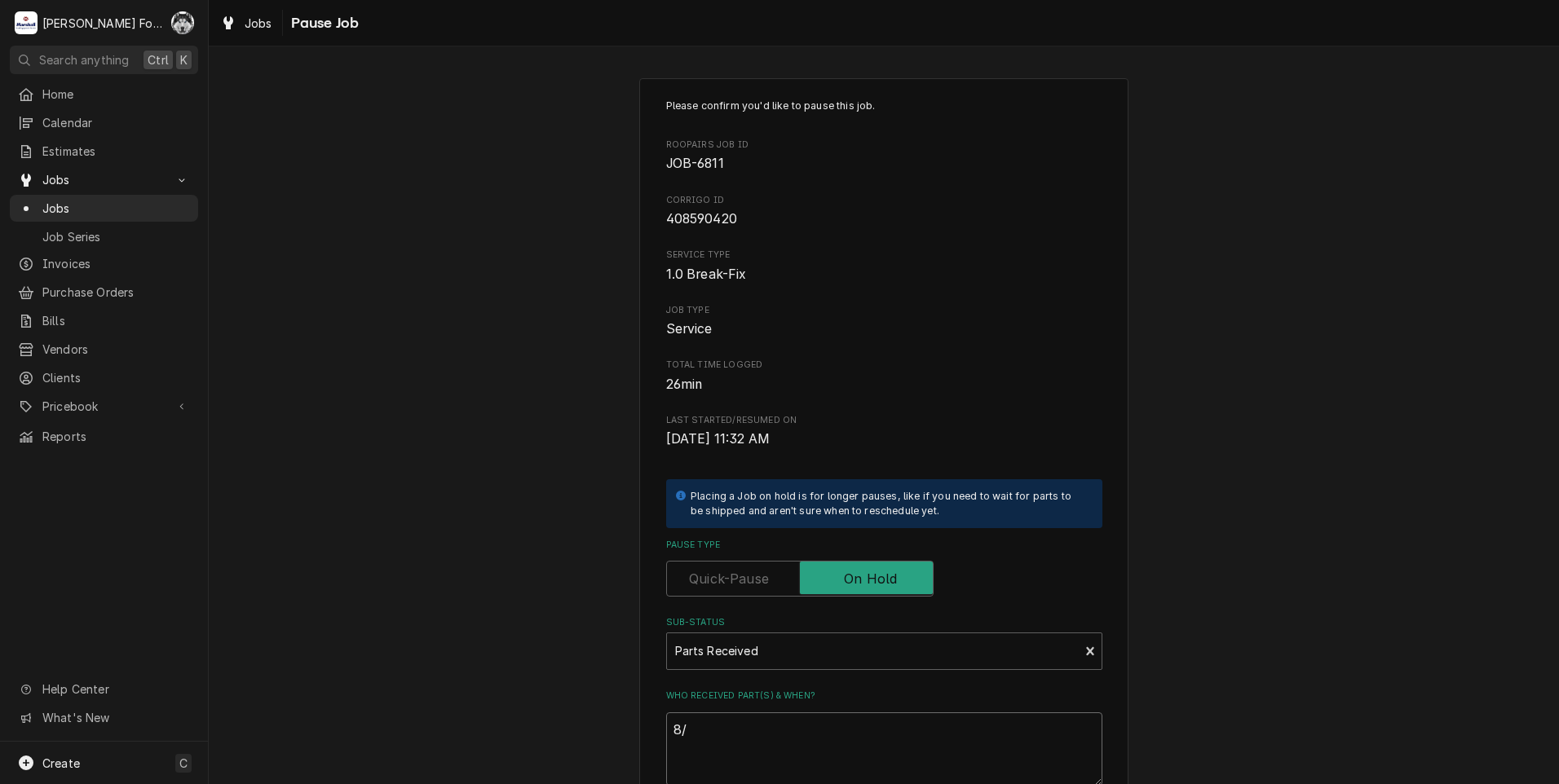
type textarea "x"
type textarea "8/1"
type textarea "x"
type textarea "8/19"
type textarea "x"
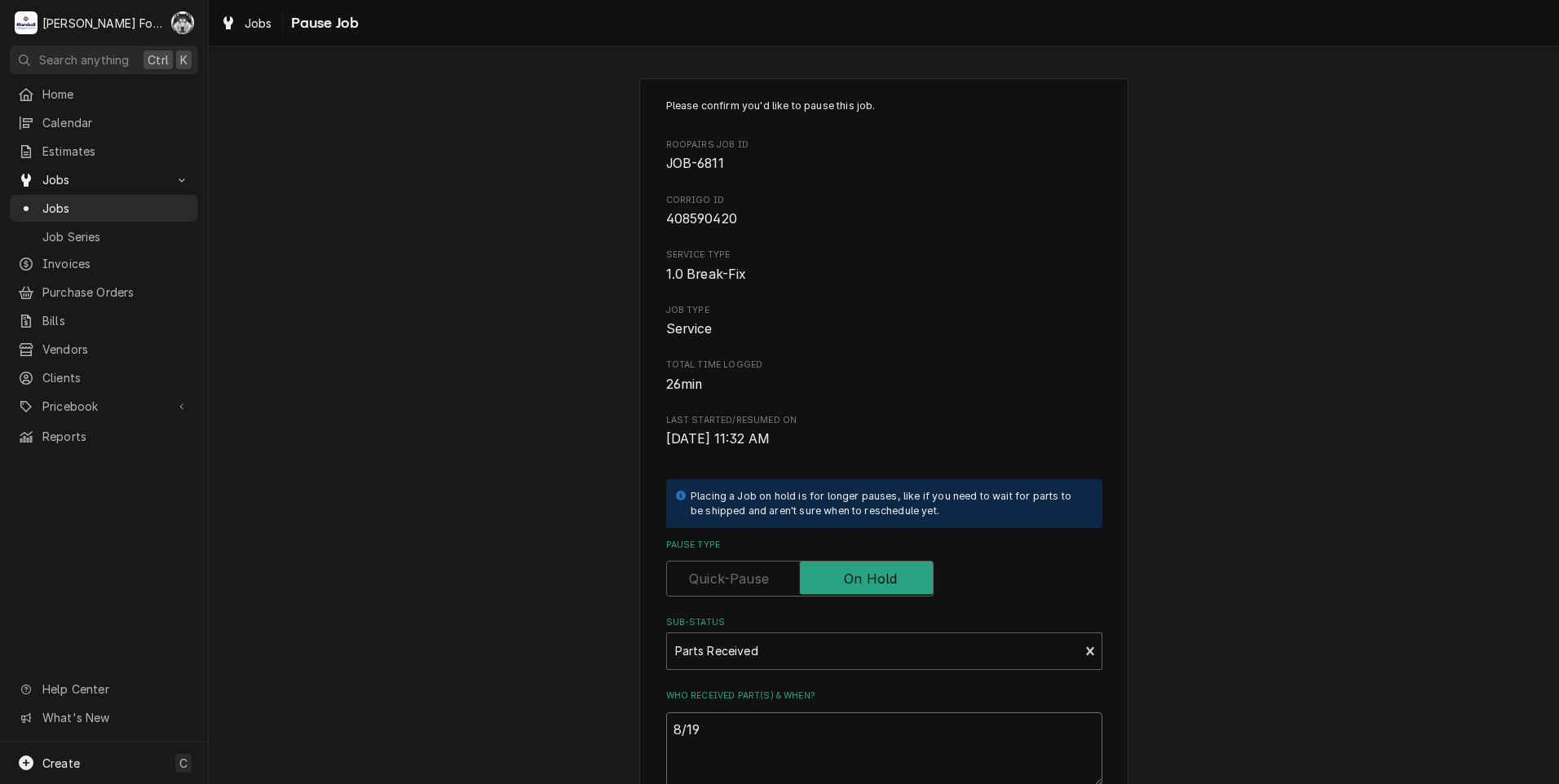
type textarea "8/19/"
type textarea "x"
type textarea "8/19/2"
type textarea "x"
type textarea "[DATE]"
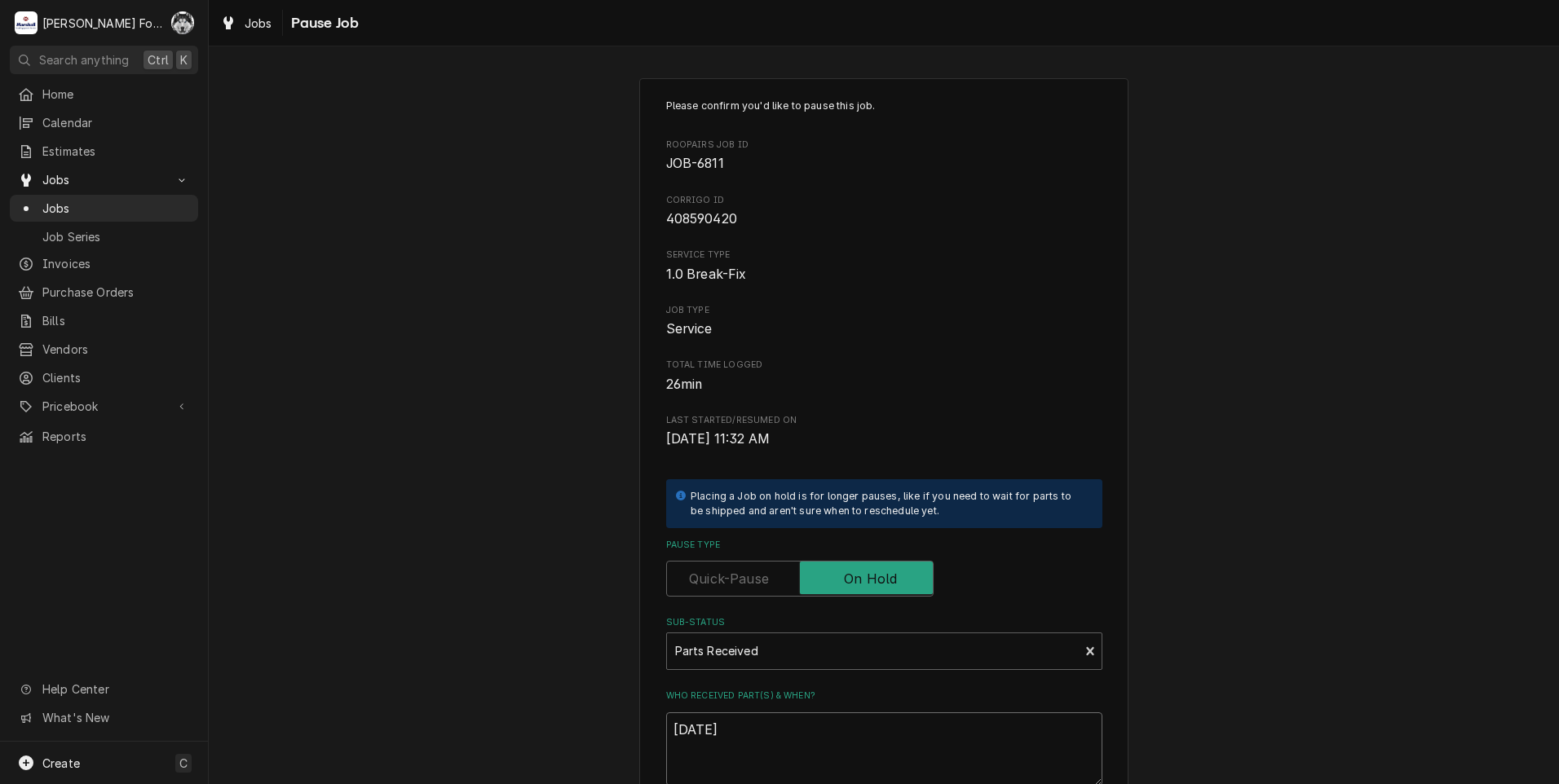
type textarea "x"
type textarea "8/19/202"
type textarea "x"
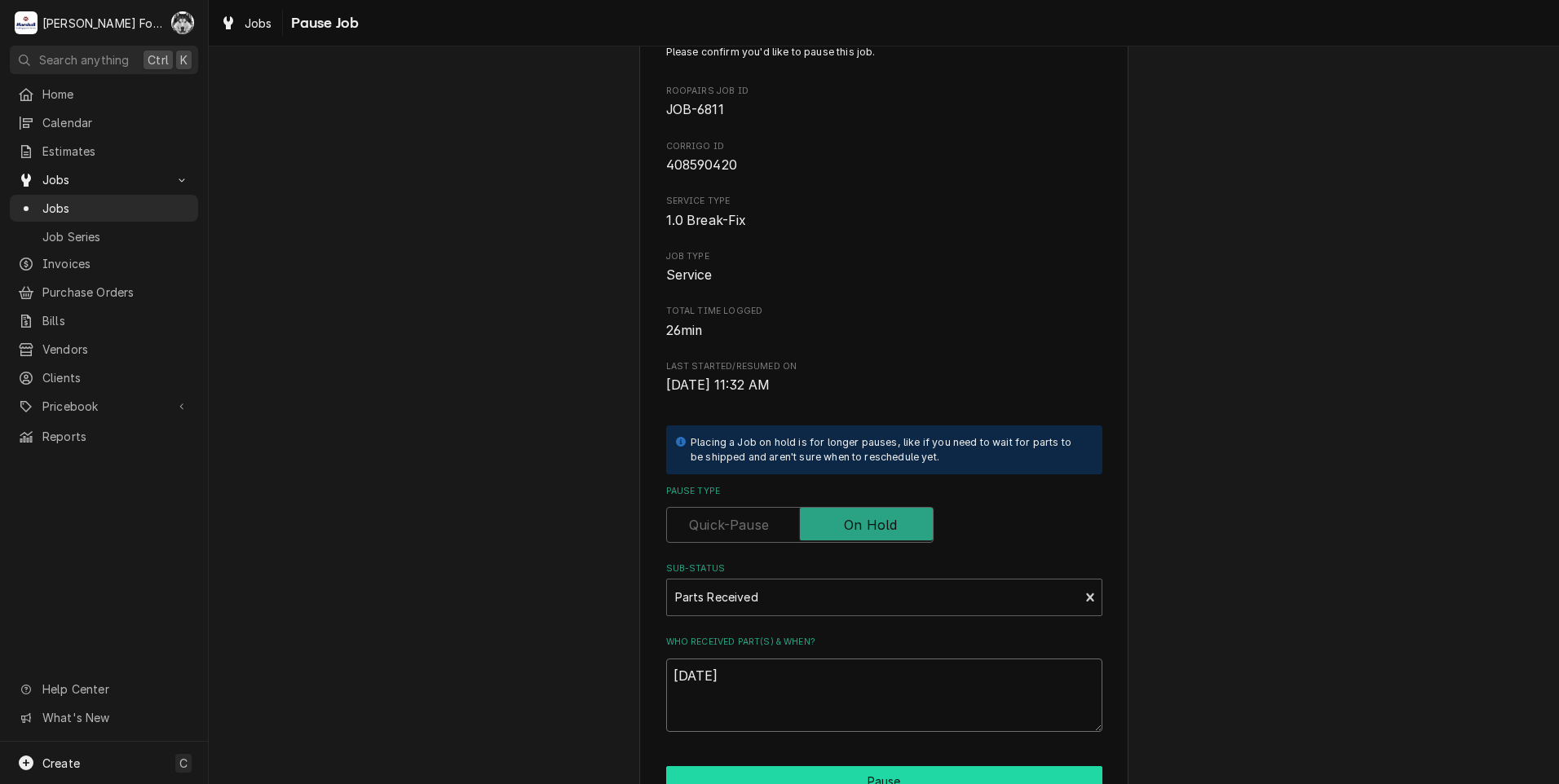
scroll to position [184, 0]
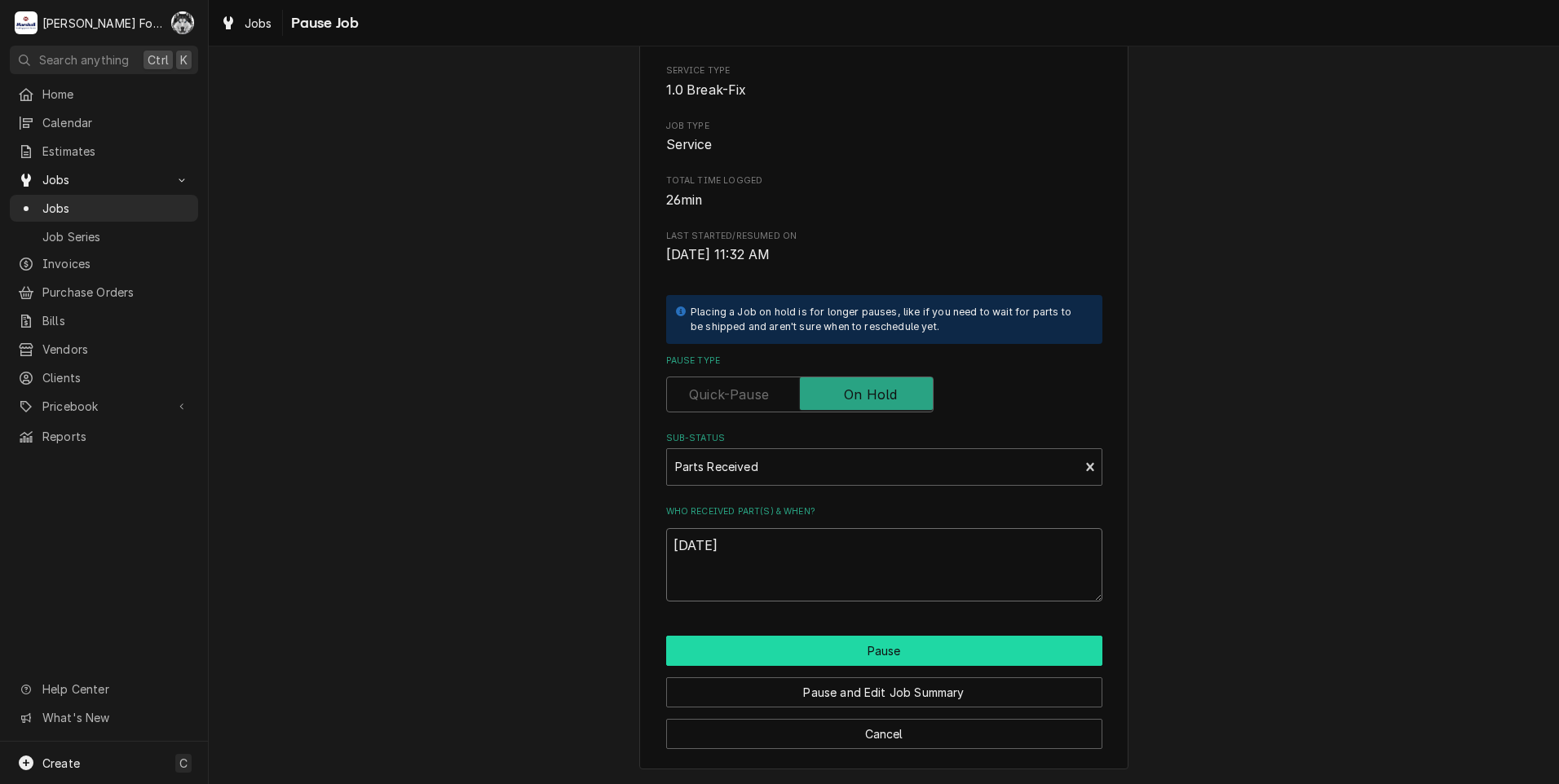
type textarea "[DATE]"
click at [776, 660] on button "Pause" at bounding box center [884, 651] width 437 height 30
type textarea "x"
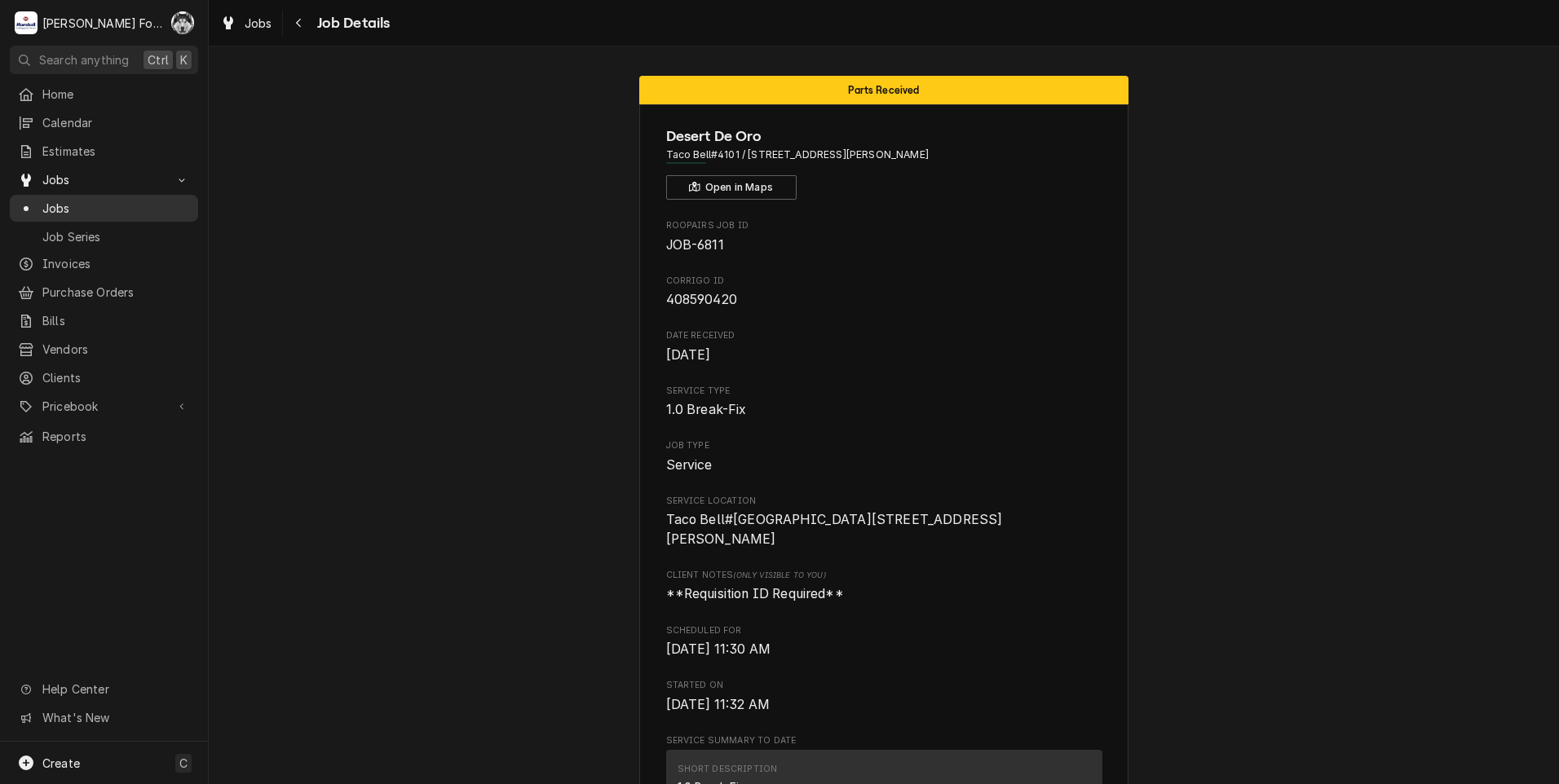
click at [53, 205] on span "Jobs" at bounding box center [116, 208] width 148 height 17
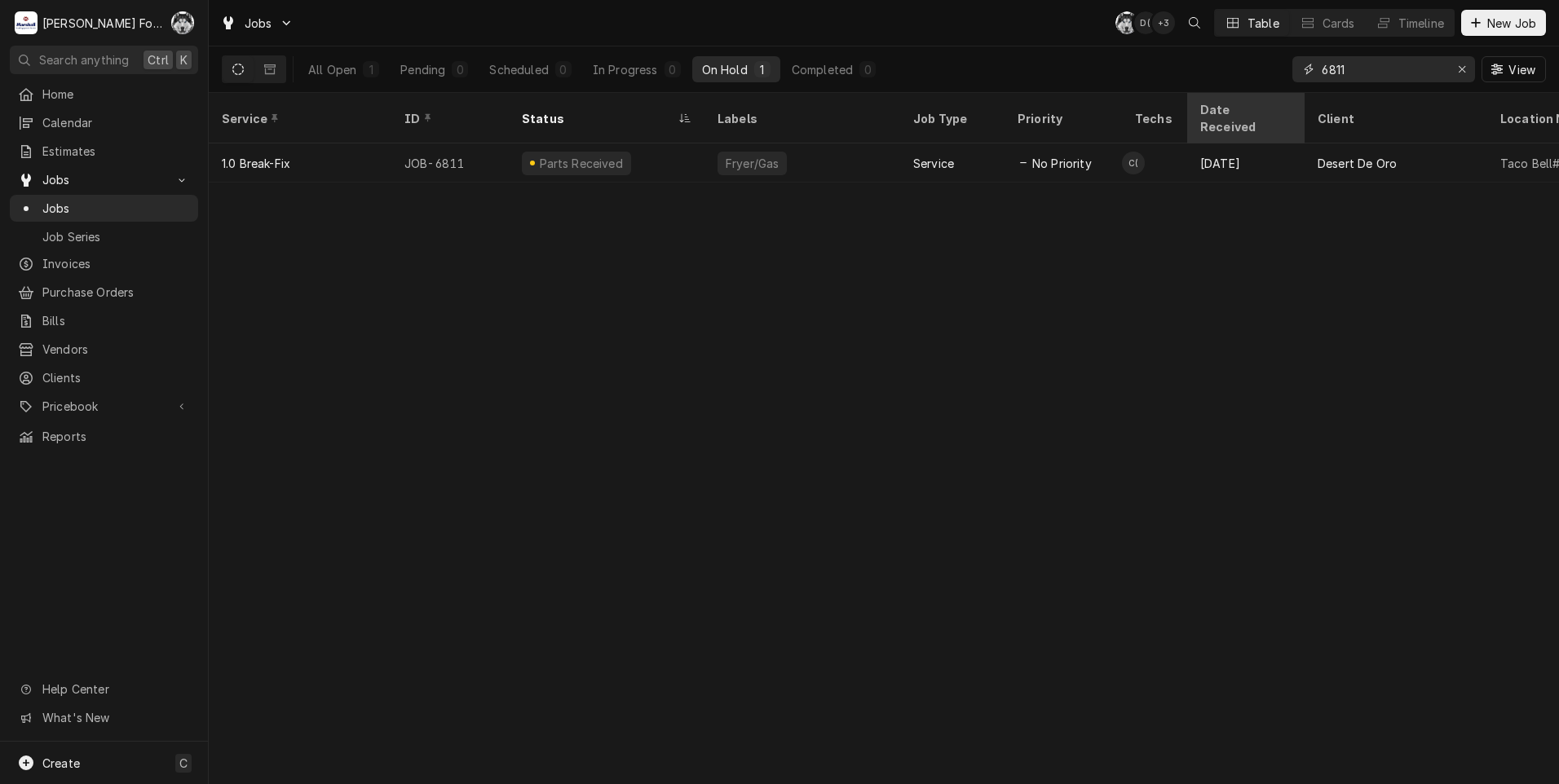
drag, startPoint x: 1393, startPoint y: 72, endPoint x: 1243, endPoint y: 104, distance: 153.4
click at [1255, 103] on div "Jobs C( D( + 3 Table Cards Timeline New Job All Open 1 Pending 0 Scheduled 0 In…" at bounding box center [884, 392] width 1350 height 784
drag, startPoint x: 1371, startPoint y: 76, endPoint x: 1278, endPoint y: 64, distance: 93.8
click at [1278, 64] on div "All Open 1 Pending 0 Scheduled 0 In Progress 0 On Hold 1 Completed 0 6805 View" at bounding box center [884, 69] width 1324 height 46
type input "6805"
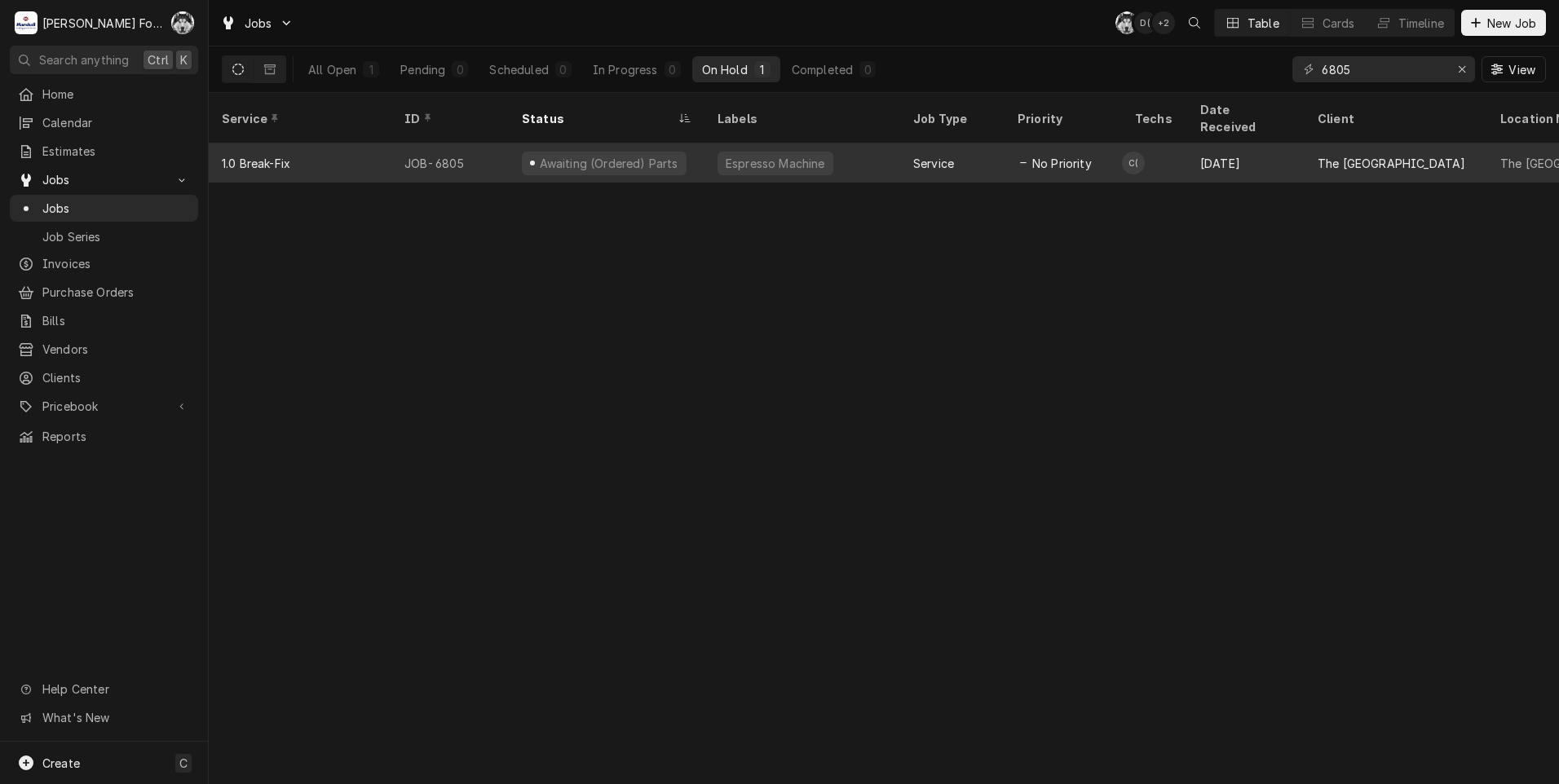
click at [816, 151] on div "Espresso Machine" at bounding box center [775, 163] width 116 height 23
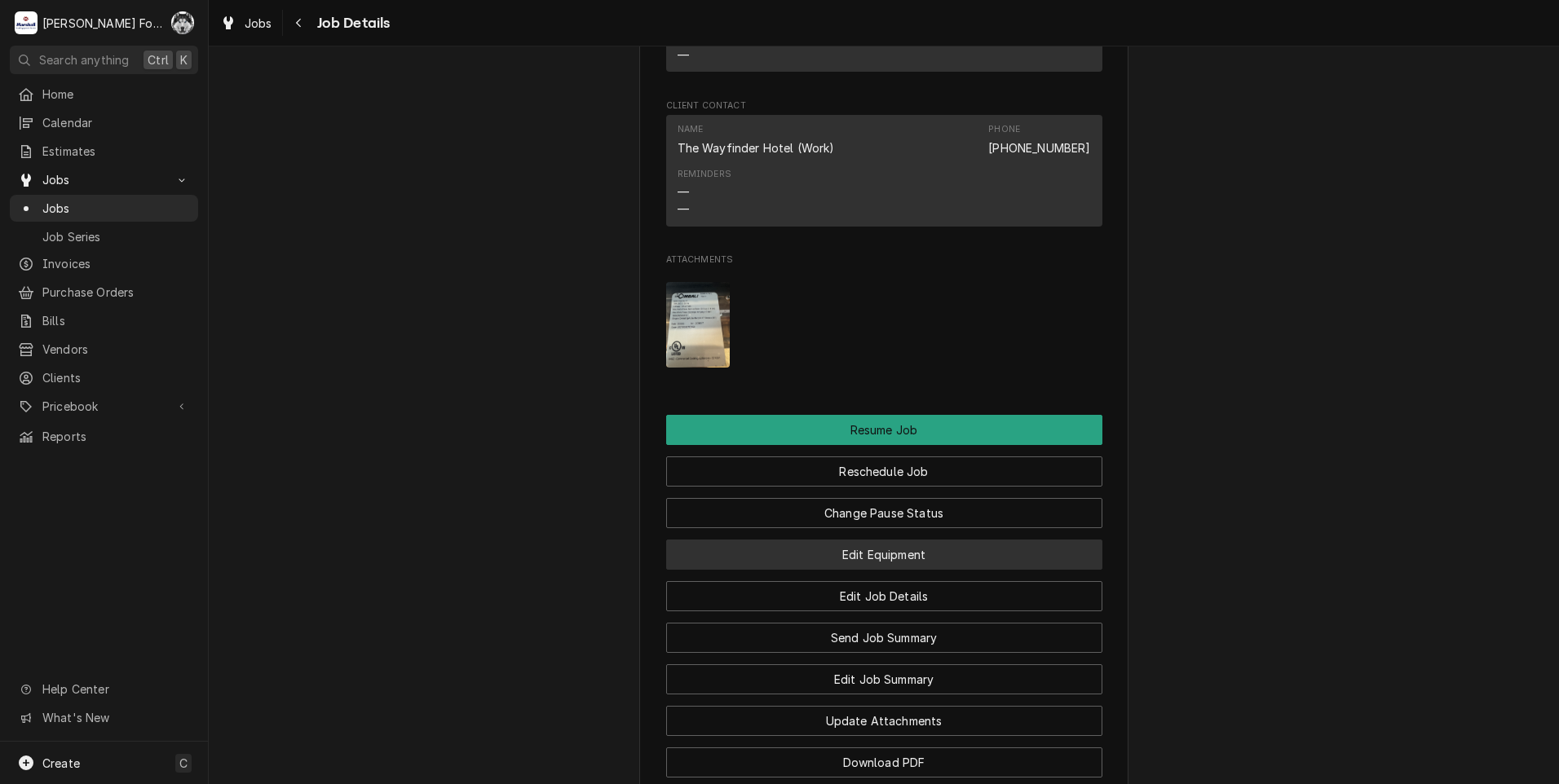
scroll to position [1630, 0]
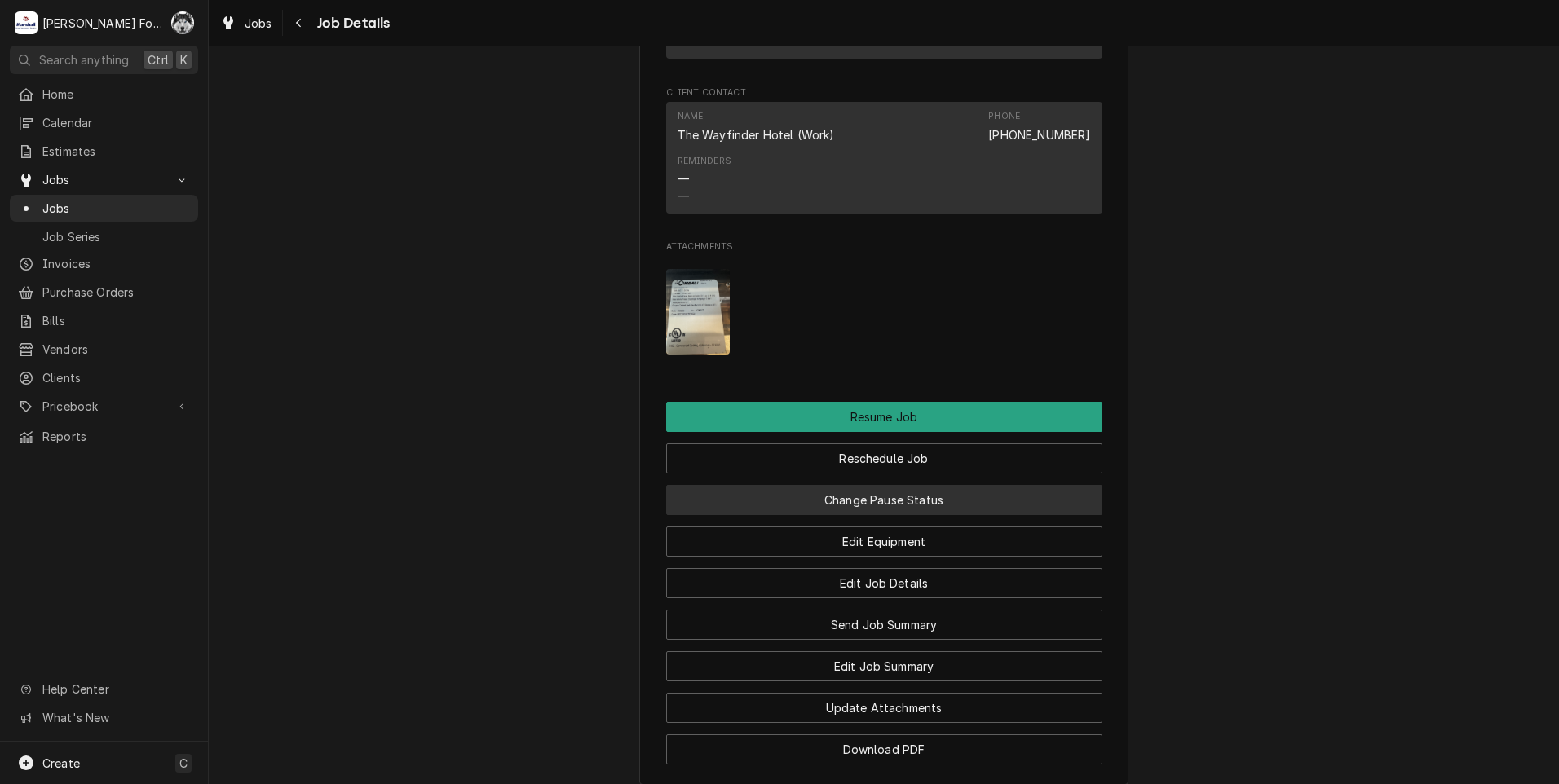
click at [876, 503] on button "Change Pause Status" at bounding box center [884, 500] width 437 height 30
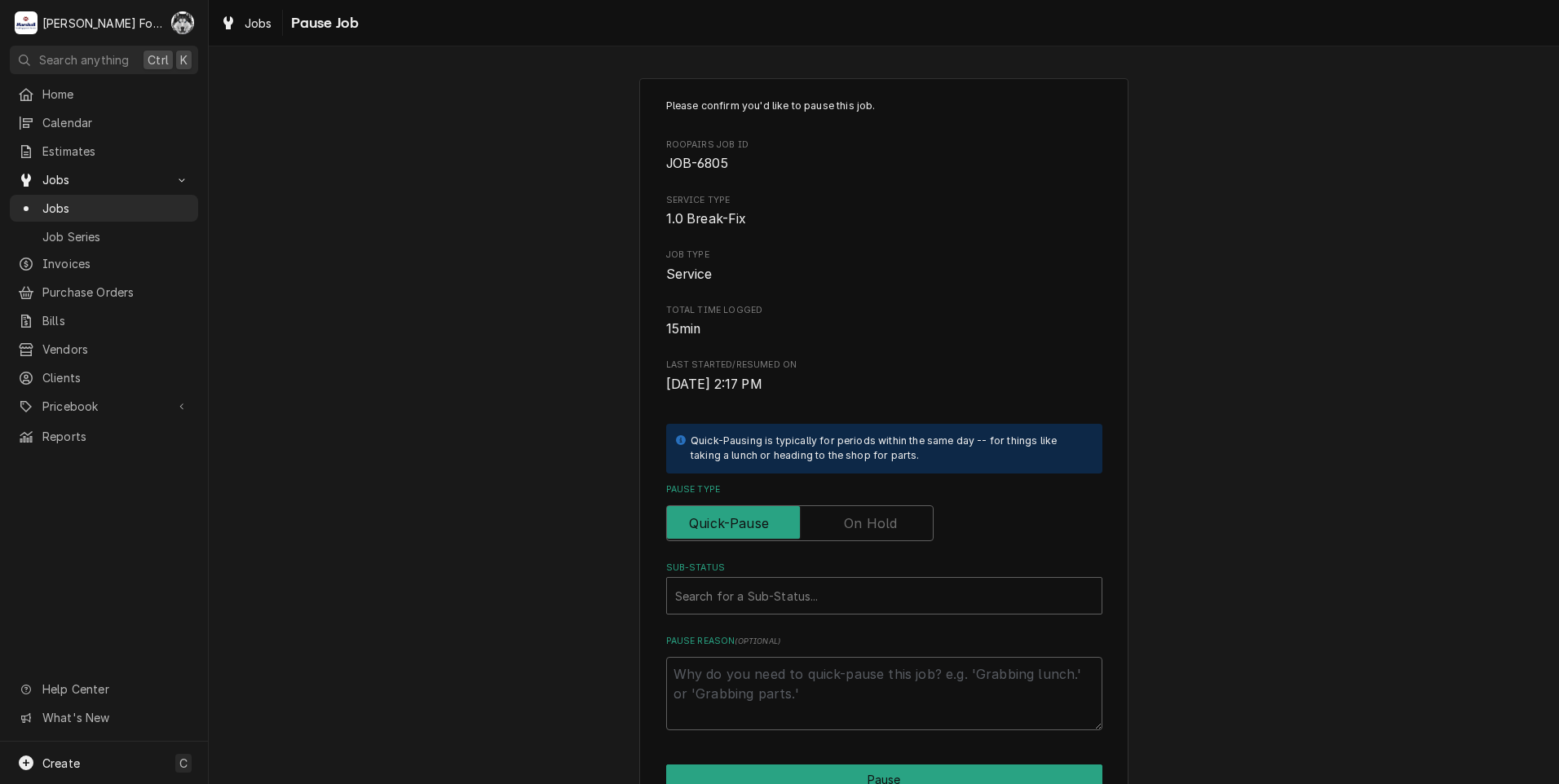
drag, startPoint x: 858, startPoint y: 516, endPoint x: 845, endPoint y: 528, distance: 17.7
click at [858, 515] on label "Pause Type" at bounding box center [800, 523] width 268 height 36
click at [858, 515] on input "Pause Type" at bounding box center [800, 523] width 253 height 36
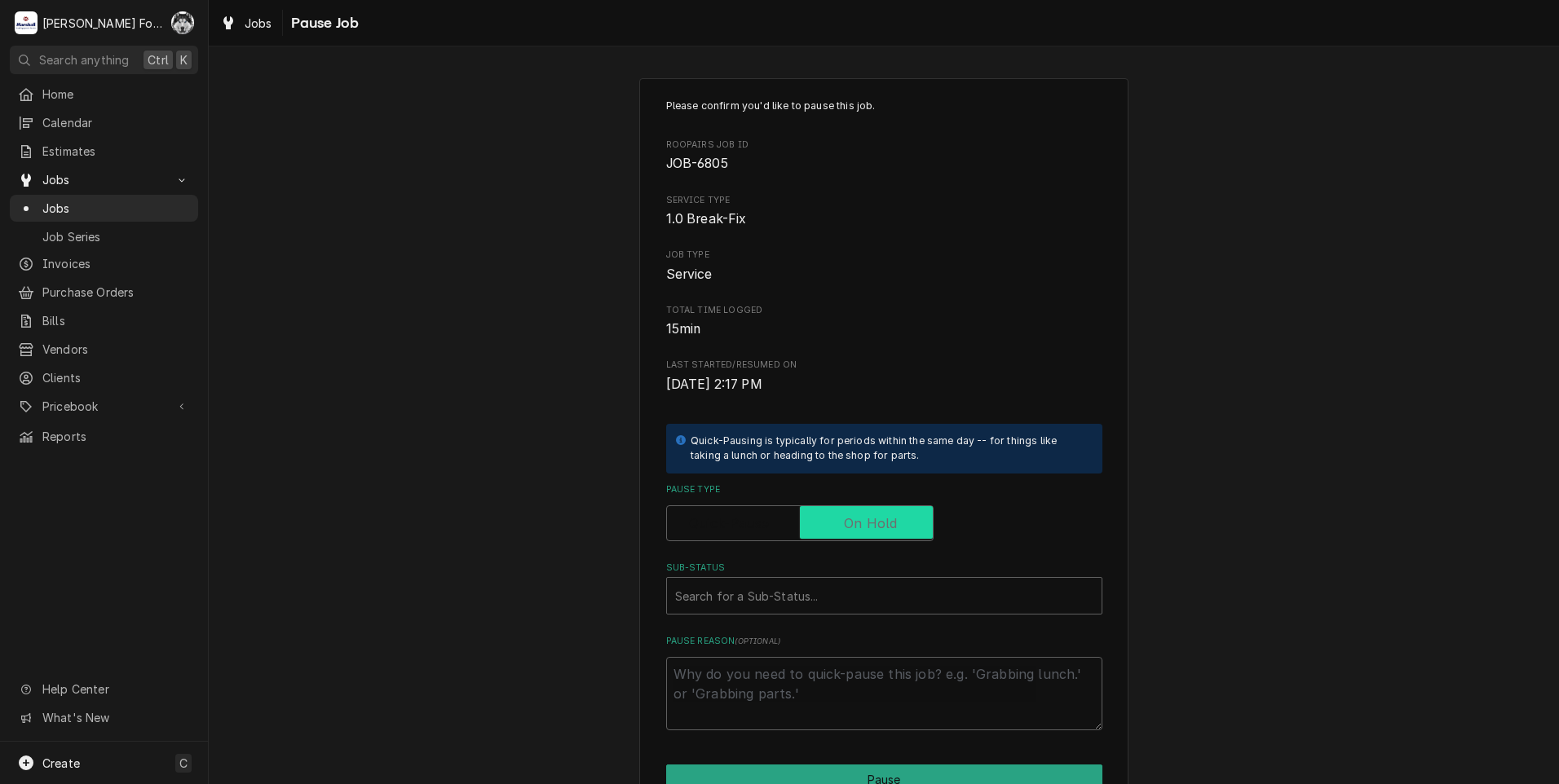
checkbox input "true"
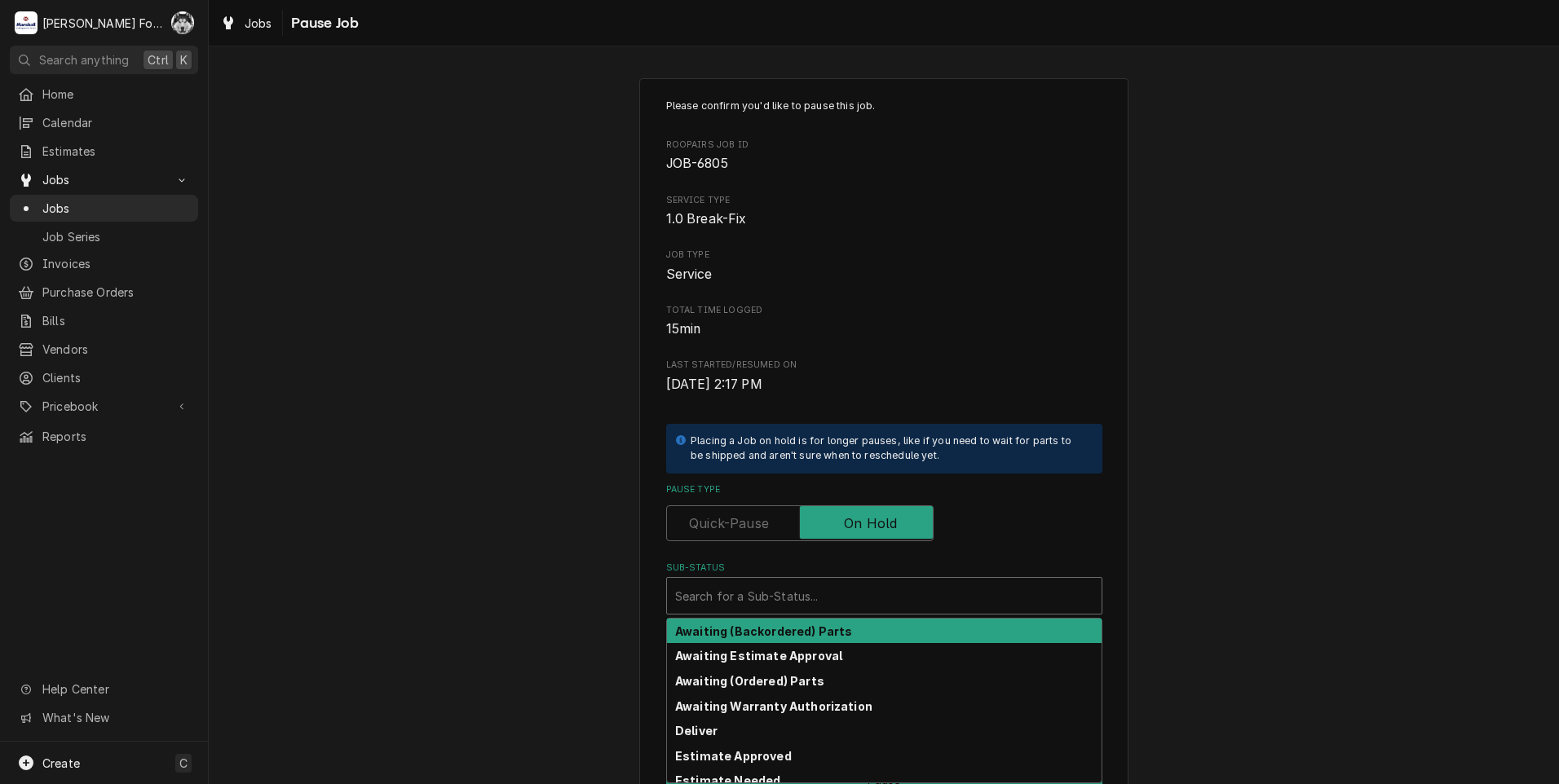
click at [803, 593] on div "Sub-Status" at bounding box center [884, 596] width 418 height 30
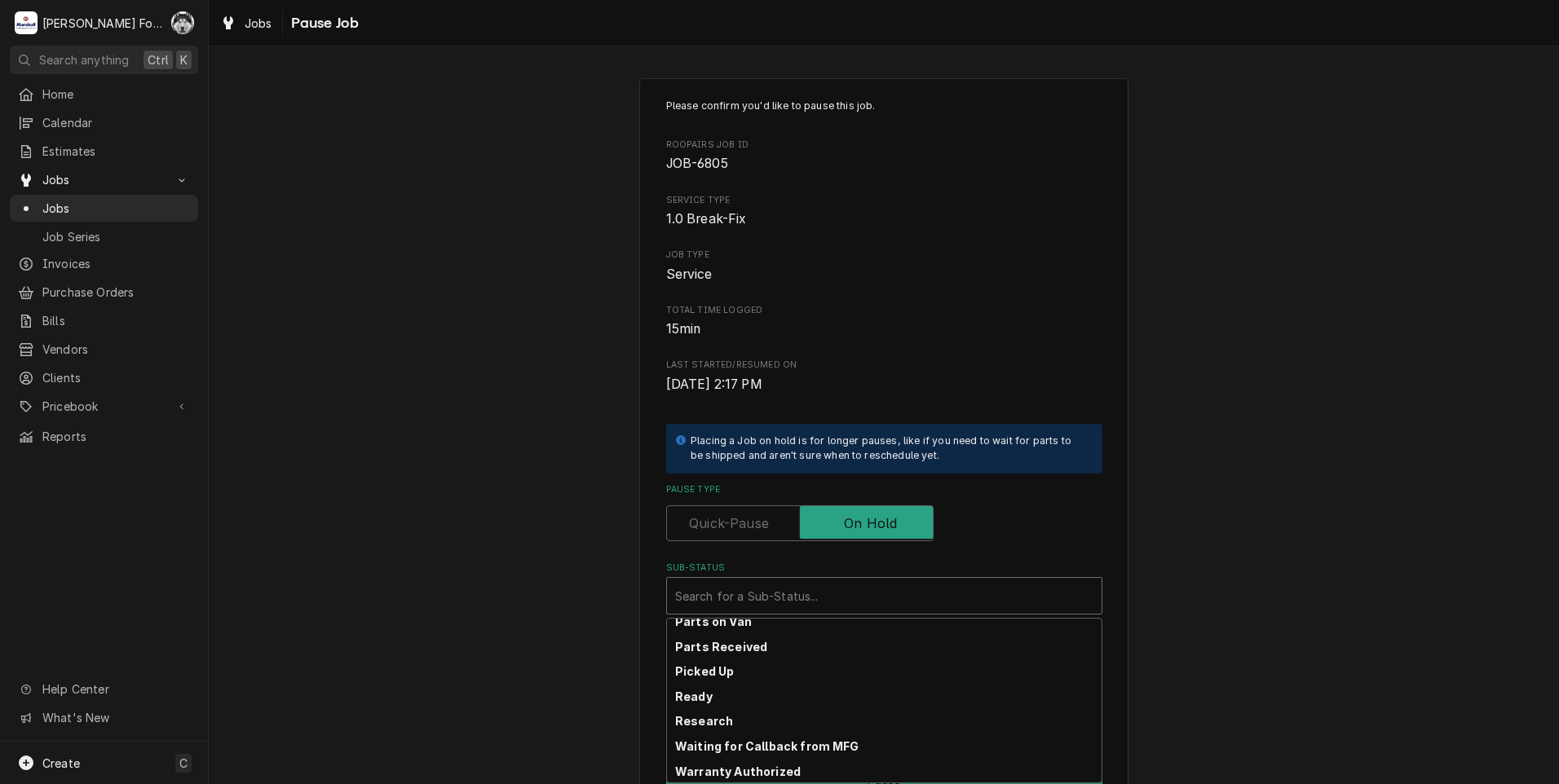
scroll to position [260, 0]
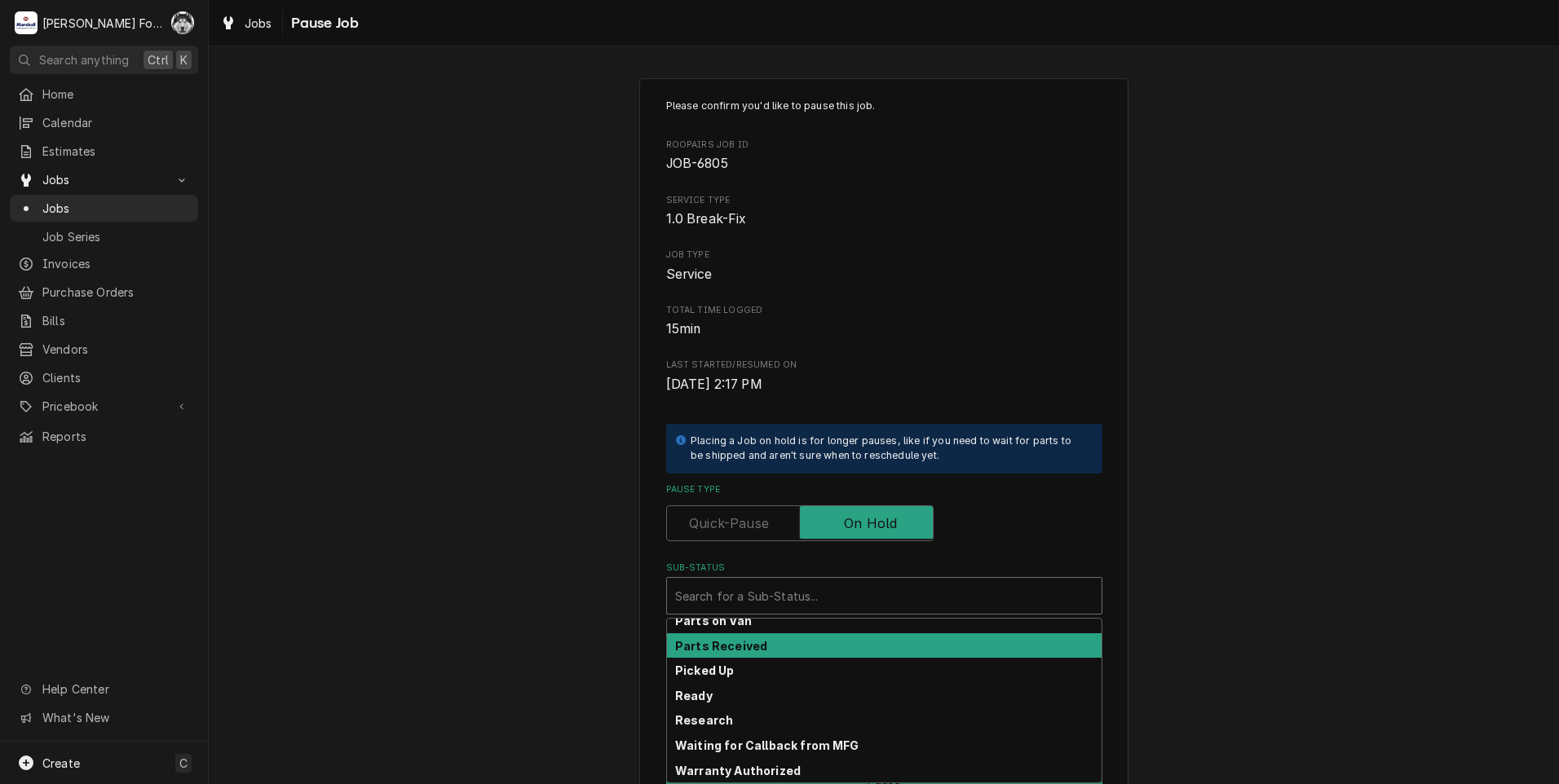
click at [768, 647] on div "Parts Received" at bounding box center [884, 646] width 435 height 25
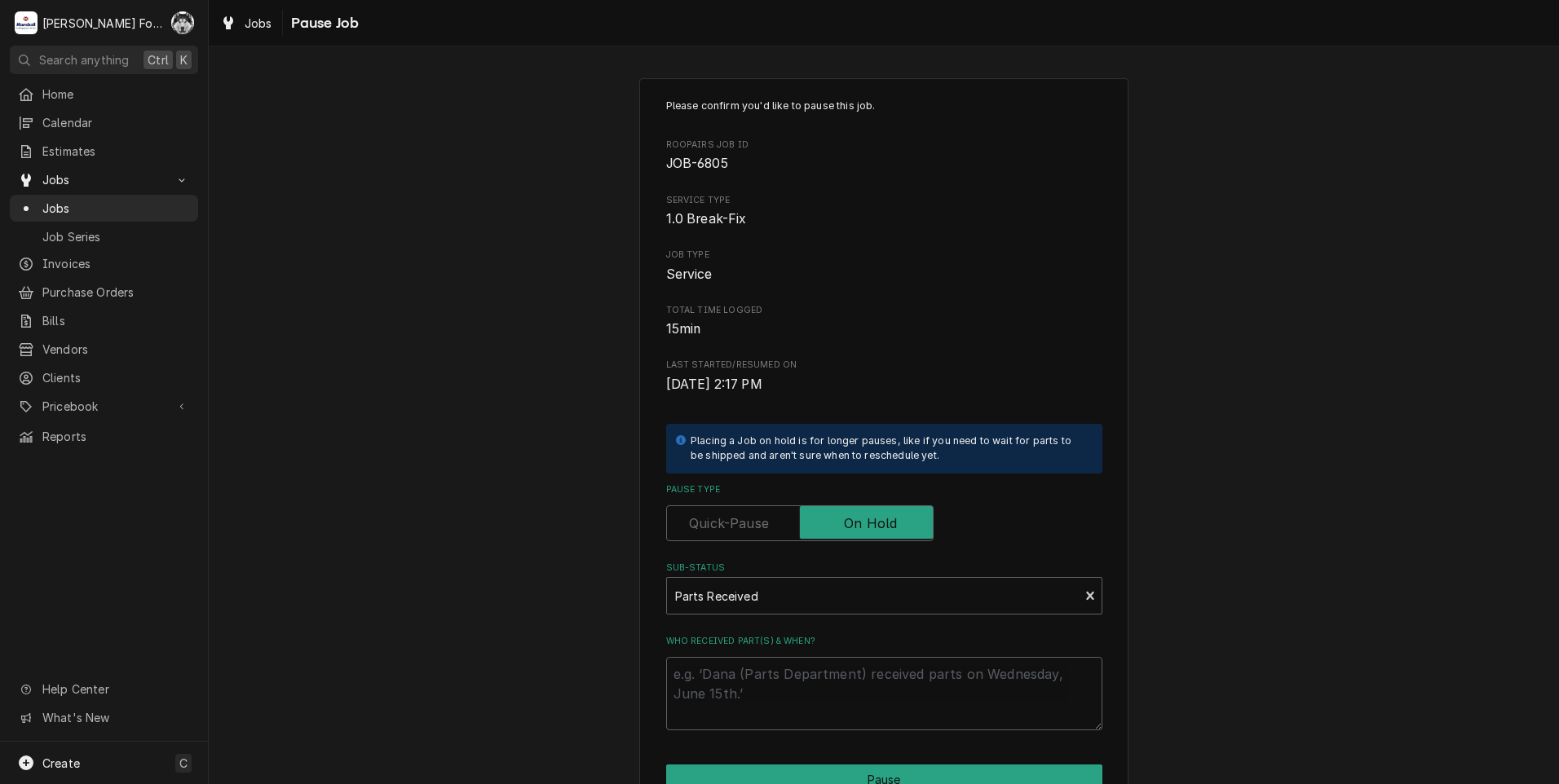
click at [720, 655] on div "Who received part(s) & when?" at bounding box center [884, 683] width 437 height 96
click at [727, 675] on textarea "Who received part(s) & when?" at bounding box center [884, 693] width 437 height 73
type textarea "x"
type textarea "8"
type textarea "x"
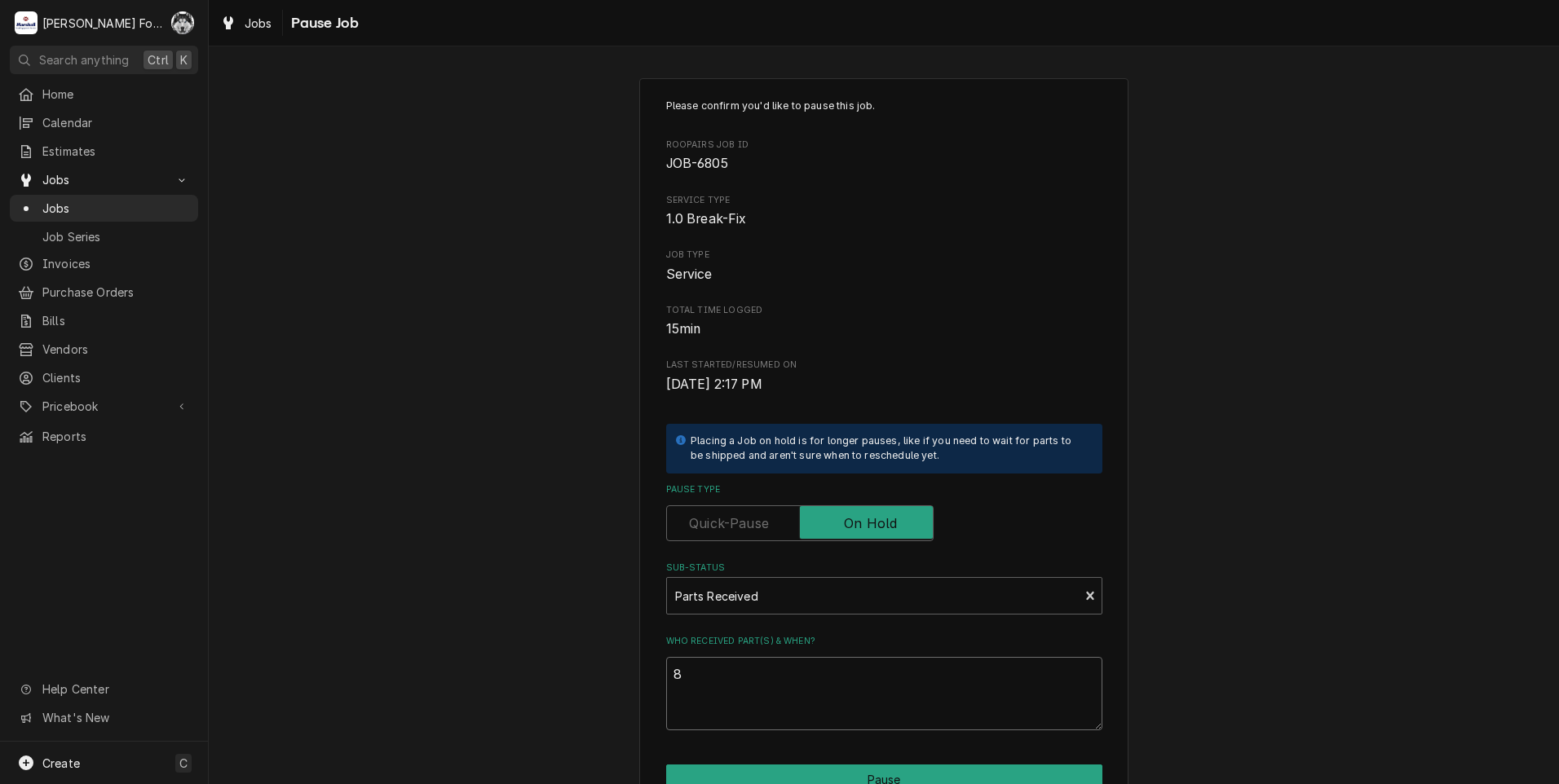
type textarea "8/"
type textarea "x"
type textarea "8/1"
type textarea "x"
type textarea "8/19"
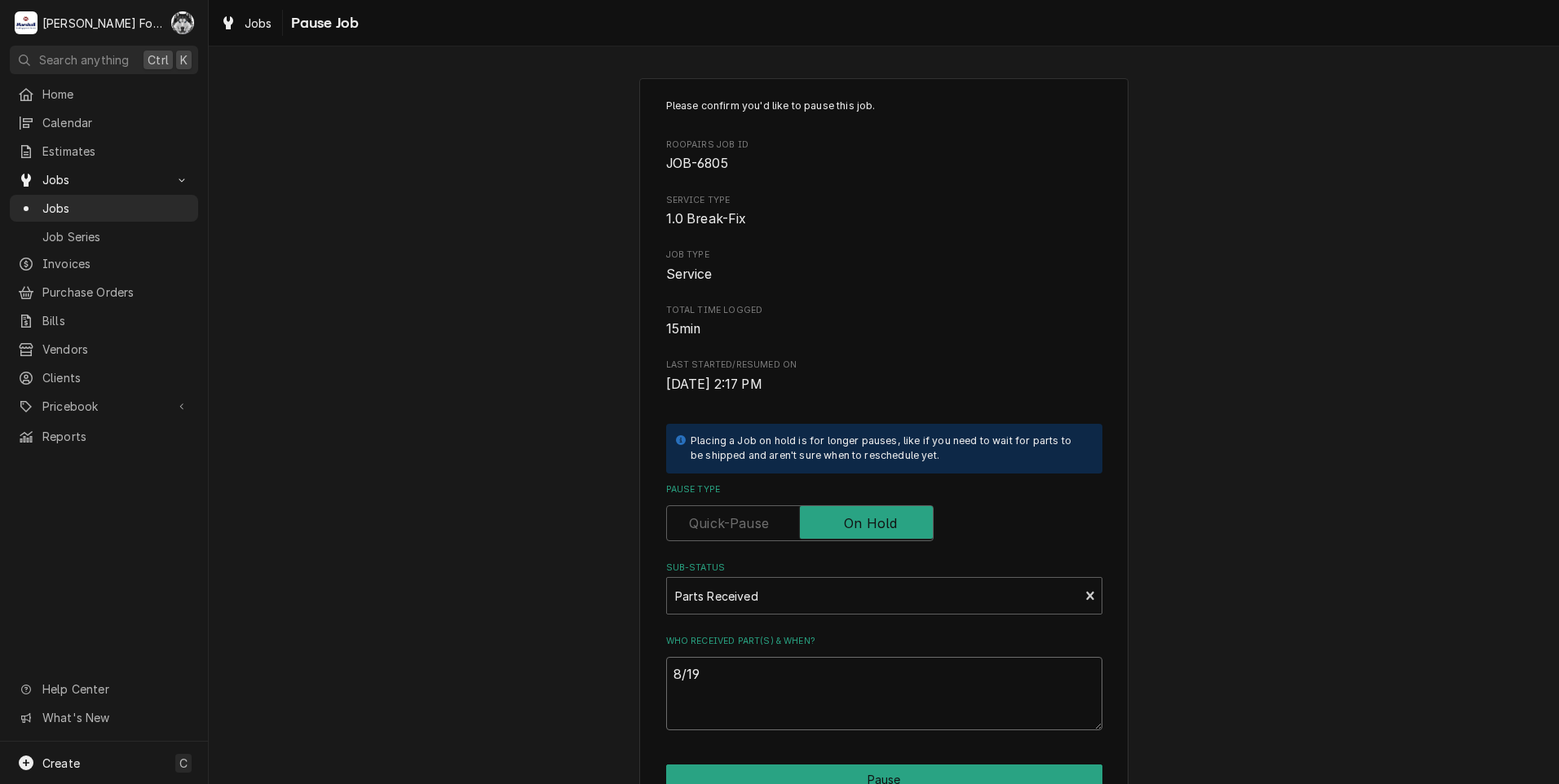
type textarea "x"
type textarea "8/19/"
type textarea "x"
type textarea "8/19/2"
type textarea "x"
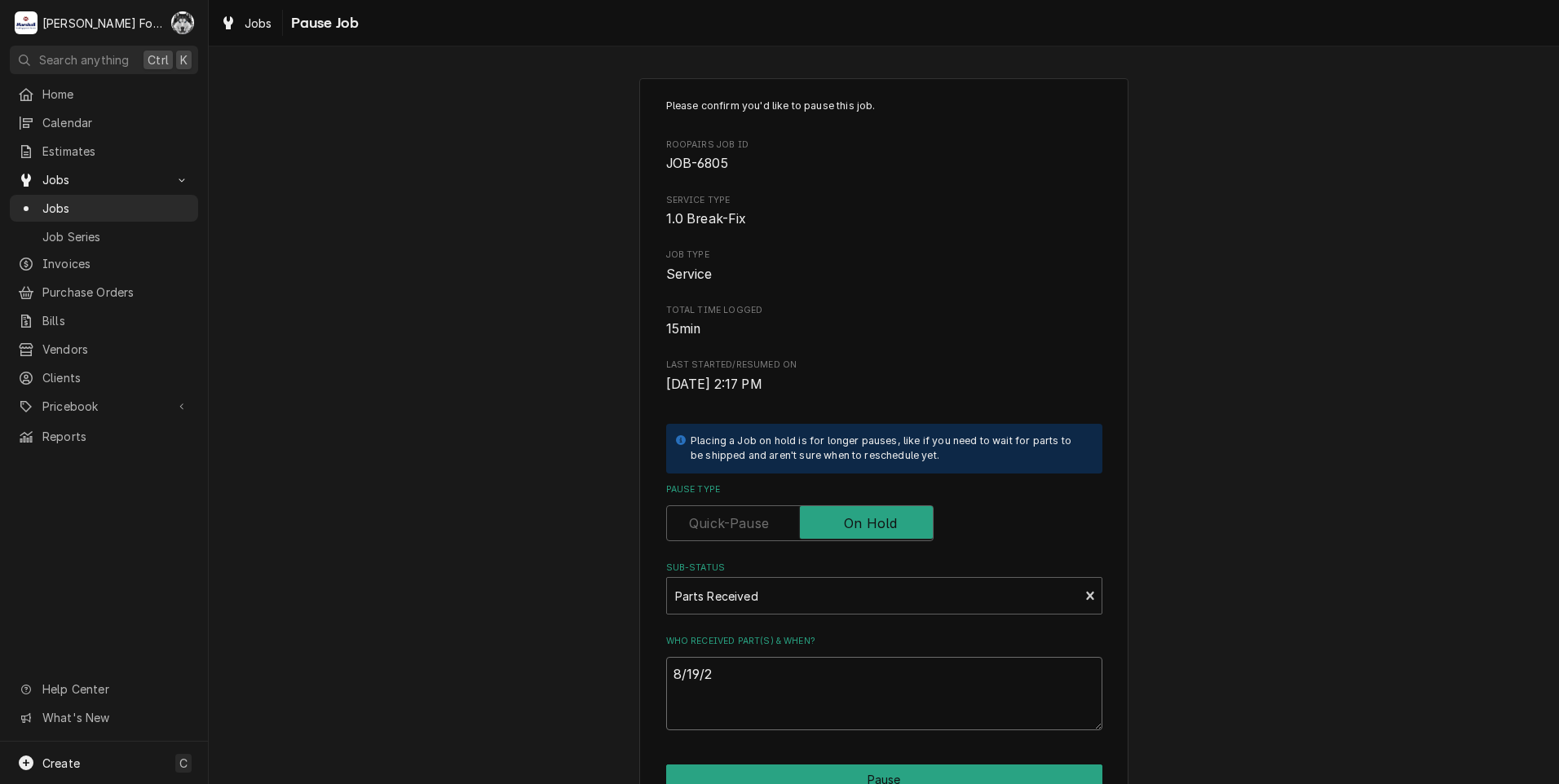
type textarea "8/19/20"
type textarea "x"
type textarea "8/19/202"
type textarea "x"
type textarea "8/19/2025"
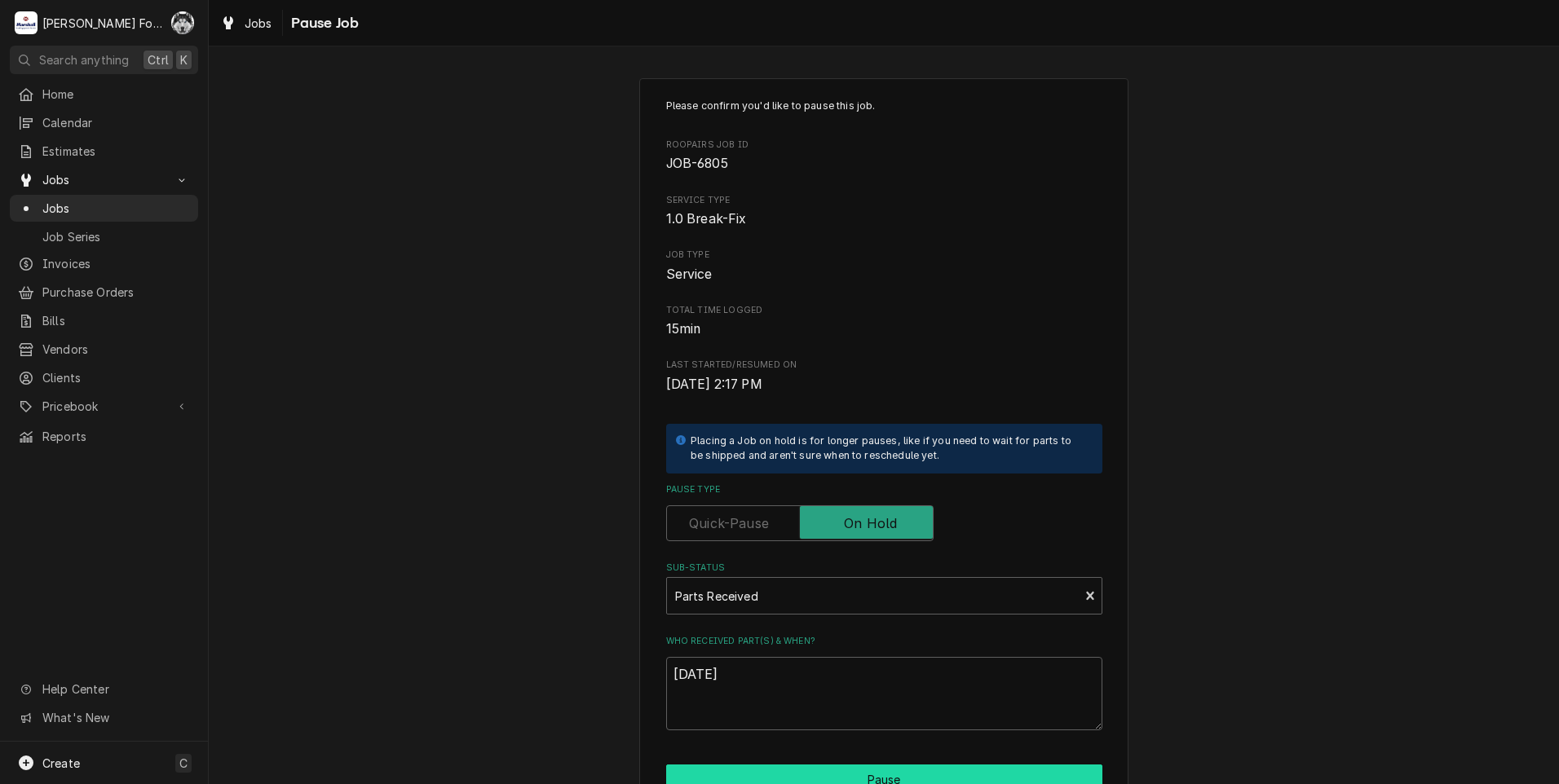
click at [758, 775] on button "Pause" at bounding box center [884, 779] width 437 height 30
type textarea "x"
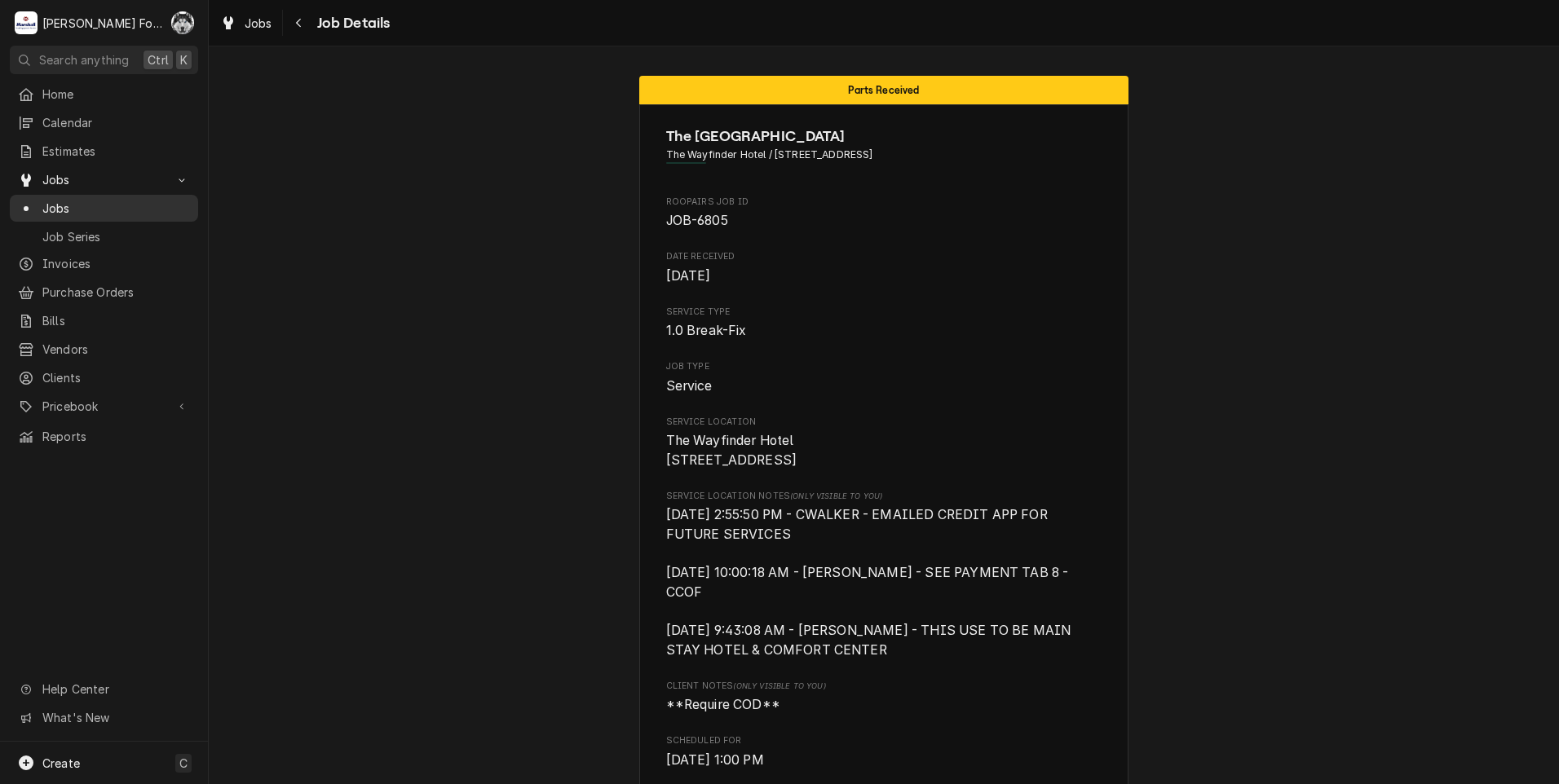
click at [50, 204] on span "Jobs" at bounding box center [116, 208] width 148 height 17
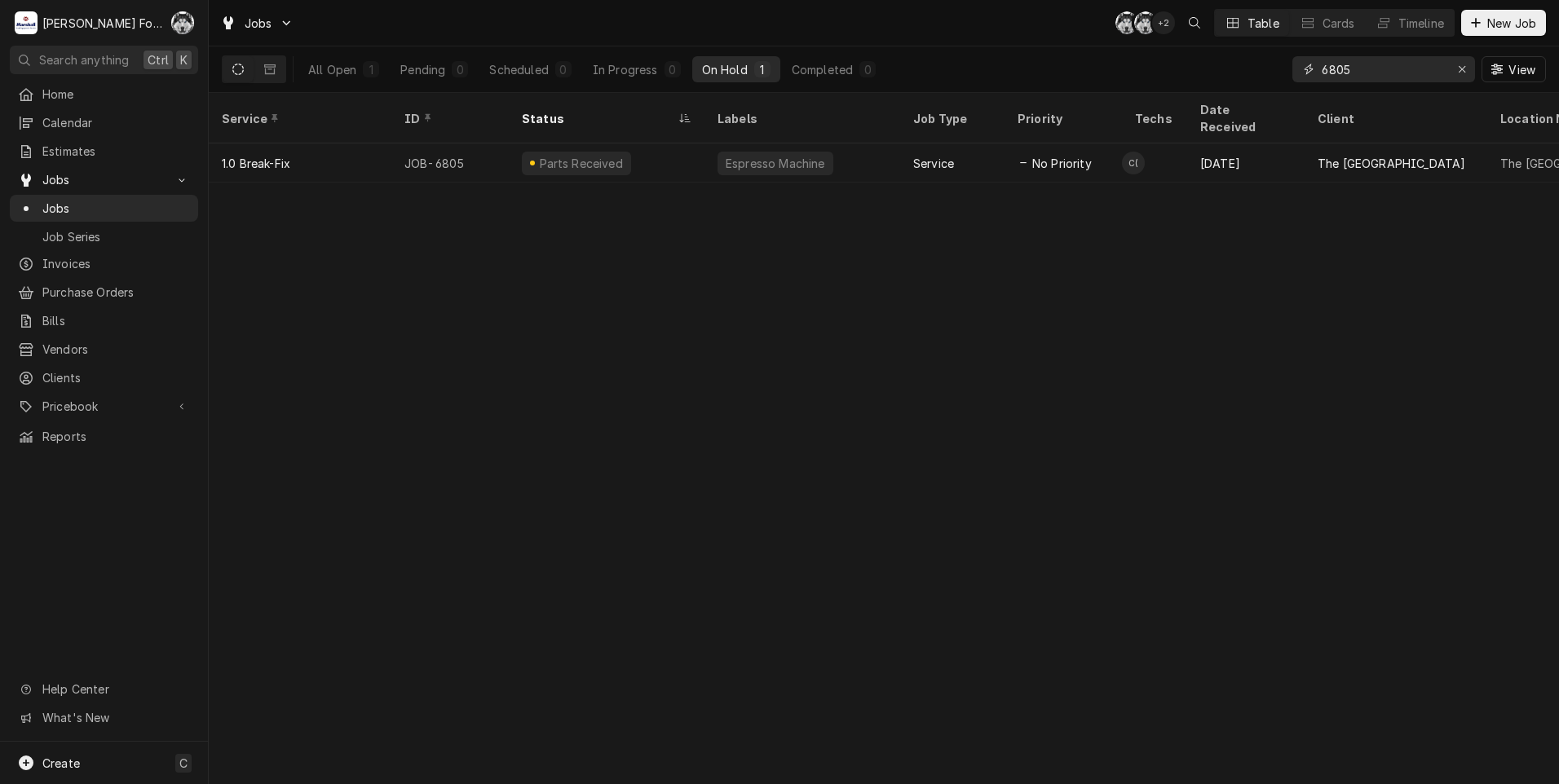
drag, startPoint x: 1354, startPoint y: 79, endPoint x: 1220, endPoint y: 84, distance: 134.1
click at [1245, 91] on div "All Open 1 Pending 0 Scheduled 0 In Progress 0 On Hold 1 Completed 0 6805 View" at bounding box center [884, 69] width 1324 height 46
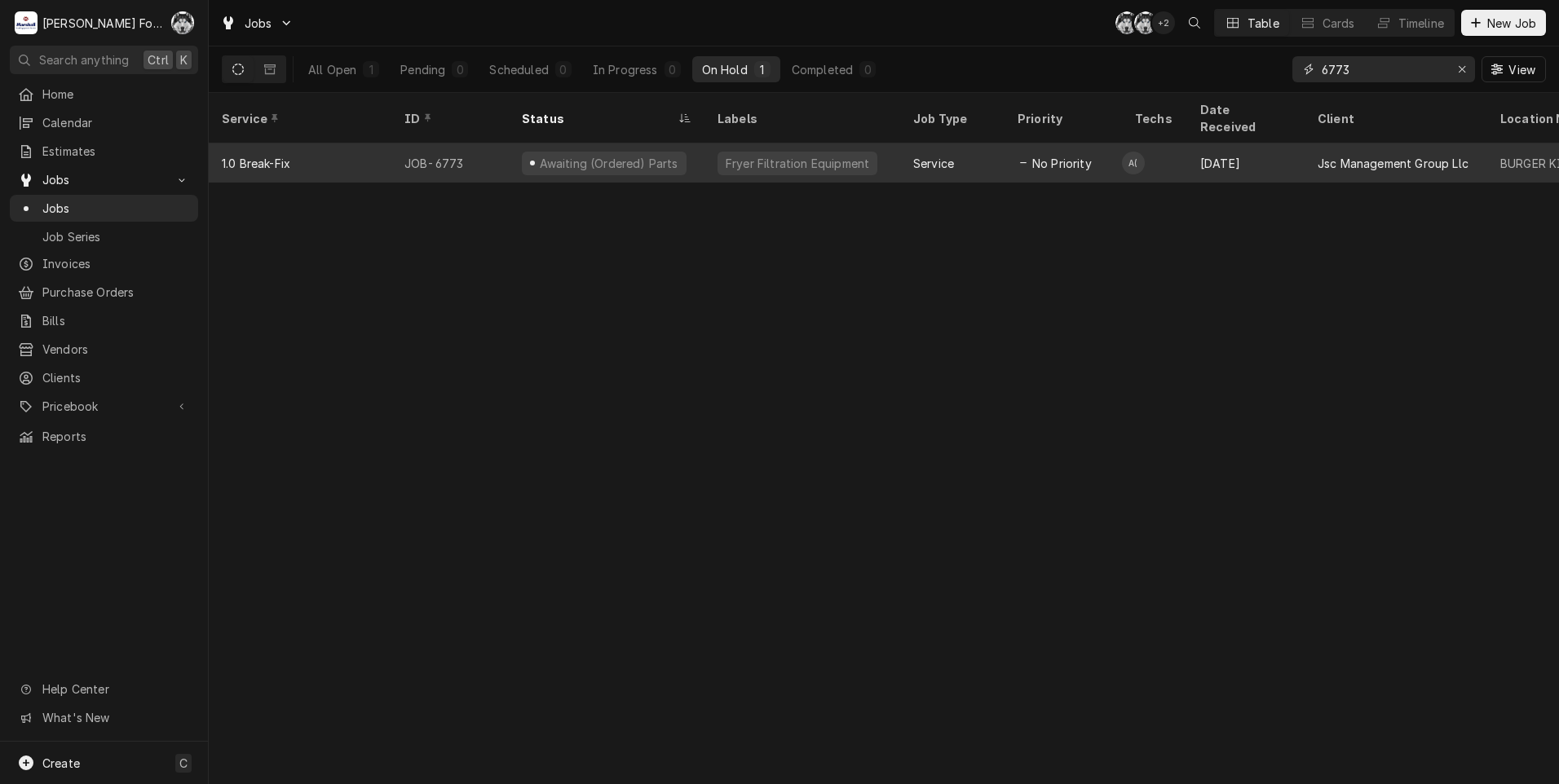
type input "6773"
click at [774, 151] on div "Fryer Filtration Equipment" at bounding box center [797, 163] width 160 height 23
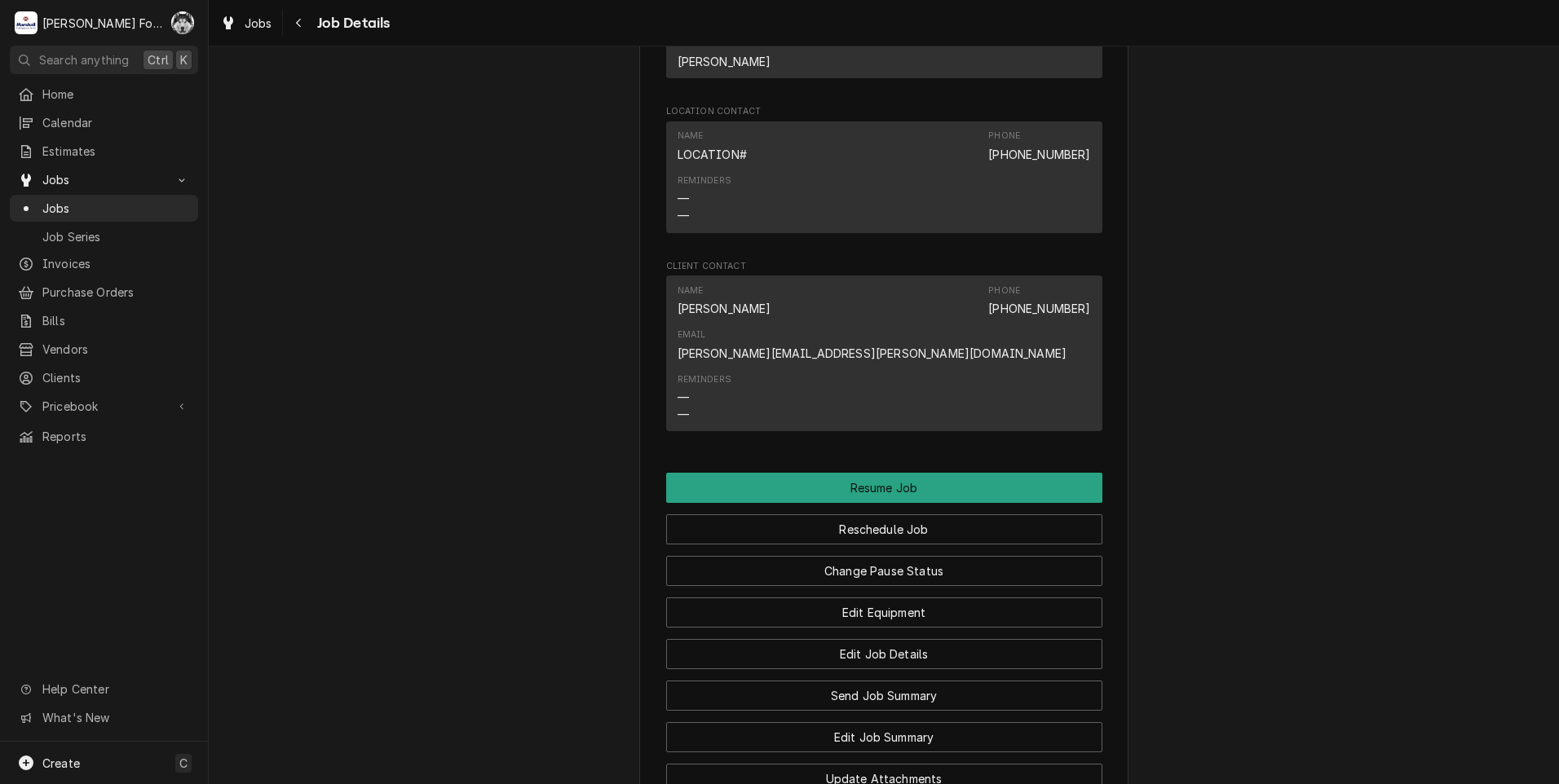
scroll to position [1468, 0]
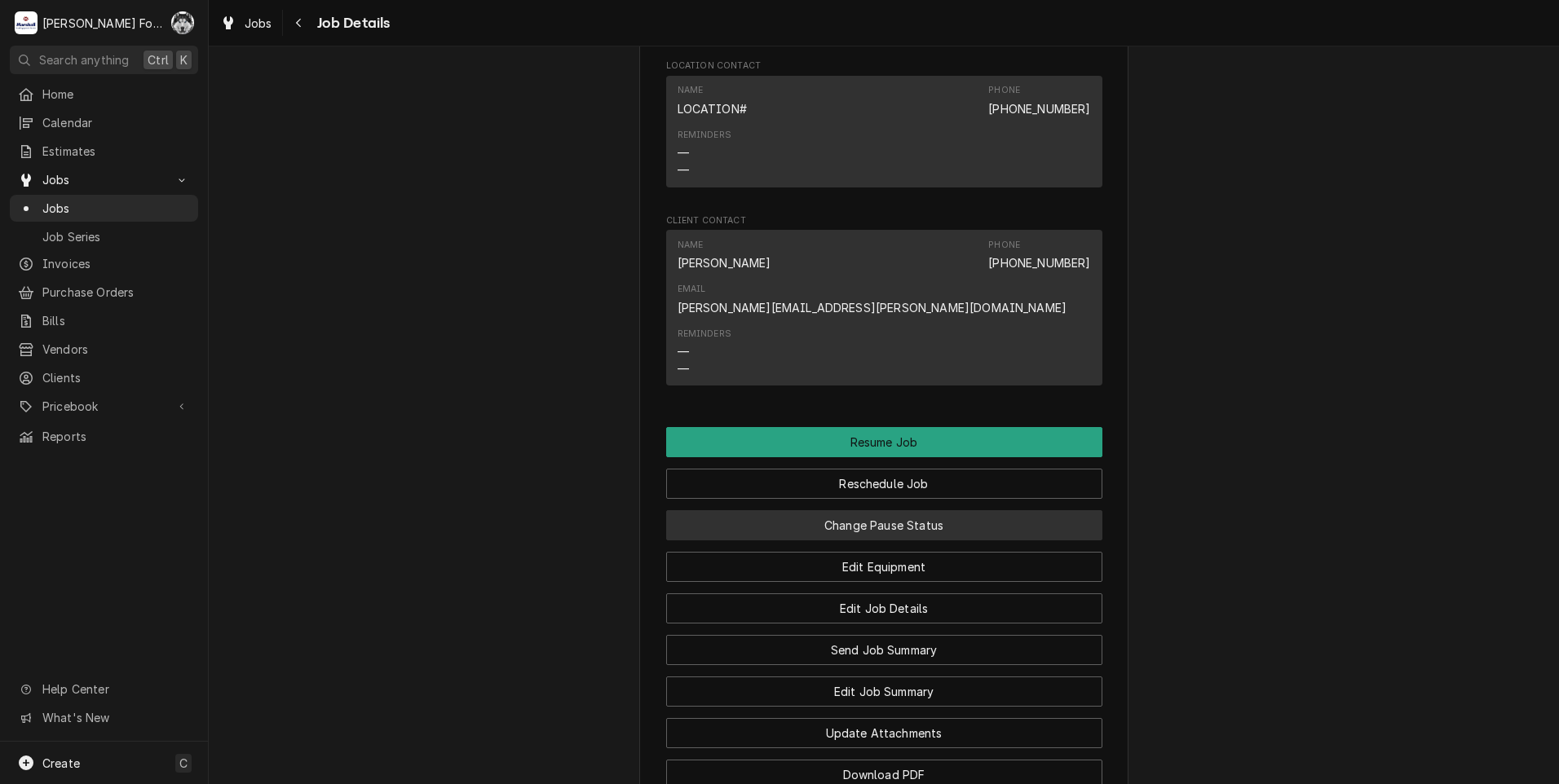
click at [897, 522] on button "Change Pause Status" at bounding box center [884, 525] width 437 height 30
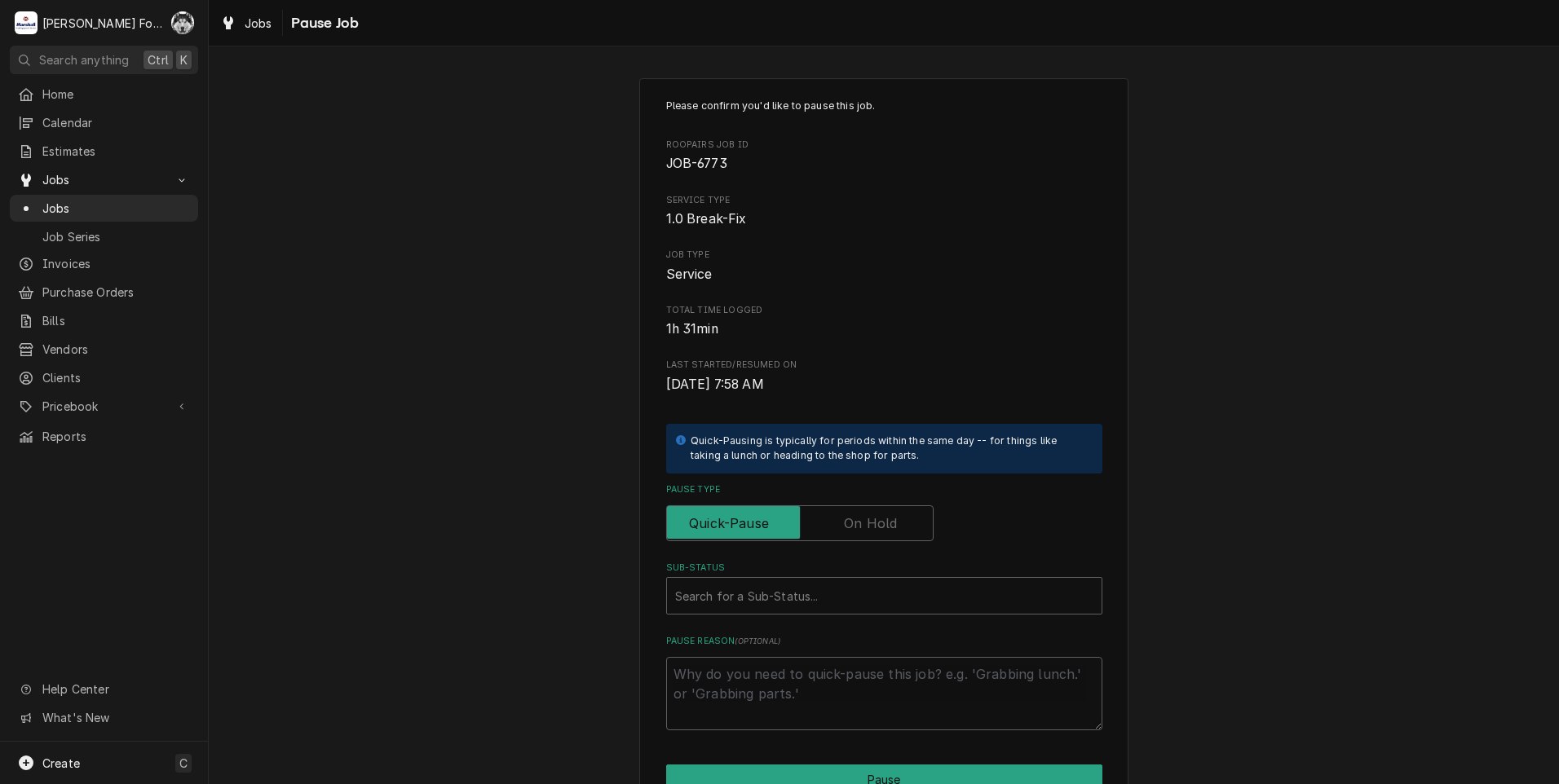
click at [885, 522] on label "Pause Type" at bounding box center [800, 523] width 268 height 36
click at [885, 522] on input "Pause Type" at bounding box center [800, 523] width 253 height 36
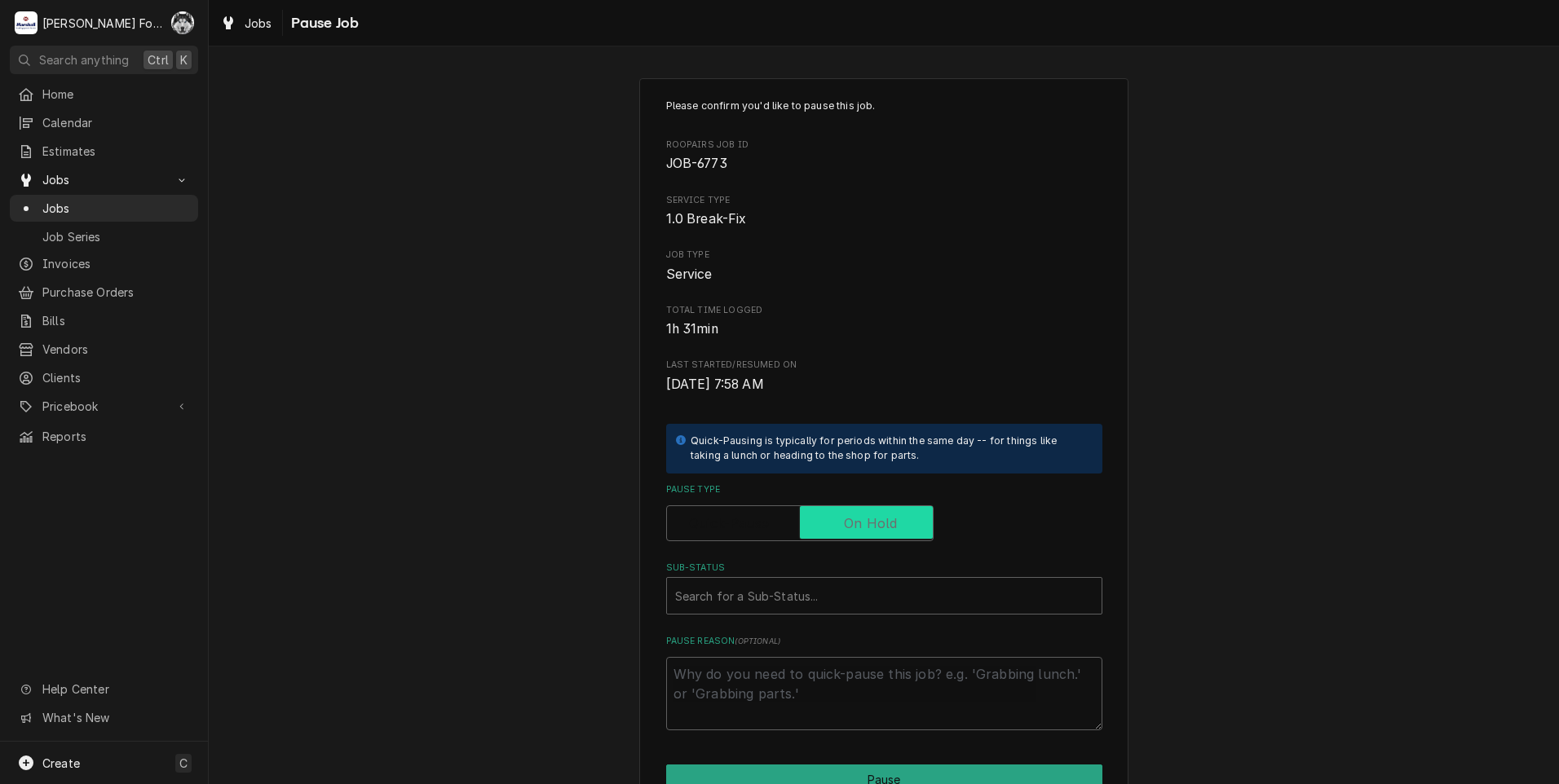
checkbox input "true"
click at [827, 596] on div "Sub-Status" at bounding box center [884, 596] width 418 height 30
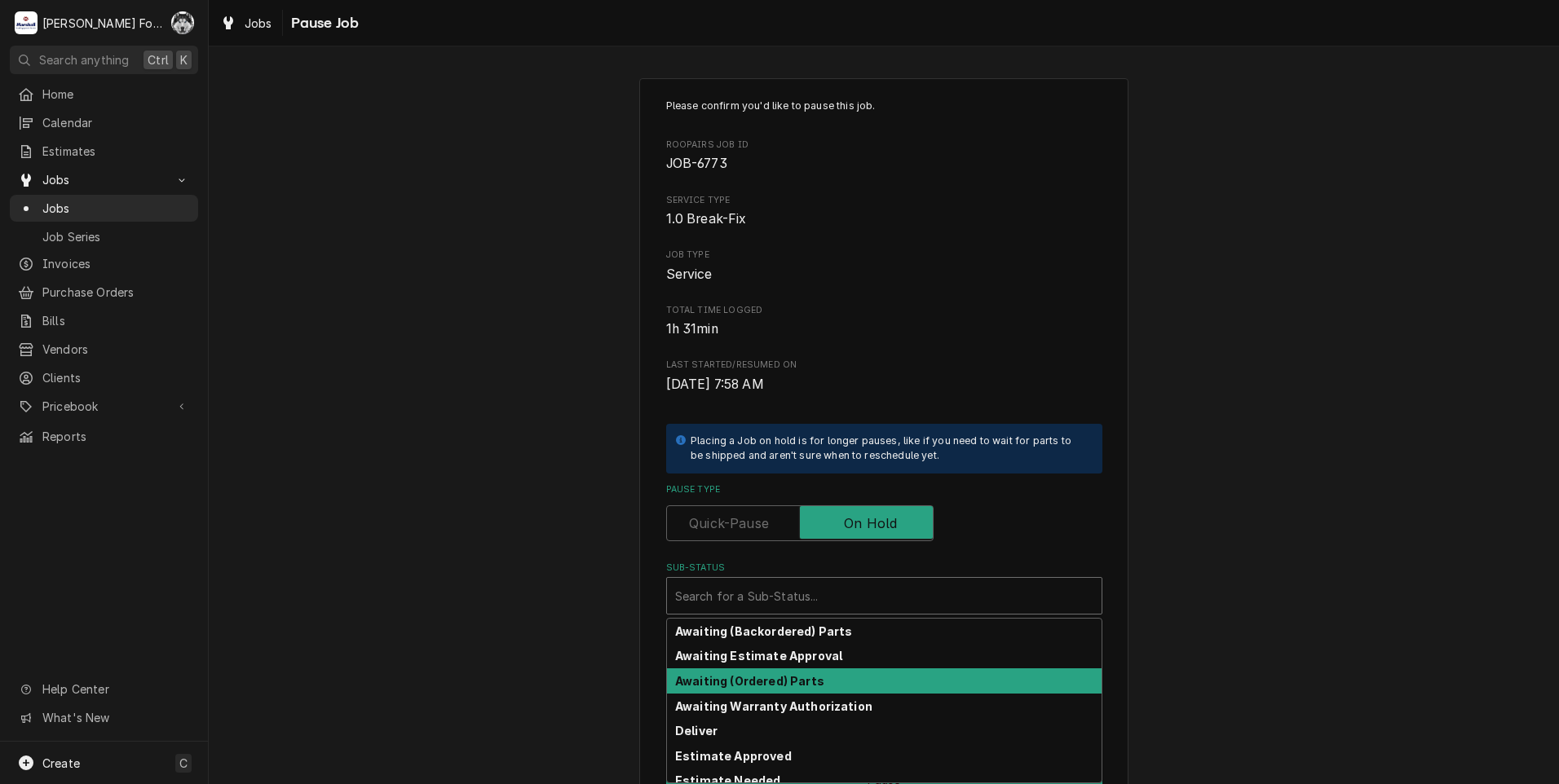
click at [782, 685] on strong "Awaiting (Ordered) Parts" at bounding box center [750, 681] width 150 height 14
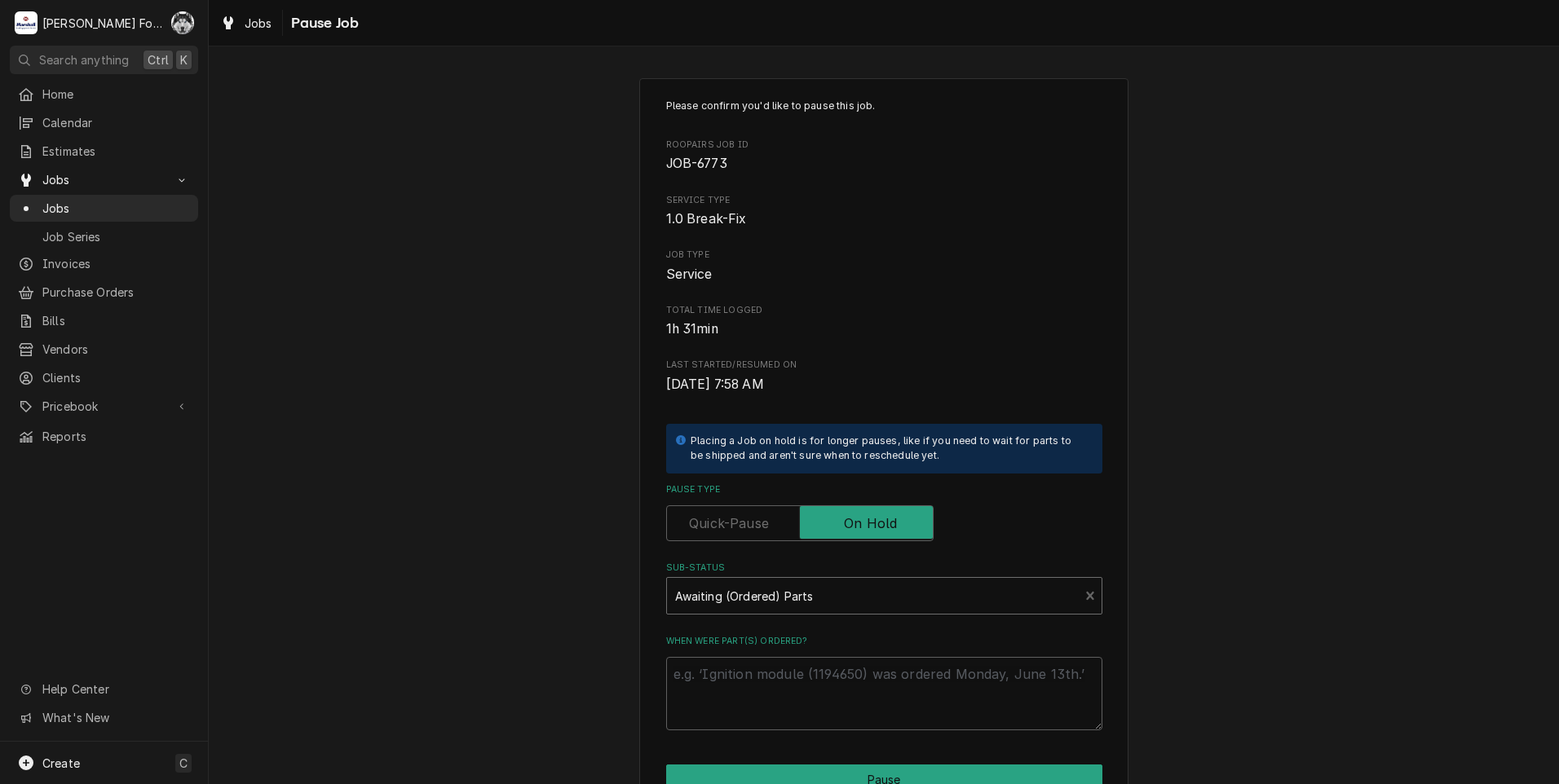
click at [809, 578] on div "Sub-Status option [object Object], selected. Awaiting (Ordered) Parts" at bounding box center [884, 588] width 437 height 53
drag, startPoint x: 809, startPoint y: 578, endPoint x: 810, endPoint y: 590, distance: 12.0
click at [810, 590] on div "Sub-Status" at bounding box center [873, 596] width 397 height 30
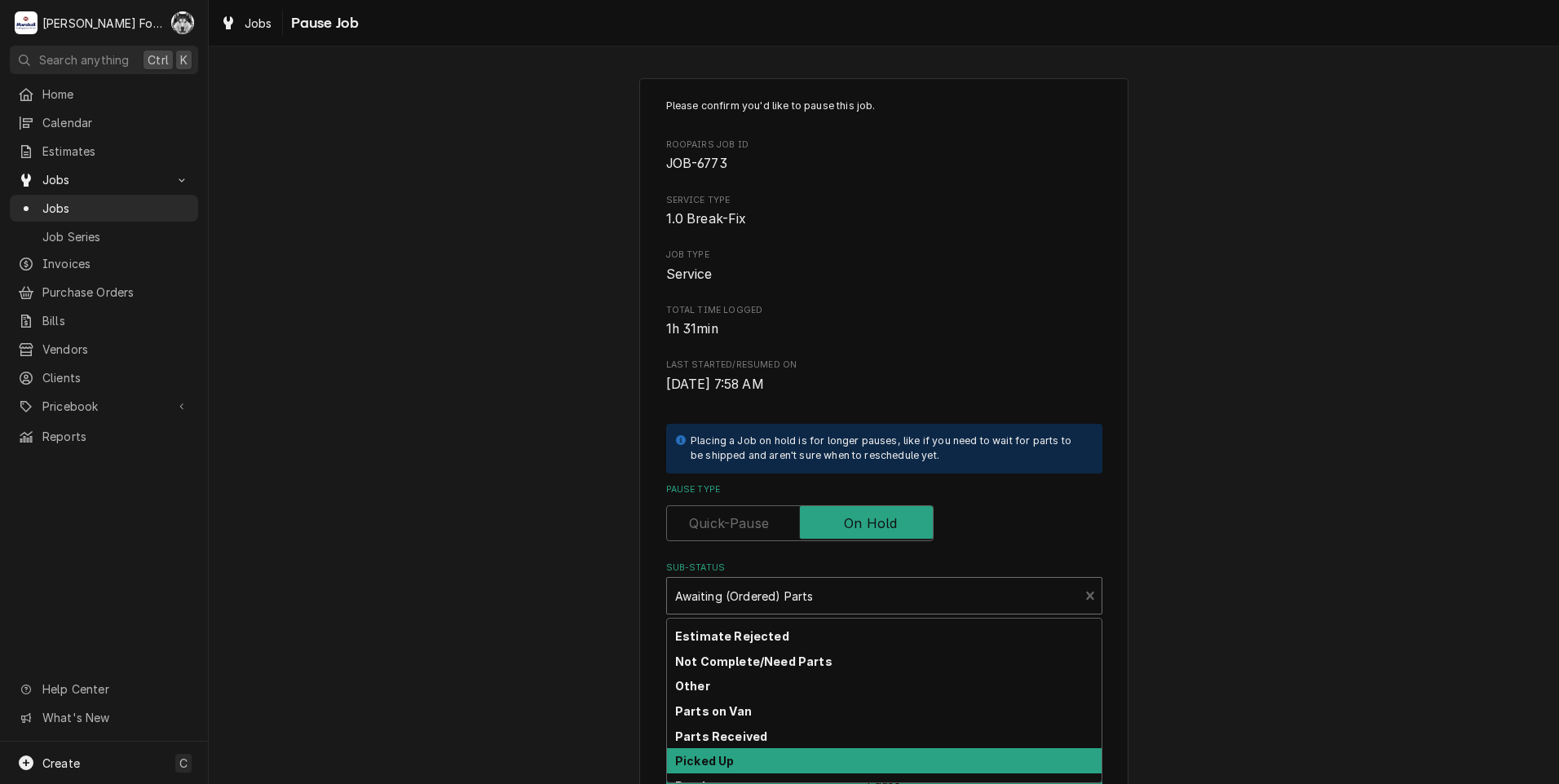
scroll to position [244, 0]
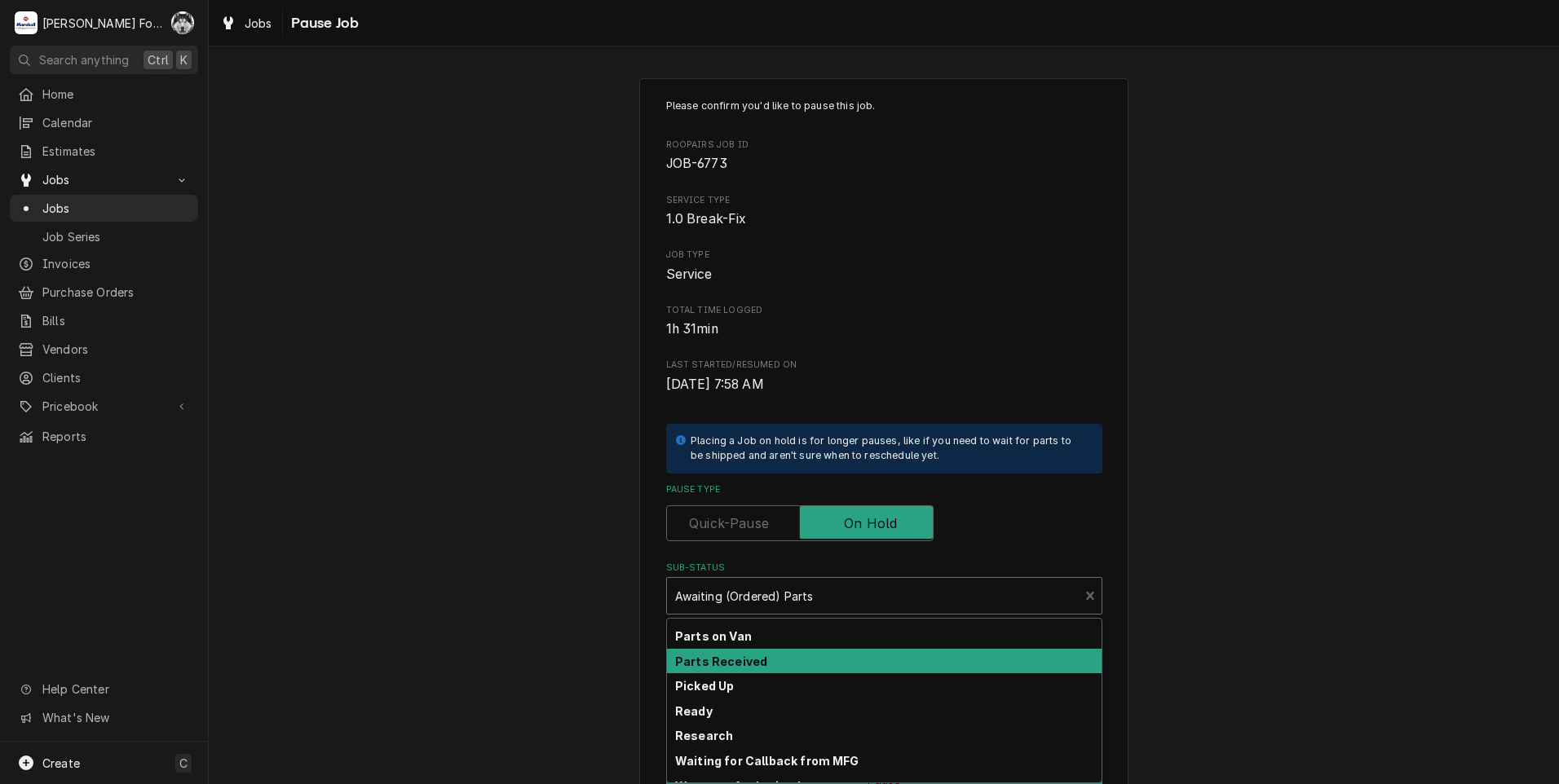
click at [766, 670] on div "Parts Received" at bounding box center [884, 661] width 435 height 25
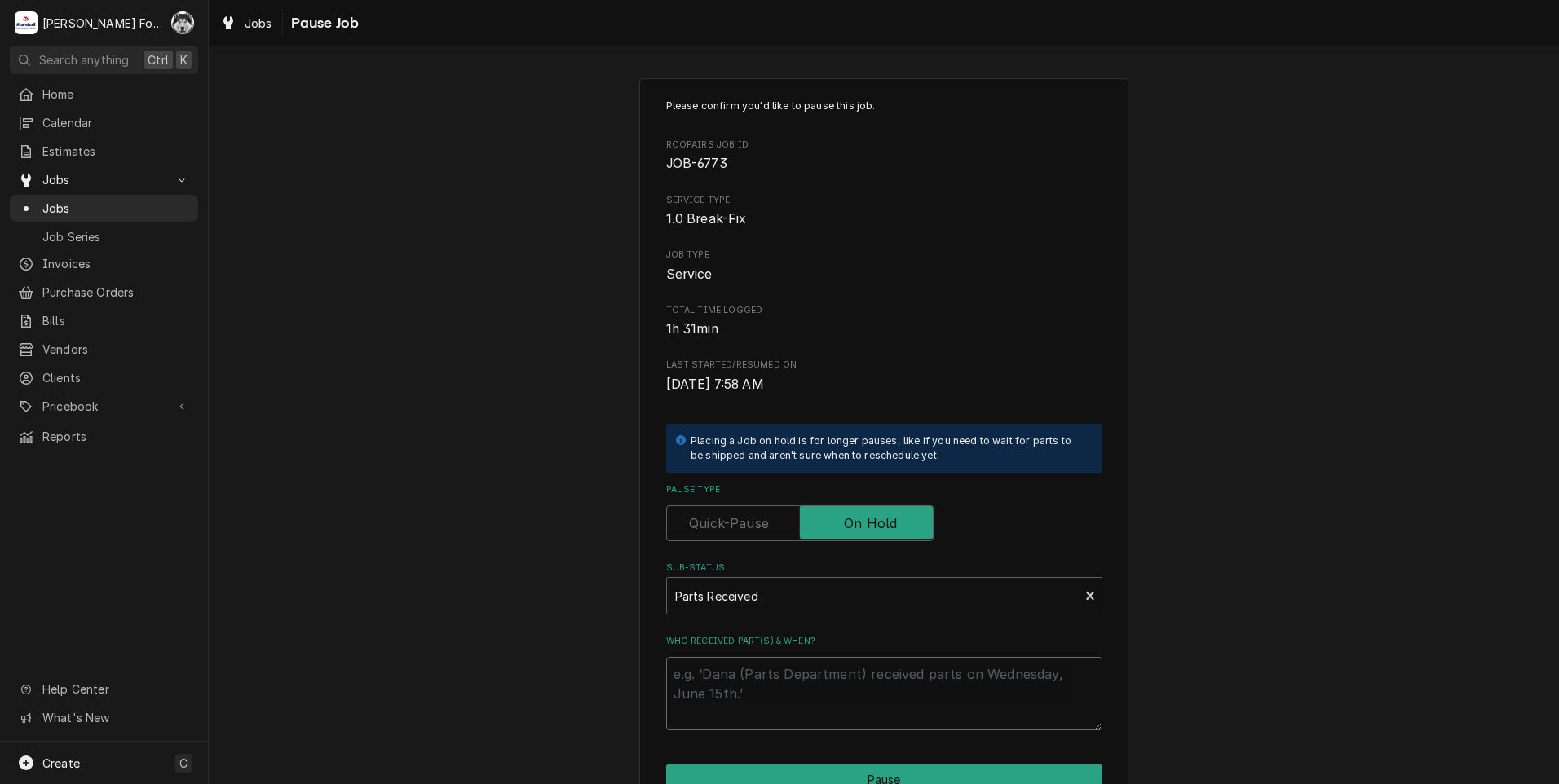
click at [744, 676] on textarea "Who received part(s) & when?" at bounding box center [884, 693] width 437 height 73
type textarea "x"
type textarea "8"
type textarea "x"
type textarea "8/"
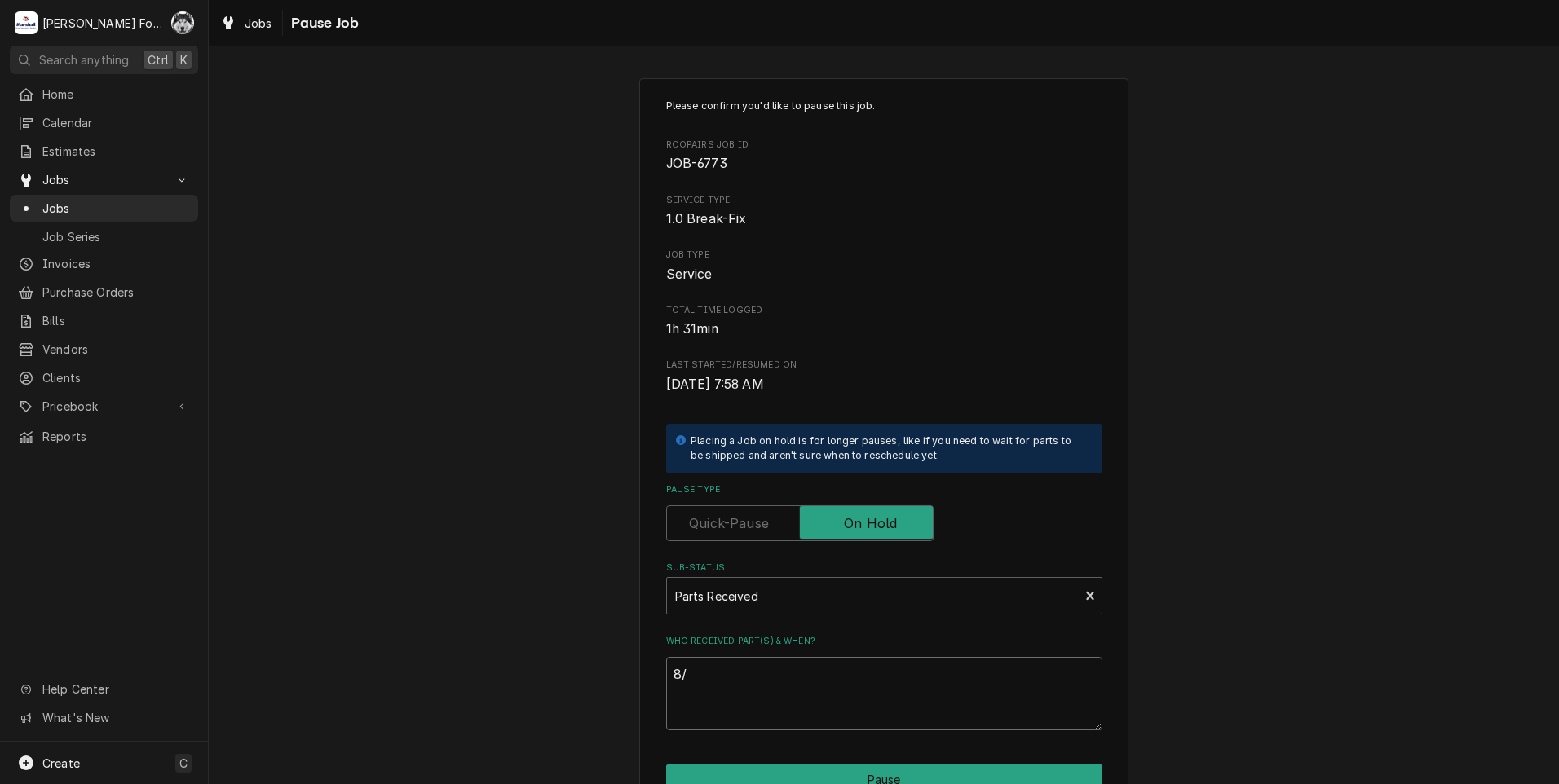
type textarea "x"
type textarea "8/1"
type textarea "x"
type textarea "8/19"
type textarea "x"
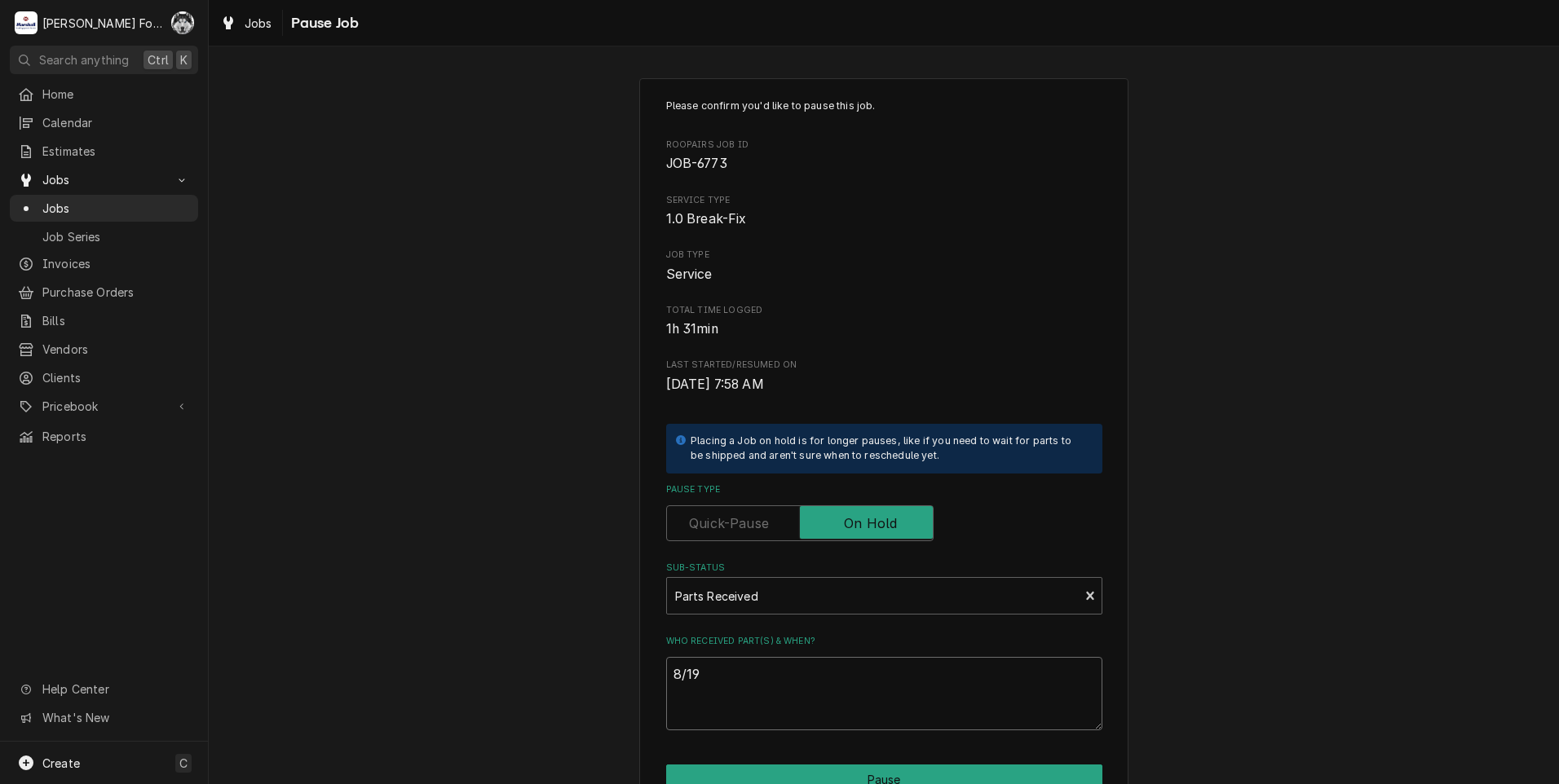
type textarea "8/19/"
type textarea "x"
type textarea "8/19/2"
type textarea "x"
type textarea "[DATE]"
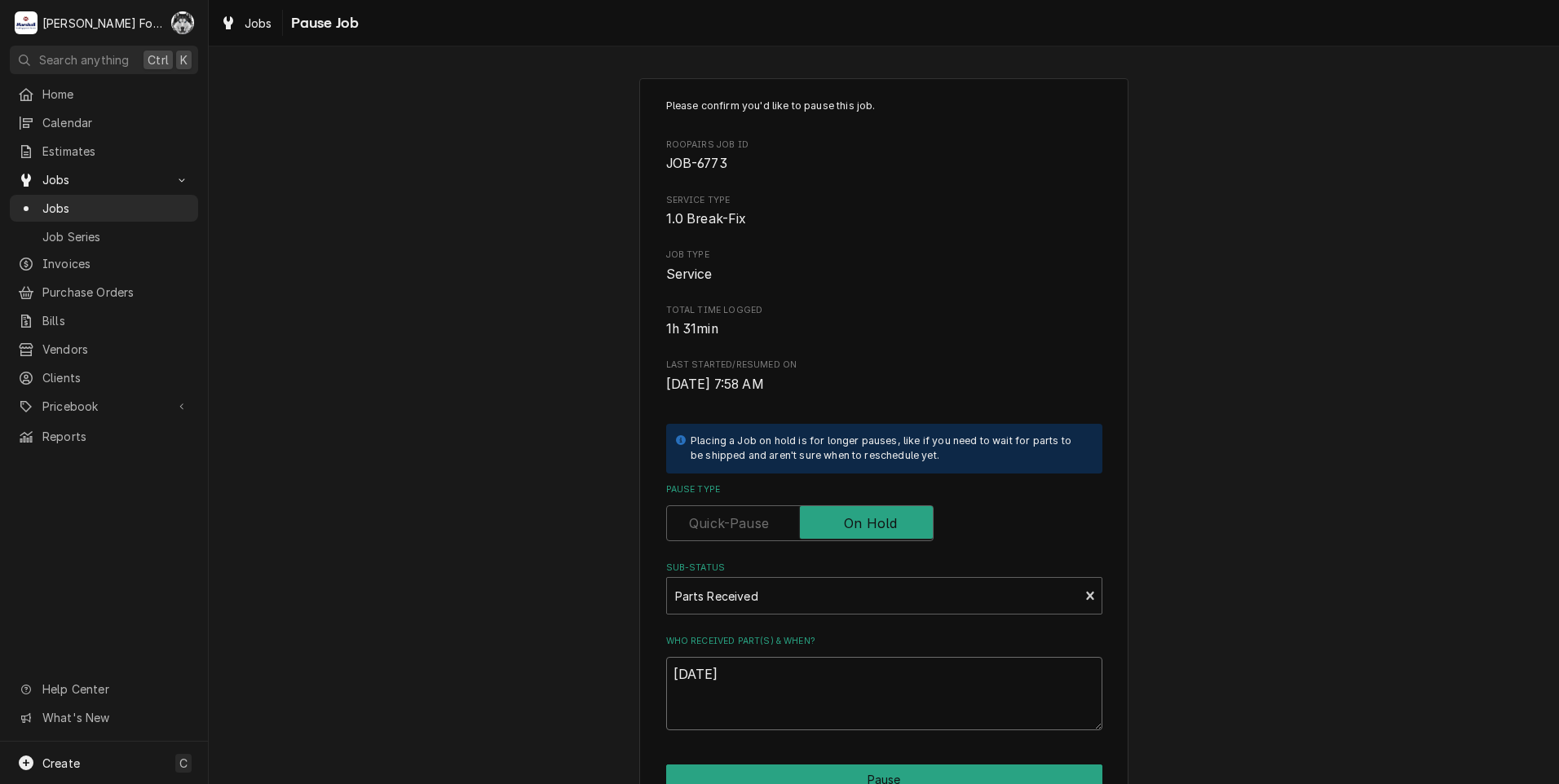
type textarea "x"
type textarea "8/19/202"
type textarea "x"
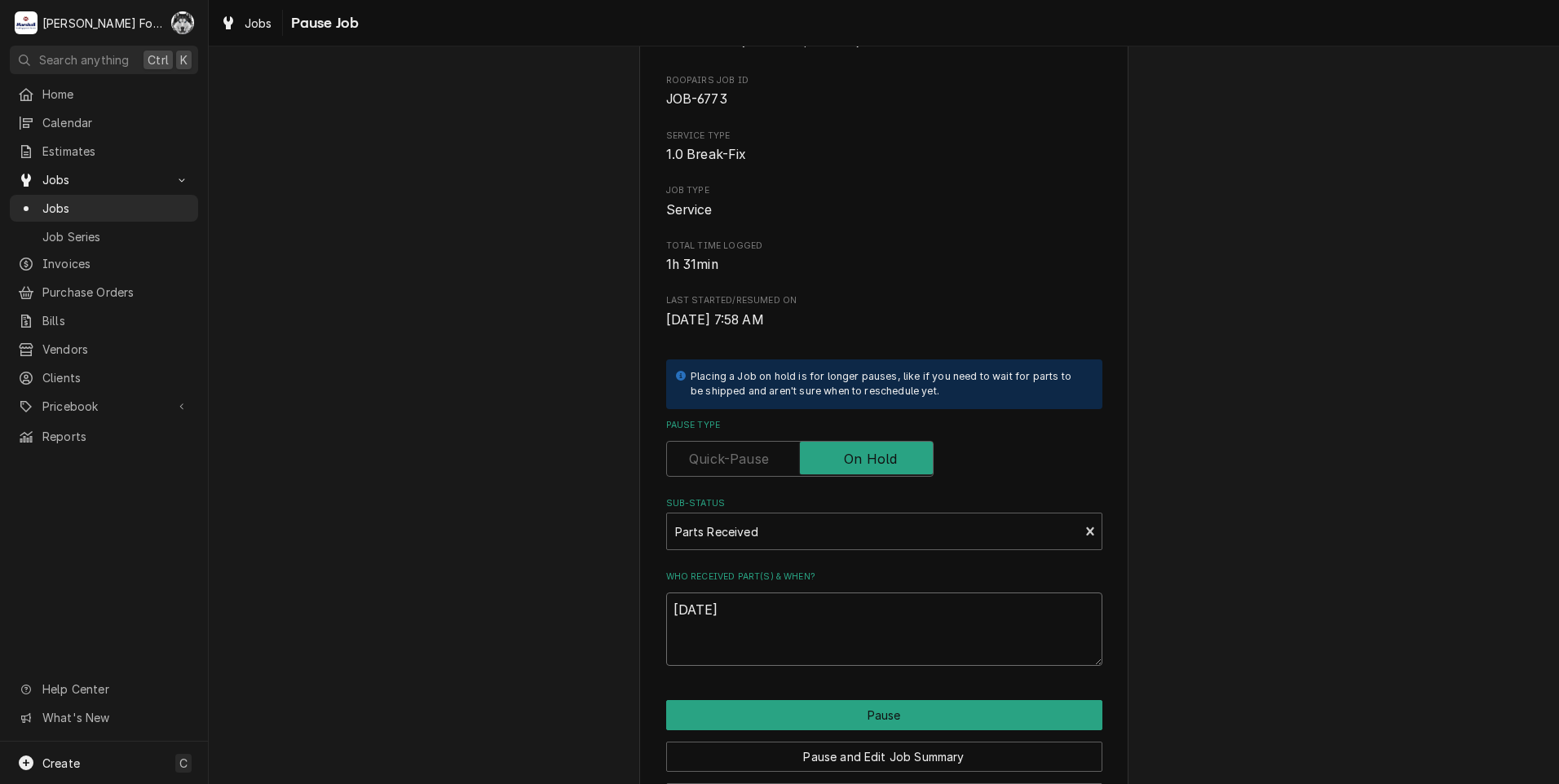
scroll to position [129, 0]
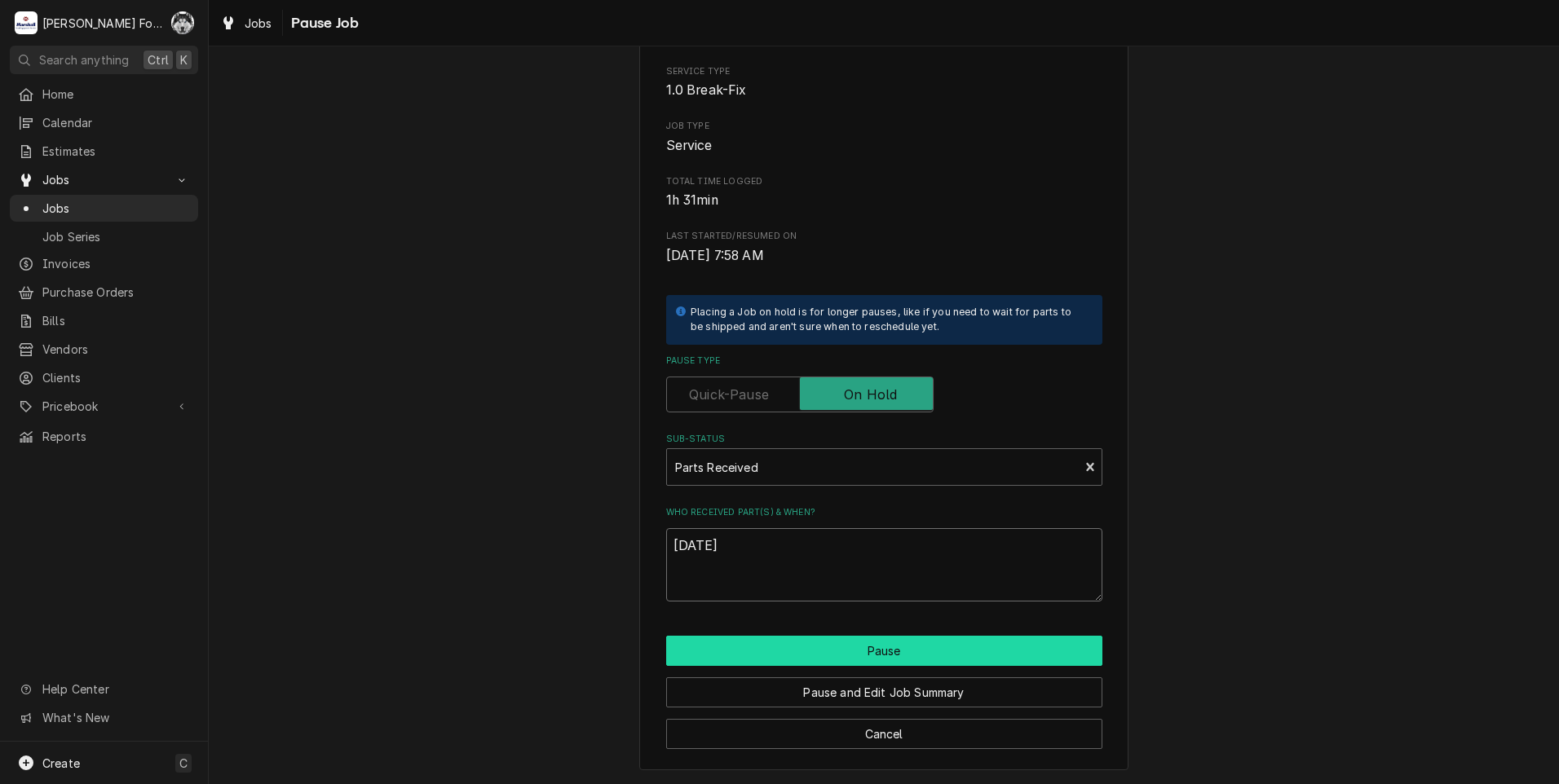
type textarea "[DATE]"
click at [812, 641] on button "Pause" at bounding box center [884, 651] width 437 height 30
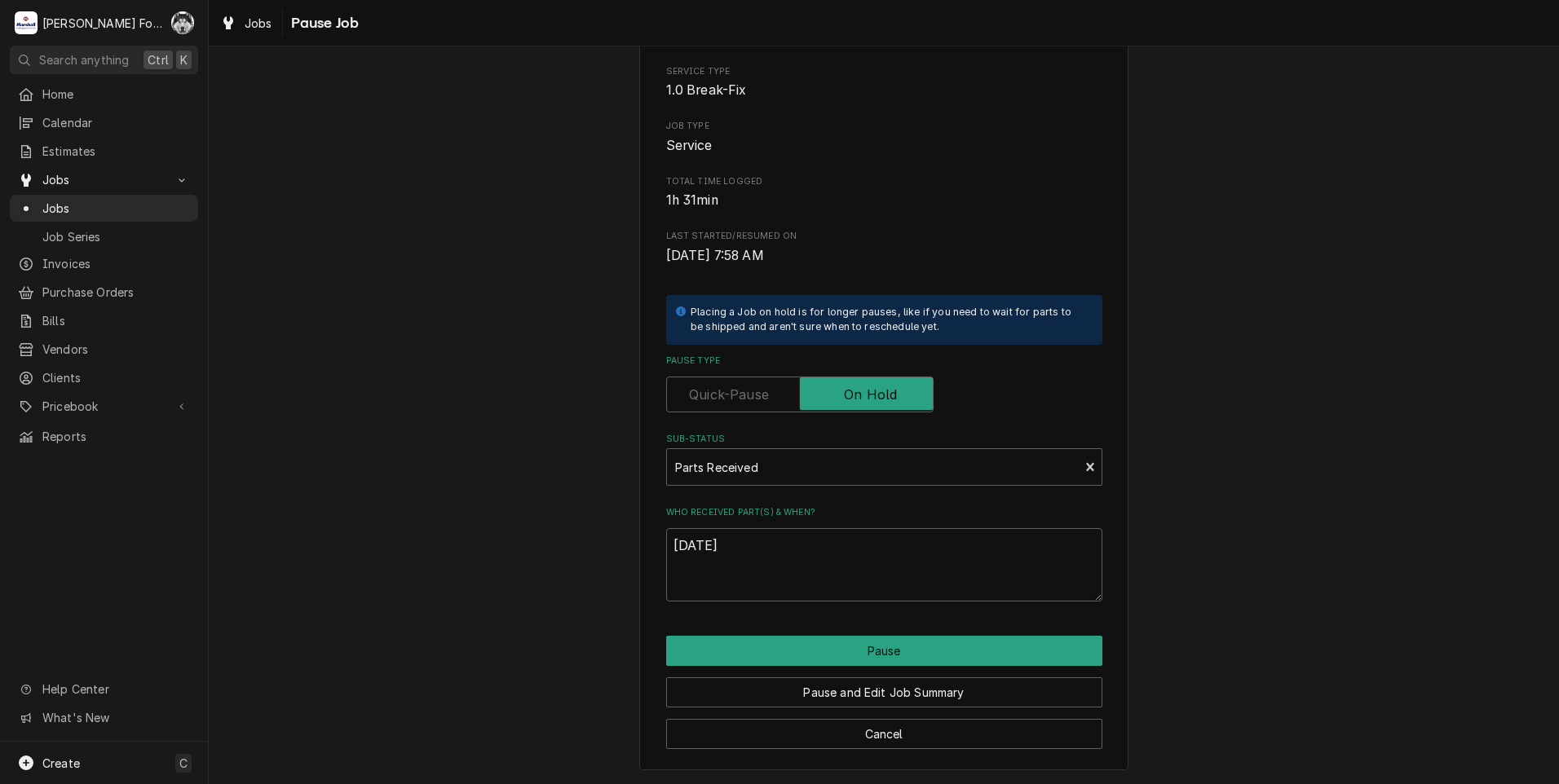
type textarea "x"
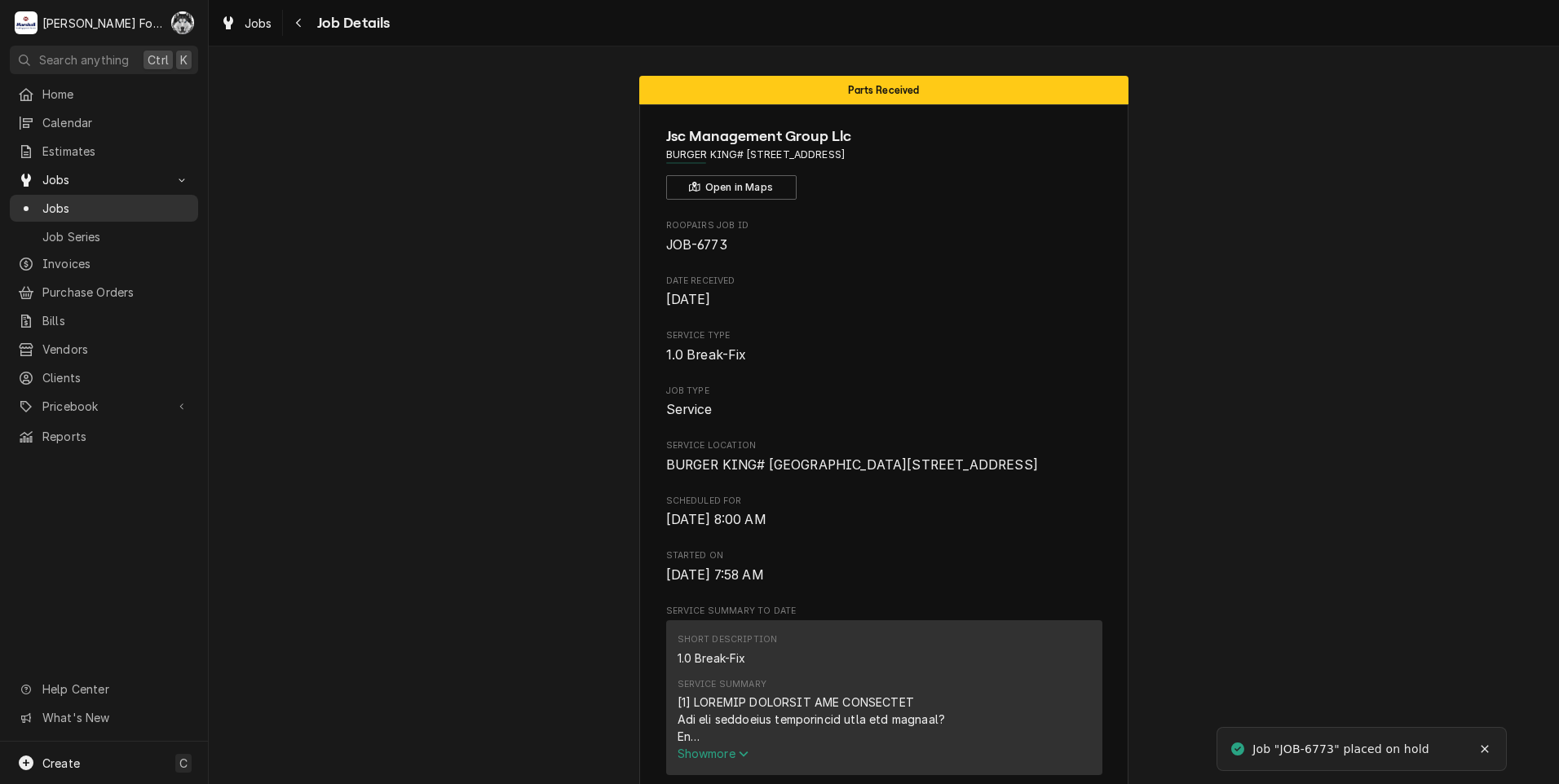
click at [53, 200] on span "Jobs" at bounding box center [116, 208] width 148 height 17
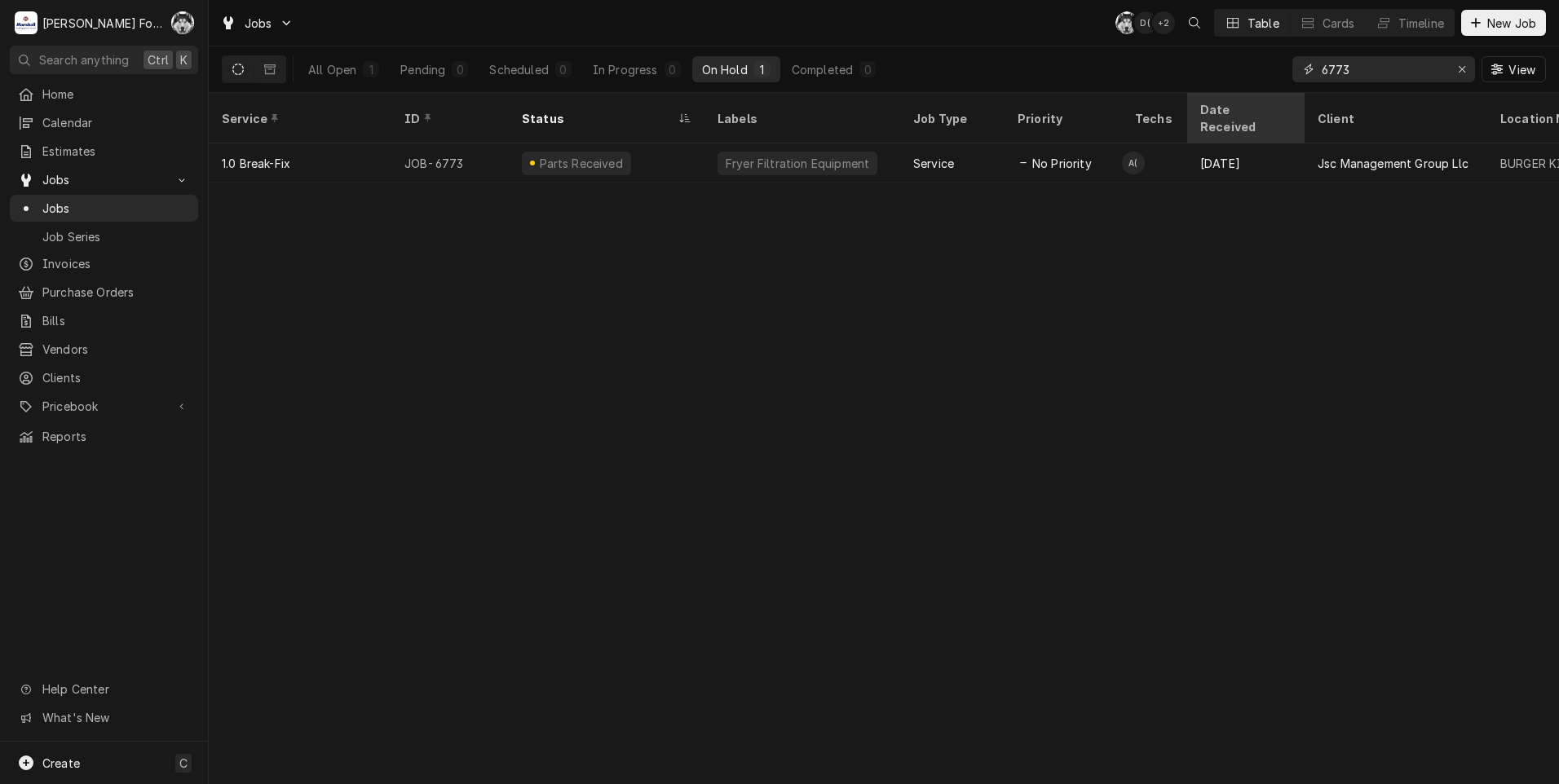
drag, startPoint x: 1379, startPoint y: 80, endPoint x: 1267, endPoint y: 110, distance: 115.9
click at [1271, 109] on div "Jobs C( D( + 2 Table Cards Timeline New Job All Open 1 Pending 0 Scheduled 0 In…" at bounding box center [884, 392] width 1350 height 784
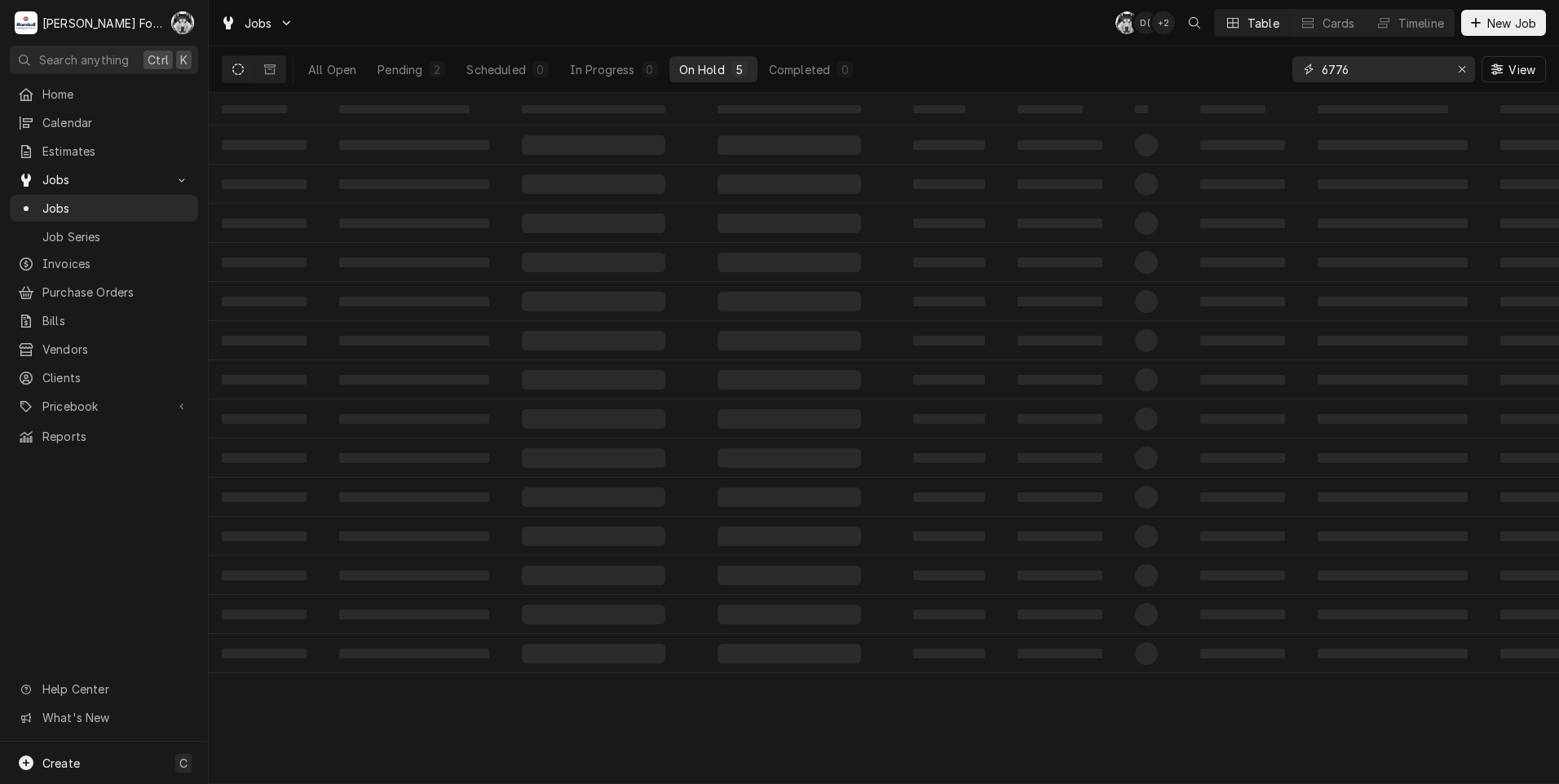
type input "6776"
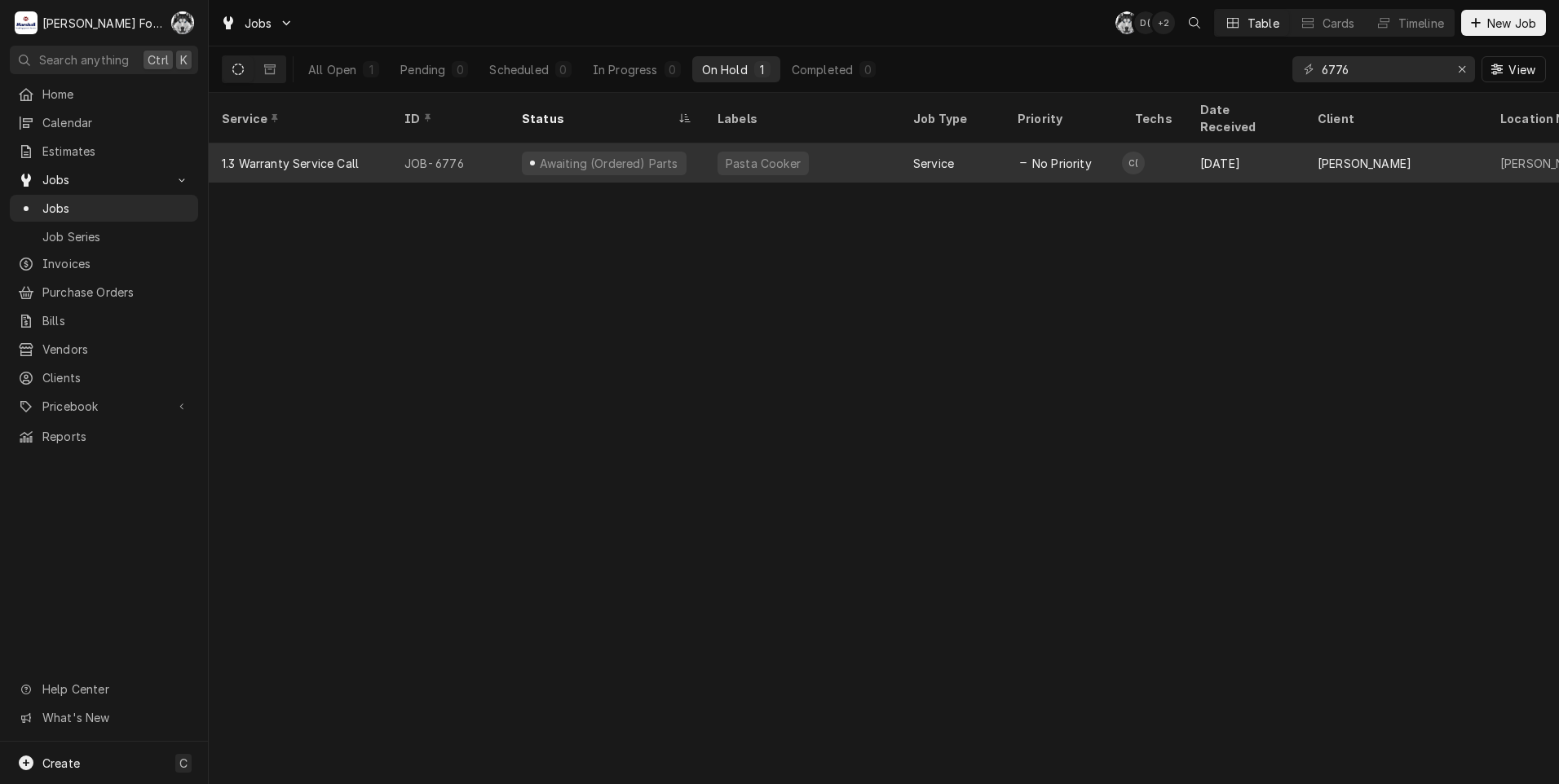
click at [615, 155] on div "Awaiting (Ordered) Parts" at bounding box center [608, 163] width 142 height 17
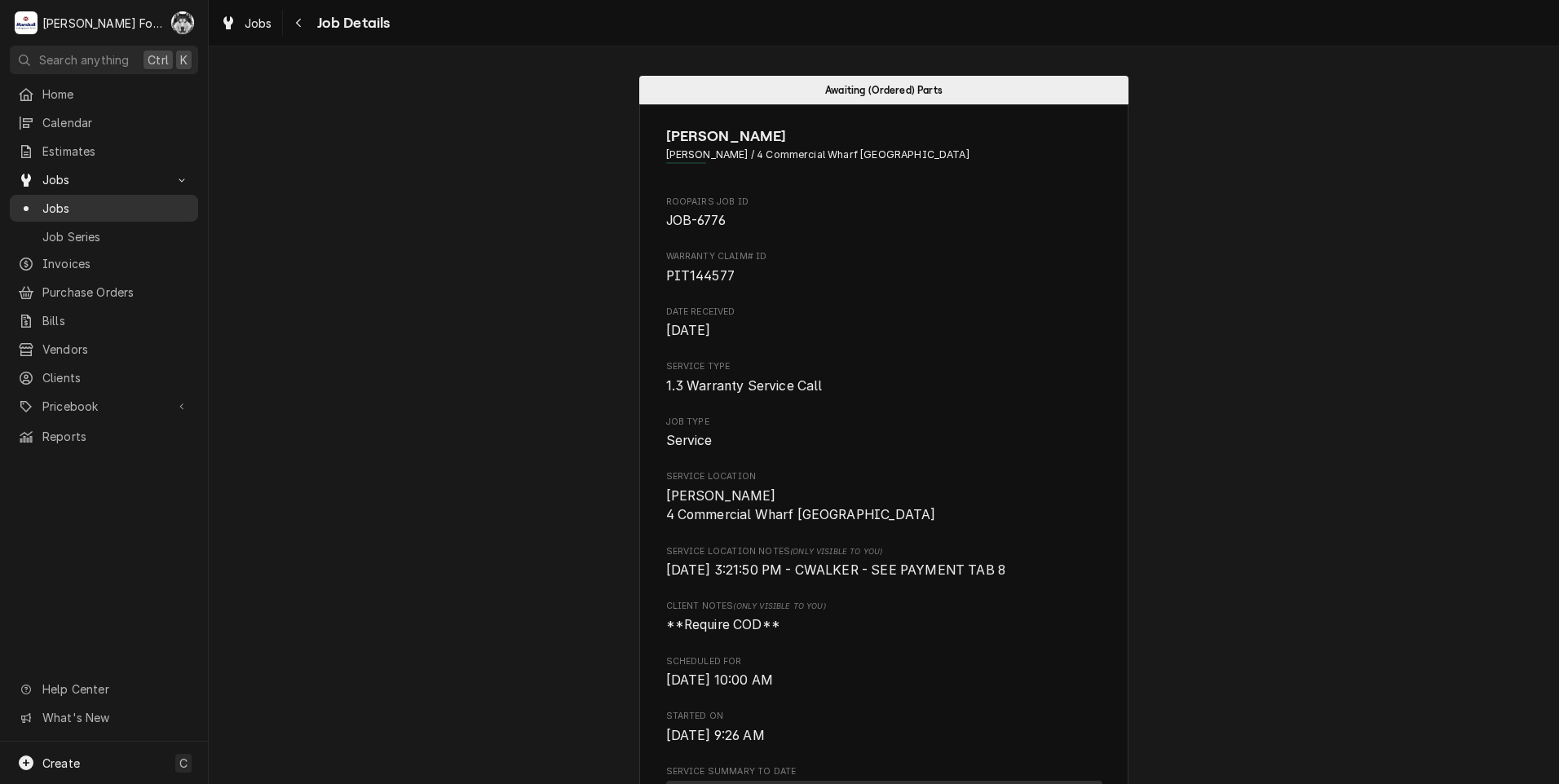
click at [51, 200] on span "Jobs" at bounding box center [116, 208] width 148 height 17
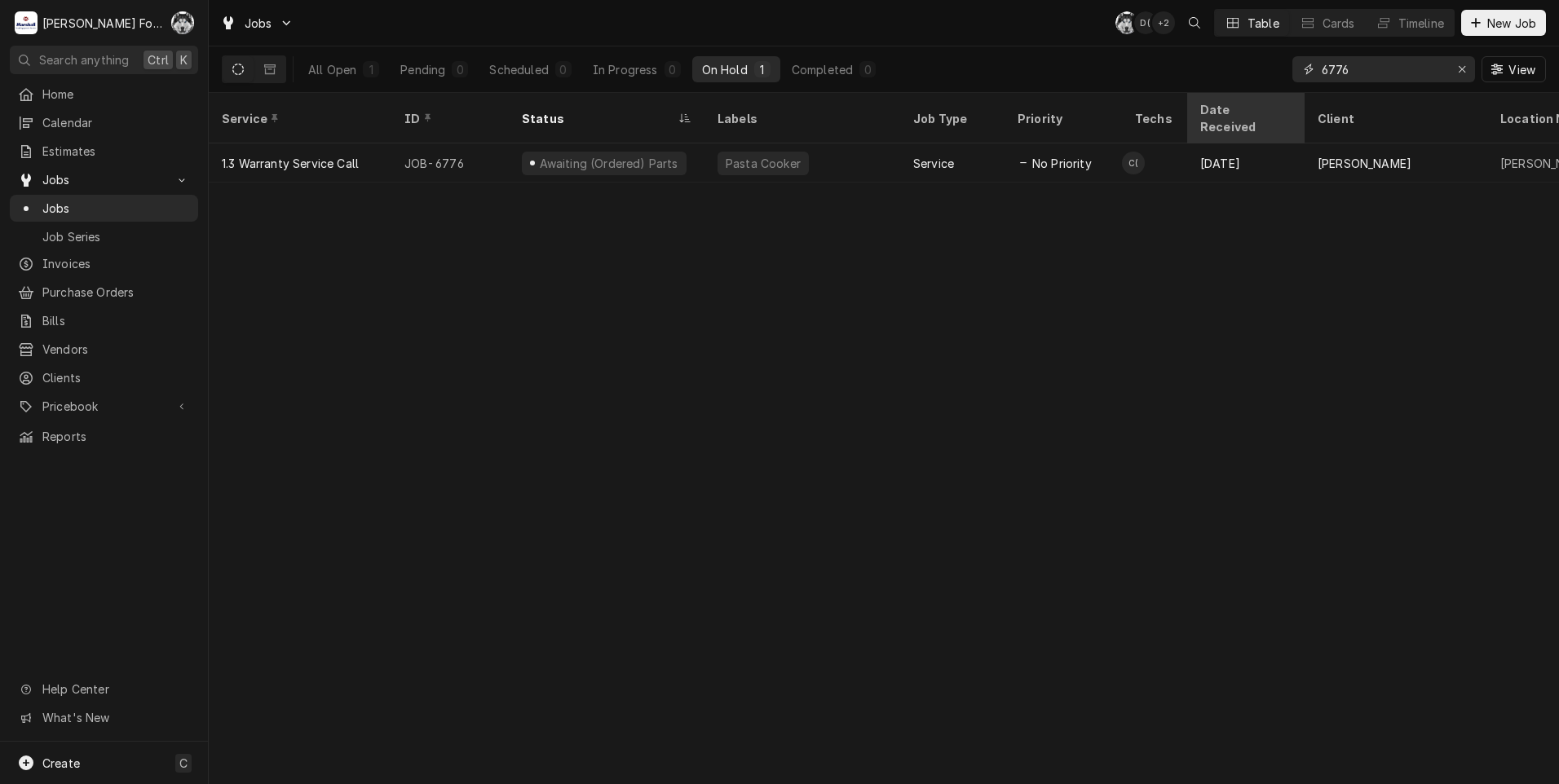
drag, startPoint x: 1369, startPoint y: 72, endPoint x: 1241, endPoint y: 96, distance: 130.2
click at [1241, 96] on div "Jobs C( D( + 2 Table Cards Timeline New Job All Open 1 Pending 0 Scheduled 0 In…" at bounding box center [884, 392] width 1350 height 784
type input "6"
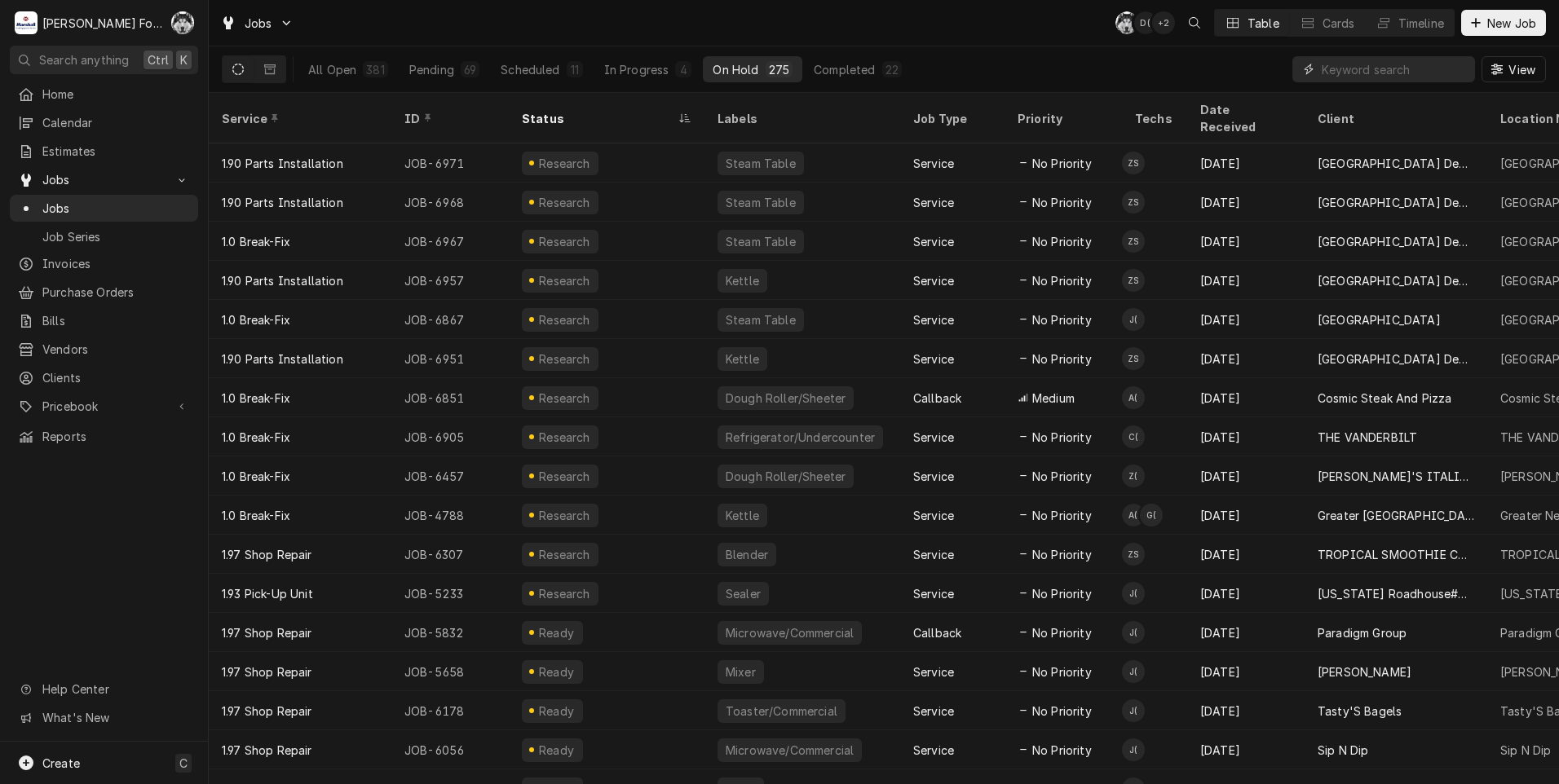
click at [1342, 73] on input "Dynamic Content Wrapper" at bounding box center [1395, 70] width 145 height 26
type input "6776"
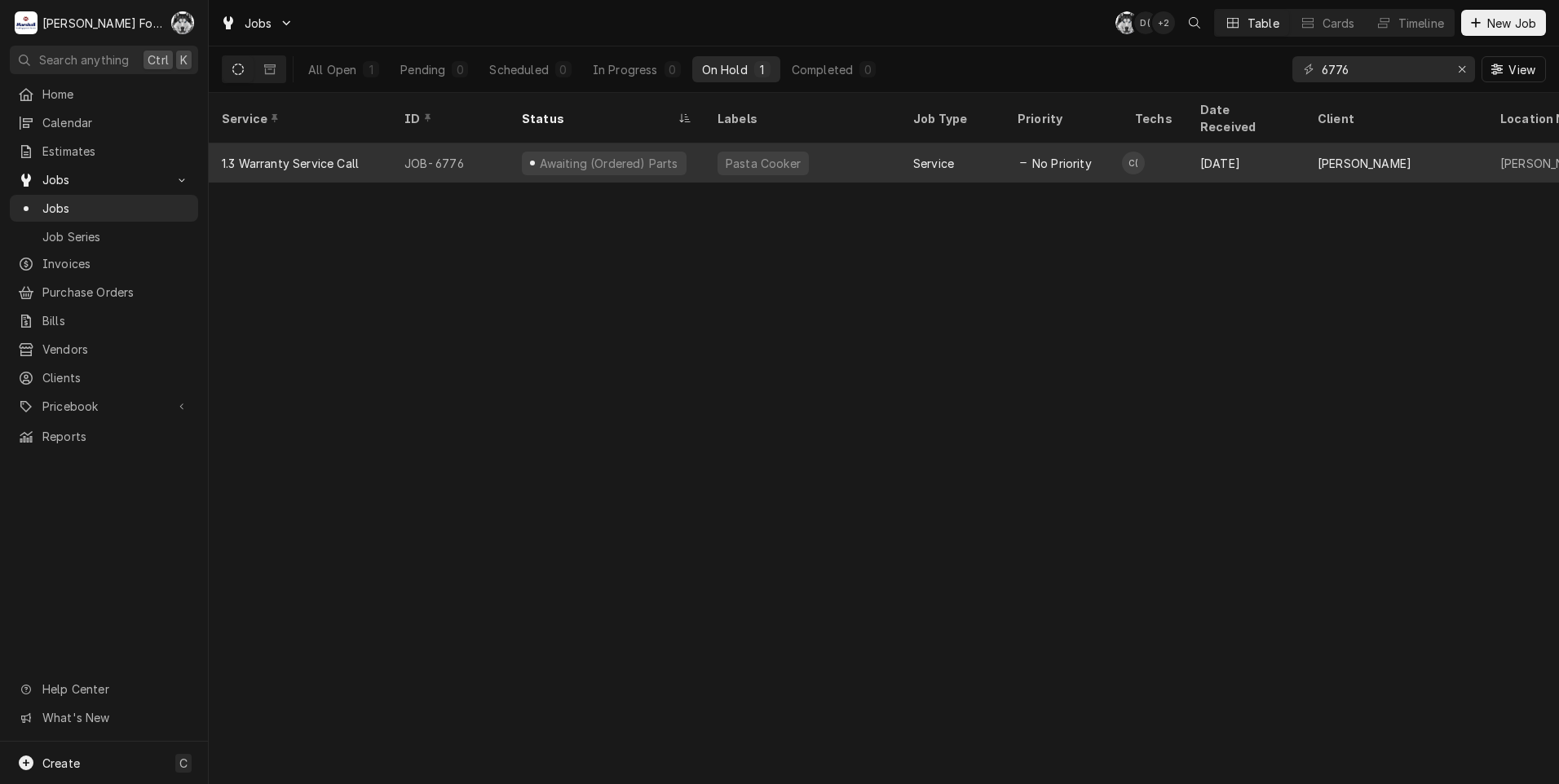
click at [557, 151] on div "Awaiting (Ordered) Parts" at bounding box center [604, 163] width 164 height 23
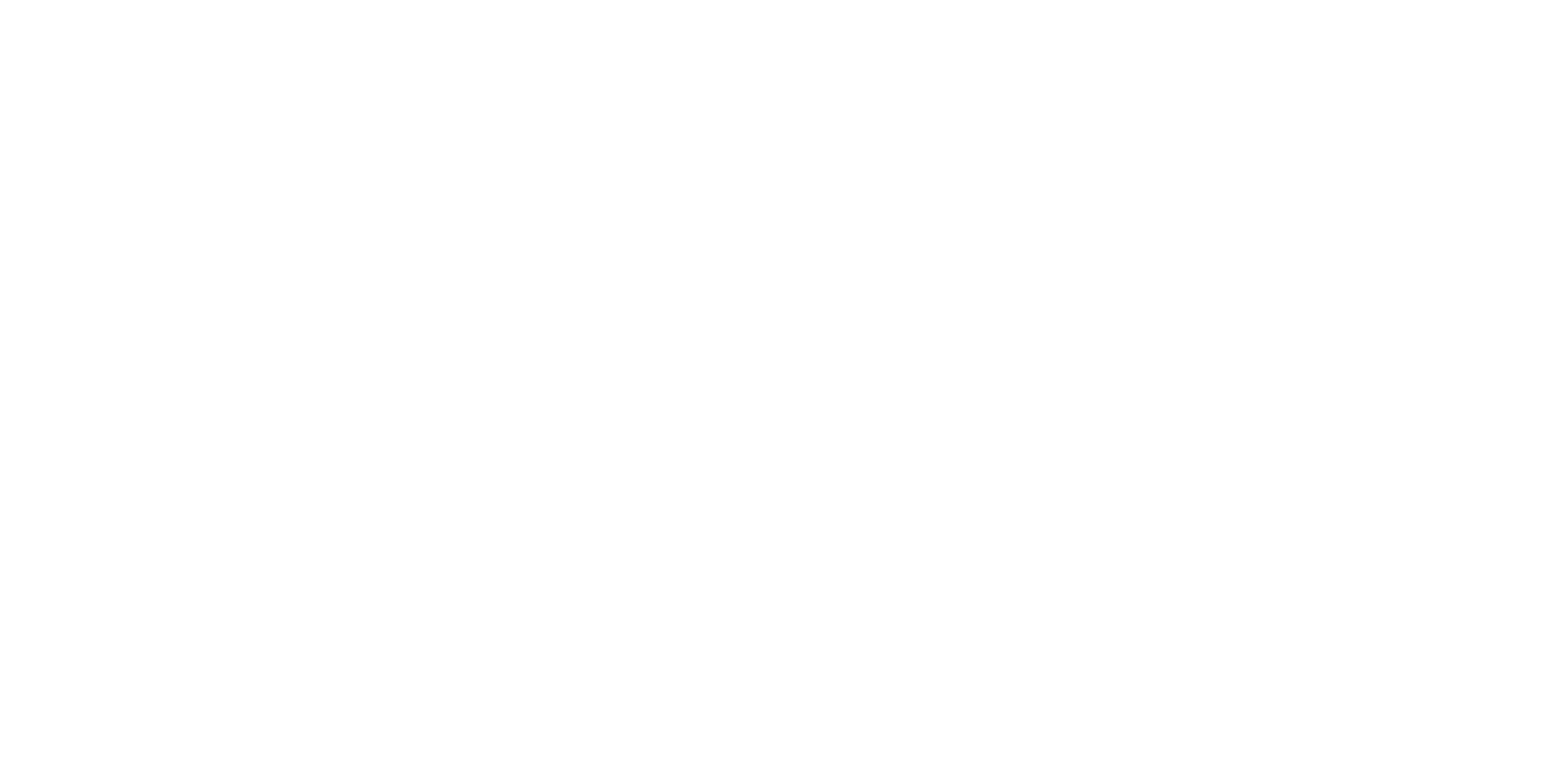
click at [602, 144] on div "Dynamic Content Wrapper" at bounding box center [780, 392] width 1559 height 784
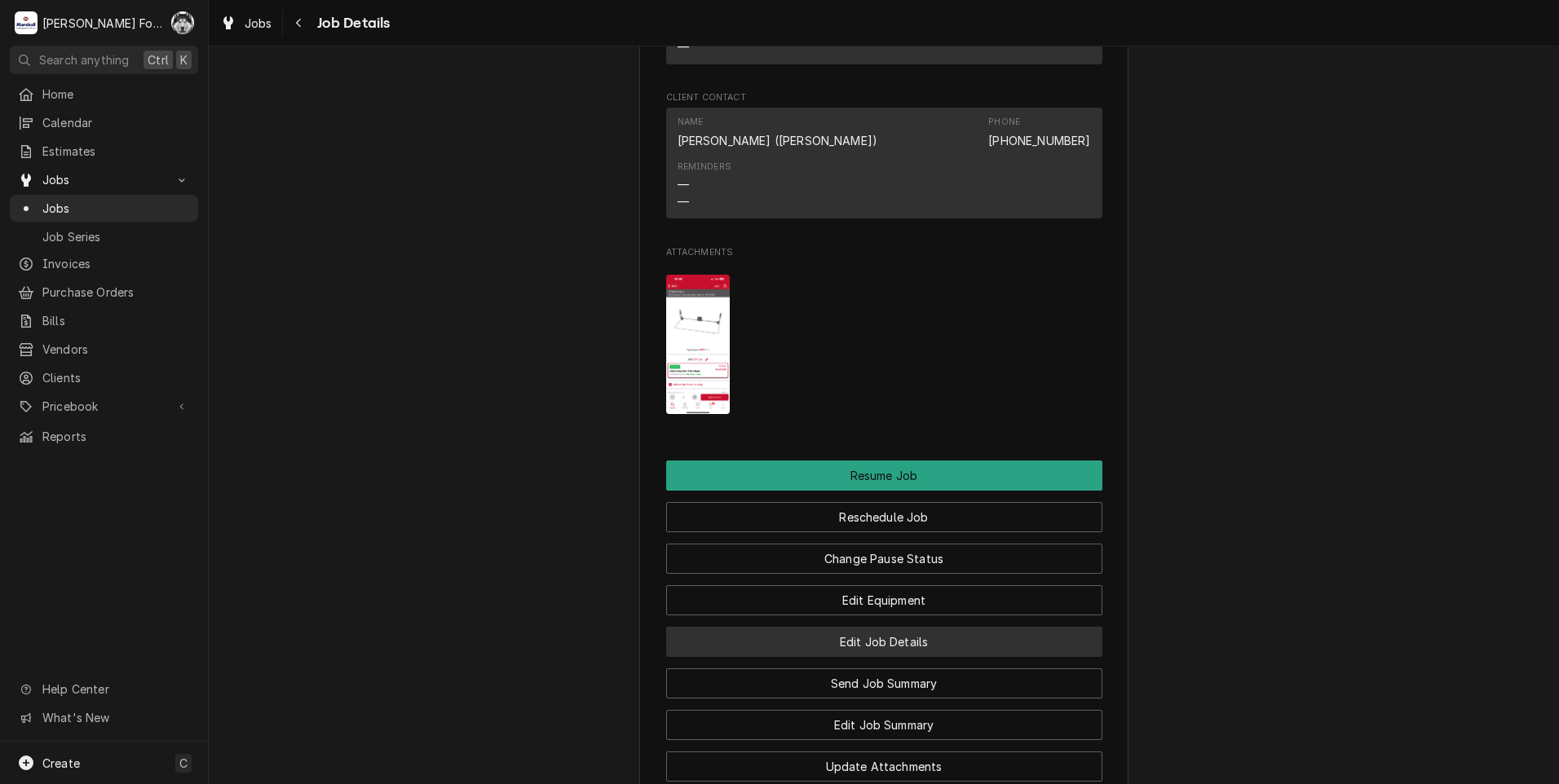
scroll to position [2038, 0]
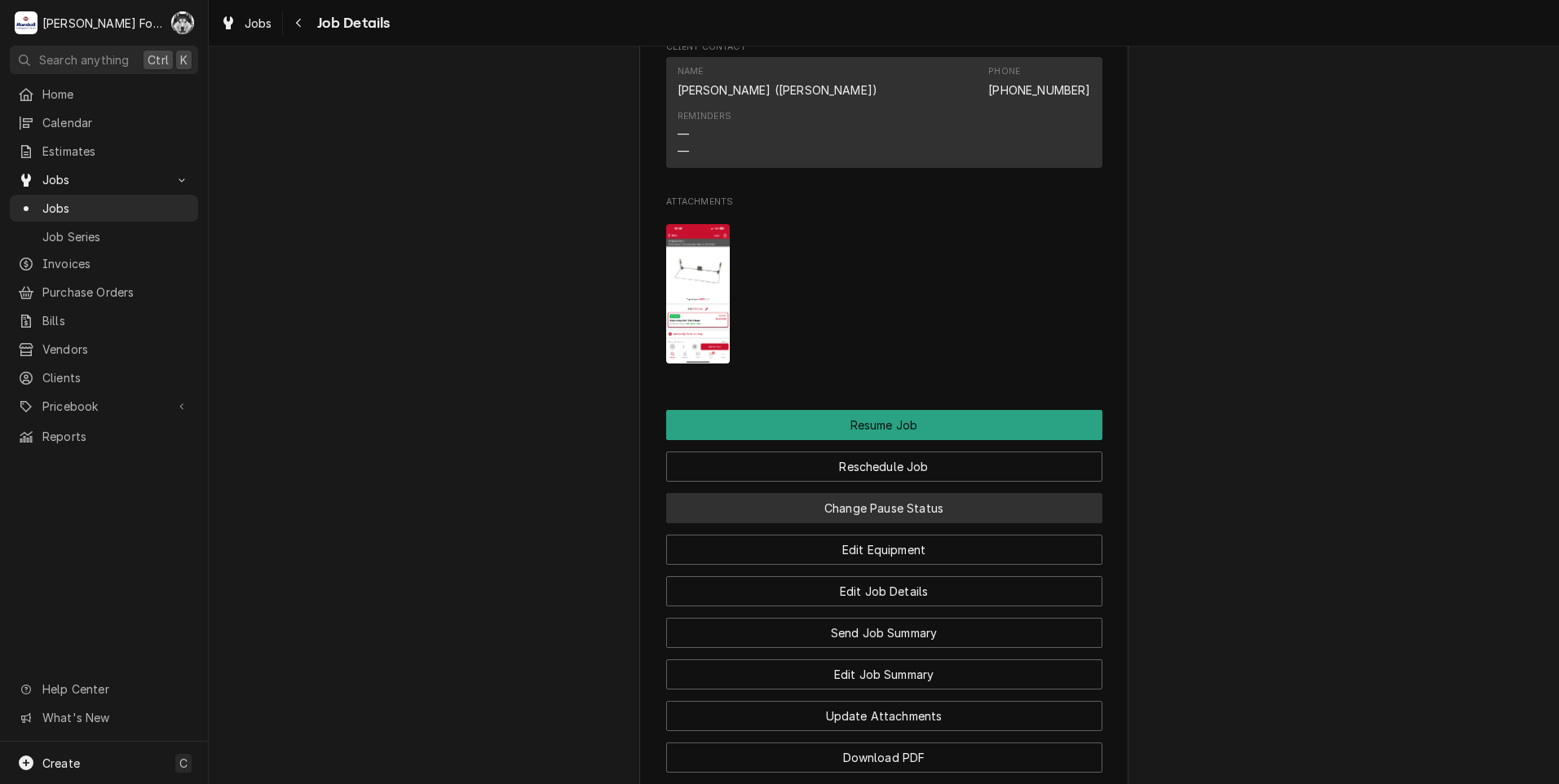
click at [835, 493] on button "Change Pause Status" at bounding box center [884, 508] width 437 height 30
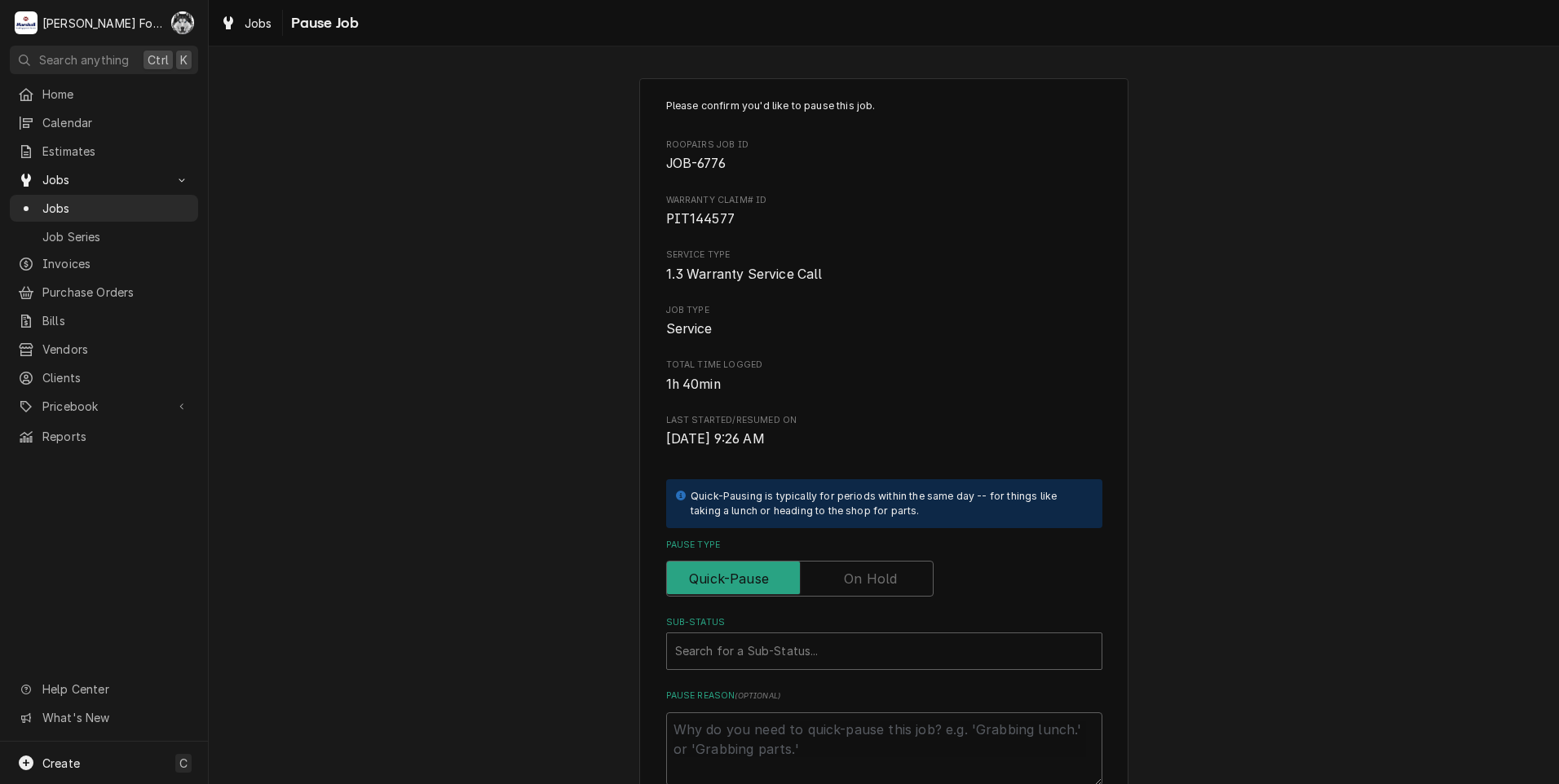
click at [880, 587] on label "Pause Type" at bounding box center [800, 579] width 268 height 36
click at [880, 587] on input "Pause Type" at bounding box center [800, 579] width 253 height 36
checkbox input "true"
click at [845, 647] on div "Sub-Status" at bounding box center [868, 651] width 386 height 30
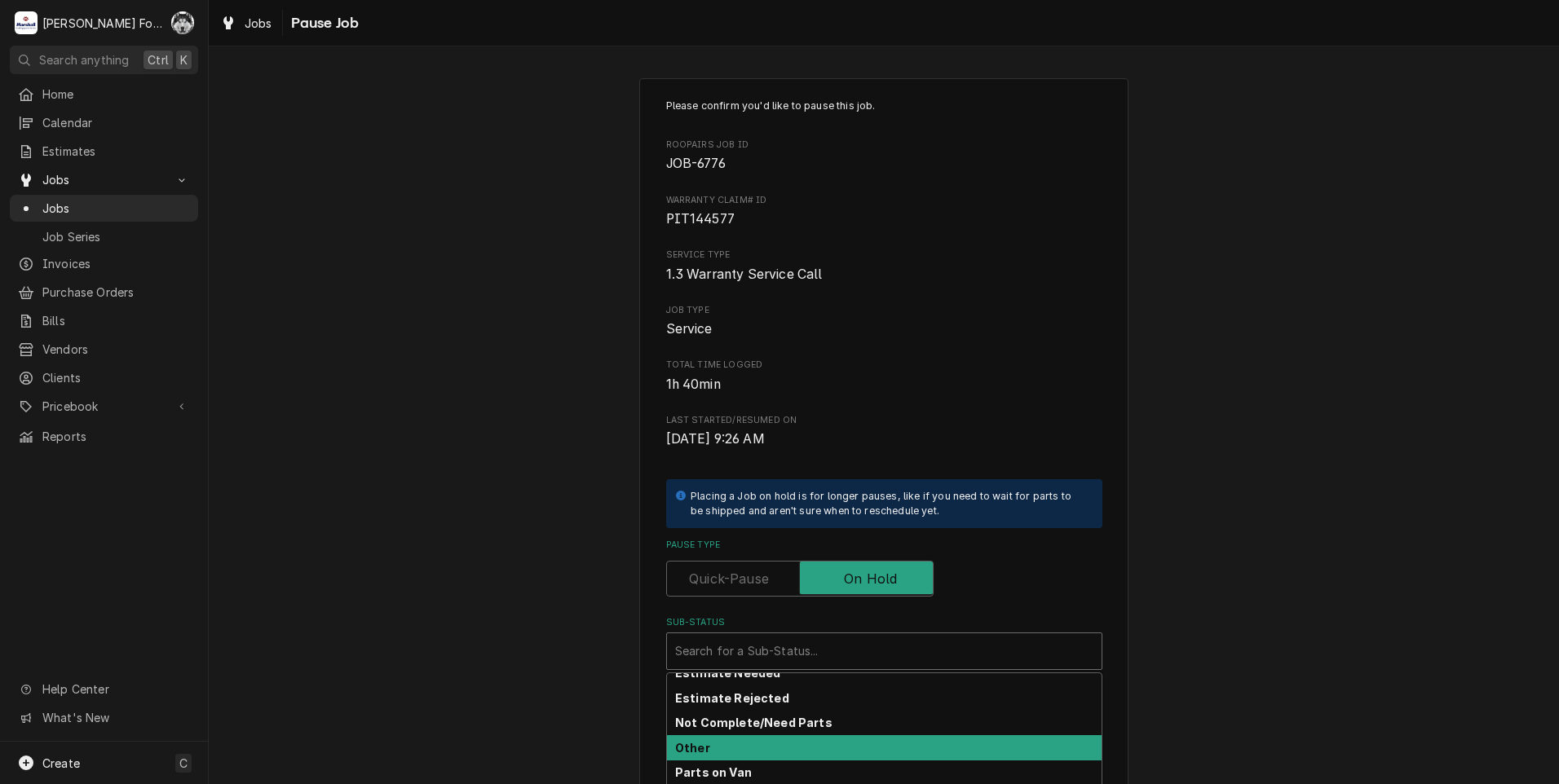
scroll to position [180, 0]
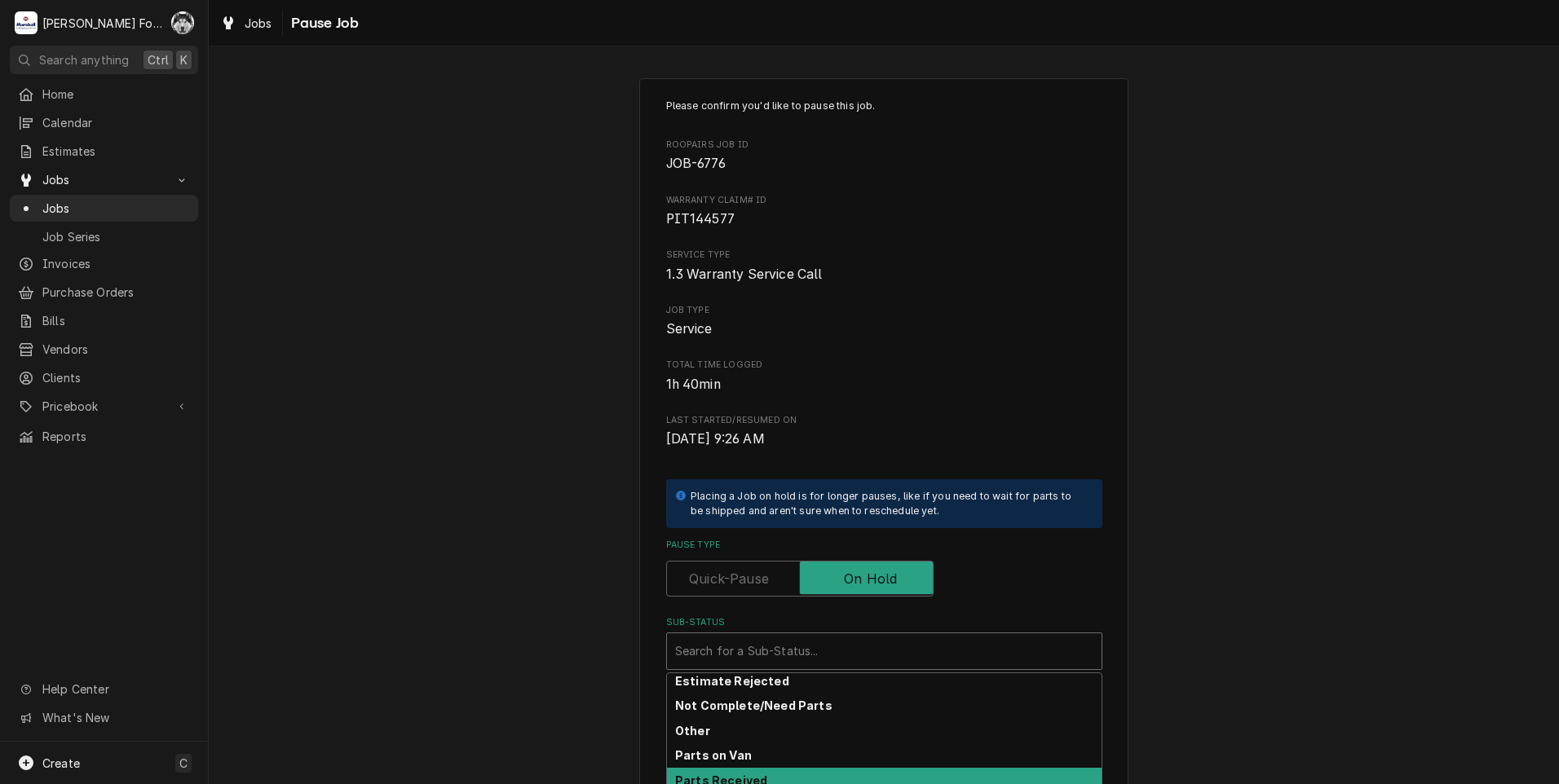
click at [736, 776] on strong "Parts Received" at bounding box center [721, 780] width 92 height 14
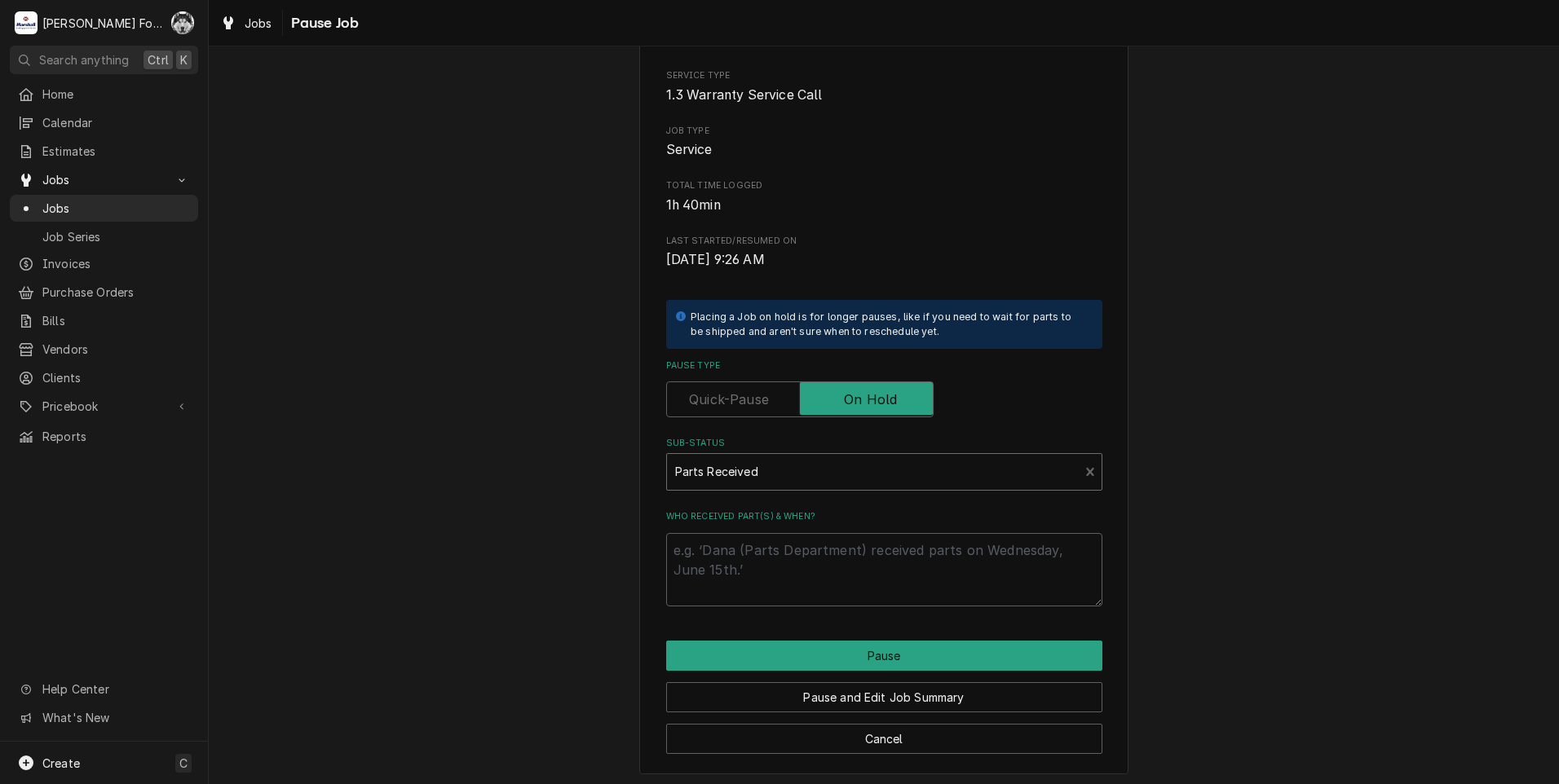
scroll to position [184, 0]
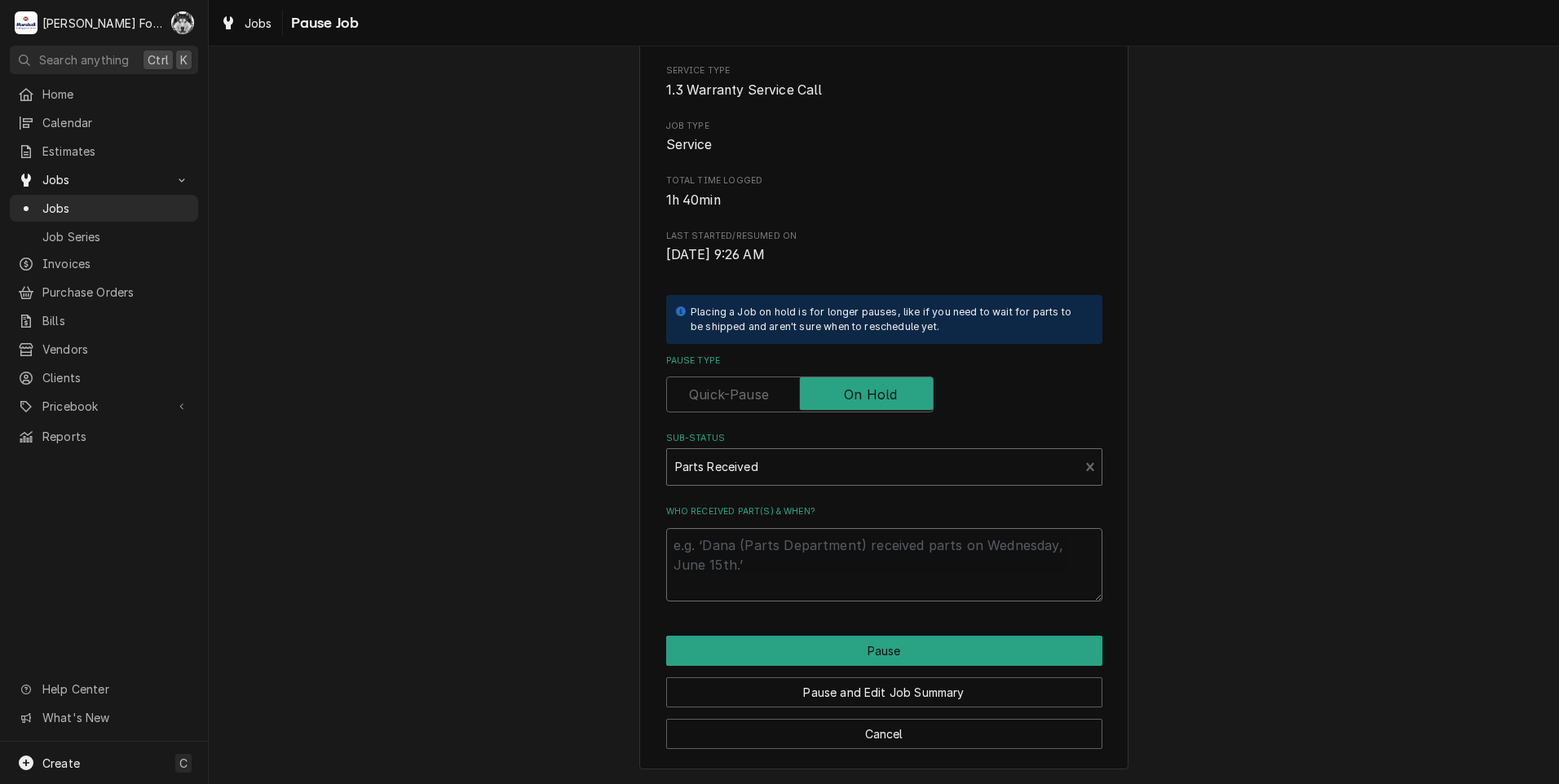
click at [750, 558] on textarea "Who received part(s) & when?" at bounding box center [884, 565] width 437 height 73
type textarea "x"
type textarea "8"
type textarea "x"
type textarea "8/"
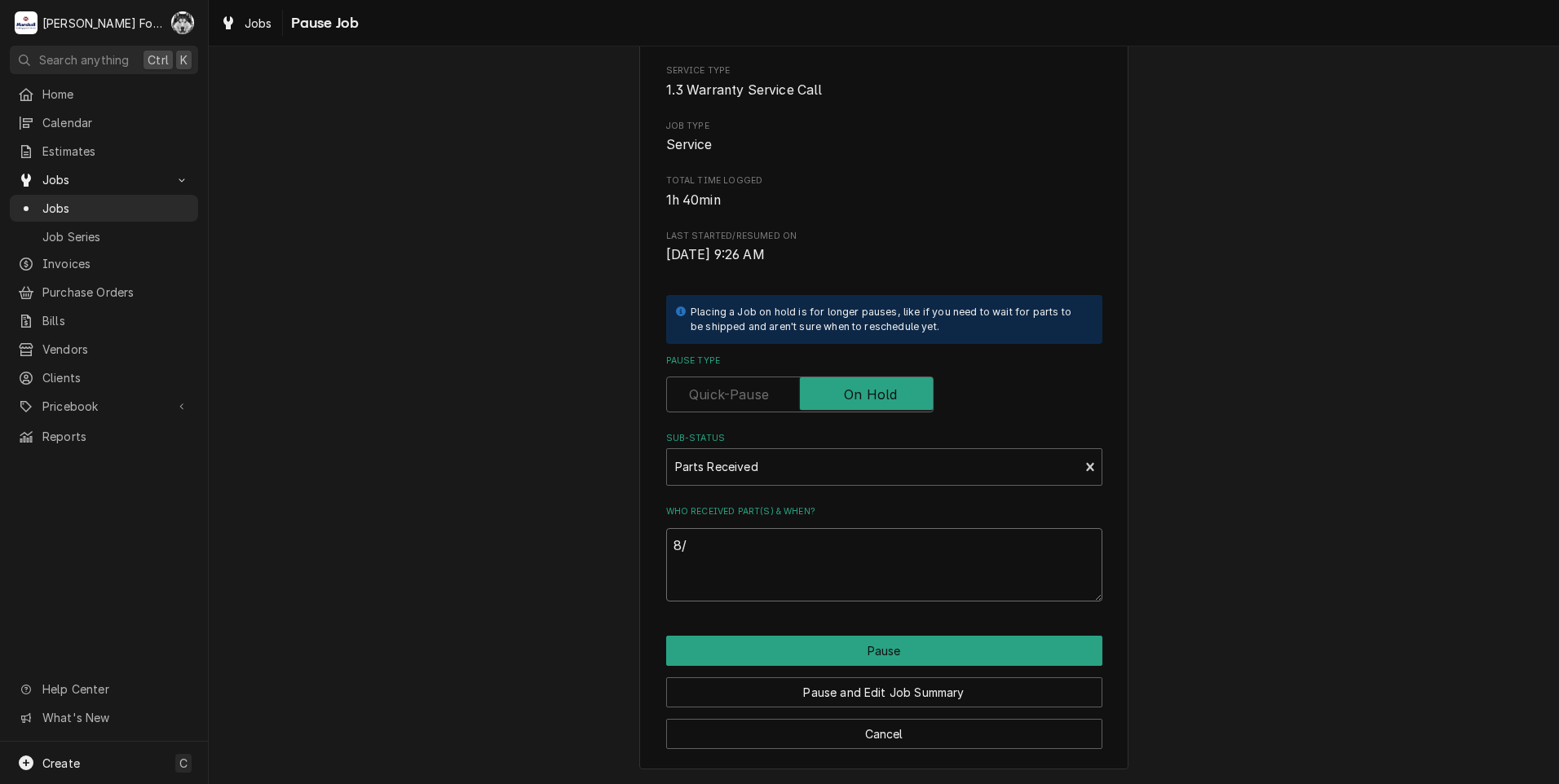
type textarea "x"
type textarea "8/1"
type textarea "x"
type textarea "8/19"
type textarea "x"
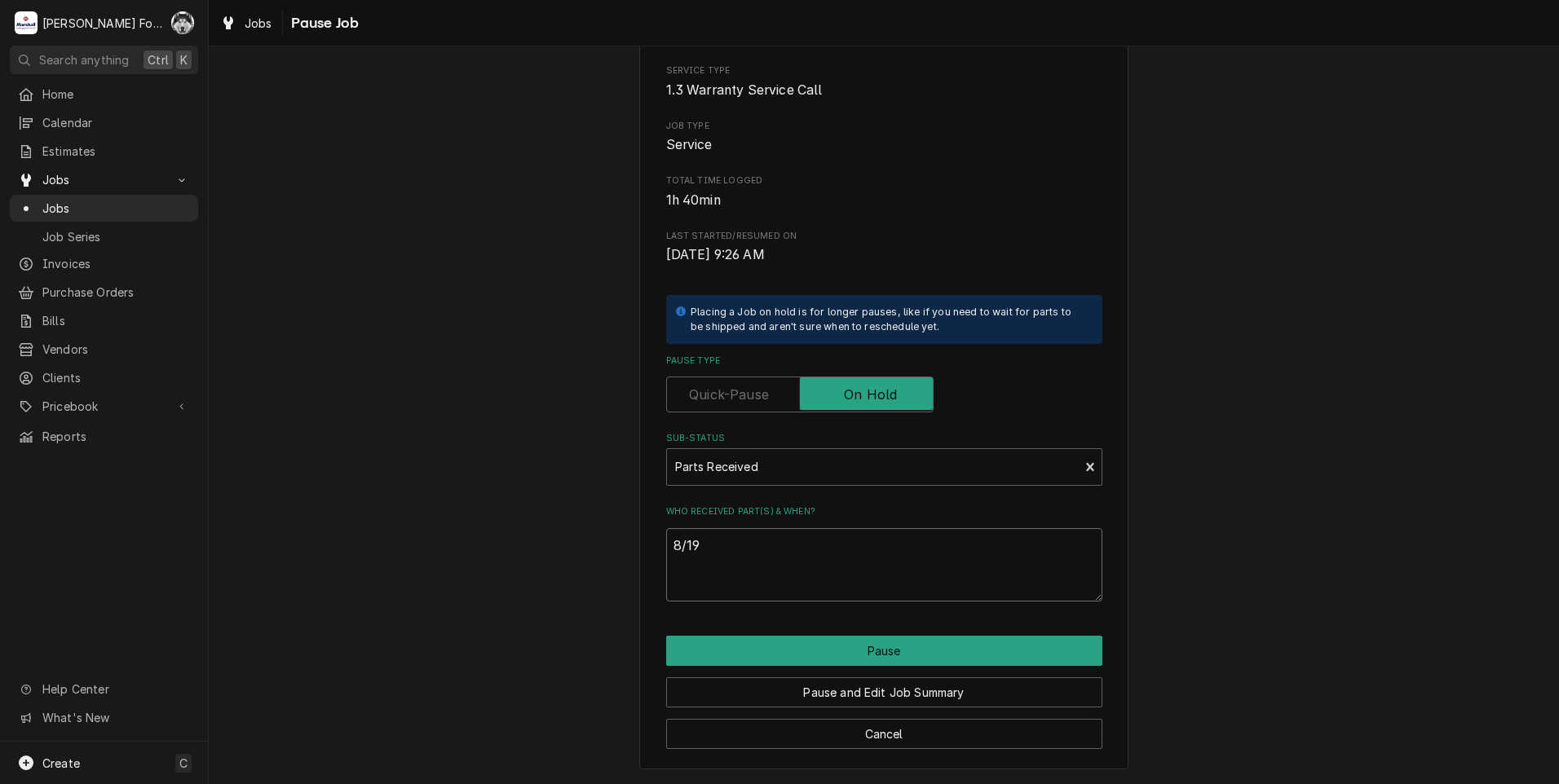
type textarea "8/19/"
type textarea "x"
type textarea "8/19/2"
type textarea "x"
type textarea "8/19/20"
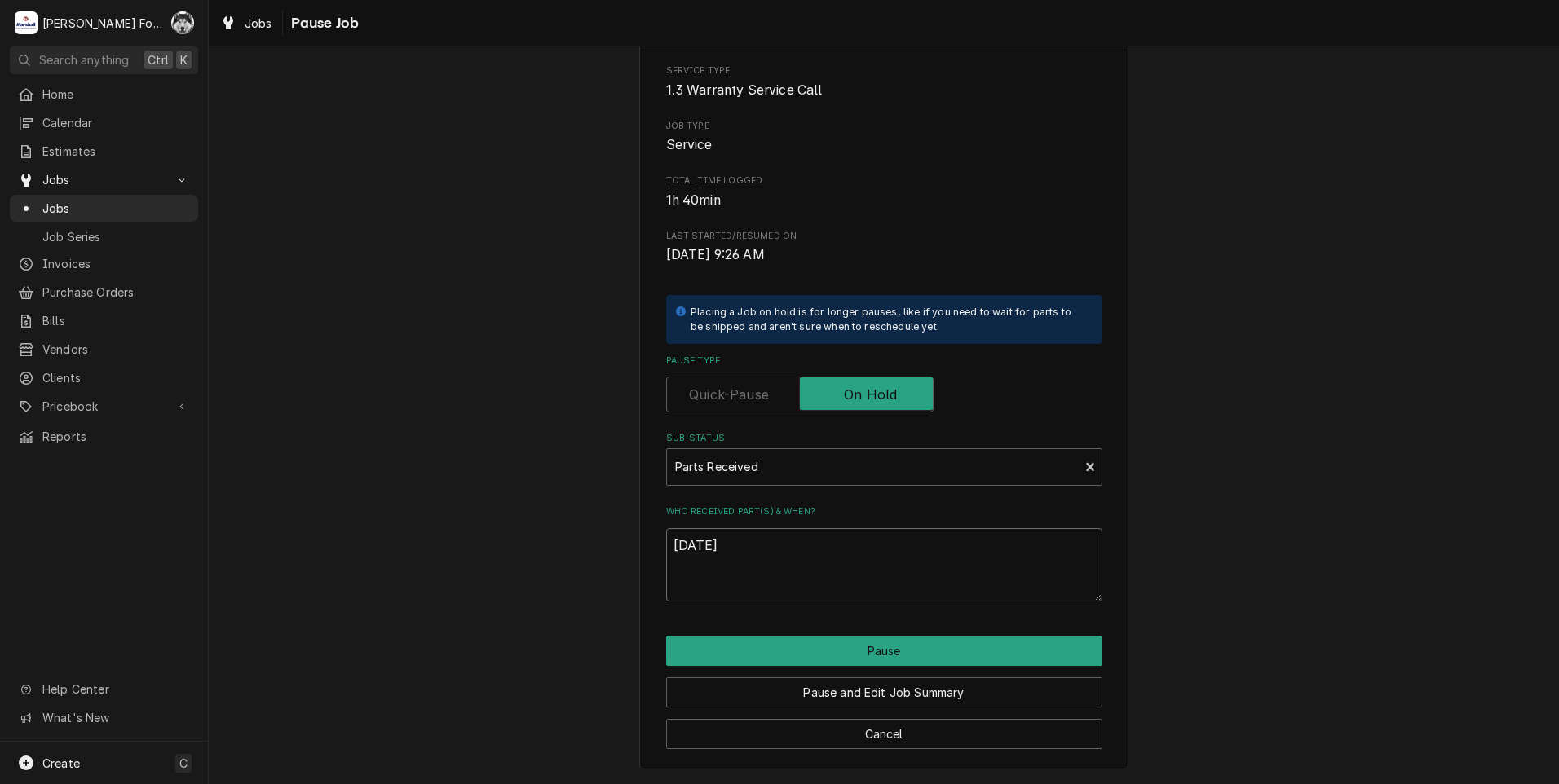
type textarea "x"
type textarea "8/19/202"
type textarea "x"
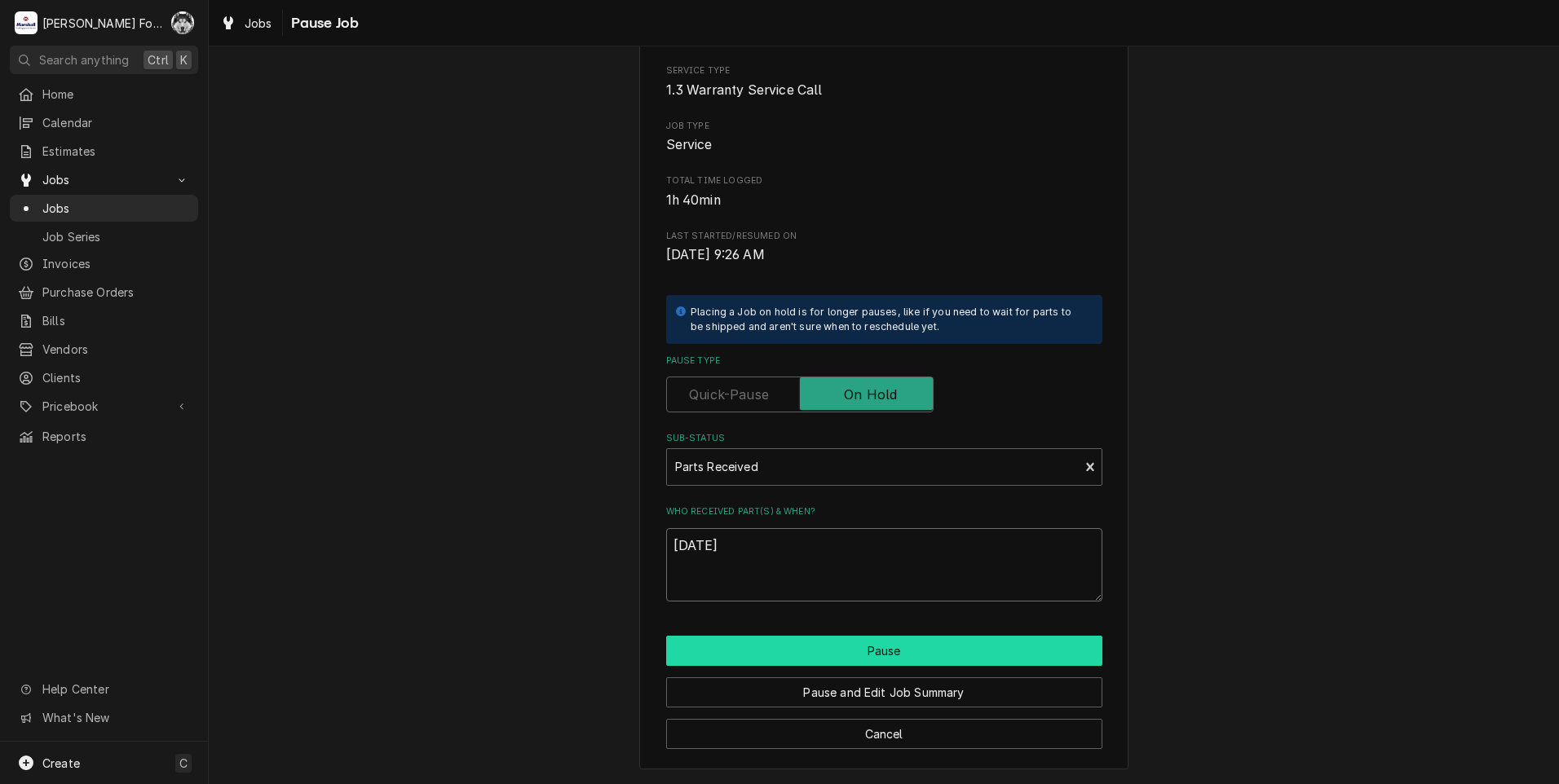
type textarea "8/19/2025"
click at [836, 644] on button "Pause" at bounding box center [884, 651] width 437 height 30
type textarea "x"
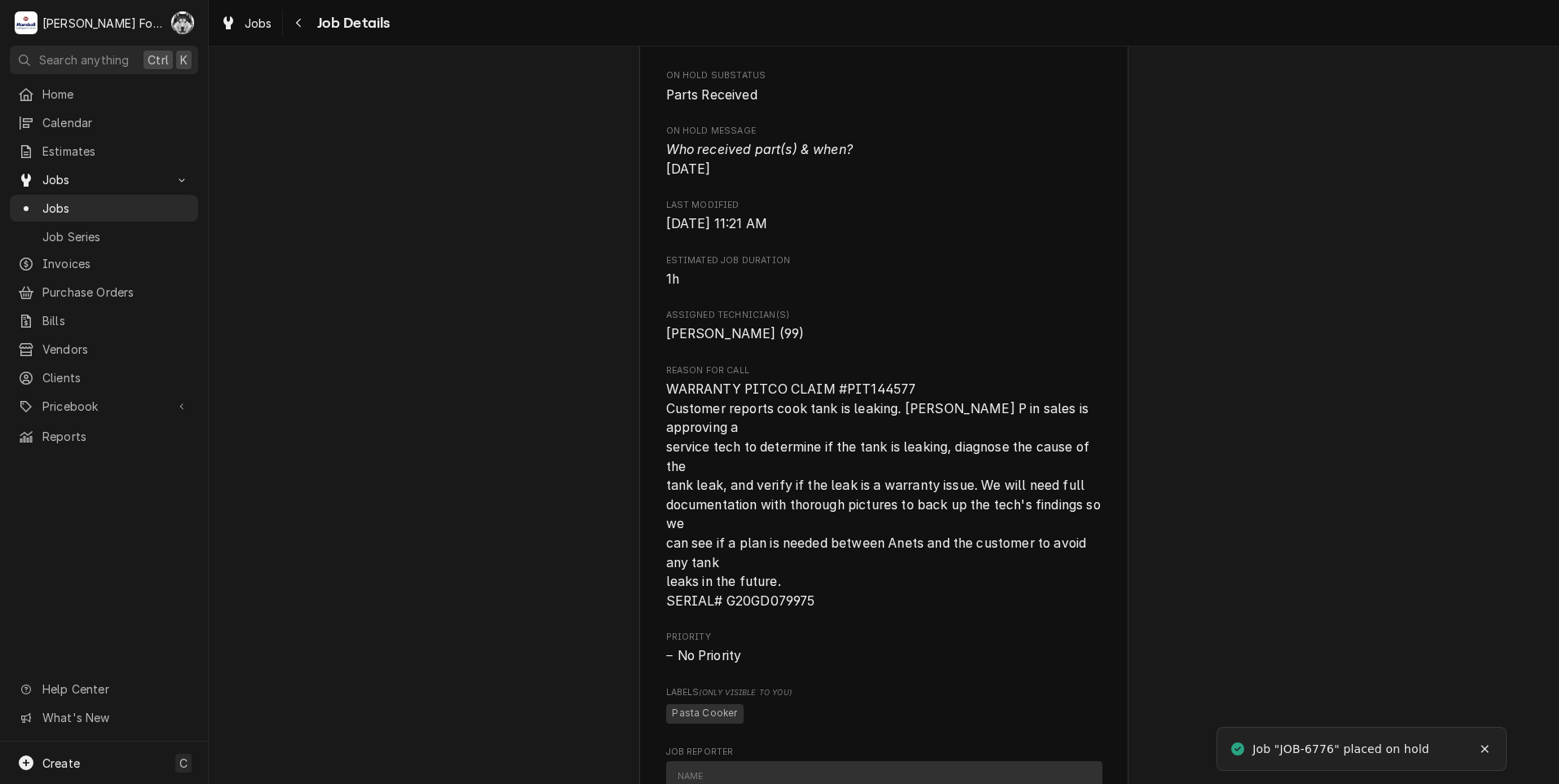
scroll to position [1142, 0]
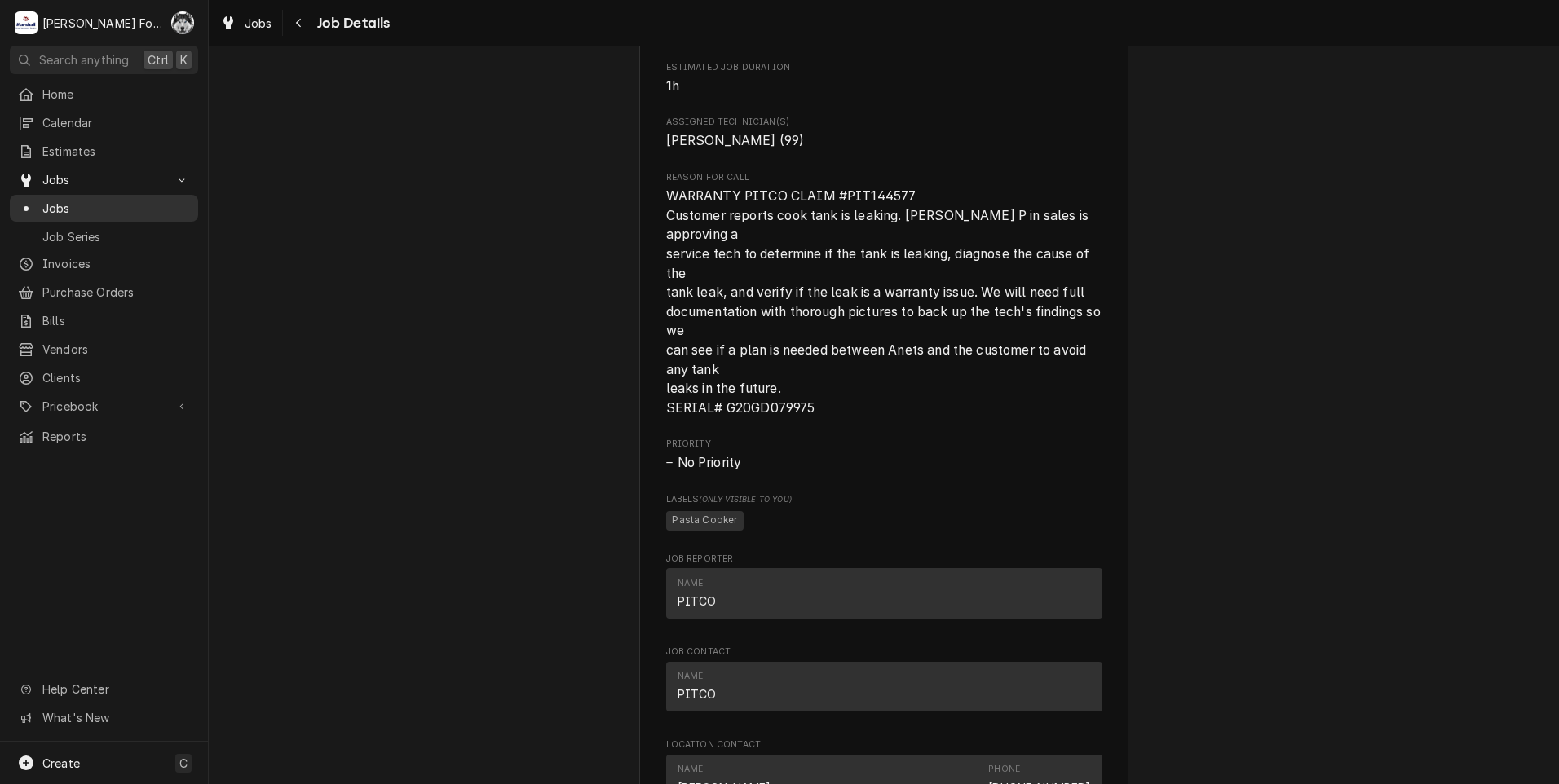
click at [64, 200] on span "Jobs" at bounding box center [116, 208] width 148 height 17
